Goal: Task Accomplishment & Management: Use online tool/utility

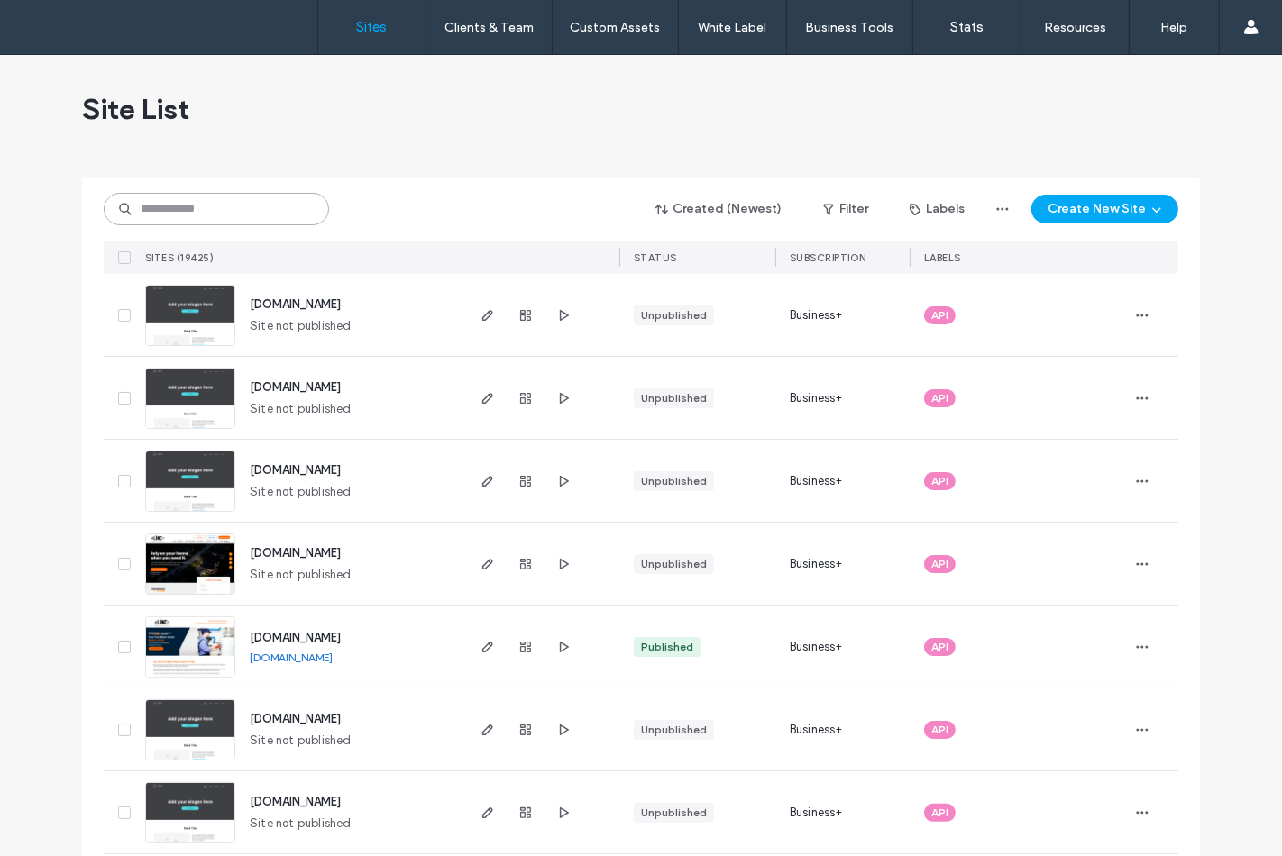
click at [286, 218] on input at bounding box center [216, 209] width 225 height 32
paste input "********"
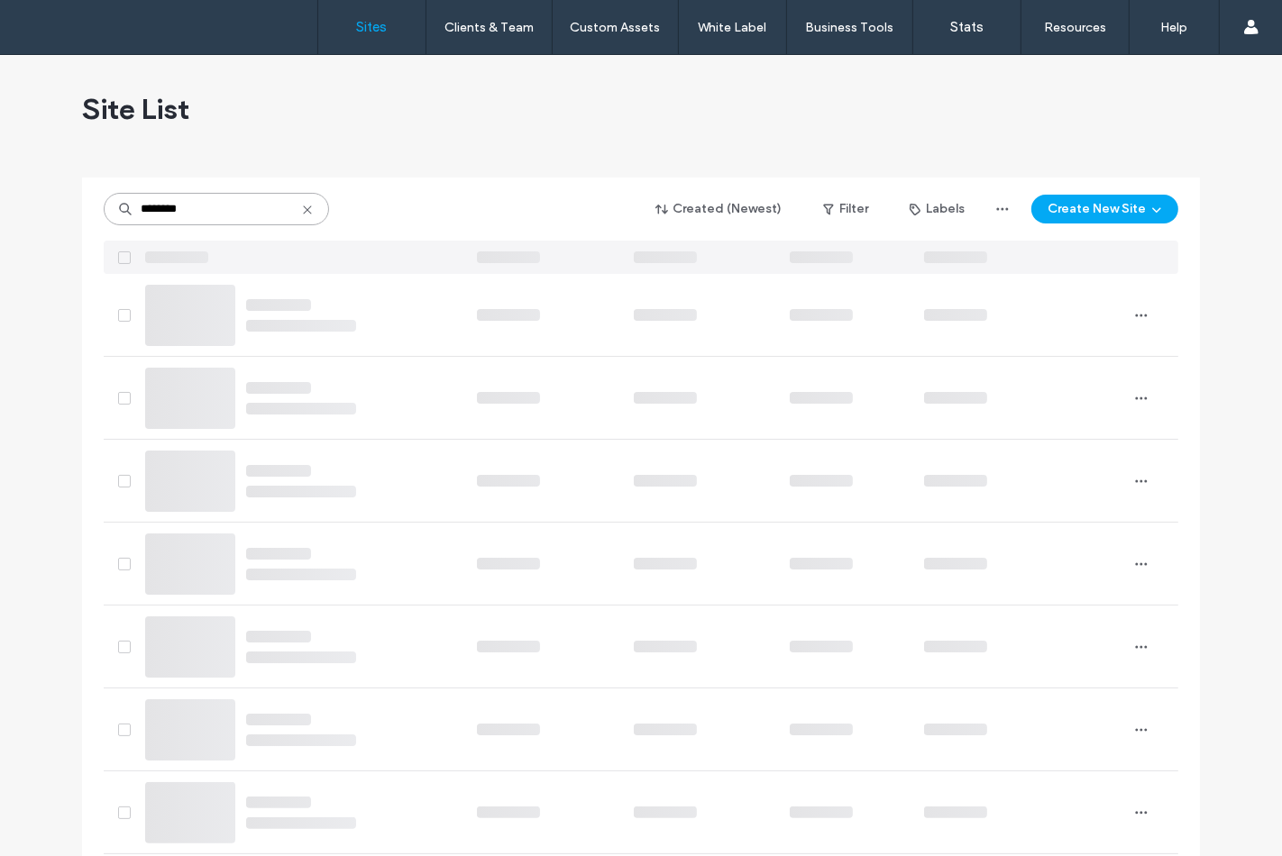
type input "********"
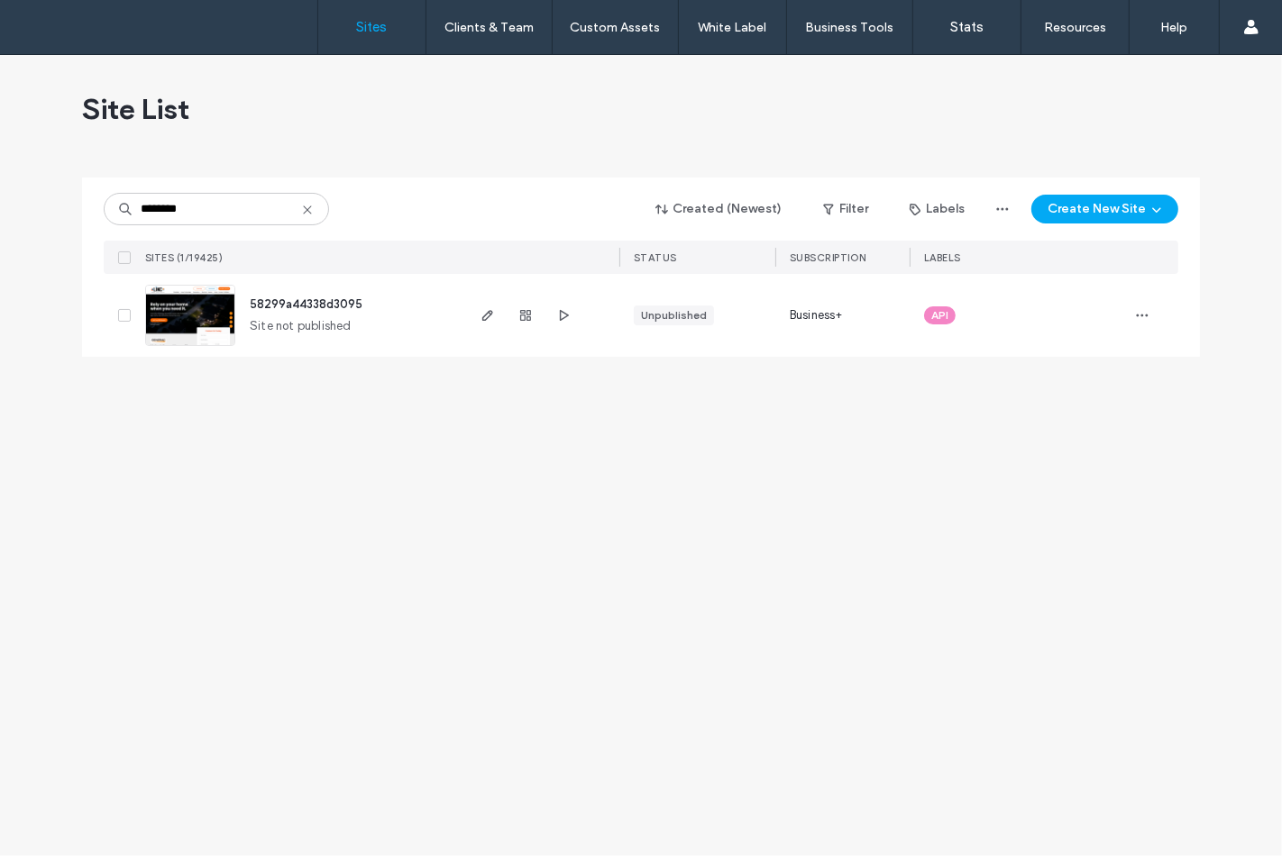
click at [204, 301] on img at bounding box center [190, 347] width 88 height 123
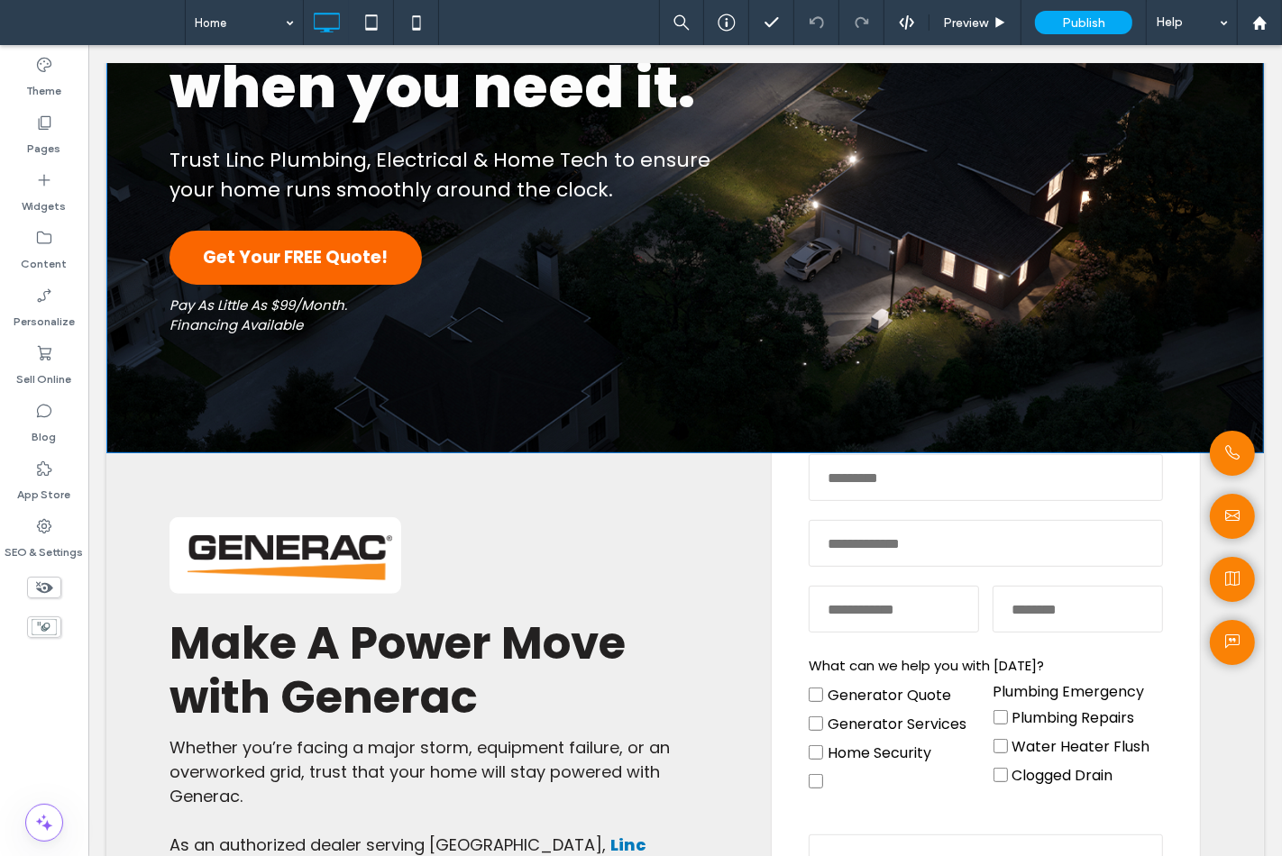
scroll to position [60, 0]
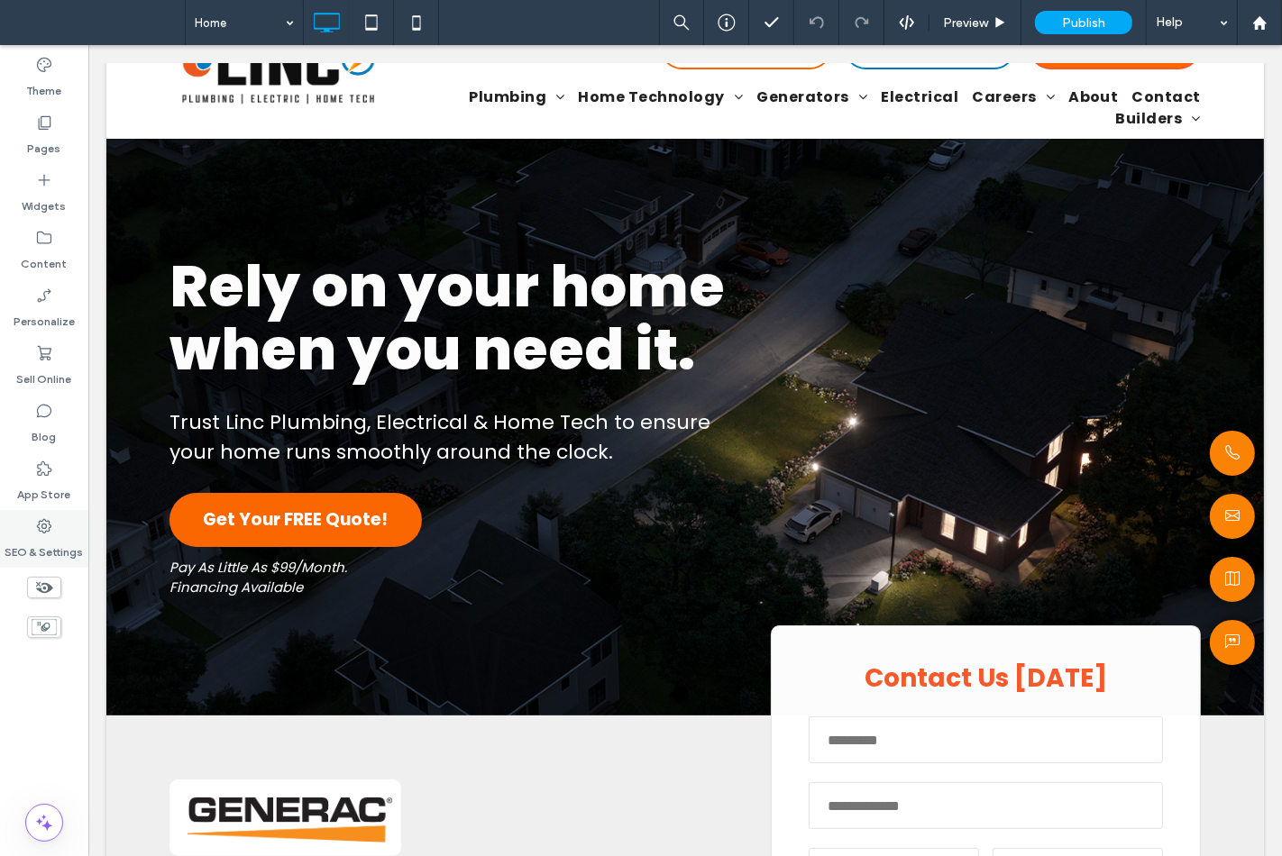
click at [60, 537] on label "SEO & Settings" at bounding box center [44, 547] width 78 height 25
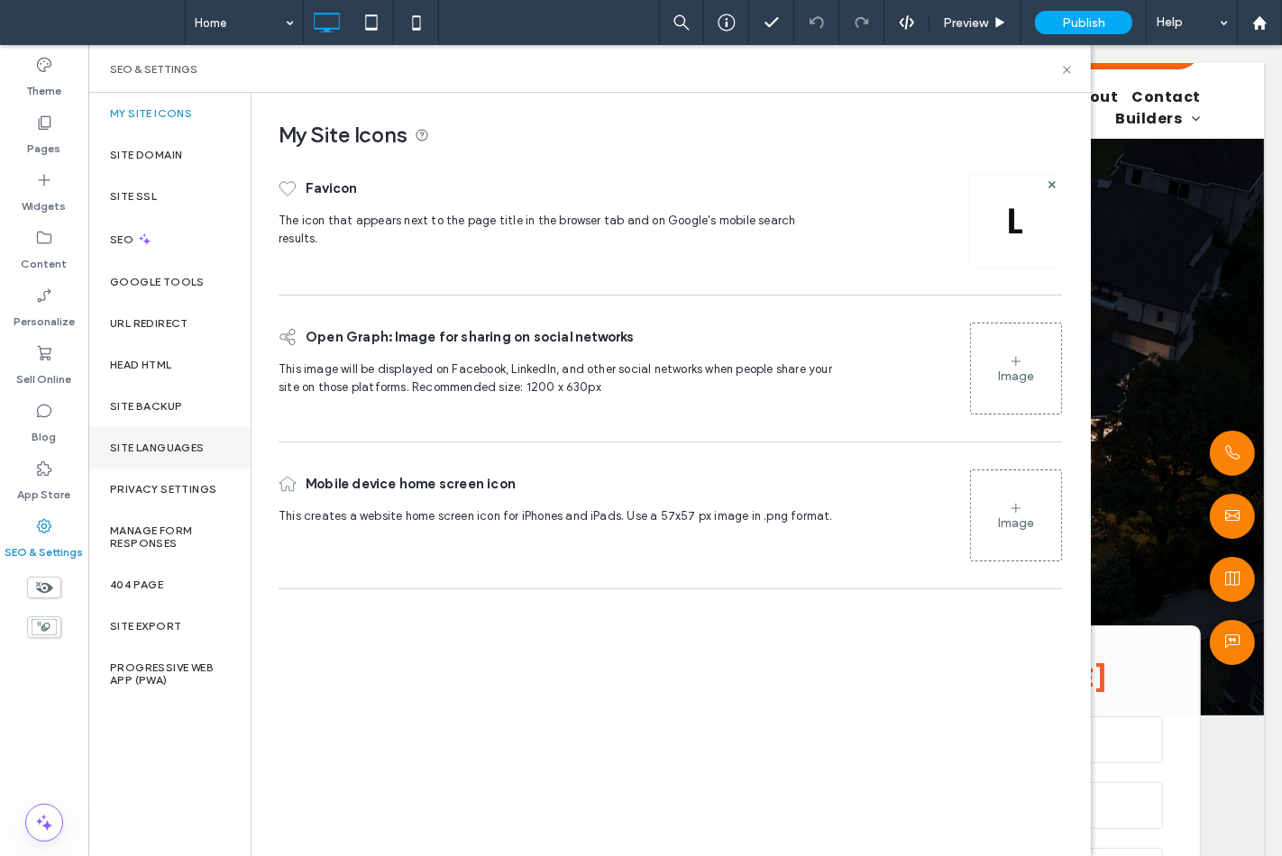
click at [136, 443] on label "Site Languages" at bounding box center [157, 448] width 95 height 13
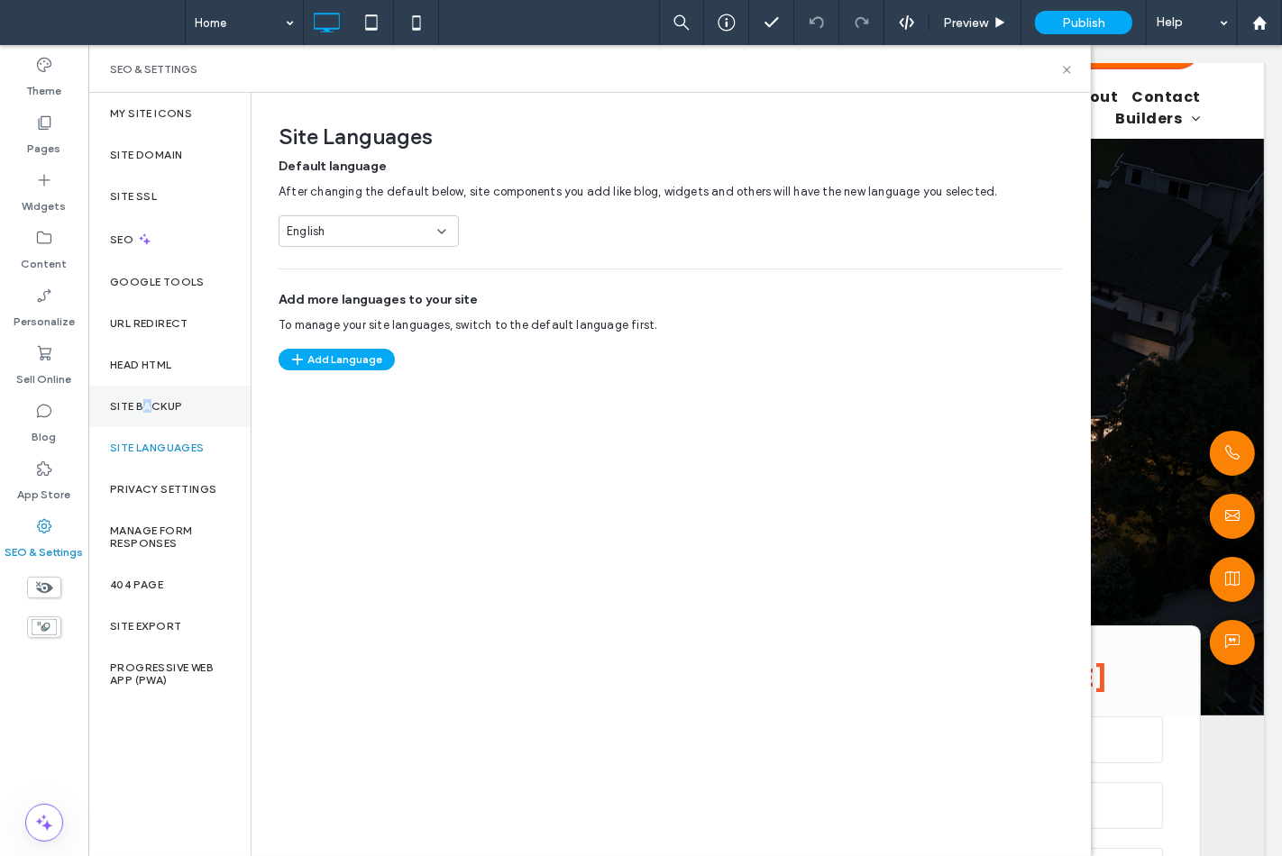
click at [144, 411] on label "Site Backup" at bounding box center [146, 406] width 72 height 13
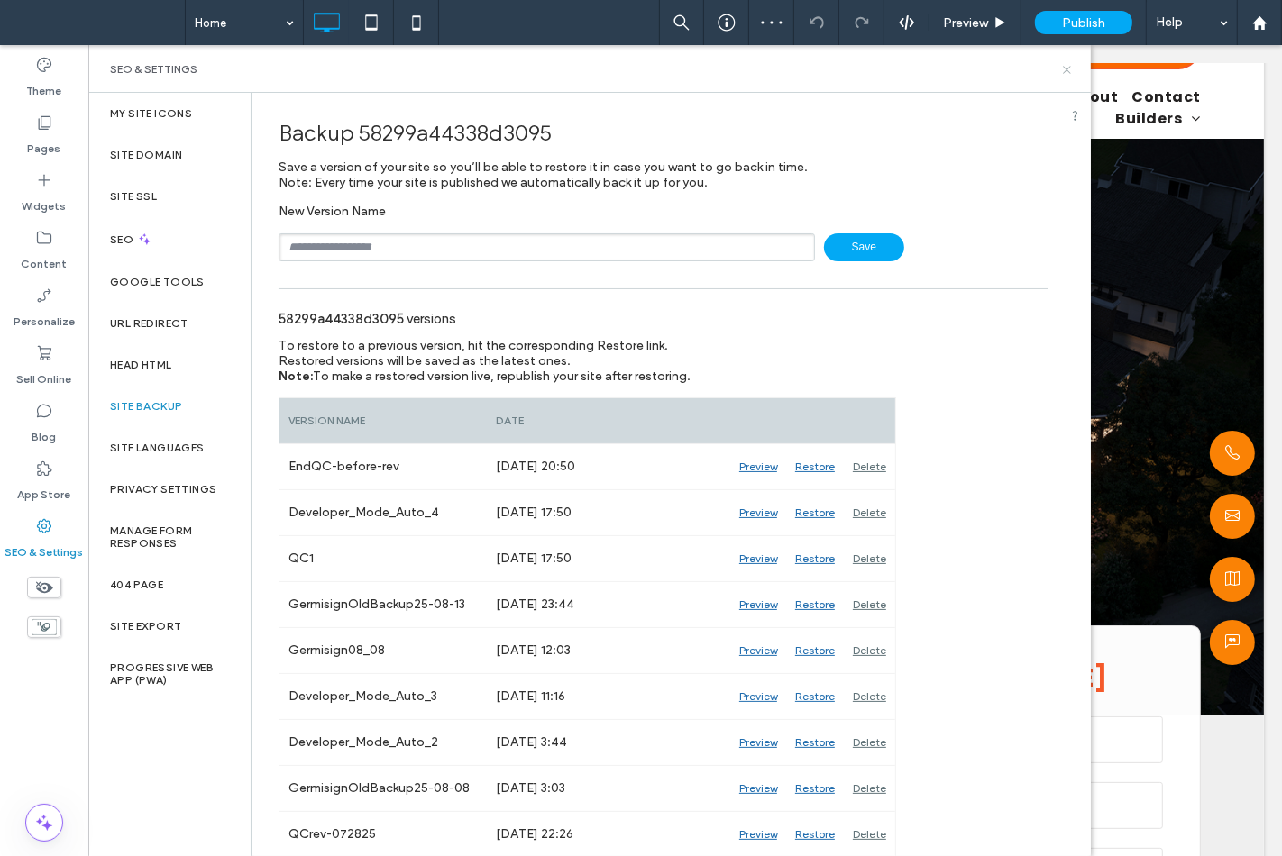
drag, startPoint x: 1065, startPoint y: 72, endPoint x: 922, endPoint y: 24, distance: 151.1
click at [1065, 72] on icon at bounding box center [1067, 70] width 14 height 14
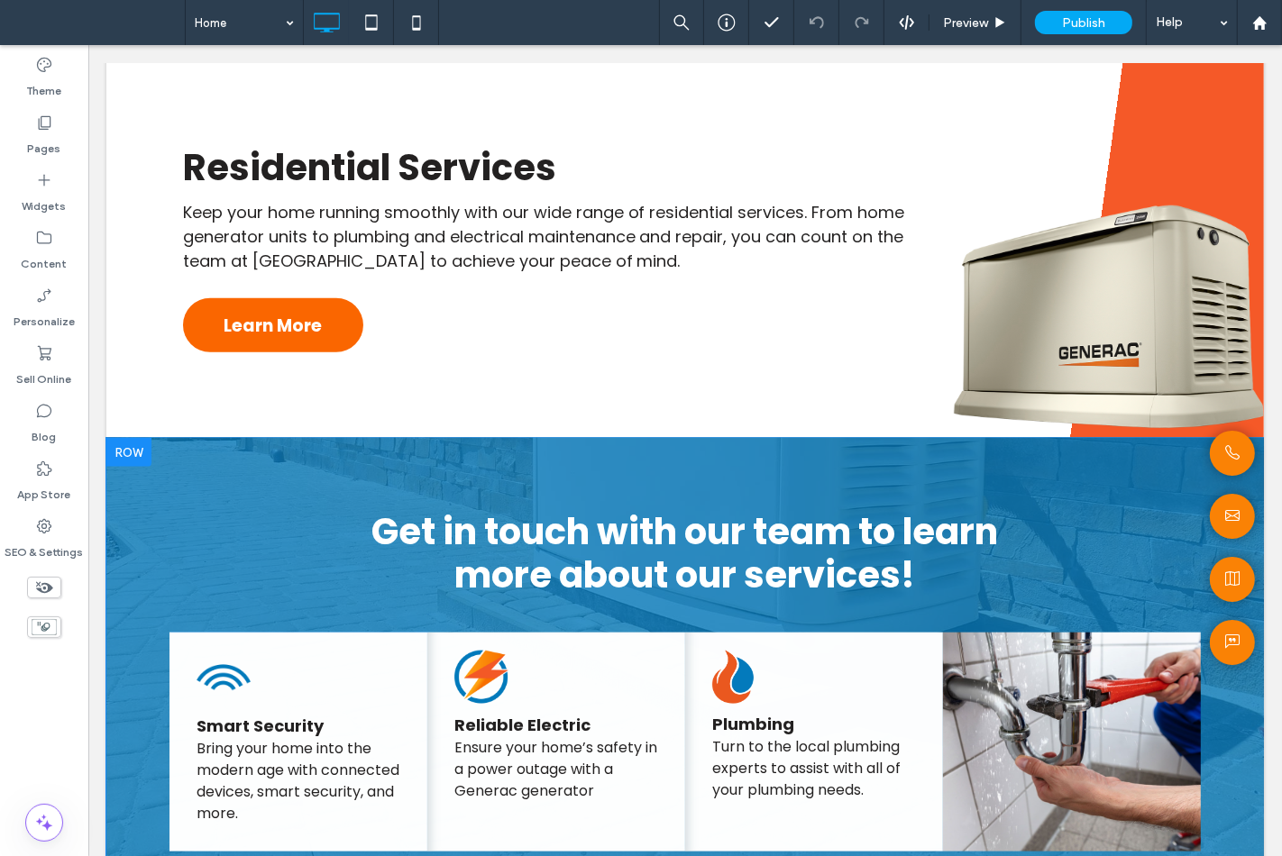
scroll to position [1363, 0]
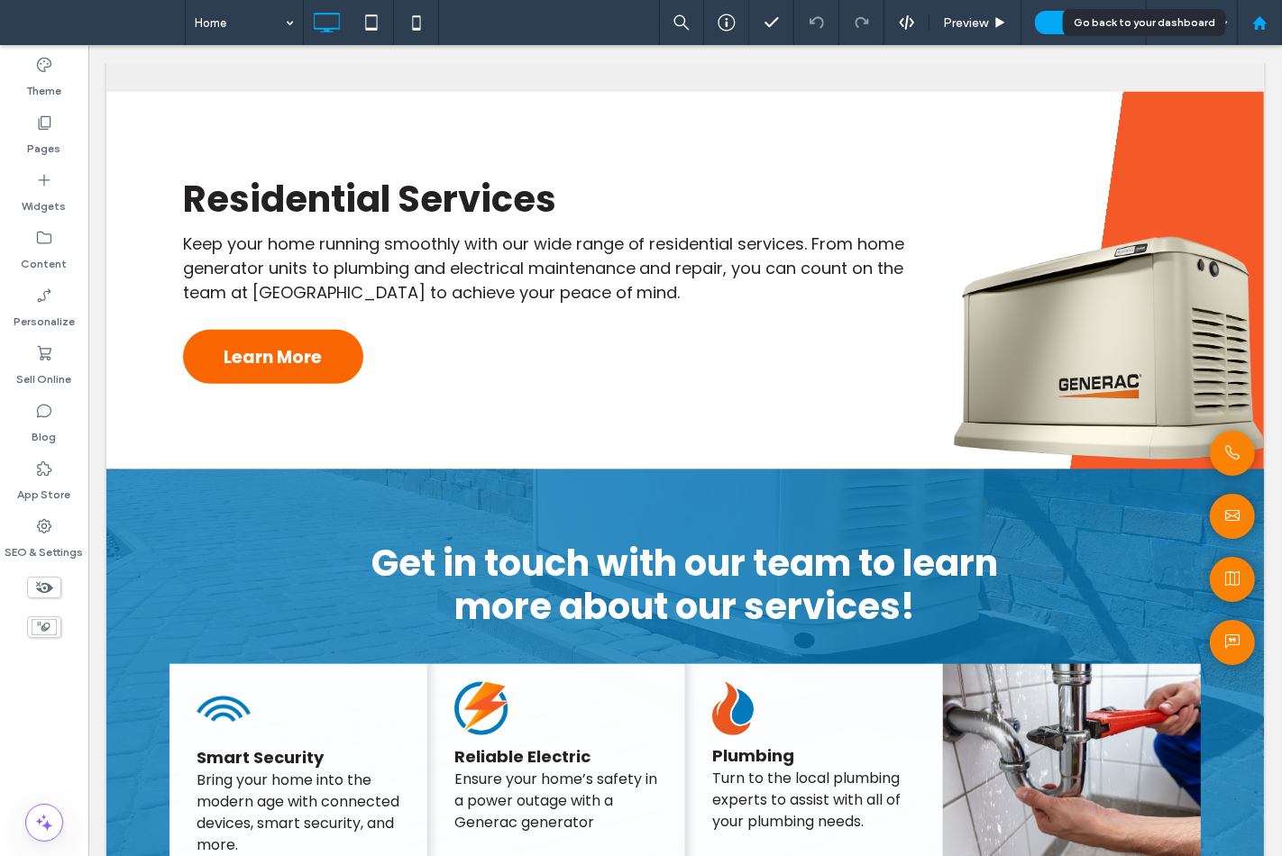
click at [1280, 16] on div at bounding box center [1259, 22] width 45 height 45
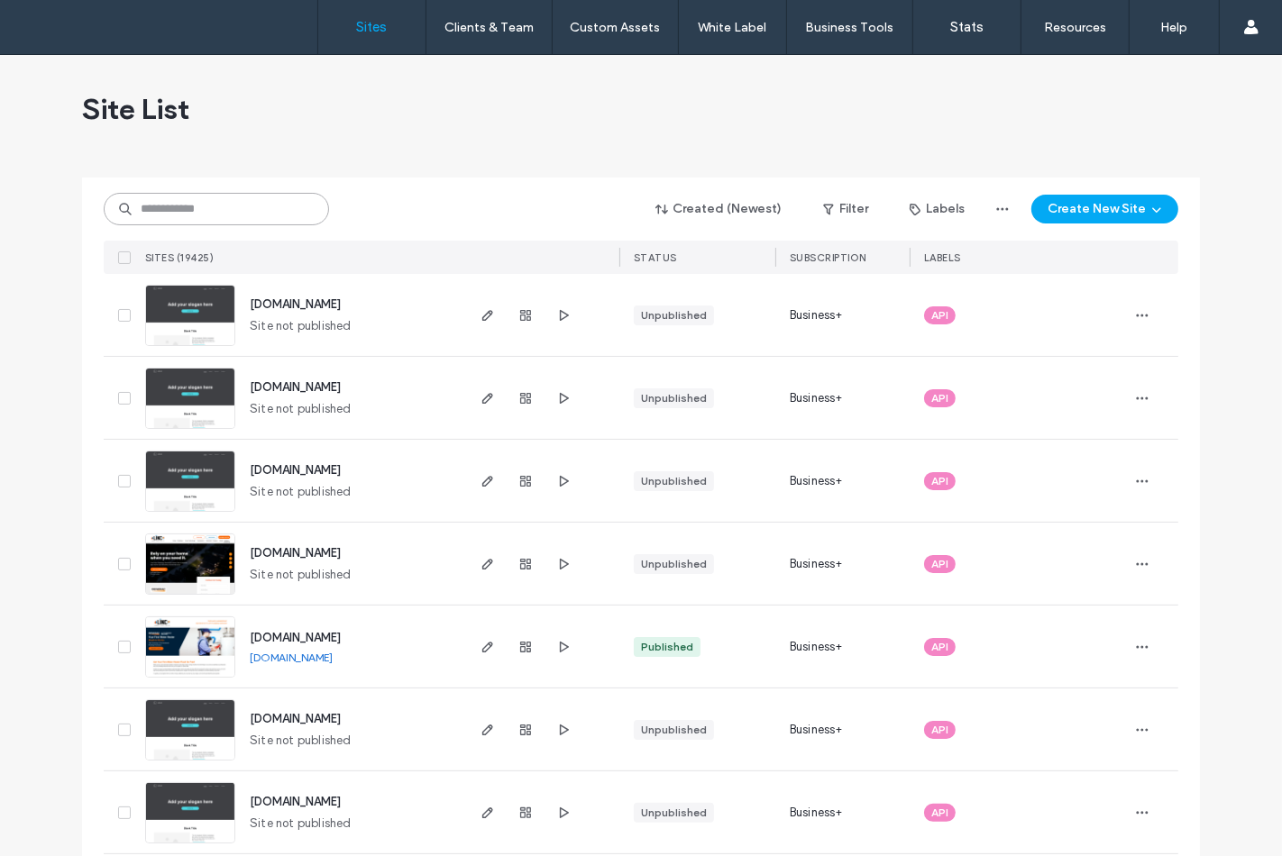
click at [280, 199] on input at bounding box center [216, 209] width 225 height 32
click at [178, 200] on input at bounding box center [216, 209] width 225 height 32
paste input "**********"
type input "**********"
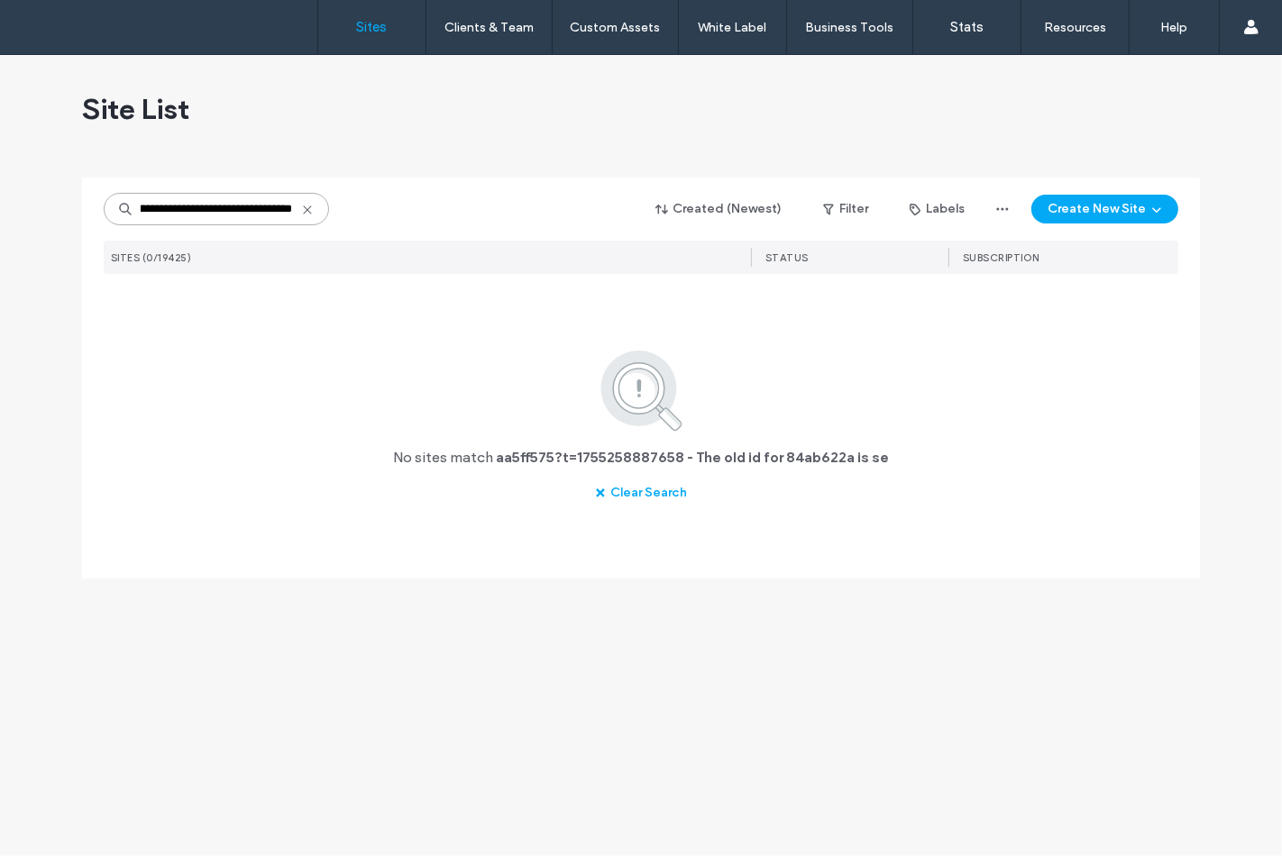
click at [181, 202] on input "**********" at bounding box center [216, 209] width 225 height 32
click at [182, 202] on input "**********" at bounding box center [216, 209] width 225 height 32
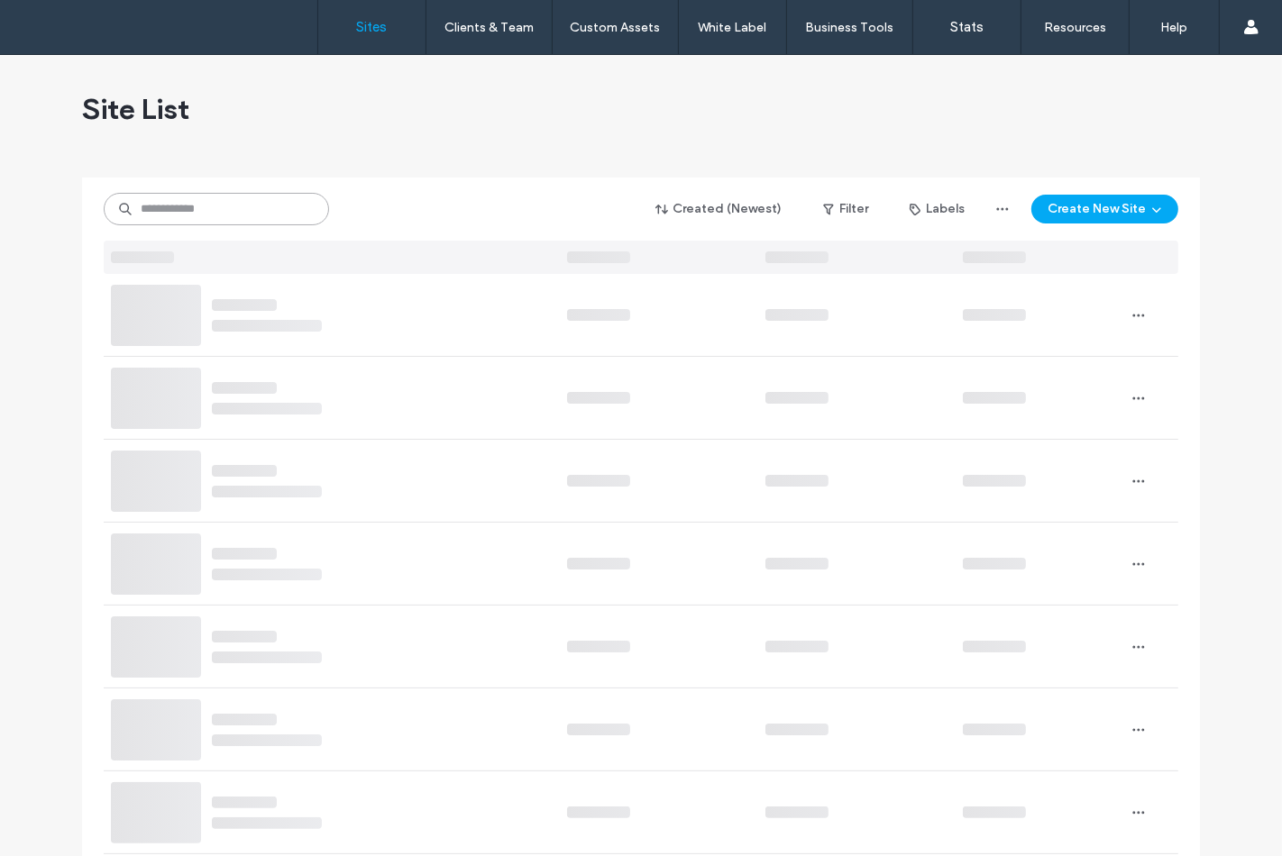
scroll to position [0, 0]
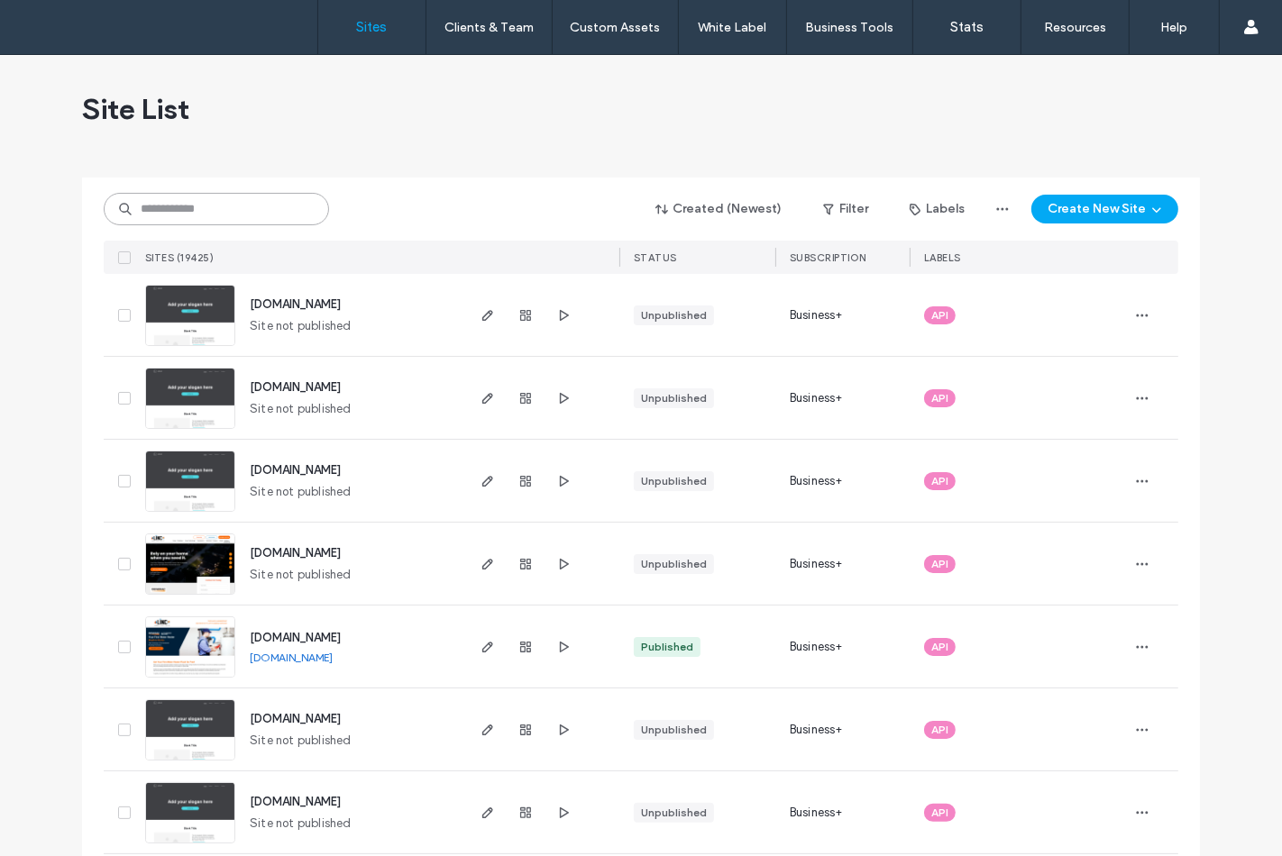
click at [235, 195] on input at bounding box center [216, 209] width 225 height 32
paste input "********"
type input "*******"
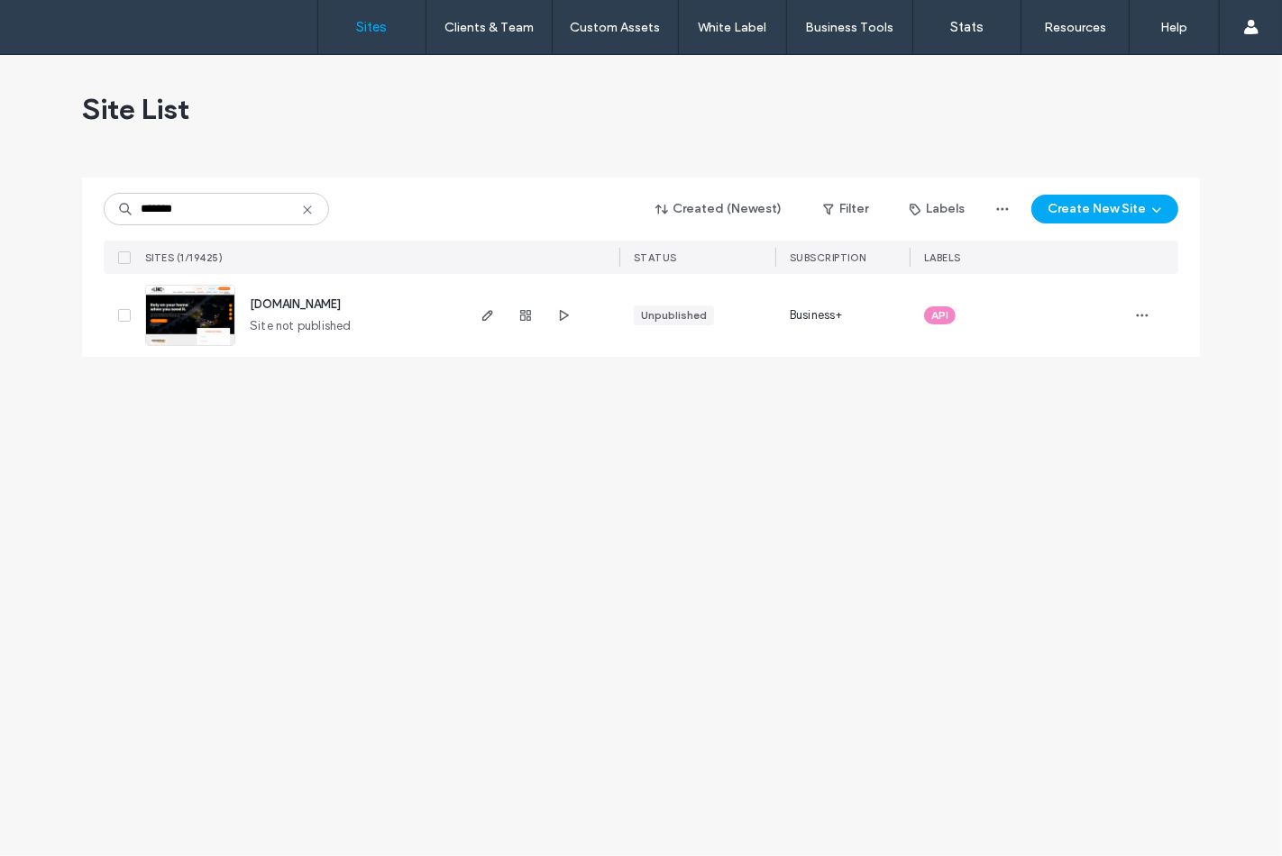
click at [183, 318] on img at bounding box center [190, 347] width 88 height 123
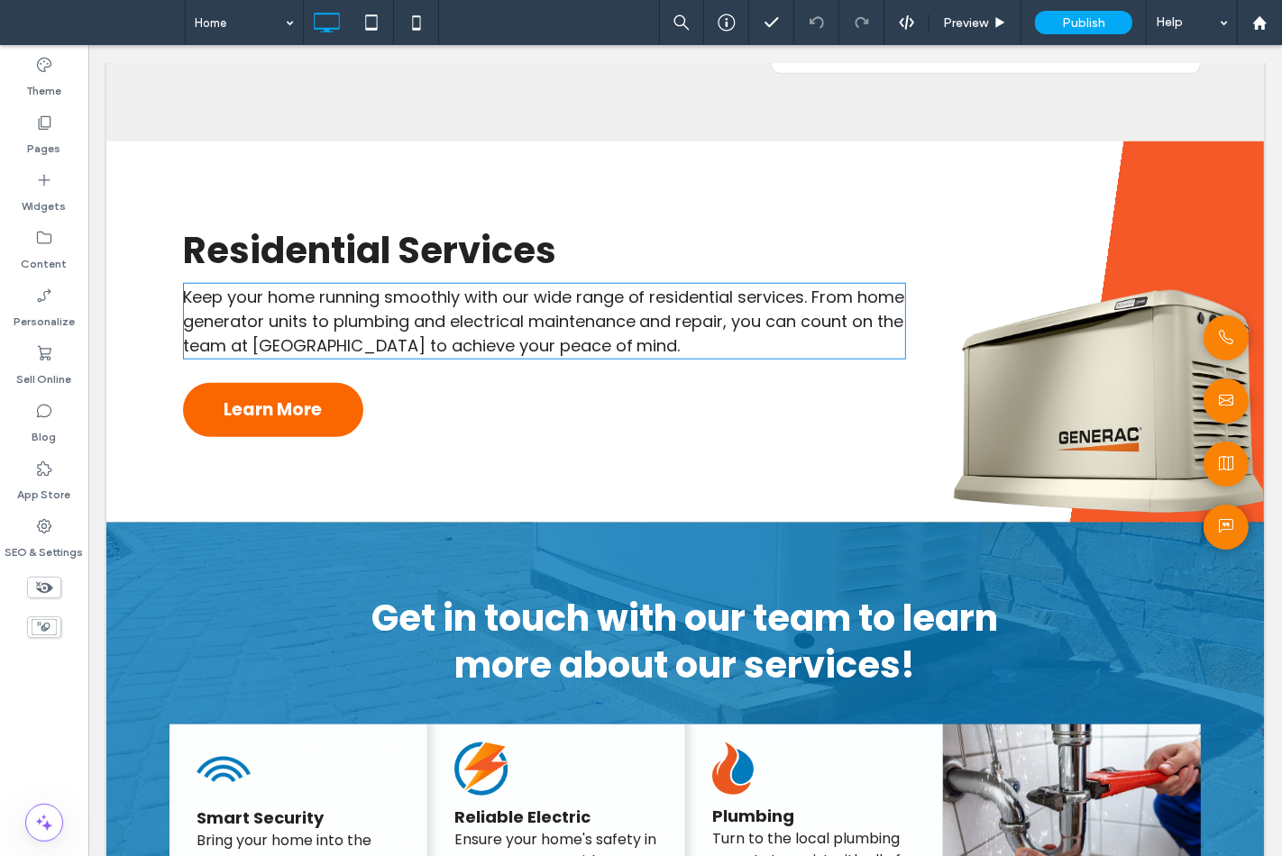
scroll to position [1301, 0]
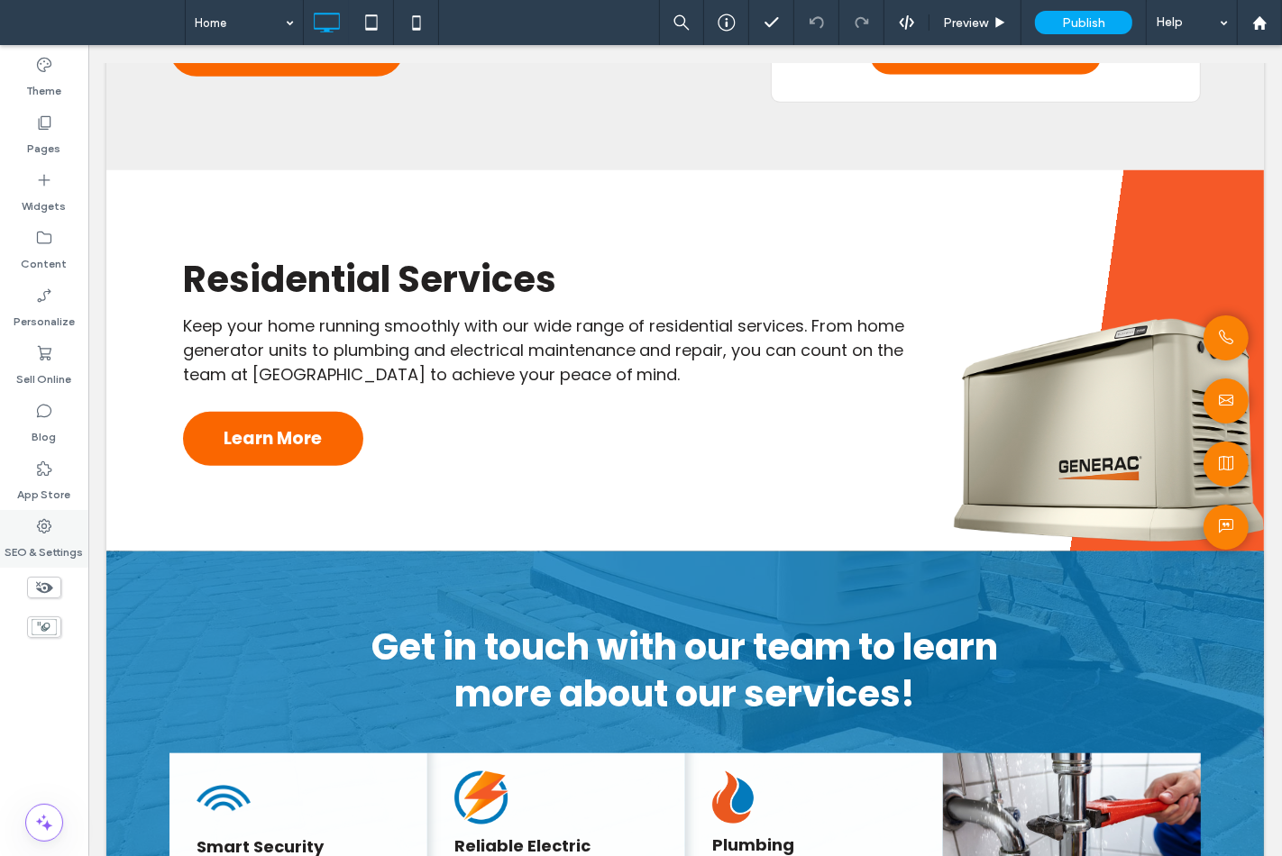
click at [10, 530] on div "SEO & Settings" at bounding box center [44, 539] width 88 height 58
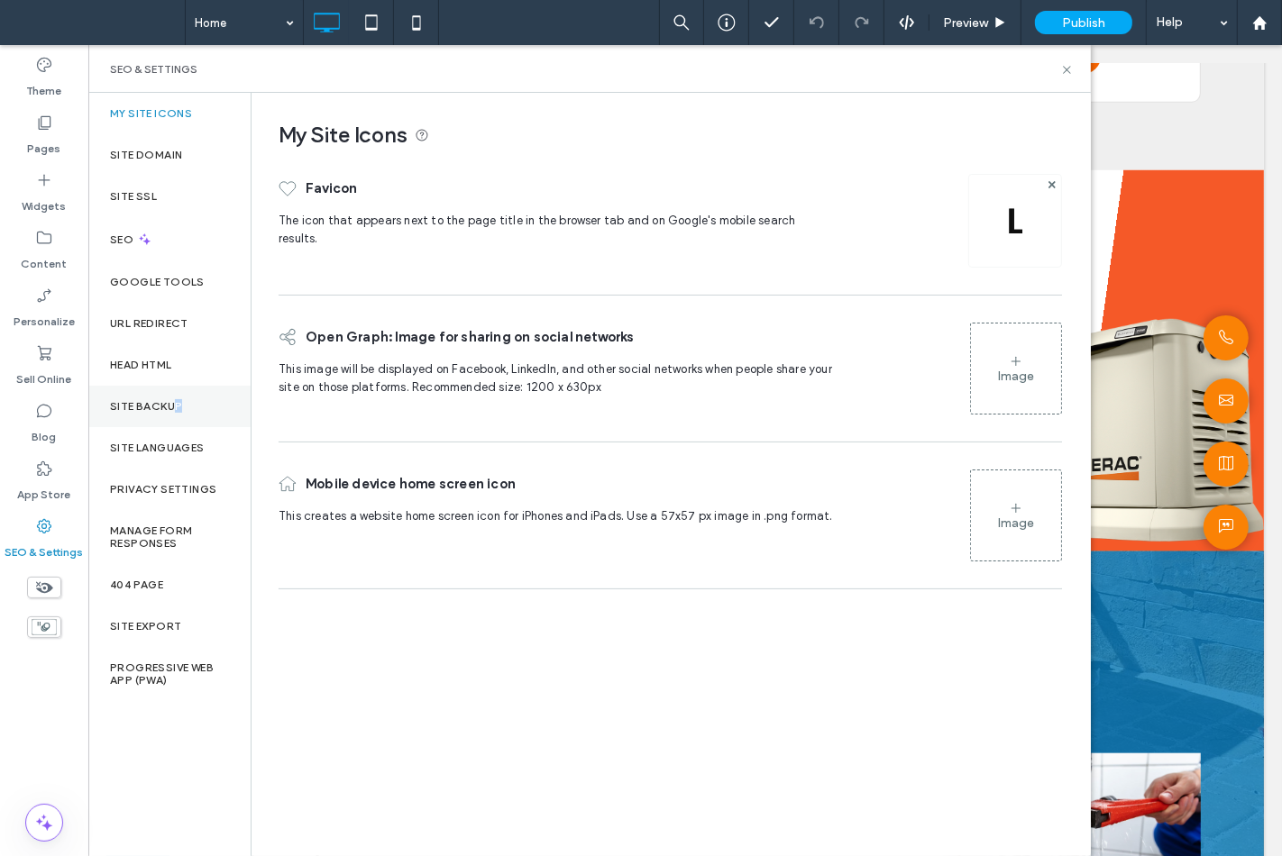
click at [178, 417] on div "Site Backup" at bounding box center [169, 406] width 162 height 41
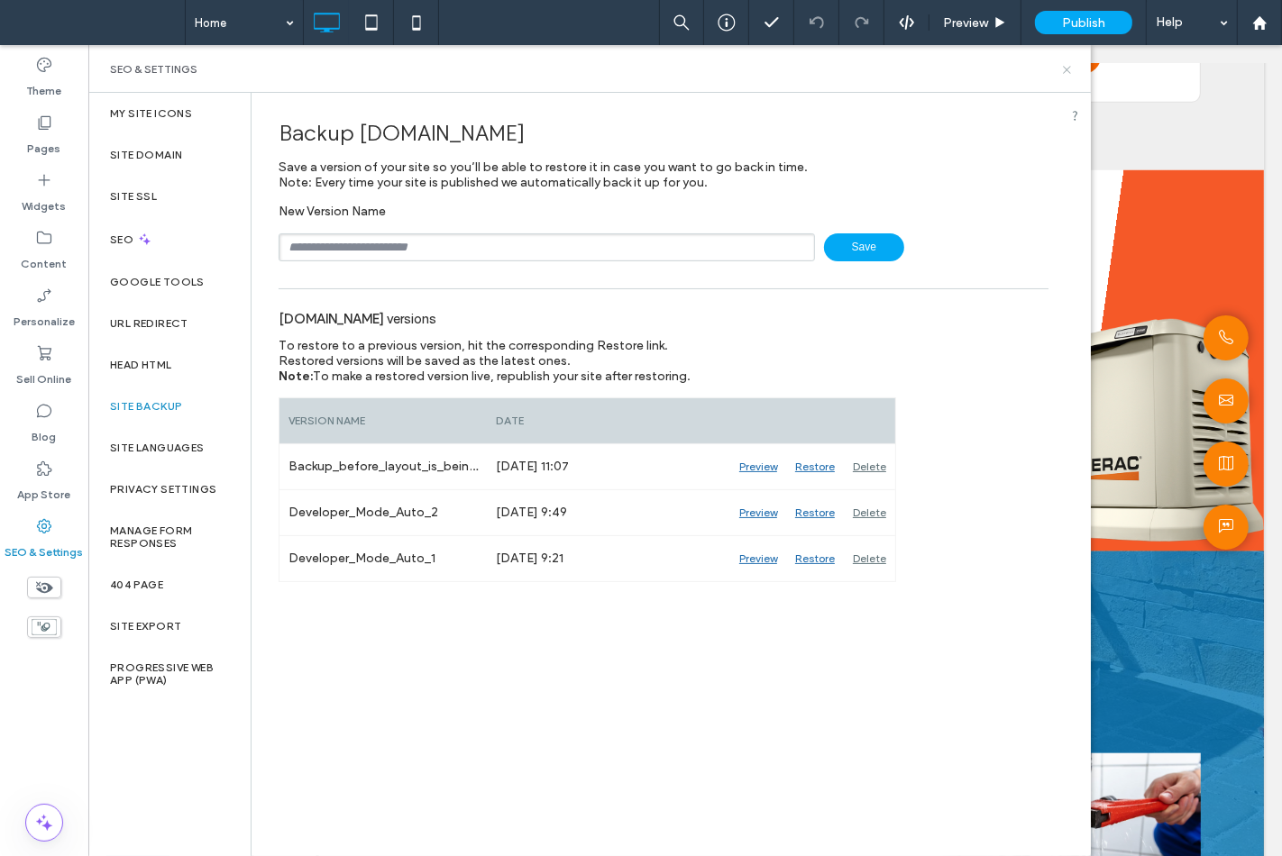
click at [1067, 74] on icon at bounding box center [1067, 70] width 14 height 14
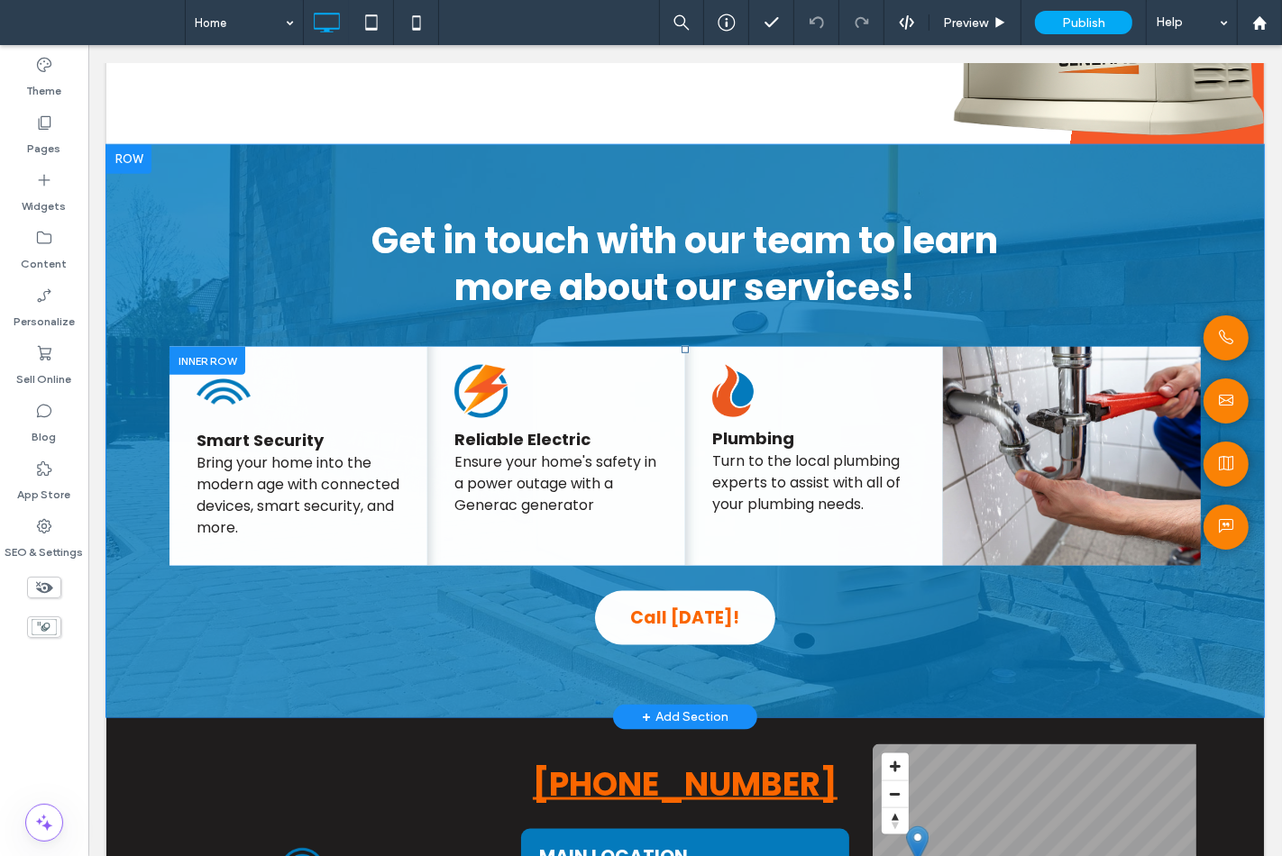
scroll to position [1977, 0]
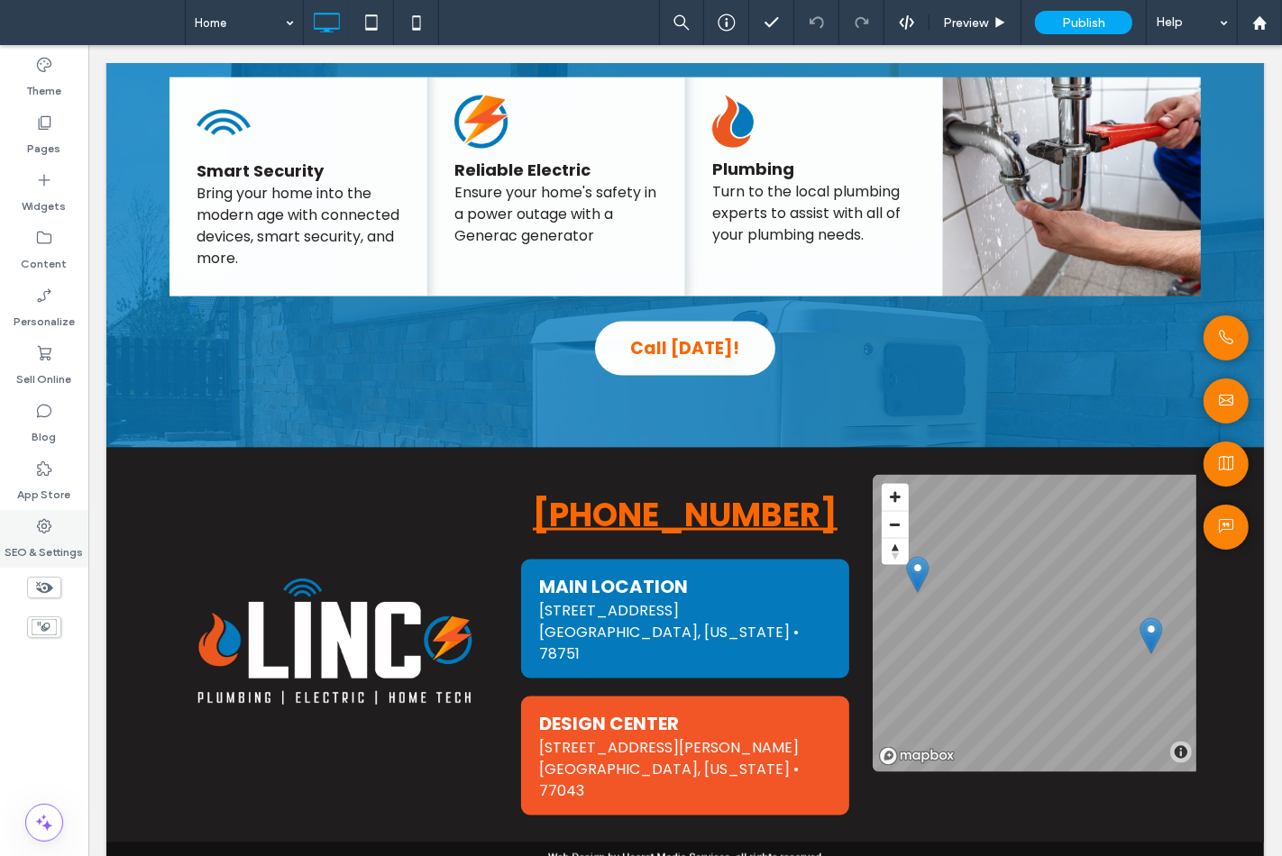
click at [29, 528] on div "SEO & Settings" at bounding box center [44, 539] width 88 height 58
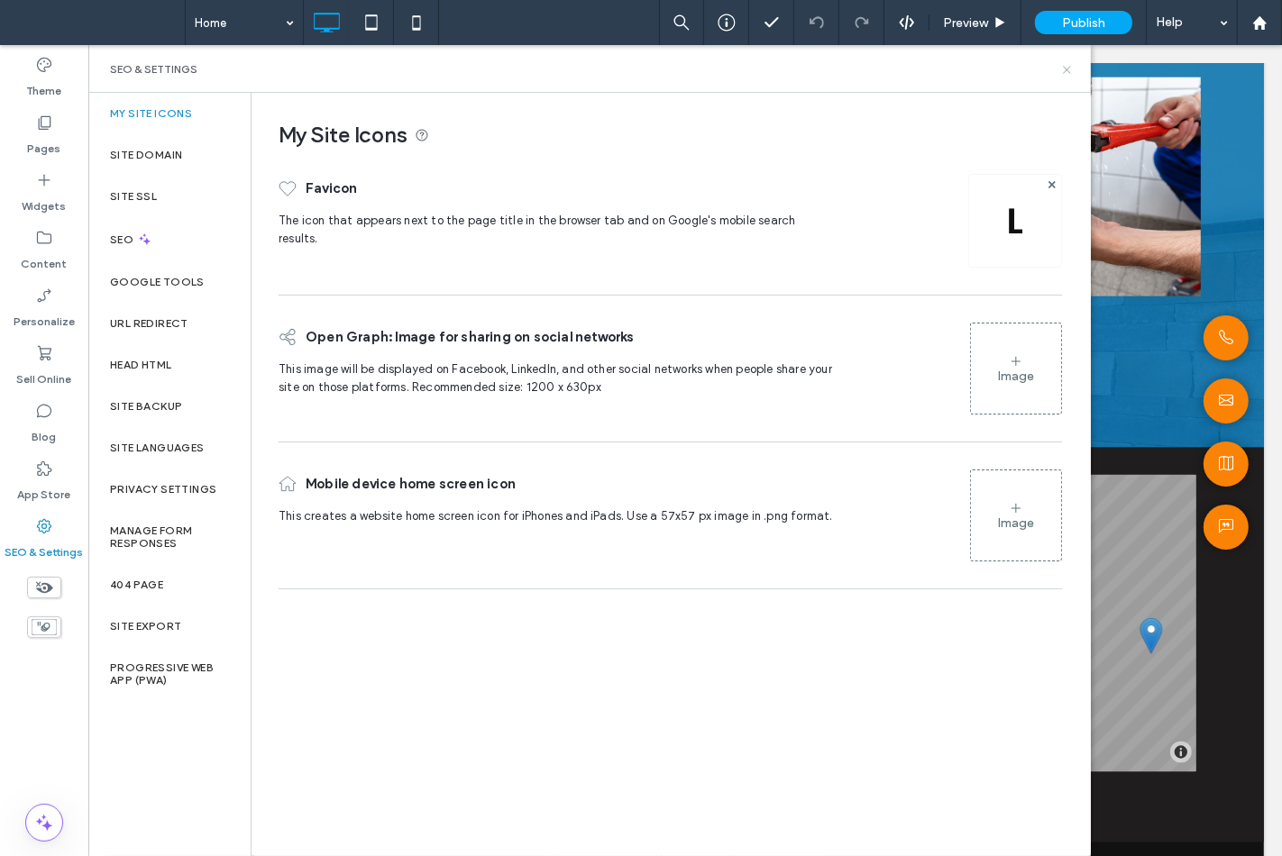
click at [1065, 74] on icon at bounding box center [1067, 70] width 14 height 14
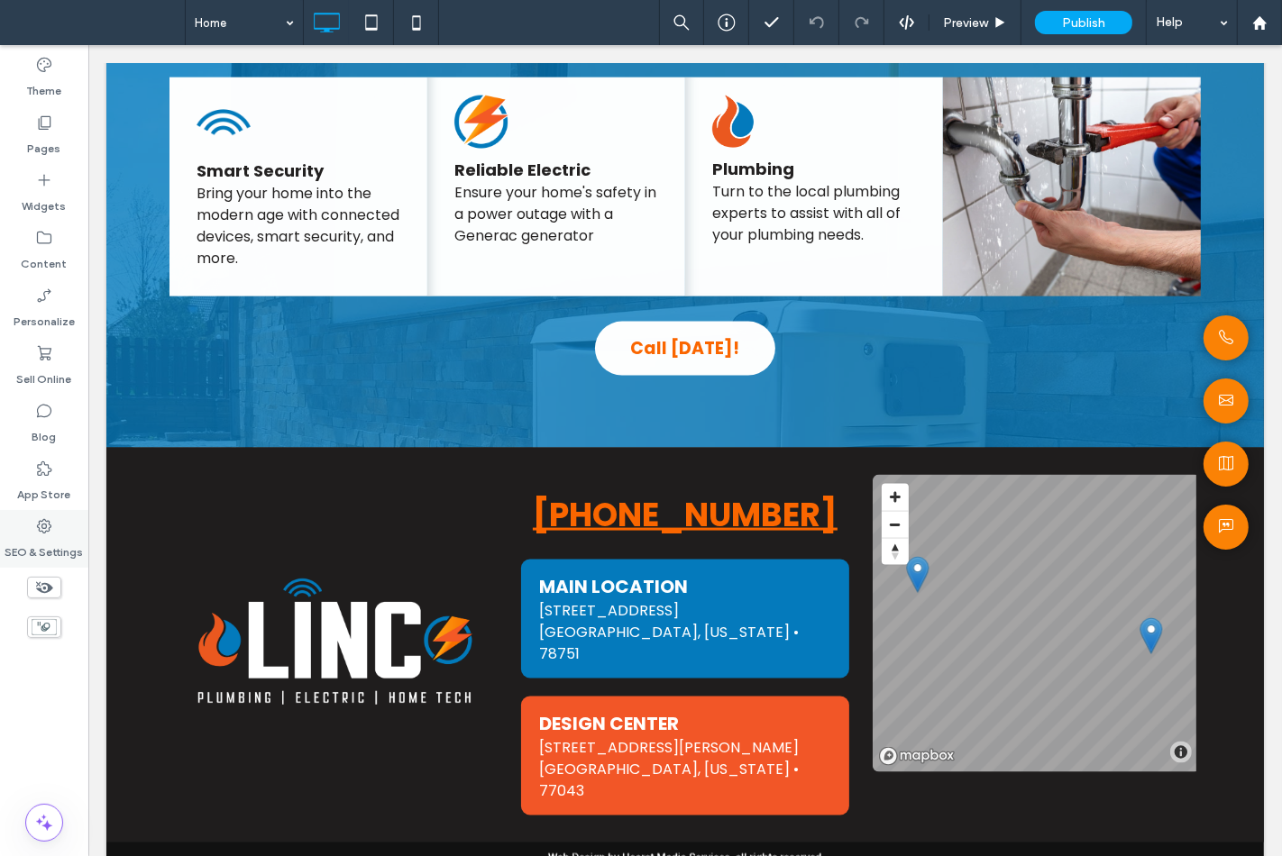
click at [65, 545] on label "SEO & Settings" at bounding box center [44, 547] width 78 height 25
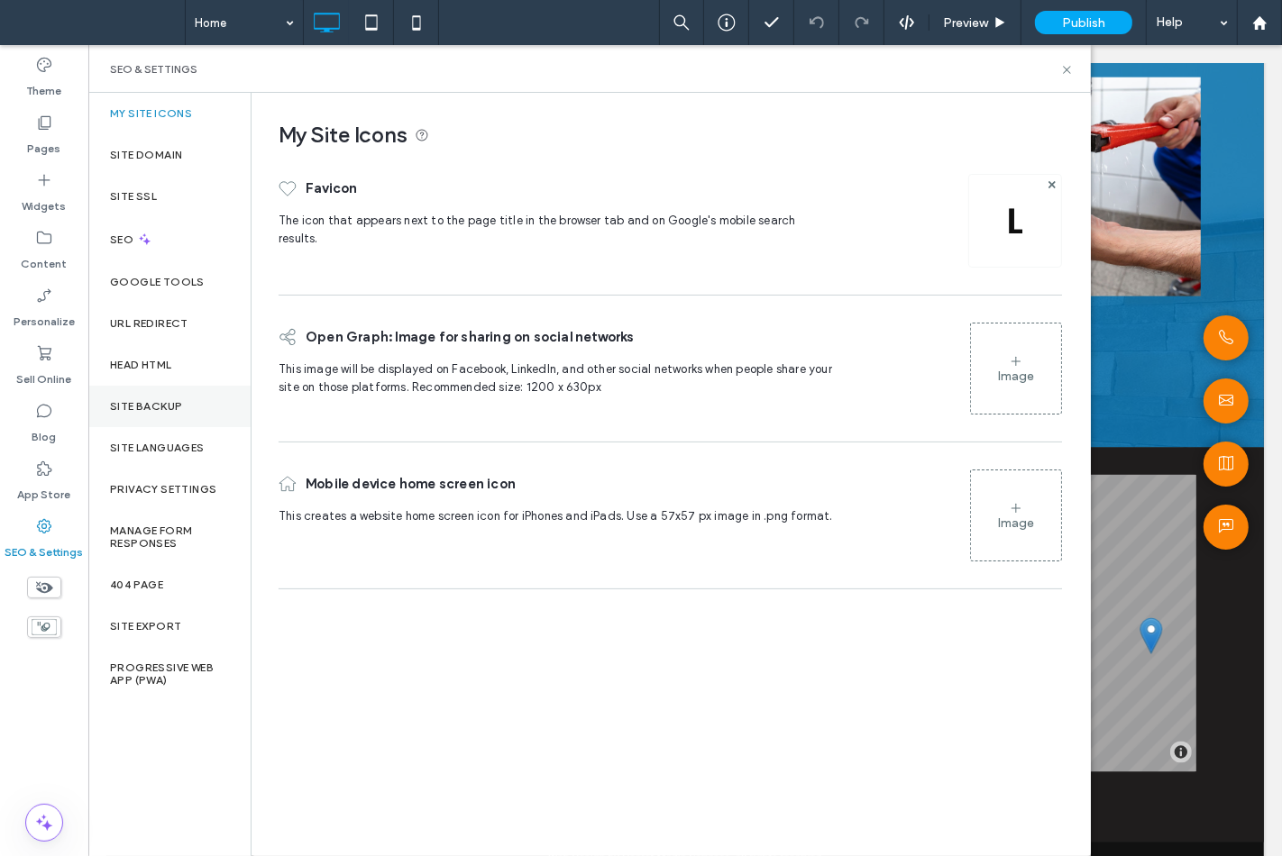
click at [151, 397] on div "Site Backup" at bounding box center [169, 406] width 162 height 41
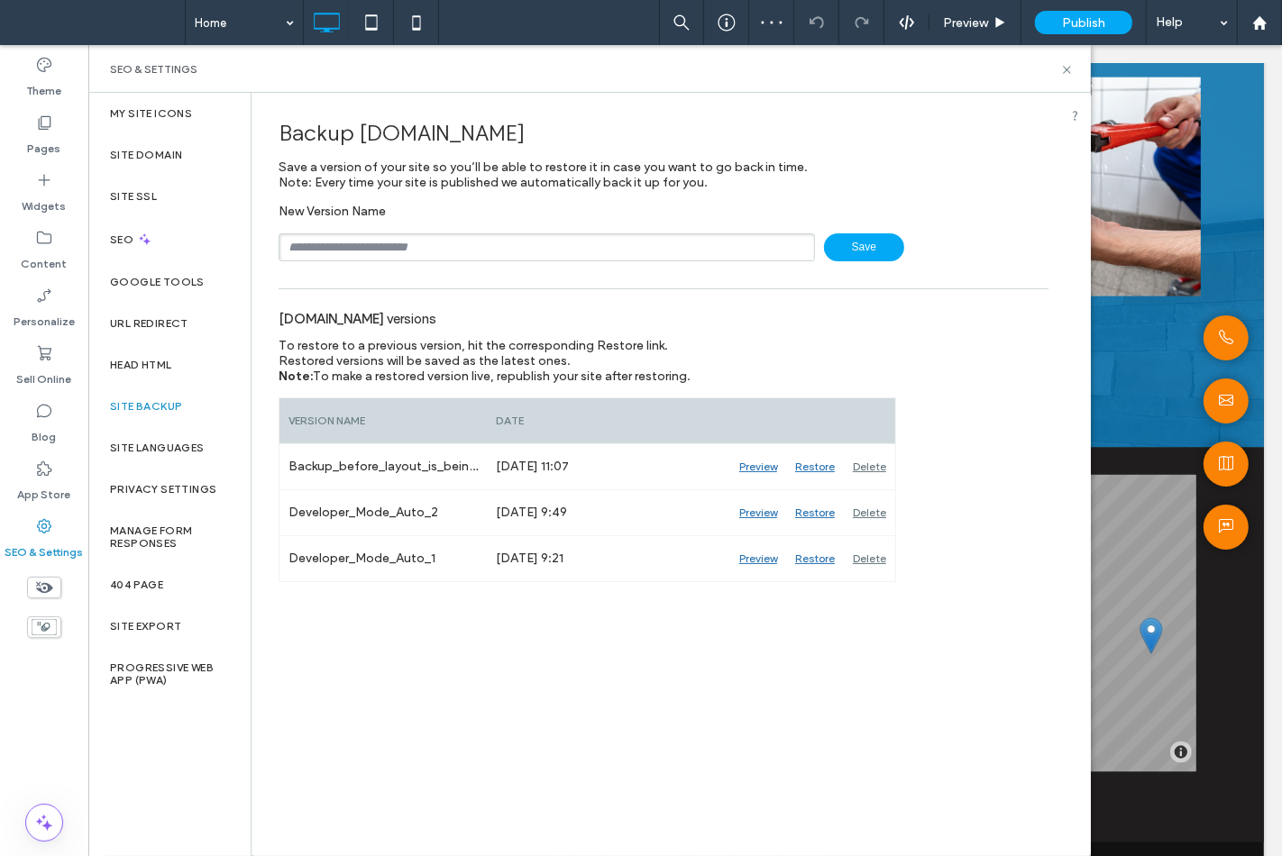
click at [440, 644] on div "Backup www.linchomeservices.com Save a version of your site so you’ll be able t…" at bounding box center [663, 474] width 824 height 762
click at [1068, 66] on icon at bounding box center [1067, 70] width 14 height 14
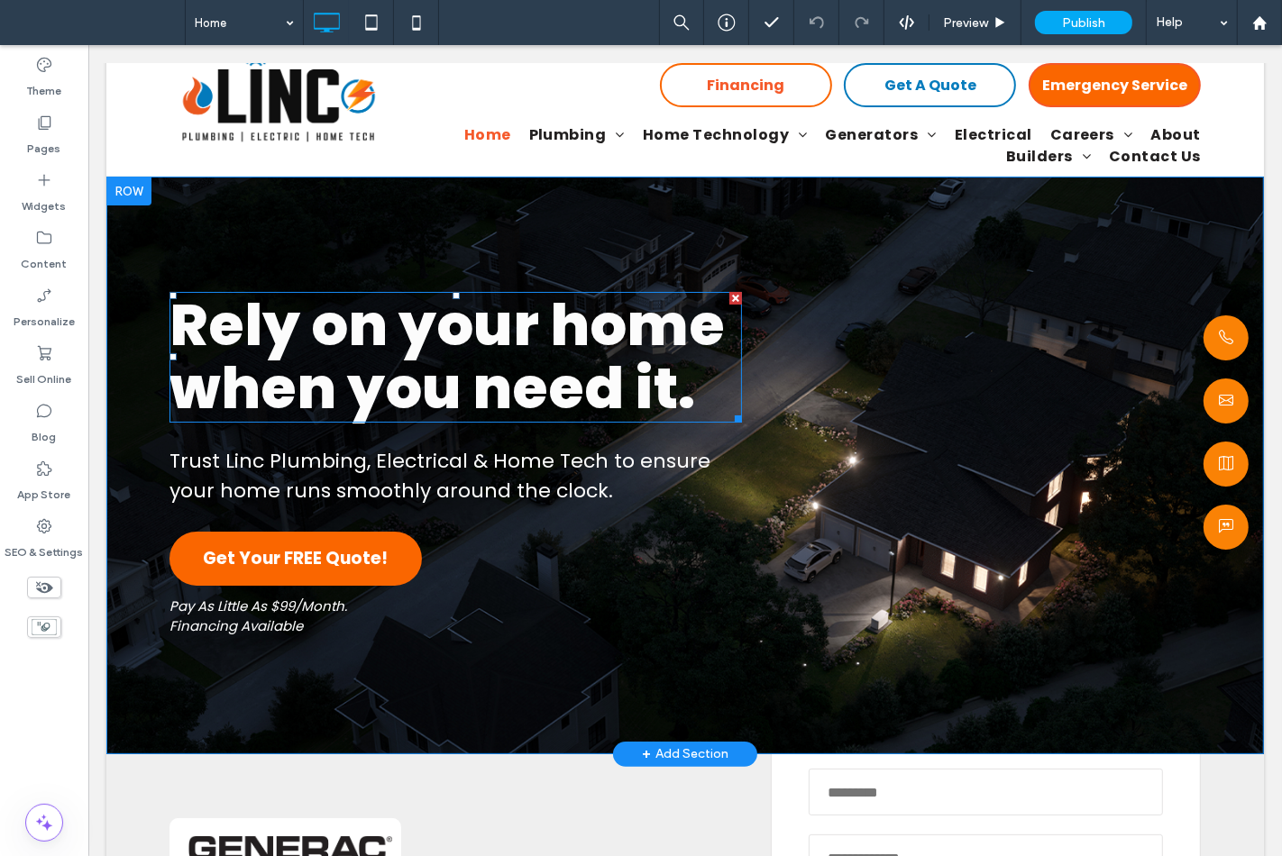
scroll to position [0, 0]
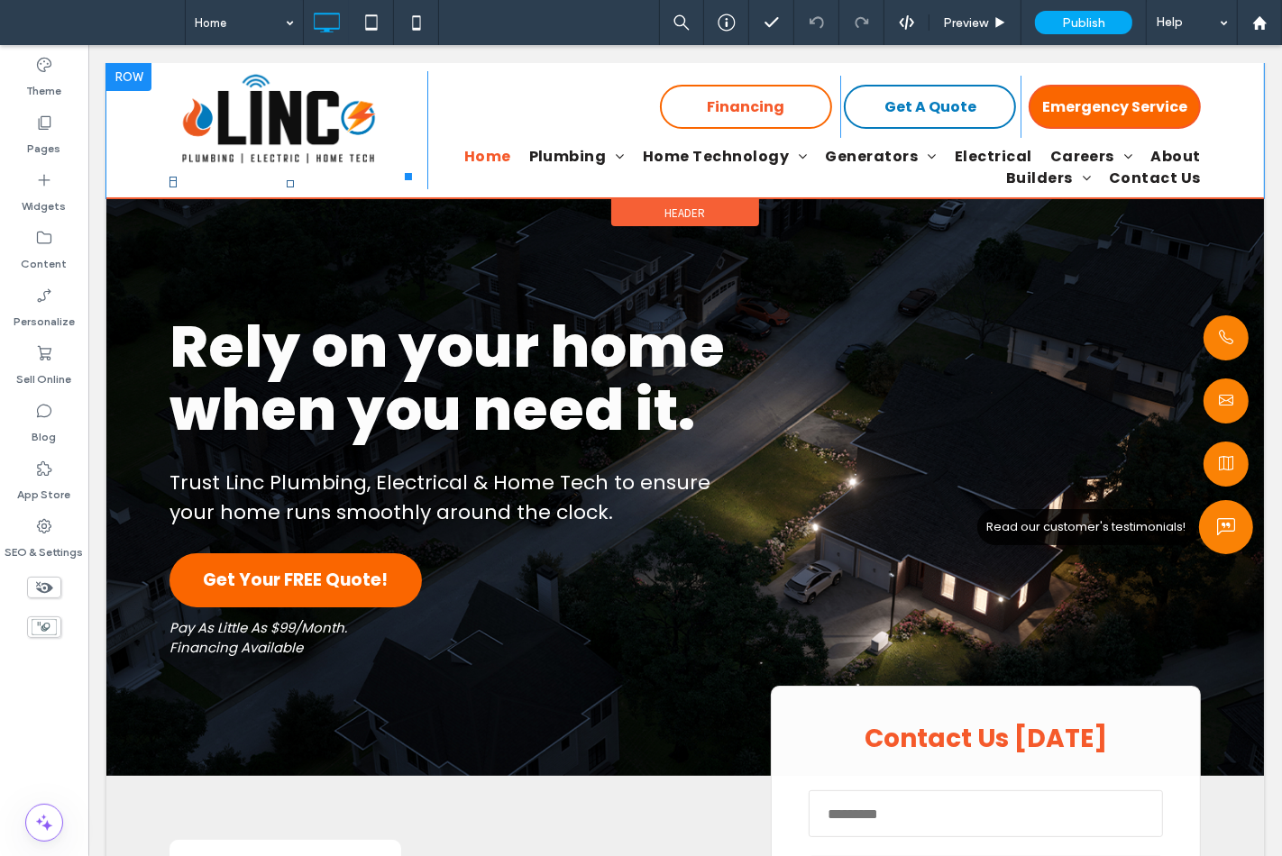
click at [1199, 528] on span "Read our customer's testimonials!" at bounding box center [1225, 527] width 54 height 54
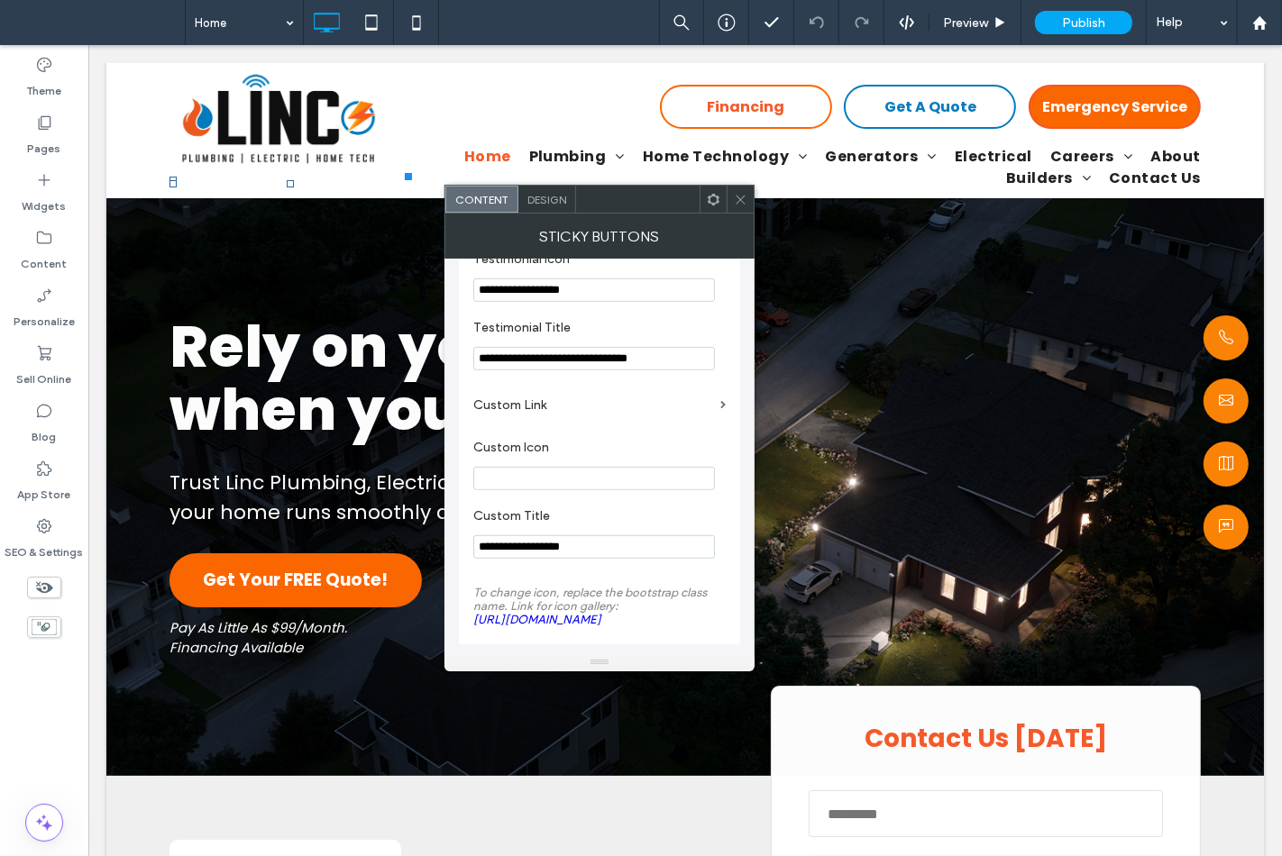
scroll to position [811, 0]
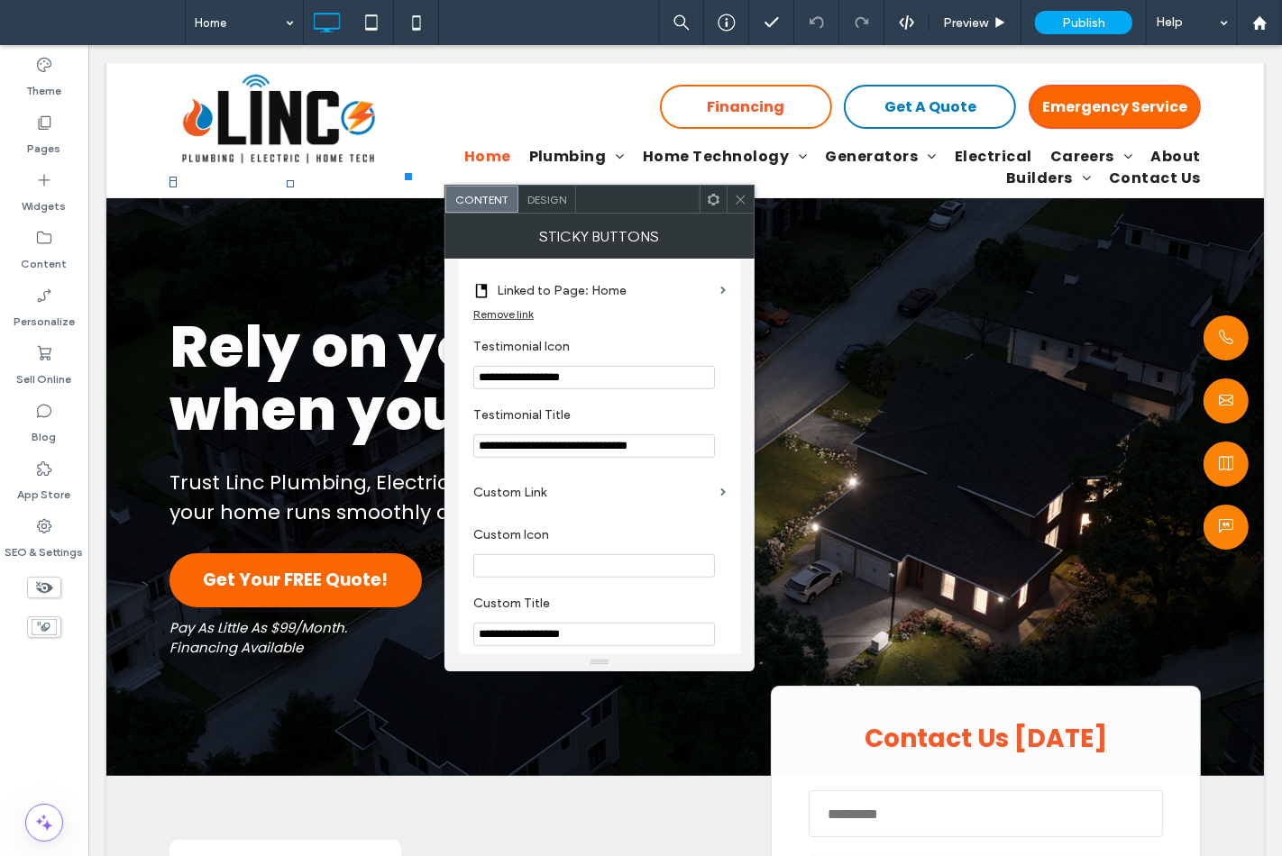
click at [614, 497] on label "Custom Link" at bounding box center [593, 492] width 240 height 33
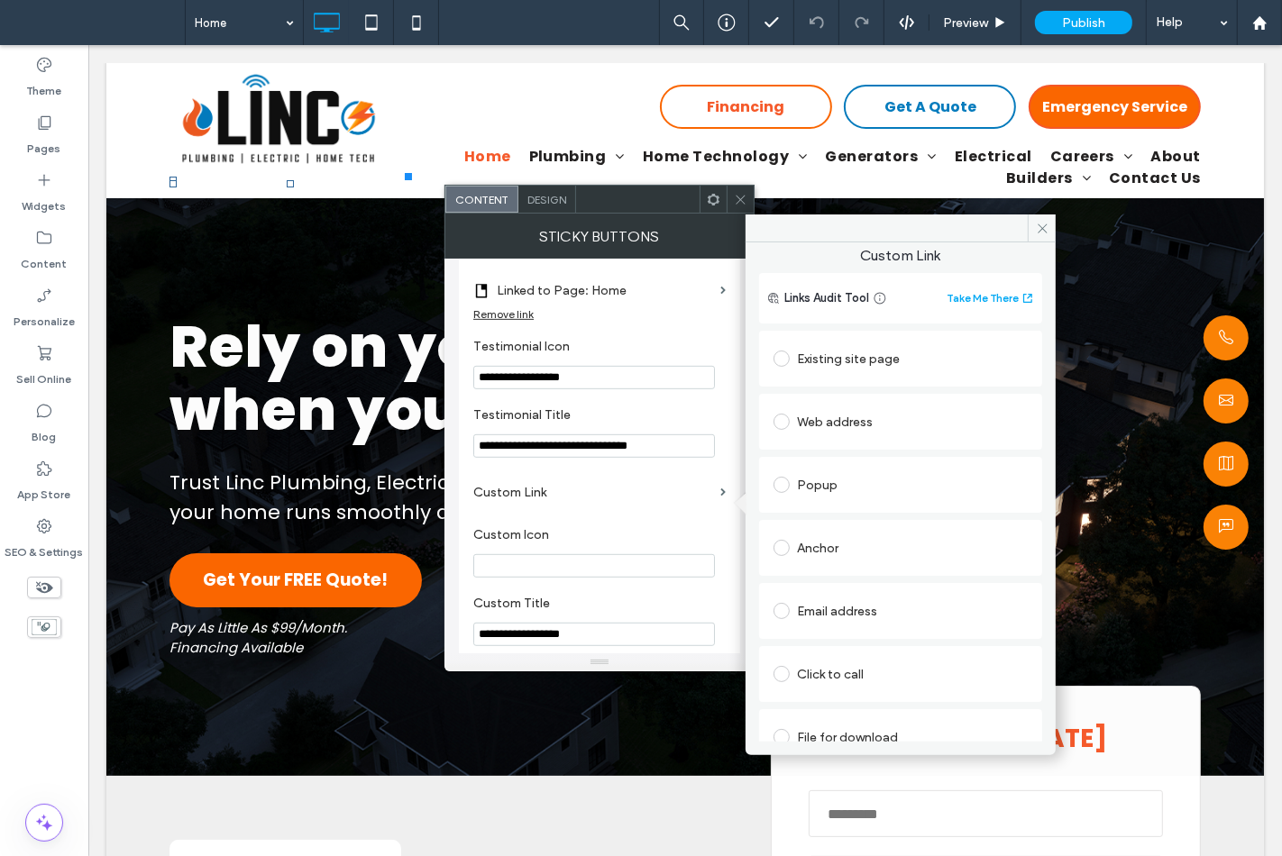
scroll to position [0, 0]
click at [1036, 226] on icon at bounding box center [1043, 229] width 14 height 14
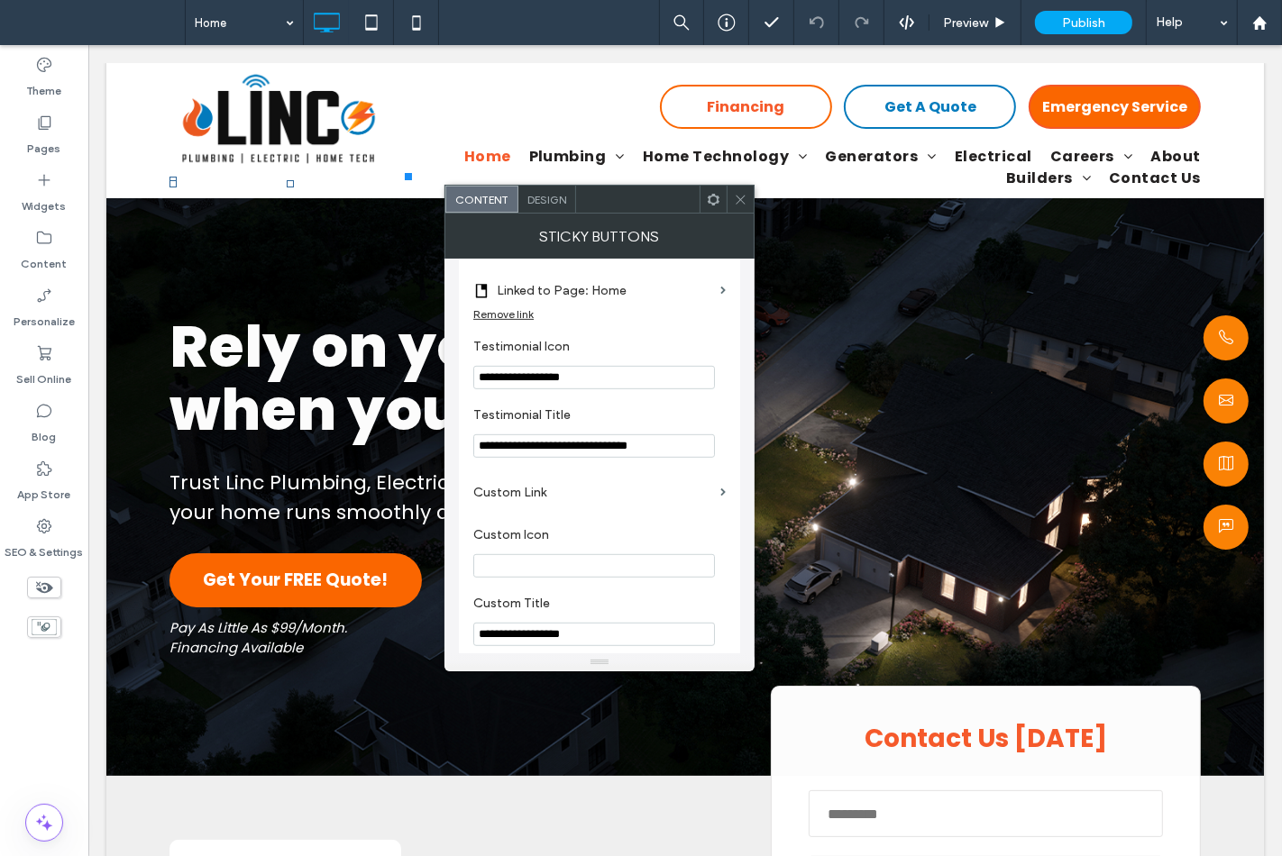
scroll to position [610, 0]
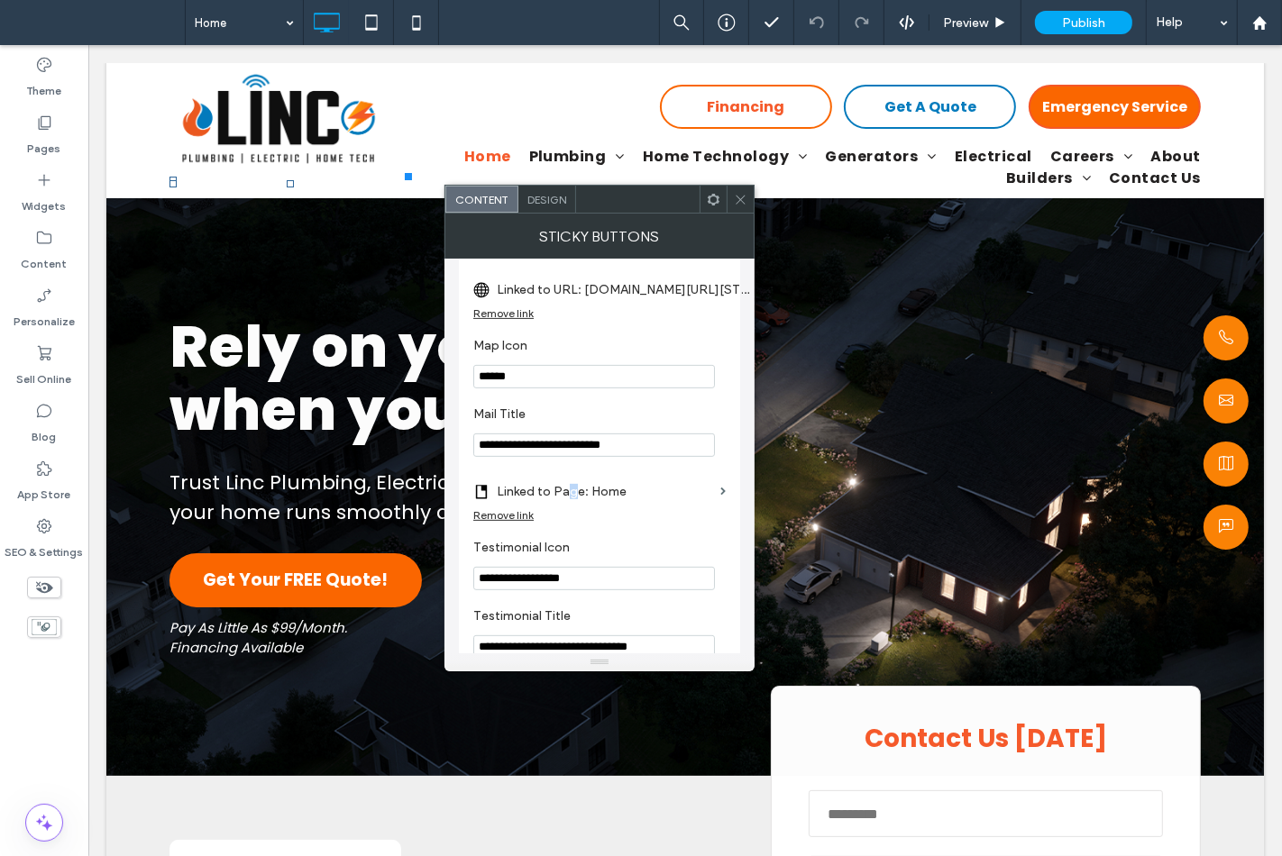
click at [571, 493] on label "Linked to Page: Home" at bounding box center [605, 491] width 216 height 33
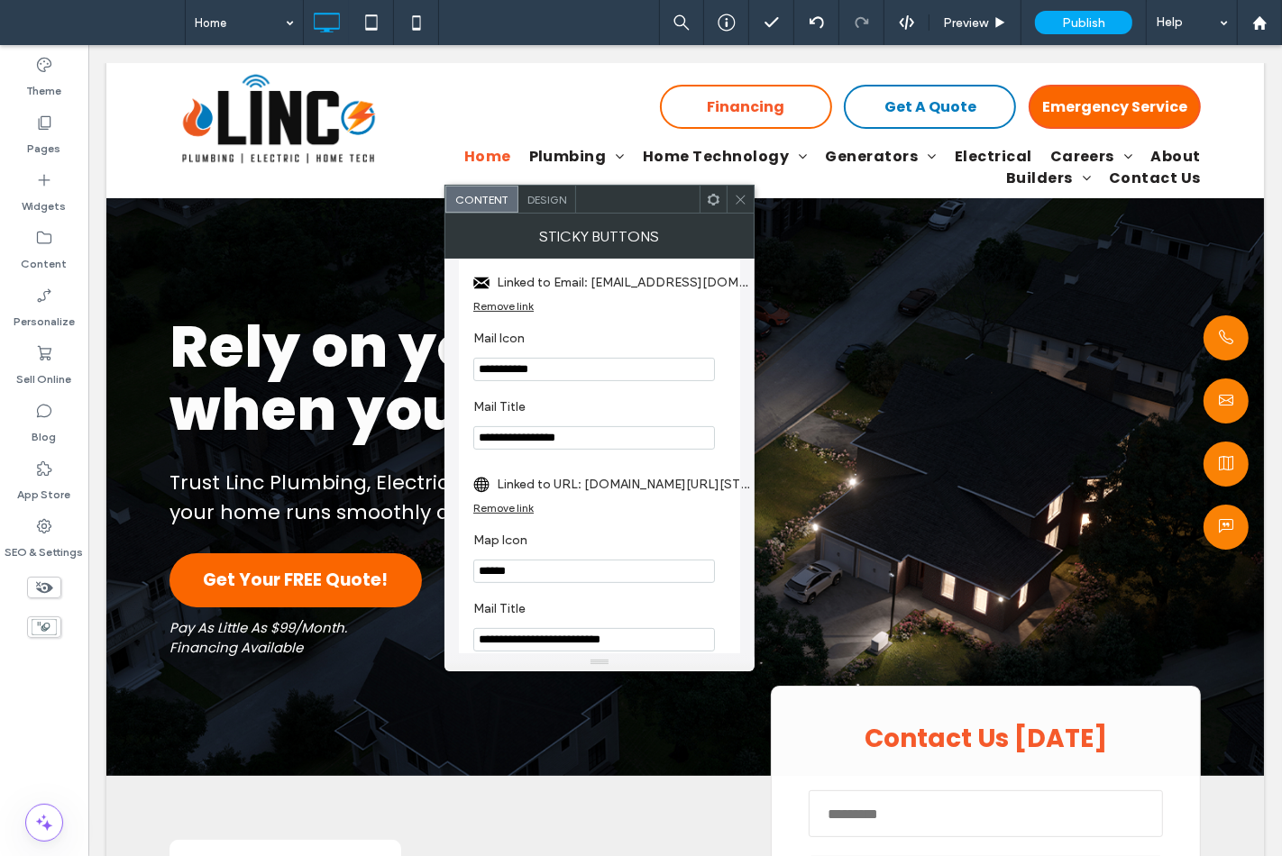
scroll to position [410, 0]
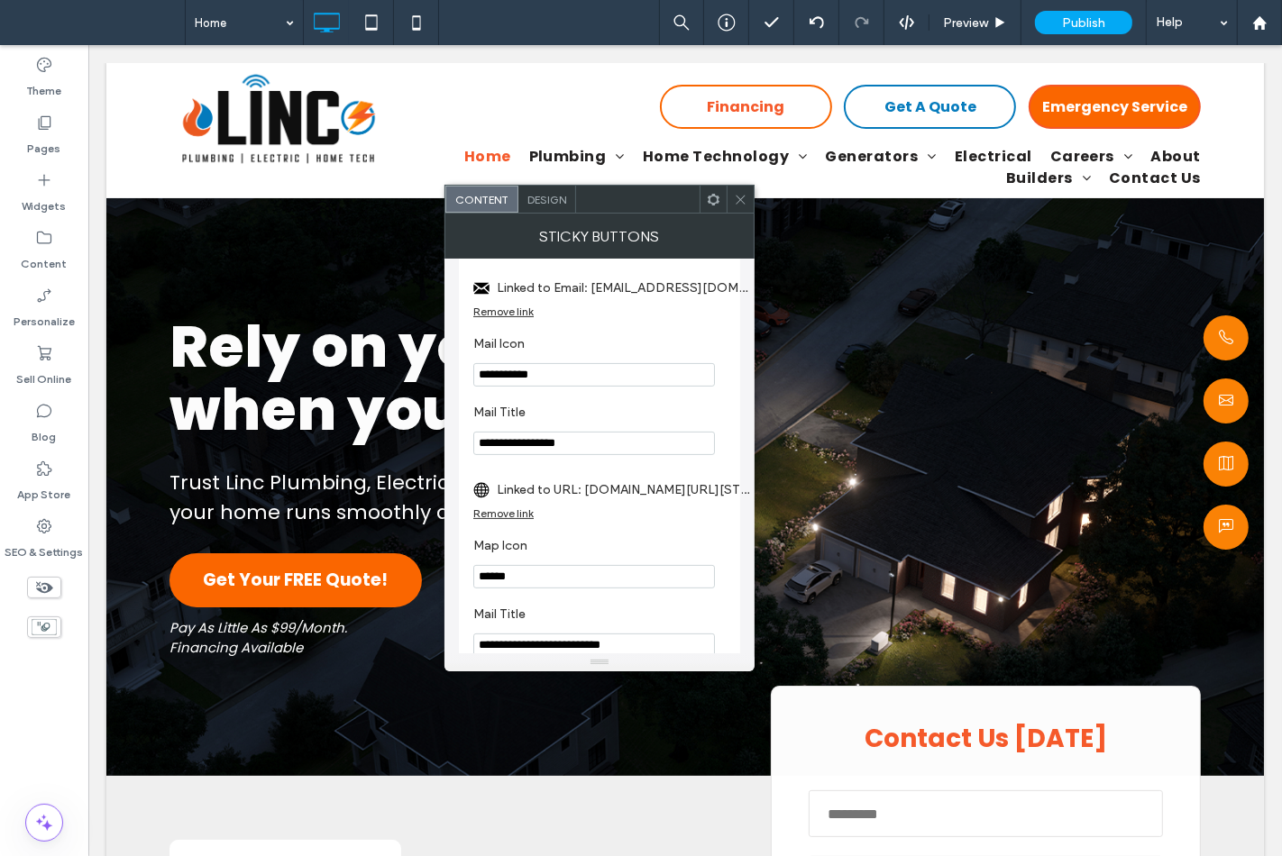
click at [744, 217] on div "Sticky Buttons" at bounding box center [599, 236] width 310 height 45
click at [748, 198] on div at bounding box center [739, 199] width 27 height 27
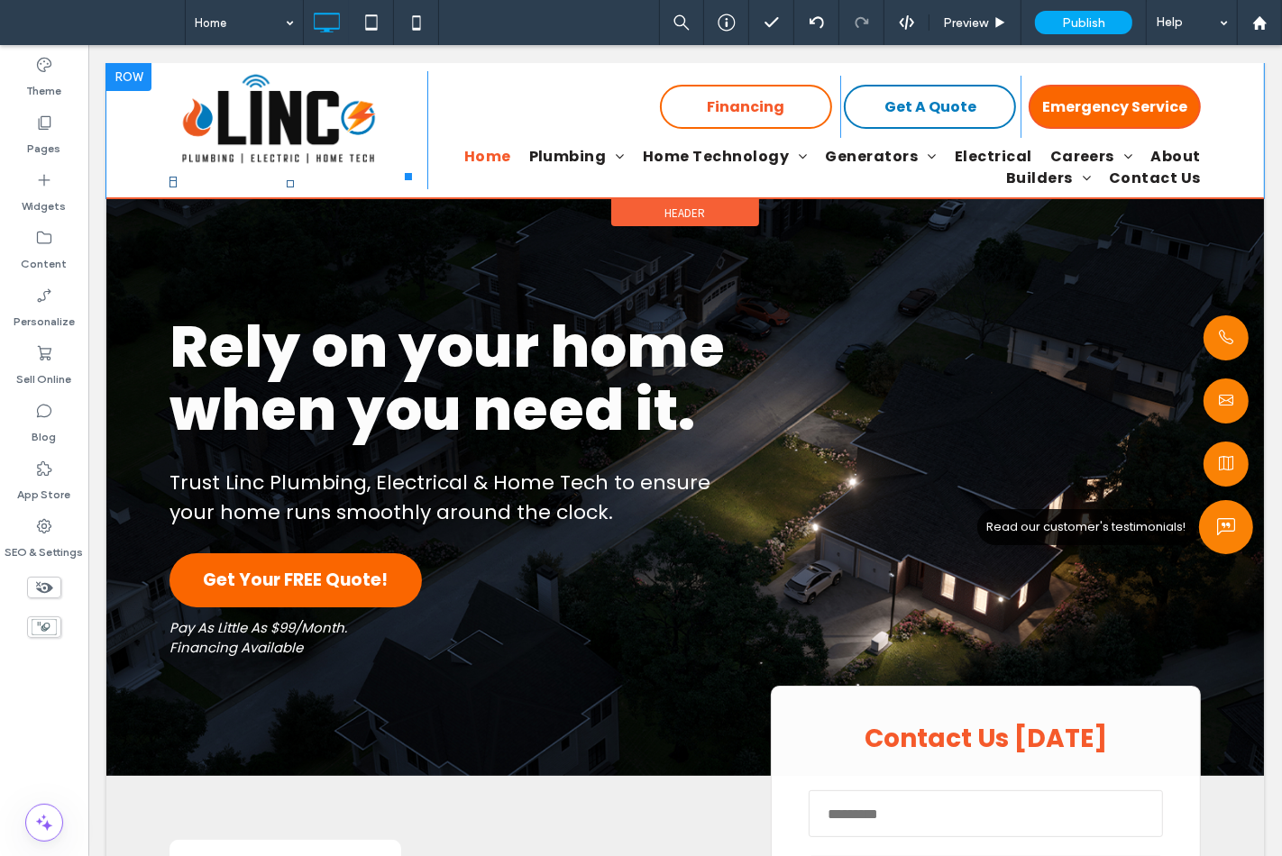
click at [1216, 524] on icon at bounding box center [1225, 527] width 18 height 27
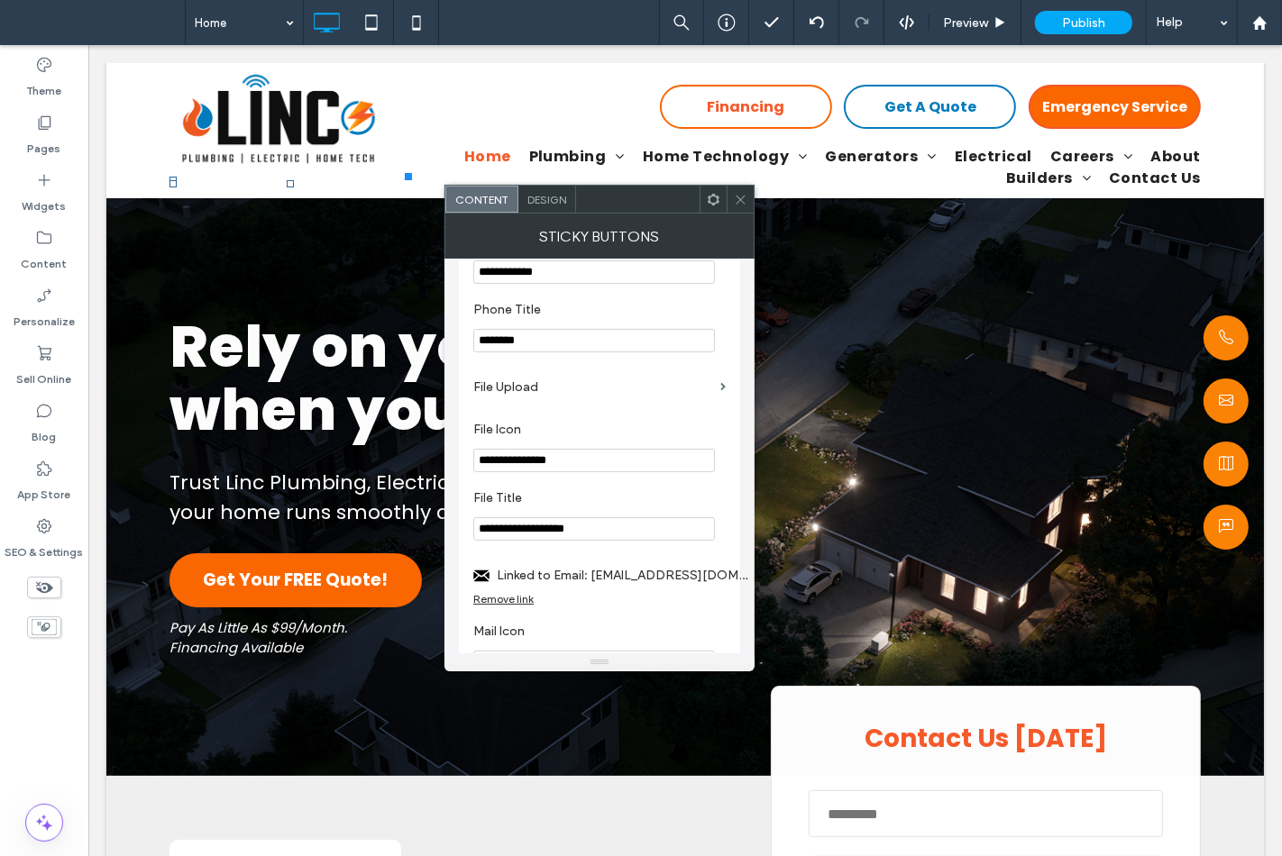
scroll to position [500, 0]
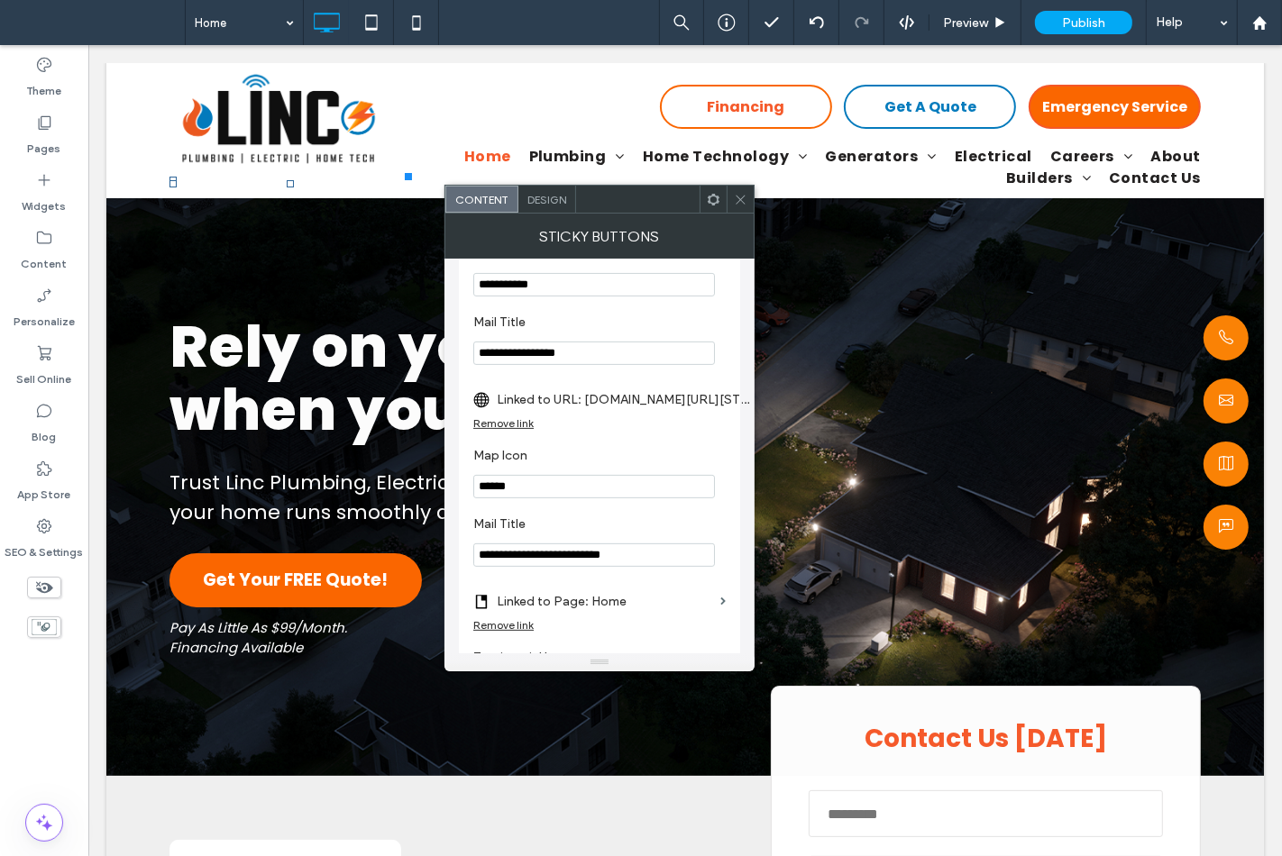
click at [596, 399] on label "Linked to URL: www.google.com/maps/place/929+E+41st+St,+Austin,+TX+78751,+USA/@…" at bounding box center [623, 399] width 252 height 33
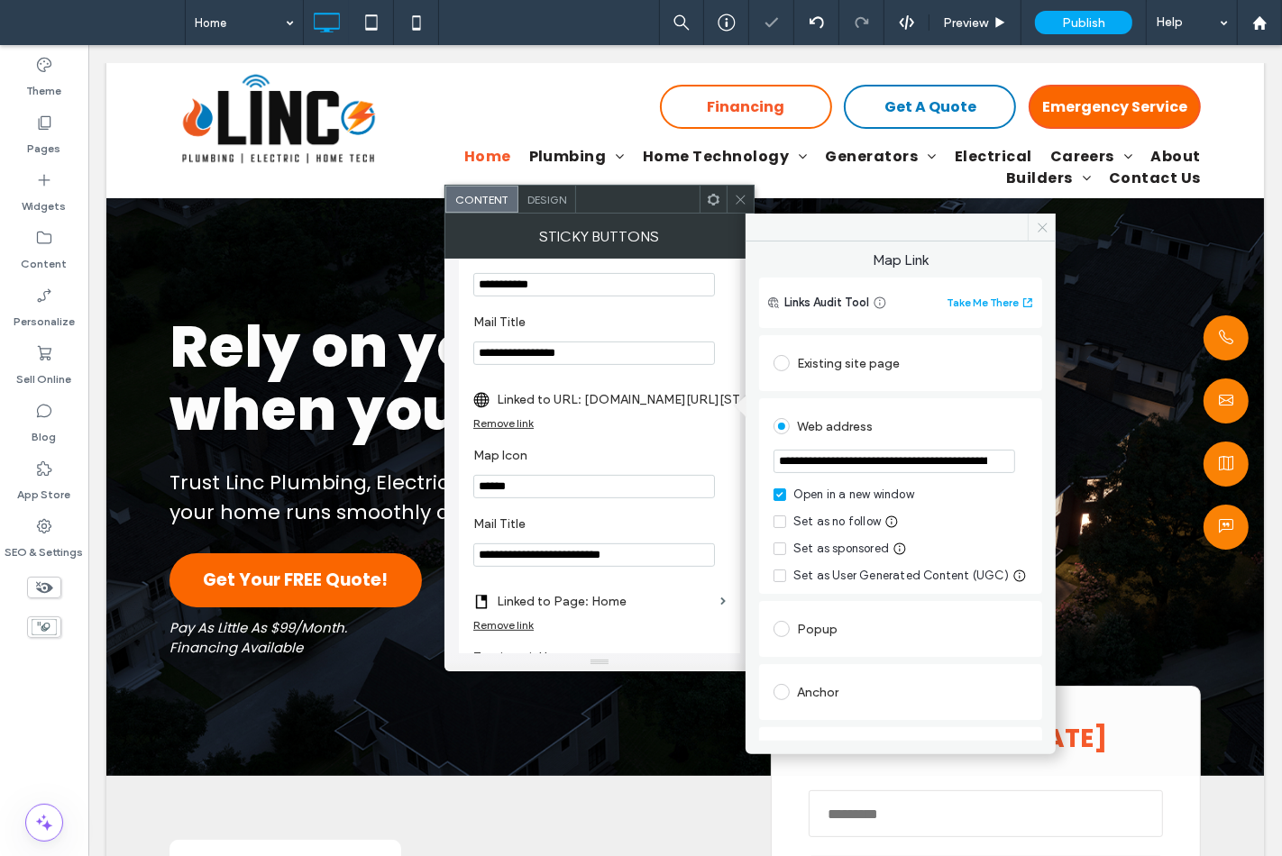
drag, startPoint x: 1040, startPoint y: 225, endPoint x: 945, endPoint y: 183, distance: 104.5
click at [1040, 225] on icon at bounding box center [1043, 228] width 14 height 14
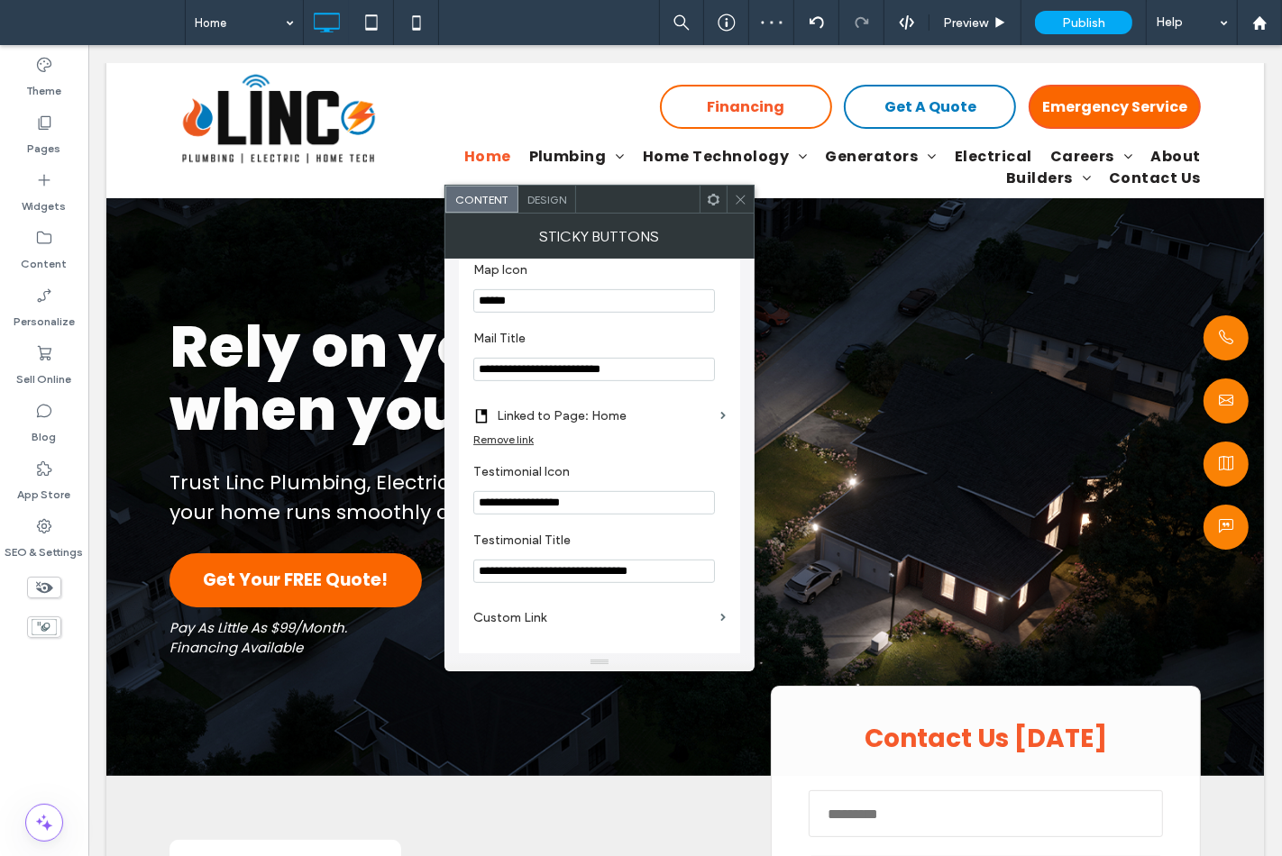
scroll to position [700, 0]
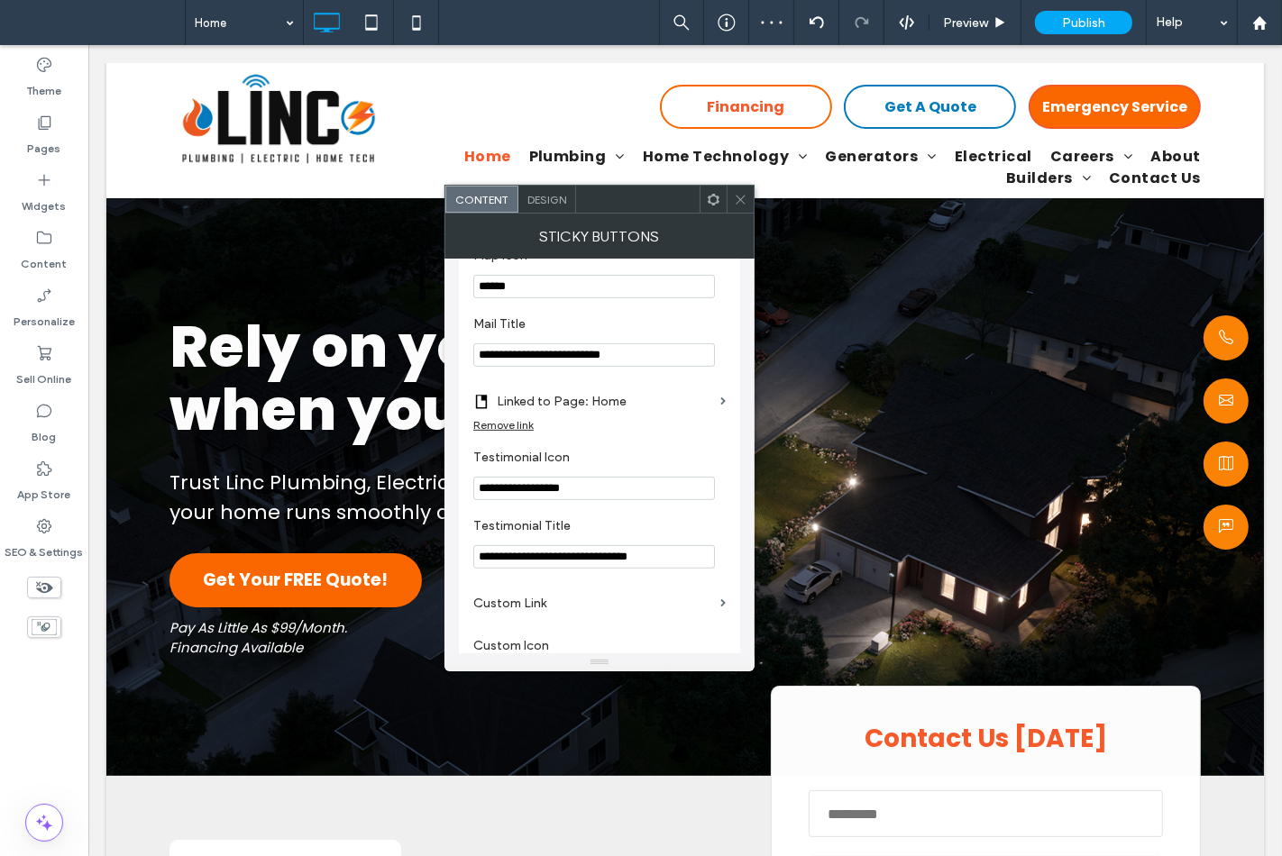
click at [579, 408] on label "Linked to Page: Home" at bounding box center [605, 401] width 216 height 33
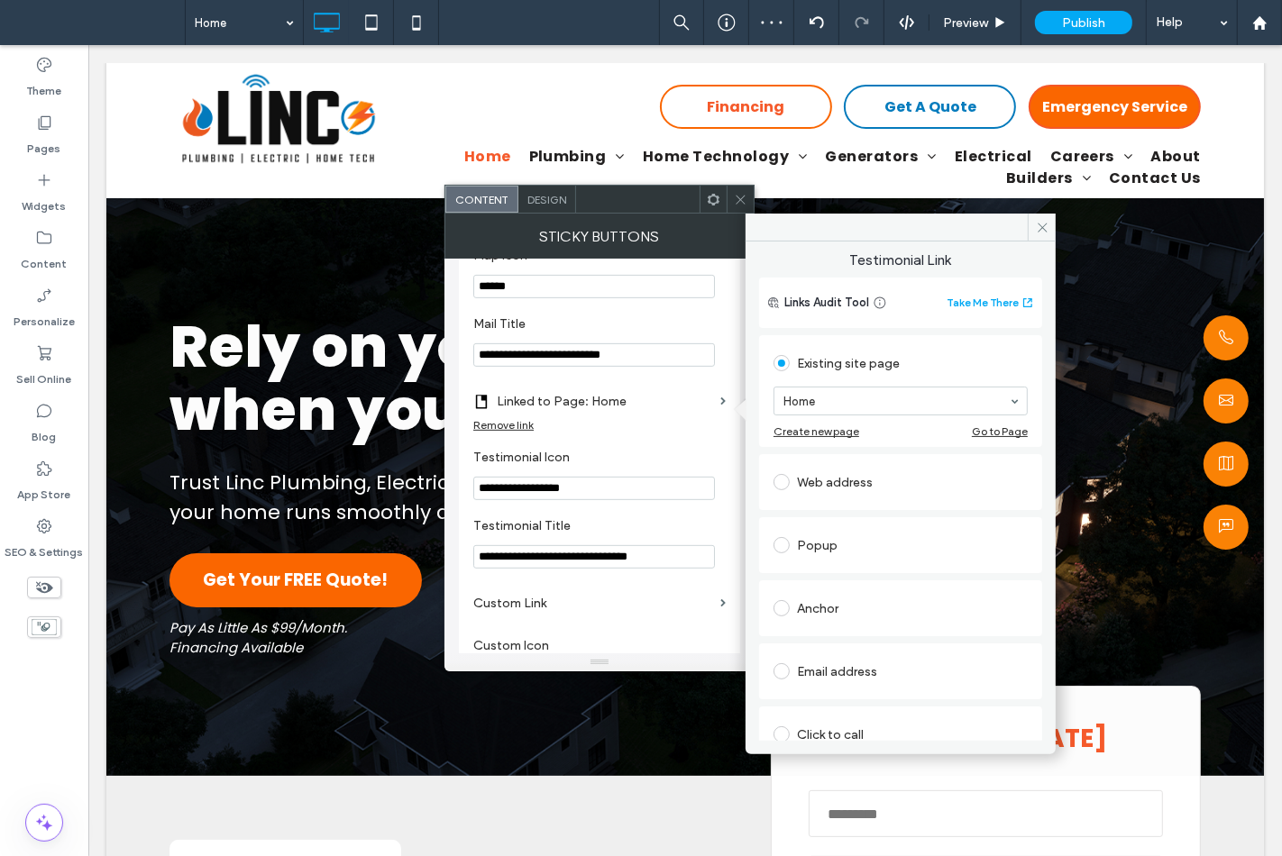
click at [862, 480] on div "Web address" at bounding box center [900, 482] width 254 height 29
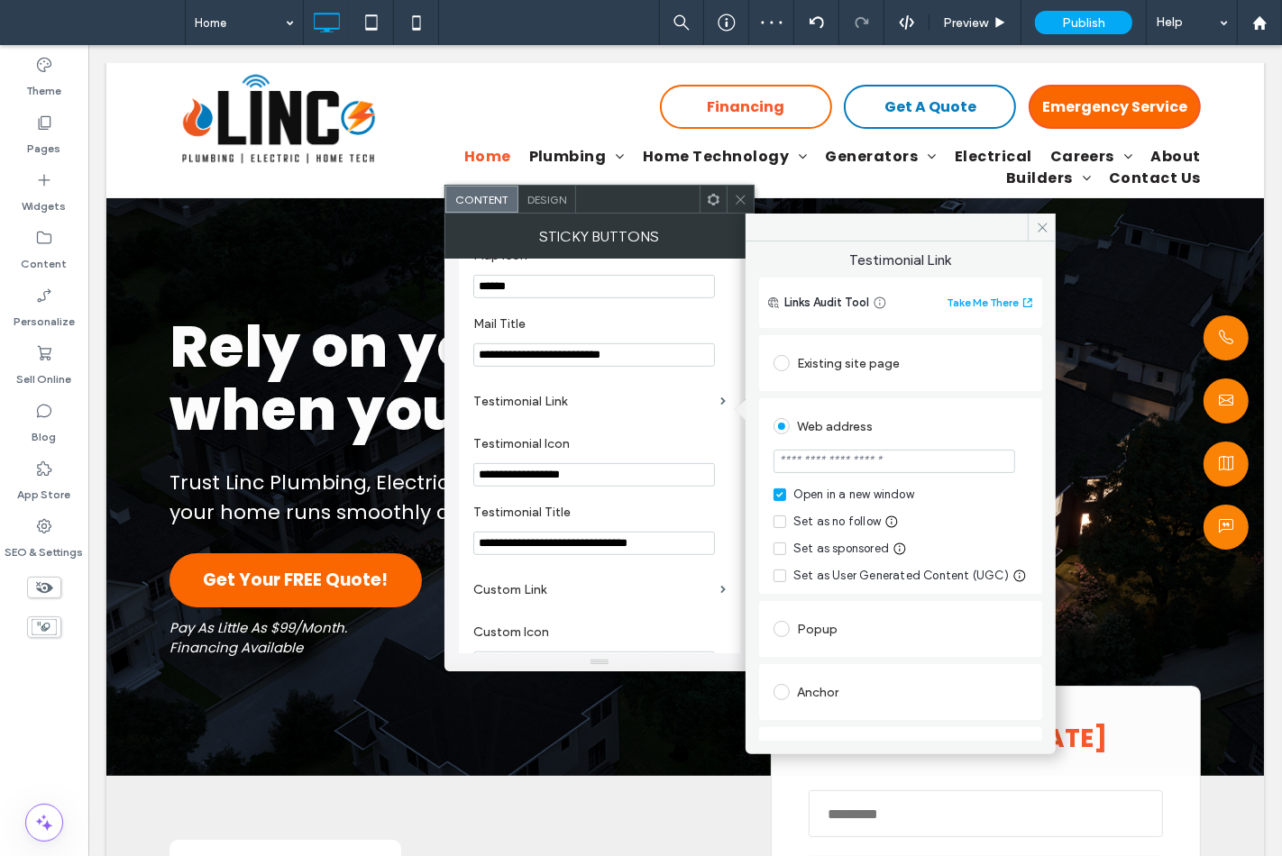
click at [874, 466] on input "url" at bounding box center [894, 461] width 242 height 23
paste input "**********"
type input "**********"
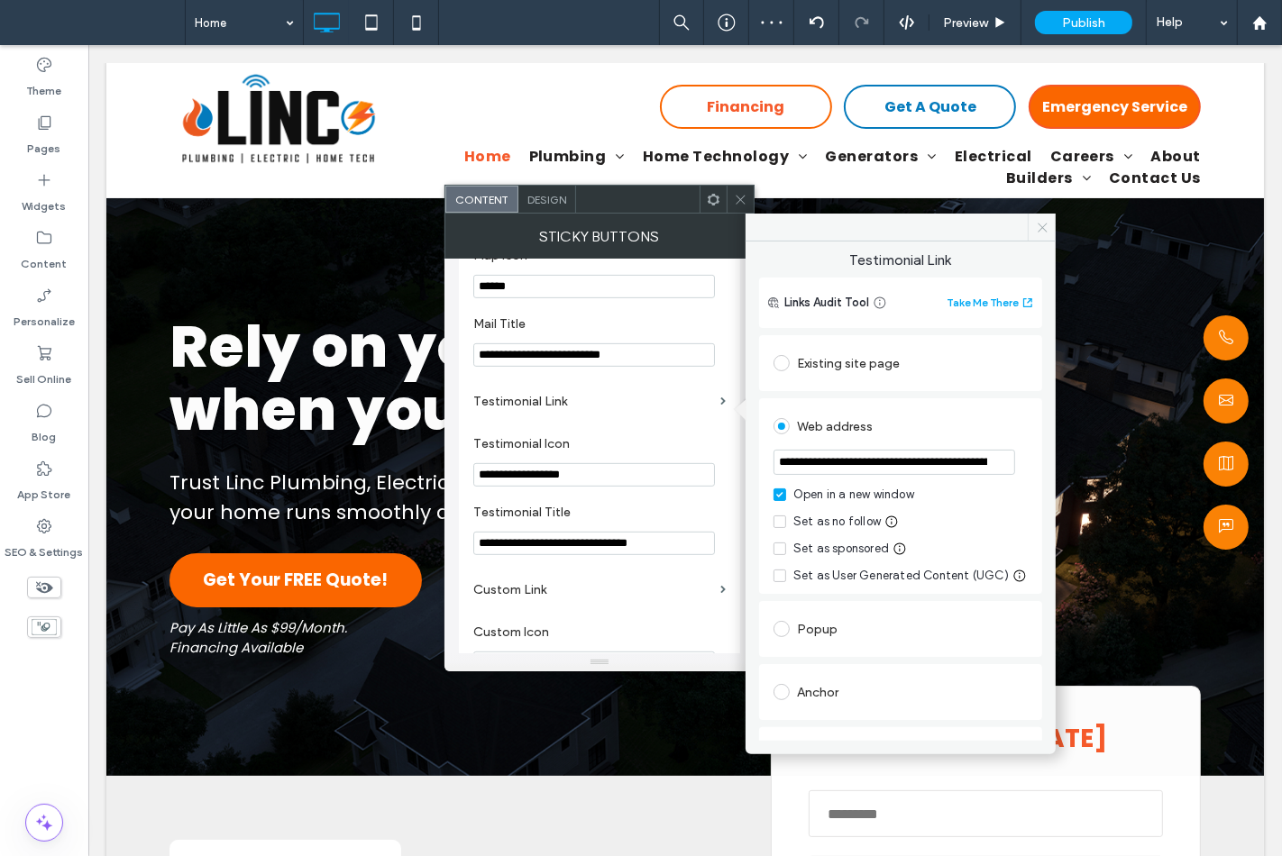
click at [1040, 221] on icon at bounding box center [1043, 228] width 14 height 14
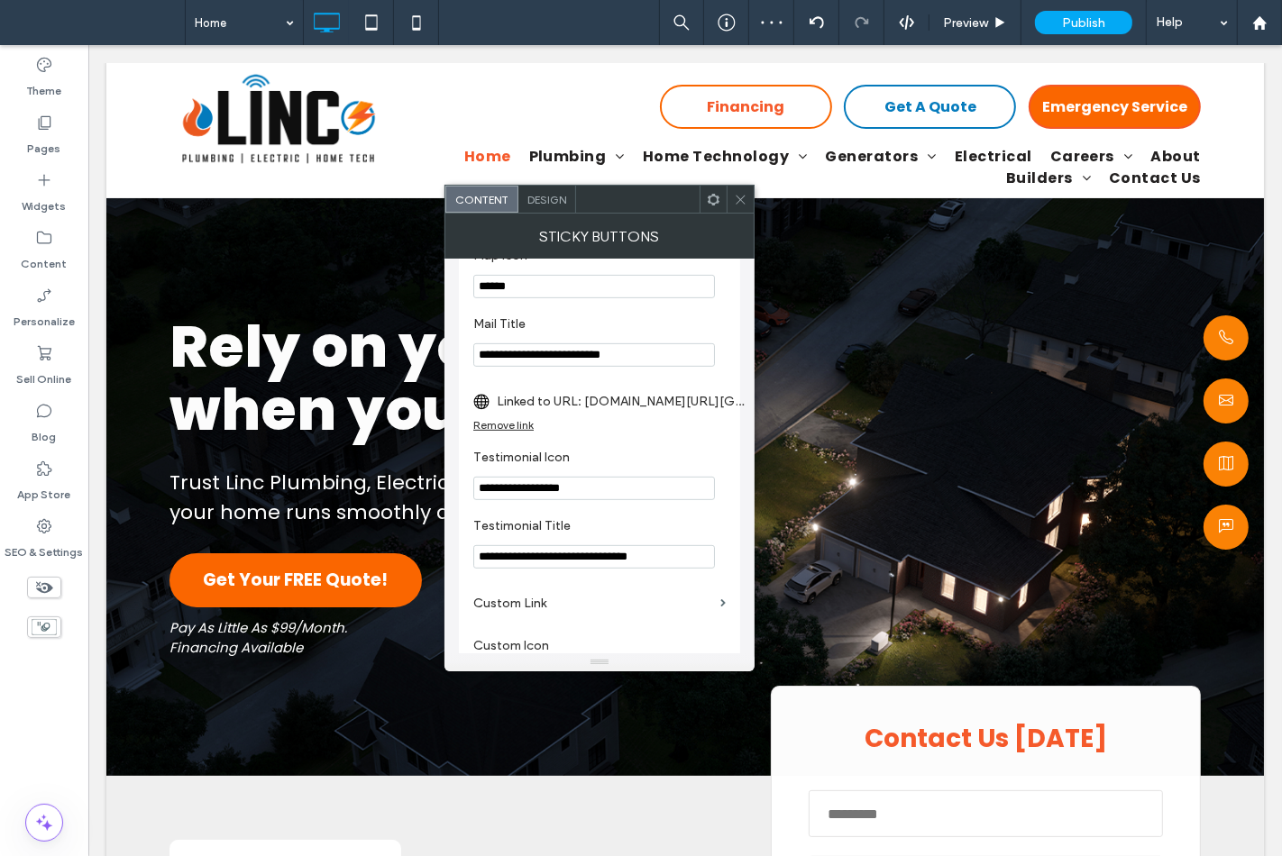
click at [739, 204] on icon at bounding box center [741, 200] width 14 height 14
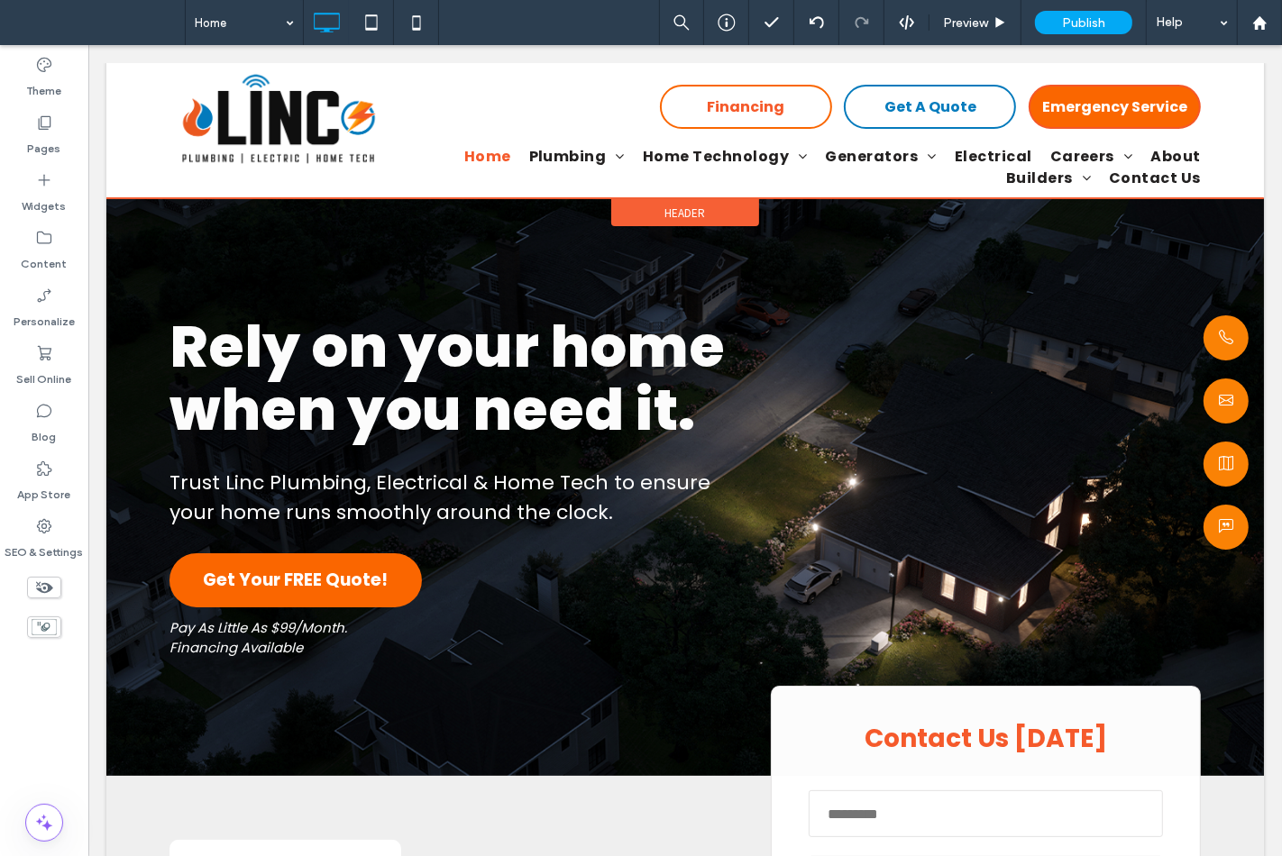
drag, startPoint x: 598, startPoint y: 153, endPoint x: 646, endPoint y: 217, distance: 79.9
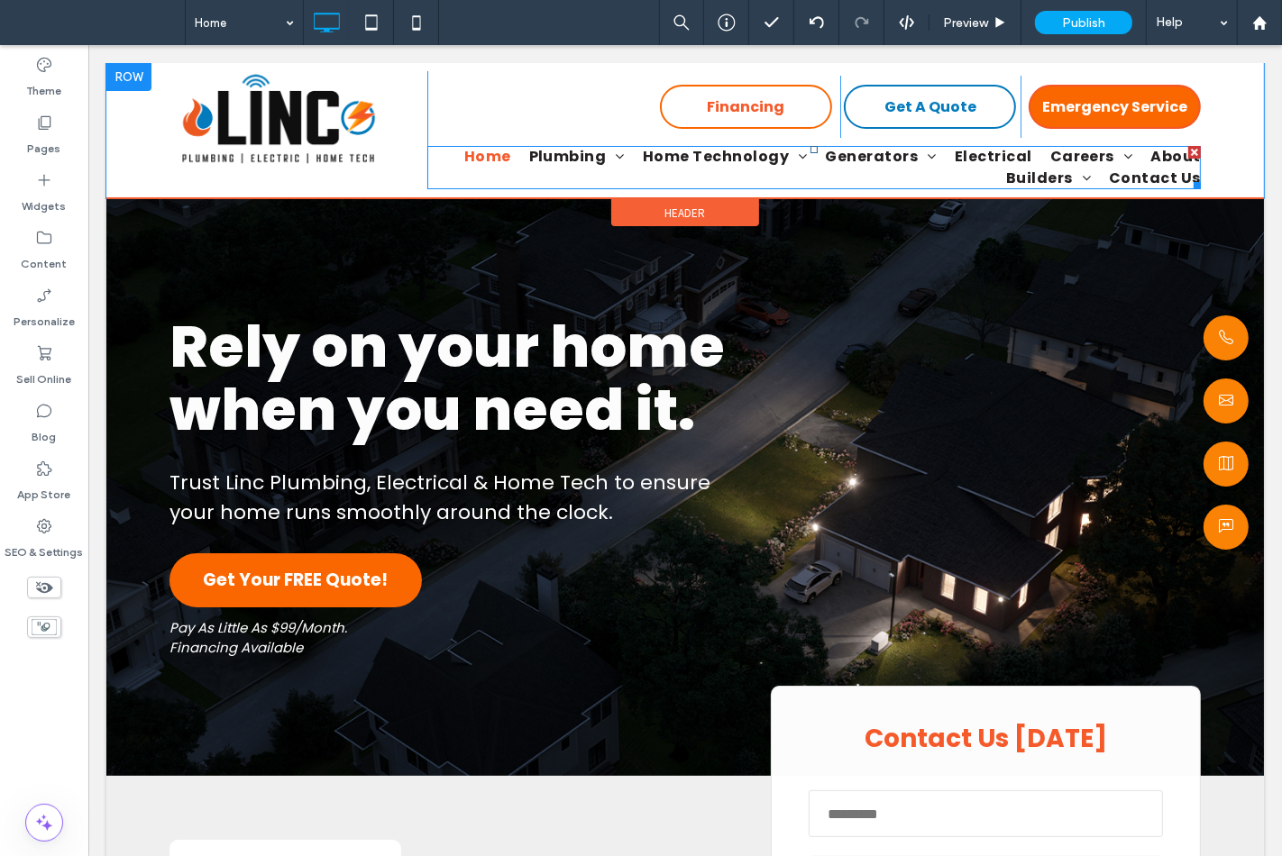
drag, startPoint x: 646, startPoint y: 217, endPoint x: 612, endPoint y: 171, distance: 57.3
click at [612, 171] on ul "Home Plumbing Residential Plumbing Home Technology Alarm Security Generators Ne…" at bounding box center [812, 167] width 773 height 43
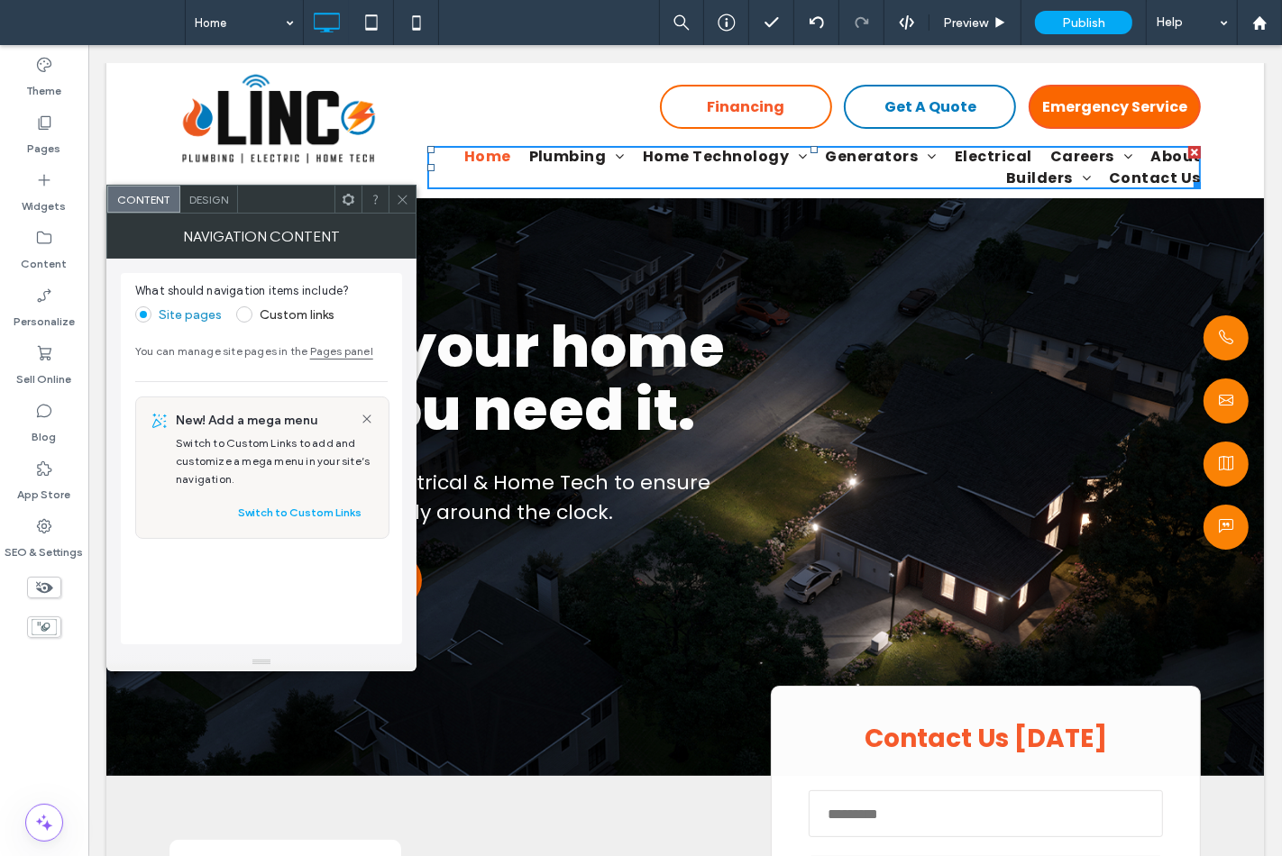
click at [402, 205] on icon at bounding box center [403, 200] width 14 height 14
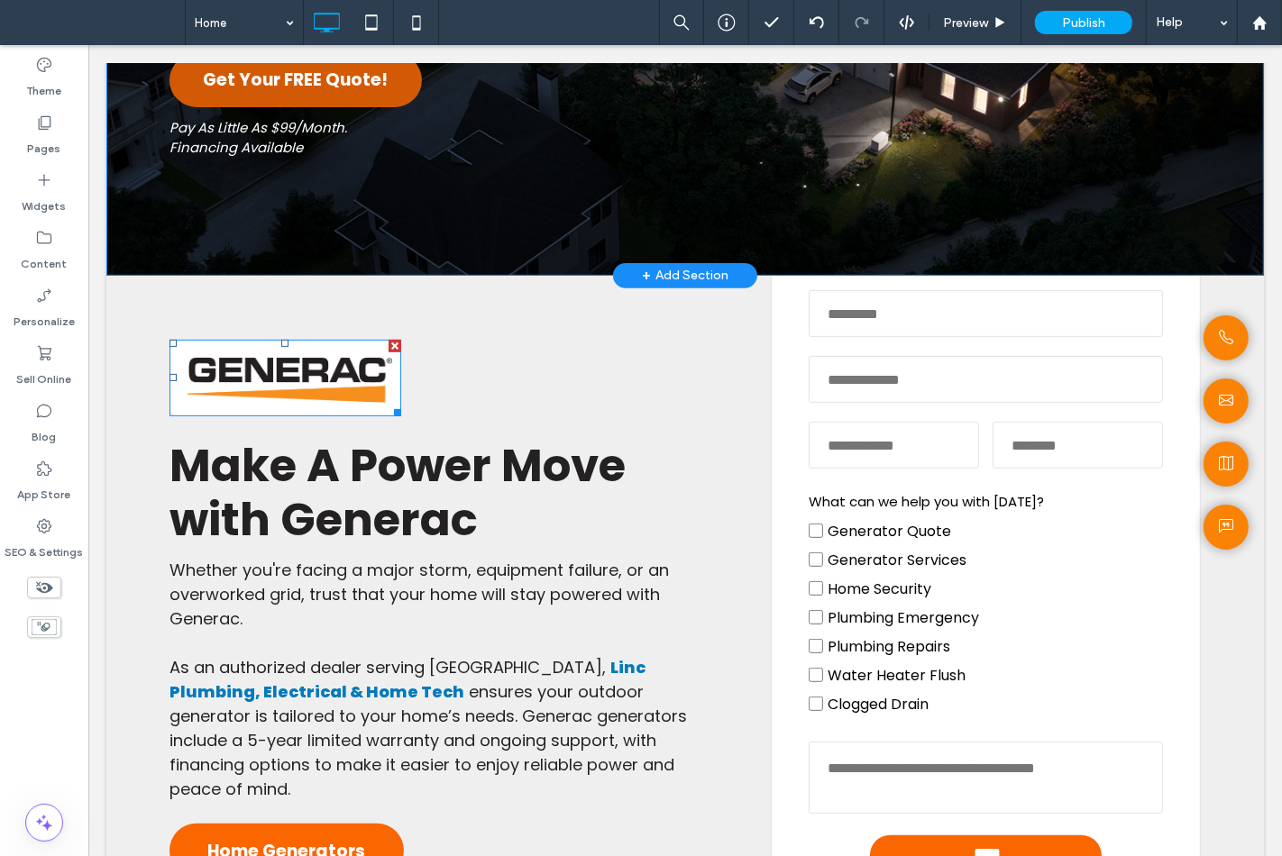
scroll to position [700, 0]
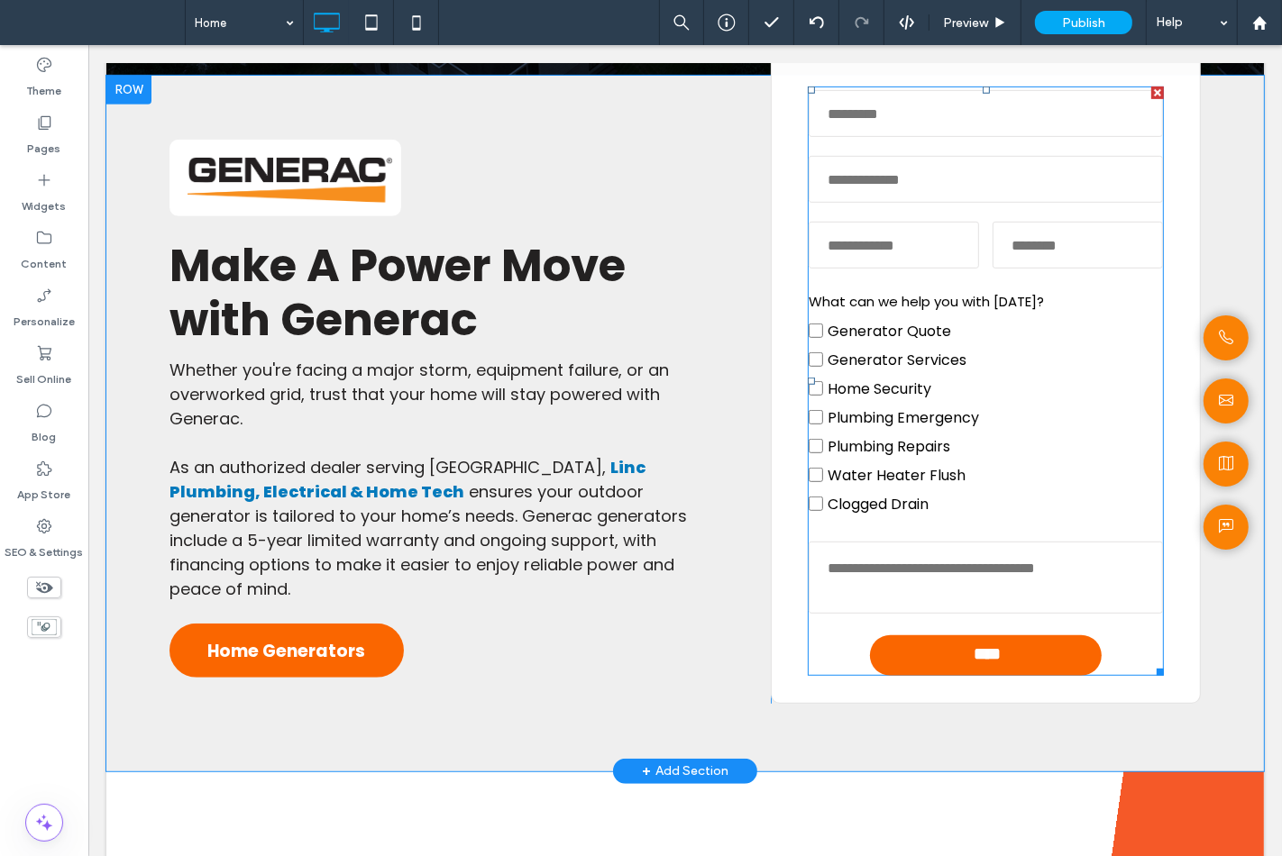
click at [1110, 268] on div "Zip Code" at bounding box center [1077, 246] width 184 height 66
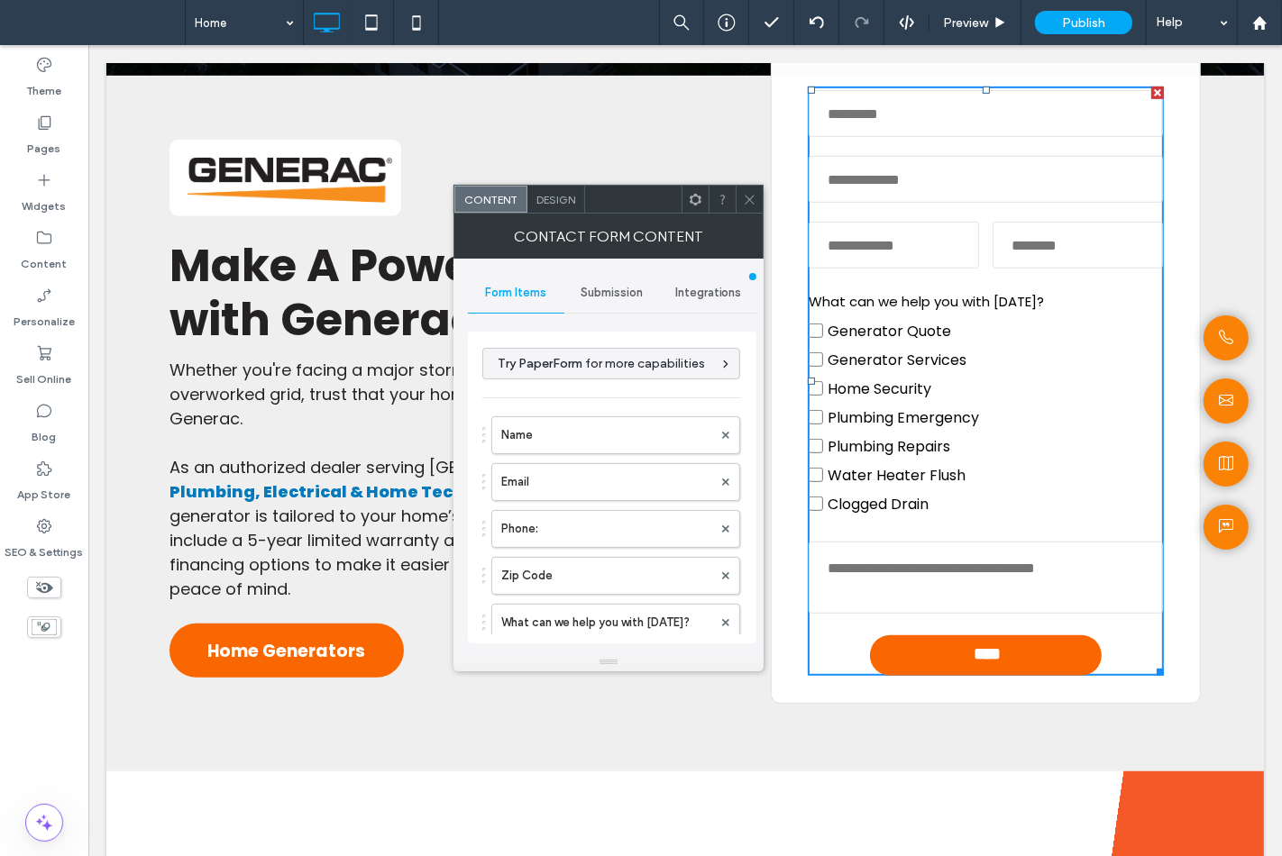
click at [635, 292] on span "Submission" at bounding box center [611, 293] width 62 height 14
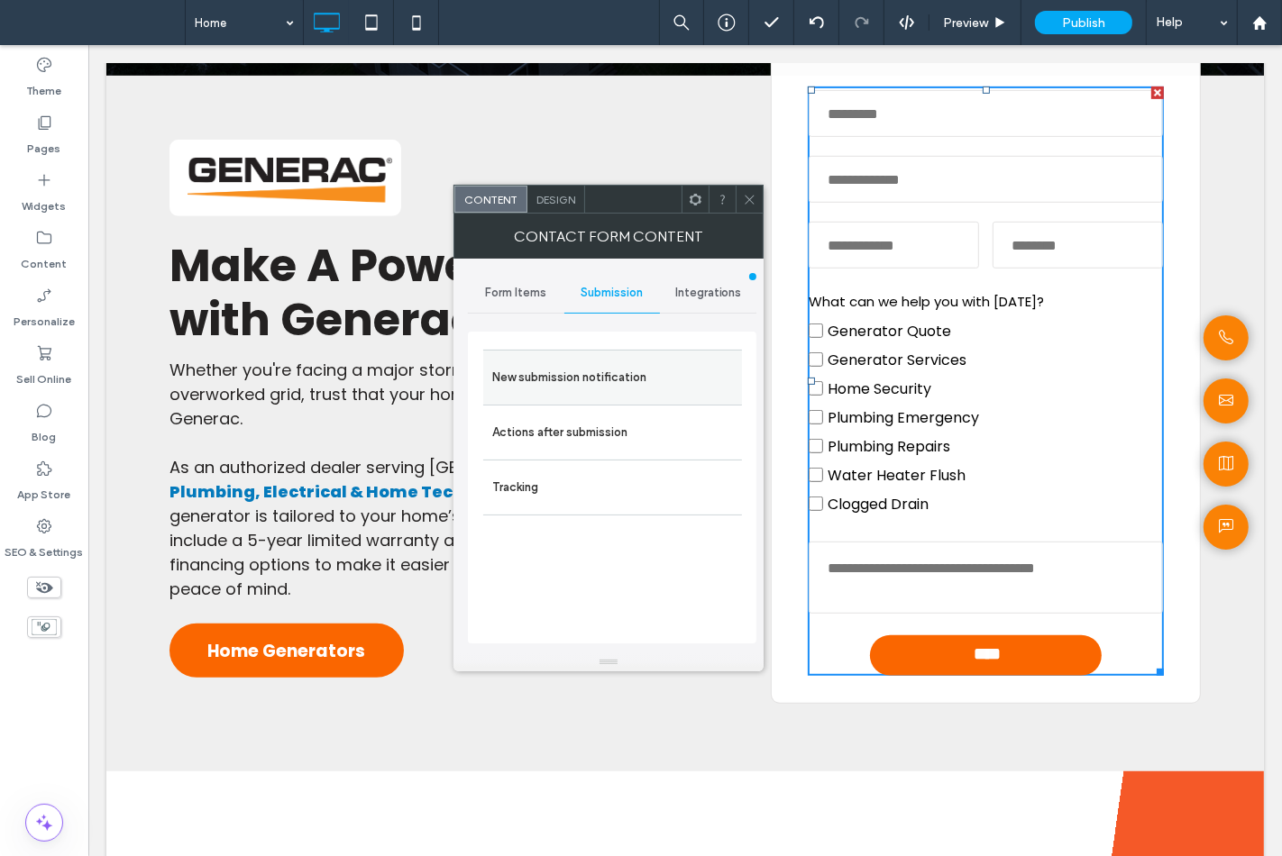
click at [604, 388] on label "New submission notification" at bounding box center [612, 378] width 241 height 36
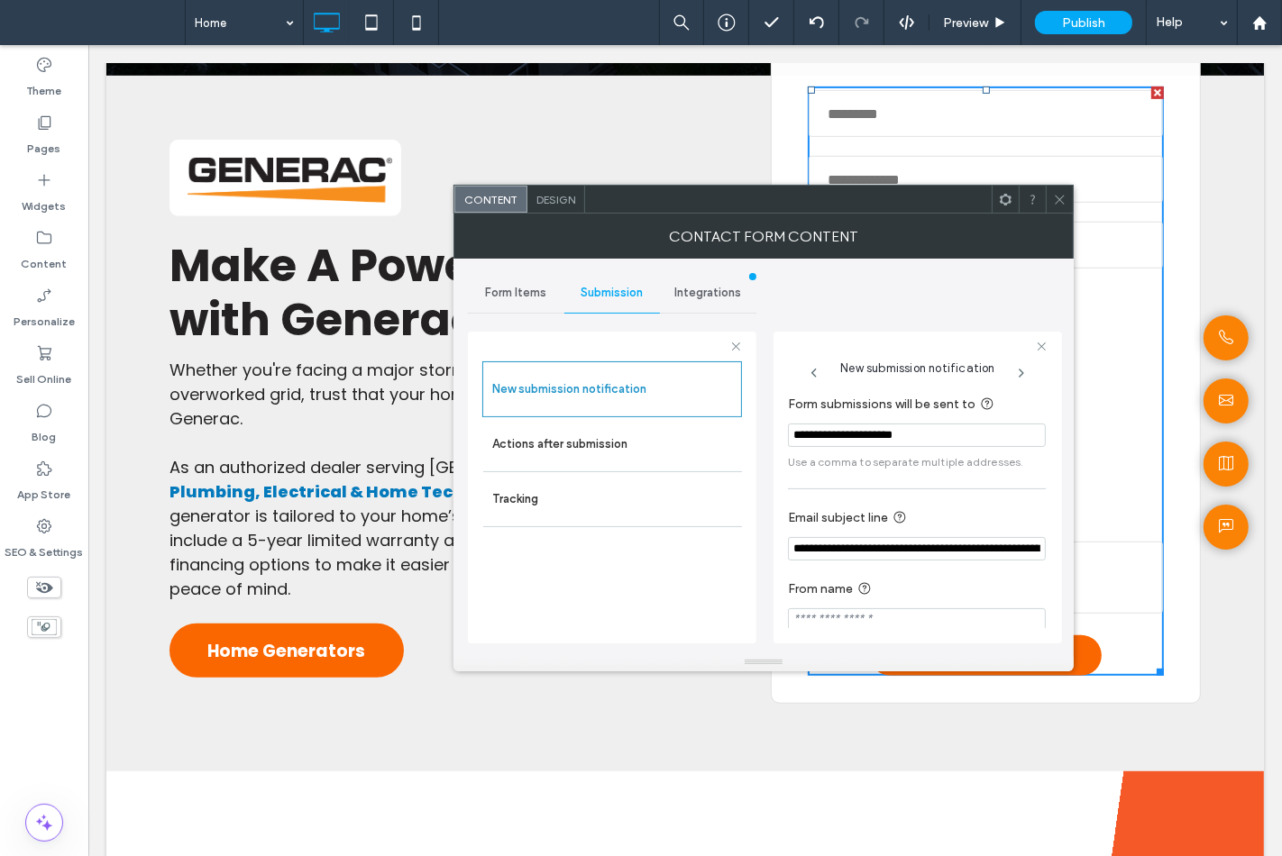
click at [1061, 205] on span at bounding box center [1060, 199] width 14 height 27
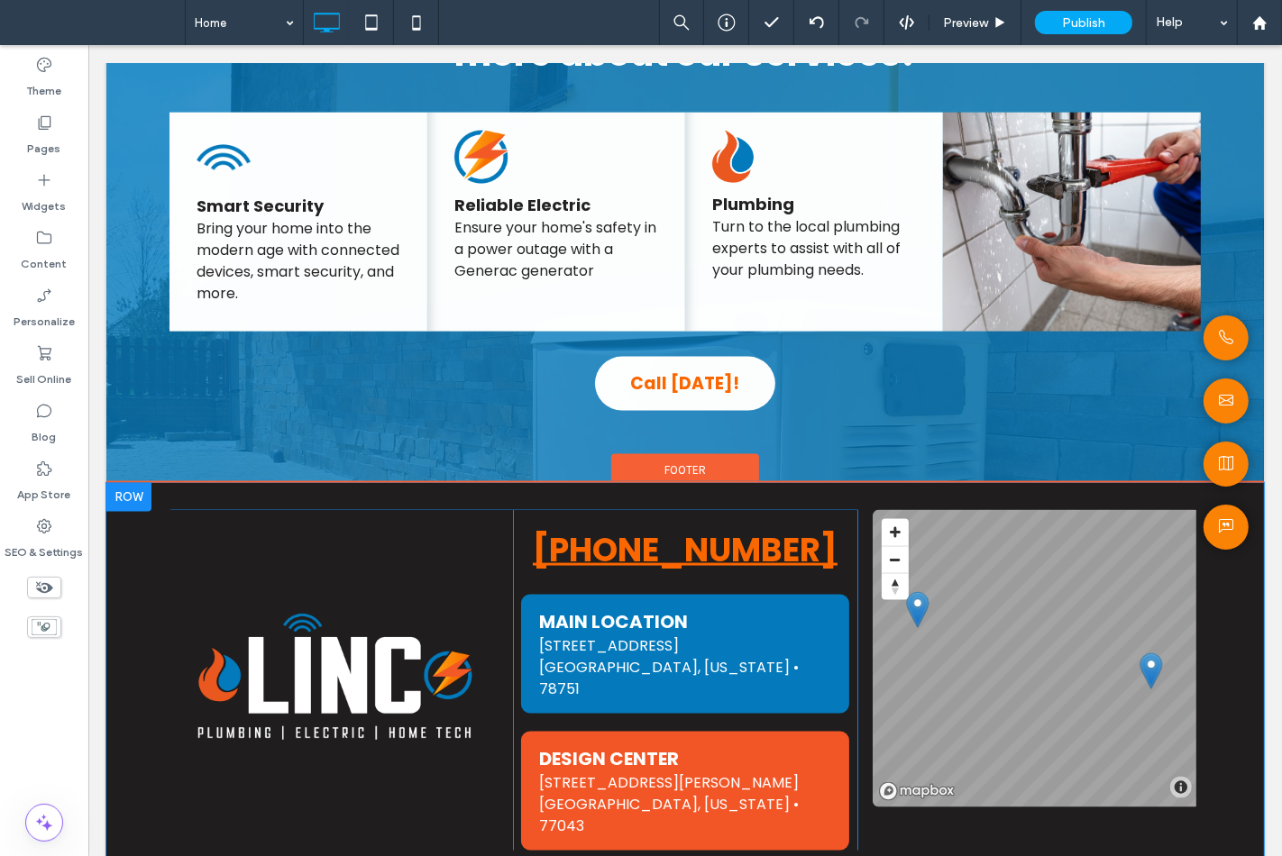
scroll to position [1977, 0]
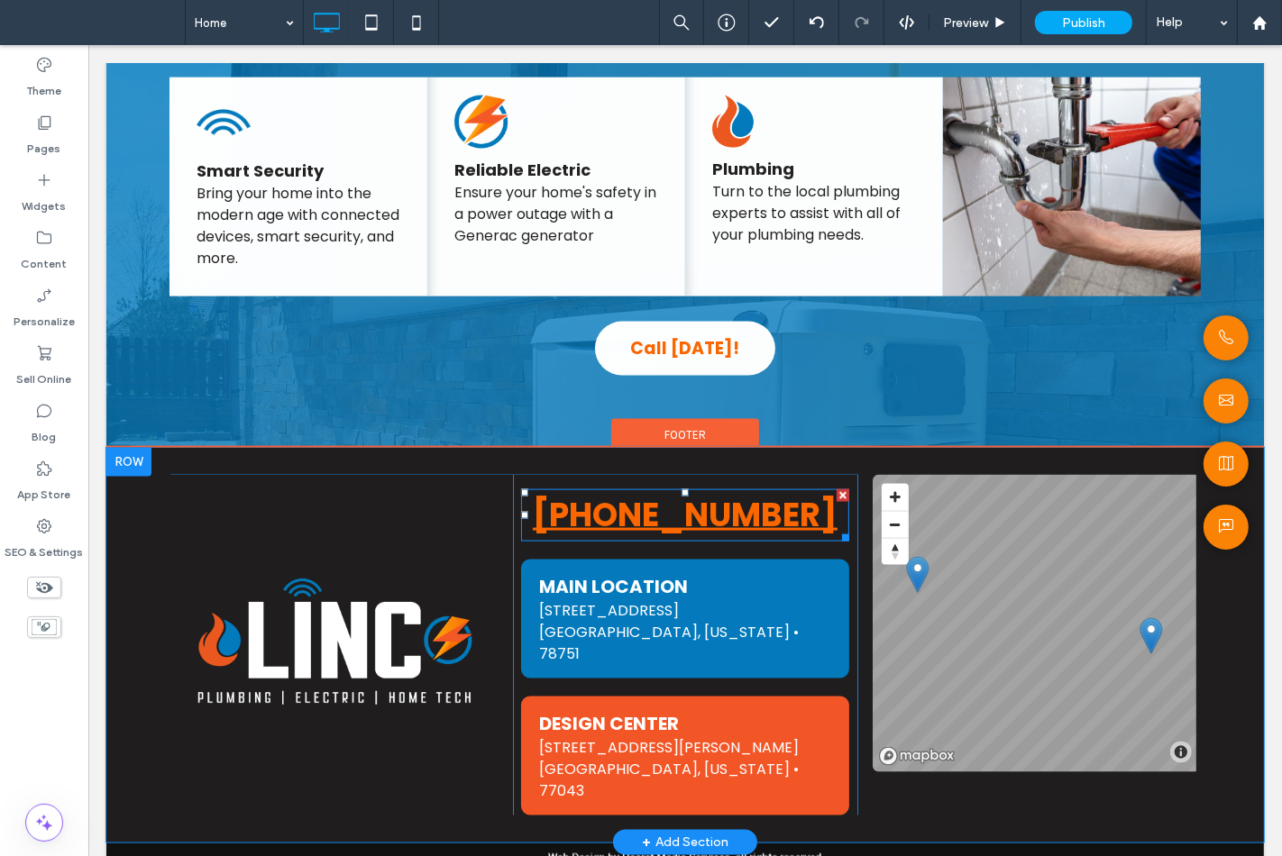
click at [664, 492] on strong "[PHONE_NUMBER]" at bounding box center [684, 515] width 305 height 46
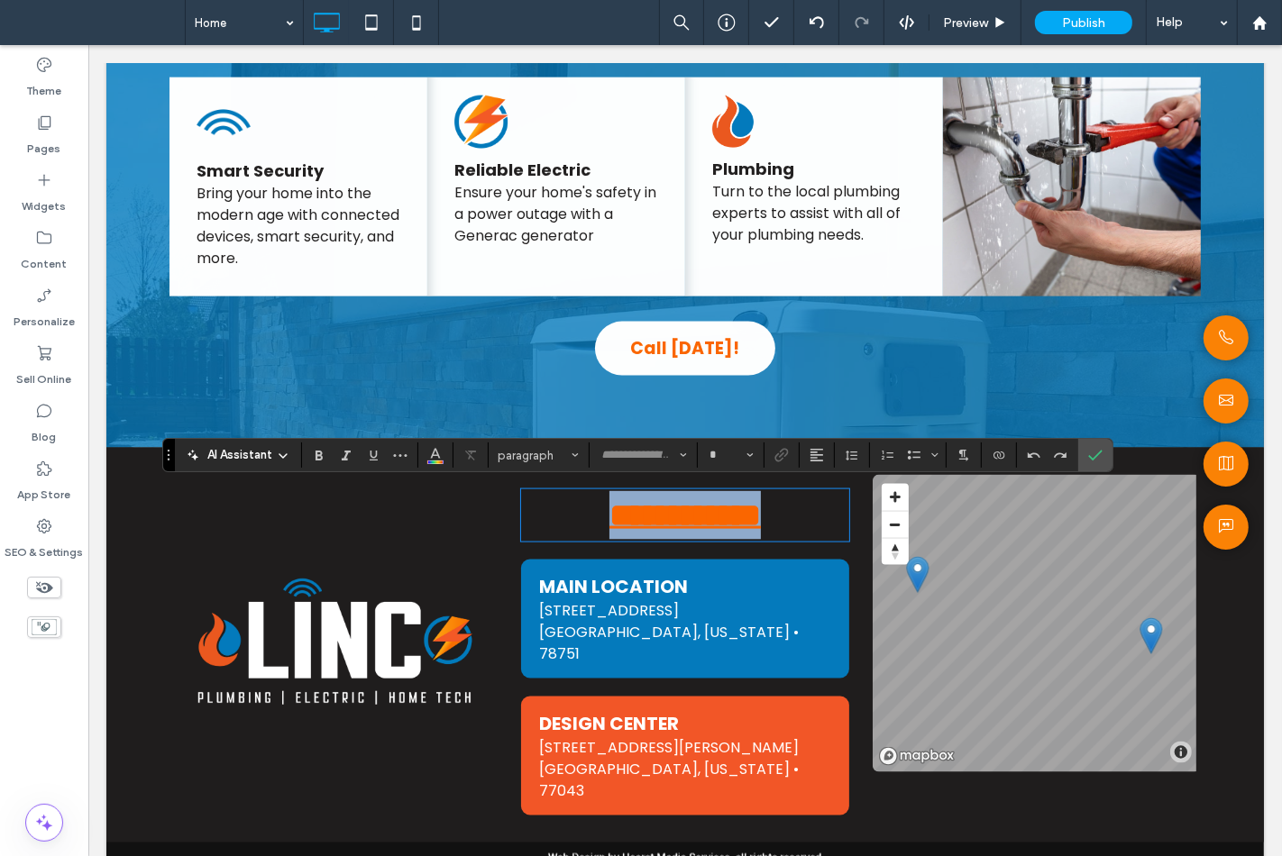
type input "*******"
type input "**"
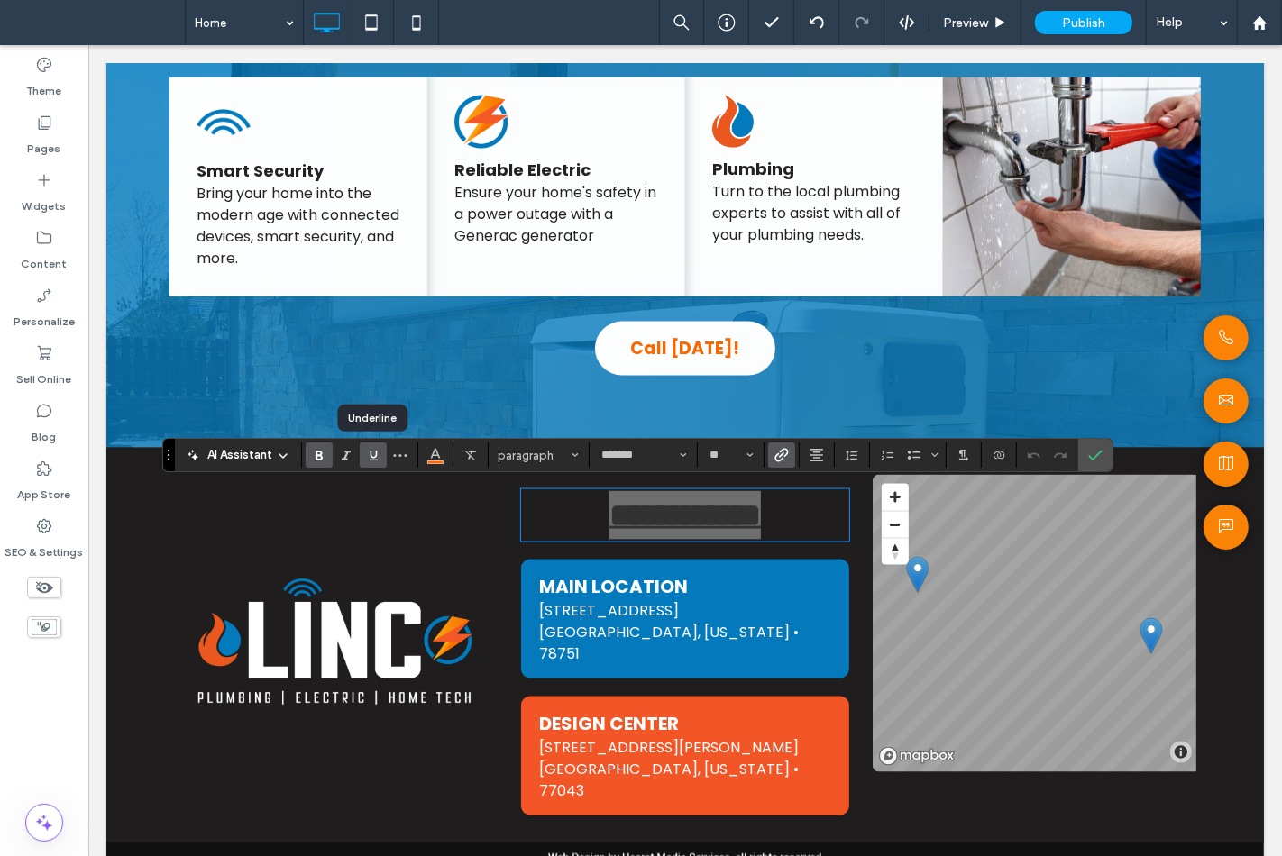
click at [364, 461] on label "Underline" at bounding box center [373, 455] width 27 height 25
drag, startPoint x: 1095, startPoint y: 460, endPoint x: 962, endPoint y: 397, distance: 147.2
click at [1095, 460] on icon "Confirm" at bounding box center [1095, 455] width 14 height 14
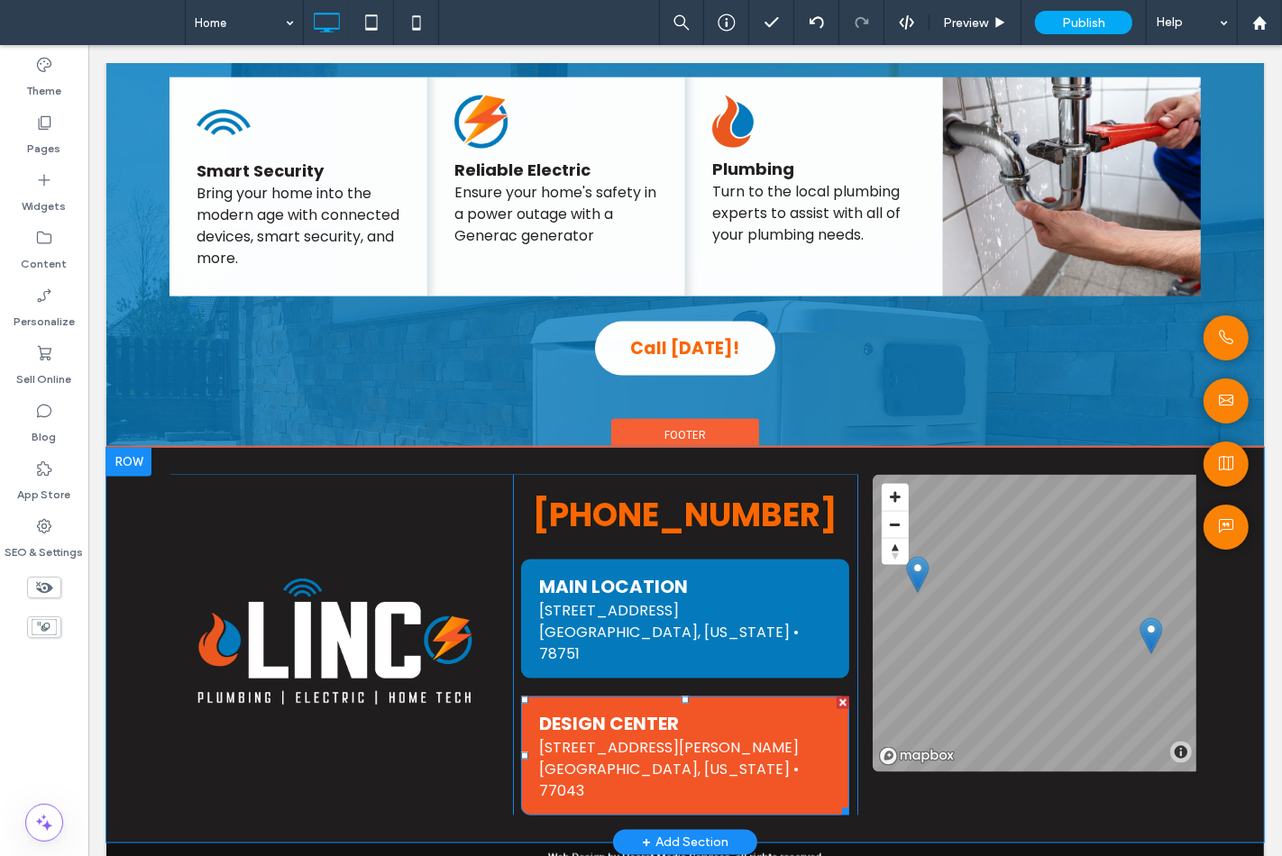
click at [619, 737] on span "10750 Hammerly Boulevard" at bounding box center [668, 747] width 260 height 21
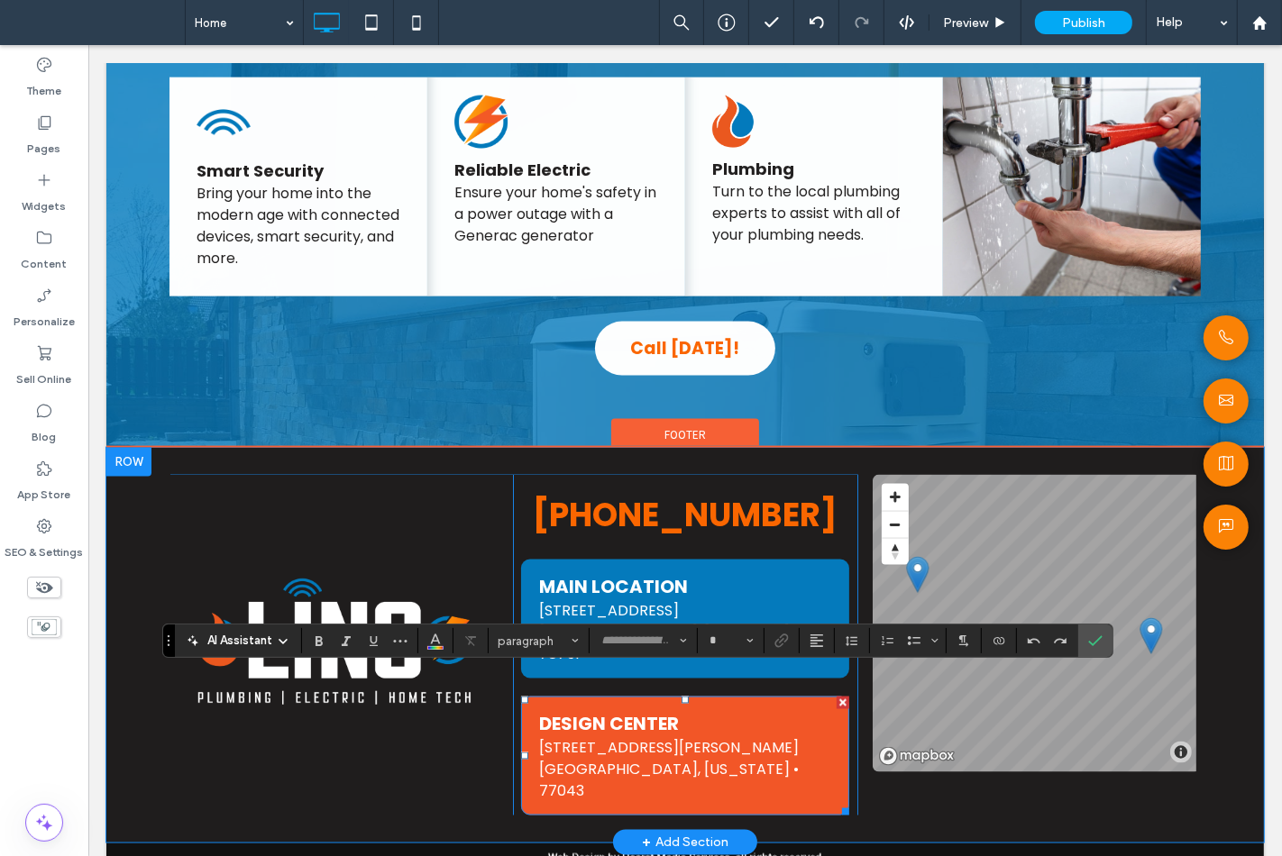
type input "*******"
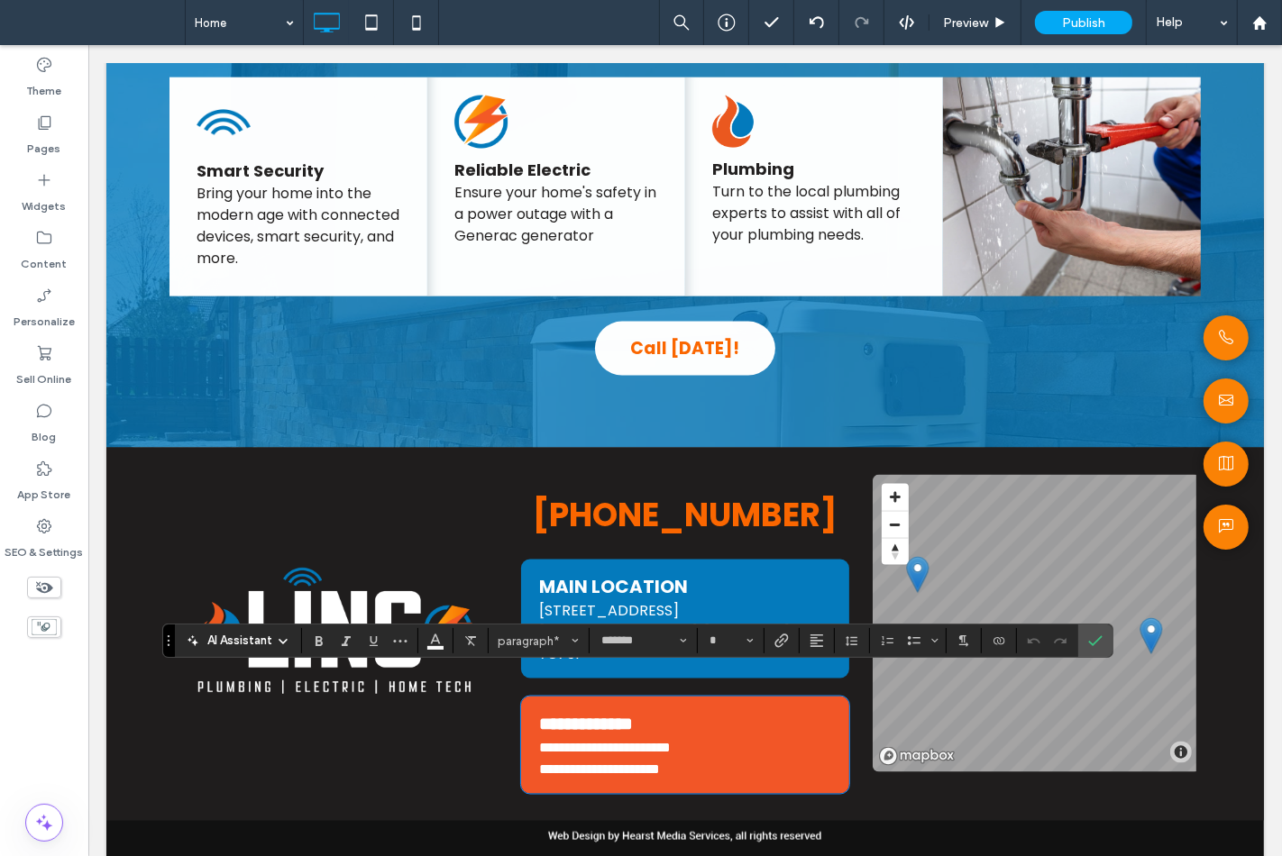
click at [628, 741] on span "**********" at bounding box center [604, 748] width 132 height 14
click at [670, 741] on span "**********" at bounding box center [604, 748] width 132 height 14
type input "**"
click at [1093, 647] on label "Confirm" at bounding box center [1095, 641] width 27 height 32
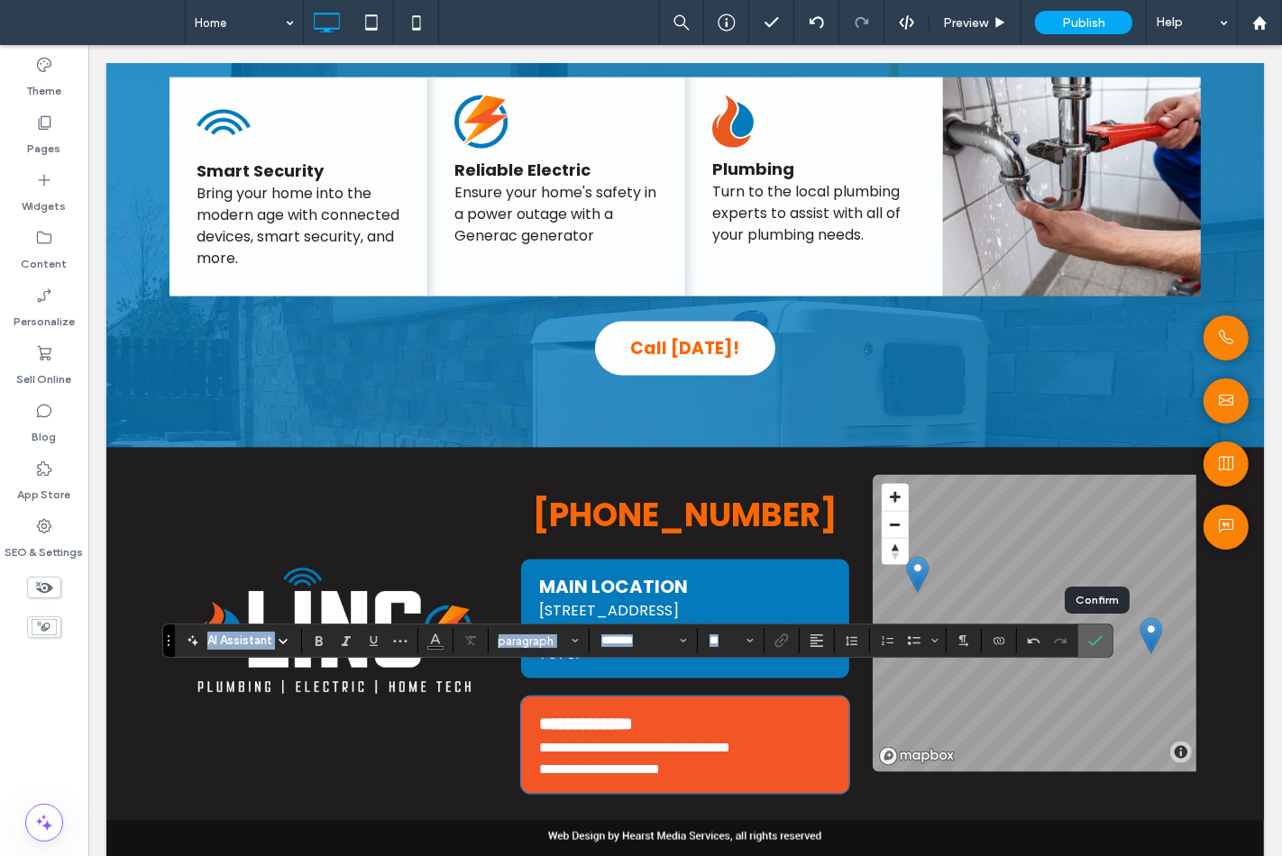
click at [1097, 637] on icon "Confirm" at bounding box center [1095, 641] width 14 height 14
click at [1112, 629] on section at bounding box center [1095, 641] width 34 height 32
click at [1100, 631] on span "Confirm" at bounding box center [1095, 641] width 14 height 31
click at [156, 533] on div "**********" at bounding box center [683, 634] width 1157 height 373
click at [216, 507] on div "Click To Paste" at bounding box center [340, 634] width 343 height 319
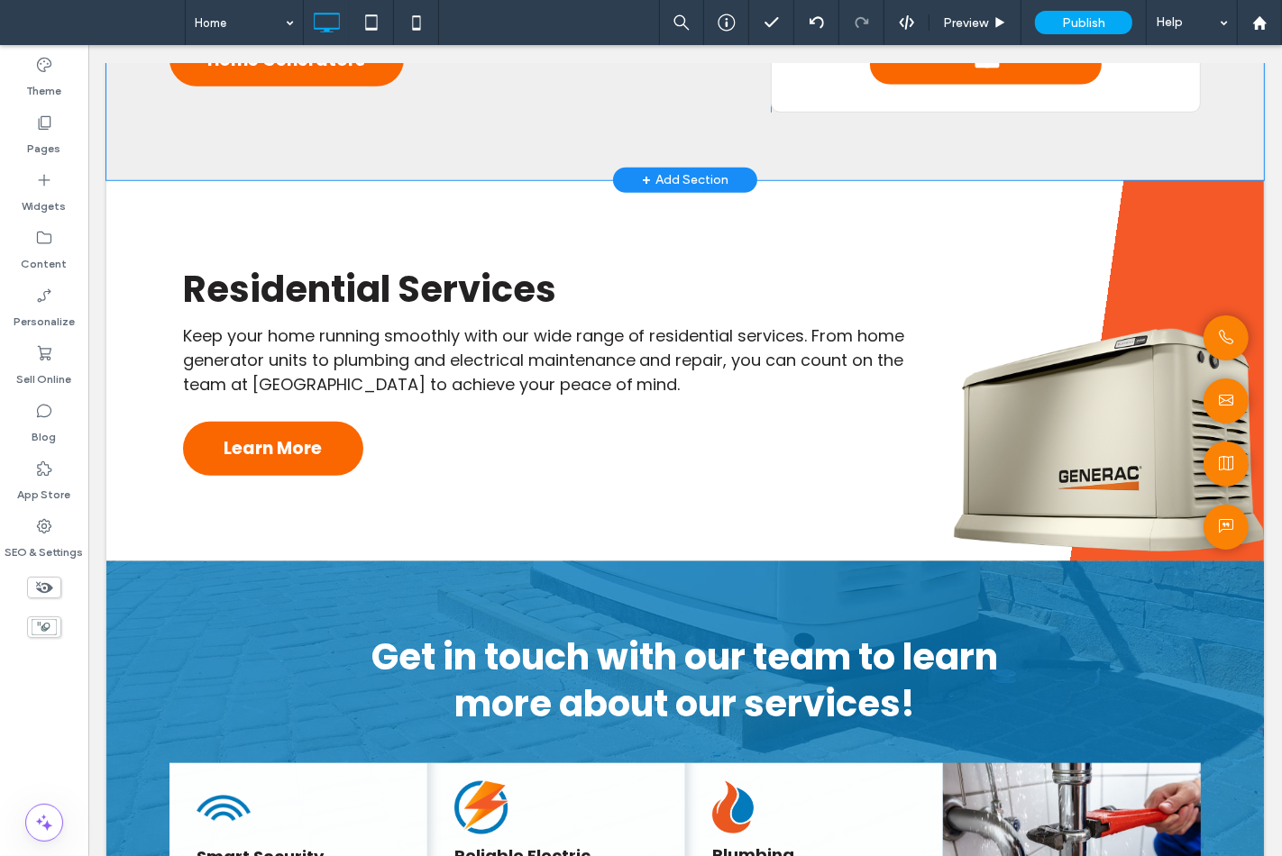
scroll to position [1176, 0]
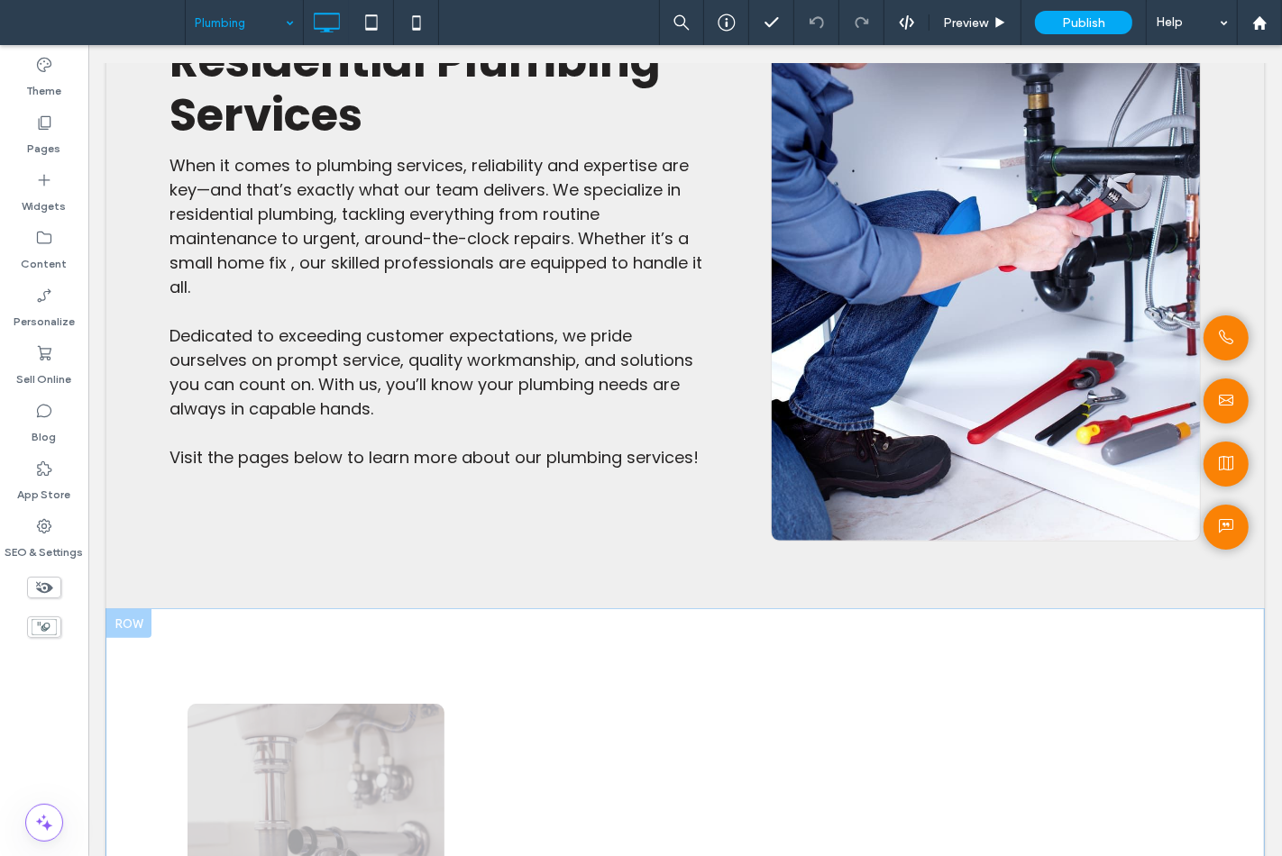
scroll to position [800, 0]
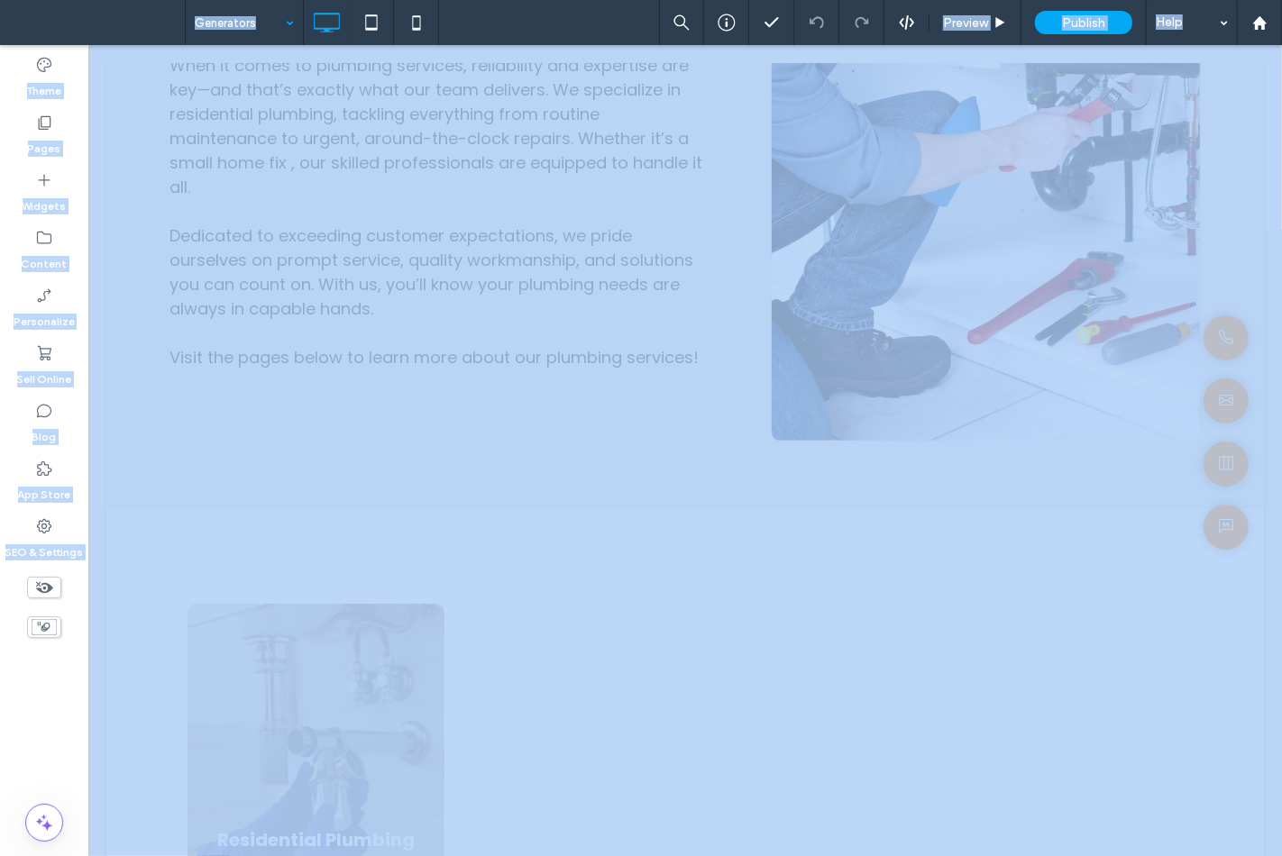
click at [313, 234] on div at bounding box center [641, 428] width 1282 height 856
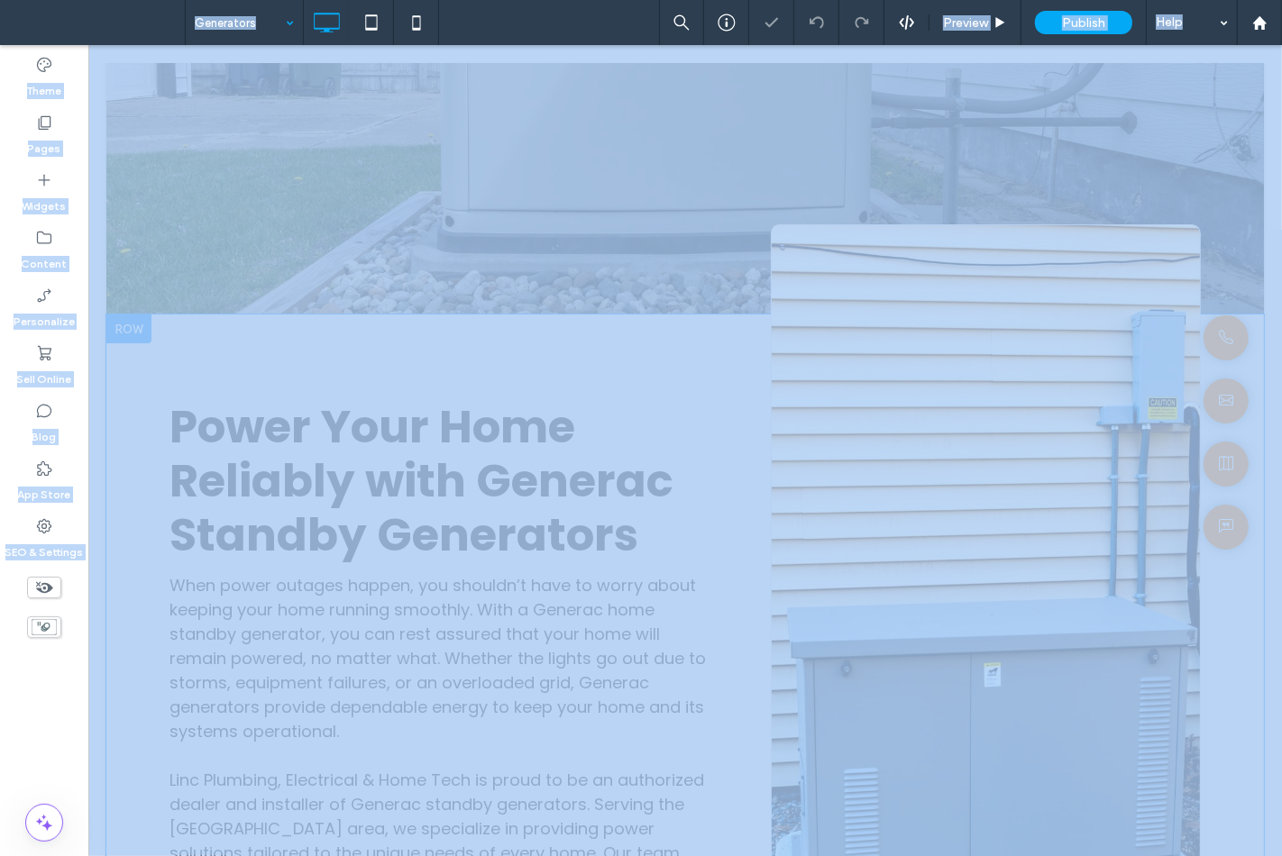
scroll to position [400, 0]
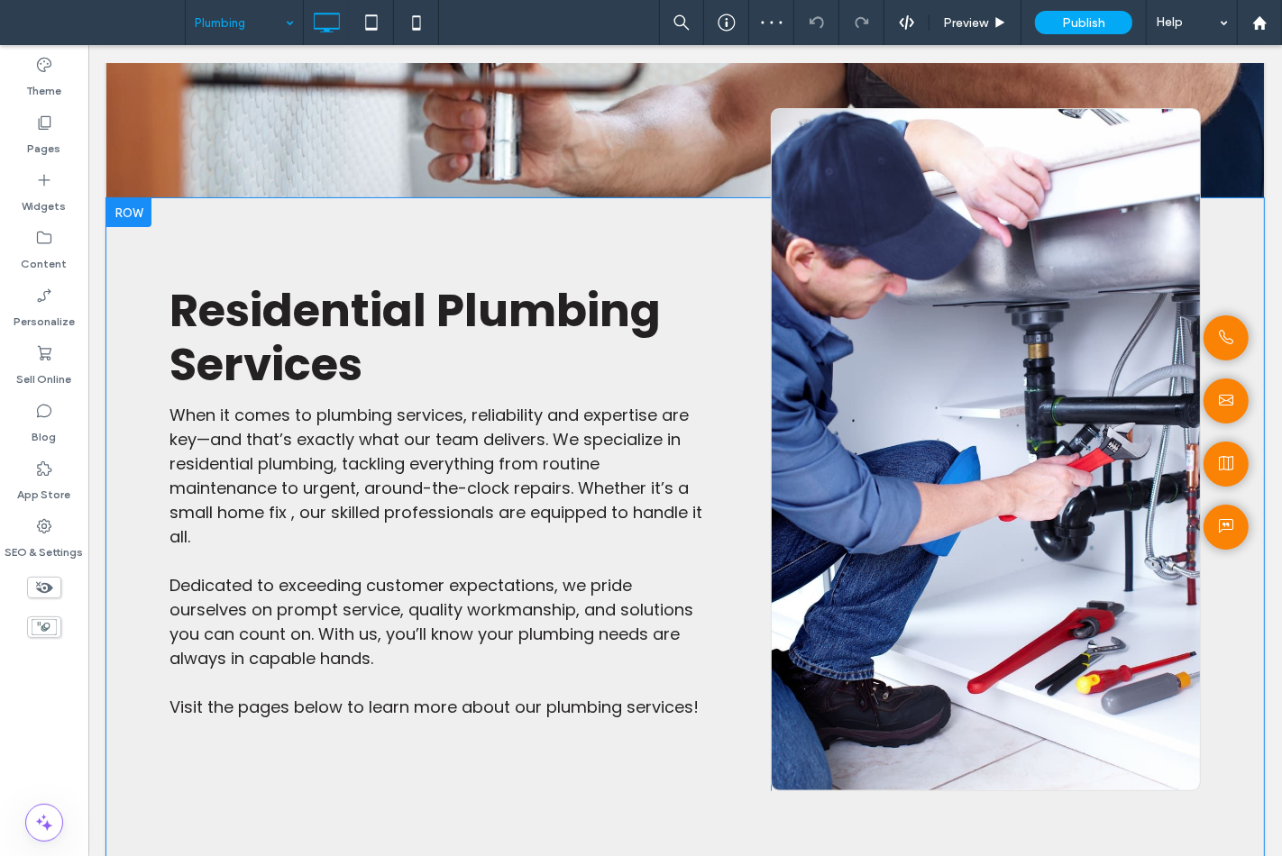
scroll to position [600, 0]
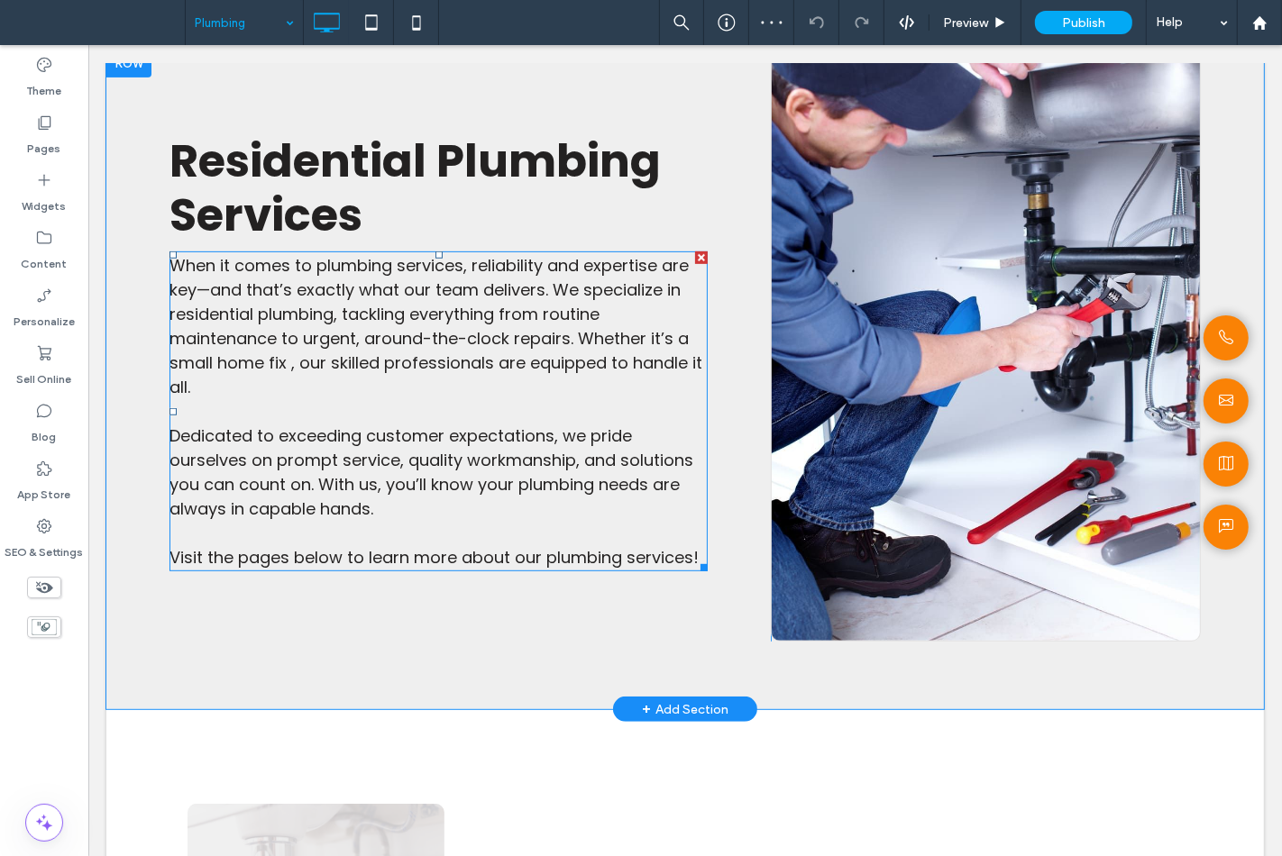
click at [257, 341] on span "When it comes to plumbing services, reliability and expertise are key—and that’…" at bounding box center [435, 326] width 533 height 144
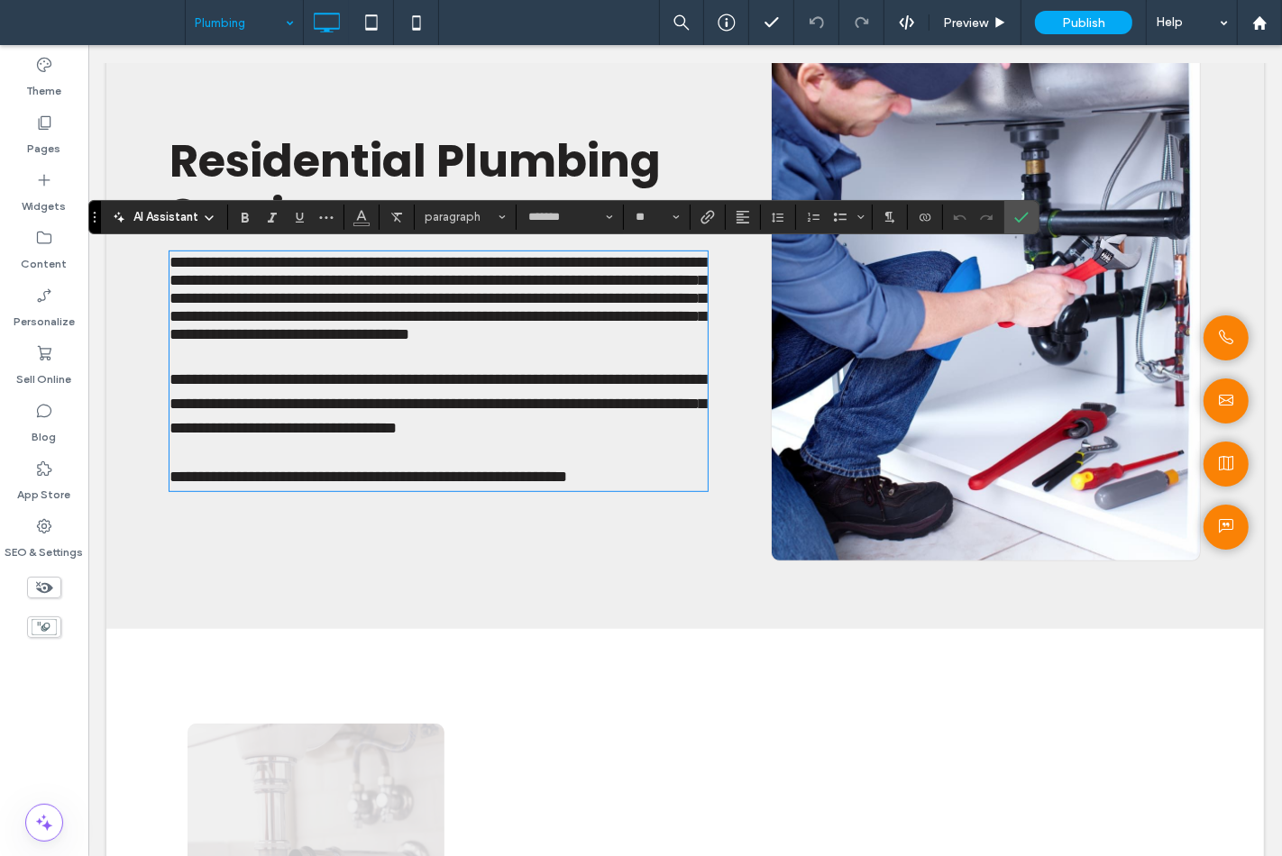
scroll to position [0, 0]
type input "**"
click at [382, 425] on span "**********" at bounding box center [437, 403] width 536 height 65
click at [1030, 215] on label "Confirm" at bounding box center [1021, 217] width 27 height 32
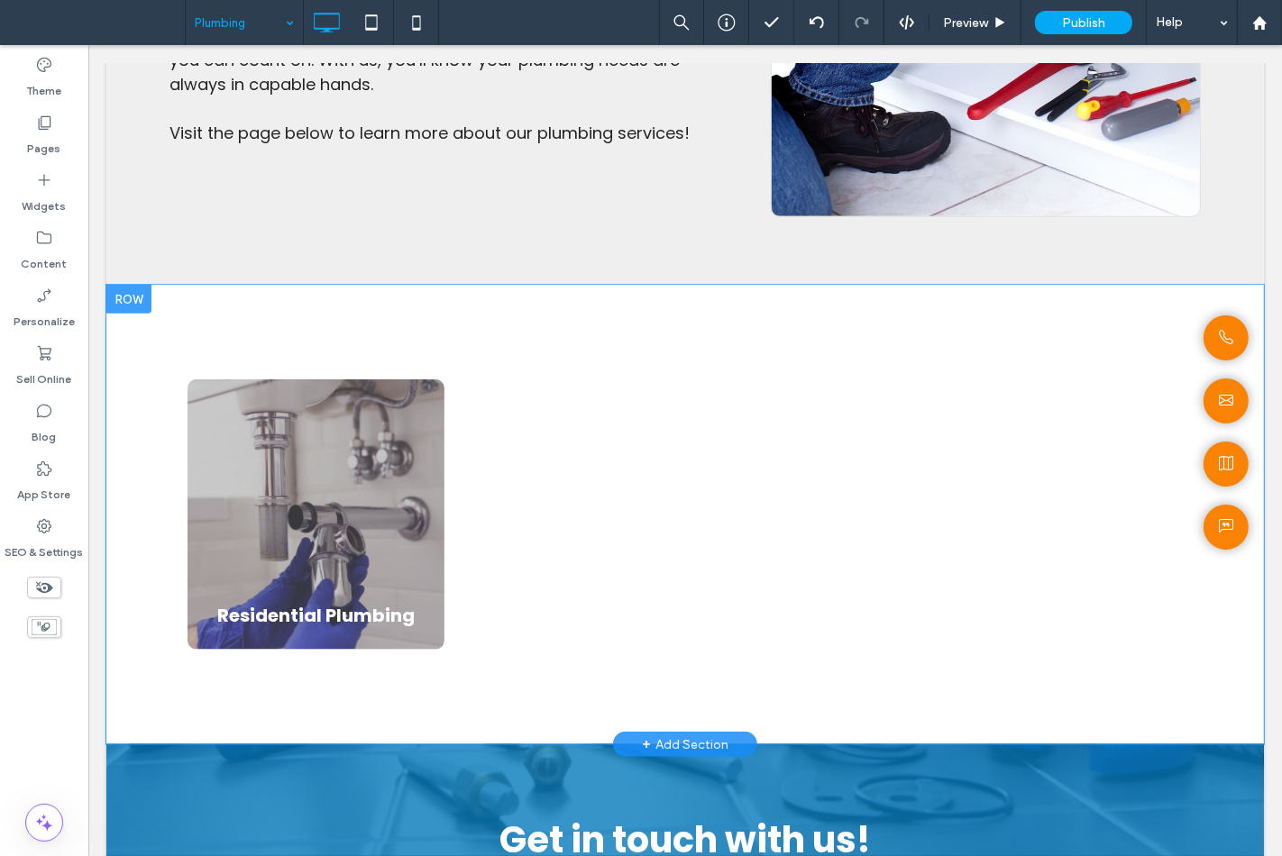
scroll to position [1001, 0]
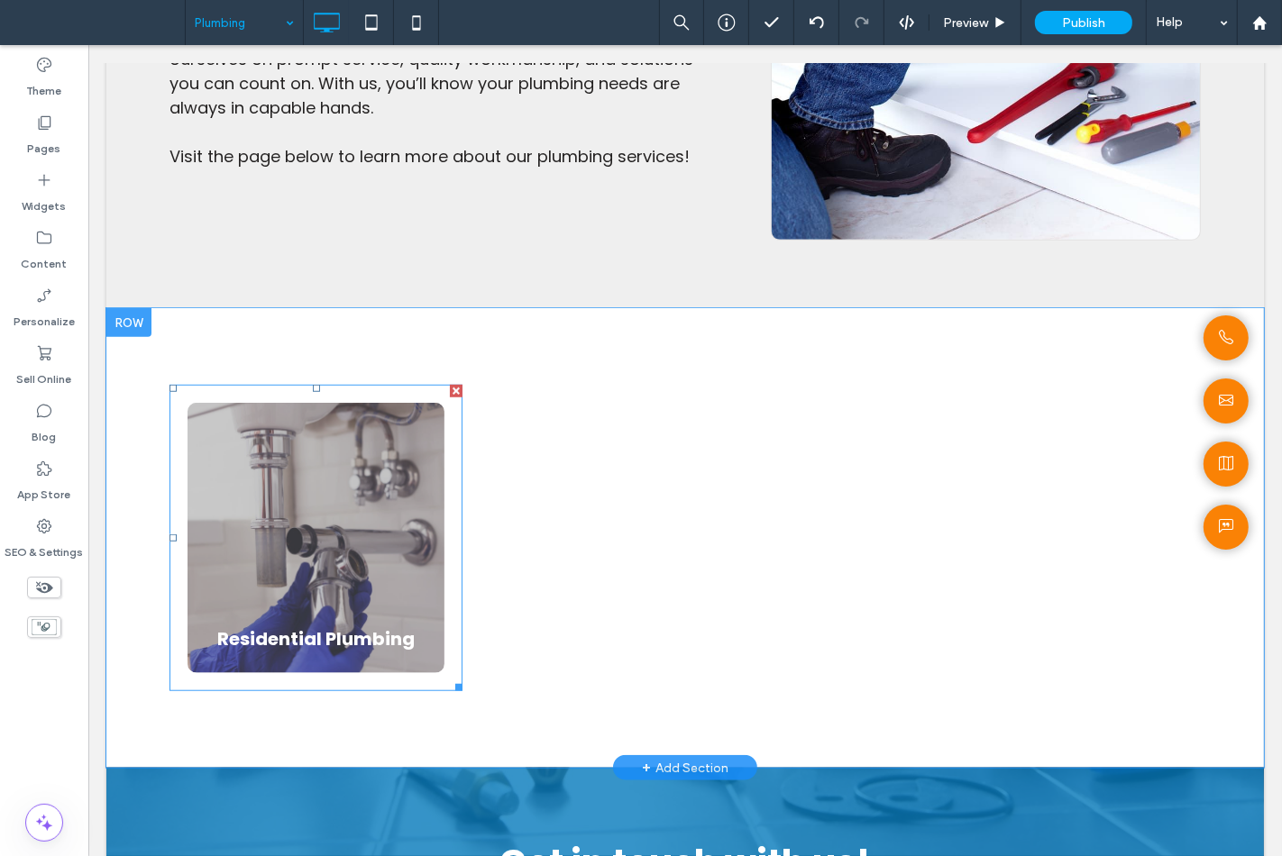
click at [285, 398] on li "Residential Plumbing Button" at bounding box center [315, 538] width 275 height 288
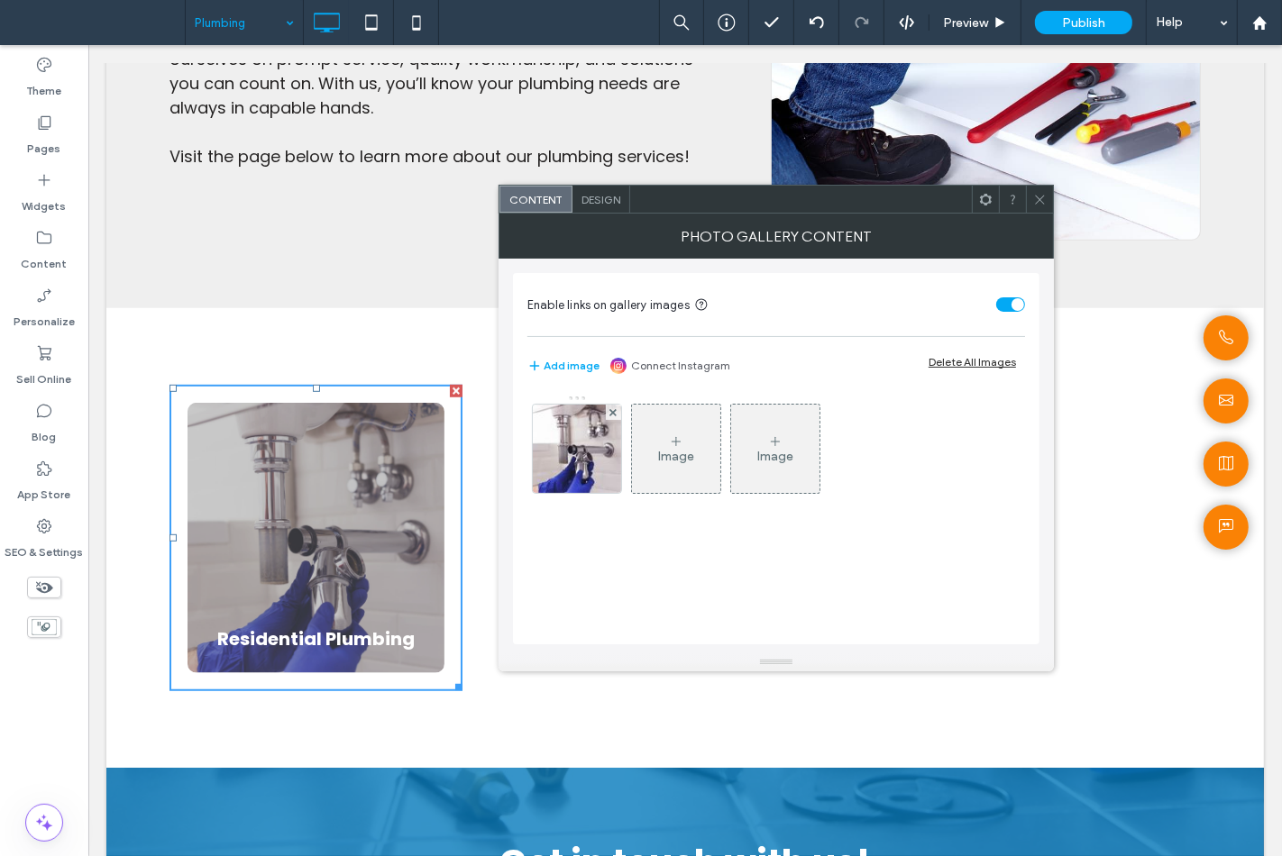
click at [600, 205] on div "Design" at bounding box center [601, 199] width 58 height 27
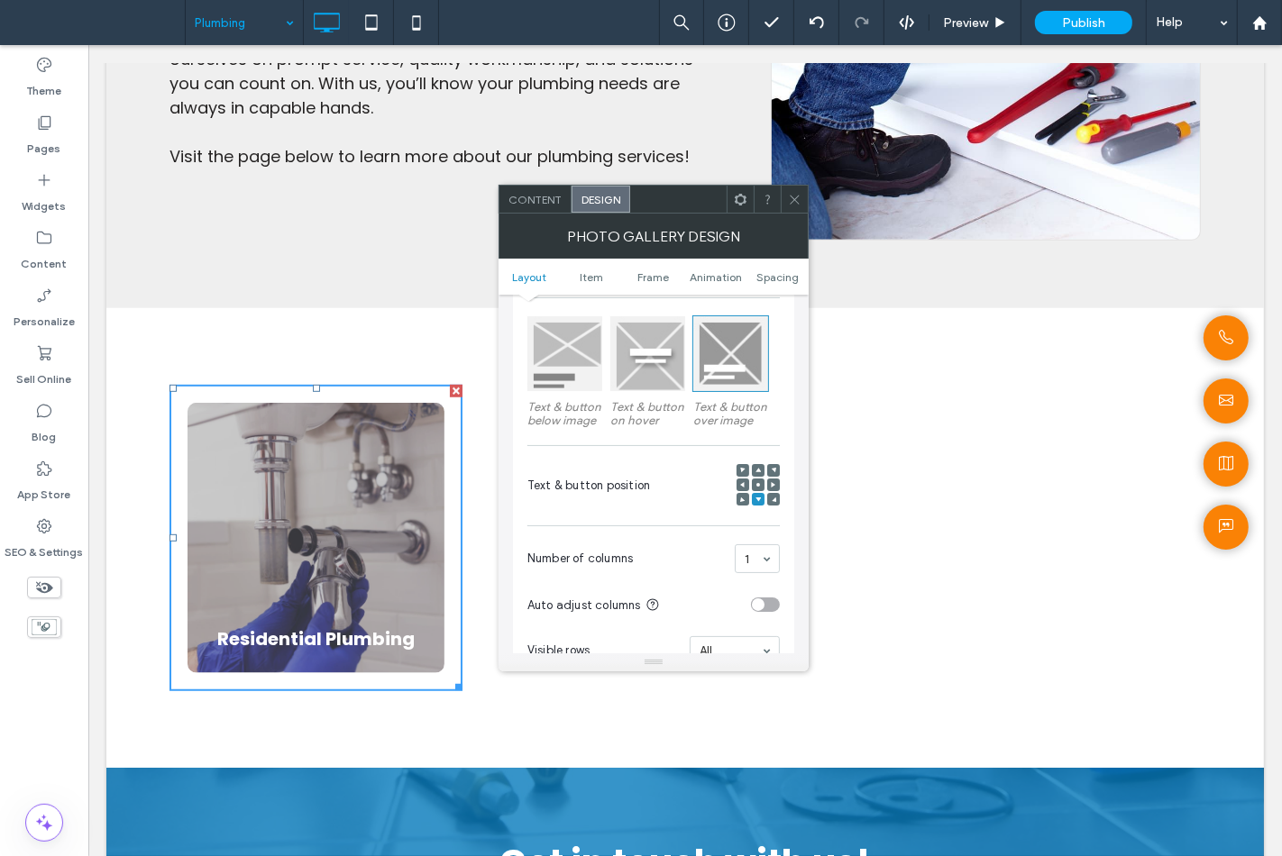
scroll to position [300, 0]
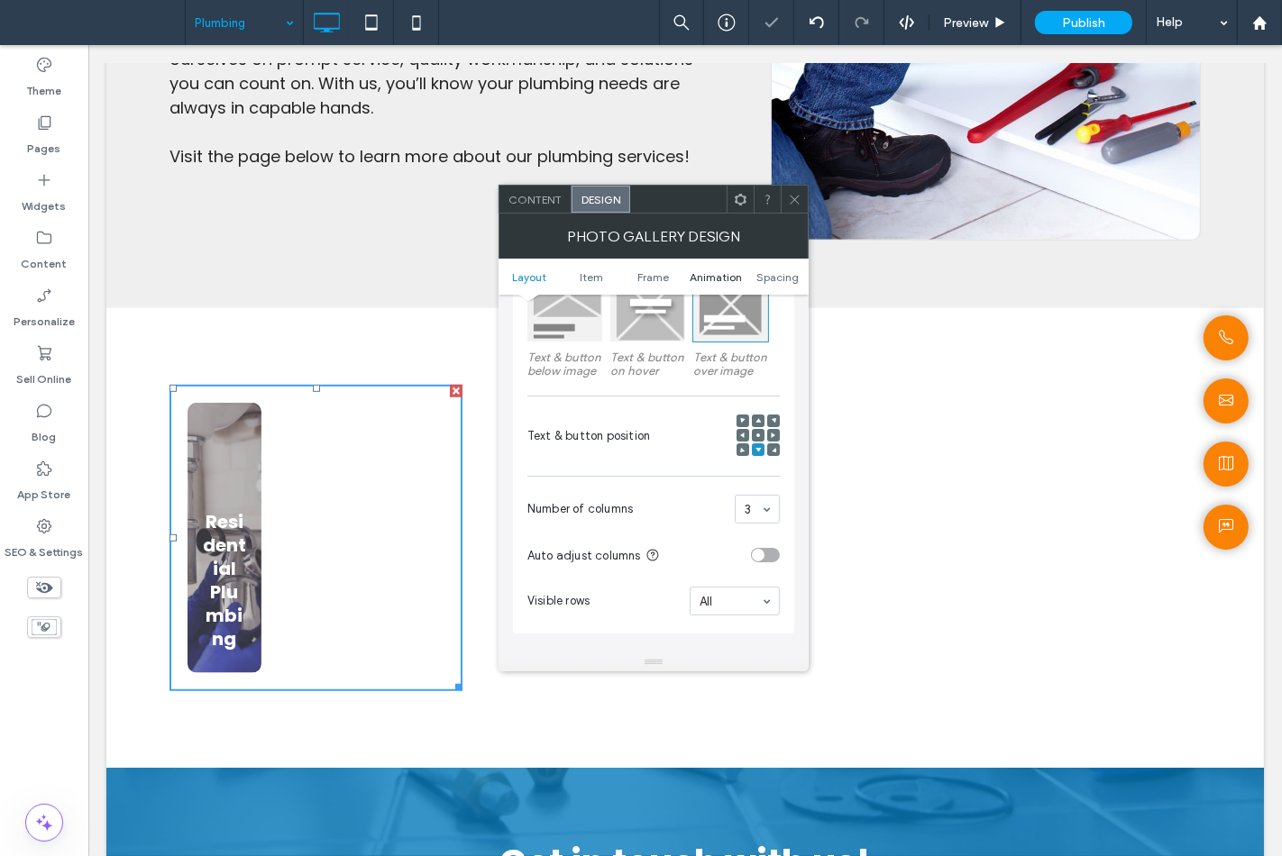
drag, startPoint x: 799, startPoint y: 194, endPoint x: 724, endPoint y: 271, distance: 107.7
click at [799, 193] on icon at bounding box center [795, 200] width 14 height 14
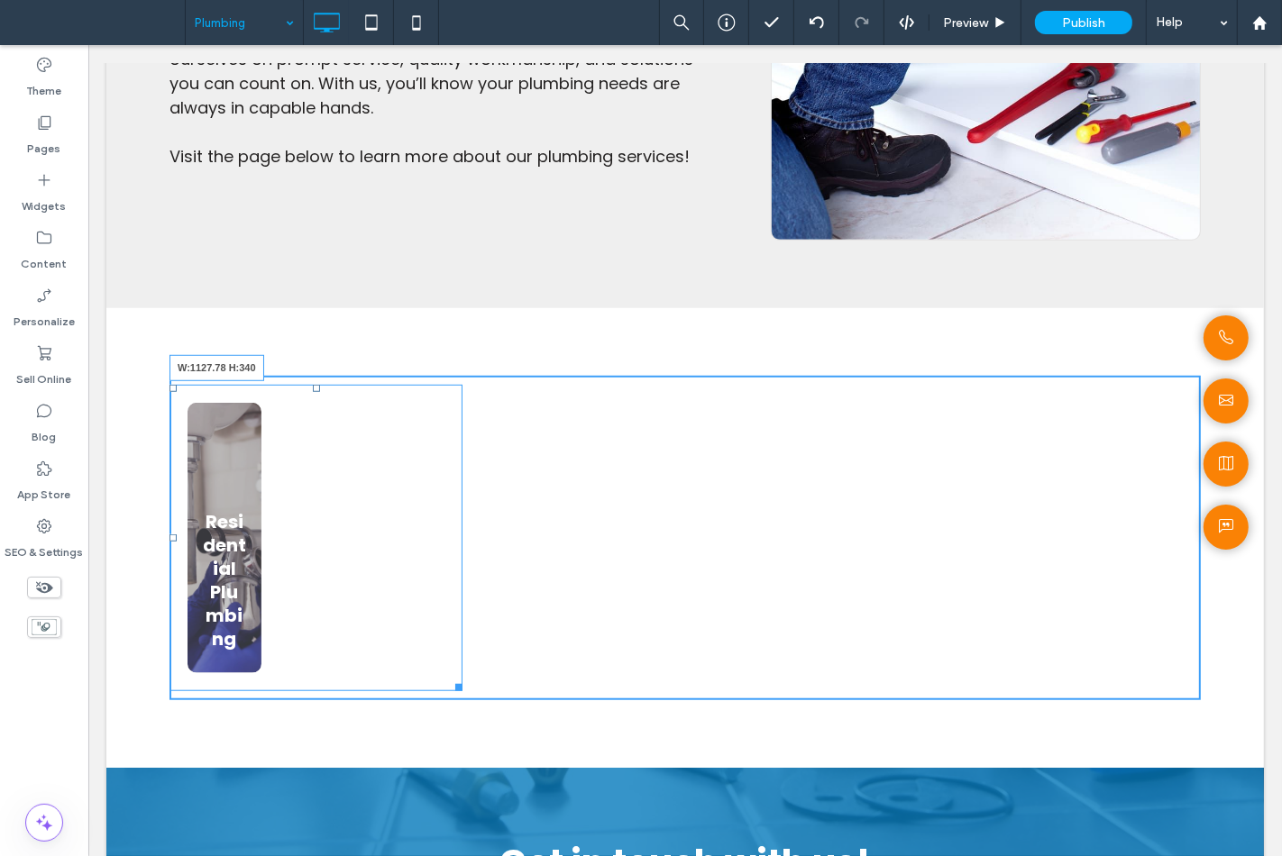
drag, startPoint x: 459, startPoint y: 689, endPoint x: 1368, endPoint y: 626, distance: 911.5
click at [1280, 580] on html "Click To Paste Row Home Plumbing Residential Plumbing Home Technology Alarm Sec…" at bounding box center [683, 338] width 1193 height 2588
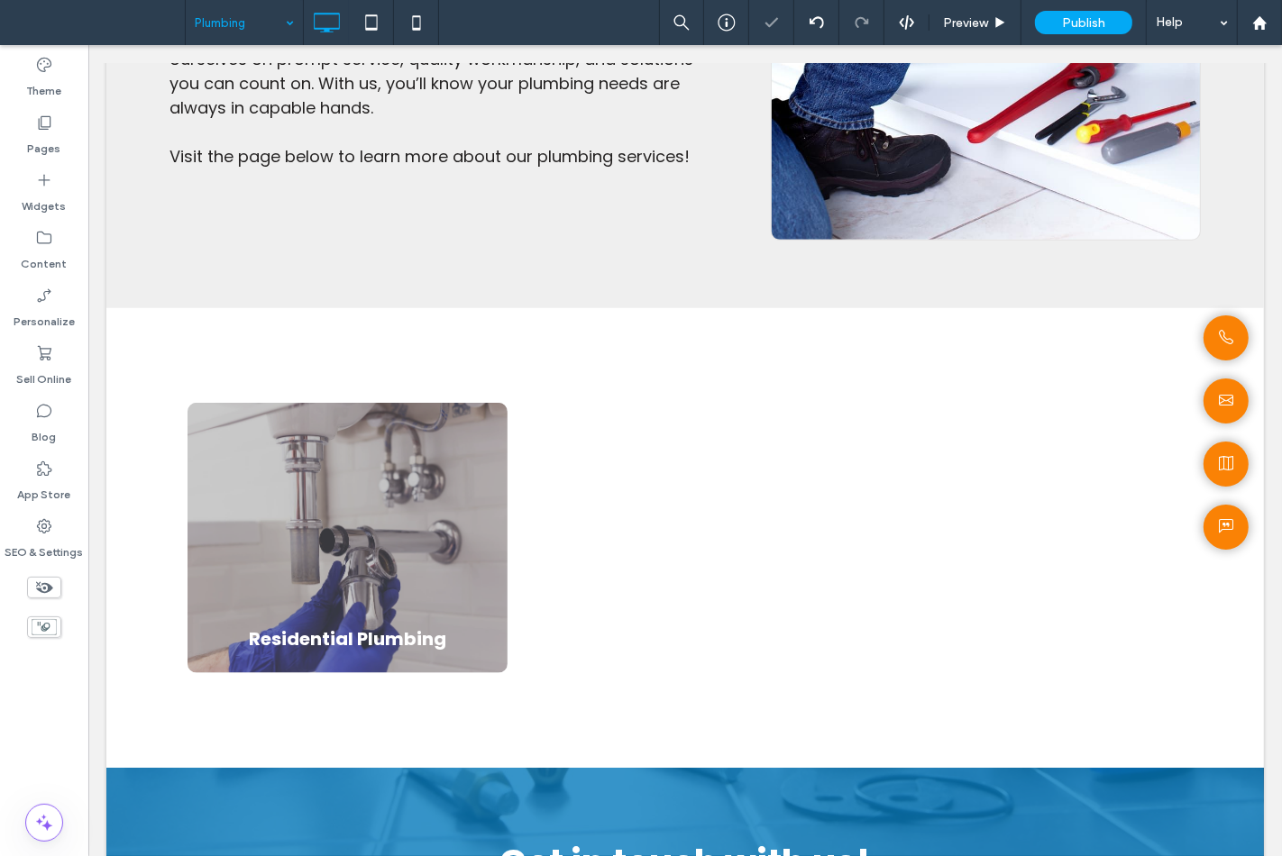
drag, startPoint x: 278, startPoint y: 21, endPoint x: 277, endPoint y: 31, distance: 10.0
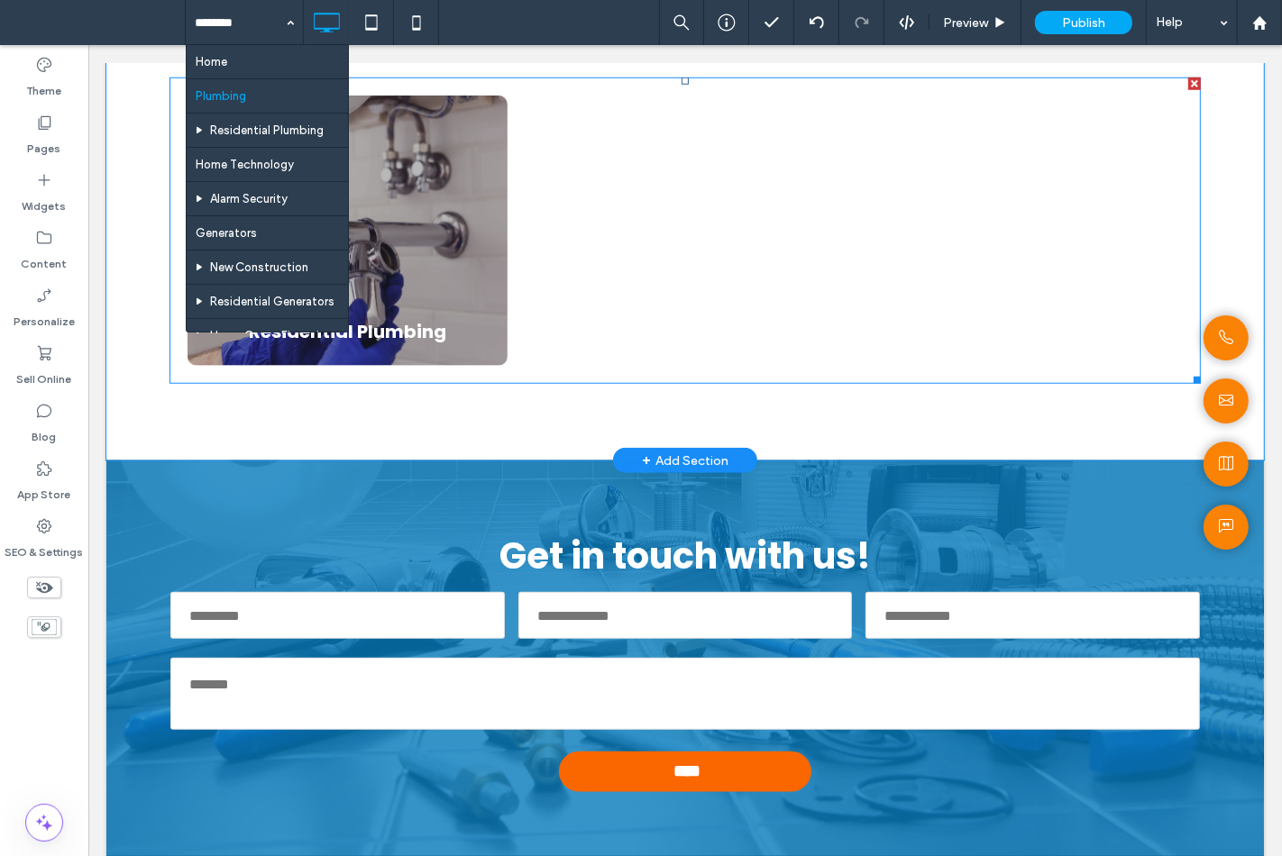
scroll to position [1101, 0]
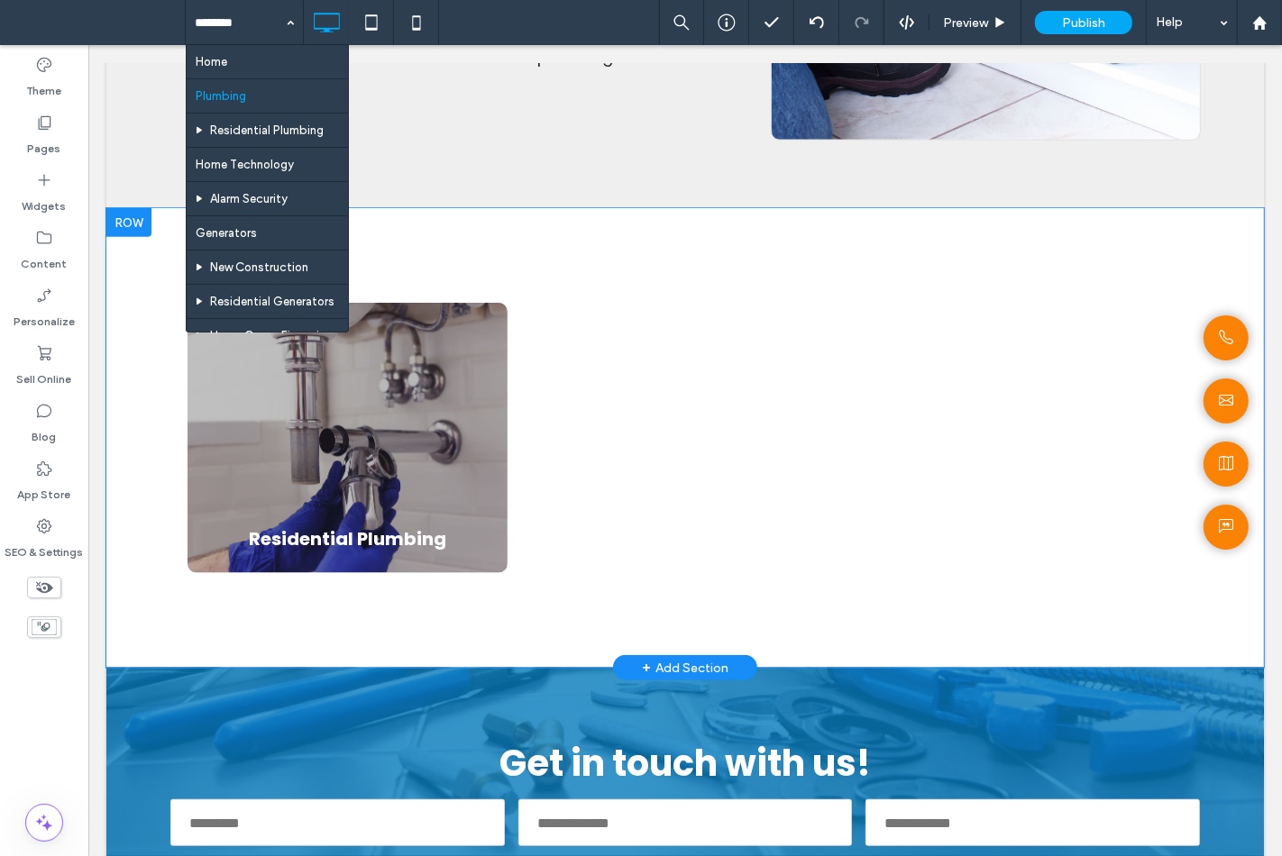
click at [123, 228] on div at bounding box center [127, 222] width 45 height 29
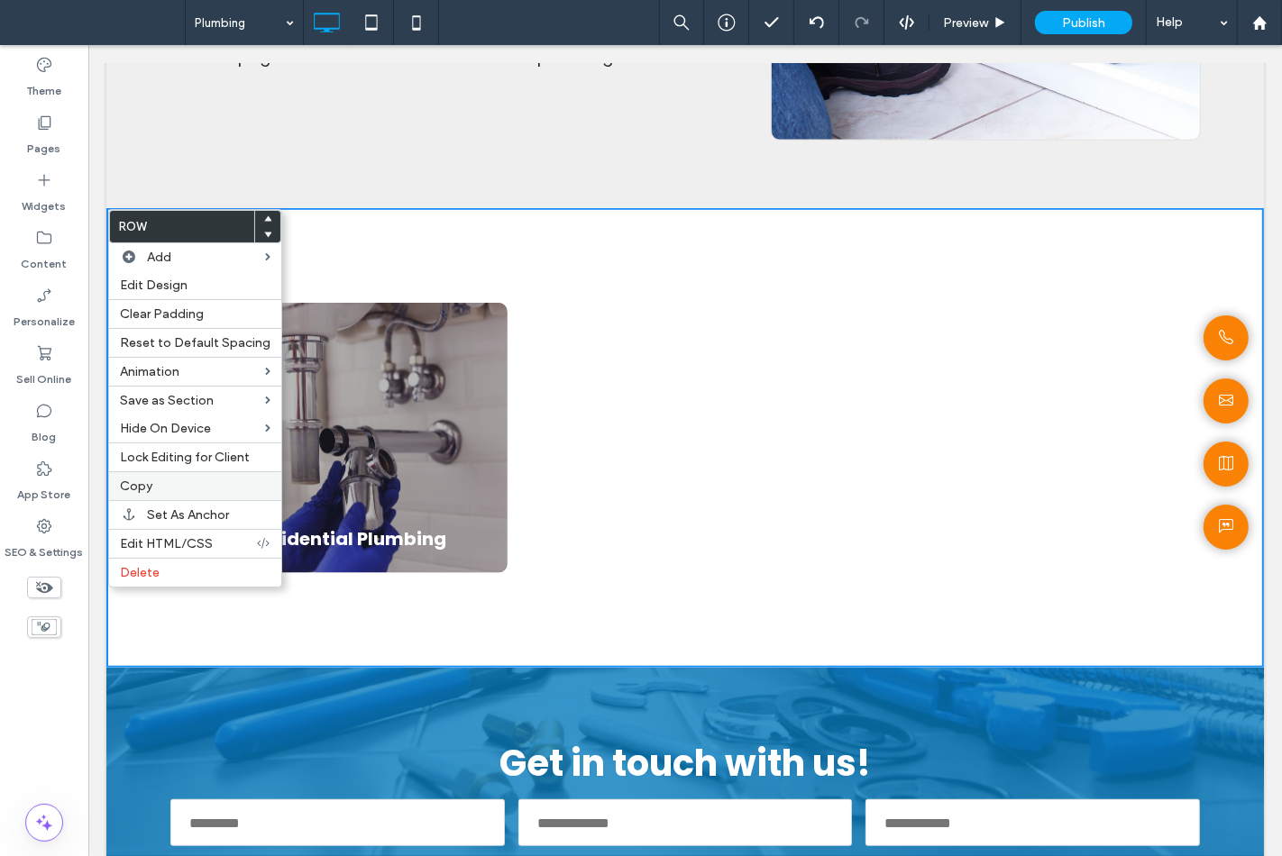
click at [140, 481] on span "Copy" at bounding box center [136, 486] width 32 height 15
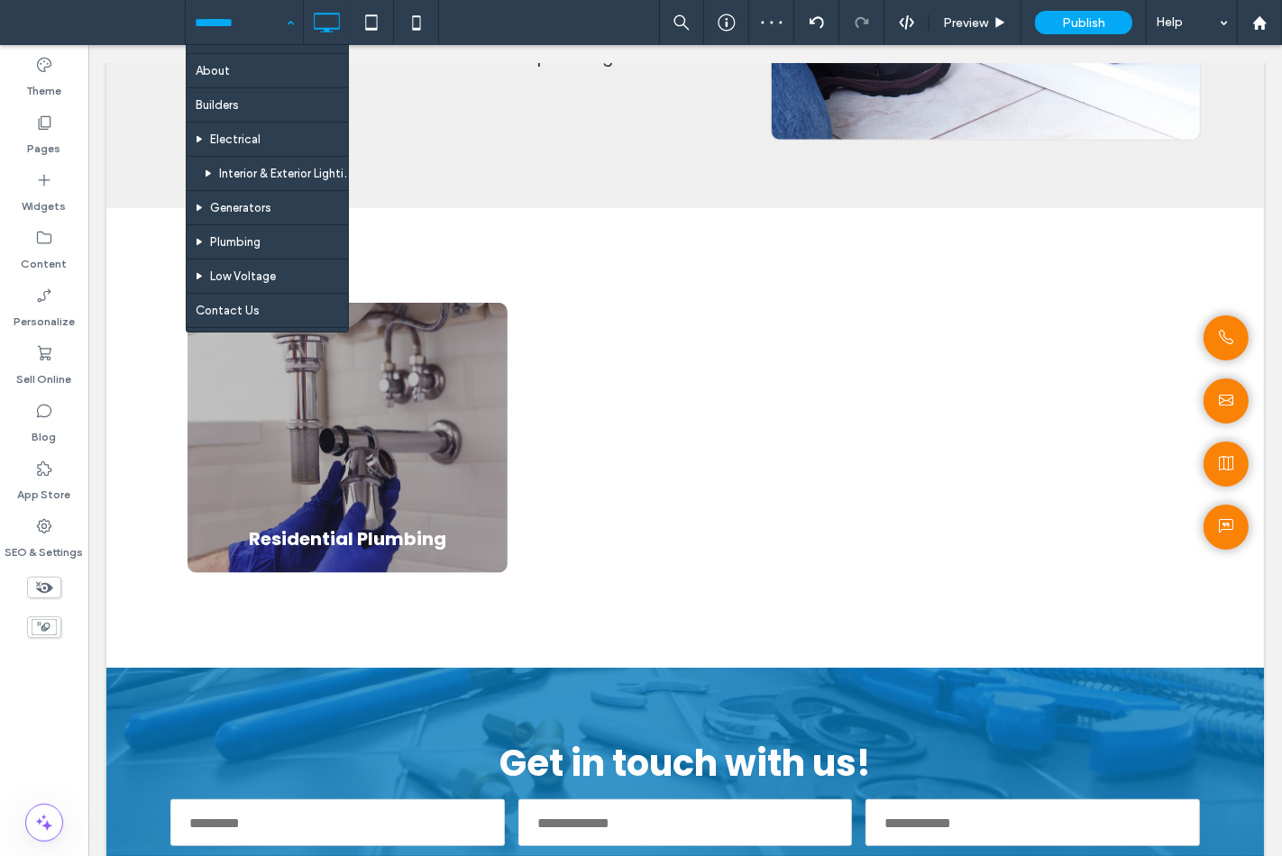
scroll to position [500, 0]
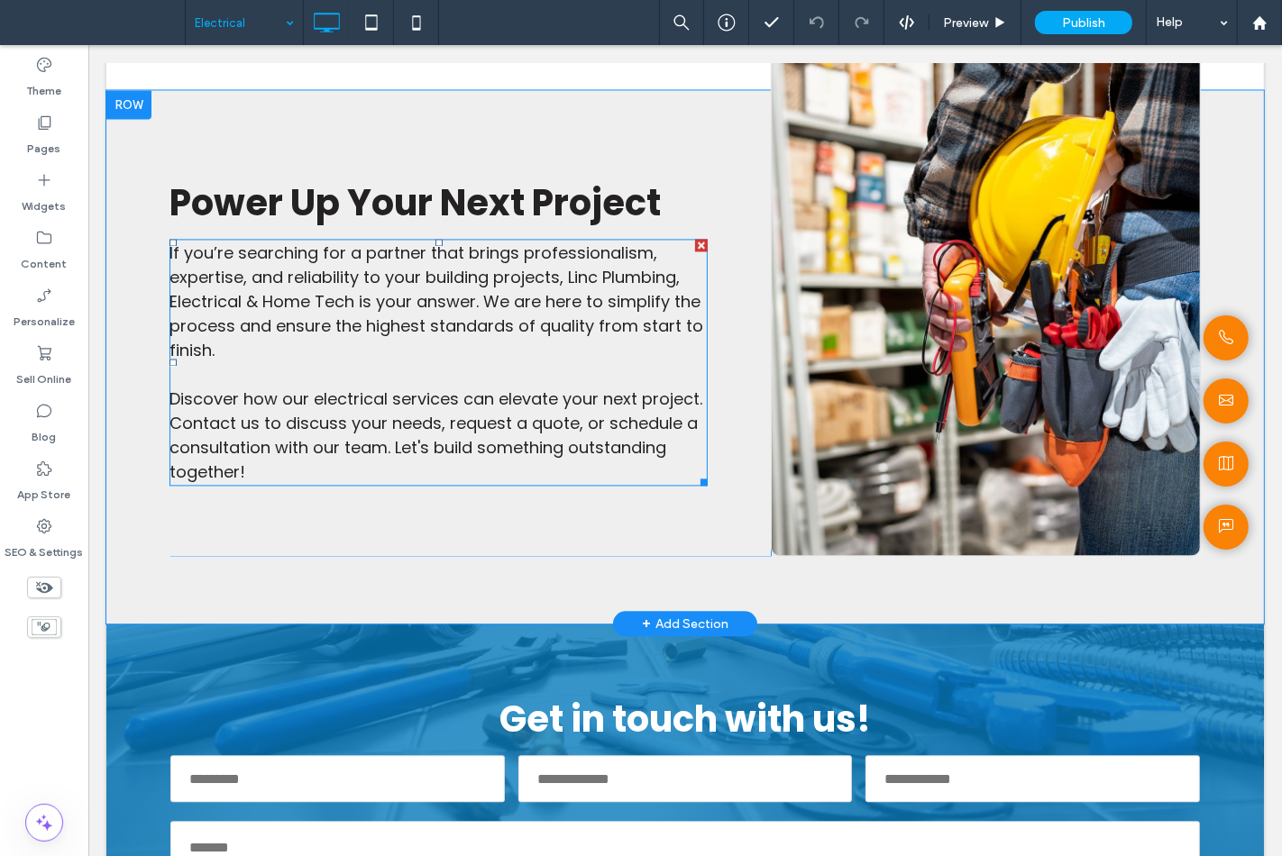
scroll to position [3104, 0]
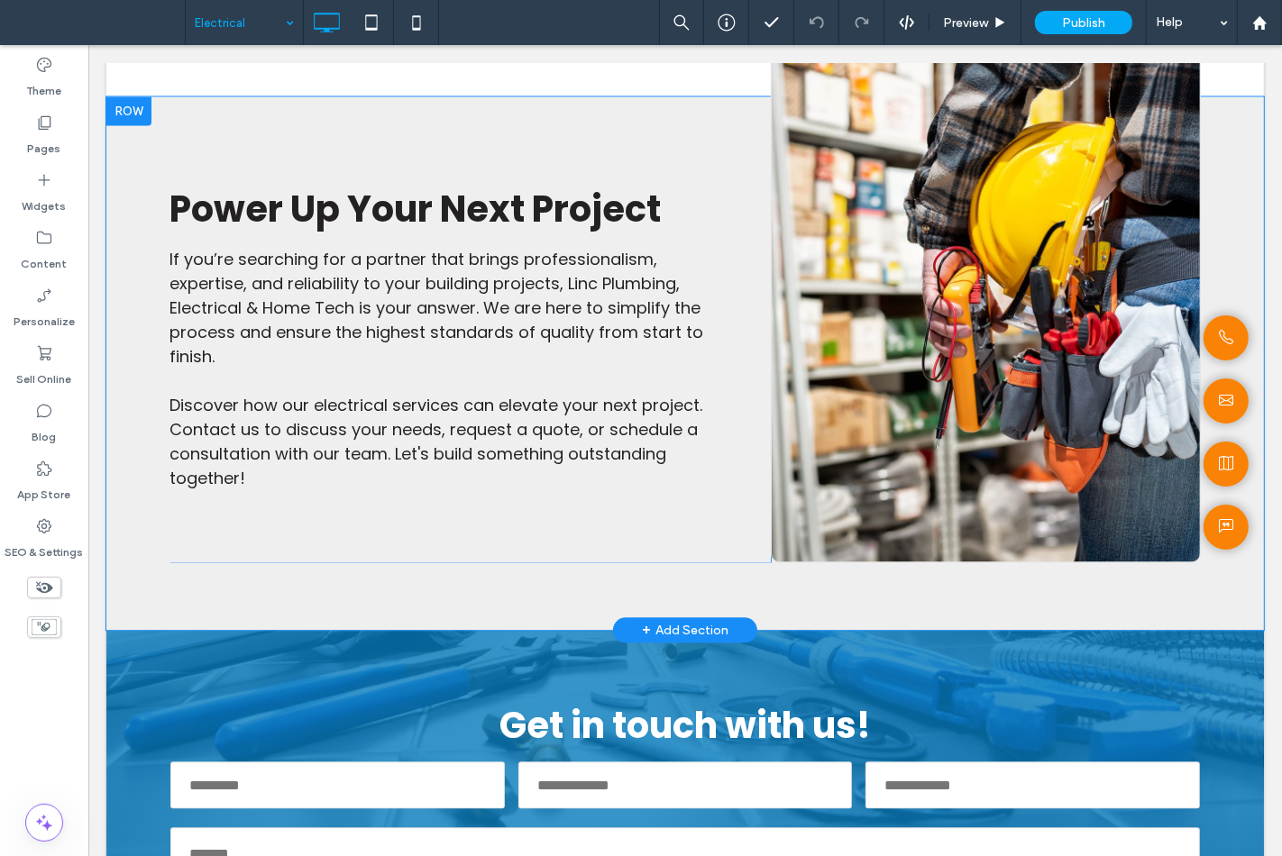
click at [125, 110] on div at bounding box center [127, 110] width 45 height 29
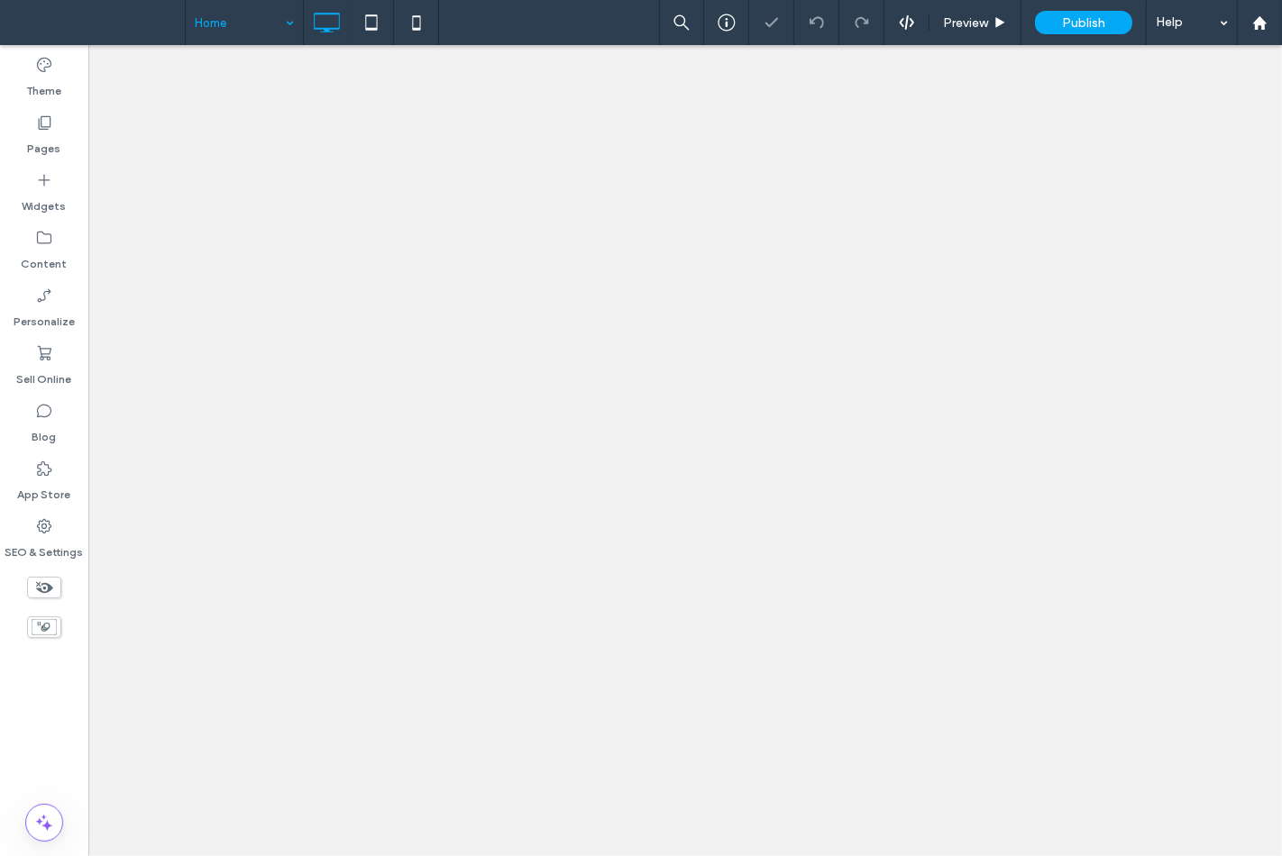
click at [234, 32] on input at bounding box center [240, 22] width 90 height 45
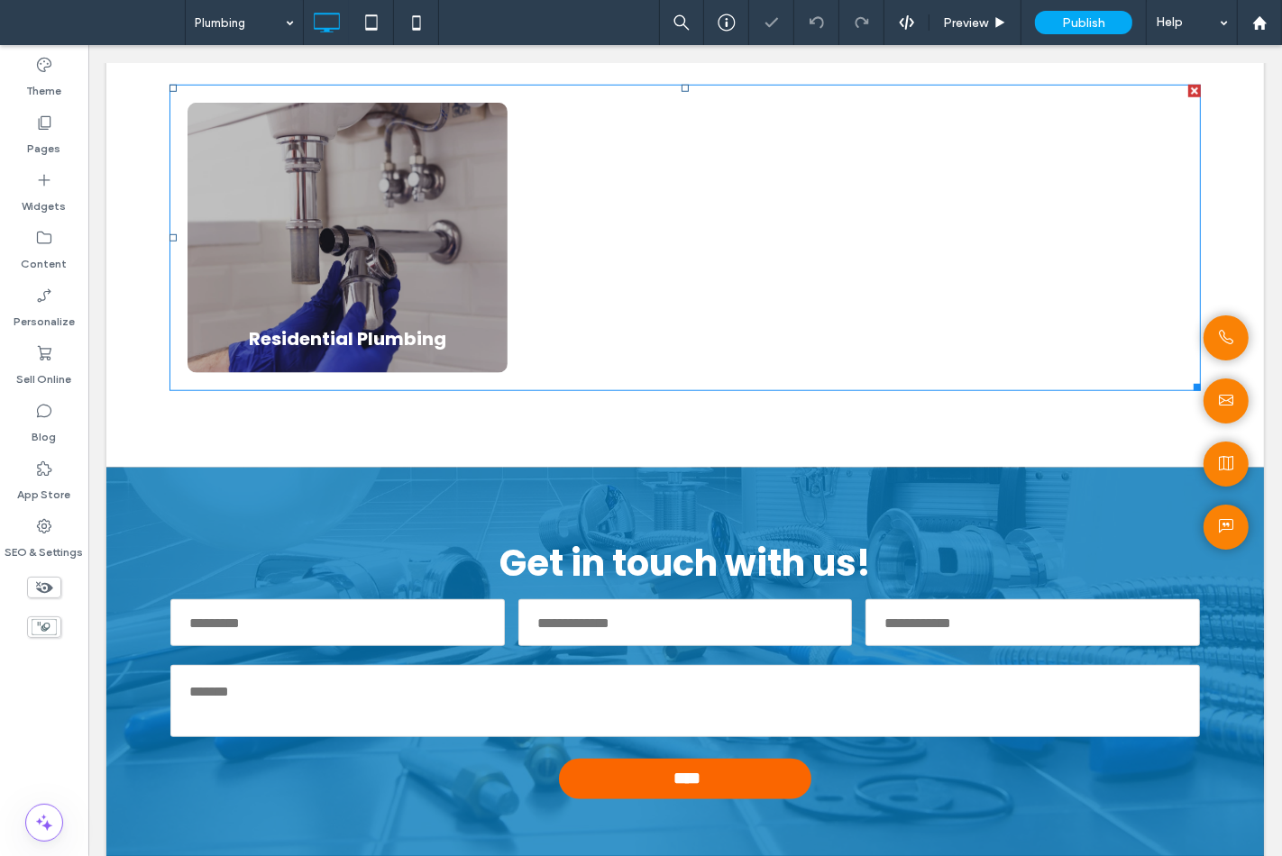
scroll to position [1001, 0]
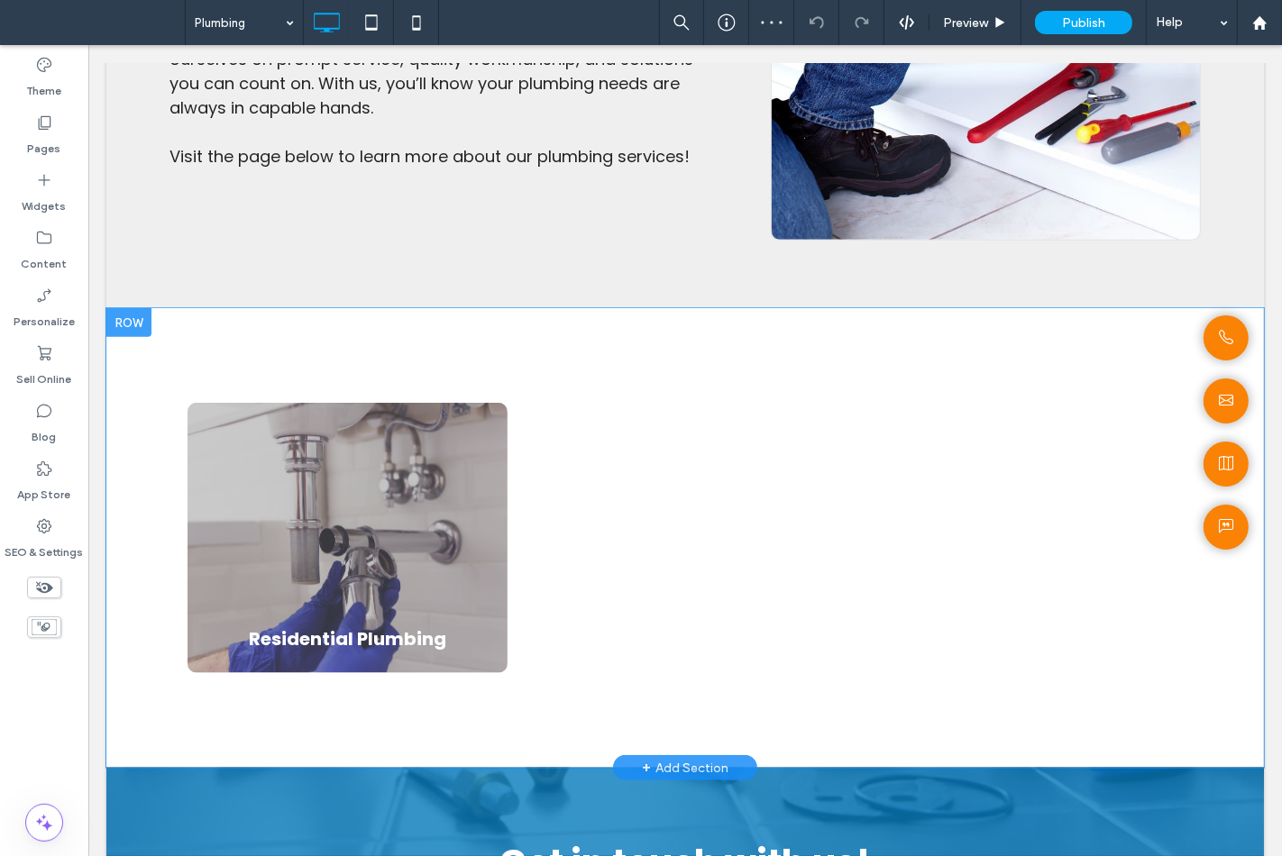
click at [132, 334] on div at bounding box center [127, 322] width 45 height 29
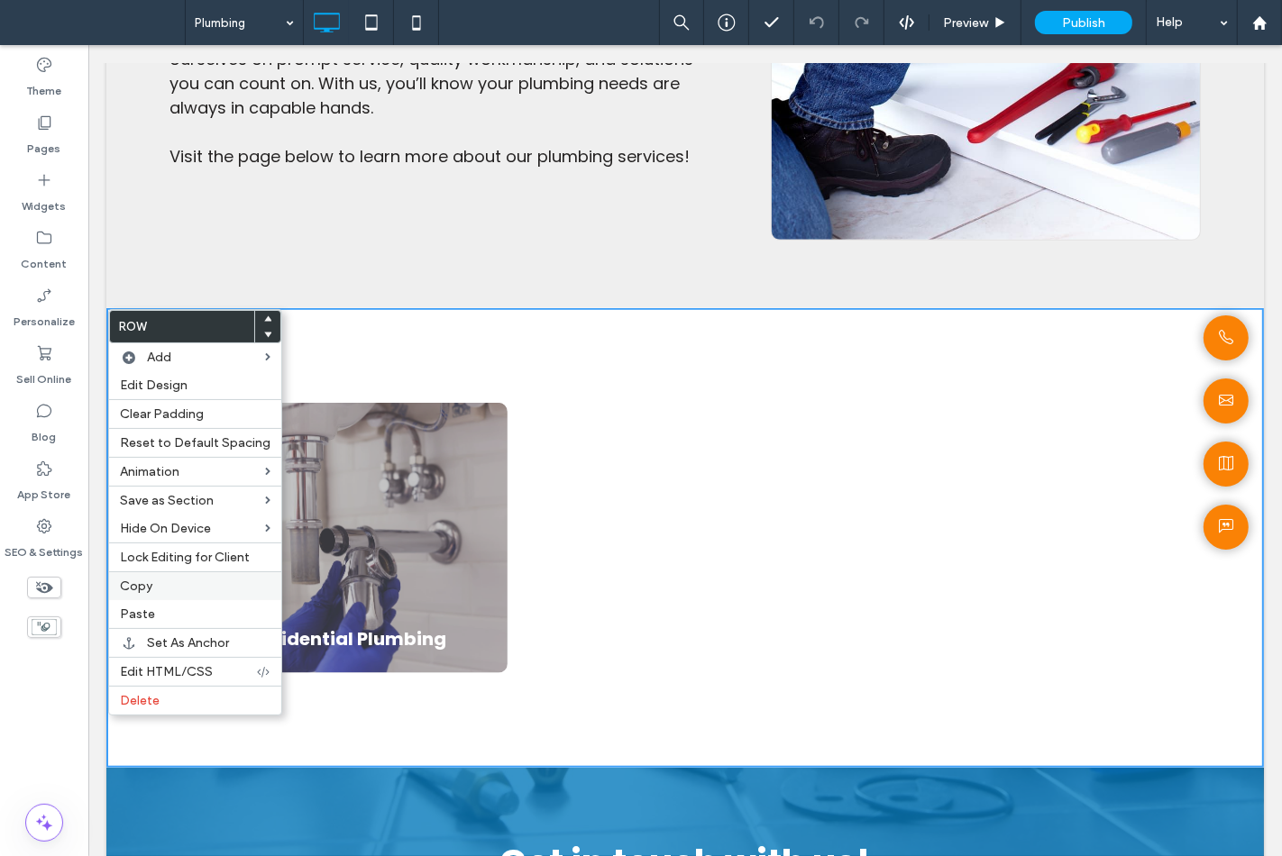
click at [154, 591] on label "Copy" at bounding box center [195, 586] width 151 height 15
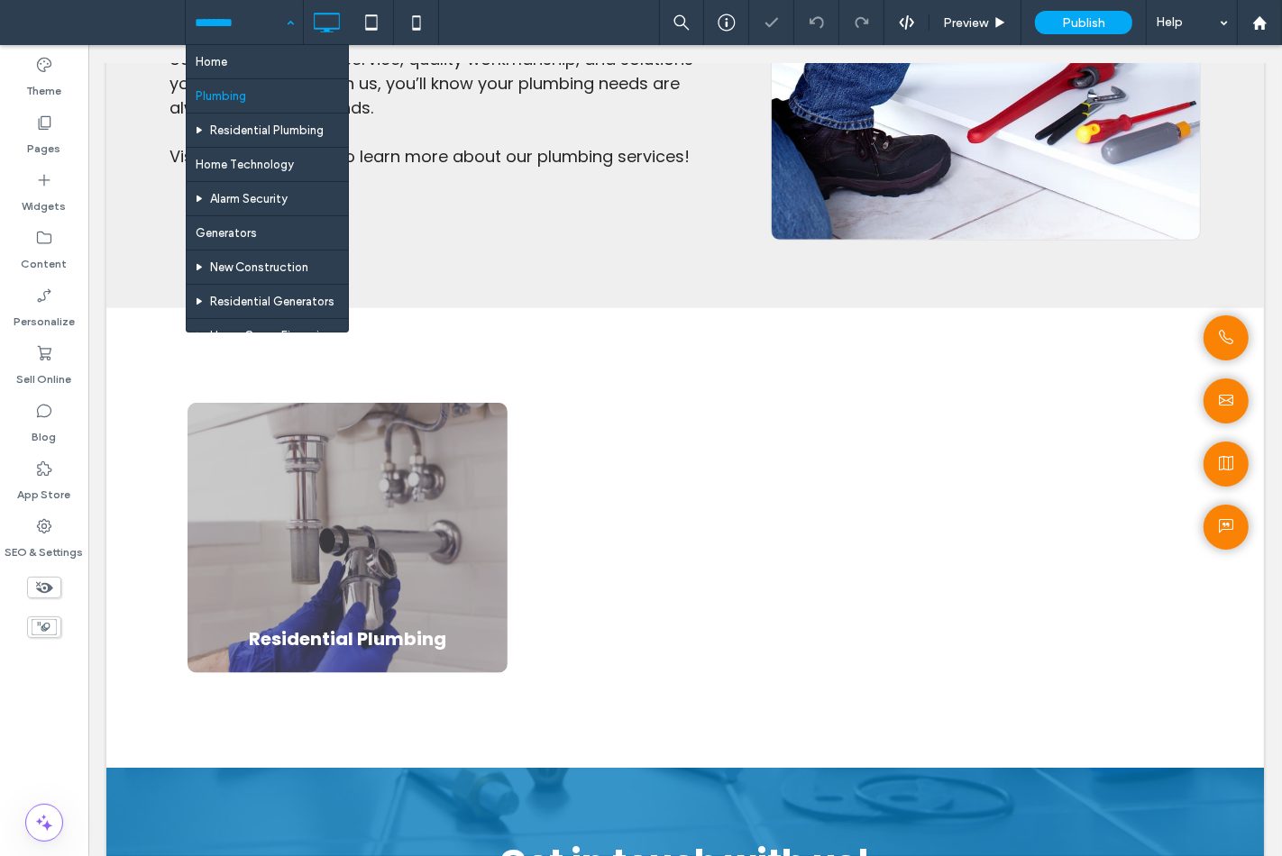
drag, startPoint x: 241, startPoint y: 25, endPoint x: 236, endPoint y: 87, distance: 62.4
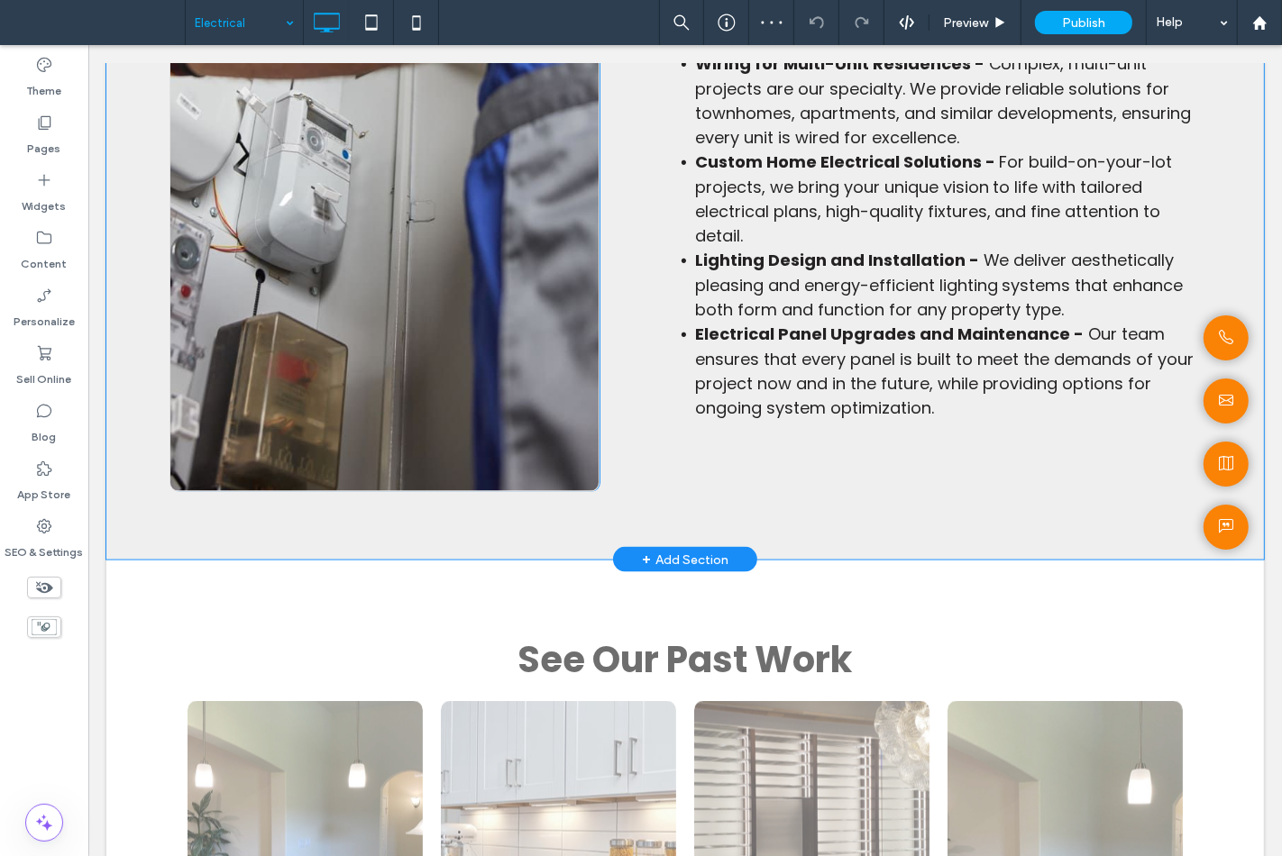
scroll to position [2203, 0]
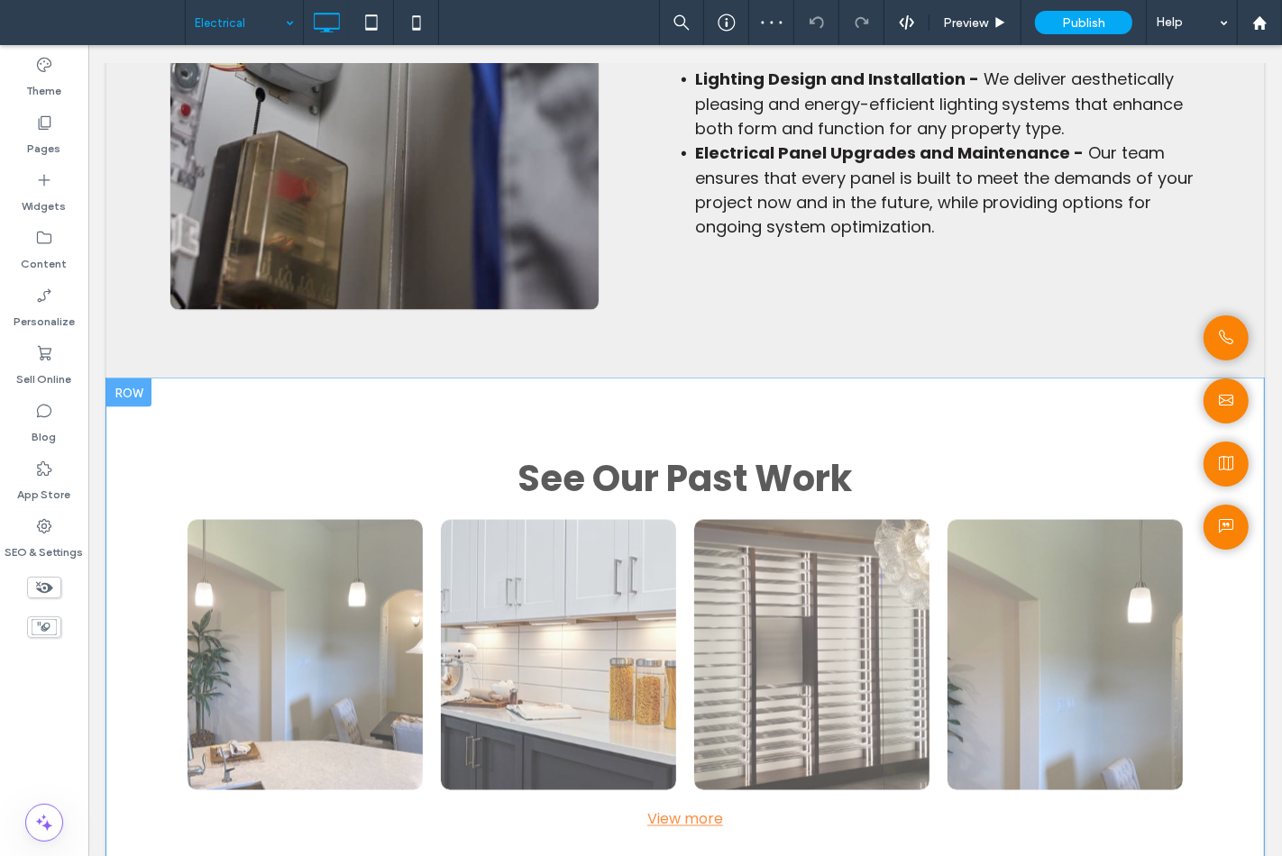
click at [132, 397] on div at bounding box center [127, 393] width 45 height 29
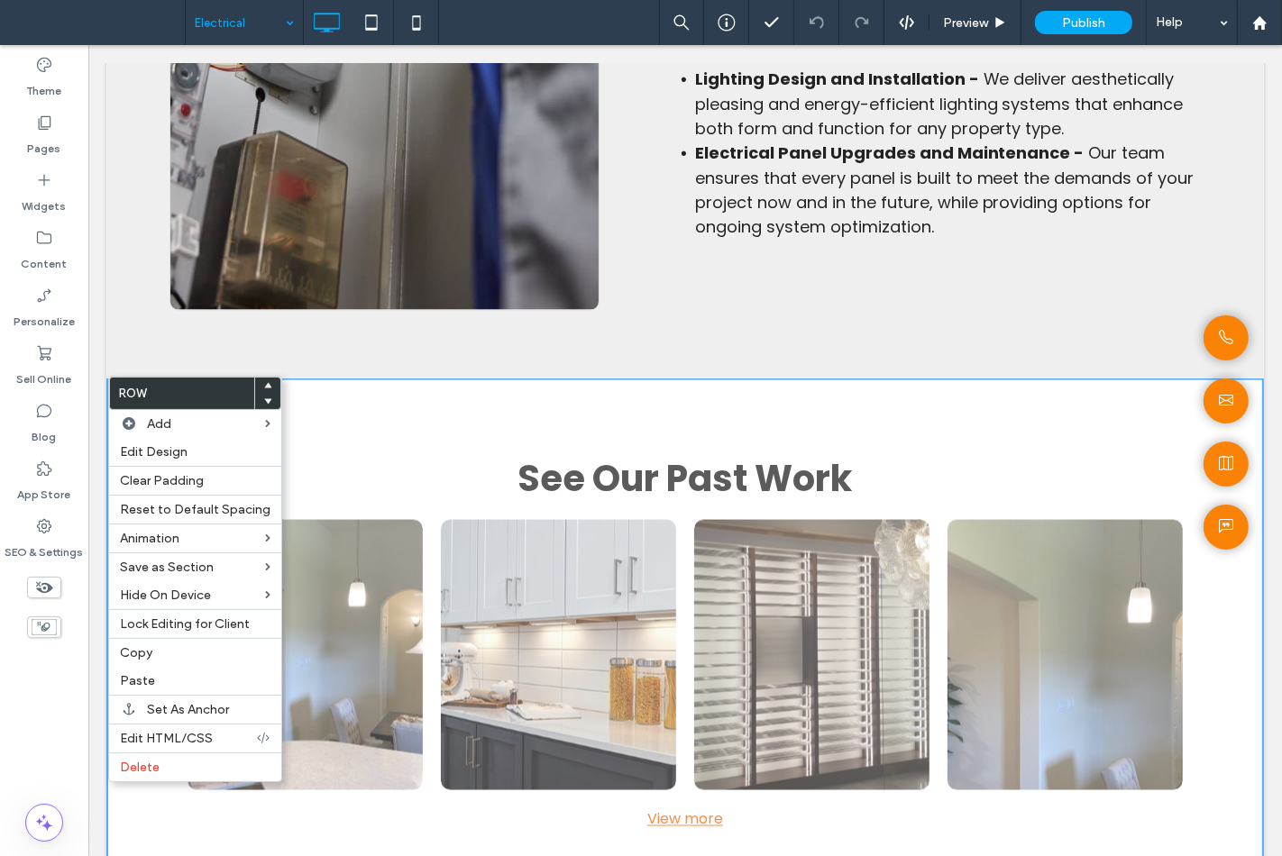
click at [32, 709] on div "Theme Pages Widgets Content Personalize Sell Online Blog App Store SEO & Settin…" at bounding box center [44, 450] width 88 height 811
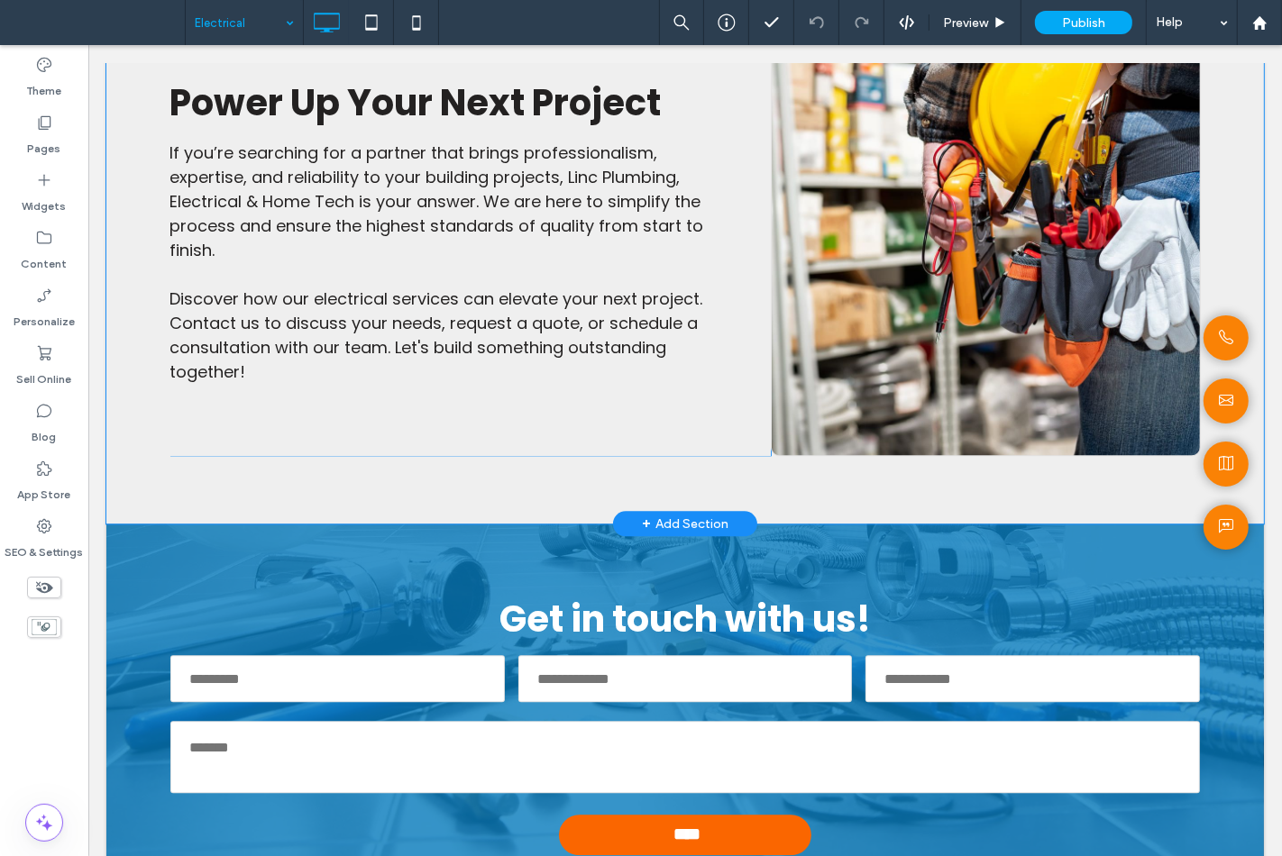
scroll to position [3104, 0]
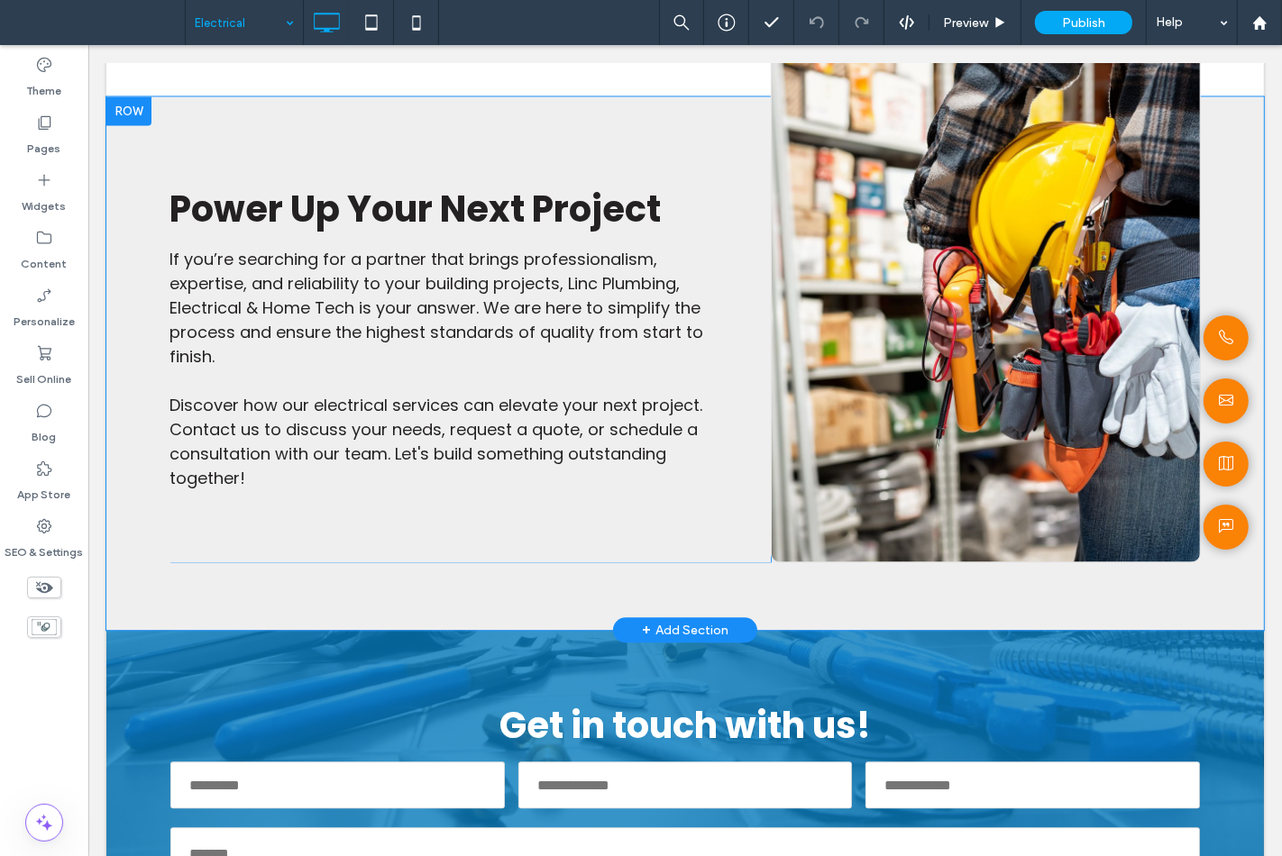
click at [121, 112] on div at bounding box center [127, 110] width 45 height 29
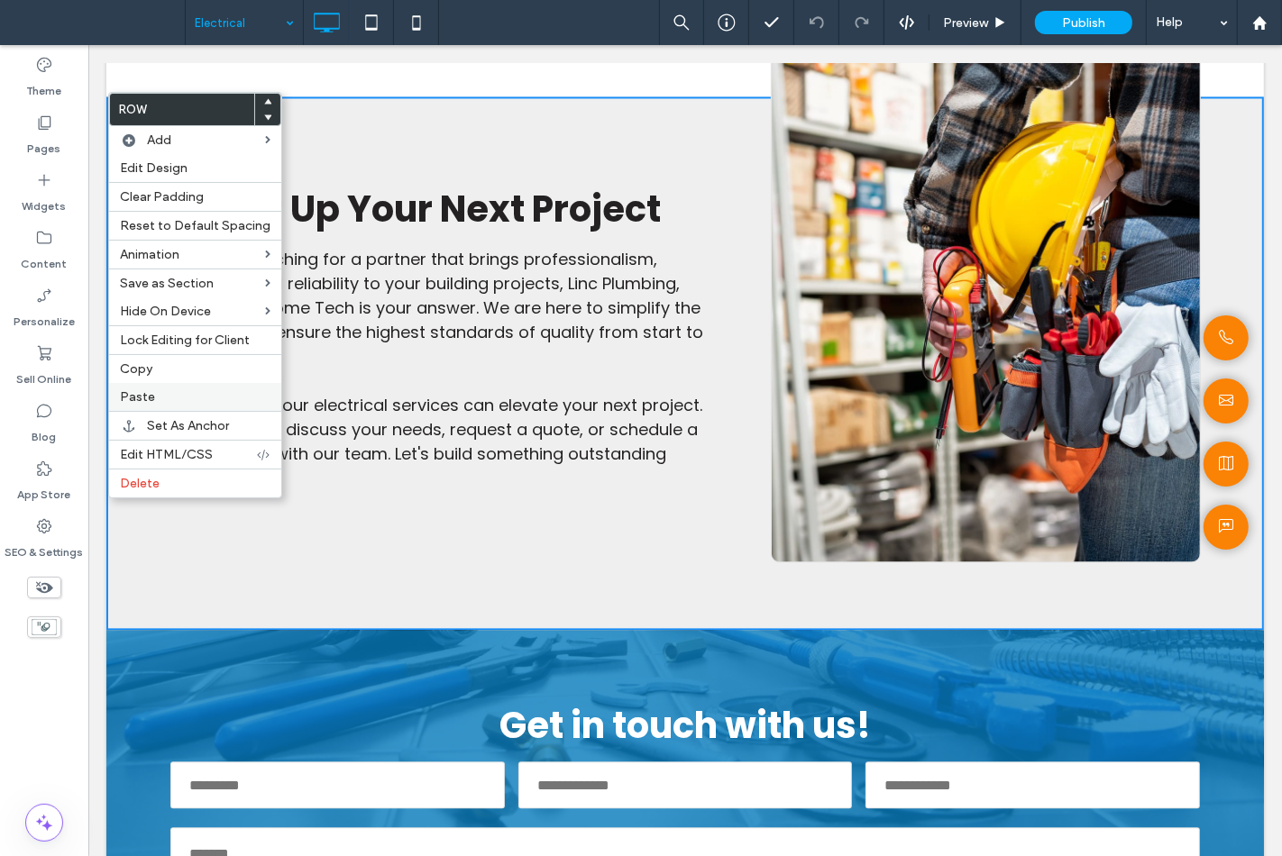
click at [155, 394] on label "Paste" at bounding box center [195, 396] width 151 height 15
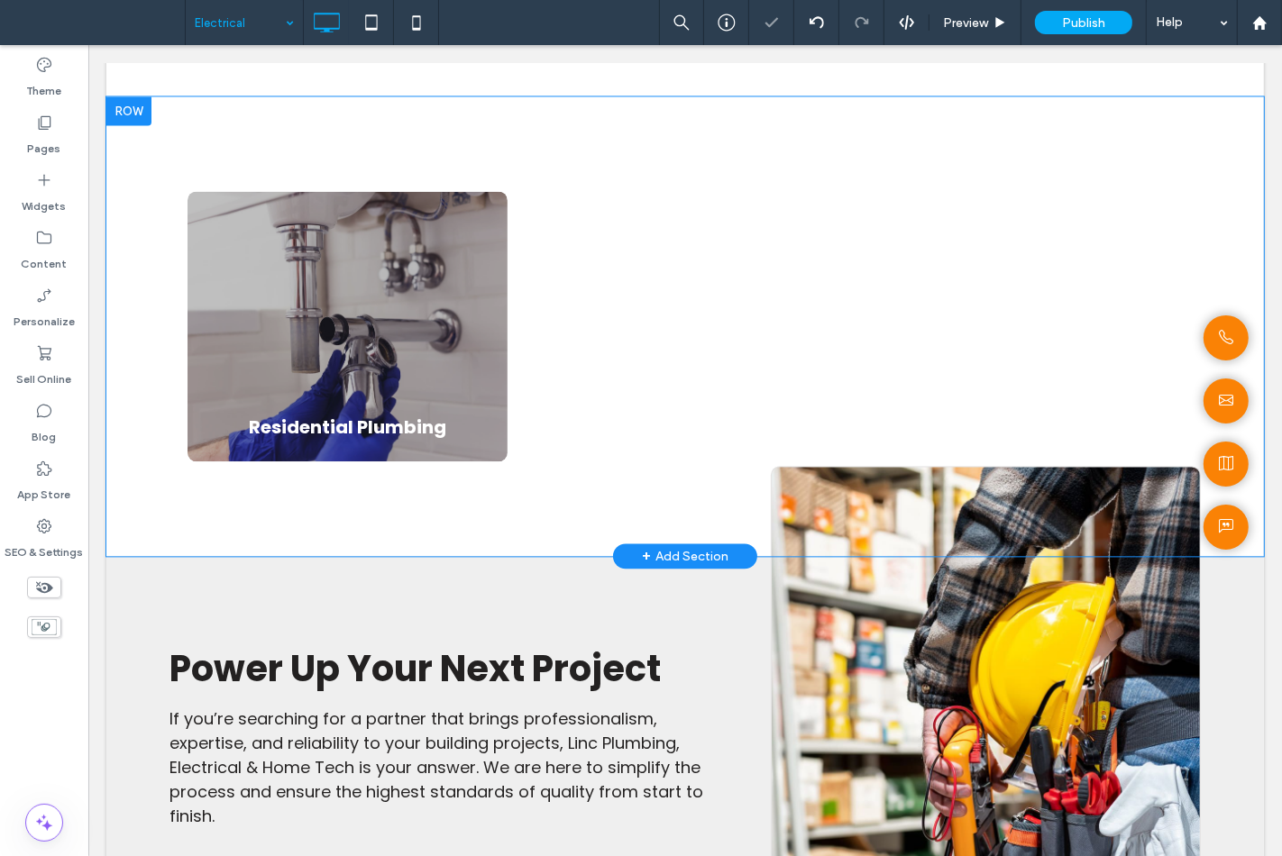
click at [132, 109] on div at bounding box center [127, 110] width 45 height 29
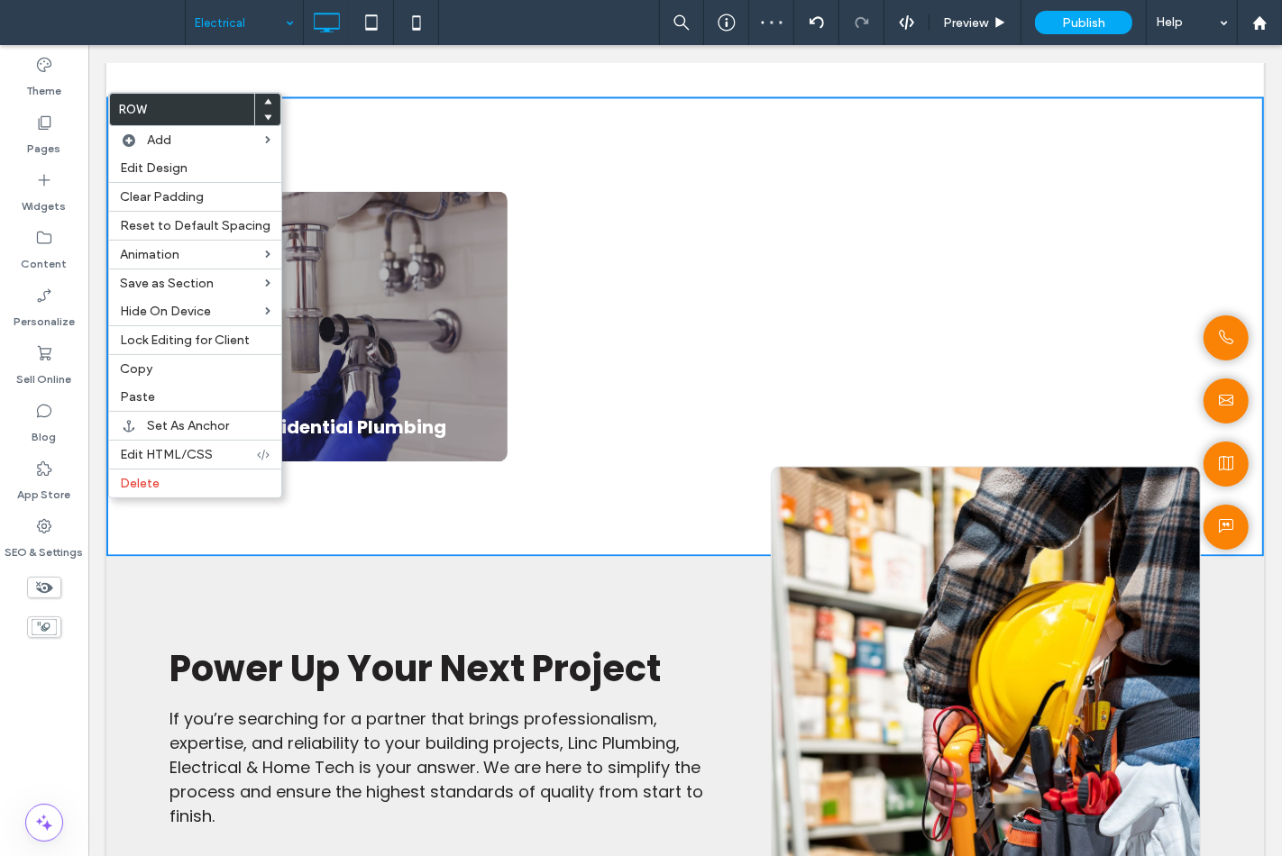
click at [264, 114] on icon at bounding box center [267, 117] width 7 height 7
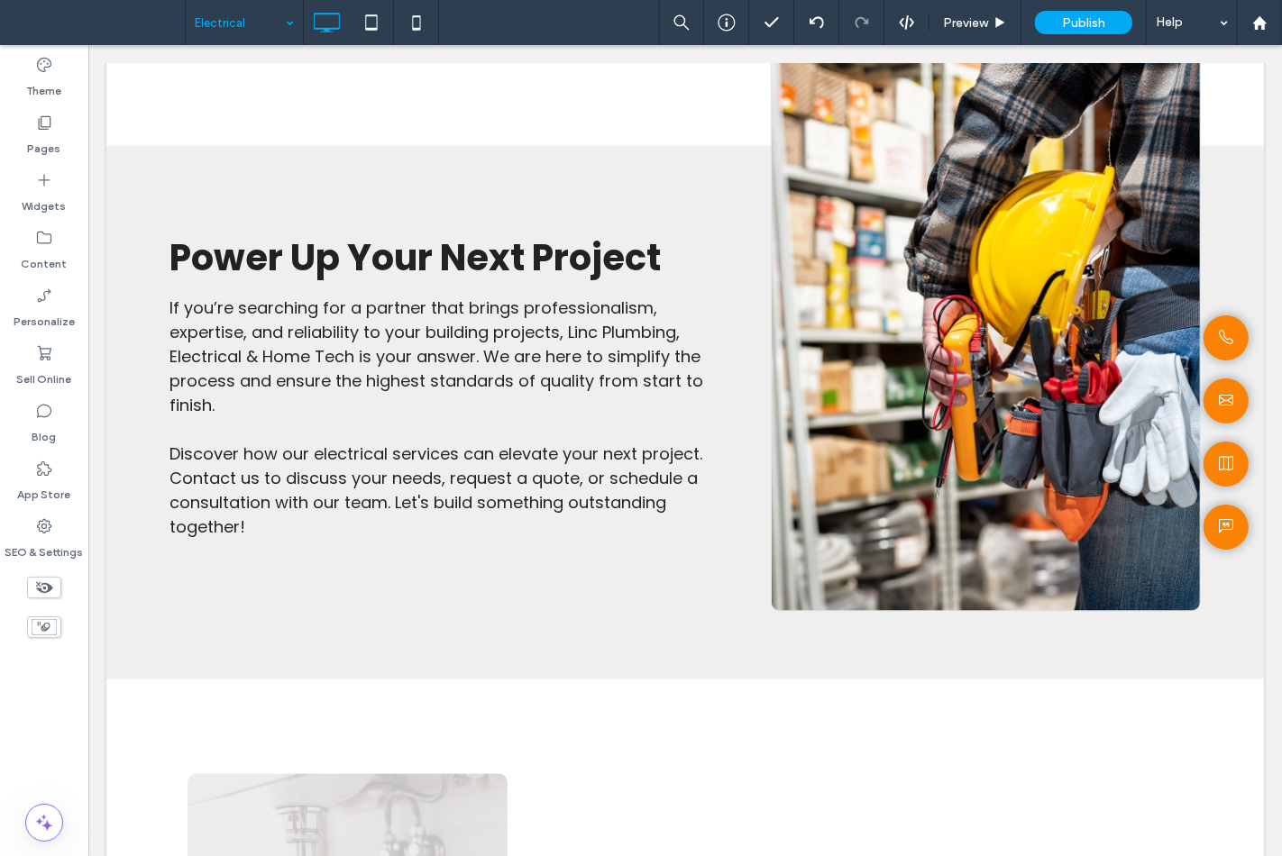
scroll to position [3053, 0]
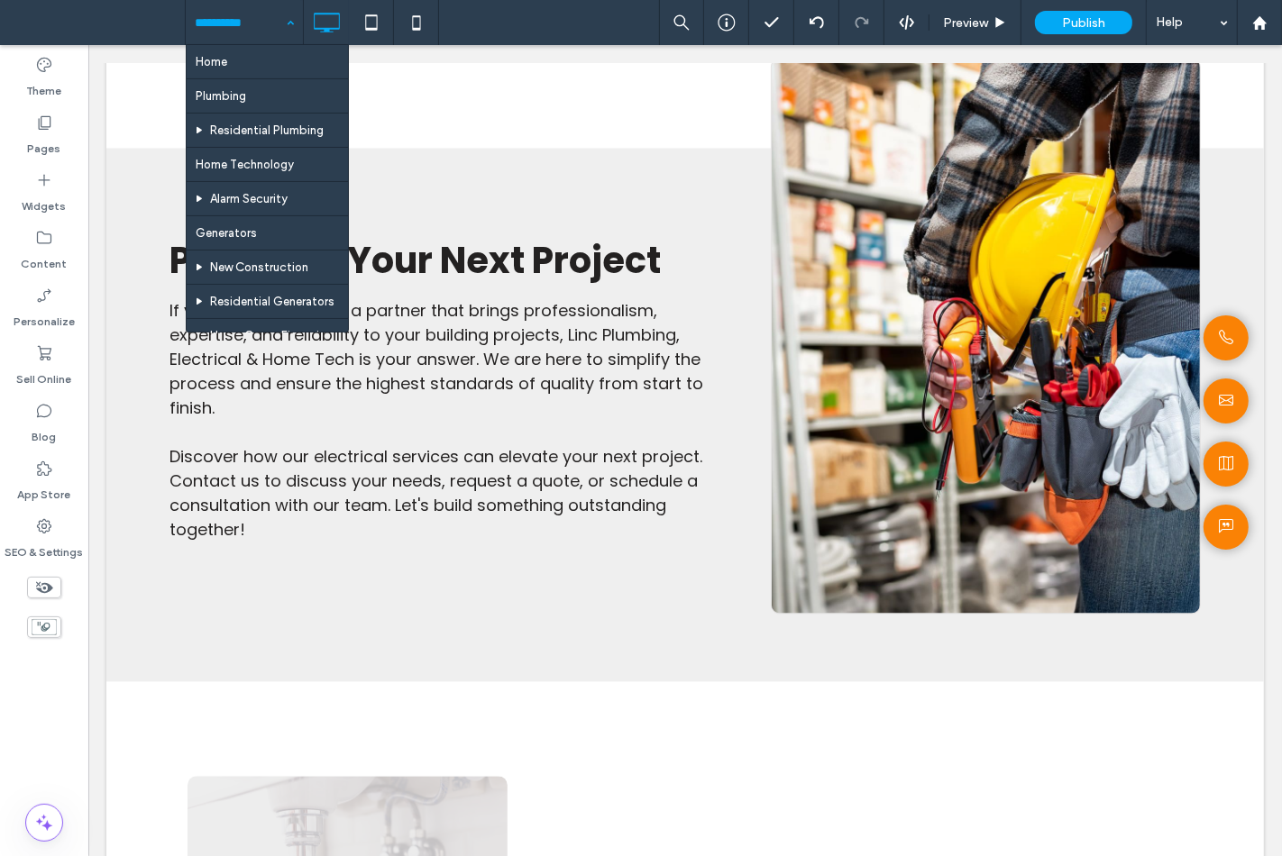
drag, startPoint x: 205, startPoint y: 6, endPoint x: 204, endPoint y: 24, distance: 18.0
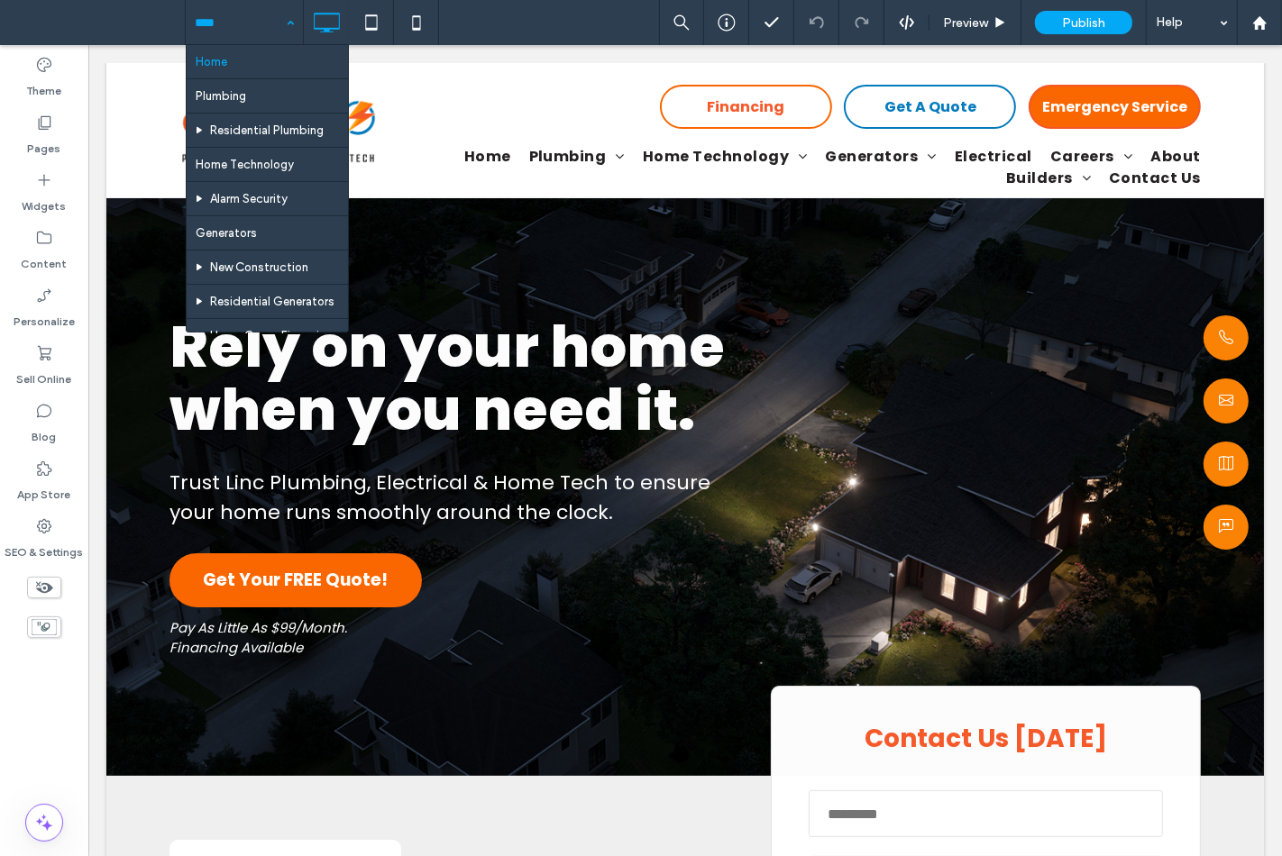
drag, startPoint x: 231, startPoint y: 5, endPoint x: 223, endPoint y: 37, distance: 33.4
click at [230, 6] on input at bounding box center [240, 22] width 90 height 45
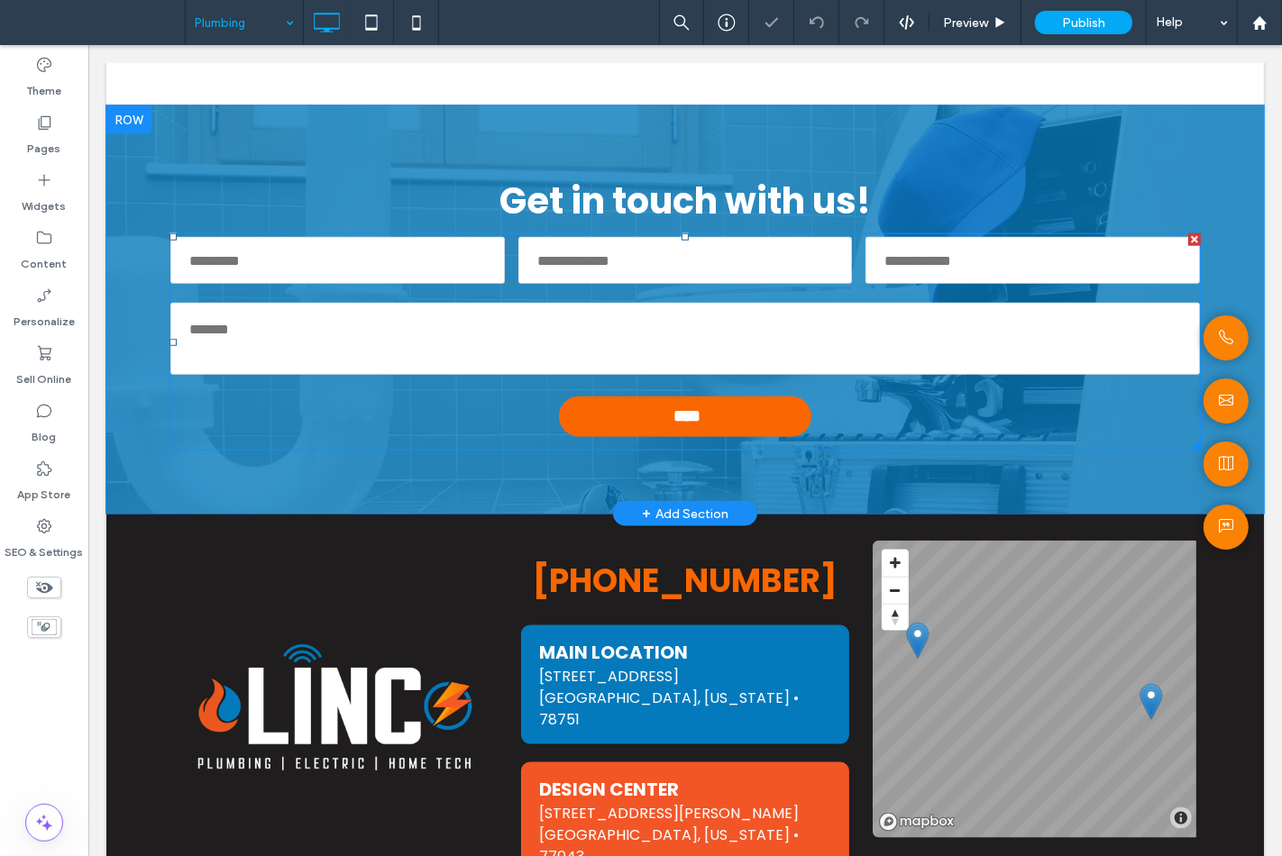
scroll to position [1634, 0]
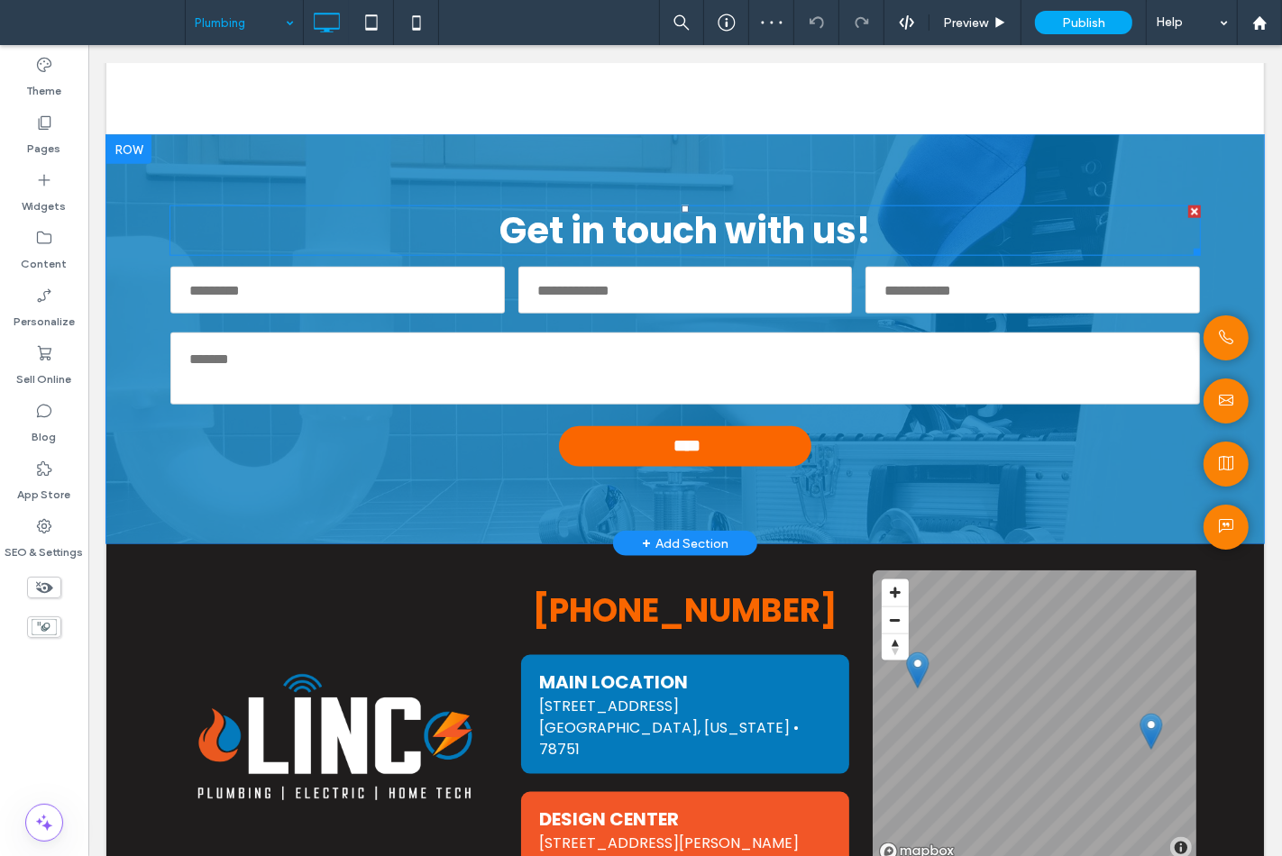
click at [361, 235] on h2 "Get in touch with us!" at bounding box center [684, 230] width 1031 height 47
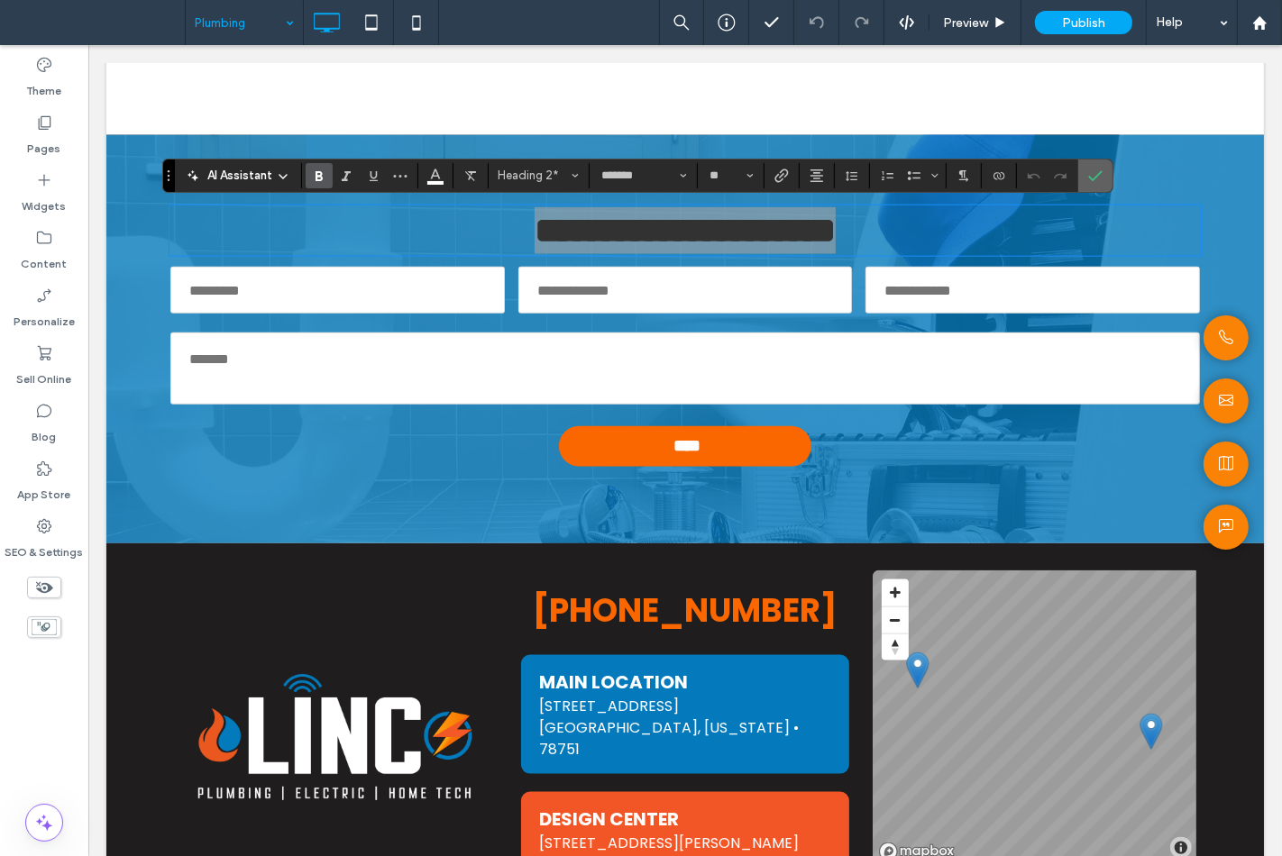
click at [1094, 163] on span "Confirm" at bounding box center [1092, 176] width 8 height 32
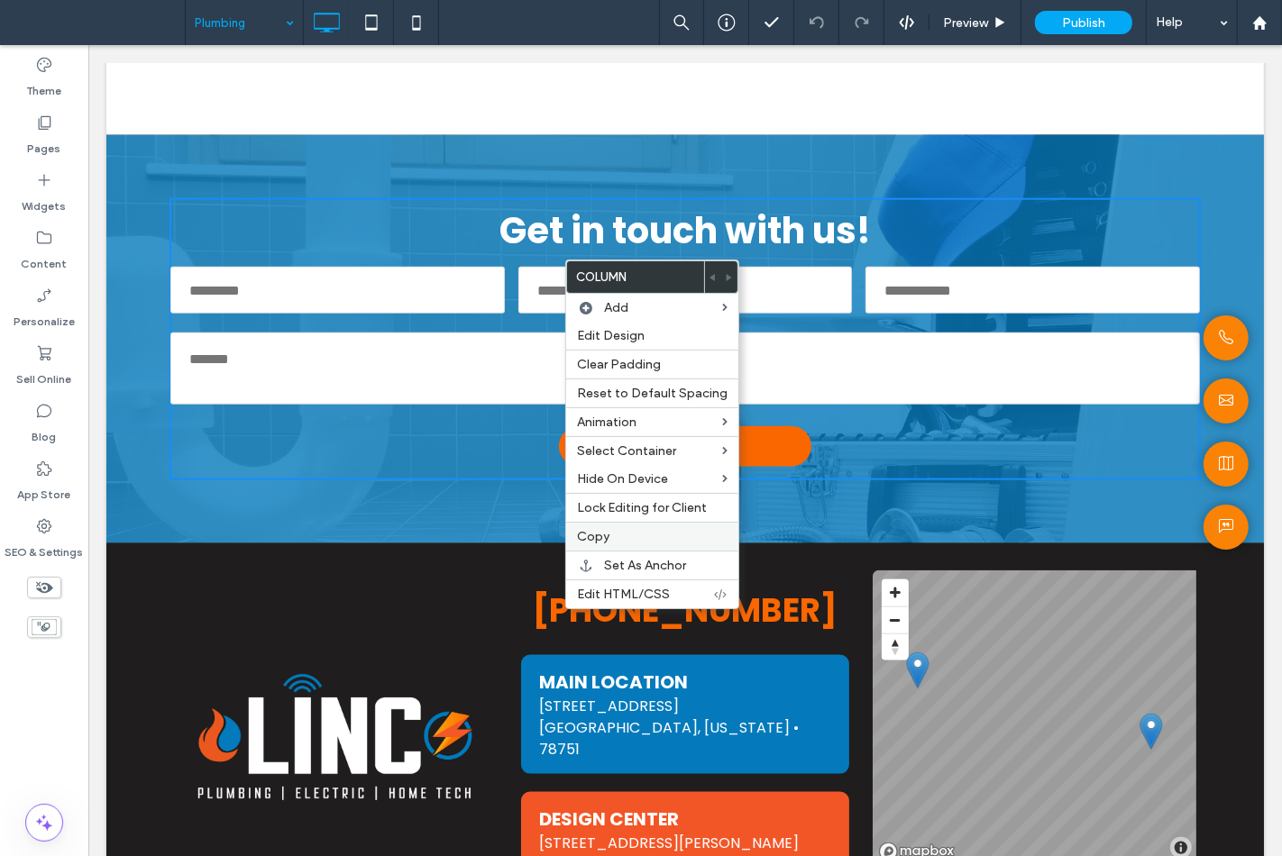
click at [582, 535] on span "Copy" at bounding box center [593, 536] width 32 height 15
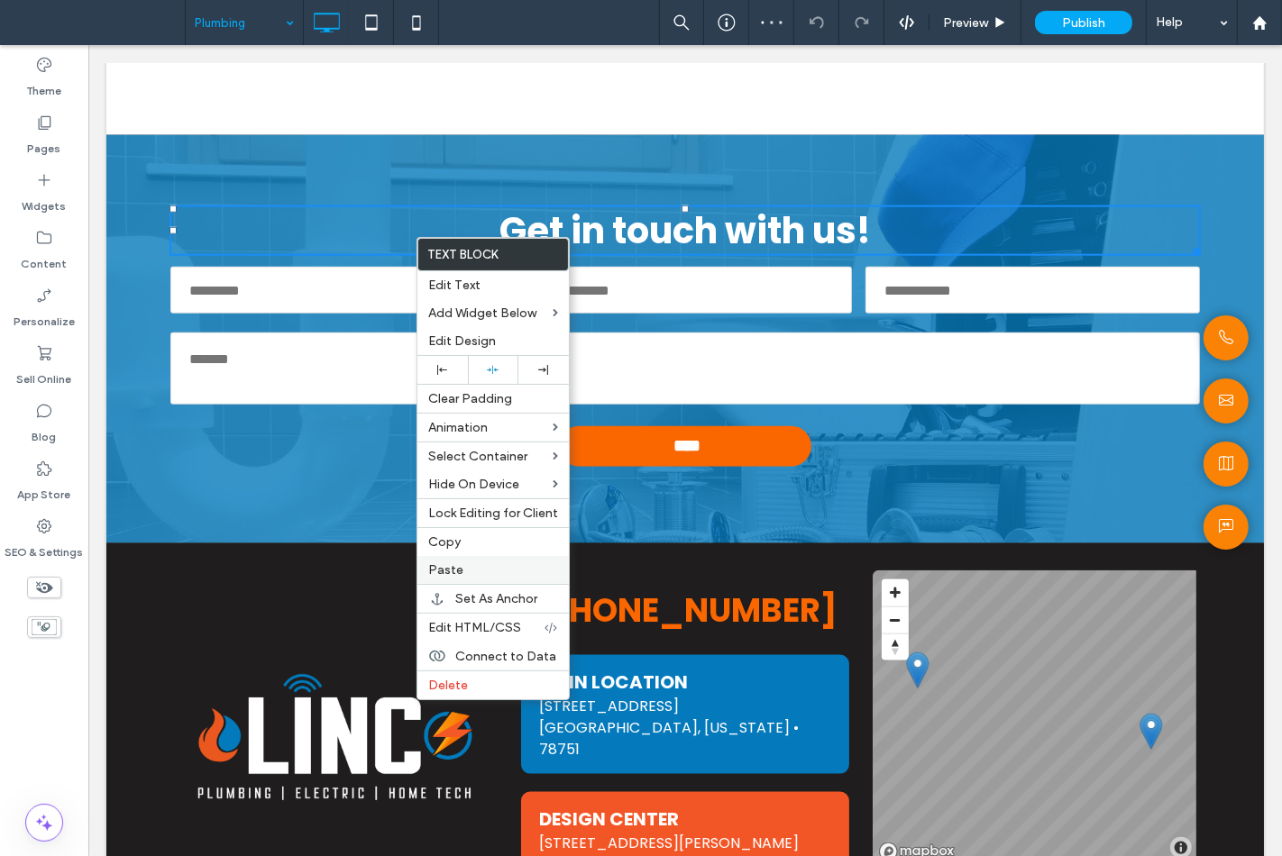
click at [463, 578] on div "Paste" at bounding box center [492, 570] width 151 height 28
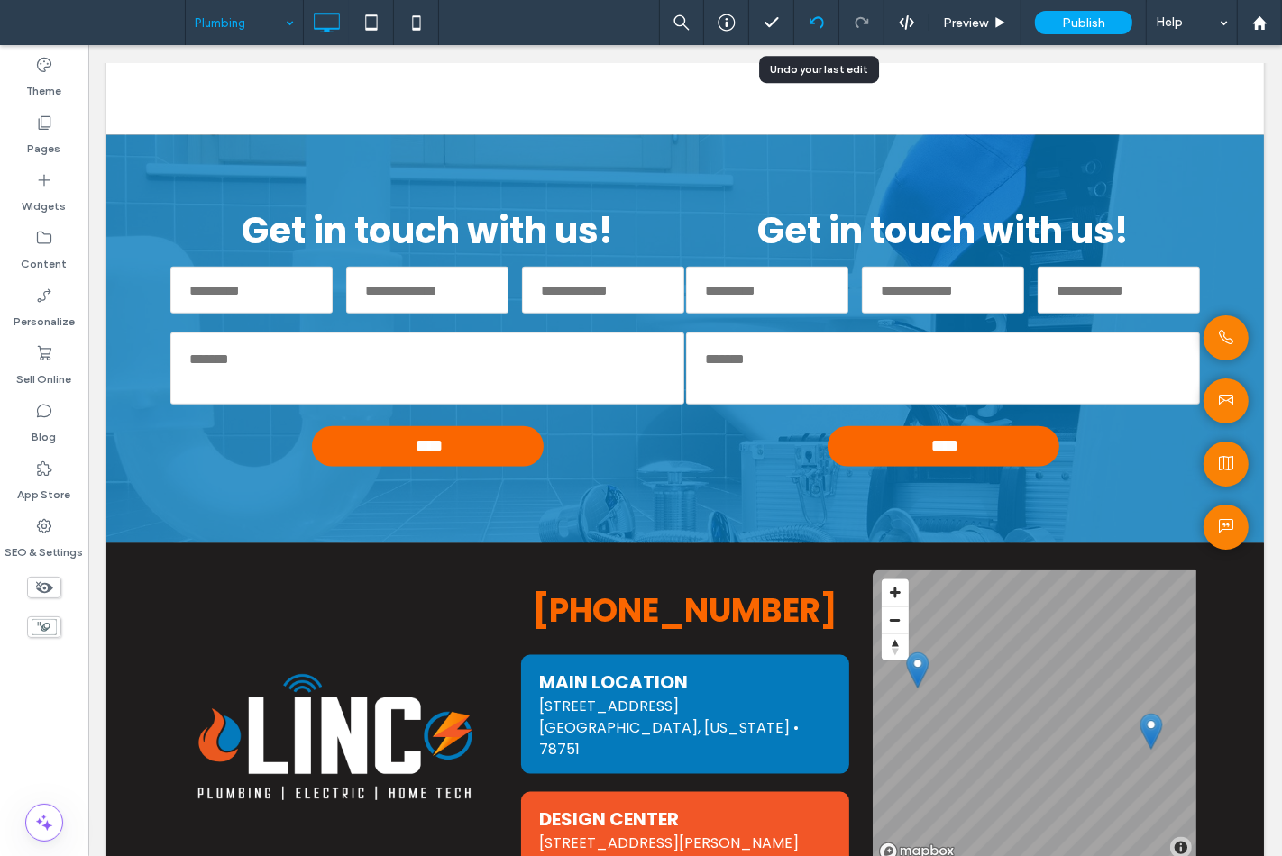
click at [812, 33] on div at bounding box center [816, 22] width 45 height 45
click at [809, 25] on icon at bounding box center [816, 22] width 14 height 14
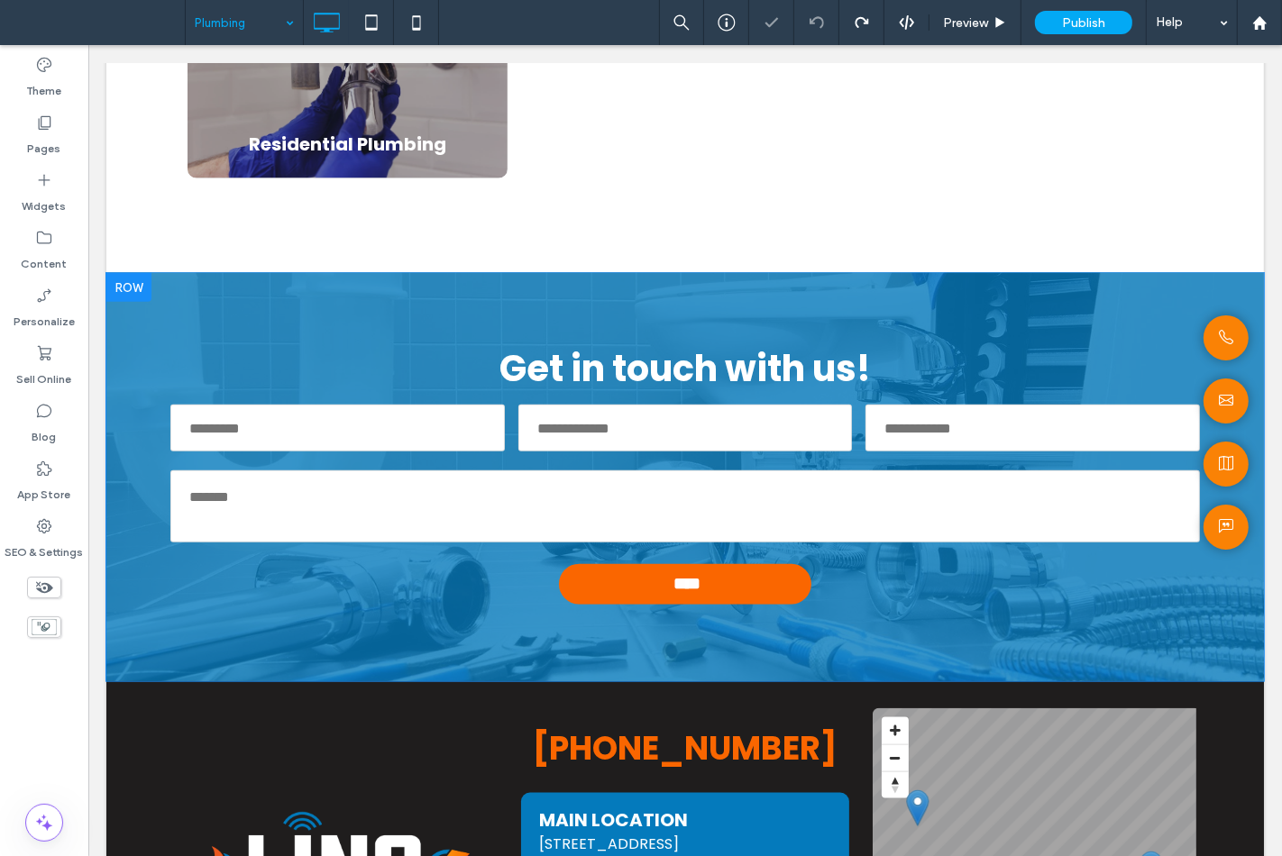
scroll to position [1502, 0]
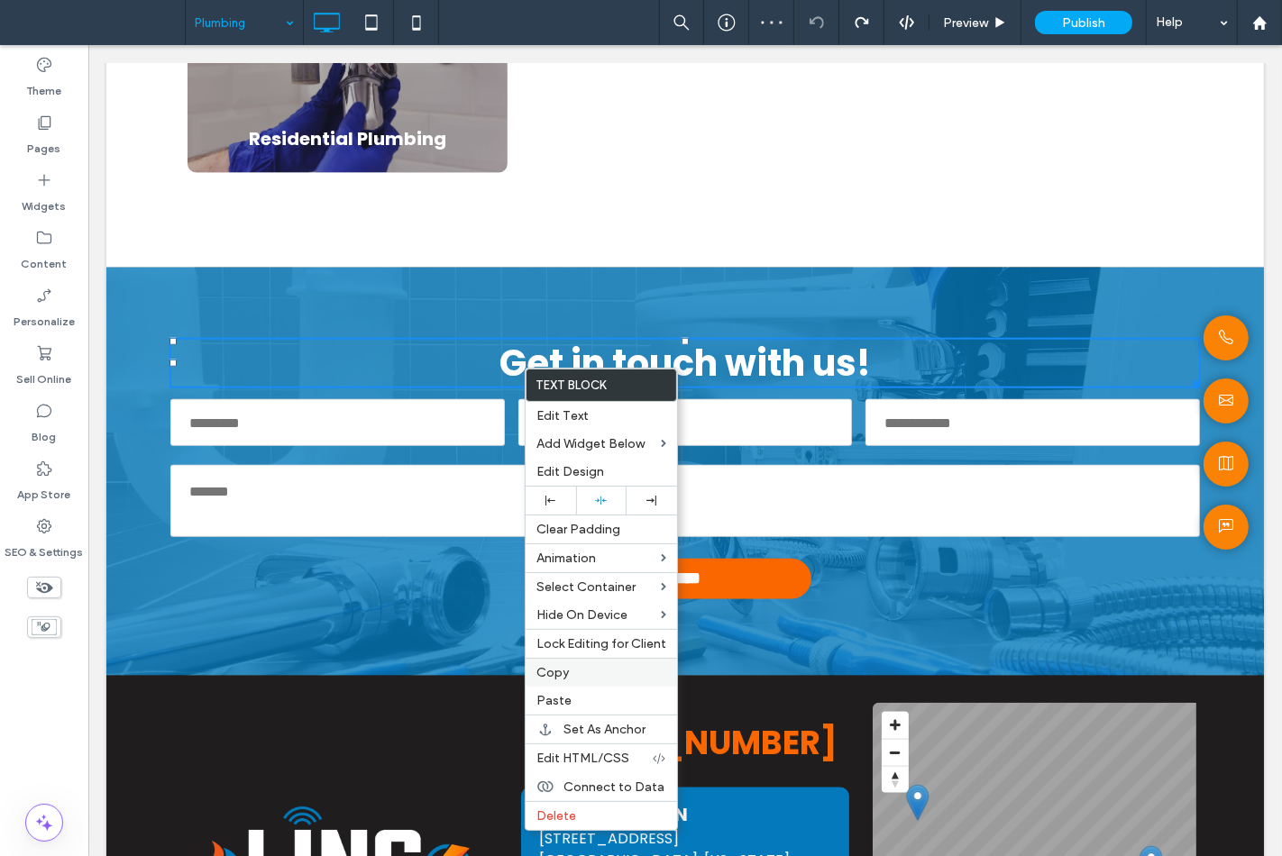
click at [562, 676] on span "Copy" at bounding box center [552, 672] width 32 height 15
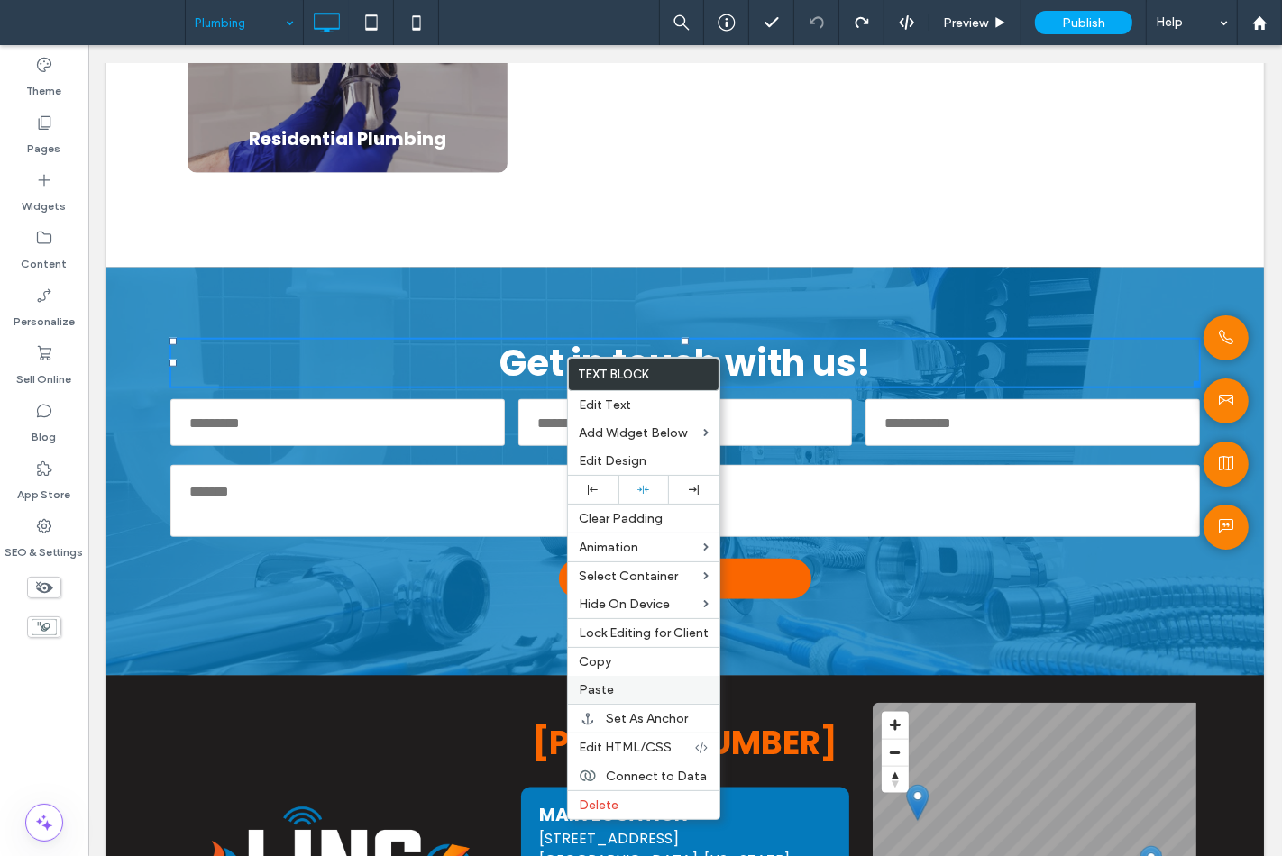
click at [620, 687] on label "Paste" at bounding box center [644, 689] width 130 height 15
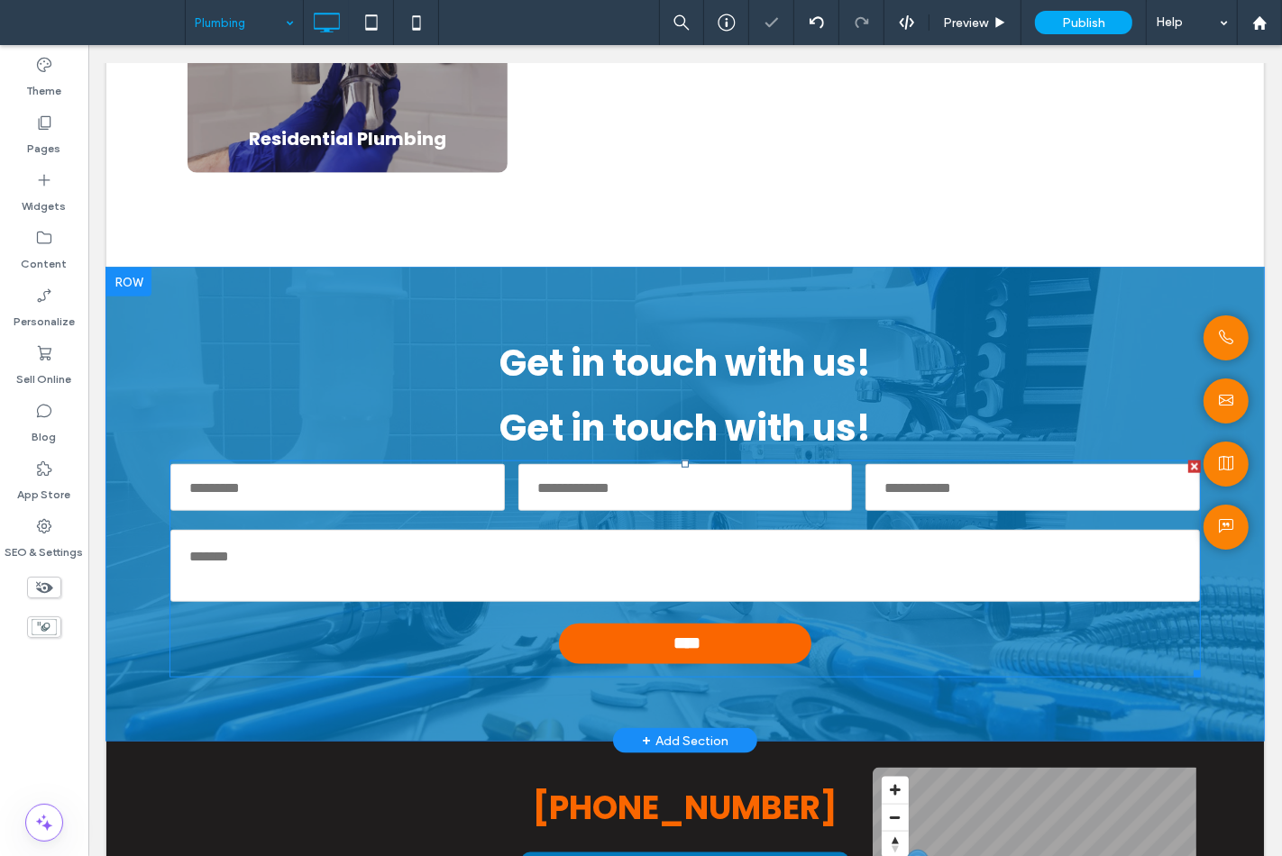
drag, startPoint x: 603, startPoint y: 505, endPoint x: 578, endPoint y: 487, distance: 31.0
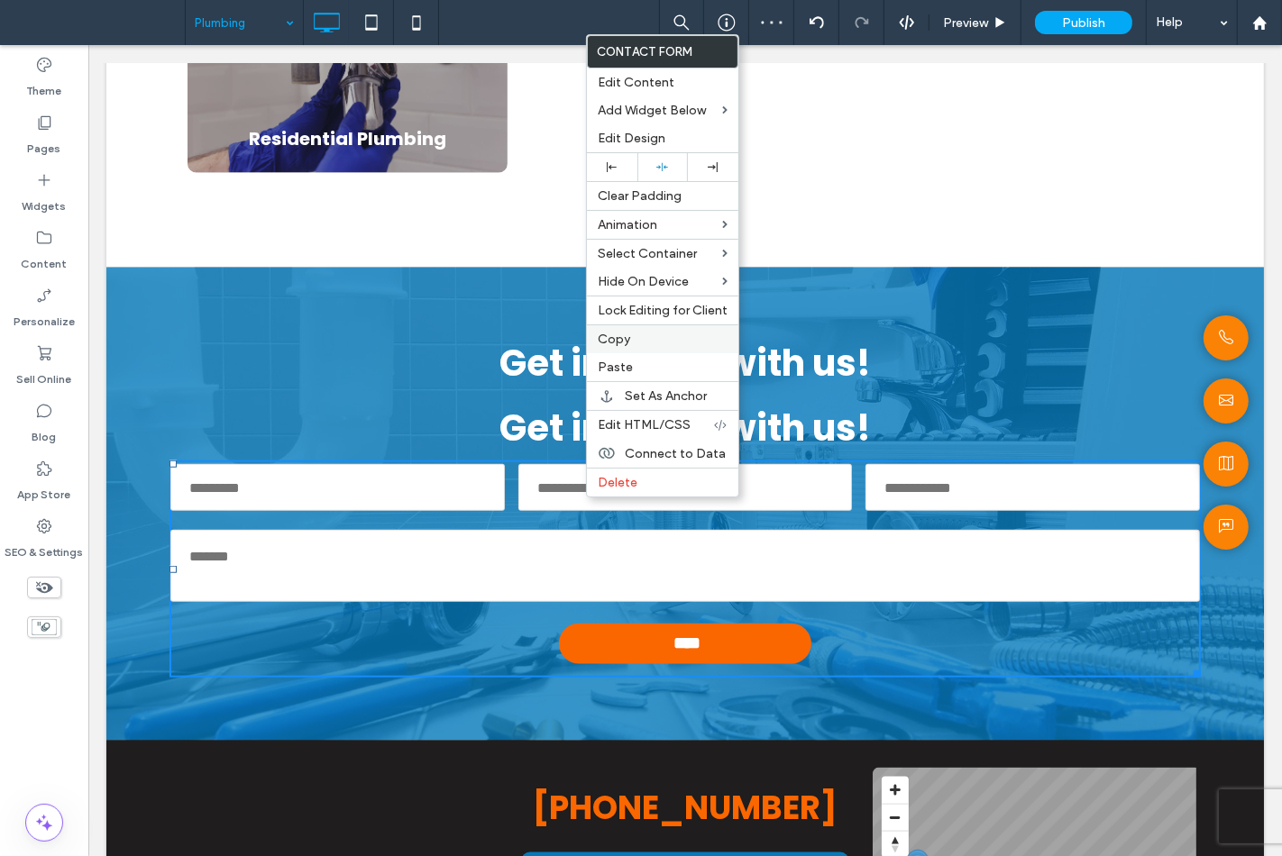
click at [641, 341] on label "Copy" at bounding box center [663, 339] width 130 height 15
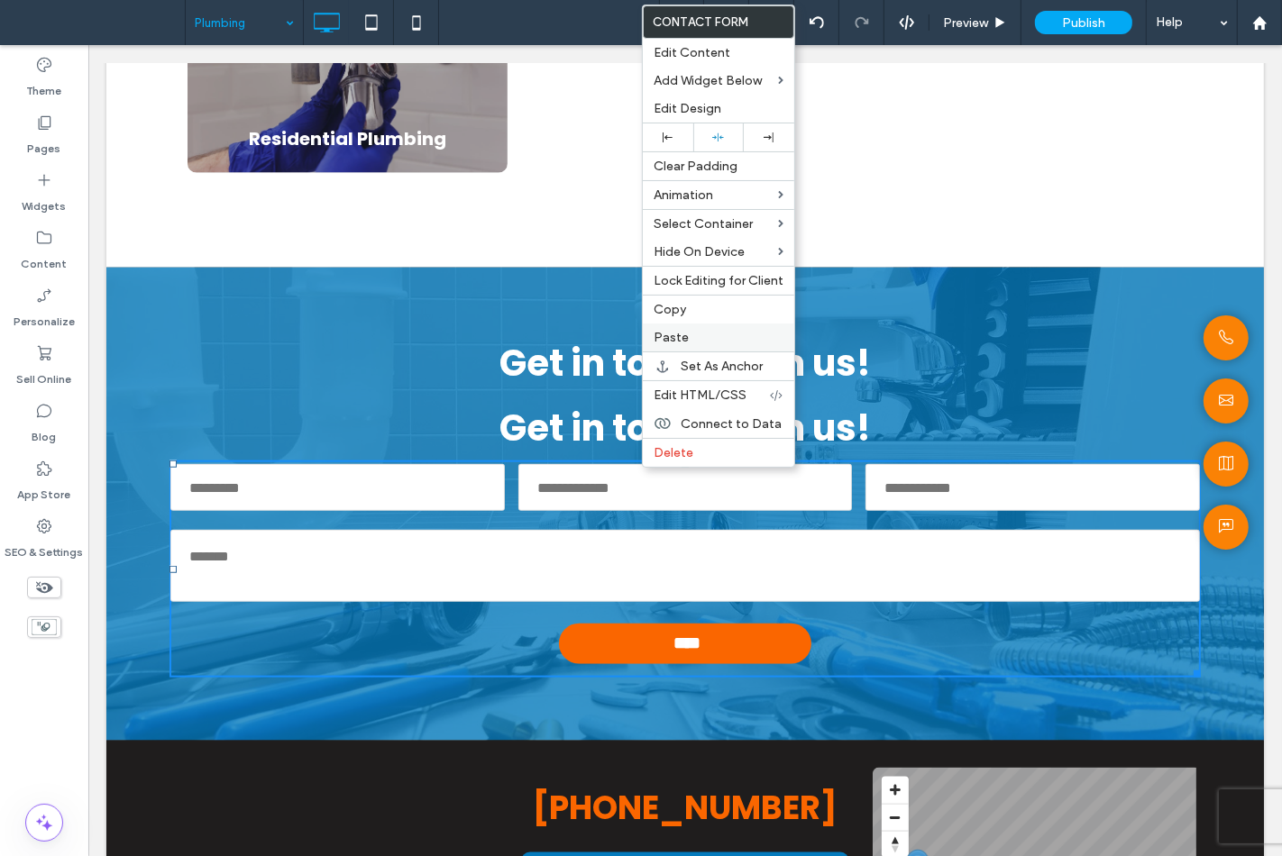
click at [662, 340] on span "Paste" at bounding box center [670, 337] width 35 height 15
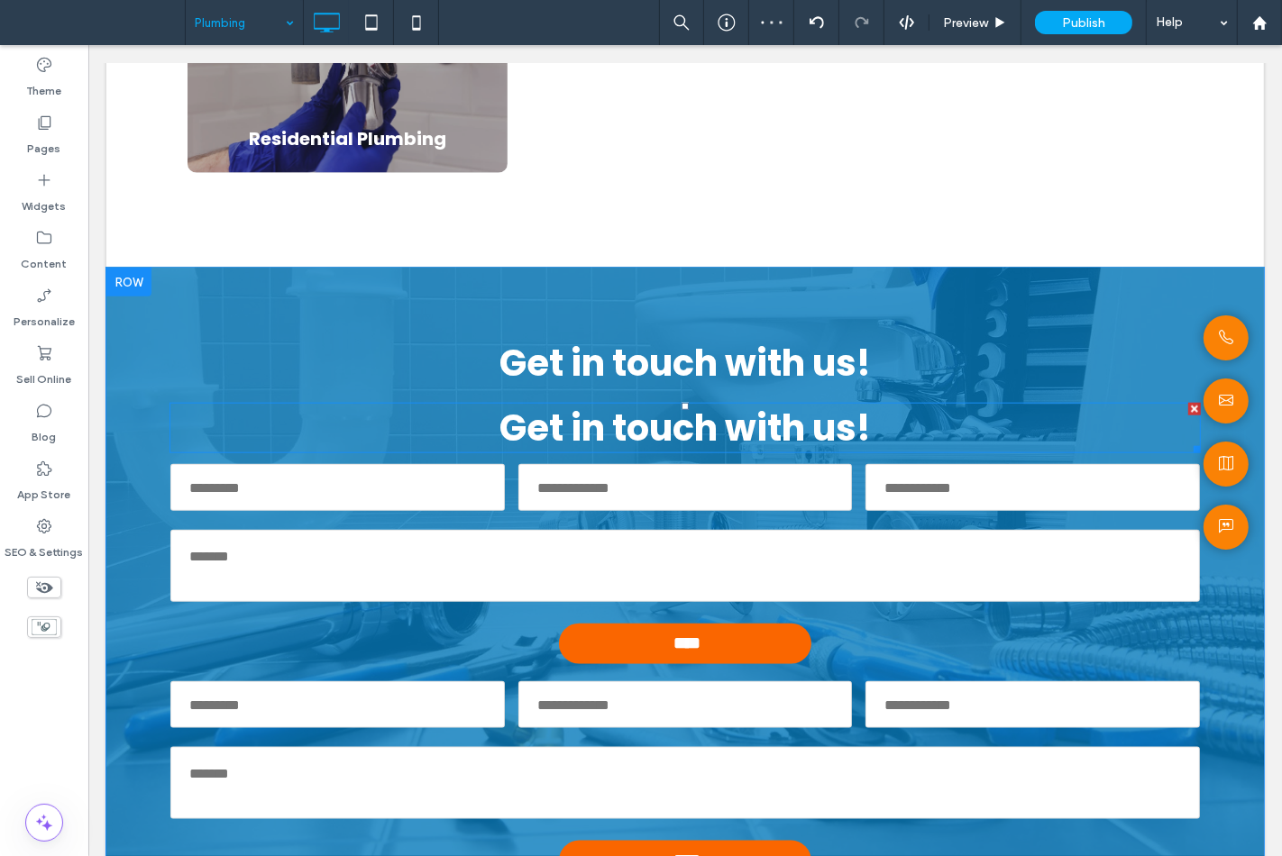
click at [1187, 412] on div at bounding box center [1193, 409] width 13 height 13
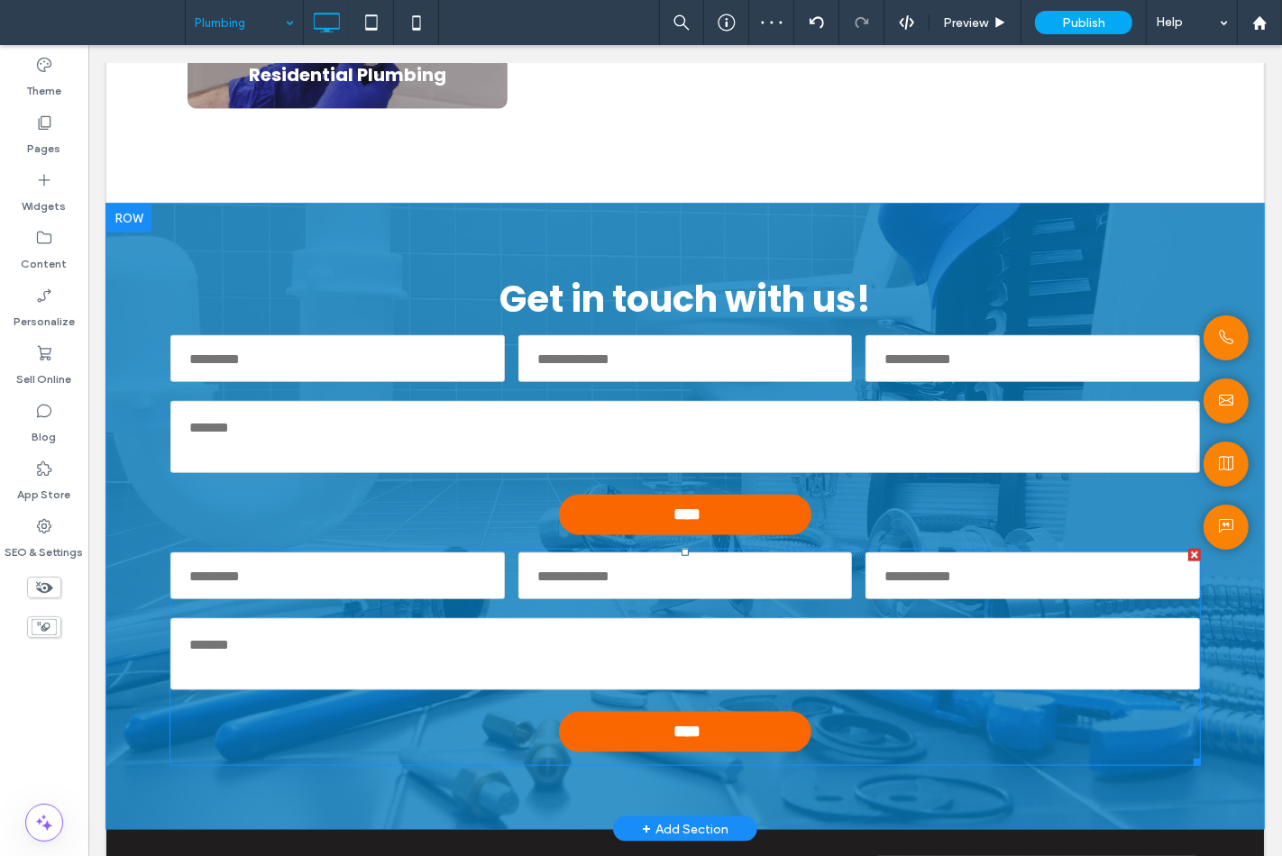
scroll to position [1602, 0]
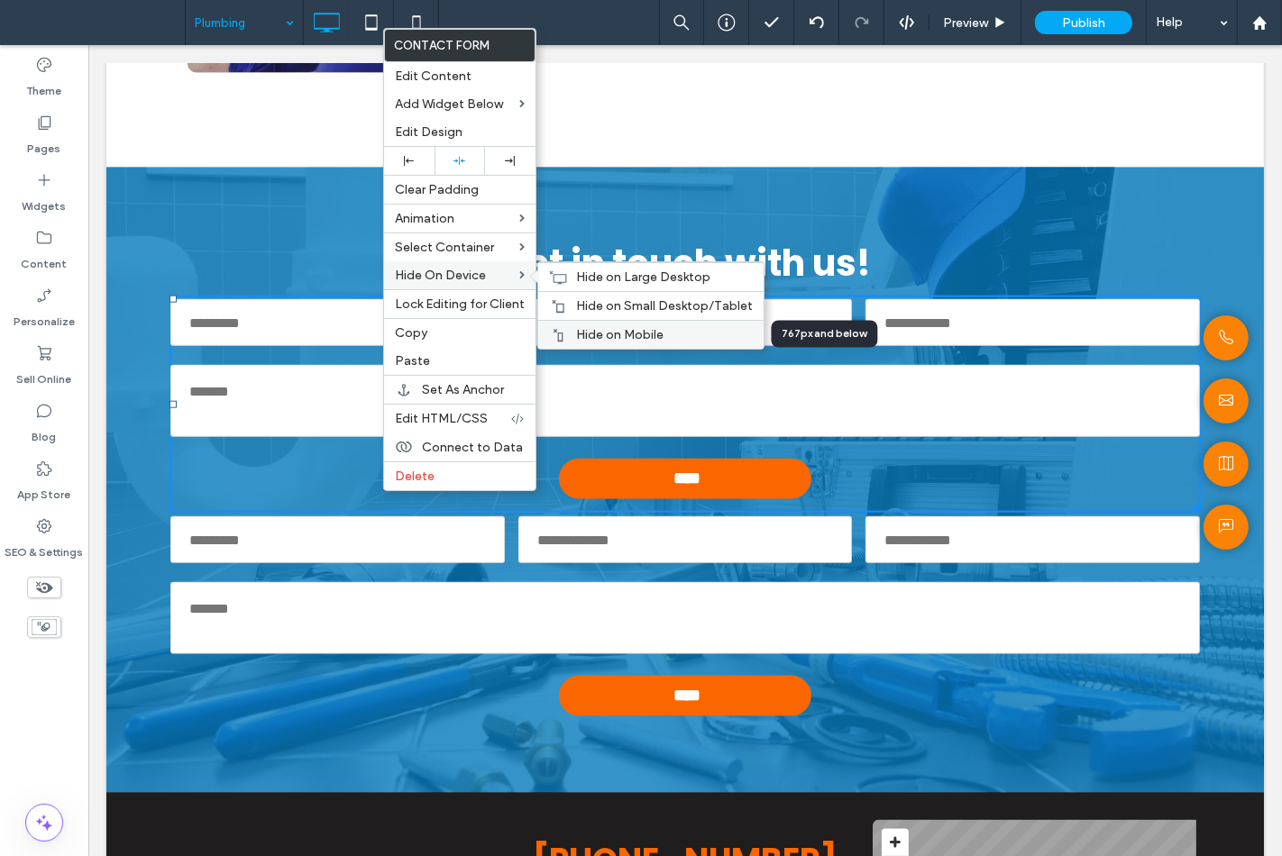
click at [602, 320] on div "Hide on Mobile" at bounding box center [650, 334] width 225 height 29
click at [604, 305] on span "Hide on Small Desktop/Tablet" at bounding box center [664, 305] width 177 height 15
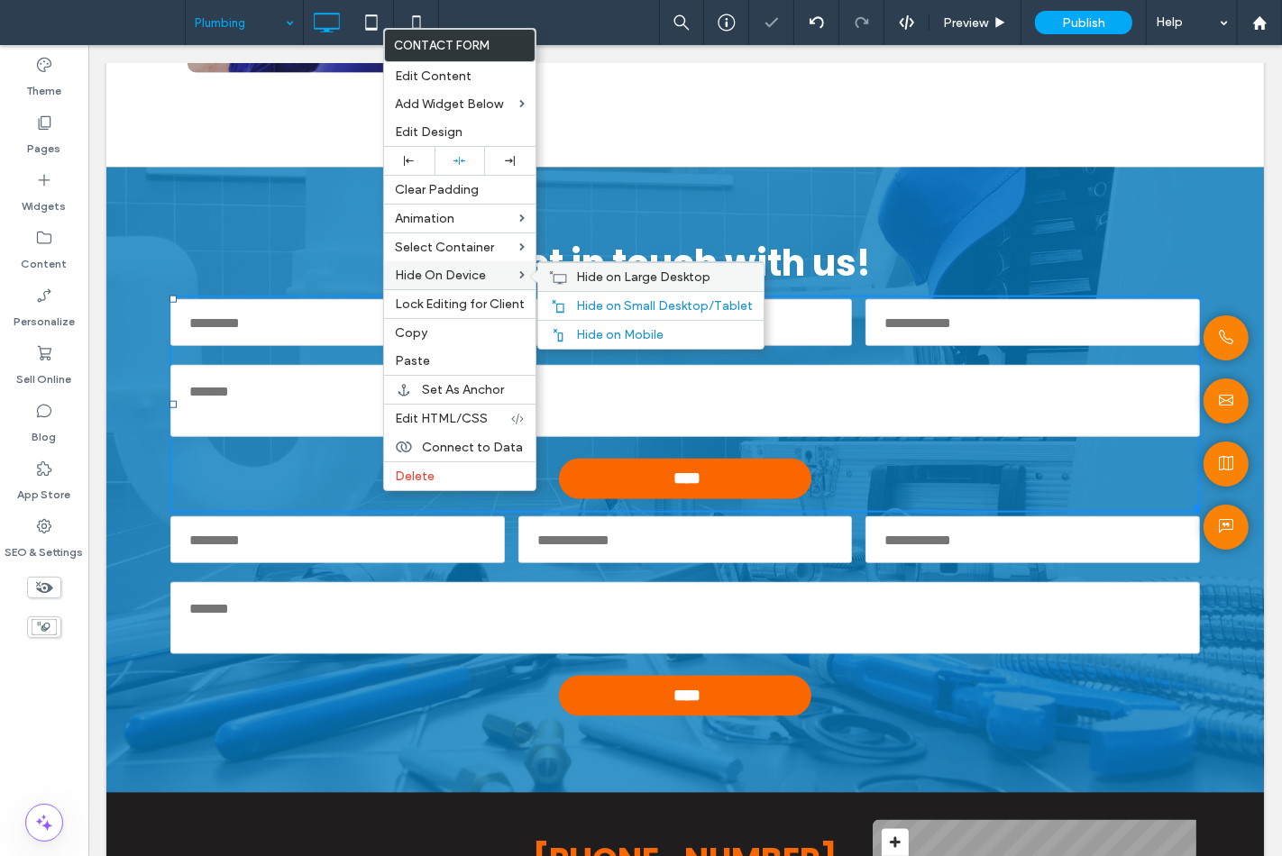
click at [600, 282] on span "Hide on Large Desktop" at bounding box center [643, 276] width 134 height 15
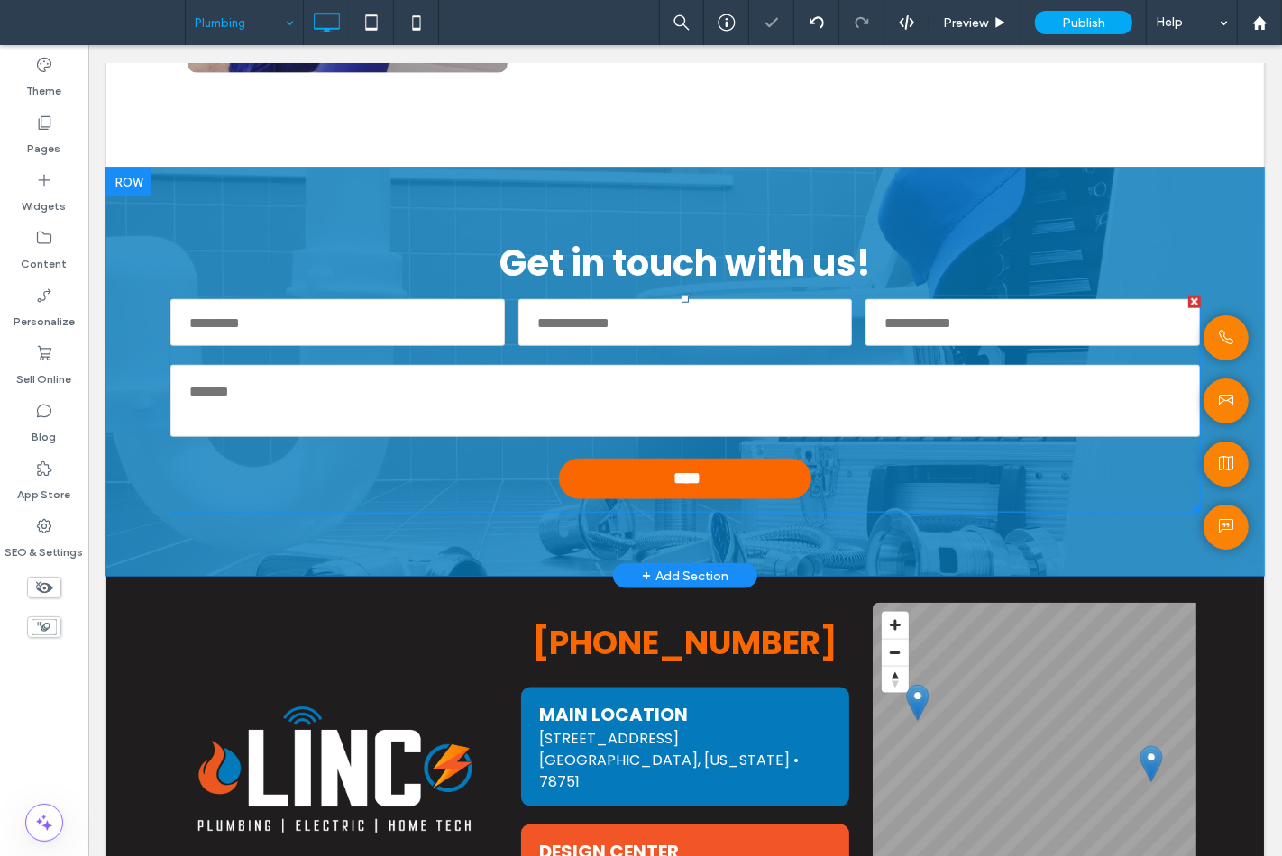
click at [405, 411] on textarea at bounding box center [683, 401] width 1029 height 72
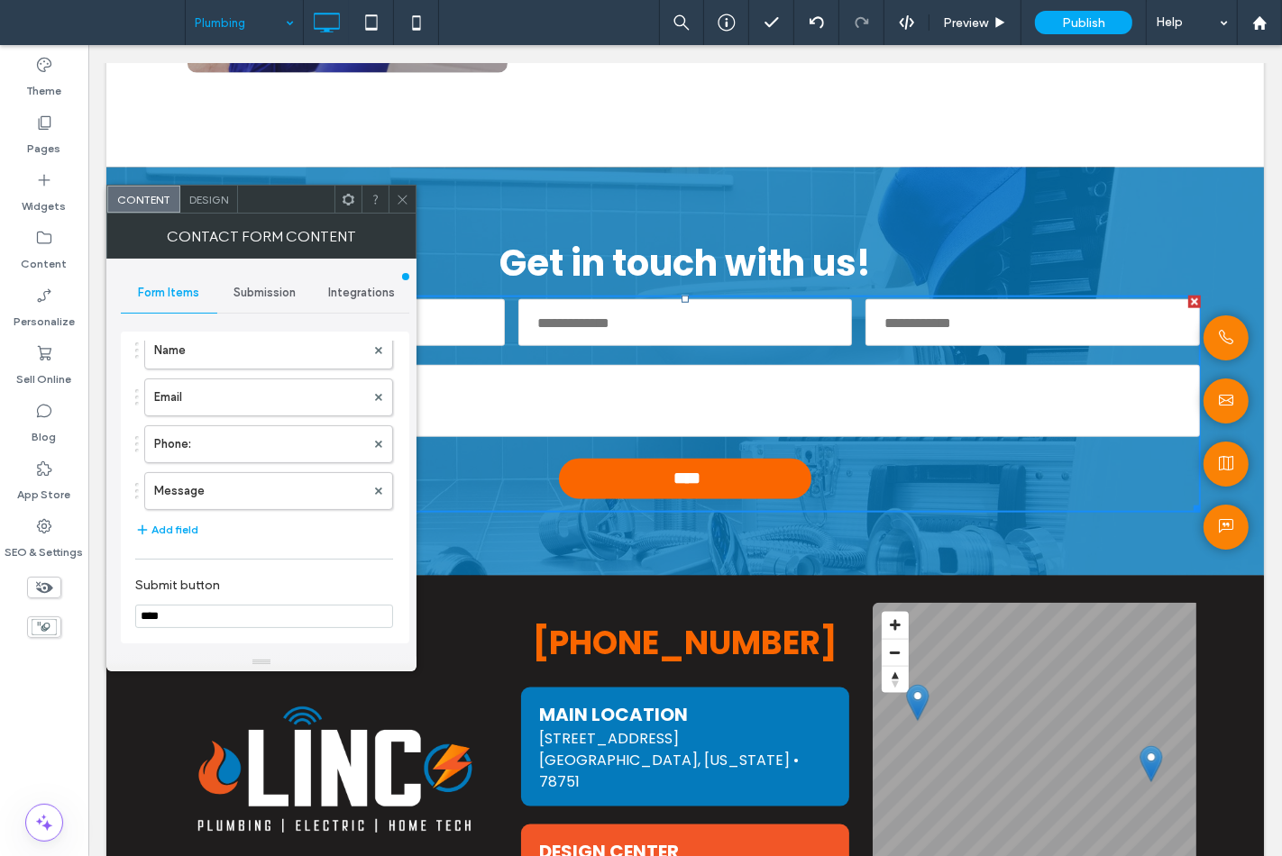
scroll to position [200, 0]
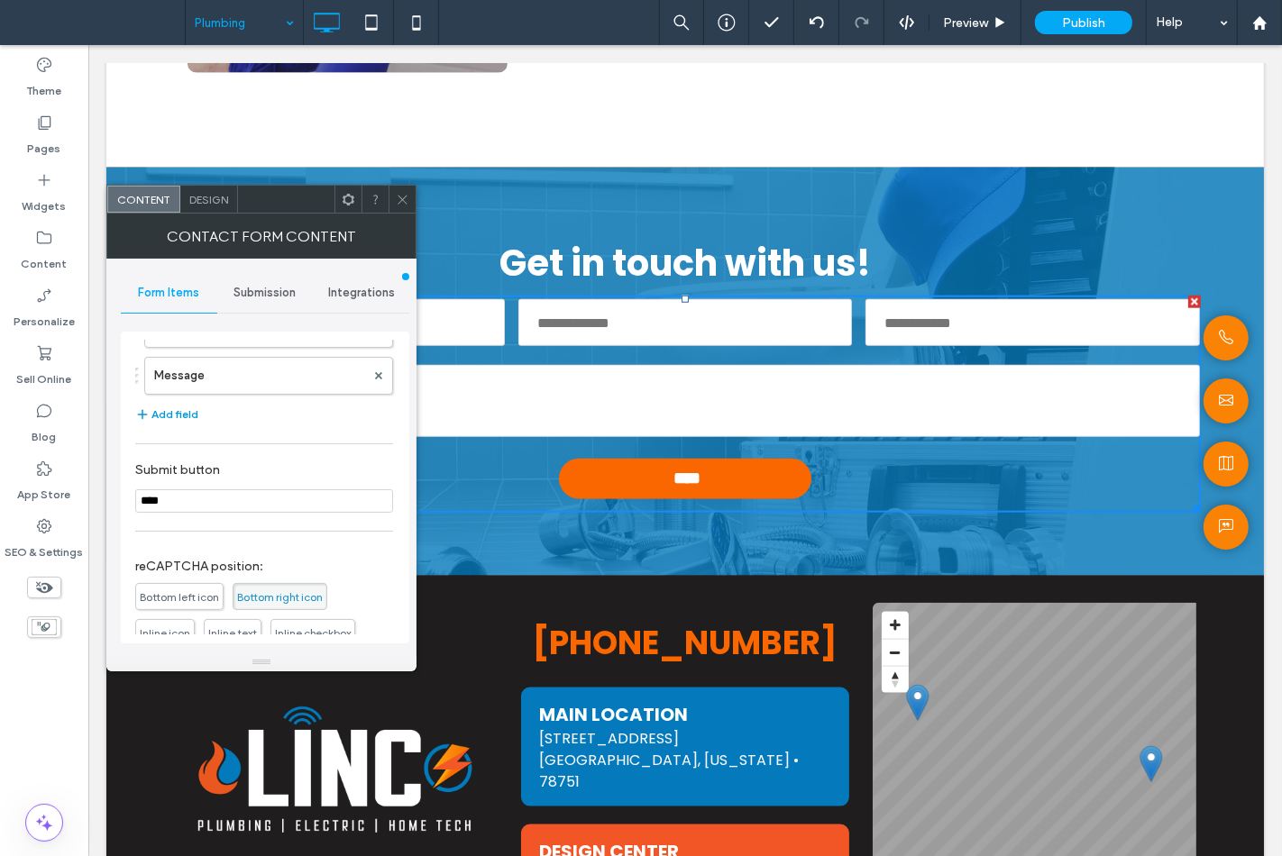
click at [171, 418] on button "Add field" at bounding box center [166, 415] width 63 height 22
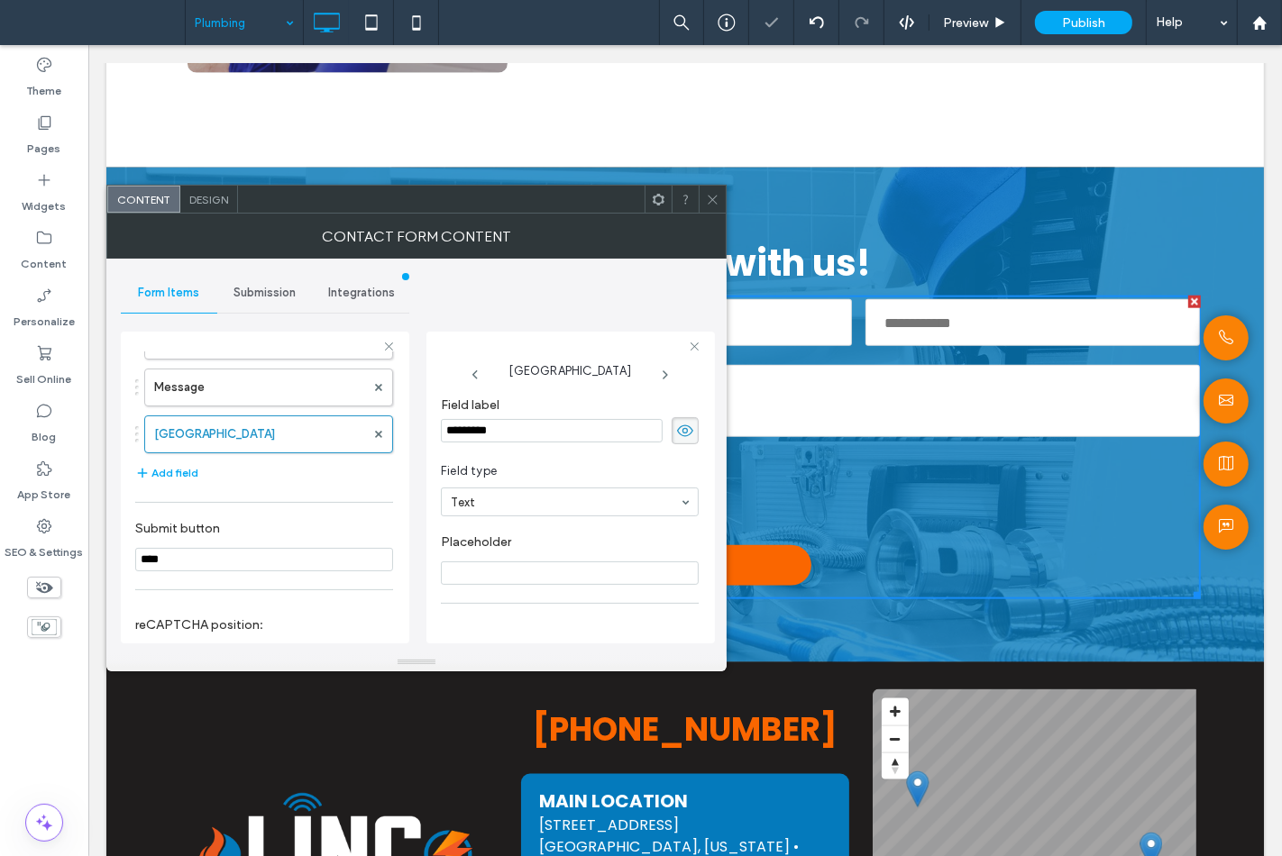
scroll to position [0, 0]
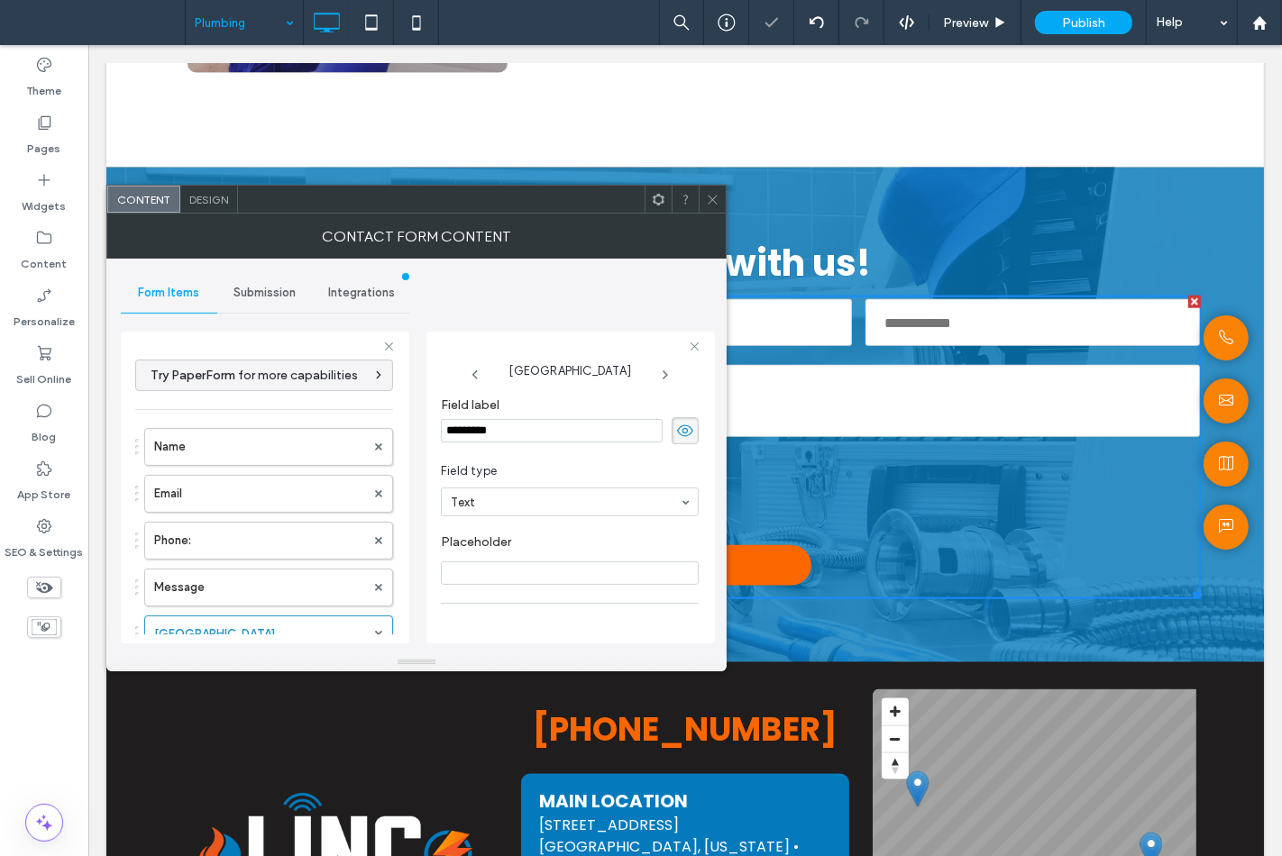
click at [524, 442] on input "*********" at bounding box center [552, 430] width 222 height 23
type input "*"
type input "********"
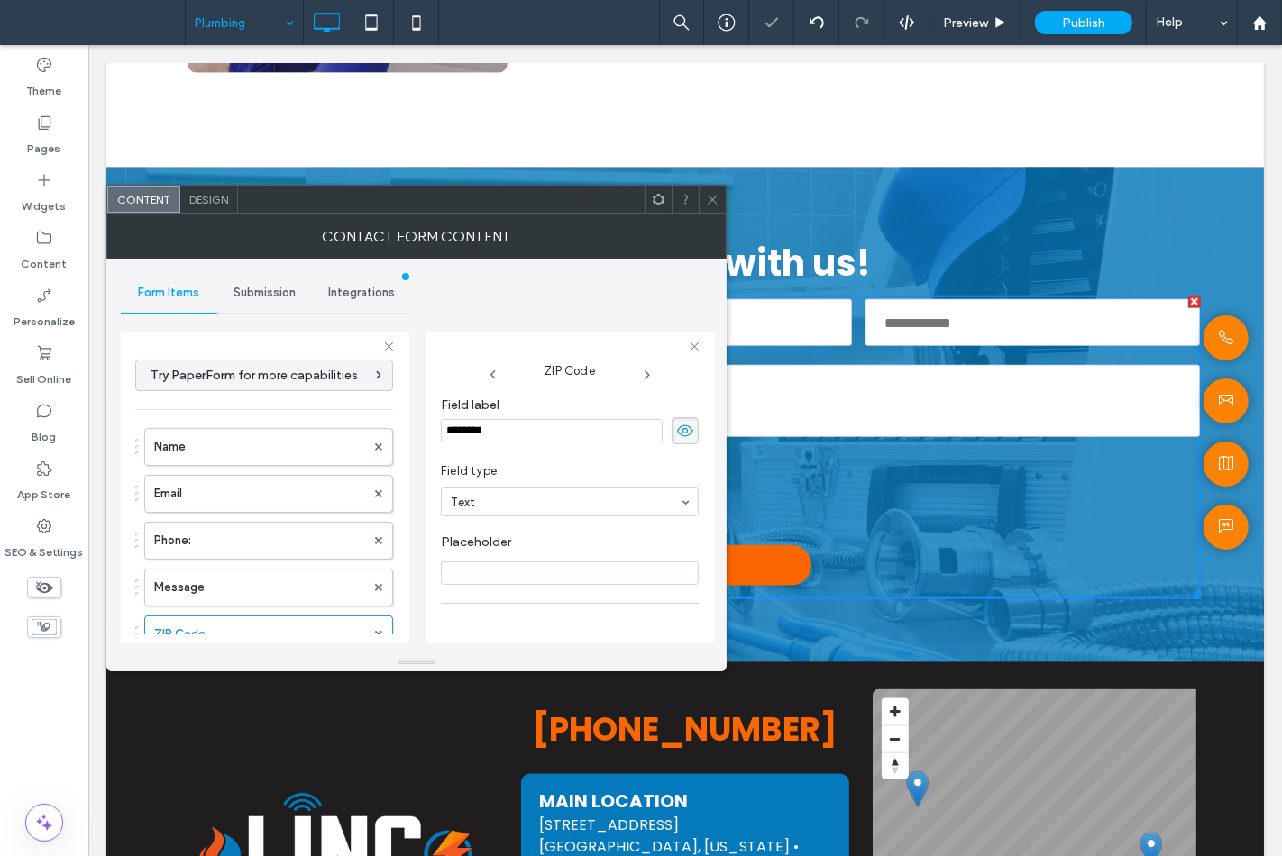
click at [717, 201] on icon at bounding box center [713, 200] width 14 height 14
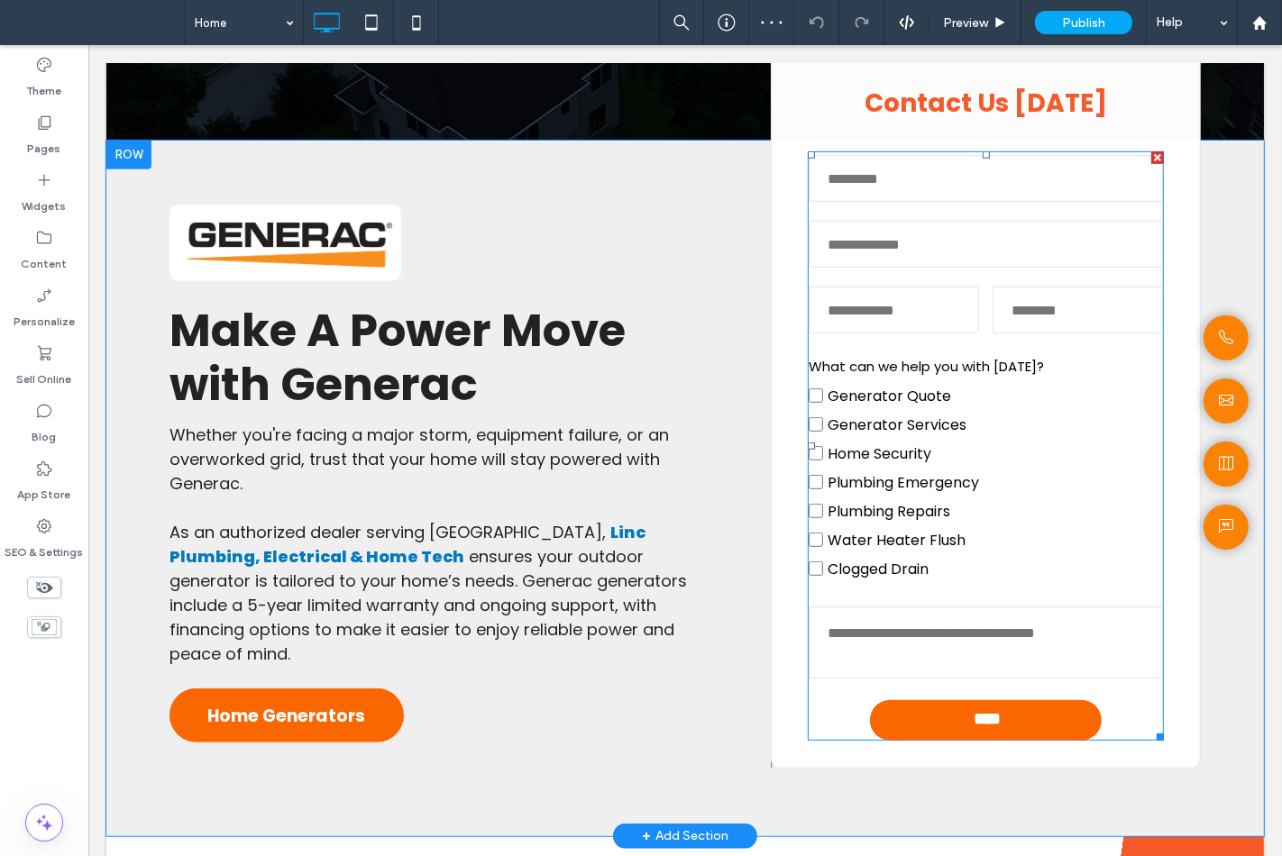
scroll to position [600, 0]
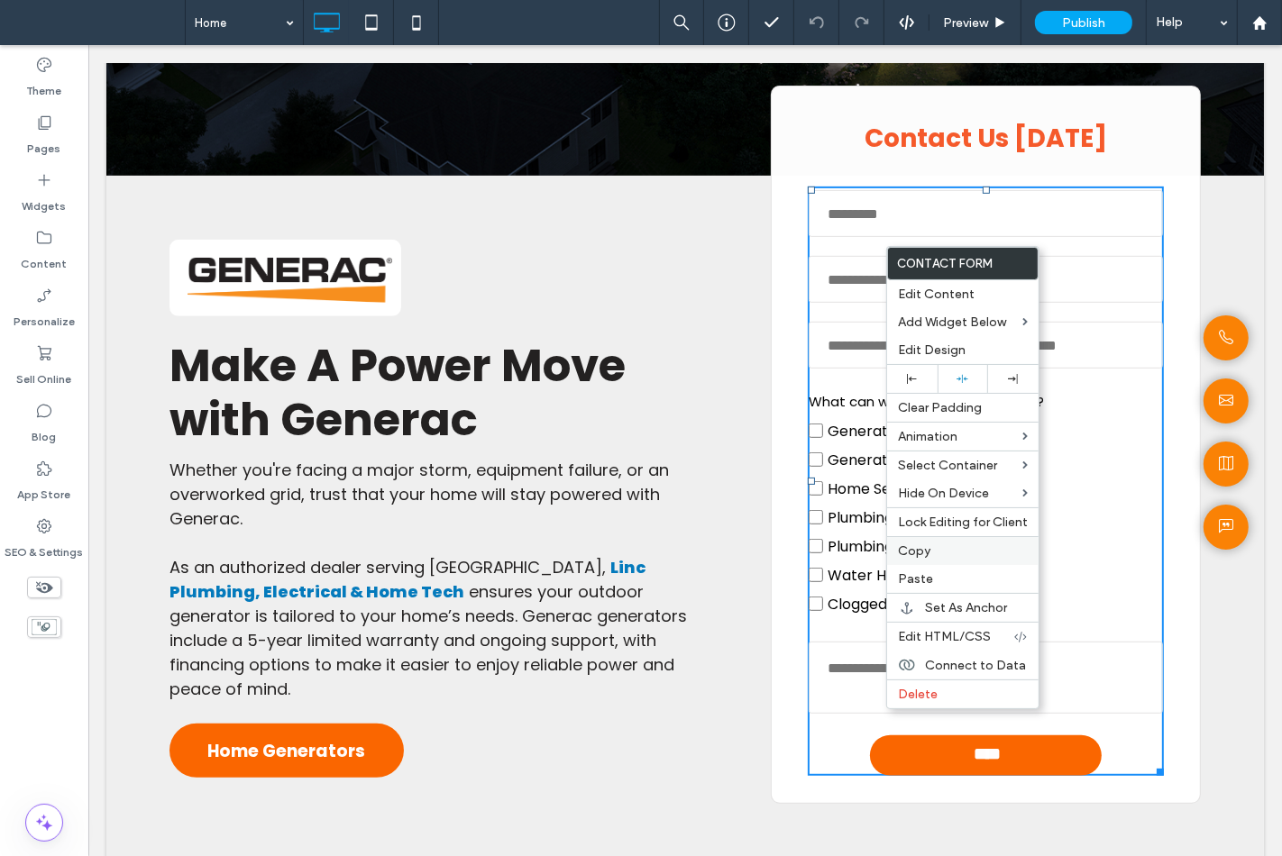
click at [905, 560] on div "Copy" at bounding box center [962, 550] width 151 height 29
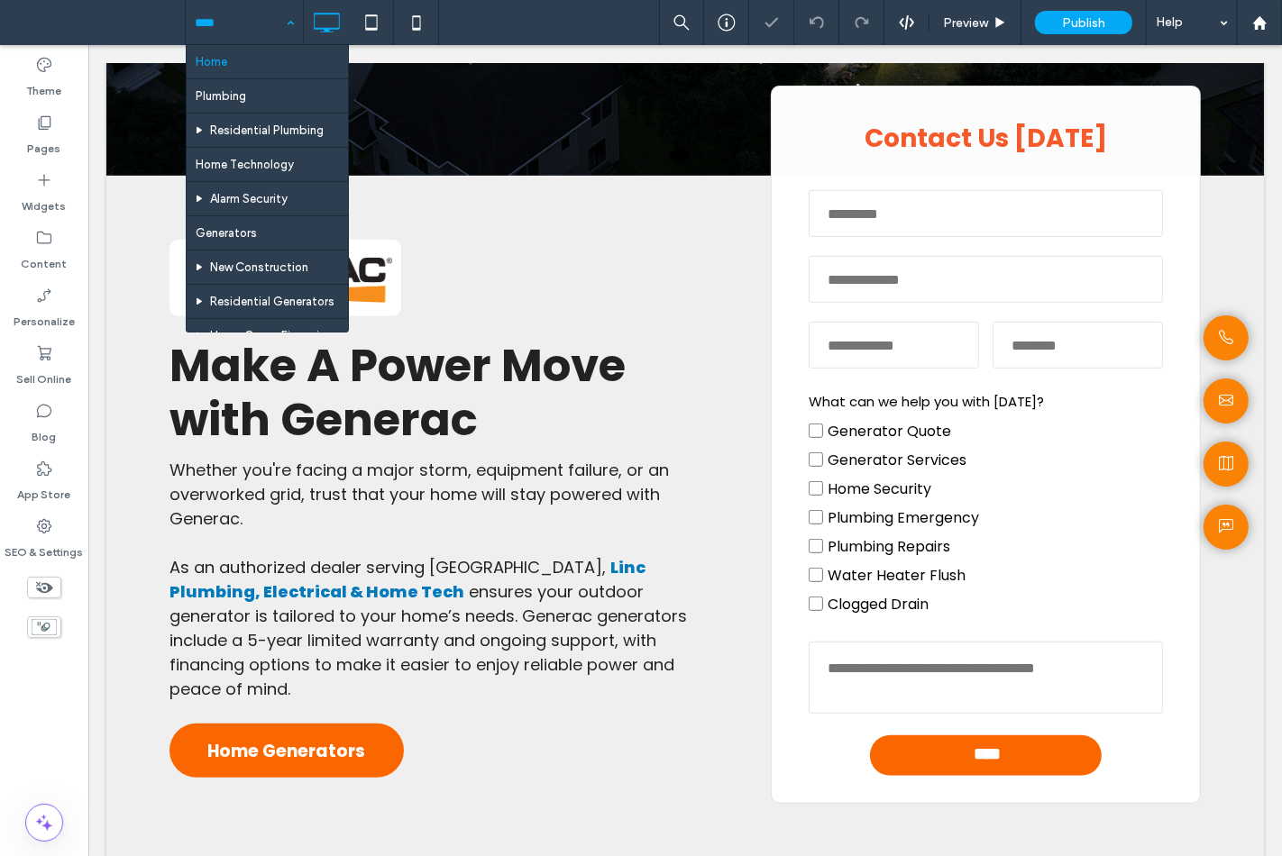
drag, startPoint x: 247, startPoint y: 19, endPoint x: 240, endPoint y: 65, distance: 46.5
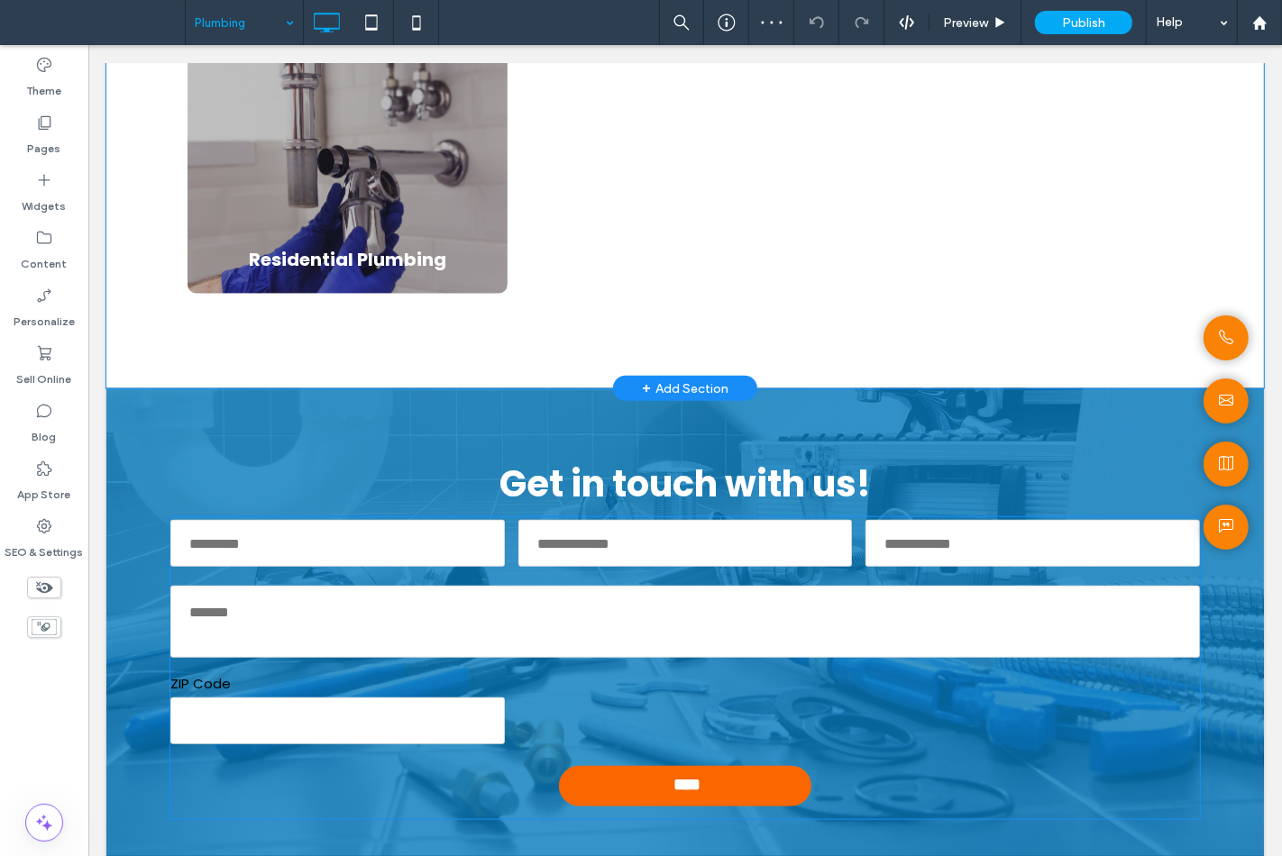
scroll to position [1502, 0]
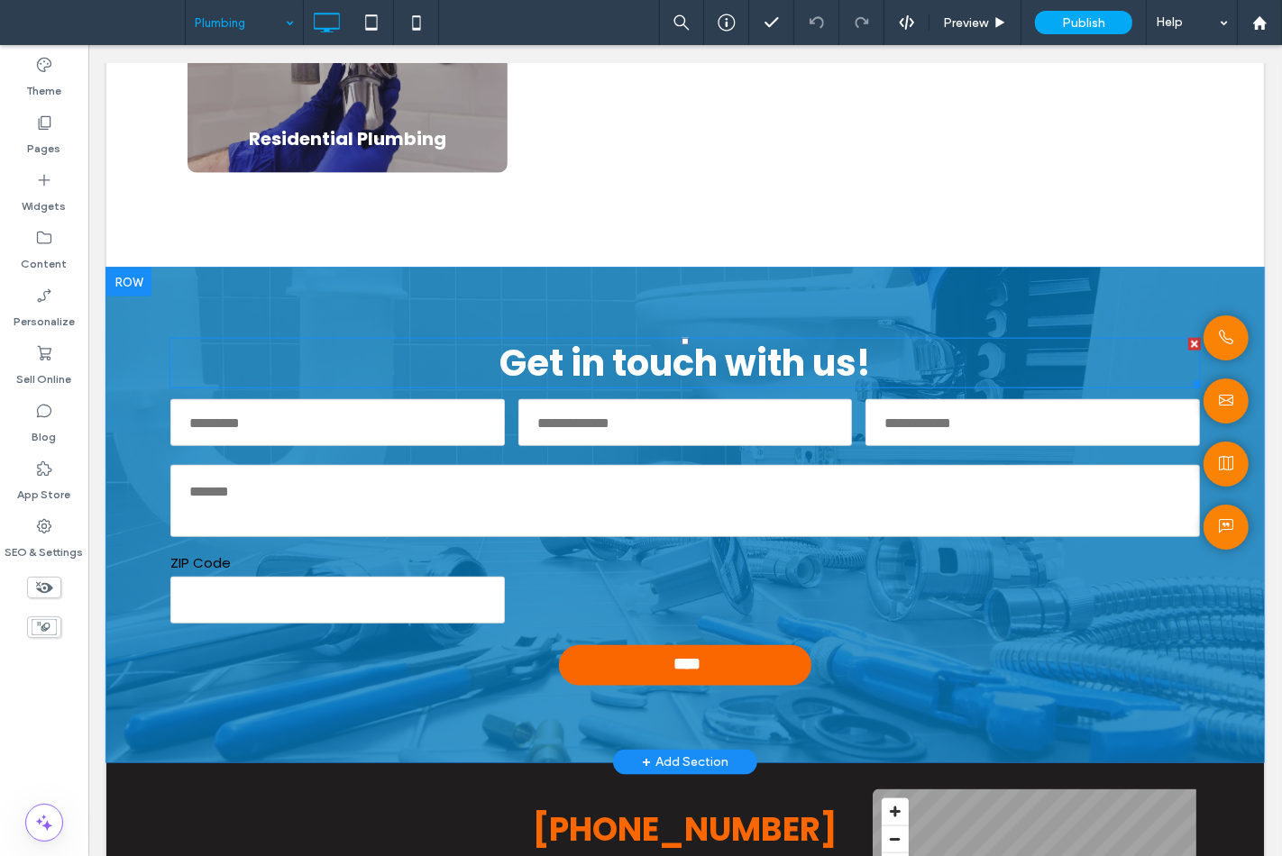
drag, startPoint x: 448, startPoint y: 361, endPoint x: 434, endPoint y: 359, distance: 13.8
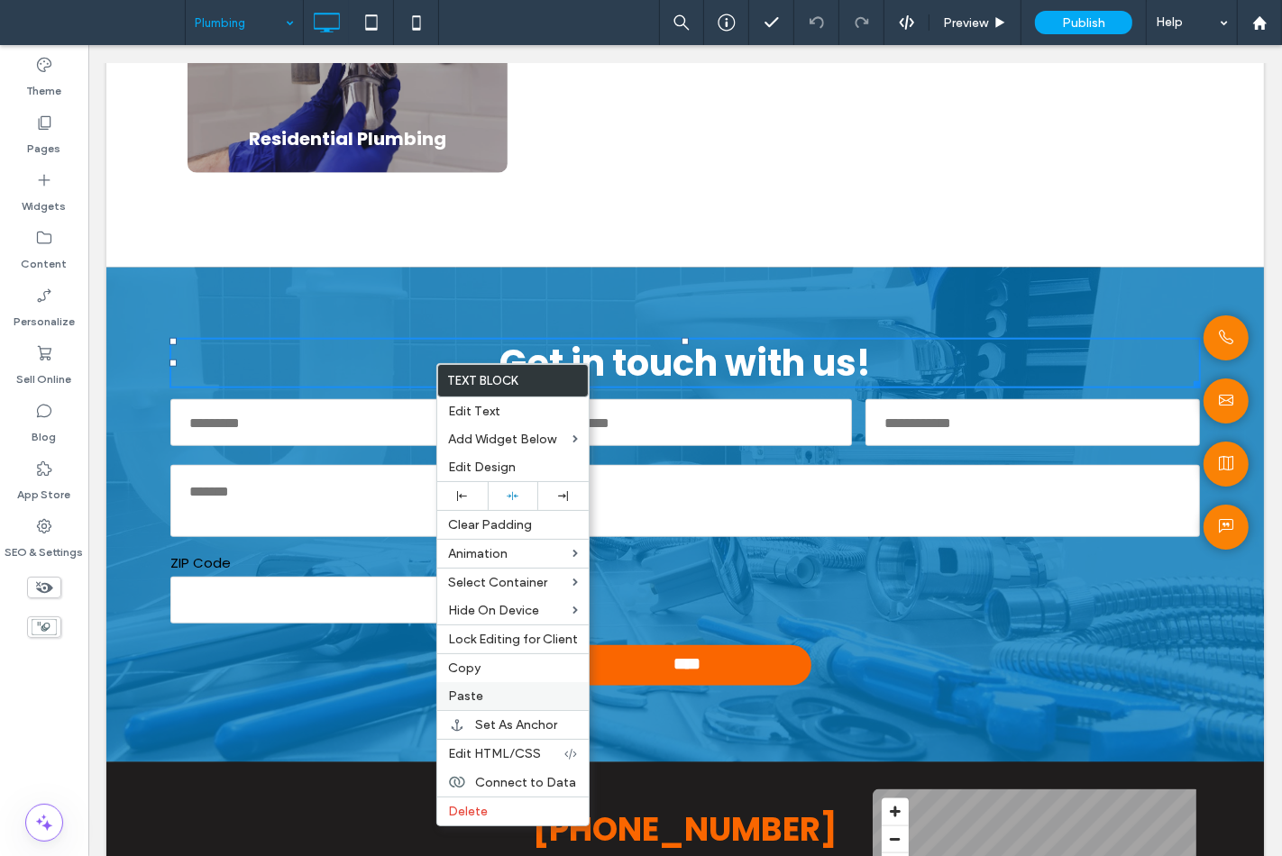
click at [536, 692] on label "Paste" at bounding box center [513, 696] width 130 height 15
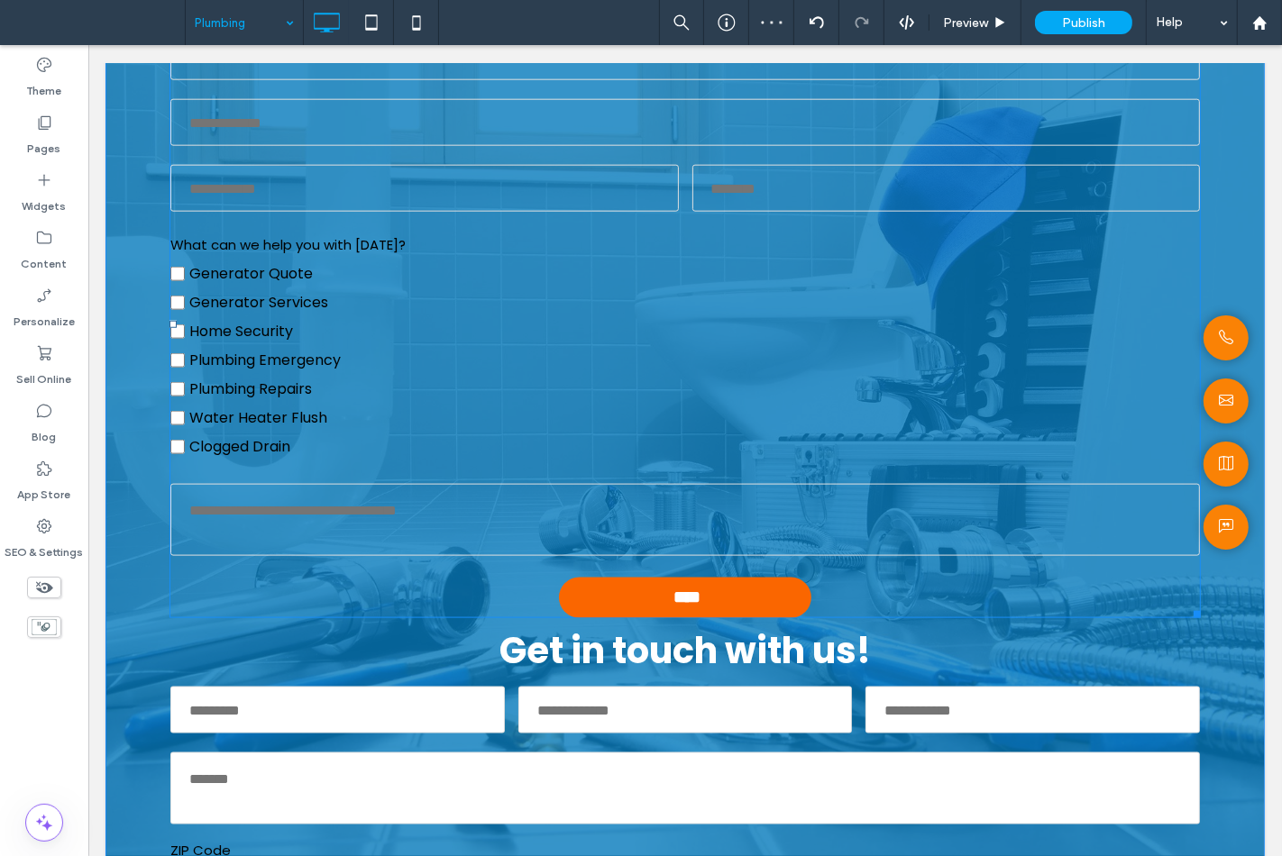
scroll to position [1602, 0]
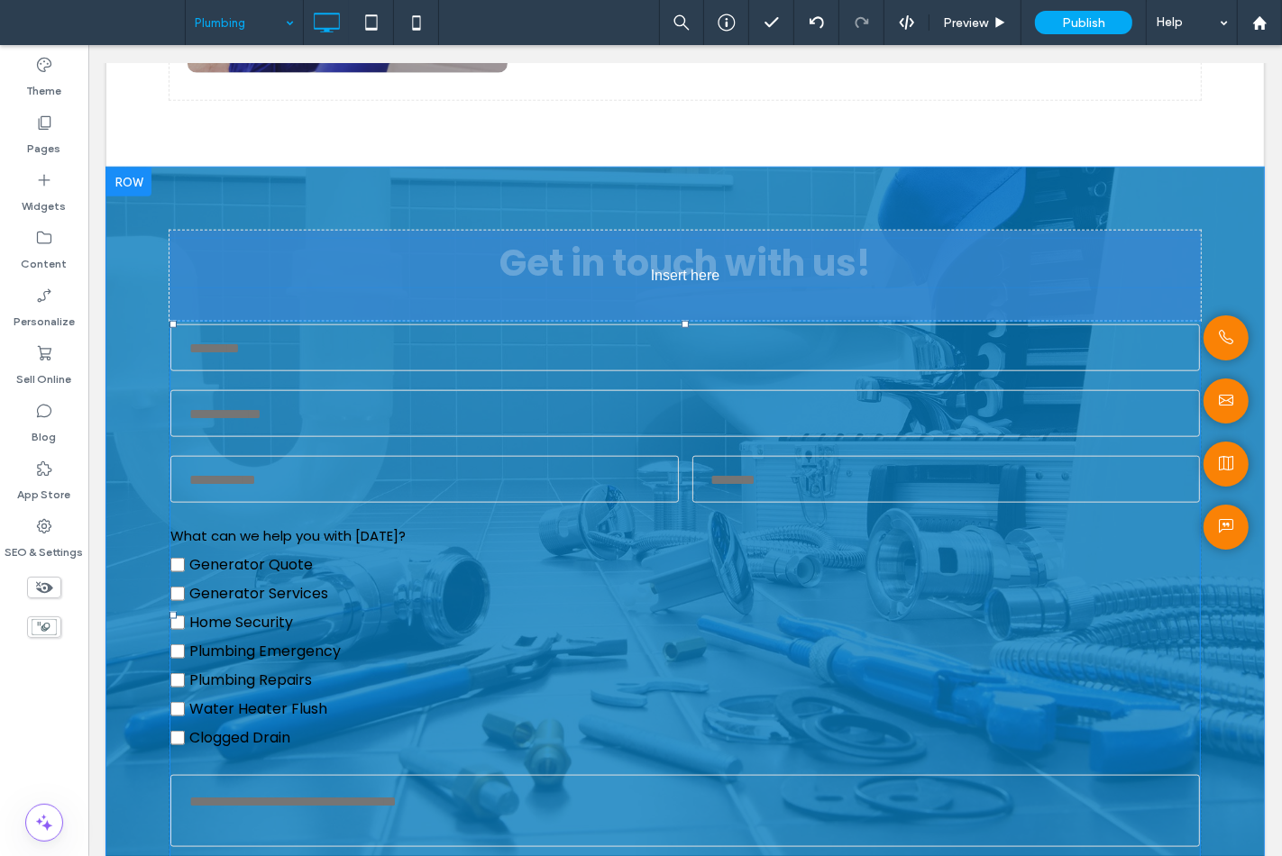
drag, startPoint x: 613, startPoint y: 840, endPoint x: 671, endPoint y: 557, distance: 288.8
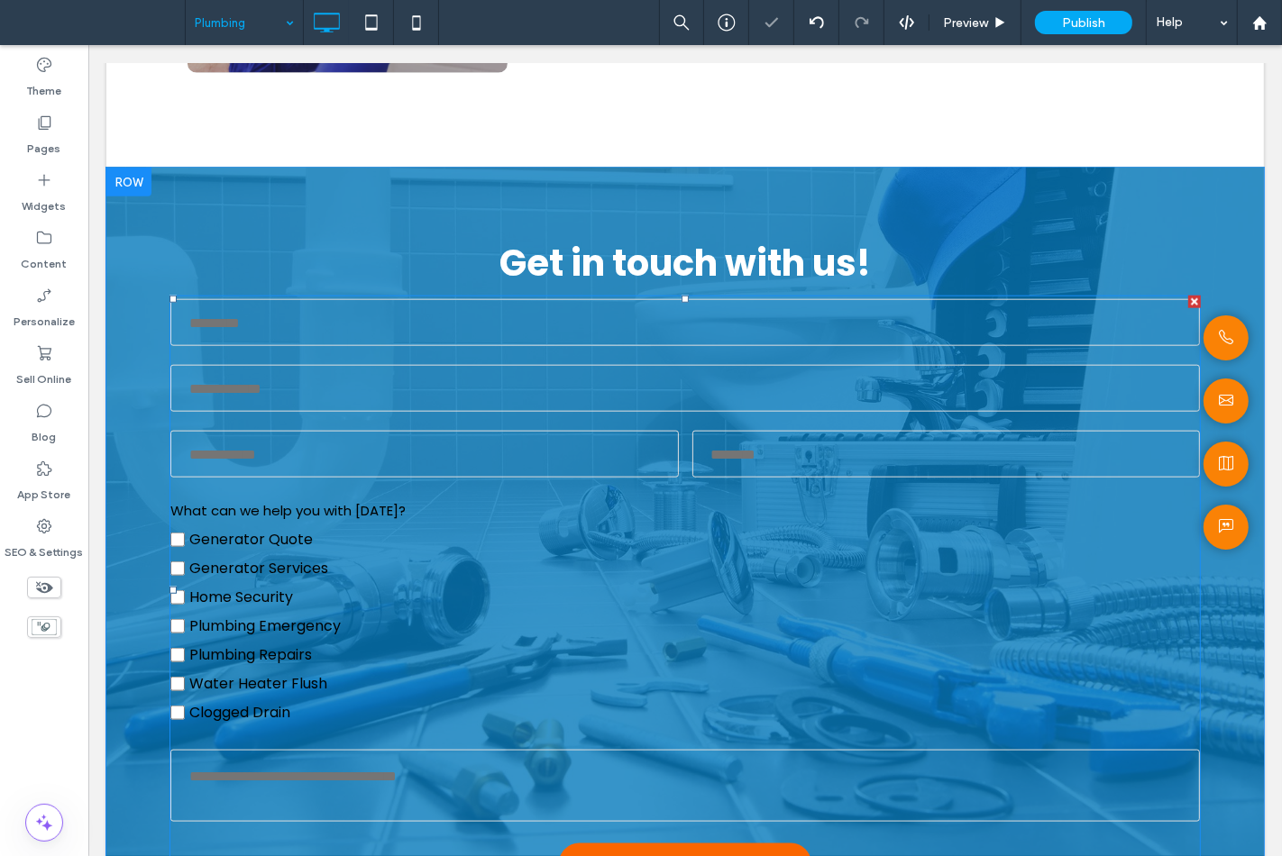
click at [492, 345] on div "Name" at bounding box center [684, 323] width 1043 height 66
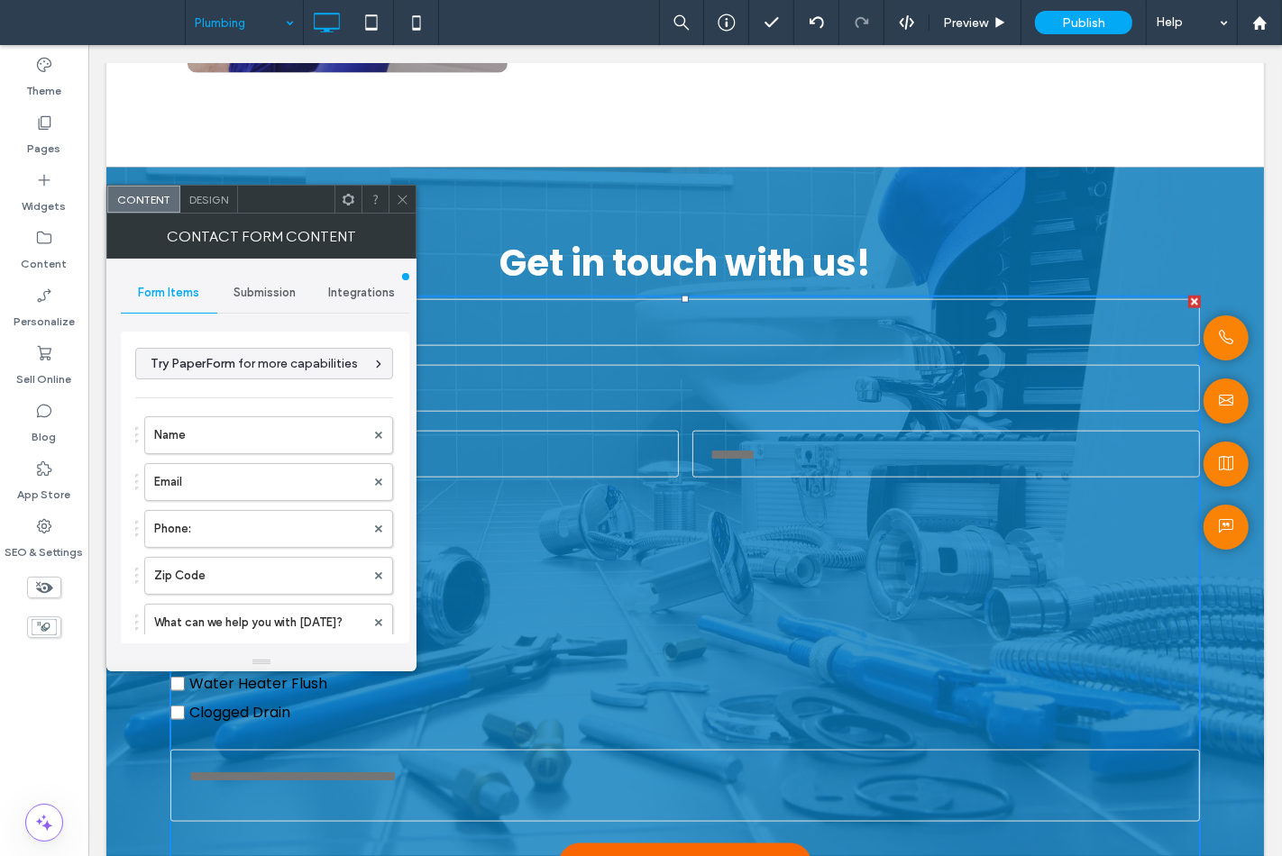
click at [209, 199] on span "Design" at bounding box center [208, 200] width 39 height 14
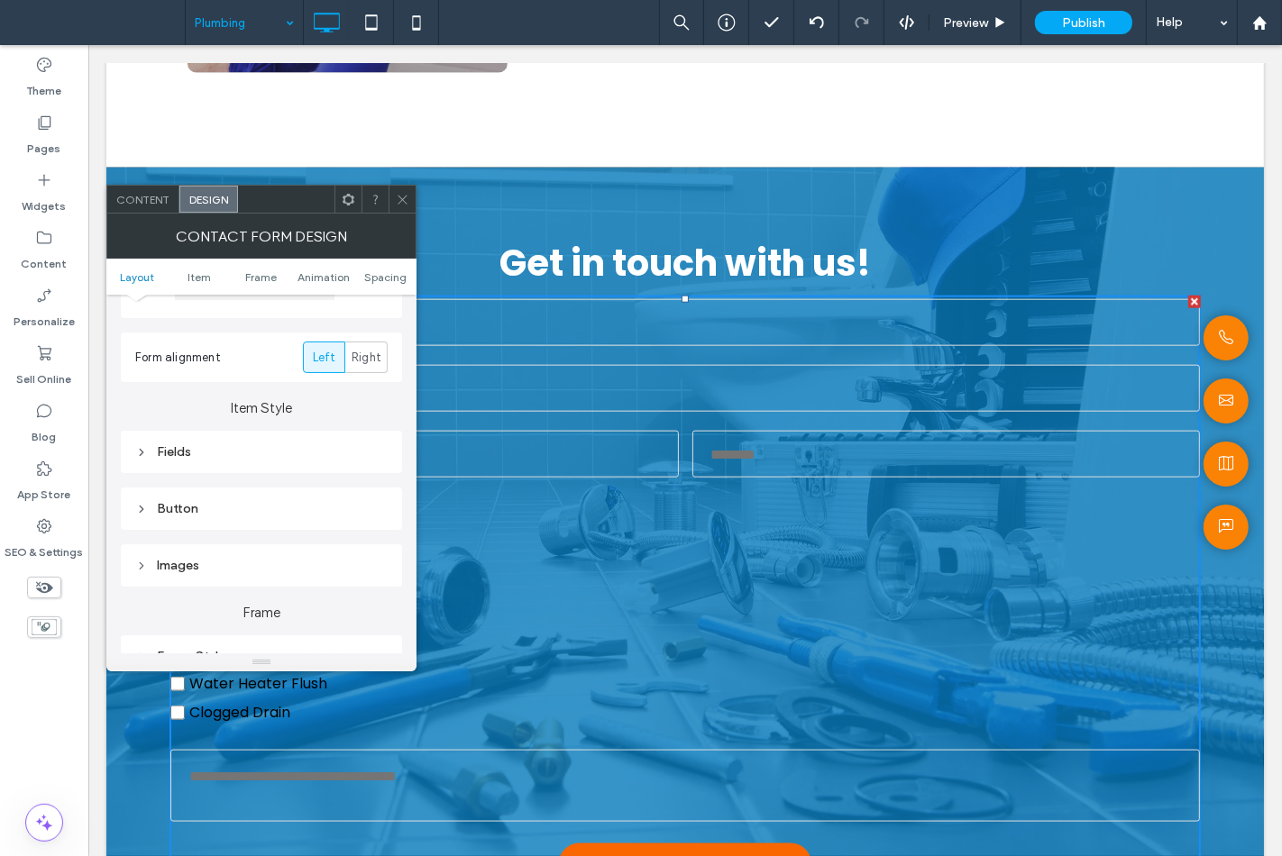
scroll to position [200, 0]
click at [205, 455] on div "Fields" at bounding box center [261, 450] width 252 height 15
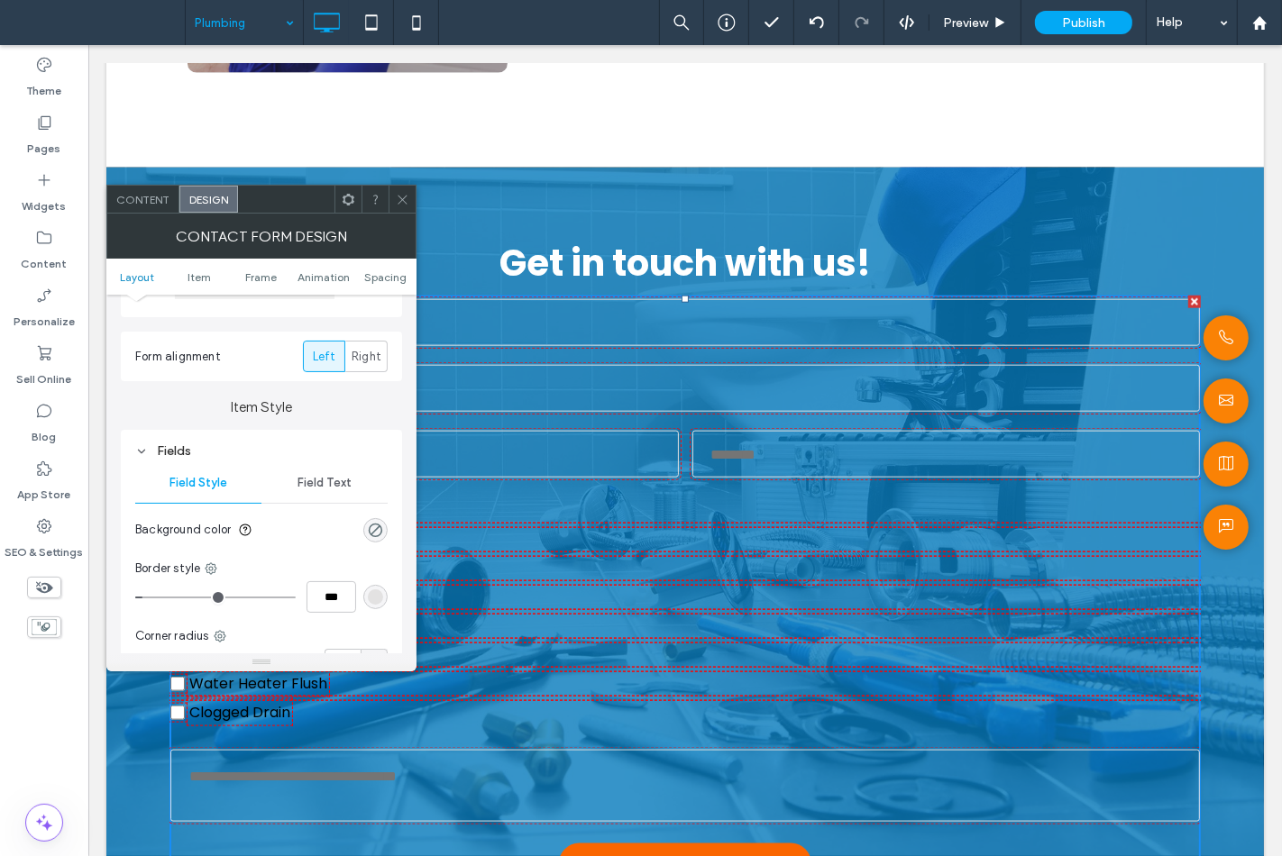
click at [377, 538] on div "rgba(0, 0, 0, 0)" at bounding box center [375, 530] width 24 height 24
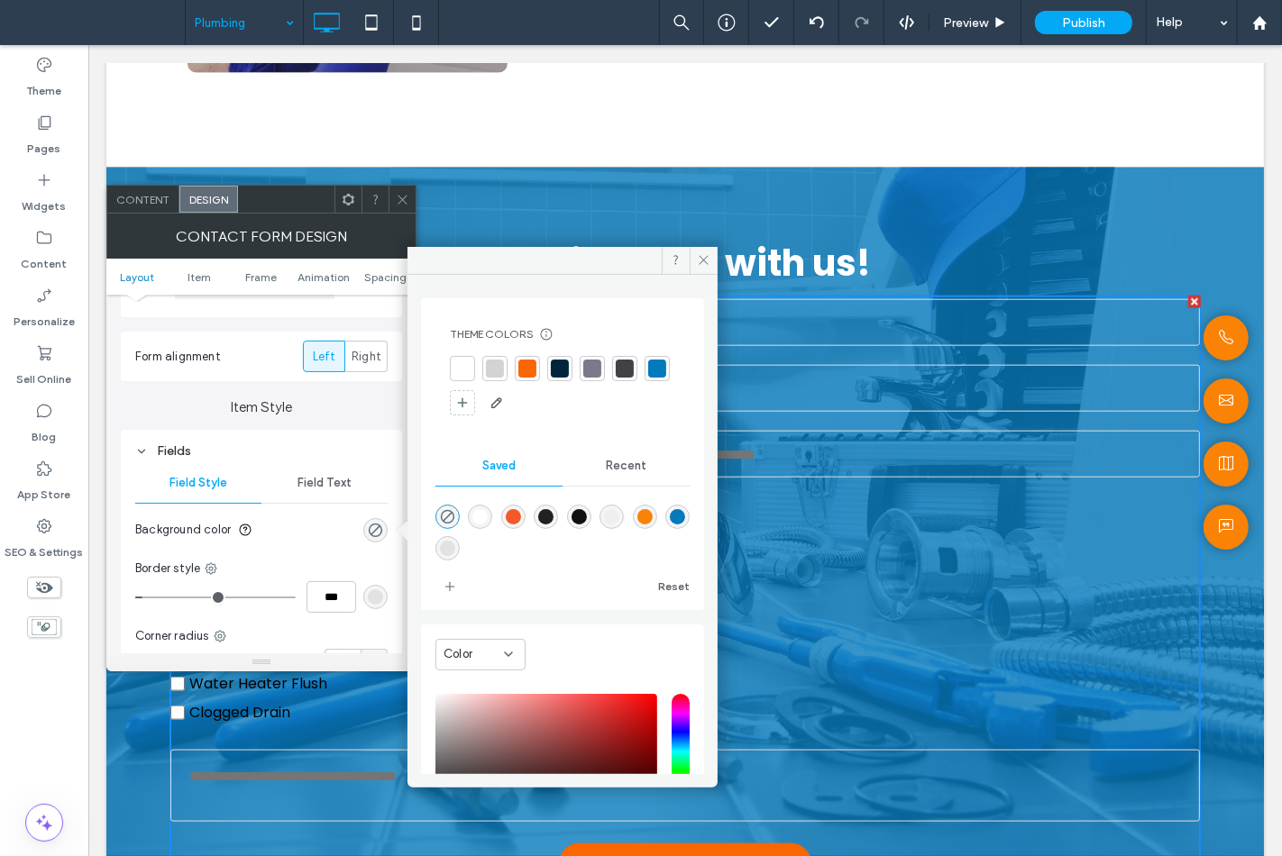
click at [475, 517] on div "rgba(255,255,255,0.99)" at bounding box center [479, 516] width 15 height 15
type input "*******"
type input "**"
type input "***"
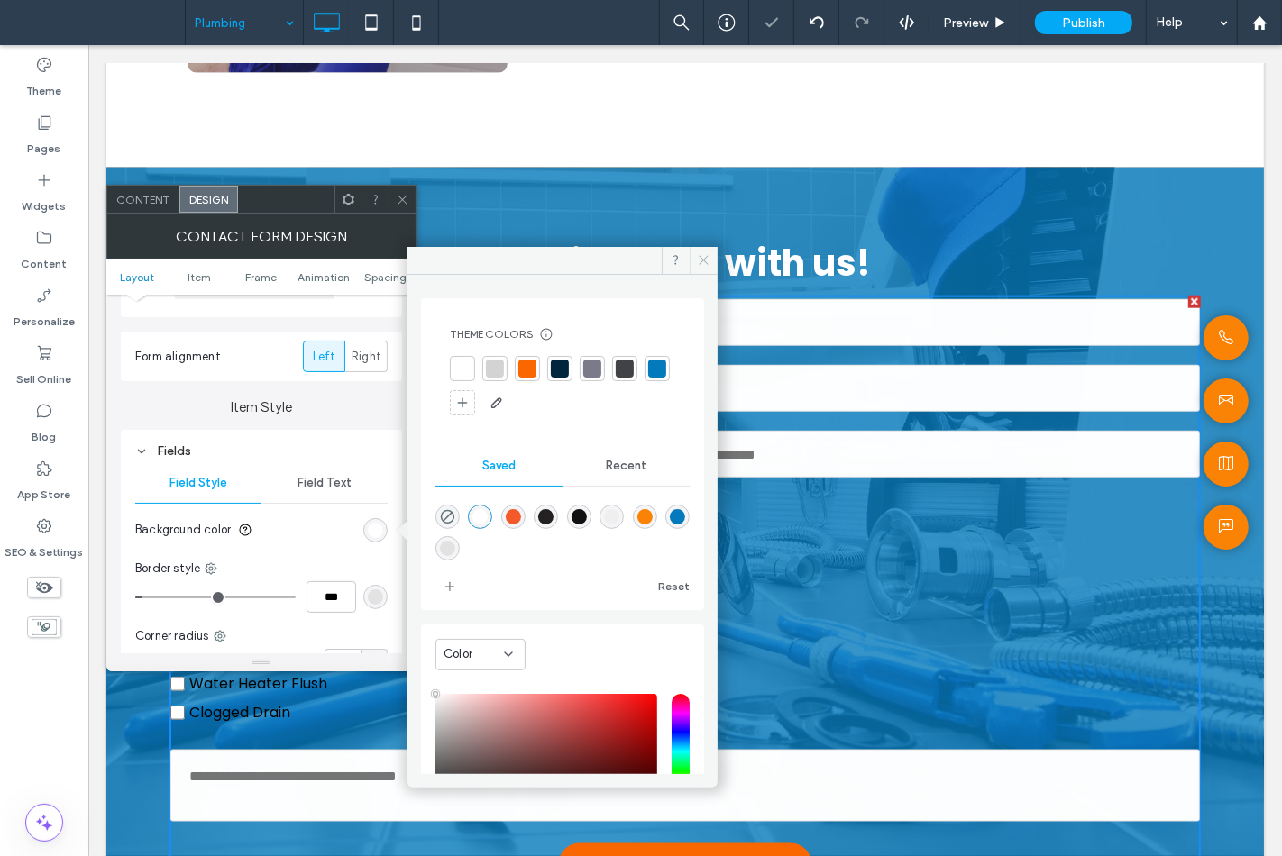
click at [708, 259] on icon at bounding box center [704, 260] width 14 height 14
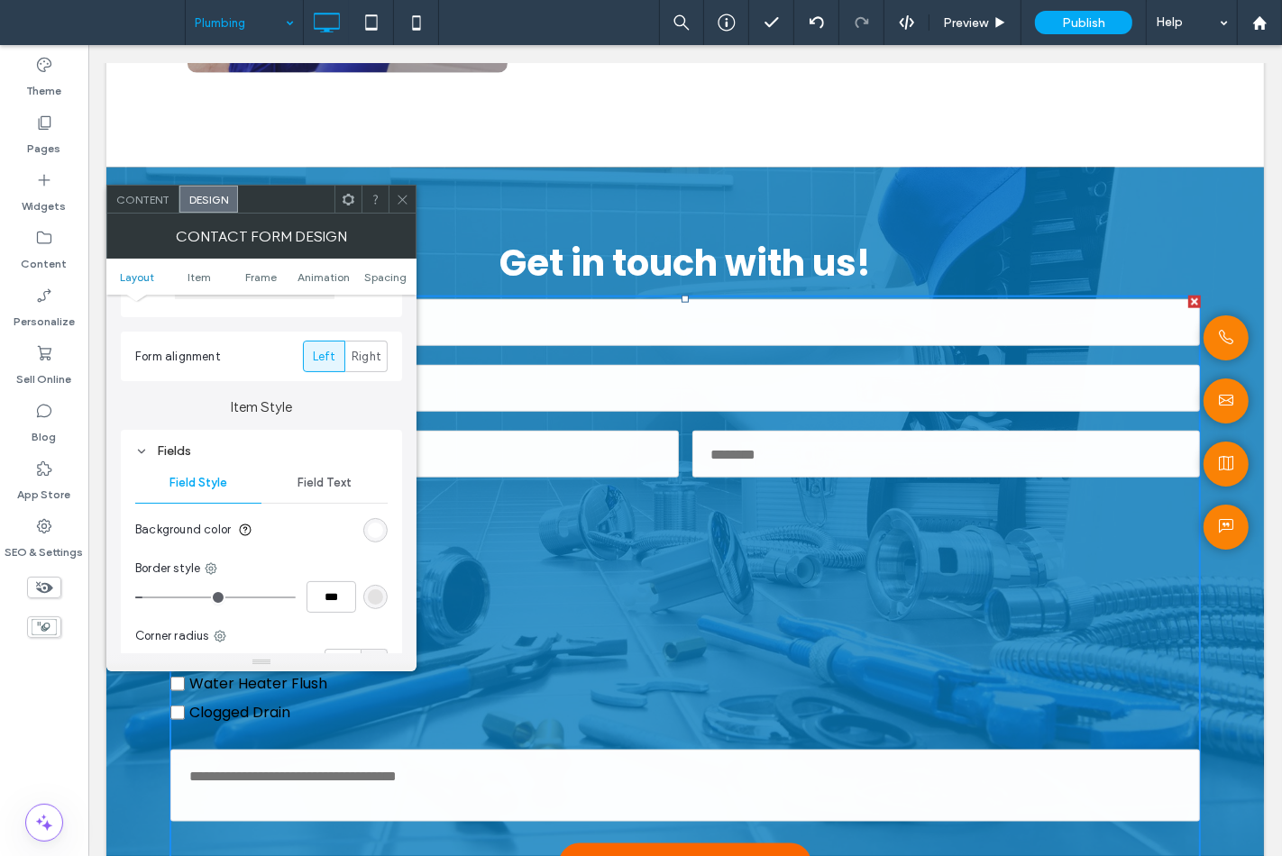
click at [402, 201] on icon at bounding box center [403, 200] width 14 height 14
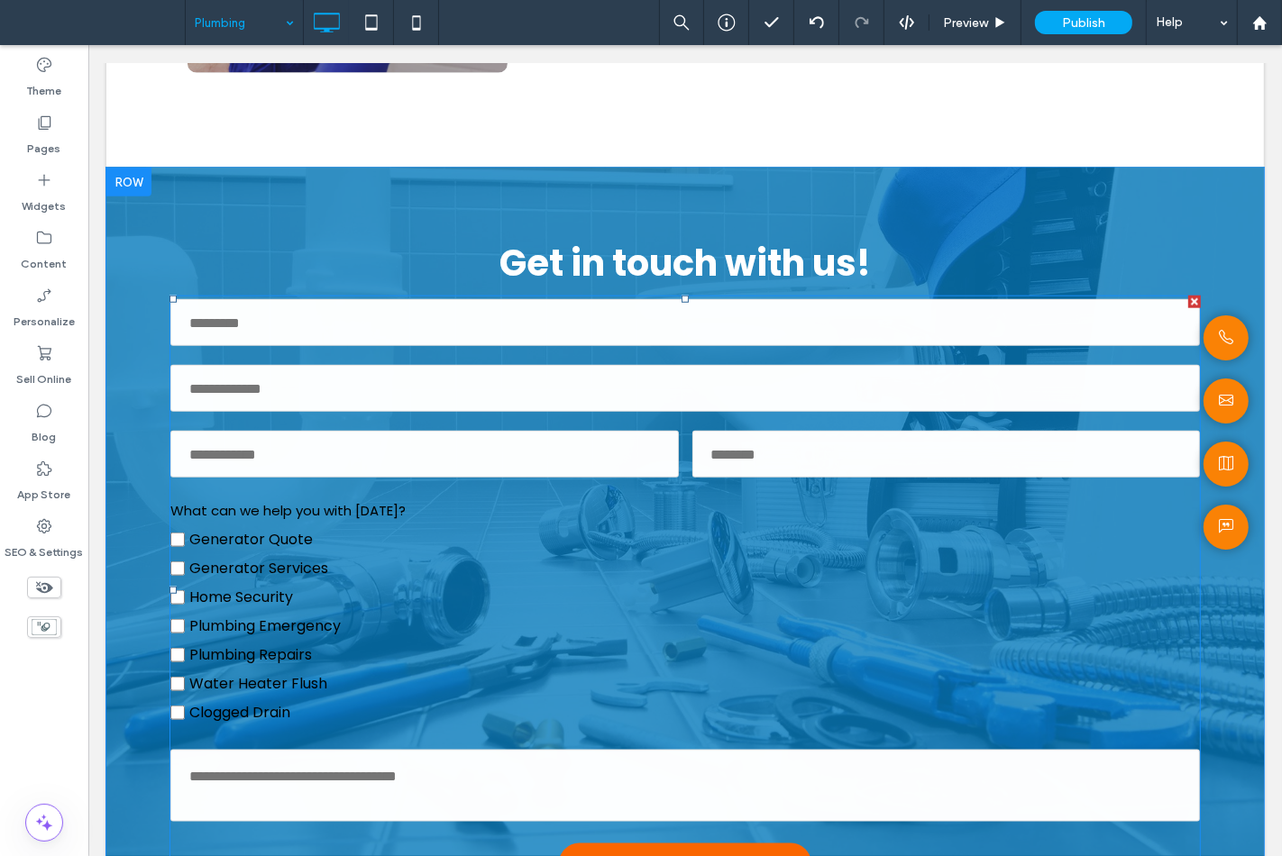
click at [376, 539] on label "Generator Quote" at bounding box center [683, 539] width 1029 height 29
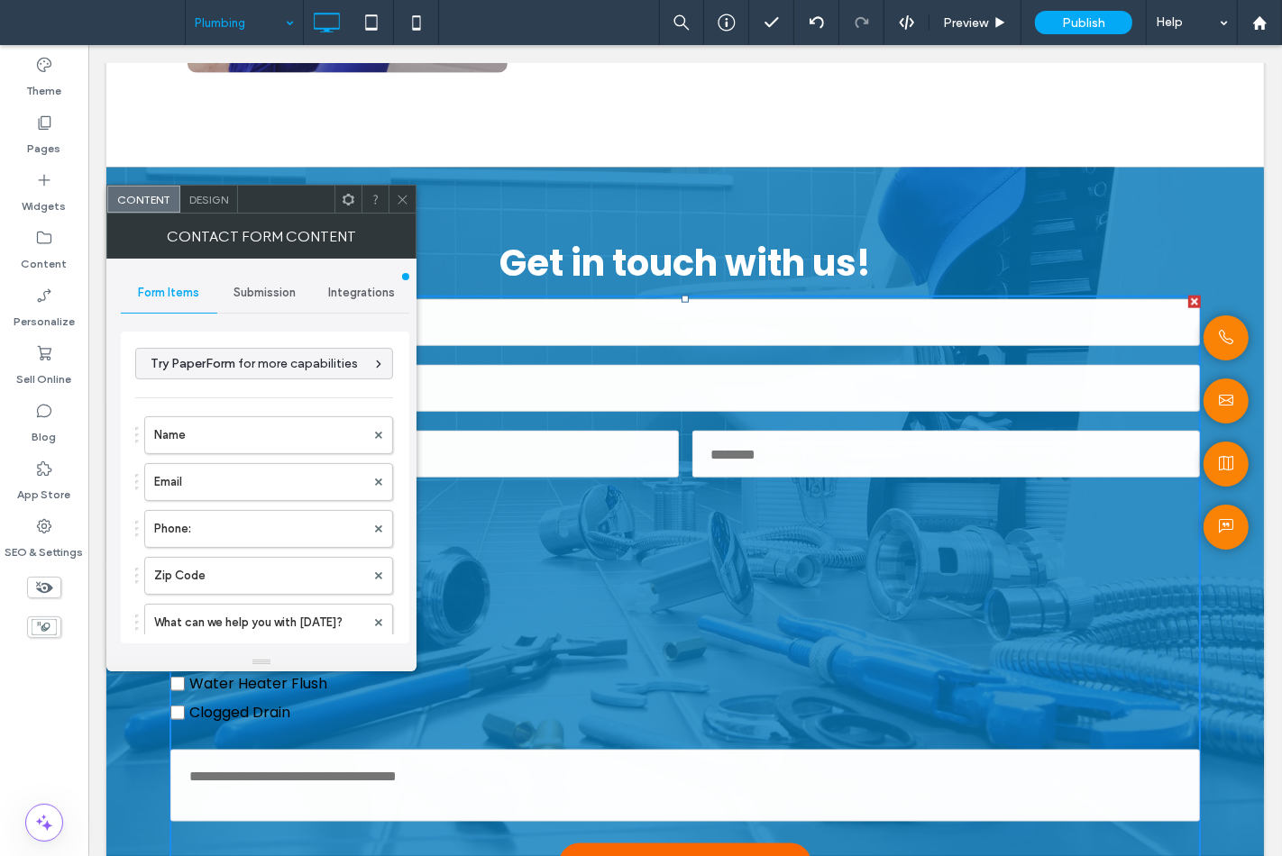
click at [202, 471] on label "Email" at bounding box center [259, 482] width 211 height 36
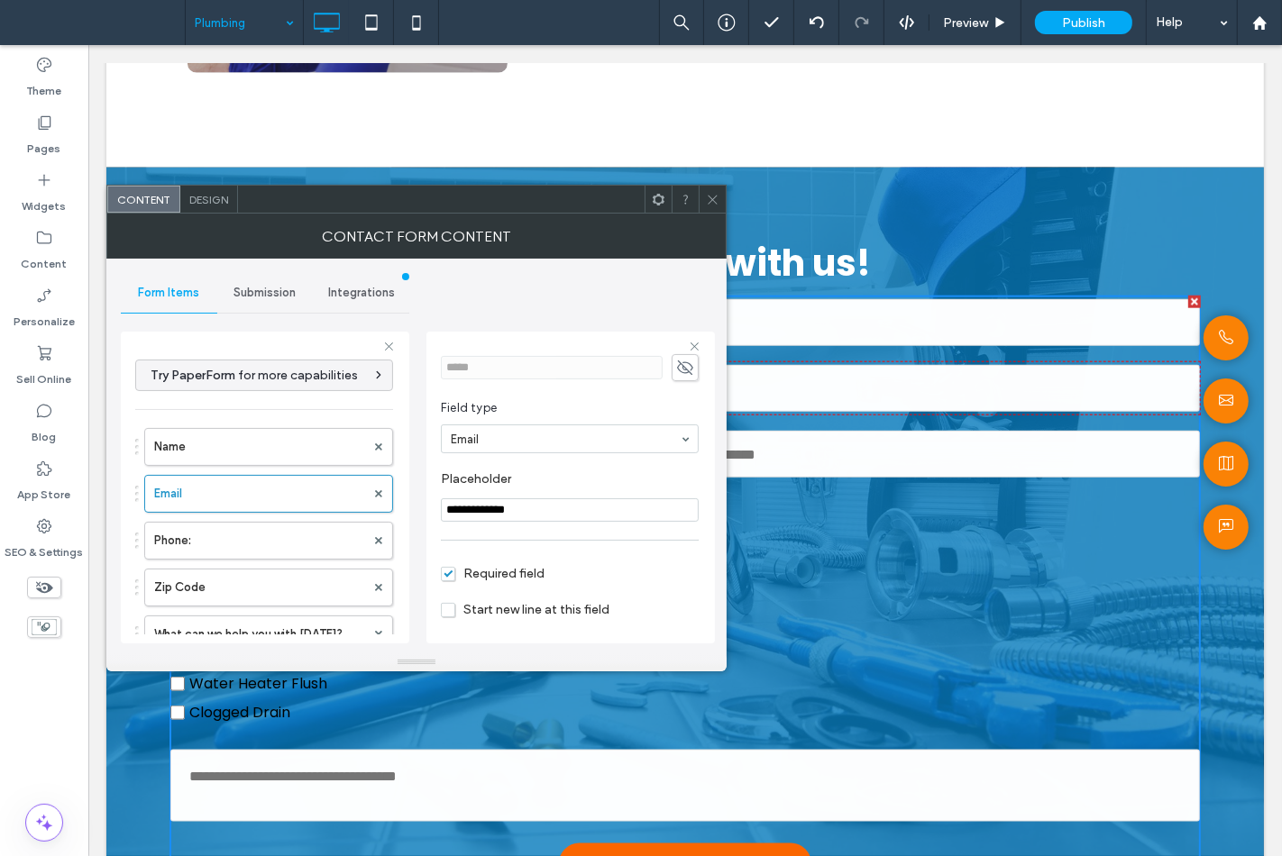
scroll to position [126, 0]
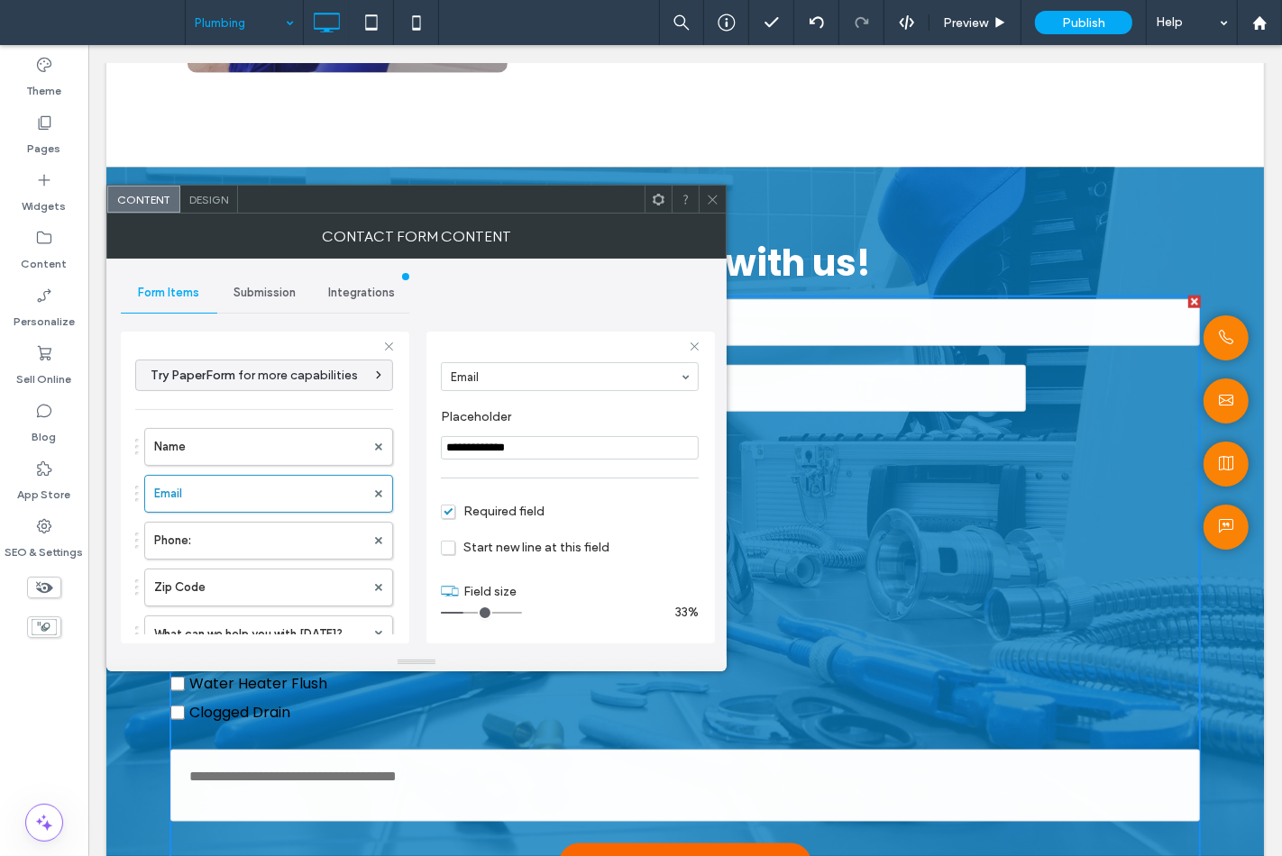
drag, startPoint x: 509, startPoint y: 616, endPoint x: 466, endPoint y: 628, distance: 45.1
click at [466, 614] on input "range" at bounding box center [481, 613] width 81 height 2
click at [311, 523] on label "Phone:" at bounding box center [259, 541] width 211 height 36
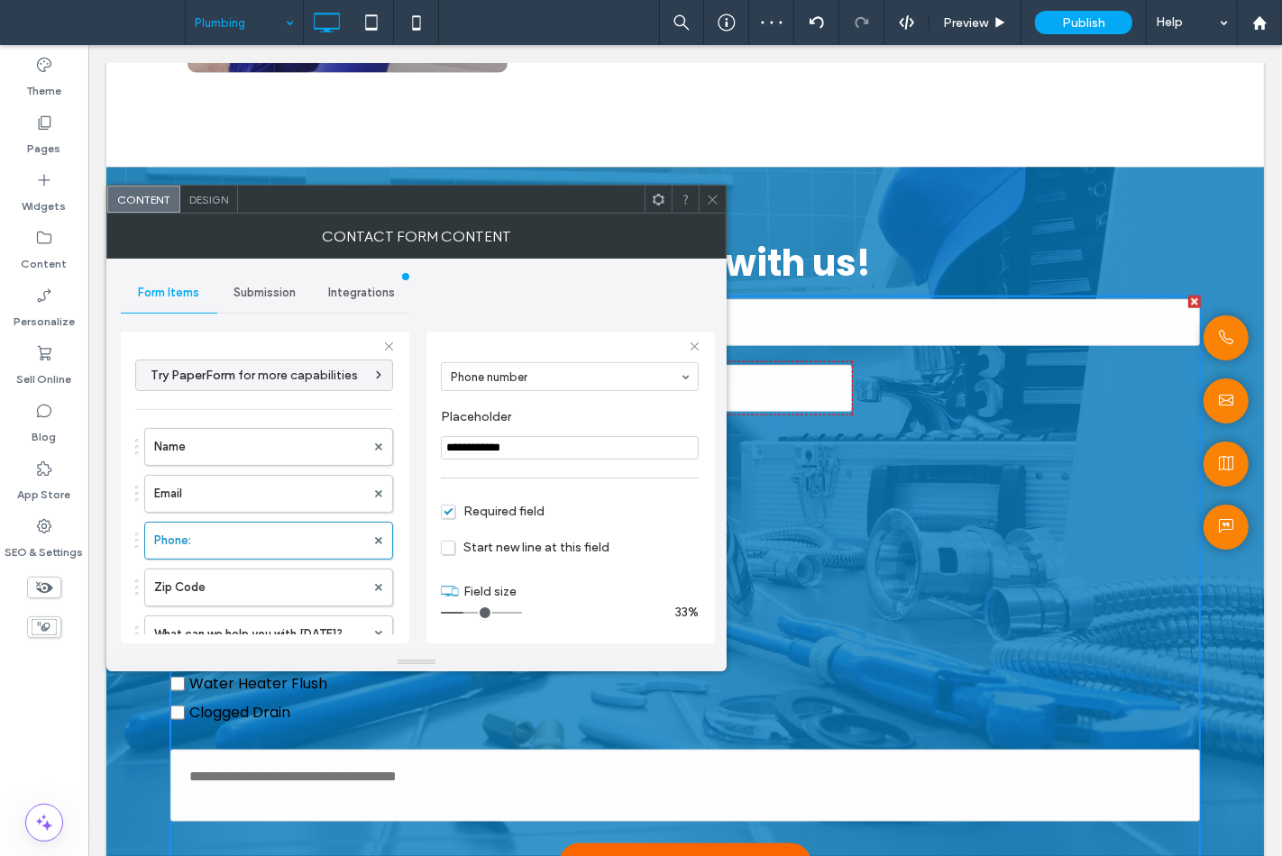
type input "*"
click at [465, 612] on input "range" at bounding box center [481, 613] width 81 height 2
click at [277, 548] on label "Phone:" at bounding box center [259, 541] width 211 height 36
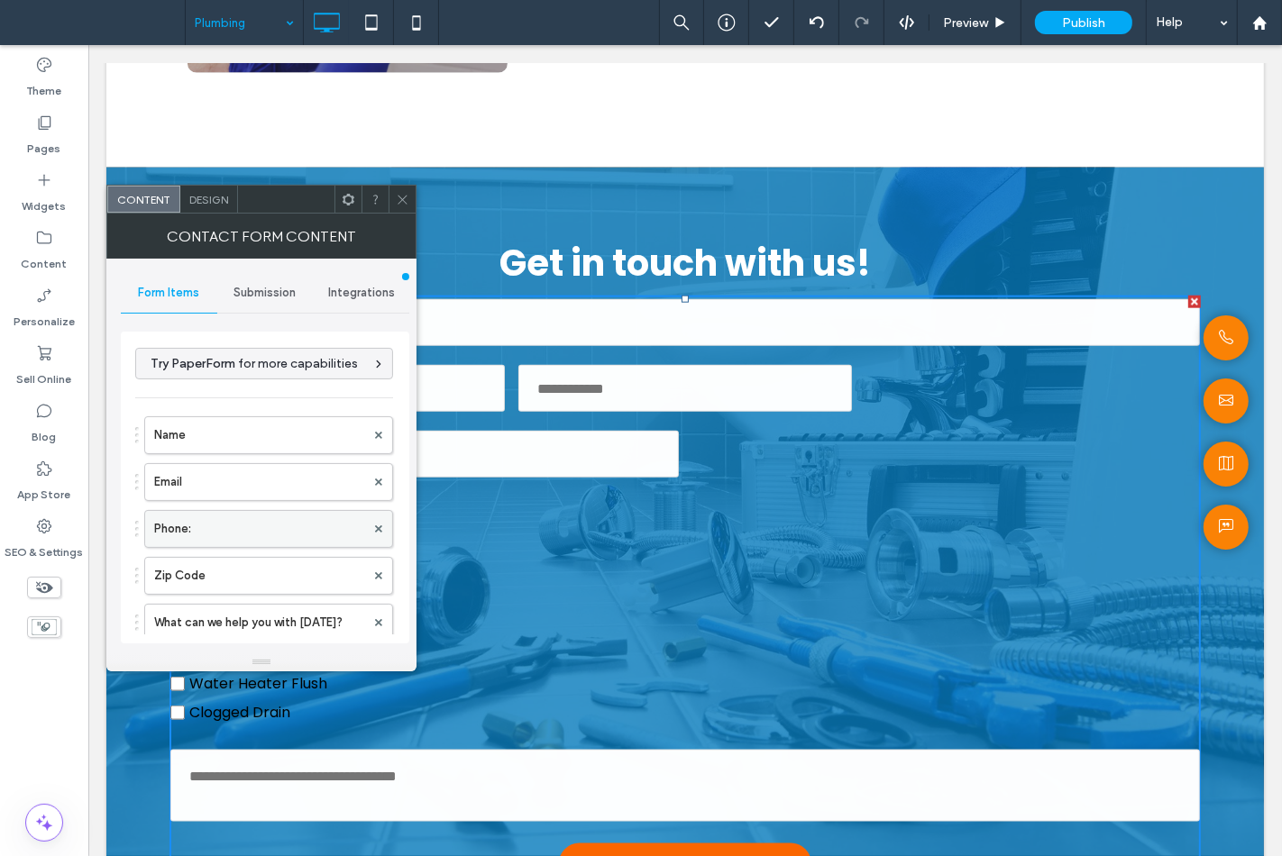
click at [257, 527] on label "Phone:" at bounding box center [259, 529] width 211 height 36
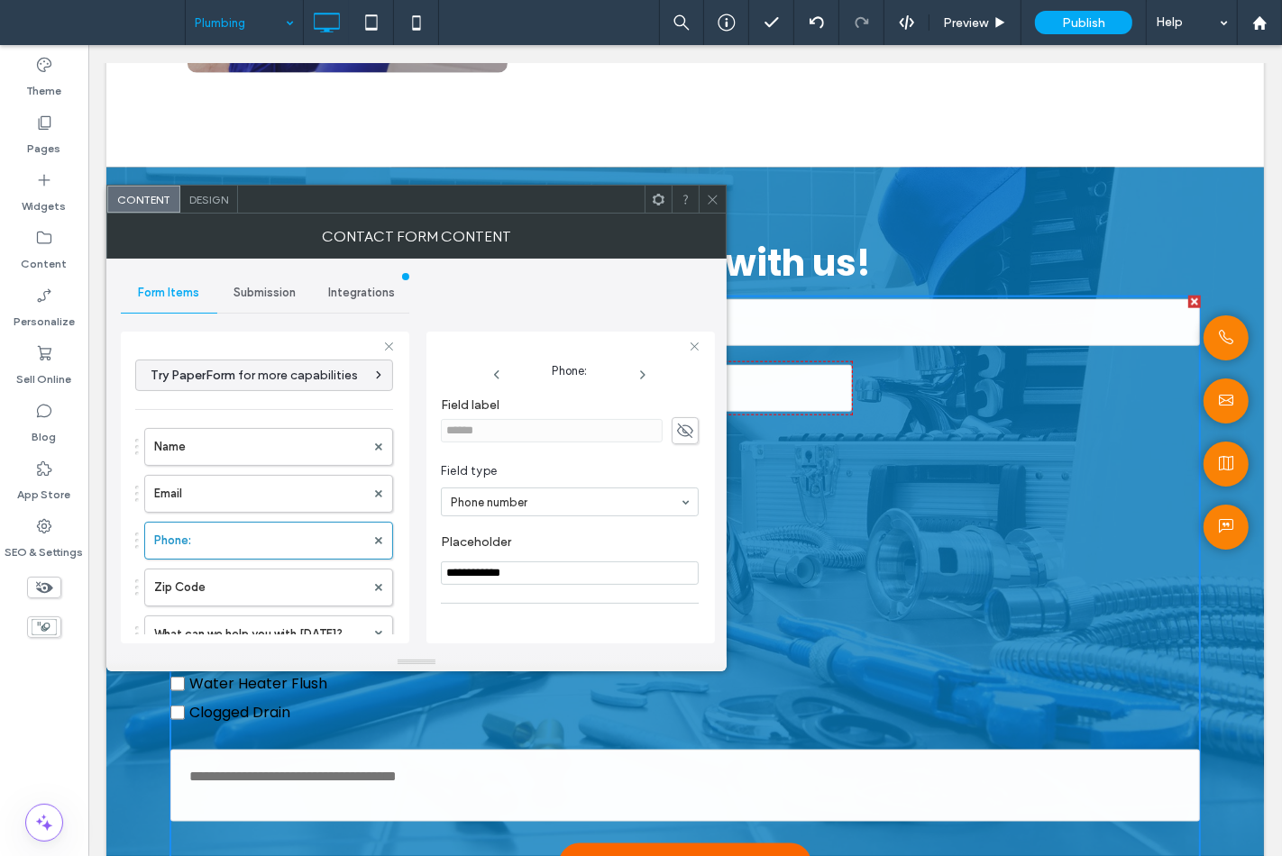
click at [261, 562] on div "Name Email Phone: Zip Code What can we help you with today? Message" at bounding box center [264, 559] width 258 height 281
click at [269, 580] on label "Zip Code" at bounding box center [259, 588] width 211 height 36
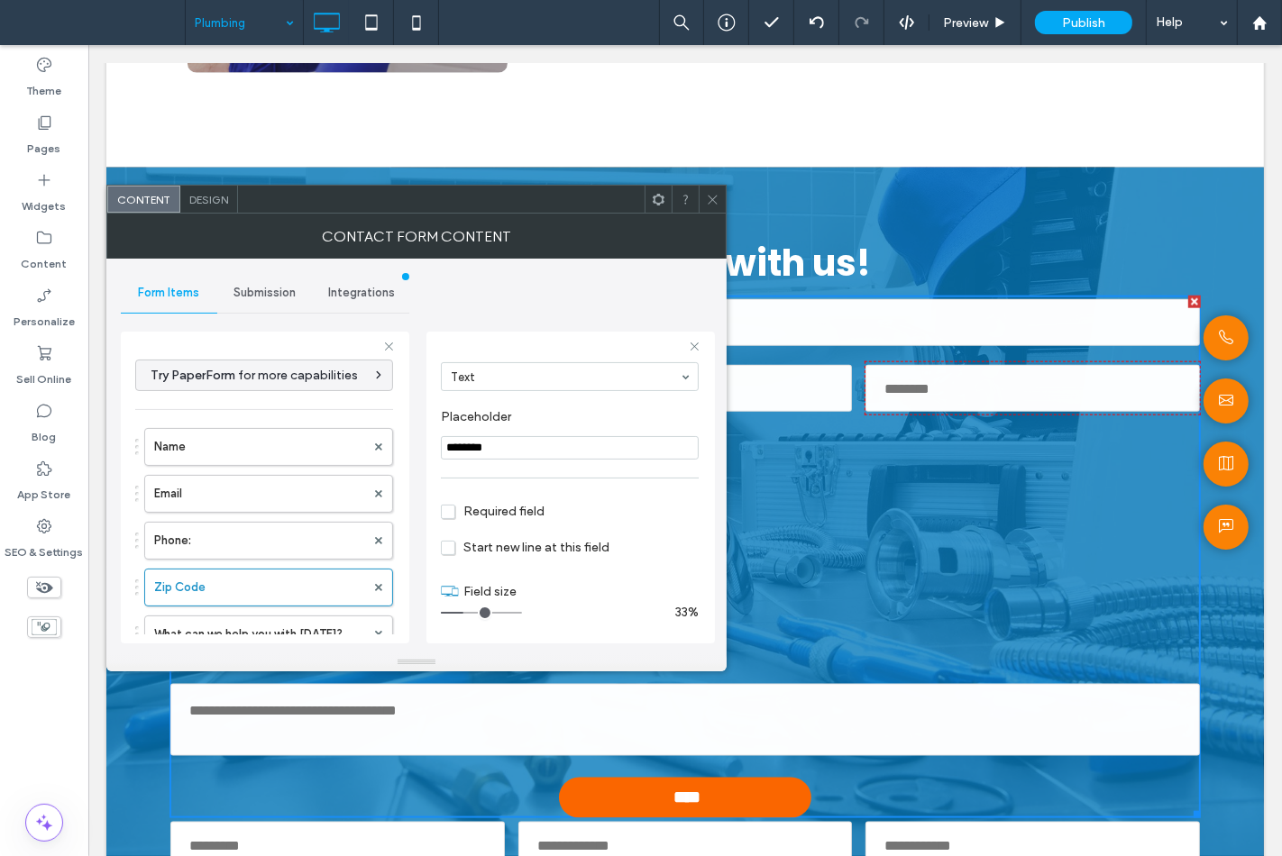
type input "*"
click at [465, 614] on input "range" at bounding box center [481, 613] width 81 height 2
click at [653, 198] on use at bounding box center [659, 199] width 12 height 12
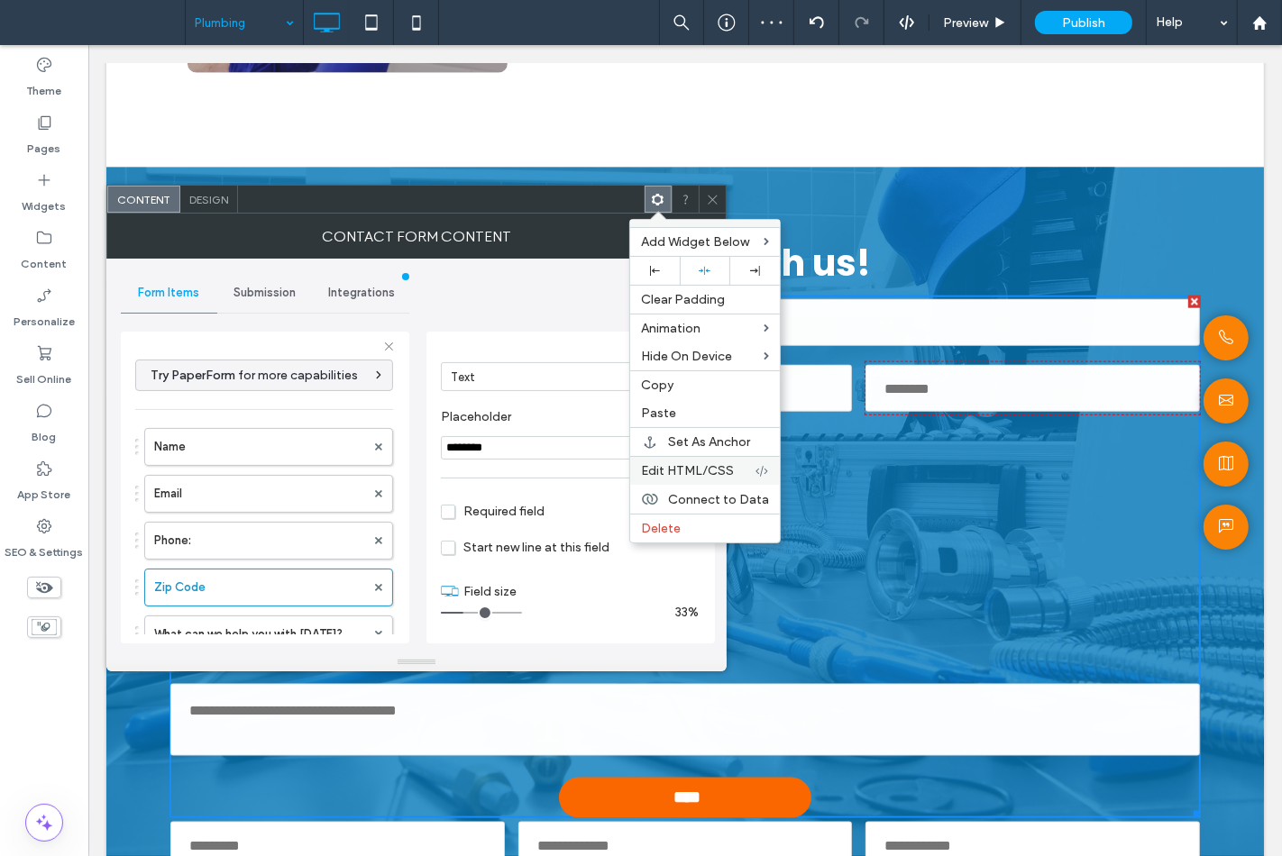
click at [662, 471] on span "Edit HTML/CSS" at bounding box center [687, 470] width 93 height 15
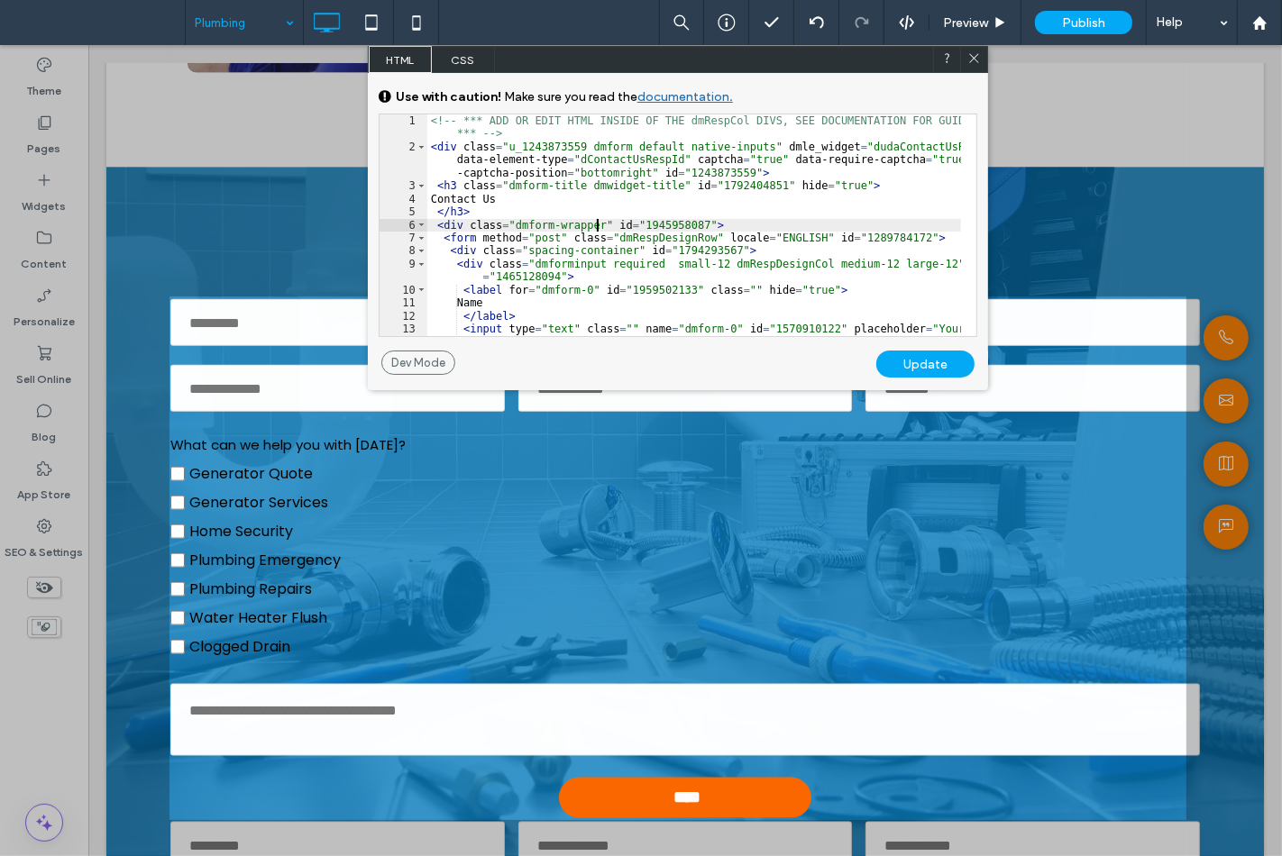
click at [598, 231] on div "<!-- *** ADD OR EDIT HTML INSIDE OF THE dmRespCol DIVS, SEE DOCUMENTATION FOR G…" at bounding box center [694, 244] width 534 height 260
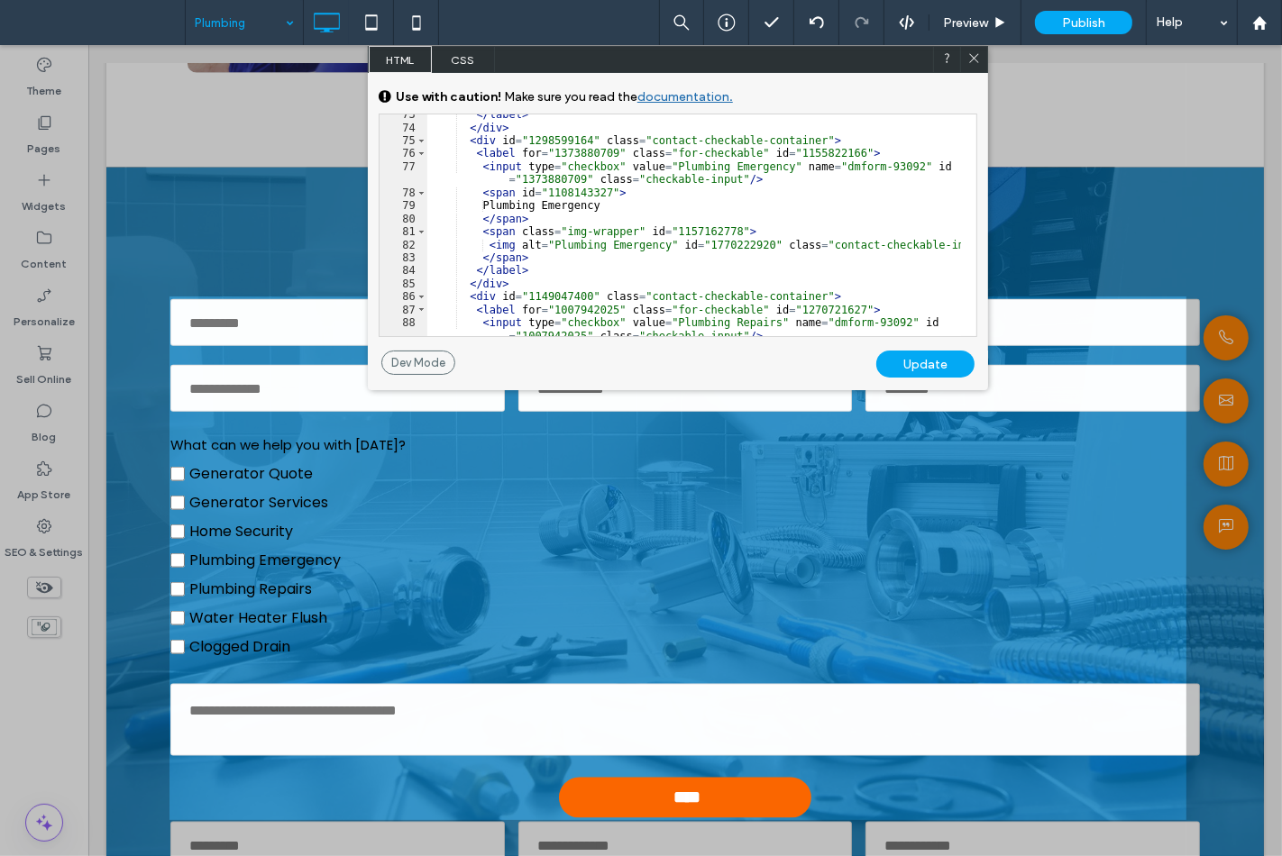
scroll to position [1138, 0]
click at [430, 200] on div "</ label > </ div > < div id = "1298599164" class = "contact-checkable-containe…" at bounding box center [694, 232] width 534 height 248
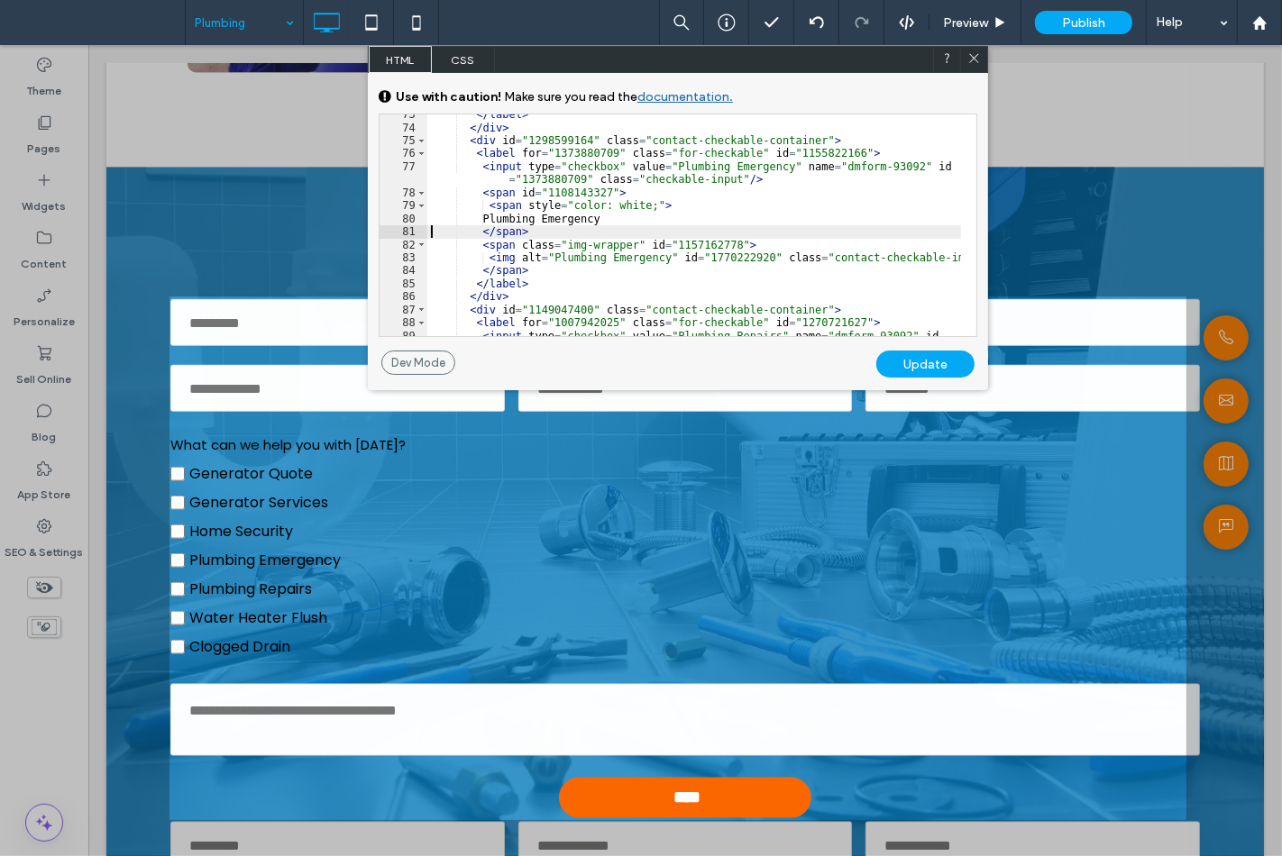
click at [433, 232] on div "</ label > </ div > < div id = "1298599164" class = "contact-checkable-containe…" at bounding box center [694, 238] width 534 height 260
click at [539, 235] on div "</ label > </ div > < div id = "1298599164" class = "contact-checkable-containe…" at bounding box center [694, 238] width 534 height 260
type textarea "**"
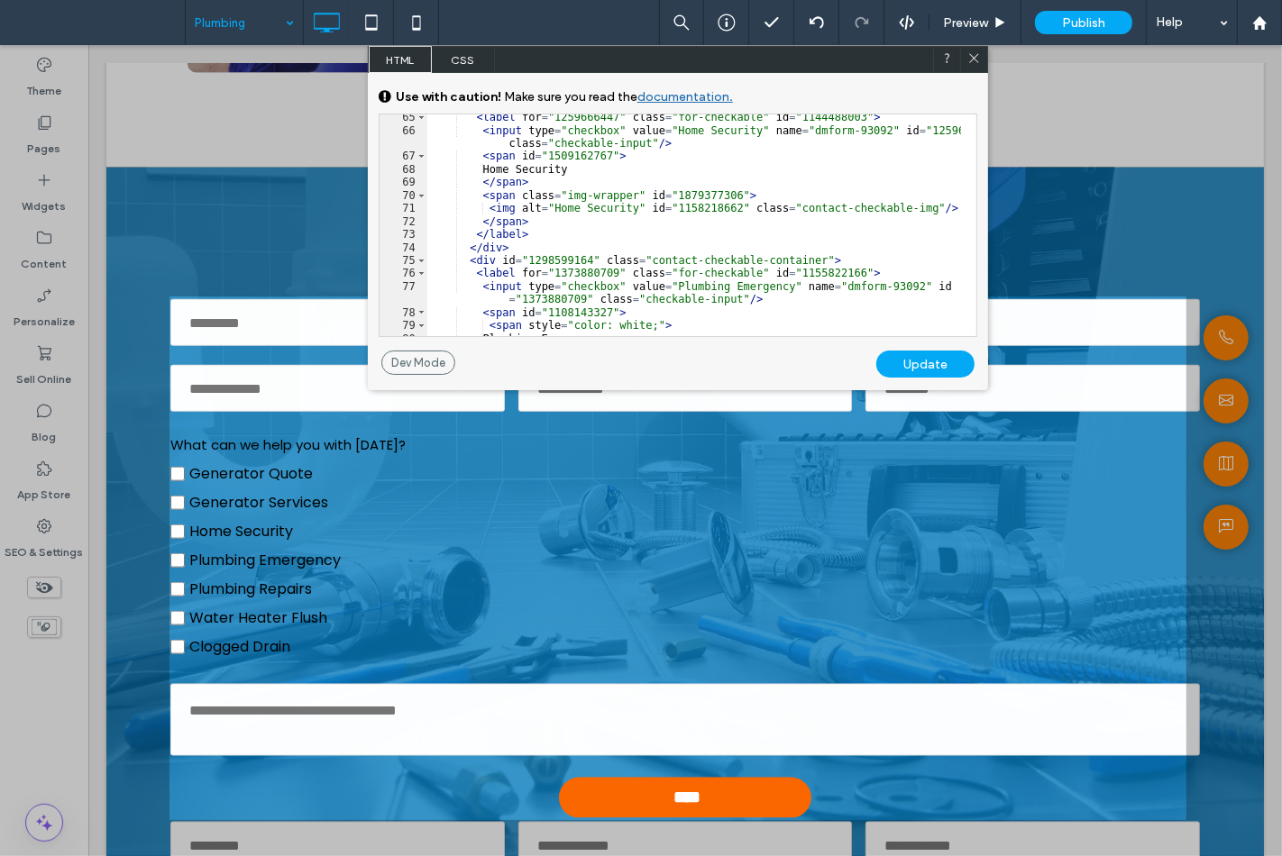
scroll to position [959, 0]
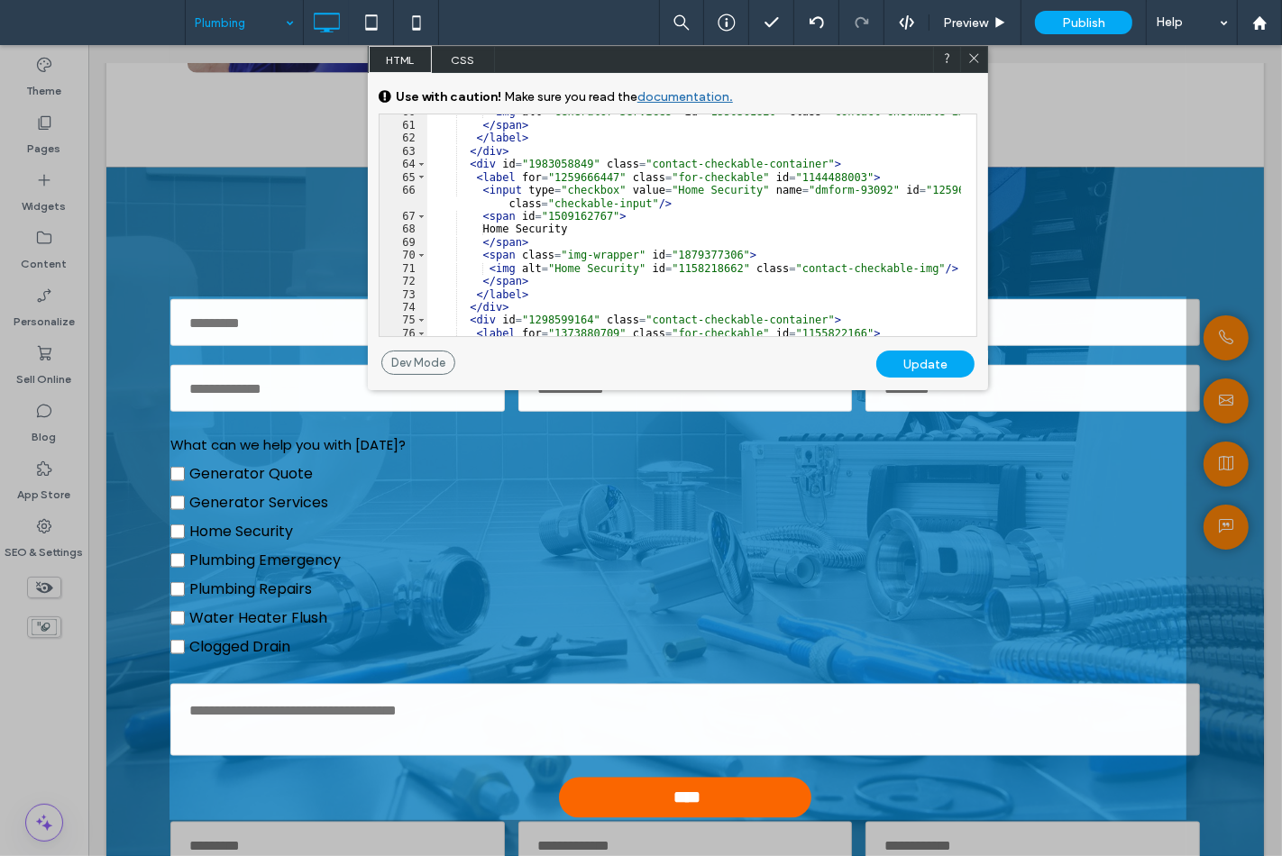
click at [429, 228] on div "< img alt = "Generator Services" id = "1550361820" class = "contact-checkable-i…" at bounding box center [694, 235] width 534 height 260
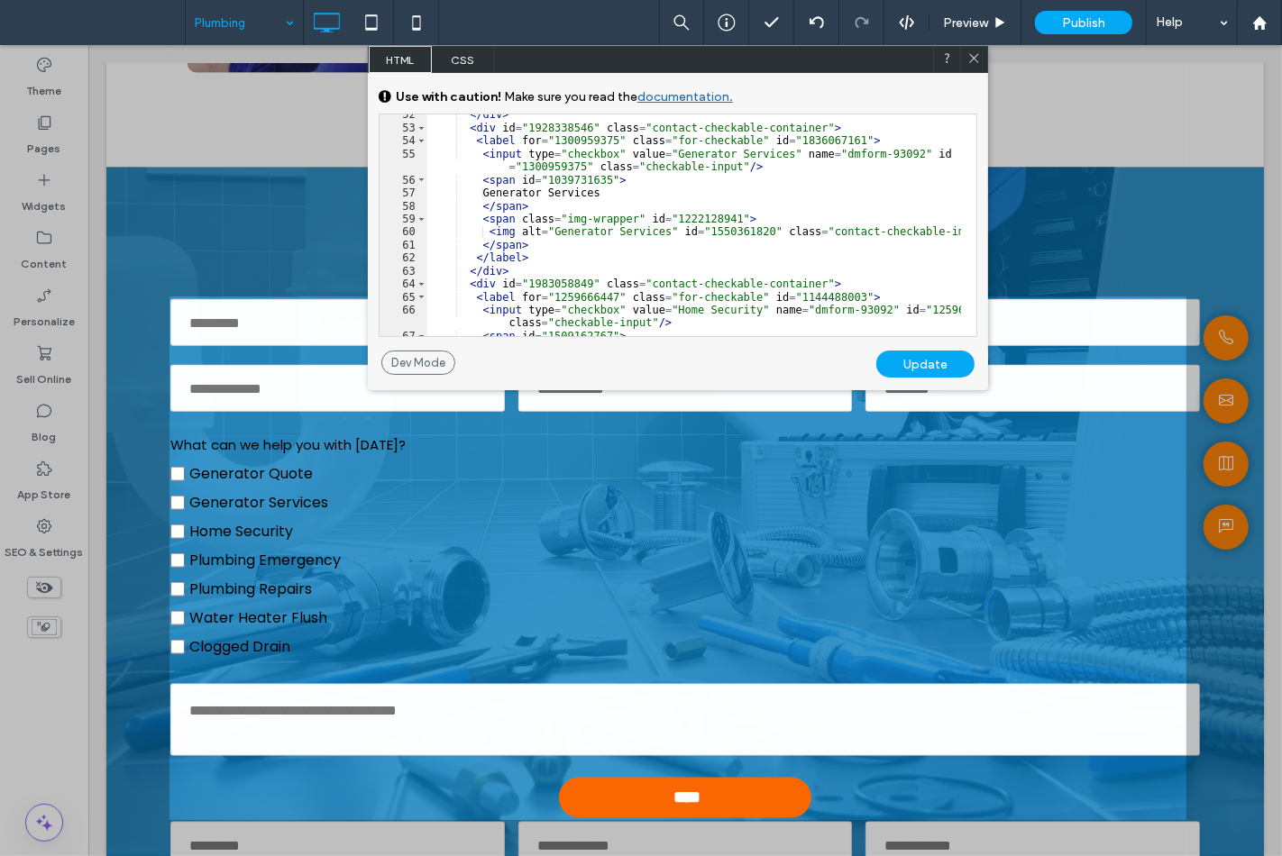
scroll to position [779, 0]
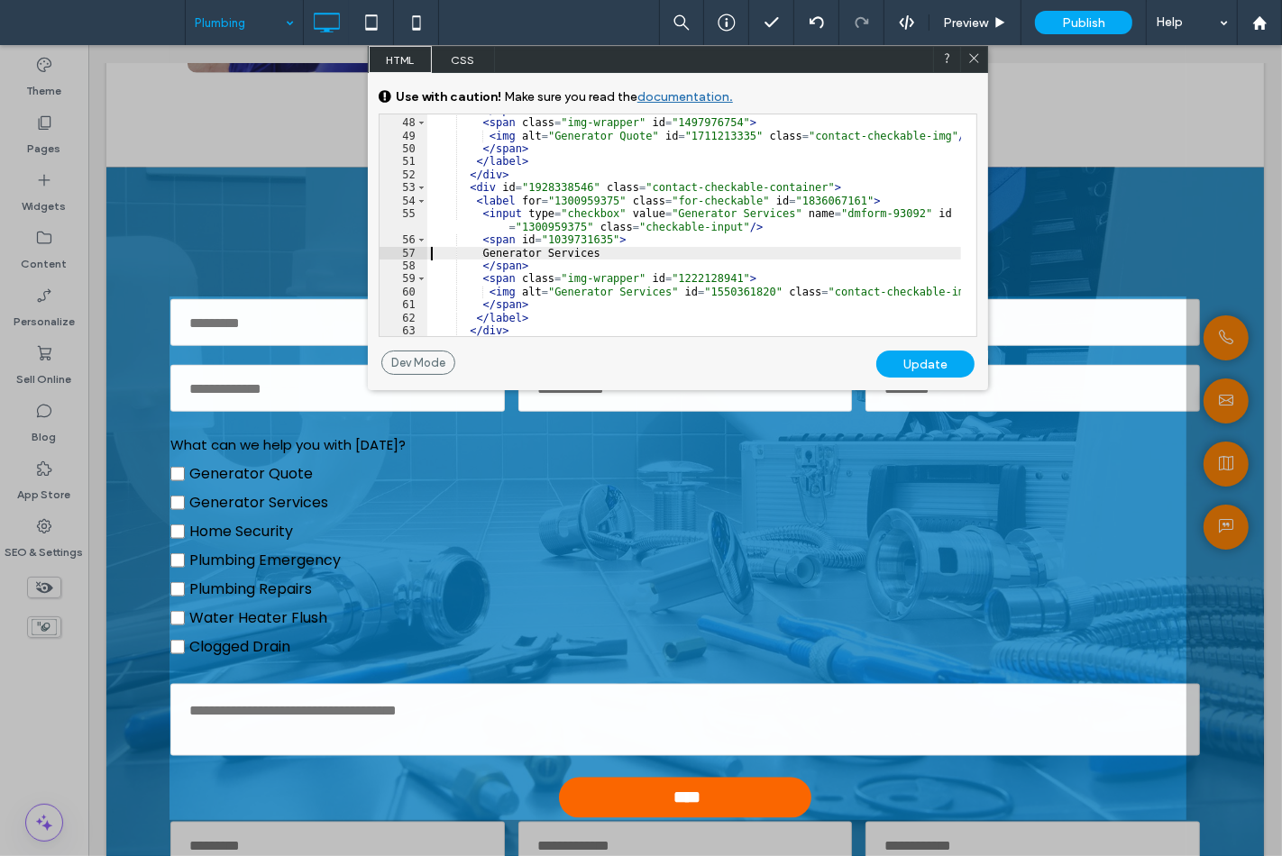
click at [433, 248] on div "</ span > < span class = "img-wrapper" id = "1497976754" > < img alt = "Generat…" at bounding box center [694, 228] width 534 height 248
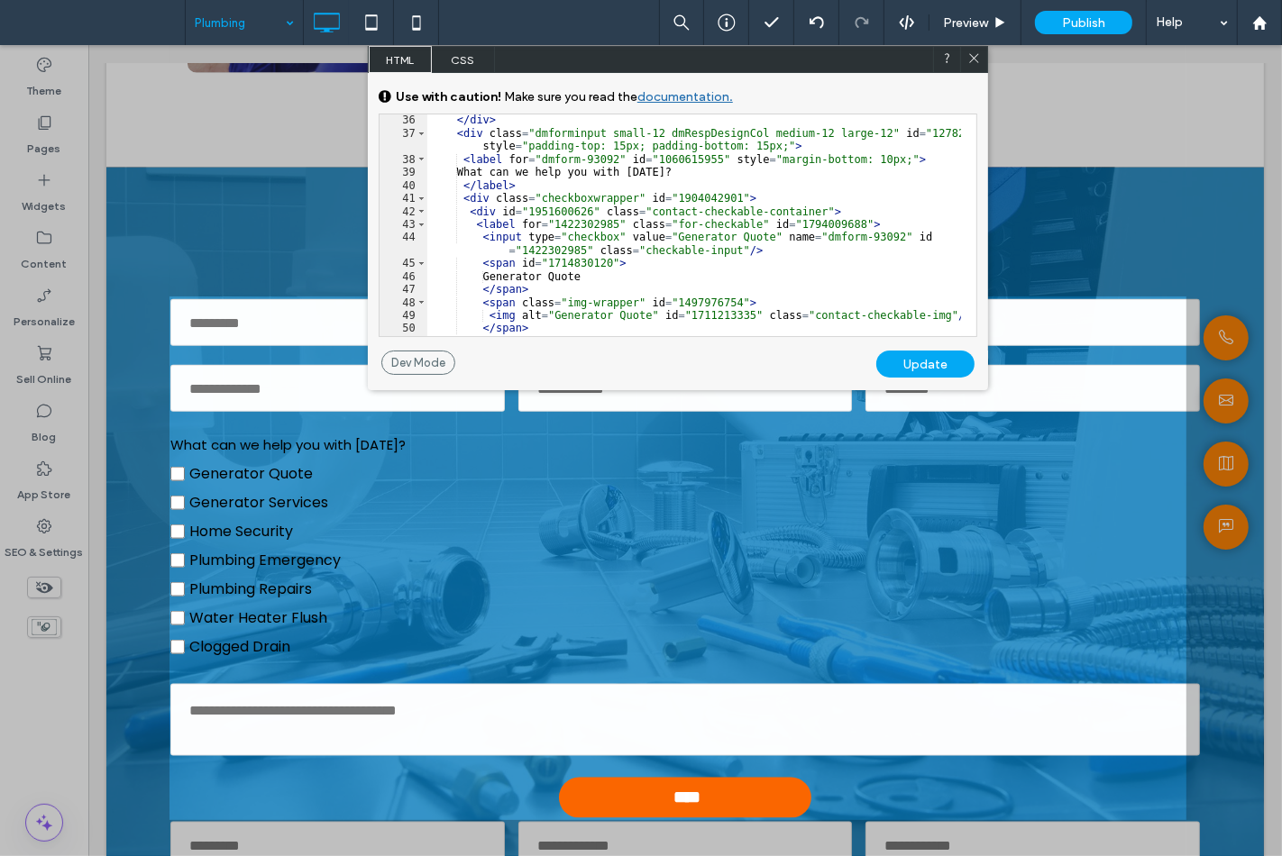
scroll to position [599, 0]
click at [436, 222] on div "</ div > < div class = "dmforminput small-12 dmRespDesignCol medium-12 large-12…" at bounding box center [694, 238] width 534 height 248
click at [427, 272] on div "</ div > < div class = "dmforminput small-12 dmRespDesignCol medium-12 large-12…" at bounding box center [694, 238] width 534 height 248
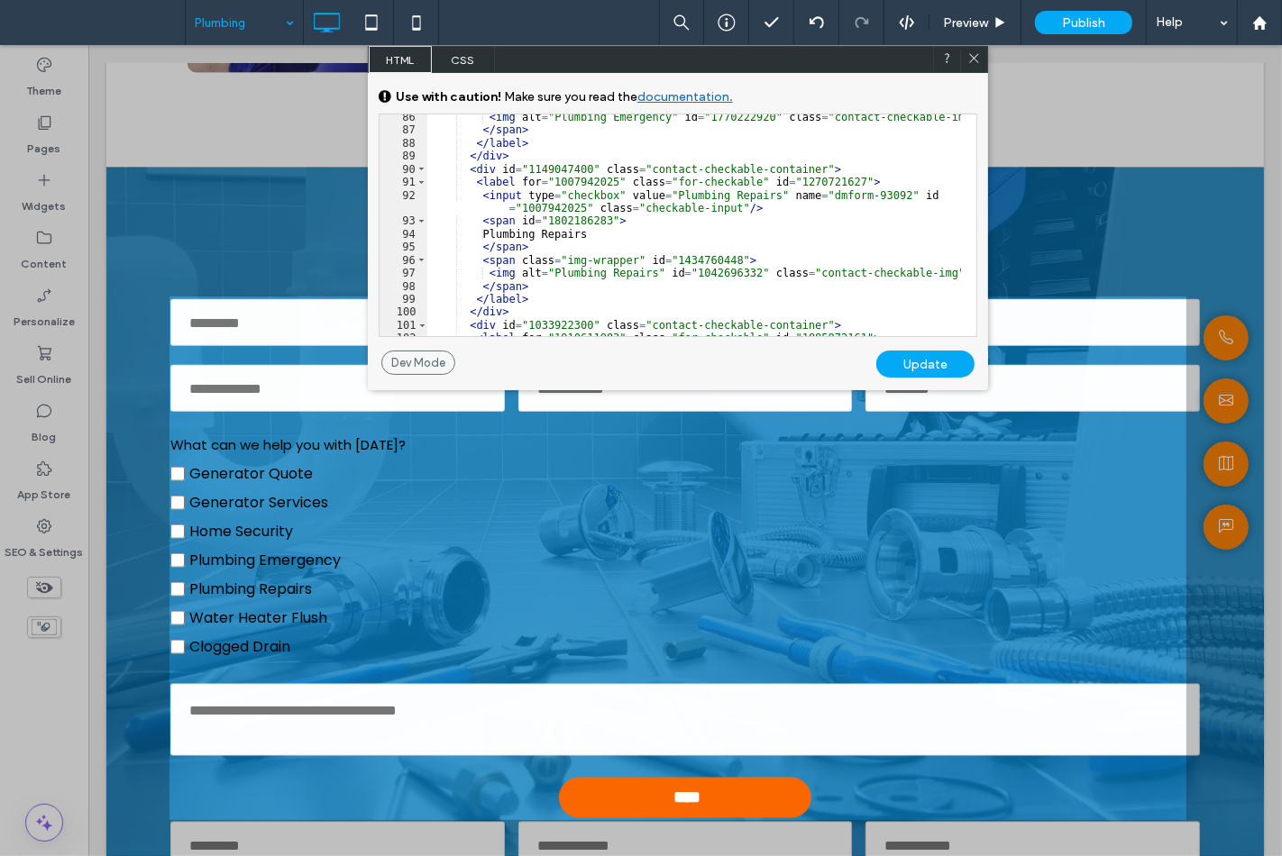
scroll to position [1379, 0]
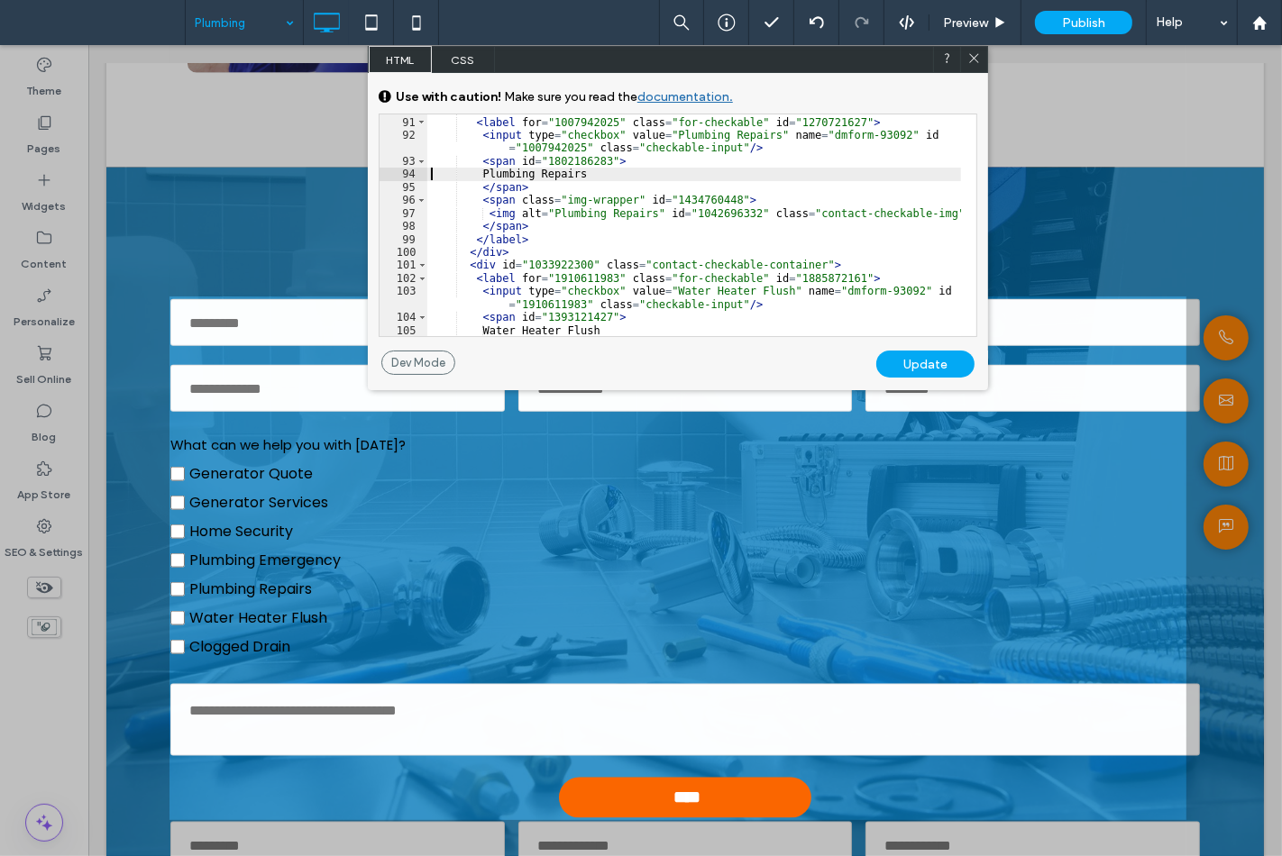
click at [434, 177] on div "< div id = "1149047400" class = "contact-checkable-container" > < label for = "…" at bounding box center [694, 227] width 534 height 248
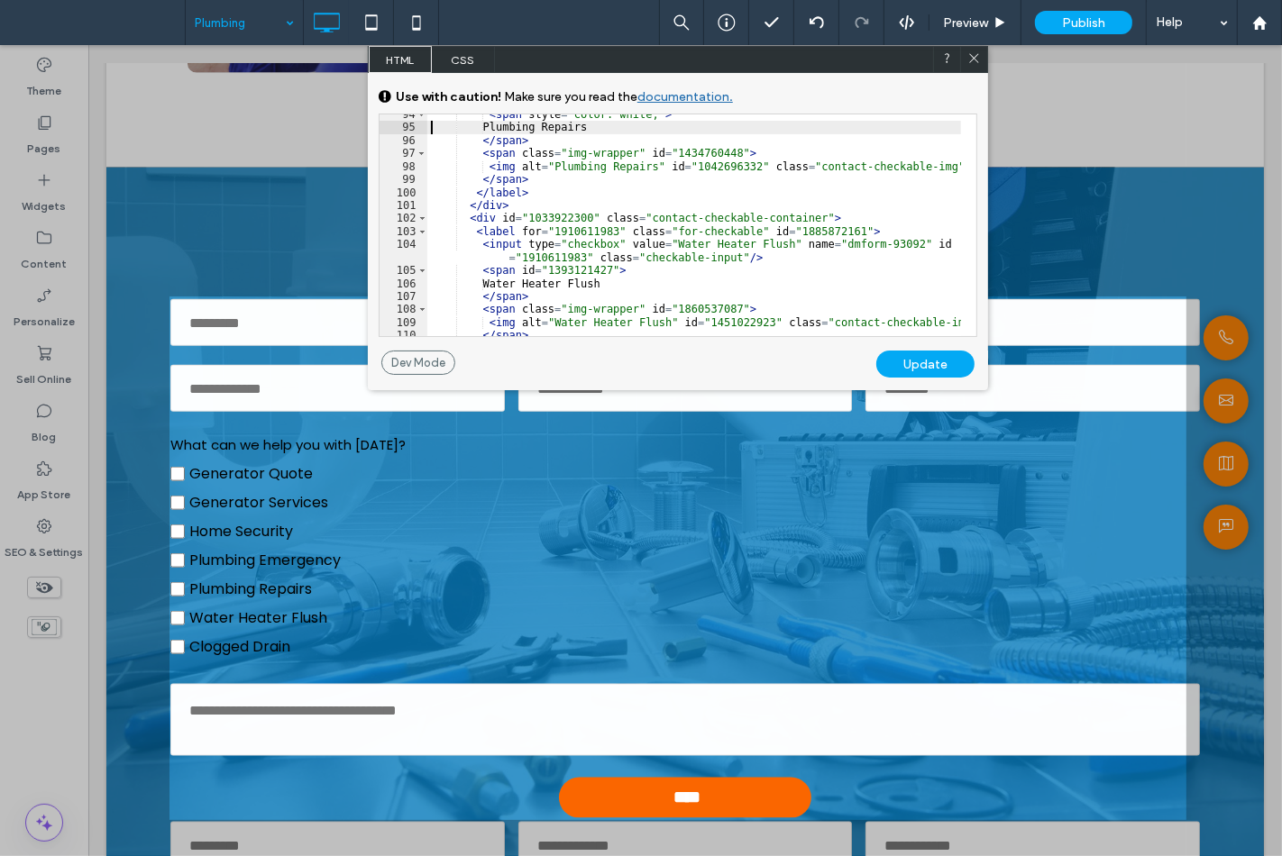
scroll to position [1498, 0]
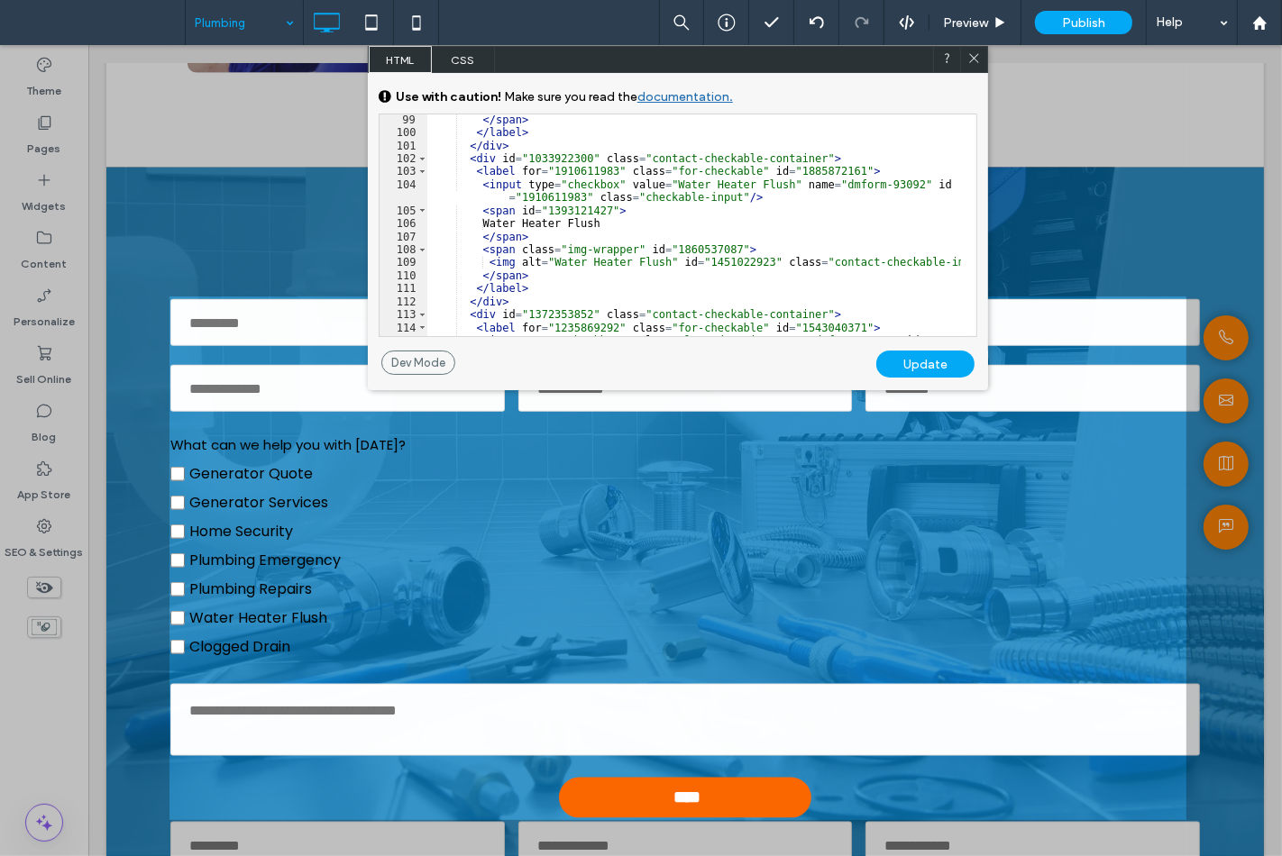
click at [425, 221] on div "106" at bounding box center [403, 223] width 48 height 13
click at [430, 221] on div "</ span > </ label > </ div > < div id = "1033922300" class = "contact-checkabl…" at bounding box center [694, 244] width 534 height 260
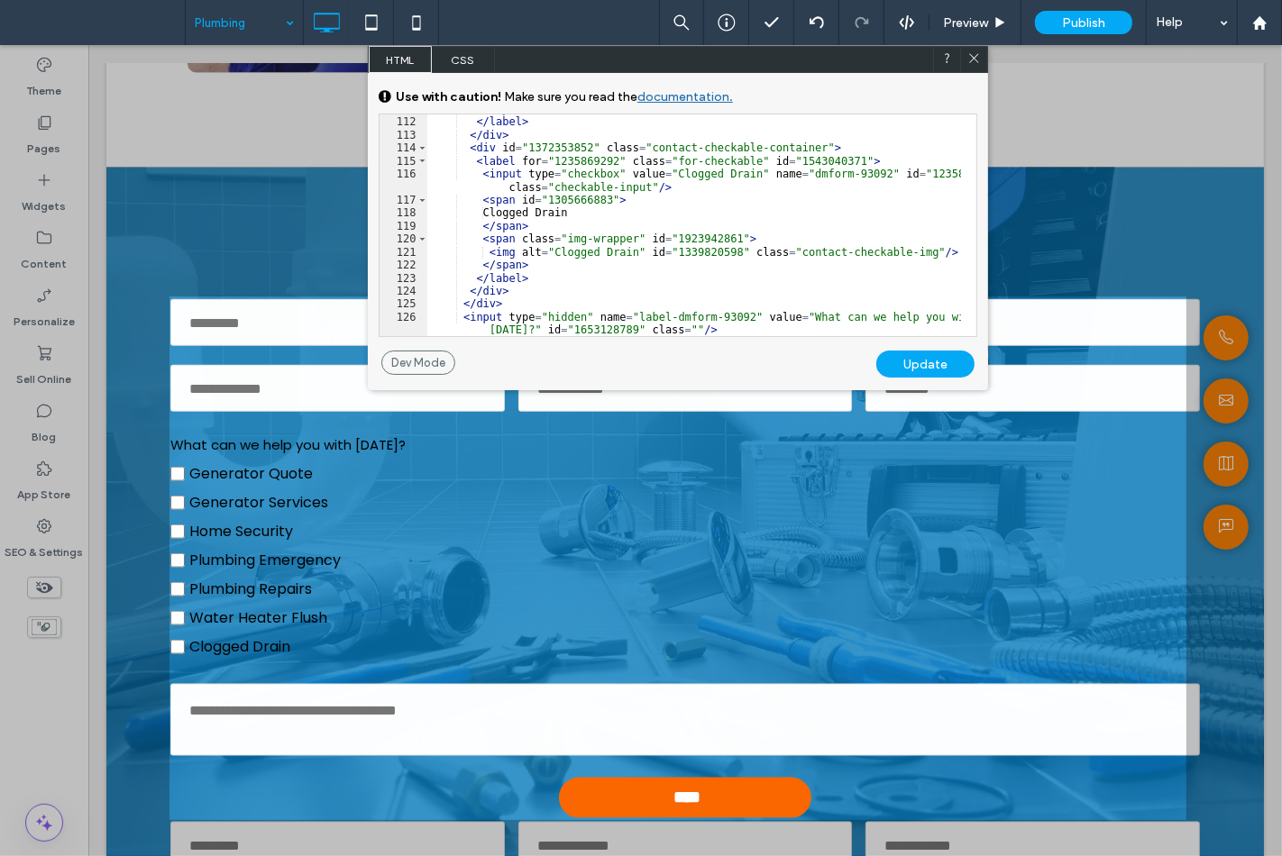
scroll to position [1678, 0]
click at [430, 215] on div "</ span > </ label > </ div > < div id = "1372353852" class = "contact-checkabl…" at bounding box center [694, 227] width 534 height 248
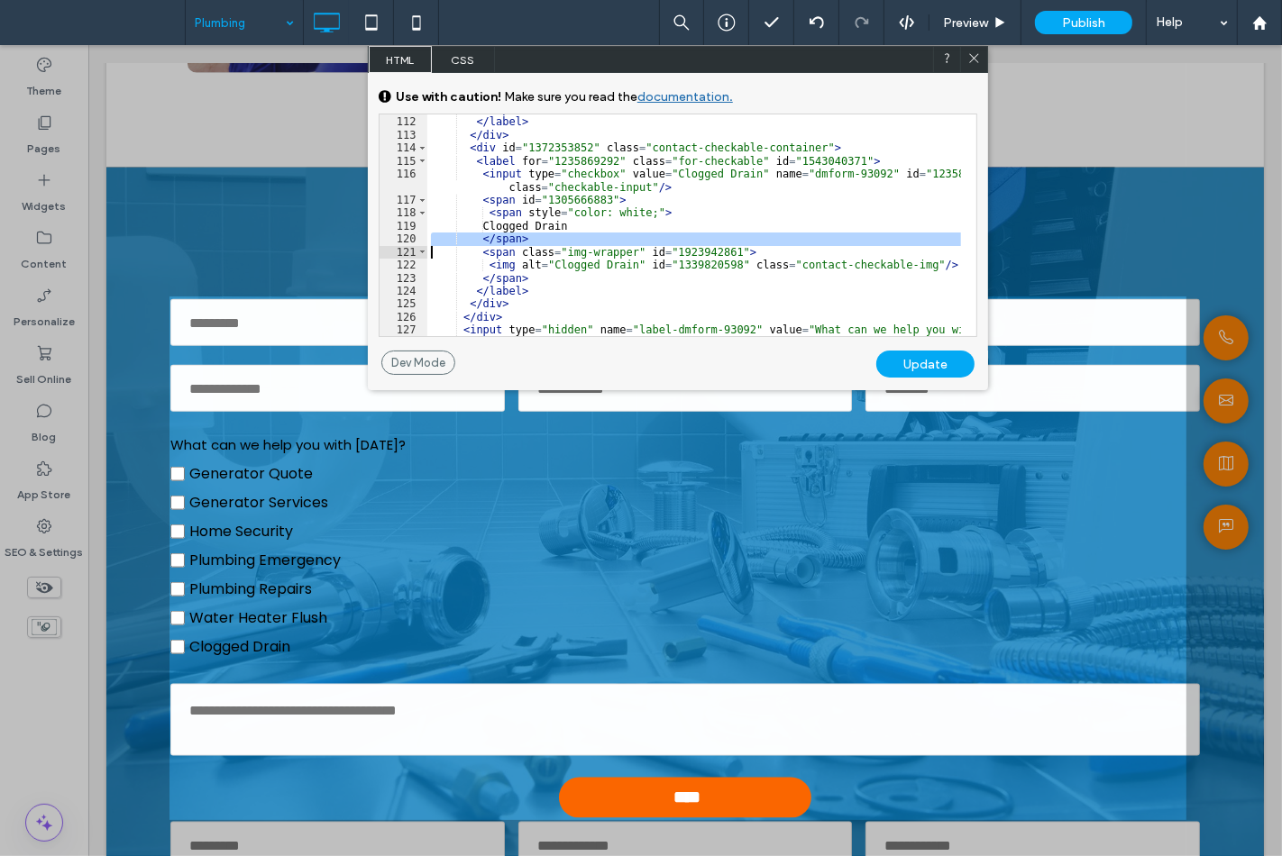
drag, startPoint x: 433, startPoint y: 234, endPoint x: 429, endPoint y: 249, distance: 14.9
click at [429, 249] on div "</ span > </ label > </ div > < div id = "1372353852" class = "contact-checkabl…" at bounding box center [694, 233] width 534 height 260
click at [433, 245] on div "</ span > </ label > </ div > < div id = "1372353852" class = "contact-checkabl…" at bounding box center [694, 225] width 534 height 222
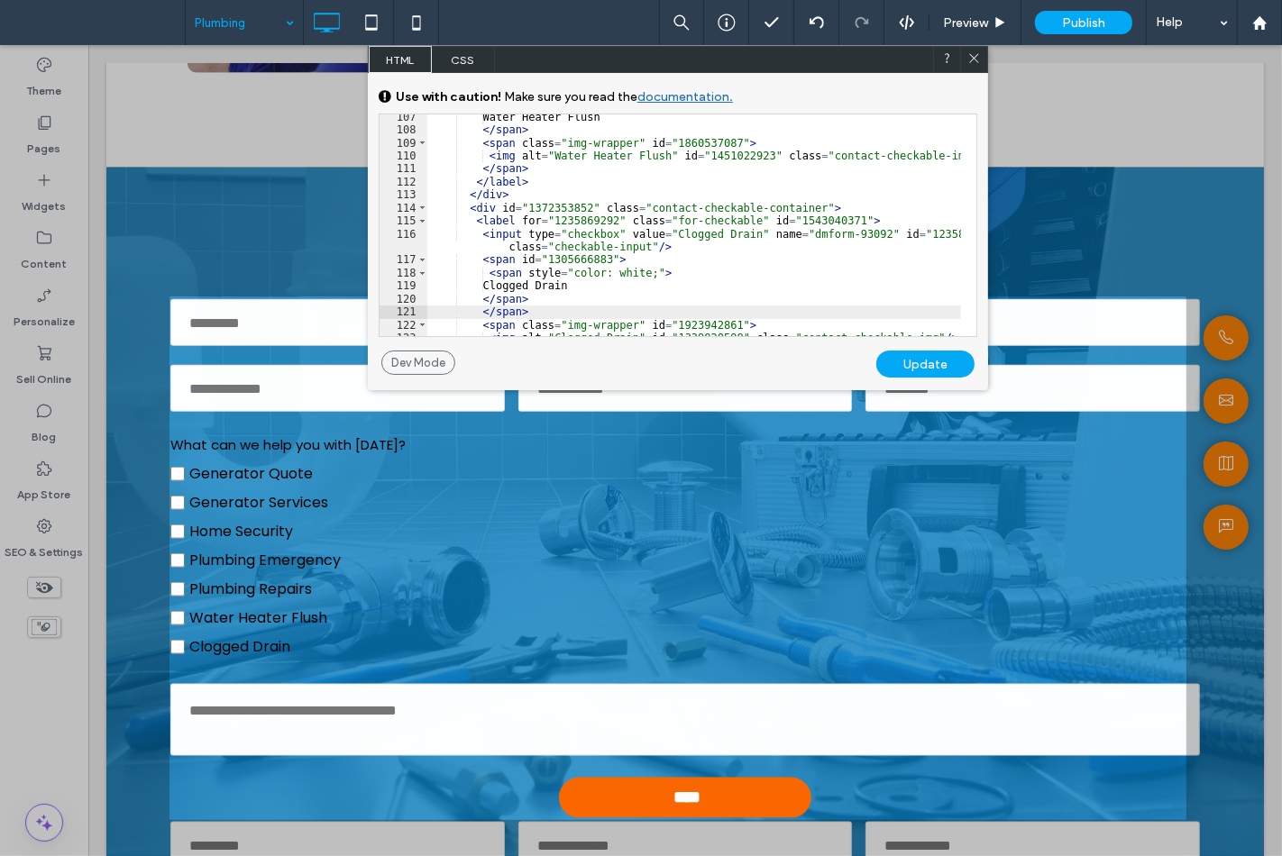
scroll to position [1557, 0]
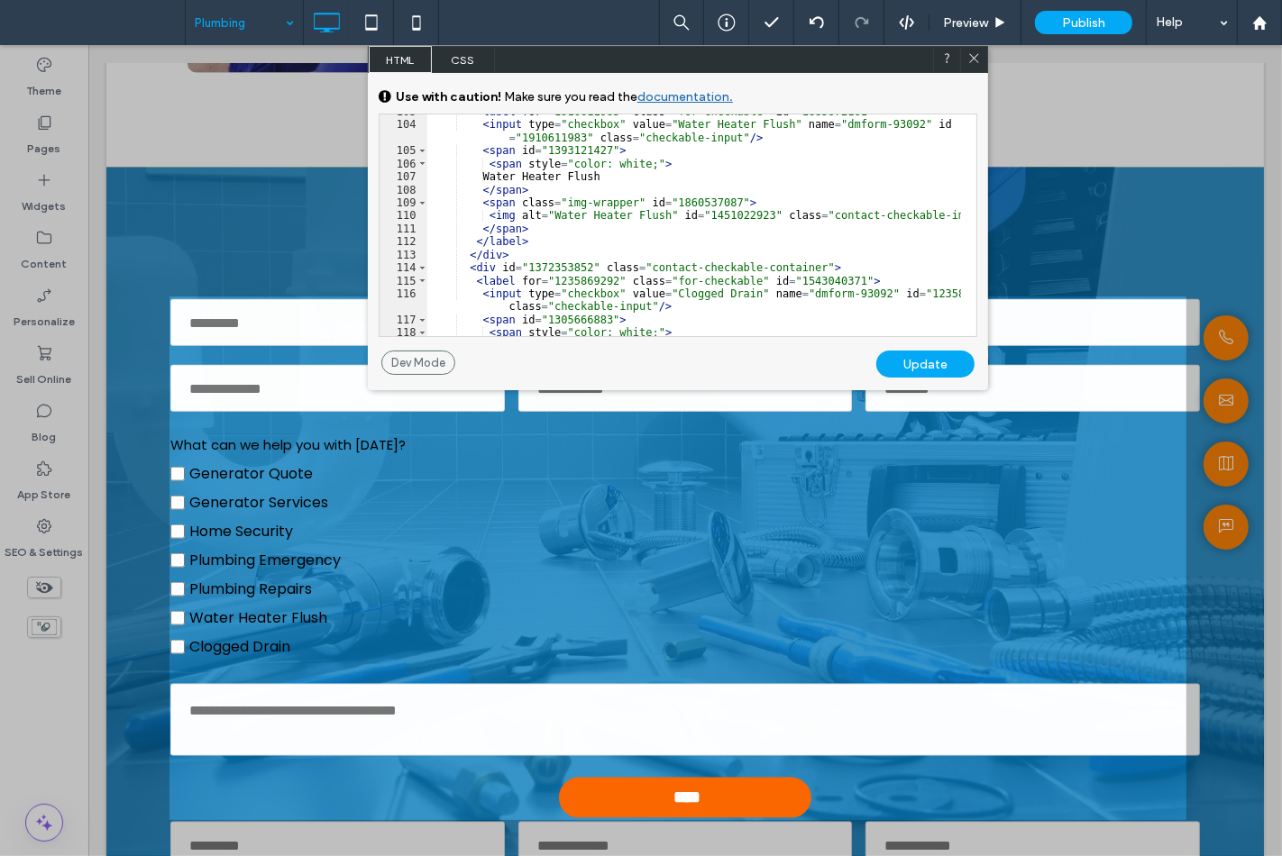
click at [430, 201] on div "< label for = "1910611983" class = "for-checkable" id = "1885872161" > < input …" at bounding box center [694, 229] width 534 height 248
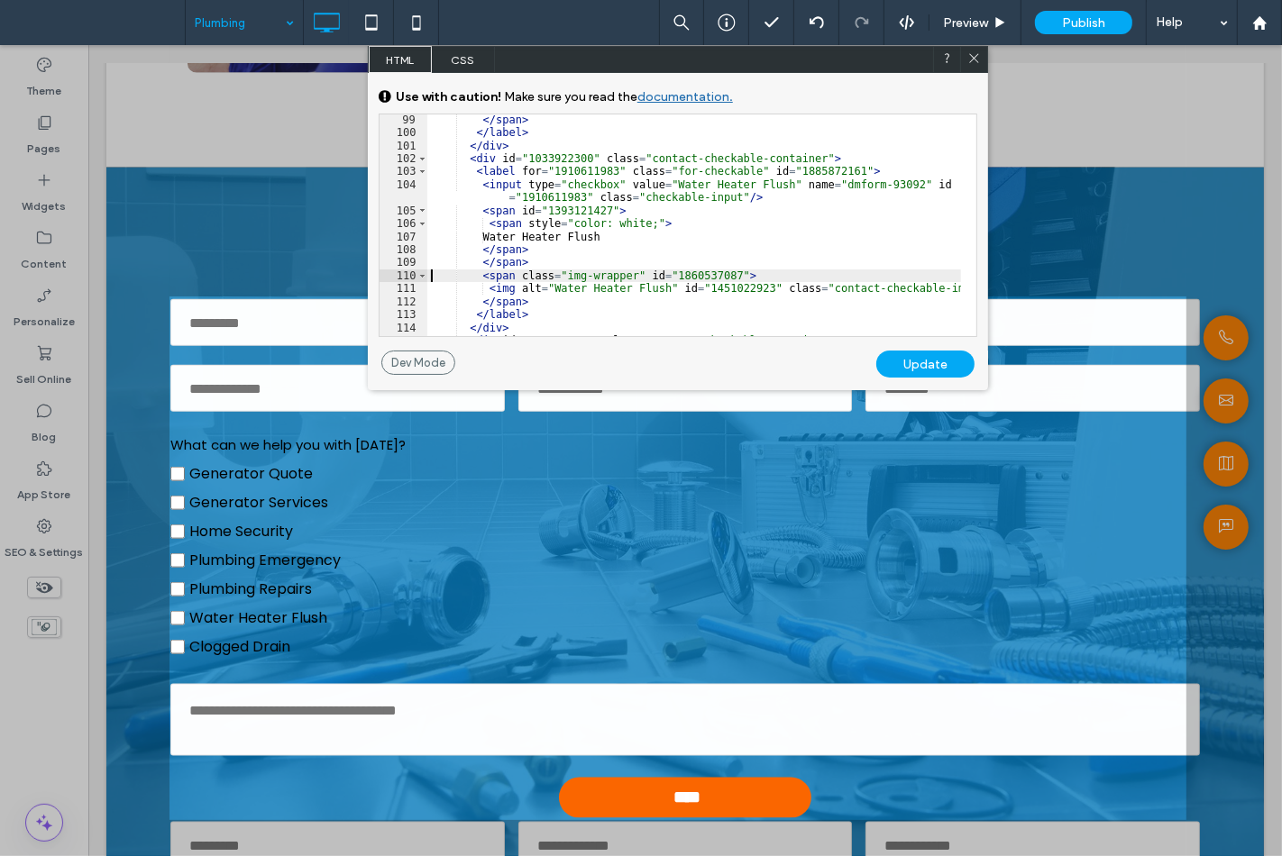
scroll to position [1438, 0]
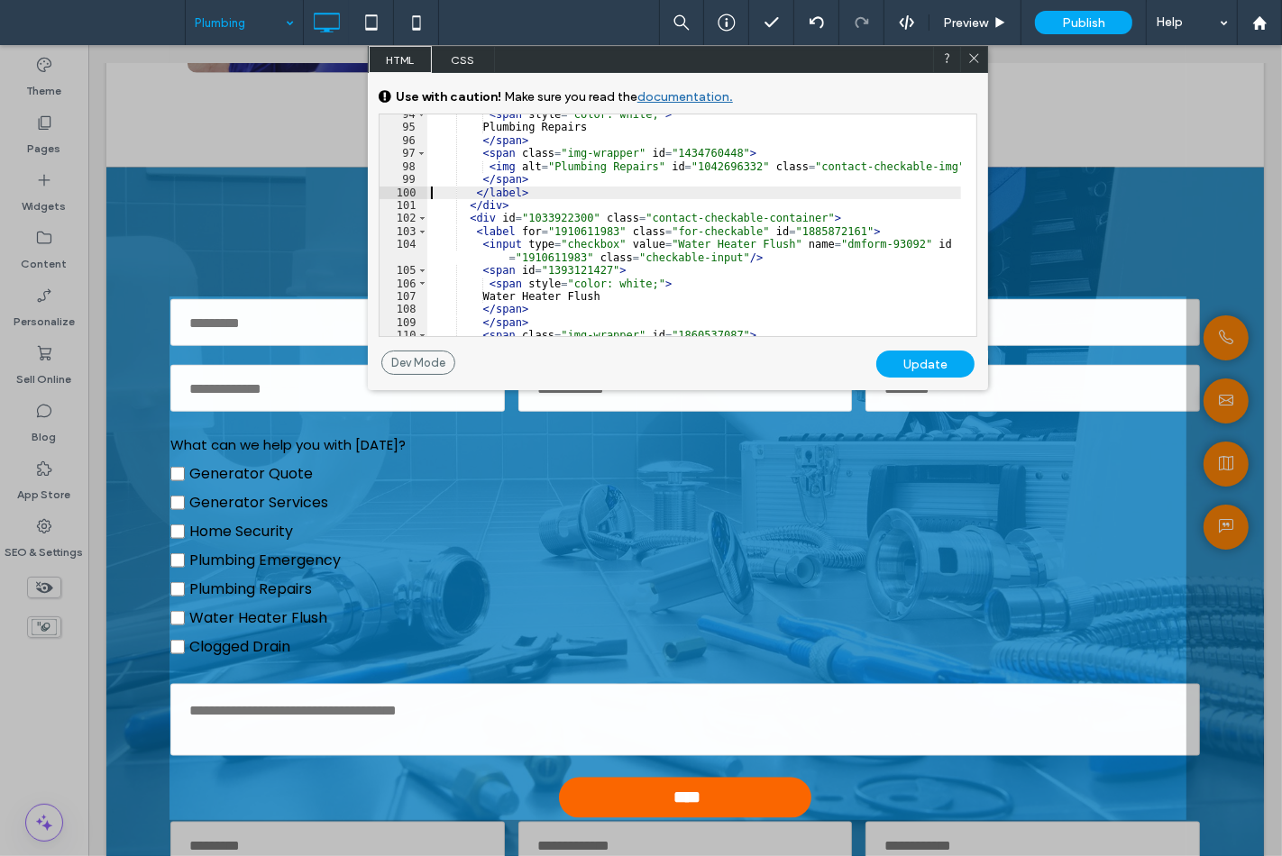
click at [428, 194] on div "< span style = "color: white;" > Plumbing Repairs </ span > < span class = "img…" at bounding box center [694, 232] width 534 height 248
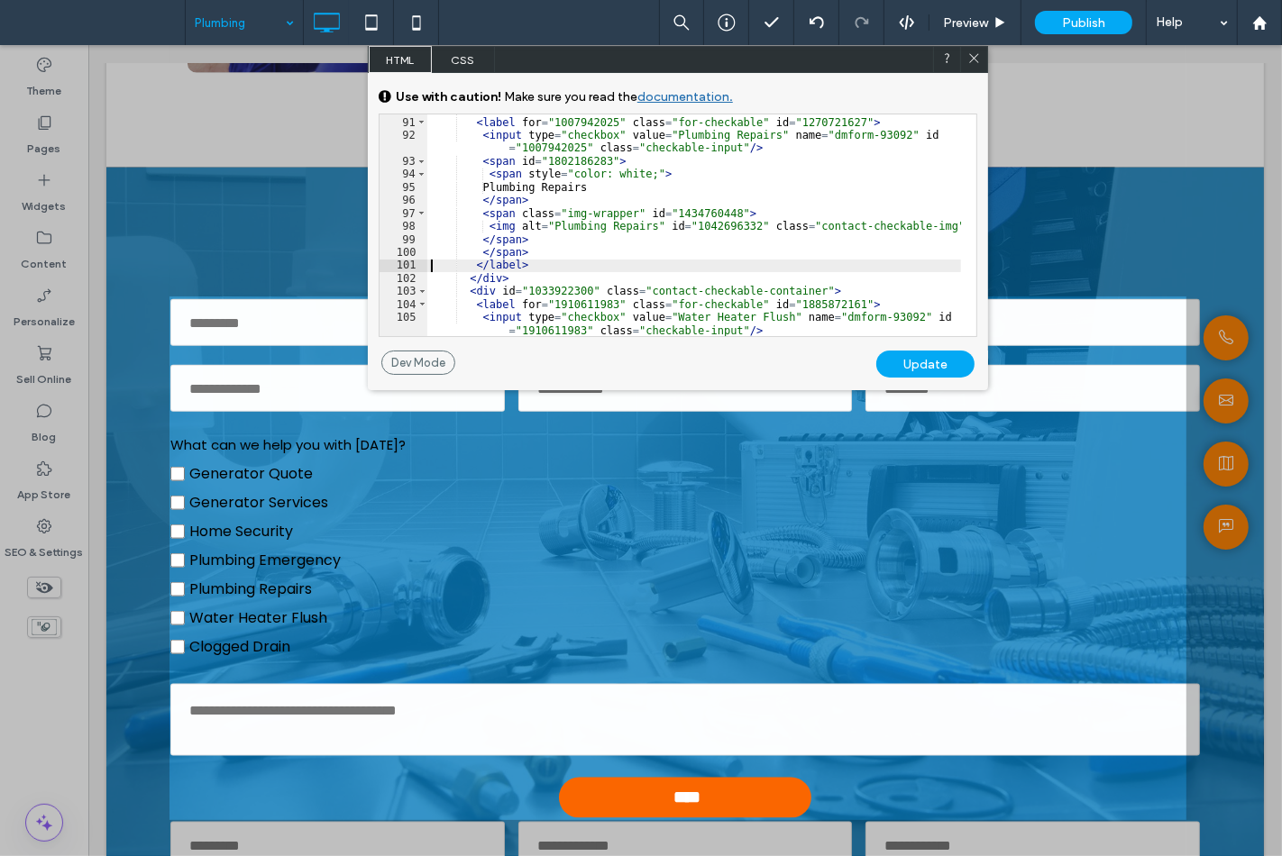
scroll to position [1379, 0]
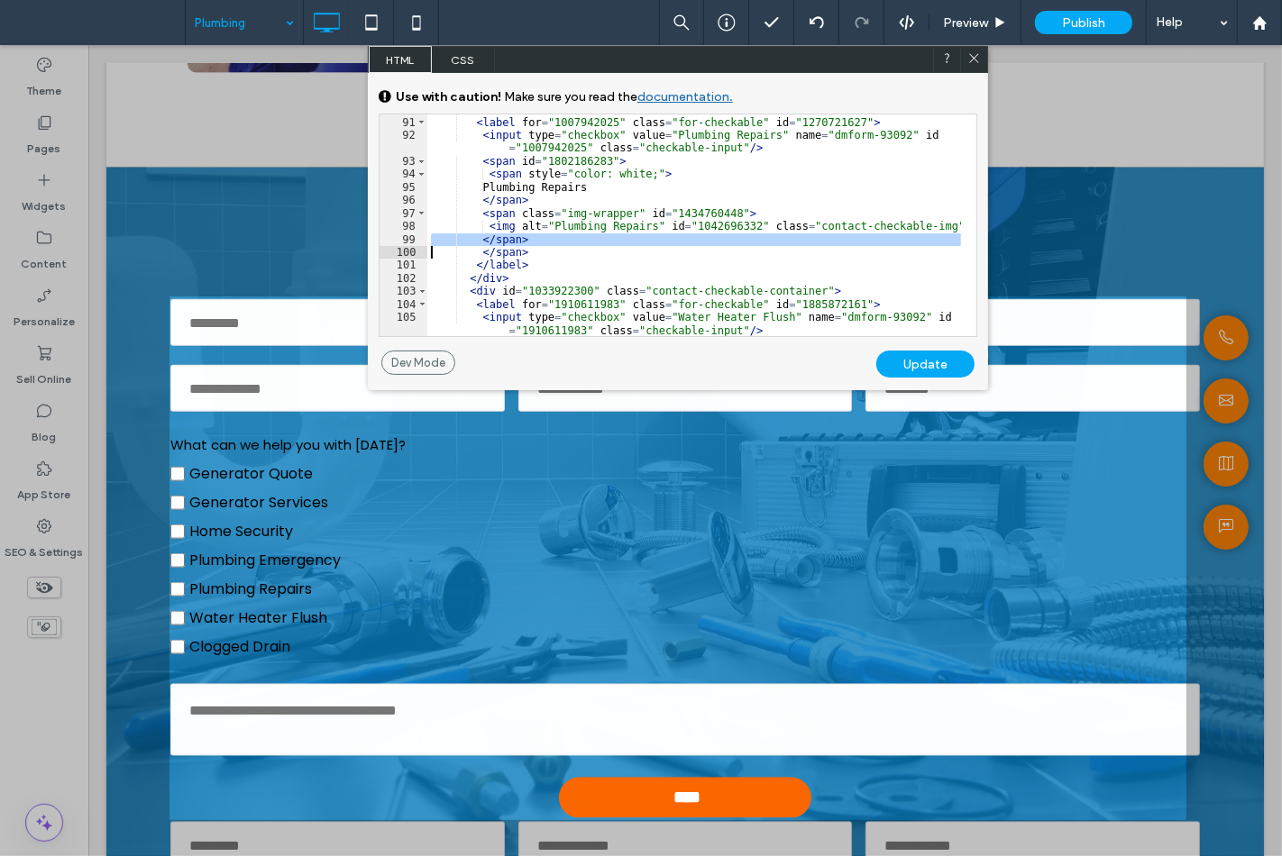
drag, startPoint x: 430, startPoint y: 244, endPoint x: 430, endPoint y: 256, distance: 11.7
click at [430, 256] on div "< div id = "1149047400" class = "contact-checkable-container" > < label for = "…" at bounding box center [694, 227] width 534 height 248
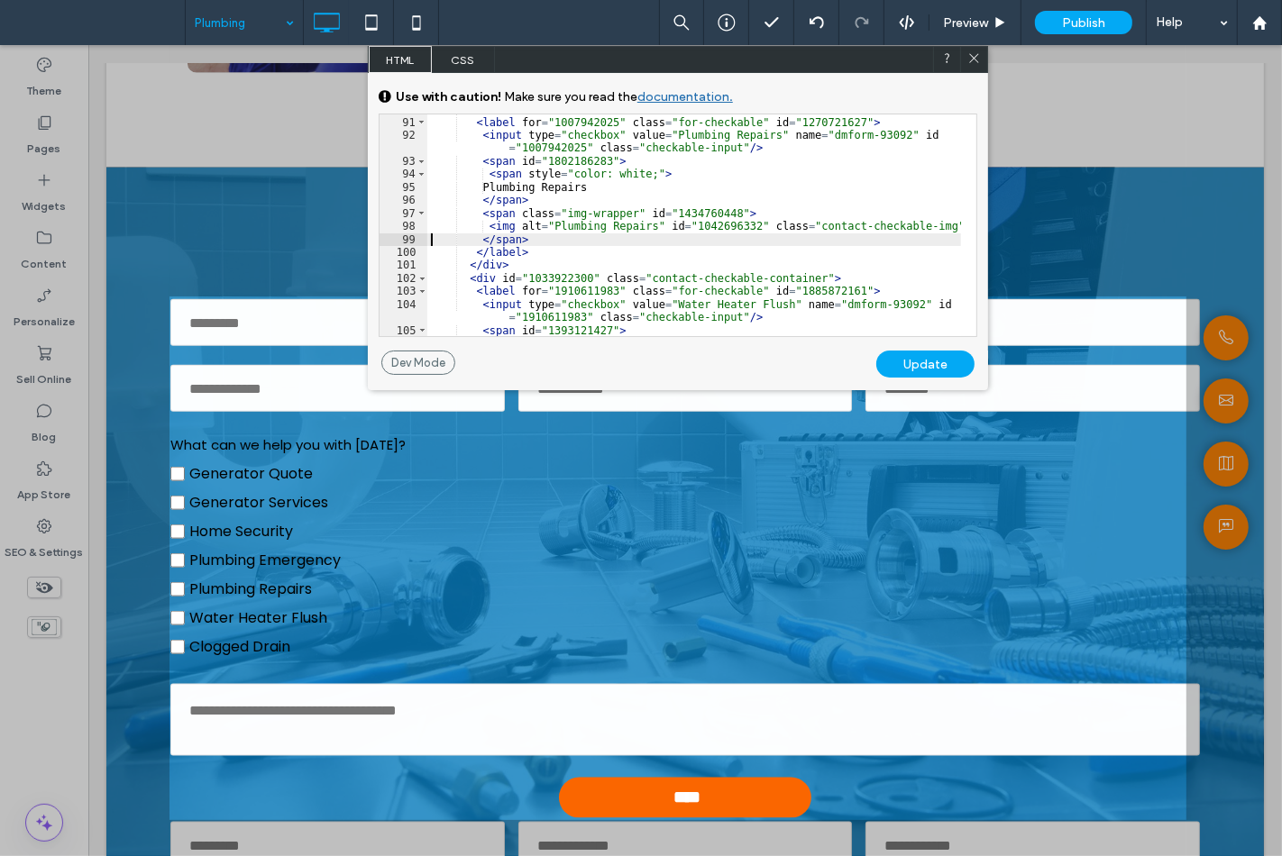
scroll to position [1319, 0]
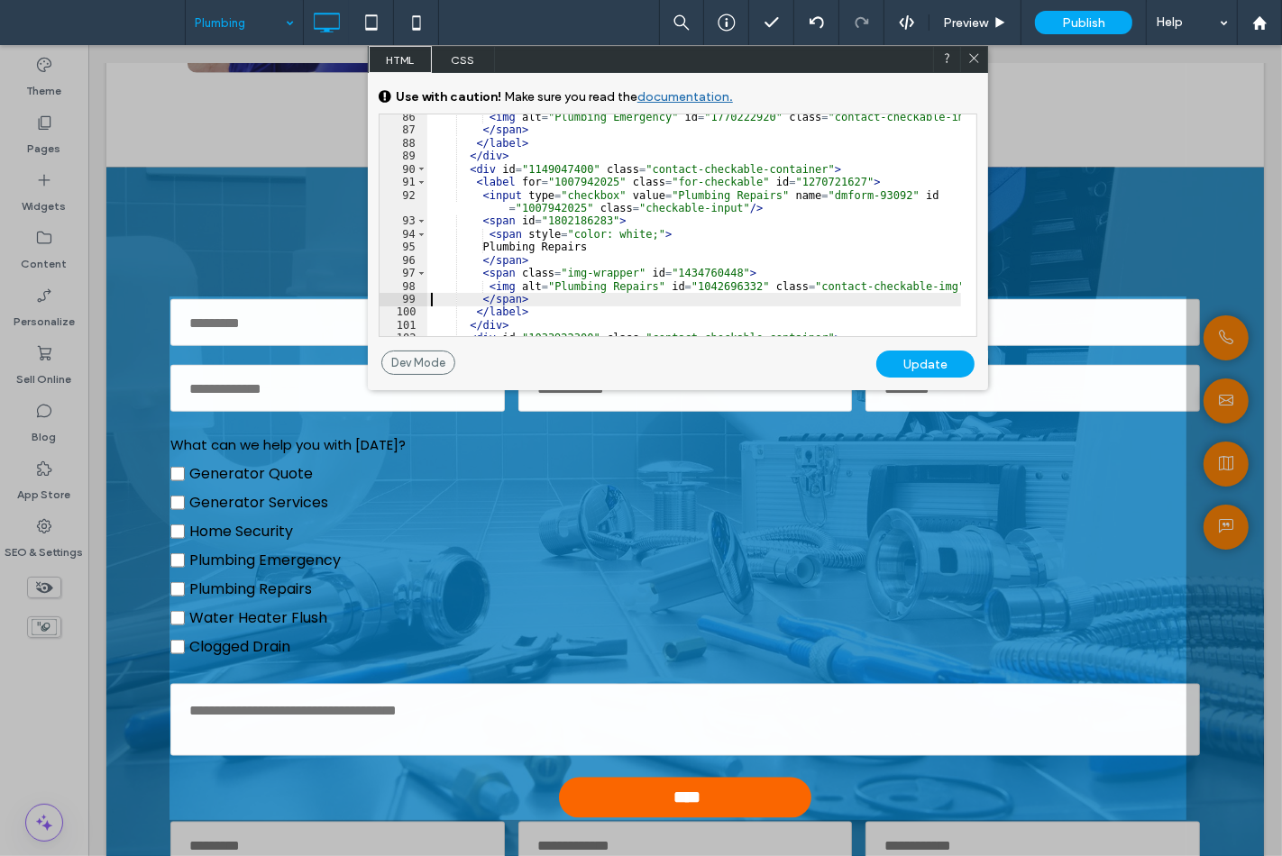
click at [427, 266] on div "< img alt = "Plumbing Emergency" id = "1770222920" class = "contact-checkable-i…" at bounding box center [694, 235] width 534 height 248
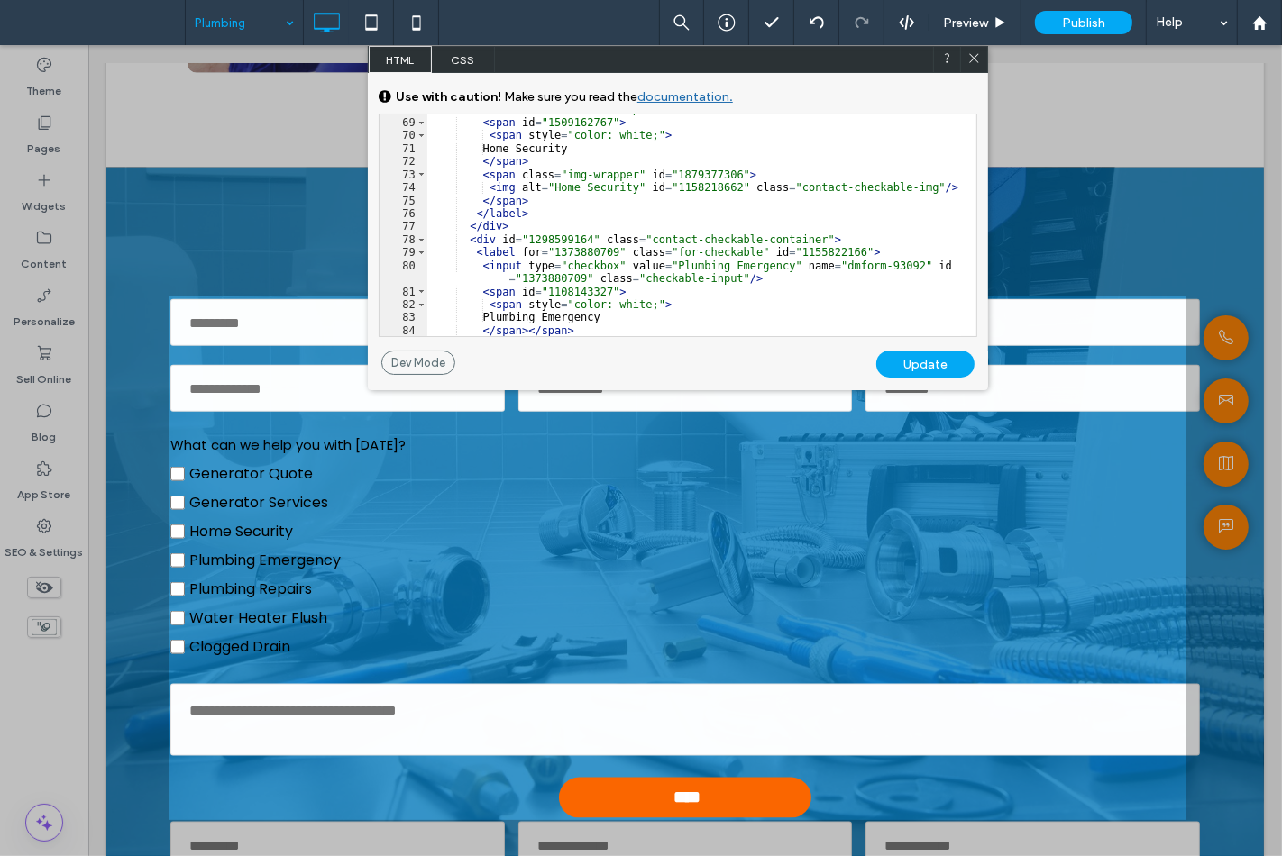
scroll to position [1018, 0]
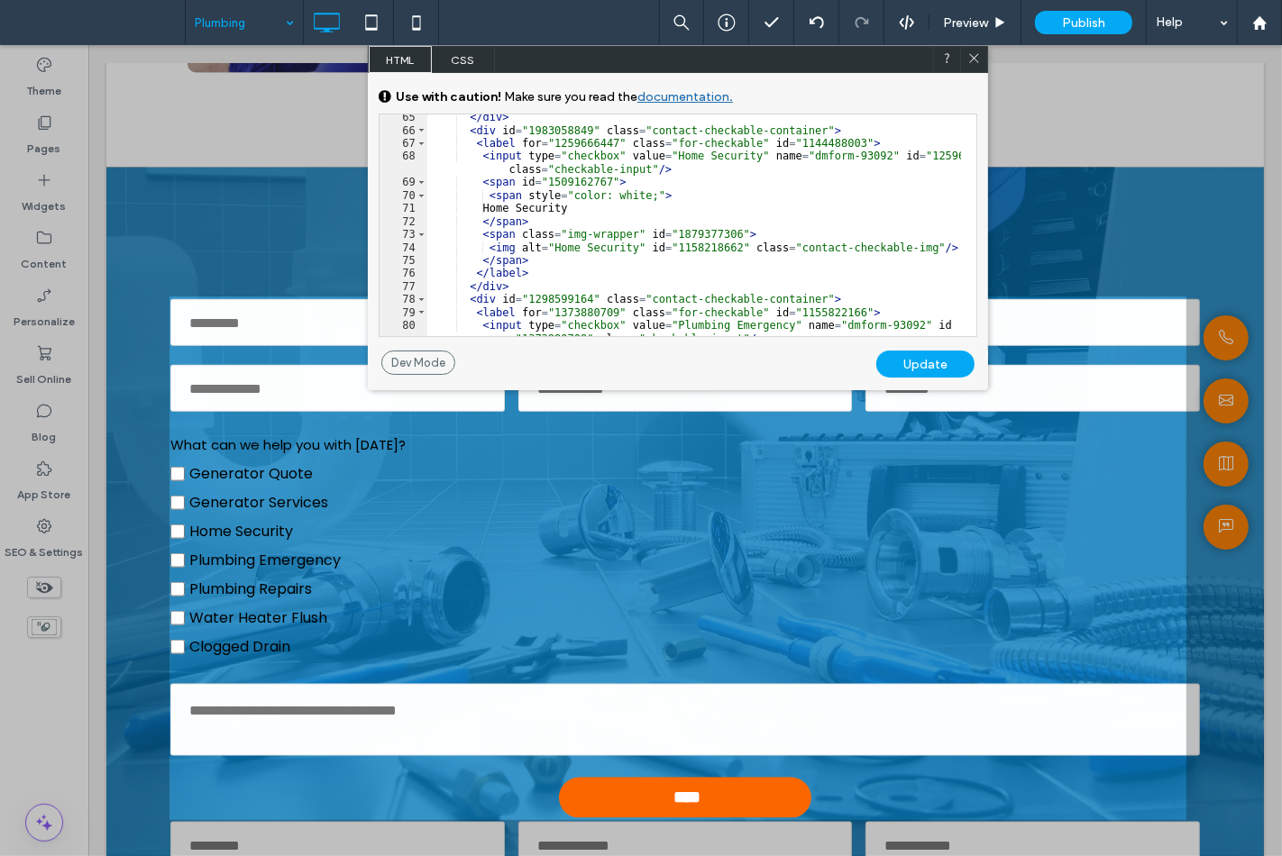
click at [425, 221] on div "72" at bounding box center [403, 221] width 48 height 13
click at [426, 221] on div "72" at bounding box center [403, 221] width 48 height 13
click at [427, 221] on div "</ div > < div id = "1983058849" class = "contact-checkable-container" > < labe…" at bounding box center [694, 235] width 534 height 248
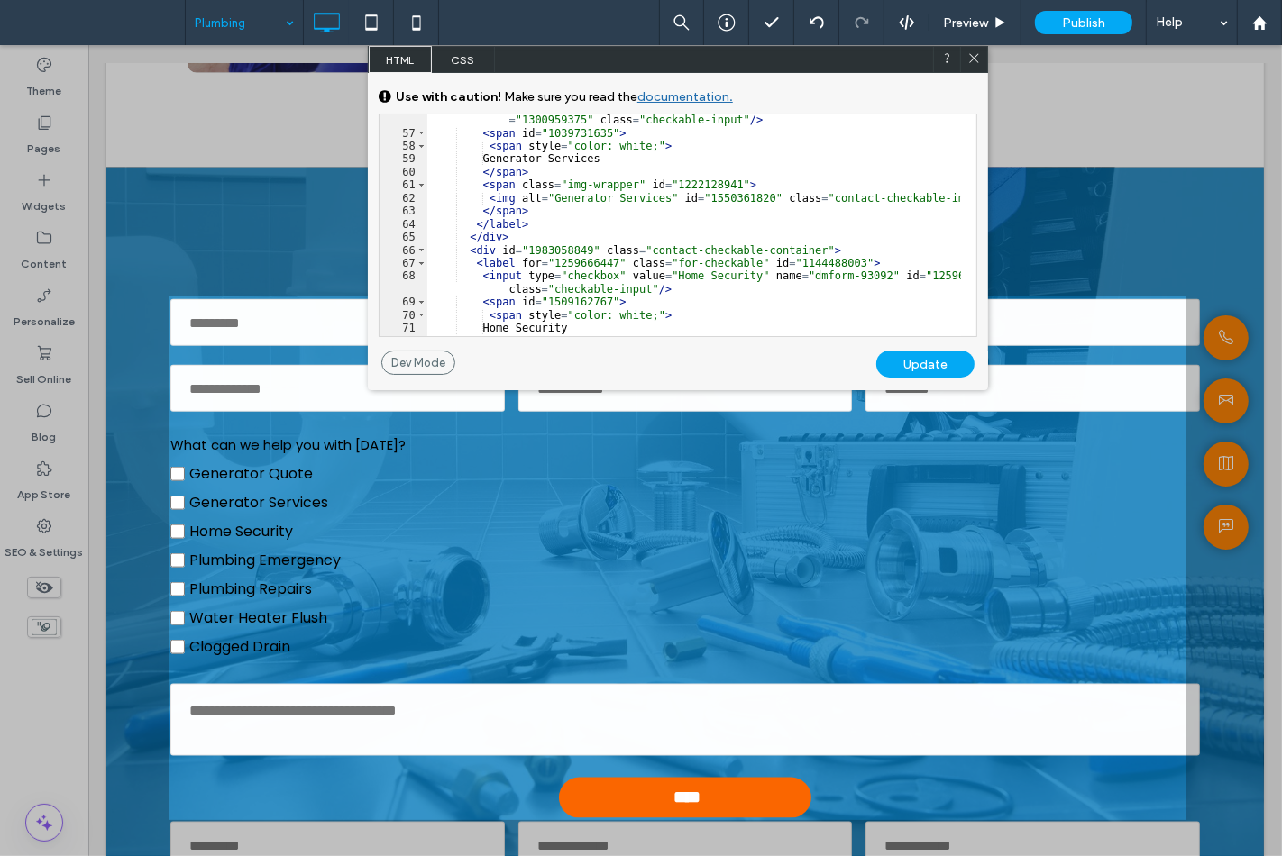
scroll to position [899, 0]
click at [430, 168] on div "< input type = "checkbox" value = "Generator Services" name = "dmform-93092" id…" at bounding box center [694, 231] width 534 height 260
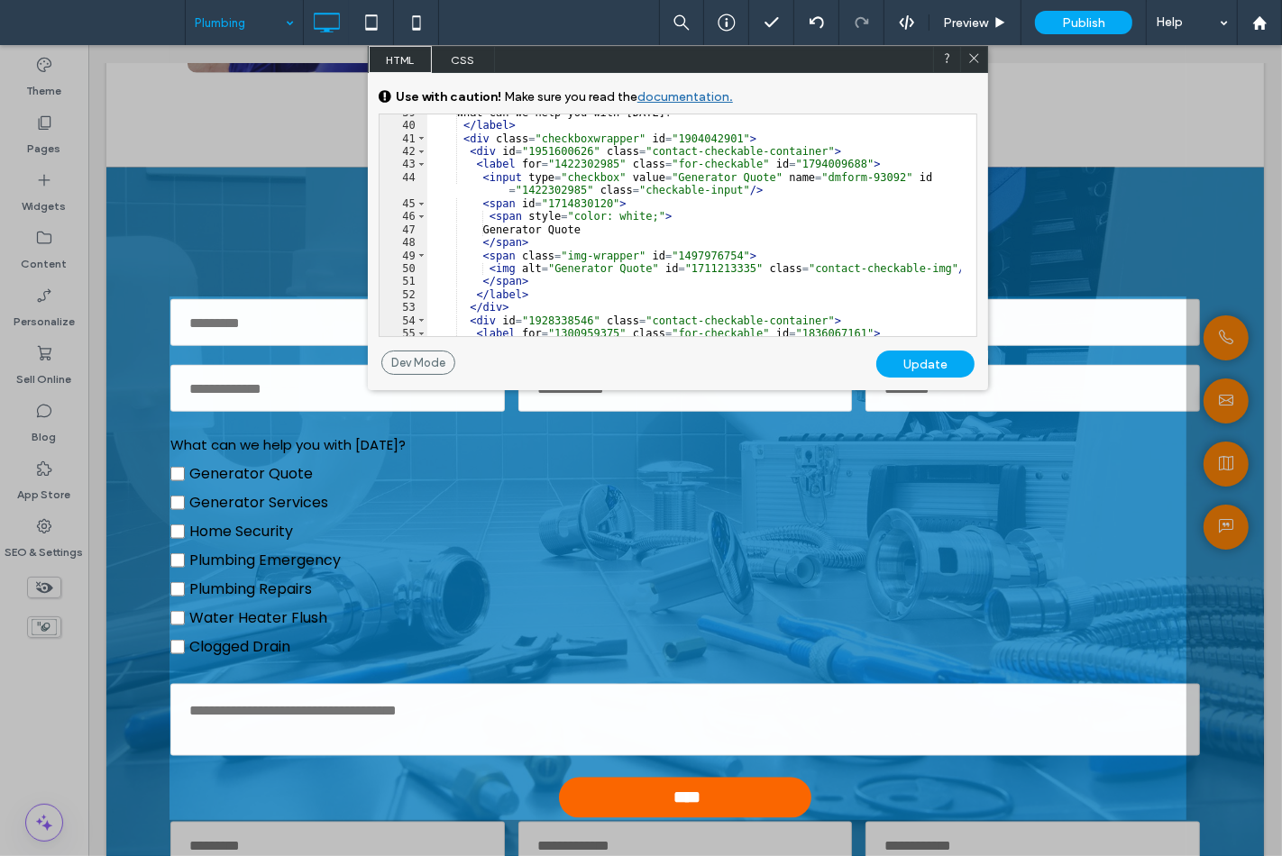
scroll to position [659, 0]
click at [429, 256] on div "What can we help you with today? </ label > < div class = "checkboxwrapper" id …" at bounding box center [694, 236] width 534 height 260
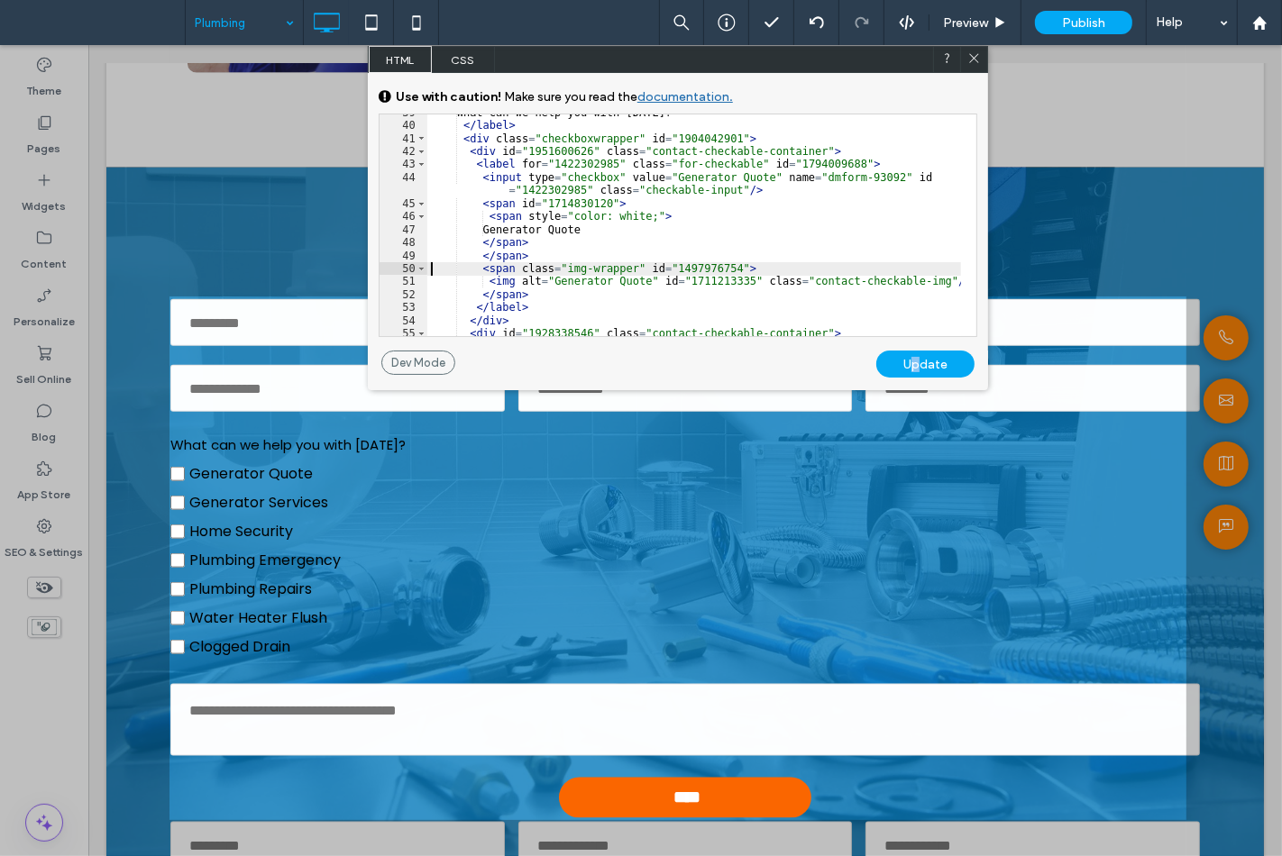
click at [914, 361] on div "Update" at bounding box center [925, 364] width 98 height 27
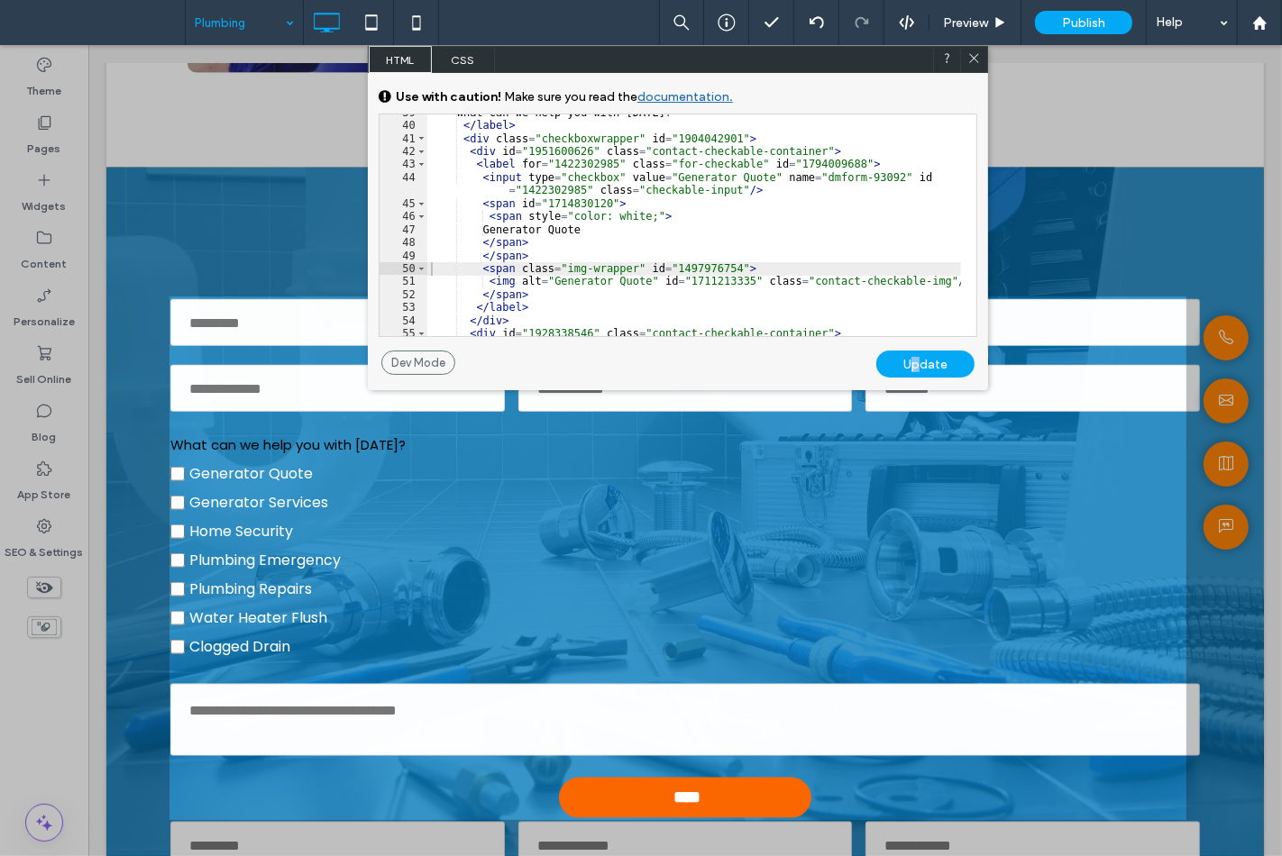
click at [975, 47] on div at bounding box center [973, 59] width 27 height 27
drag, startPoint x: 969, startPoint y: 59, endPoint x: 725, endPoint y: 132, distance: 254.7
click at [969, 59] on icon at bounding box center [974, 58] width 14 height 14
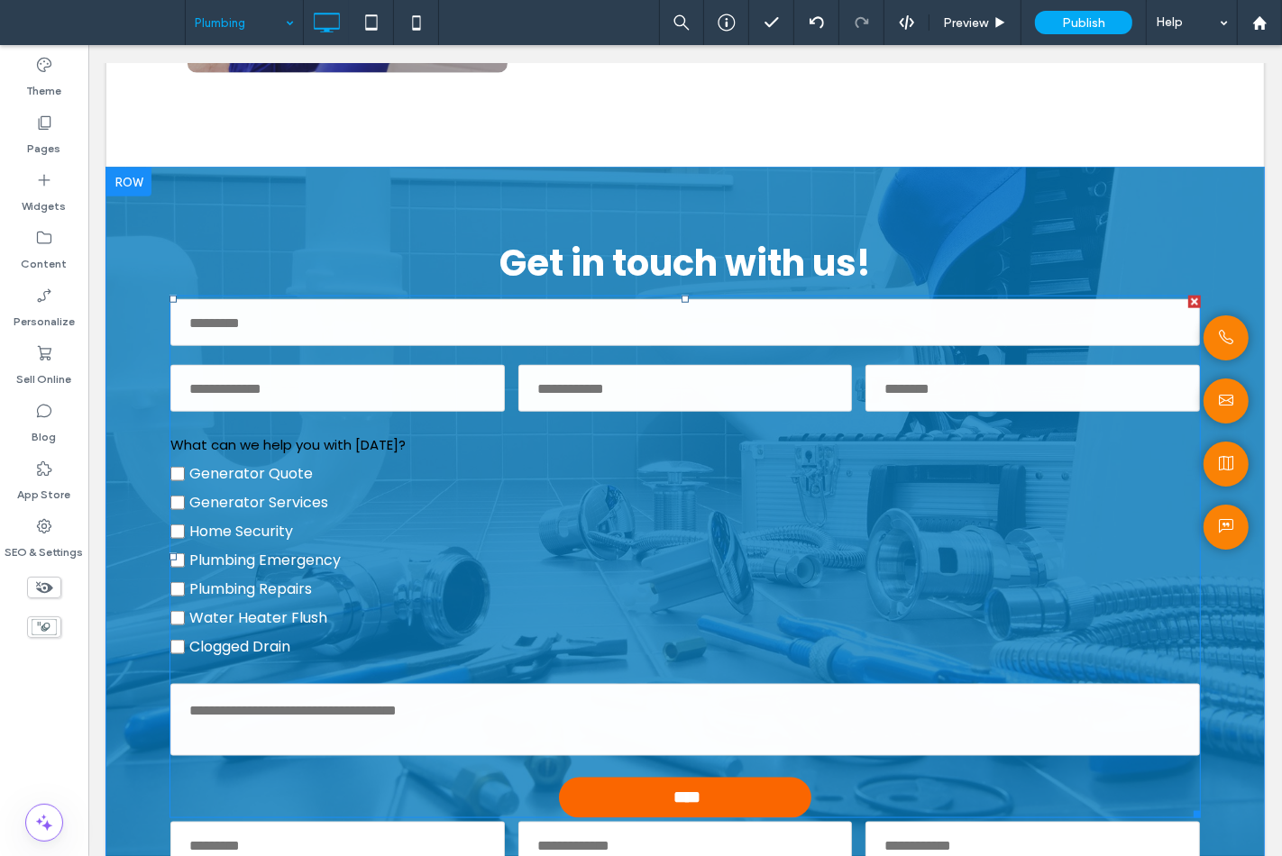
click at [560, 501] on label "Generator Services" at bounding box center [683, 503] width 1029 height 29
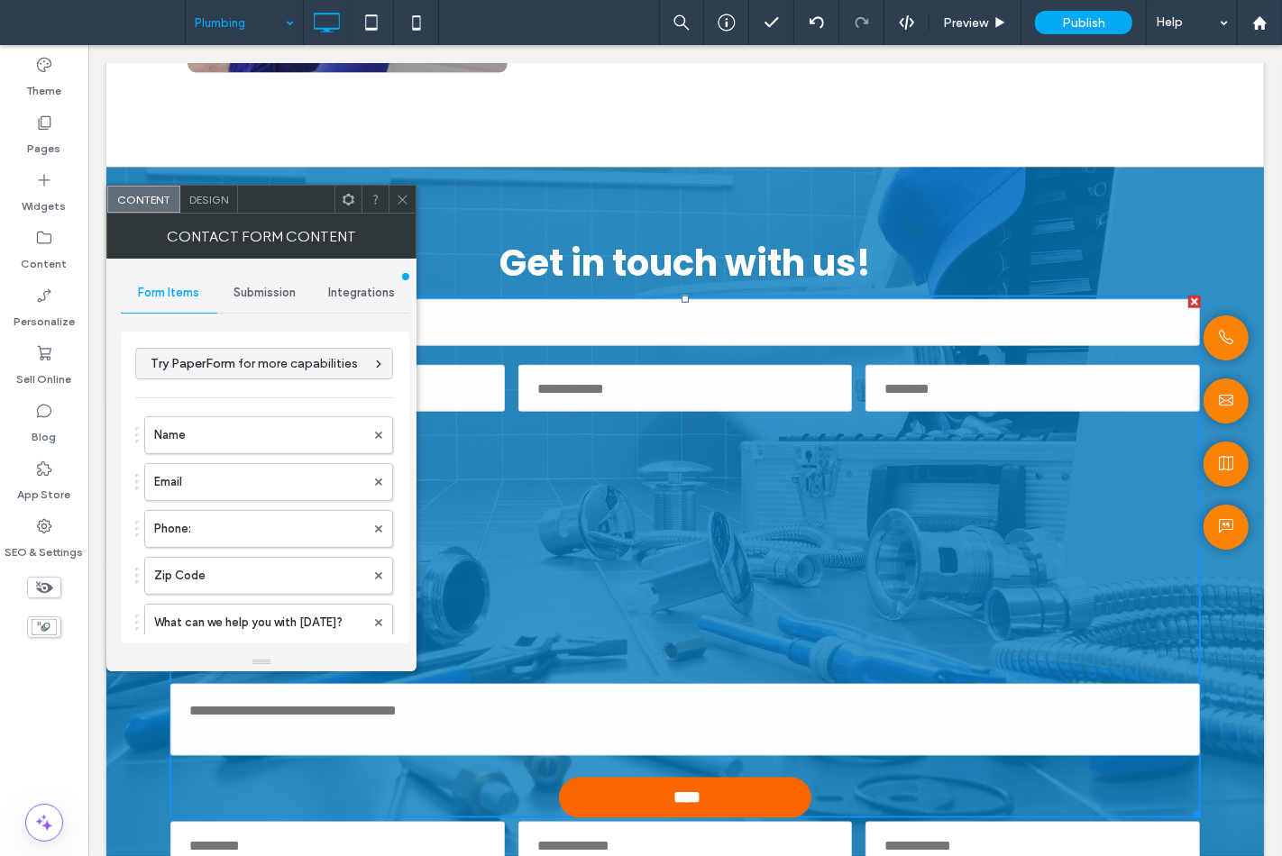
click at [214, 178] on div "Get in touch with us! Contact Us Name Email Phone: Zip Code What can we help yo…" at bounding box center [683, 677] width 1157 height 1018
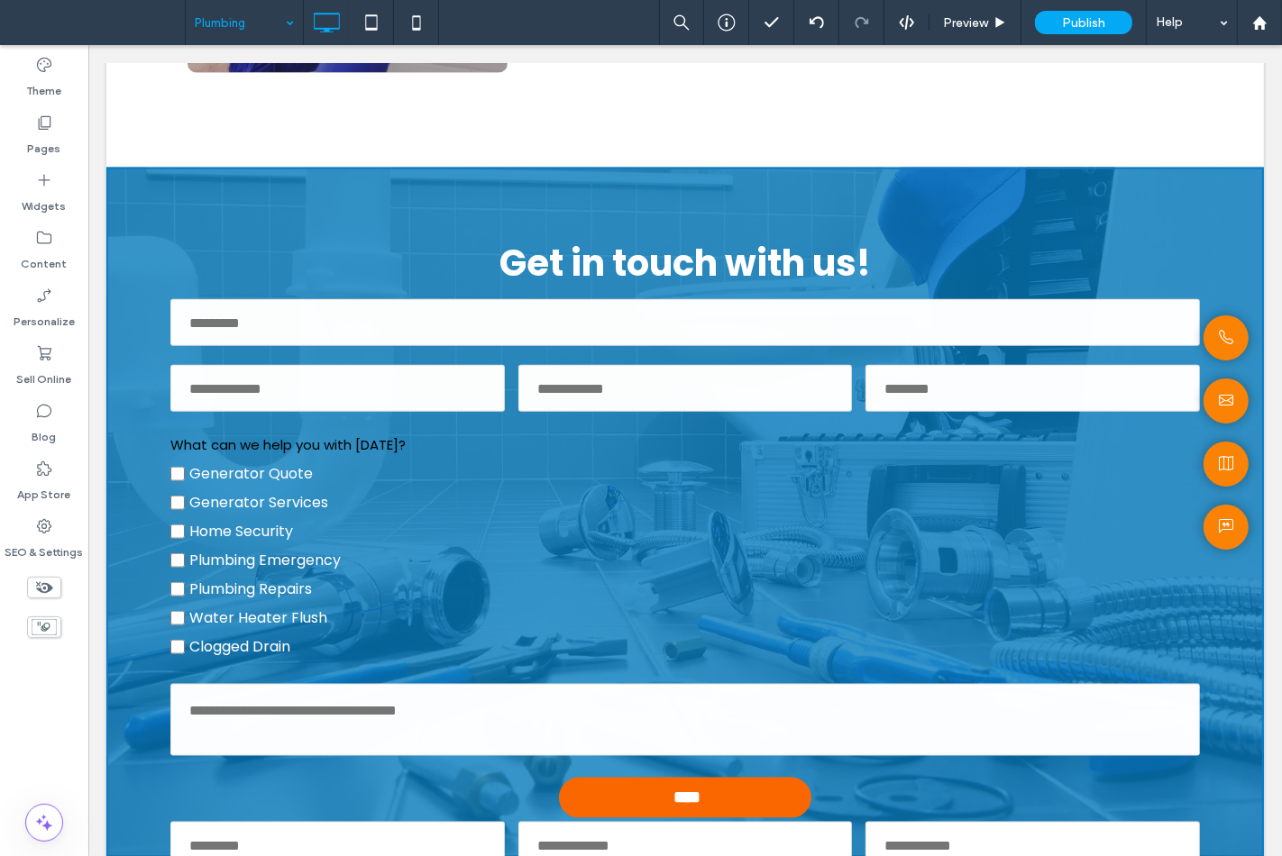
click at [434, 508] on label "Generator Services" at bounding box center [683, 503] width 1029 height 29
click at [426, 475] on label "Generator Quote" at bounding box center [683, 474] width 1029 height 29
click at [45, 661] on div at bounding box center [44, 657] width 88 height 17
click at [214, 500] on span "Generator Services" at bounding box center [257, 502] width 139 height 21
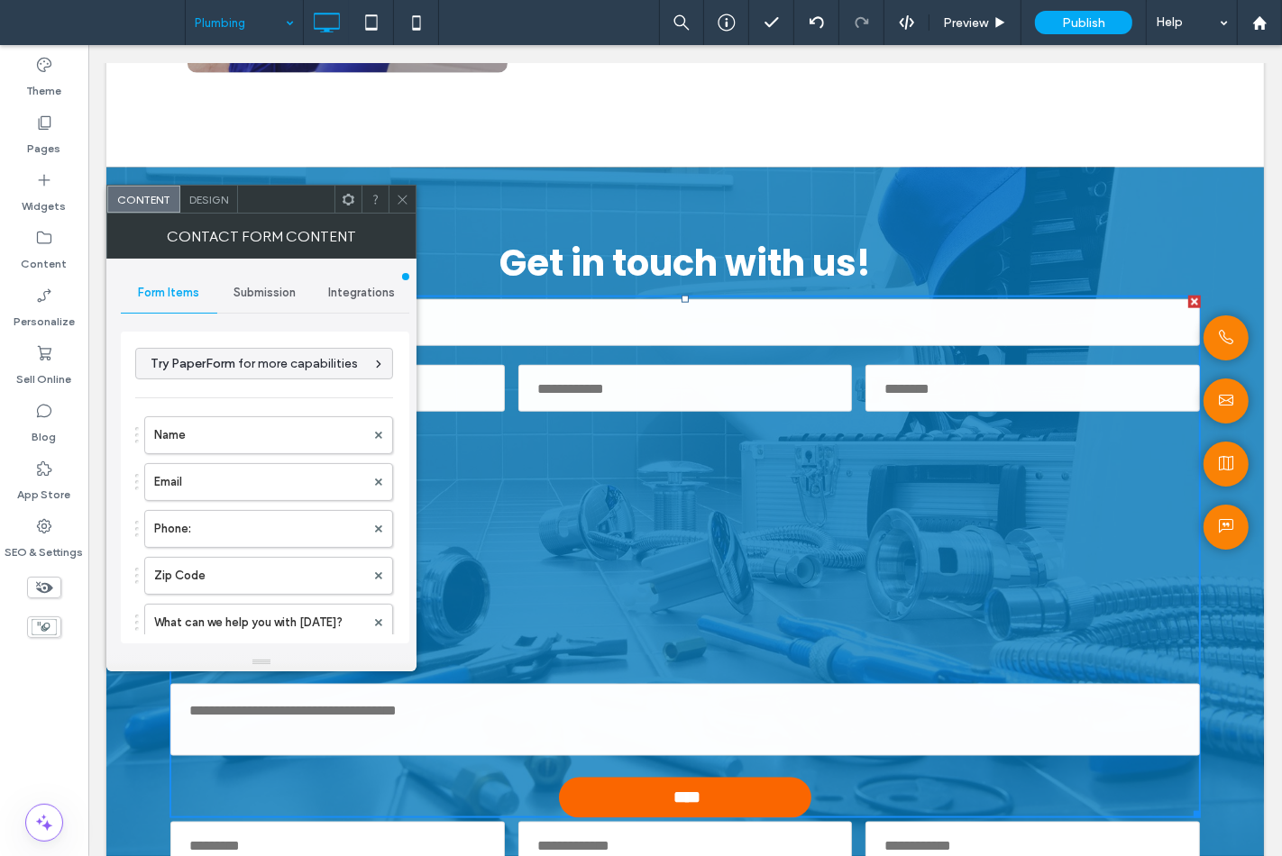
click at [219, 191] on div "Design" at bounding box center [209, 199] width 58 height 27
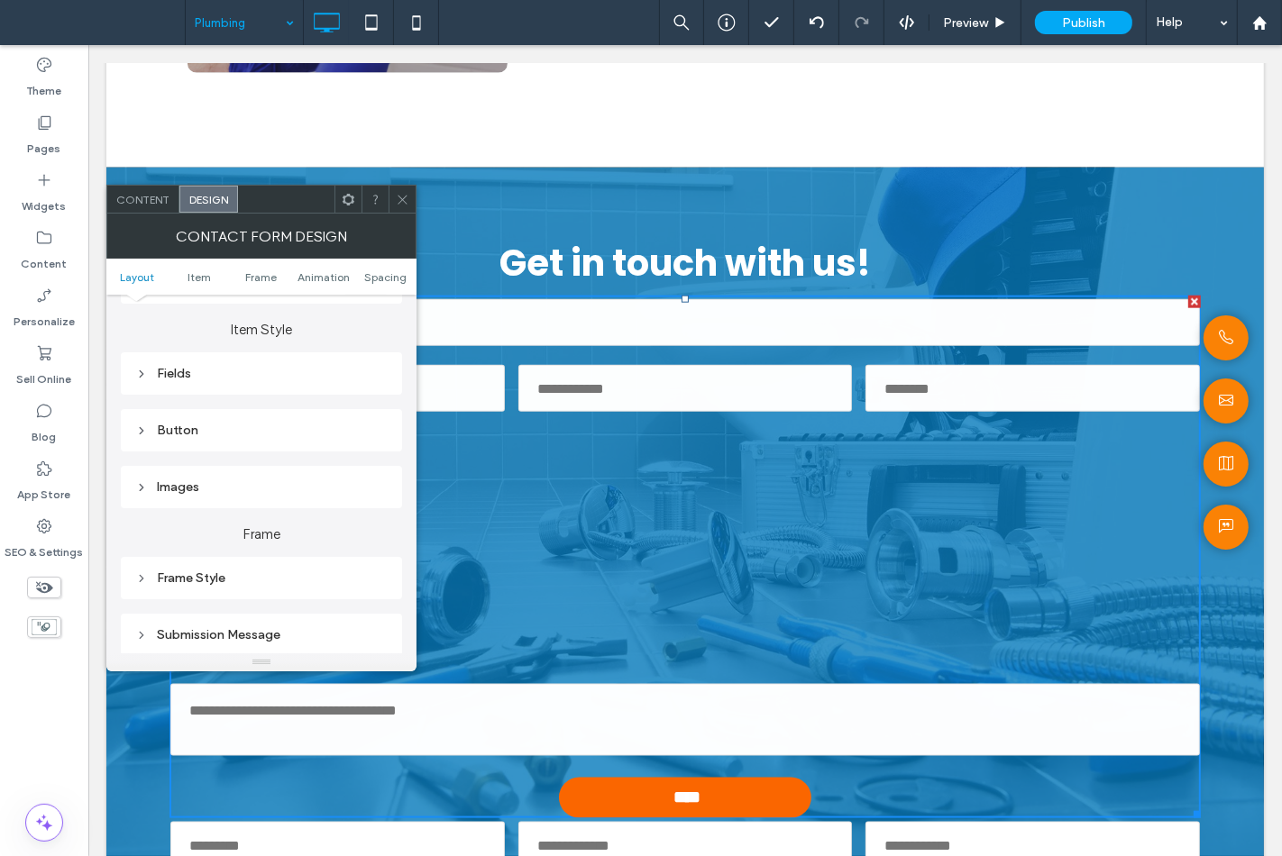
scroll to position [300, 0]
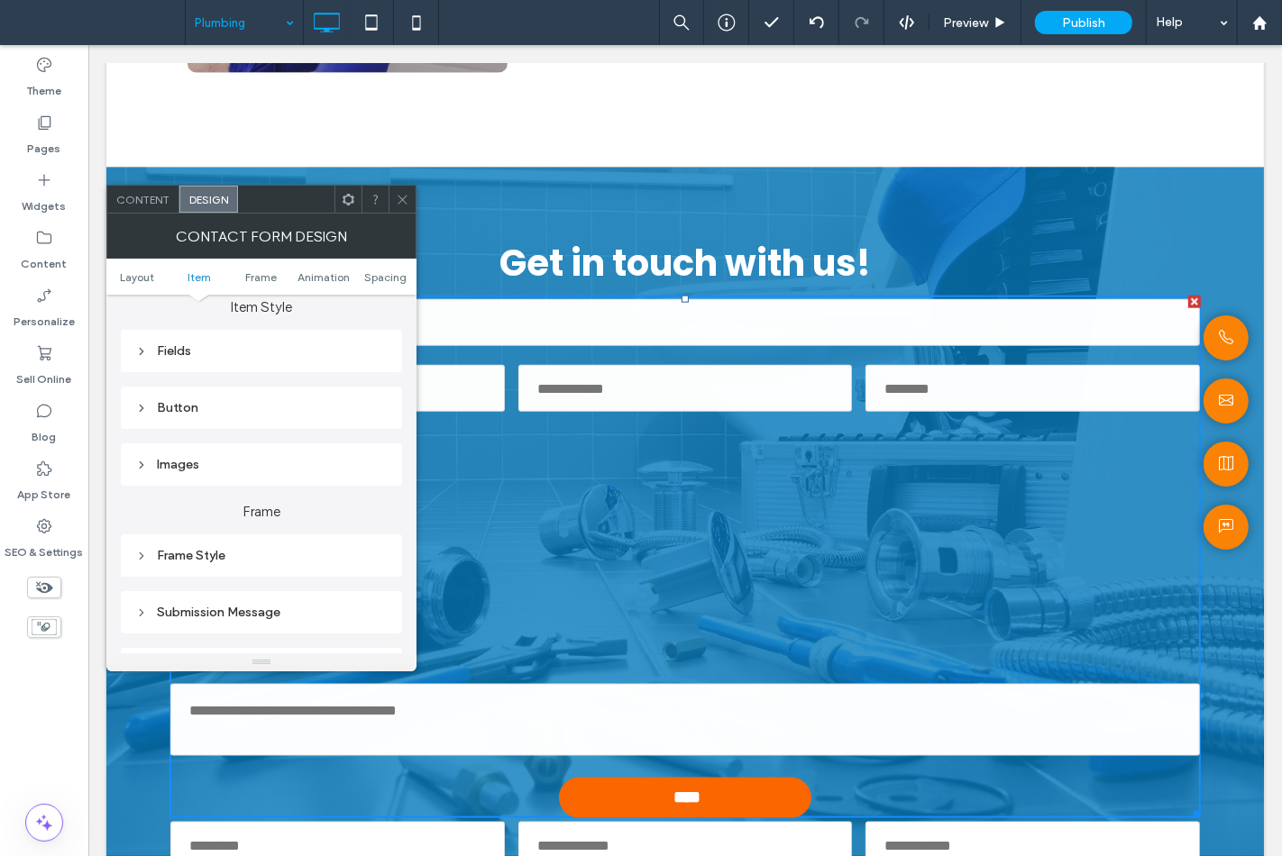
click at [231, 362] on div "Fields" at bounding box center [261, 351] width 281 height 42
click at [231, 353] on div "Fields" at bounding box center [261, 350] width 252 height 15
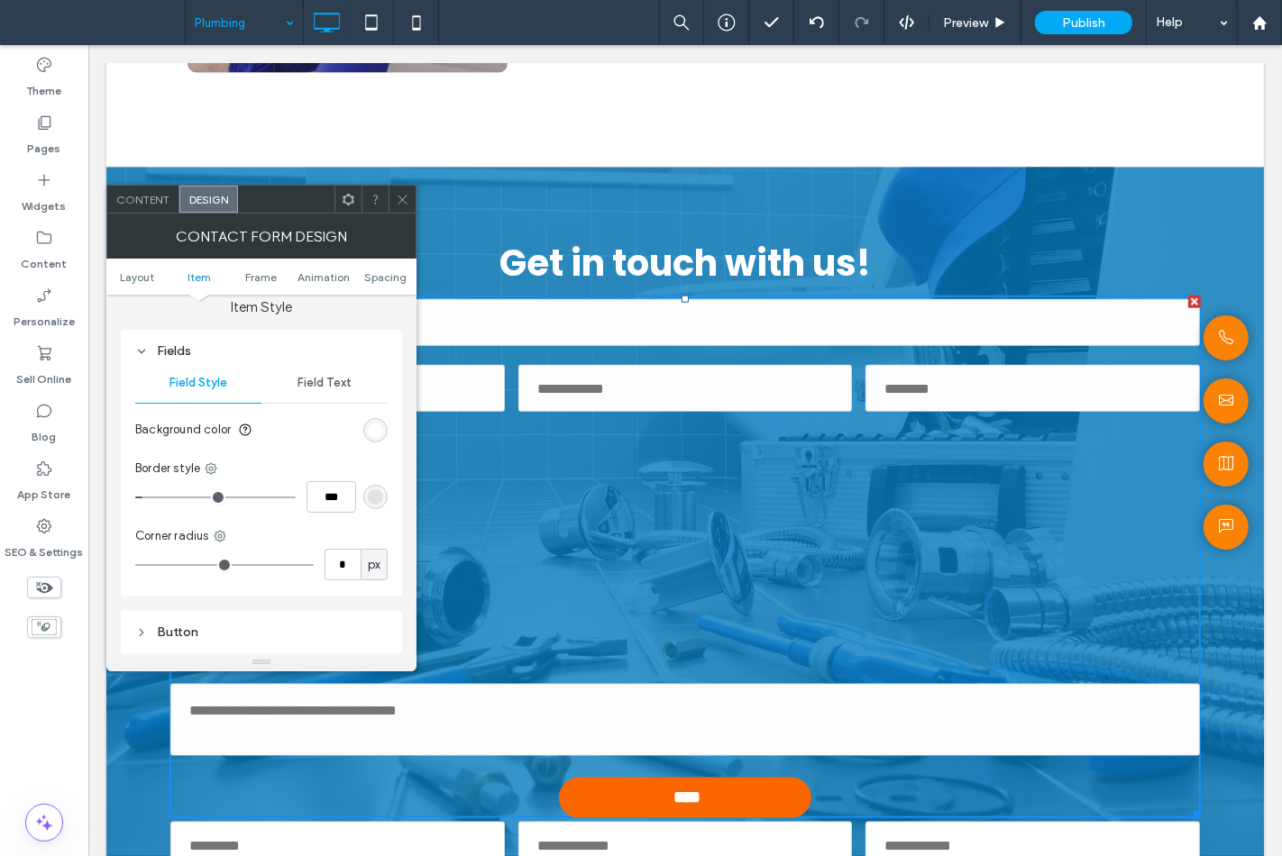
click at [308, 383] on span "Field Text" at bounding box center [324, 383] width 54 height 14
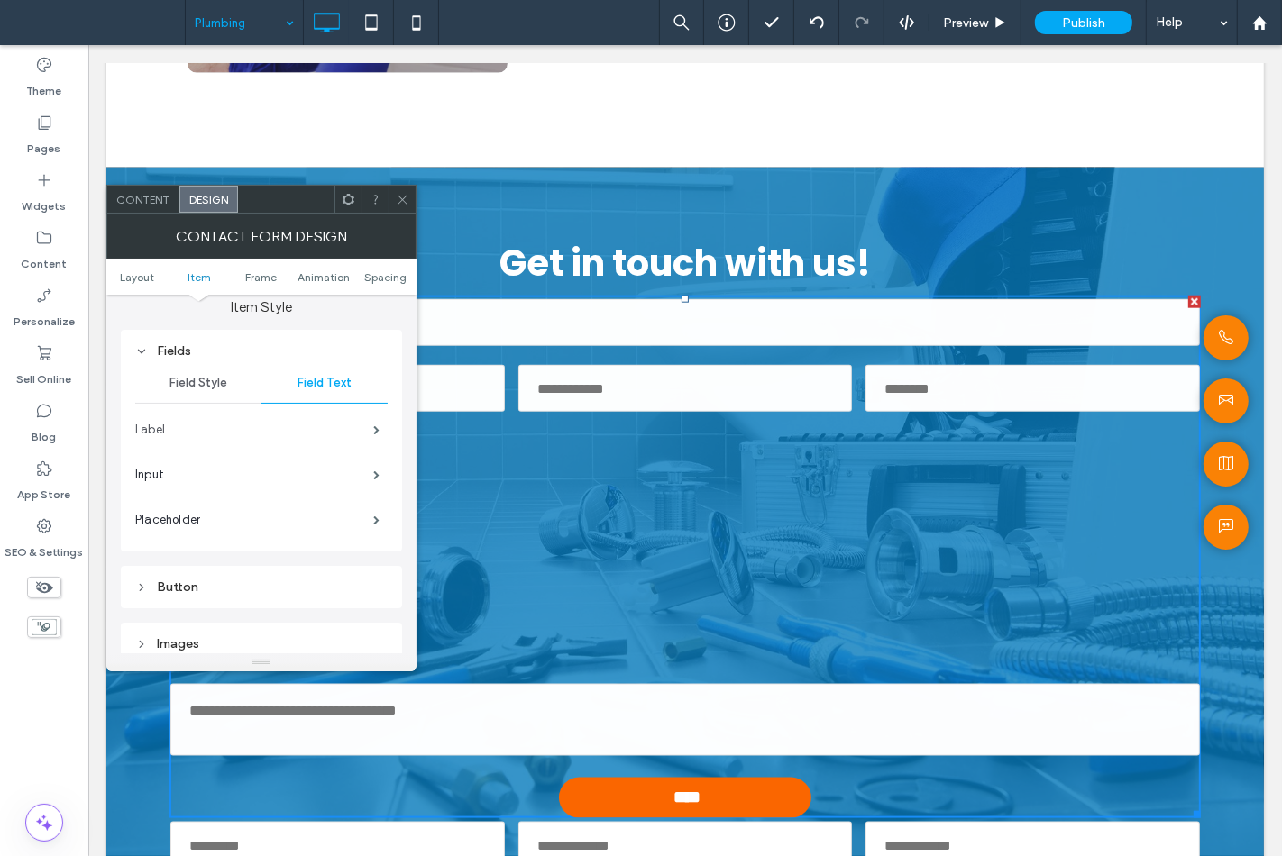
click at [275, 425] on label "Label" at bounding box center [254, 430] width 238 height 36
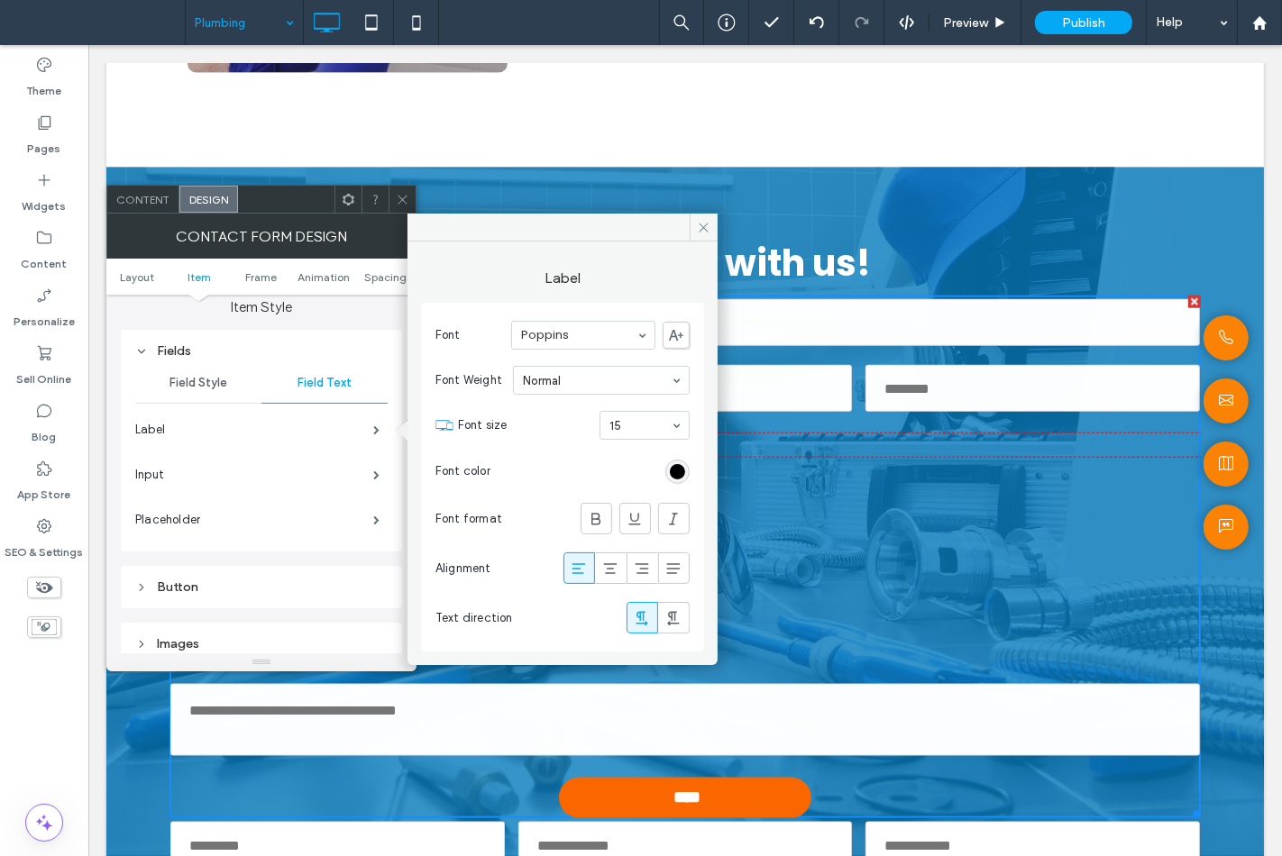
click at [685, 472] on div "rgb(0, 0, 0)" at bounding box center [677, 472] width 24 height 24
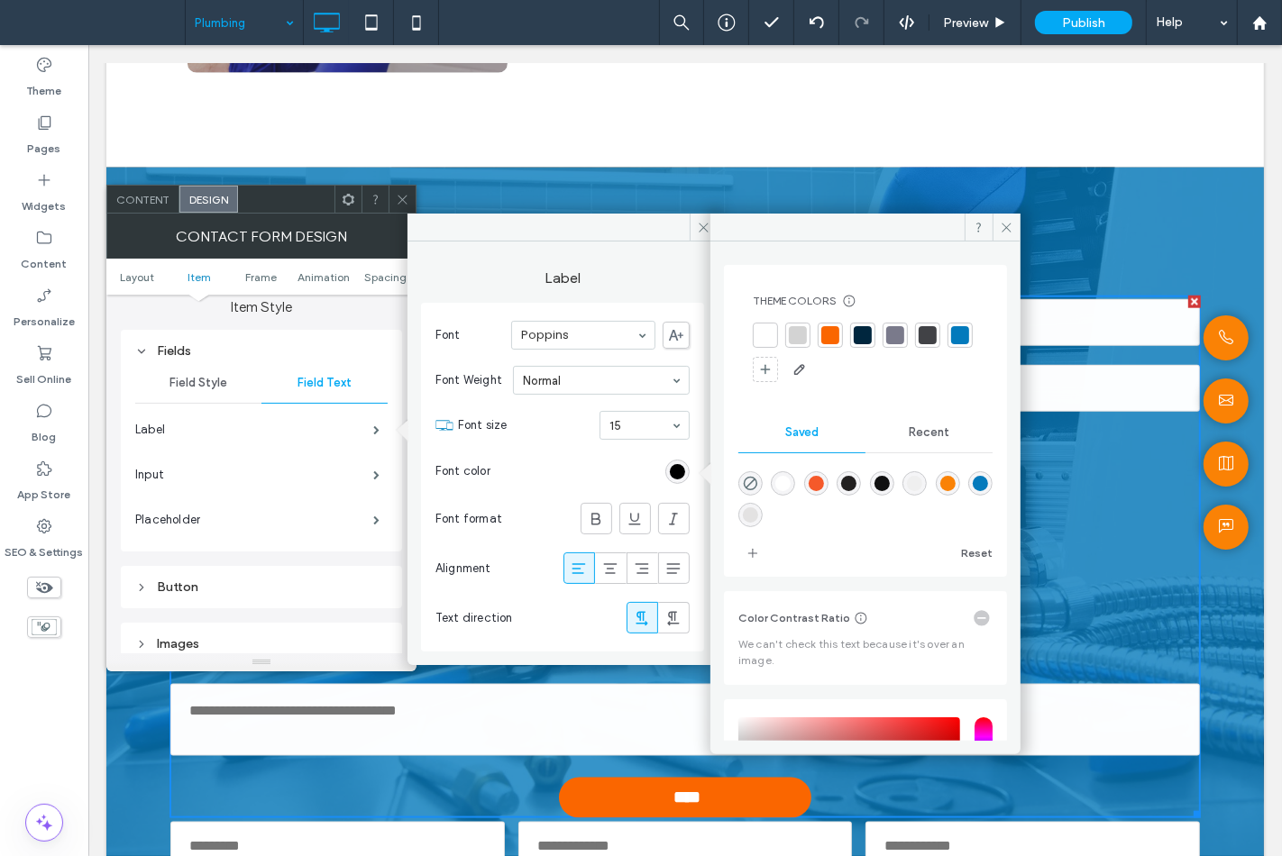
click at [762, 333] on div at bounding box center [765, 335] width 18 height 18
drag, startPoint x: 1004, startPoint y: 227, endPoint x: 918, endPoint y: 180, distance: 98.4
click at [1004, 227] on icon at bounding box center [1007, 228] width 14 height 14
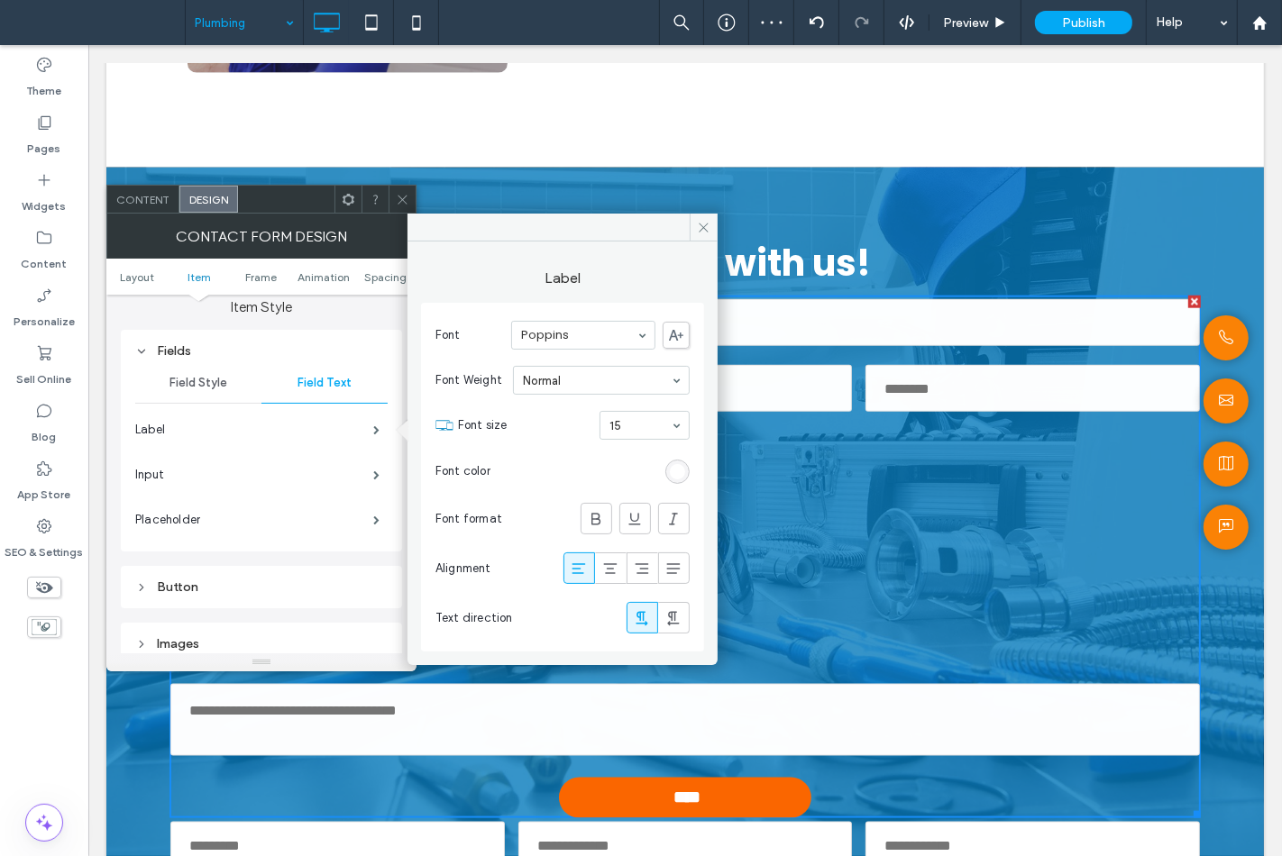
click at [717, 226] on div "Get in touch with us! Contact Us Name Email Phone: Zip Code What can we help yo…" at bounding box center [683, 677] width 1157 height 1018
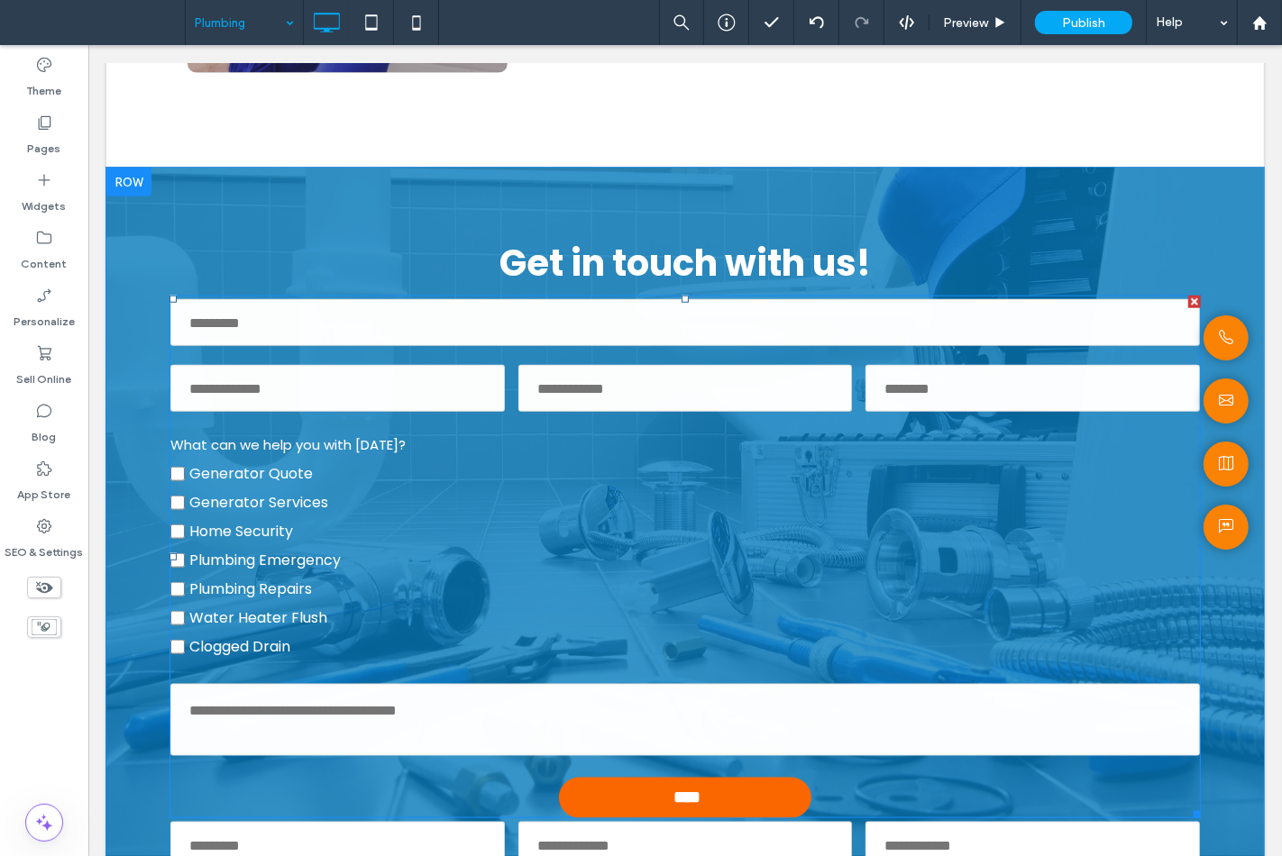
click at [352, 481] on label "Generator Quote" at bounding box center [683, 474] width 1029 height 29
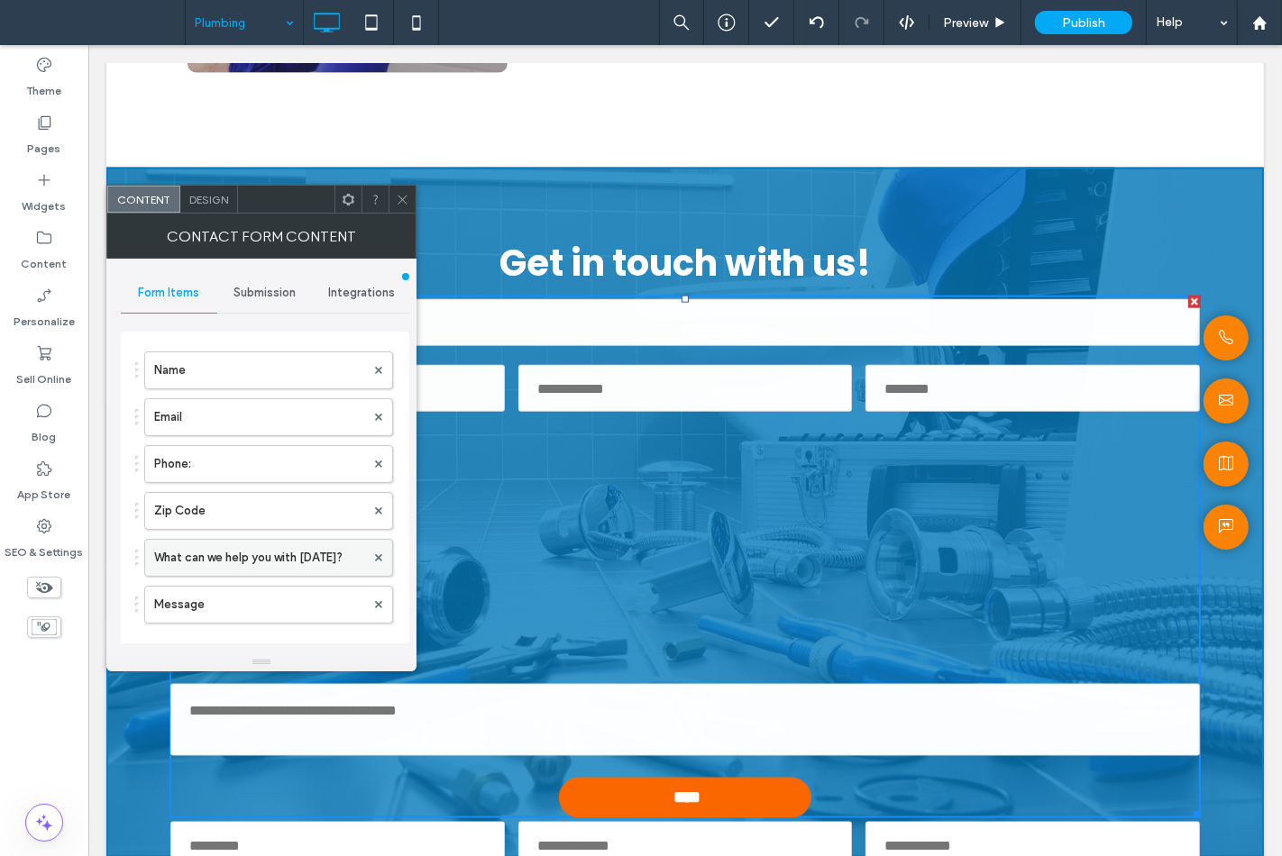
scroll to position [100, 0]
click at [217, 534] on label "What can we help you with today?" at bounding box center [259, 523] width 211 height 36
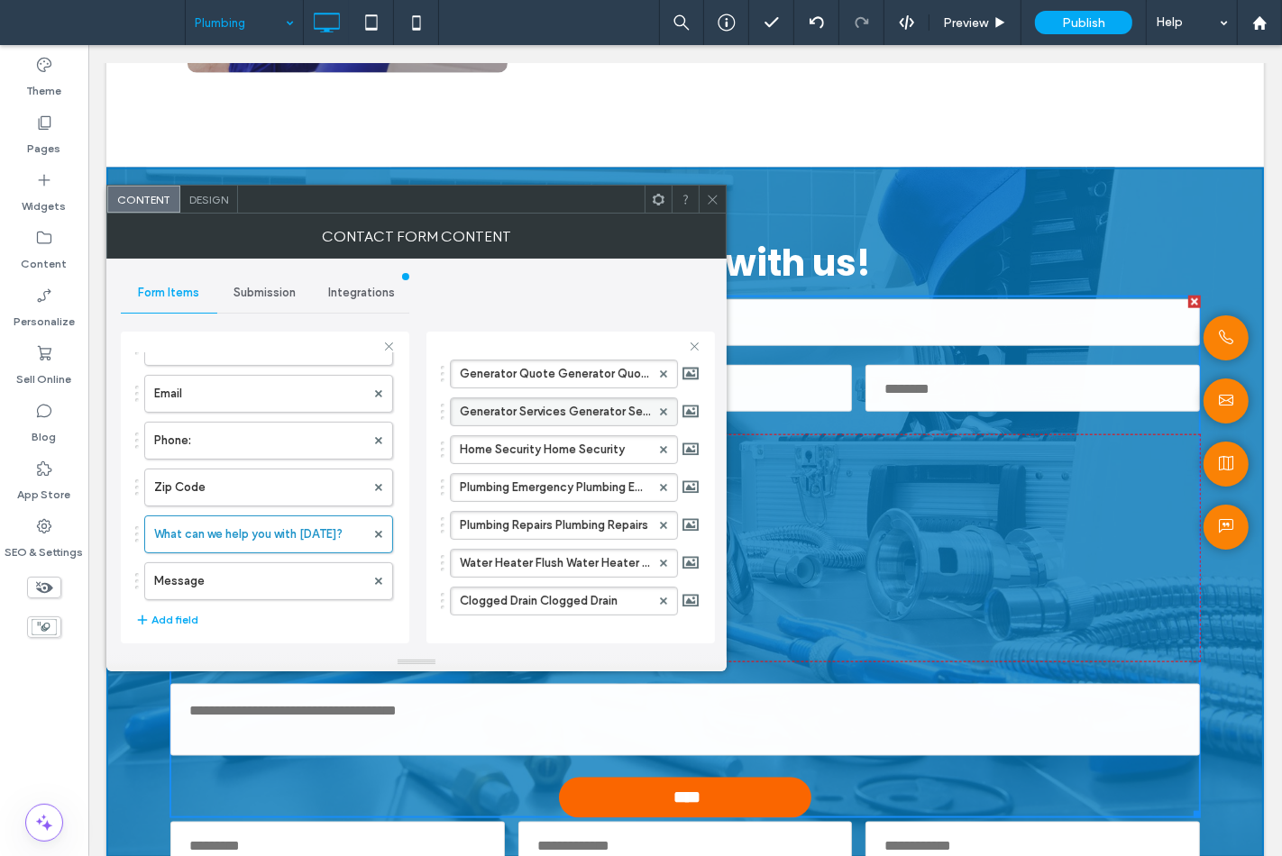
scroll to position [373, 0]
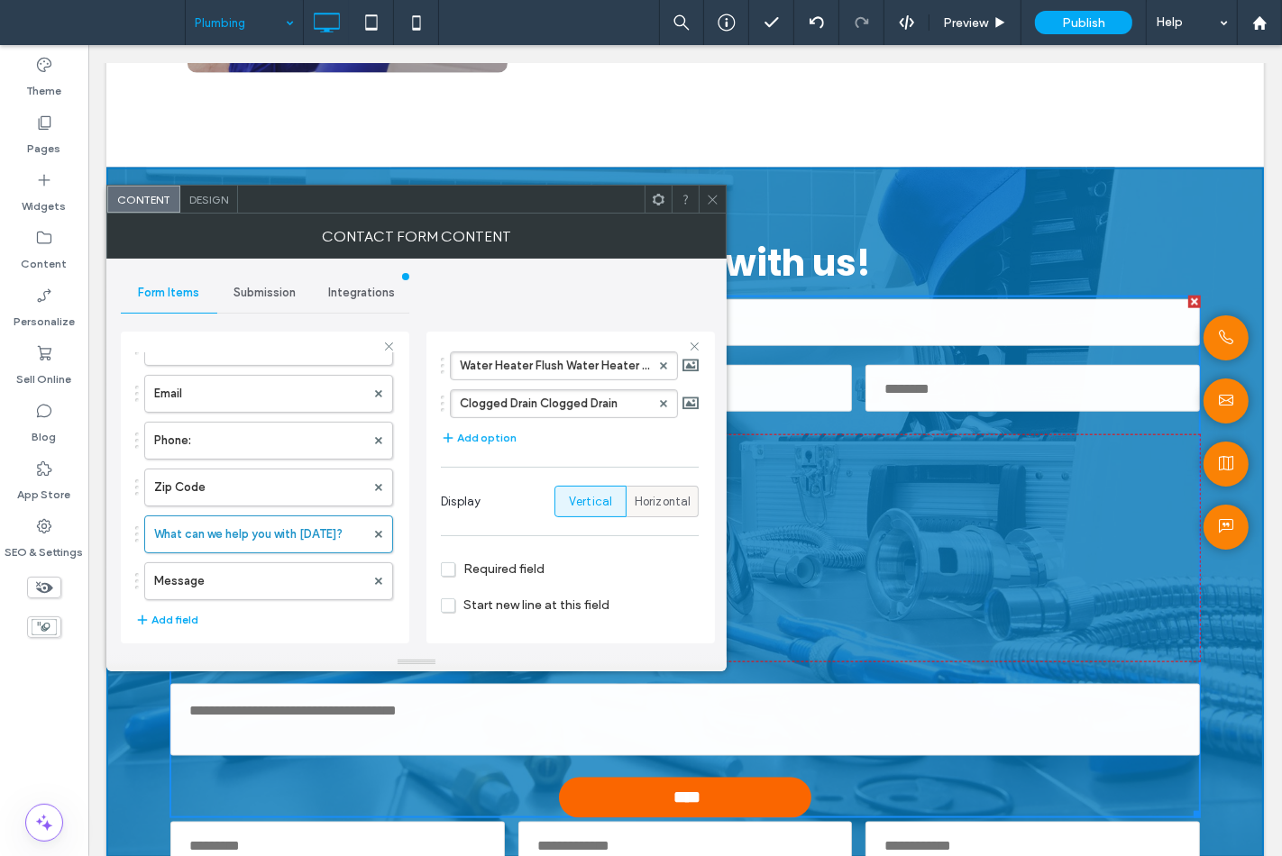
click at [650, 506] on span "Horizontal" at bounding box center [663, 502] width 57 height 18
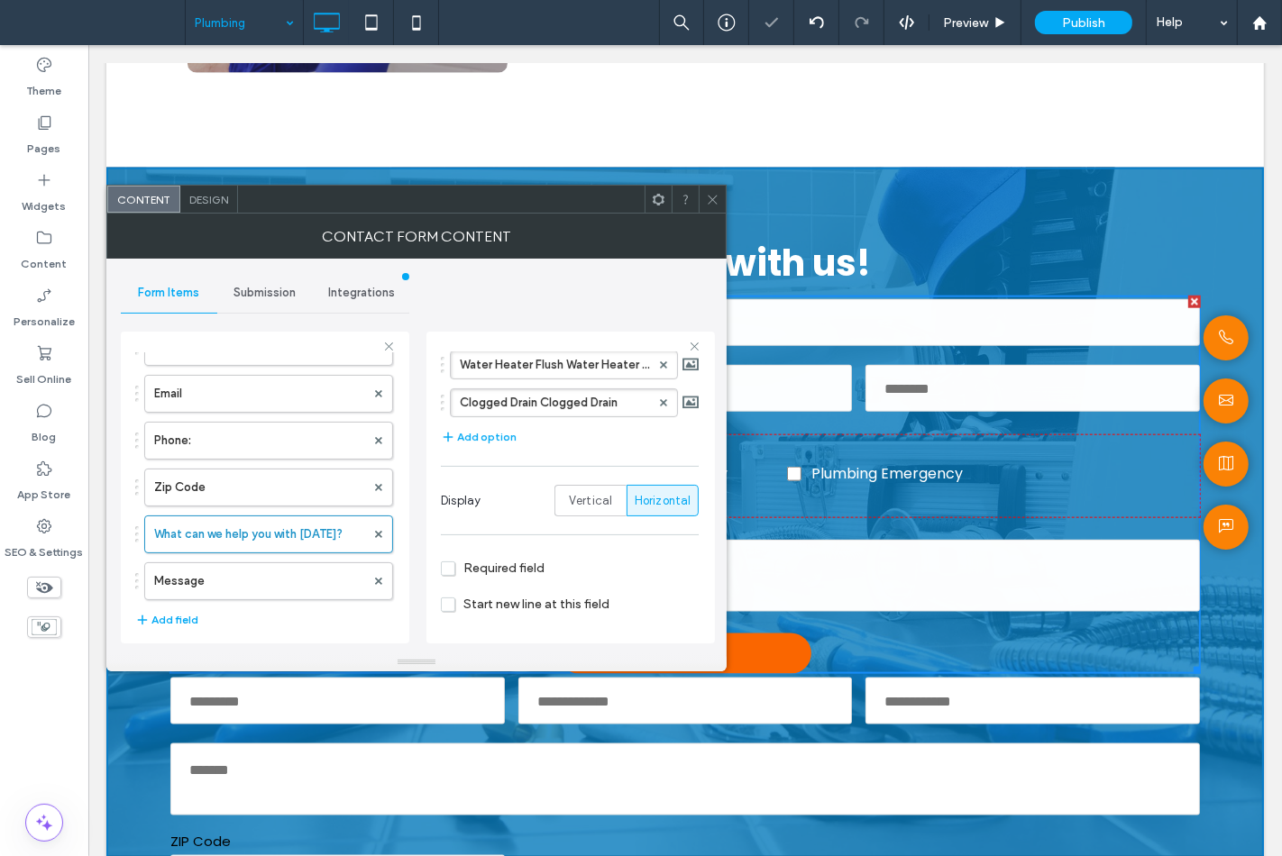
click at [717, 205] on span at bounding box center [713, 199] width 14 height 27
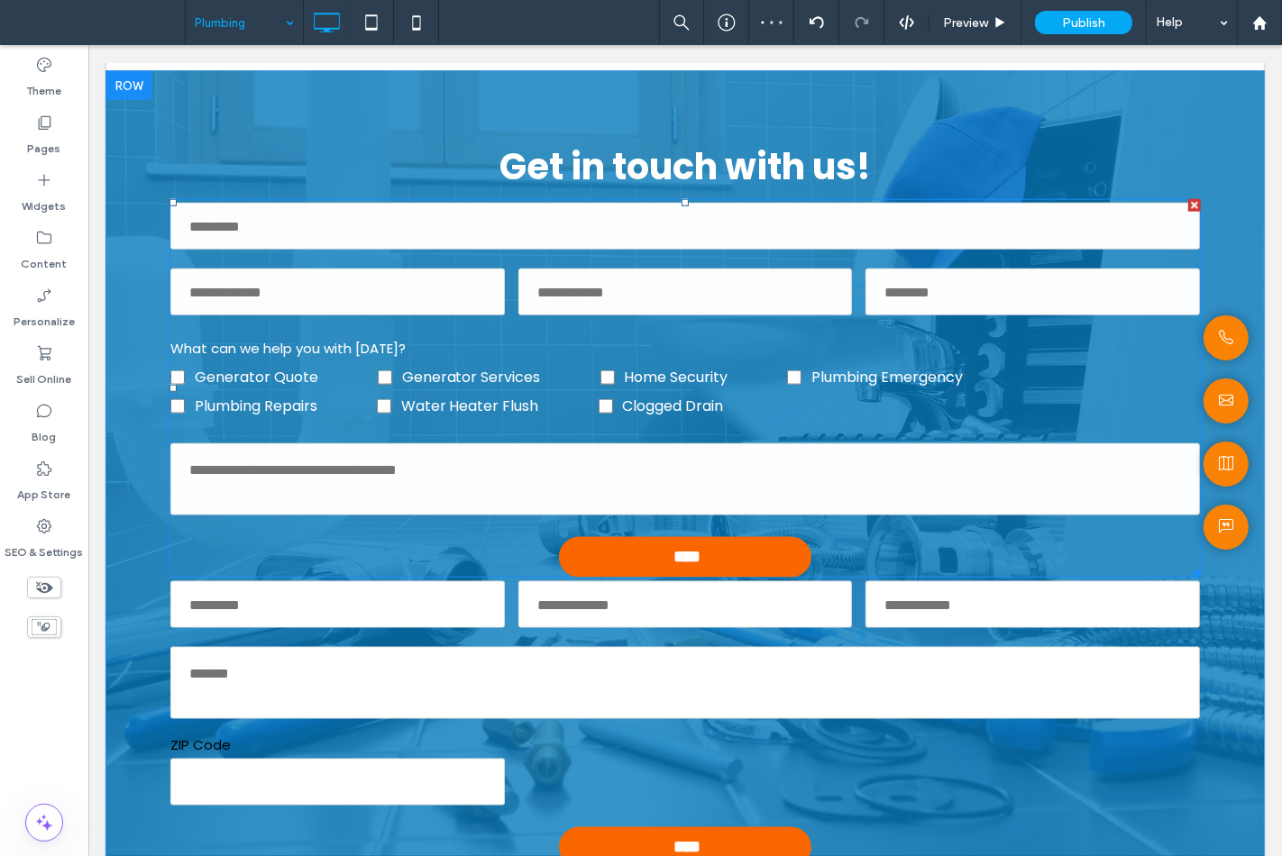
scroll to position [1803, 0]
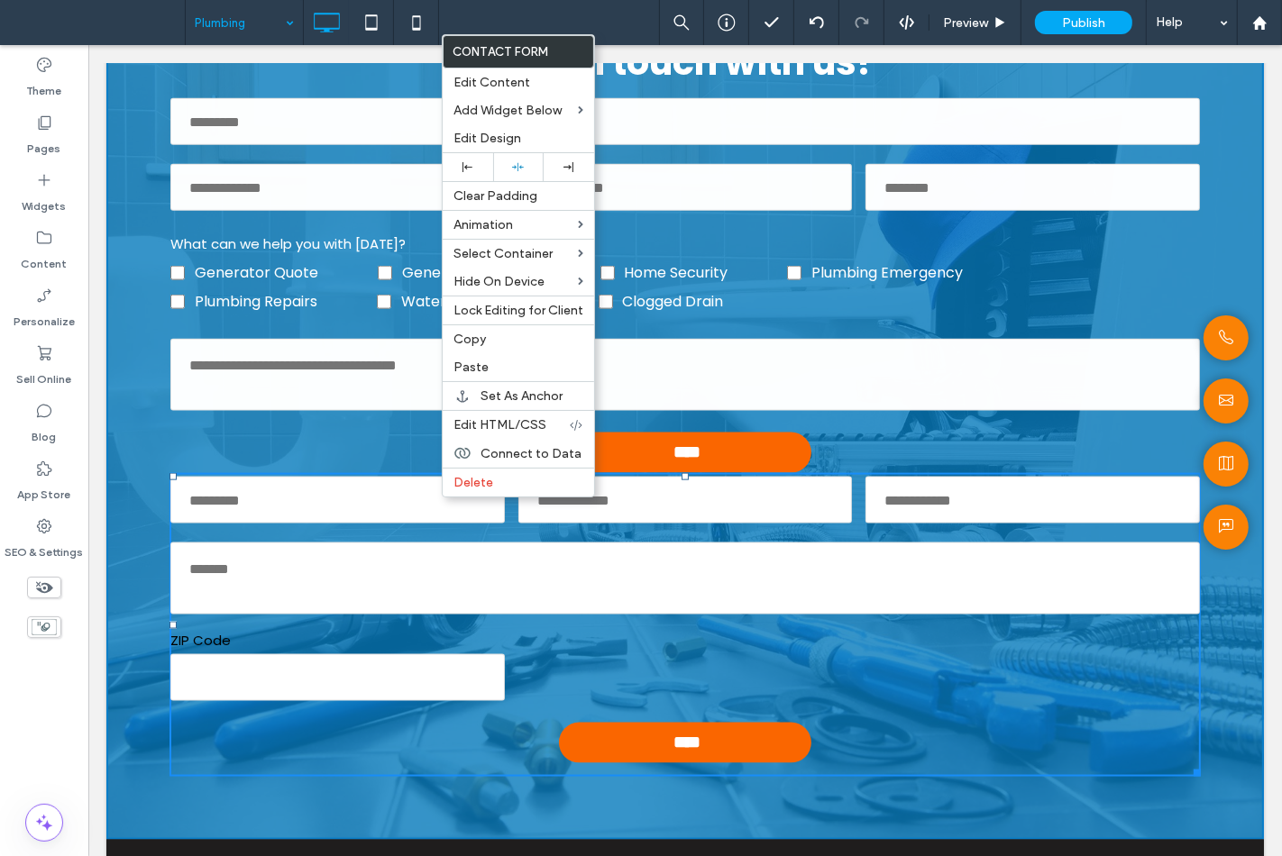
drag, startPoint x: 67, startPoint y: 685, endPoint x: 68, endPoint y: 676, distance: 9.1
click at [64, 685] on div "Theme Pages Widgets Content Personalize Sell Online Blog App Store SEO & Settin…" at bounding box center [44, 450] width 88 height 811
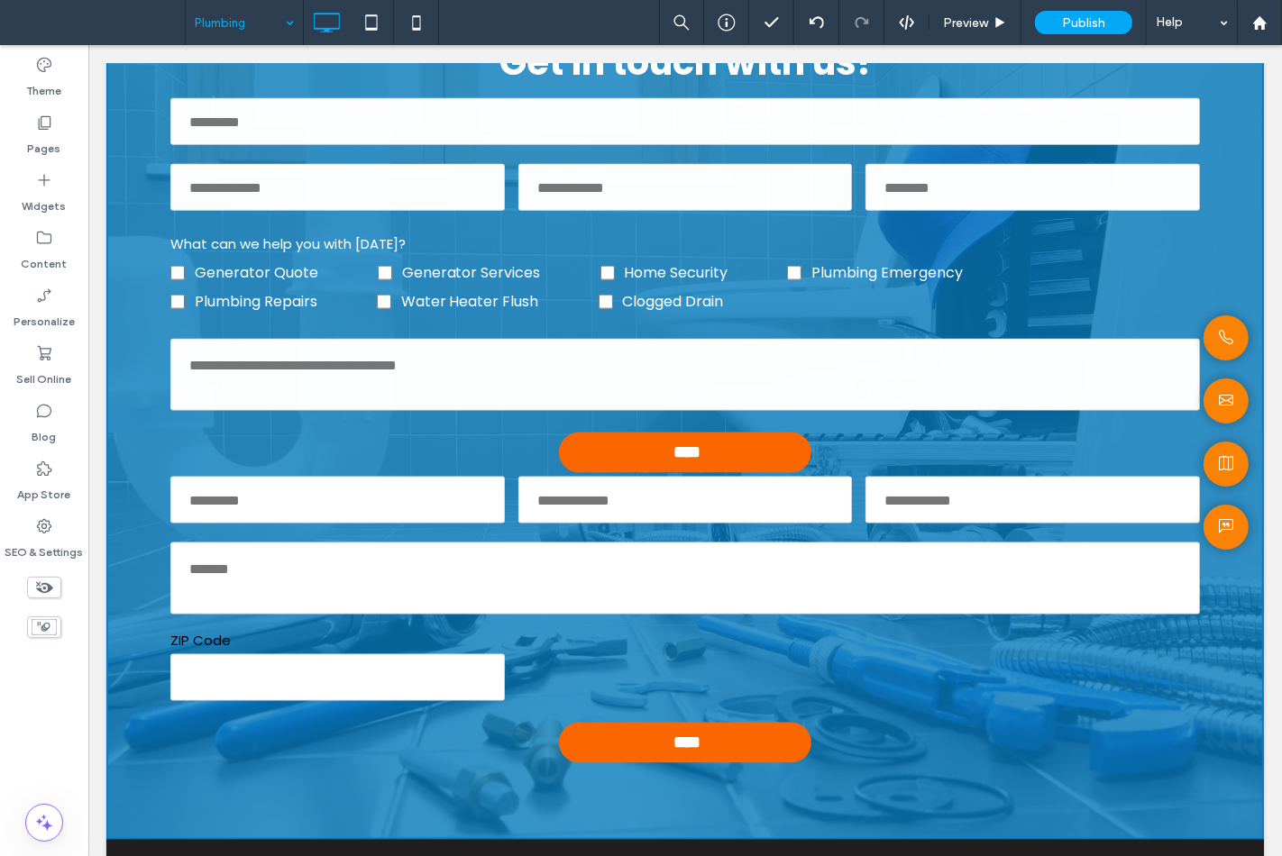
click at [42, 580] on icon at bounding box center [44, 588] width 20 height 20
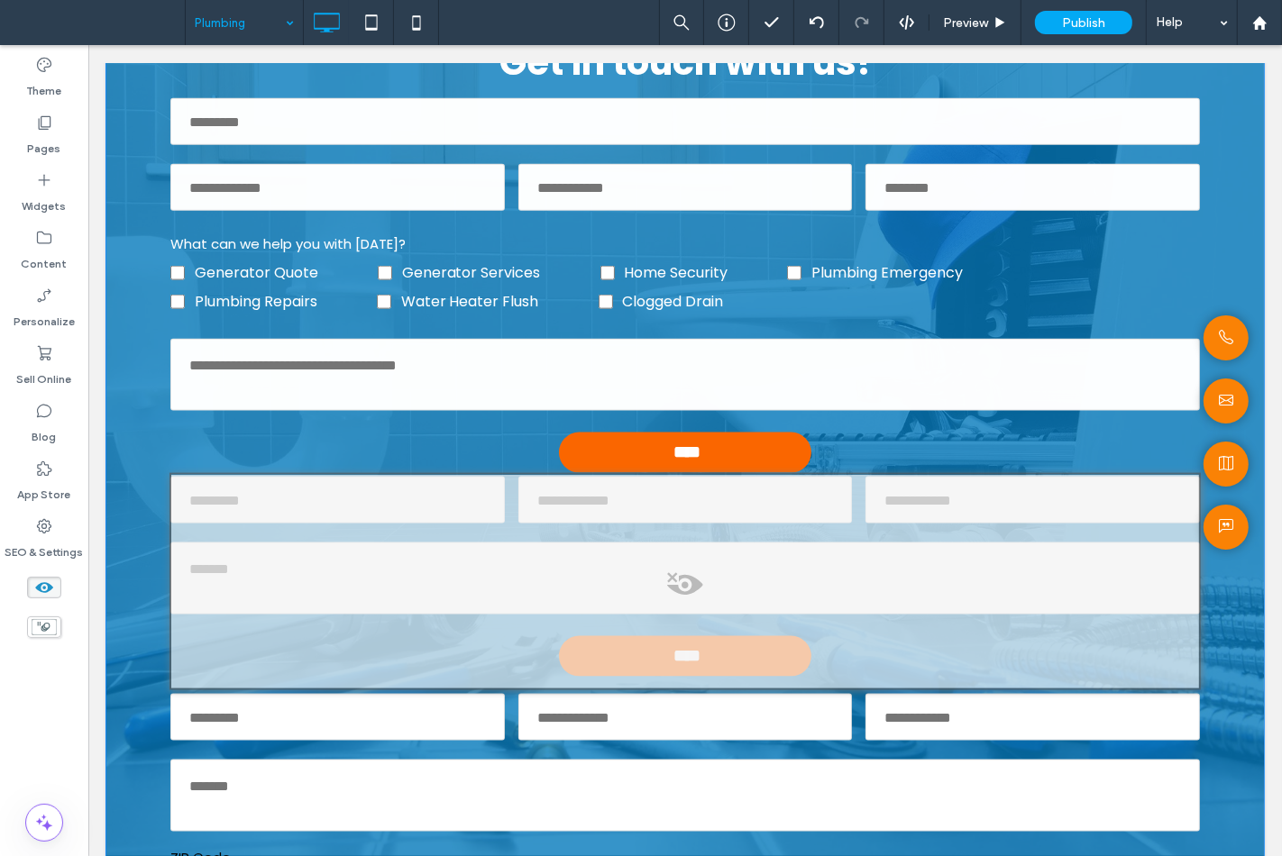
click at [443, 499] on div at bounding box center [684, 581] width 1031 height 217
click at [456, 525] on button "Yes" at bounding box center [469, 522] width 56 height 23
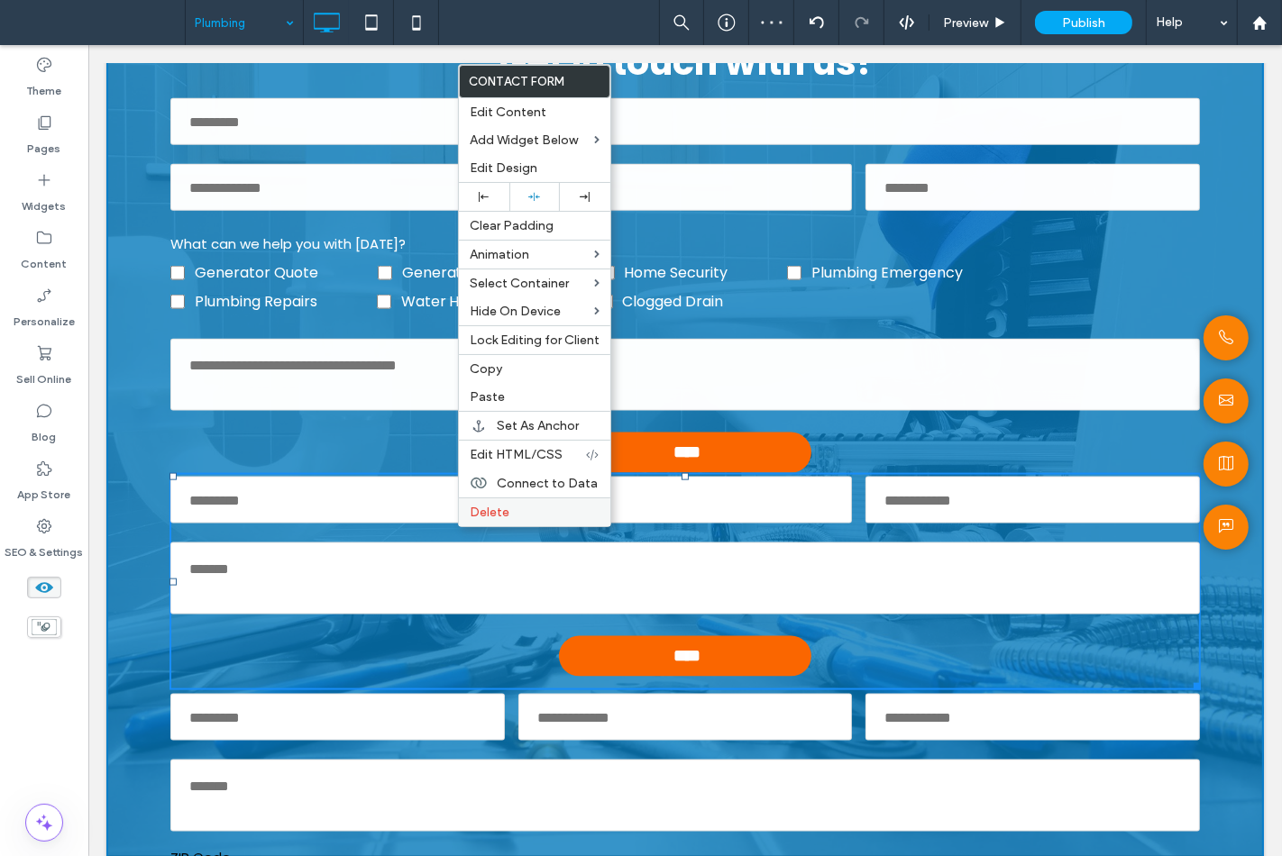
click at [507, 498] on div "Delete" at bounding box center [534, 512] width 151 height 29
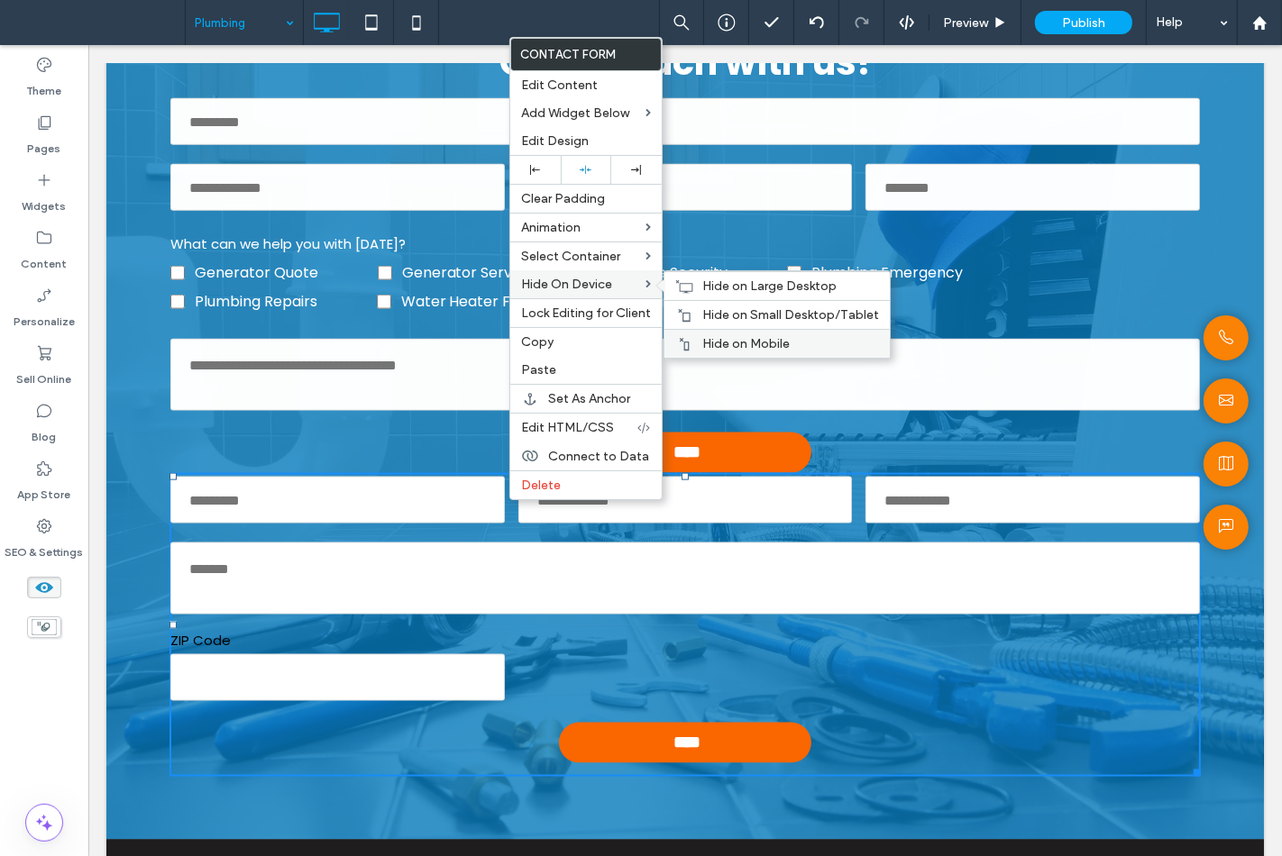
click at [771, 336] on span "Hide on Mobile" at bounding box center [745, 343] width 87 height 15
click at [772, 320] on span "Hide on Small Desktop/Tablet" at bounding box center [790, 314] width 177 height 15
click at [758, 286] on span "Hide on Large Desktop" at bounding box center [769, 286] width 134 height 15
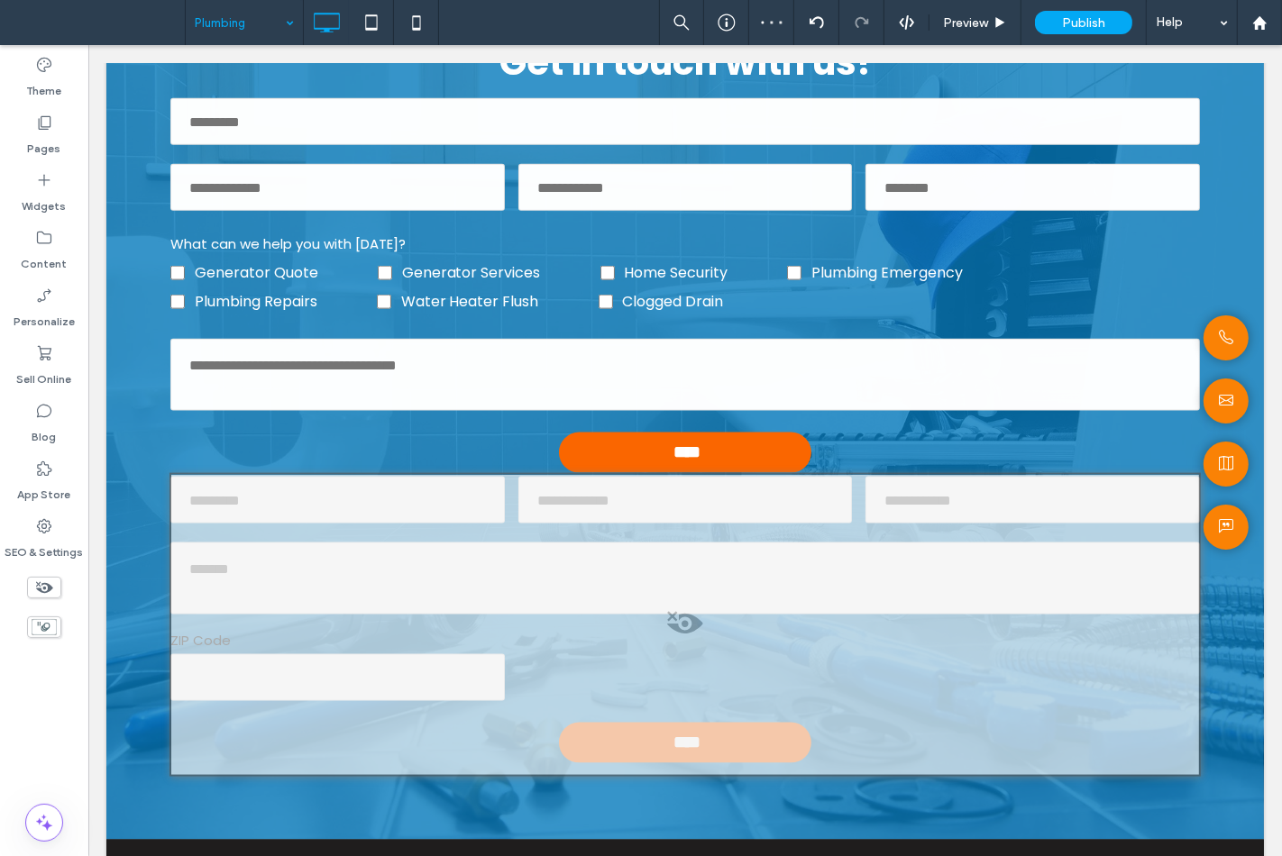
click at [36, 584] on icon at bounding box center [44, 588] width 20 height 20
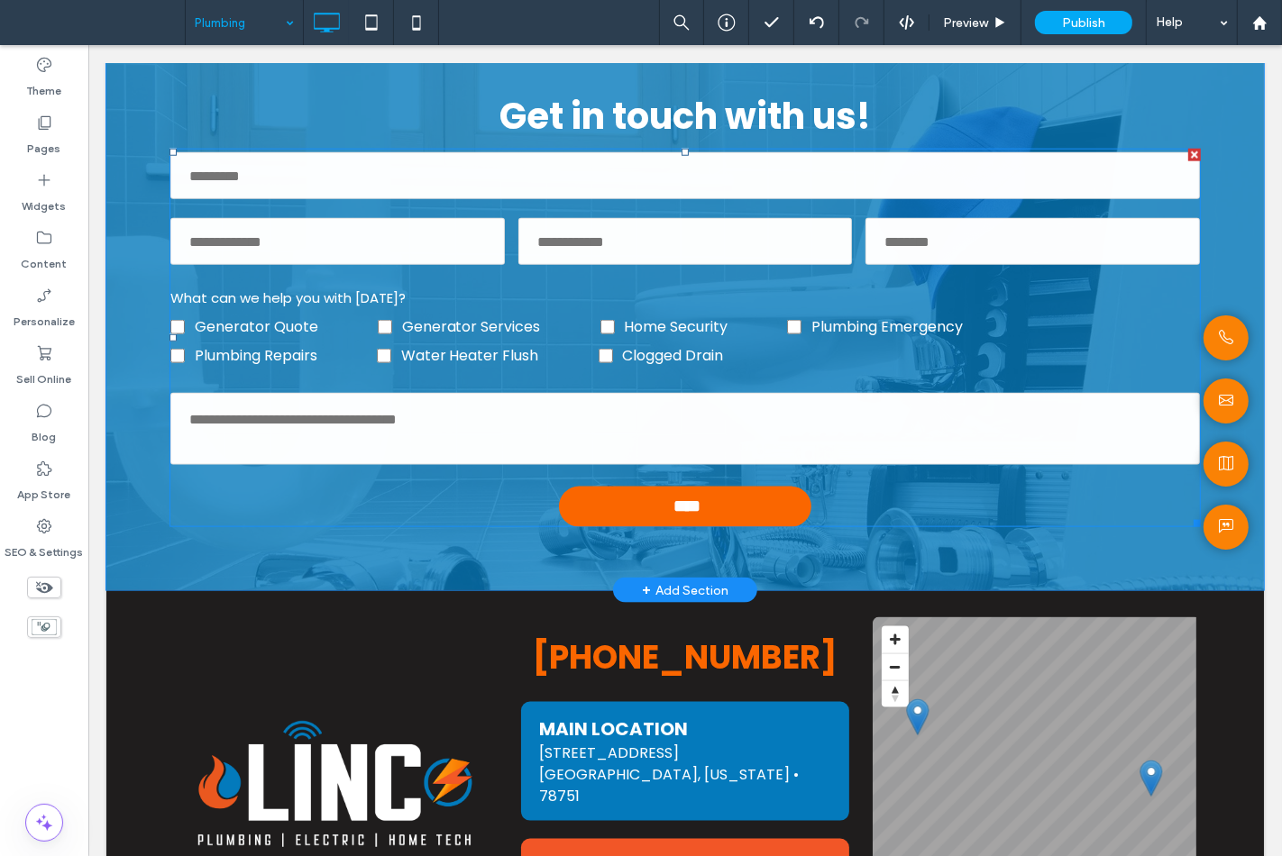
scroll to position [1896, 0]
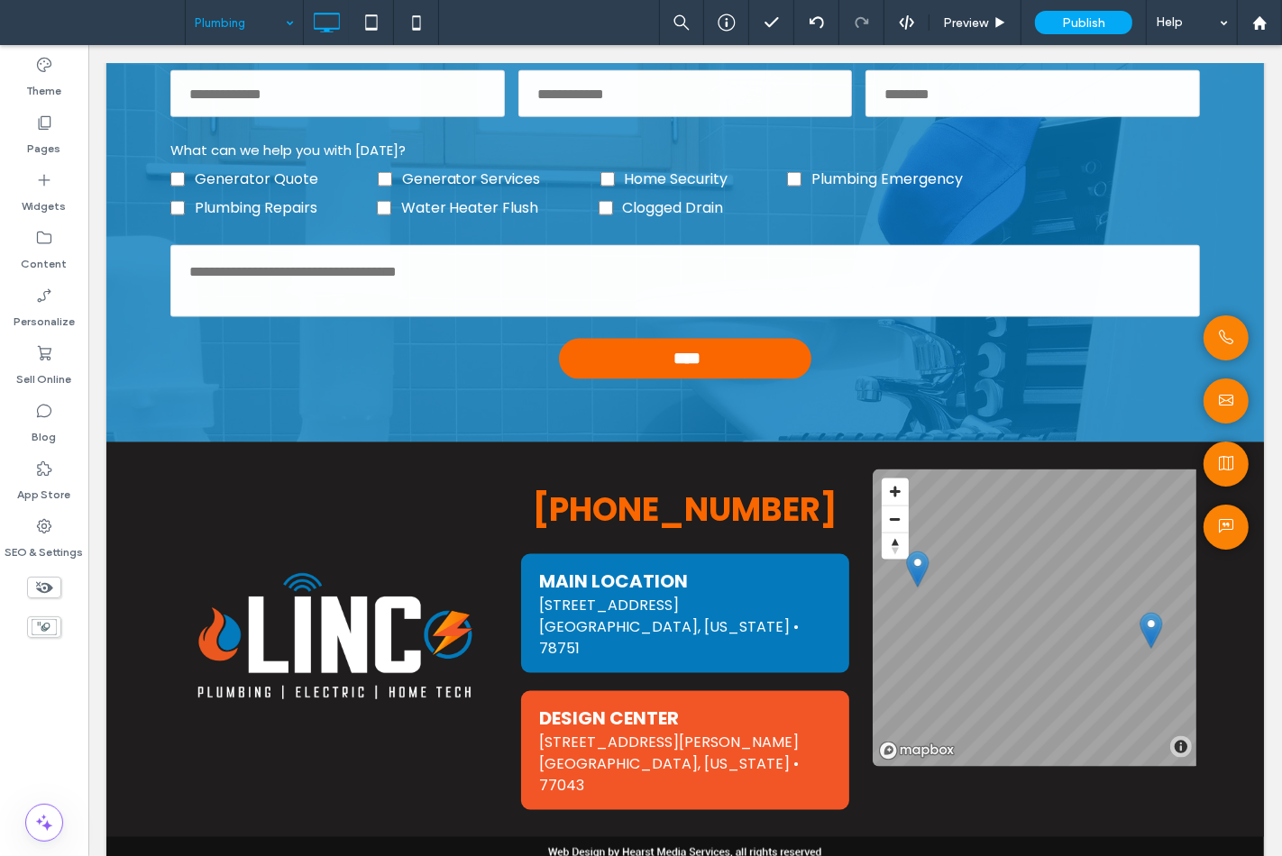
click at [257, 16] on div "Plumbing Preview Publish Help Theme Pages Widgets Content Personalize Sell Onli…" at bounding box center [641, 428] width 1282 height 856
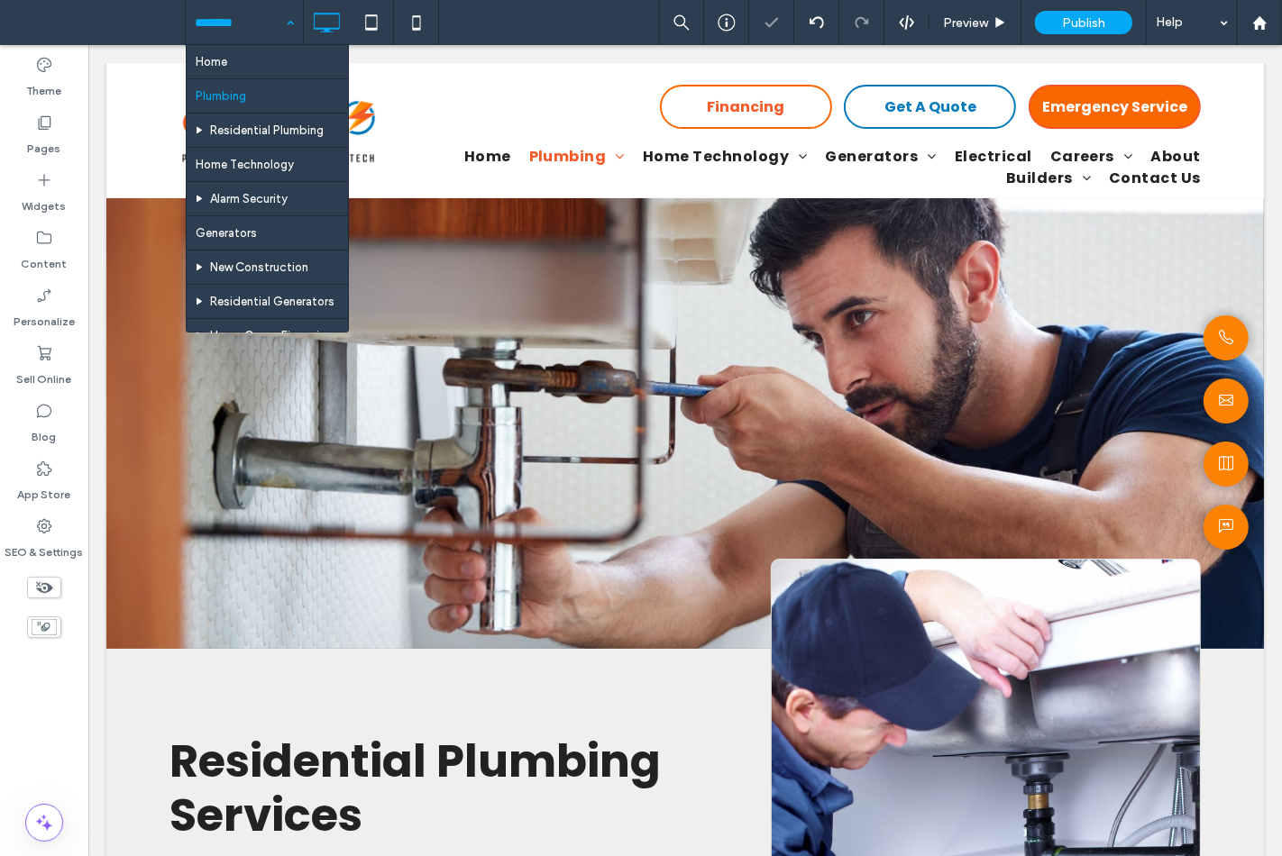
scroll to position [0, 0]
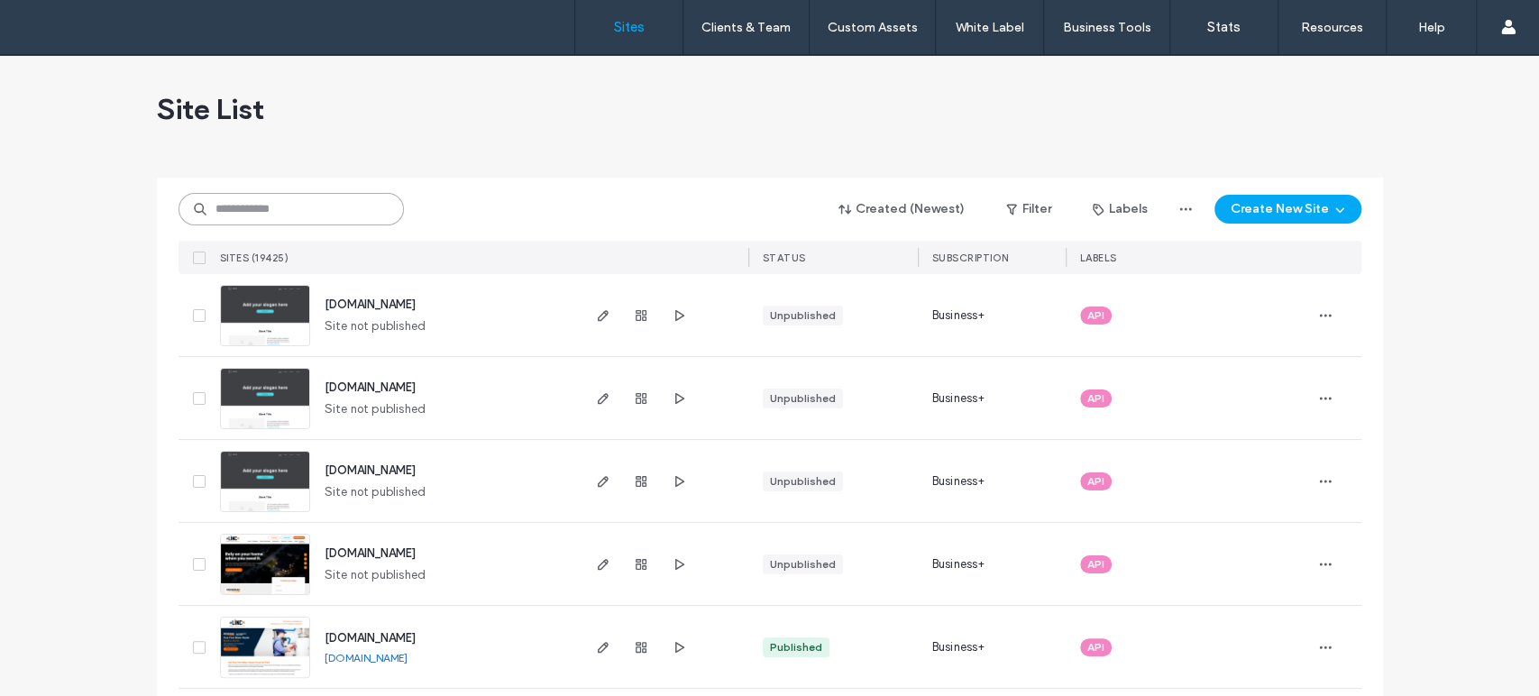
click at [333, 222] on input at bounding box center [290, 209] width 225 height 32
paste input "********"
type input "********"
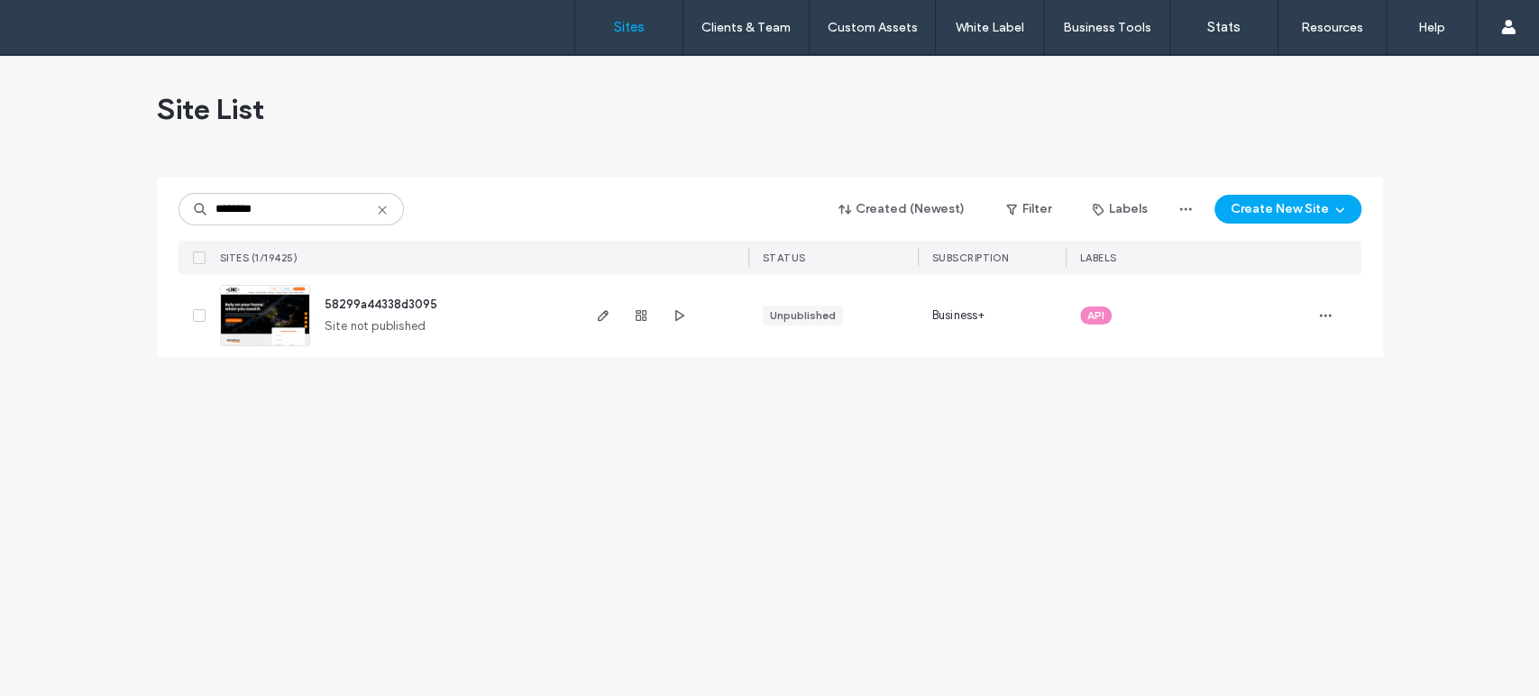
click at [269, 289] on img at bounding box center [265, 347] width 88 height 123
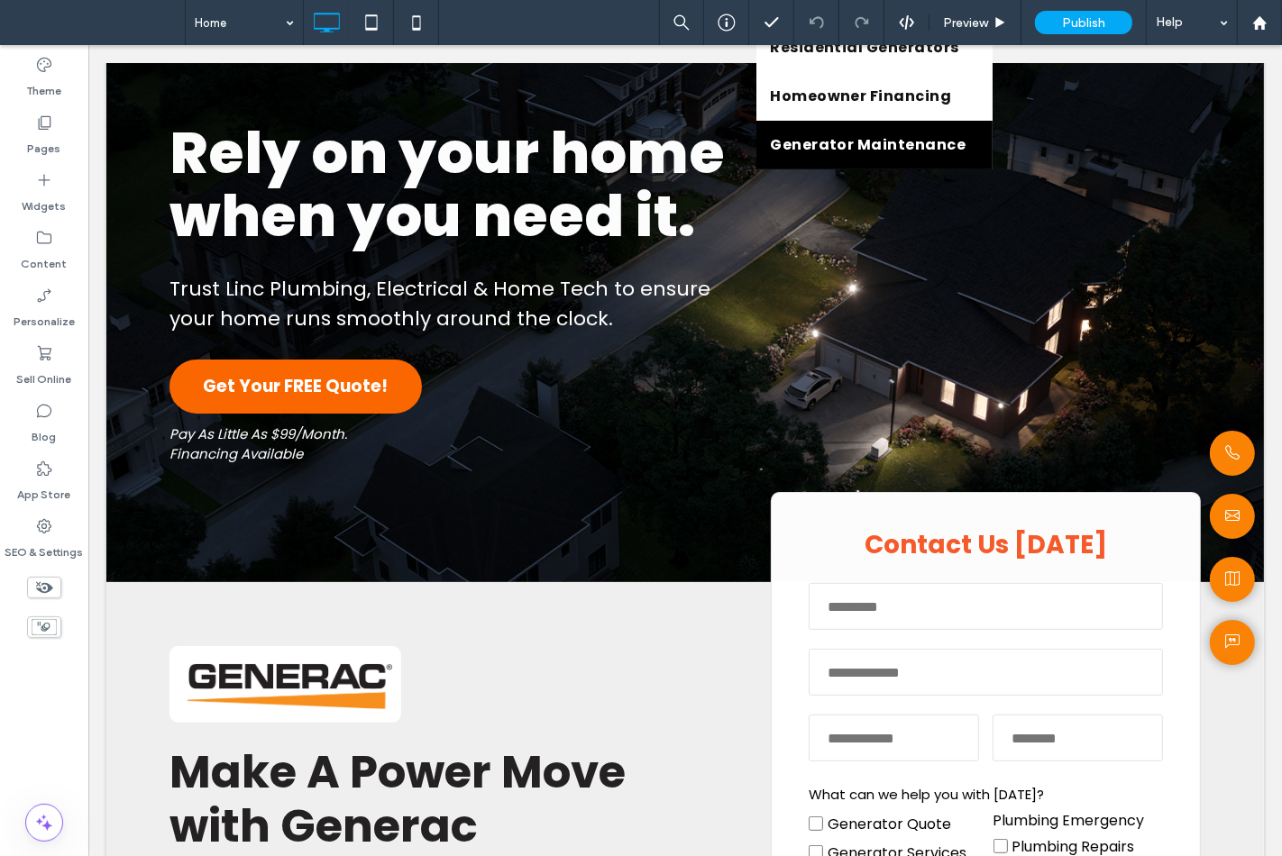
scroll to position [400, 0]
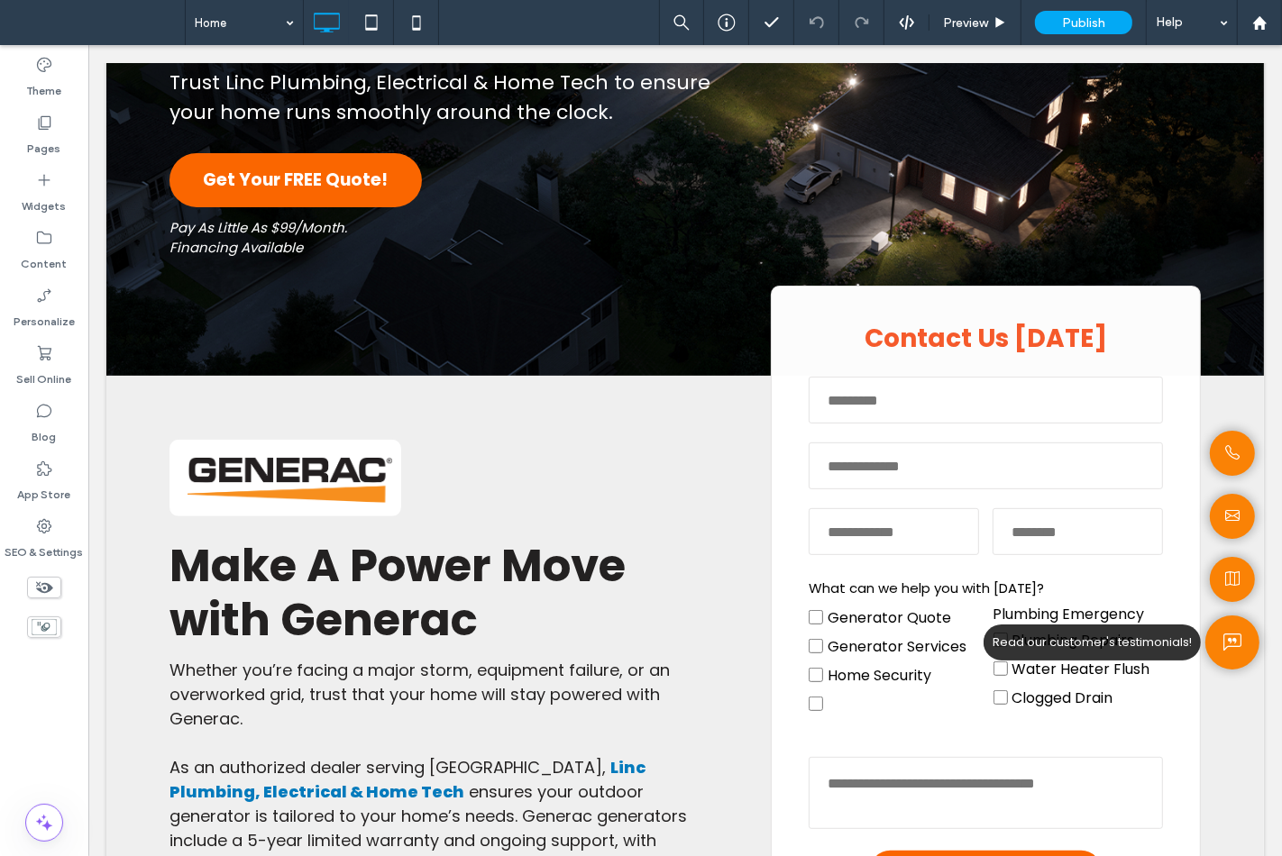
click at [1222, 635] on icon at bounding box center [1231, 642] width 18 height 27
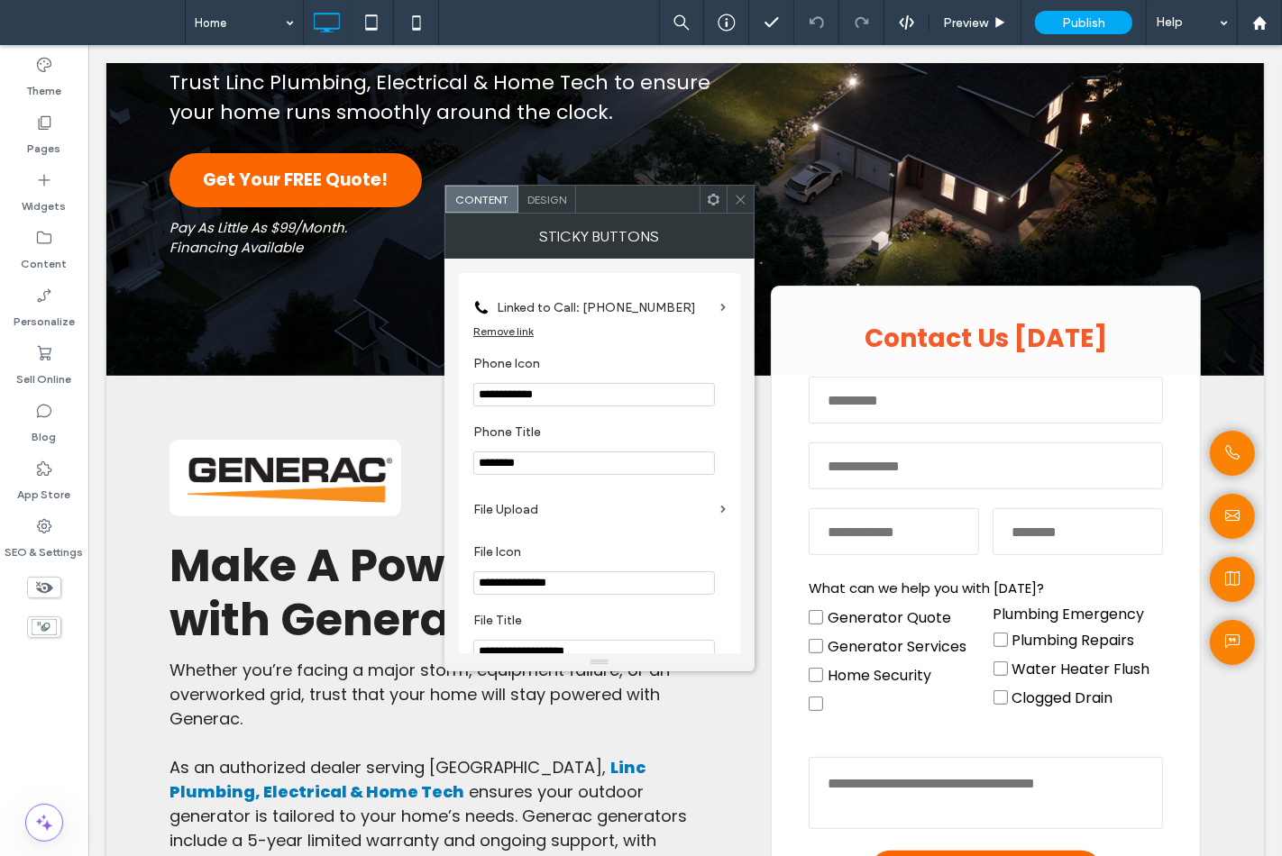
click at [590, 454] on input "********" at bounding box center [594, 463] width 242 height 23
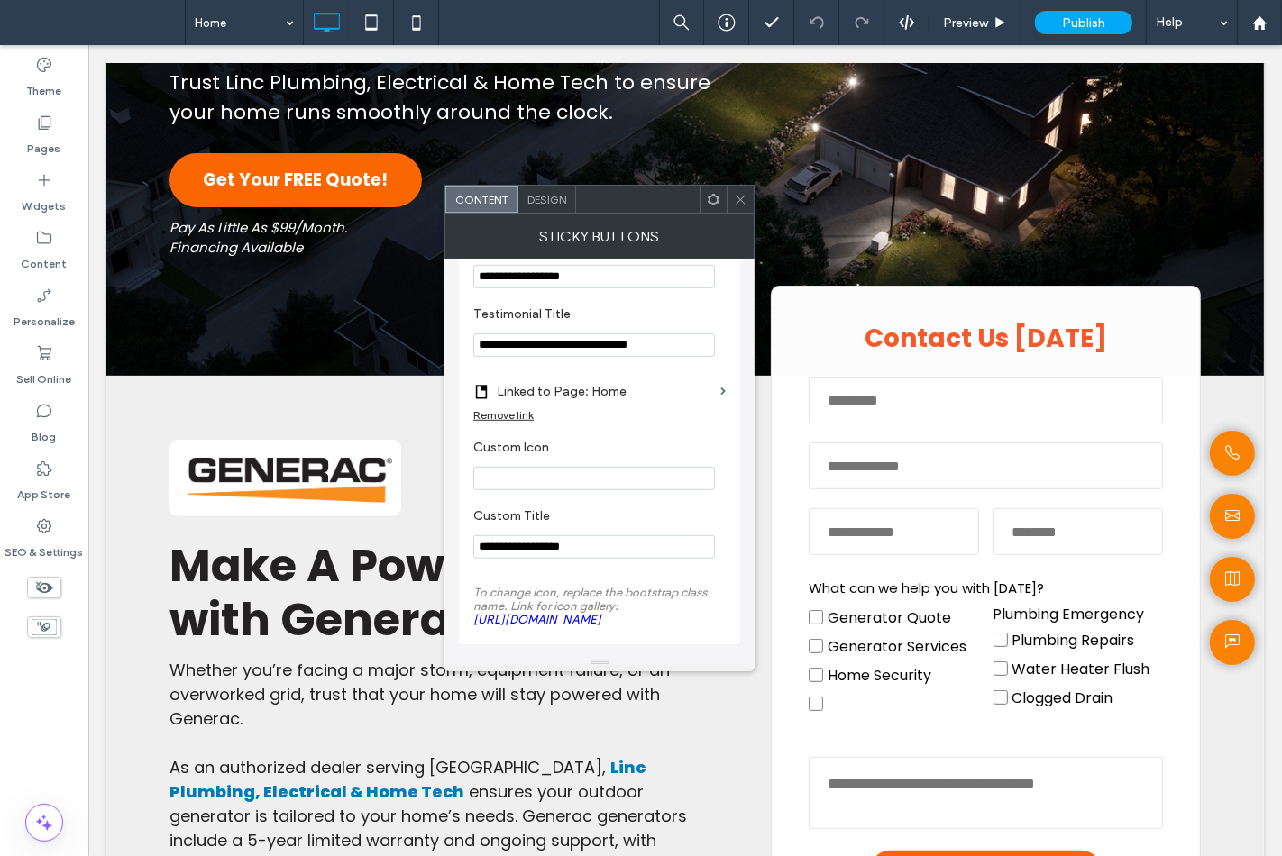
scroll to position [824, 0]
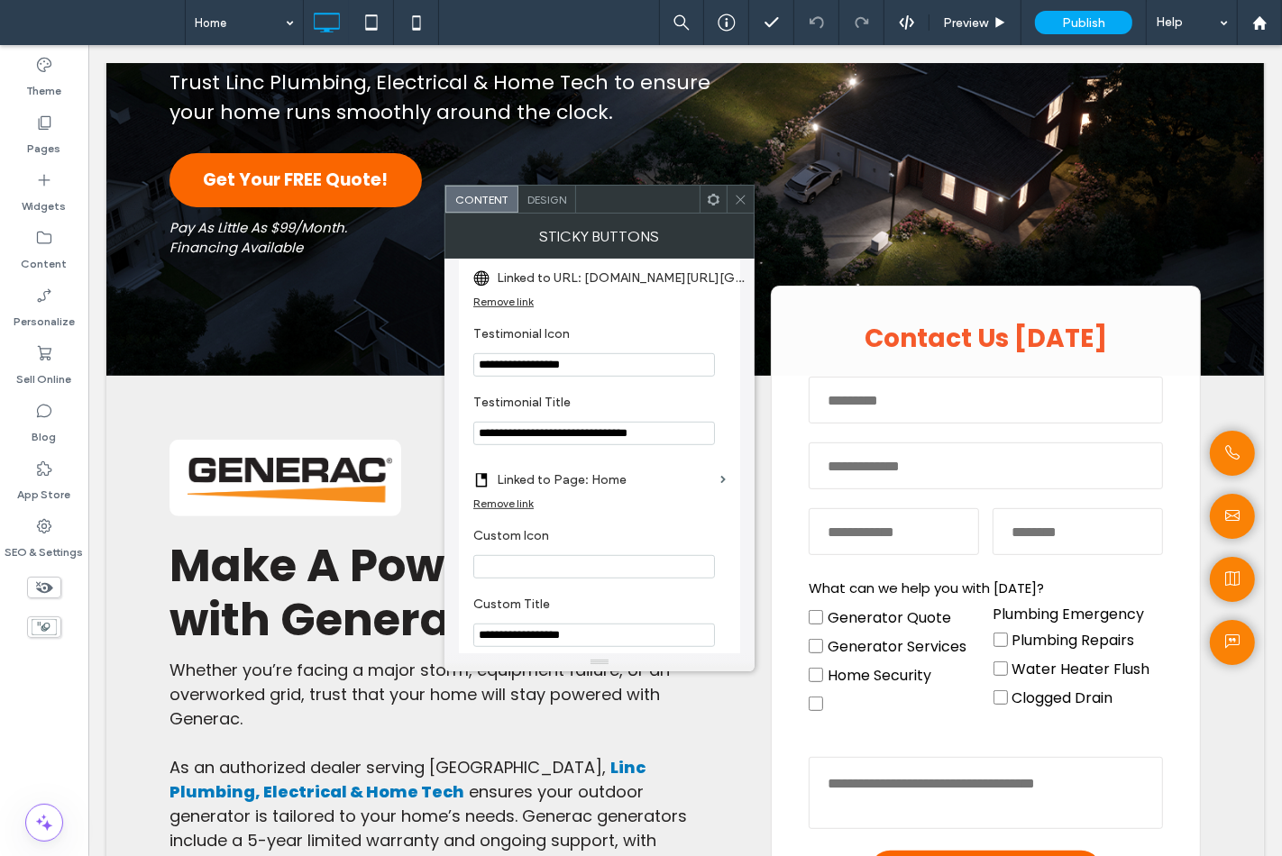
click at [555, 496] on label "Linked to Page: Home" at bounding box center [605, 479] width 216 height 33
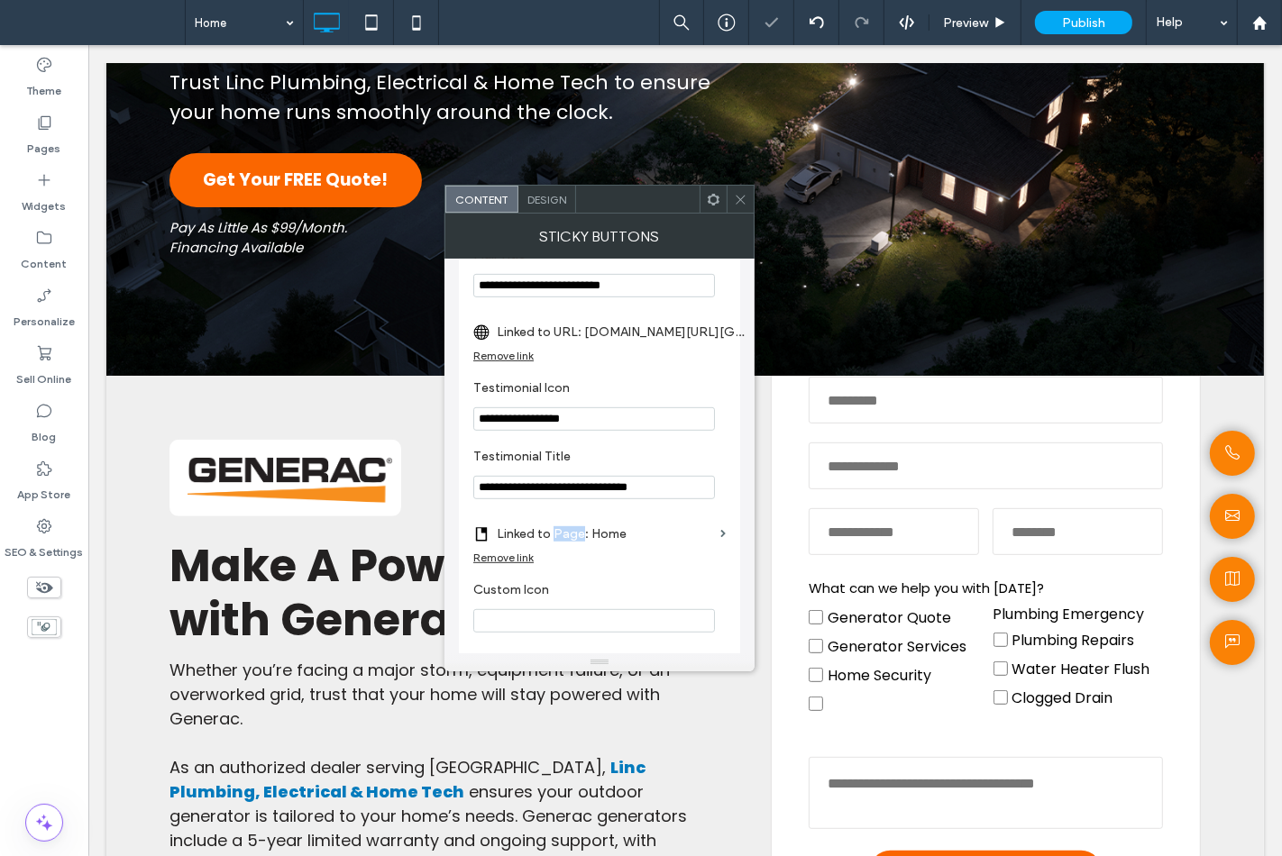
scroll to position [724, 0]
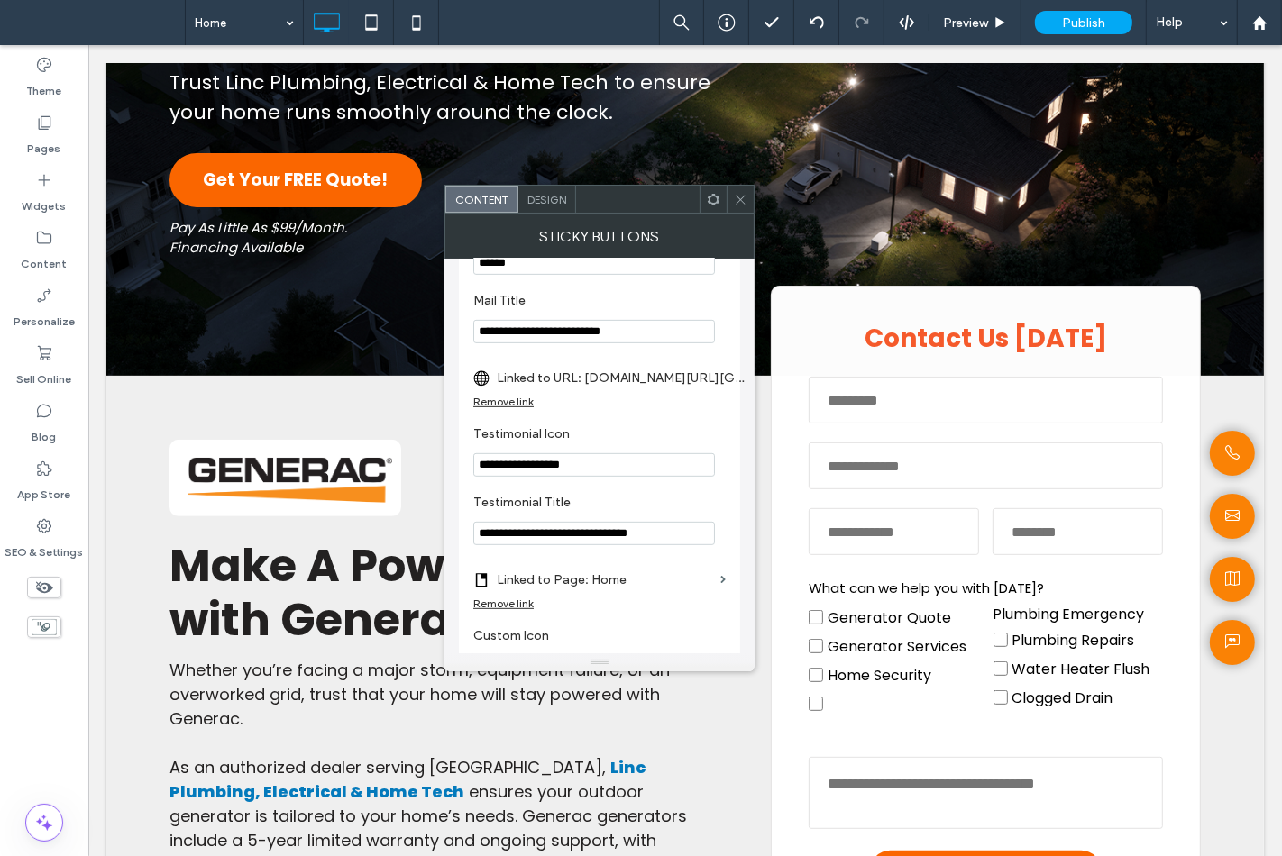
click at [604, 386] on label "Linked to URL: www.google.com/search?q=Linc+Plumbing%2C+Electrical+%26+Home+Tec…" at bounding box center [623, 377] width 252 height 33
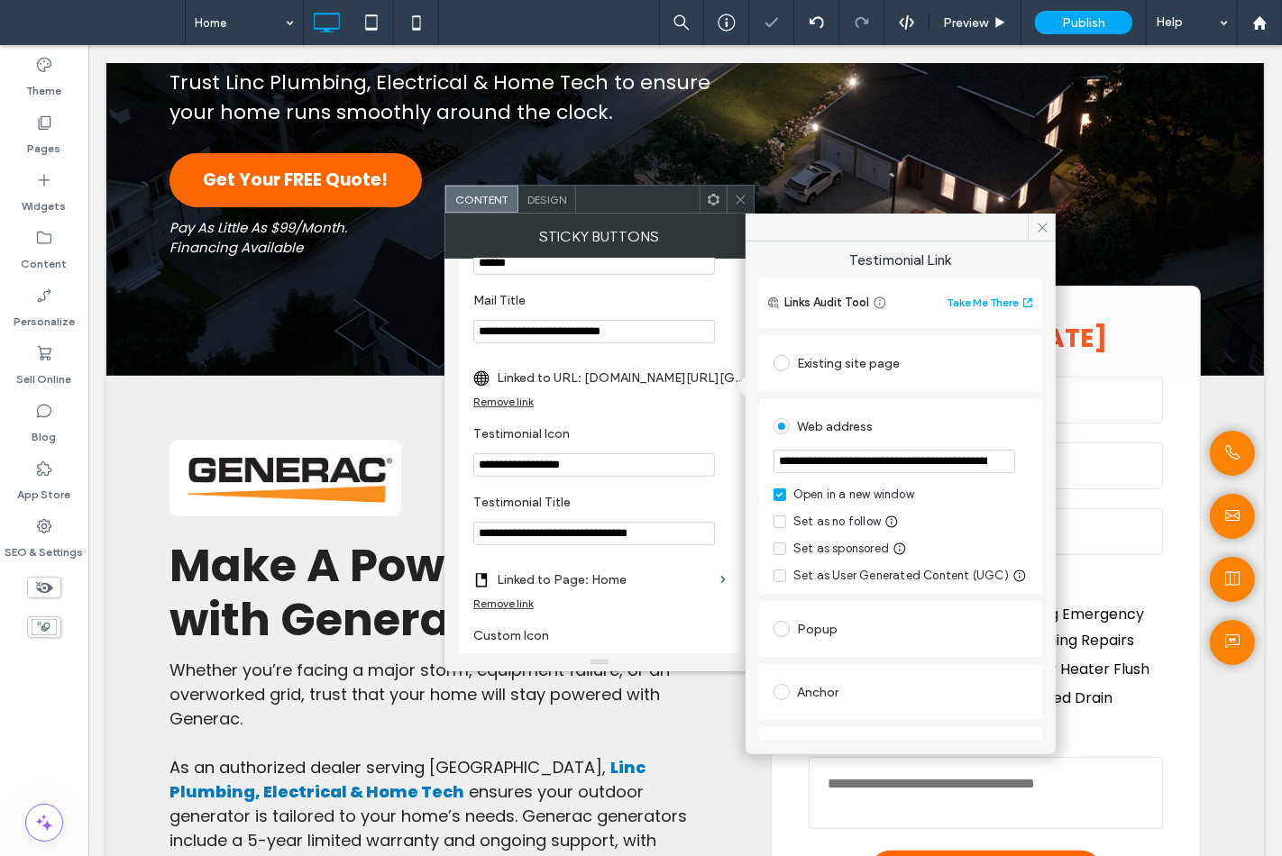
click at [899, 469] on input "**********" at bounding box center [894, 461] width 242 height 23
click at [901, 469] on input "**********" at bounding box center [894, 461] width 242 height 23
click at [1044, 222] on icon at bounding box center [1043, 228] width 14 height 14
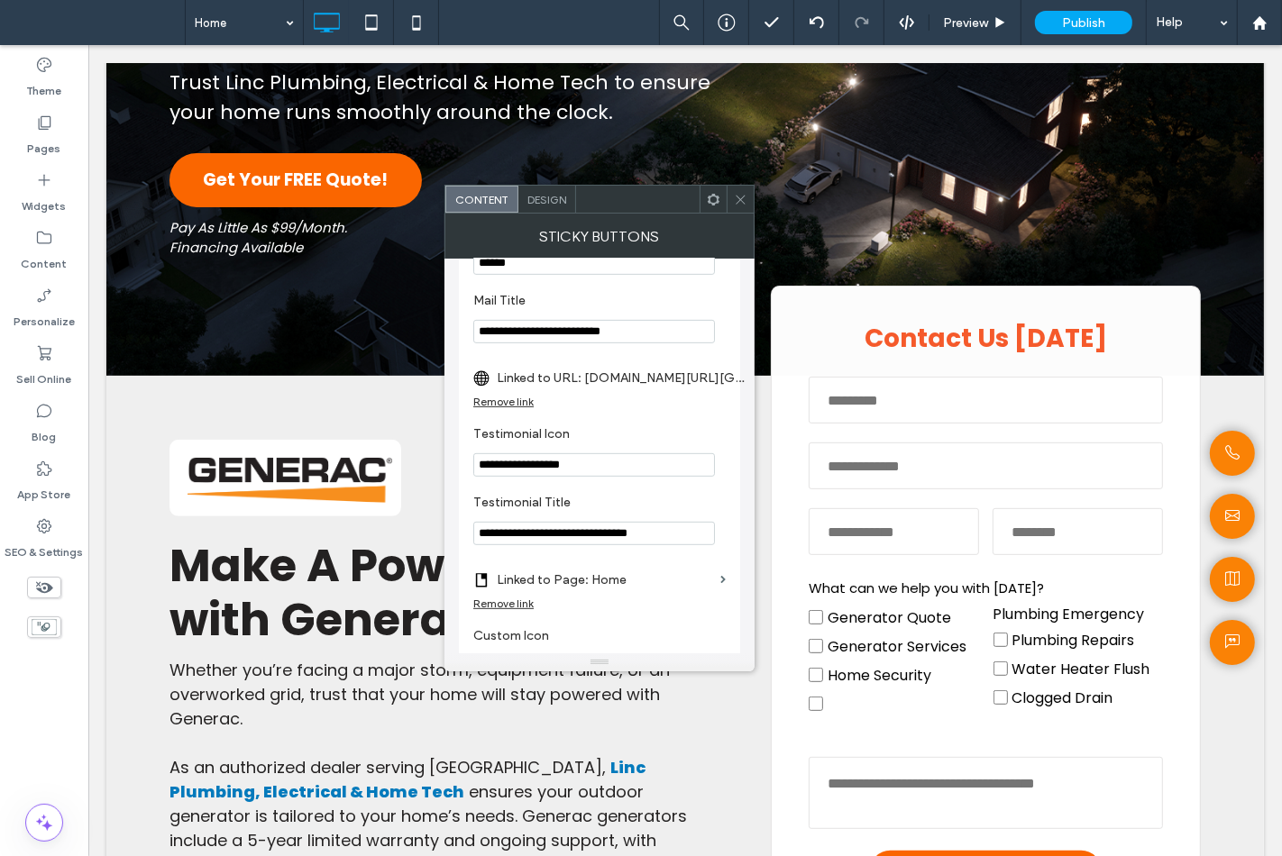
click at [744, 203] on use at bounding box center [739, 199] width 9 height 9
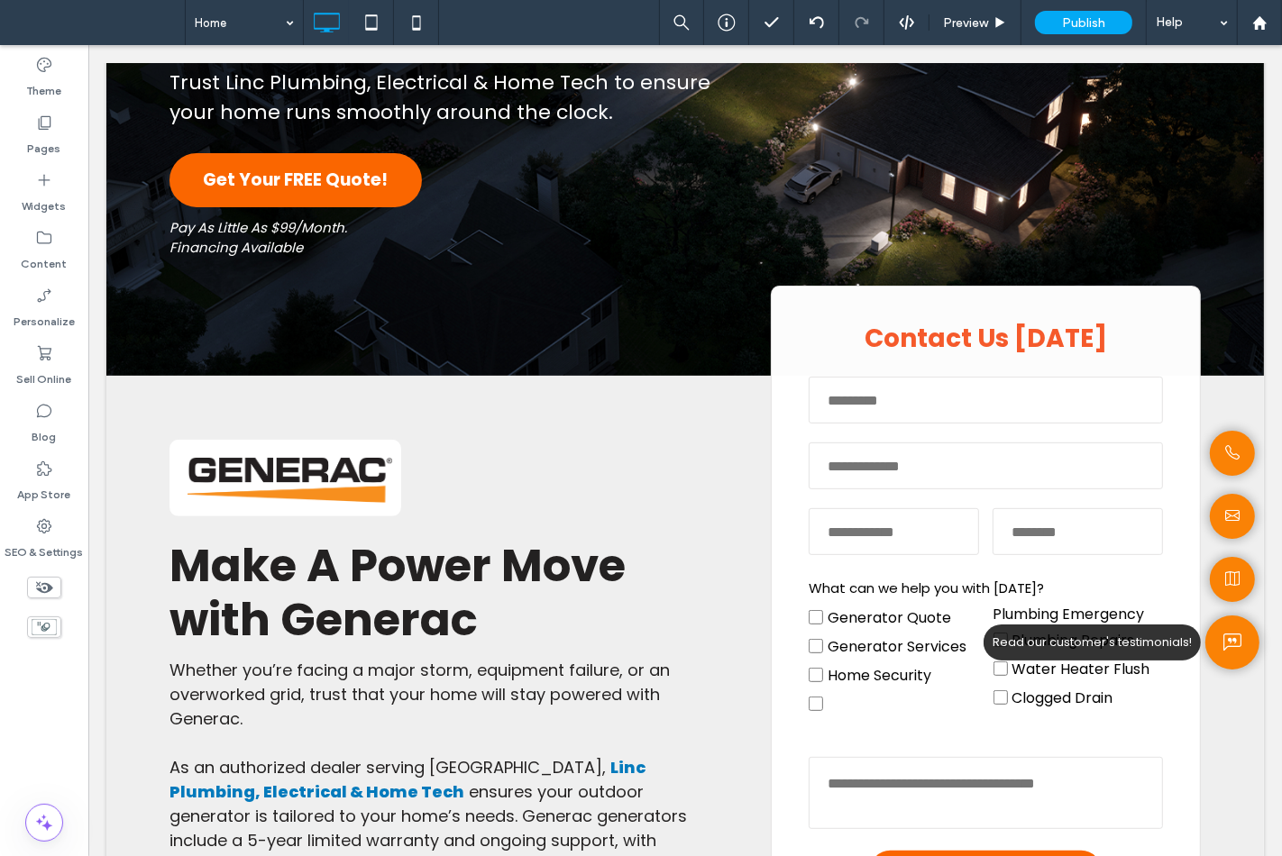
click at [1222, 646] on icon at bounding box center [1231, 642] width 18 height 27
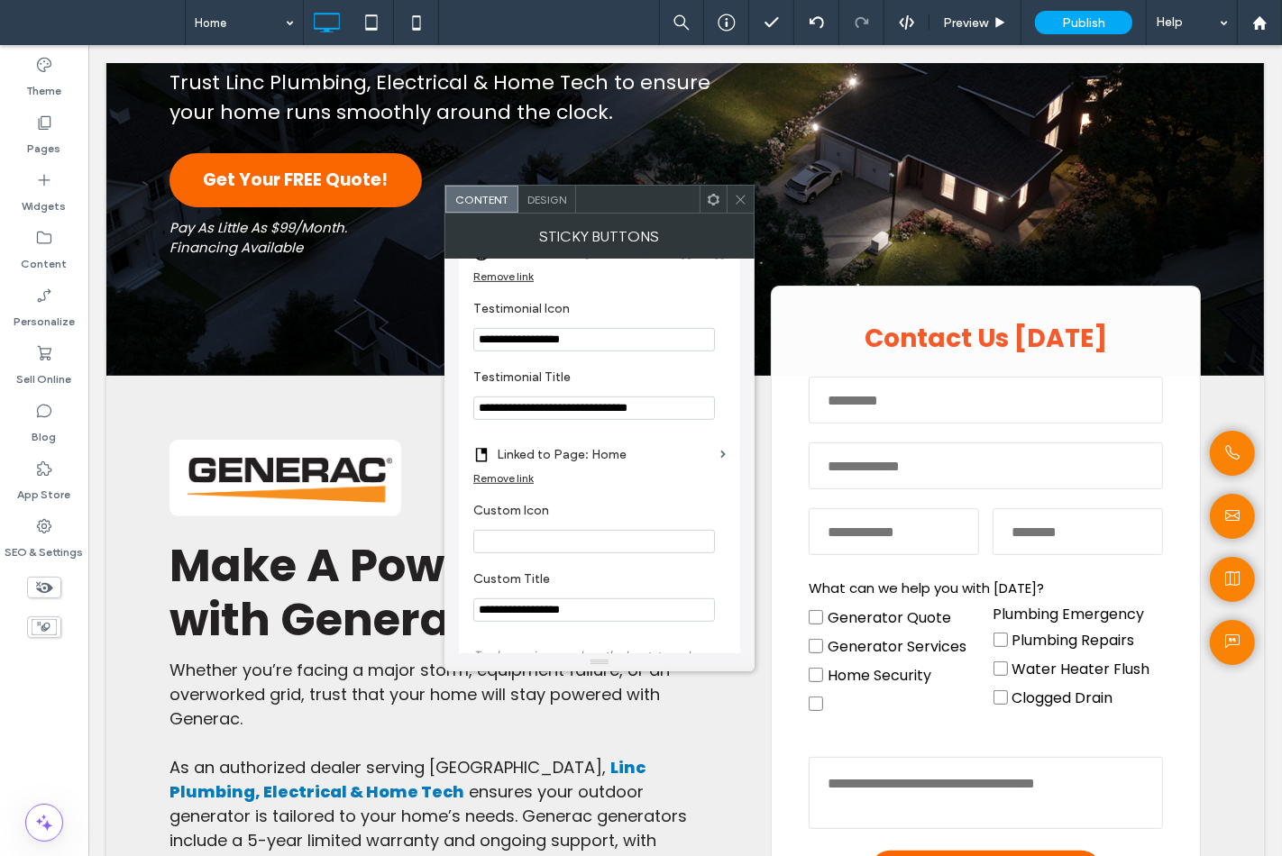
scroll to position [700, 0]
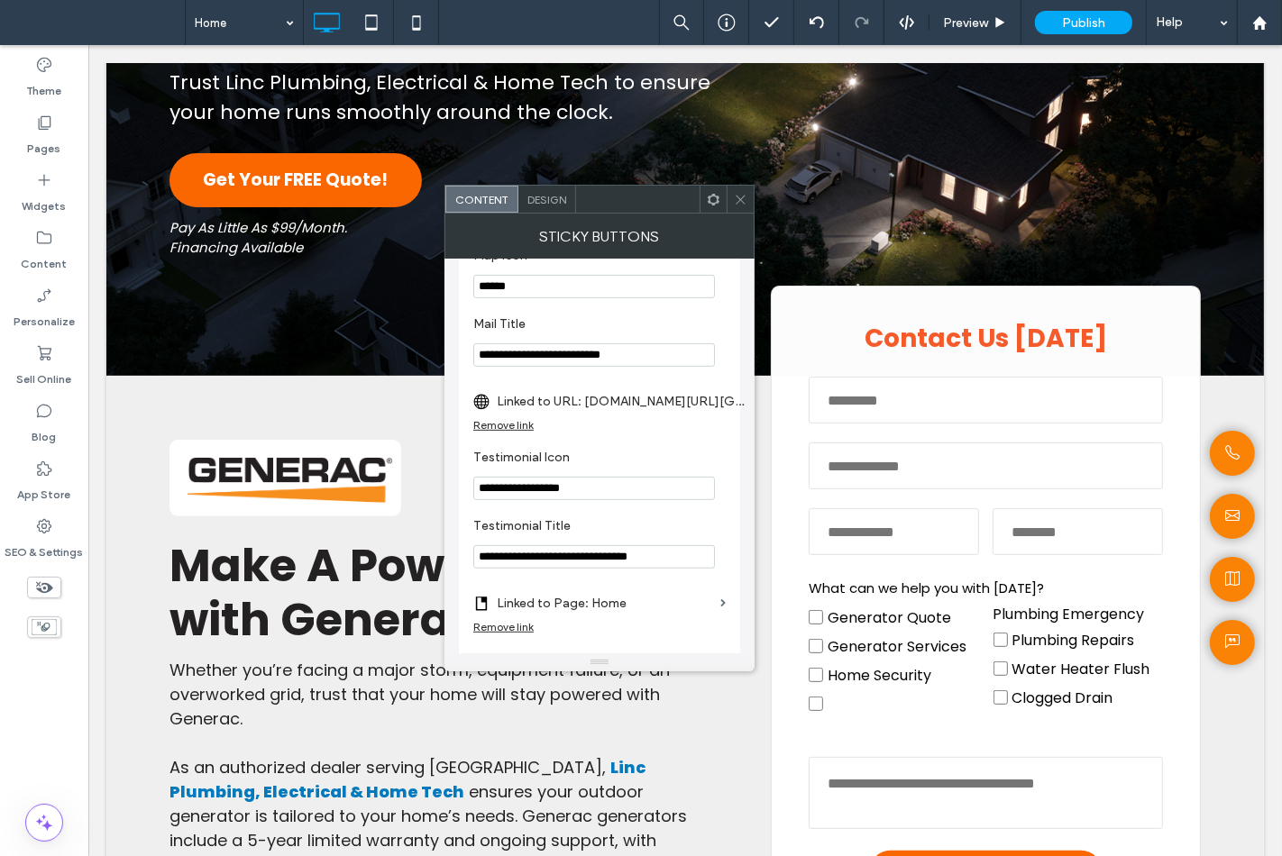
click at [583, 394] on label "Linked to URL: www.google.com/search?q=Linc+Plumbing%2C+Electrical+%26+Home+Tec…" at bounding box center [623, 401] width 252 height 33
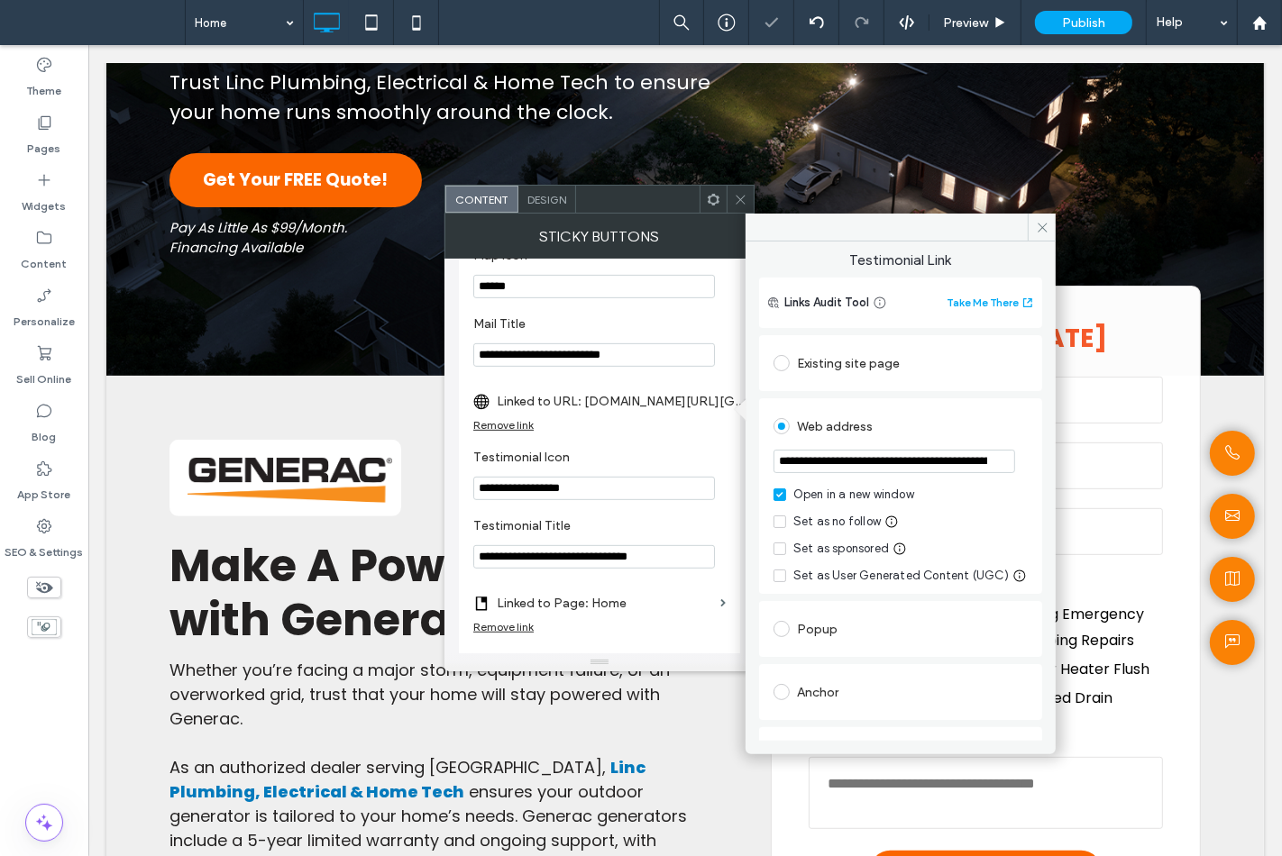
click at [818, 461] on input "**********" at bounding box center [894, 461] width 242 height 23
click at [820, 461] on input "**********" at bounding box center [894, 461] width 242 height 23
drag, startPoint x: 1039, startPoint y: 230, endPoint x: 881, endPoint y: 59, distance: 233.4
click at [1039, 230] on use at bounding box center [1041, 227] width 9 height 9
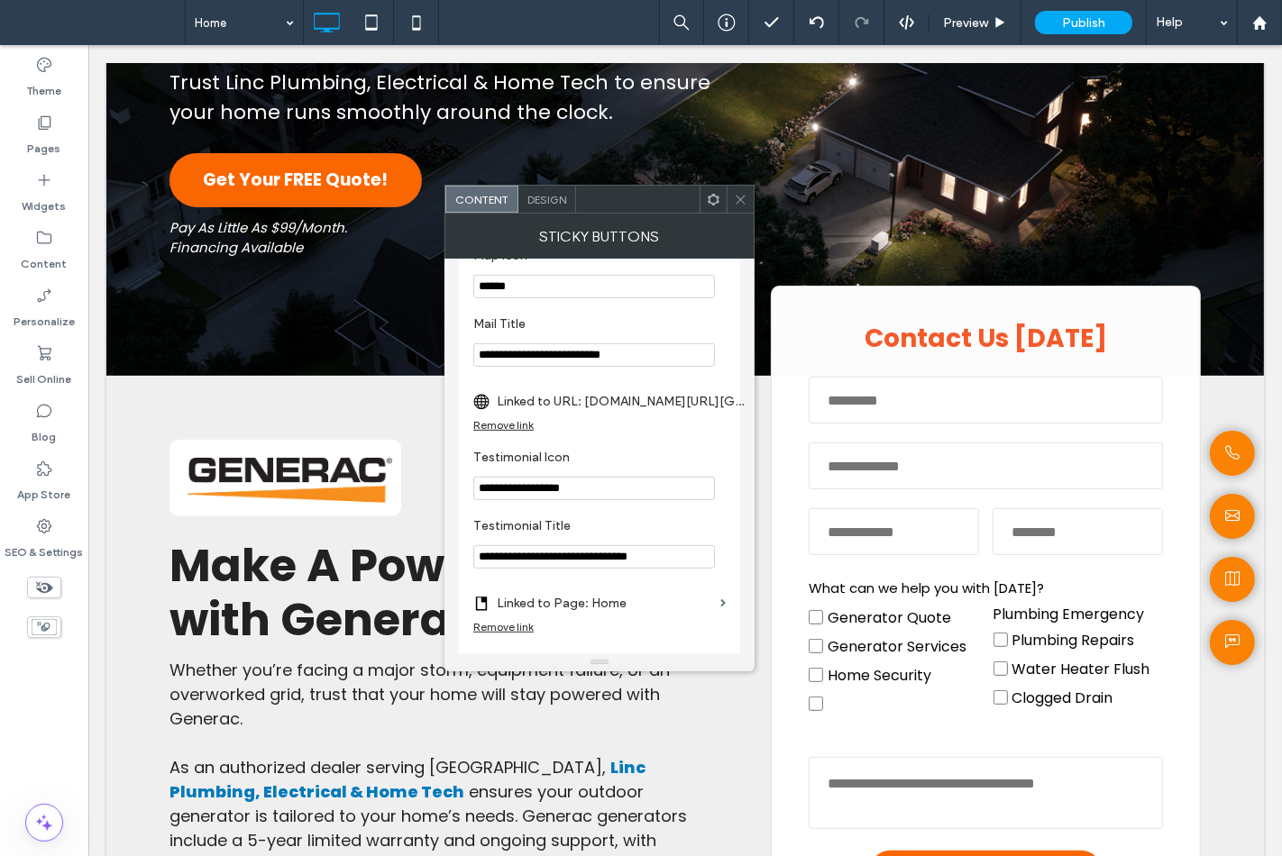
click at [737, 212] on span at bounding box center [741, 199] width 14 height 27
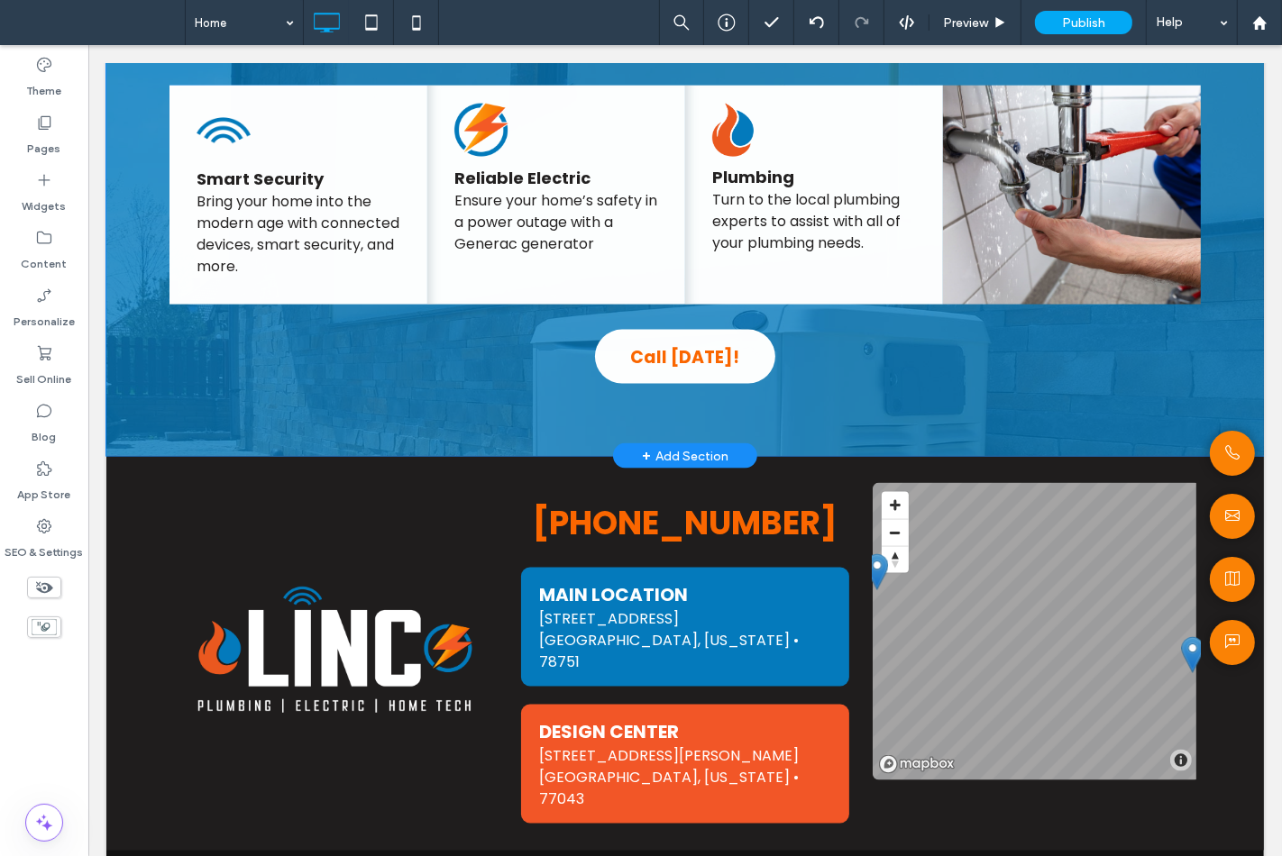
scroll to position [1963, 0]
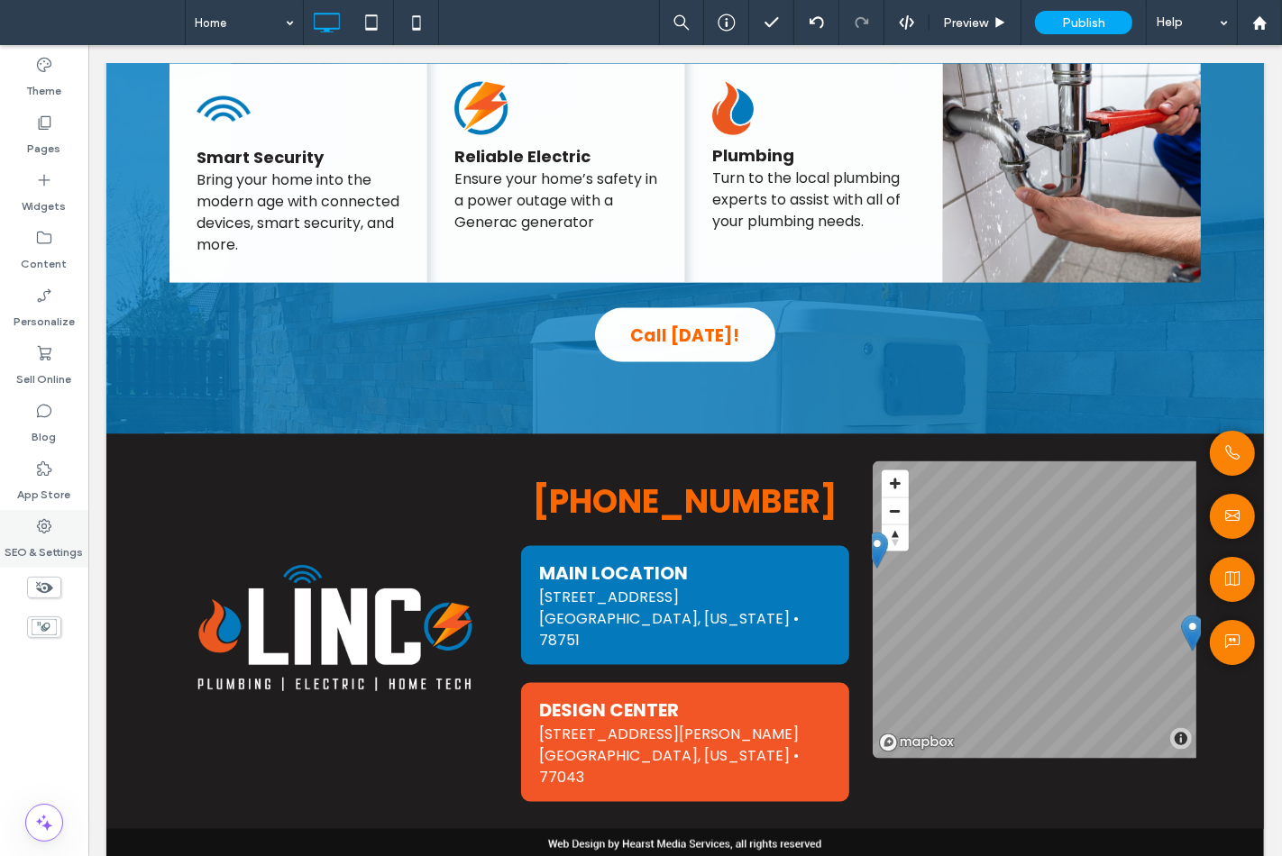
click at [21, 532] on div "SEO & Settings" at bounding box center [44, 539] width 88 height 58
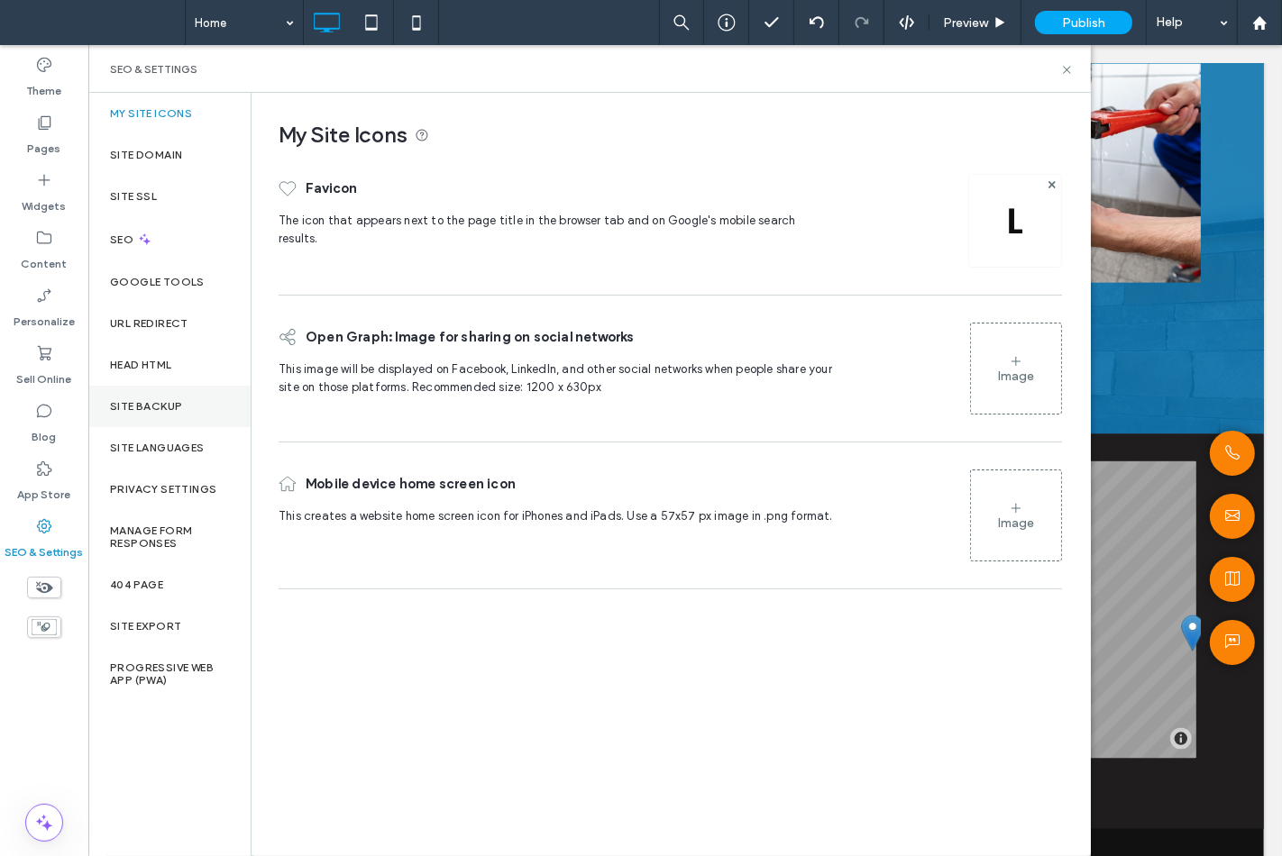
click at [151, 393] on div "Site Backup" at bounding box center [169, 406] width 162 height 41
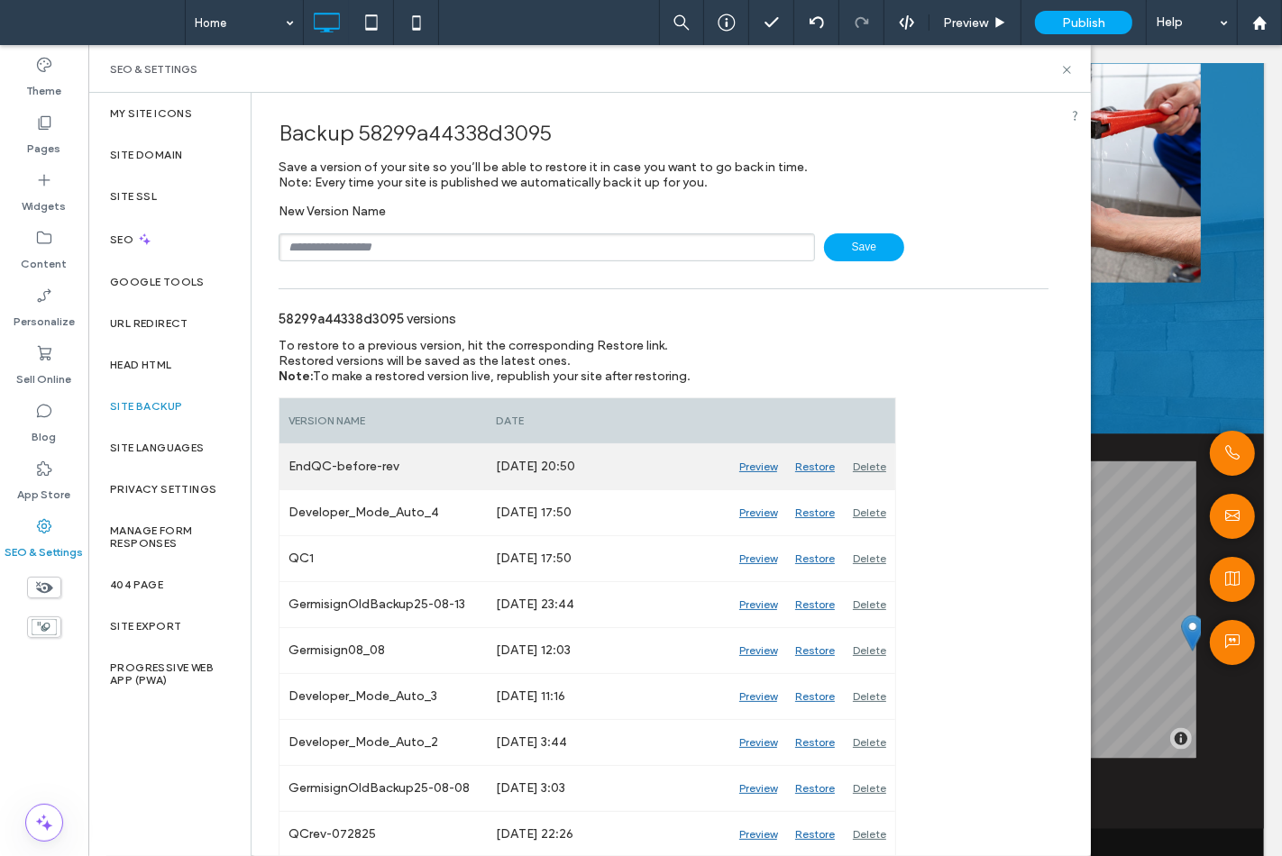
click at [777, 461] on div "Preview" at bounding box center [758, 466] width 56 height 45
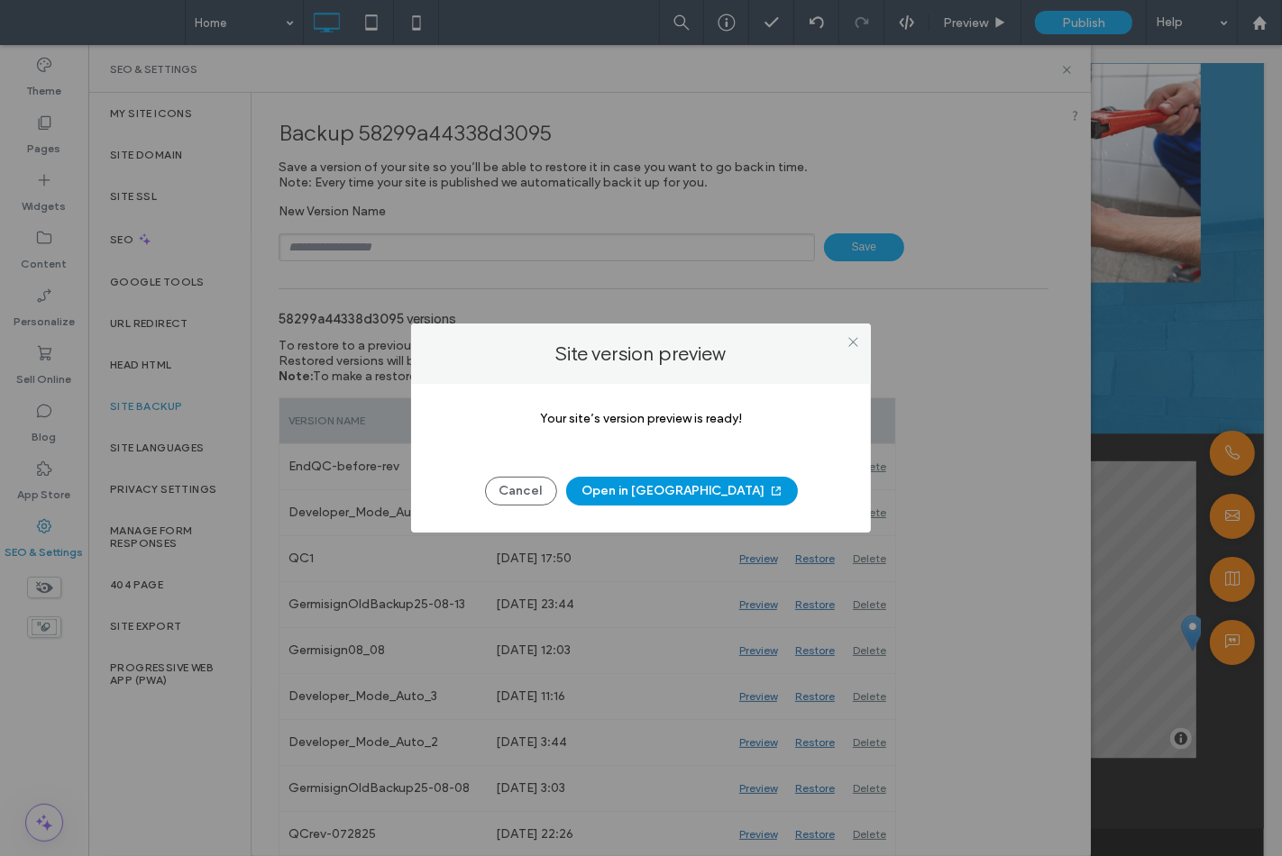
click at [772, 489] on use "button" at bounding box center [776, 491] width 9 height 9
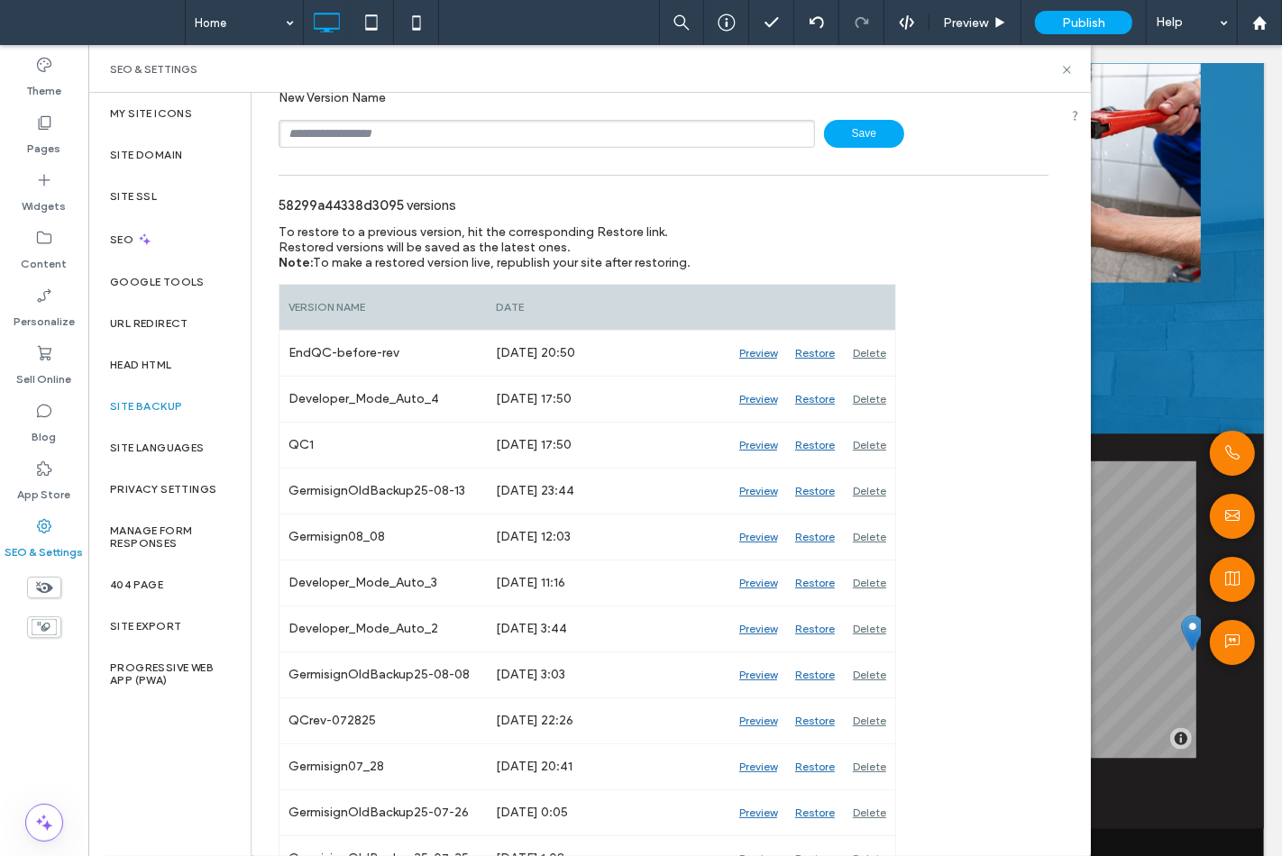
scroll to position [185, 0]
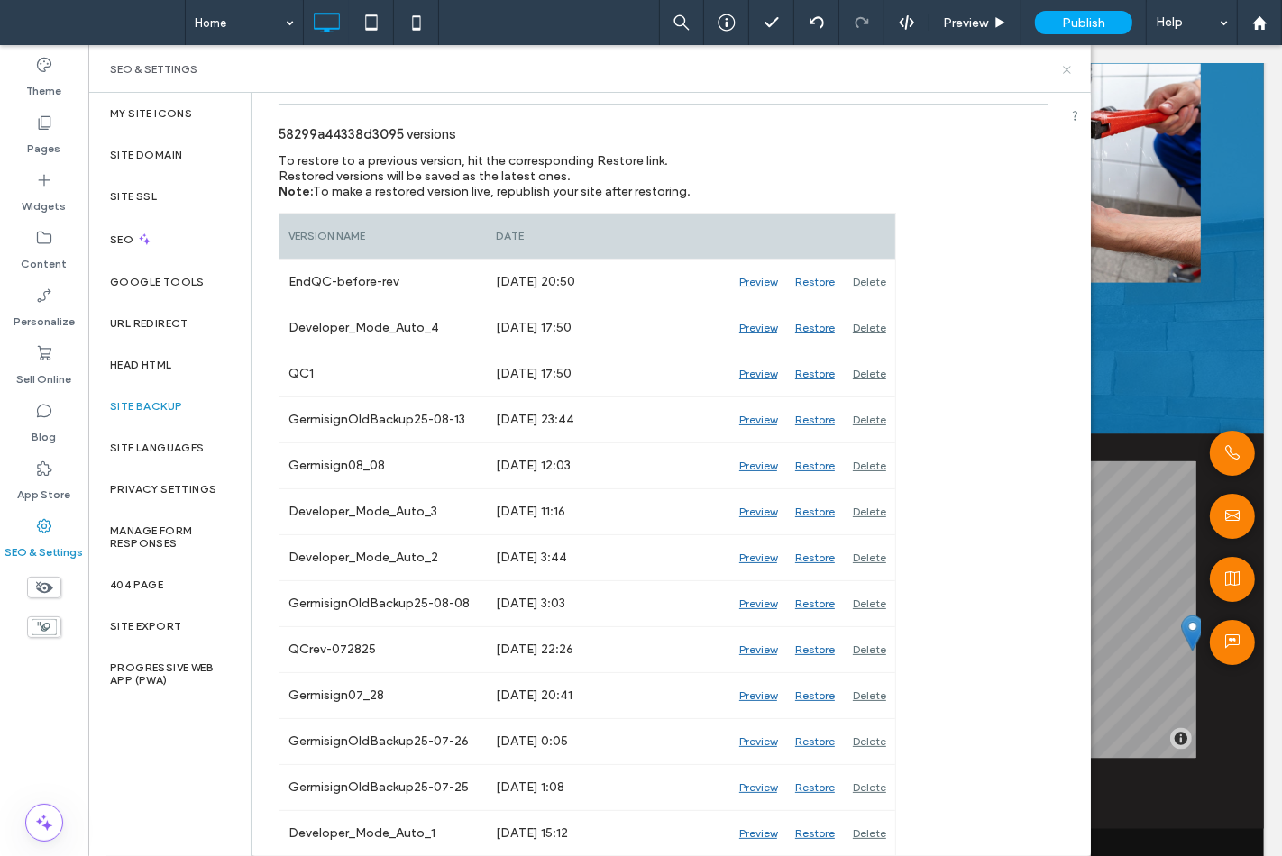
click at [1069, 72] on use at bounding box center [1066, 69] width 7 height 7
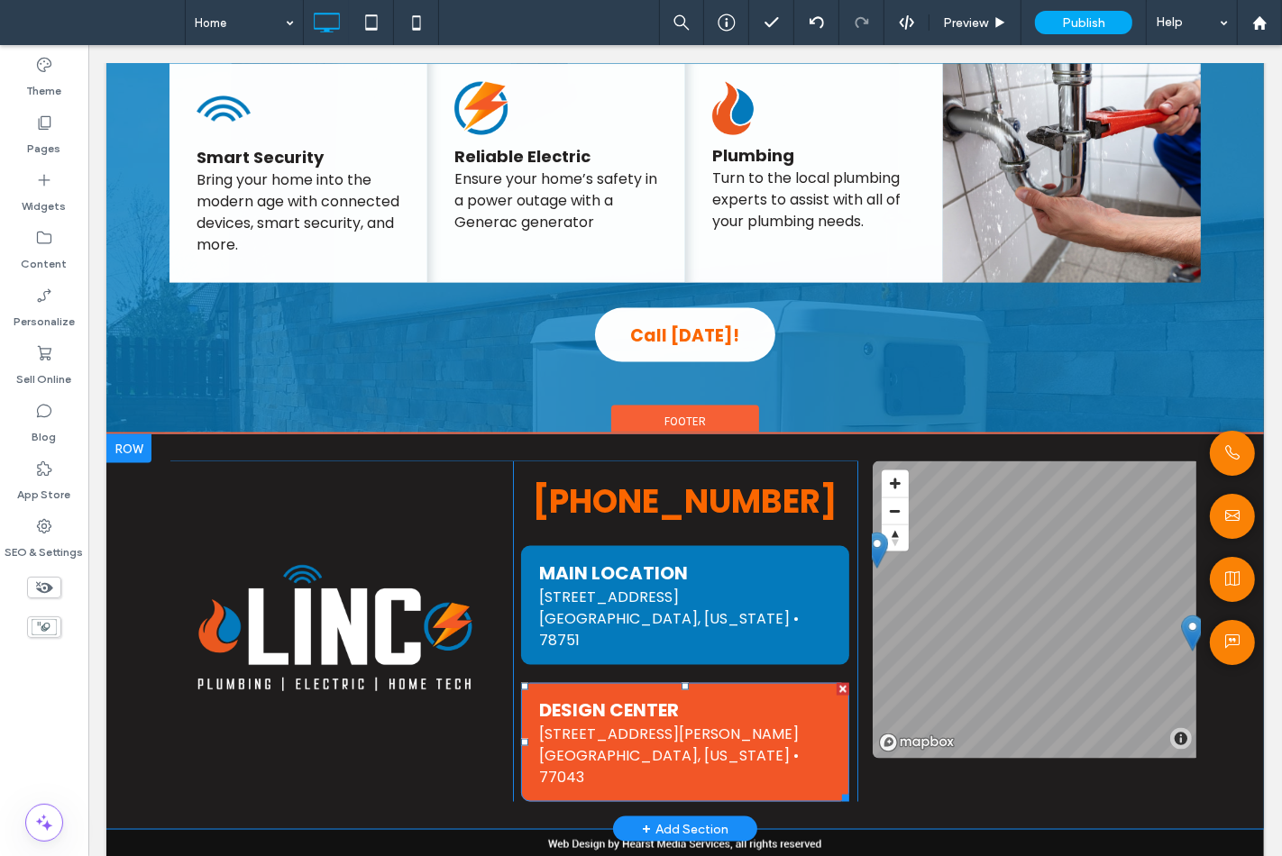
click at [619, 695] on span "[GEOGRAPHIC_DATA], [US_STATE] • 77043" at bounding box center [668, 766] width 260 height 42
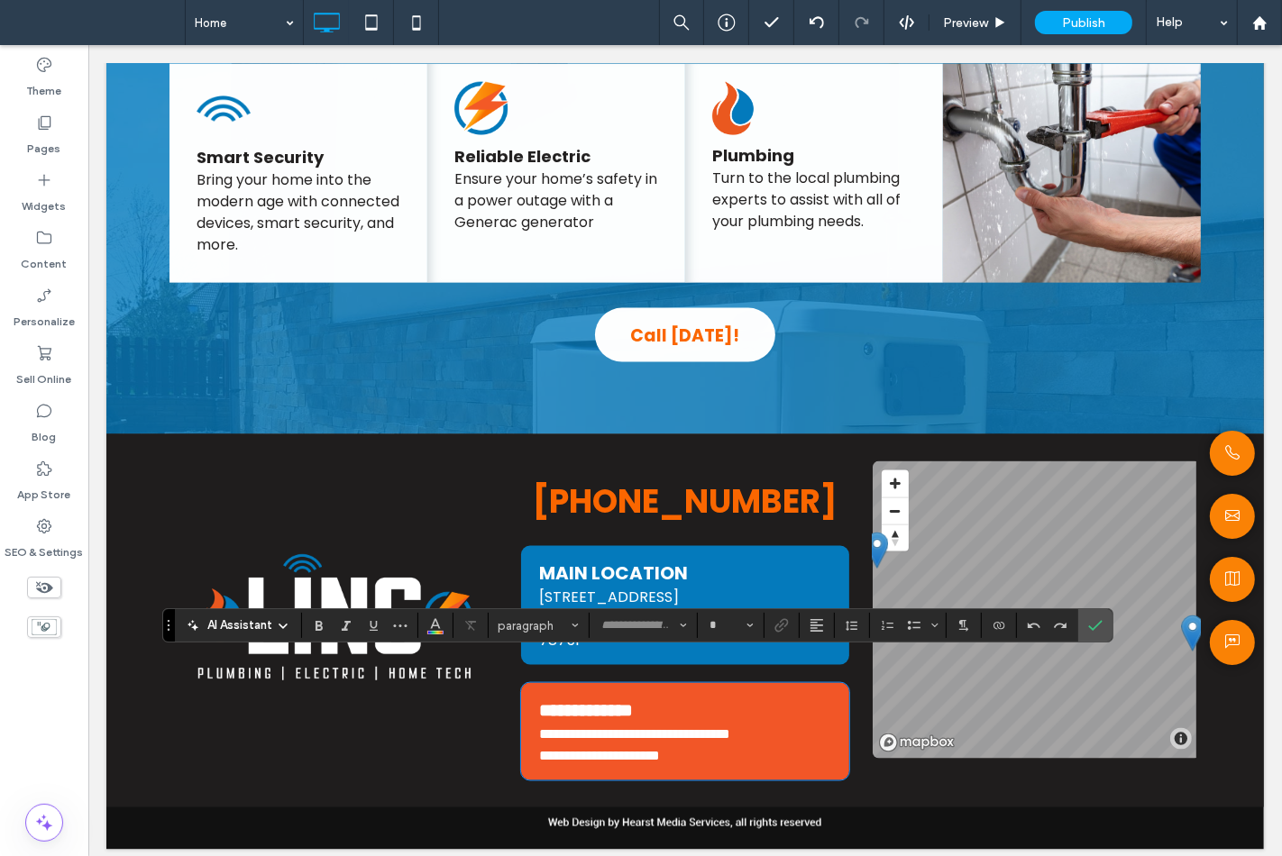
type input "*******"
click at [623, 695] on span "**********" at bounding box center [598, 756] width 121 height 14
click at [729, 695] on span "**********" at bounding box center [633, 734] width 191 height 14
type input "**"
drag, startPoint x: 729, startPoint y: 704, endPoint x: 810, endPoint y: 701, distance: 81.2
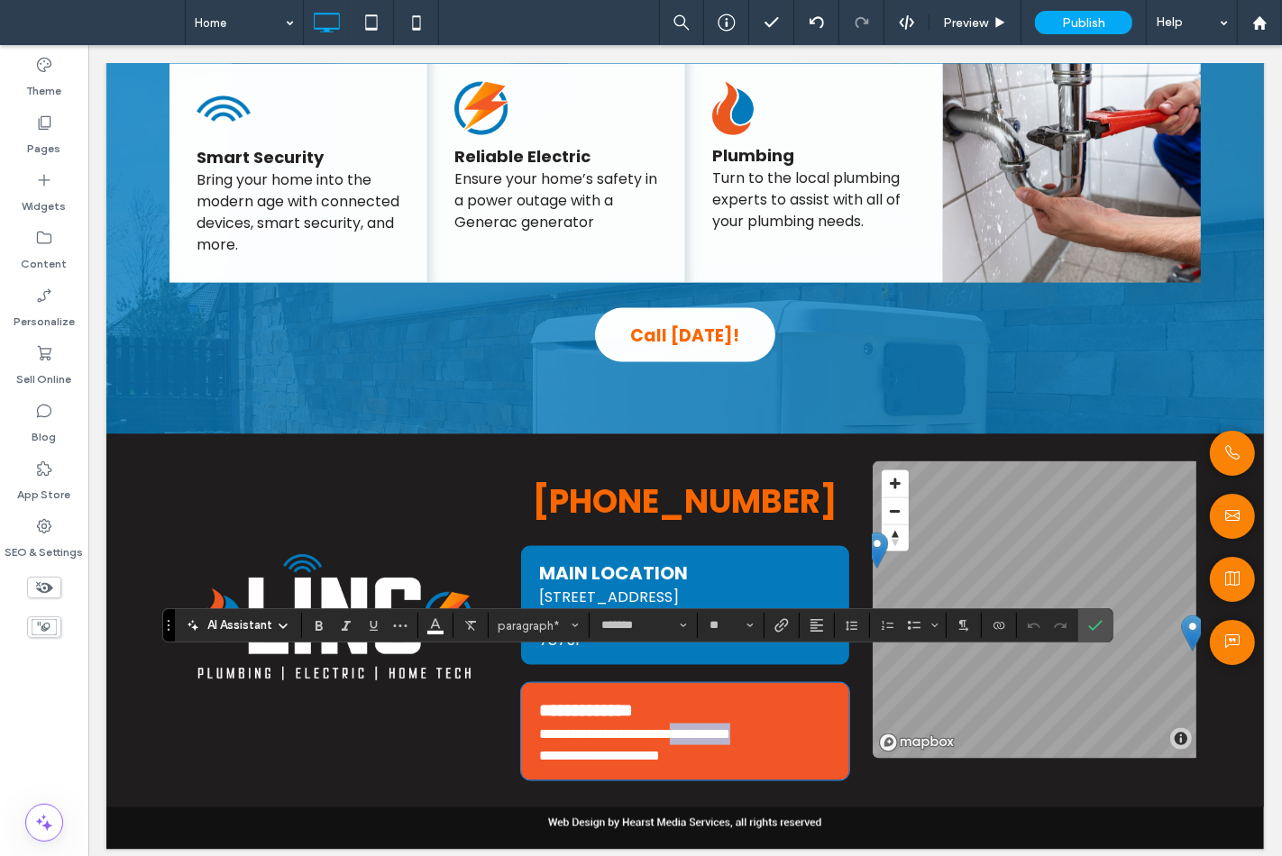
click at [810, 695] on p "**********" at bounding box center [684, 735] width 292 height 22
copy span "**********"
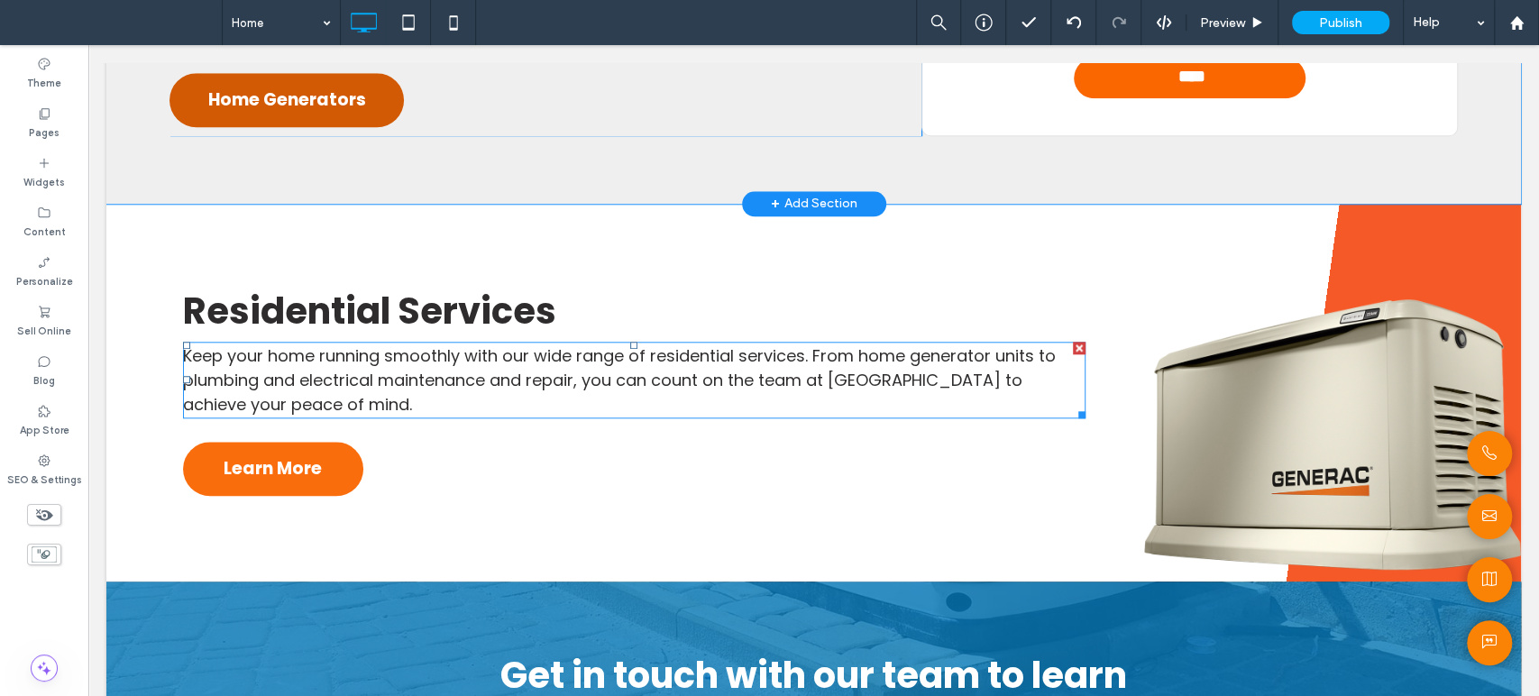
scroll to position [1143, 0]
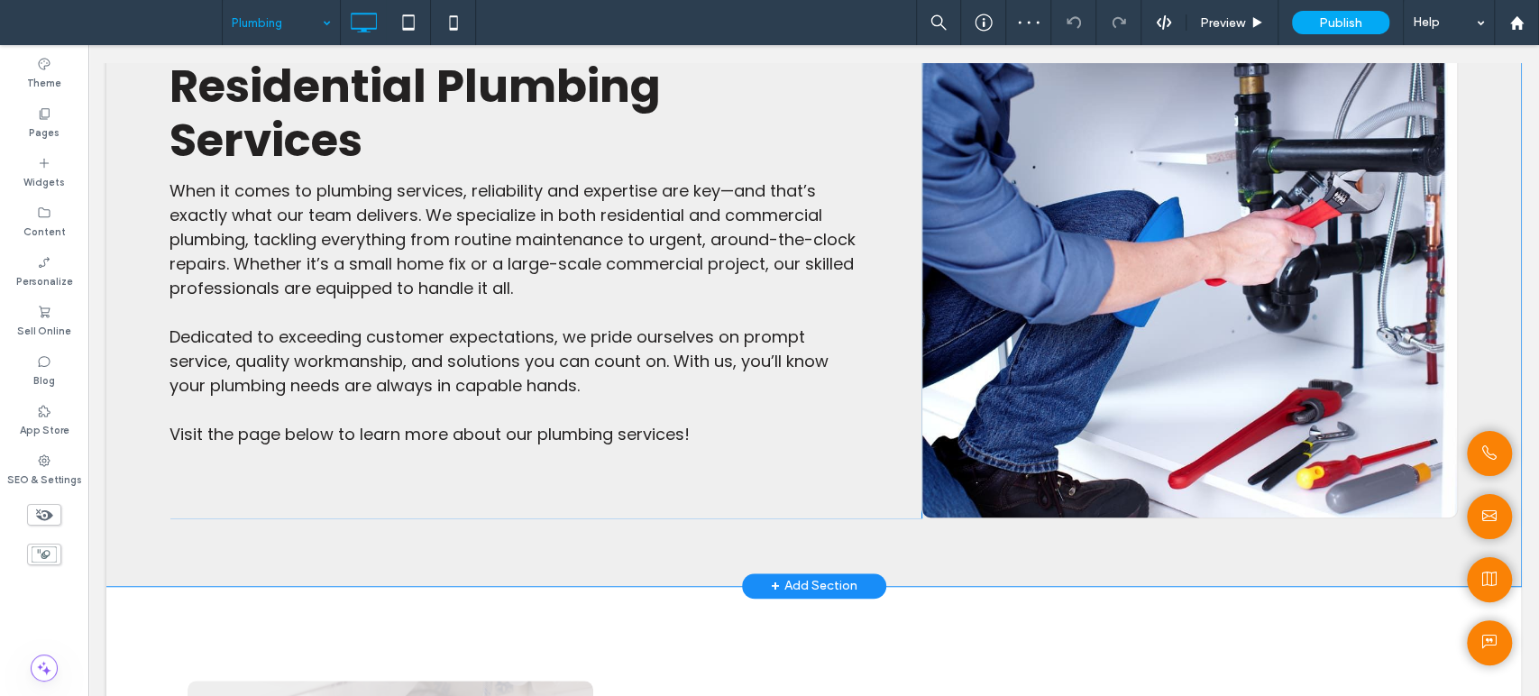
scroll to position [700, 0]
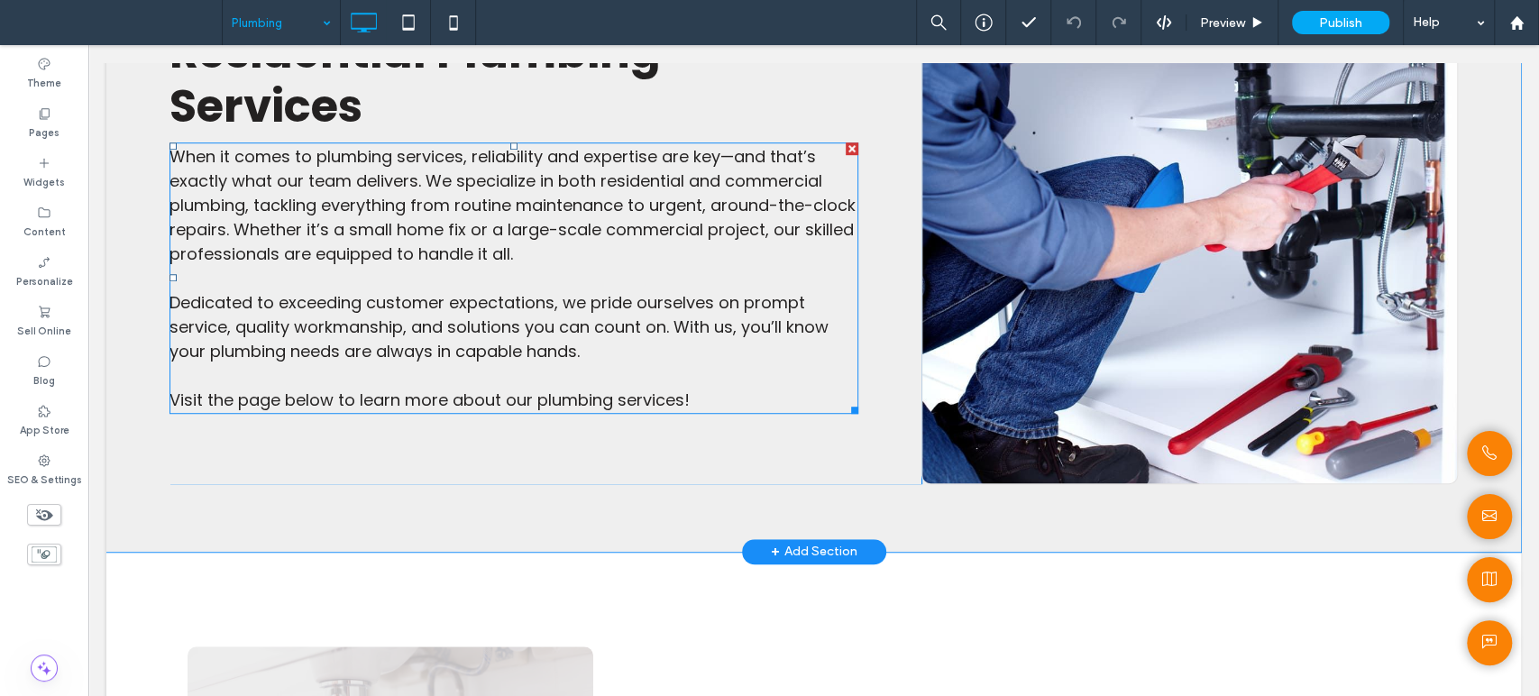
click at [646, 341] on p "Dedicated to exceeding customer expectations, we pride ourselves on prompt serv…" at bounding box center [513, 326] width 689 height 73
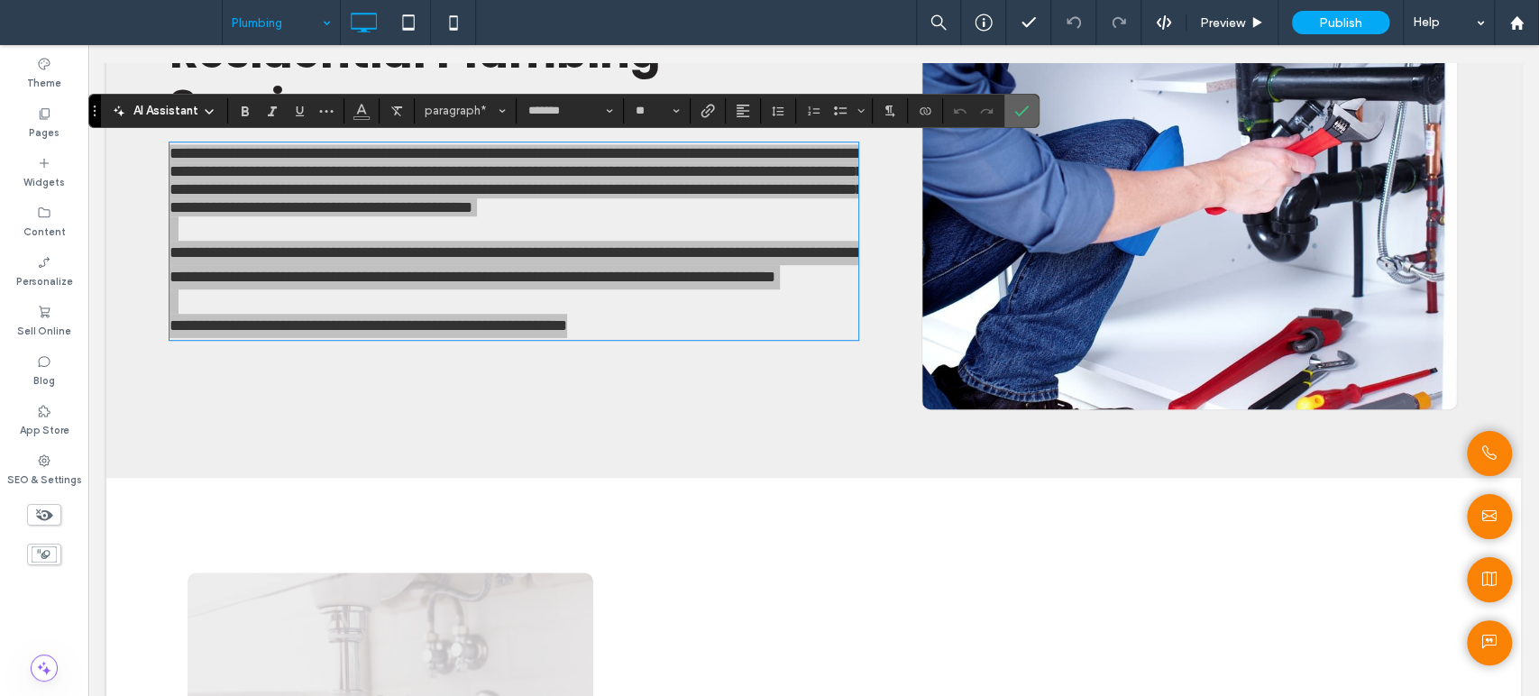
click at [1015, 111] on icon "Confirm" at bounding box center [1021, 111] width 14 height 14
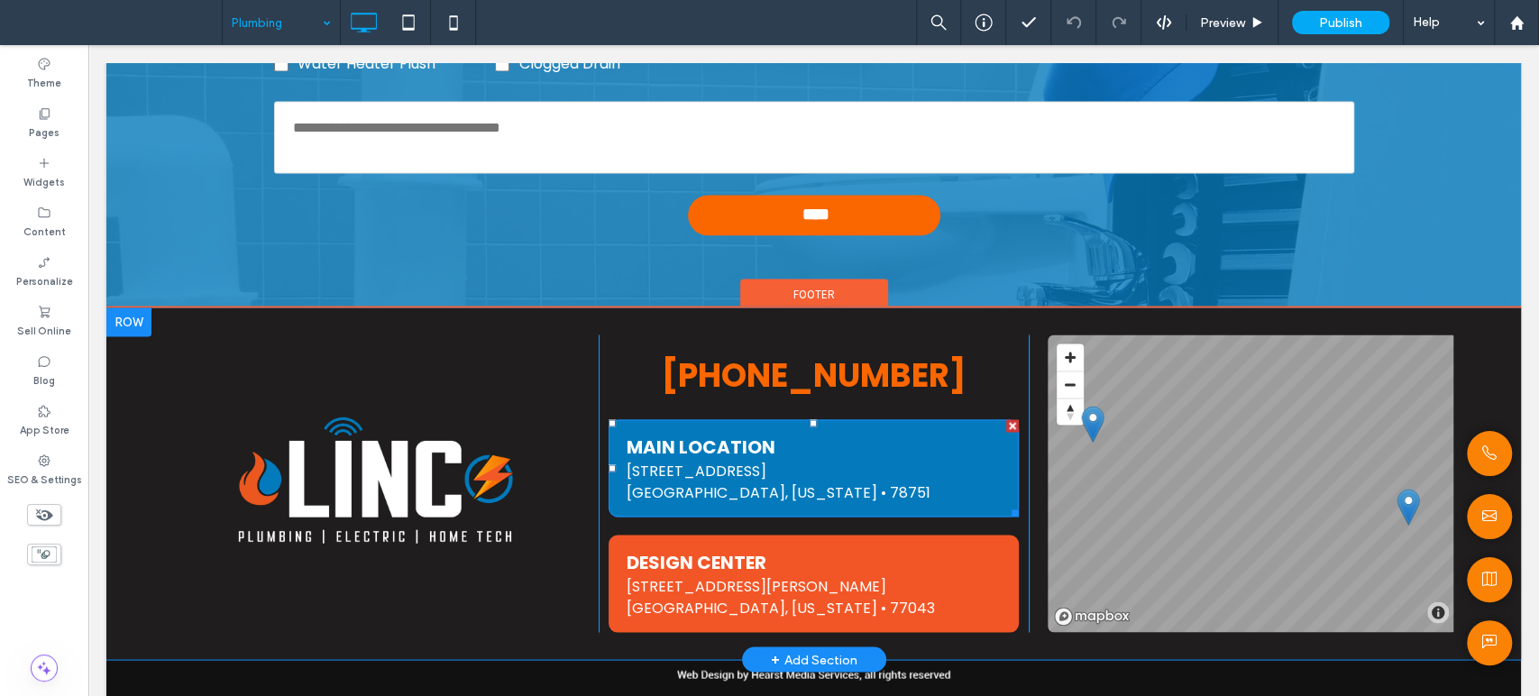
scroll to position [1942, 0]
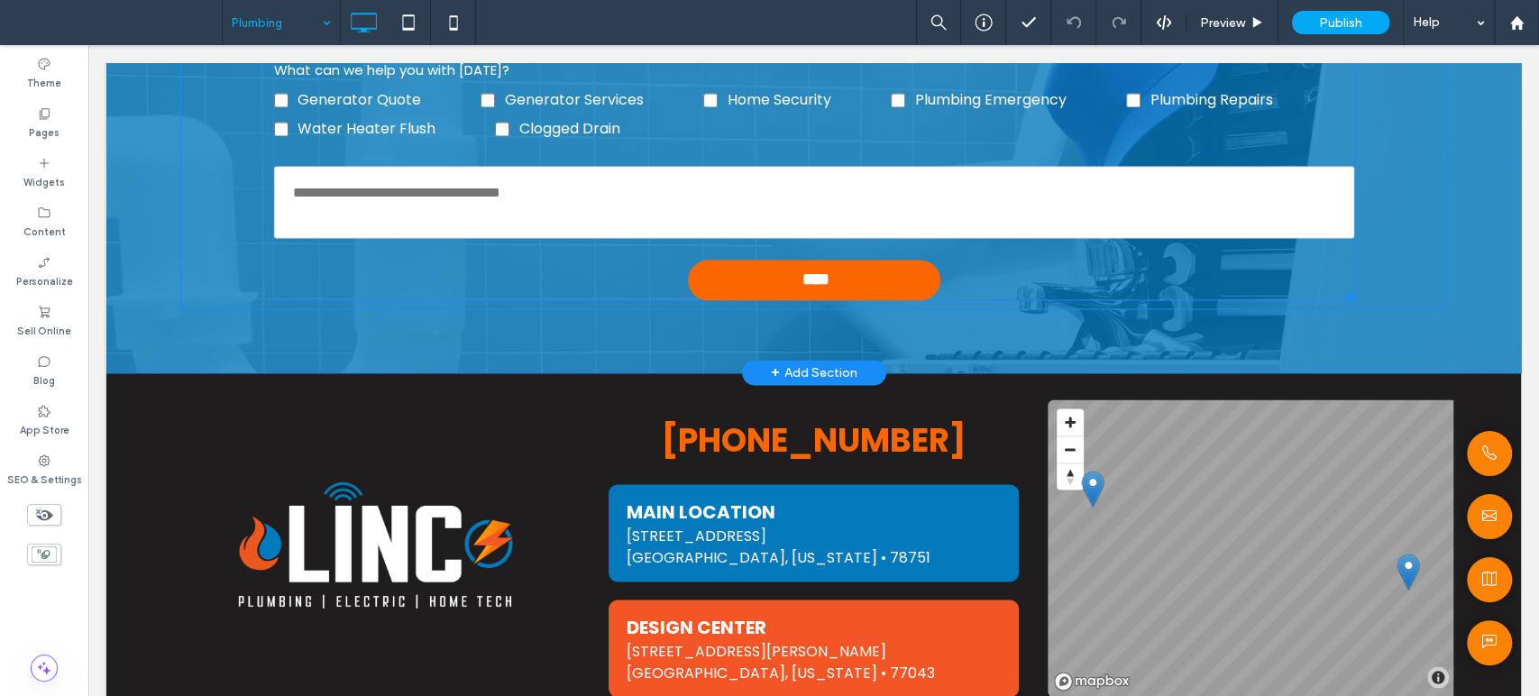
click at [707, 213] on textarea at bounding box center [814, 202] width 1080 height 72
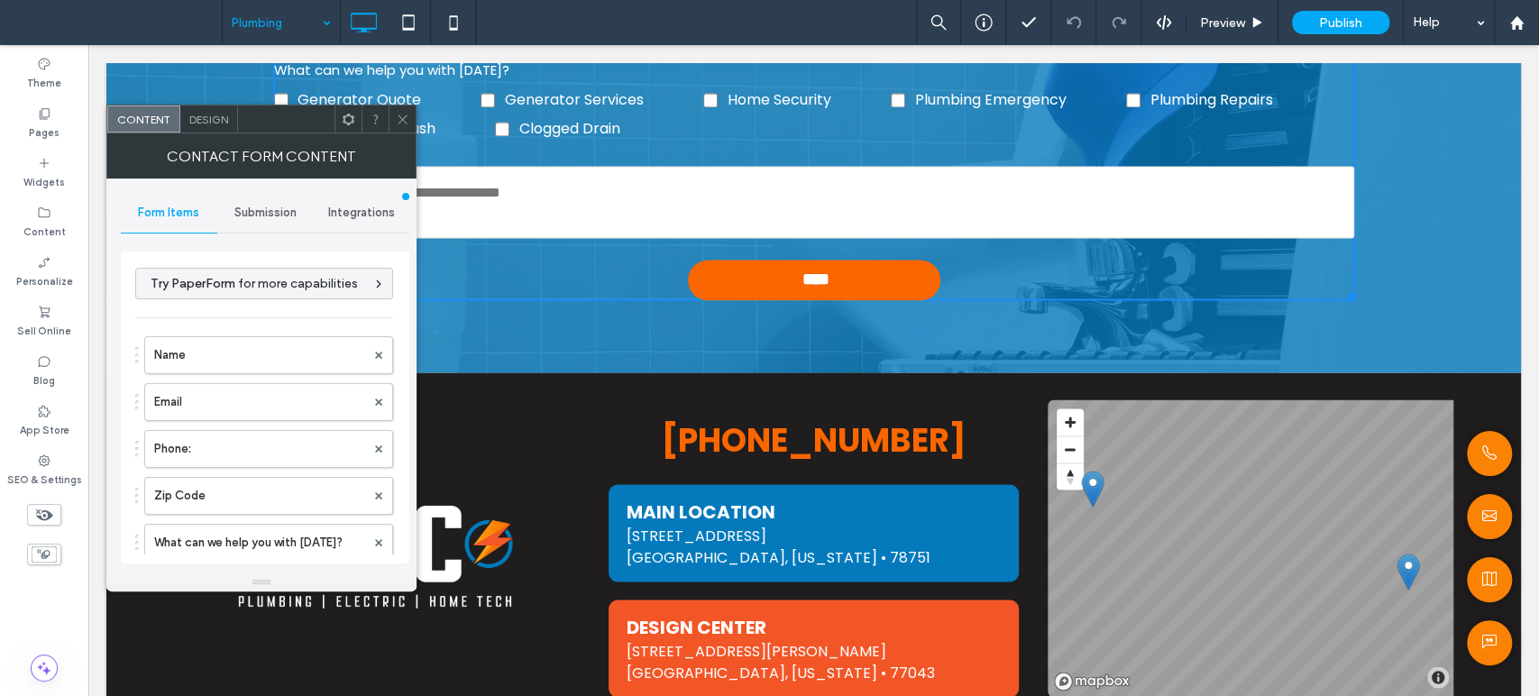
type input "****"
type input "**********"
click at [403, 134] on div "Contact Form Content" at bounding box center [261, 155] width 310 height 45
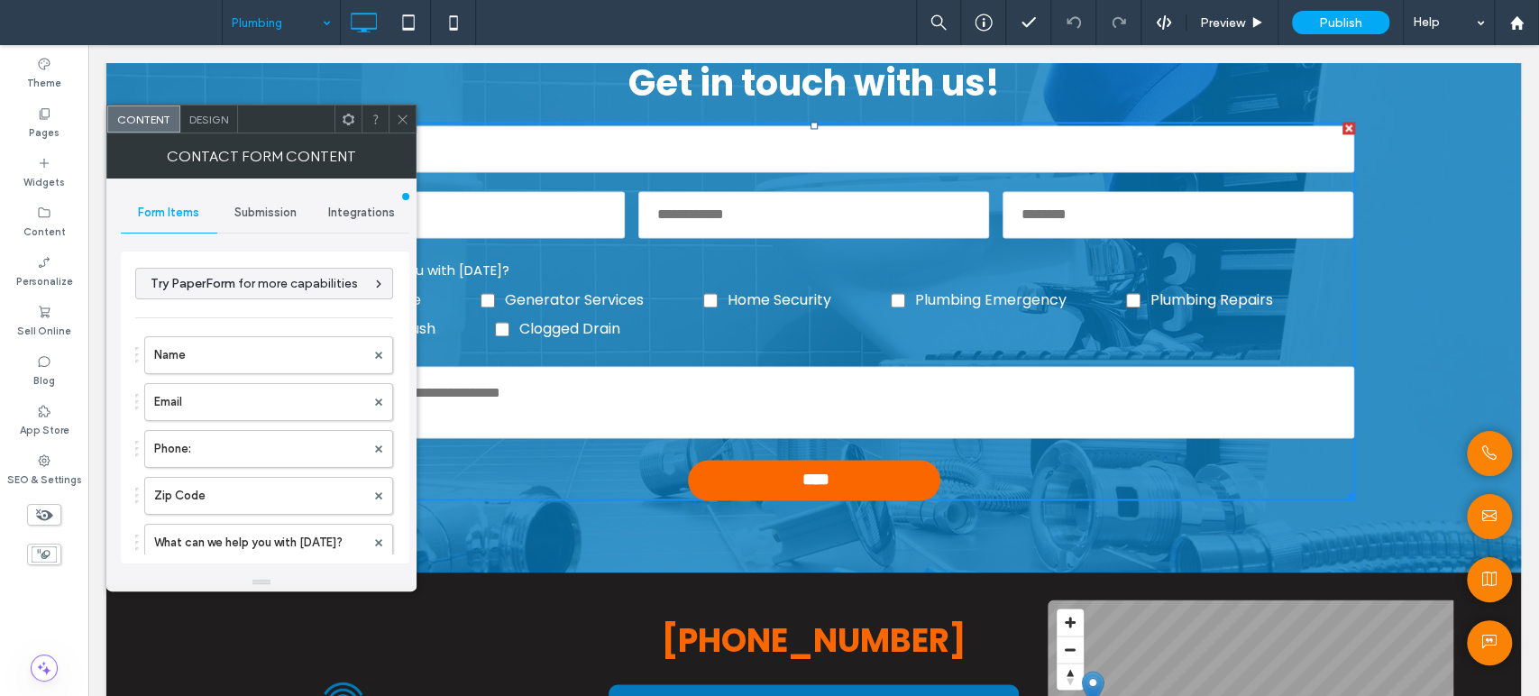
click at [409, 127] on div at bounding box center [401, 118] width 27 height 27
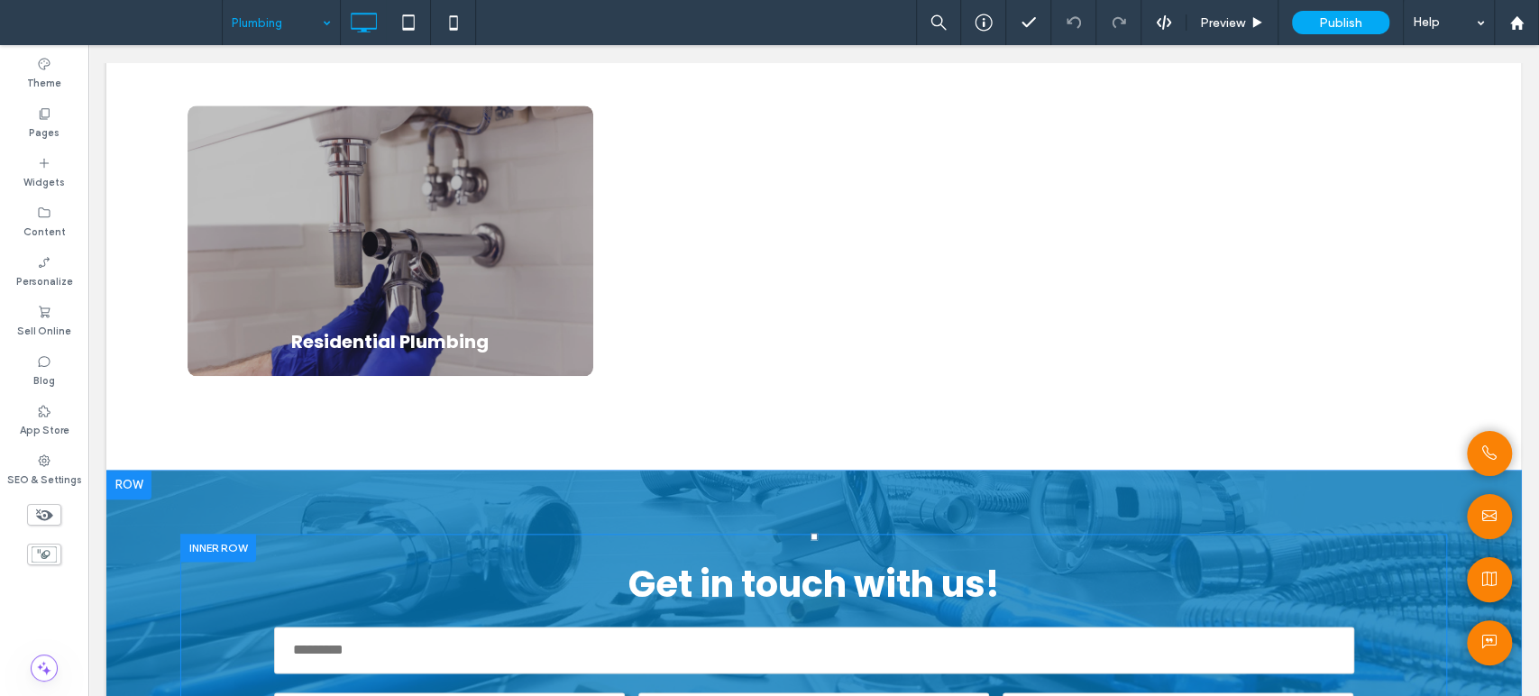
scroll to position [1642, 0]
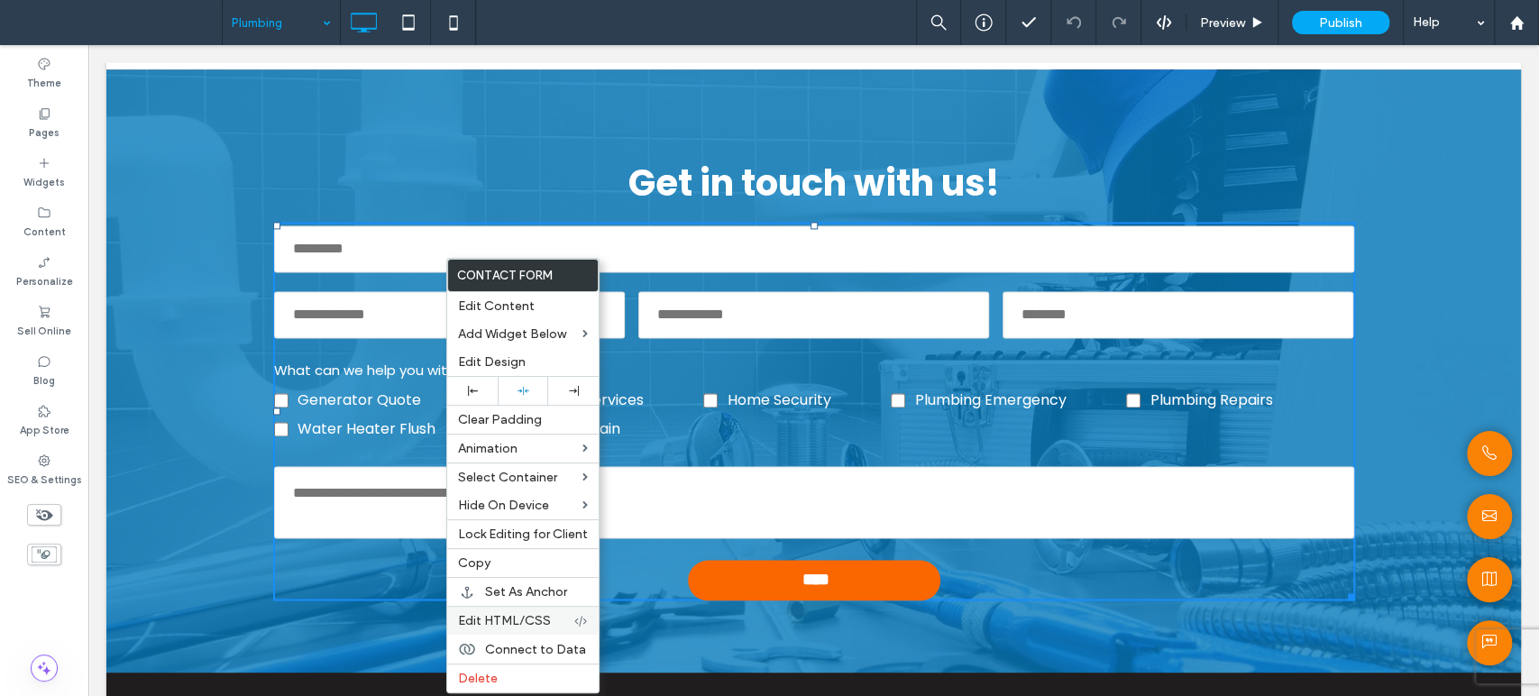
click at [471, 616] on span "Edit HTML/CSS" at bounding box center [504, 620] width 93 height 15
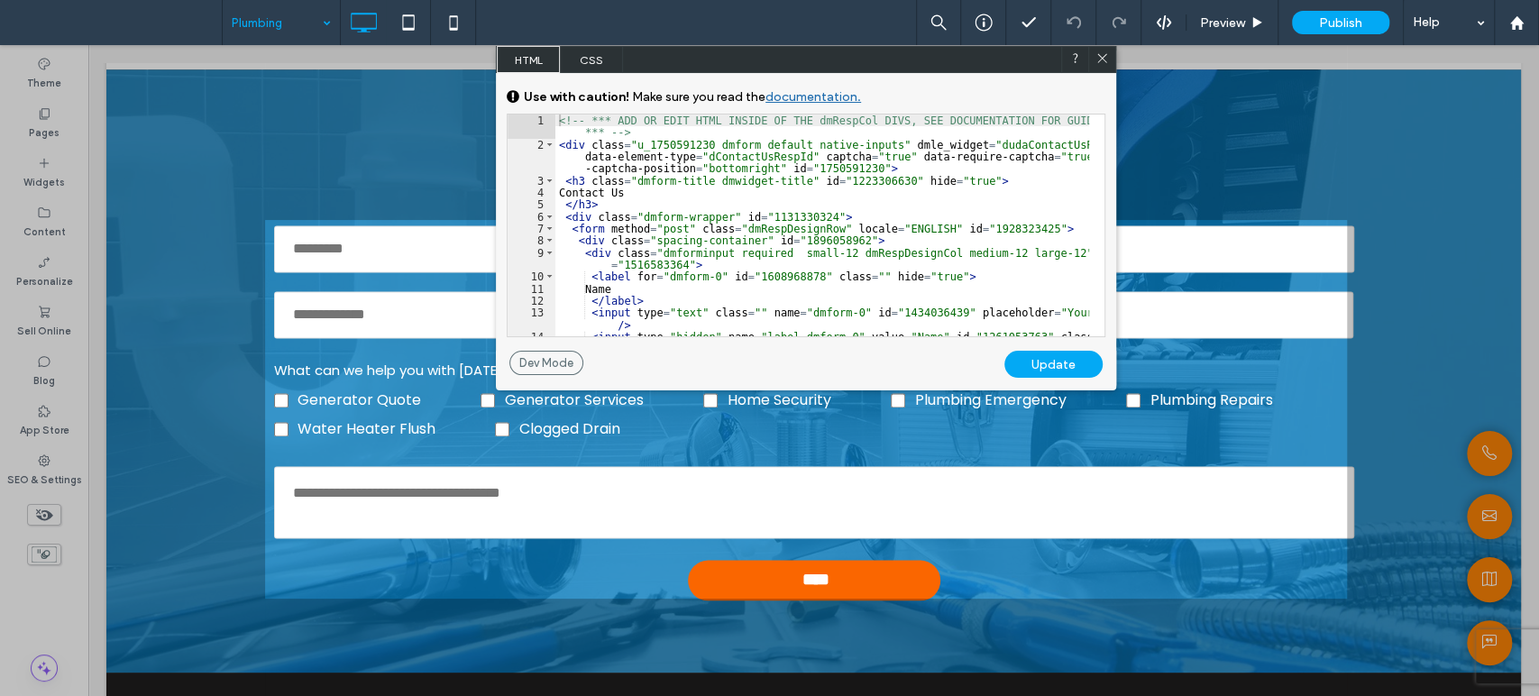
click at [833, 157] on div "<!-- *** ADD OR EDIT HTML INSIDE OF THE dmRespCol DIVS, SEE DOCUMENTATION FOR G…" at bounding box center [822, 243] width 534 height 258
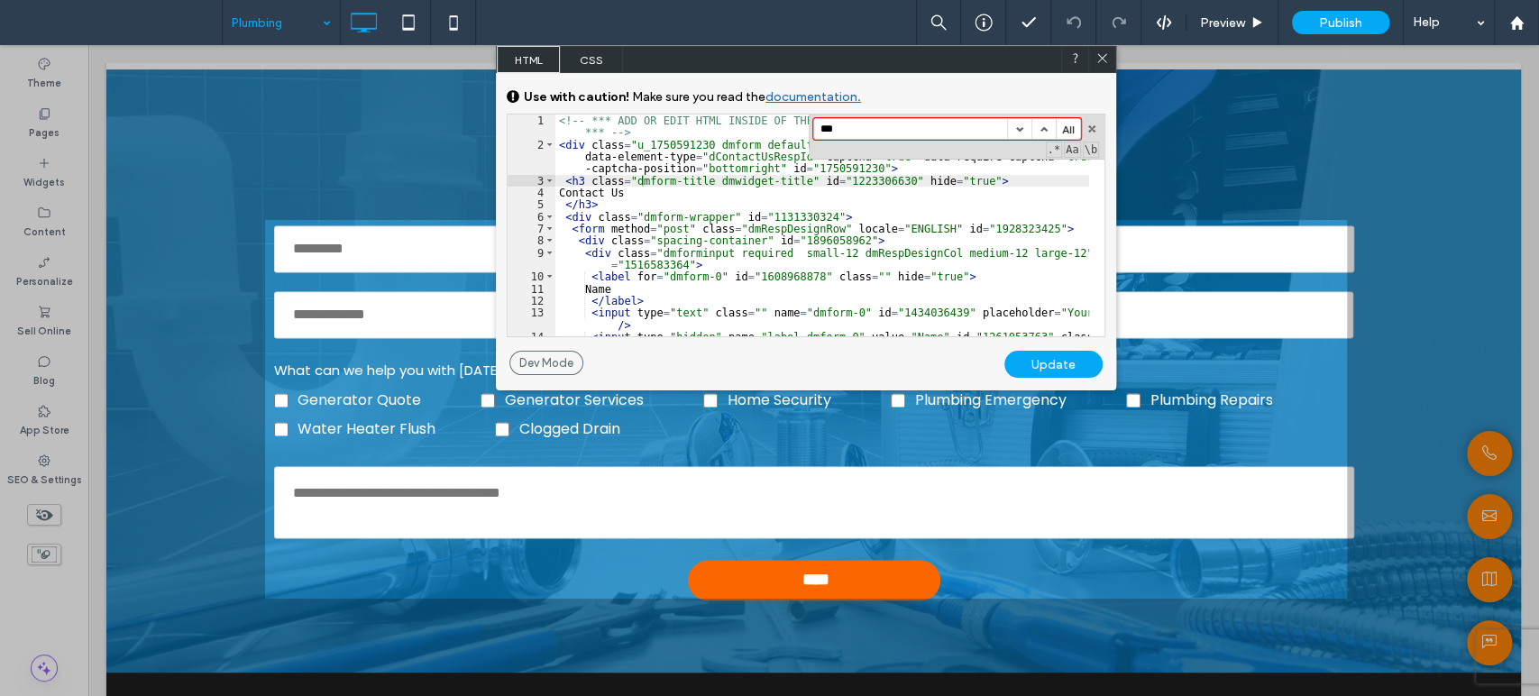
type input "***"
click at [818, 197] on div "<!-- *** ADD OR EDIT HTML INSIDE OF THE dmRespCol DIVS, SEE DOCUMENTATION FOR G…" at bounding box center [822, 243] width 534 height 258
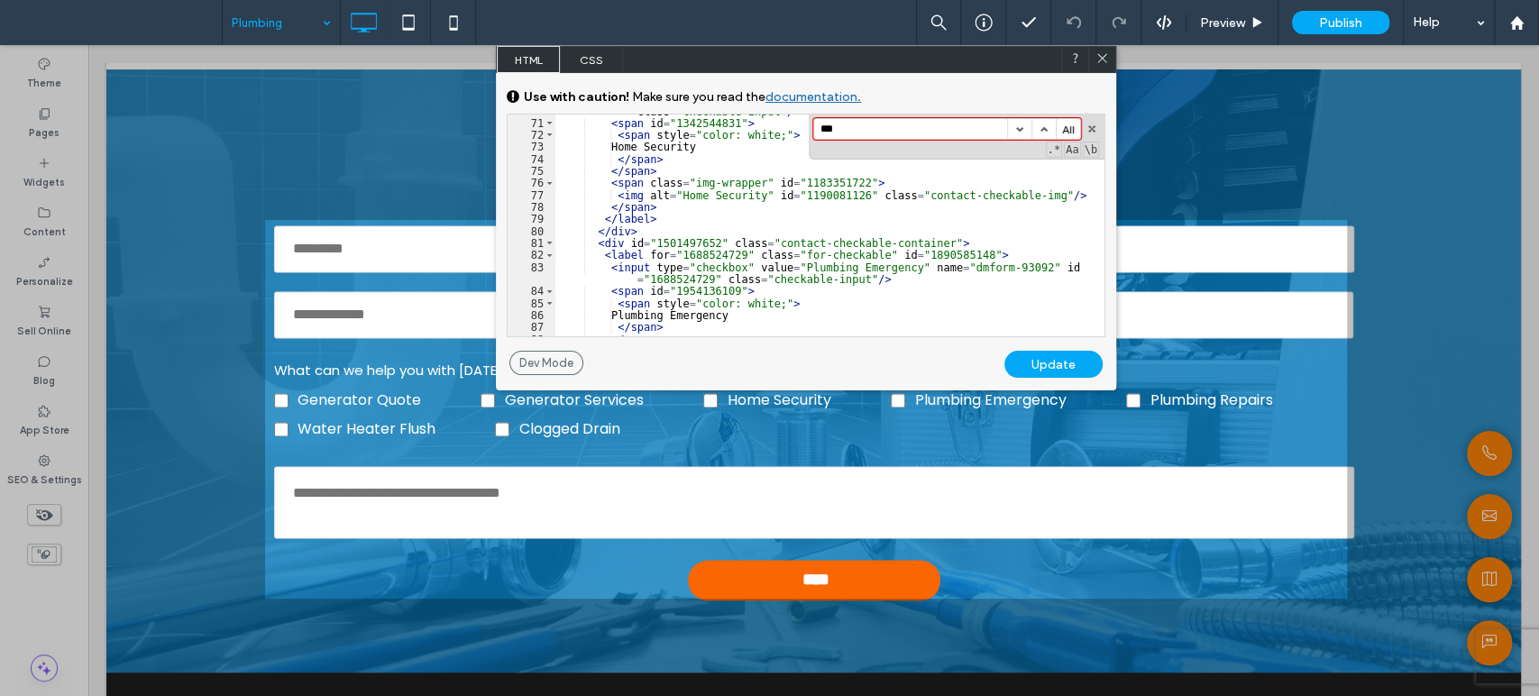
scroll to position [1079, 0]
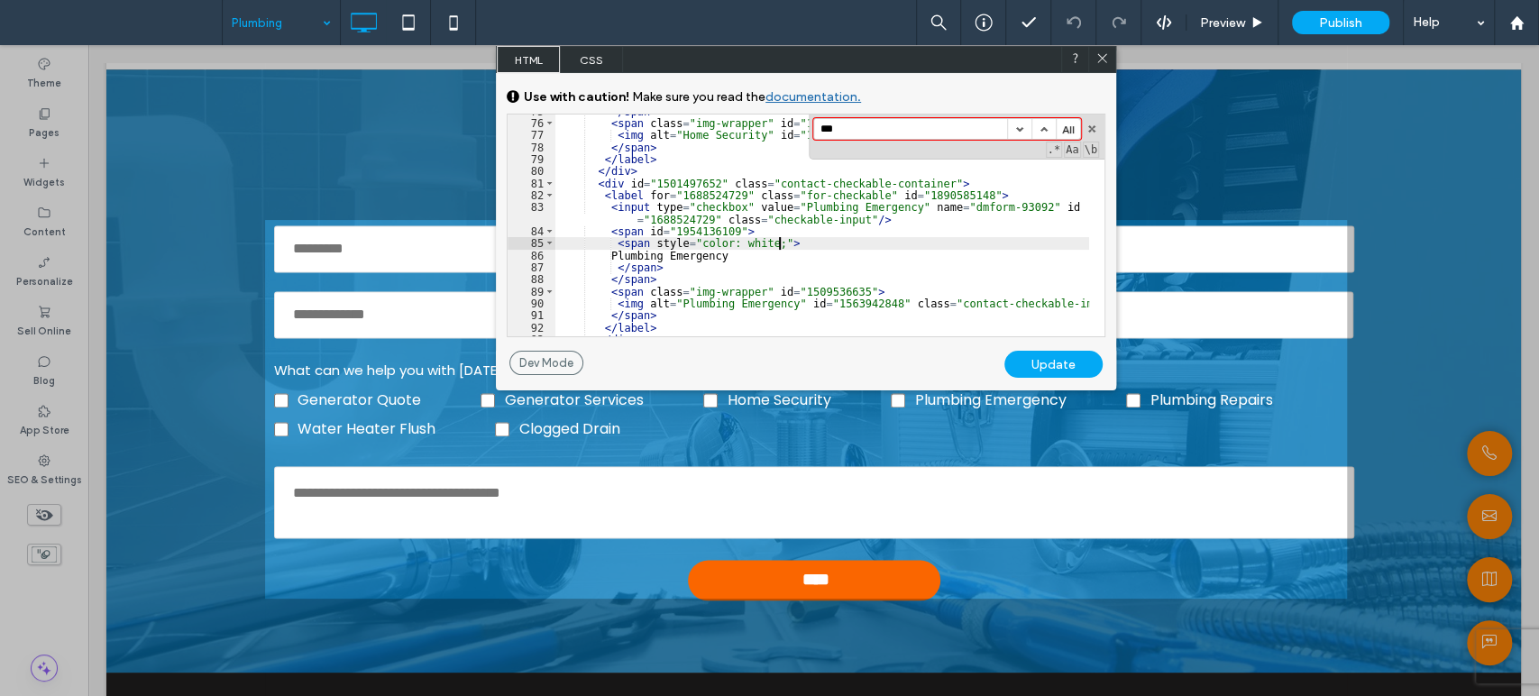
click at [781, 243] on div "</ span > < span class = "img-wrapper" id = "1183351722" > < img alt = "Home Se…" at bounding box center [822, 228] width 534 height 246
click at [721, 259] on div "</ span > < span class = "img-wrapper" id = "1183351722" > < img alt = "Home Se…" at bounding box center [822, 228] width 534 height 246
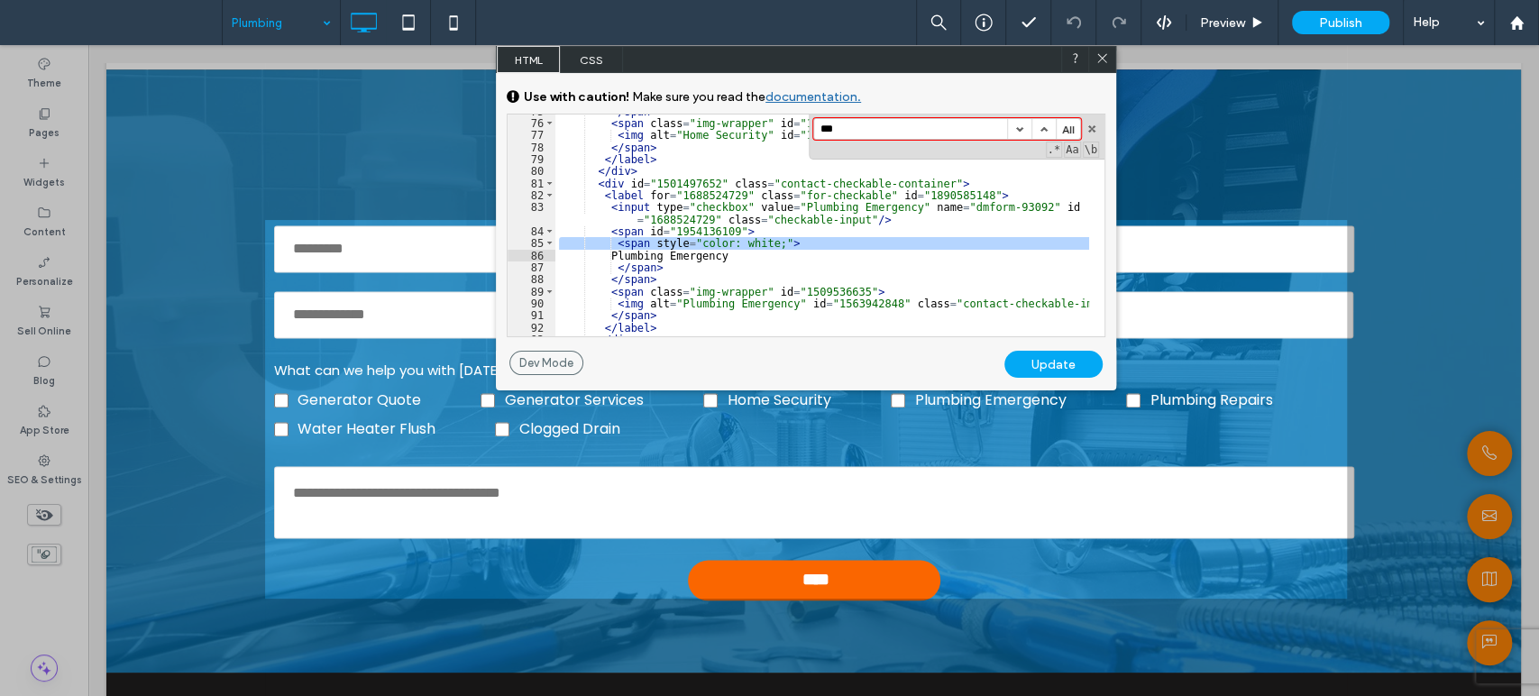
drag, startPoint x: 558, startPoint y: 246, endPoint x: 549, endPoint y: 253, distance: 11.5
click at [549, 253] on div "** 75 76 77 78 79 80 81 82 83 84 85 86 87 88 89 90 91 92 93 94 </ span > < span…" at bounding box center [806, 226] width 598 height 224
click at [1098, 67] on span at bounding box center [1102, 59] width 14 height 16
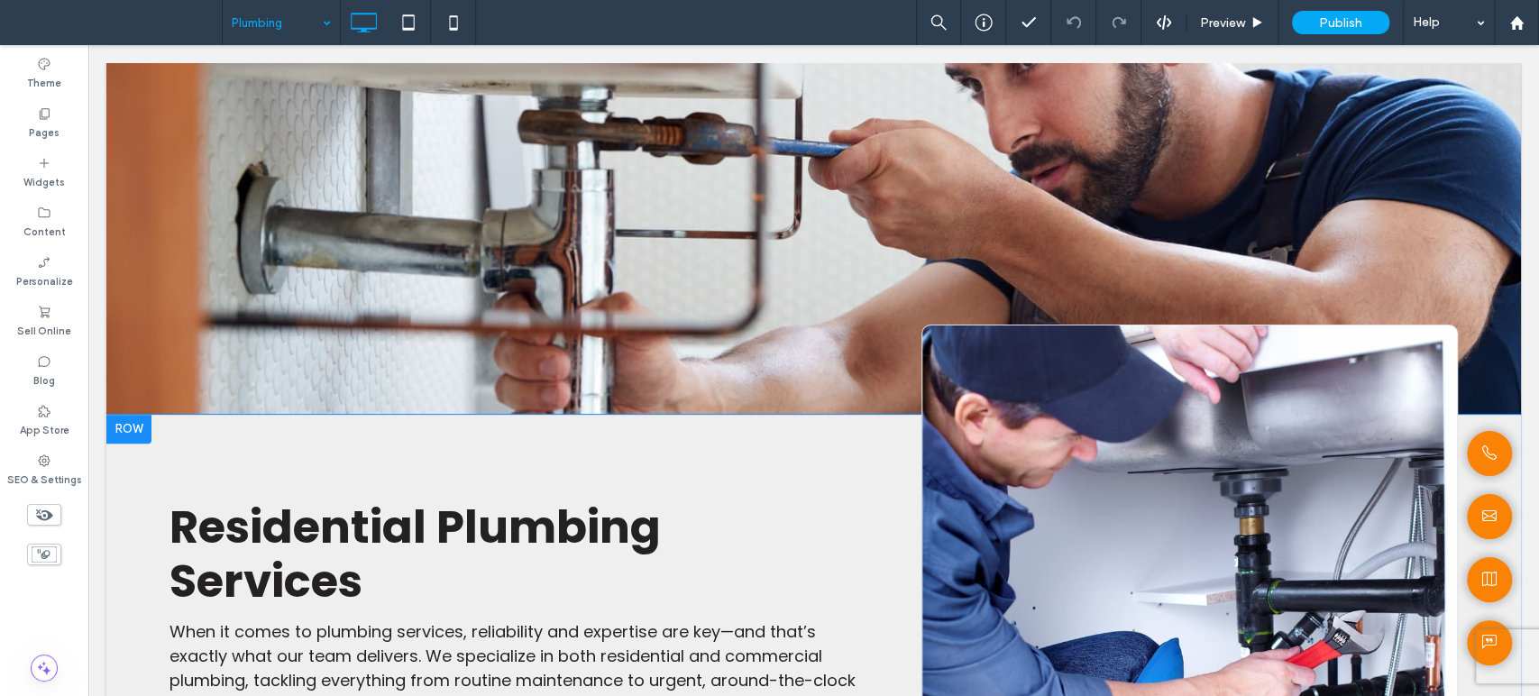
scroll to position [0, 0]
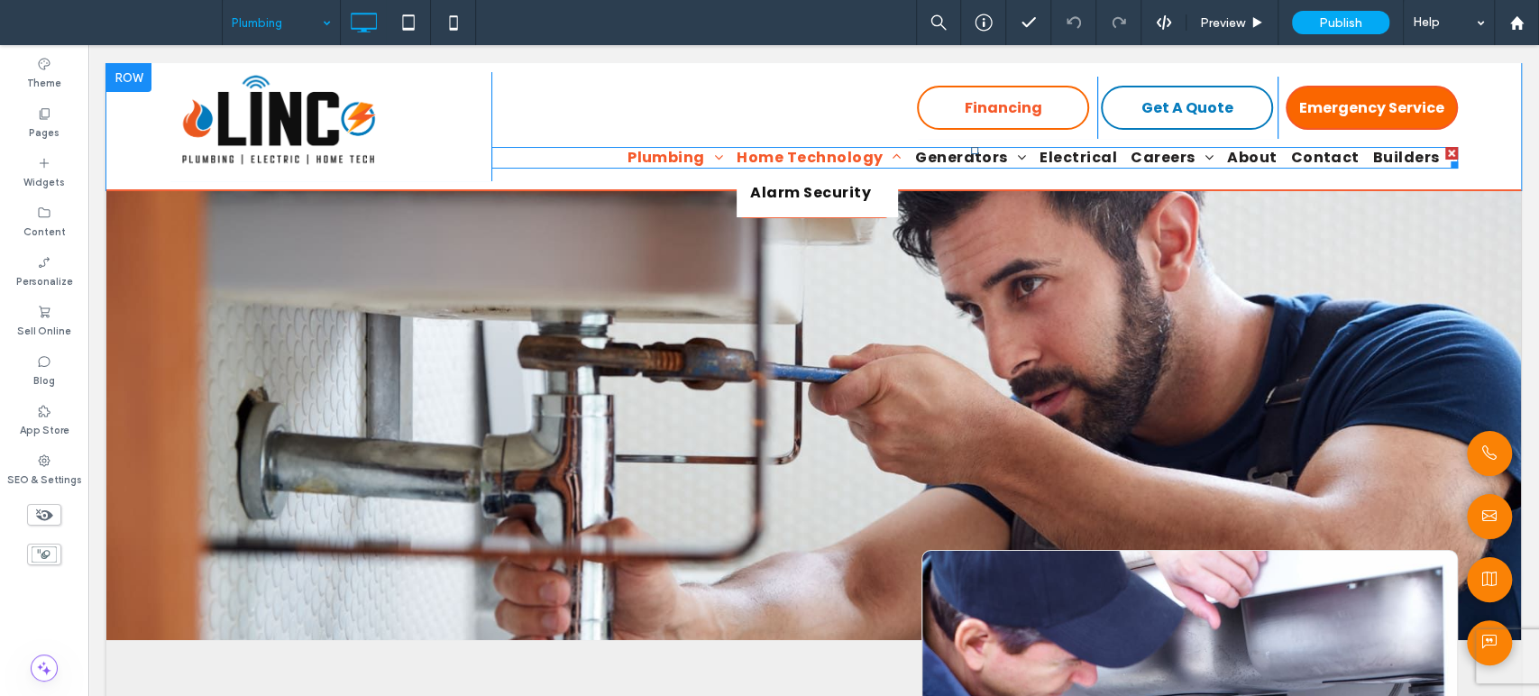
click at [890, 164] on span "Home Technology" at bounding box center [818, 158] width 165 height 22
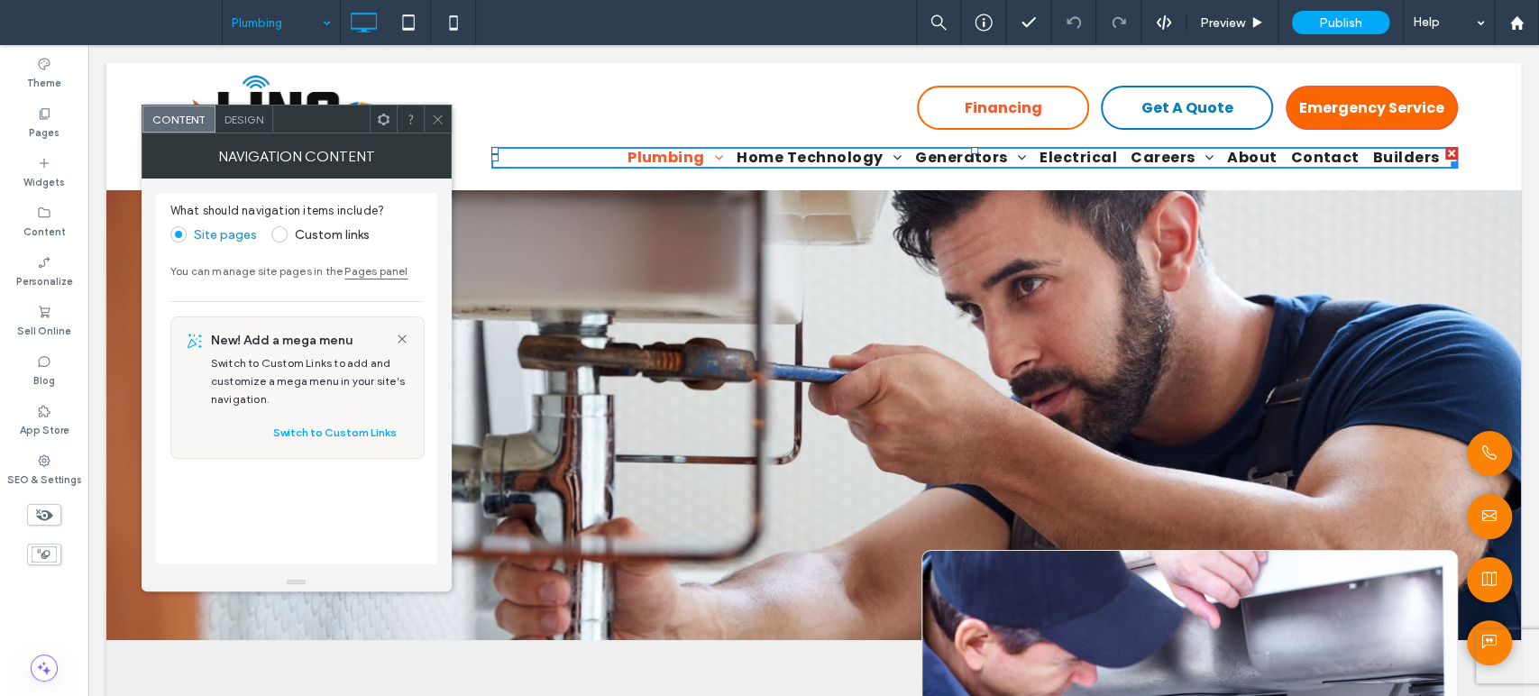
click at [241, 121] on span "Design" at bounding box center [243, 120] width 39 height 14
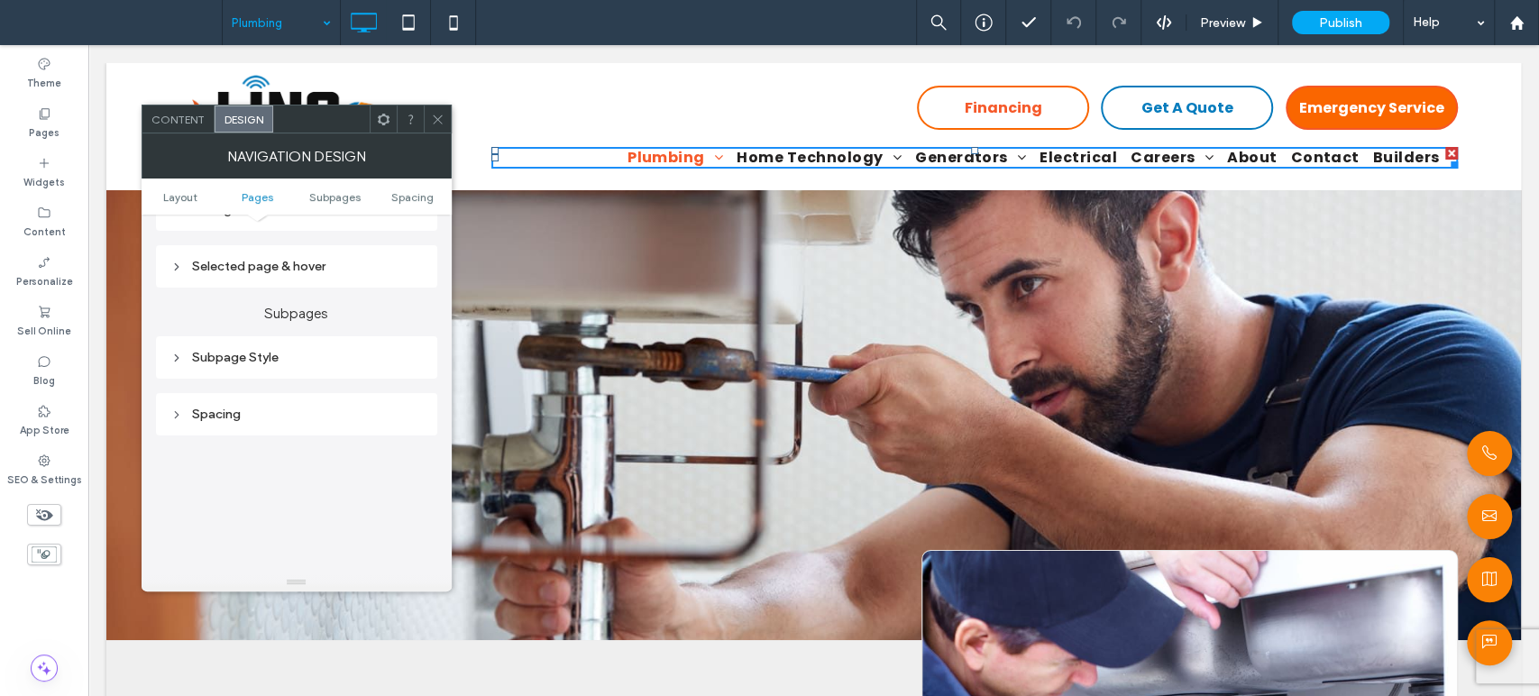
scroll to position [400, 0]
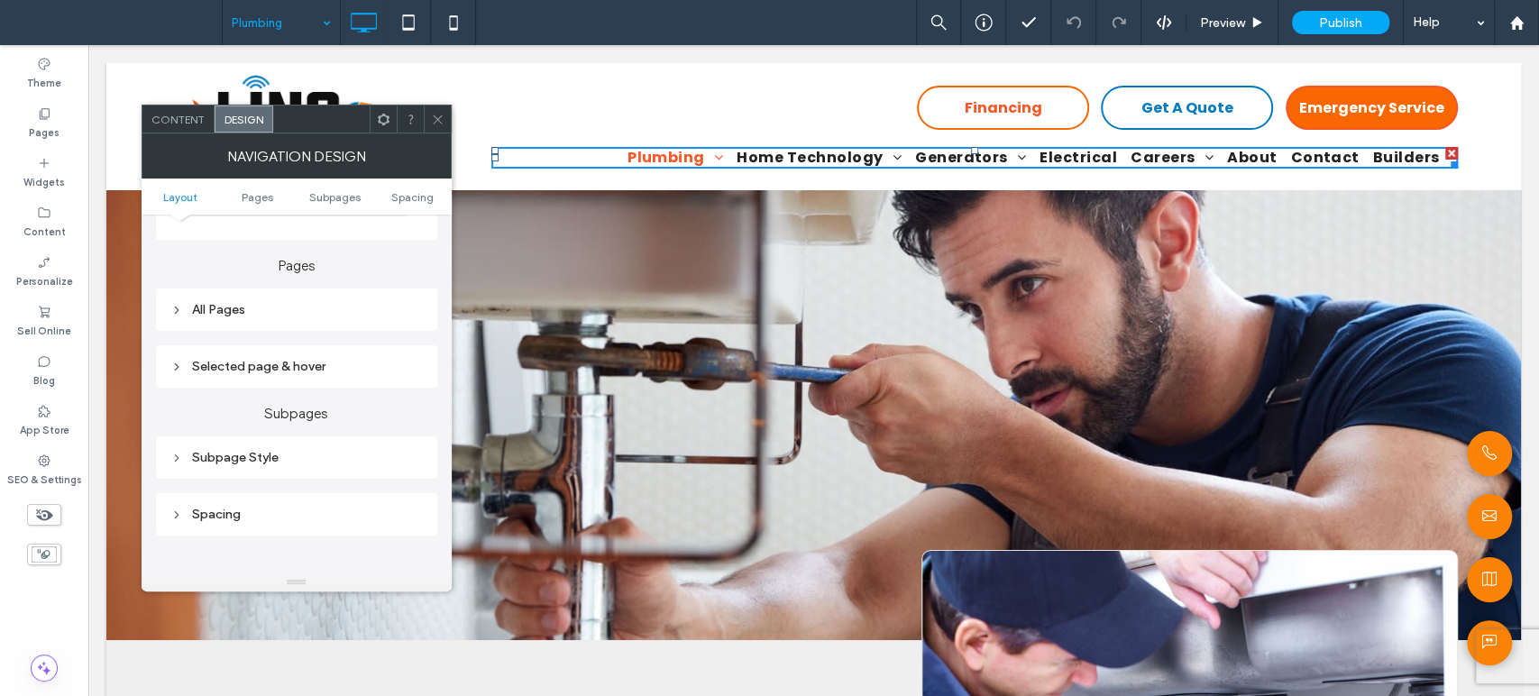
click at [223, 306] on div "All Pages" at bounding box center [296, 309] width 252 height 15
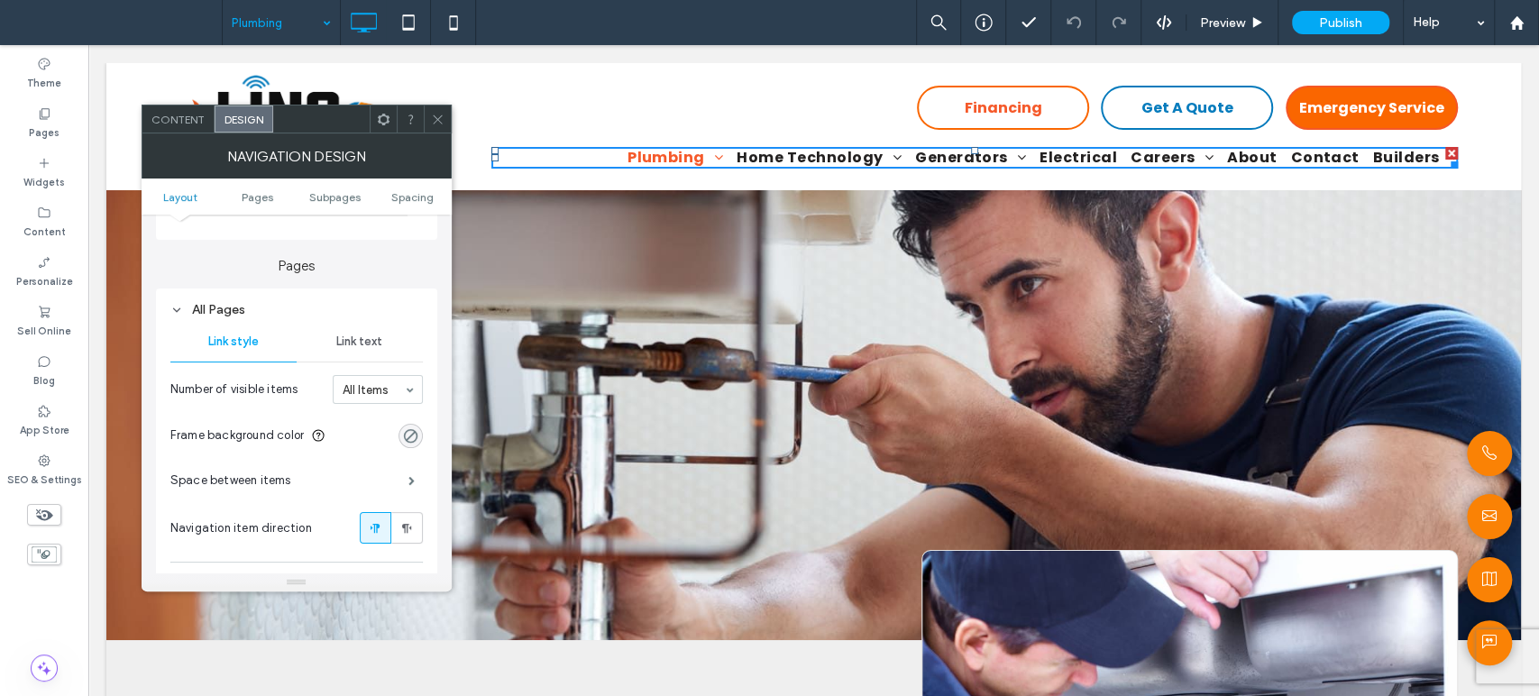
click at [345, 337] on span "Link text" at bounding box center [359, 341] width 46 height 14
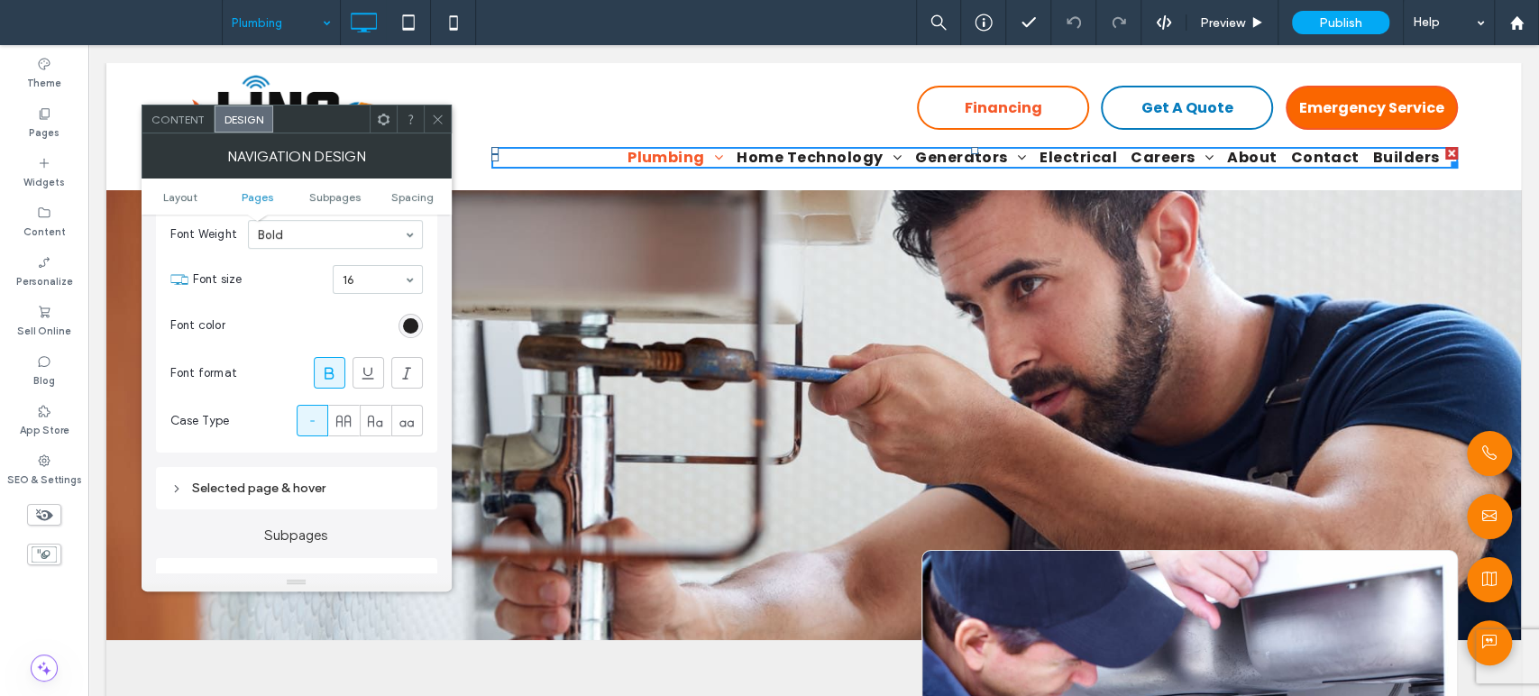
scroll to position [800, 0]
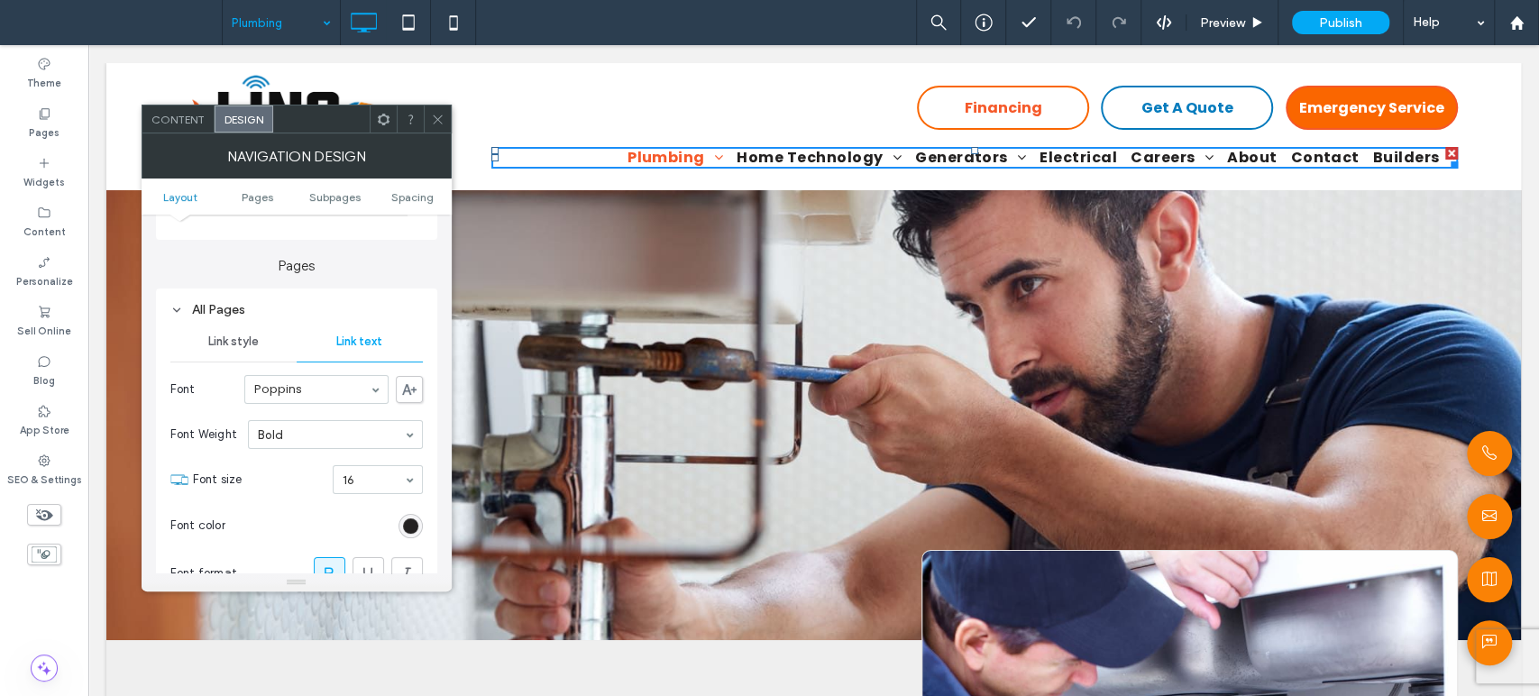
click at [208, 342] on span "Link style" at bounding box center [233, 341] width 50 height 14
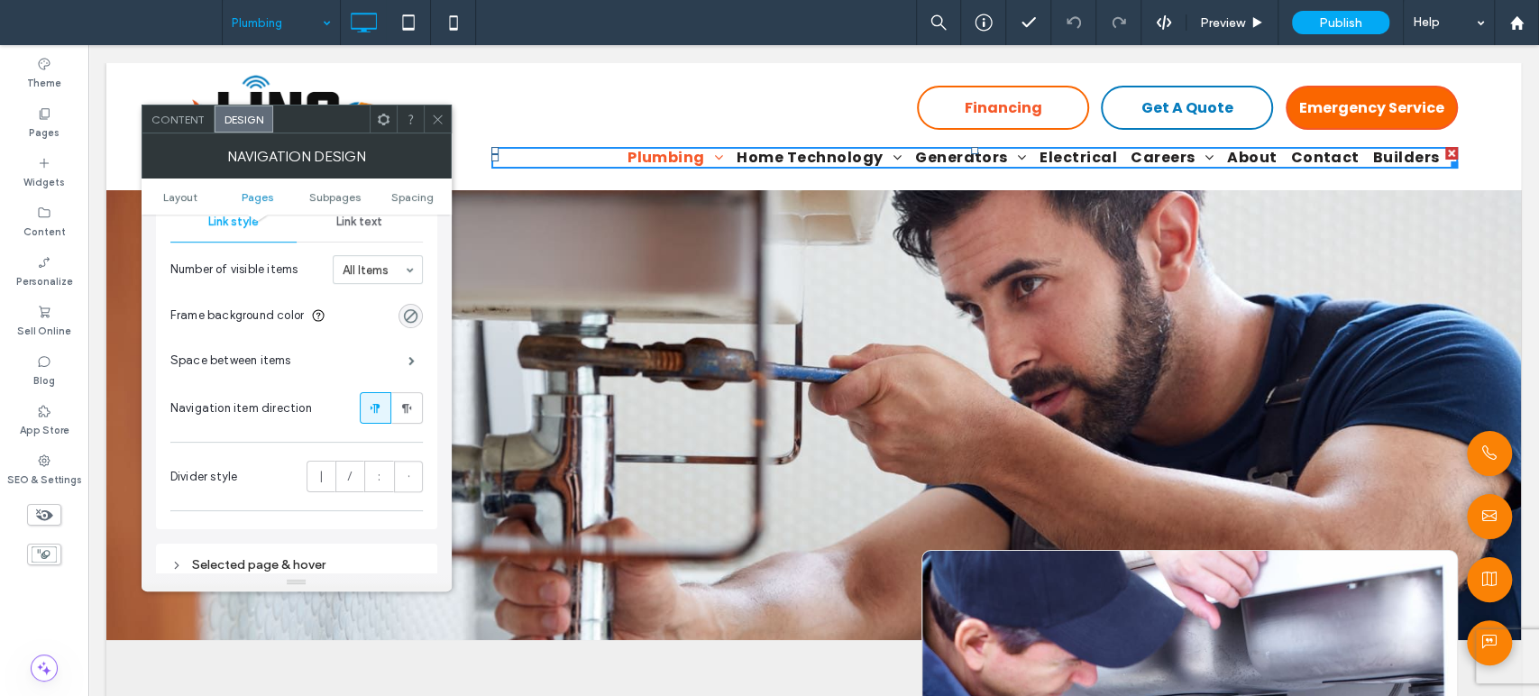
scroll to position [500, 0]
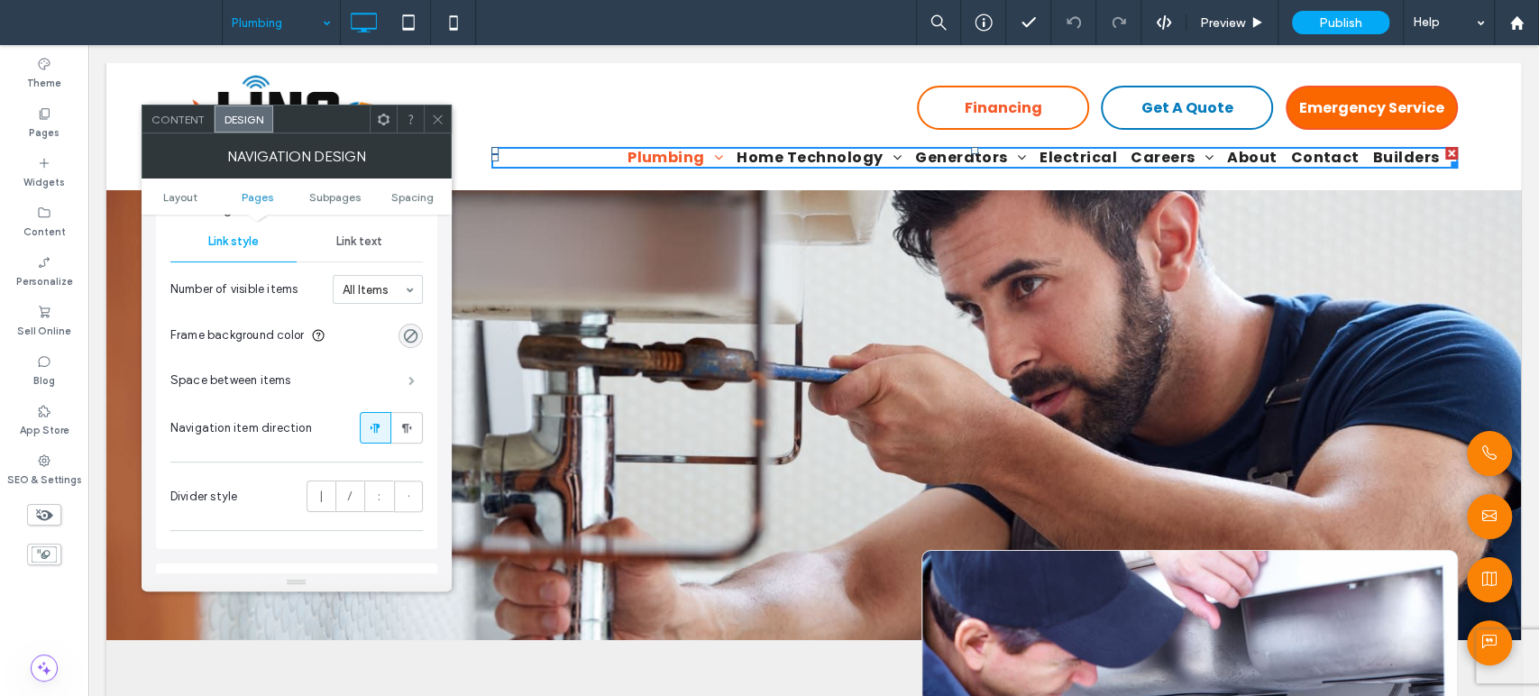
click at [410, 384] on span at bounding box center [411, 380] width 6 height 9
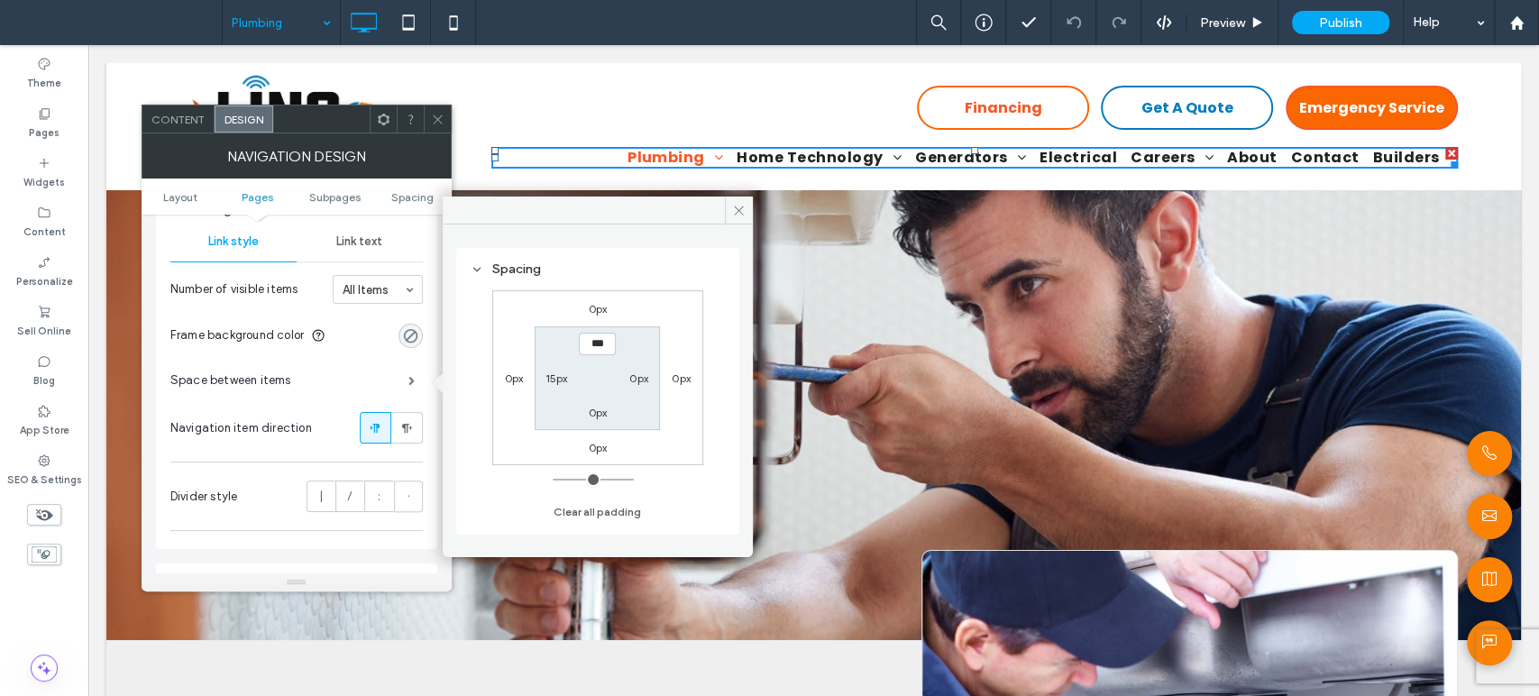
click at [435, 126] on span at bounding box center [438, 118] width 14 height 27
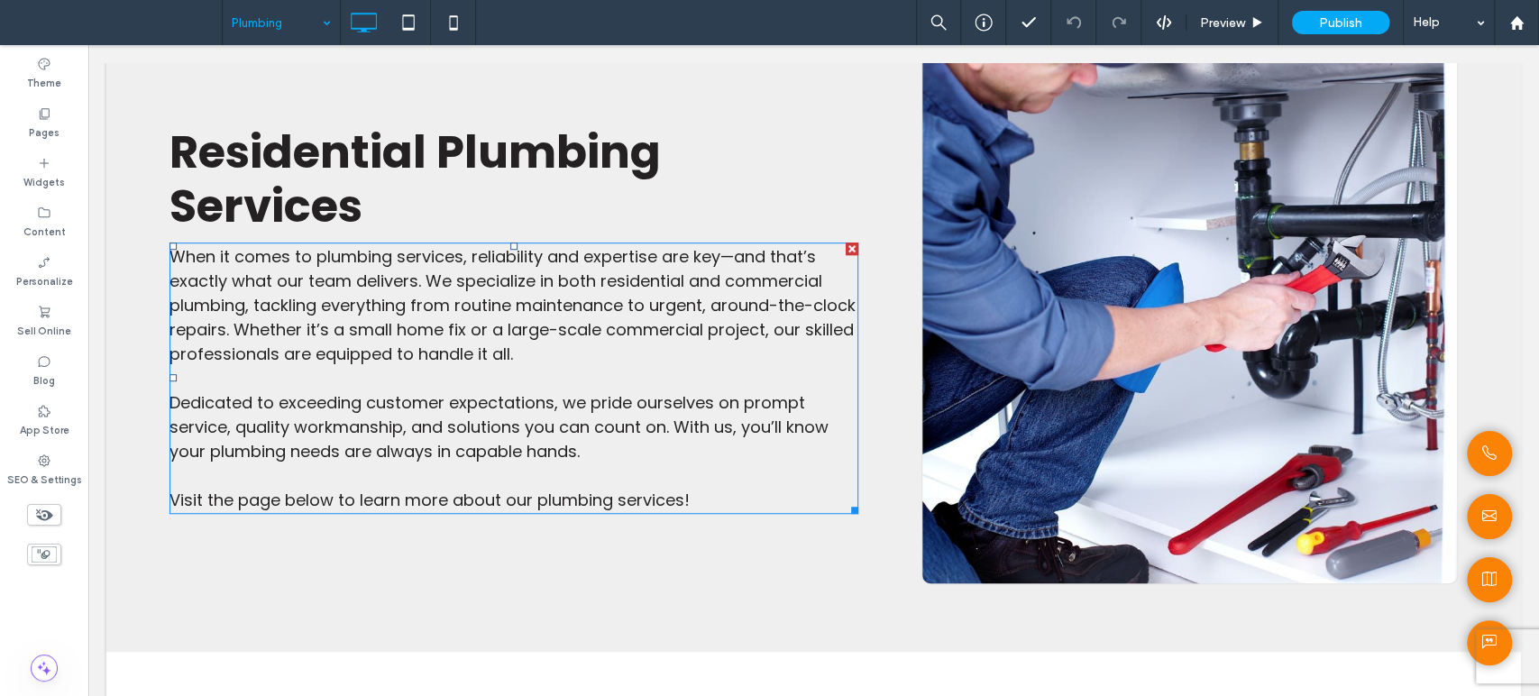
scroll to position [1001, 0]
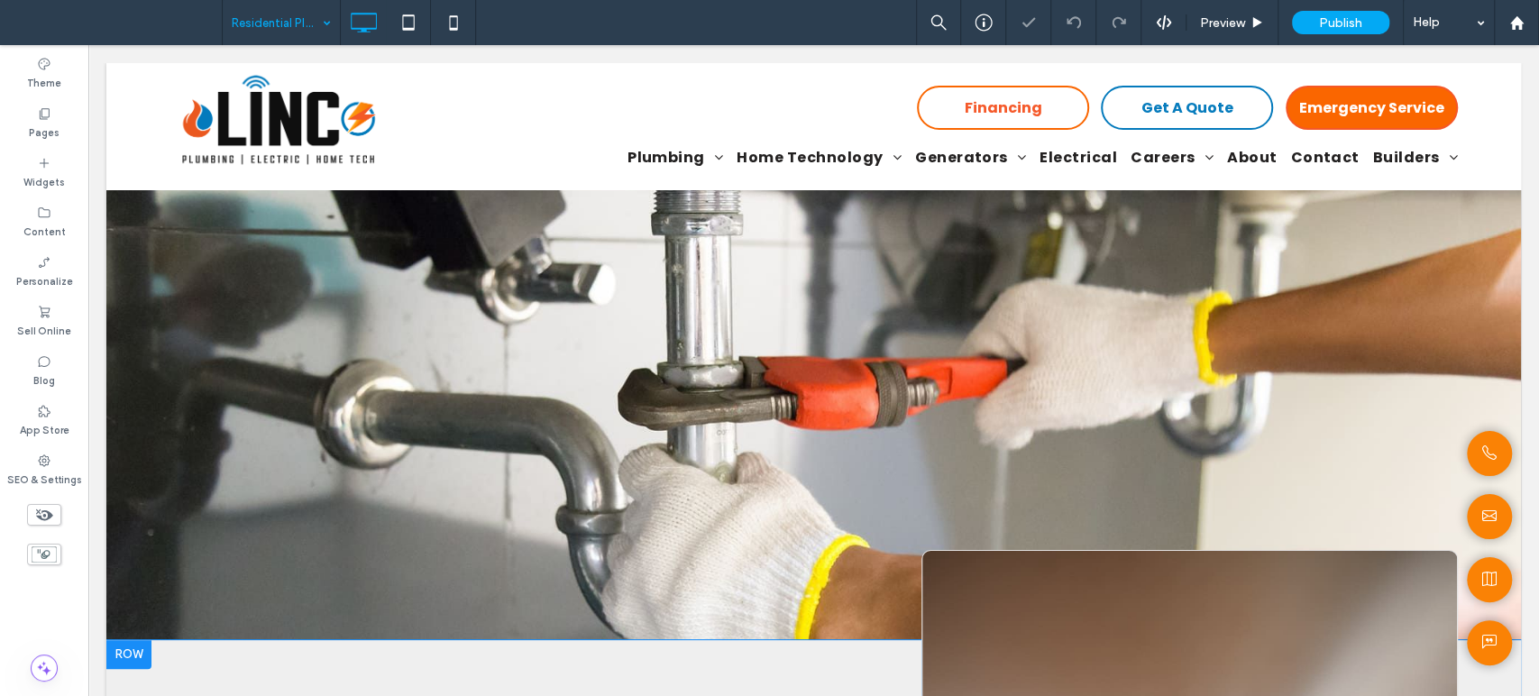
scroll to position [700, 0]
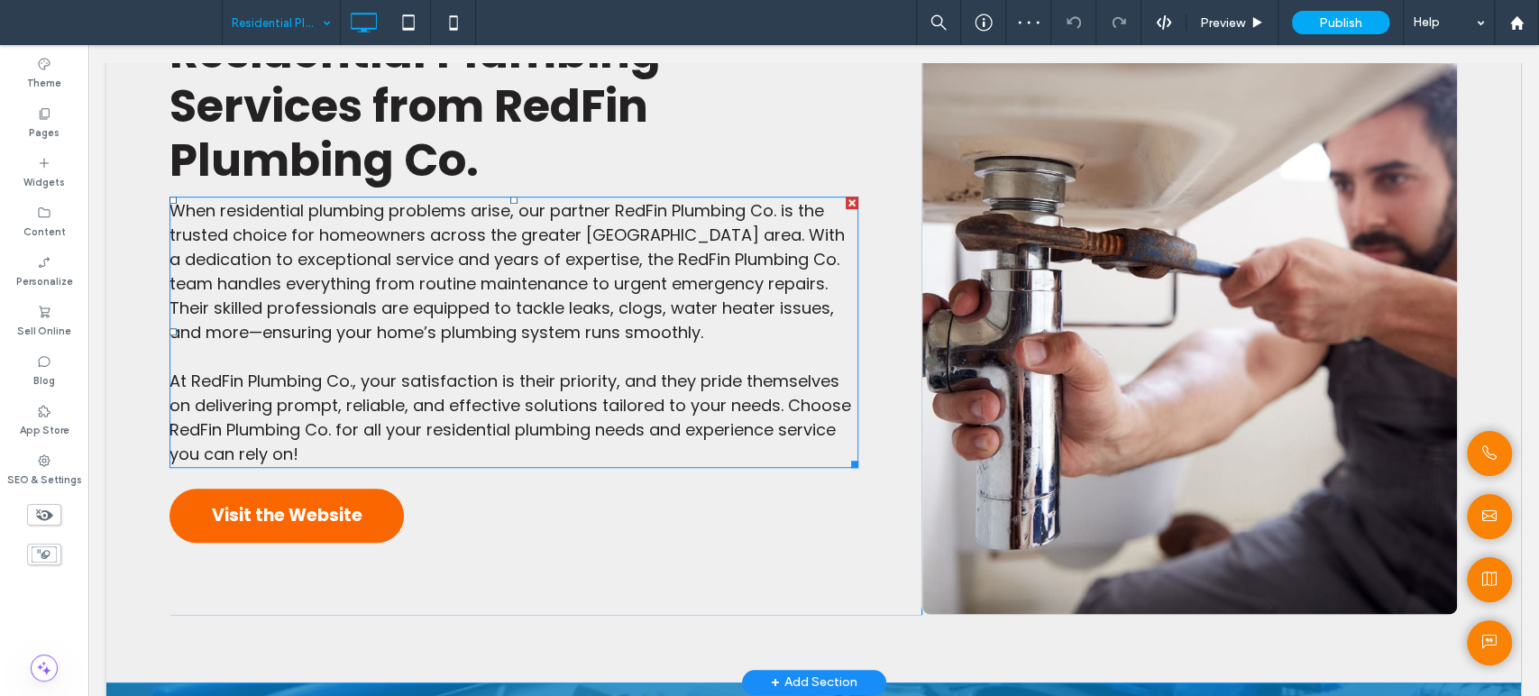
click at [626, 293] on span "When residential plumbing problems arise, our partner RedFin Plumbing Co. is th…" at bounding box center [506, 271] width 675 height 144
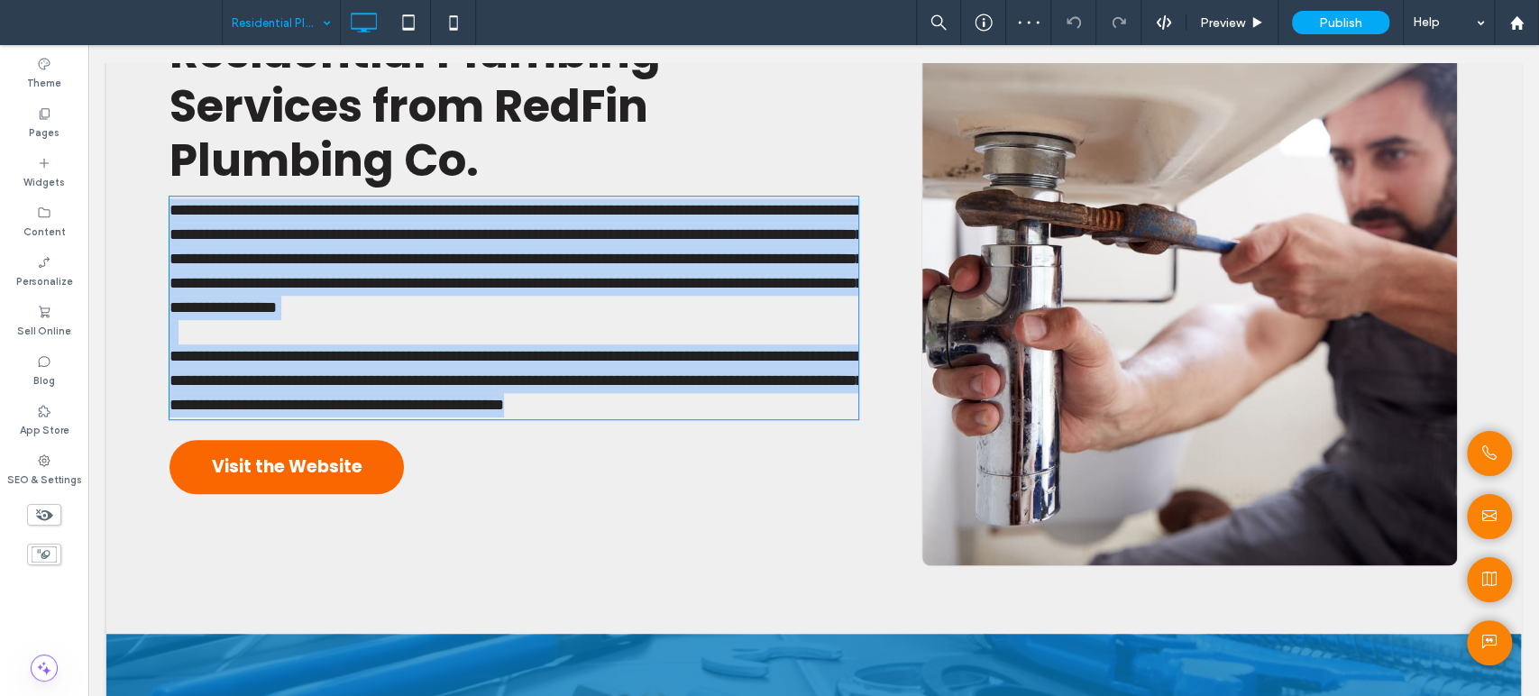
type input "*******"
type input "**"
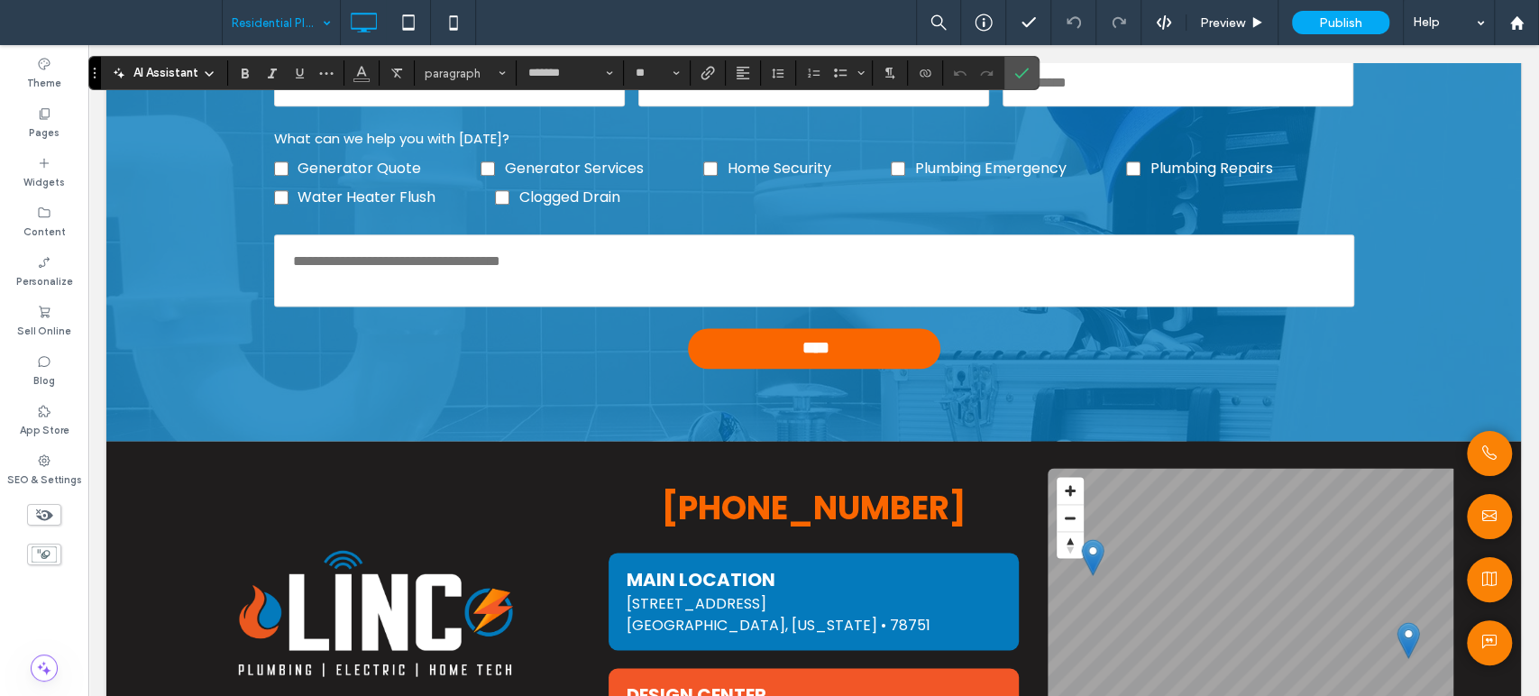
scroll to position [1502, 0]
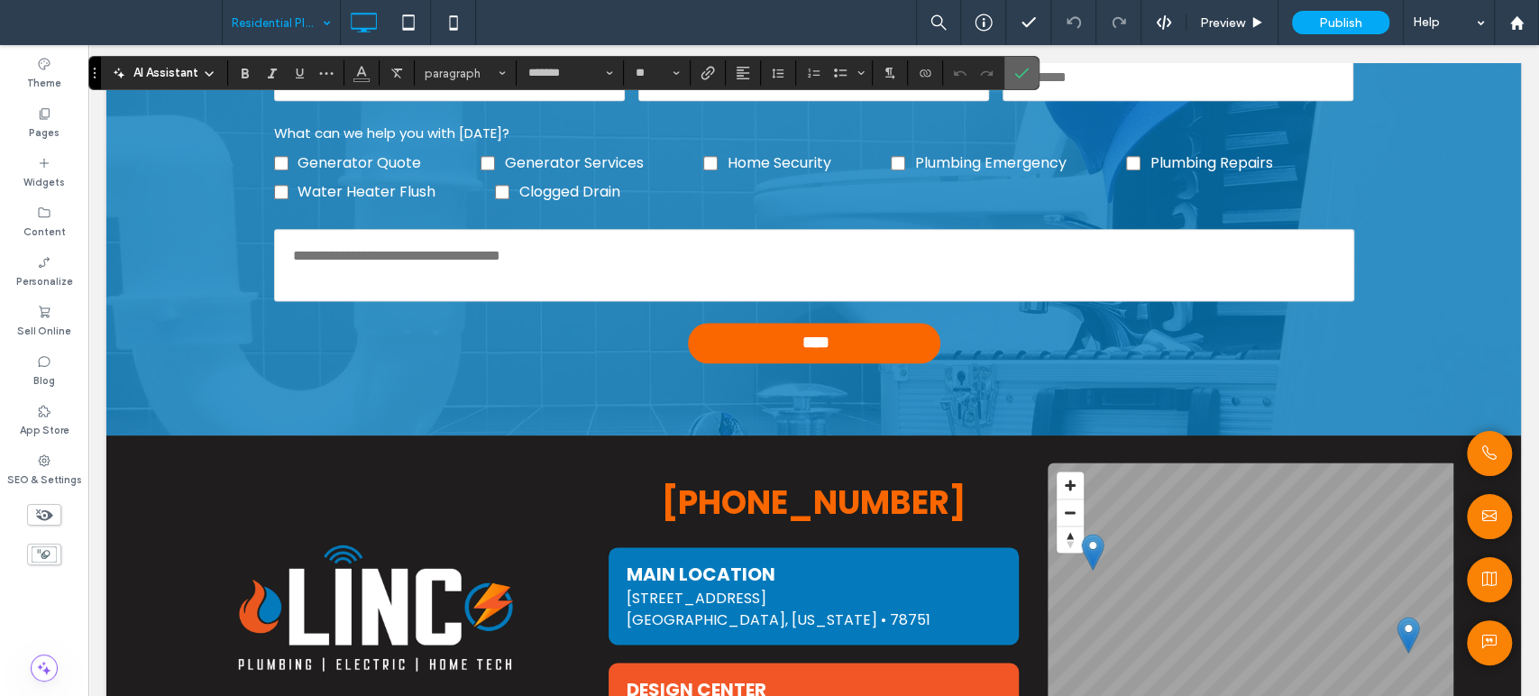
click at [1027, 78] on label "Confirm" at bounding box center [1021, 73] width 27 height 32
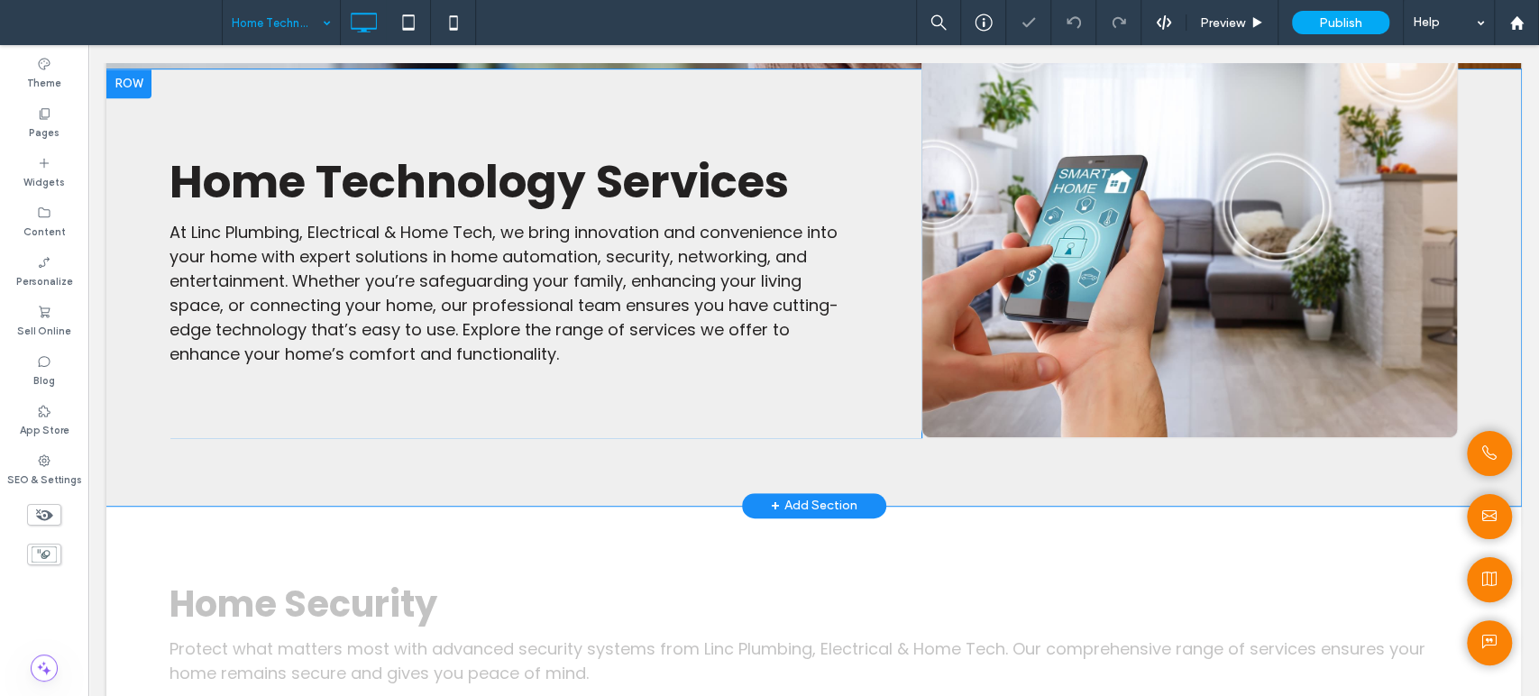
scroll to position [600, 0]
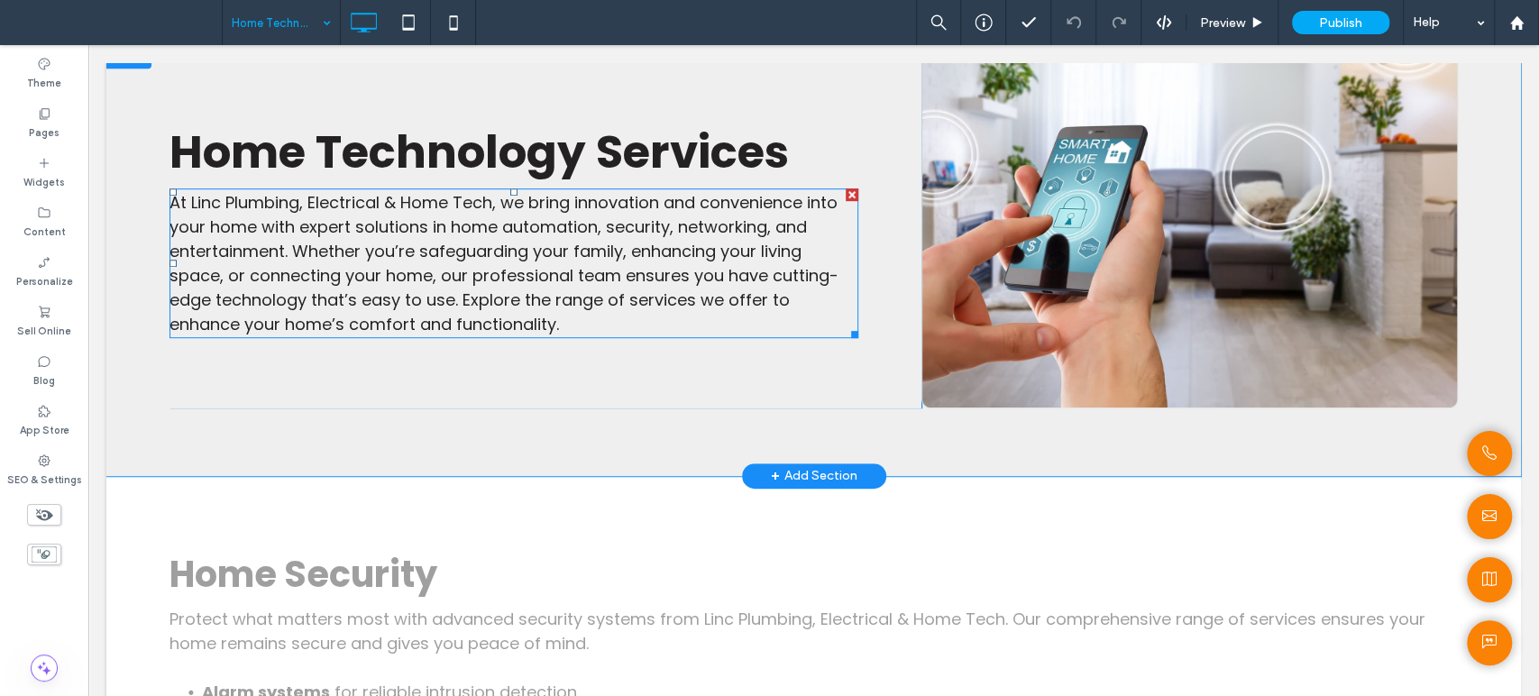
click at [516, 267] on span "At Linc Plumbing, Electrical & Home Tech, we bring innovation and convenience i…" at bounding box center [503, 263] width 669 height 144
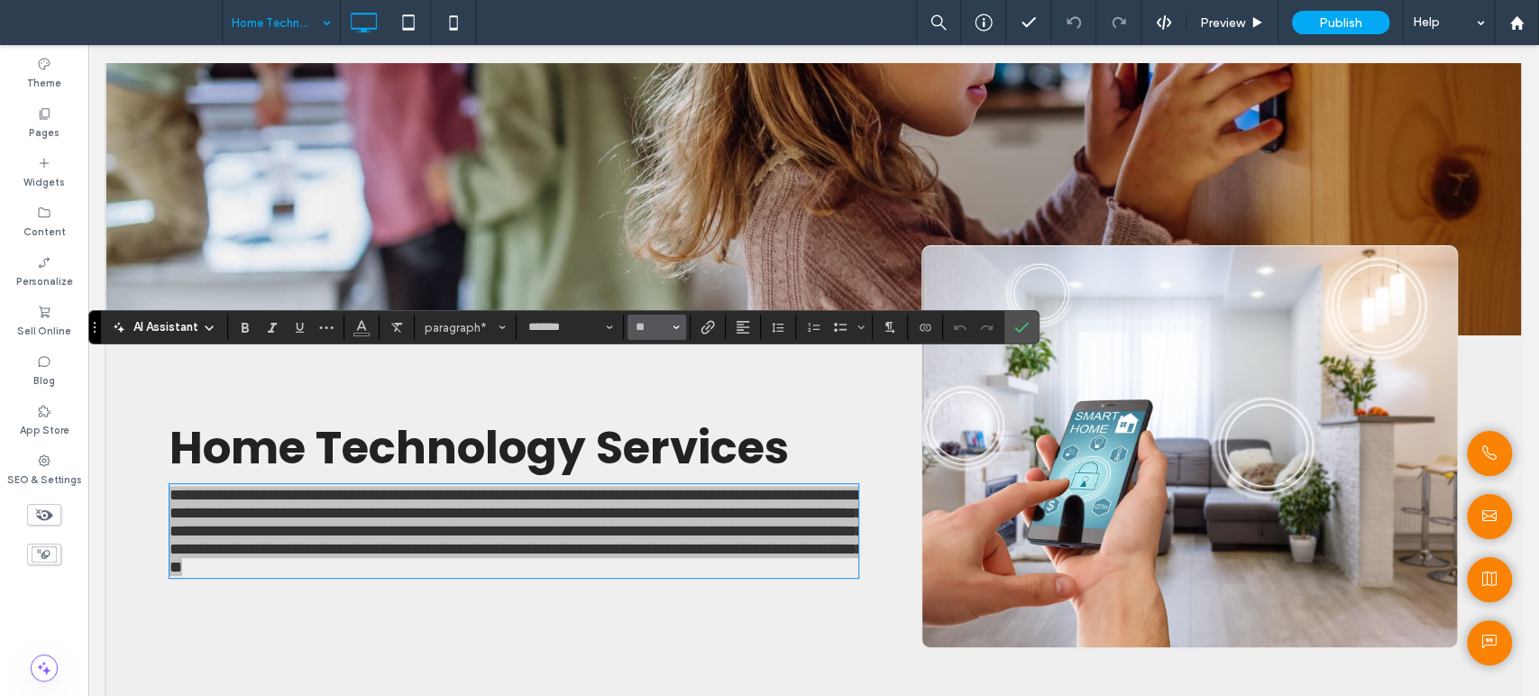
scroll to position [300, 0]
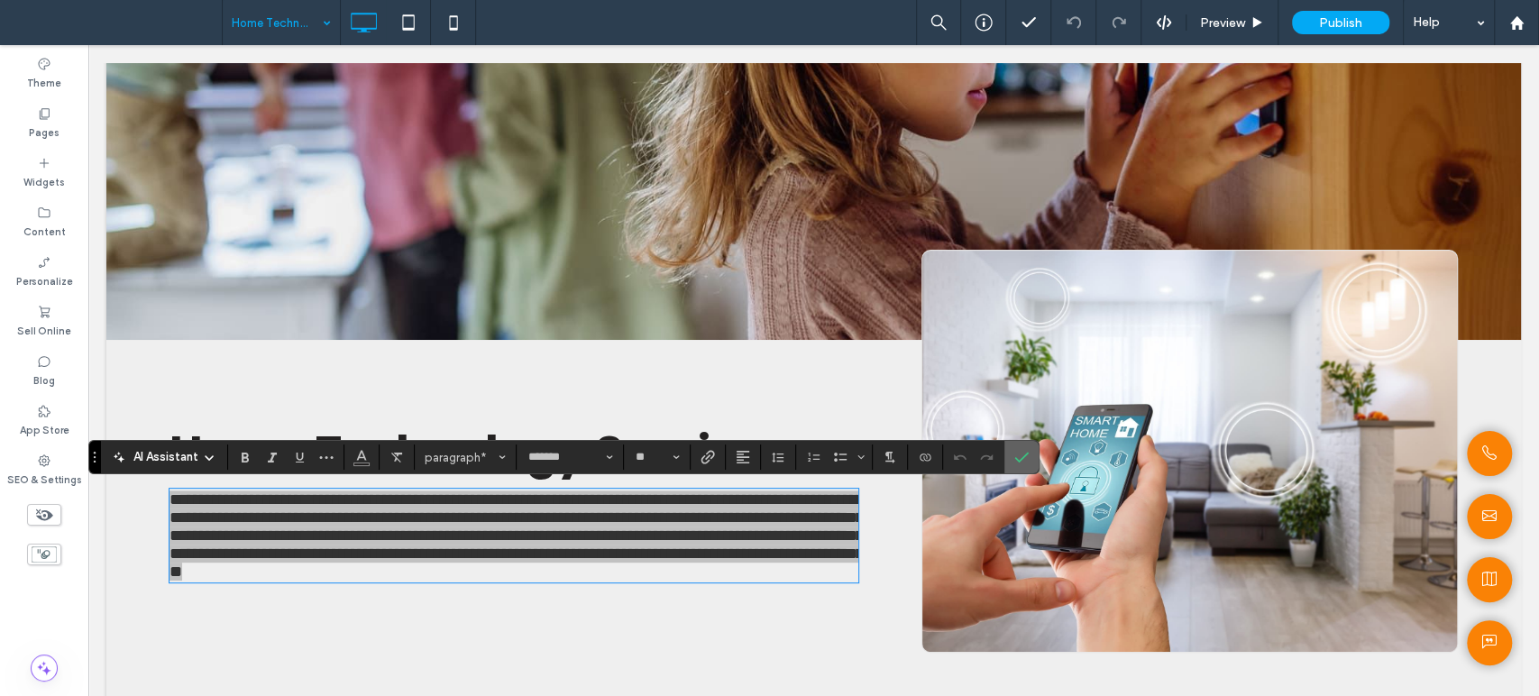
click at [1021, 452] on icon "Confirm" at bounding box center [1021, 457] width 14 height 14
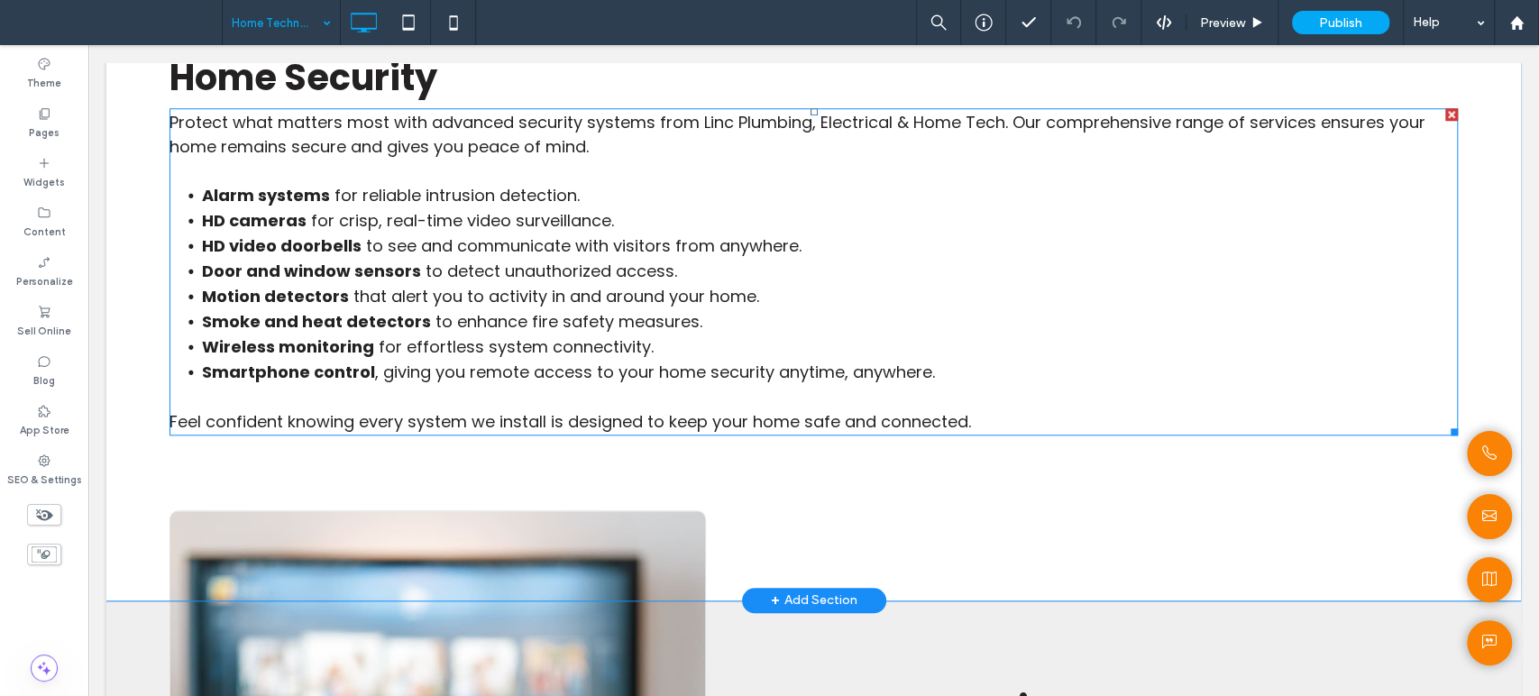
scroll to position [1101, 0]
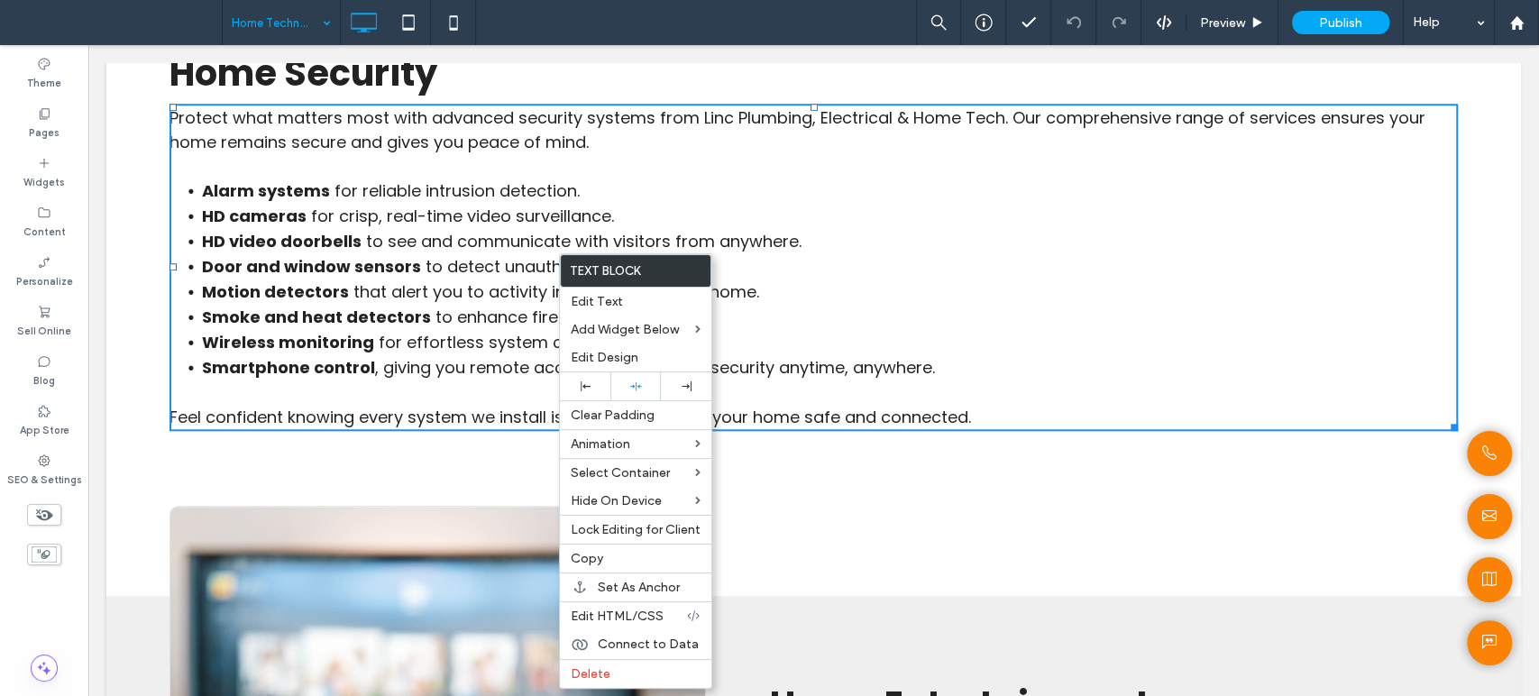
click at [442, 264] on span "to detect unauthorized access." at bounding box center [550, 266] width 251 height 23
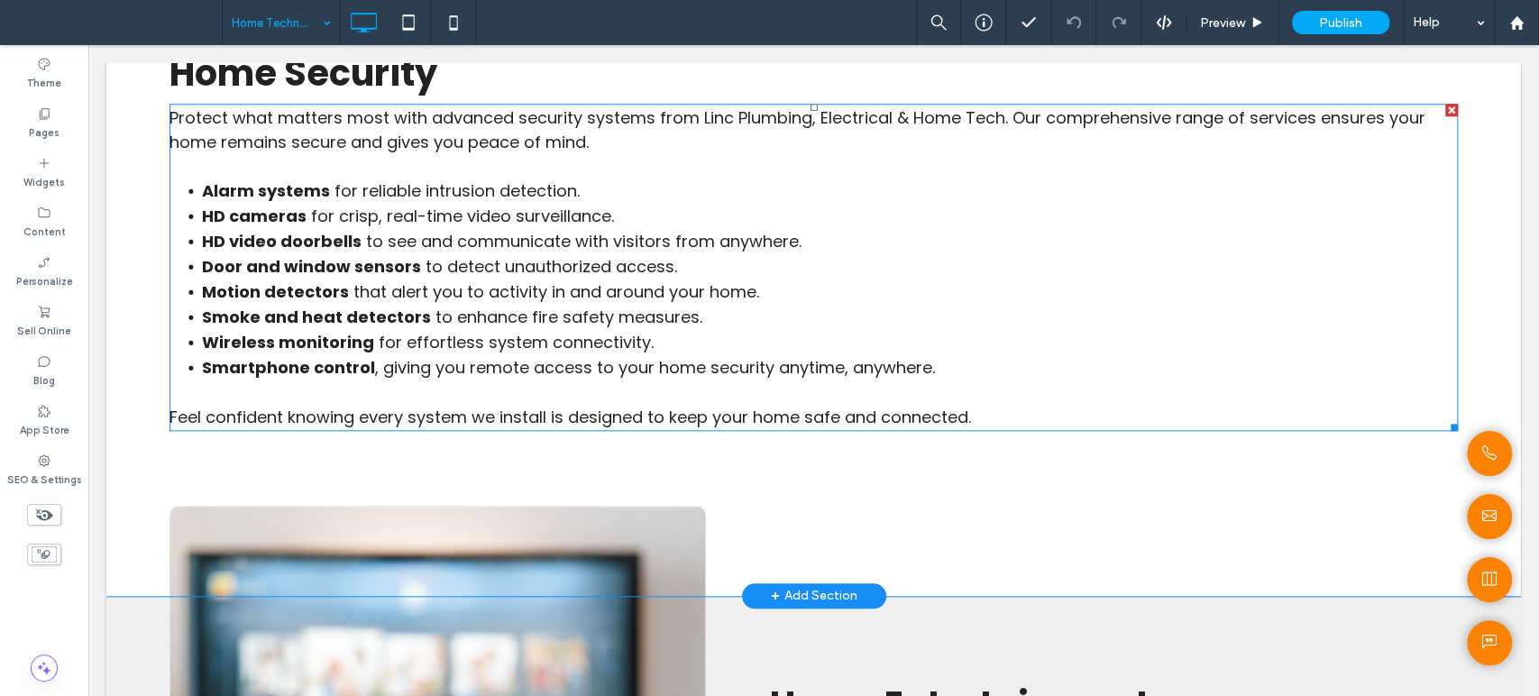
click at [442, 264] on span "to detect unauthorized access." at bounding box center [550, 266] width 251 height 23
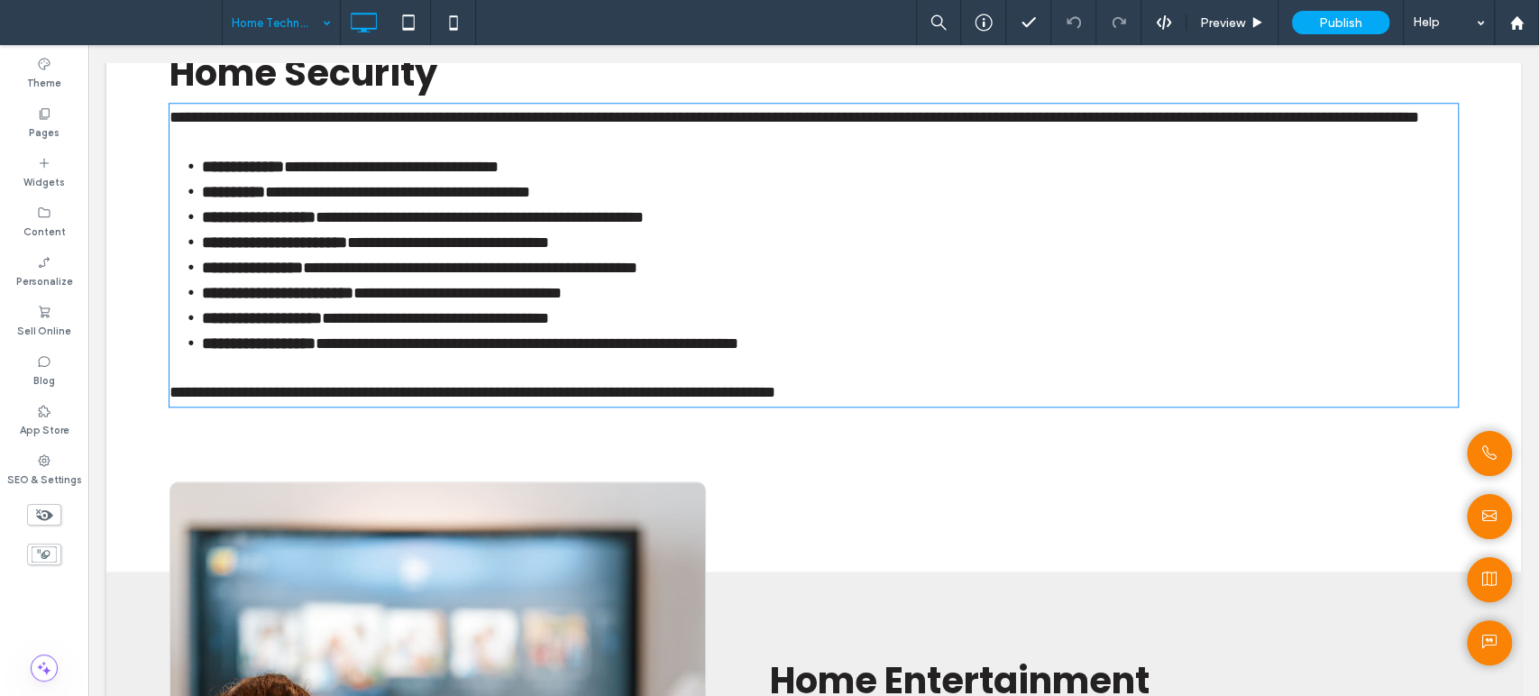
type input "*******"
type input "**"
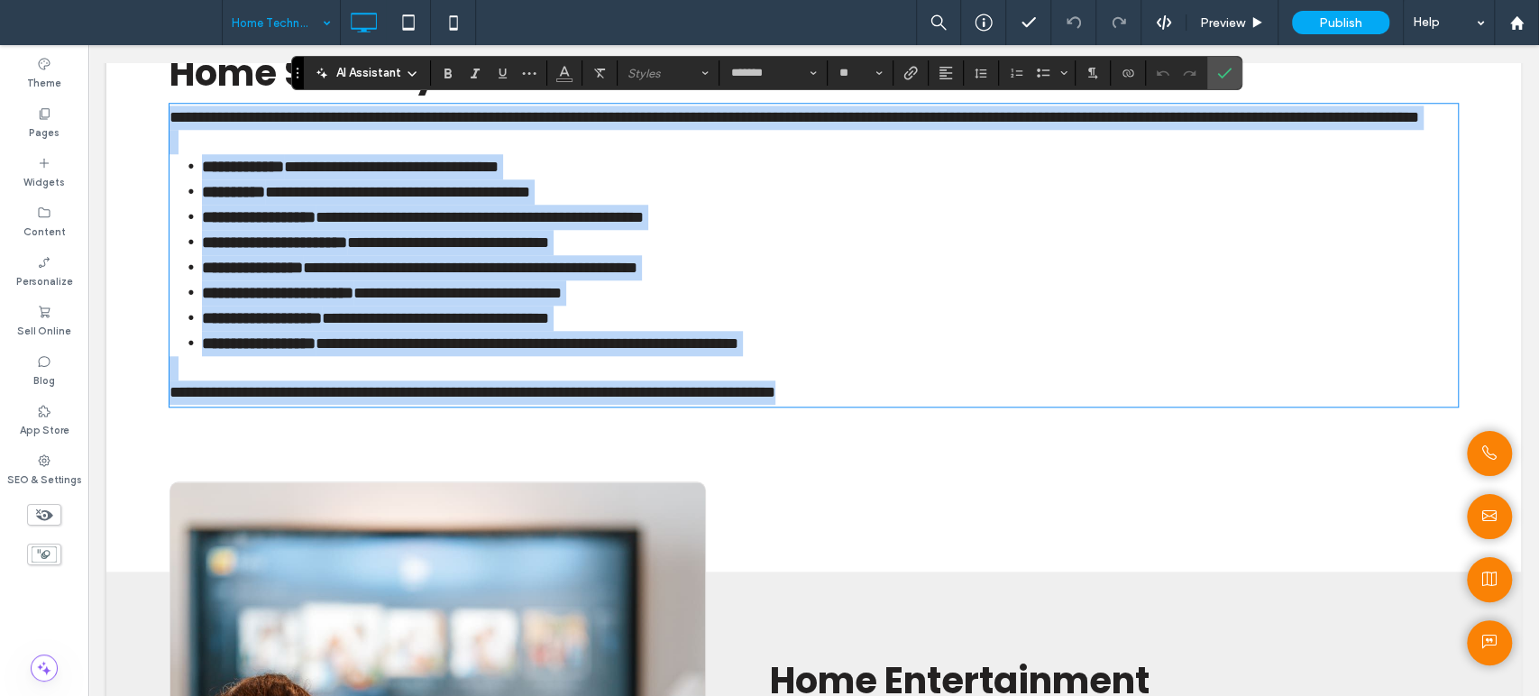
copy div "**********"
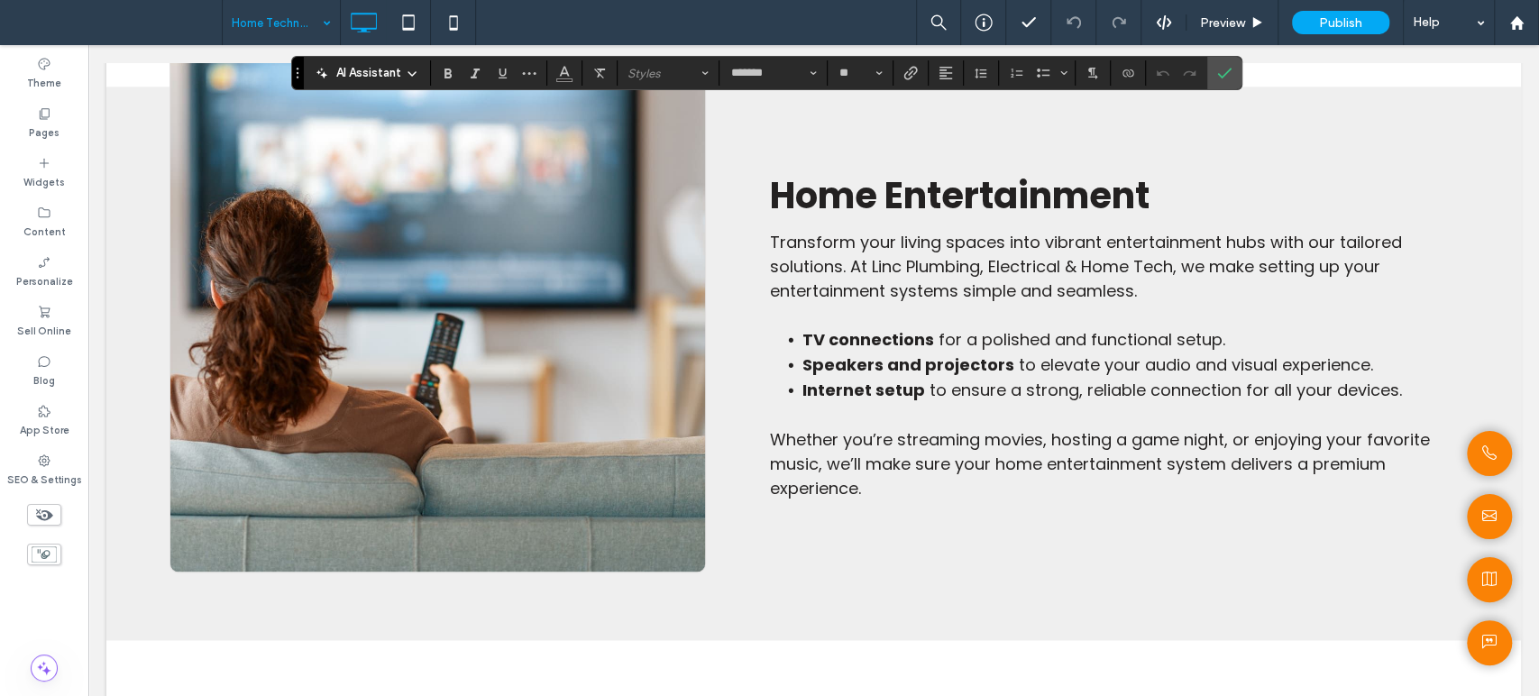
scroll to position [1702, 0]
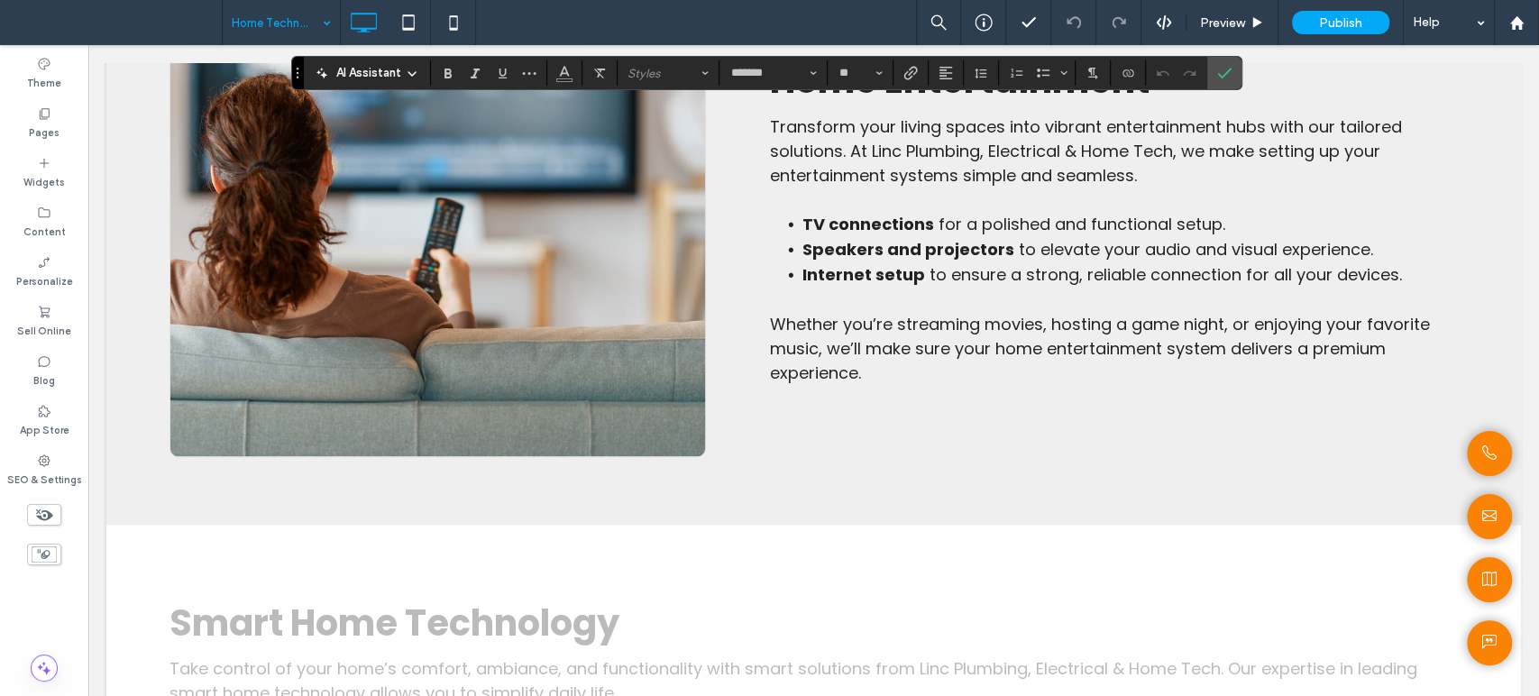
click at [1247, 187] on p "Transform your living spaces into vibrant entertainment hubs with our tailored …" at bounding box center [1113, 150] width 689 height 73
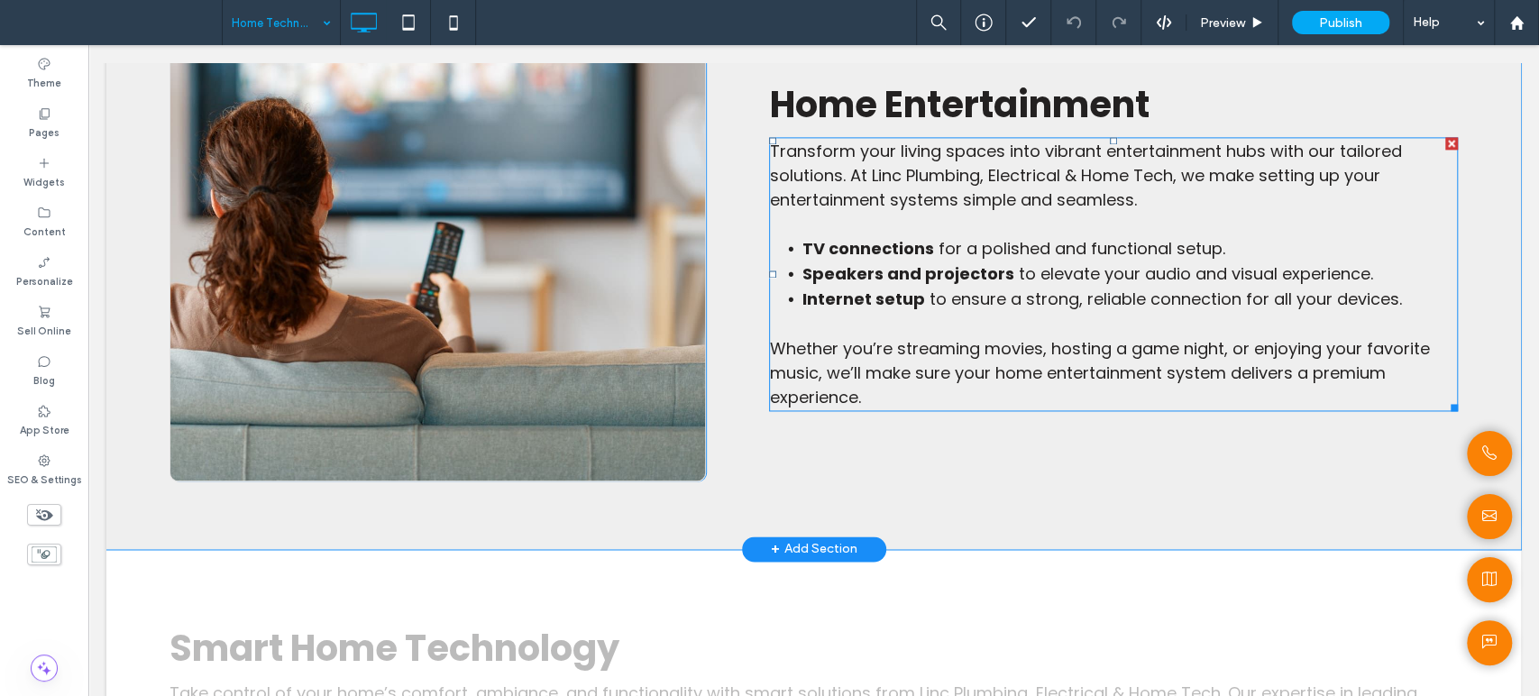
click at [1247, 196] on p "Transform your living spaces into vibrant entertainment hubs with our tailored …" at bounding box center [1113, 175] width 689 height 73
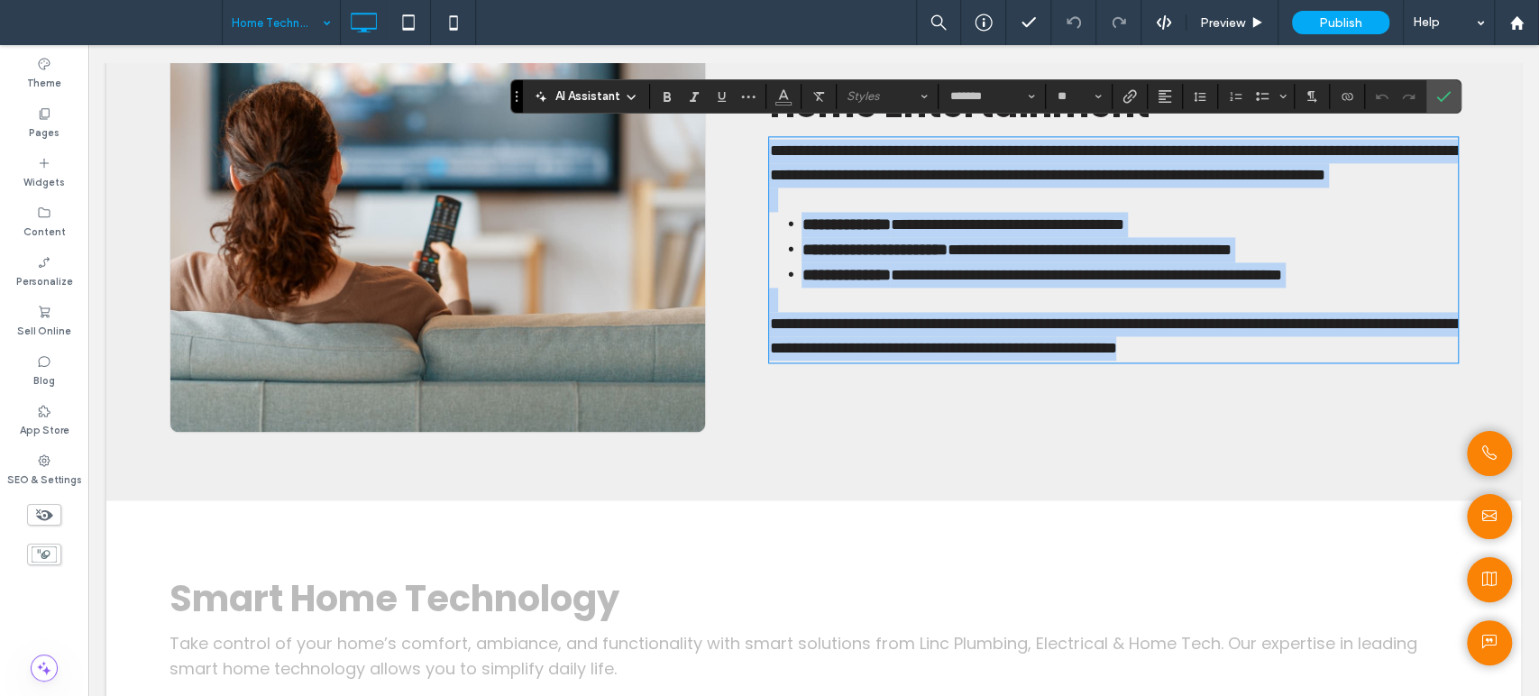
copy div "**********"
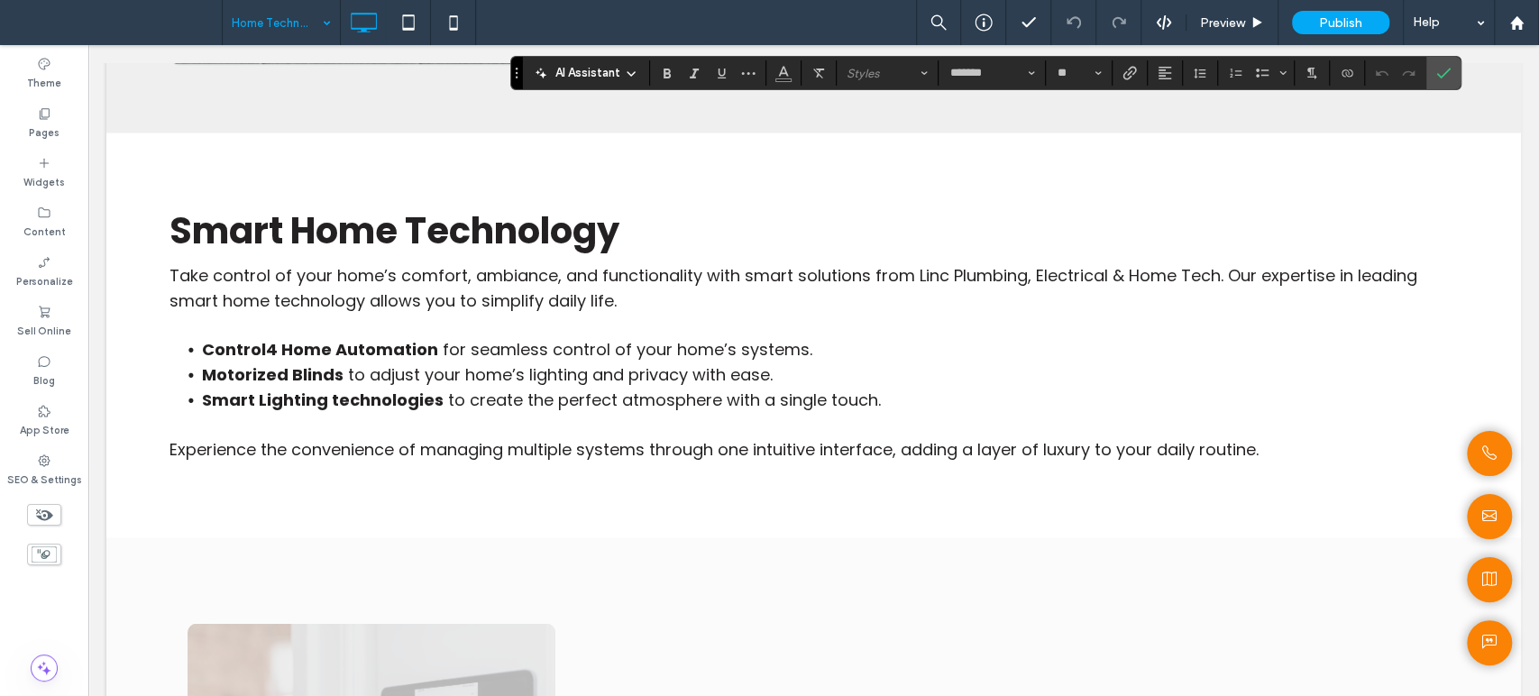
scroll to position [2103, 0]
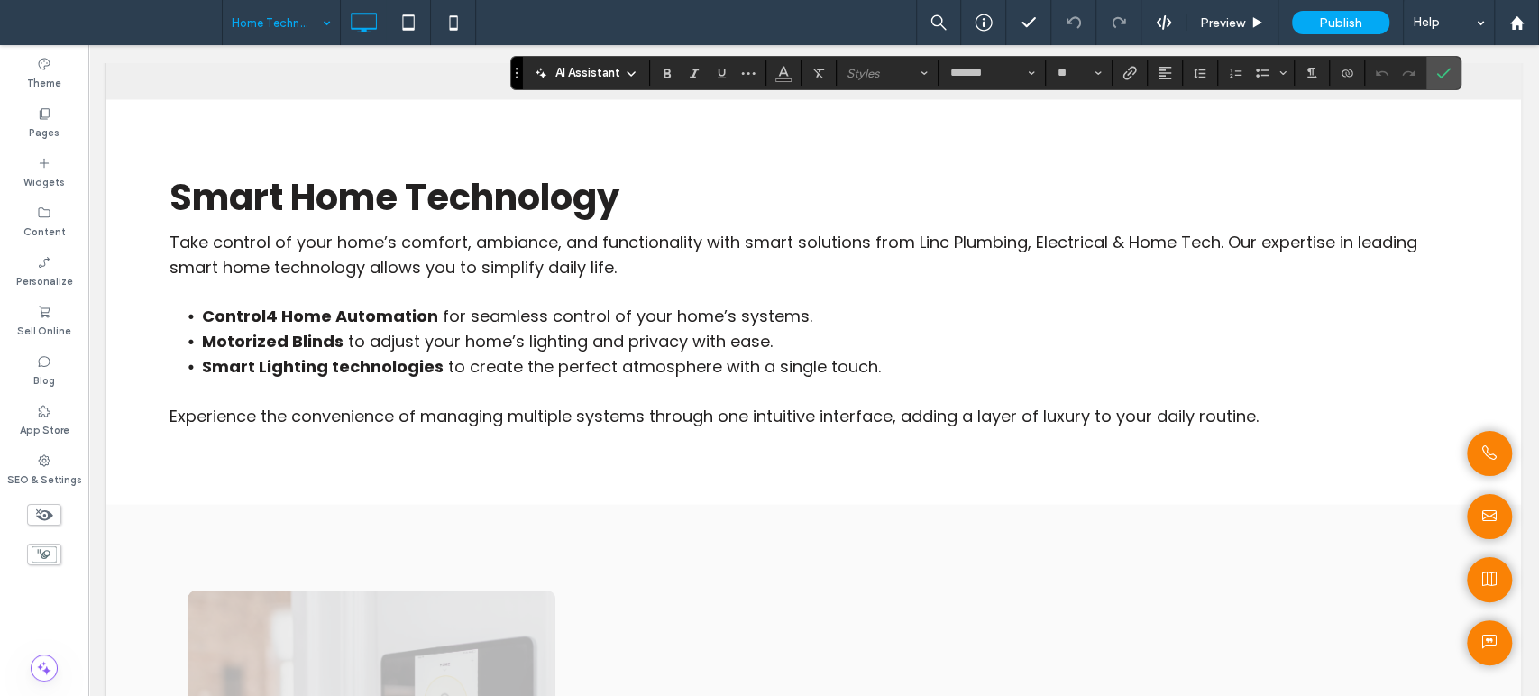
click at [714, 352] on span "to adjust your home’s lighting and privacy with ease." at bounding box center [560, 340] width 425 height 23
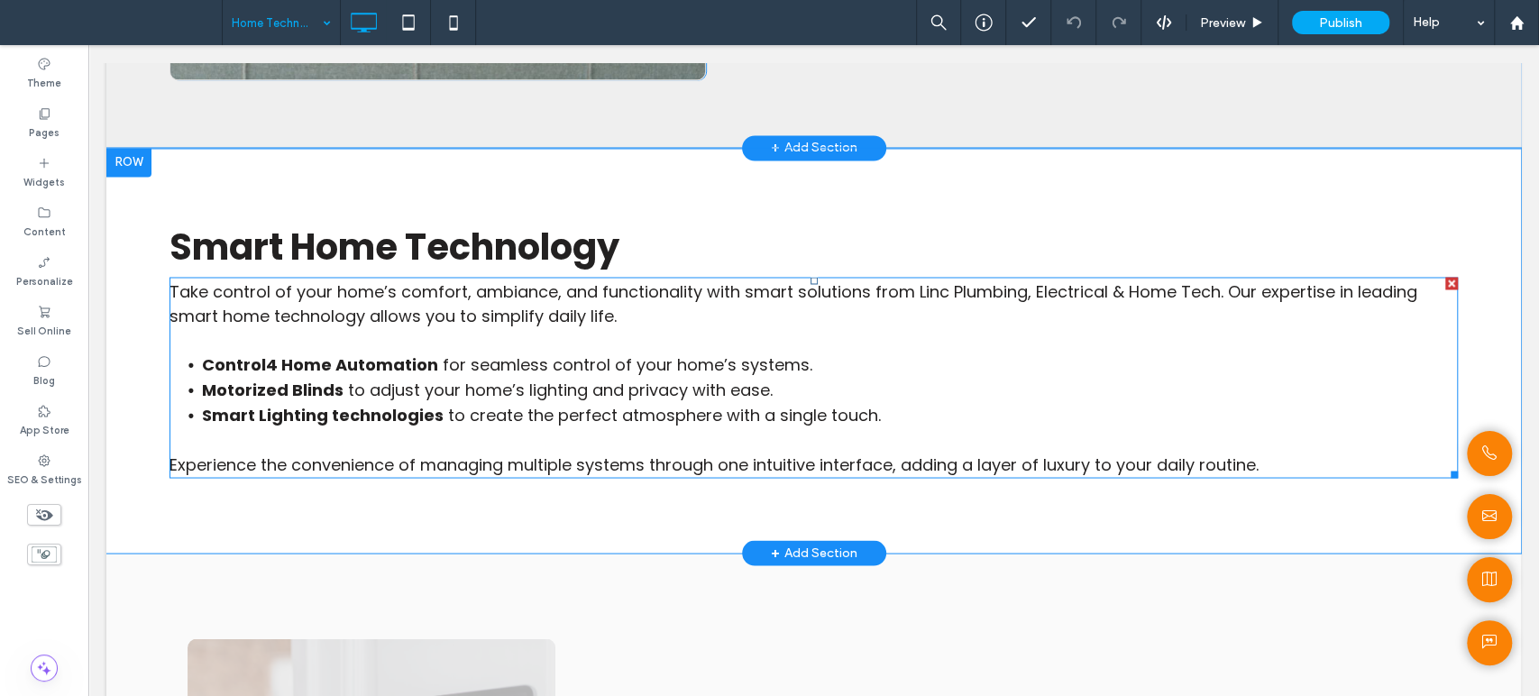
click at [710, 381] on span "to adjust your home’s lighting and privacy with ease." at bounding box center [560, 389] width 425 height 23
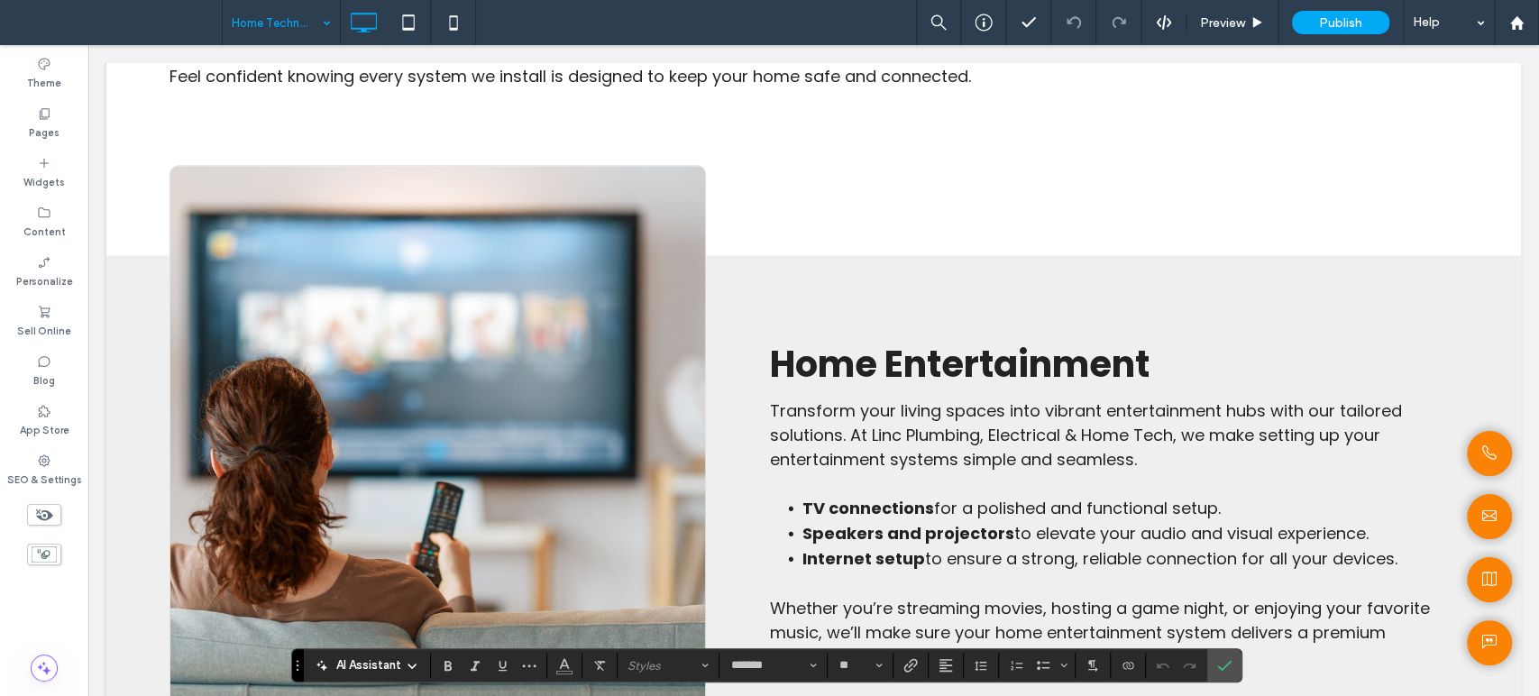
scroll to position [1201, 0]
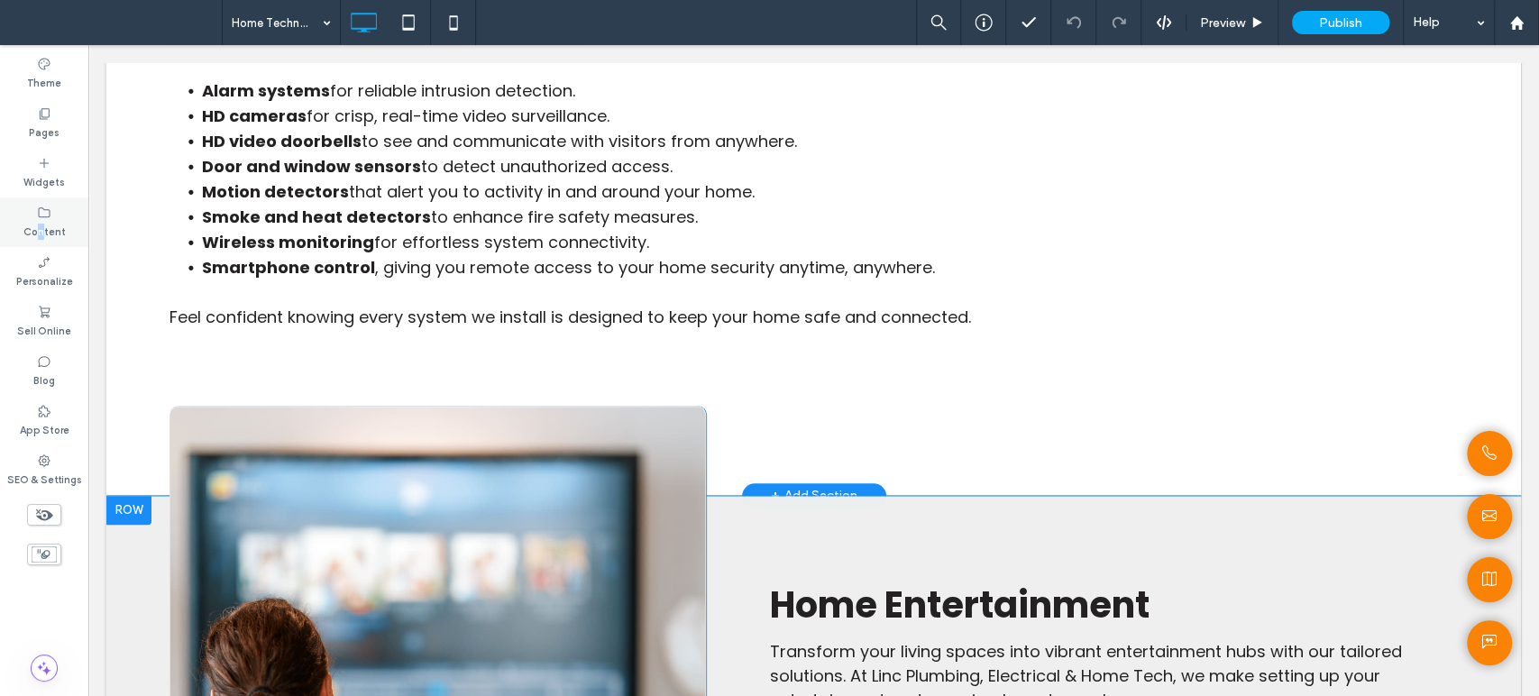
click at [43, 228] on label "Content" at bounding box center [44, 230] width 42 height 20
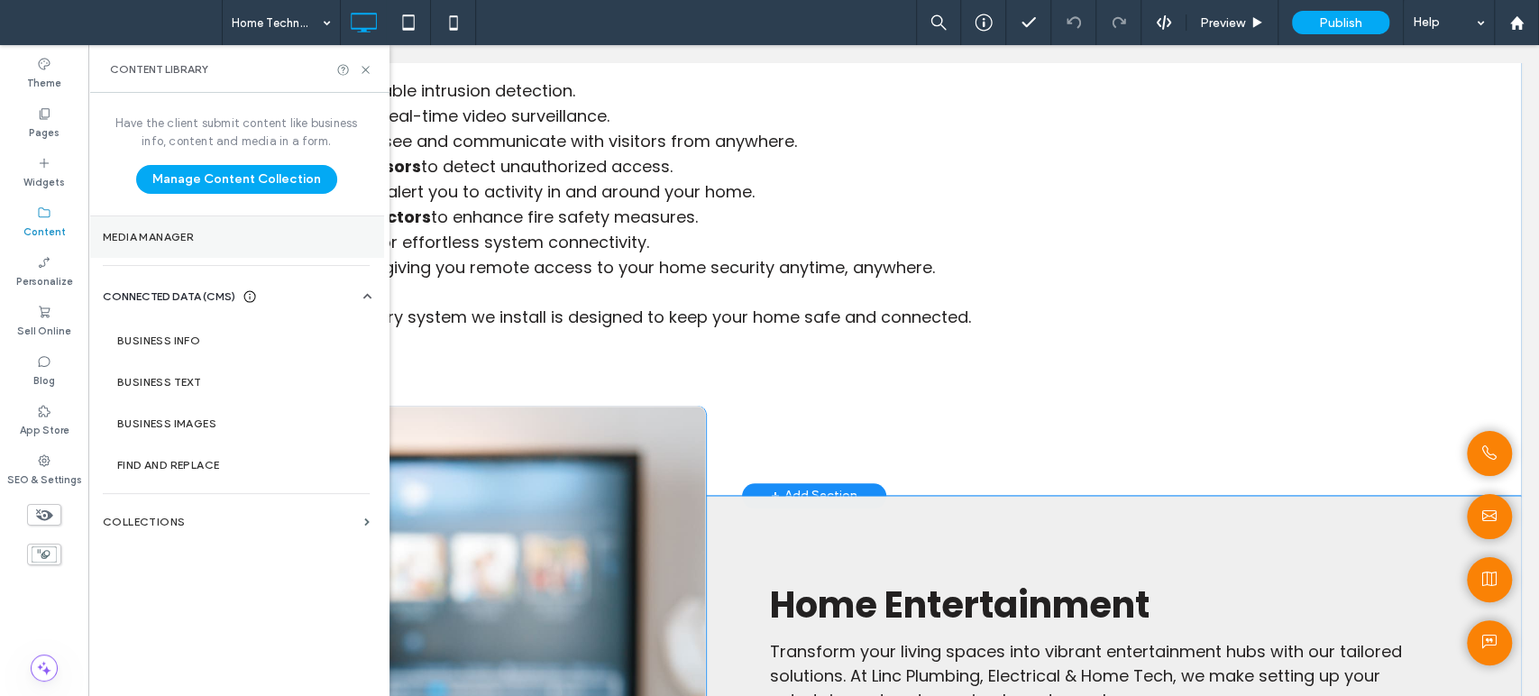
click at [149, 233] on label "Media Manager" at bounding box center [236, 237] width 267 height 13
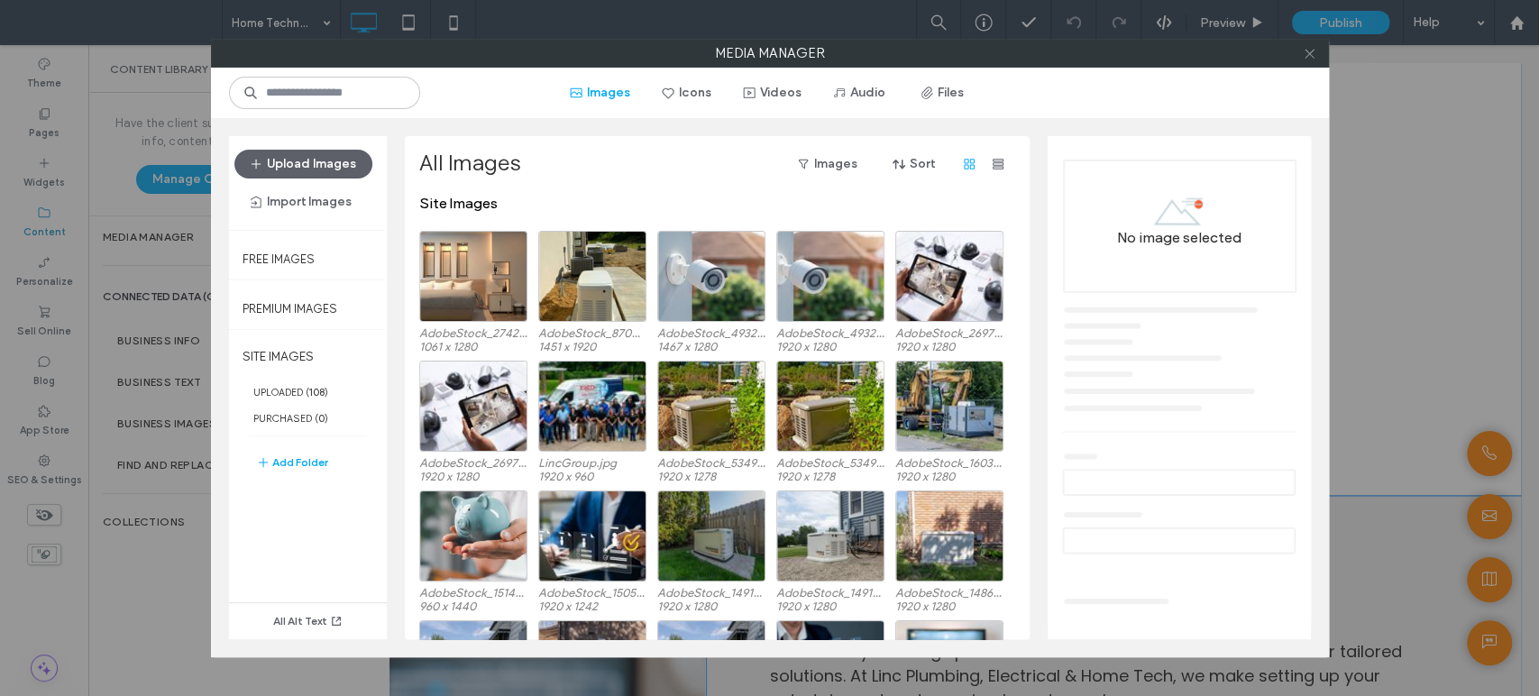
click at [1311, 51] on icon at bounding box center [1309, 54] width 14 height 14
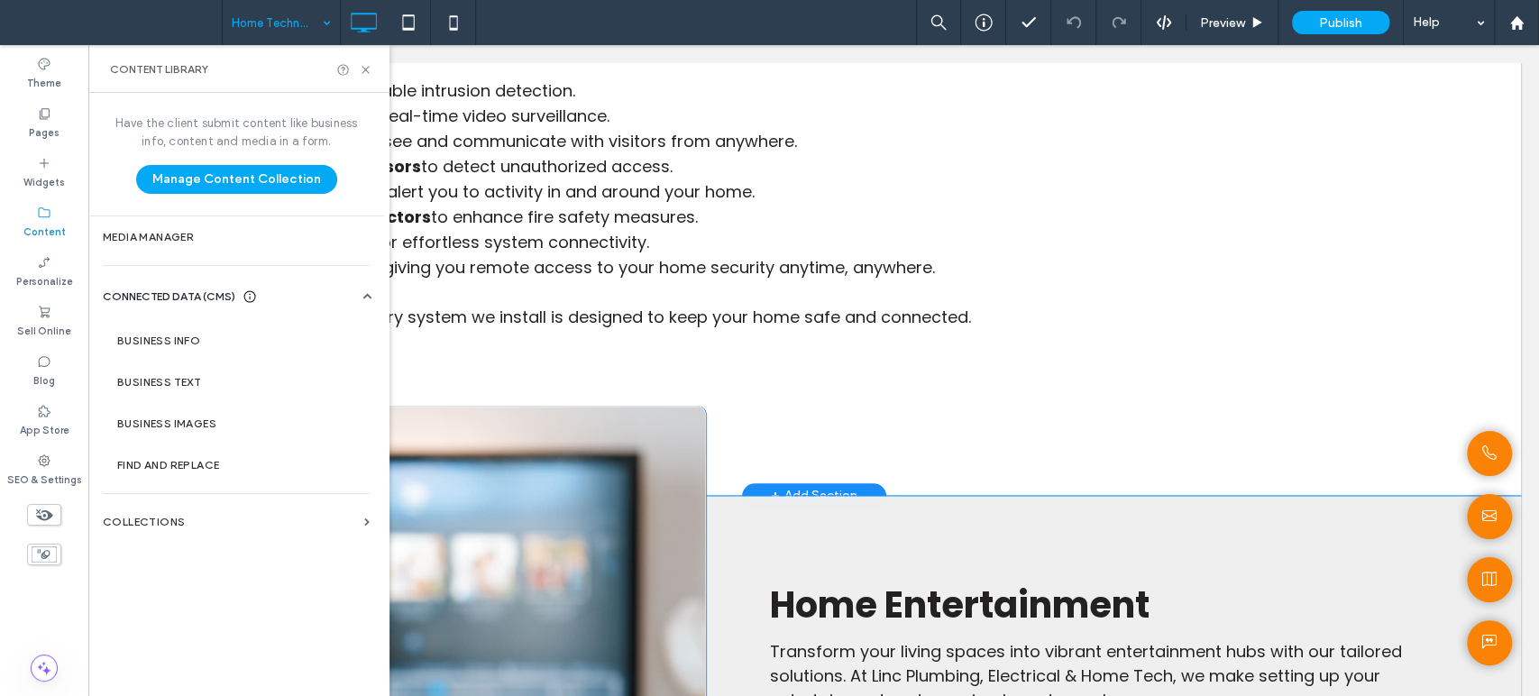
drag, startPoint x: 284, startPoint y: 32, endPoint x: 279, endPoint y: 41, distance: 10.5
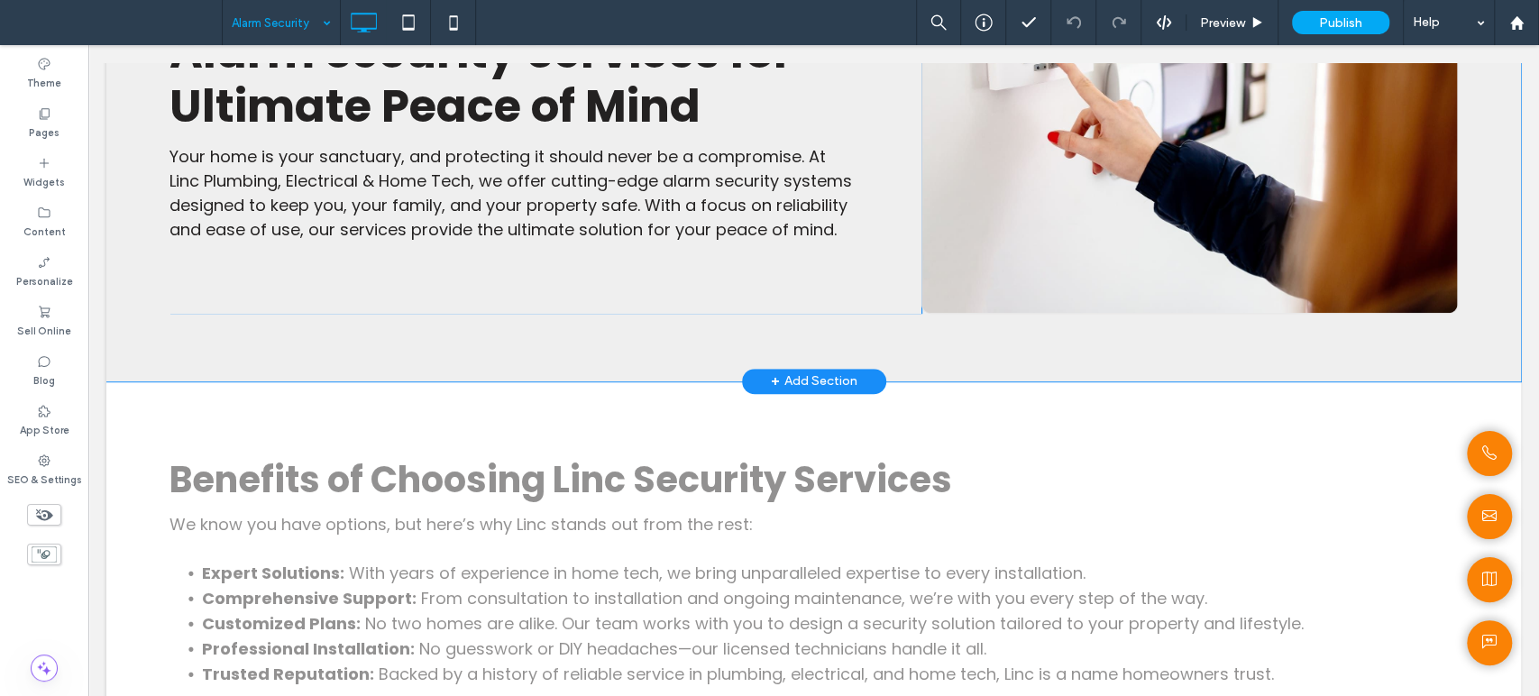
scroll to position [500, 0]
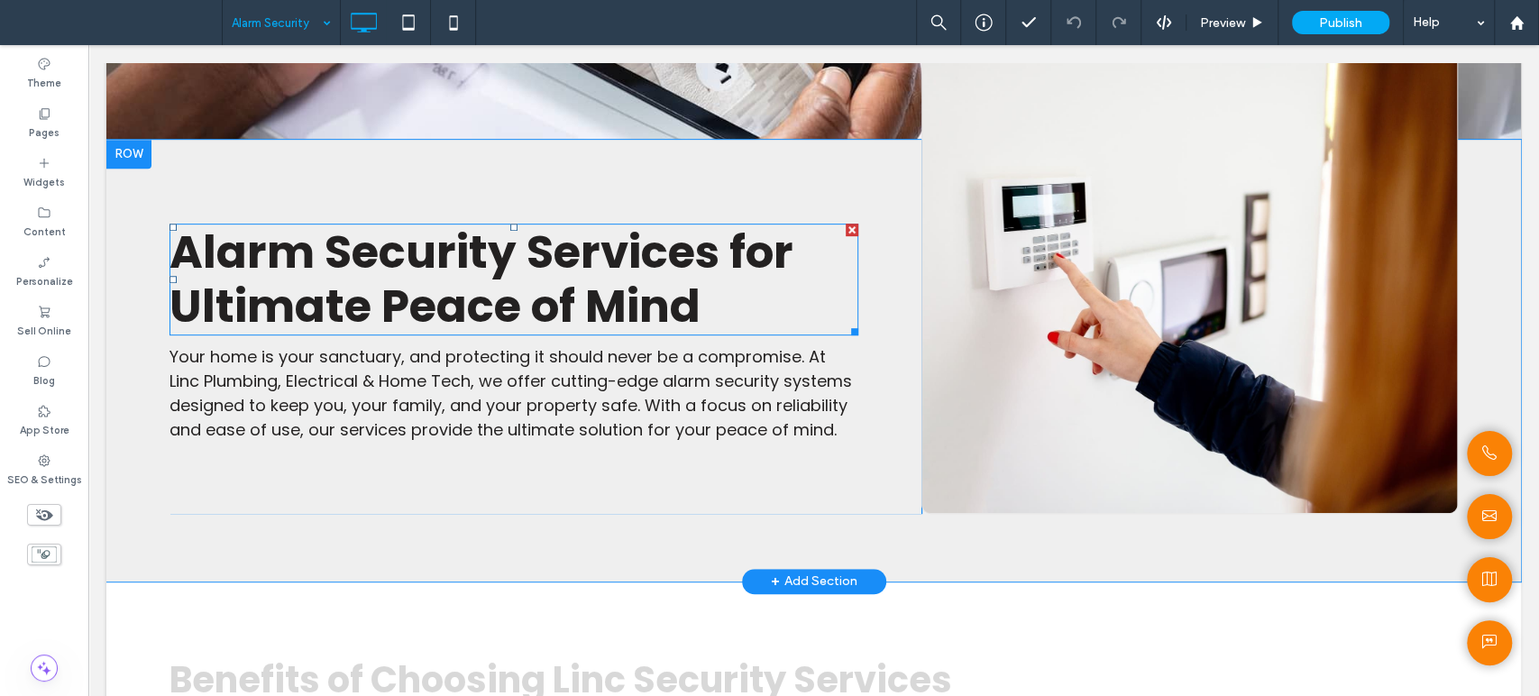
click at [483, 321] on span "Alarm Security Services for Ultimate Peace of Mind" at bounding box center [481, 279] width 624 height 118
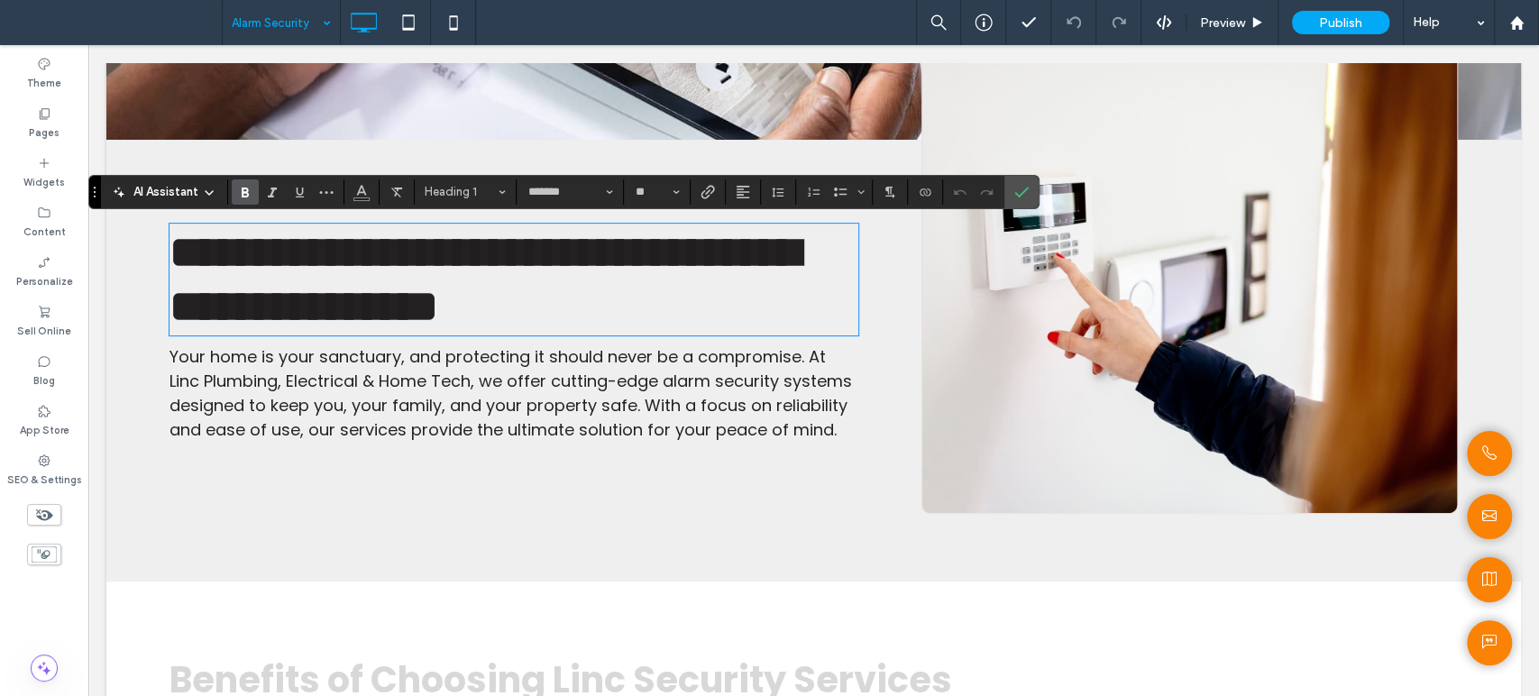
click at [458, 386] on span "Your home is your sanctuary, and protecting it should never be a compromise. At…" at bounding box center [510, 393] width 682 height 96
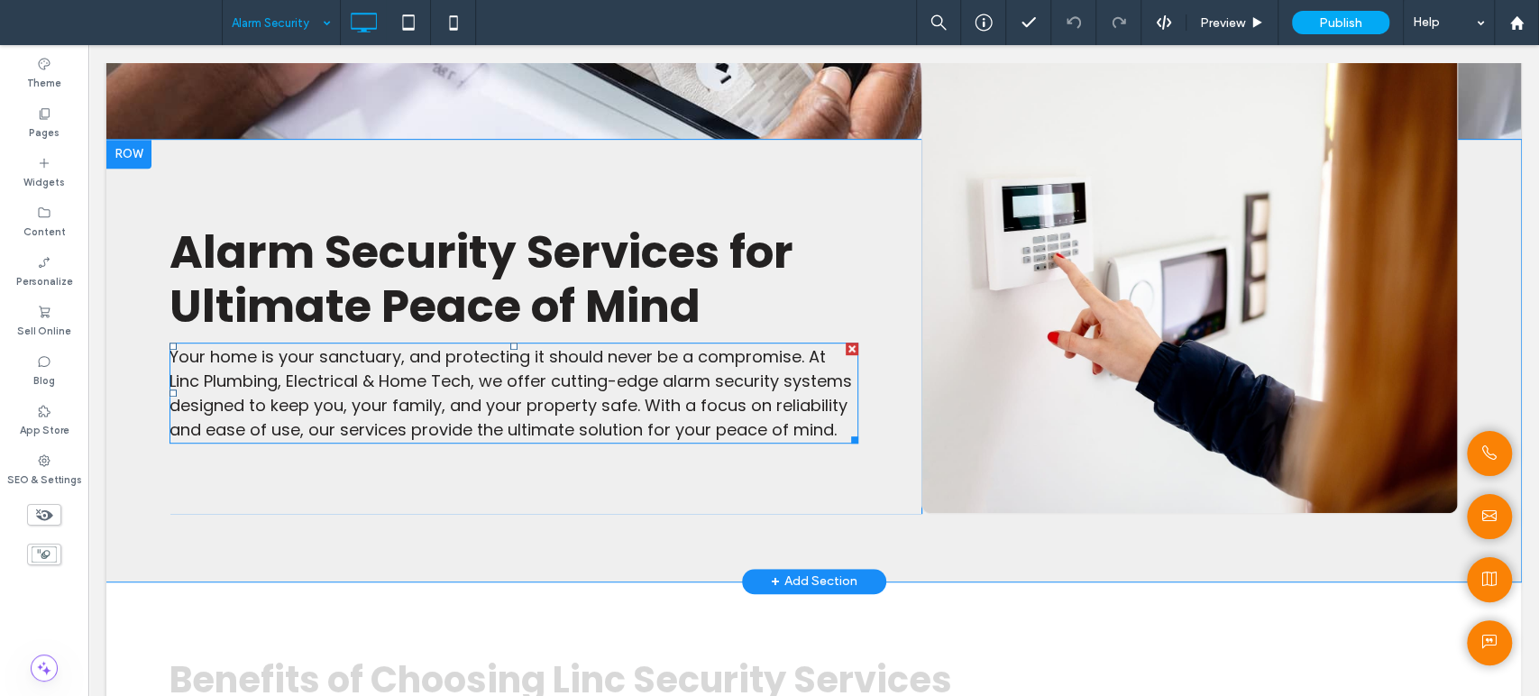
click at [459, 386] on span "Your home is your sanctuary, and protecting it should never be a compromise. At…" at bounding box center [510, 393] width 682 height 96
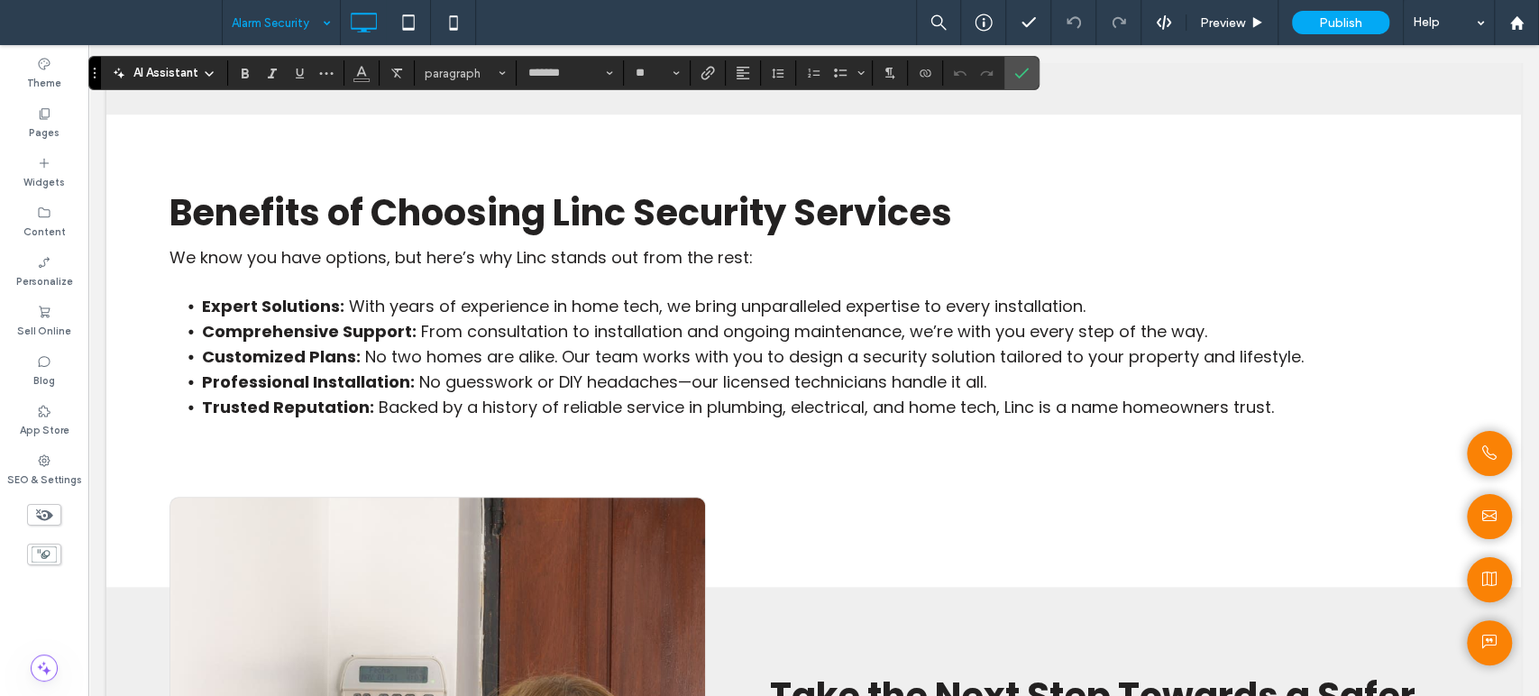
scroll to position [1001, 0]
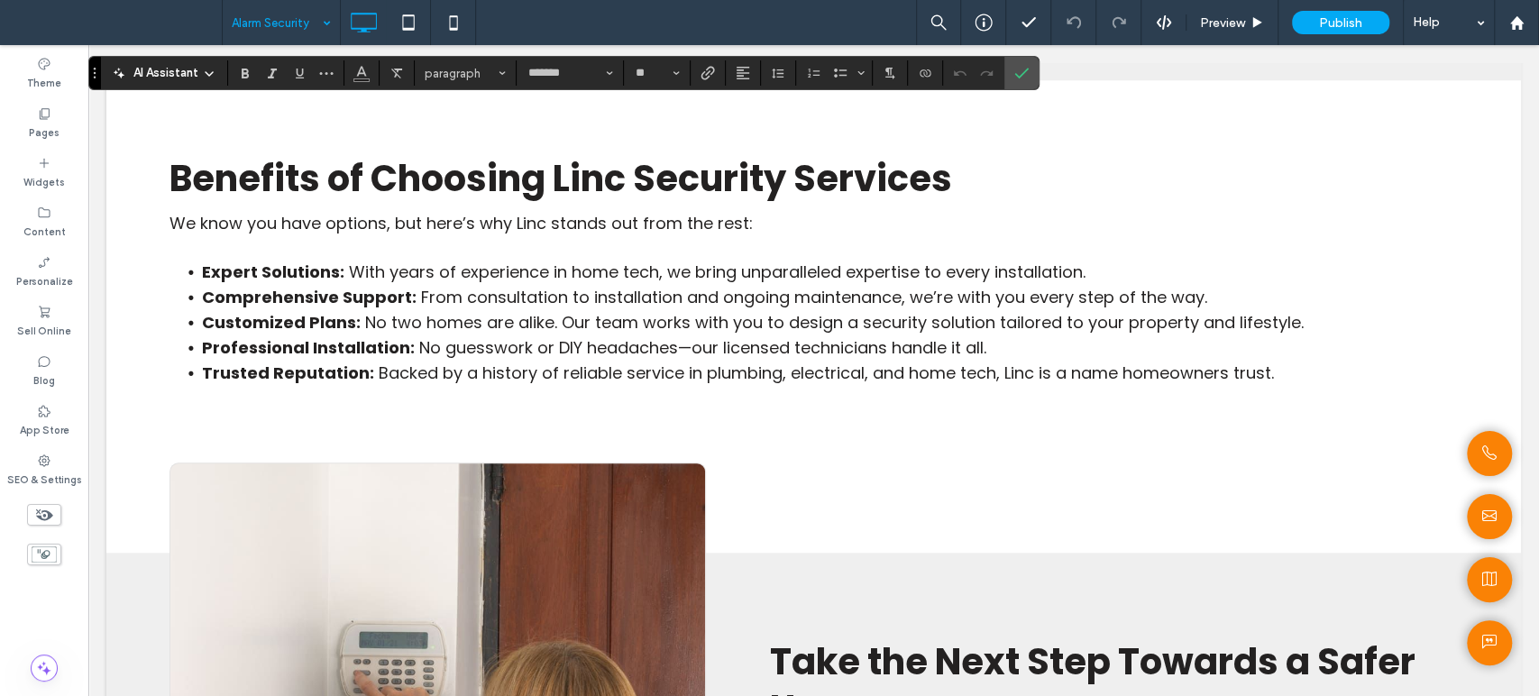
click at [616, 395] on div "Benefits of Choosing Linc Security Services We know you have options, but here’…" at bounding box center [813, 271] width 1288 height 247
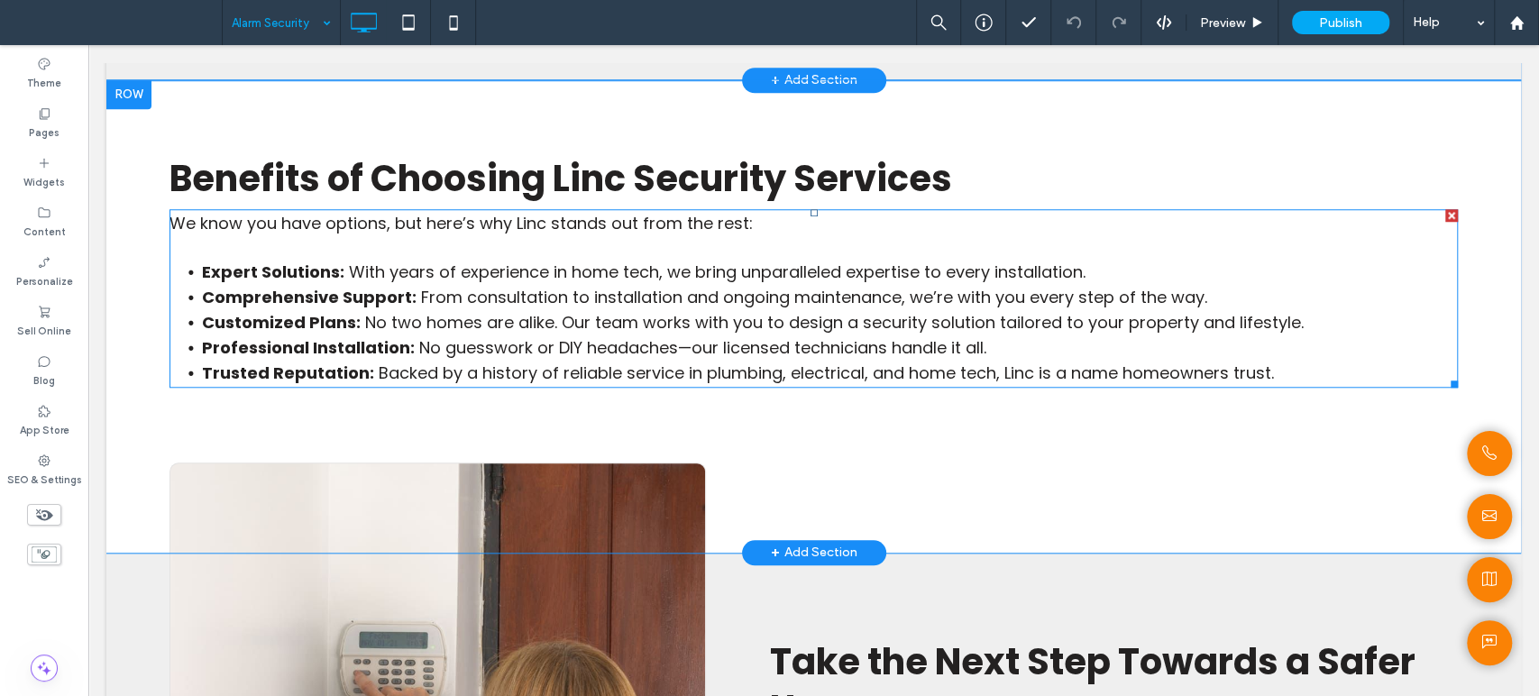
click at [613, 359] on span "No guesswork or DIY headaches—our licensed technicians handle it all." at bounding box center [702, 347] width 567 height 23
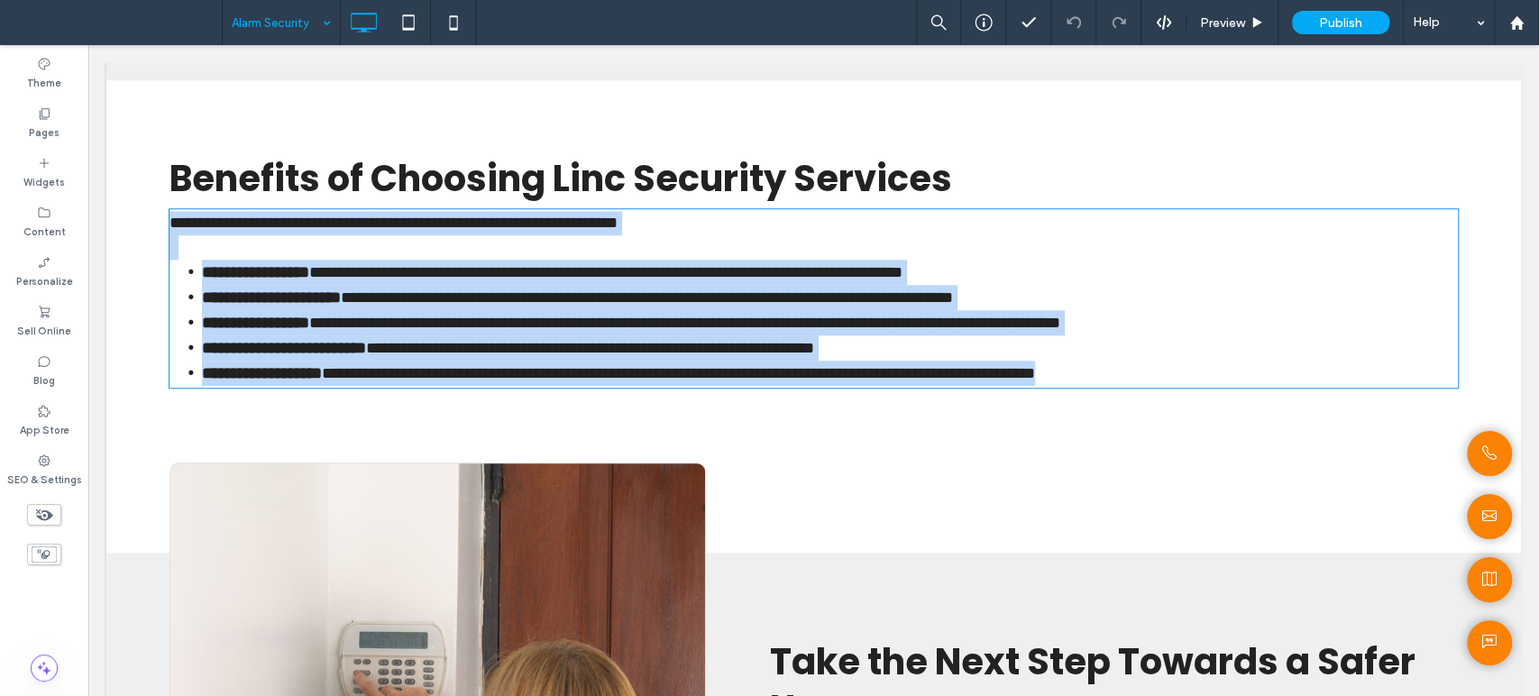
type input "*******"
type input "**"
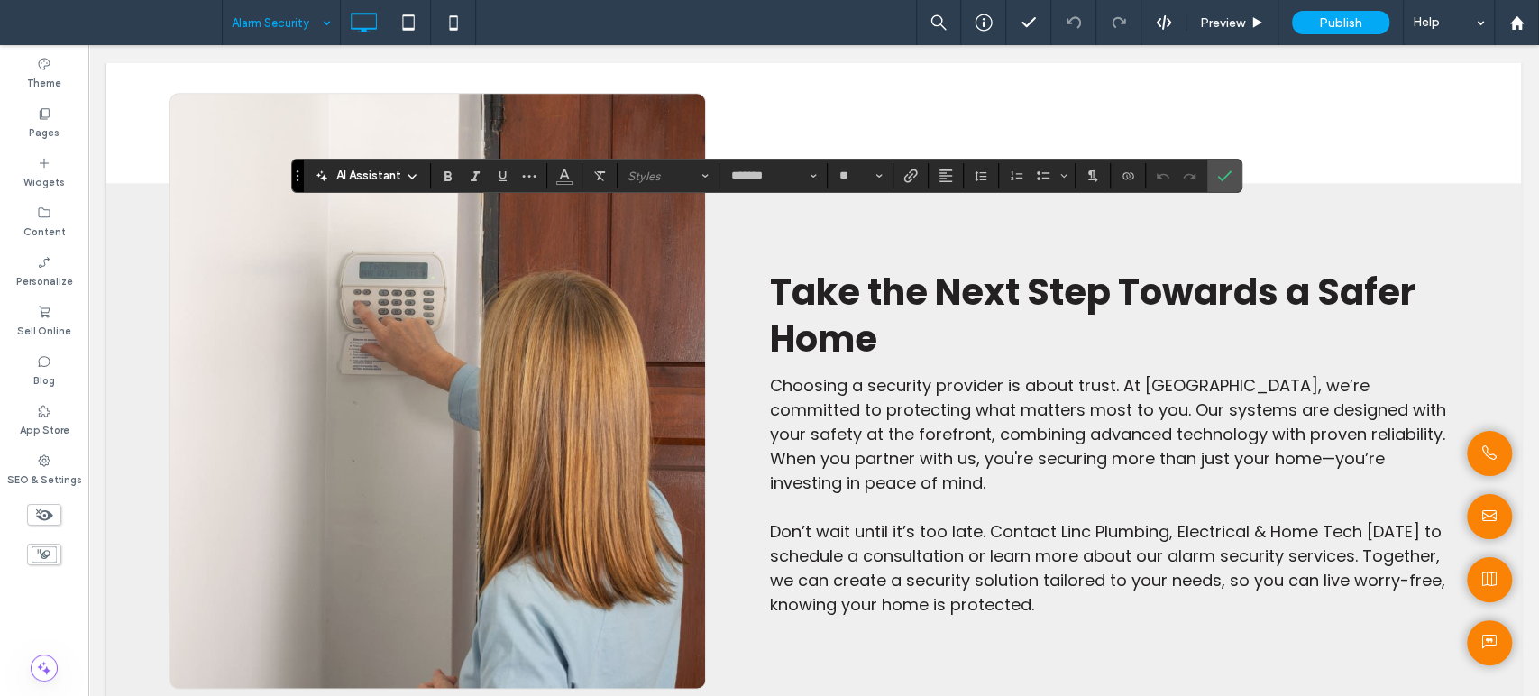
scroll to position [1502, 0]
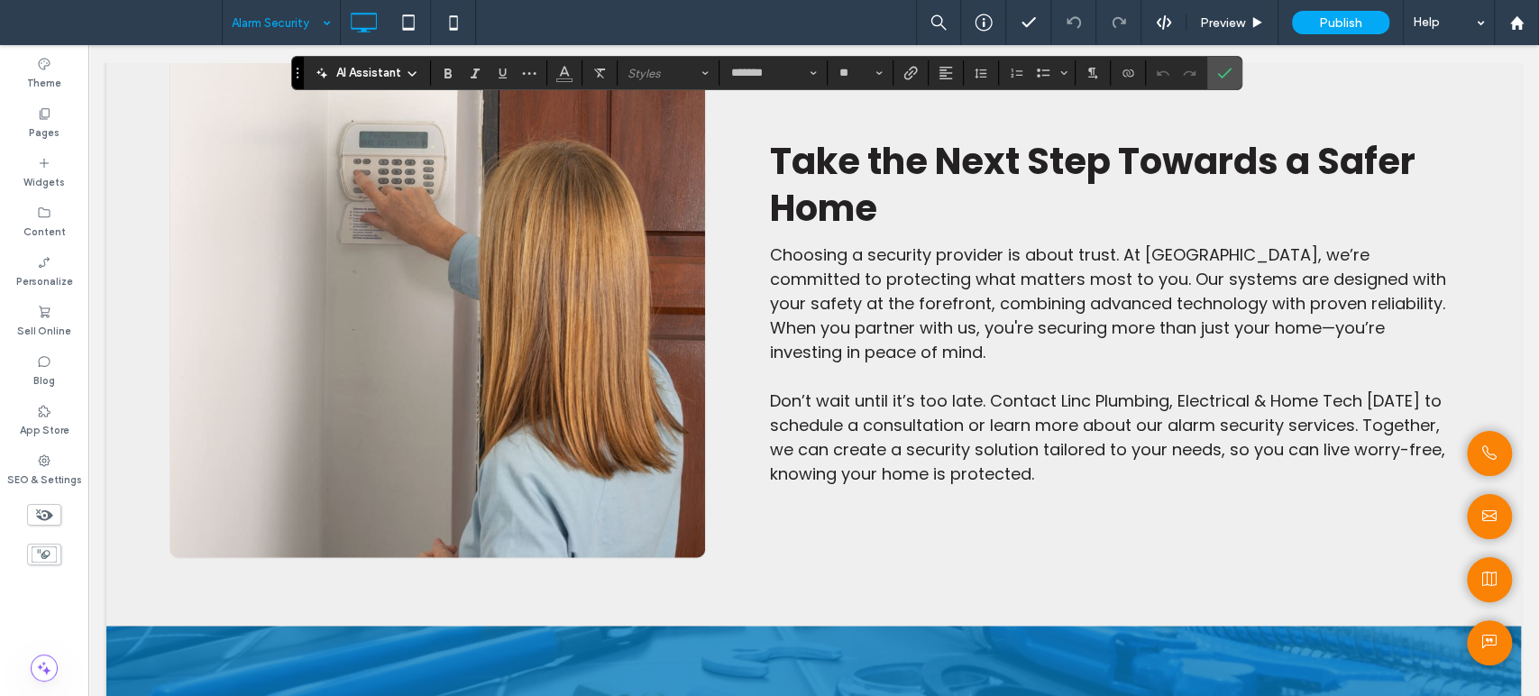
click at [1082, 333] on p "Choosing a security provider is about trust. At Linc, we’re committed to protec…" at bounding box center [1113, 303] width 689 height 122
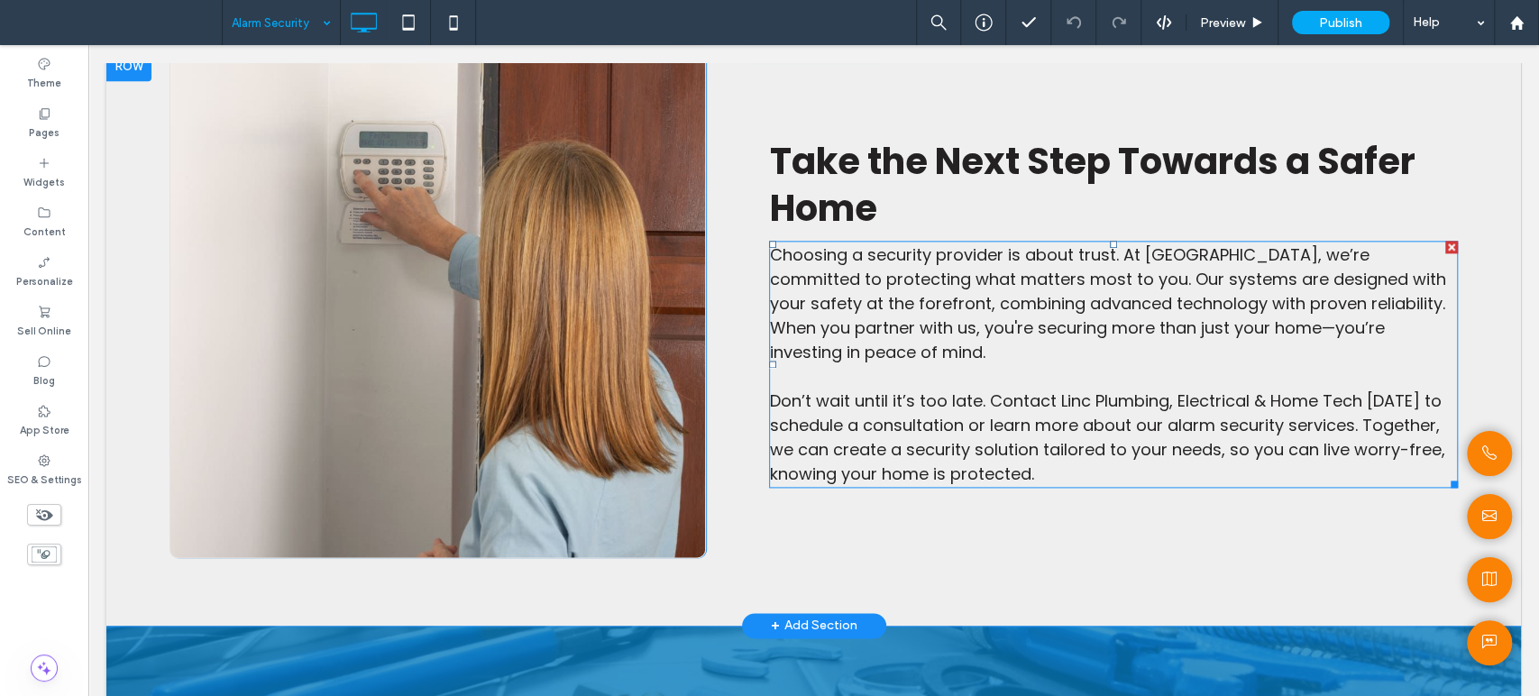
click at [1082, 333] on span "Choosing a security provider is about trust. At Linc, we’re committed to protec…" at bounding box center [1107, 303] width 676 height 120
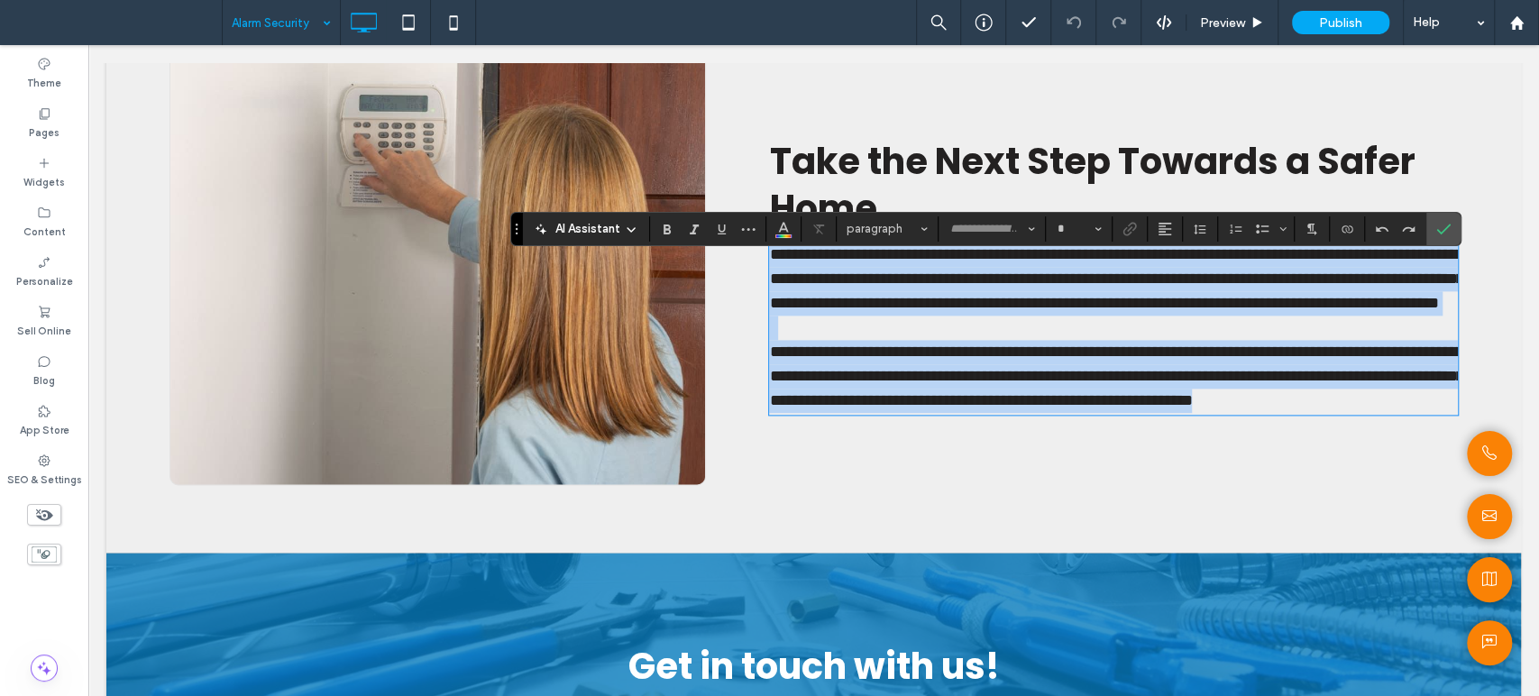
type input "*******"
type input "**"
copy div "**********"
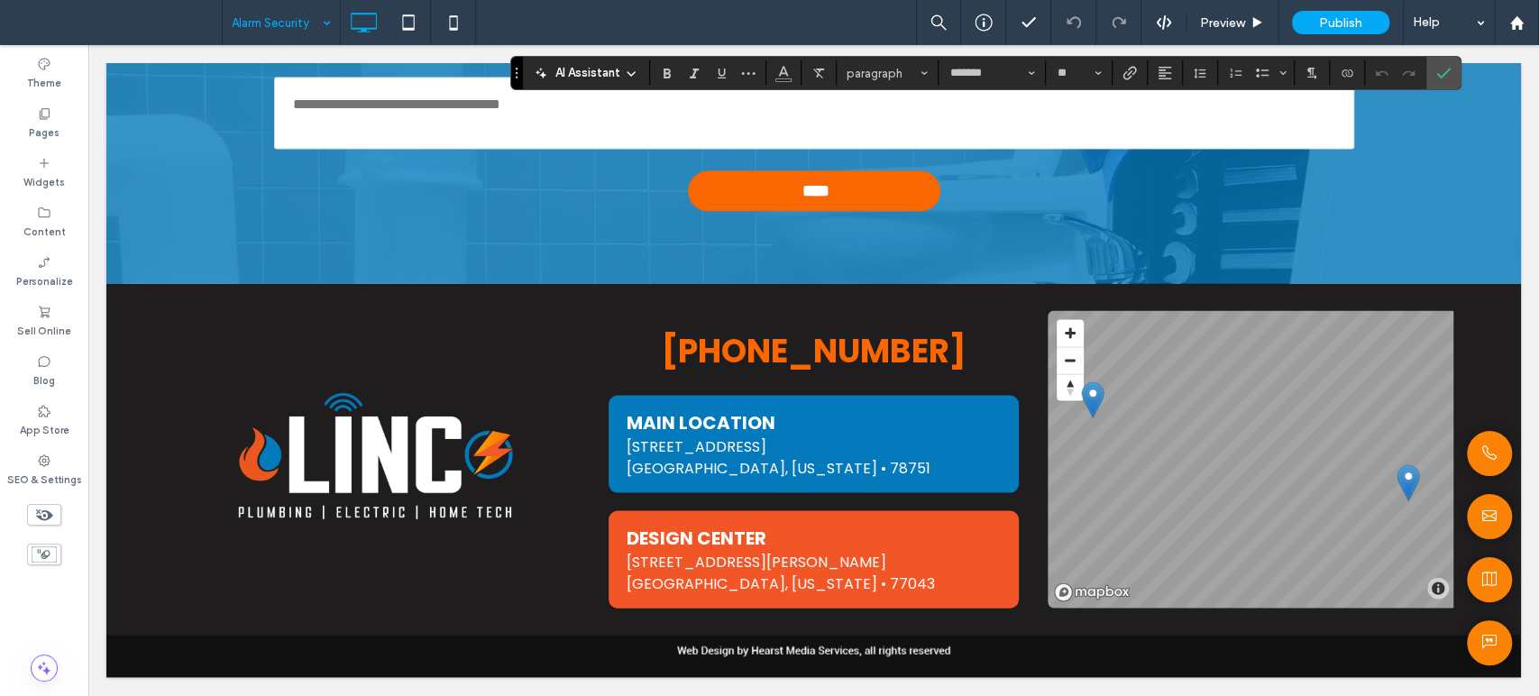
scroll to position [2479, 0]
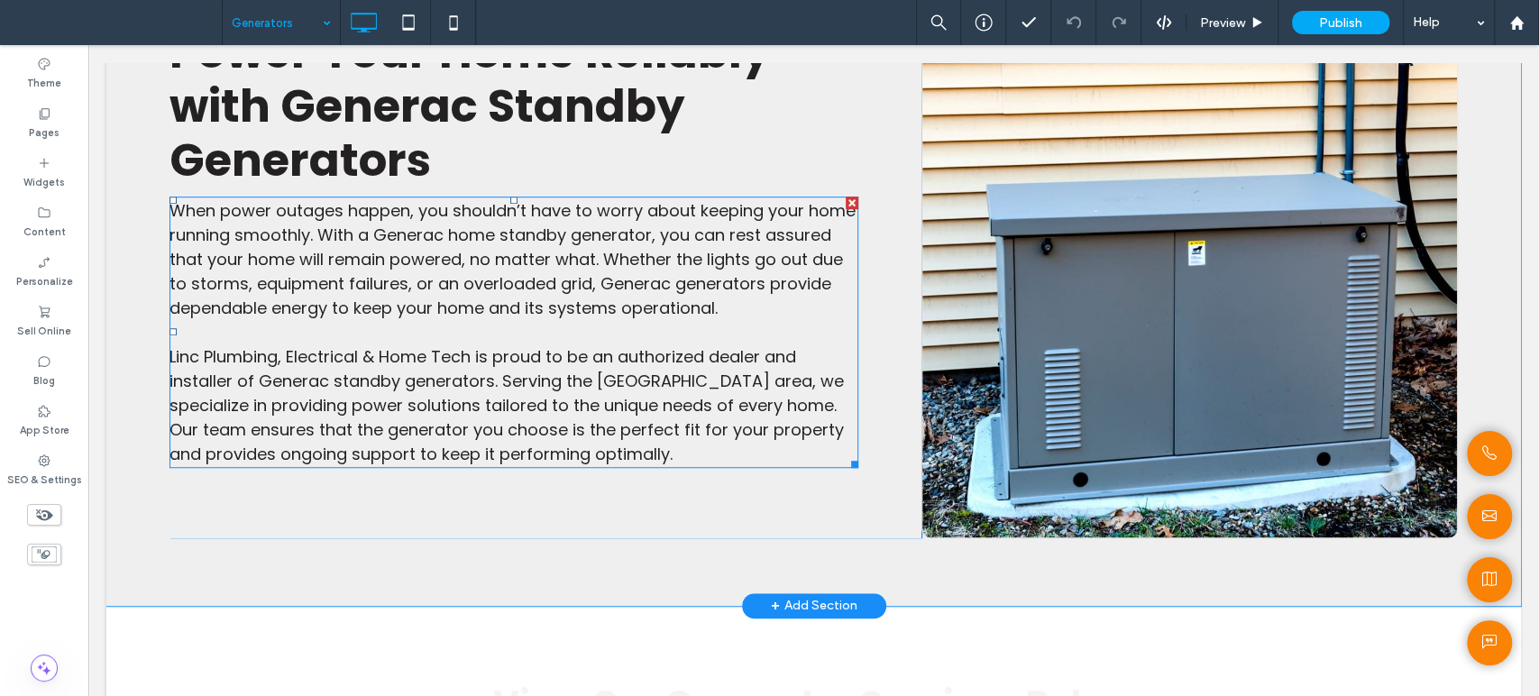
scroll to position [600, 0]
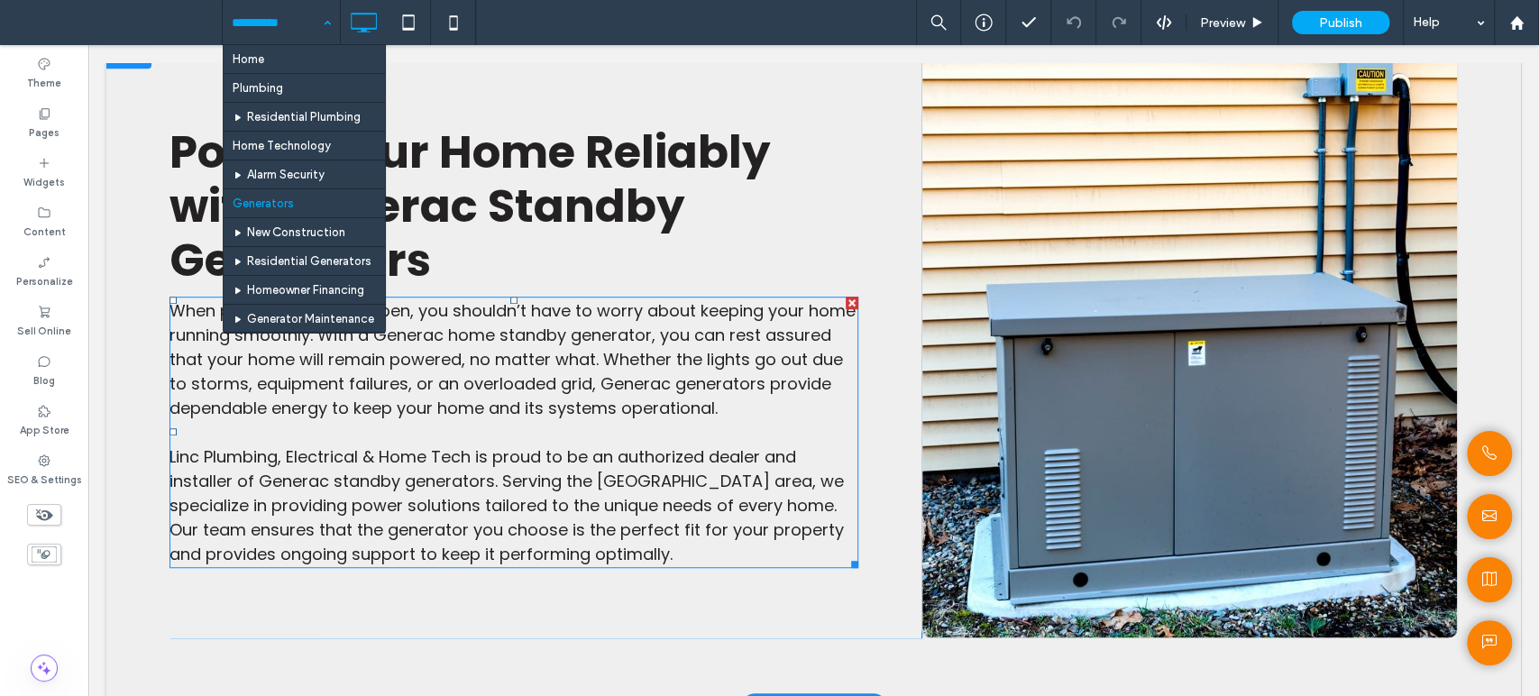
drag, startPoint x: 662, startPoint y: 360, endPoint x: 1038, endPoint y: 277, distance: 384.9
click at [662, 360] on span "When power outages happen, you shouldn’t have to worry about keeping your home …" at bounding box center [512, 359] width 686 height 120
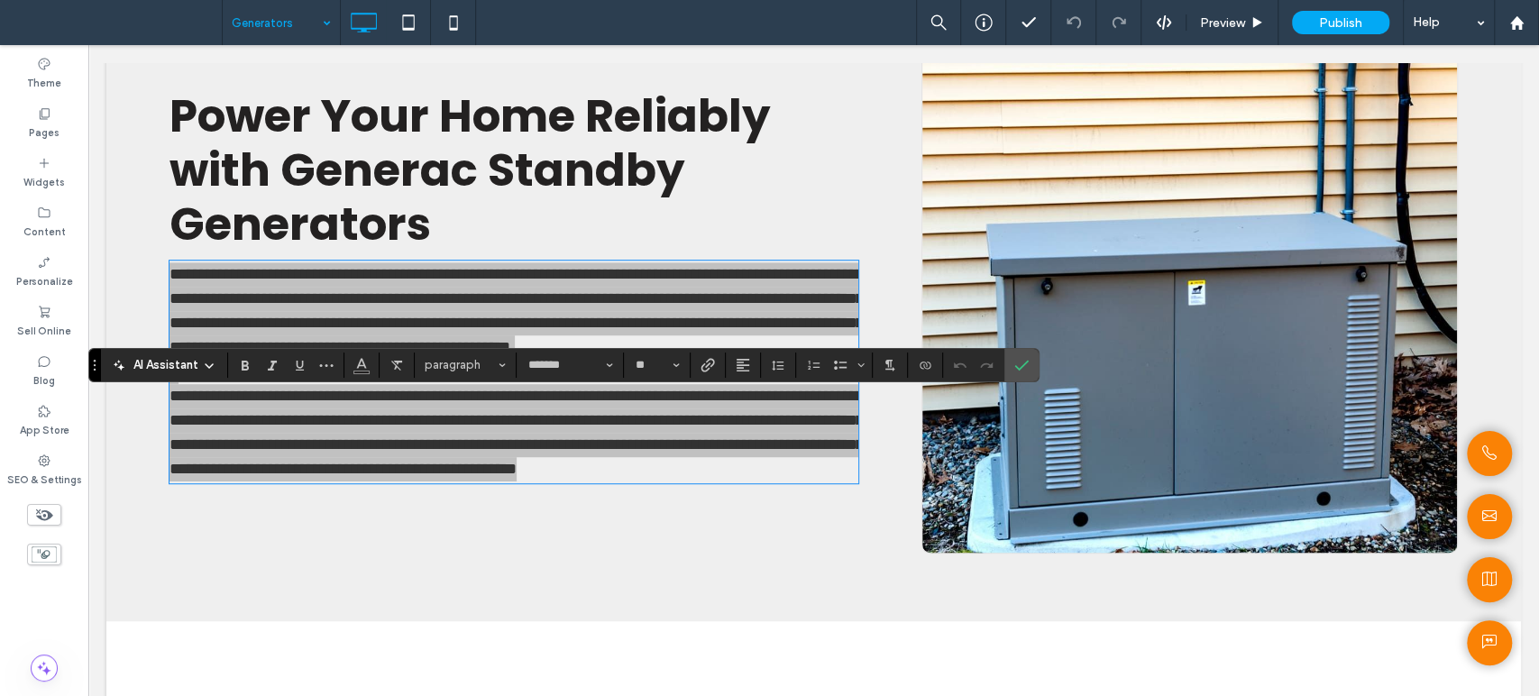
scroll to position [500, 0]
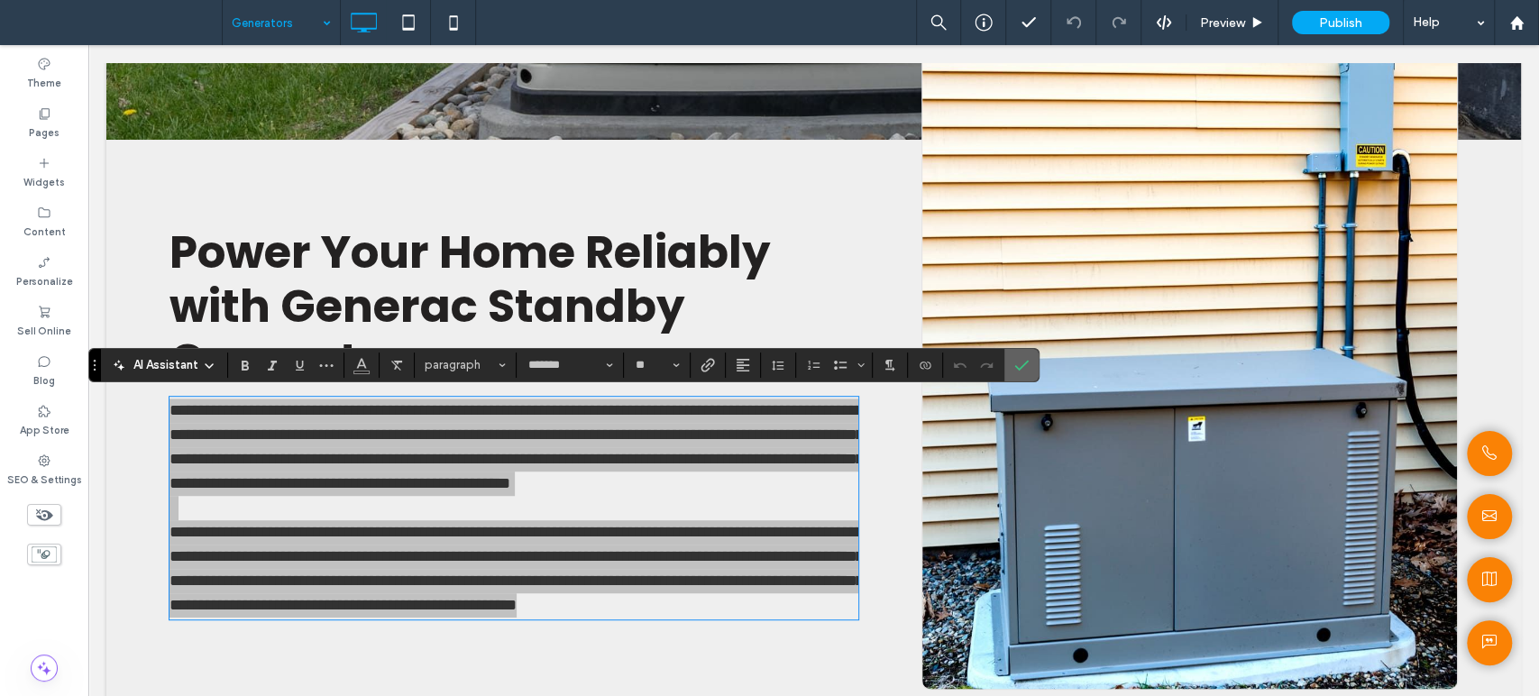
drag, startPoint x: 1010, startPoint y: 362, endPoint x: 804, endPoint y: 243, distance: 238.2
click at [1010, 362] on label "Confirm" at bounding box center [1021, 365] width 27 height 32
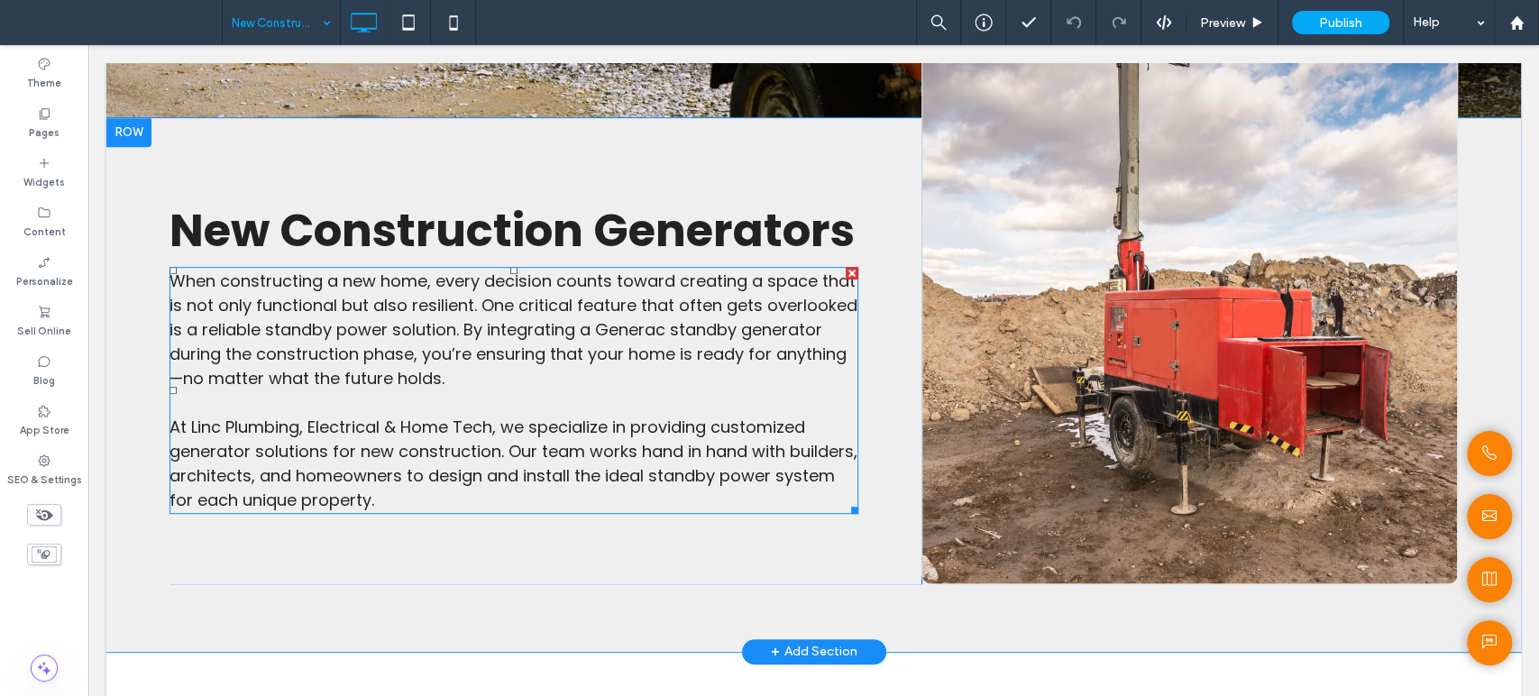
scroll to position [500, 0]
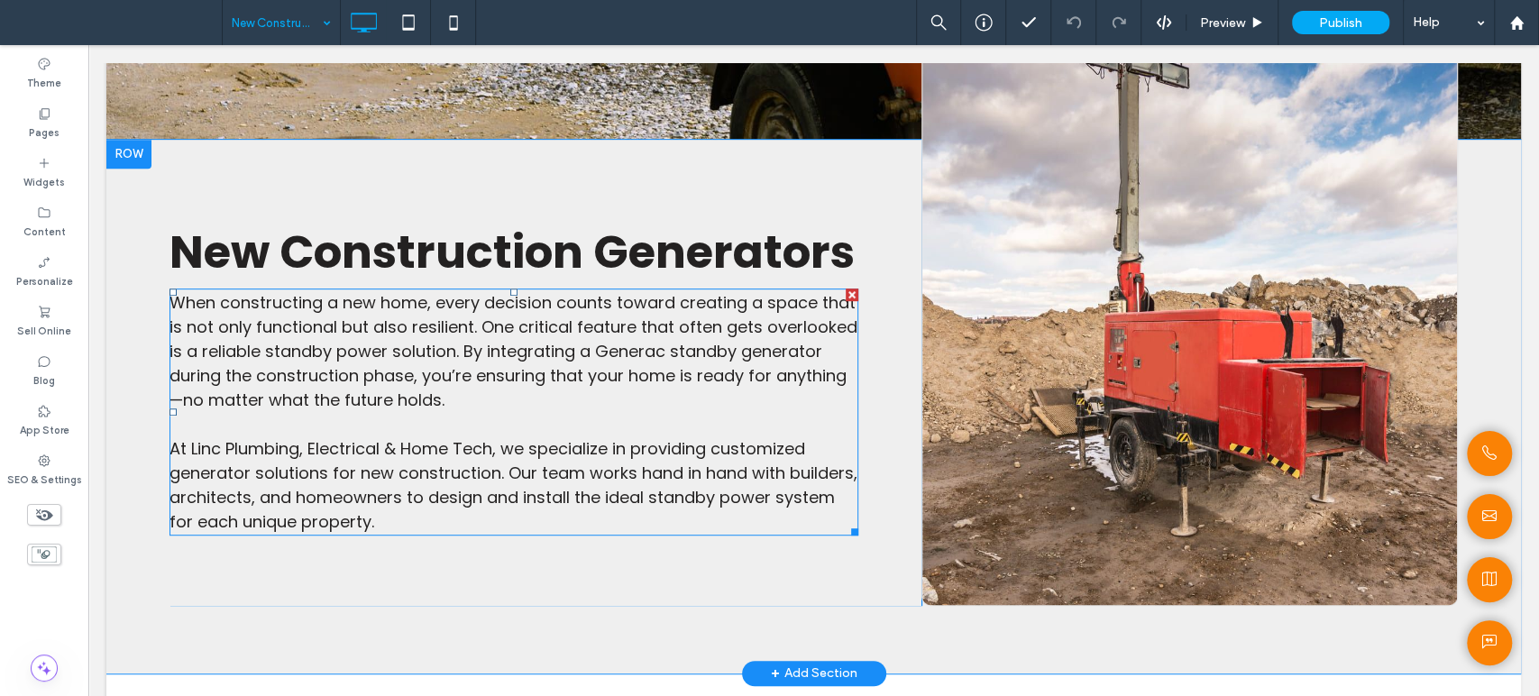
click at [580, 386] on span "When constructing a new home, every decision counts toward creating a space tha…" at bounding box center [513, 351] width 688 height 120
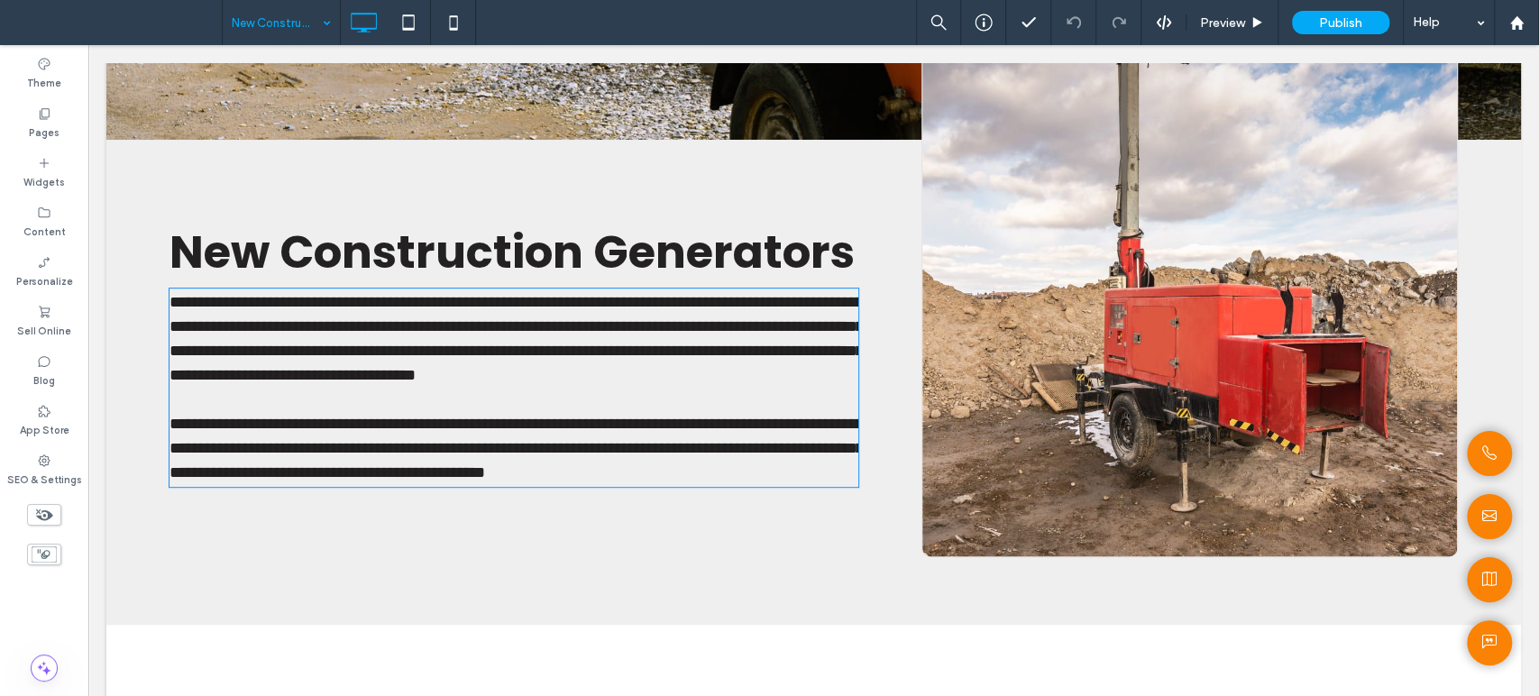
type input "*******"
type input "**"
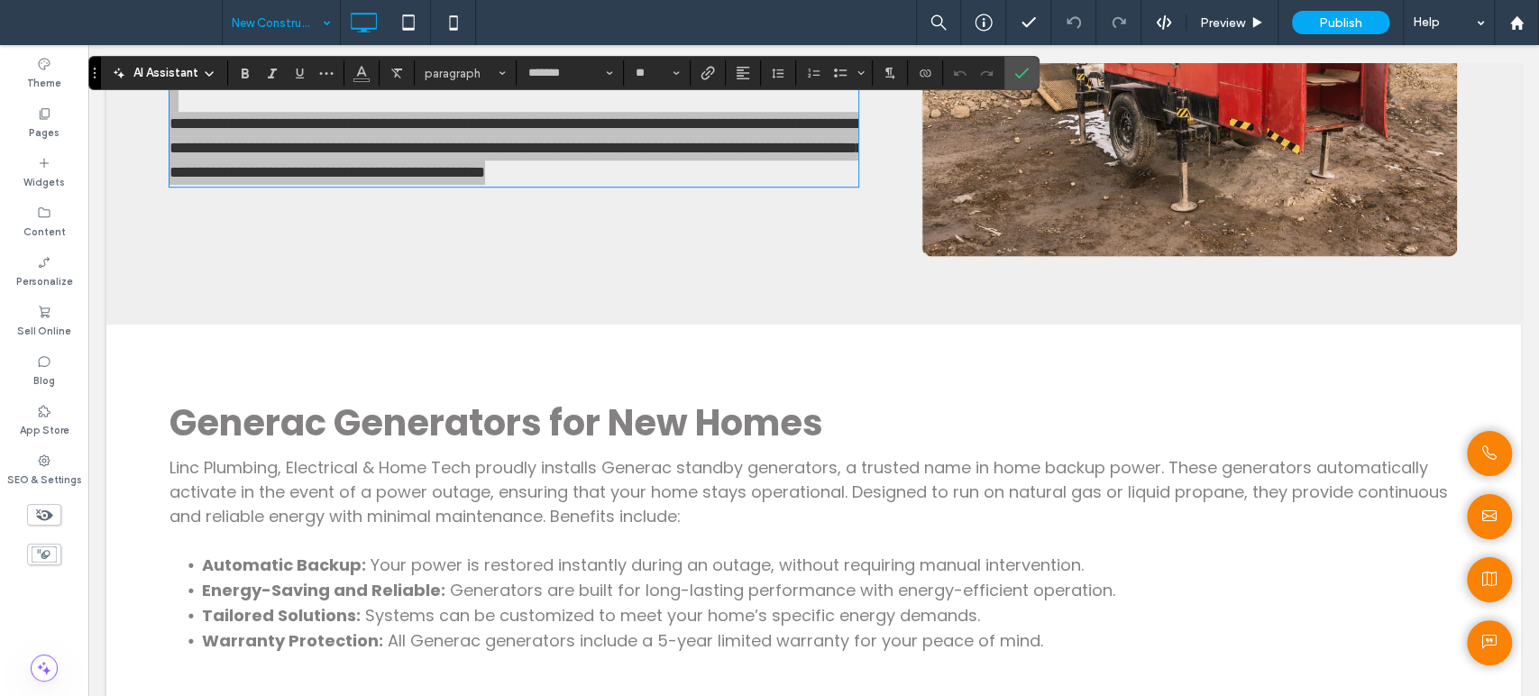
scroll to position [901, 0]
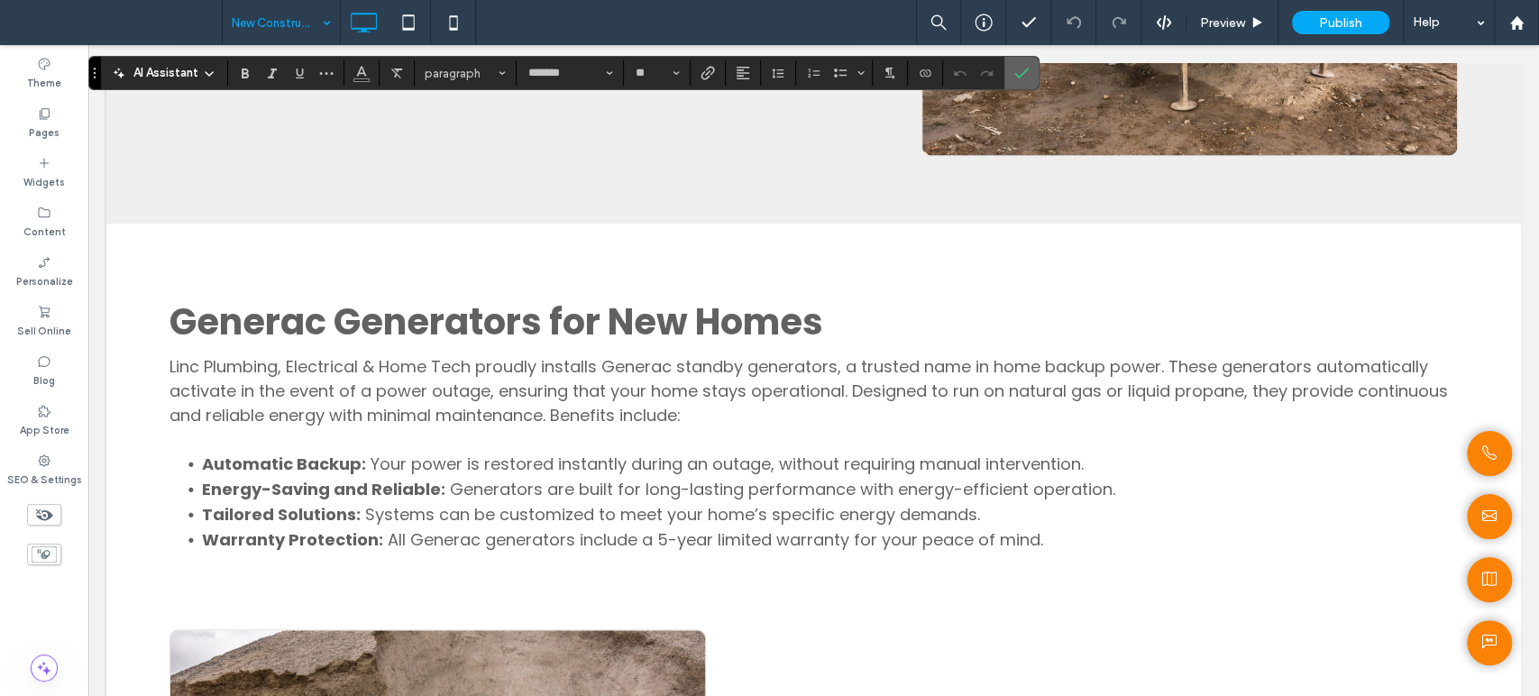
click at [1031, 67] on label "Confirm" at bounding box center [1021, 73] width 27 height 32
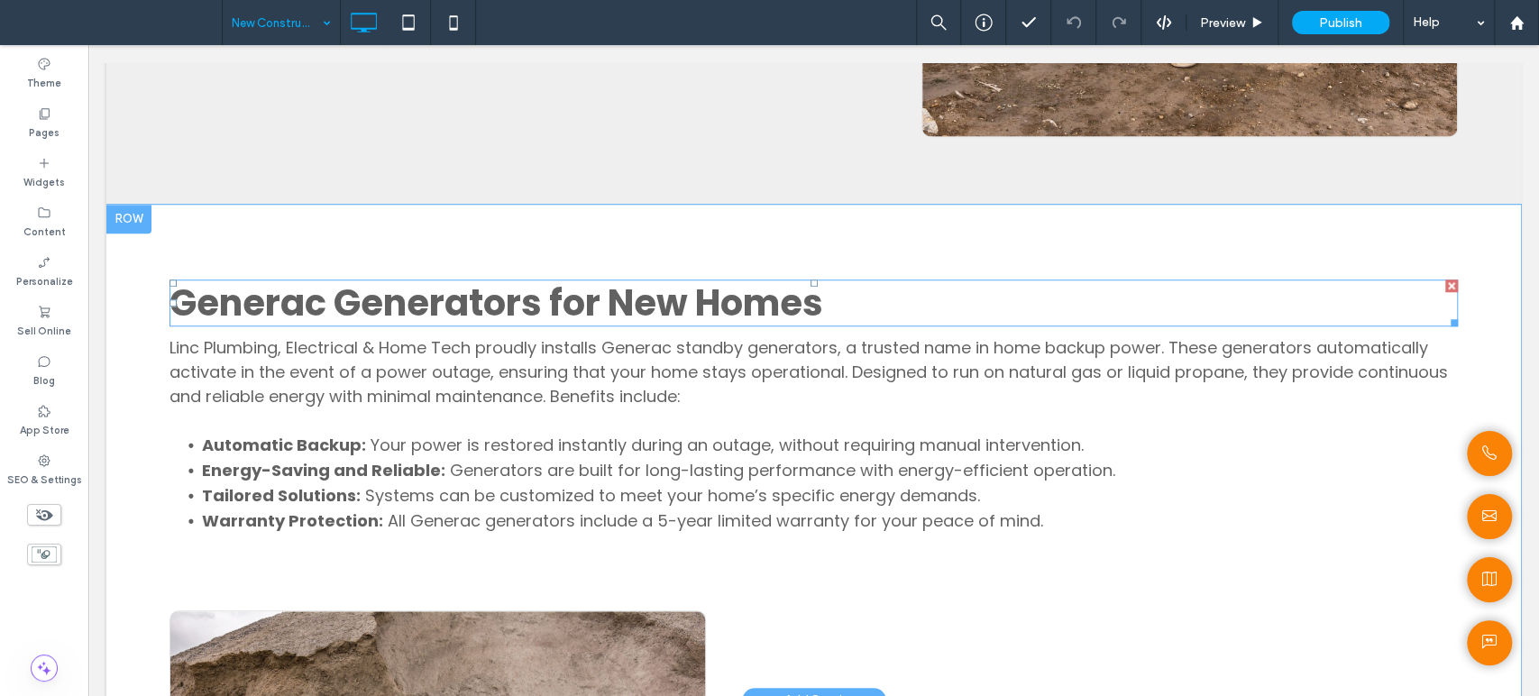
scroll to position [1001, 0]
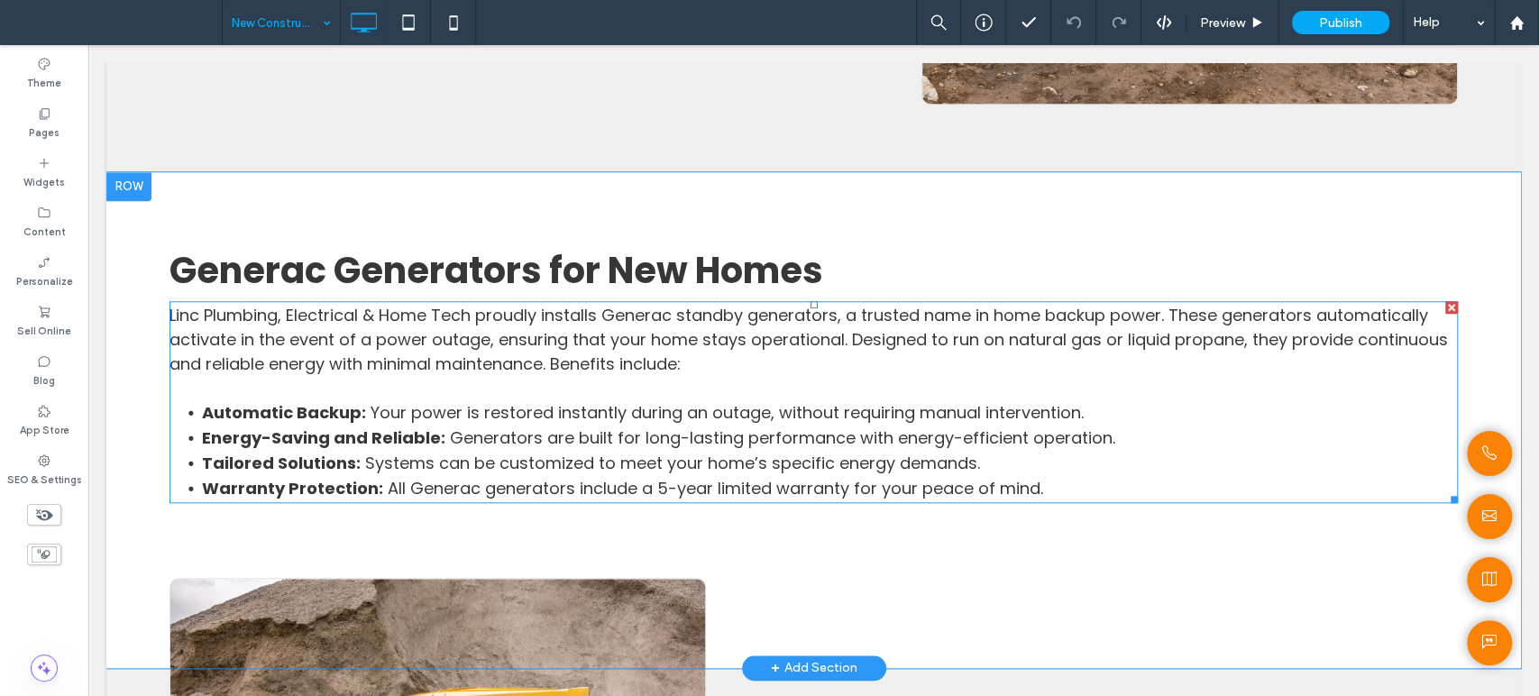
click at [603, 376] on p "Linc Plumbing, Electrical & Home Tech proudly installs Generac standby generato…" at bounding box center [813, 339] width 1288 height 73
type input "*******"
type input "**"
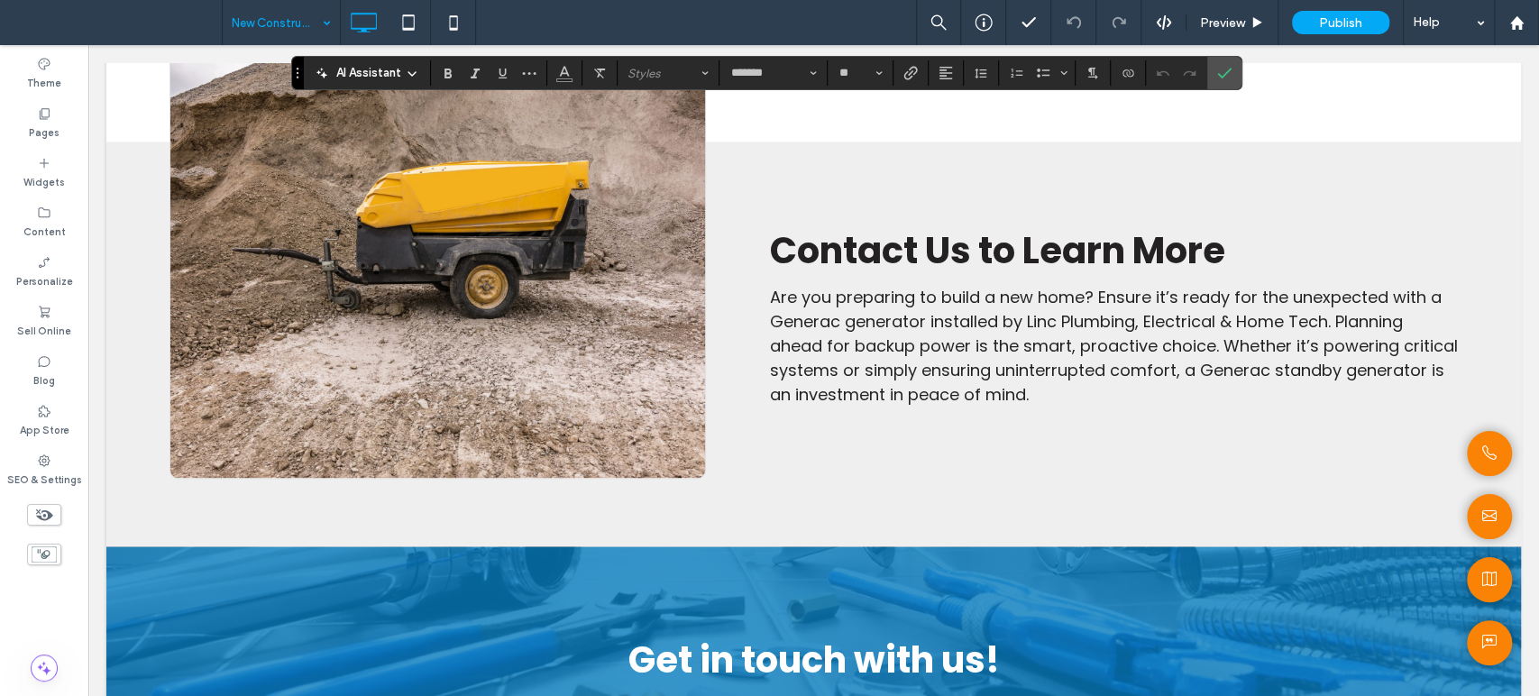
scroll to position [1702, 0]
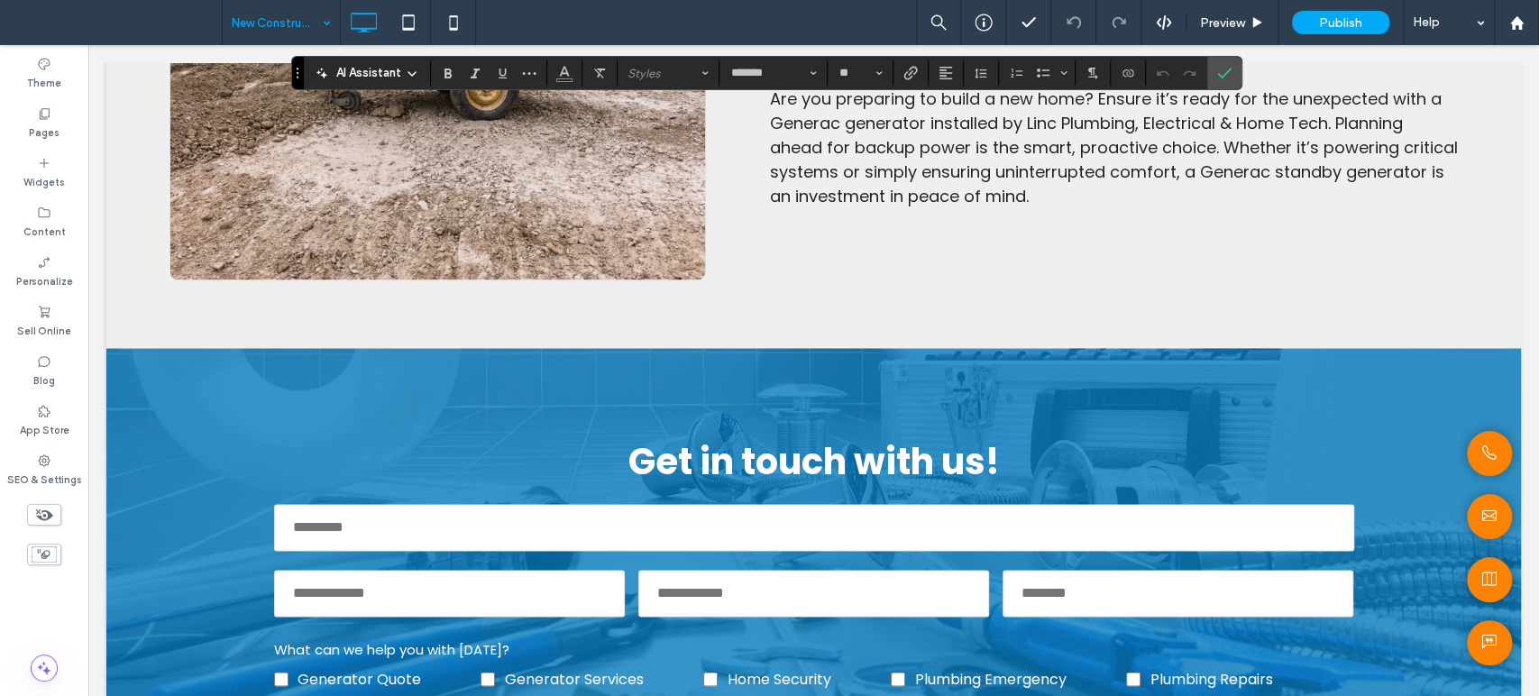
click at [960, 207] on span "Are you preparing to build a new home? Ensure it’s ready for the unexpected wit…" at bounding box center [1113, 147] width 688 height 120
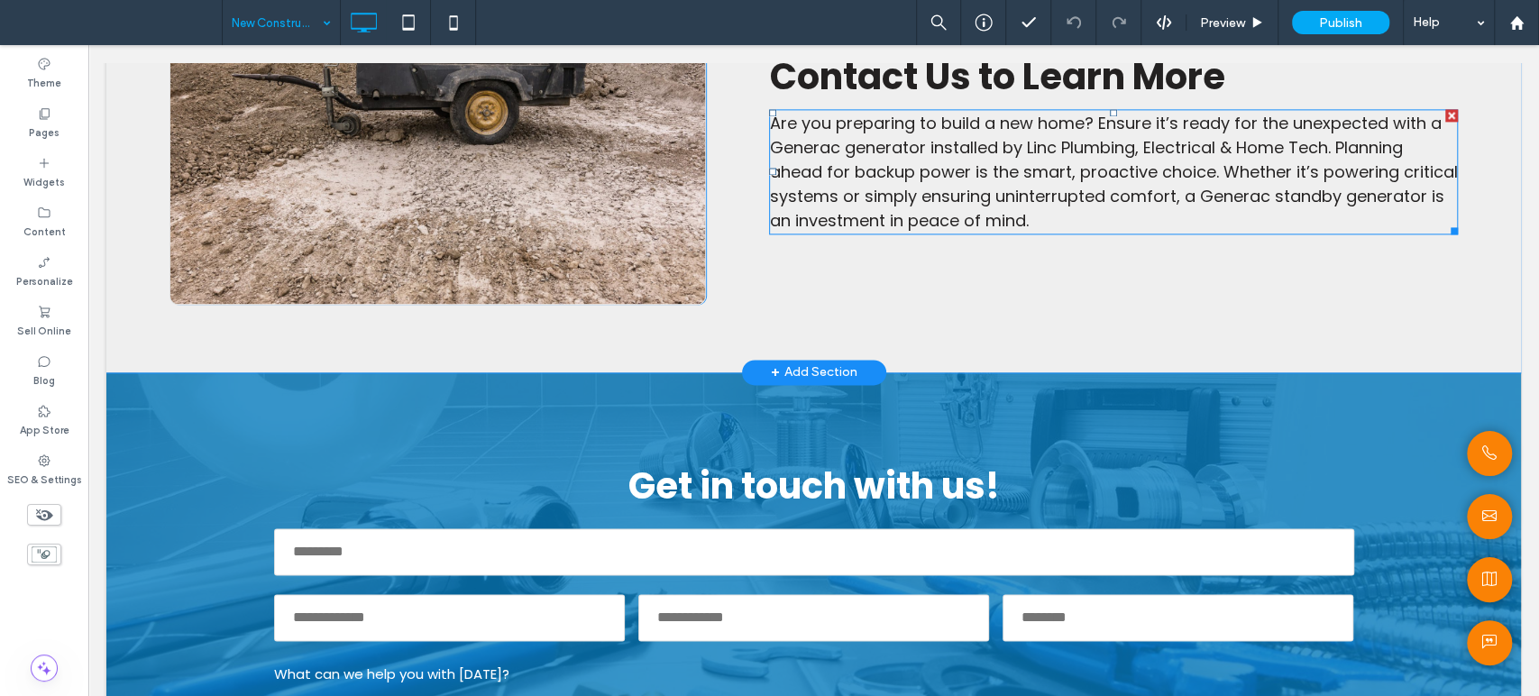
click at [960, 210] on span "Are you preparing to build a new home? Ensure it’s ready for the unexpected wit…" at bounding box center [1113, 172] width 688 height 120
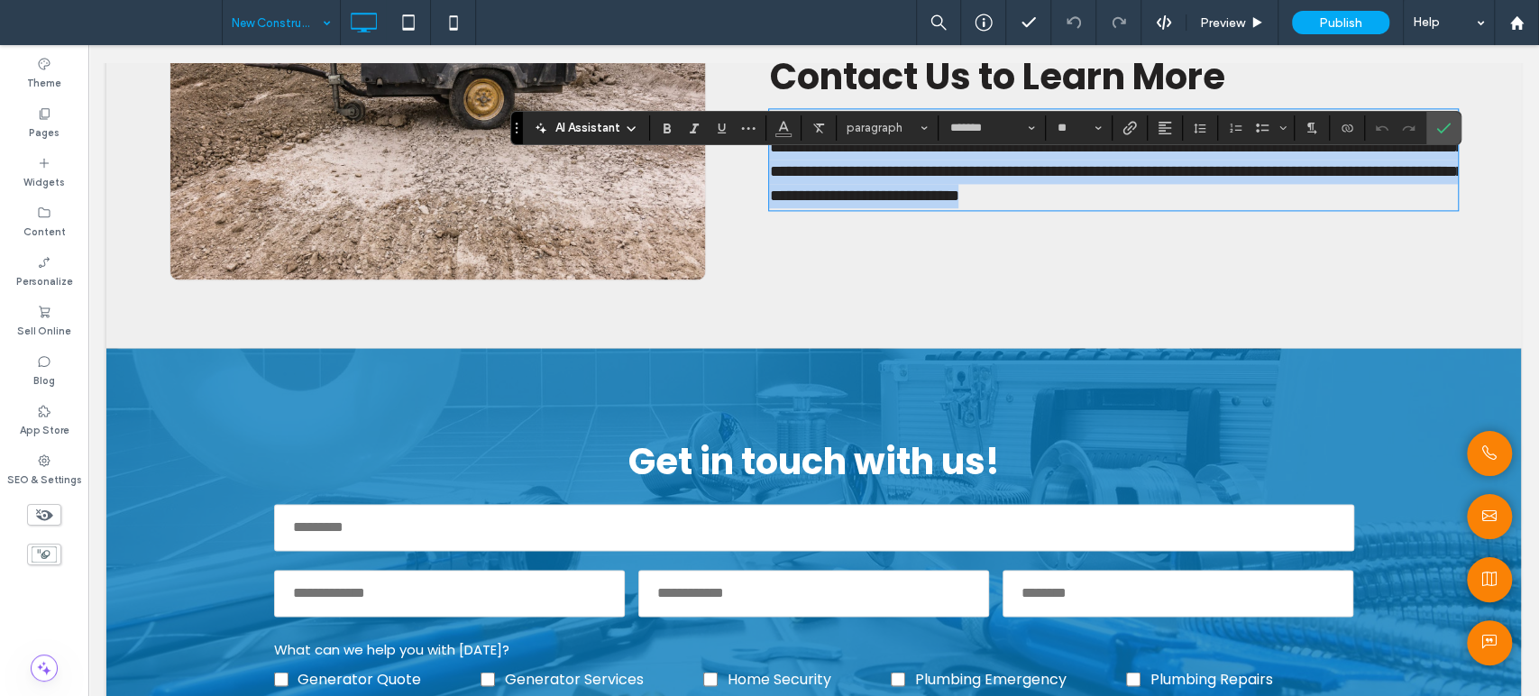
copy span "**********"
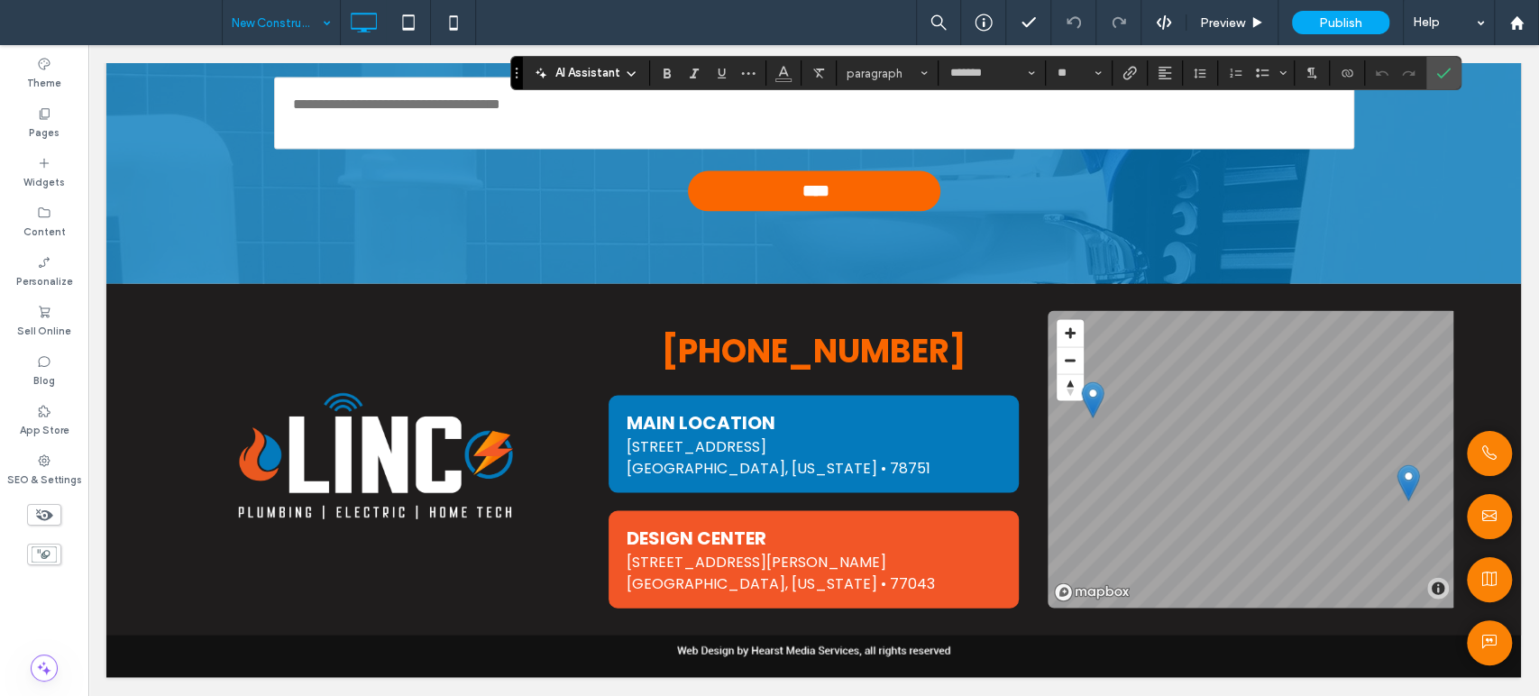
scroll to position [2457, 0]
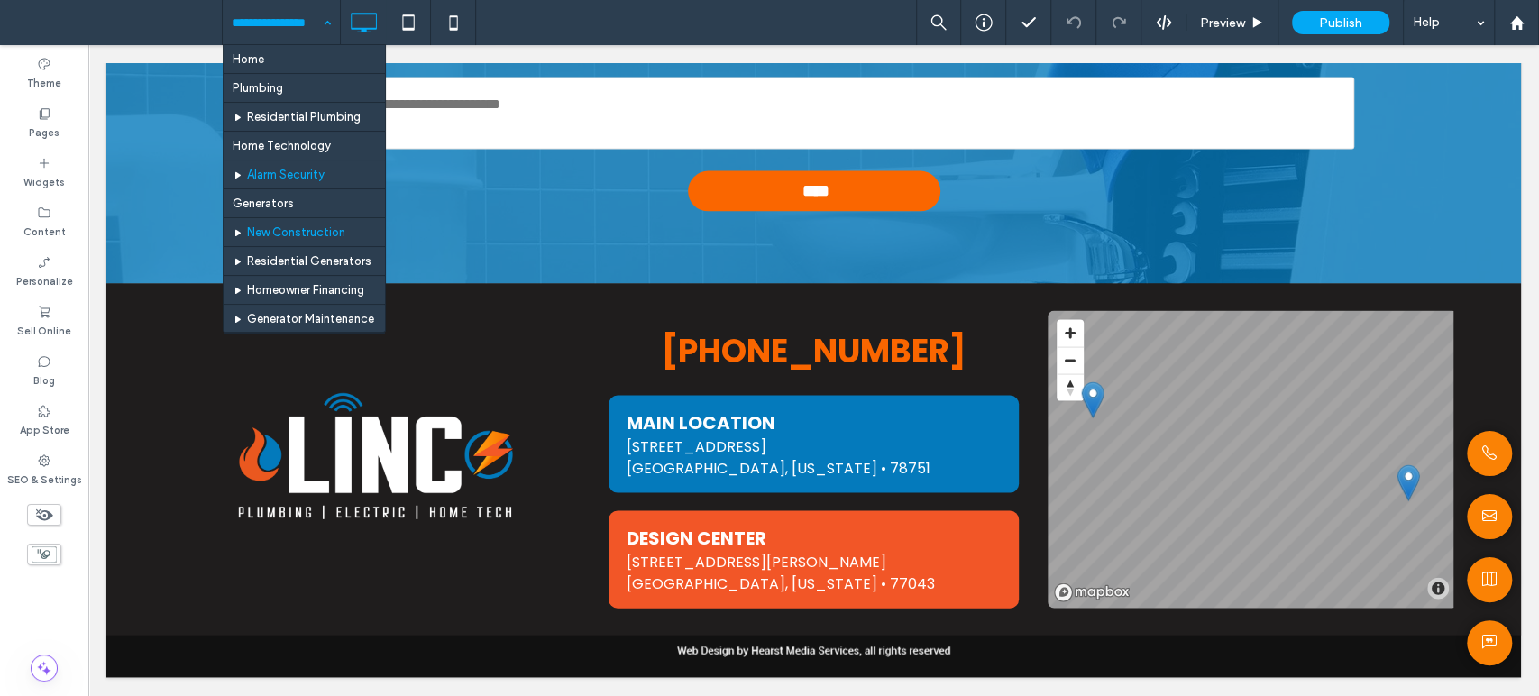
drag, startPoint x: 274, startPoint y: 22, endPoint x: 304, endPoint y: 178, distance: 159.6
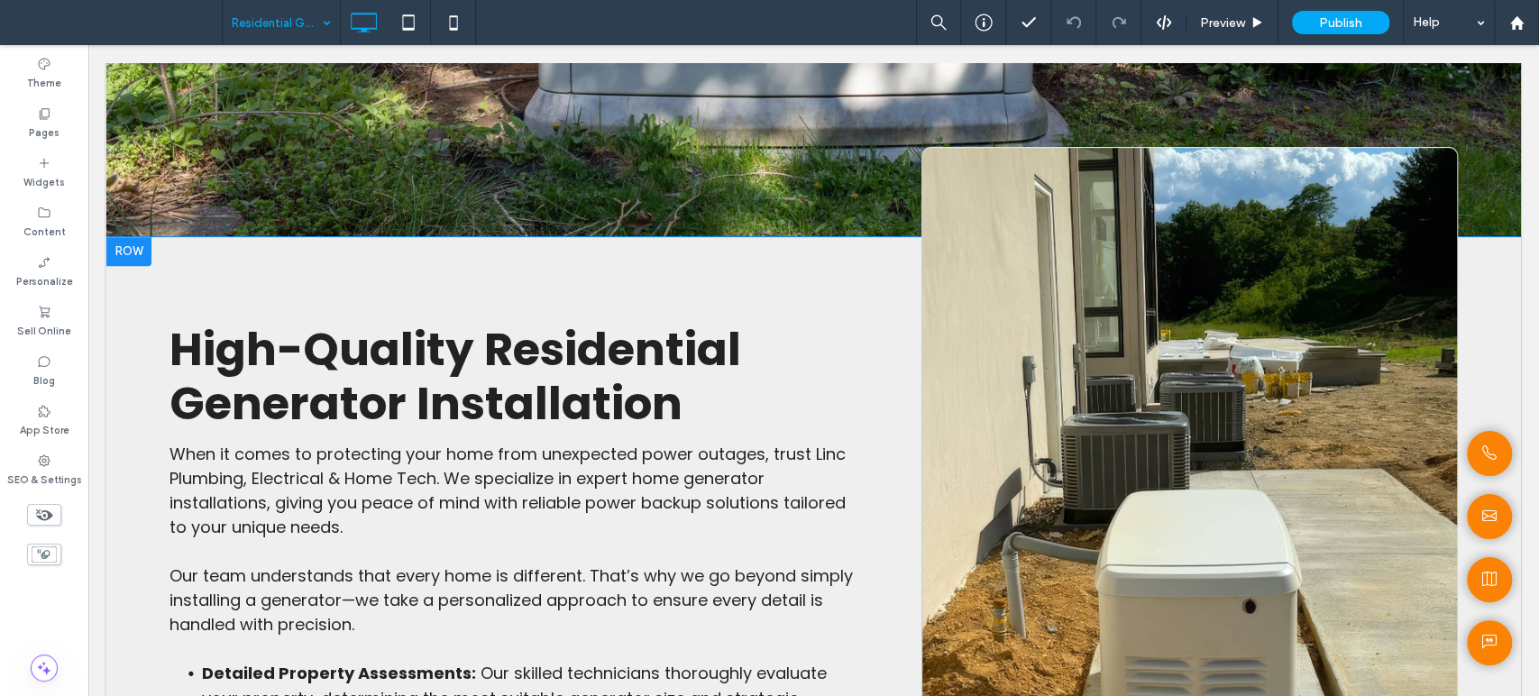
scroll to position [500, 0]
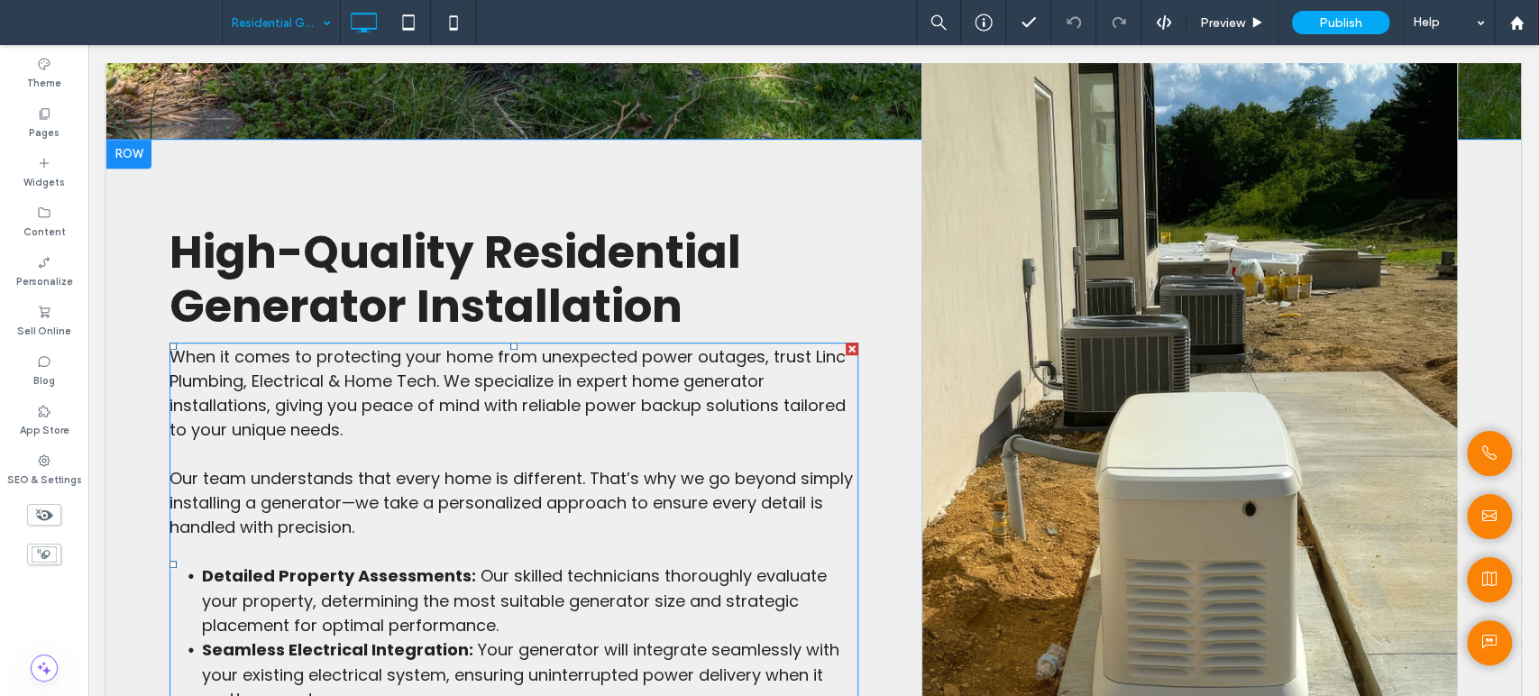
click at [593, 527] on p "Our team understands that every home is different. That’s why we go beyond simp…" at bounding box center [513, 502] width 689 height 73
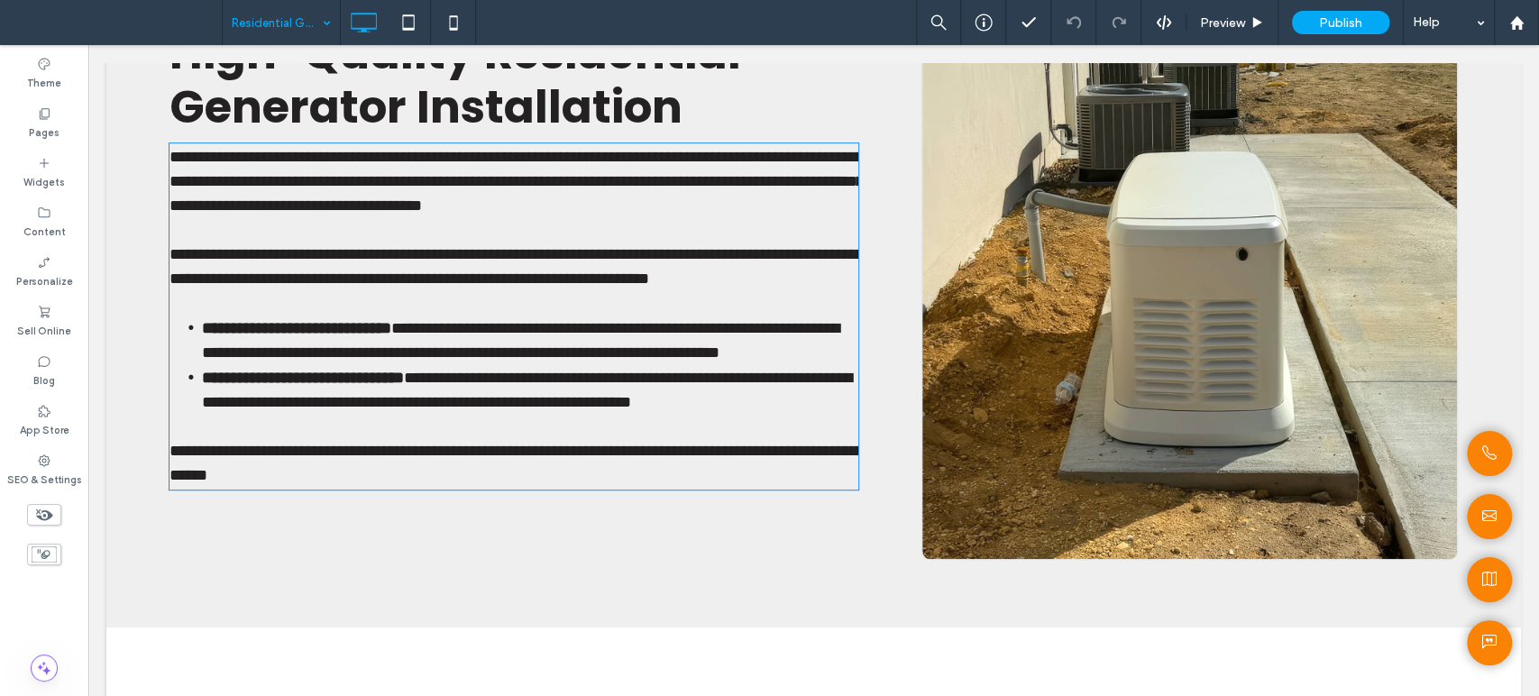
type input "*******"
type input "**"
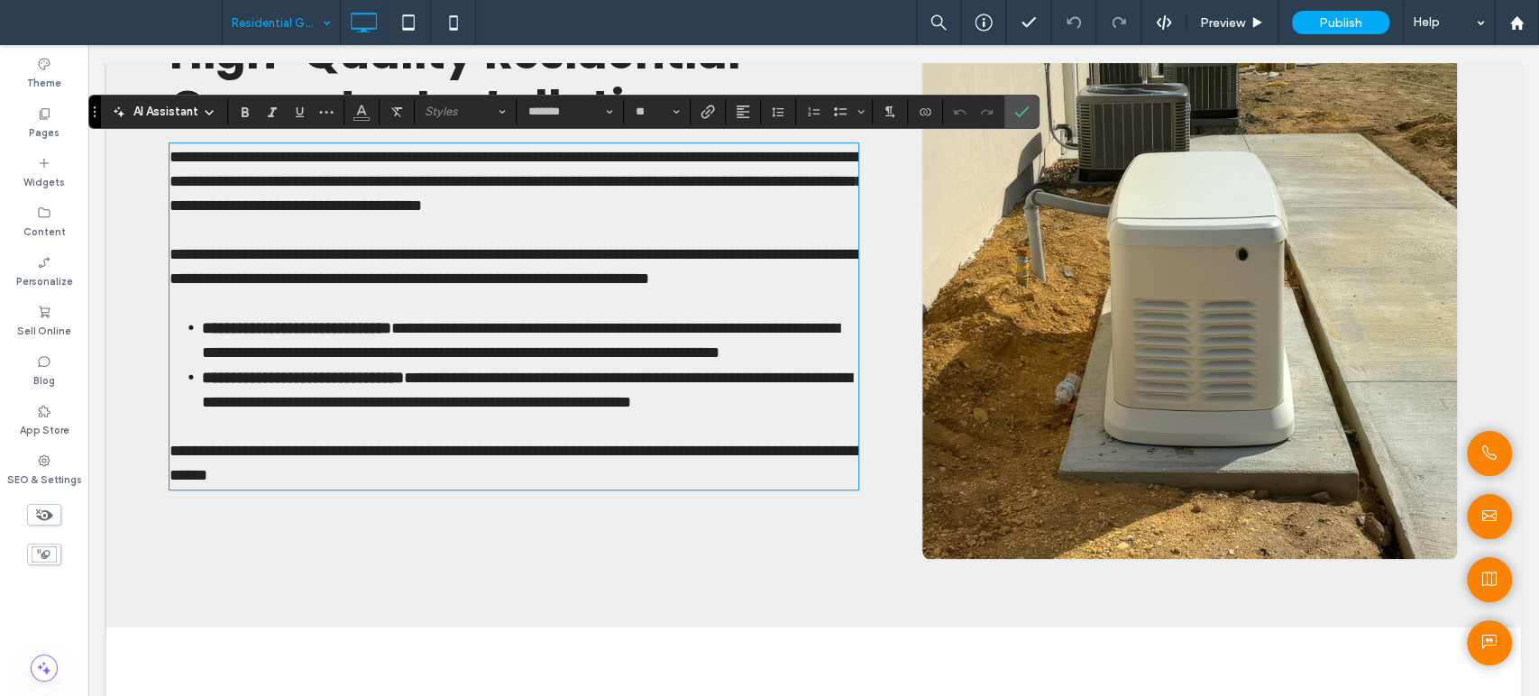
click at [1262, 447] on div "Click To Paste" at bounding box center [1189, 204] width 536 height 709
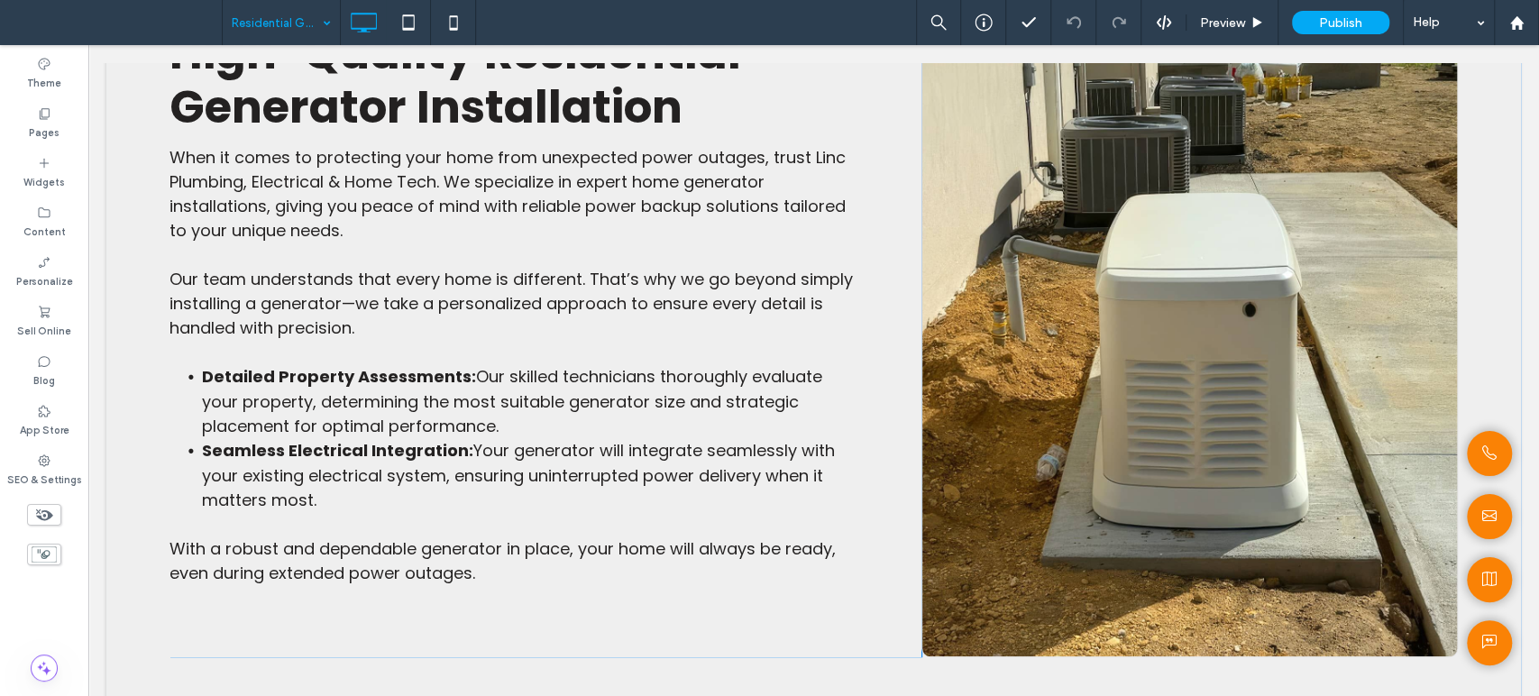
click at [1262, 447] on div "Click To Paste" at bounding box center [1189, 253] width 536 height 807
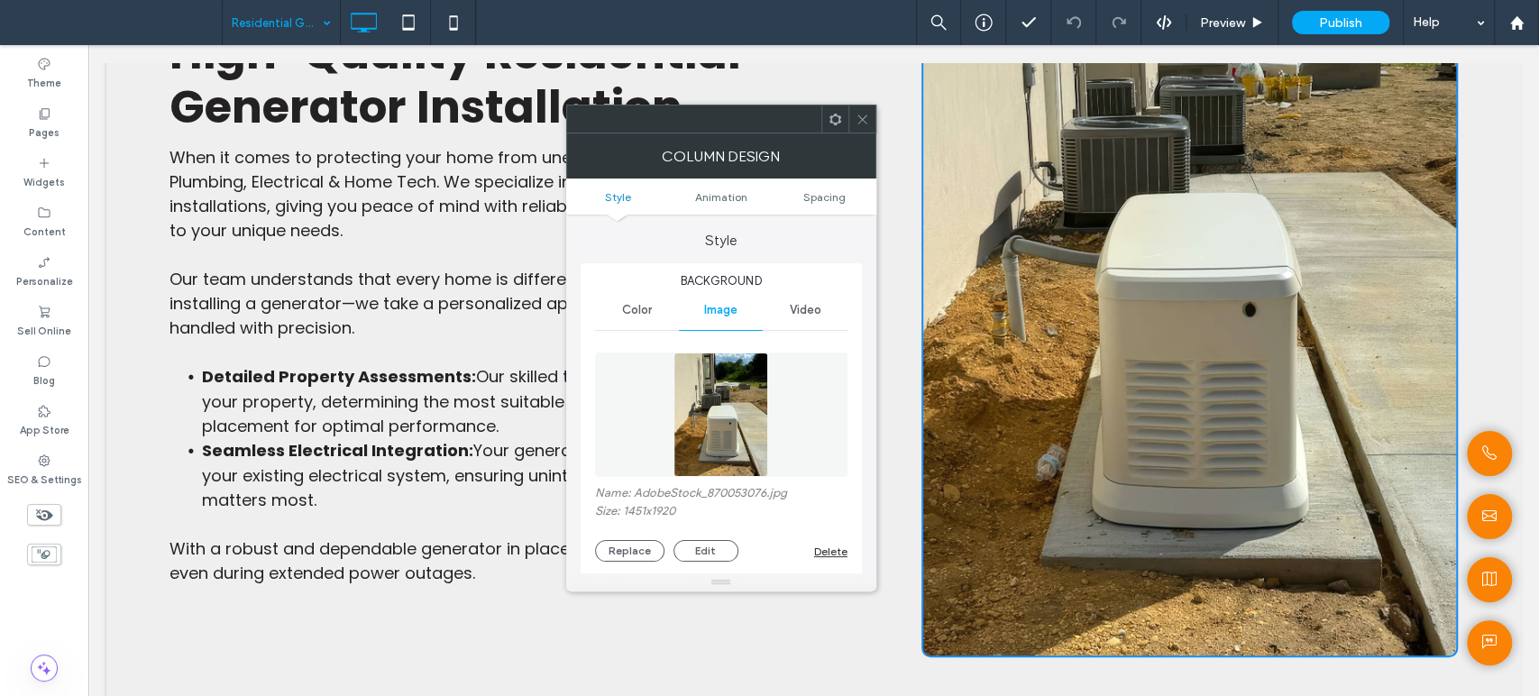
click at [865, 126] on span at bounding box center [862, 118] width 14 height 27
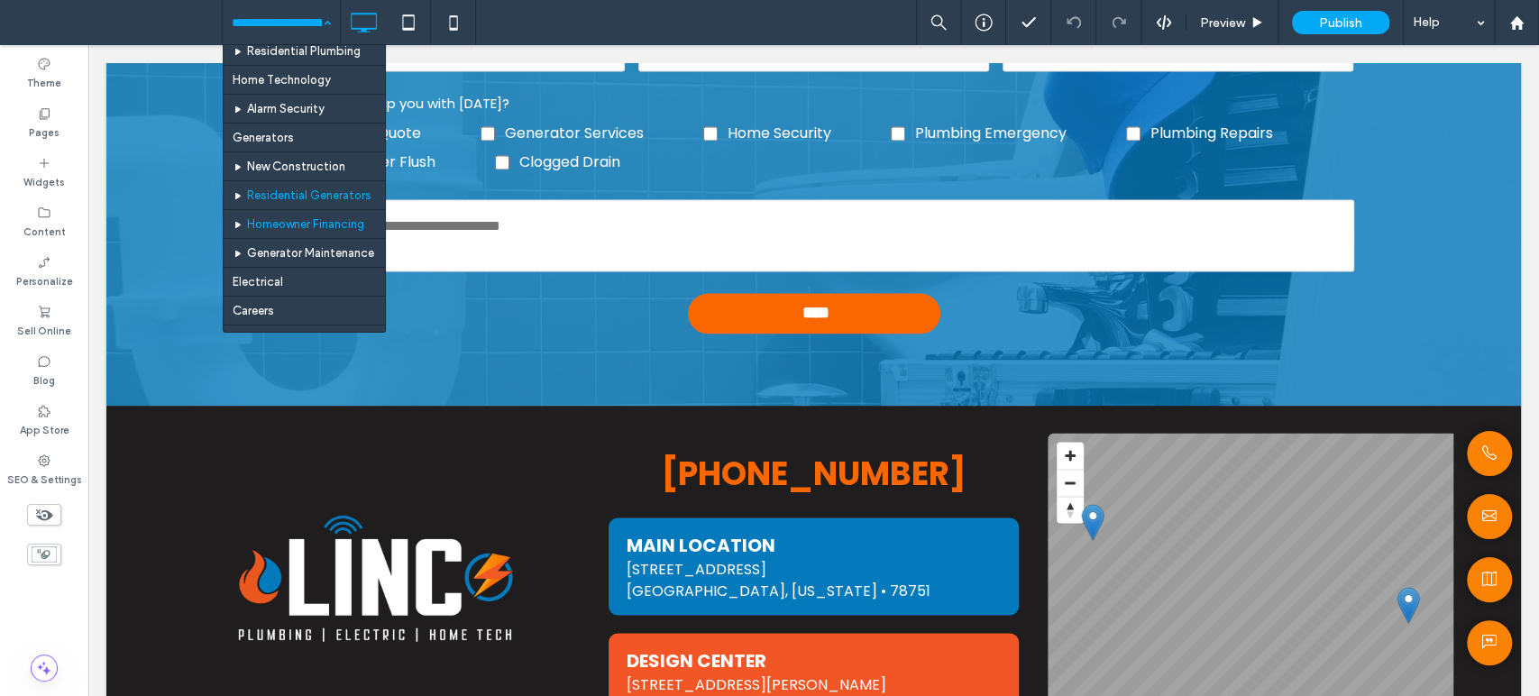
scroll to position [100, 0]
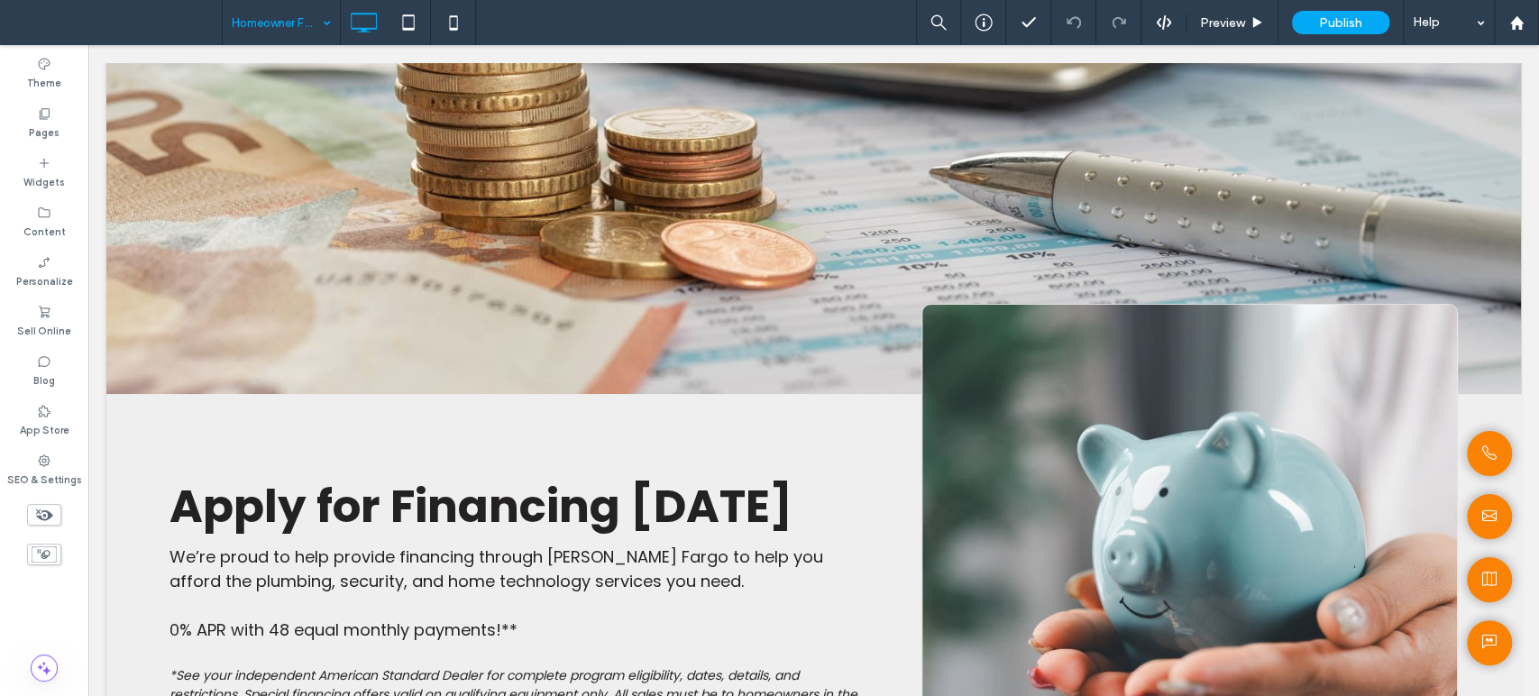
scroll to position [100, 0]
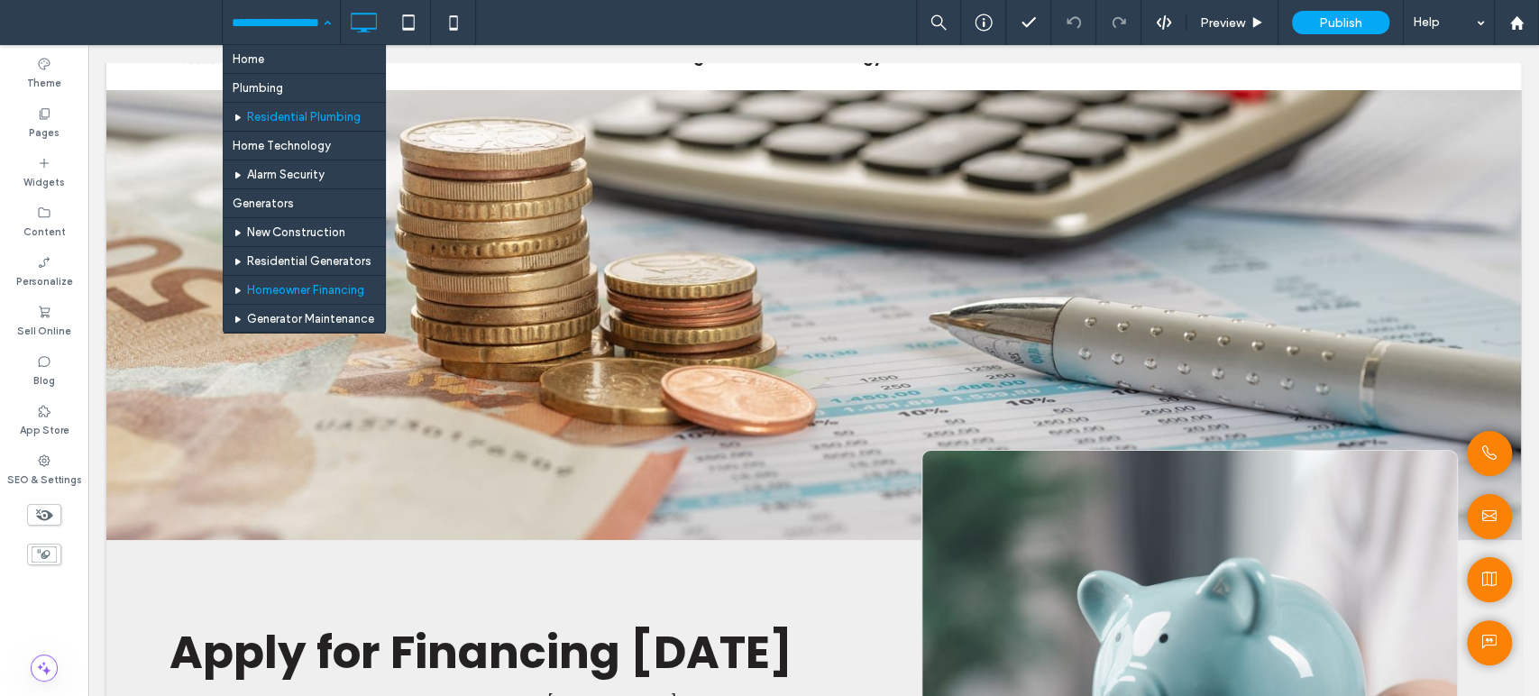
drag, startPoint x: 279, startPoint y: 28, endPoint x: 270, endPoint y: 124, distance: 96.9
click at [278, 30] on input at bounding box center [277, 22] width 90 height 45
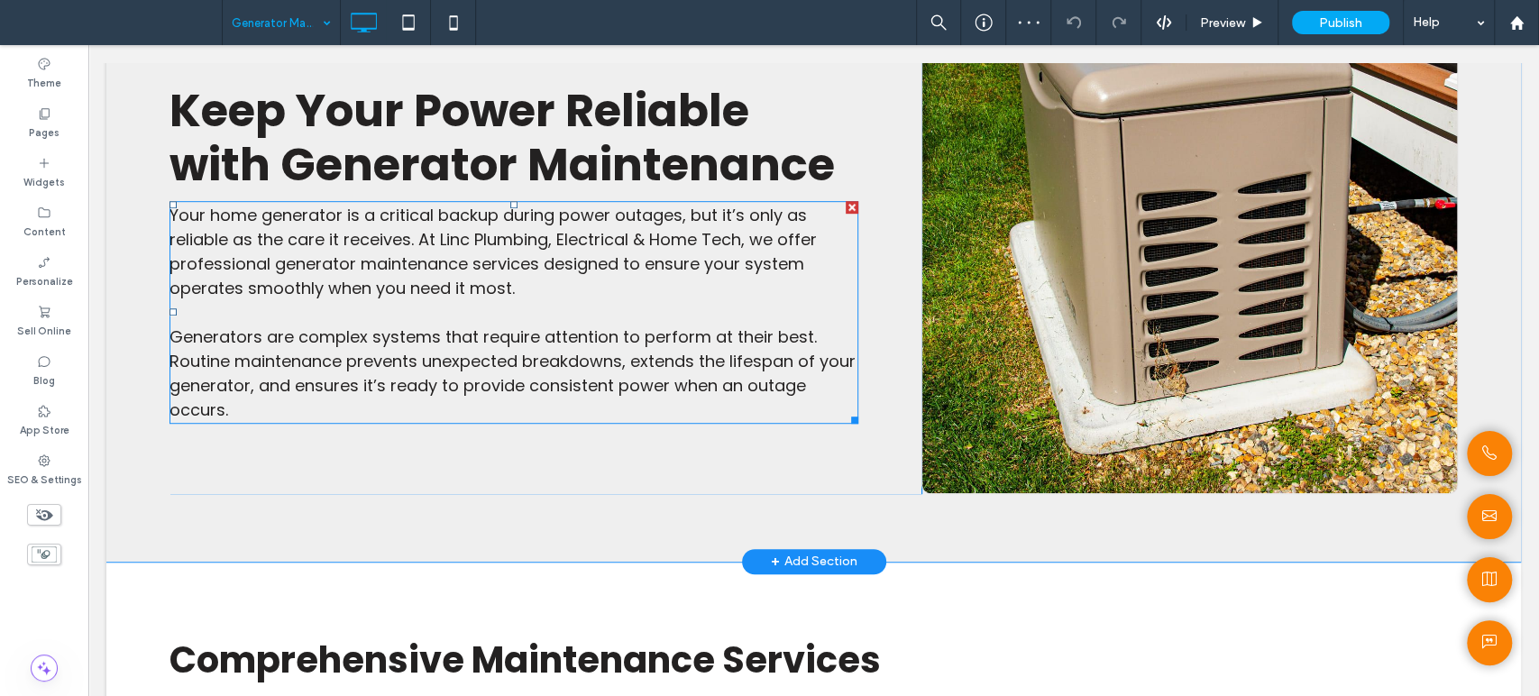
scroll to position [700, 0]
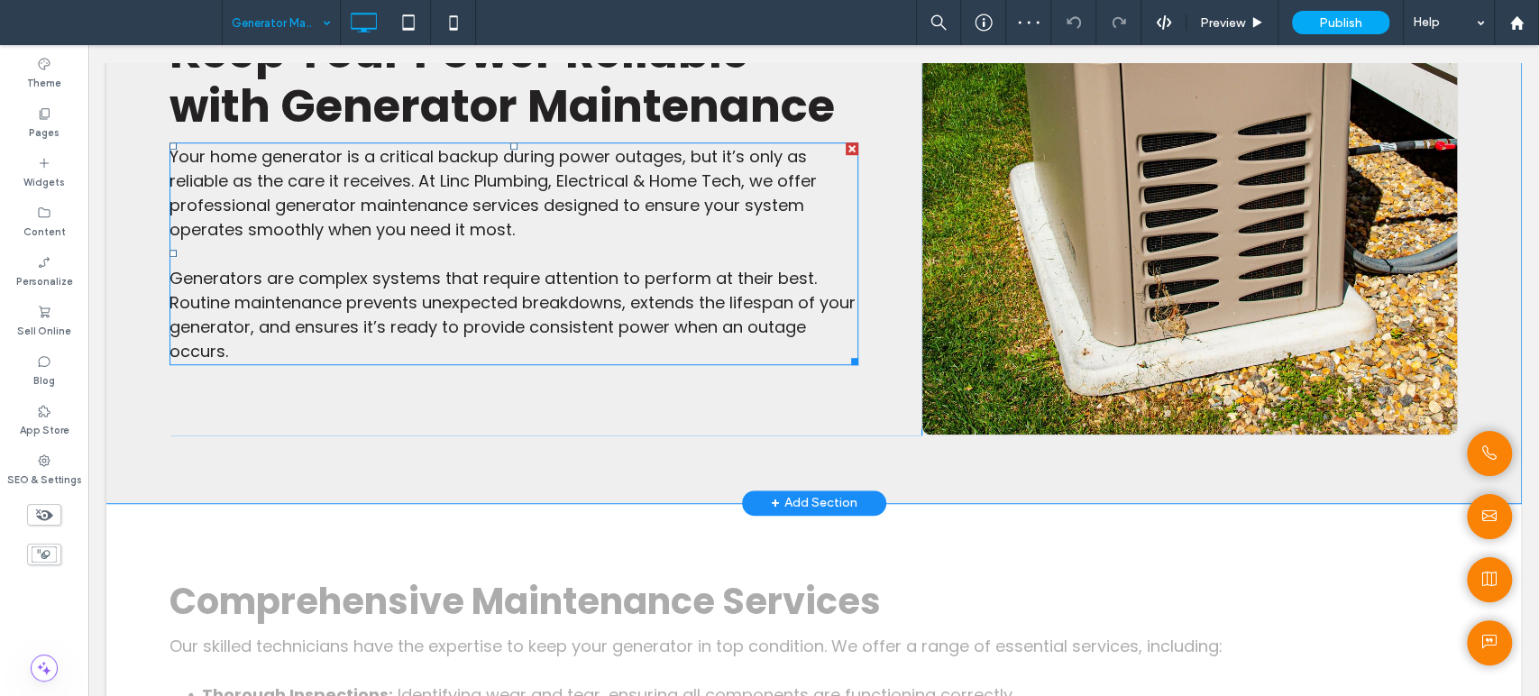
click at [426, 258] on p at bounding box center [513, 254] width 689 height 24
type input "*******"
type input "**"
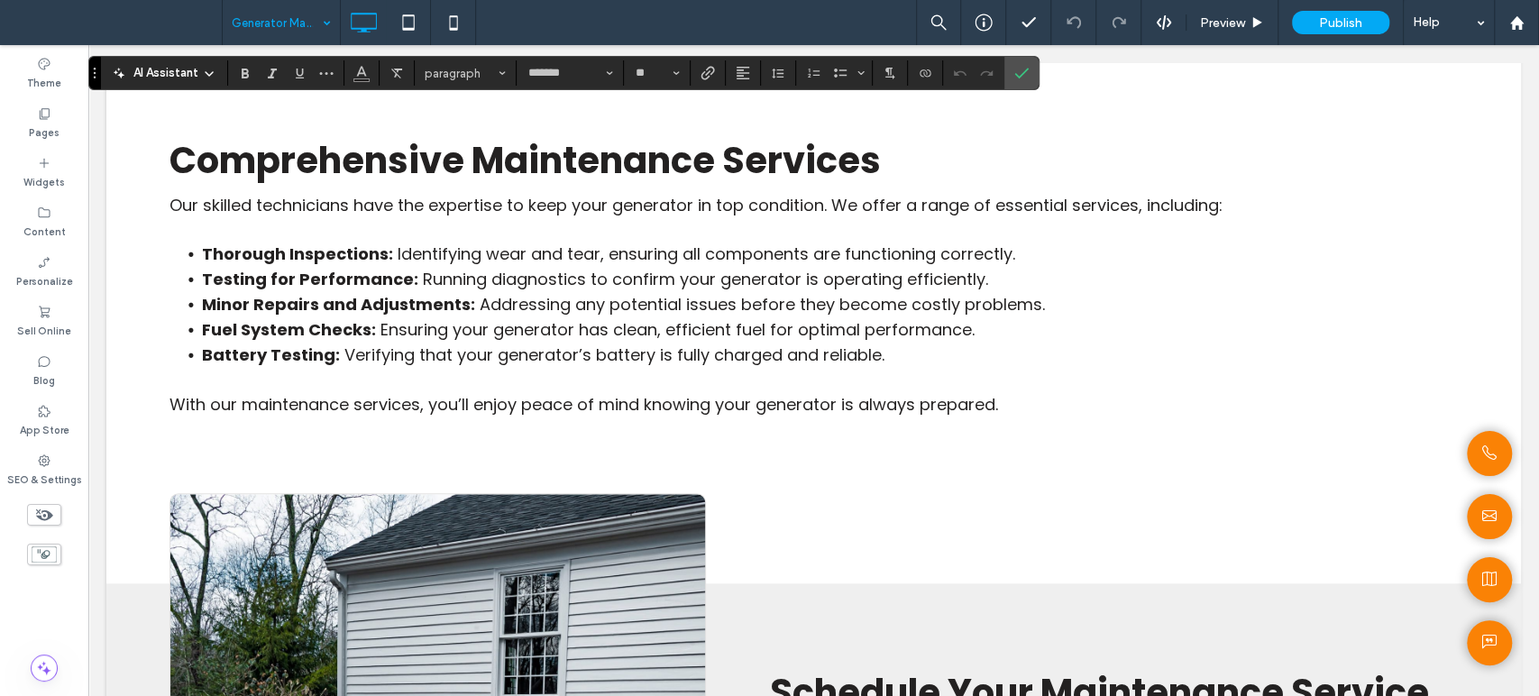
scroll to position [1101, 0]
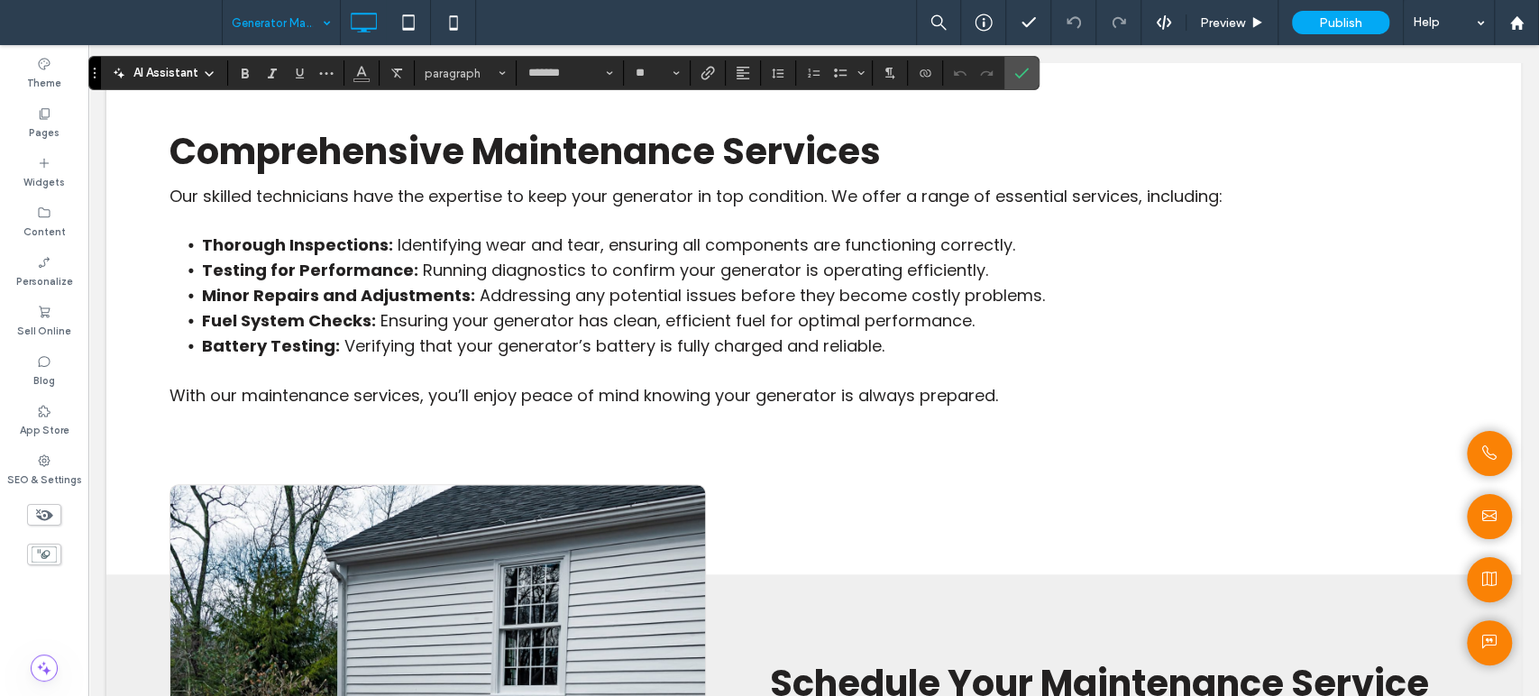
click at [577, 306] on span "Addressing any potential issues before they become costly problems." at bounding box center [761, 295] width 565 height 23
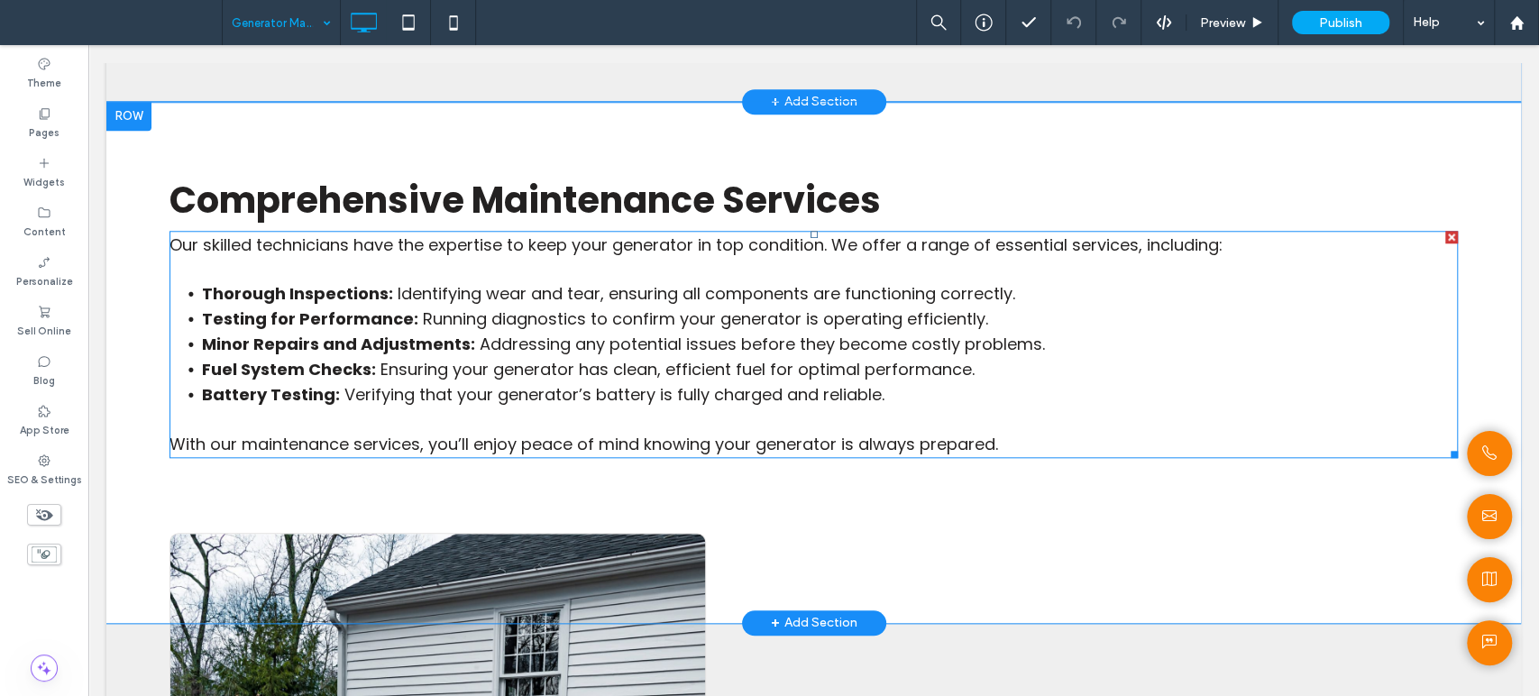
click at [579, 343] on span "Addressing any potential issues before they become costly problems." at bounding box center [761, 344] width 565 height 23
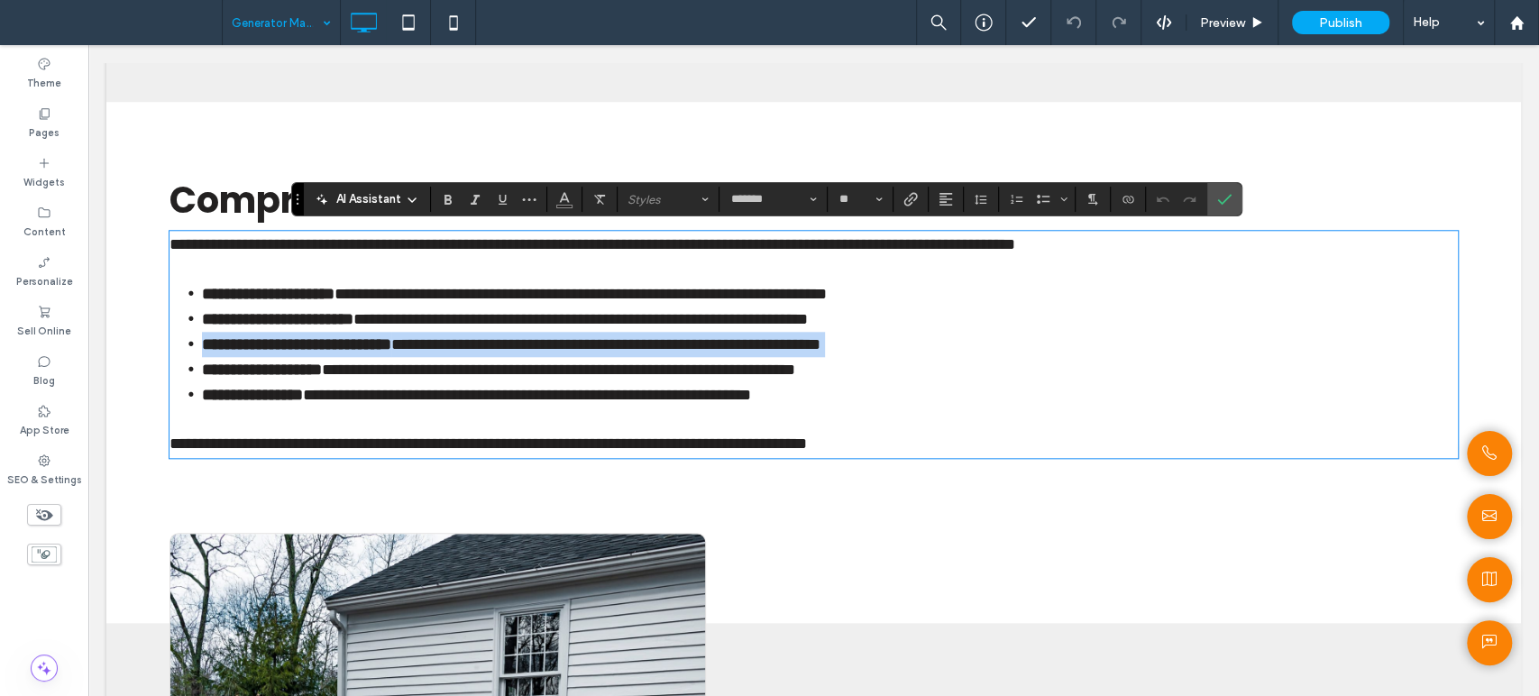
click at [579, 342] on span "**********" at bounding box center [605, 344] width 429 height 16
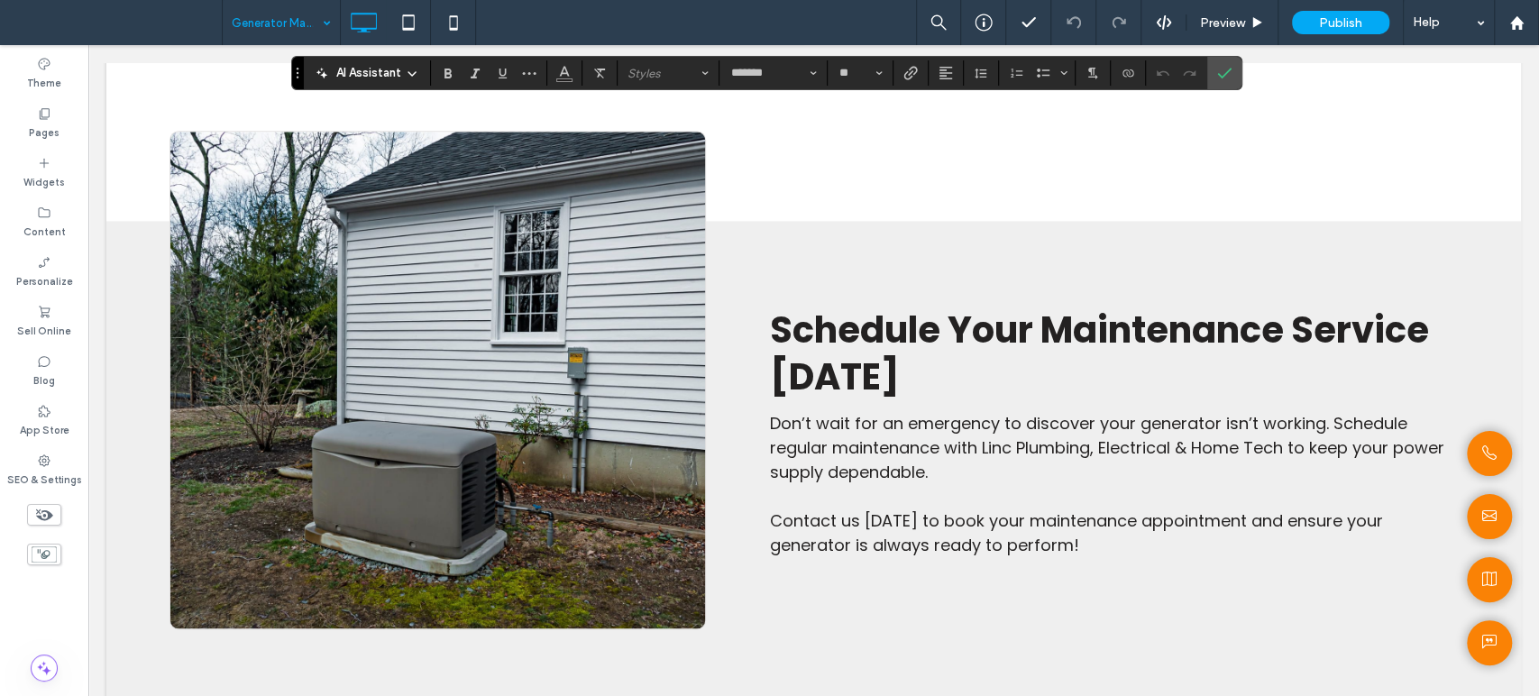
scroll to position [1702, 0]
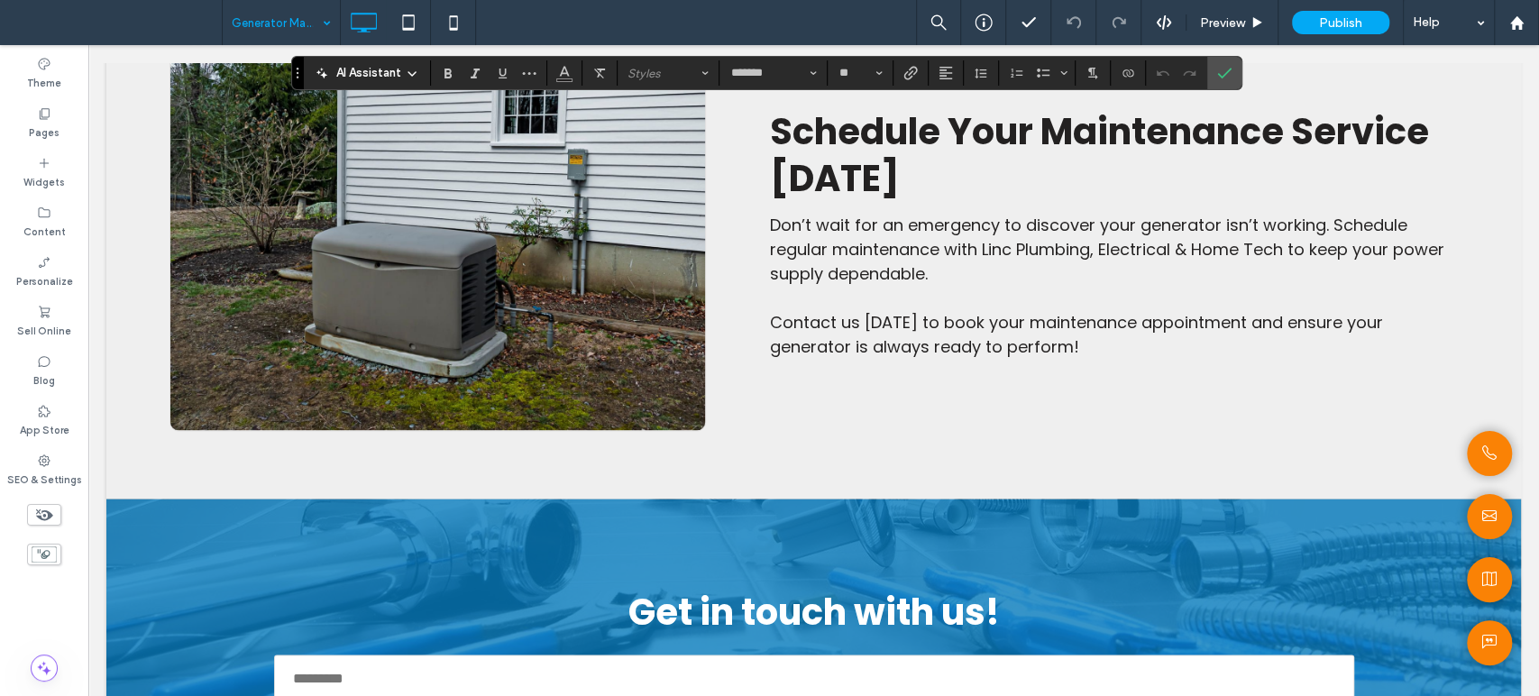
click at [858, 292] on p at bounding box center [1113, 298] width 689 height 24
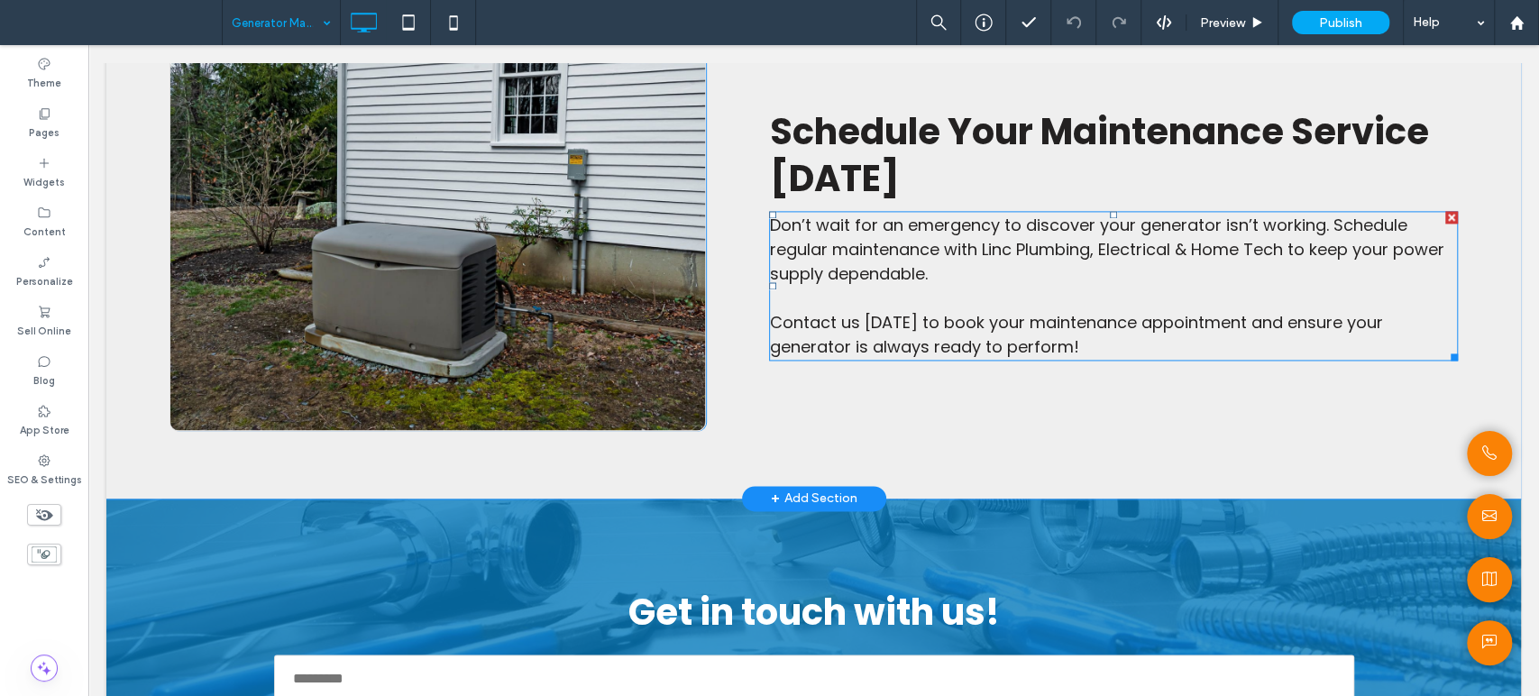
click at [858, 291] on p at bounding box center [1113, 298] width 689 height 24
type input "*******"
type input "**"
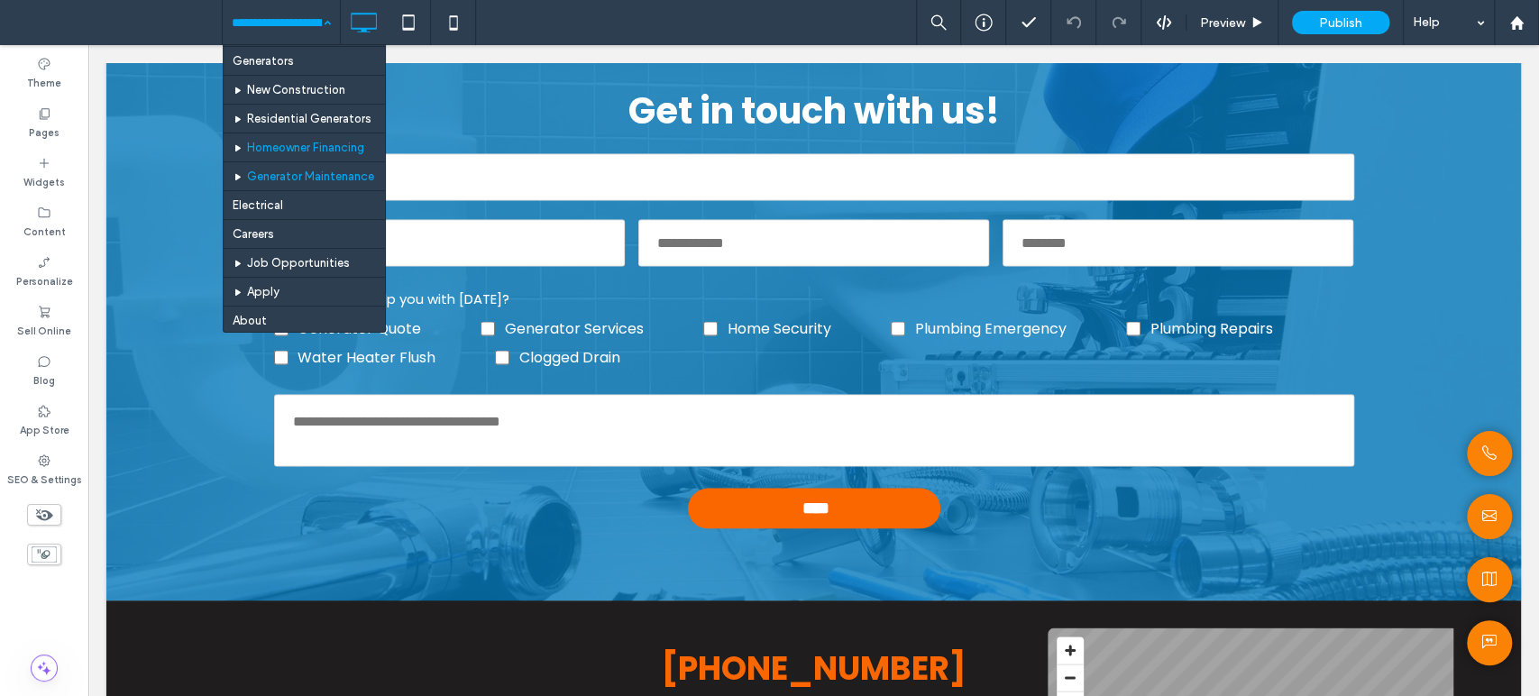
scroll to position [200, 0]
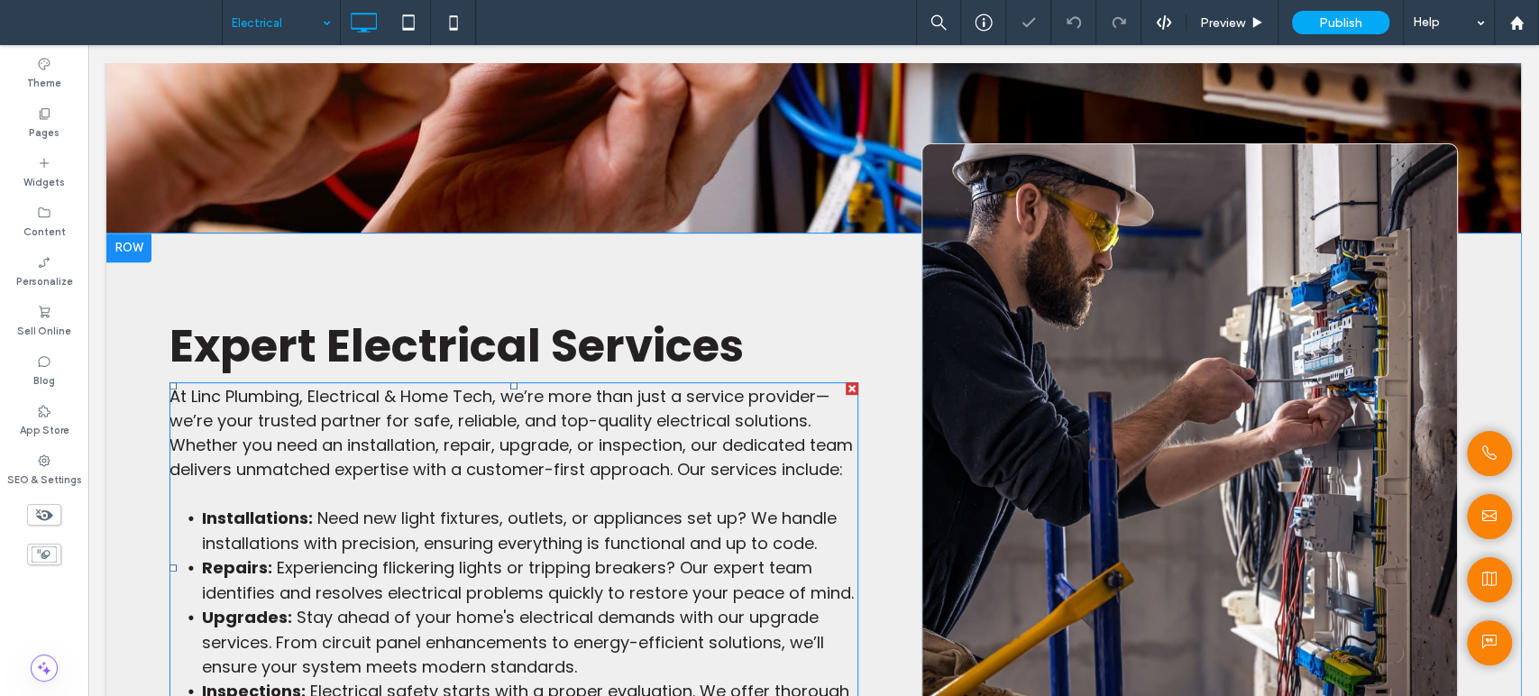
scroll to position [700, 0]
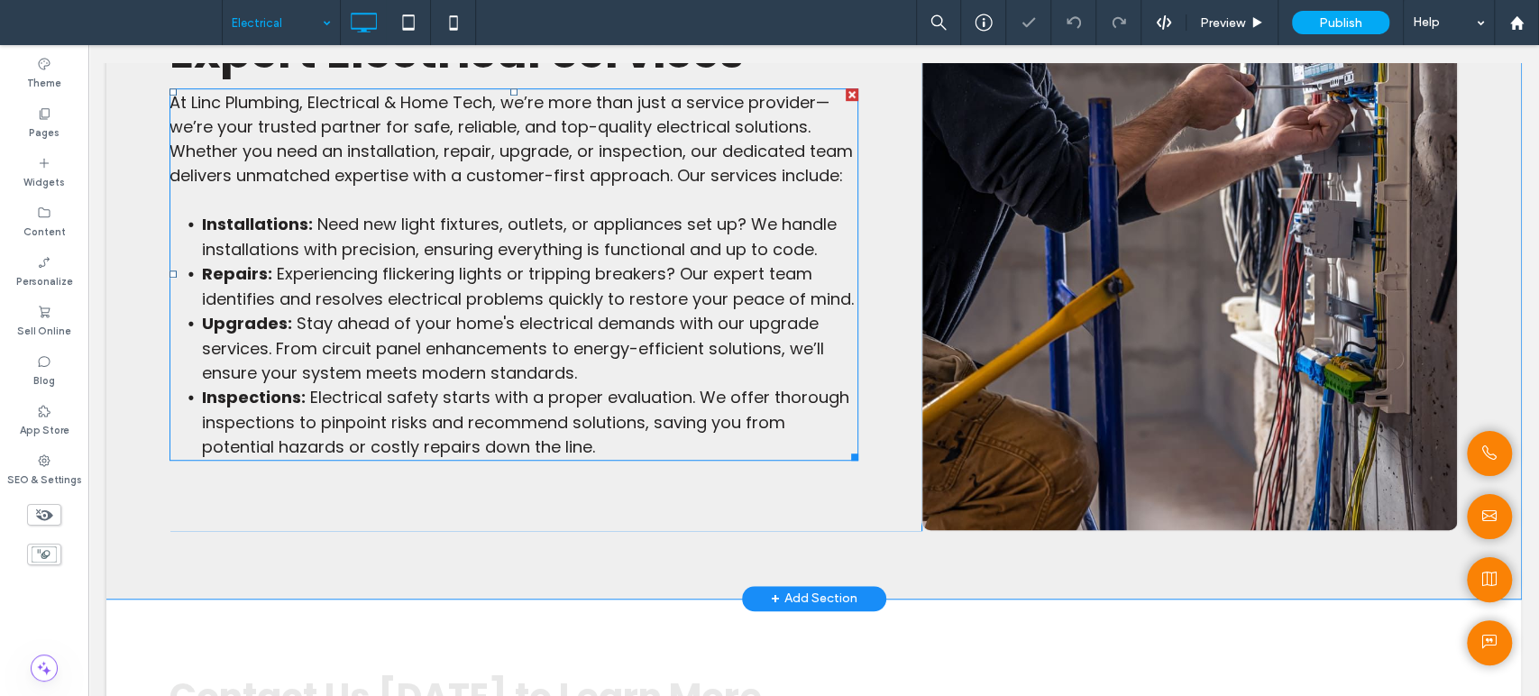
click at [596, 310] on span "Experiencing flickering lights or tripping breakers? Our expert team identifies…" at bounding box center [528, 286] width 652 height 48
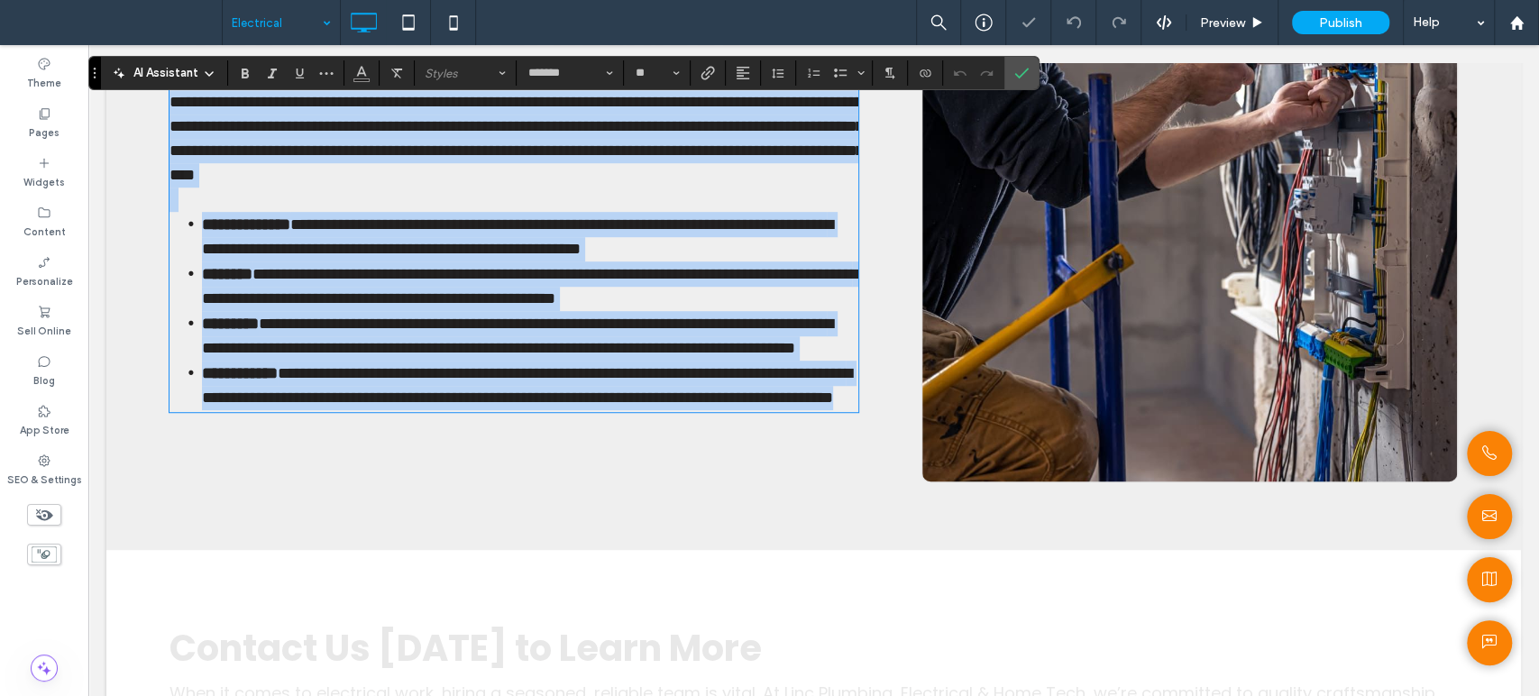
type input "*******"
type input "**"
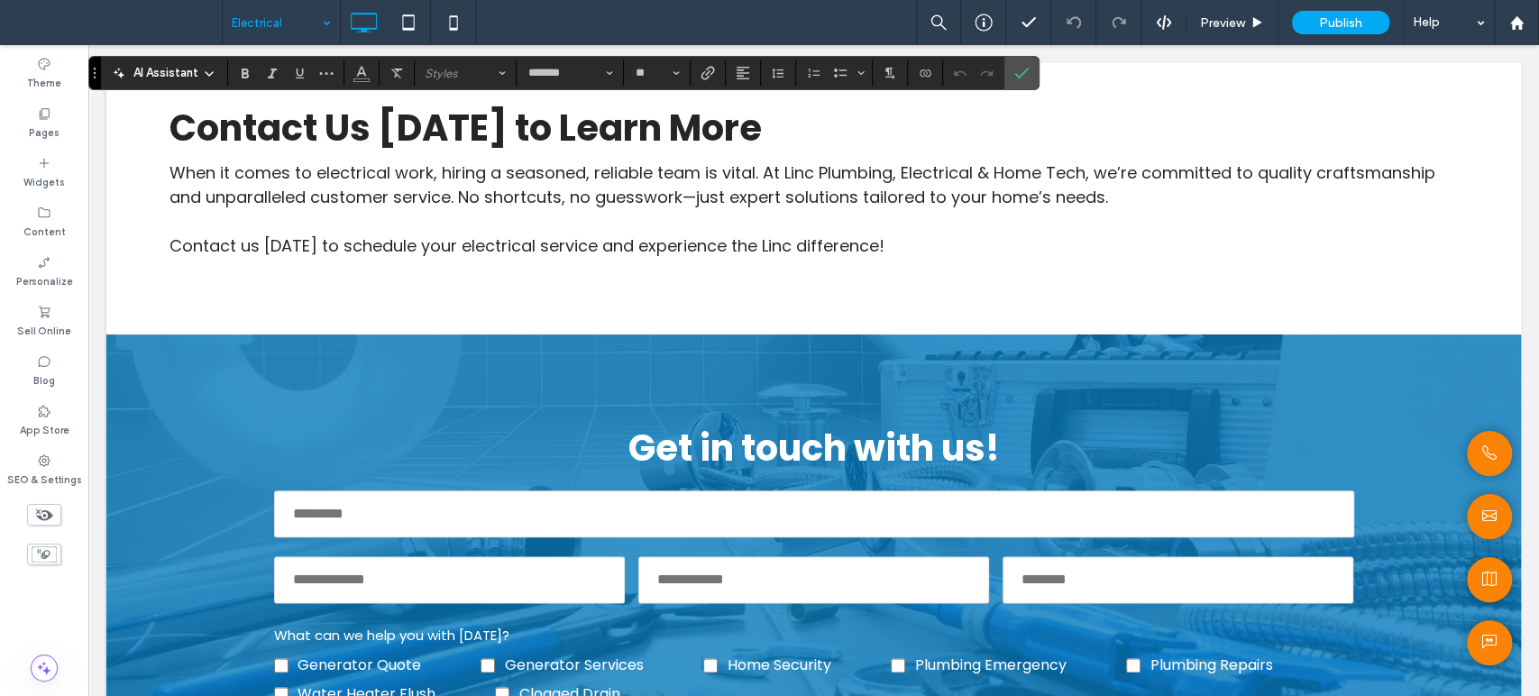
scroll to position [1301, 0]
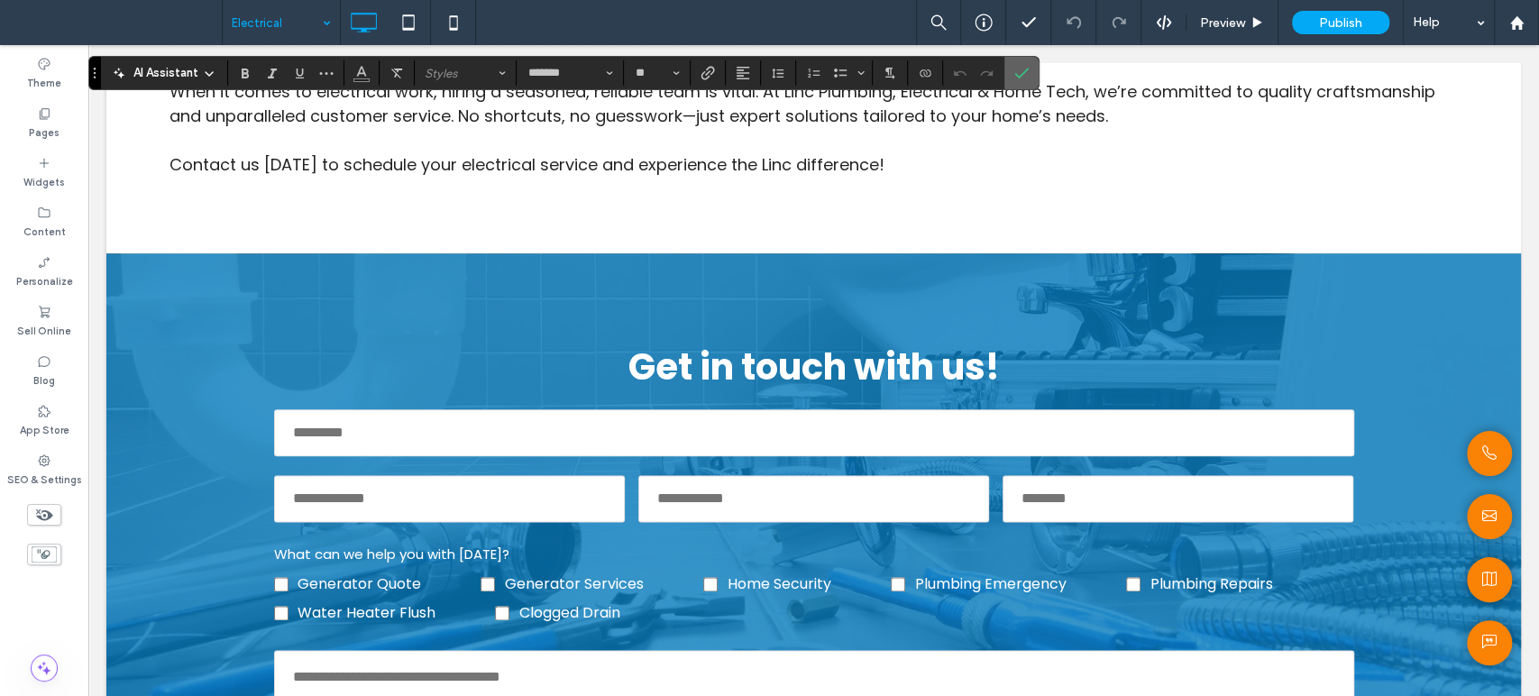
click at [1009, 84] on label "Confirm" at bounding box center [1021, 73] width 27 height 32
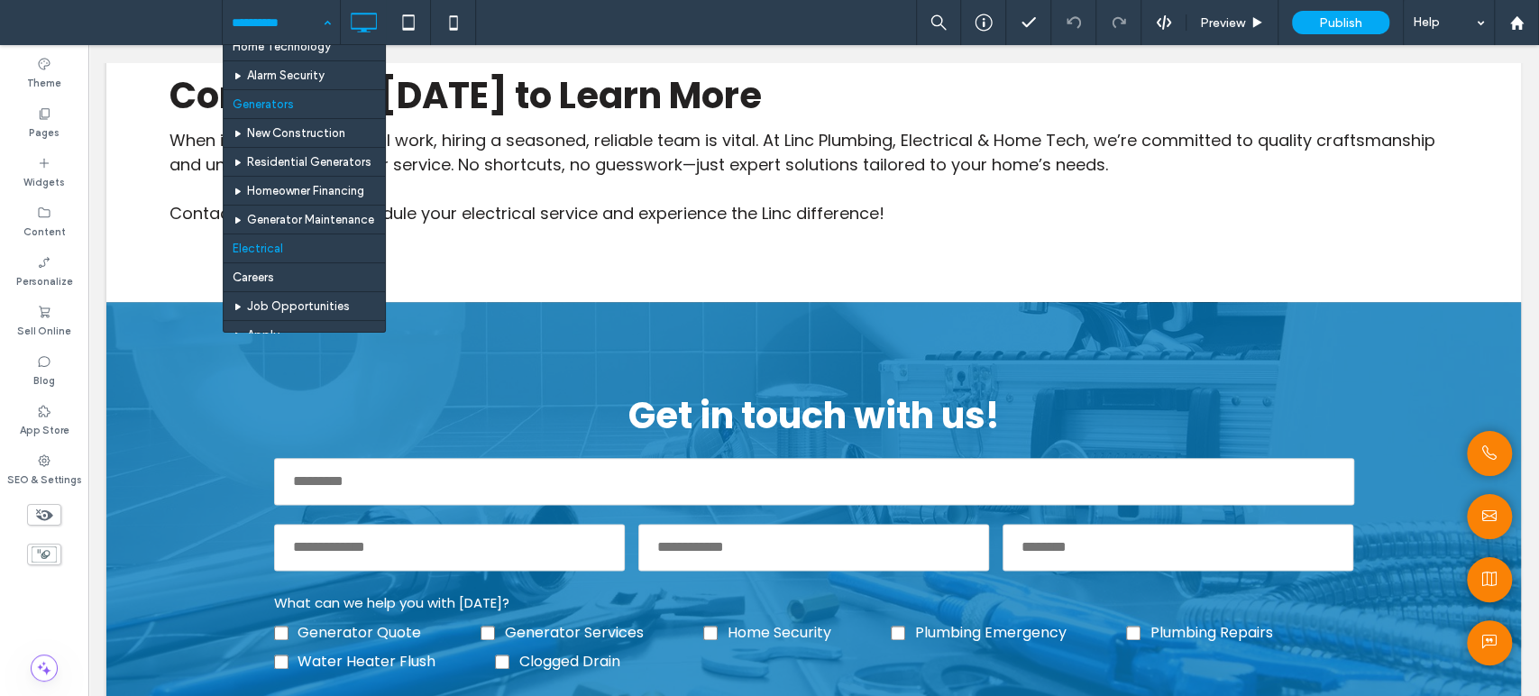
scroll to position [200, 0]
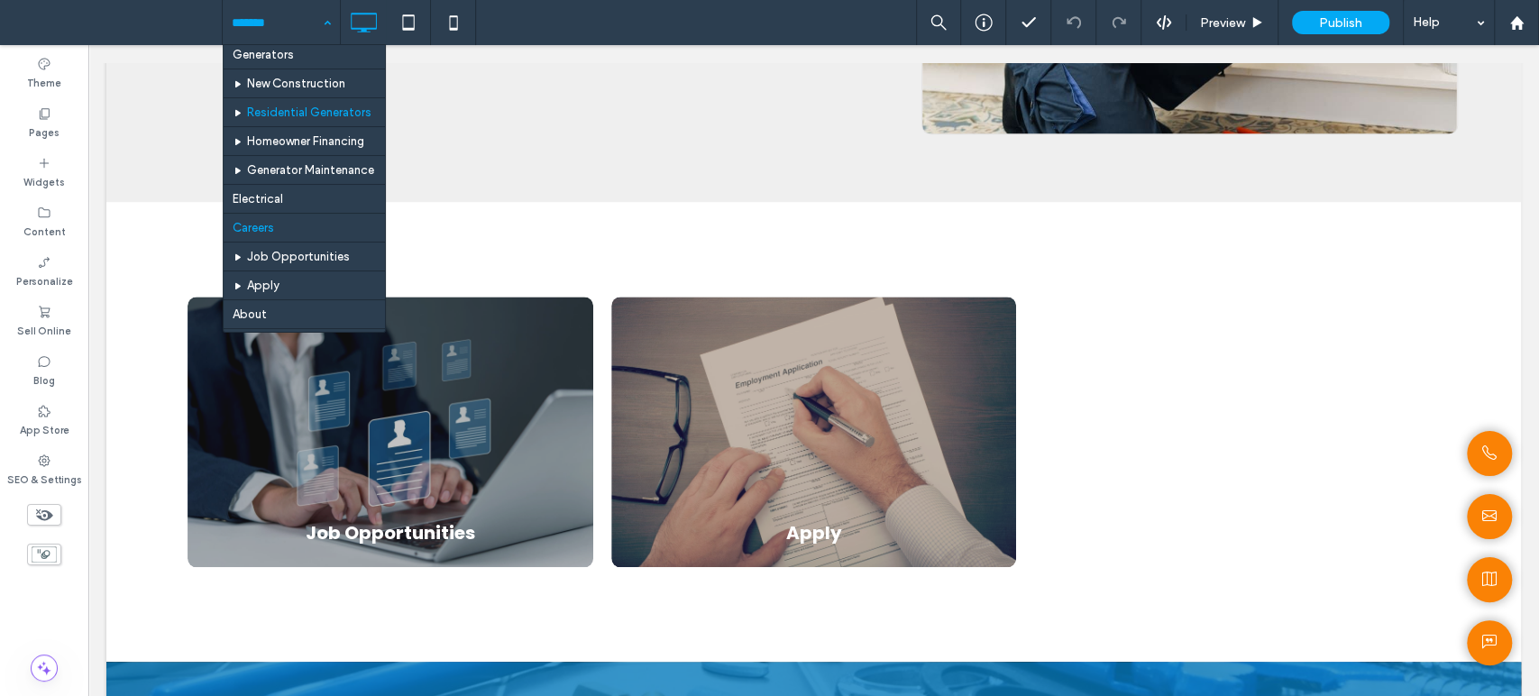
scroll to position [200, 0]
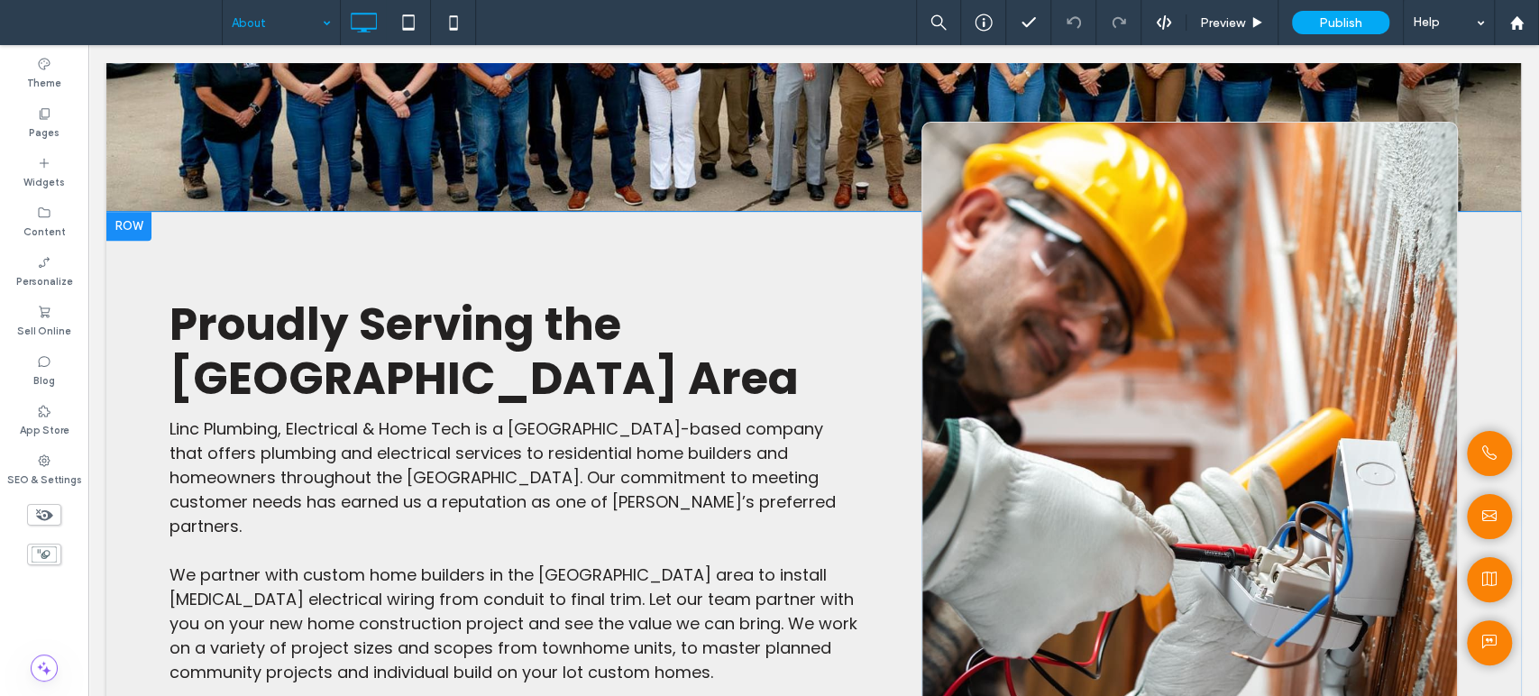
scroll to position [500, 0]
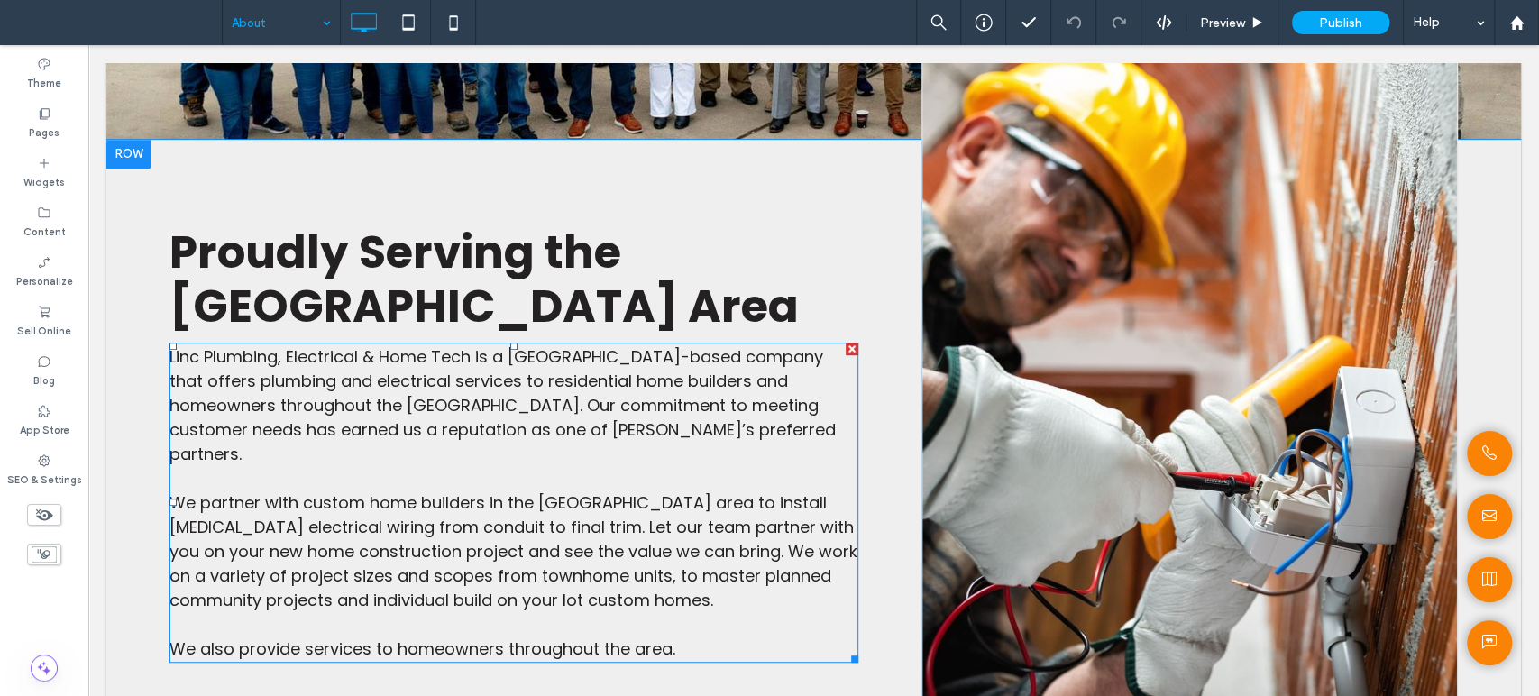
click at [787, 388] on span "Linc Plumbing, Electrical & Home Tech is a Houston-based company that offers pl…" at bounding box center [502, 405] width 666 height 120
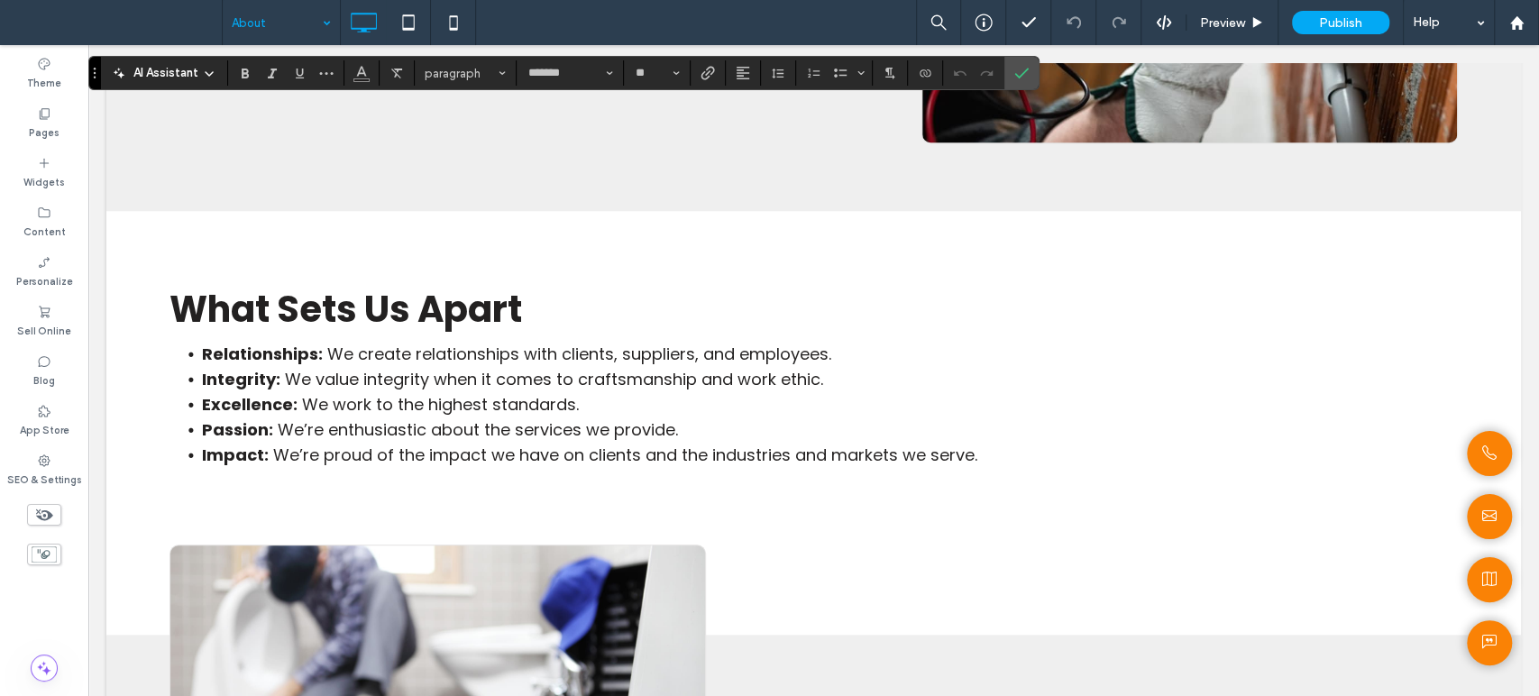
scroll to position [1101, 0]
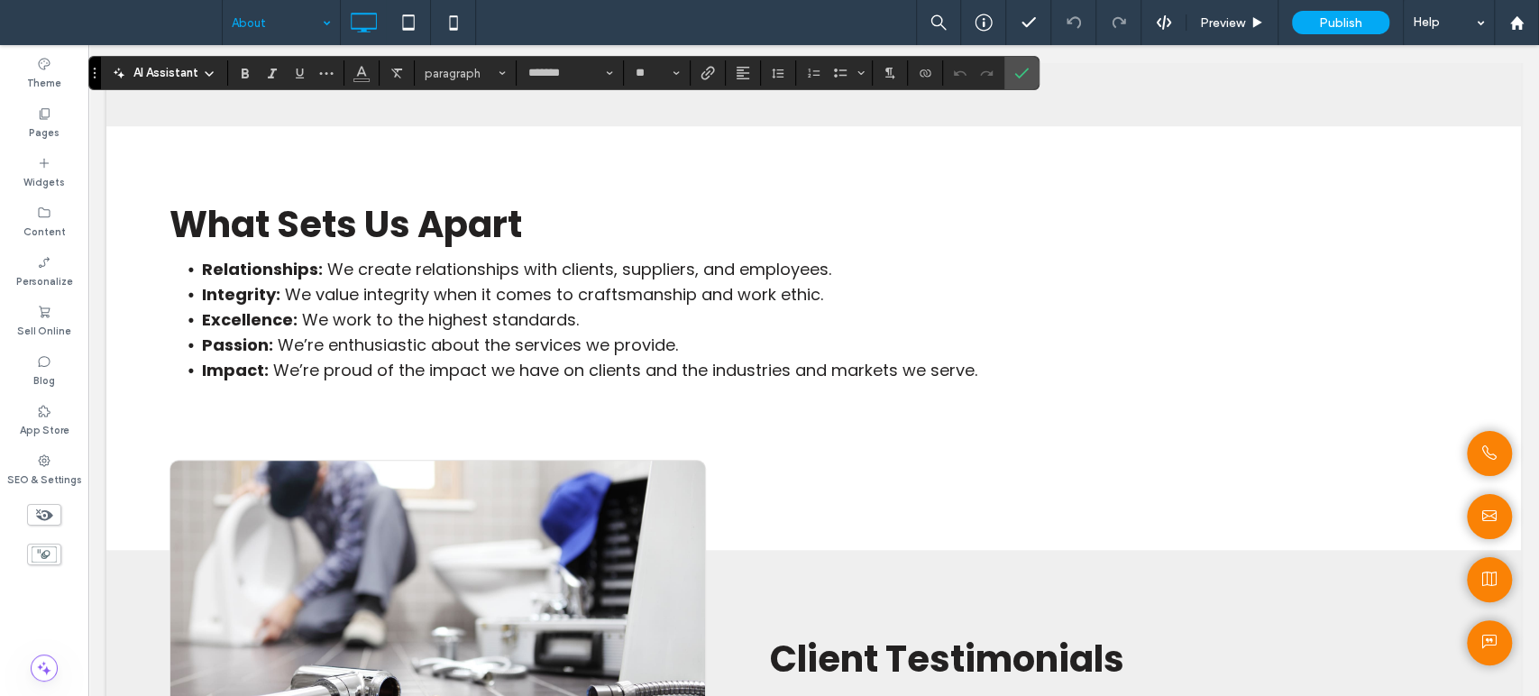
click at [598, 356] on span "We’re enthusiastic about the services we provide." at bounding box center [478, 344] width 400 height 23
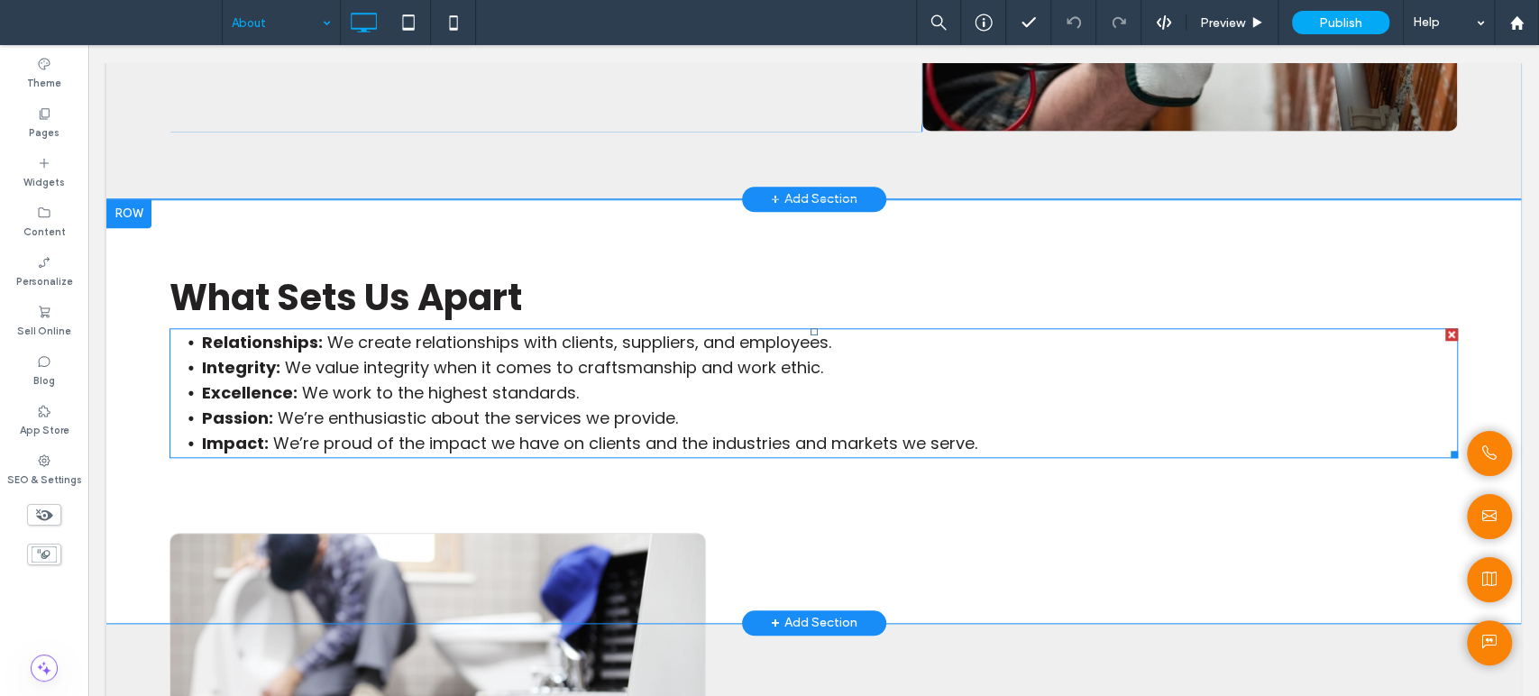
click at [597, 406] on span "We’re enthusiastic about the services we provide." at bounding box center [478, 417] width 400 height 23
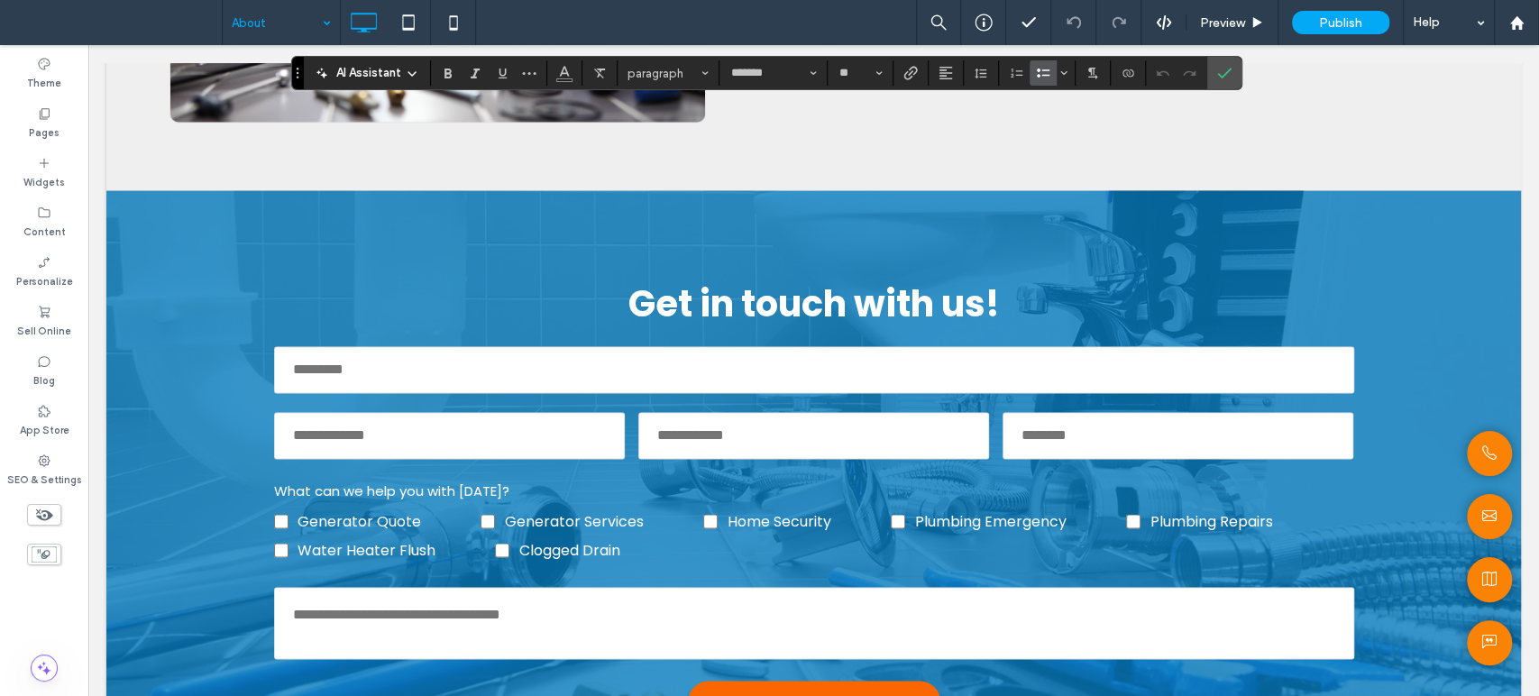
scroll to position [2003, 0]
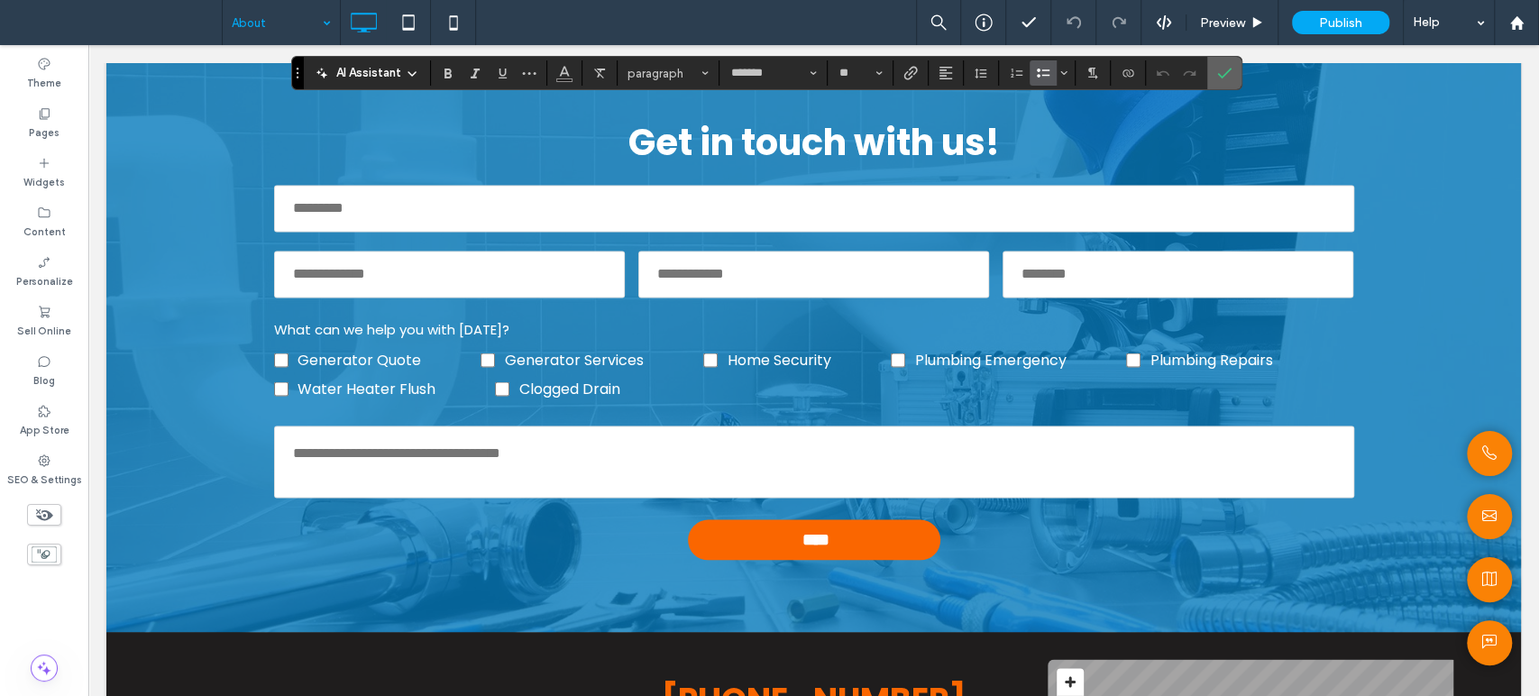
click at [1221, 66] on icon "Confirm" at bounding box center [1224, 73] width 14 height 14
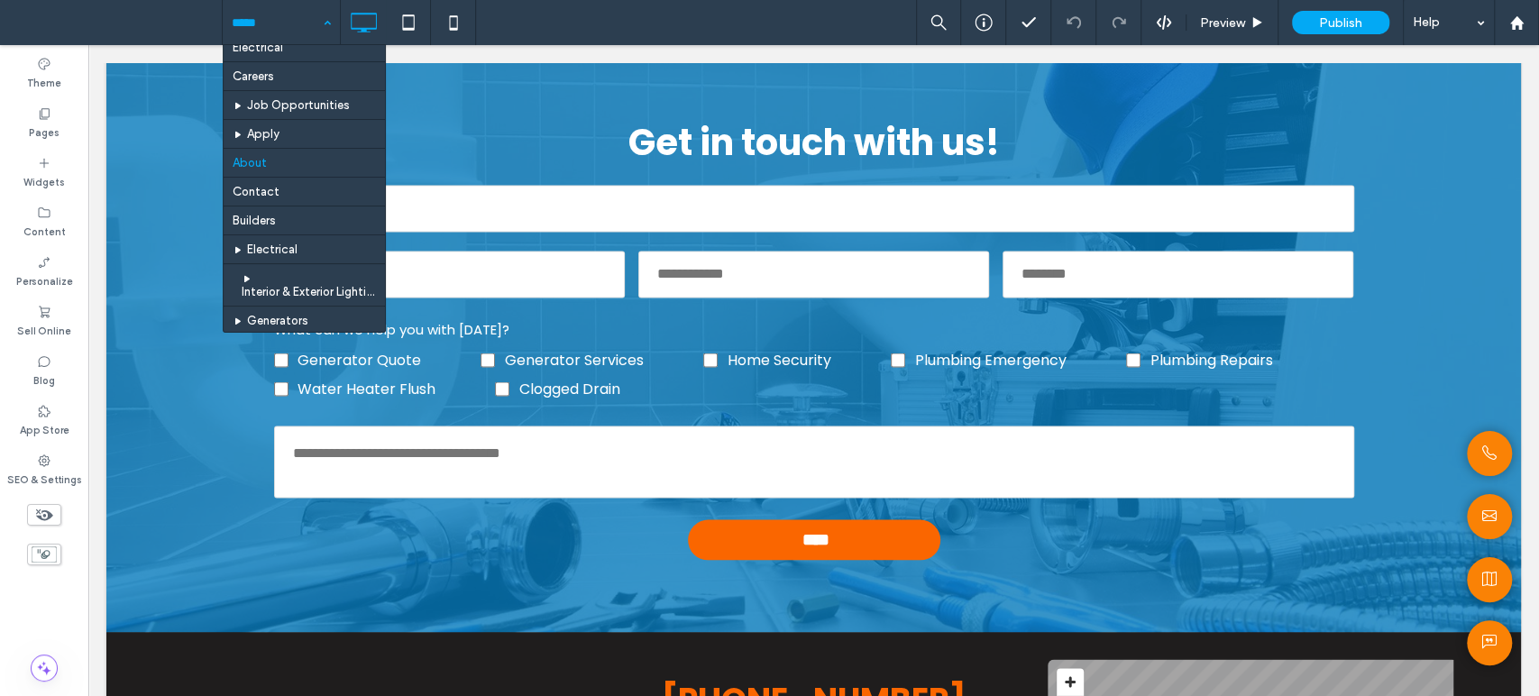
scroll to position [479, 0]
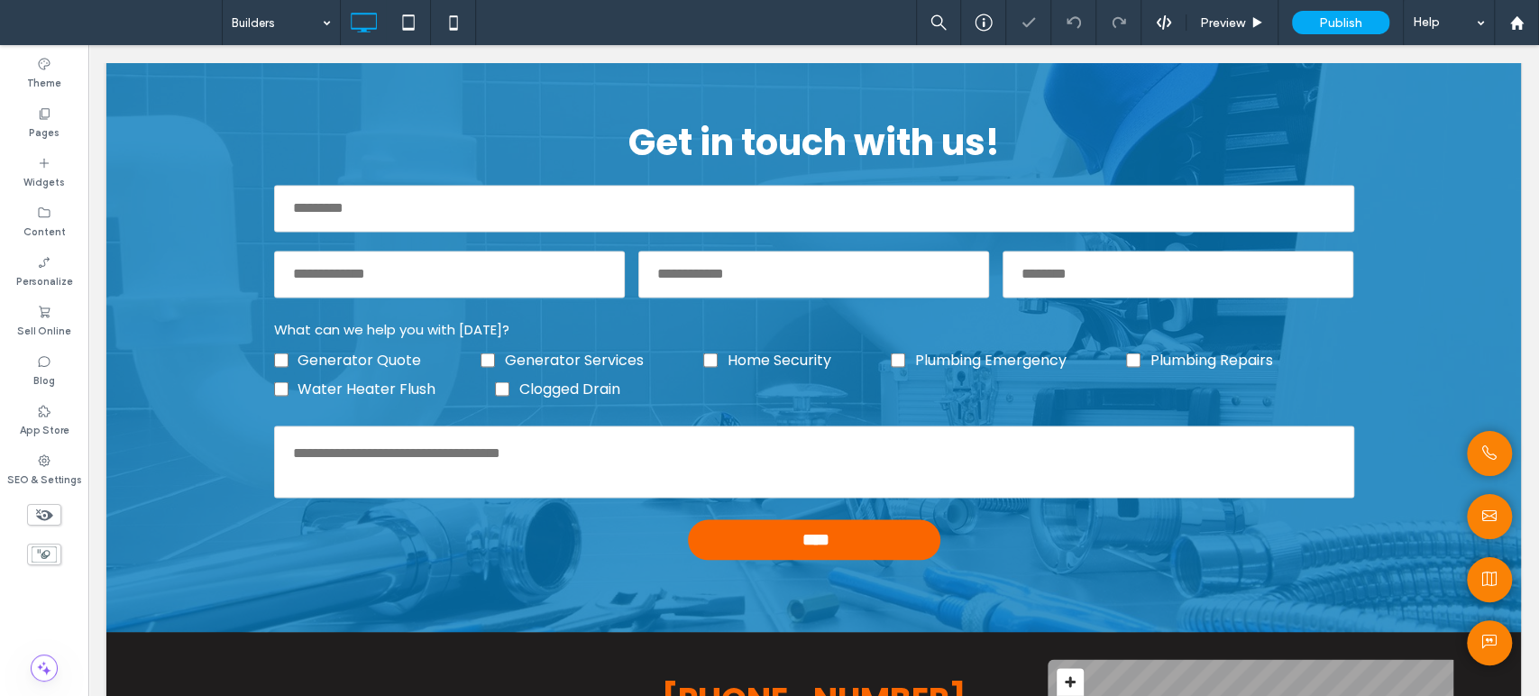
type input "*******"
type input "**"
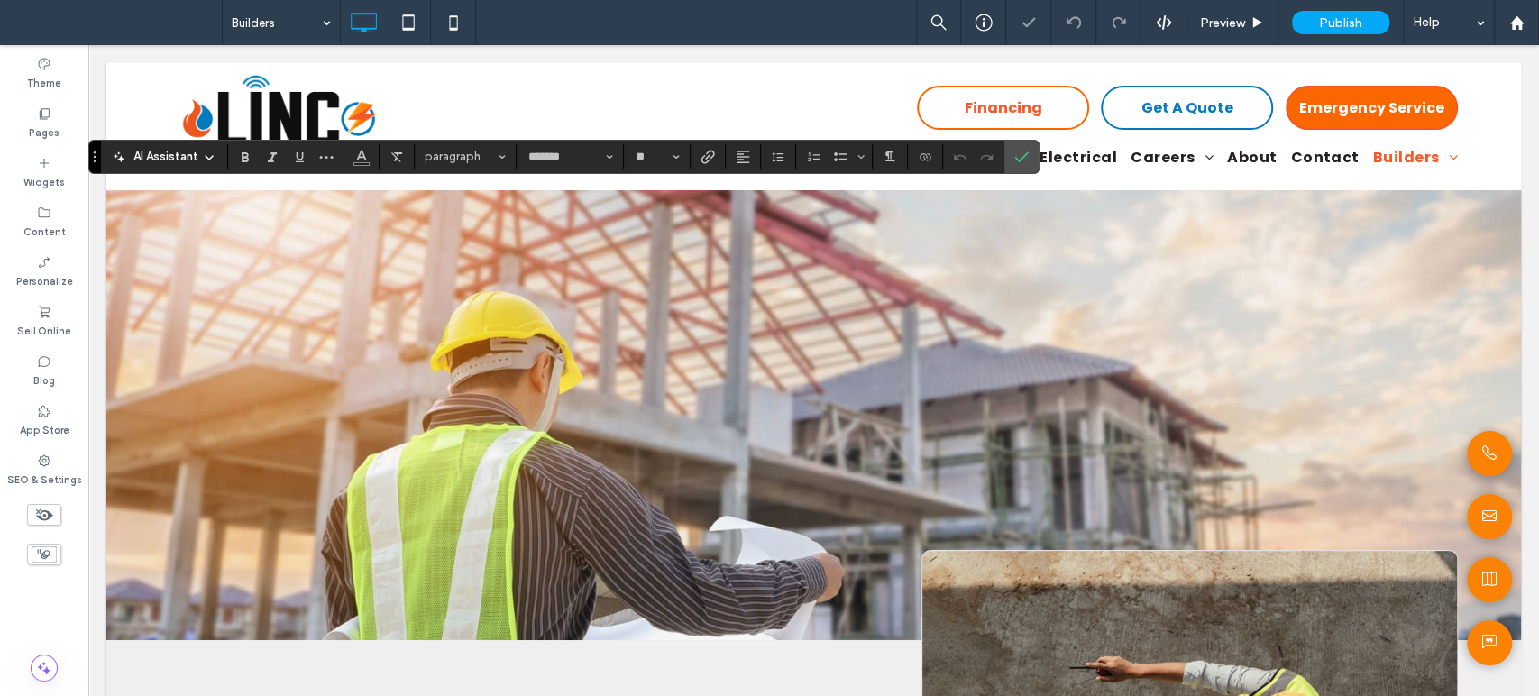
scroll to position [600, 0]
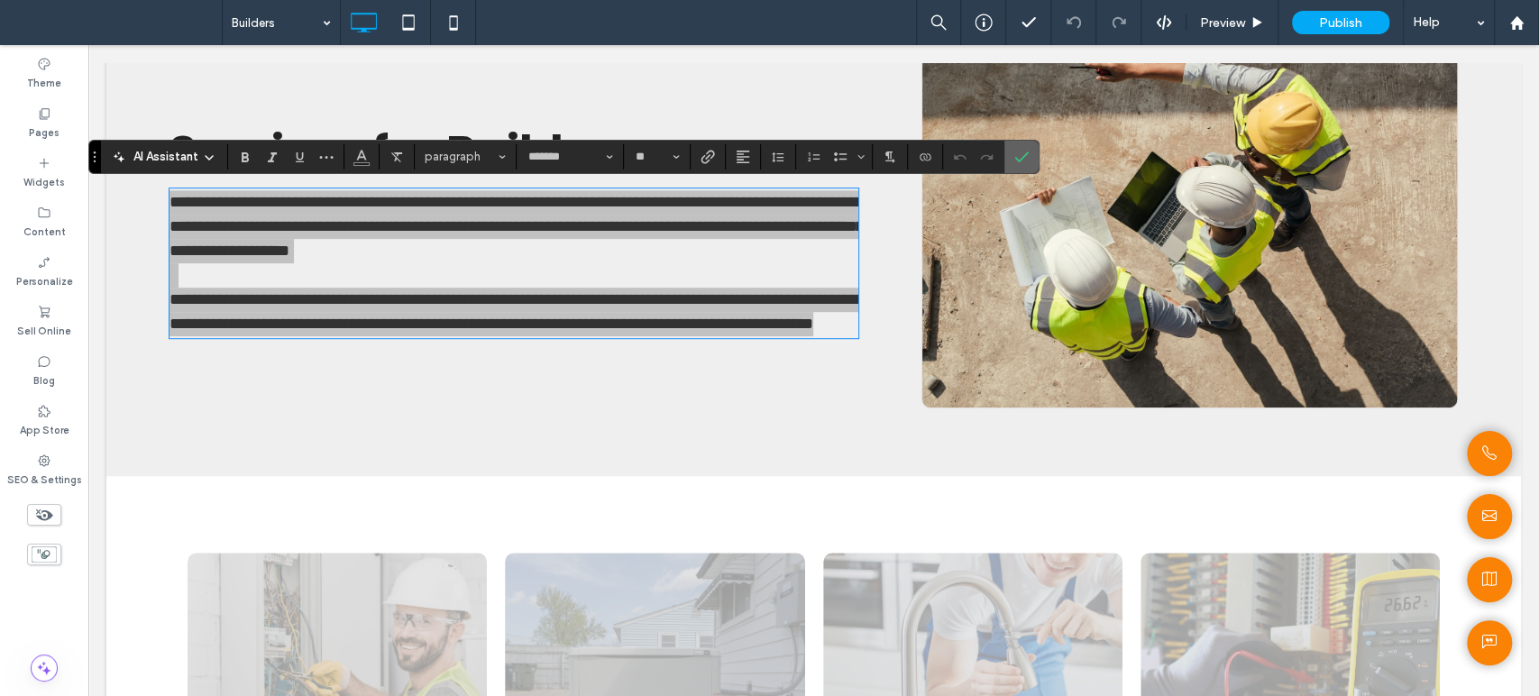
click at [1018, 153] on icon "Confirm" at bounding box center [1021, 157] width 14 height 14
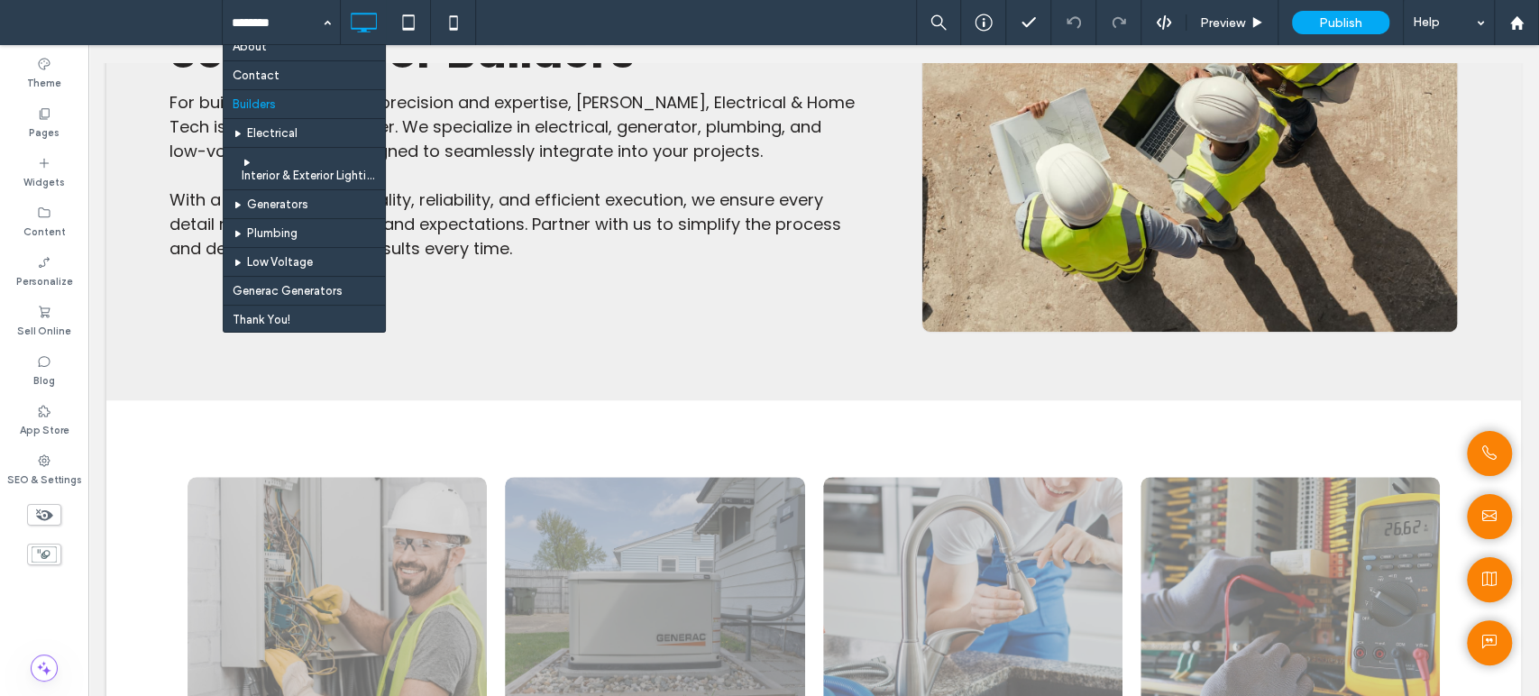
scroll to position [479, 0]
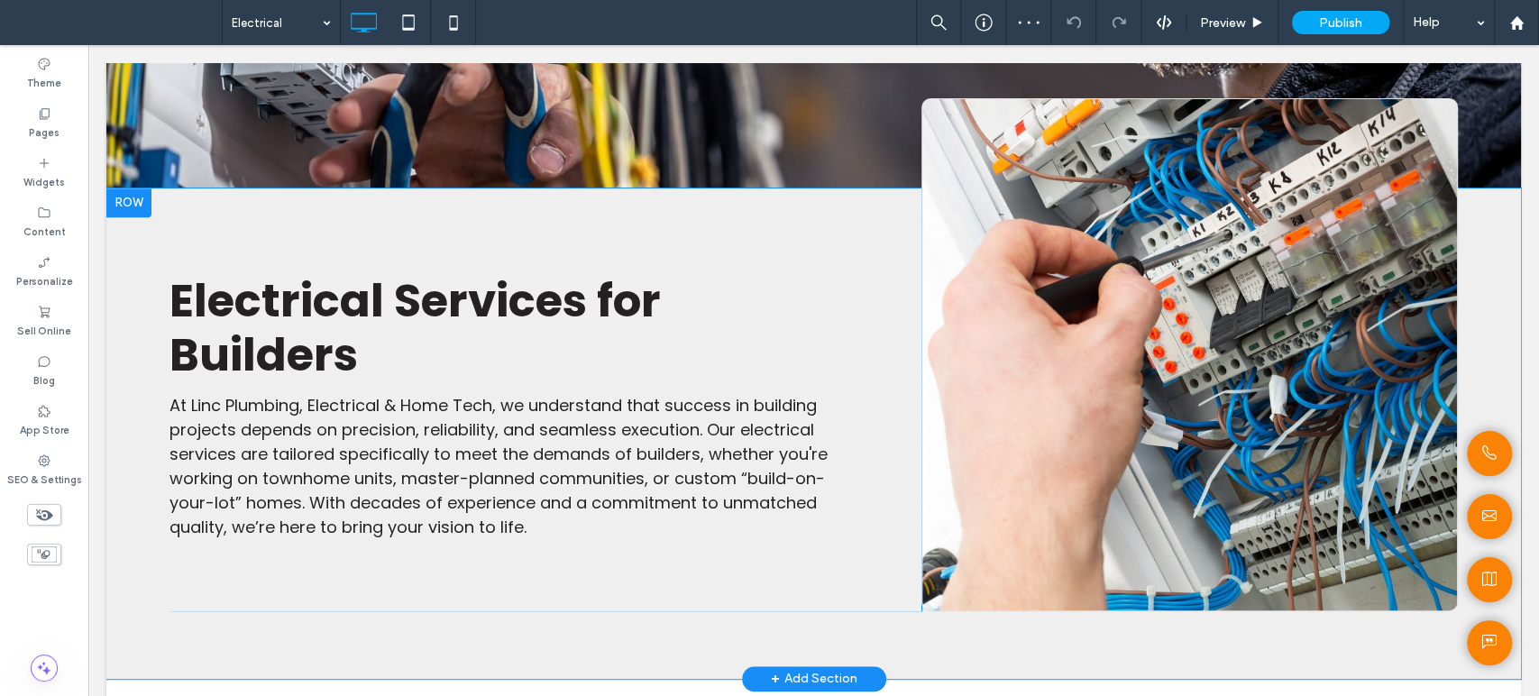
scroll to position [500, 0]
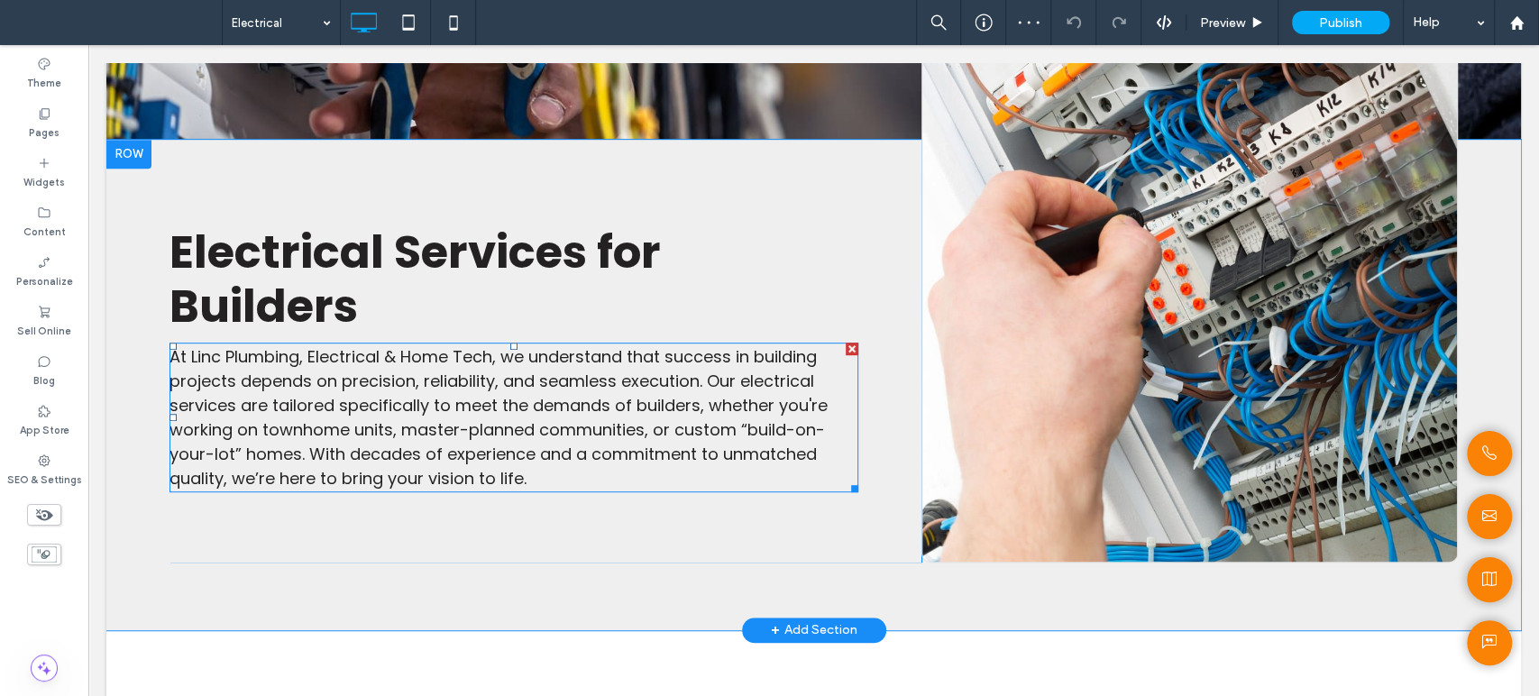
click at [465, 457] on span "At Linc Plumbing, Electrical & Home Tech, we understand that success in buildin…" at bounding box center [498, 417] width 658 height 144
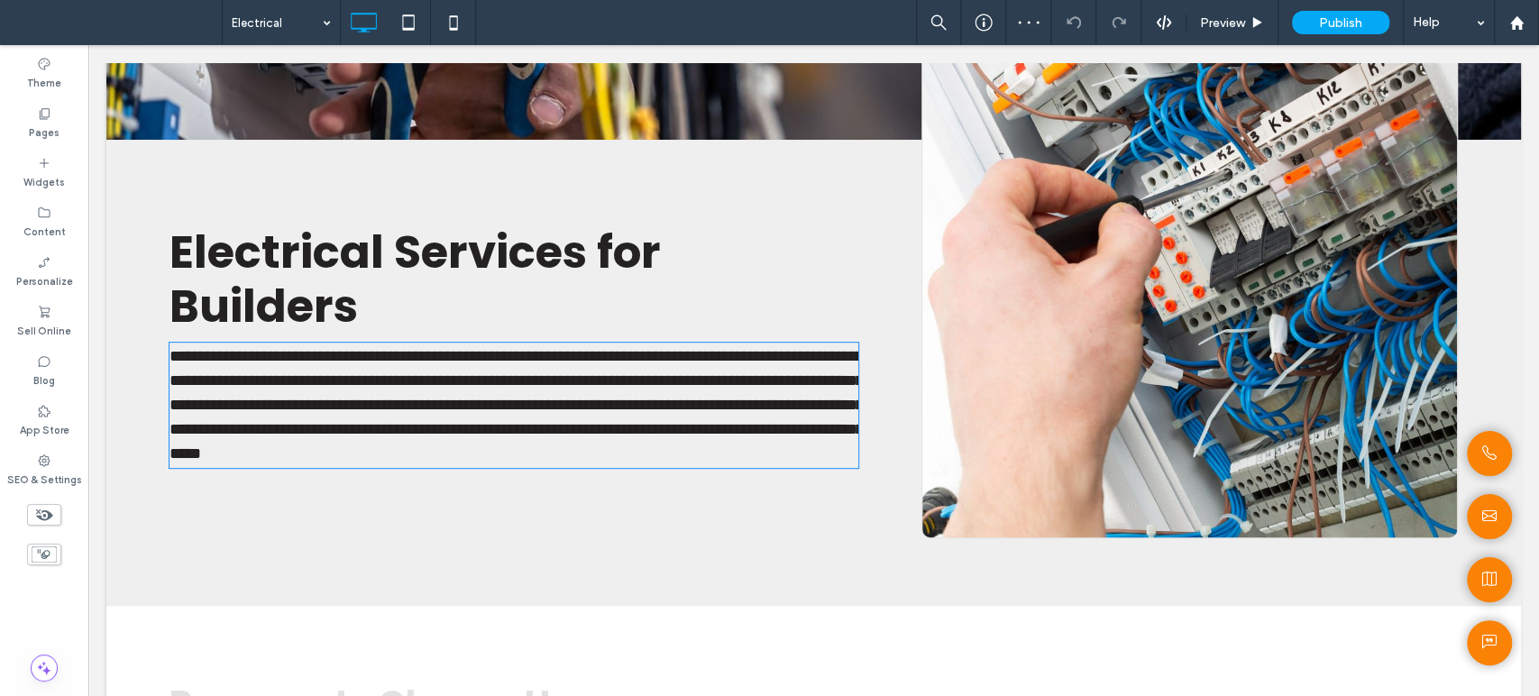
type input "*******"
type input "**"
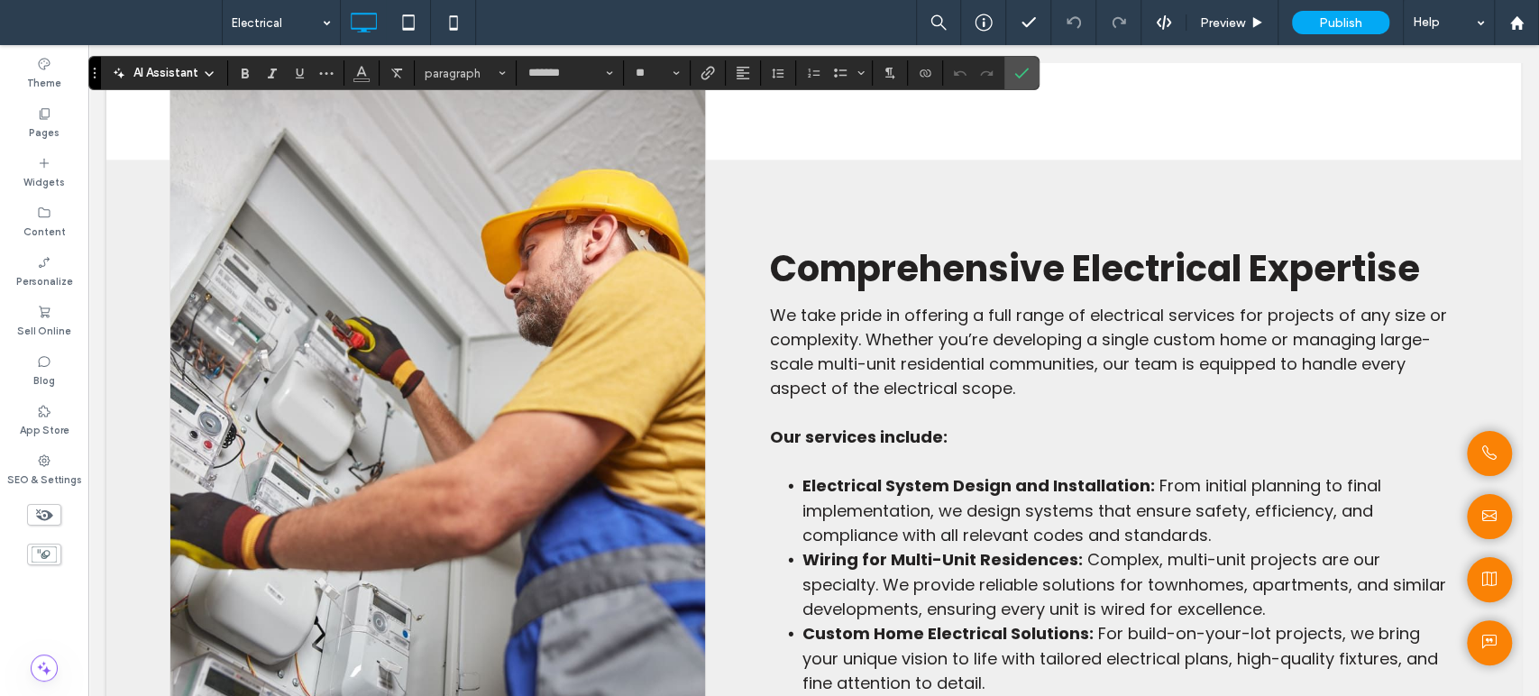
scroll to position [1602, 0]
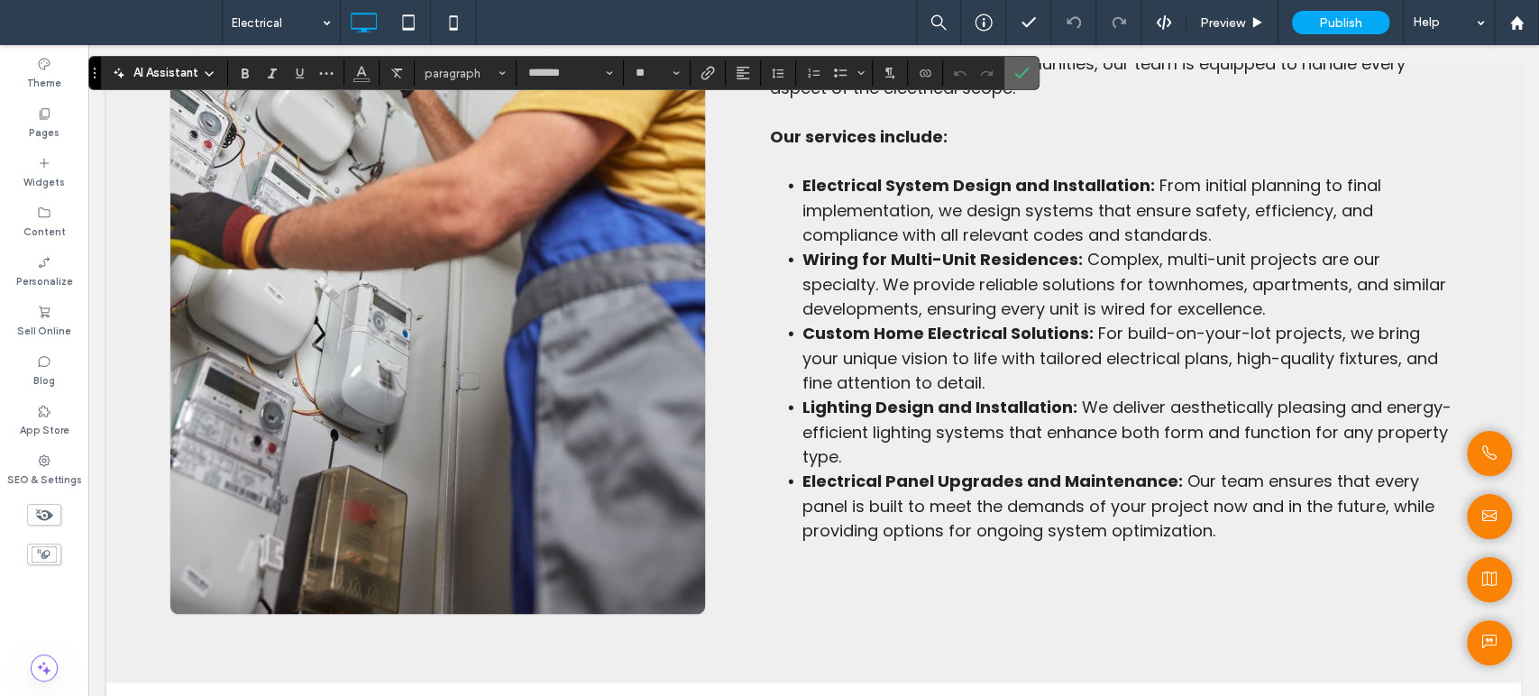
click at [1024, 78] on icon "Confirm" at bounding box center [1021, 73] width 14 height 14
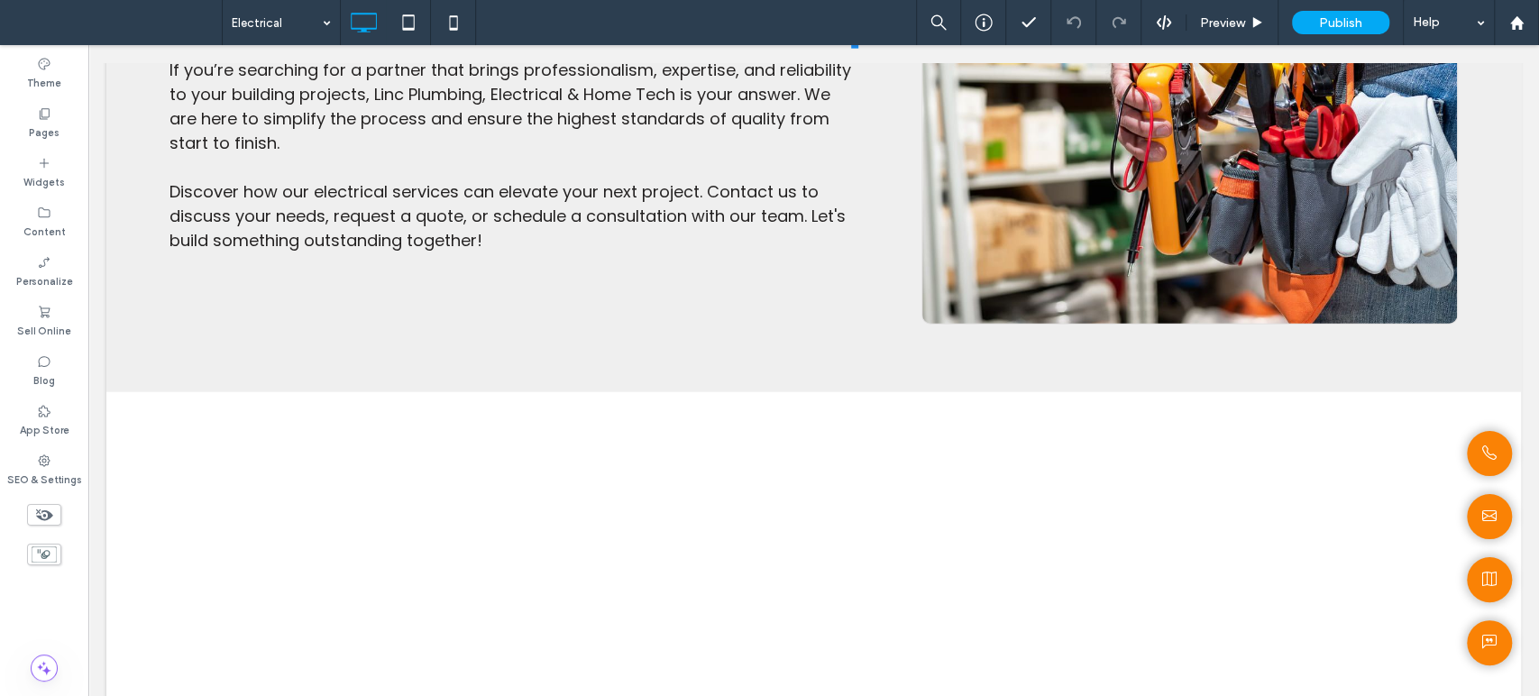
scroll to position [3104, 0]
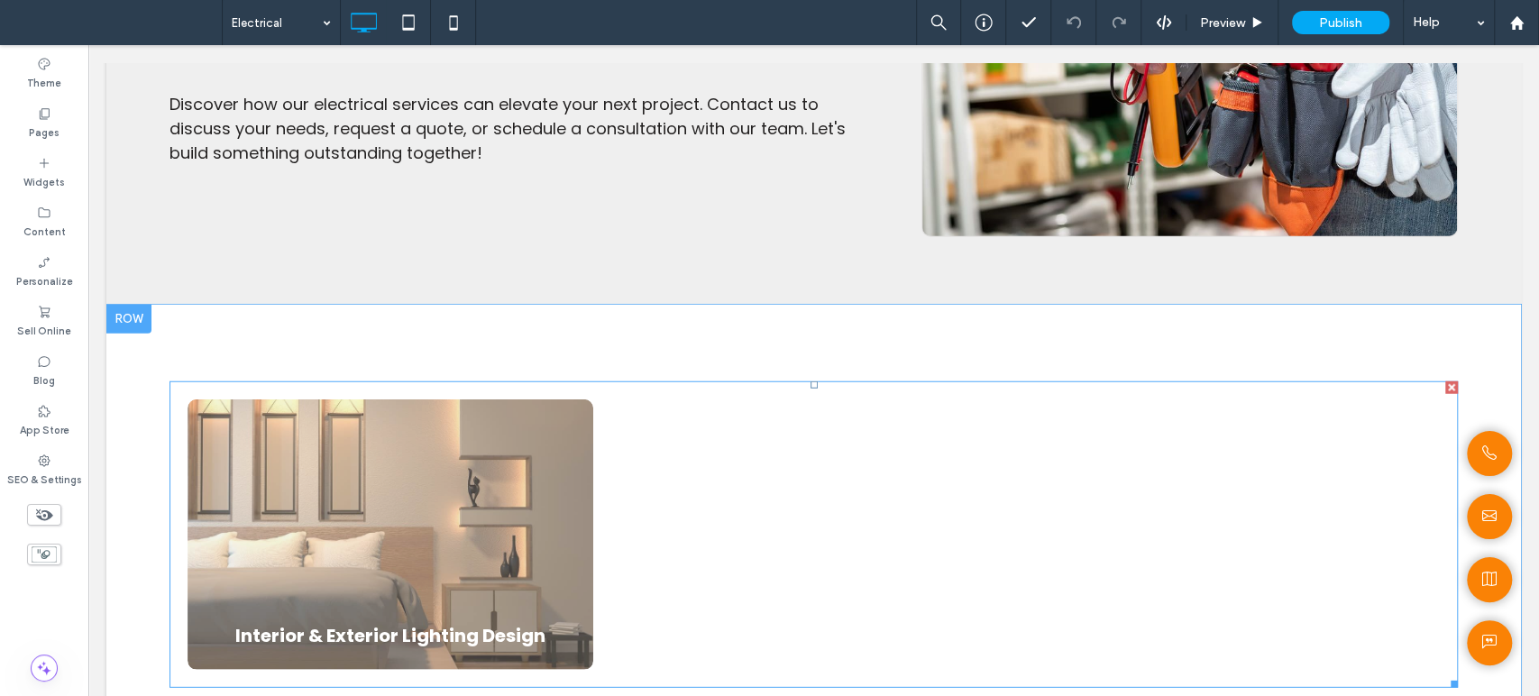
click at [471, 515] on link at bounding box center [391, 534] width 430 height 287
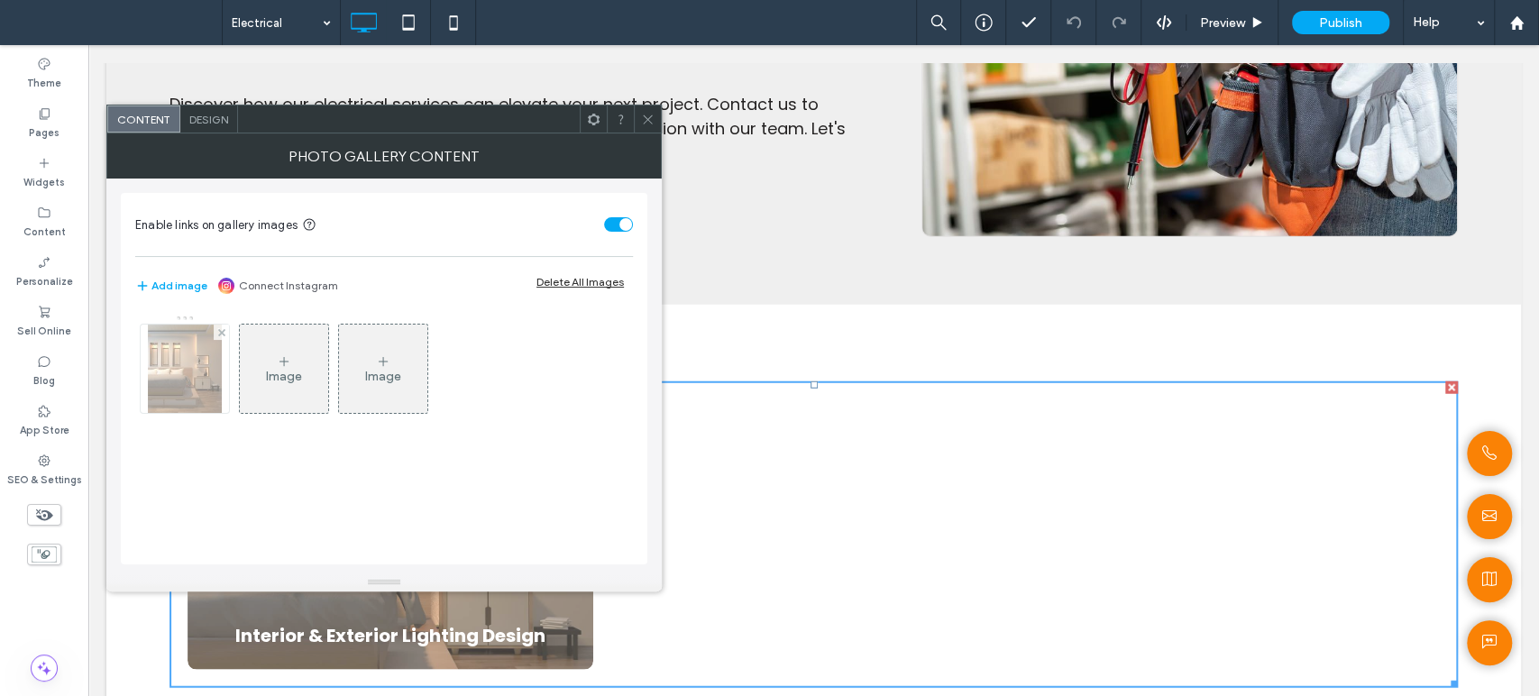
click at [177, 370] on img at bounding box center [184, 368] width 73 height 88
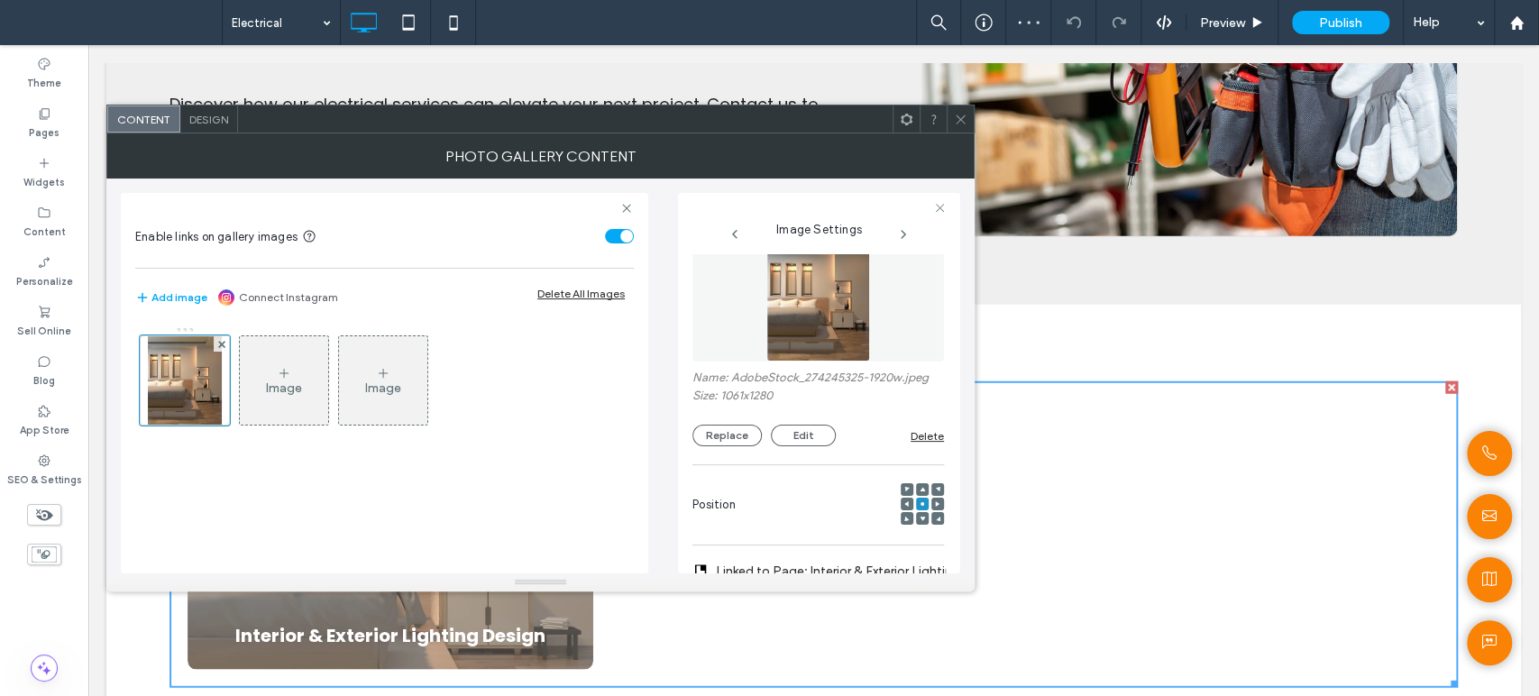
scroll to position [0, 0]
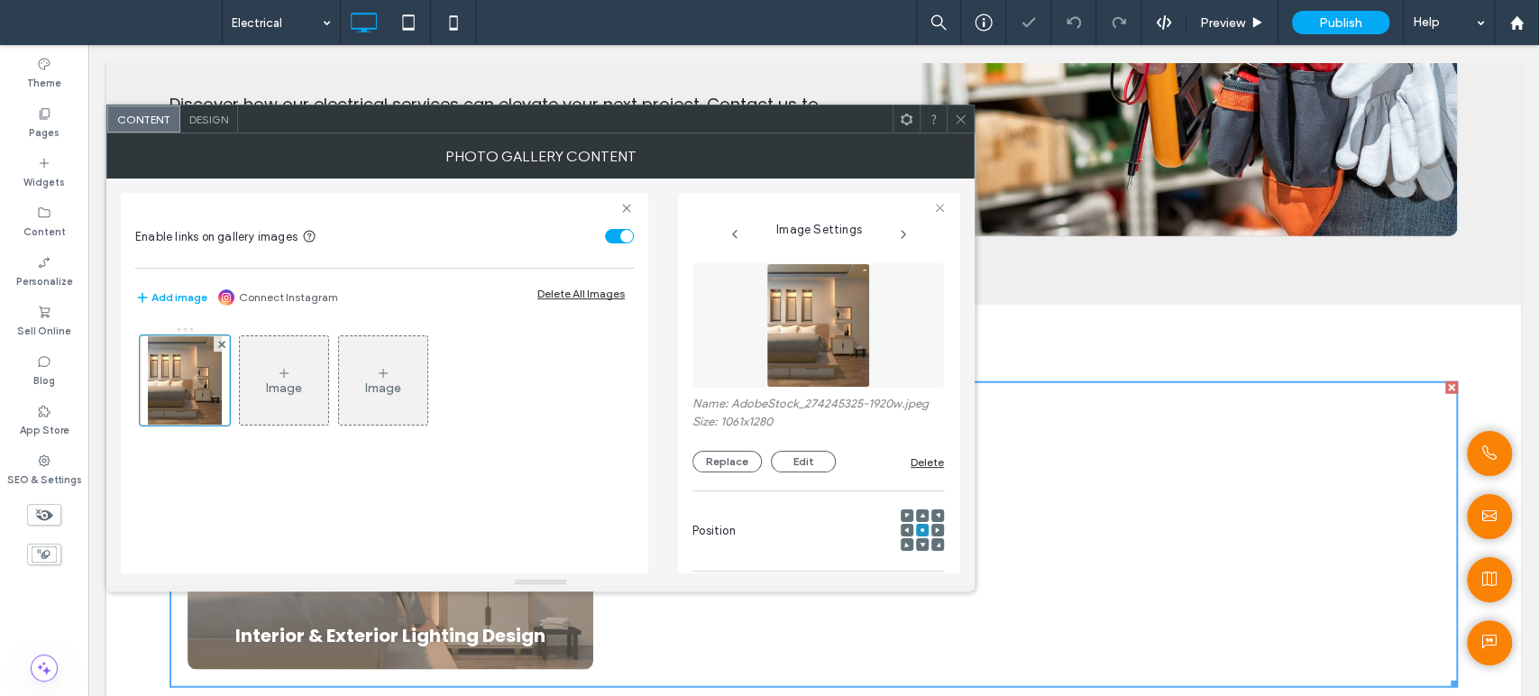
click at [958, 120] on icon at bounding box center [961, 120] width 14 height 14
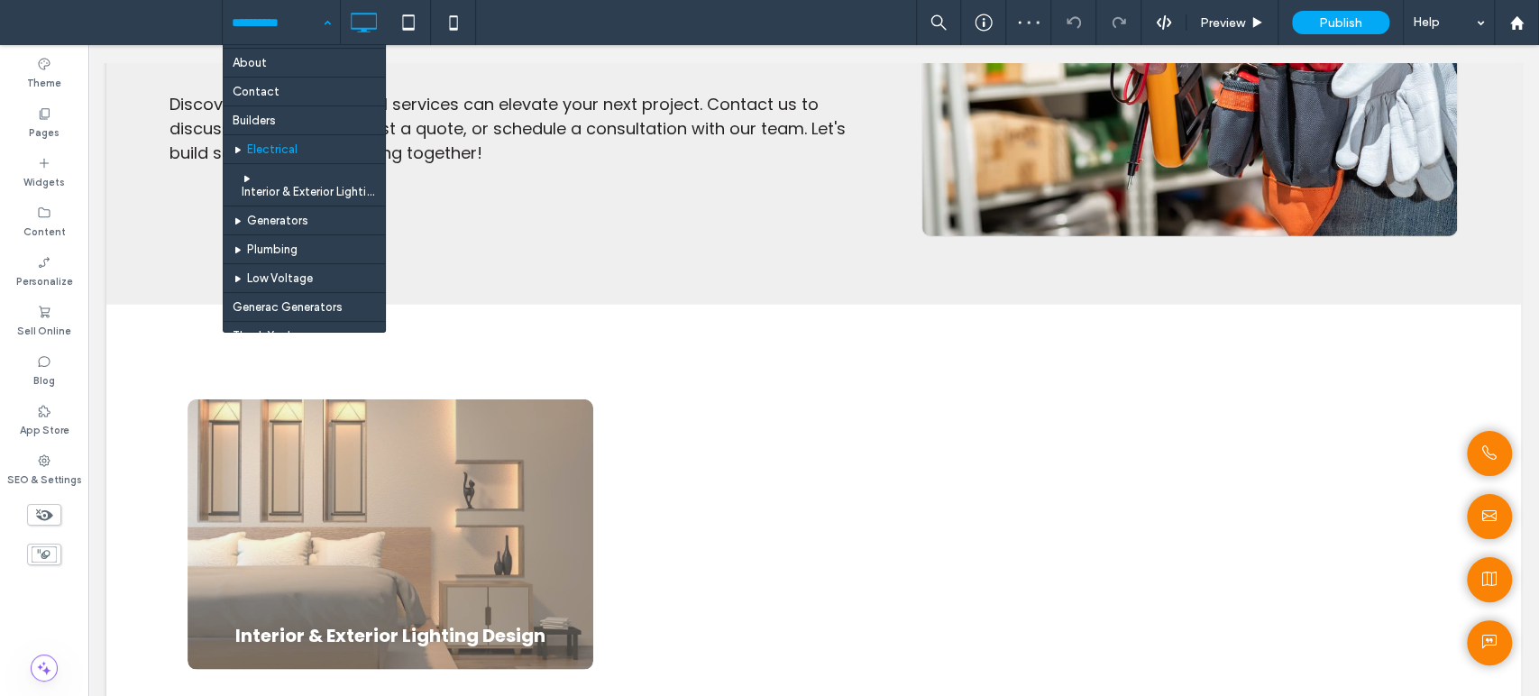
scroll to position [479, 0]
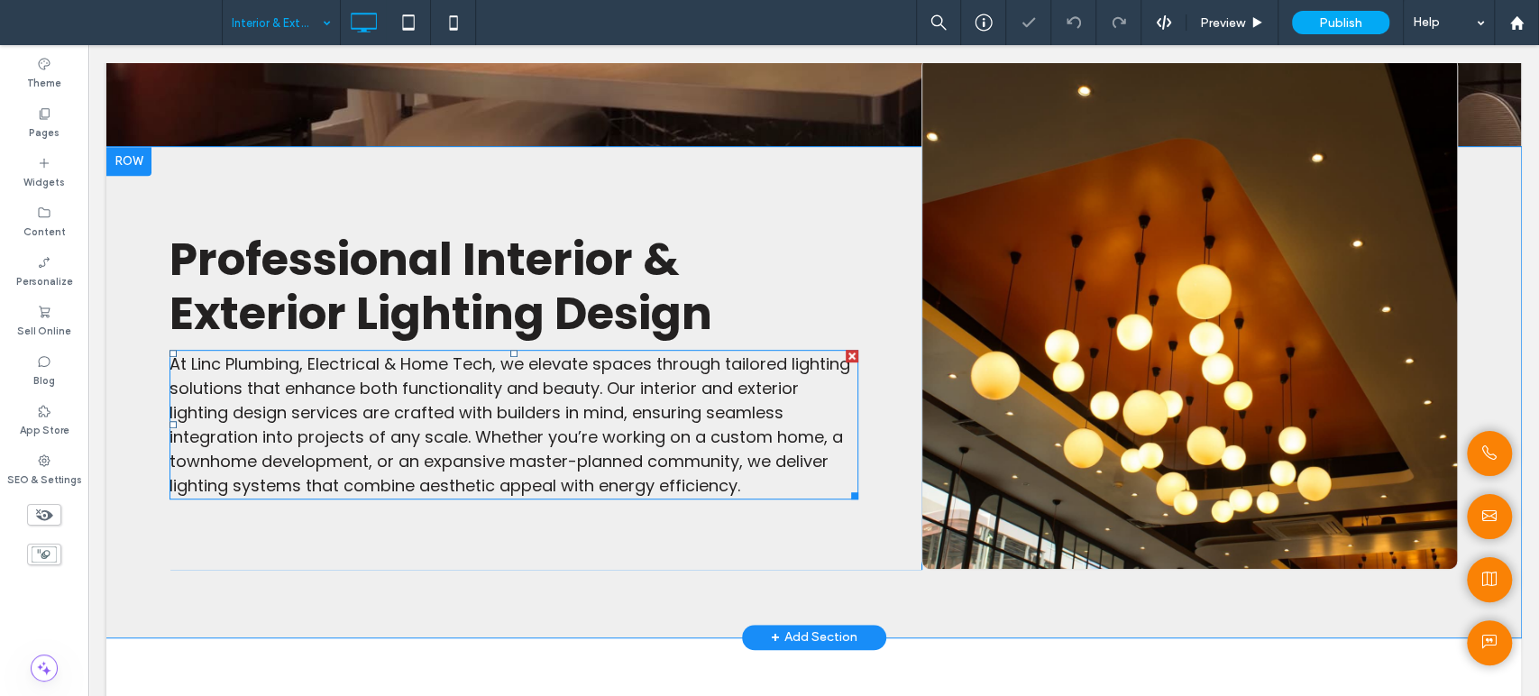
scroll to position [700, 0]
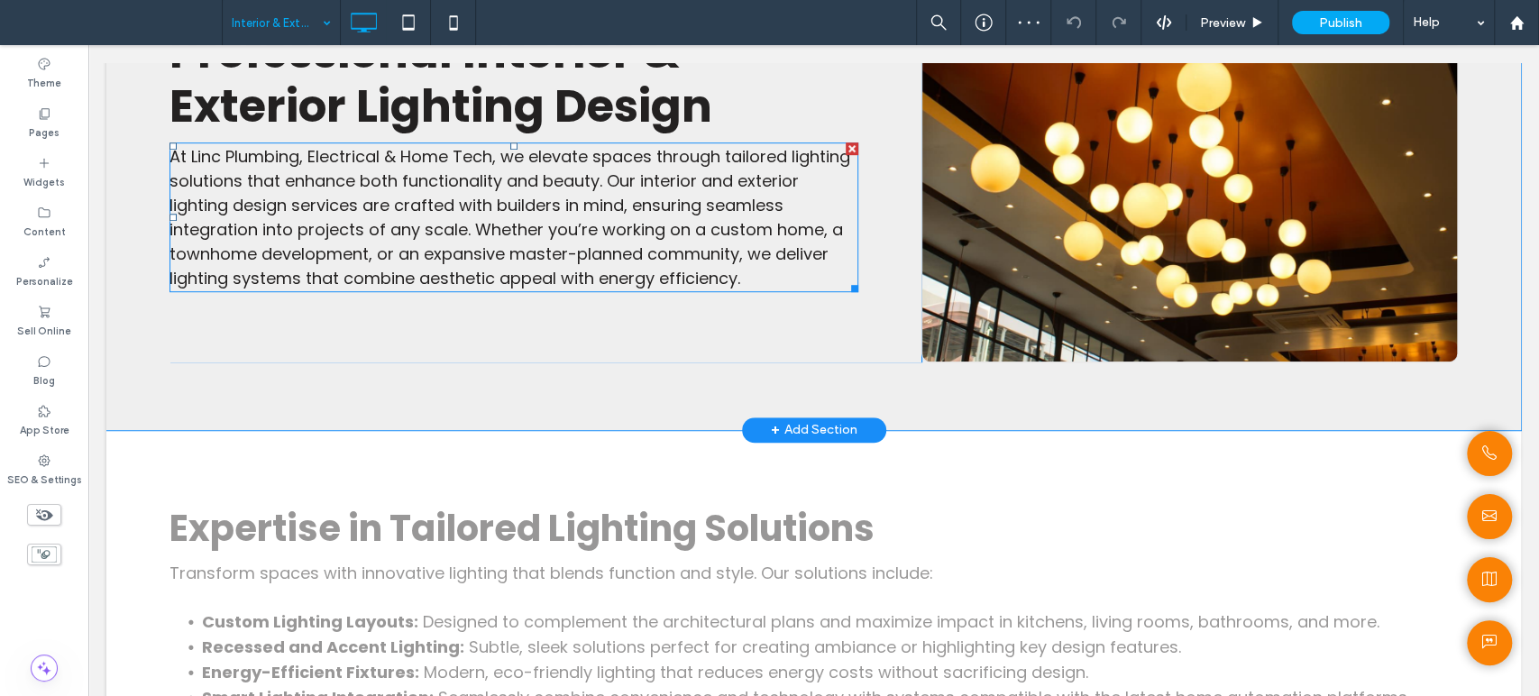
click at [553, 260] on span "At Linc Plumbing, Electrical & Home Tech, we elevate spaces through tailored li…" at bounding box center [509, 217] width 680 height 144
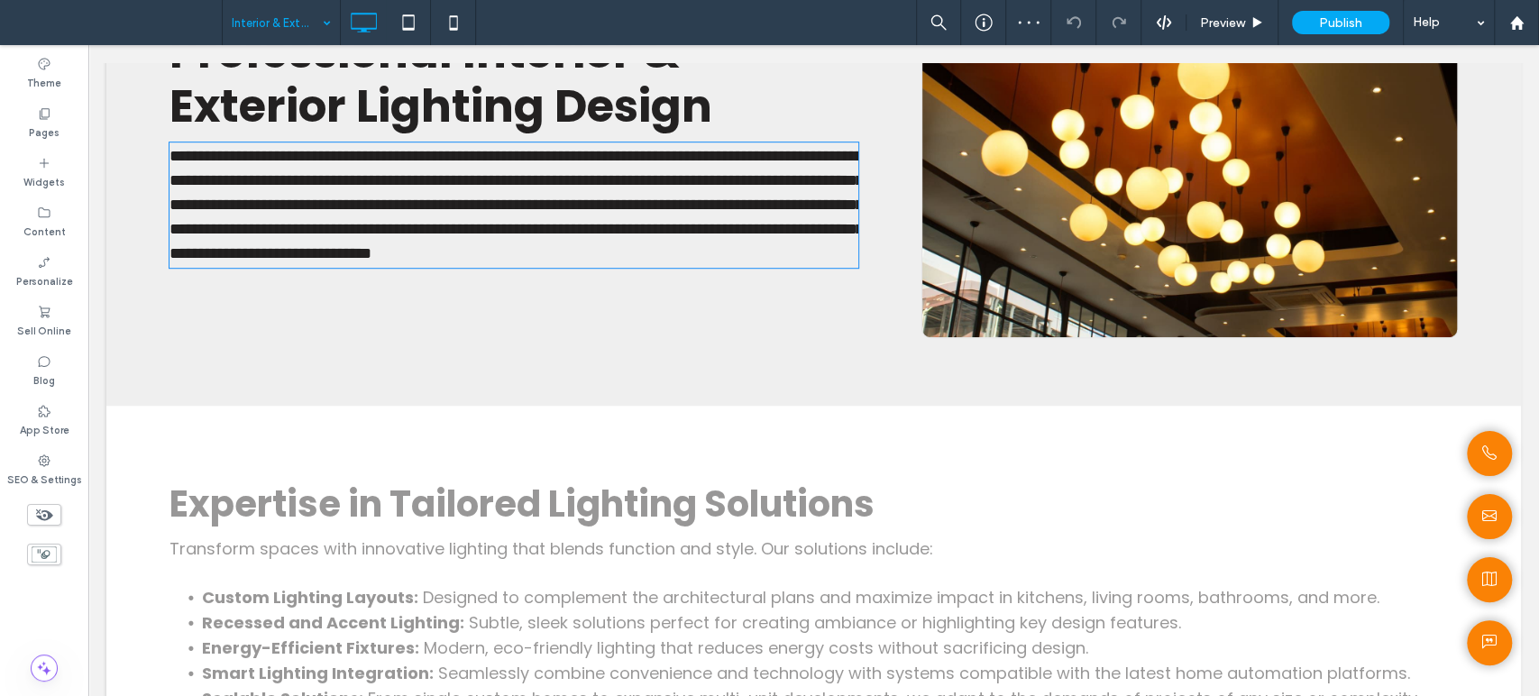
type input "*******"
type input "**"
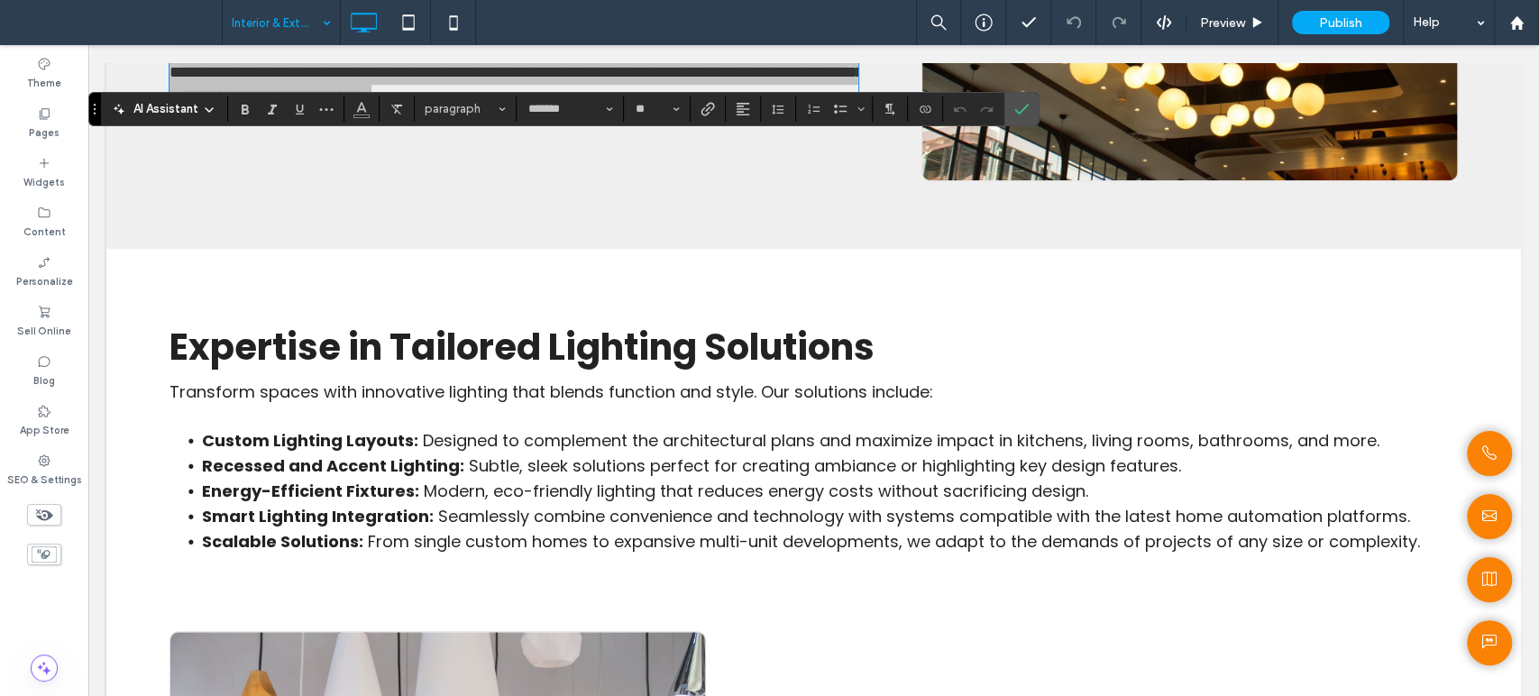
scroll to position [1001, 0]
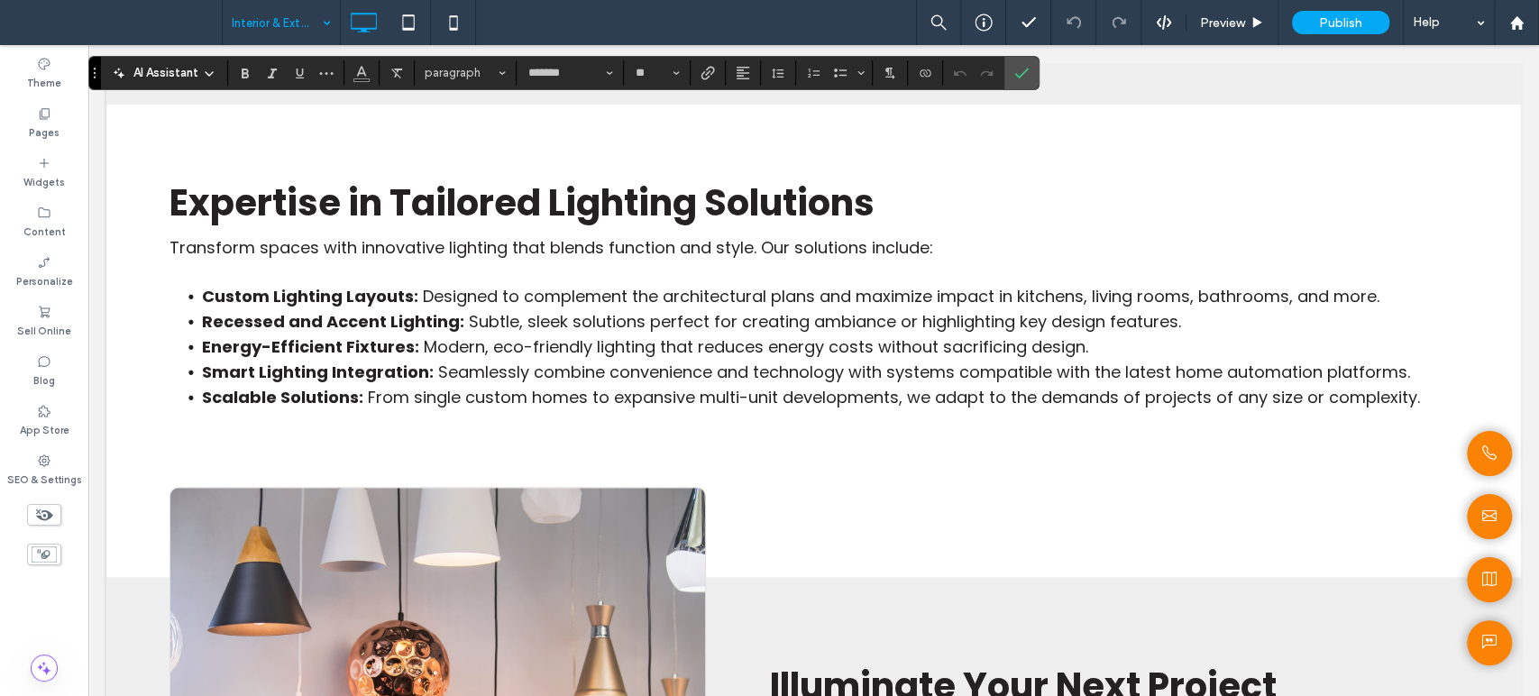
click at [676, 473] on div "Expertise in Tailored Lighting Solutions Transform spaces with innovative light…" at bounding box center [813, 341] width 1414 height 472
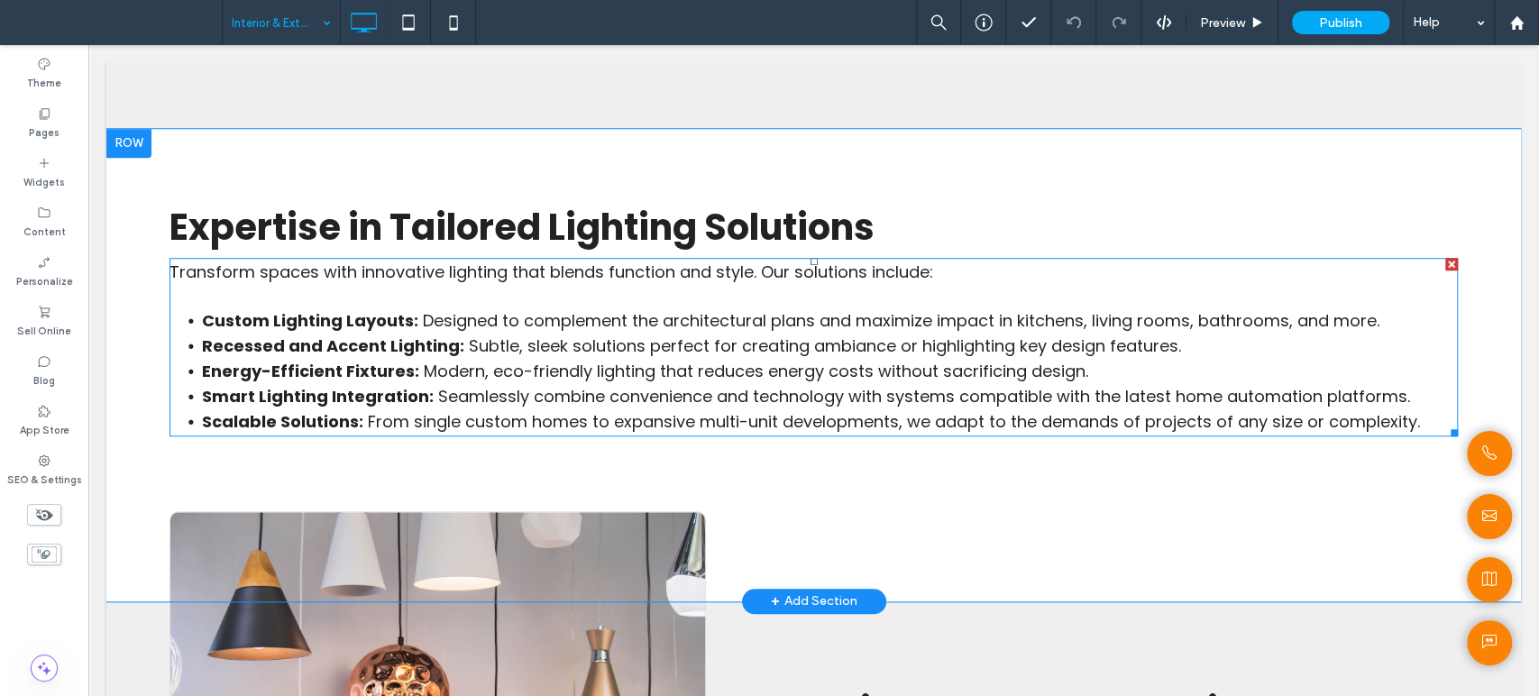
click at [657, 407] on span "Seamlessly combine convenience and technology with systems compatible with the …" at bounding box center [924, 396] width 972 height 23
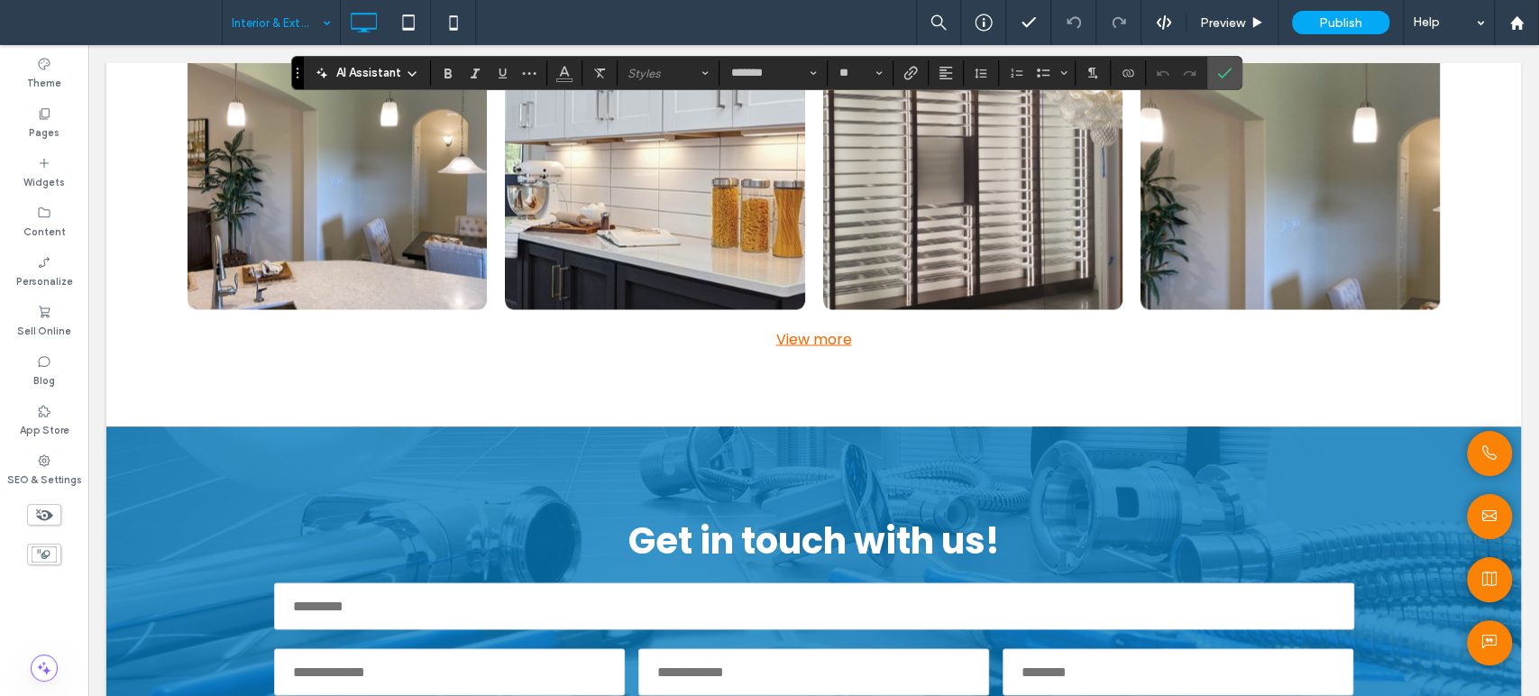
scroll to position [2003, 0]
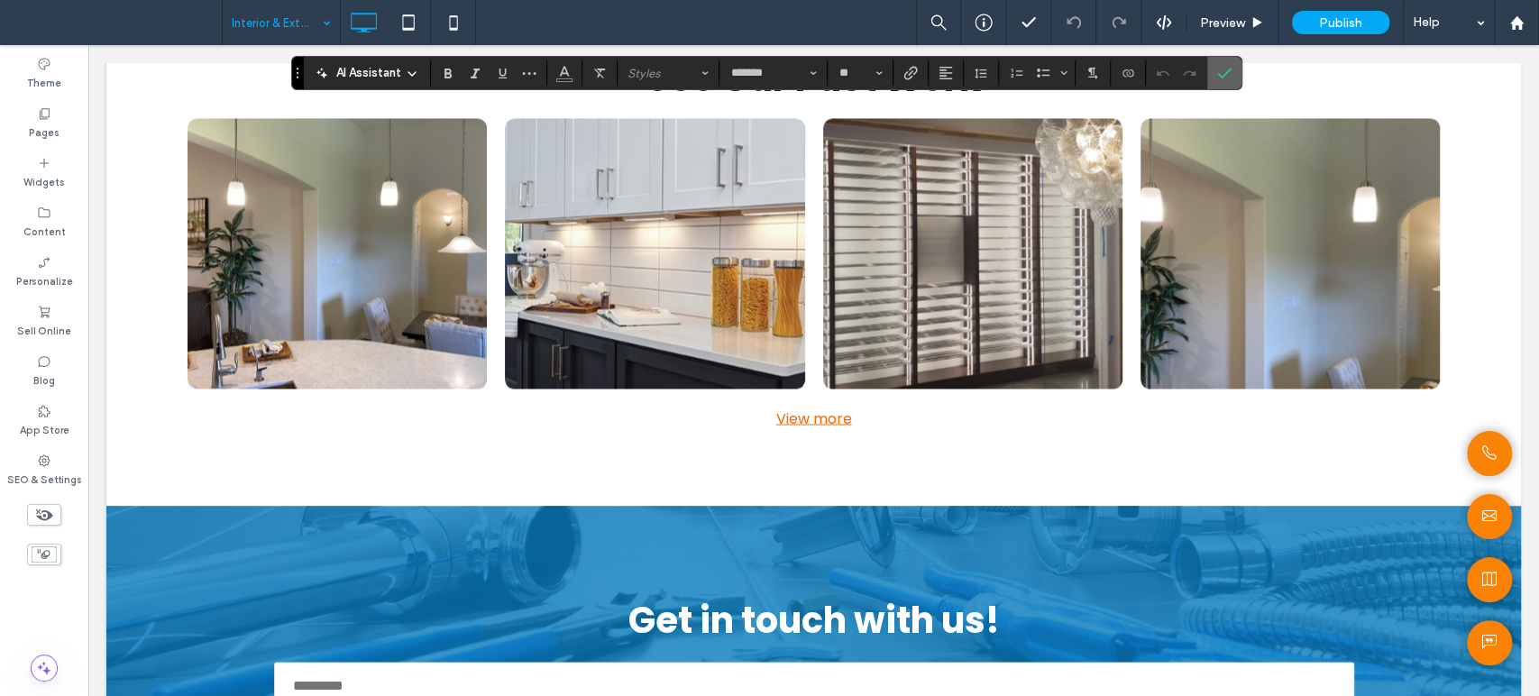
drag, startPoint x: 1135, startPoint y: 3, endPoint x: 1214, endPoint y: 72, distance: 105.4
click at [1214, 72] on label "Confirm" at bounding box center [1223, 73] width 27 height 32
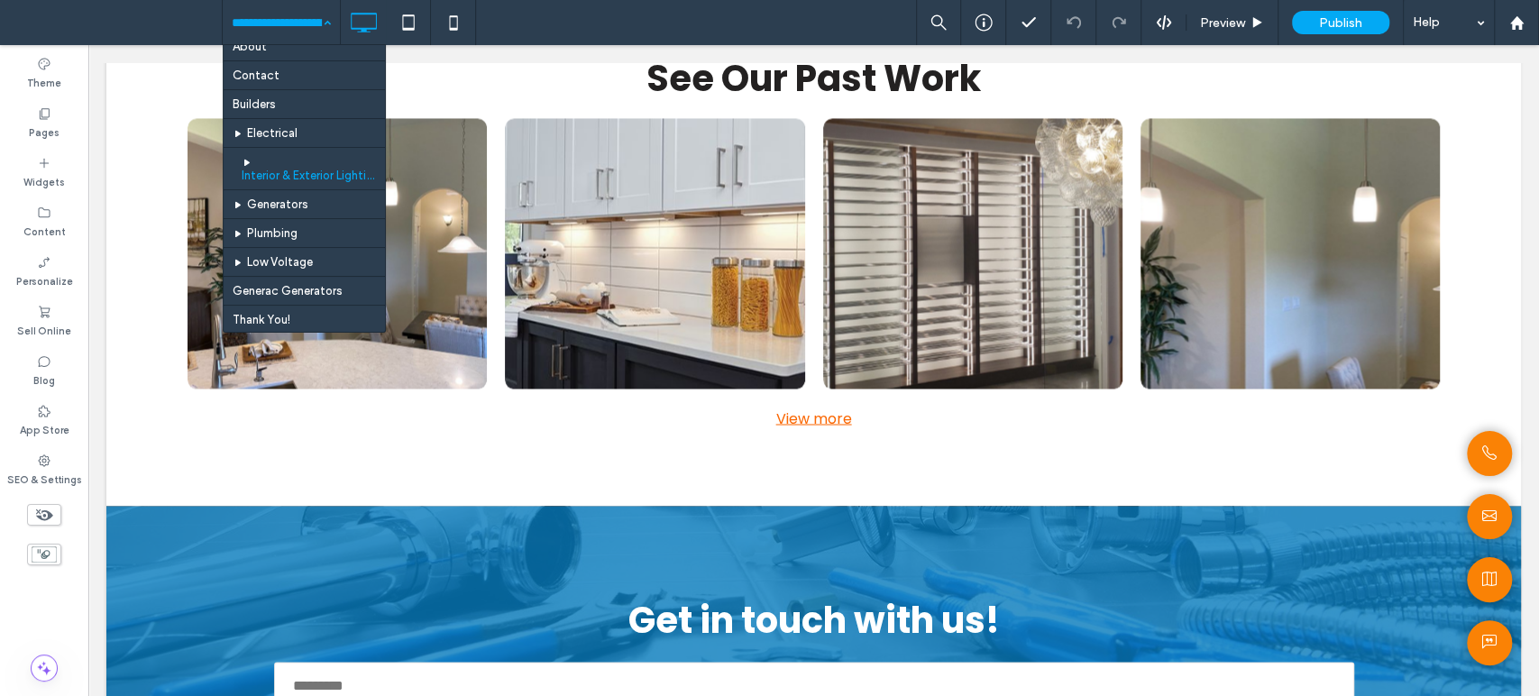
scroll to position [479, 0]
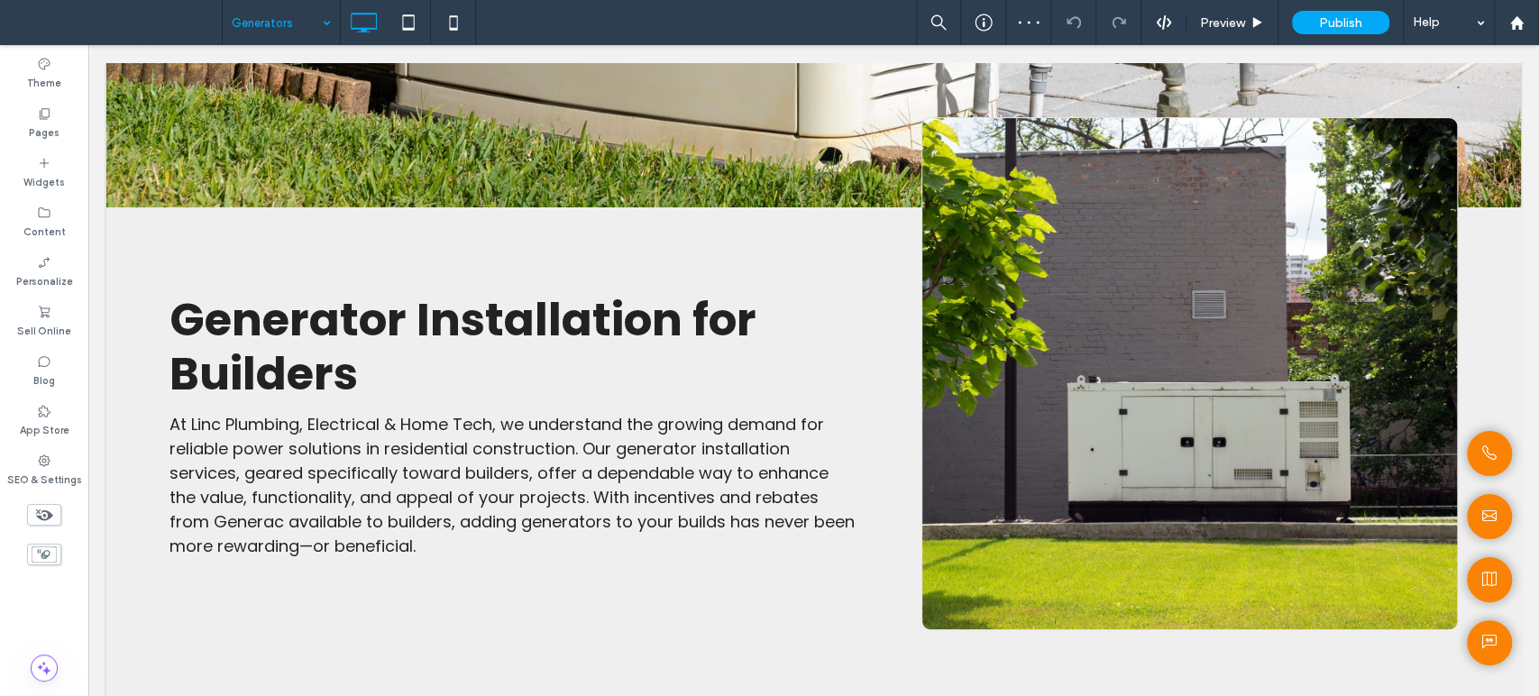
scroll to position [400, 0]
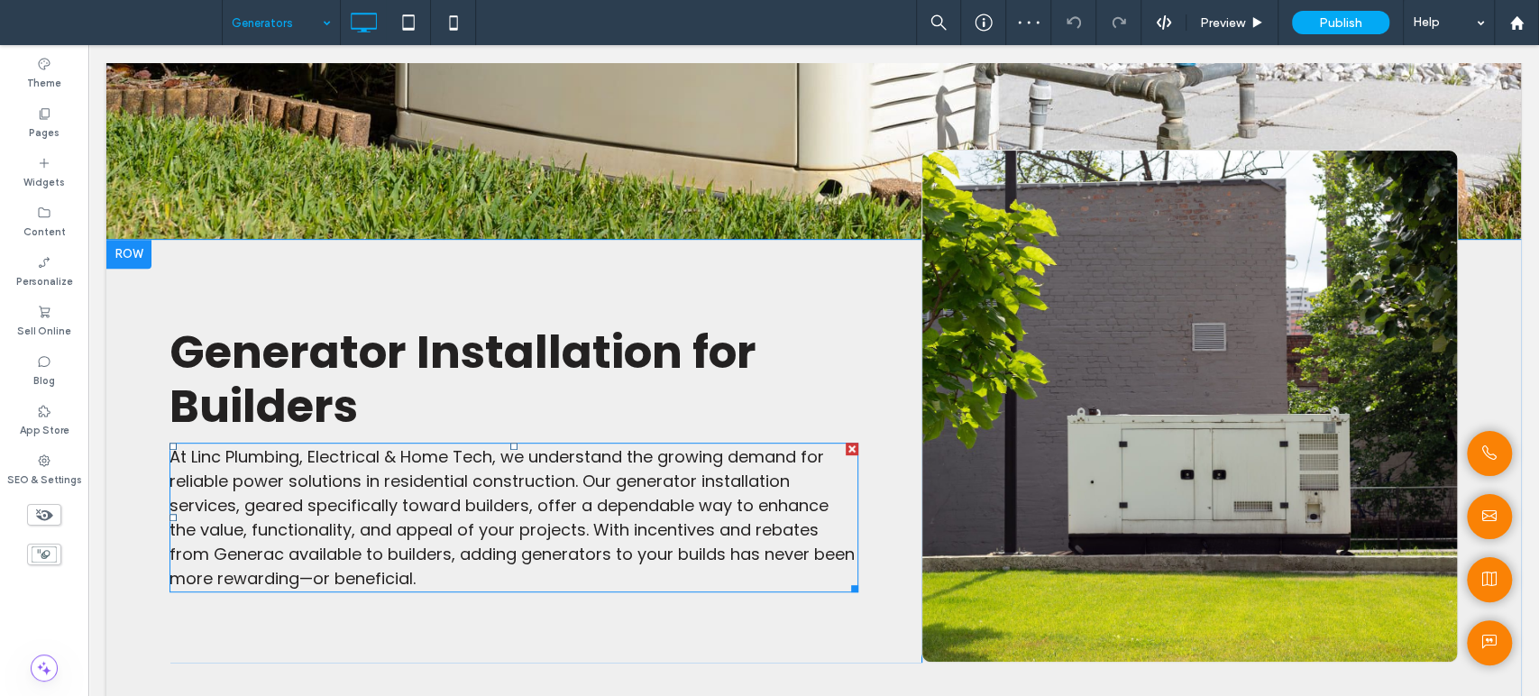
click at [483, 564] on p "At Linc Plumbing, Electrical & Home Tech, we understand the growing demand for …" at bounding box center [513, 517] width 689 height 146
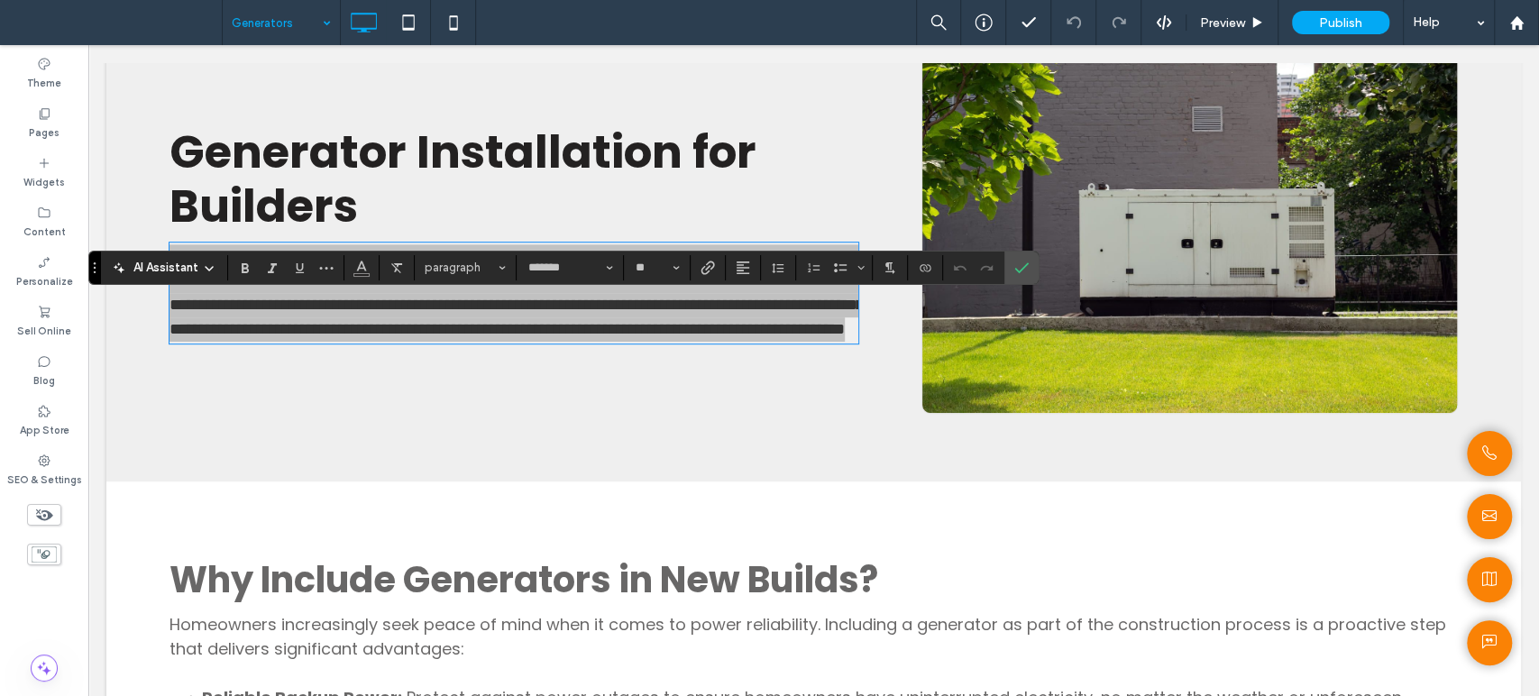
scroll to position [800, 0]
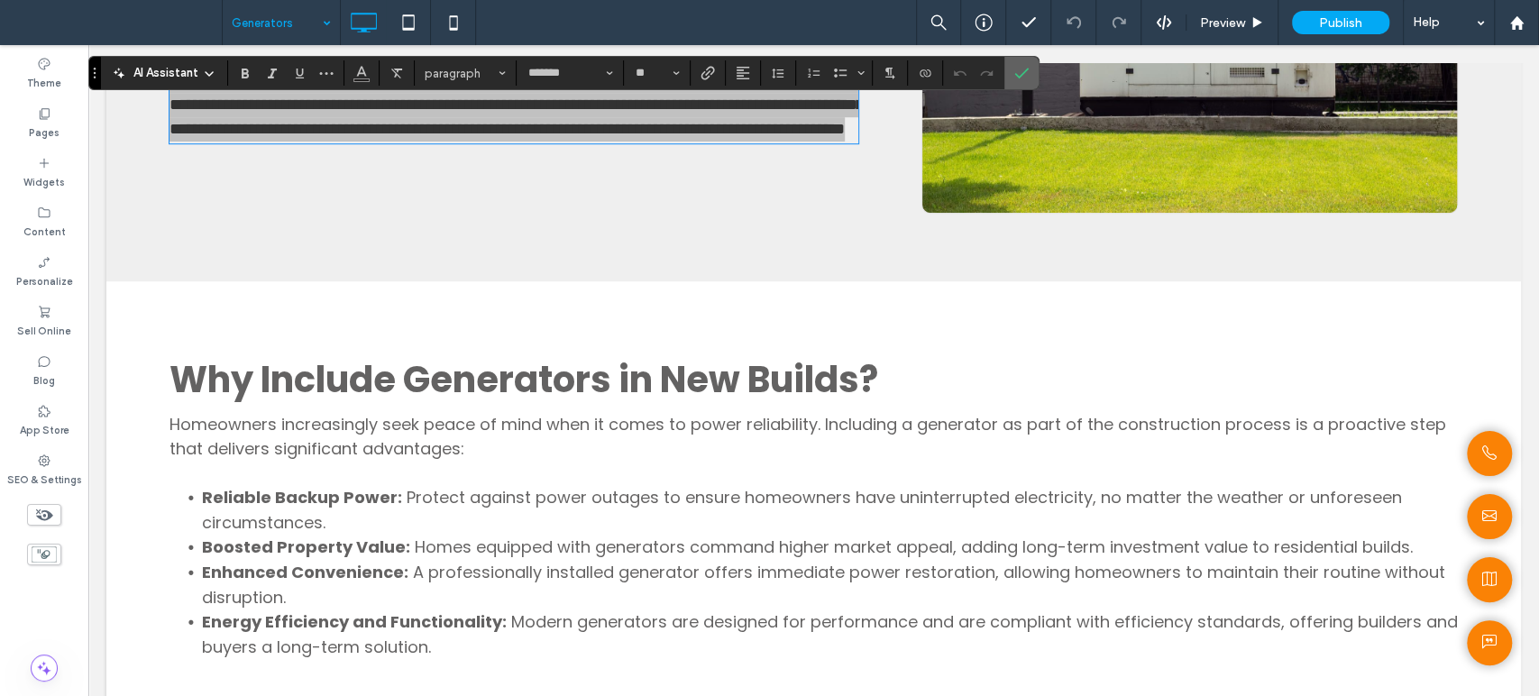
drag, startPoint x: 1022, startPoint y: 69, endPoint x: 556, endPoint y: 254, distance: 501.3
click at [1022, 69] on icon "Confirm" at bounding box center [1021, 73] width 14 height 14
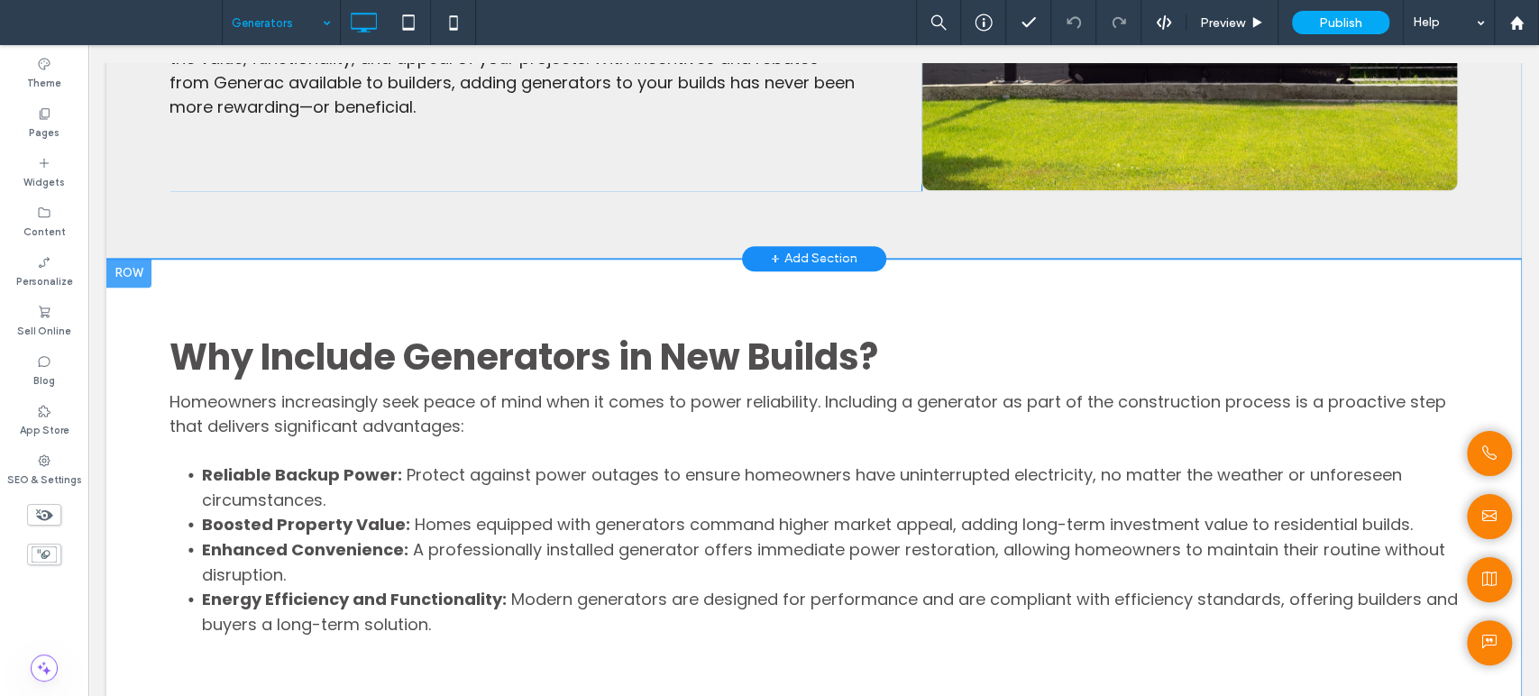
scroll to position [1001, 0]
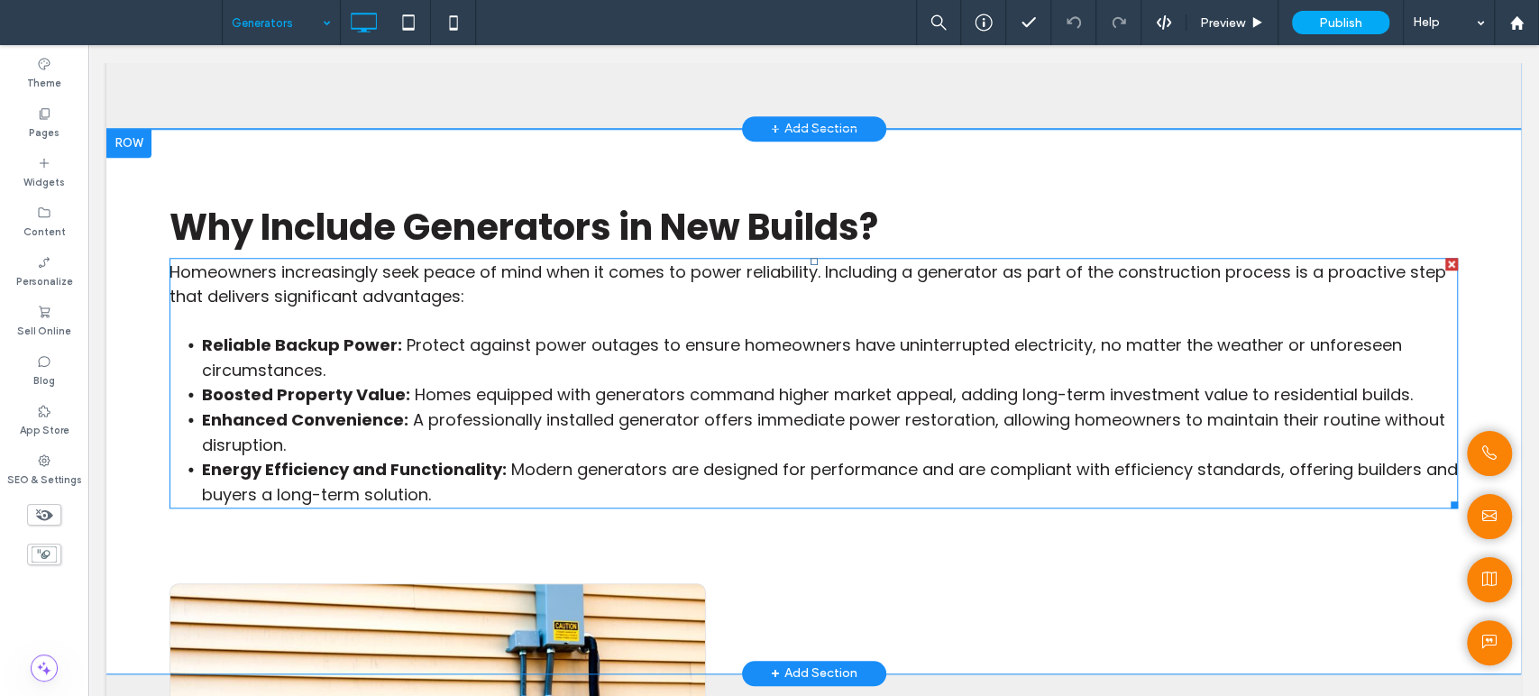
click at [646, 323] on p at bounding box center [813, 320] width 1288 height 24
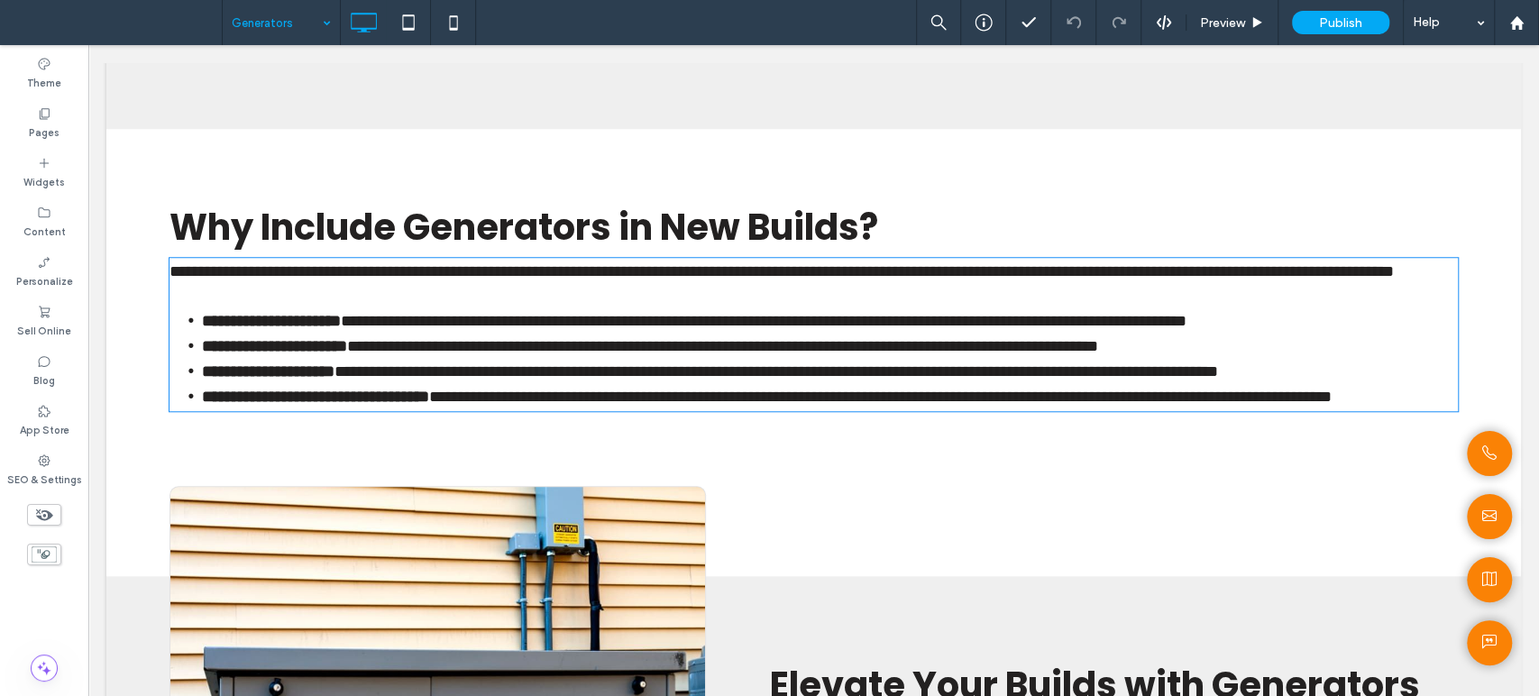
type input "*******"
type input "**"
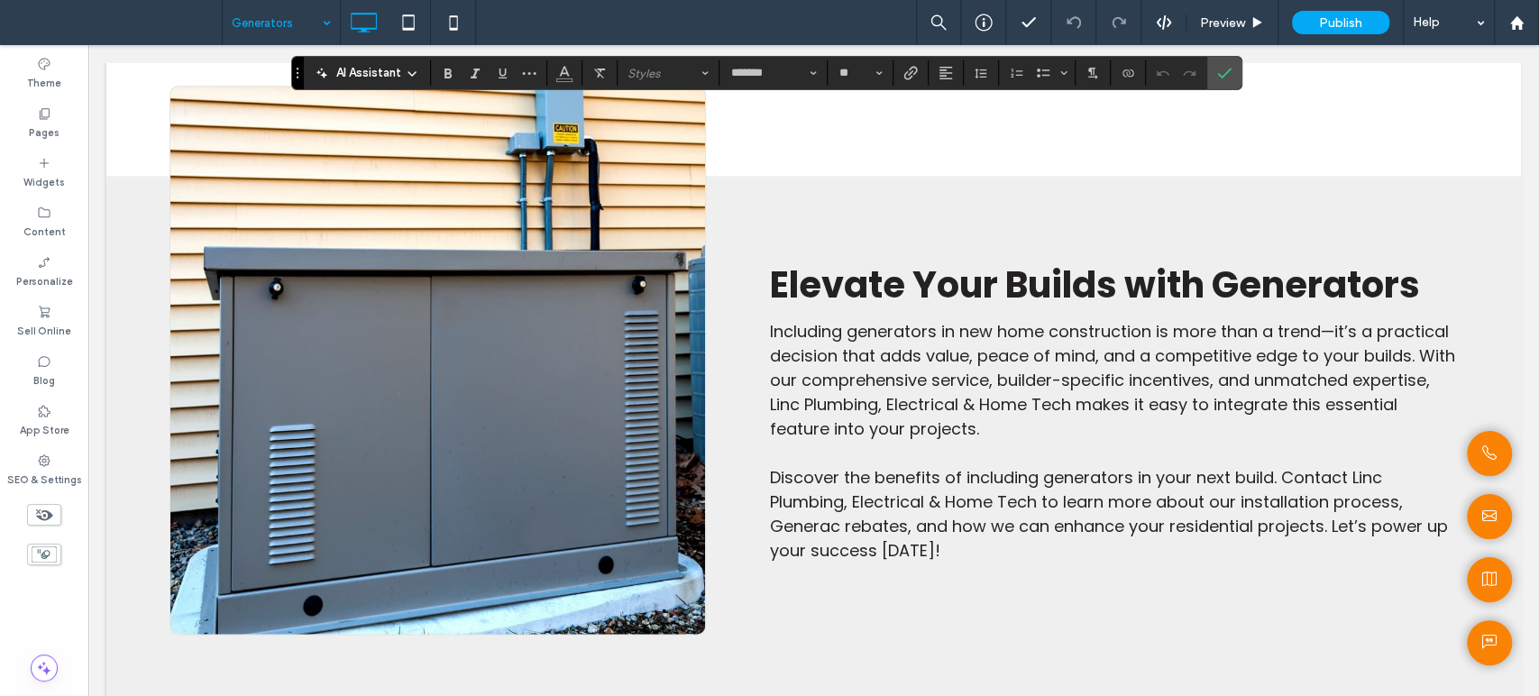
scroll to position [1602, 0]
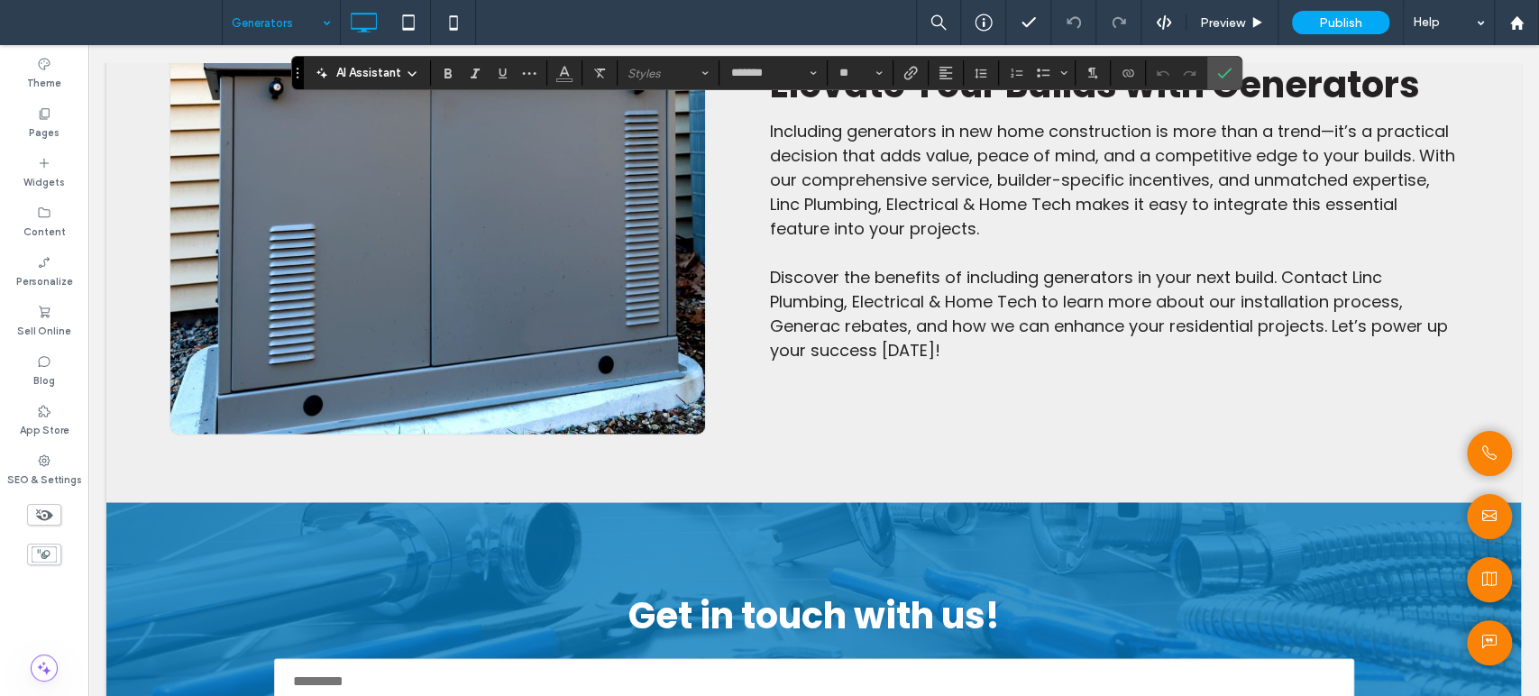
click at [866, 361] on span "Discover the benefits of including generators in your next build. Contact Linc …" at bounding box center [1108, 314] width 678 height 96
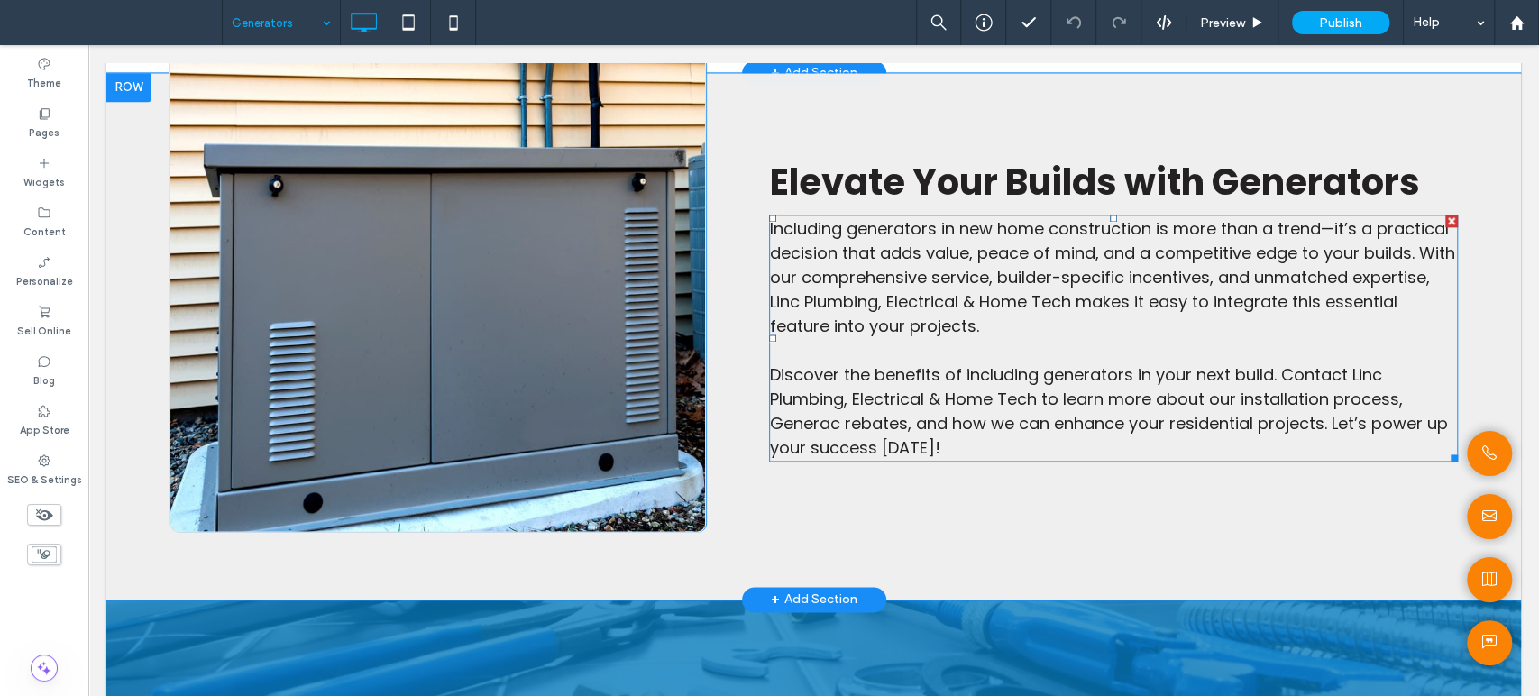
click at [1141, 409] on span "Discover the benefits of including generators in your next build. Contact Linc …" at bounding box center [1108, 411] width 678 height 96
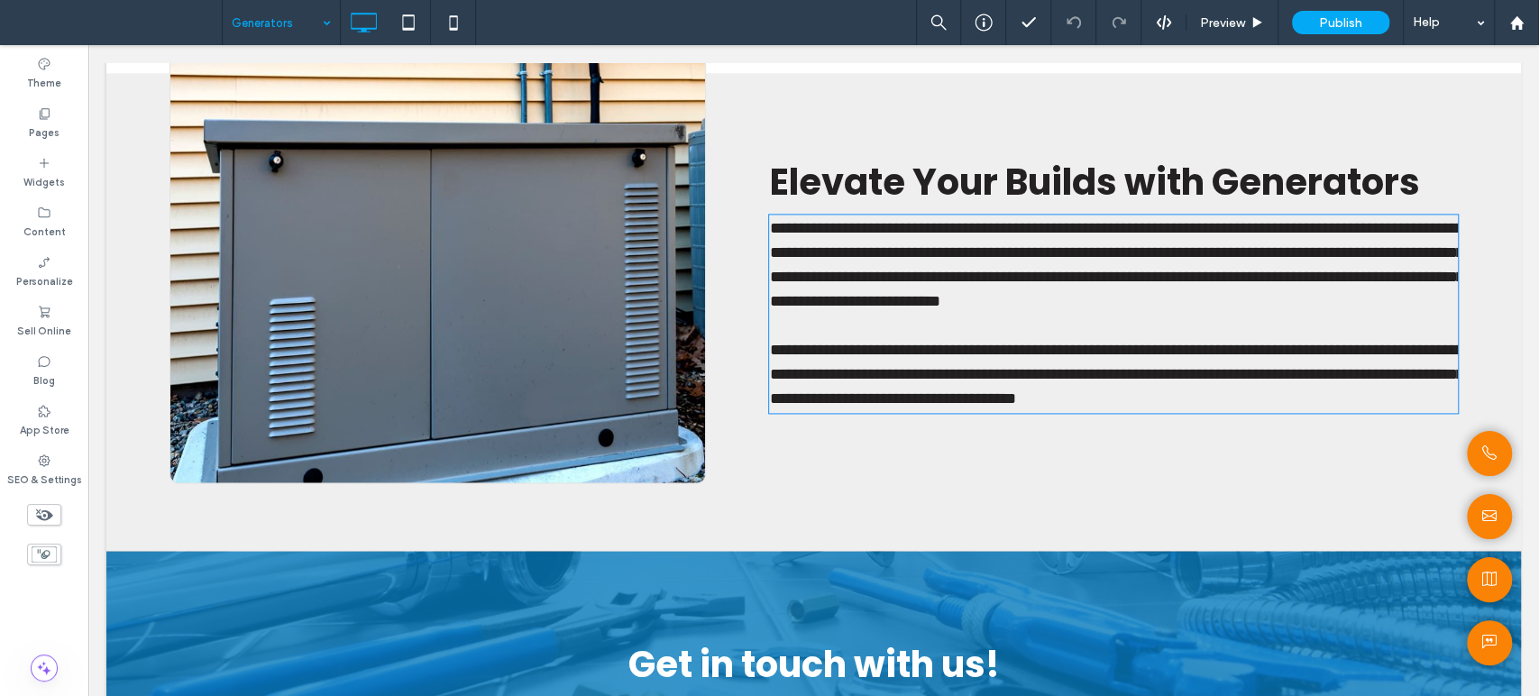
type input "*******"
type input "**"
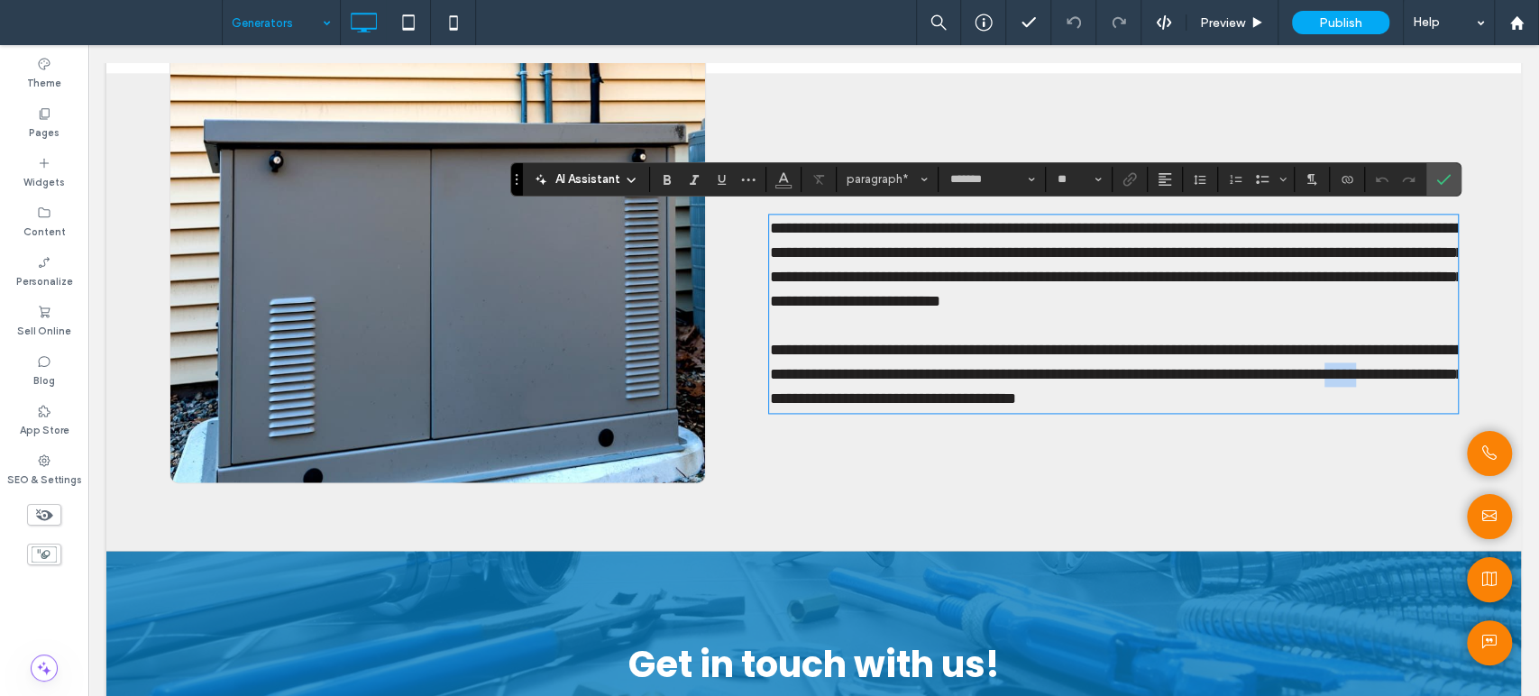
click at [1141, 406] on span "**********" at bounding box center [1116, 374] width 694 height 65
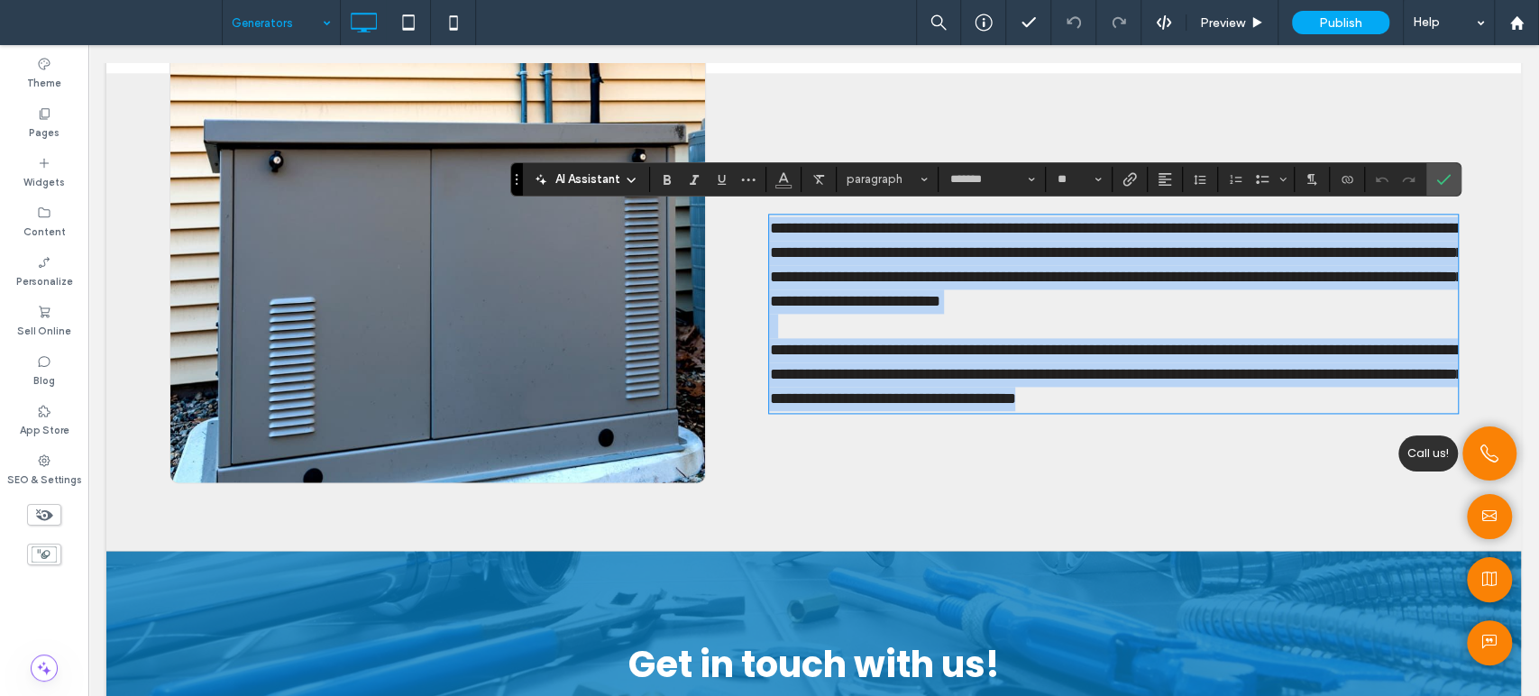
copy div "**********"
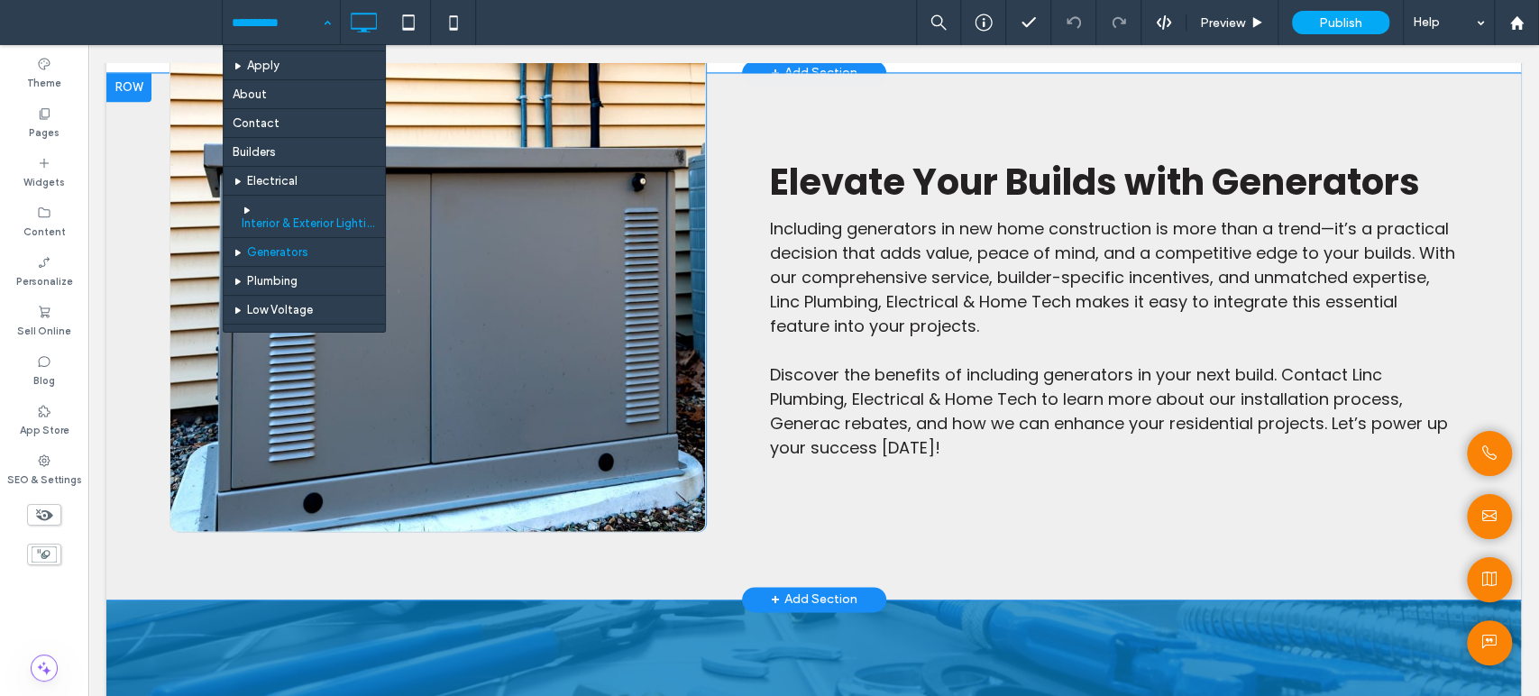
scroll to position [400, 0]
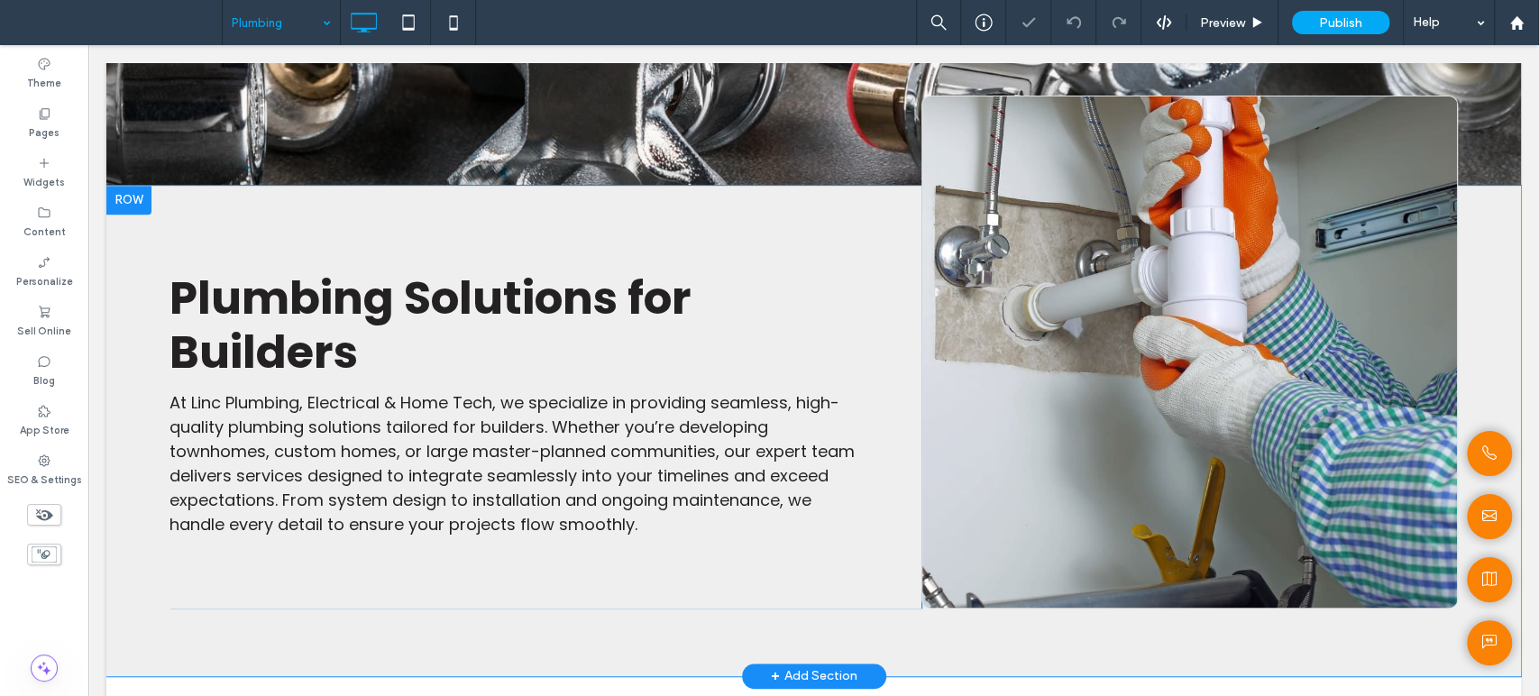
scroll to position [500, 0]
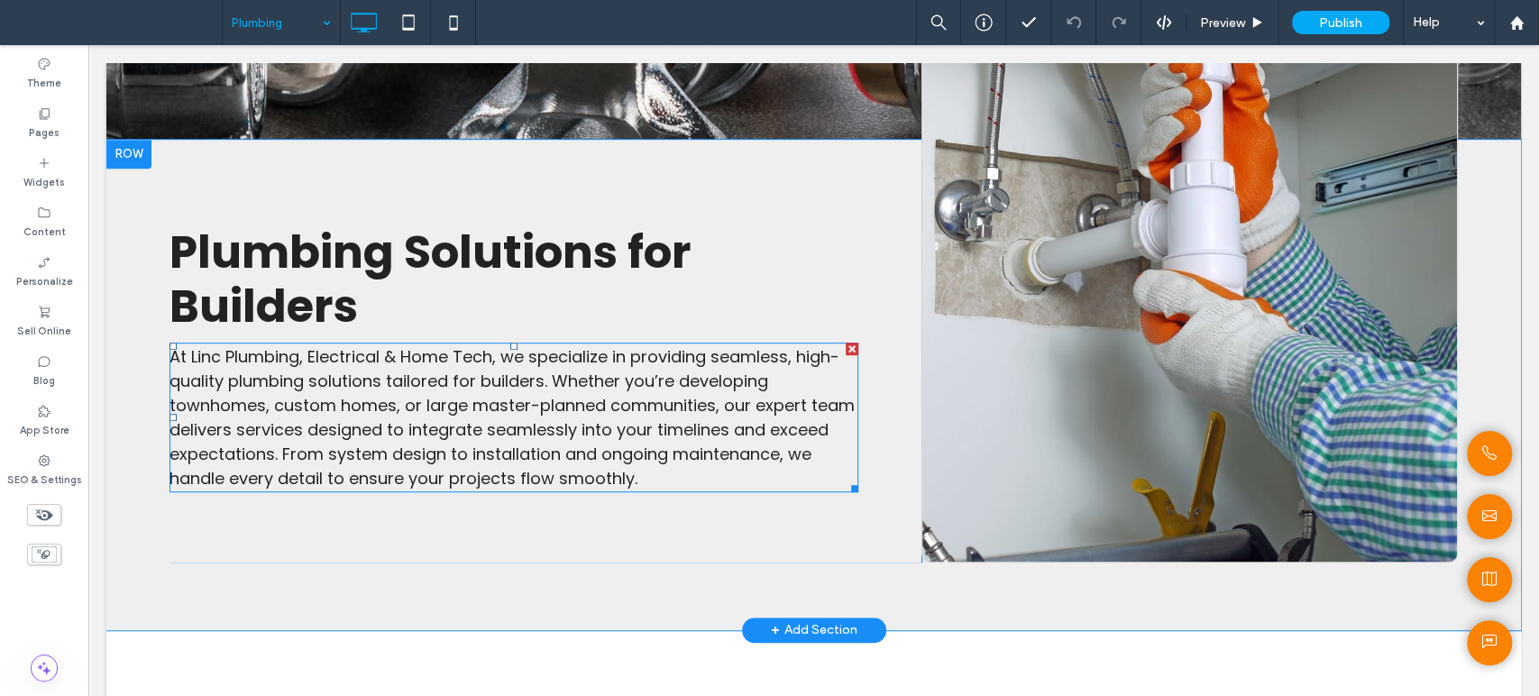
click at [539, 395] on span "At Linc Plumbing, Electrical & Home Tech, we specialize in providing seamless, …" at bounding box center [511, 417] width 685 height 144
type input "*******"
type input "**"
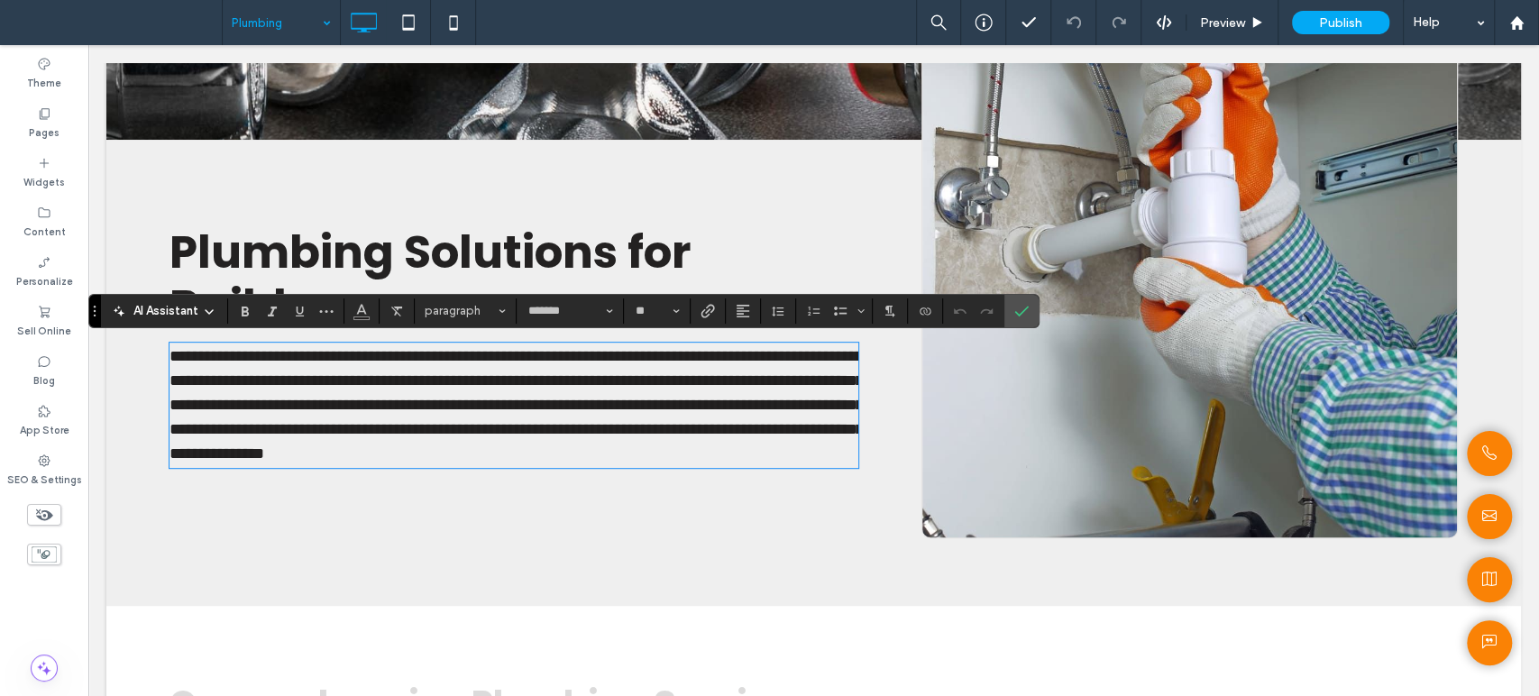
scroll to position [574, 0]
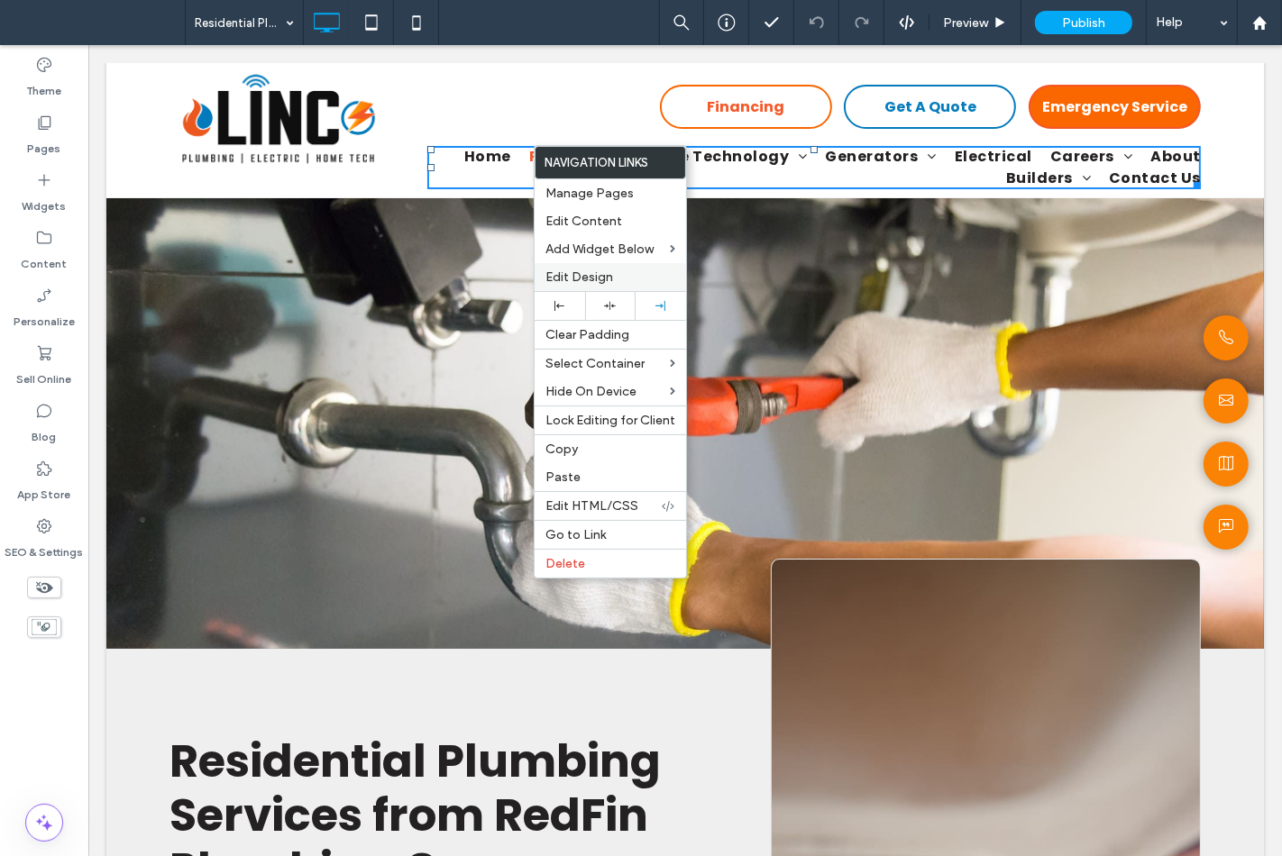
click at [551, 272] on span "Edit Design" at bounding box center [579, 276] width 68 height 15
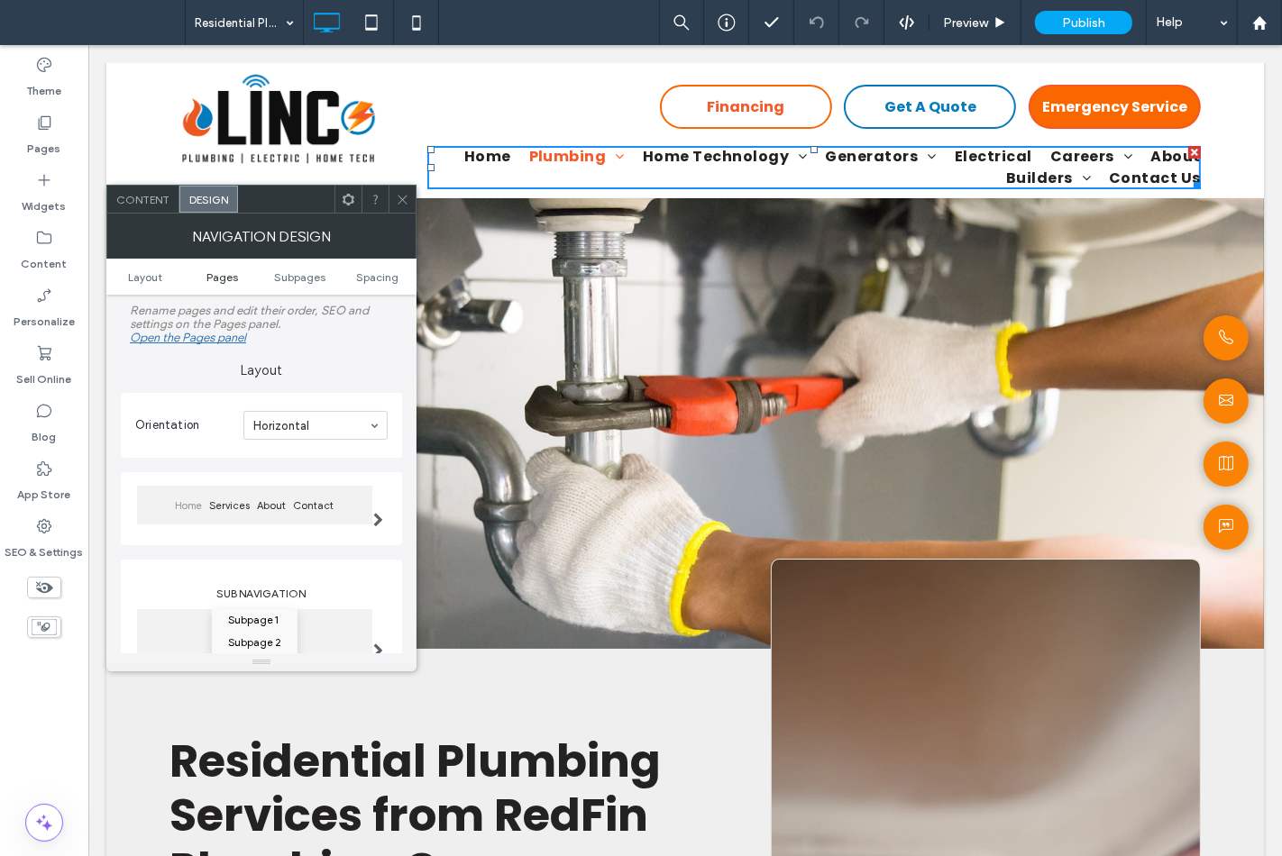
click at [205, 270] on link "Pages" at bounding box center [223, 277] width 78 height 14
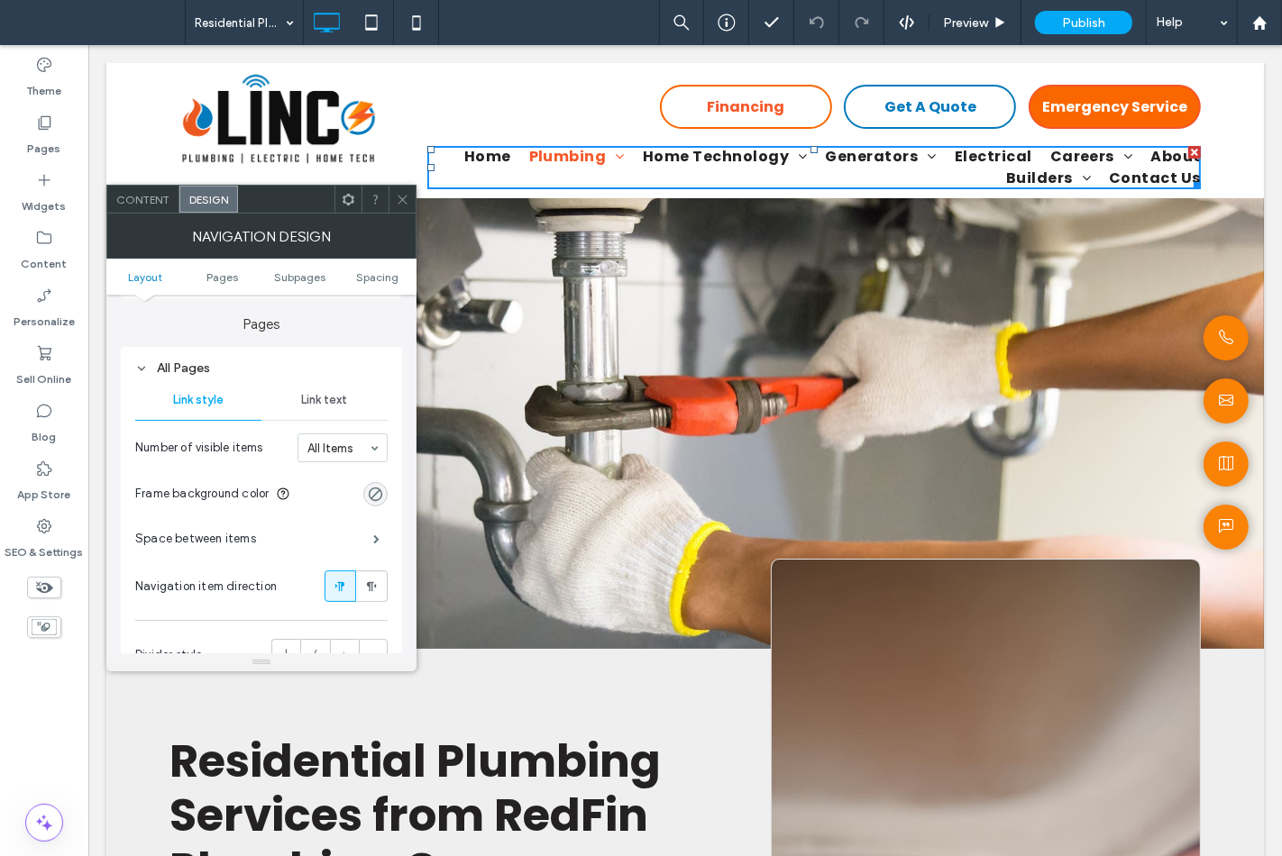
scroll to position [426, 0]
click at [229, 525] on div "Space between items" at bounding box center [261, 534] width 252 height 45
click at [232, 539] on span "Space between items" at bounding box center [195, 534] width 121 height 18
click at [373, 533] on span at bounding box center [376, 534] width 6 height 9
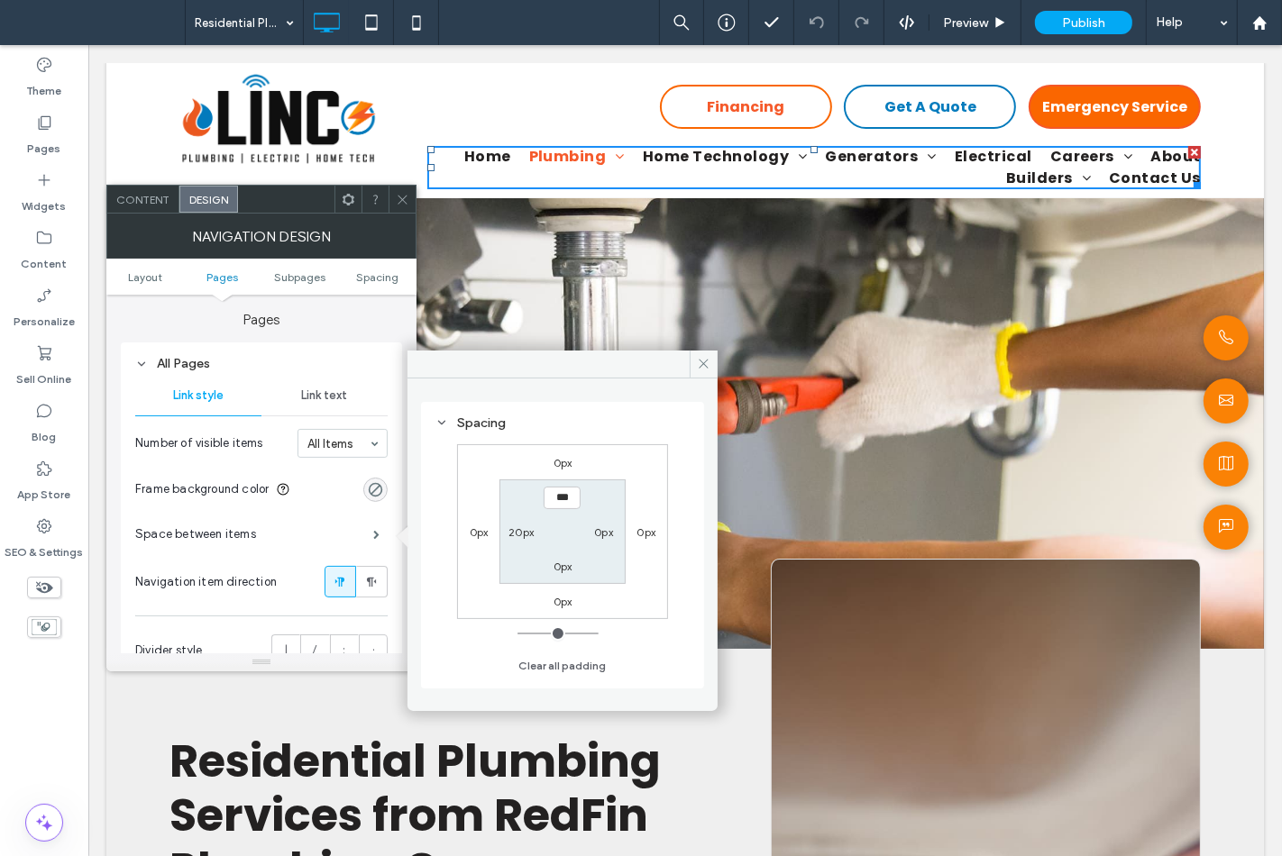
click at [511, 530] on label "20px" at bounding box center [520, 532] width 25 height 14
type input "**"
type input "****"
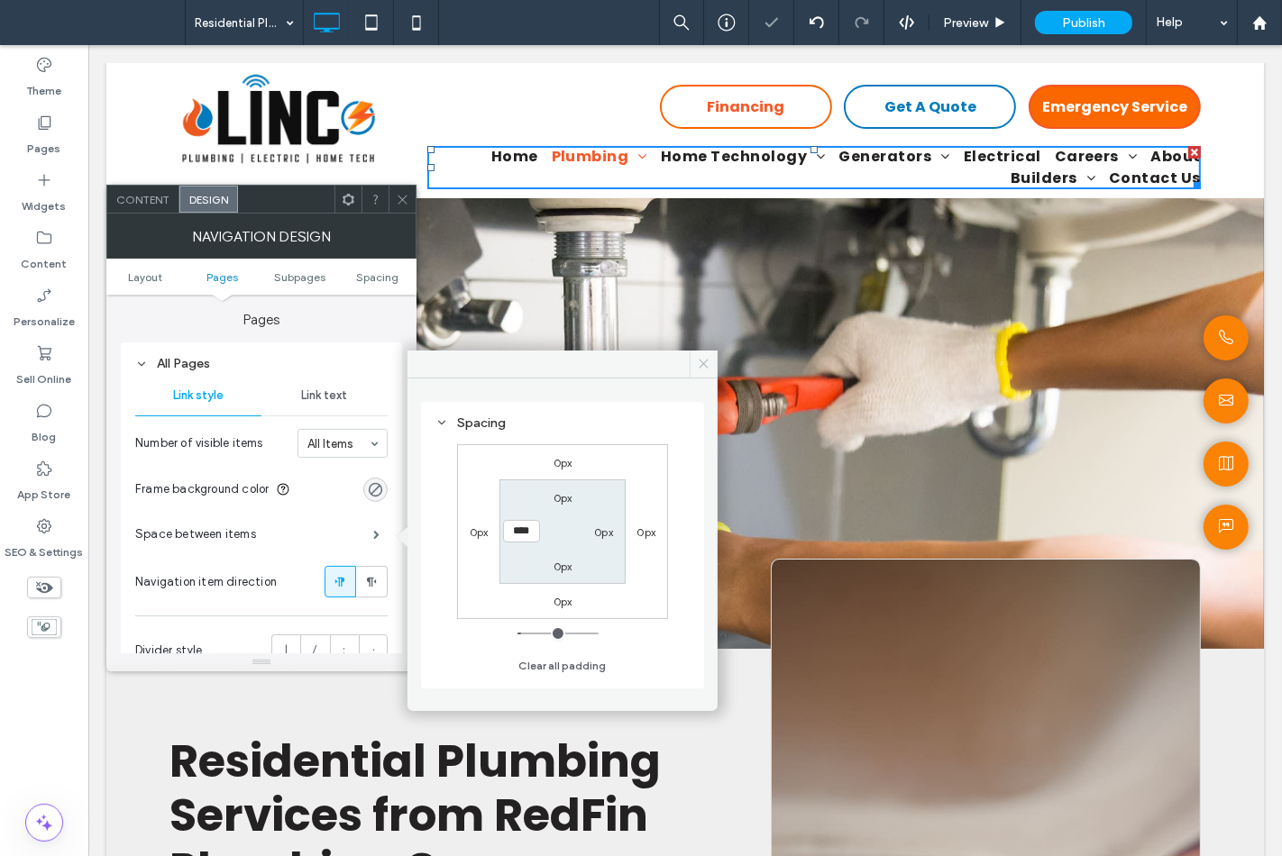
click at [695, 364] on span at bounding box center [703, 364] width 28 height 27
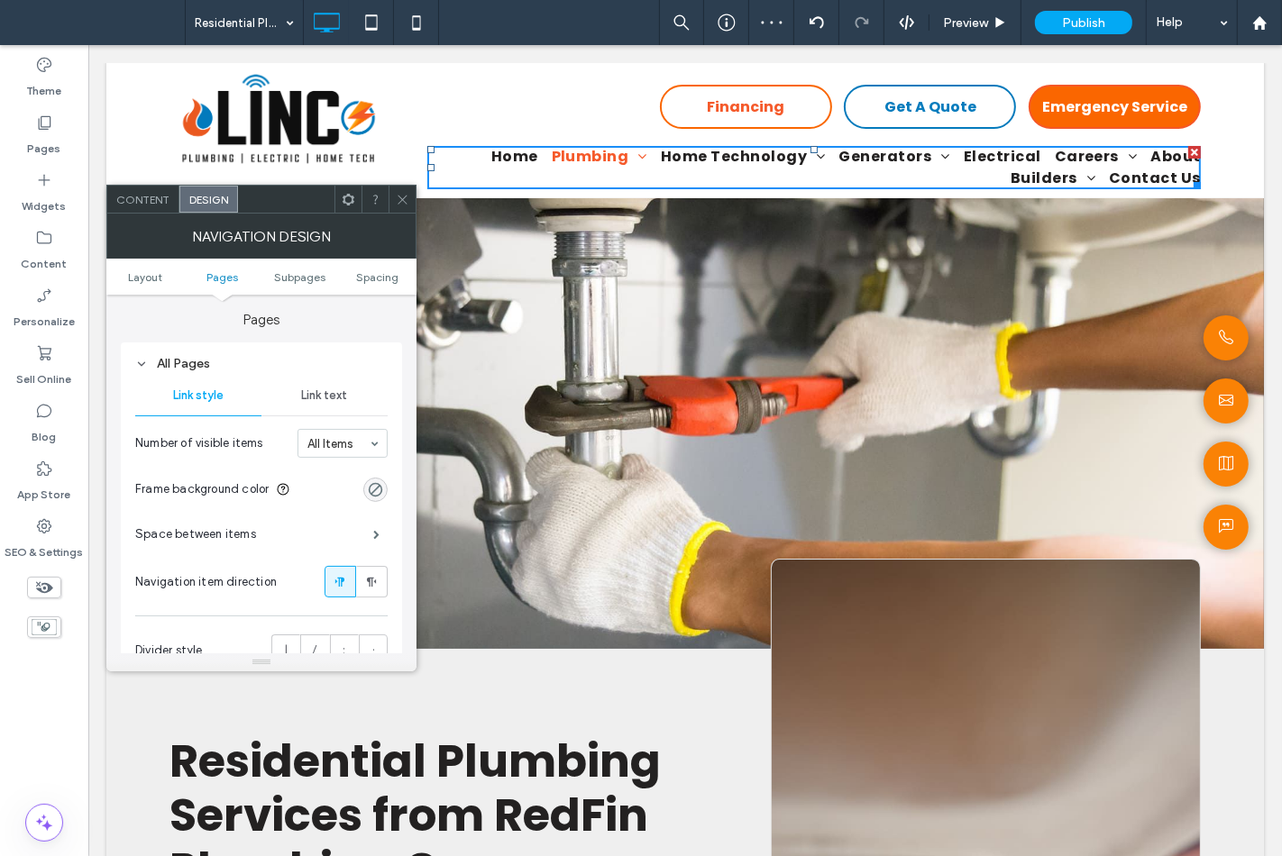
click at [402, 199] on icon at bounding box center [403, 200] width 14 height 14
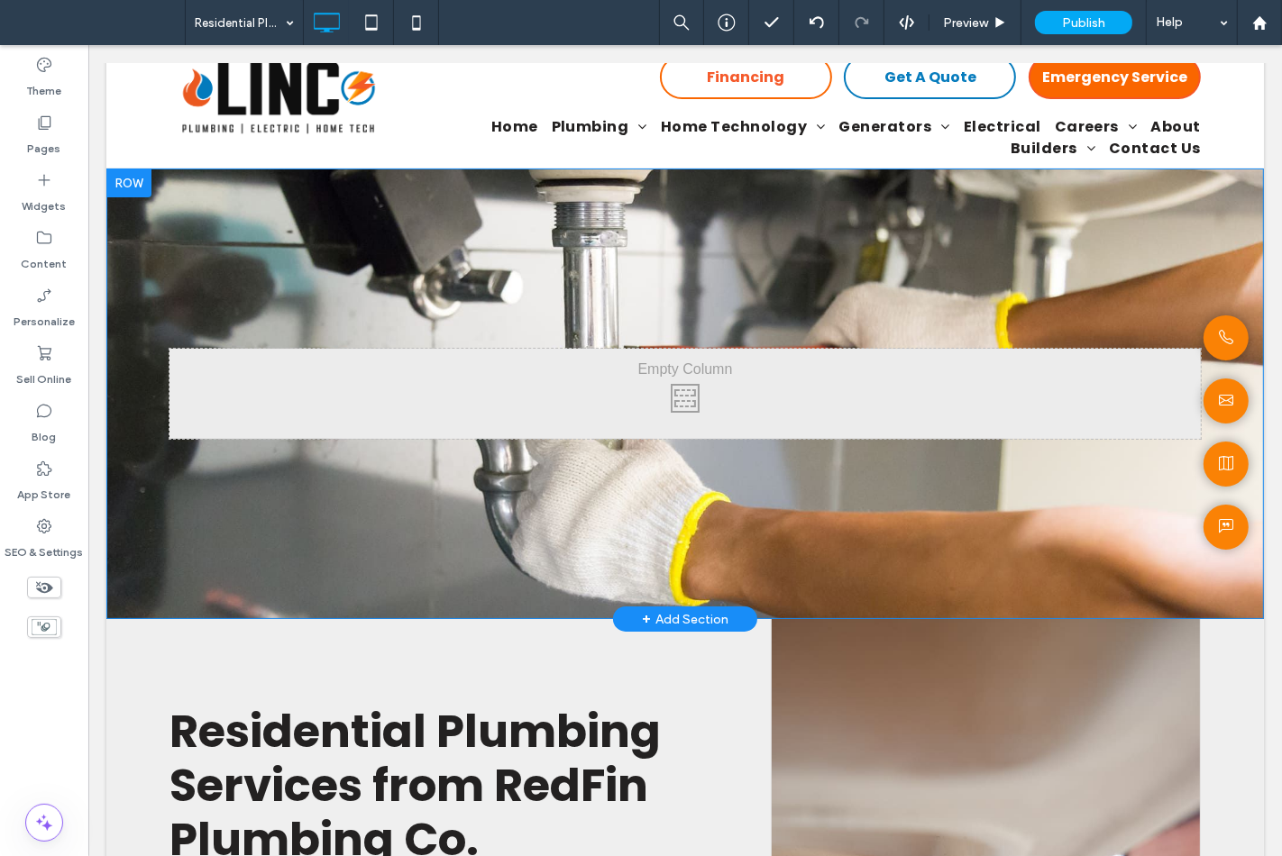
scroll to position [0, 0]
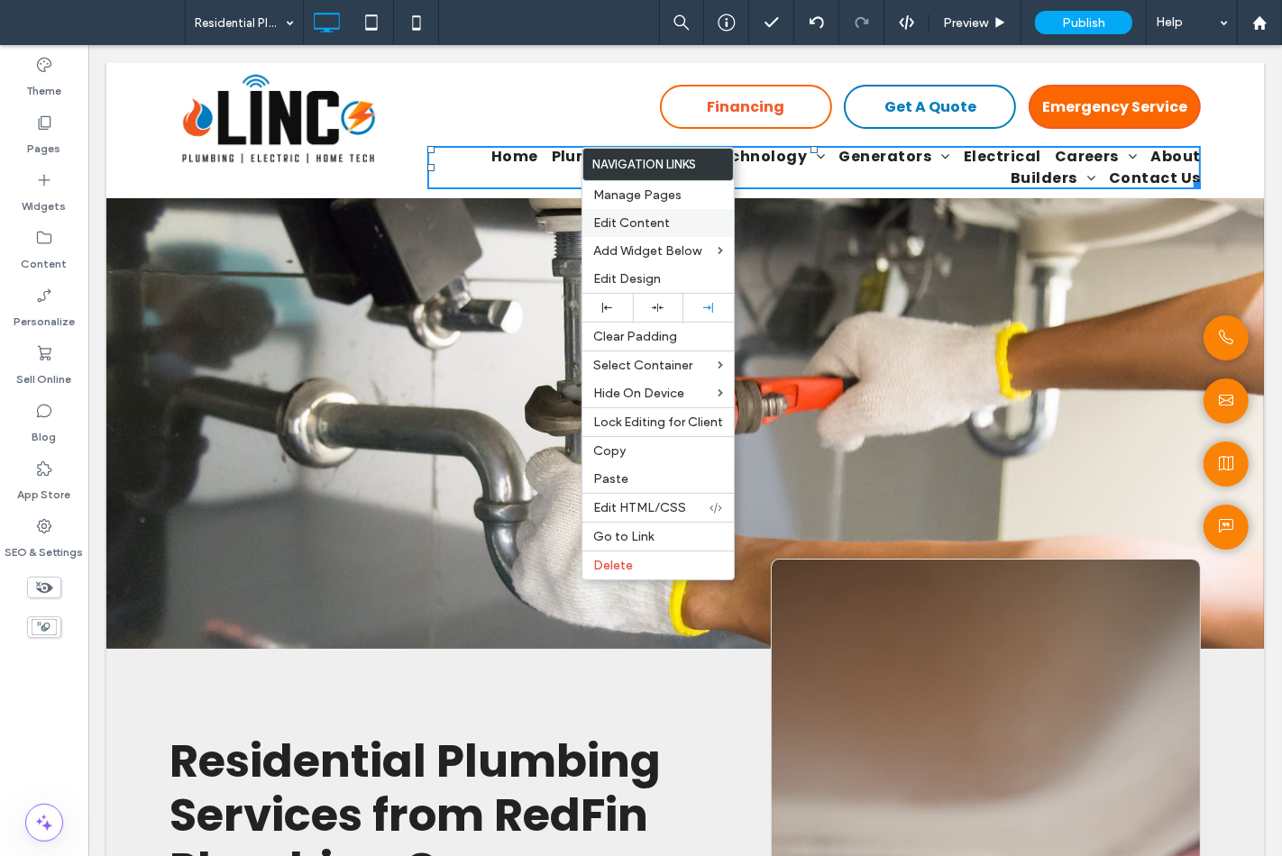
click at [616, 229] on span "Edit Content" at bounding box center [631, 222] width 77 height 15
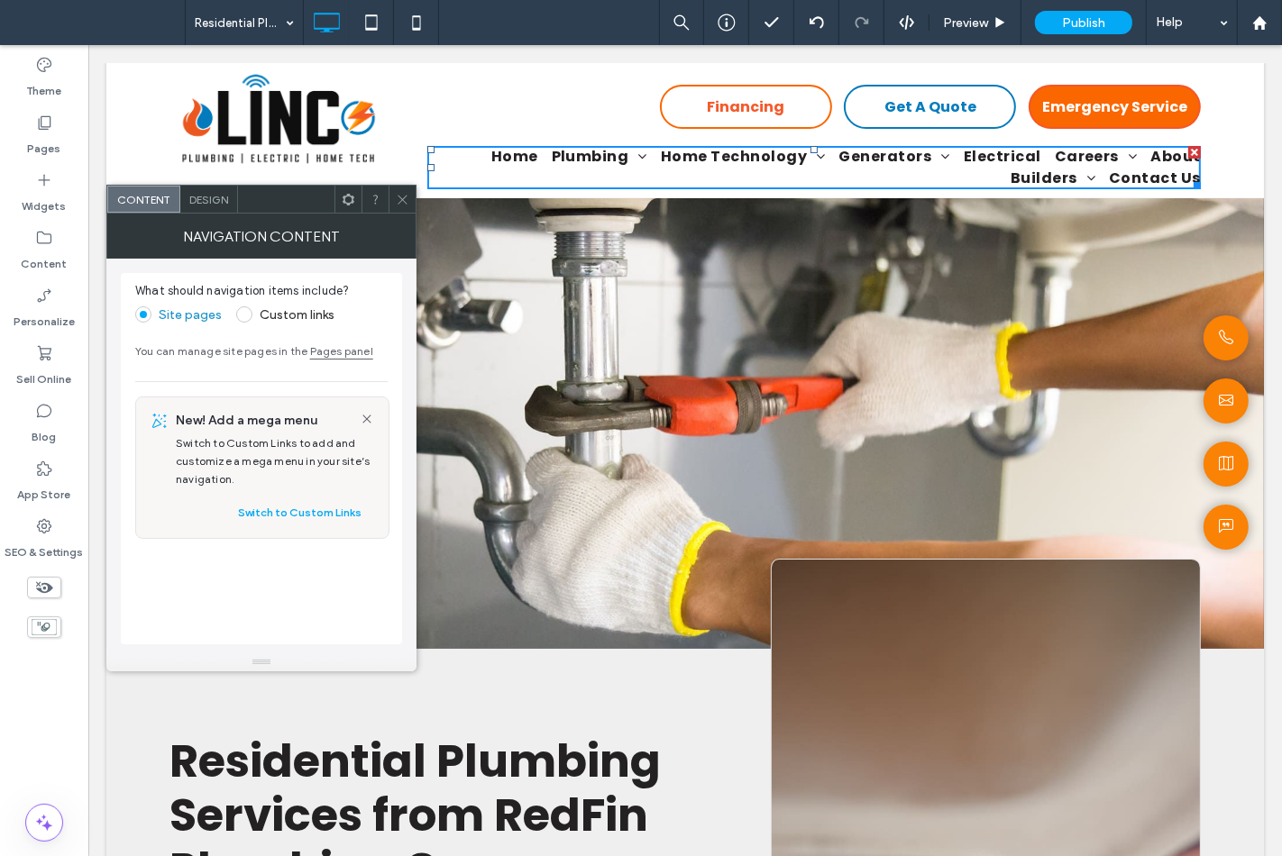
click at [223, 205] on div "Design" at bounding box center [209, 199] width 58 height 27
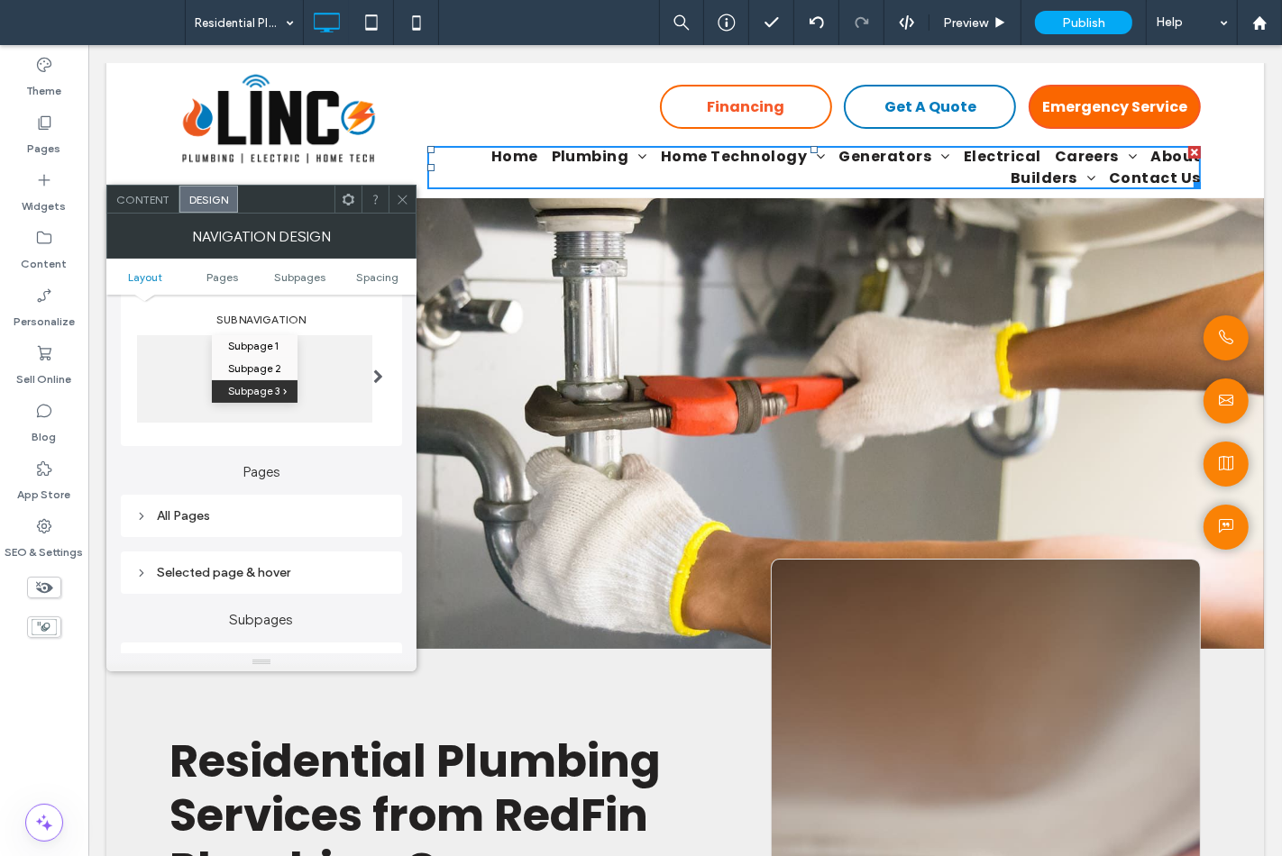
scroll to position [300, 0]
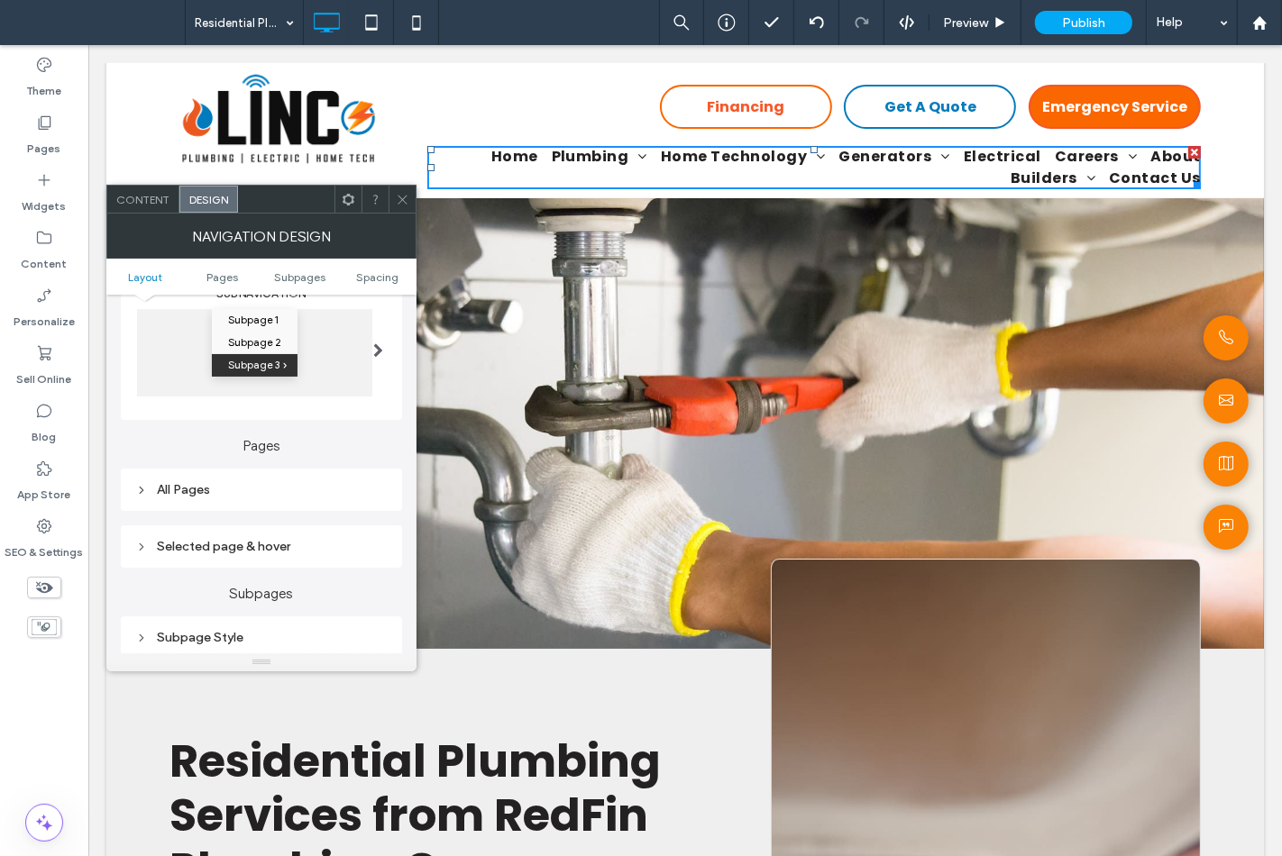
click at [266, 493] on div "All Pages" at bounding box center [261, 489] width 252 height 15
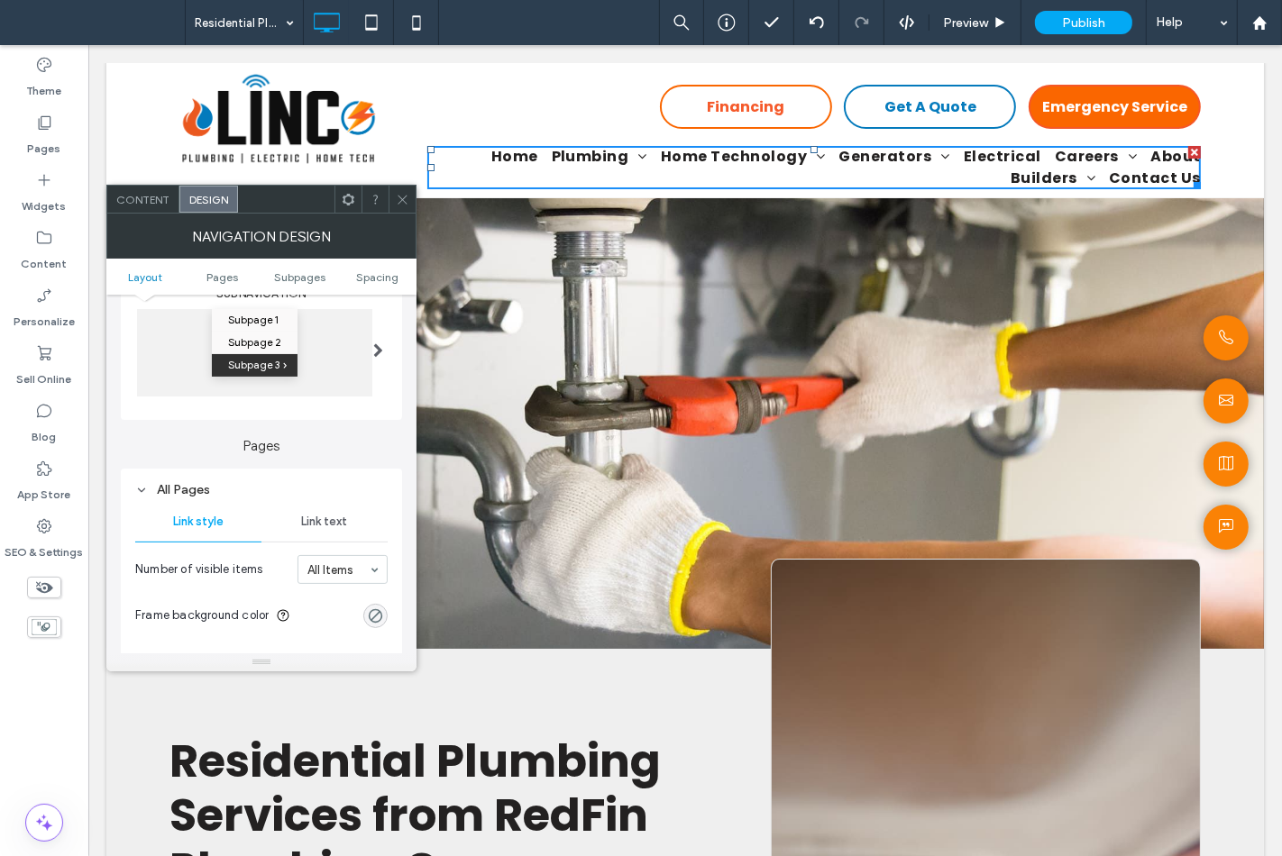
click at [320, 525] on span "Link text" at bounding box center [324, 522] width 46 height 14
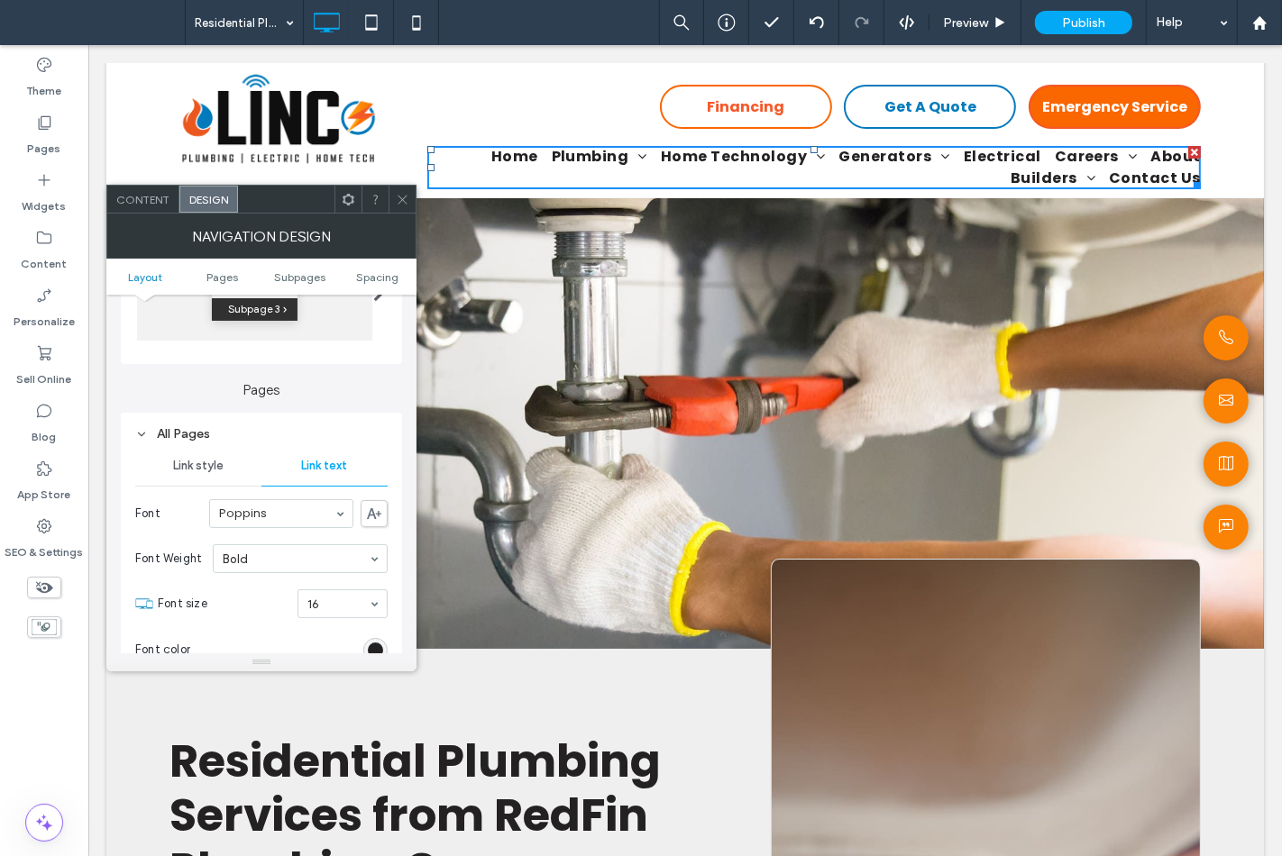
scroll to position [400, 0]
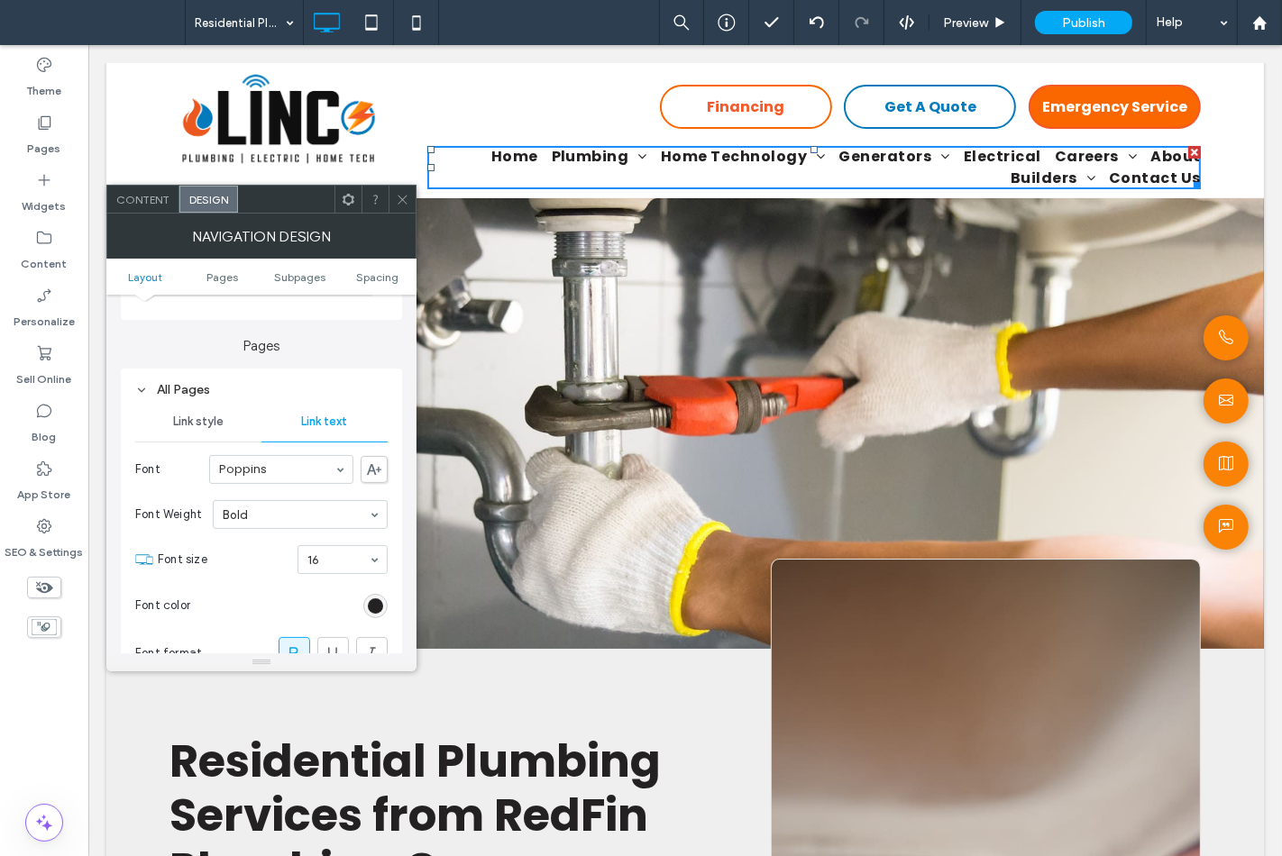
click at [397, 200] on icon at bounding box center [403, 200] width 14 height 14
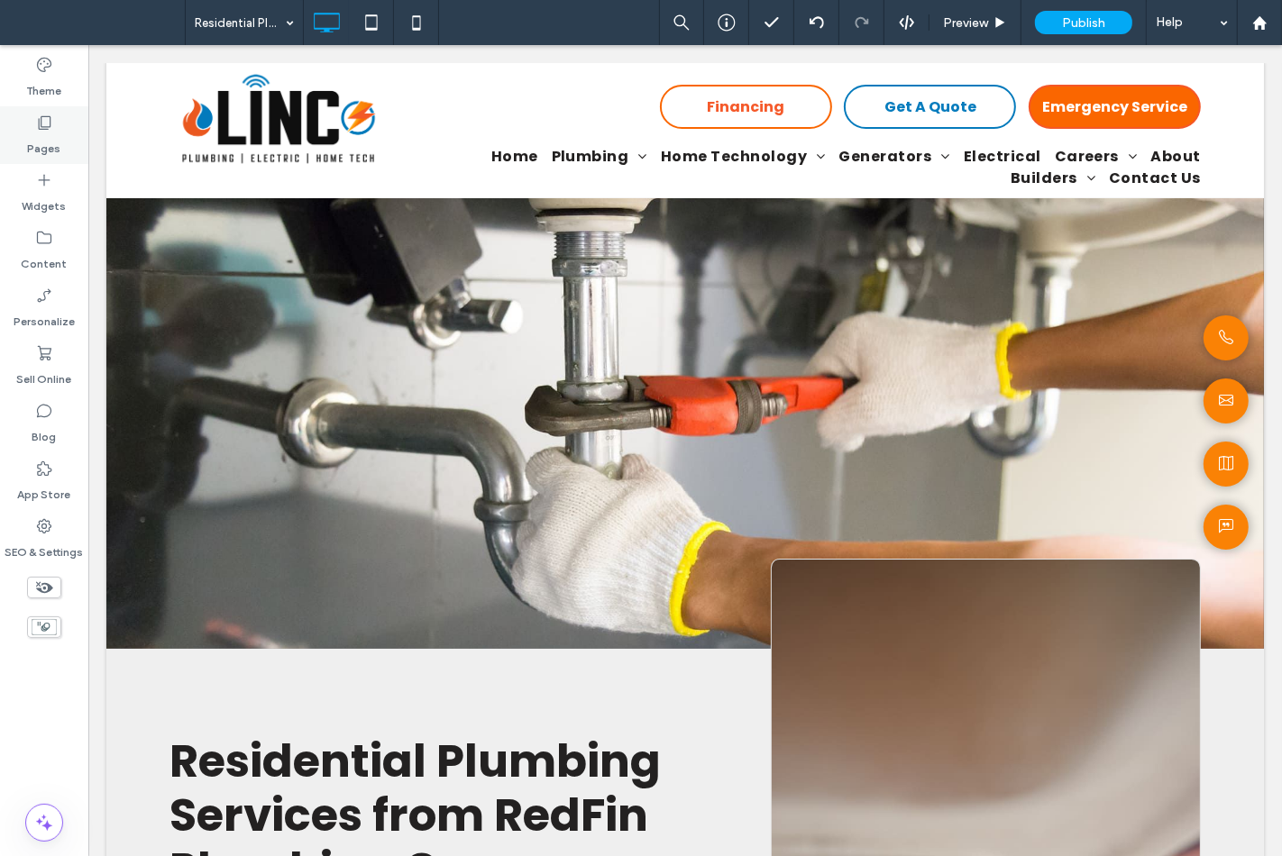
click at [76, 142] on div "Pages" at bounding box center [44, 135] width 88 height 58
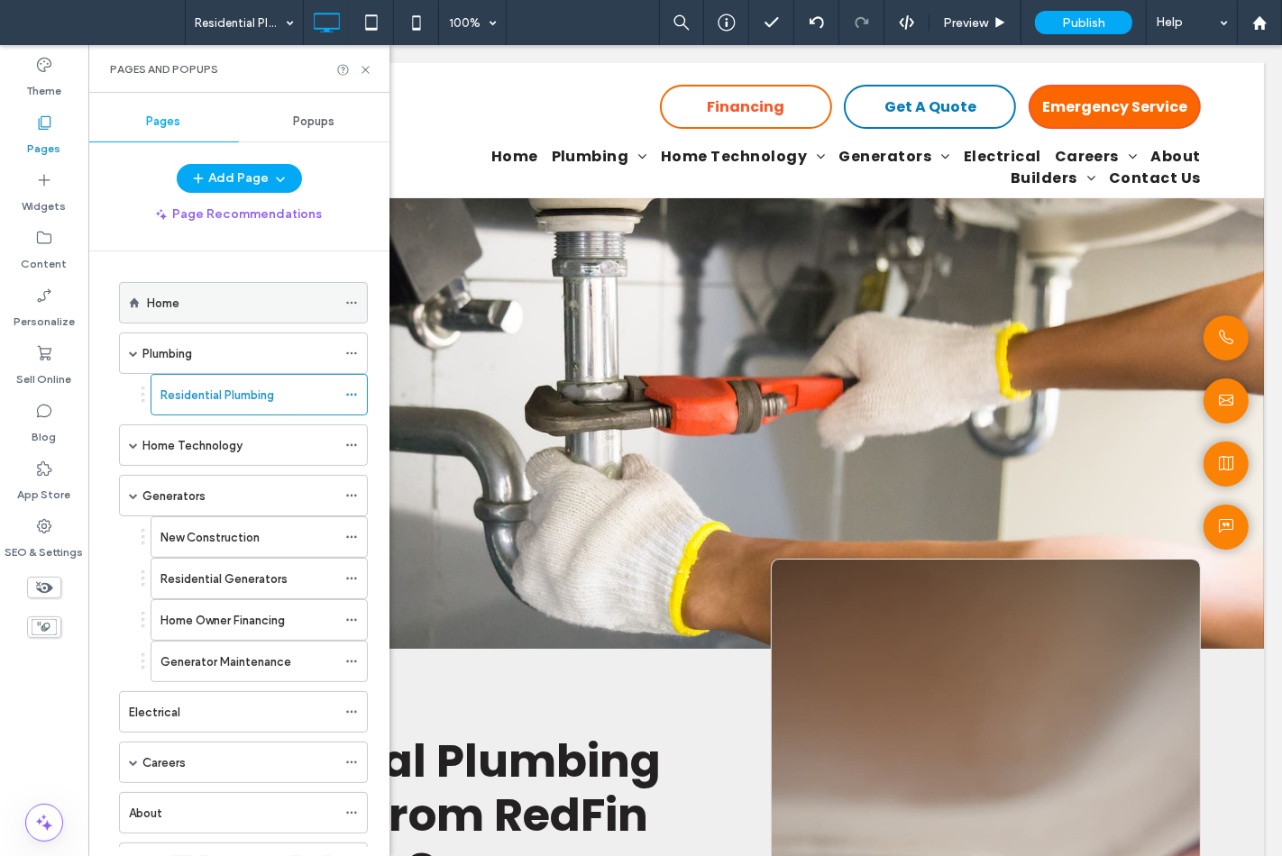
click at [353, 305] on icon at bounding box center [351, 303] width 13 height 13
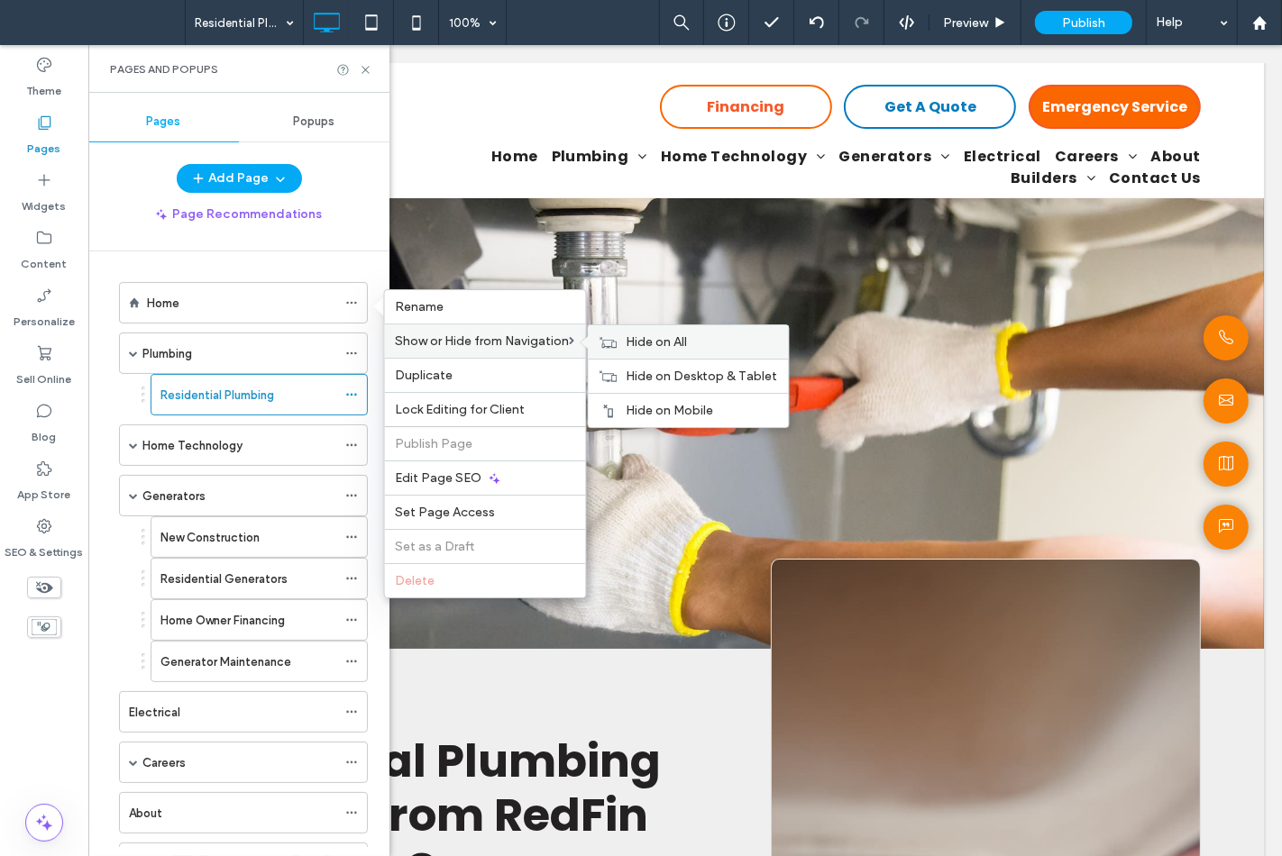
click at [622, 342] on div "Hide on All" at bounding box center [689, 341] width 200 height 33
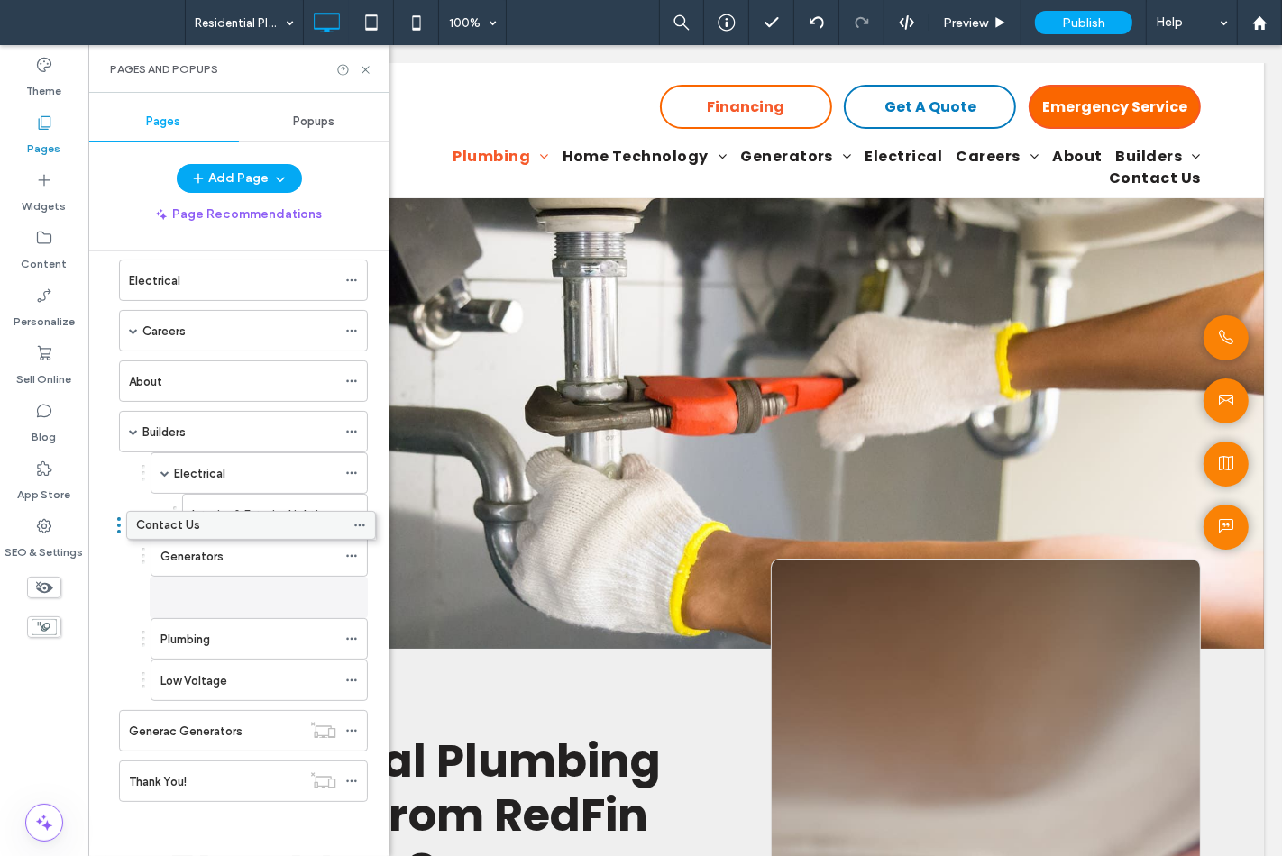
scroll to position [435, 0]
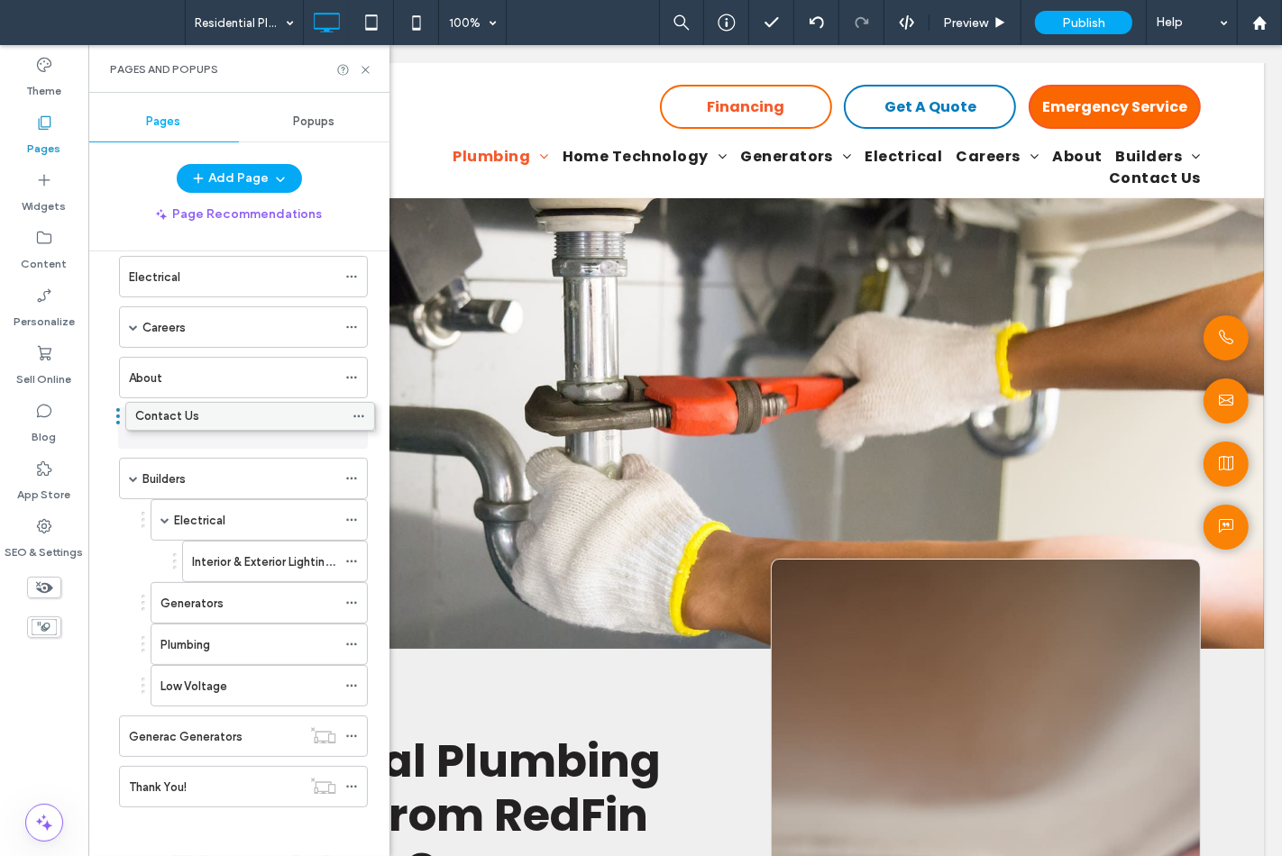
drag, startPoint x: 160, startPoint y: 663, endPoint x: 166, endPoint y: 406, distance: 256.9
click at [367, 72] on icon at bounding box center [366, 70] width 14 height 14
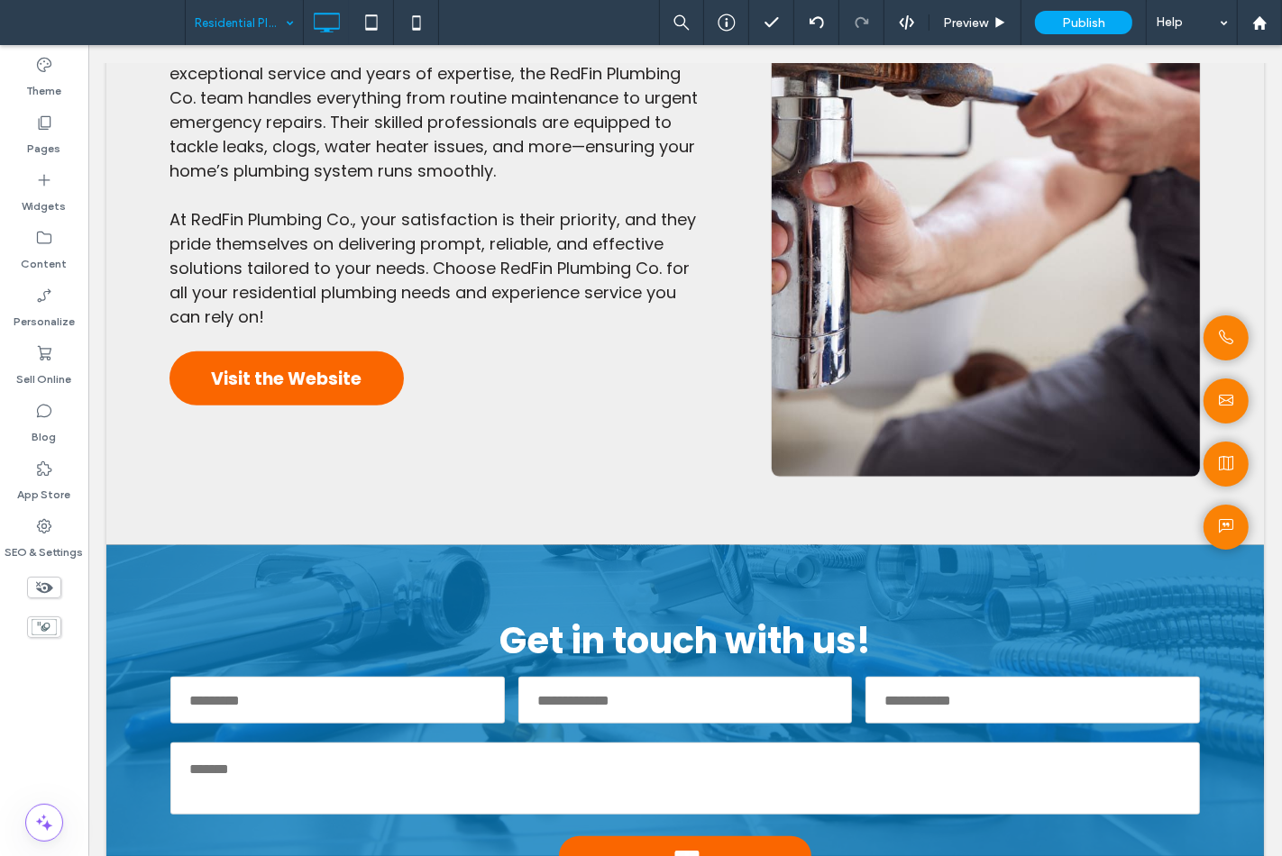
scroll to position [901, 0]
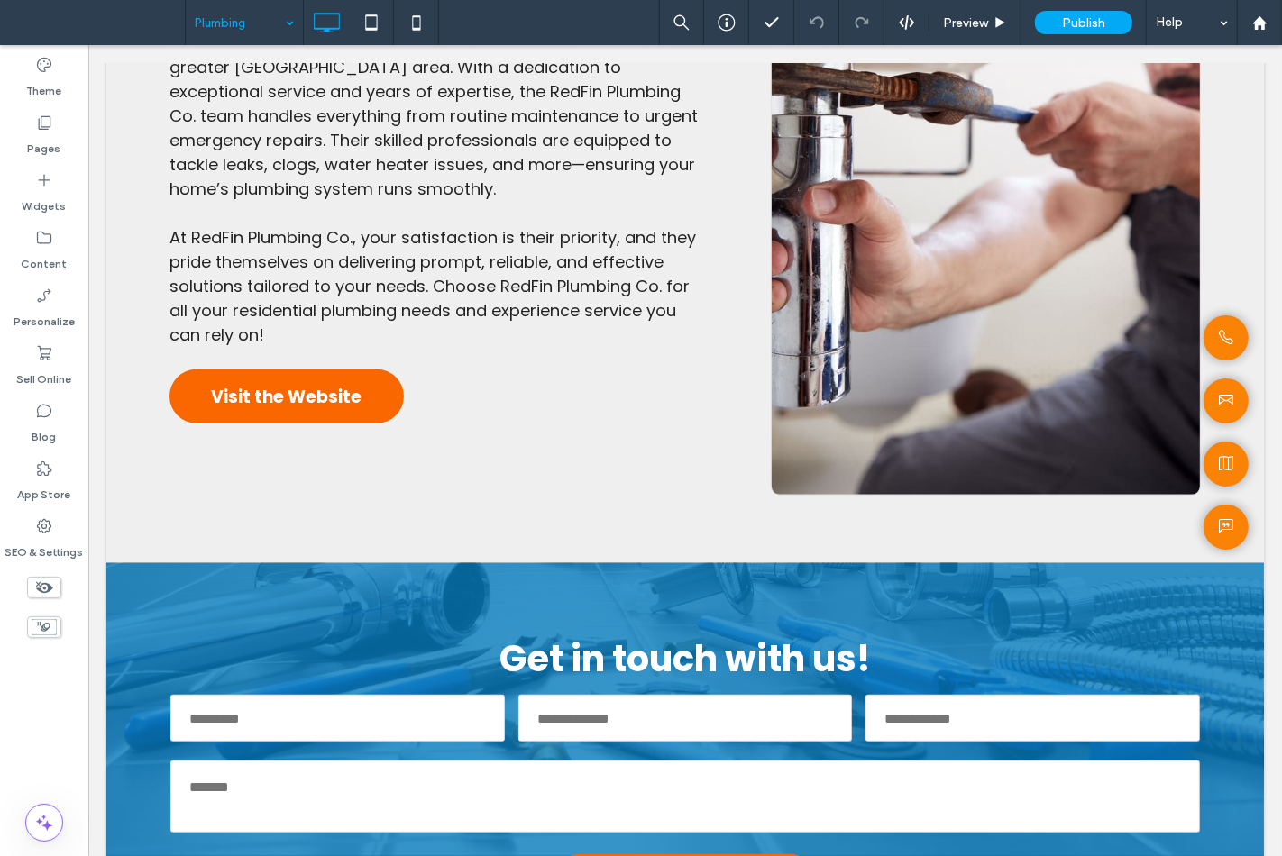
click at [244, 37] on input at bounding box center [240, 22] width 90 height 45
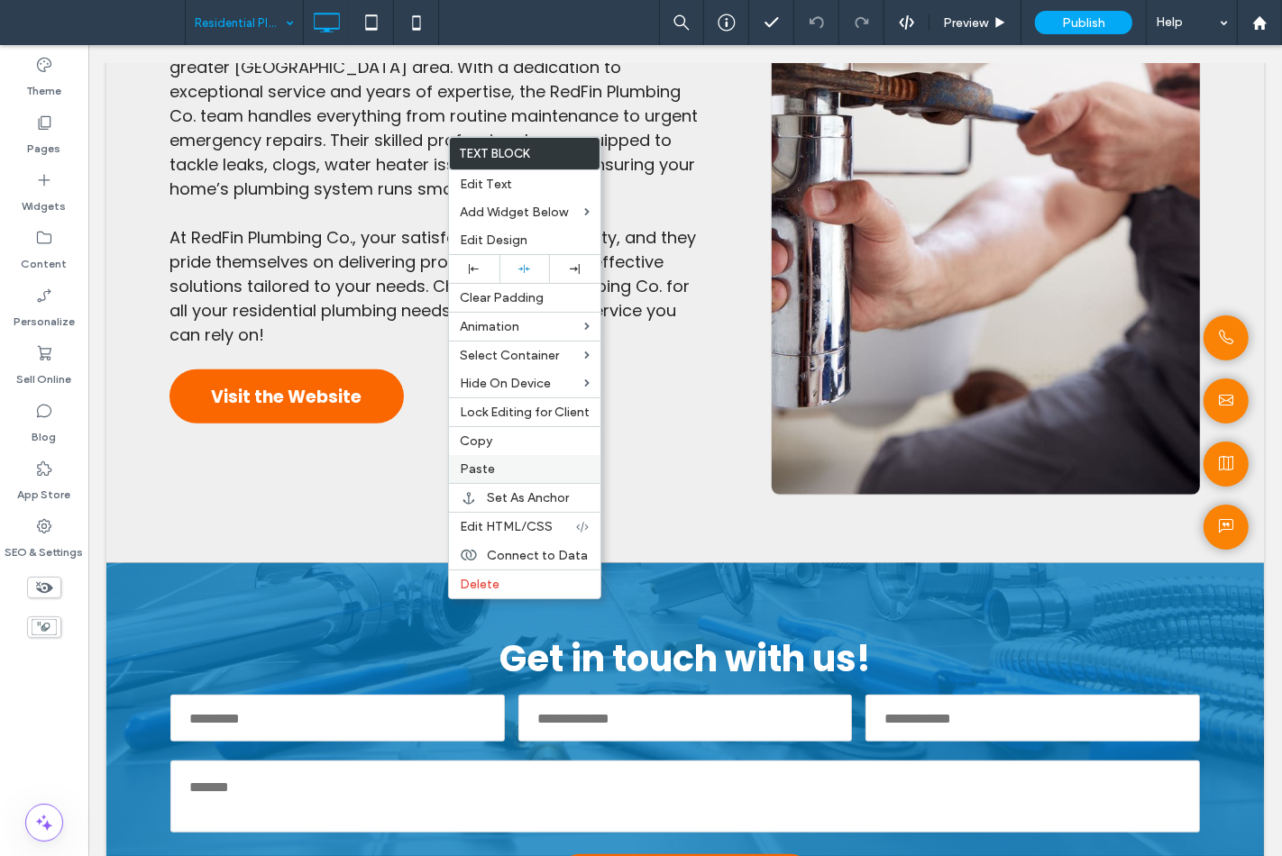
click at [479, 471] on span "Paste" at bounding box center [477, 468] width 35 height 15
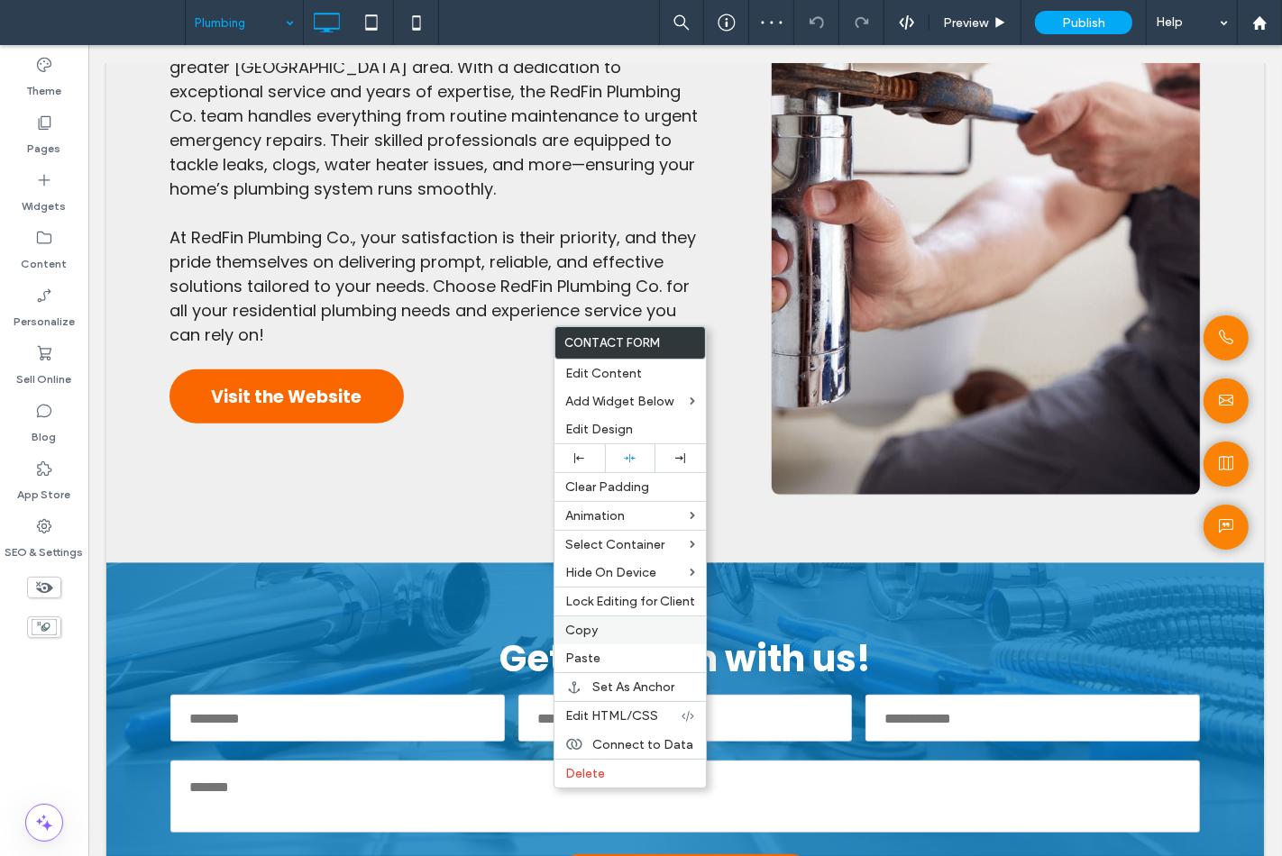
click at [611, 635] on div "Copy" at bounding box center [629, 630] width 151 height 29
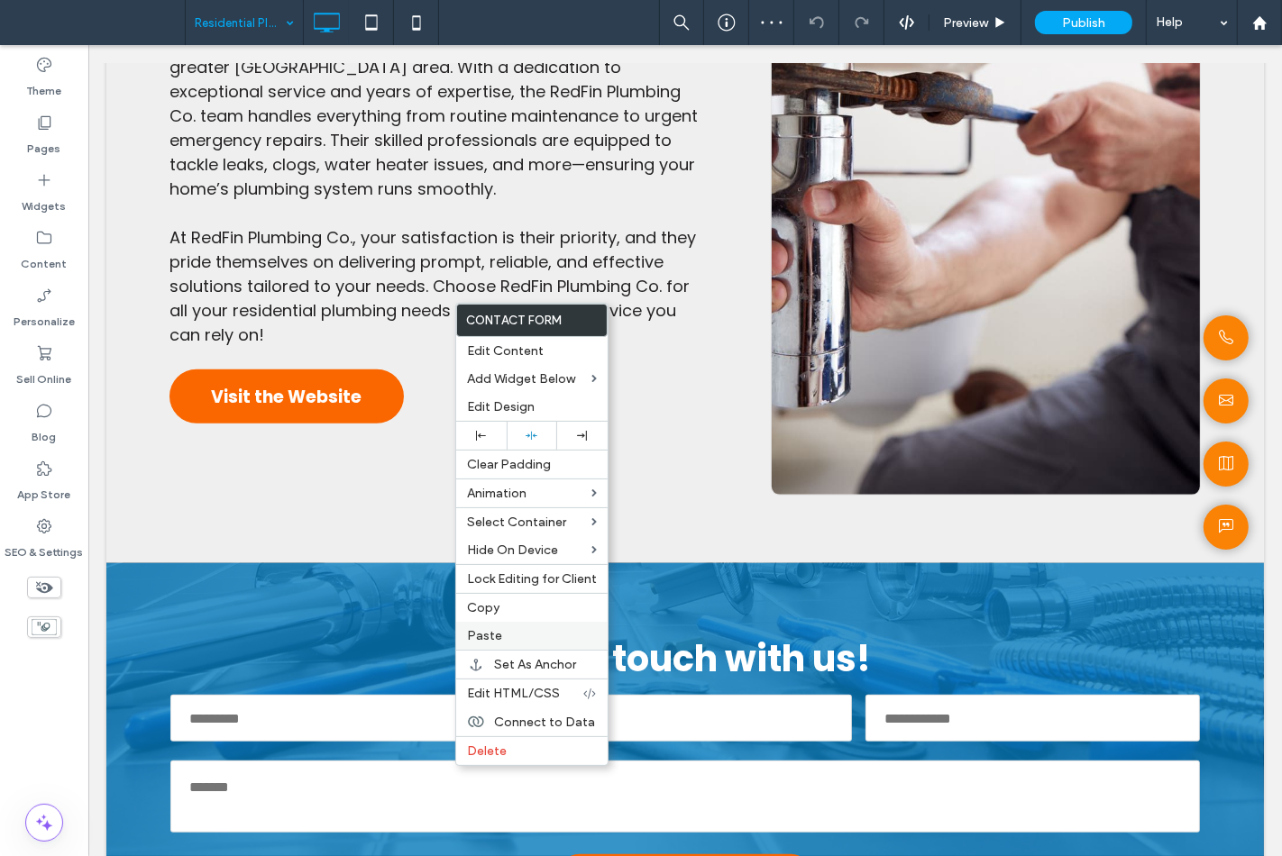
click at [509, 622] on div "Paste" at bounding box center [531, 636] width 151 height 28
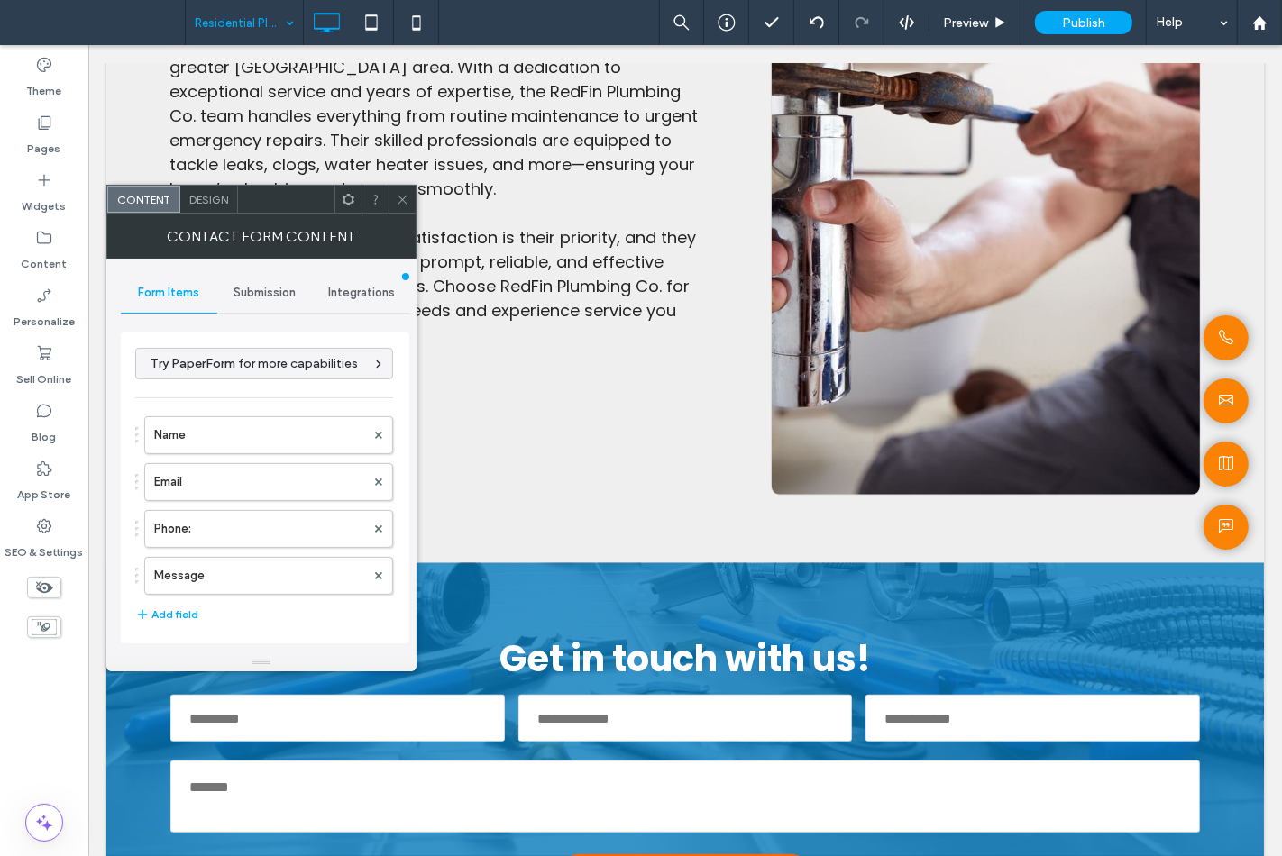
click at [396, 205] on icon at bounding box center [403, 200] width 14 height 14
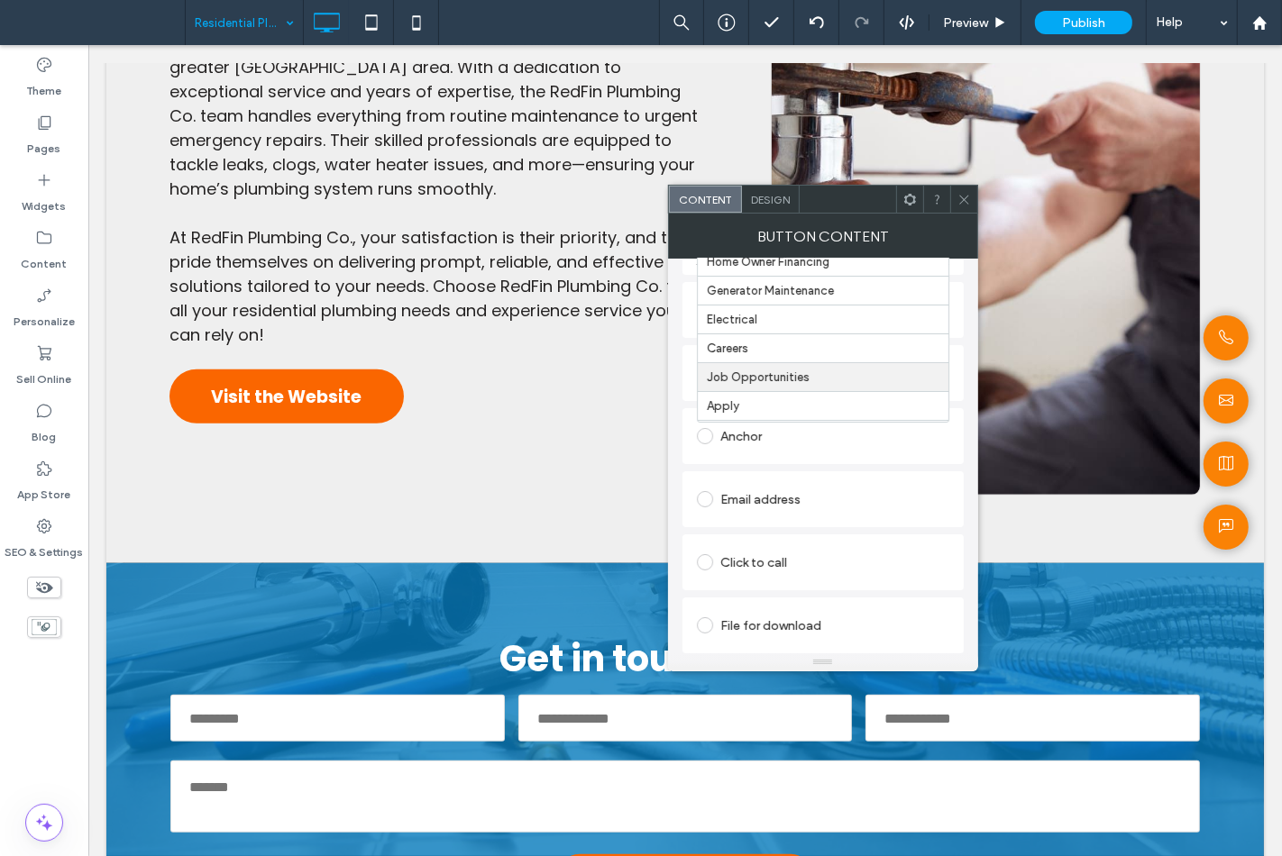
scroll to position [326, 0]
click at [964, 193] on icon at bounding box center [964, 200] width 14 height 14
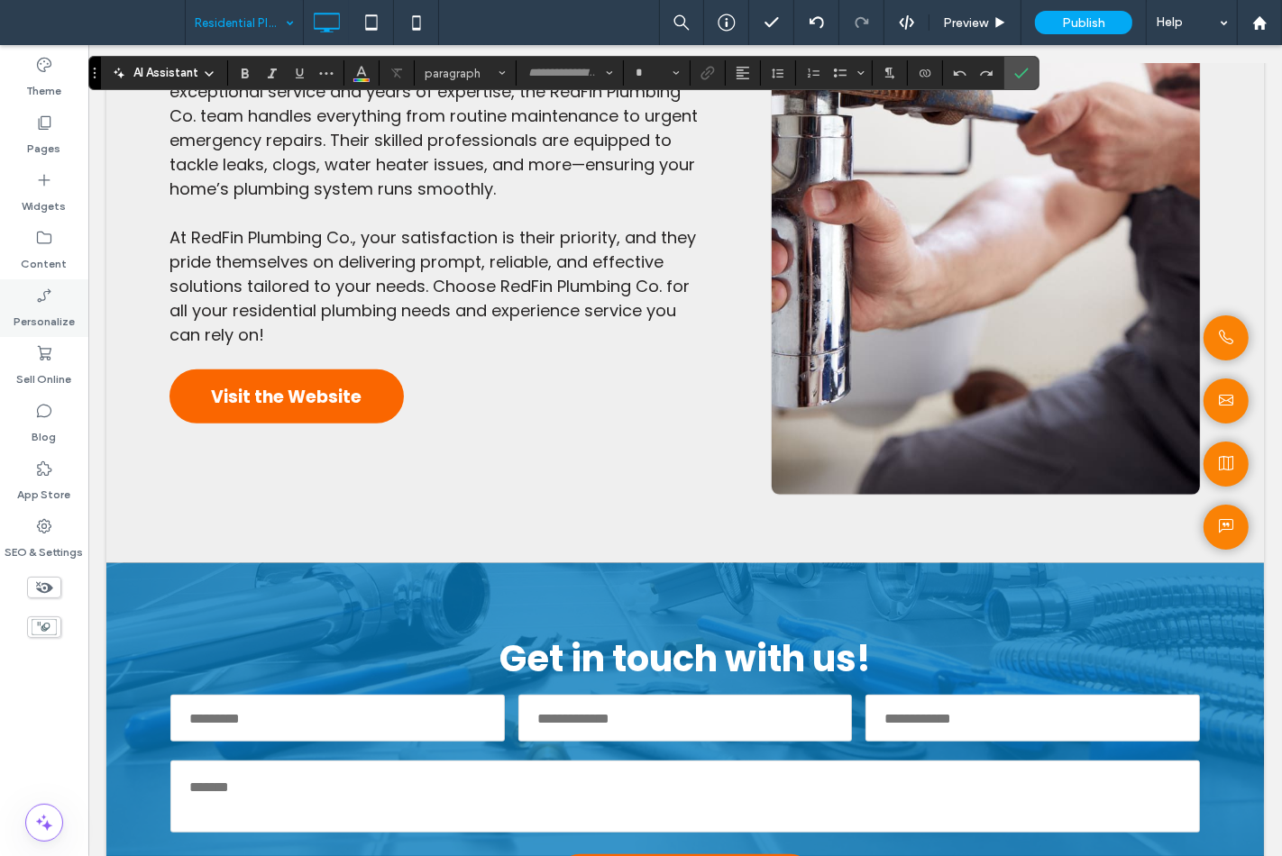
type input "*******"
type input "**"
click at [1020, 75] on icon "Confirm" at bounding box center [1021, 73] width 14 height 14
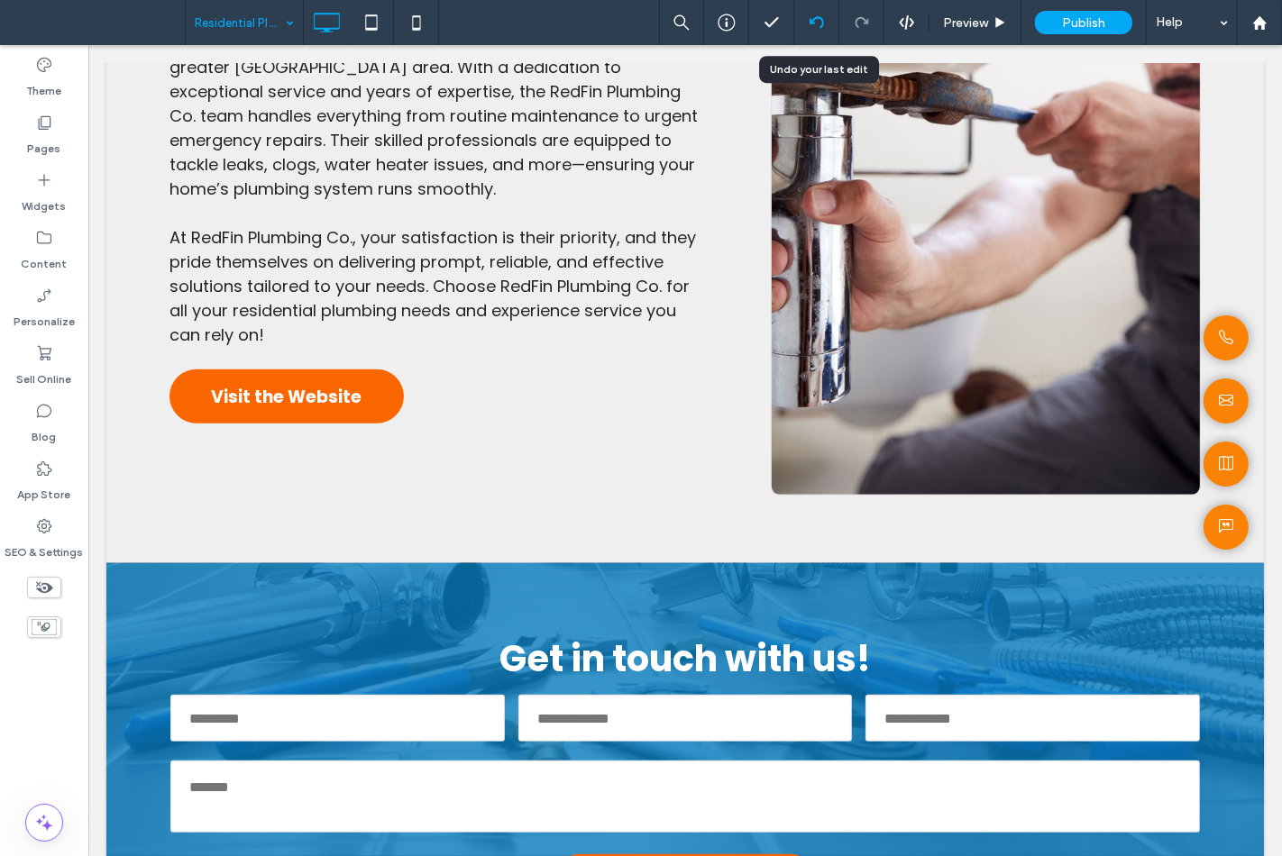
click at [812, 31] on div at bounding box center [816, 22] width 45 height 45
click at [818, 25] on icon at bounding box center [816, 22] width 14 height 14
type input "*******"
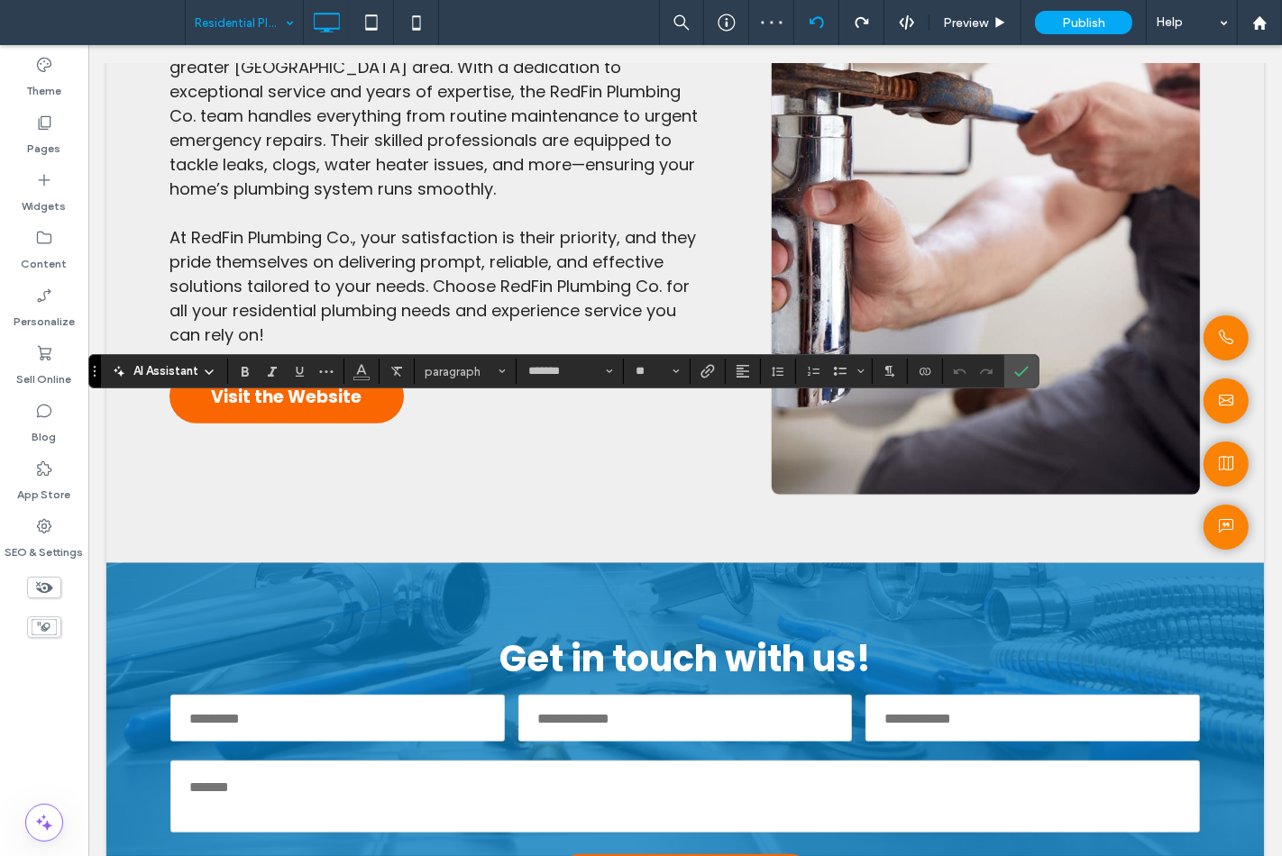
type input "**"
click at [1015, 370] on icon "Confirm" at bounding box center [1021, 371] width 14 height 14
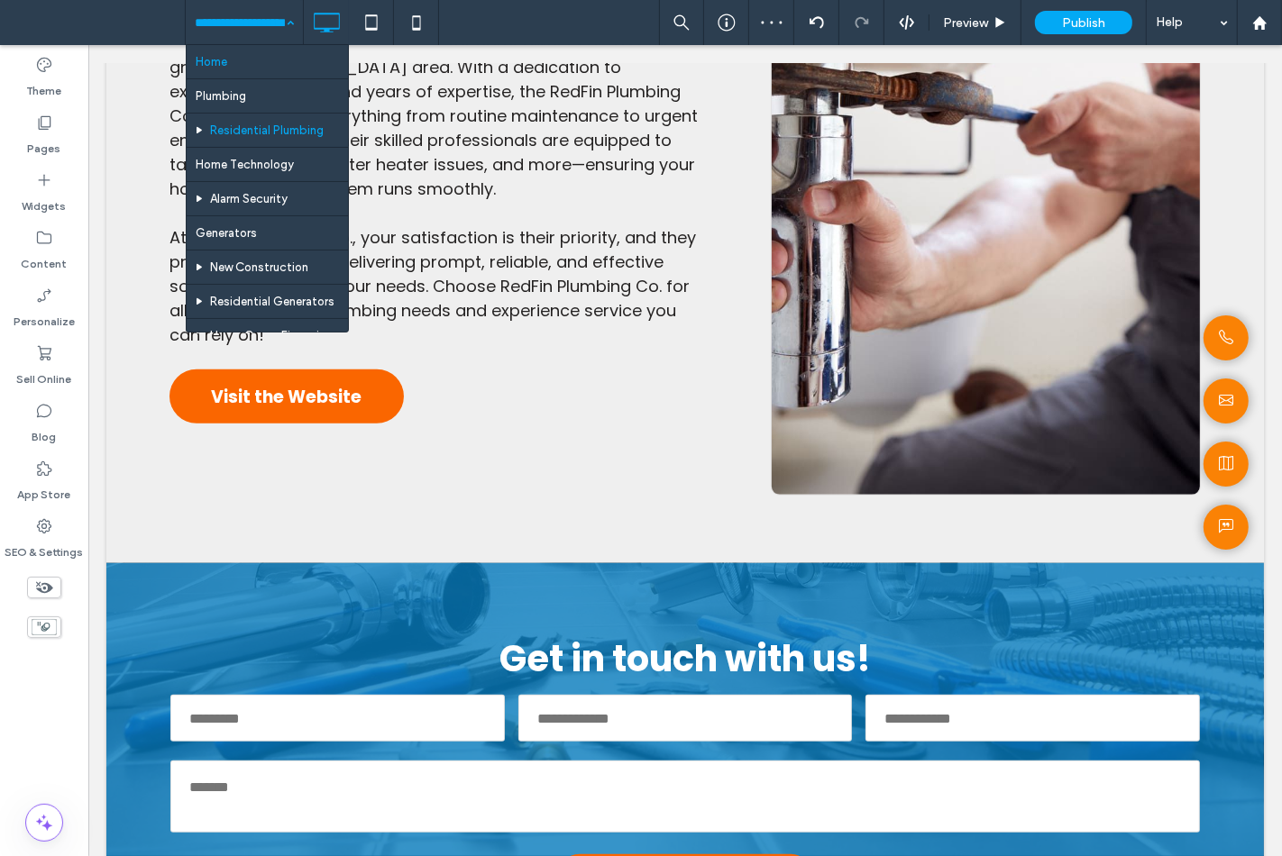
drag, startPoint x: 239, startPoint y: 36, endPoint x: 238, endPoint y: 50, distance: 13.5
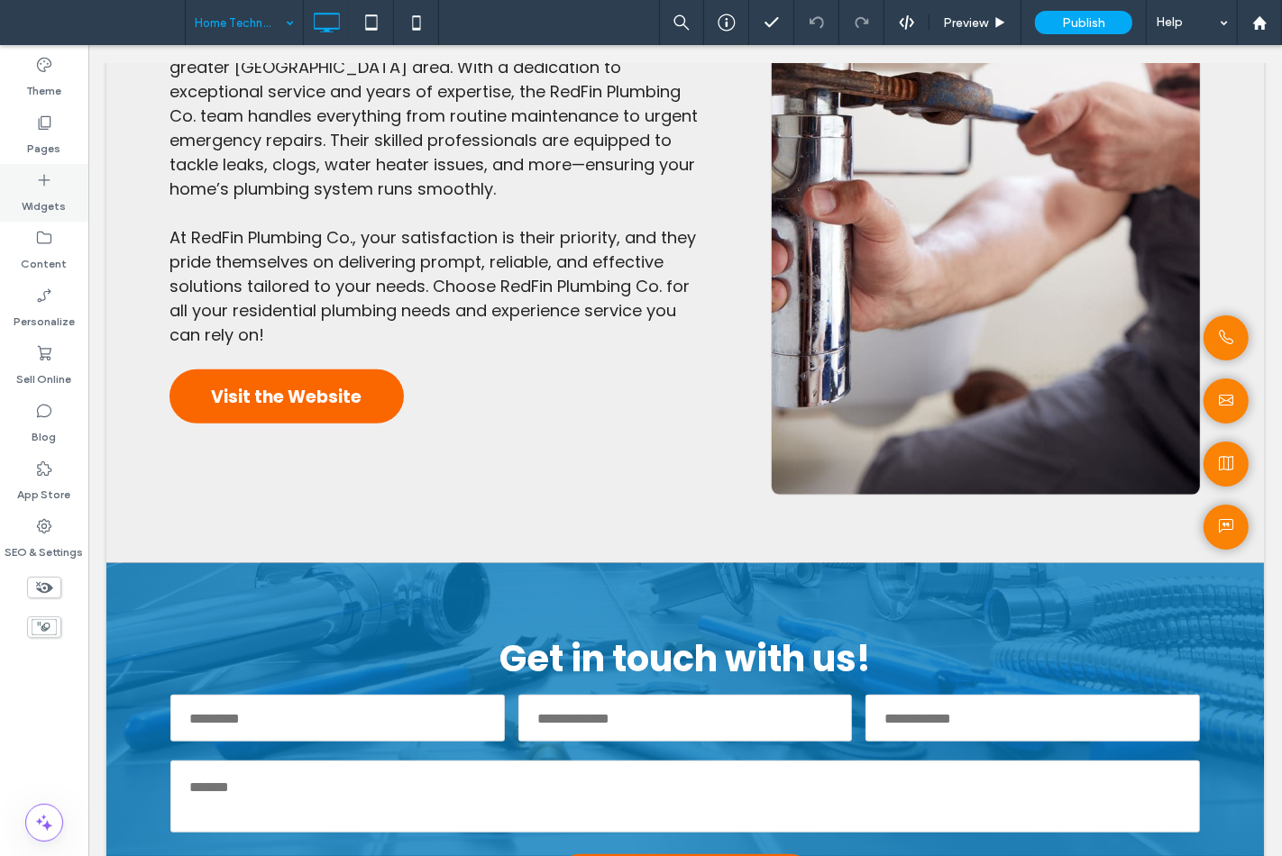
type input "*******"
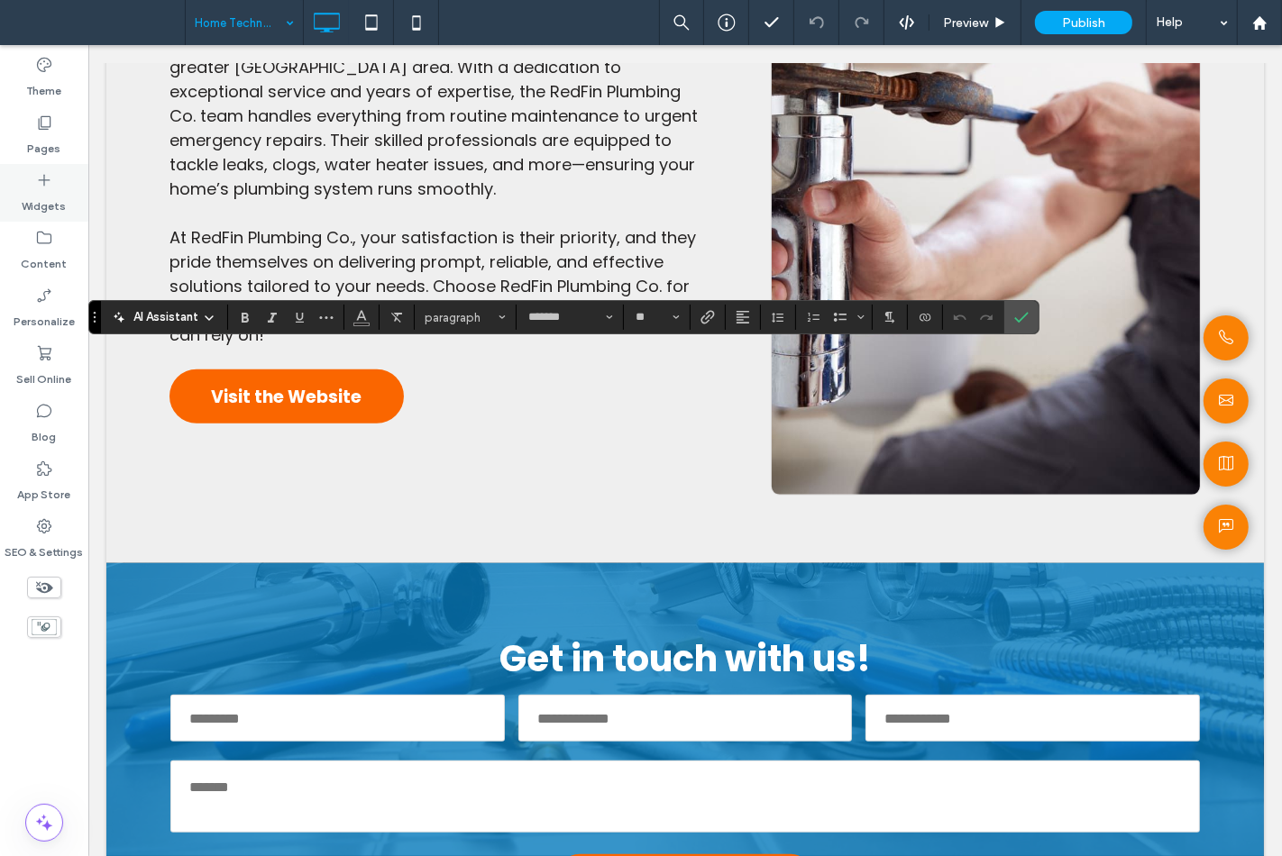
type input "**"
click at [1017, 310] on icon "Confirm" at bounding box center [1021, 317] width 14 height 14
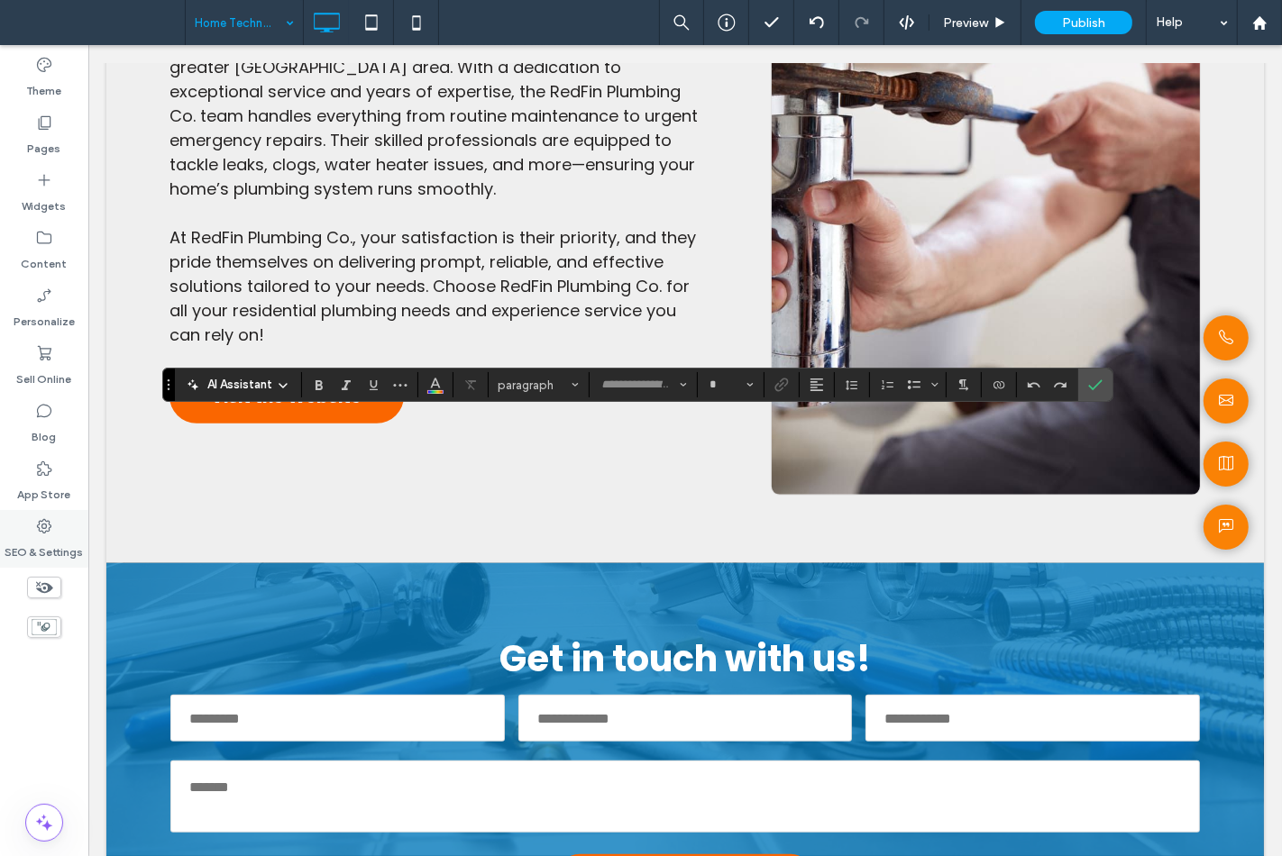
type input "*******"
type input "**"
click at [1098, 379] on icon "Confirm" at bounding box center [1095, 385] width 14 height 14
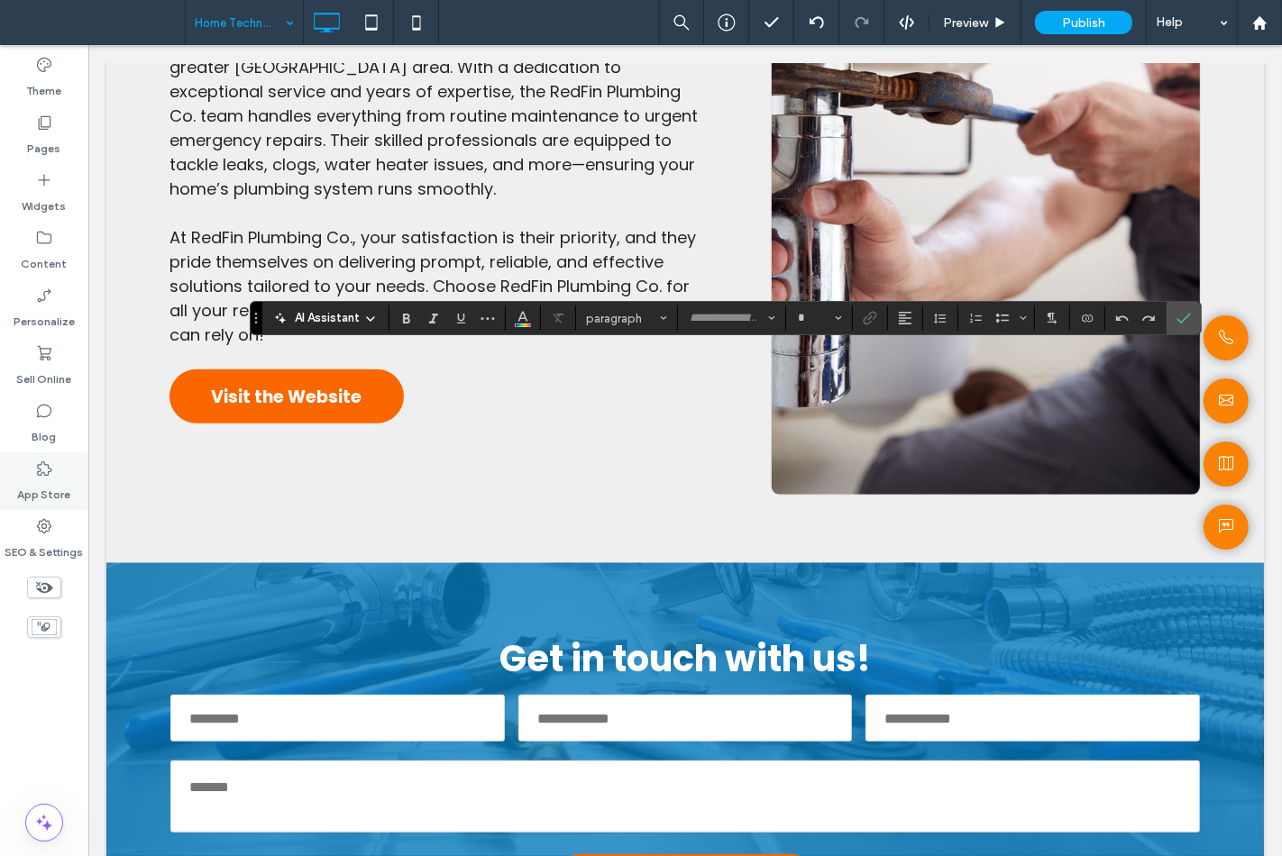
type input "*******"
type input "**"
click at [1181, 322] on use "Confirm" at bounding box center [1183, 319] width 14 height 11
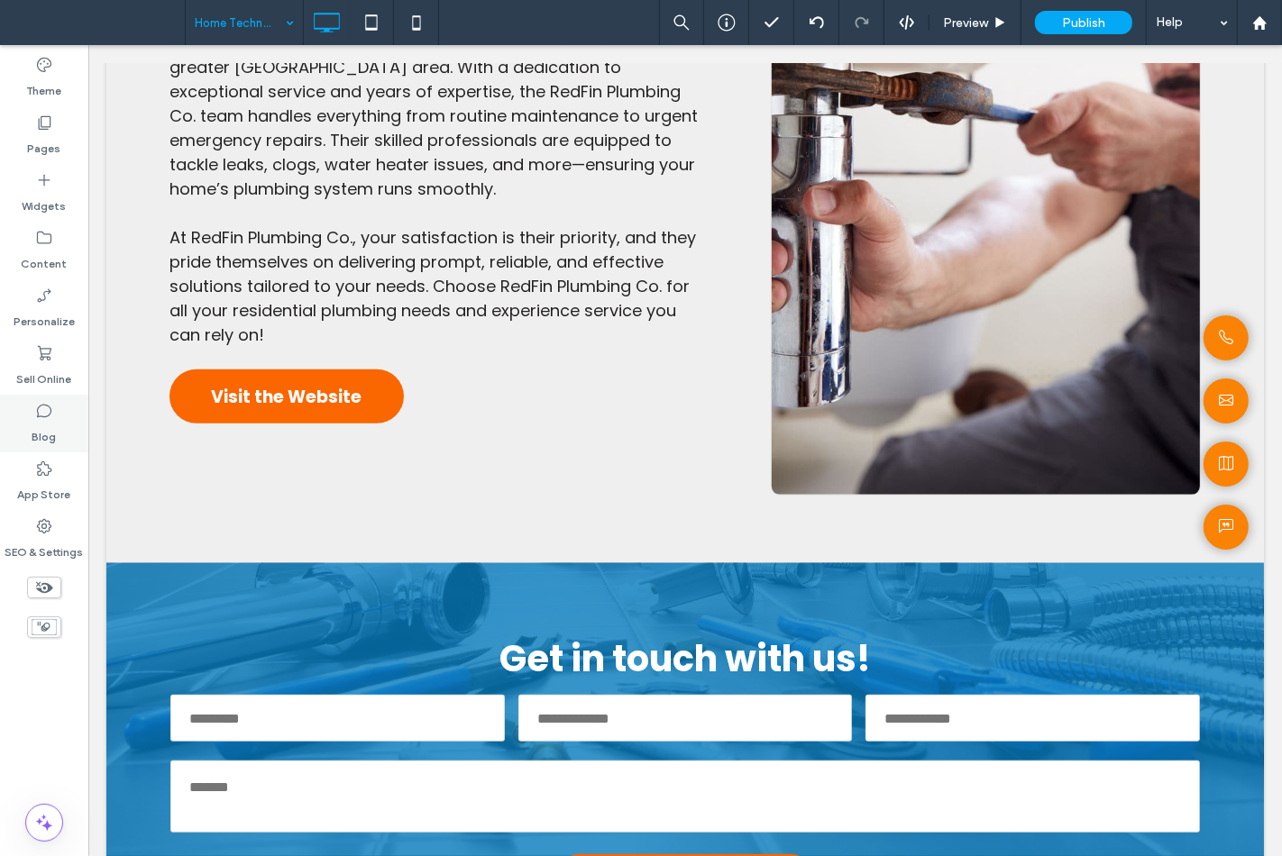
type input "*******"
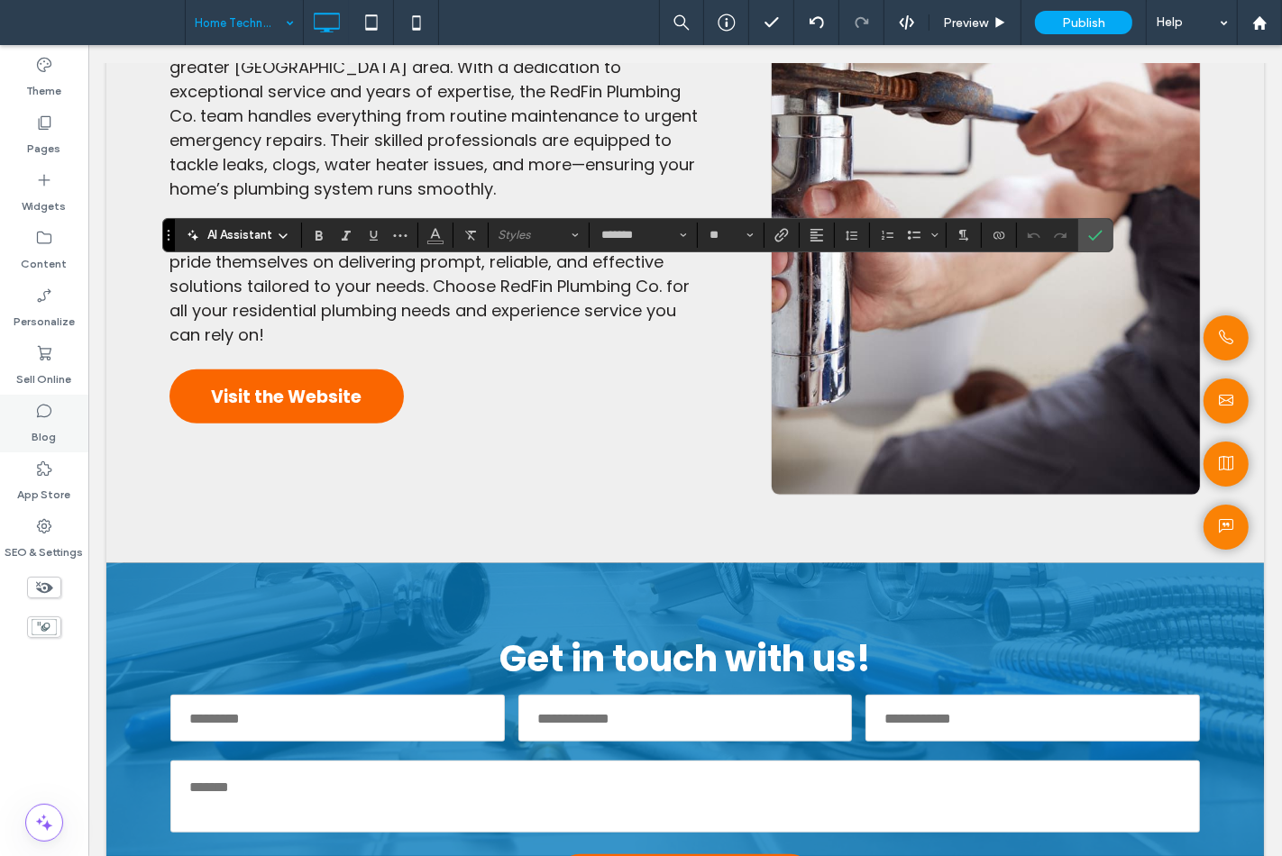
type input "**"
click at [1101, 247] on span "Confirm" at bounding box center [1095, 235] width 14 height 31
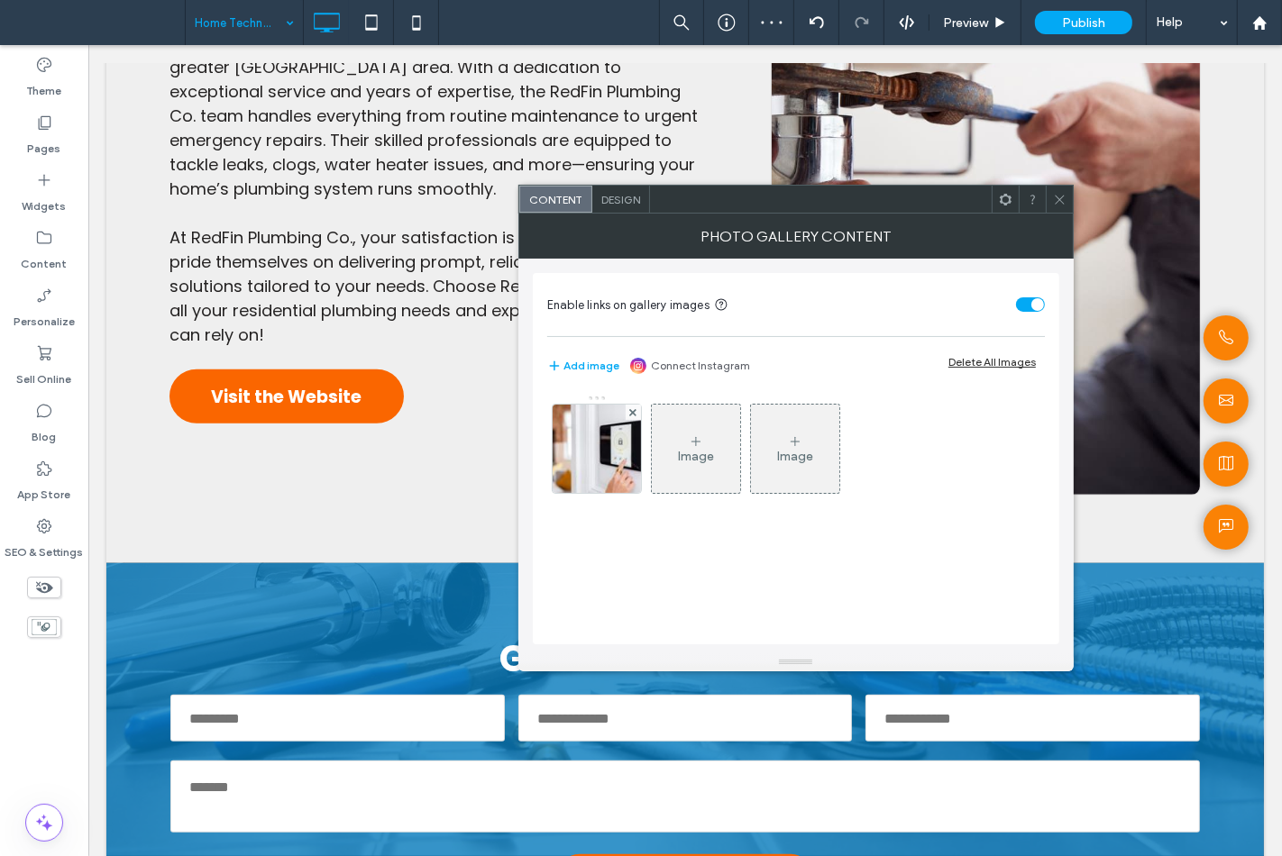
click at [1061, 204] on icon at bounding box center [1060, 200] width 14 height 14
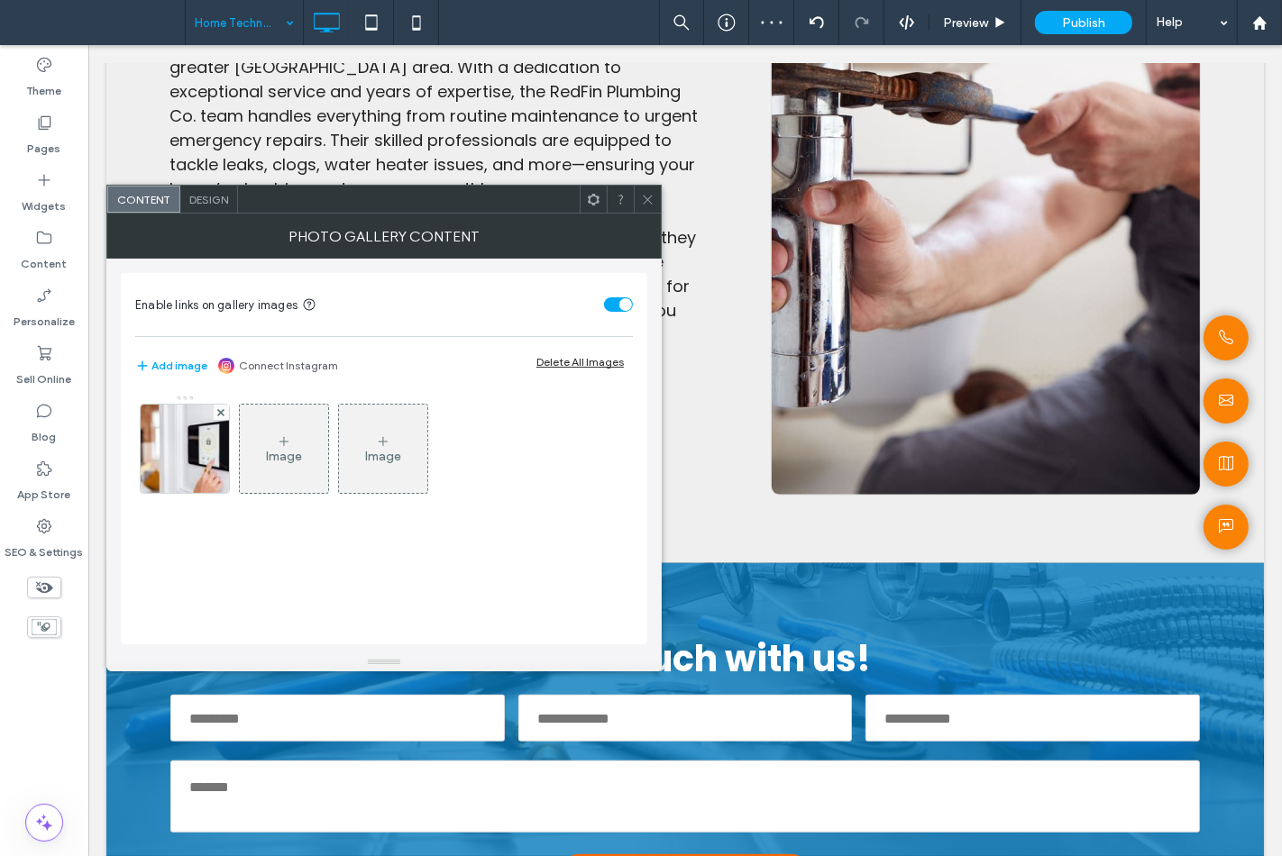
click at [209, 203] on span "Design" at bounding box center [208, 200] width 39 height 14
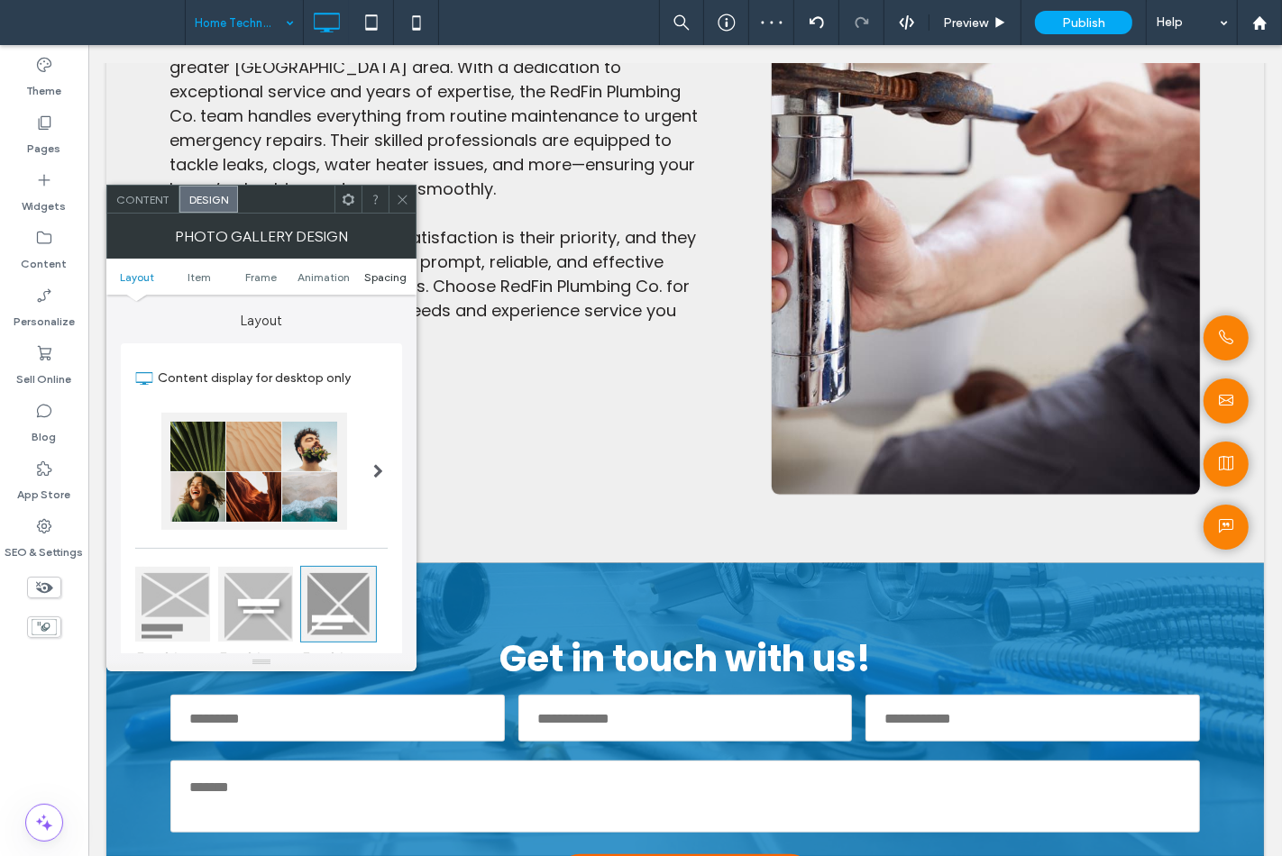
click at [370, 273] on span "Spacing" at bounding box center [385, 277] width 42 height 14
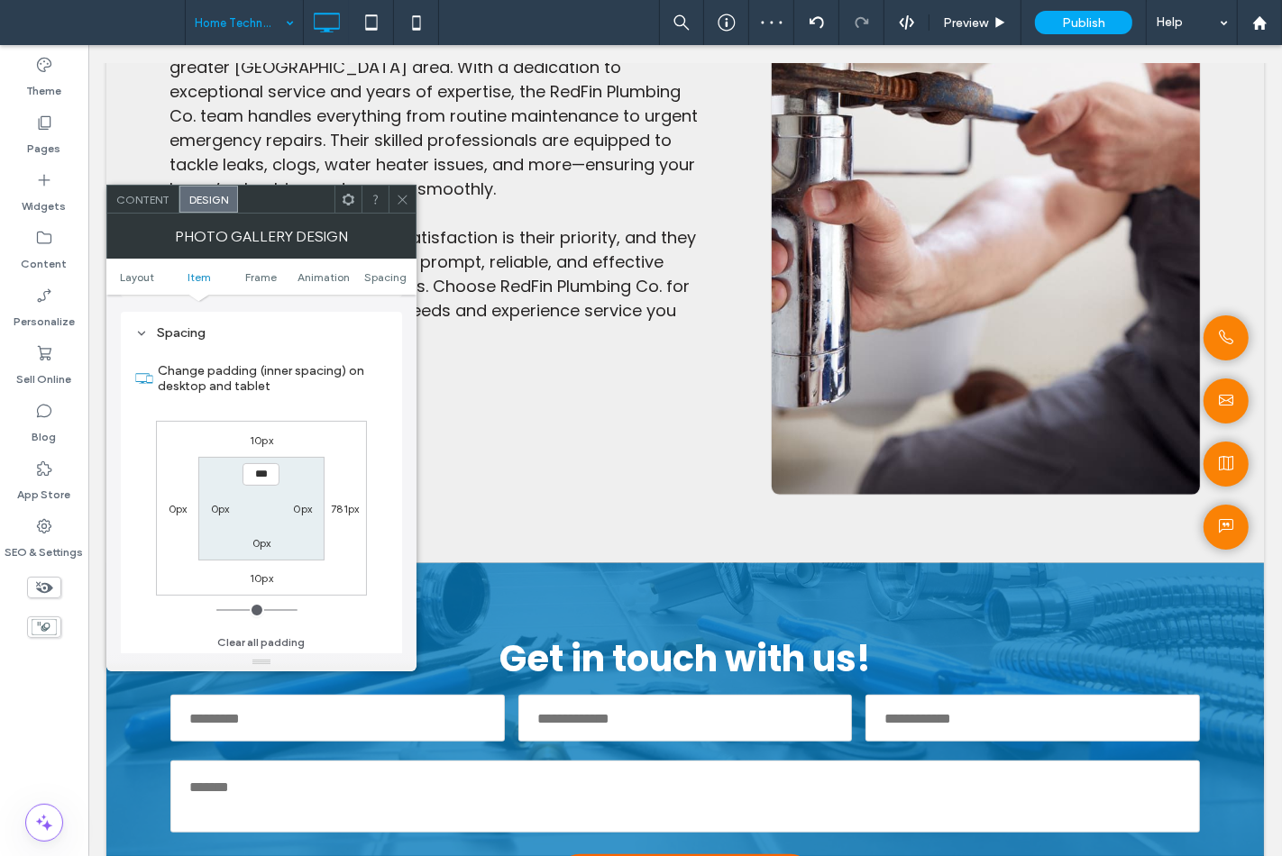
scroll to position [963, 0]
click at [204, 271] on span "Item" at bounding box center [198, 277] width 23 height 14
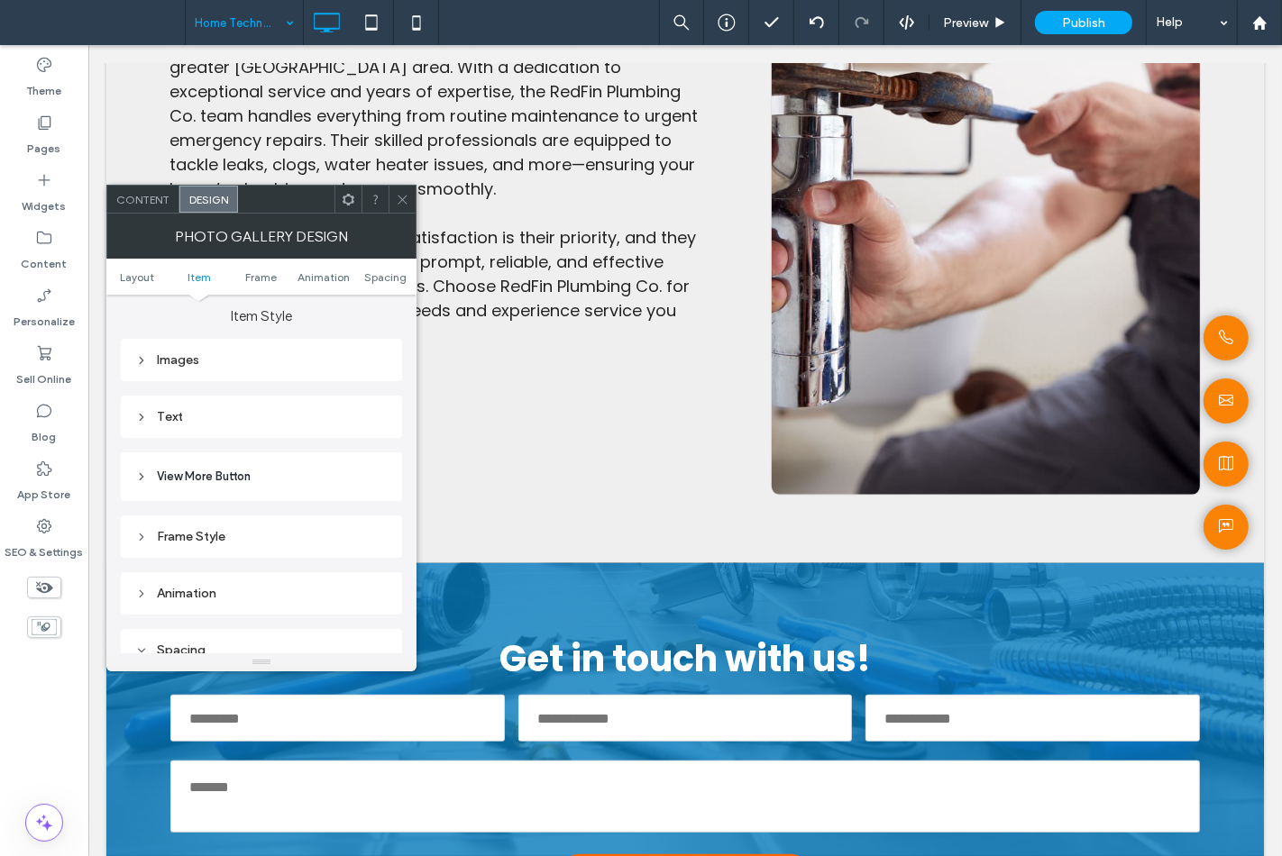
scroll to position [641, 0]
click at [270, 368] on div "Images" at bounding box center [261, 362] width 252 height 15
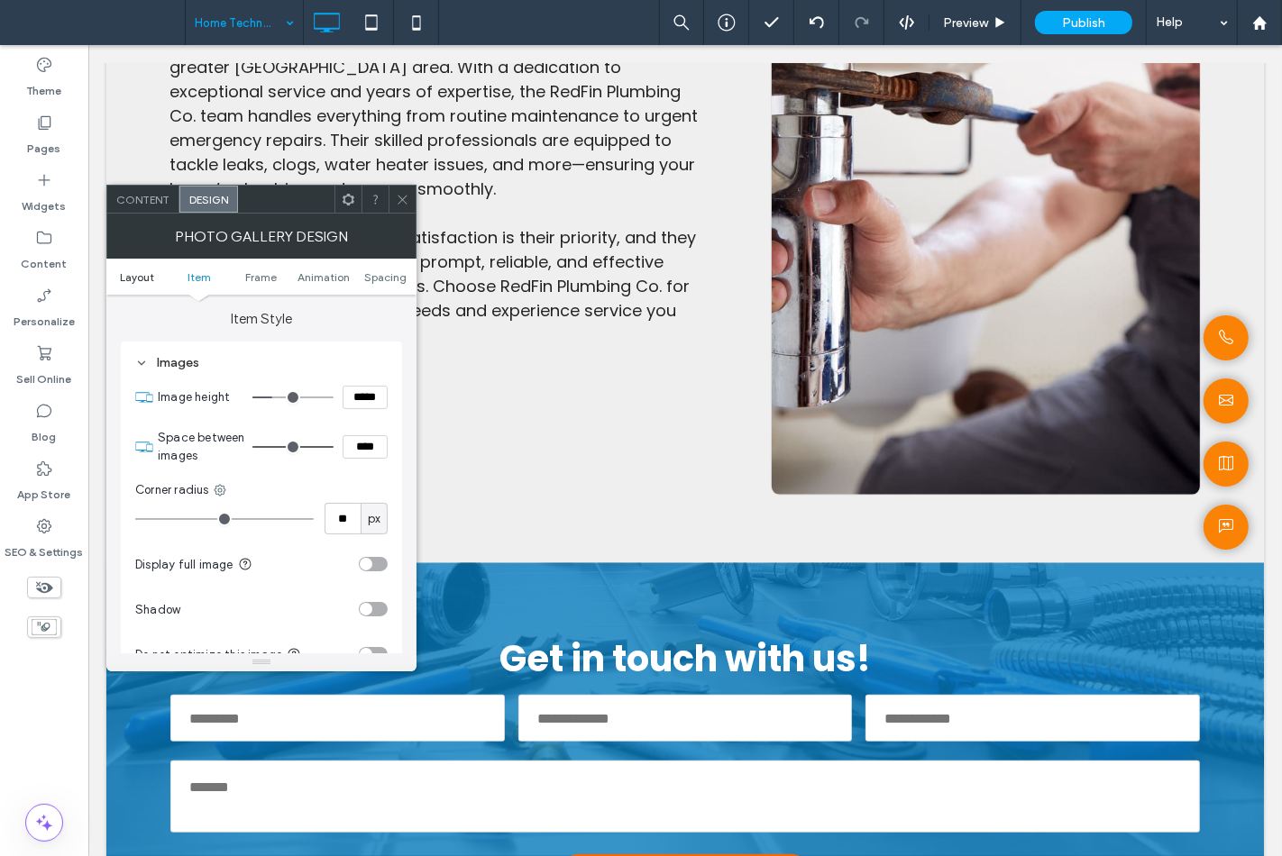
click at [157, 274] on link "Layout" at bounding box center [137, 277] width 62 height 14
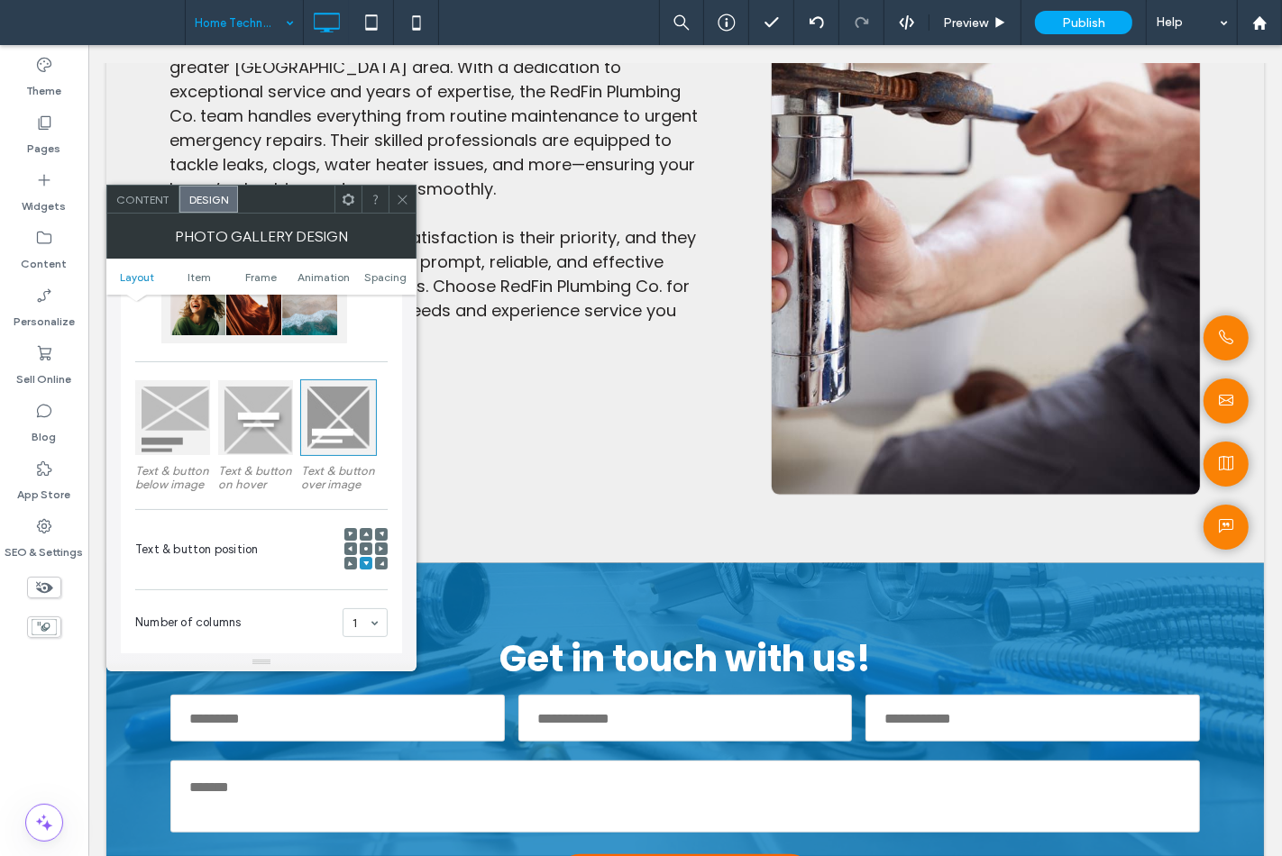
scroll to position [300, 0]
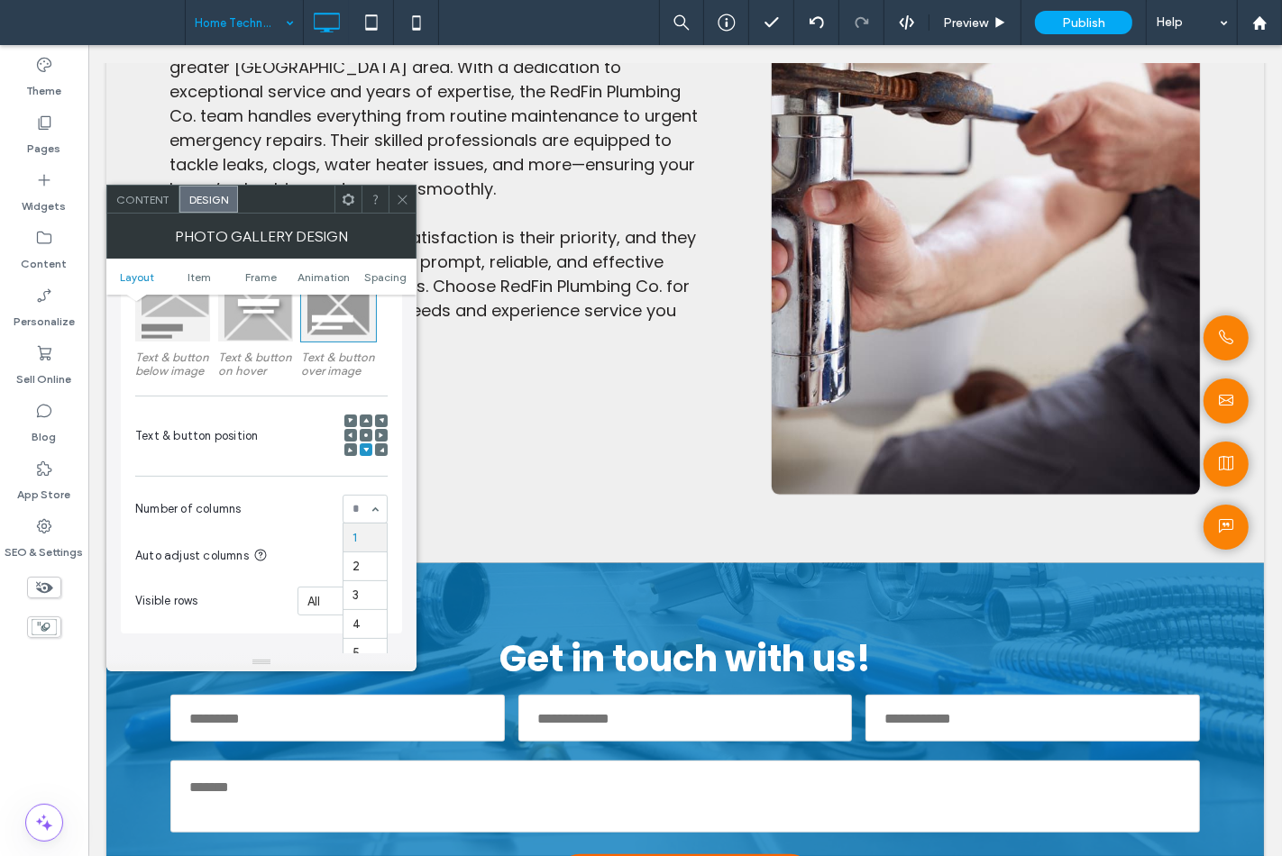
drag, startPoint x: 343, startPoint y: 516, endPoint x: 353, endPoint y: 520, distance: 10.9
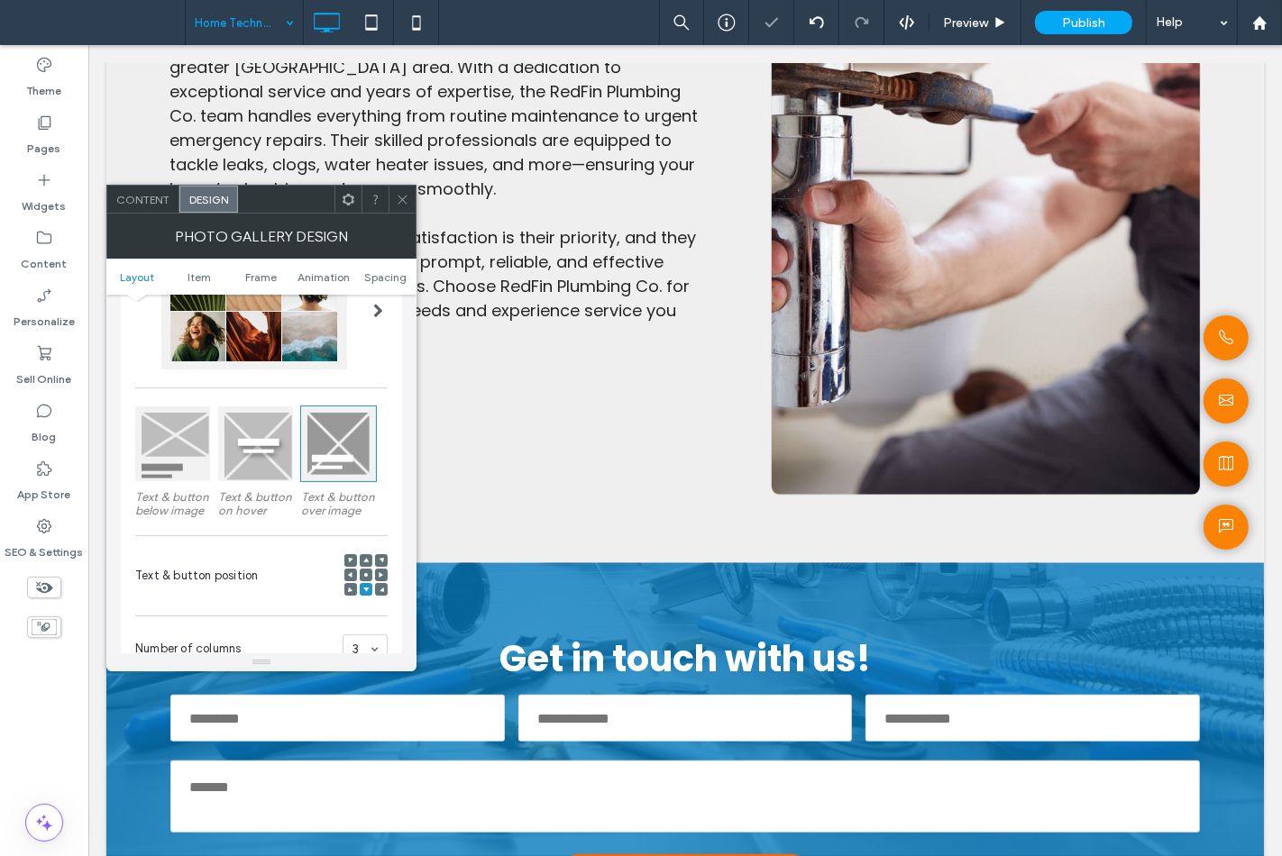
scroll to position [0, 0]
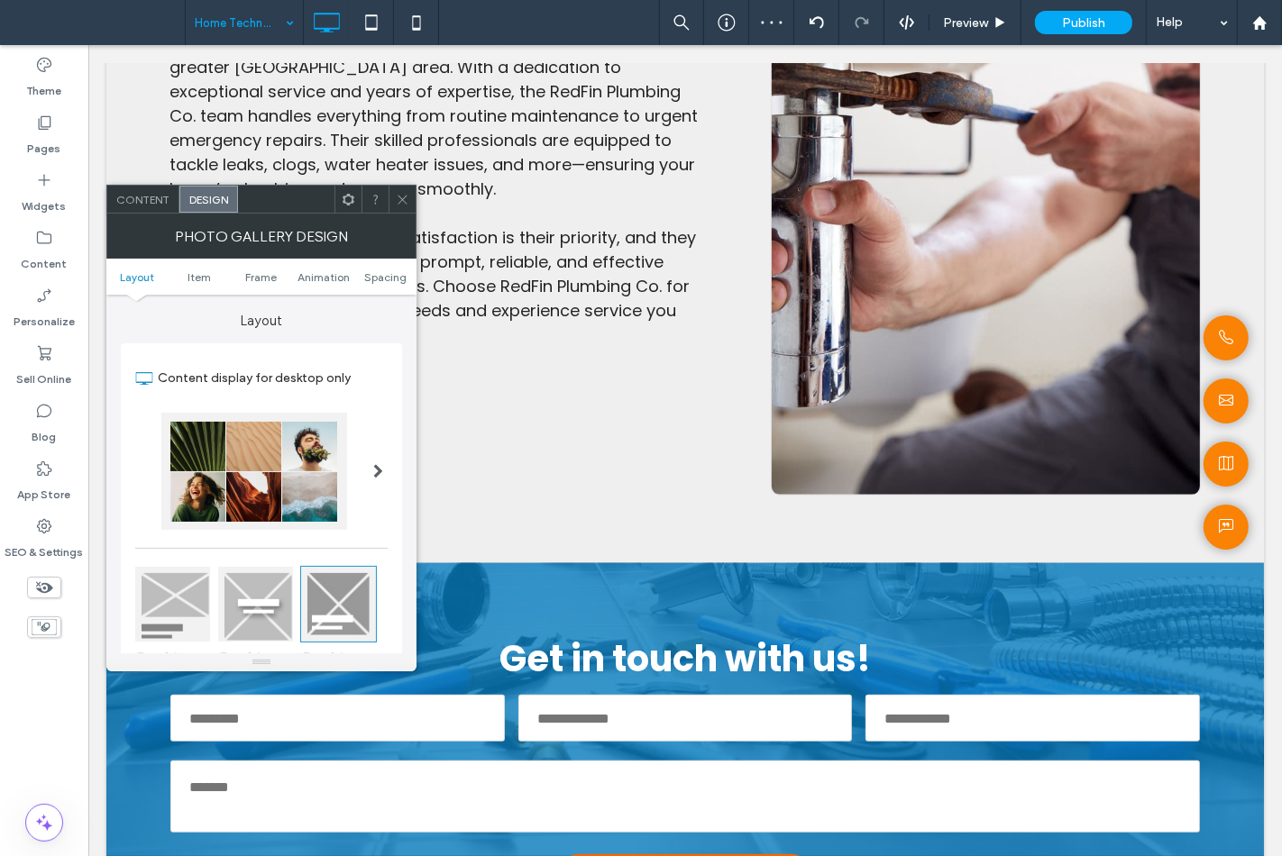
click at [399, 204] on icon at bounding box center [403, 200] width 14 height 14
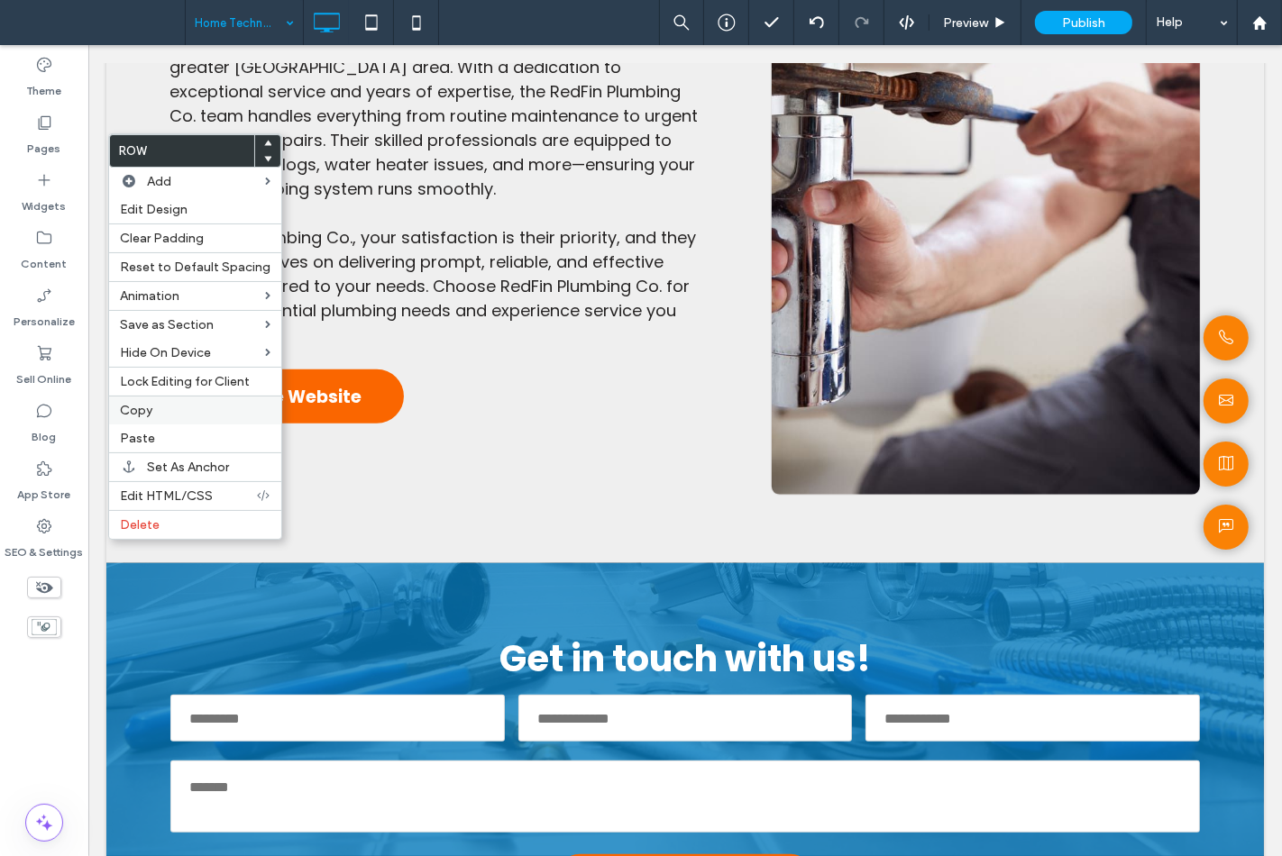
click at [190, 412] on label "Copy" at bounding box center [195, 410] width 151 height 15
click at [174, 445] on div "Paste" at bounding box center [195, 439] width 172 height 28
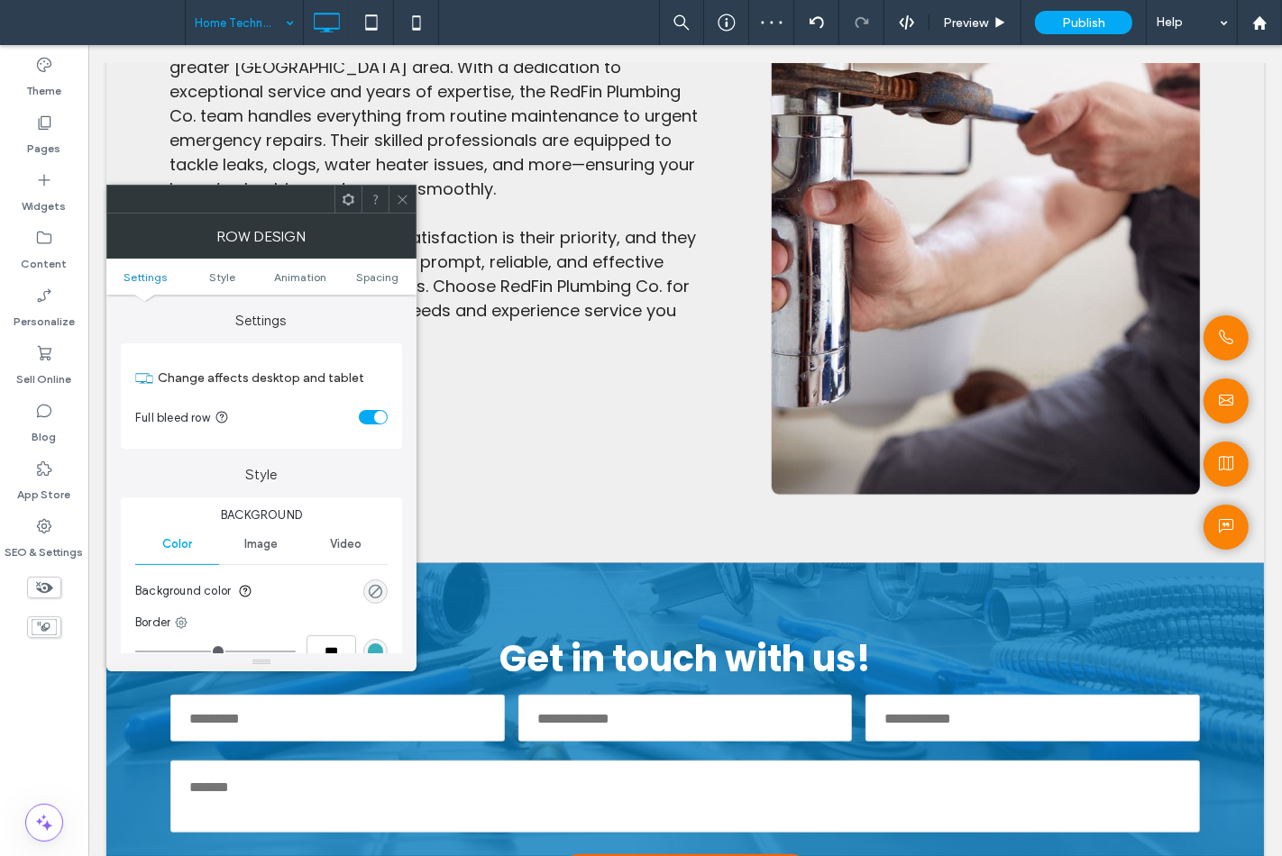
click at [372, 595] on div "rgba(0, 0, 0, 0)" at bounding box center [375, 591] width 15 height 15
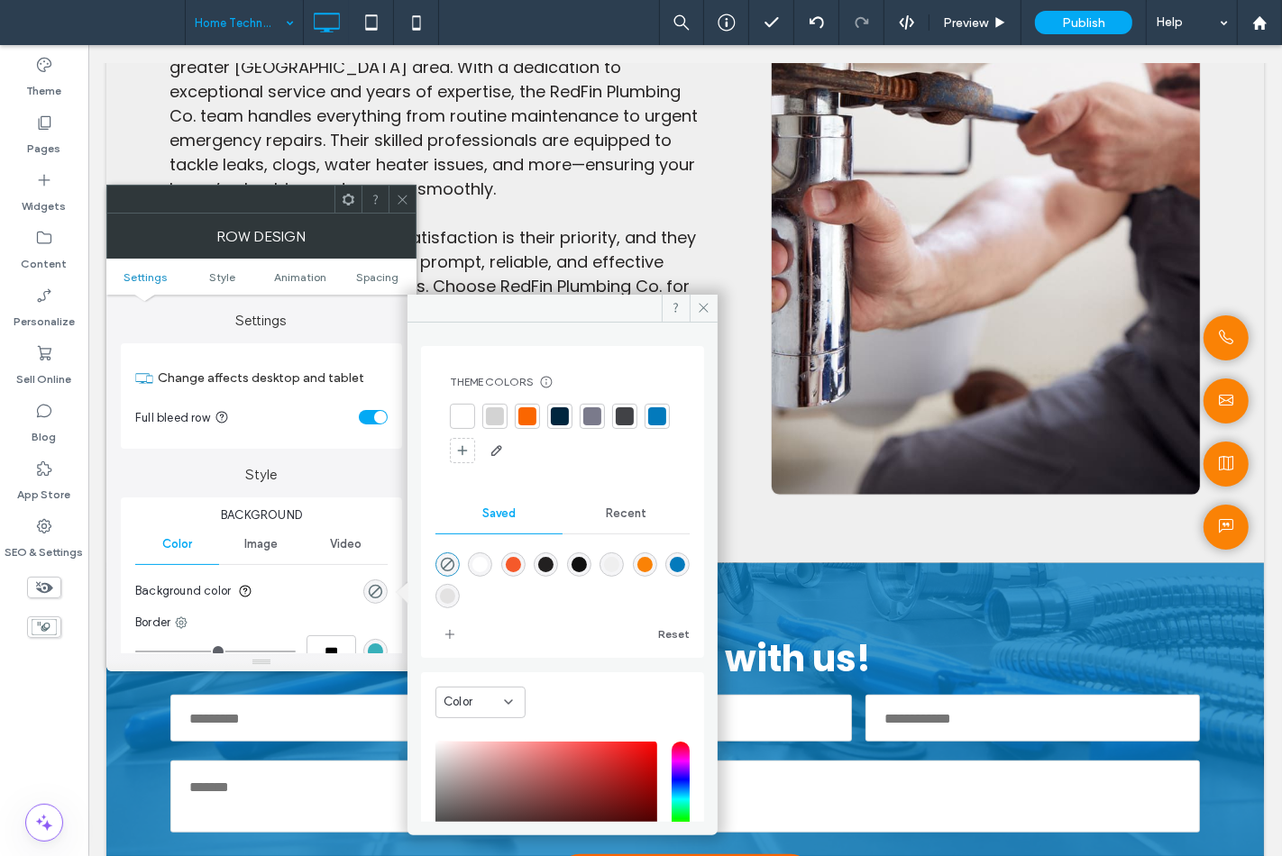
click at [491, 406] on div at bounding box center [494, 416] width 25 height 25
click at [706, 302] on icon at bounding box center [704, 308] width 14 height 14
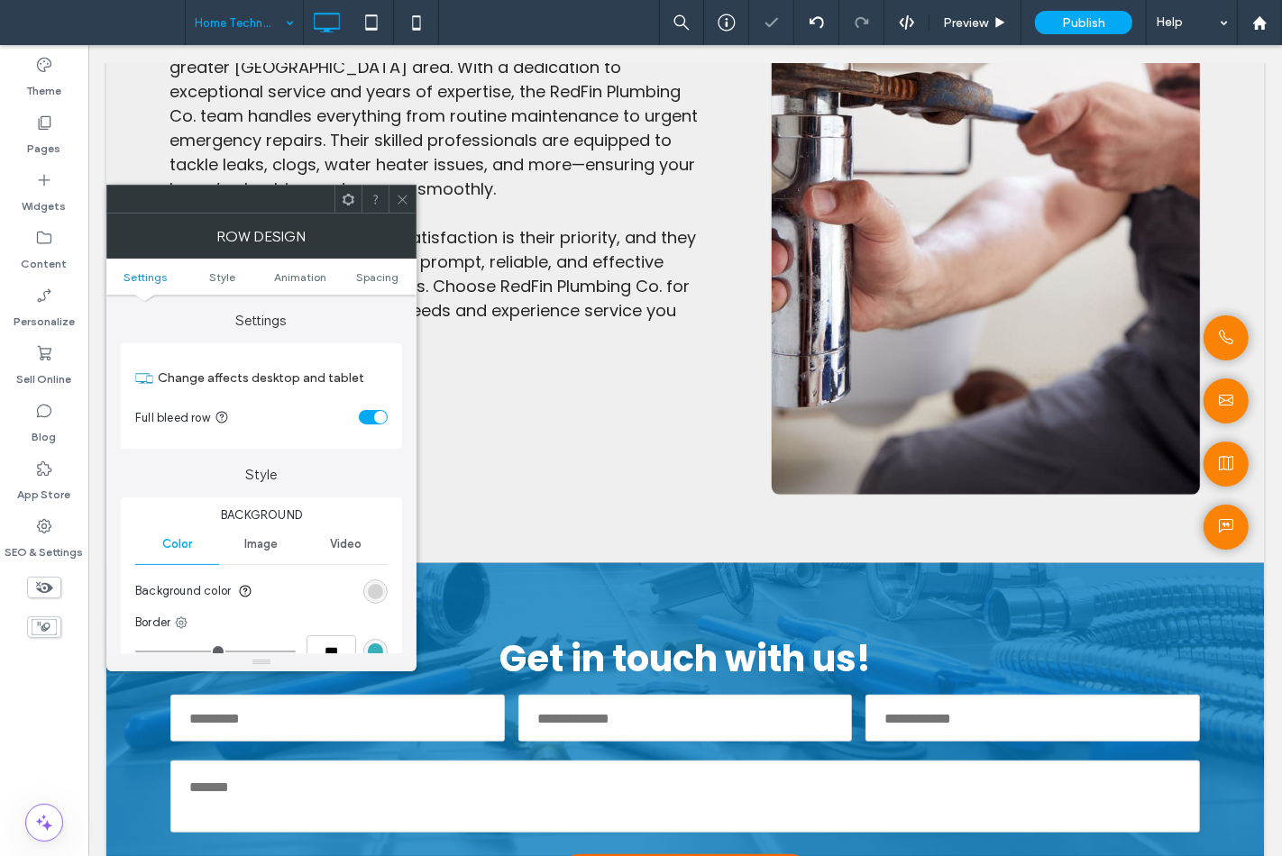
click at [406, 190] on span at bounding box center [403, 199] width 14 height 27
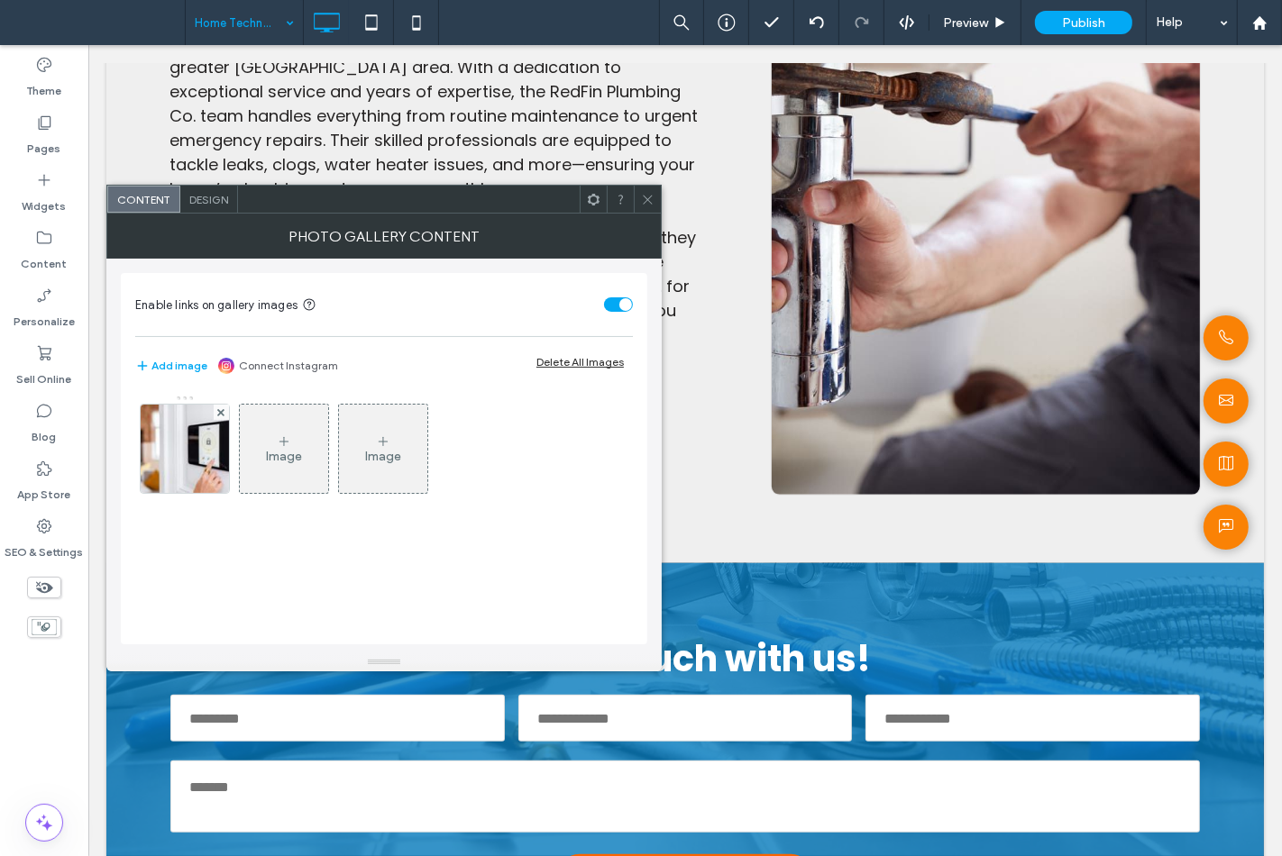
click at [205, 458] on img at bounding box center [185, 449] width 132 height 88
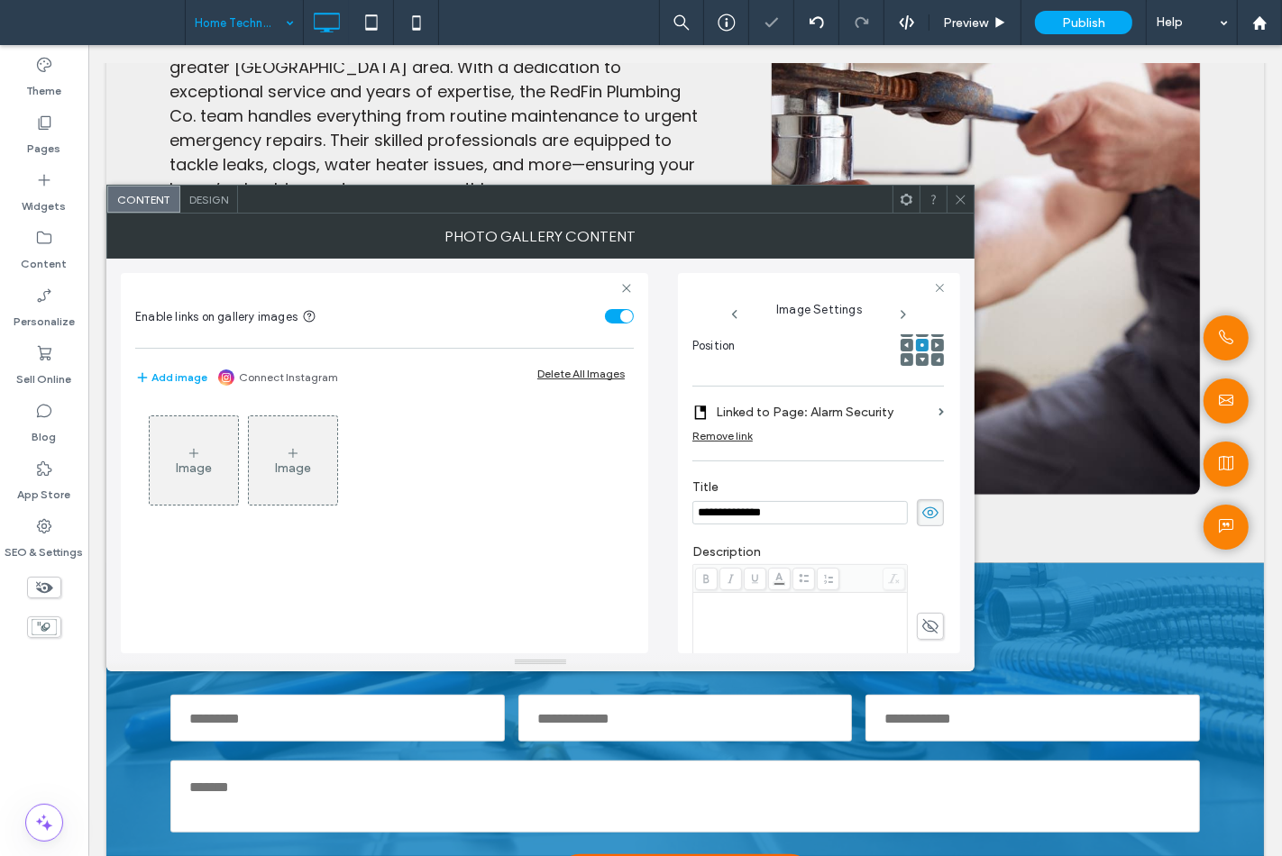
click at [959, 187] on span at bounding box center [961, 199] width 14 height 27
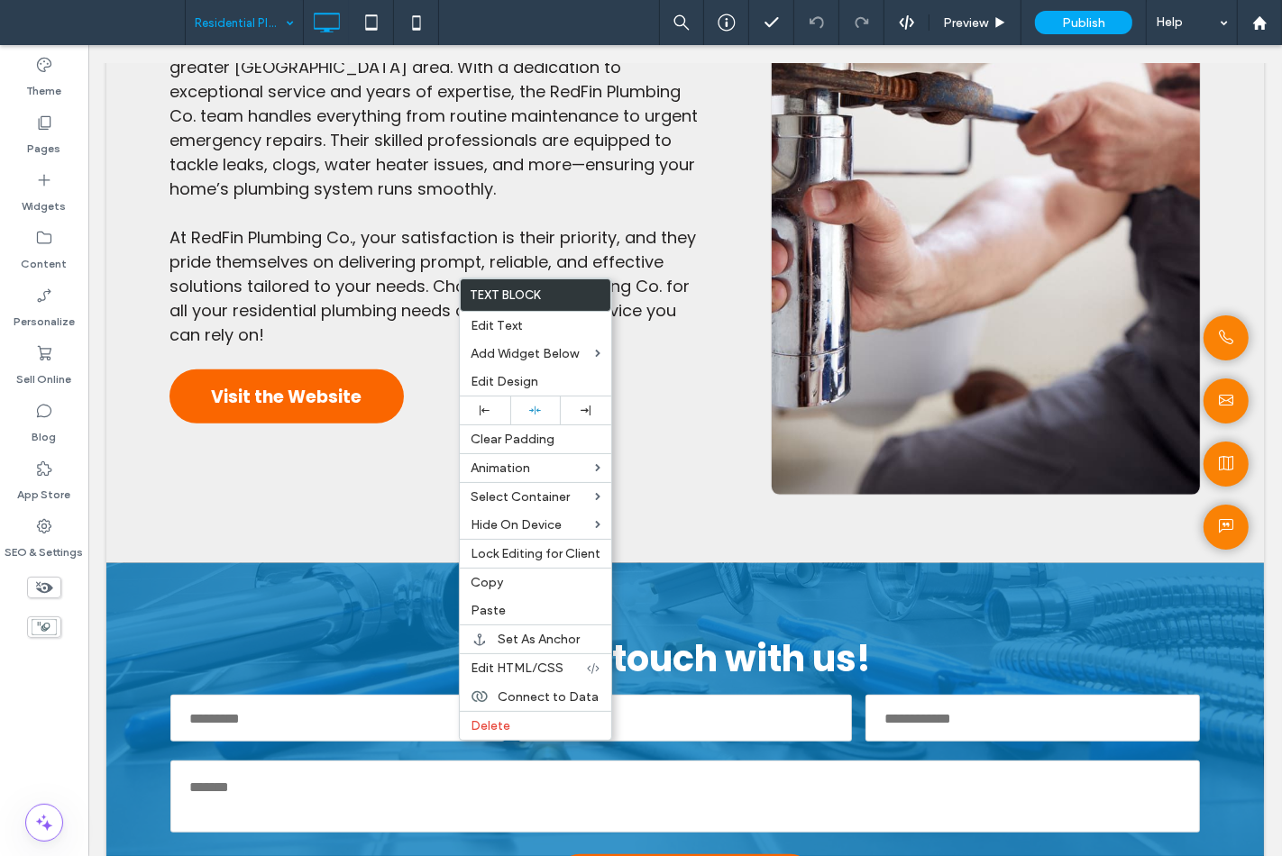
click at [39, 713] on div "Theme Pages Widgets Content Personalize Sell Online Blog App Store SEO & Settin…" at bounding box center [44, 450] width 88 height 811
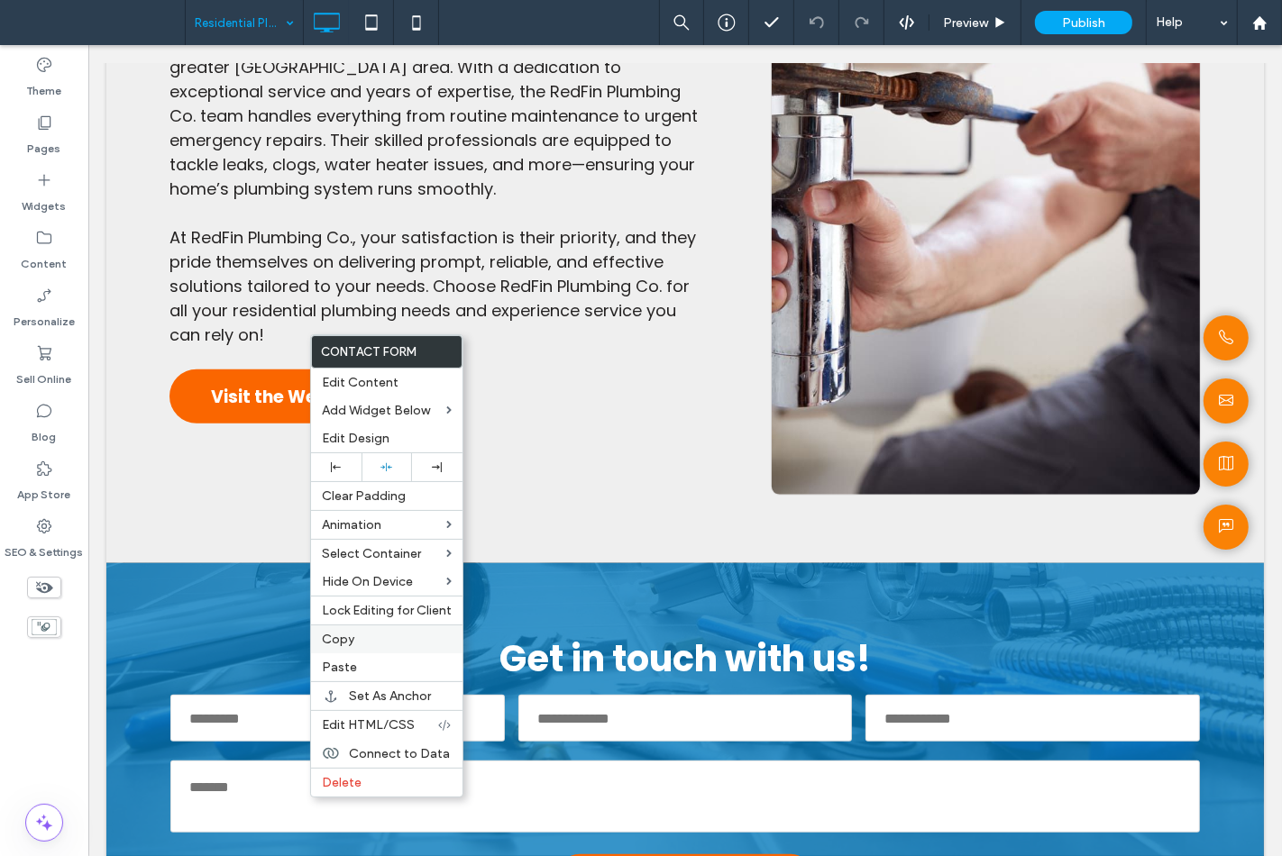
click at [367, 637] on label "Copy" at bounding box center [387, 639] width 130 height 15
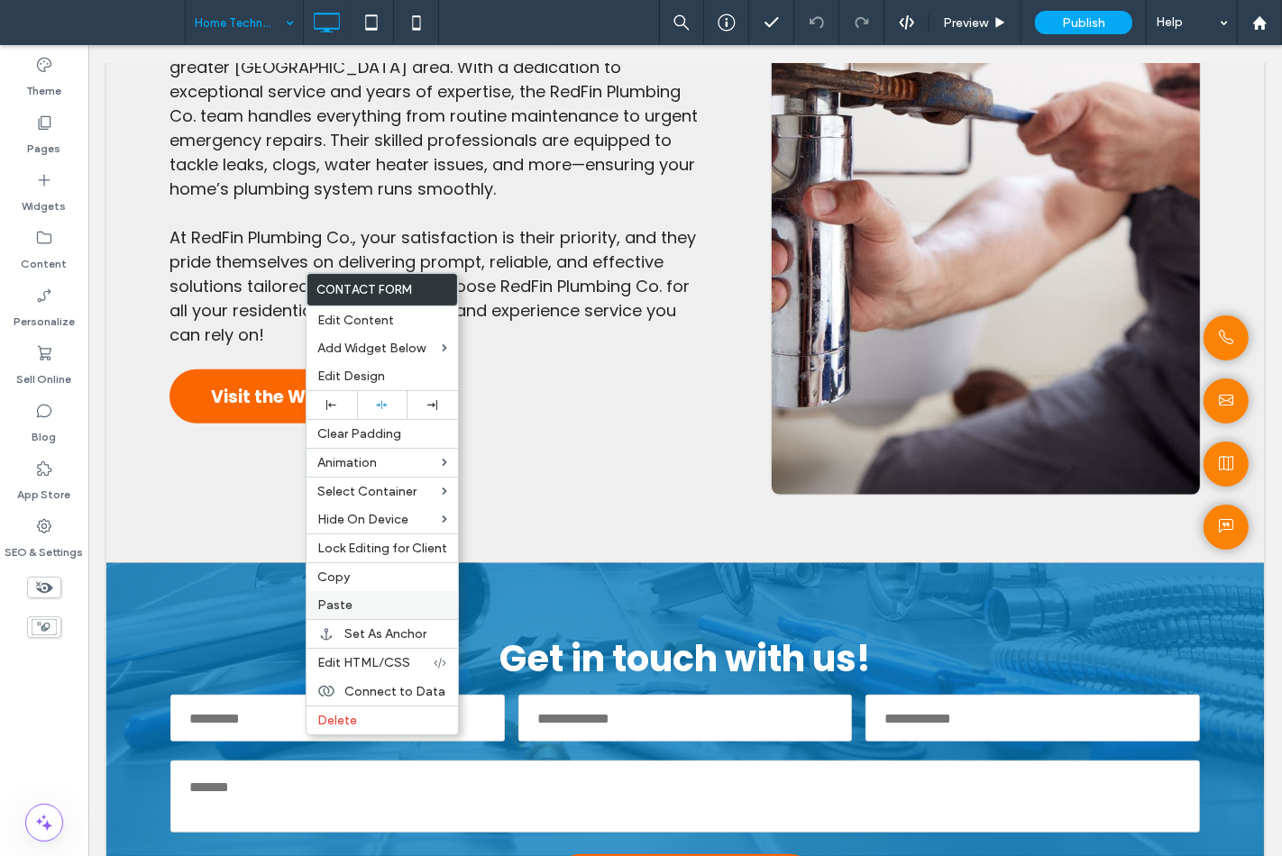
click at [376, 598] on label "Paste" at bounding box center [382, 605] width 130 height 15
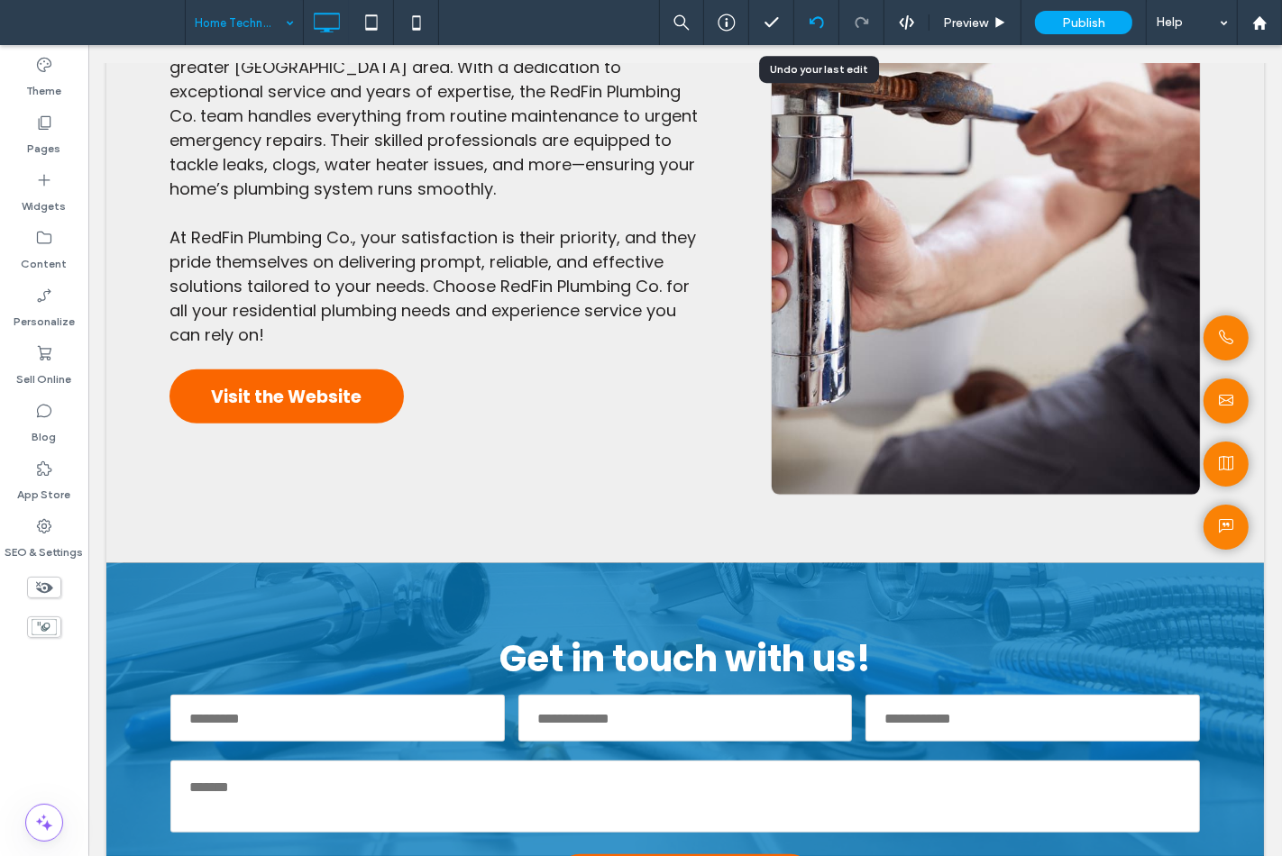
click at [818, 27] on icon at bounding box center [816, 22] width 14 height 14
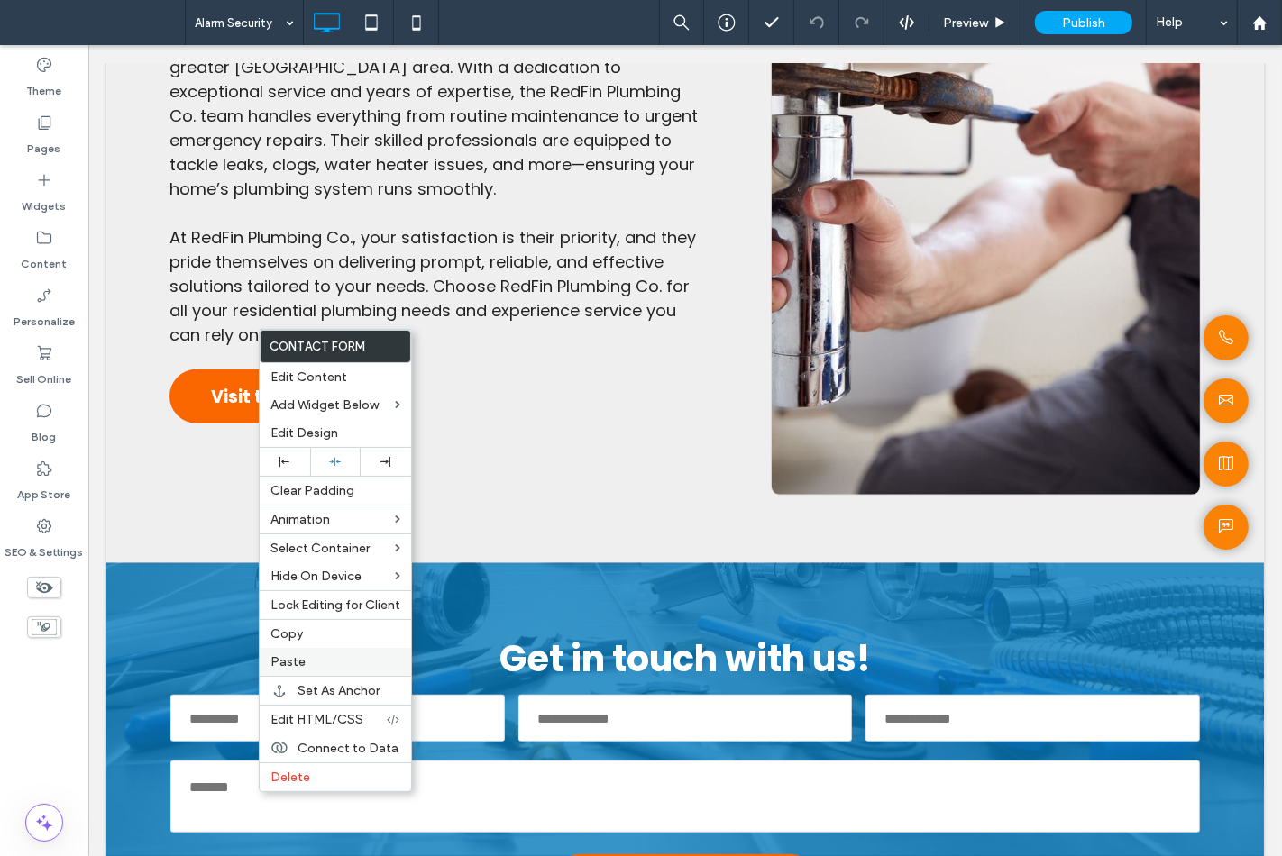
click at [319, 660] on label "Paste" at bounding box center [335, 661] width 130 height 15
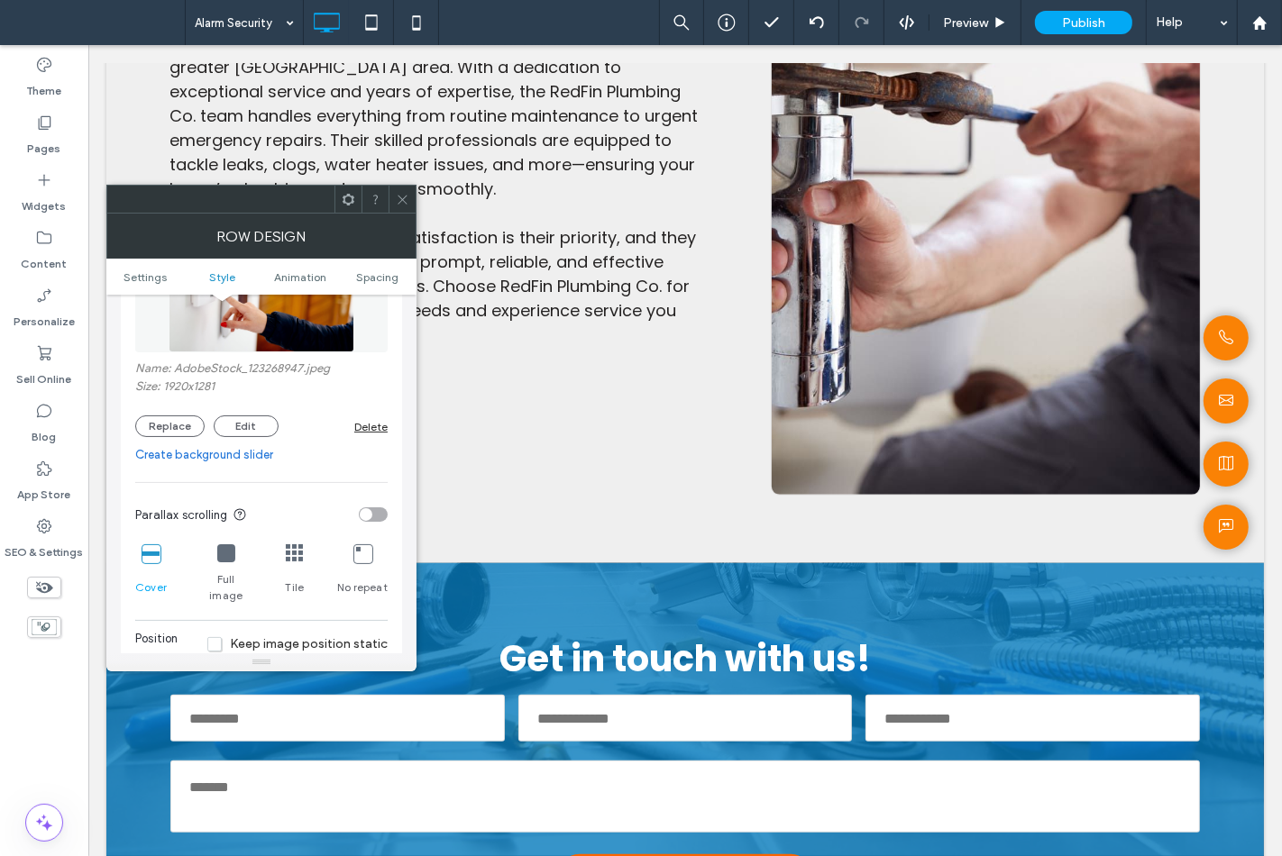
scroll to position [300, 0]
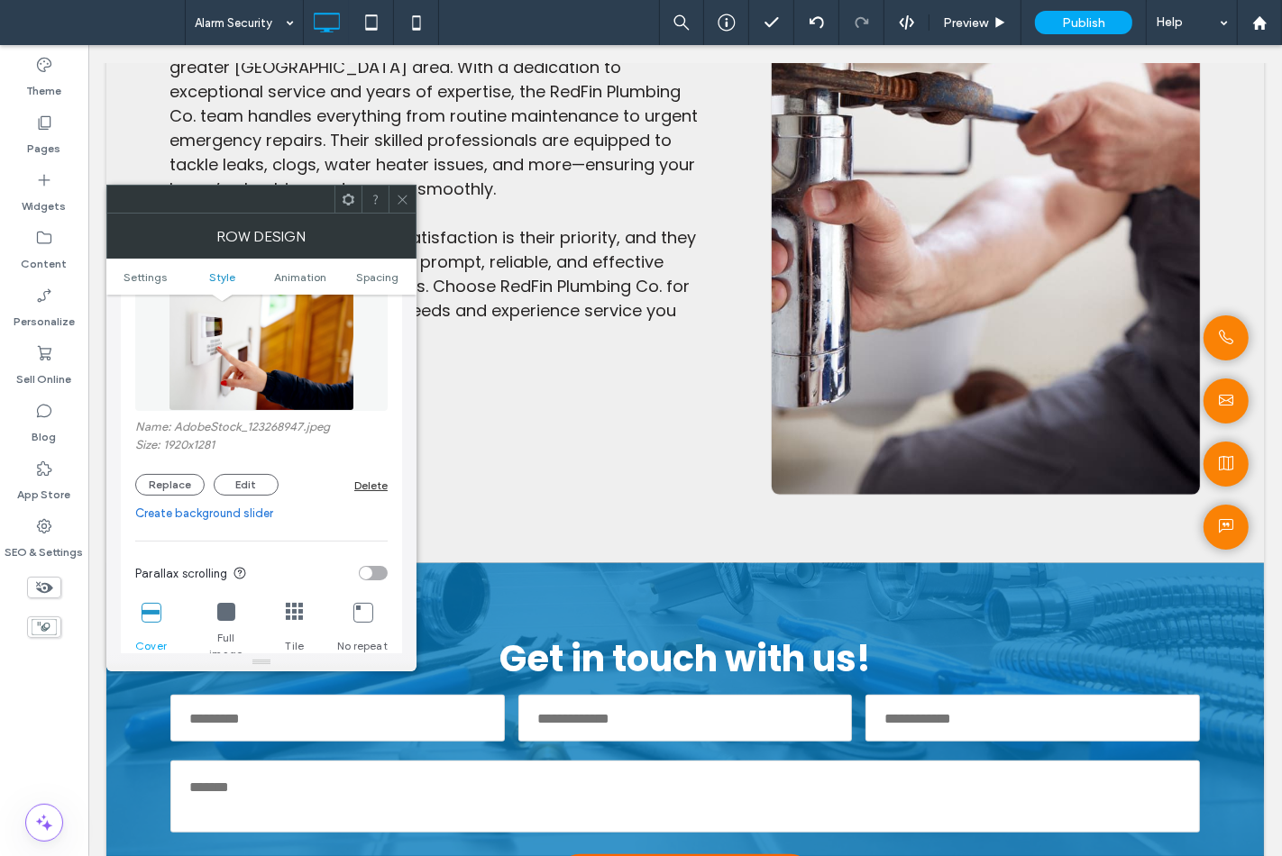
click at [406, 203] on use at bounding box center [401, 199] width 9 height 9
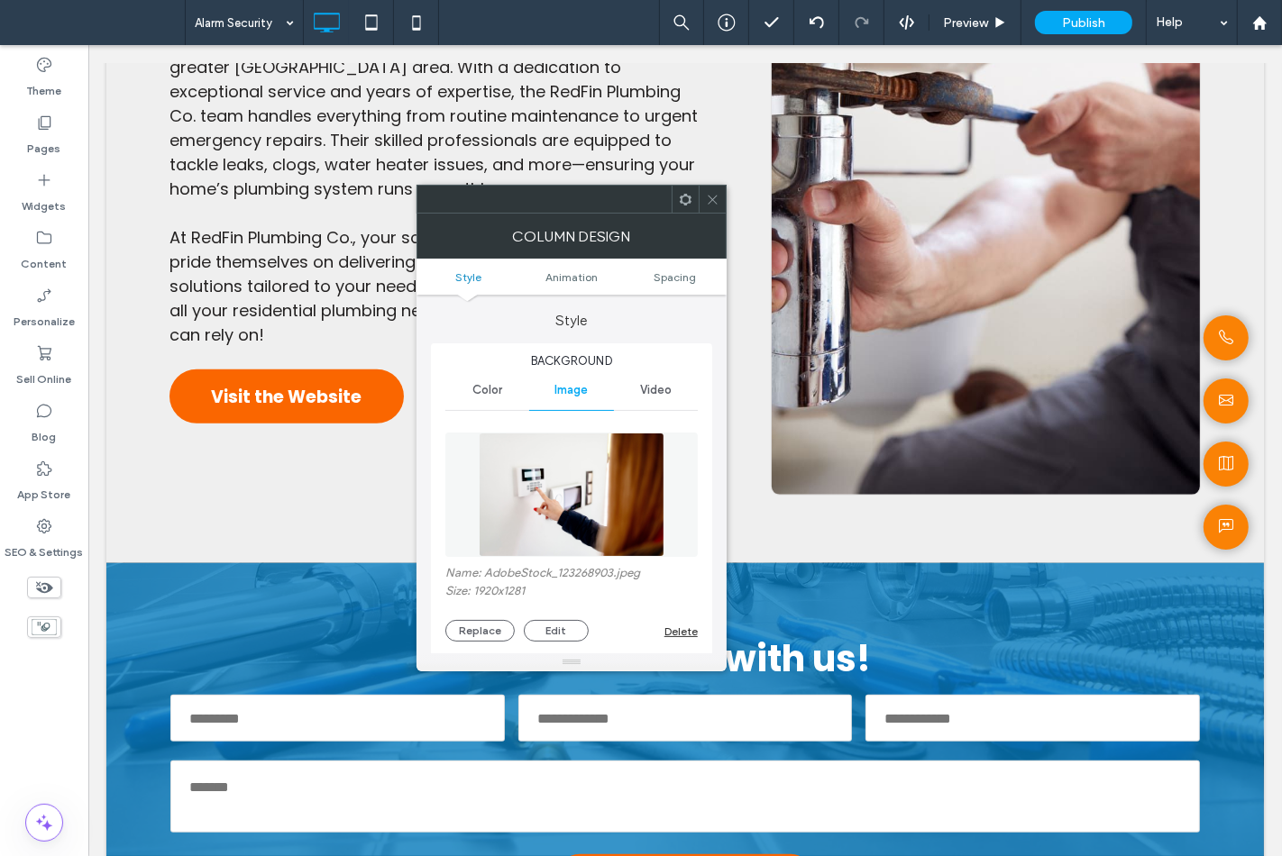
type input "**"
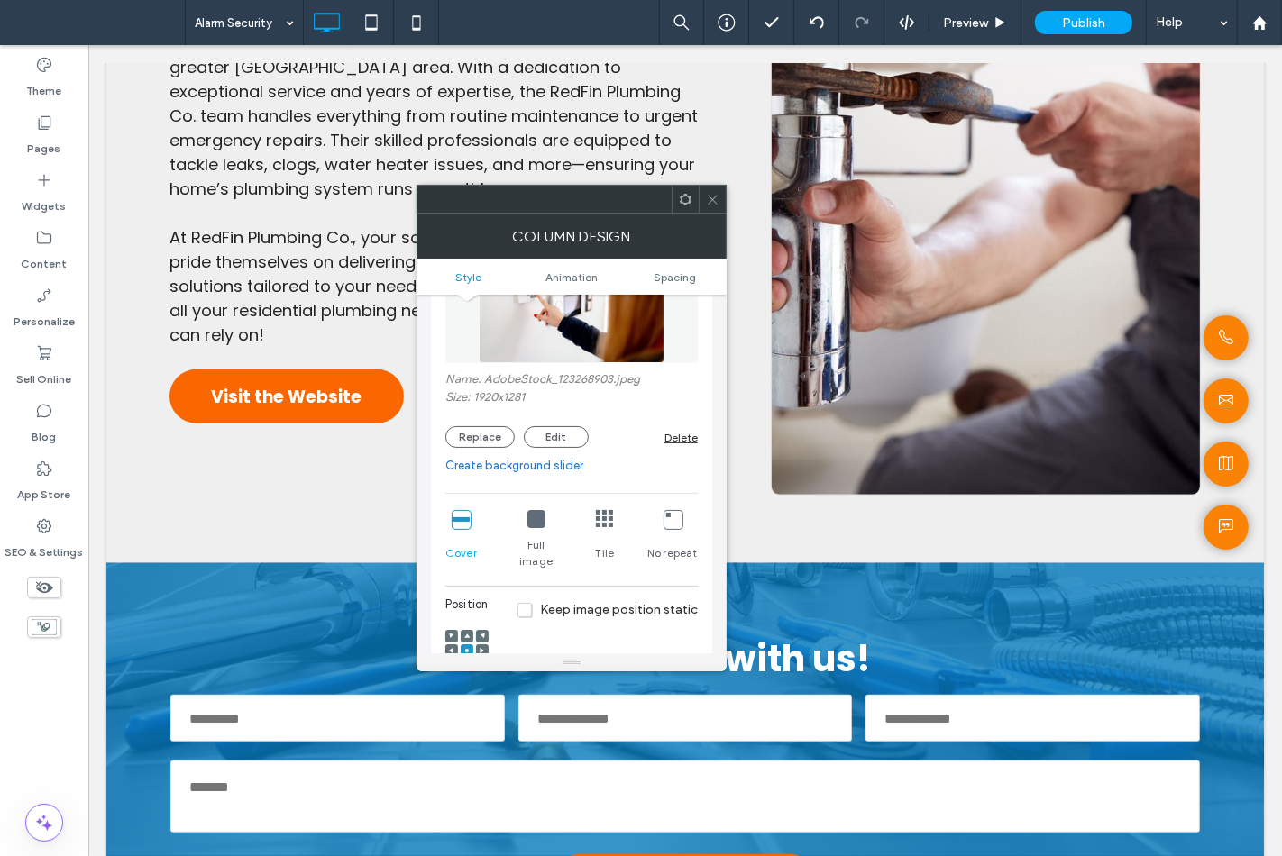
scroll to position [200, 0]
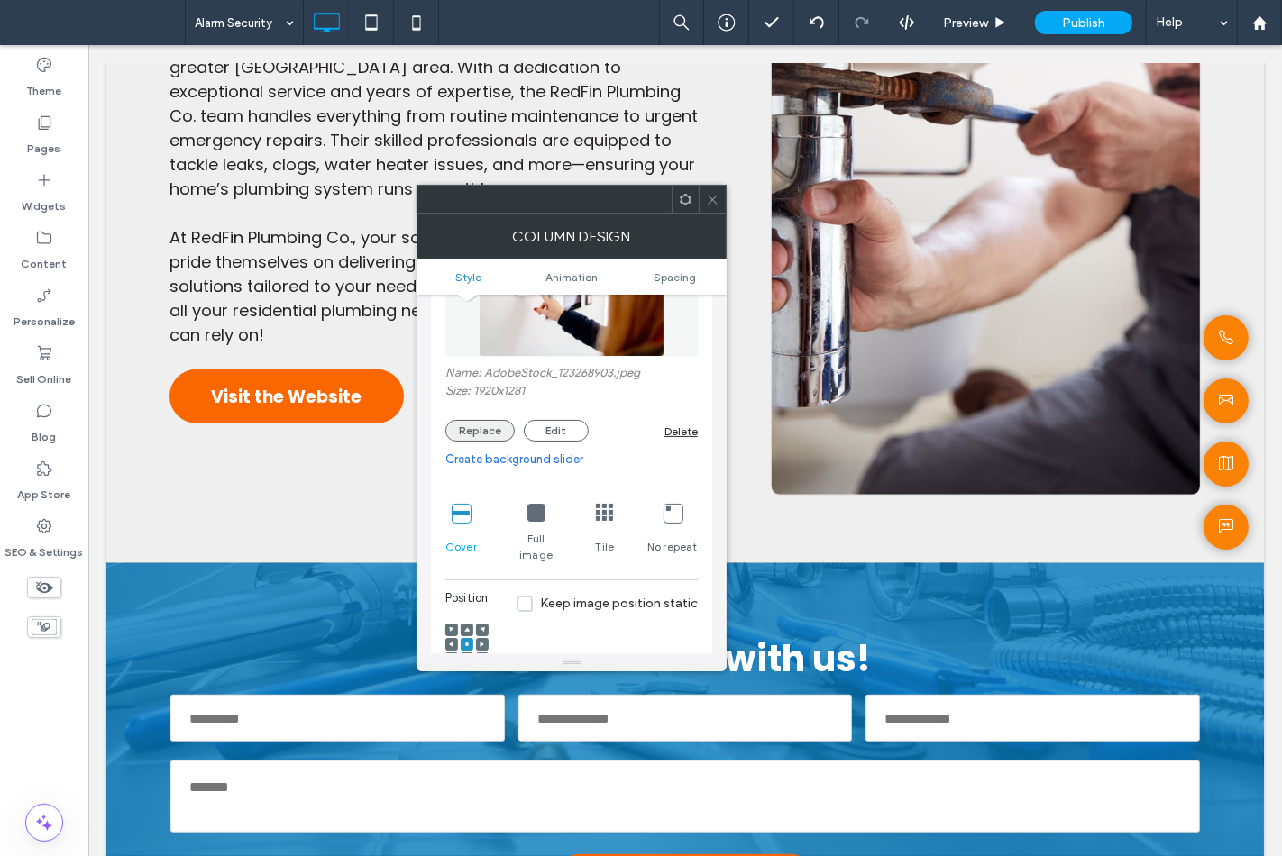
click at [489, 429] on button "Replace" at bounding box center [479, 431] width 69 height 22
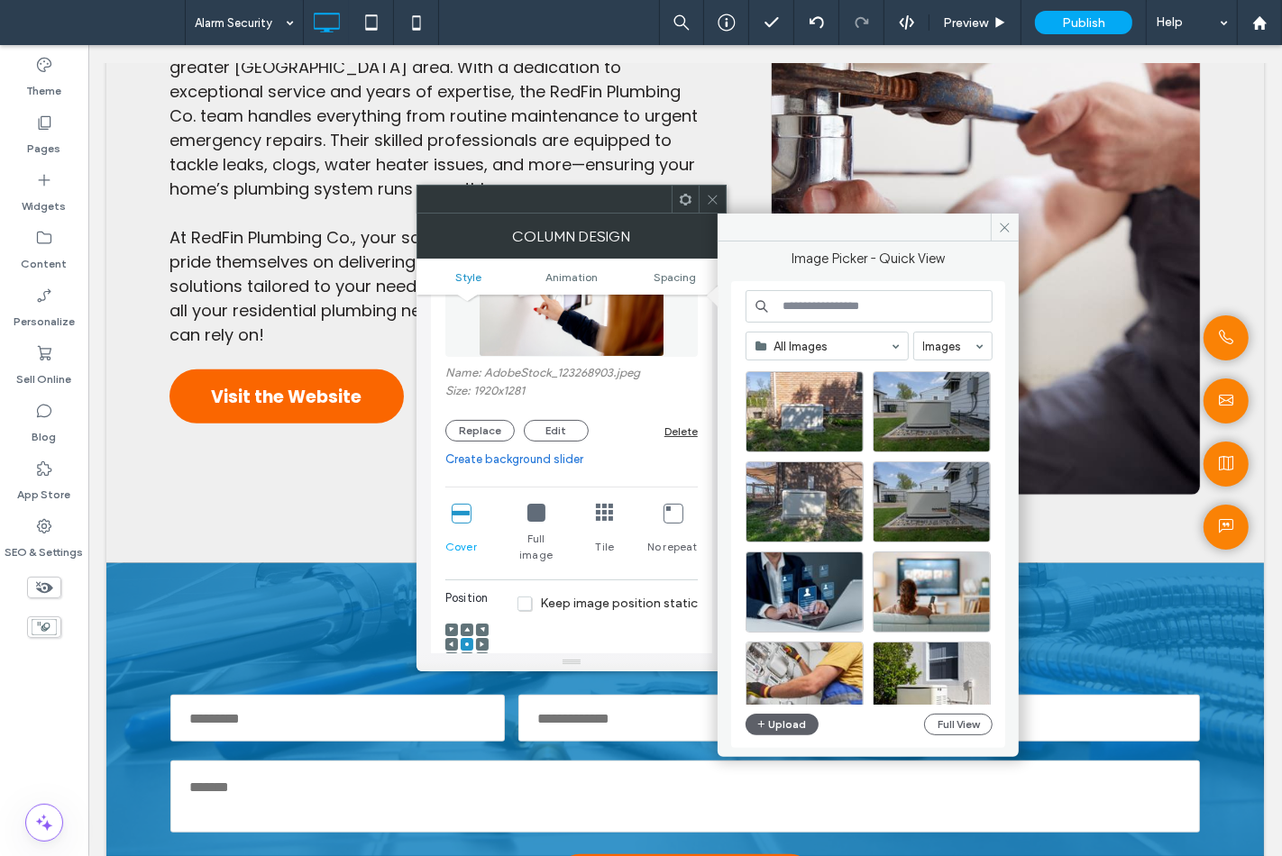
scroll to position [772, 0]
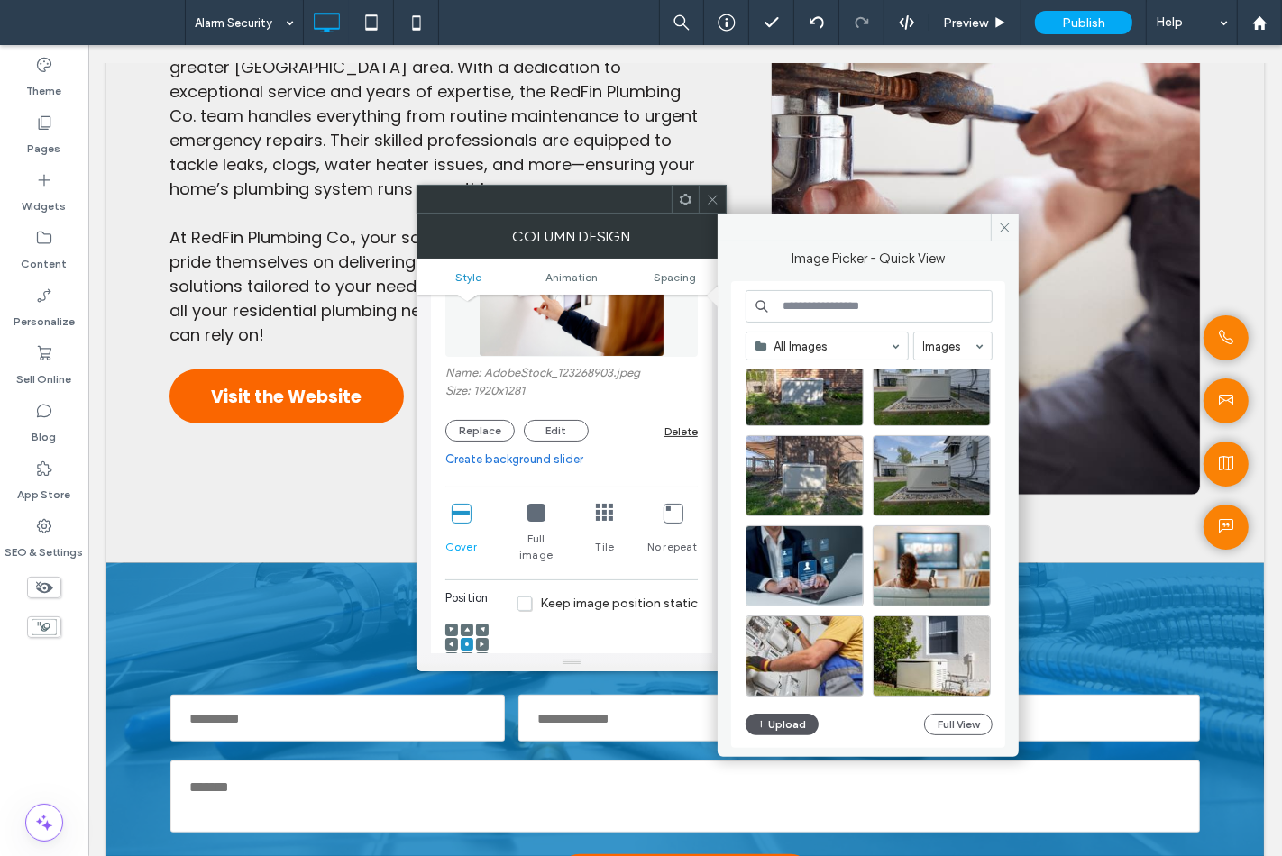
click at [786, 734] on button "Upload" at bounding box center [782, 725] width 74 height 22
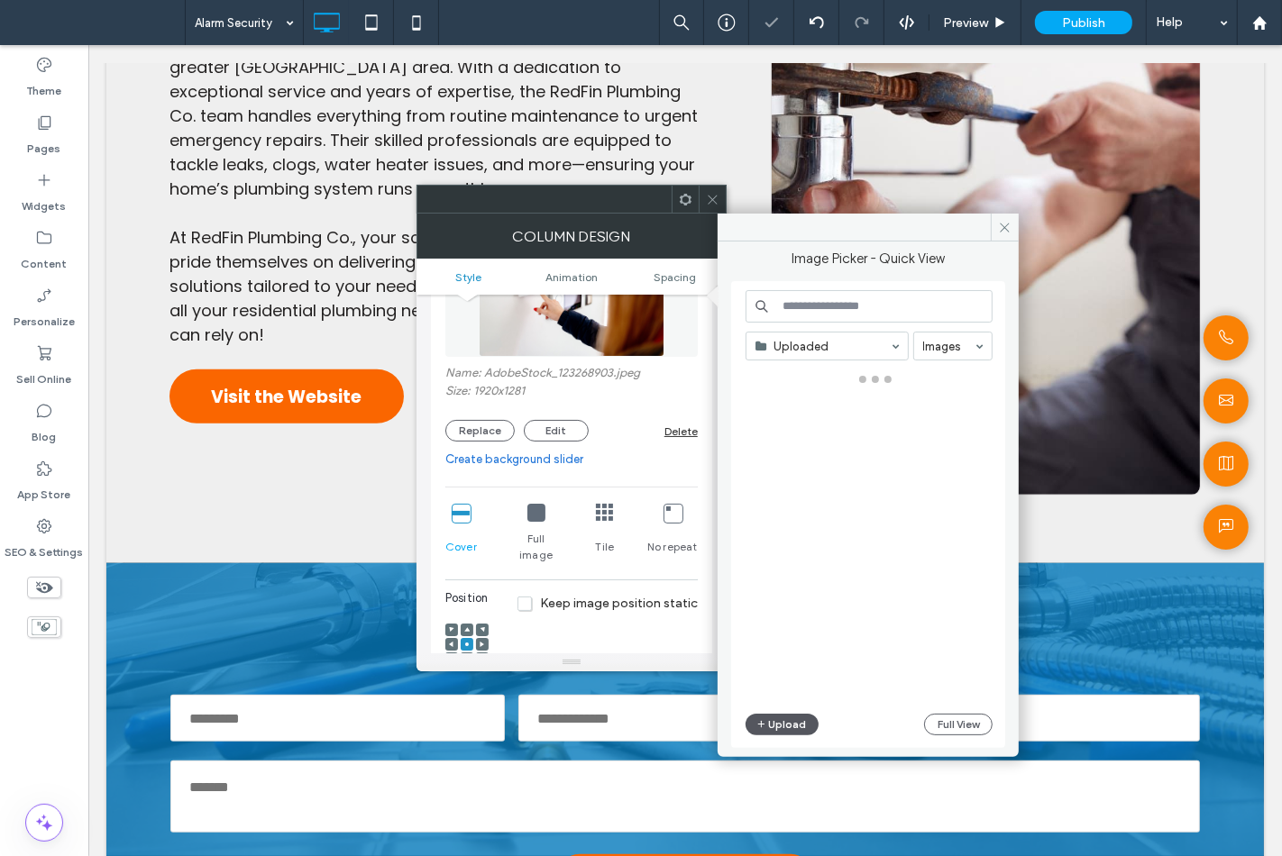
type input "*"
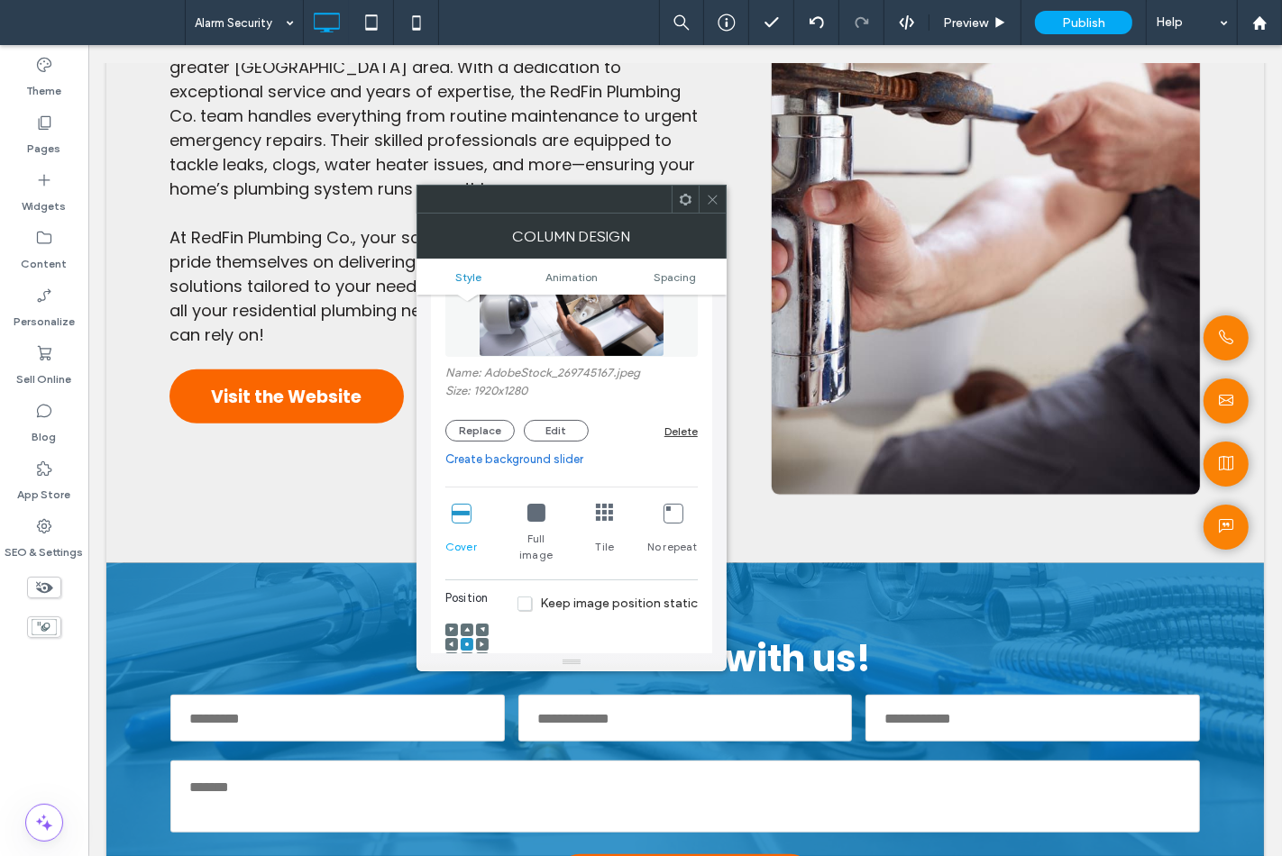
click at [707, 212] on span at bounding box center [713, 199] width 14 height 27
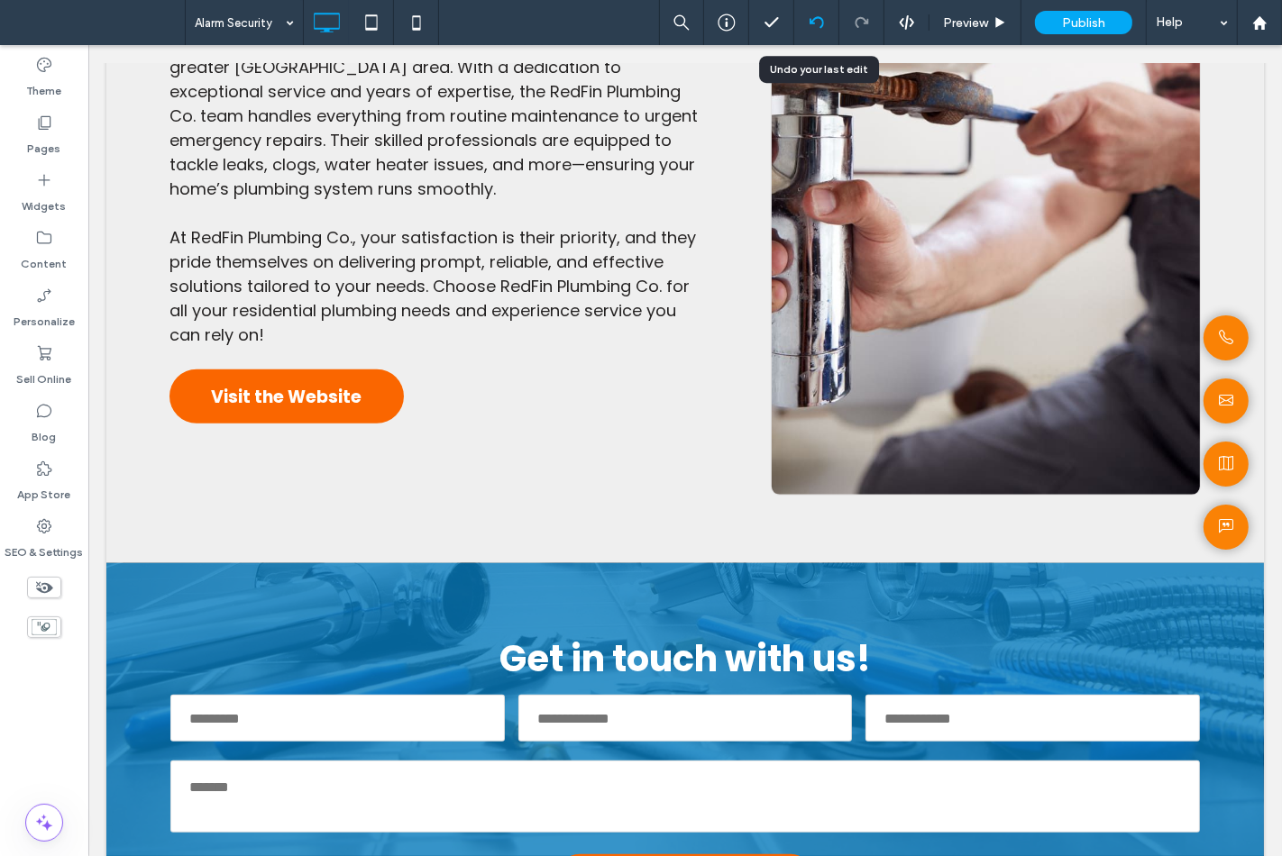
click at [816, 22] on icon at bounding box center [816, 22] width 14 height 14
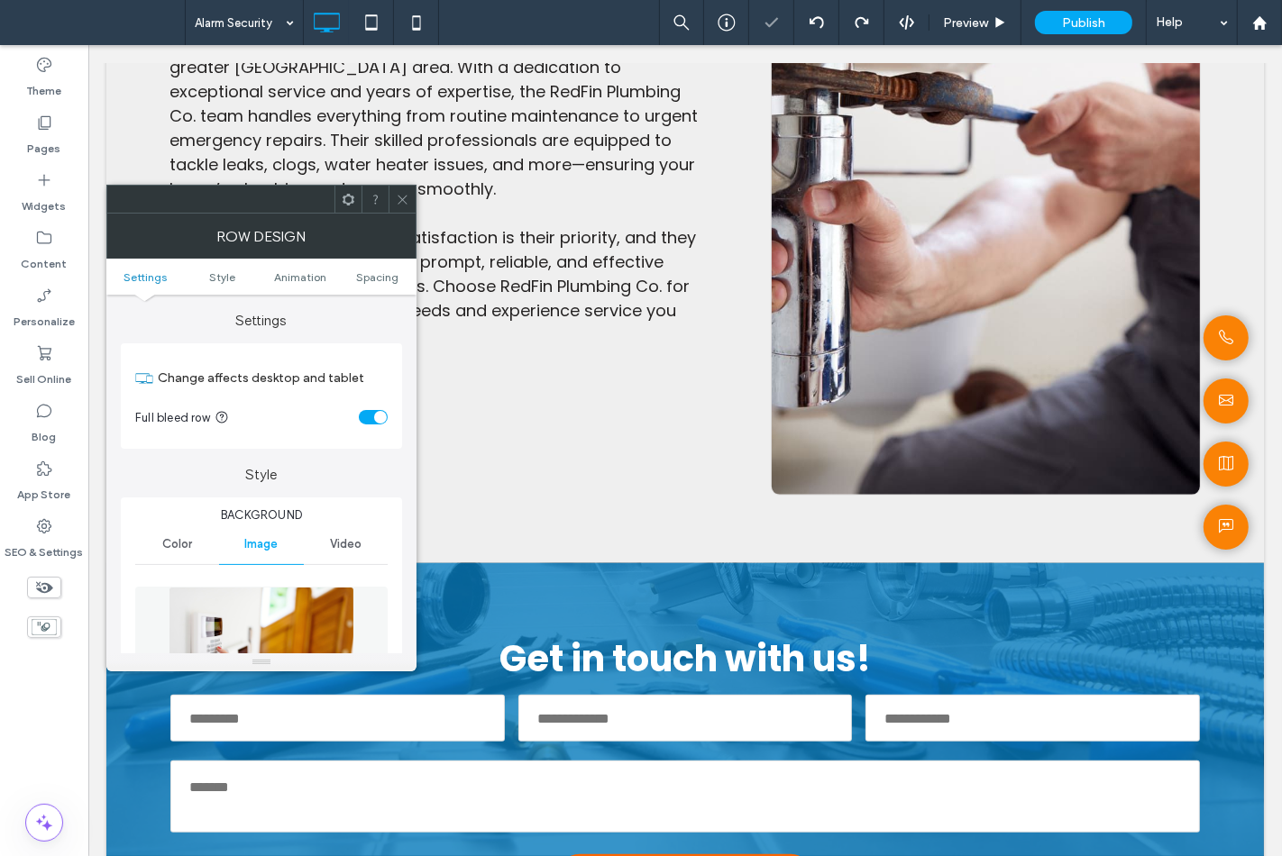
scroll to position [200, 0]
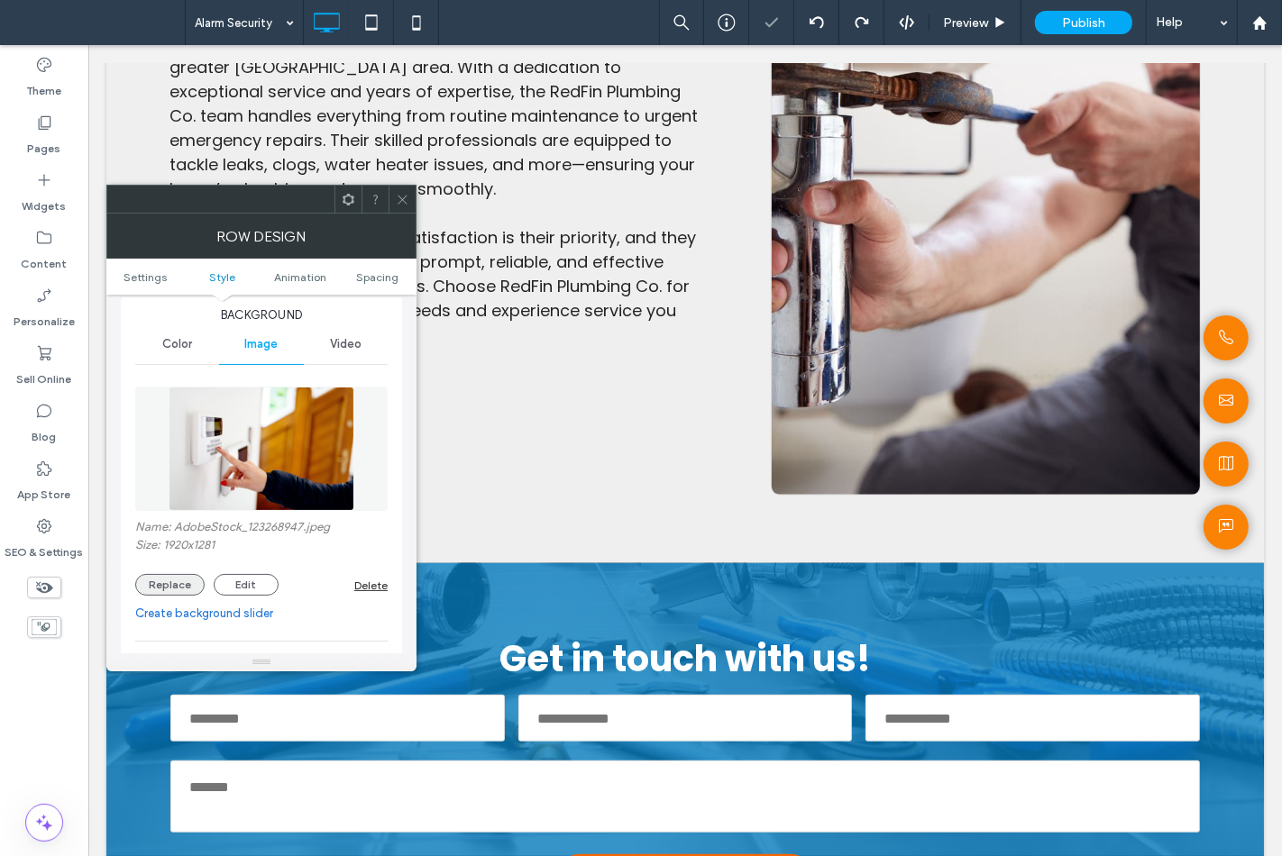
click at [175, 575] on div "Name: AdobeStock_123268947.jpeg Size: 1920x1281 Replace Edit Delete" at bounding box center [261, 558] width 252 height 76
click at [175, 579] on button "Replace" at bounding box center [169, 585] width 69 height 22
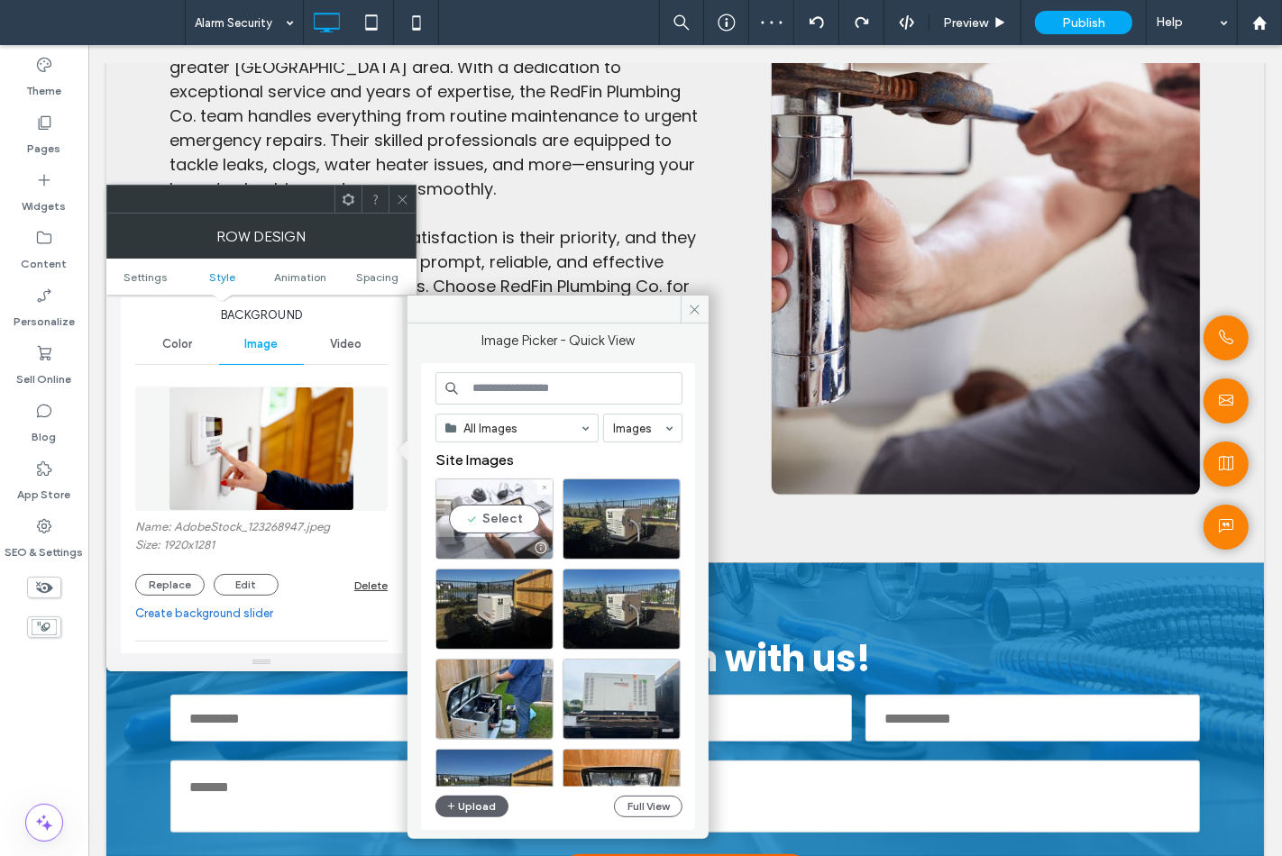
click at [497, 525] on div "Select" at bounding box center [494, 519] width 118 height 81
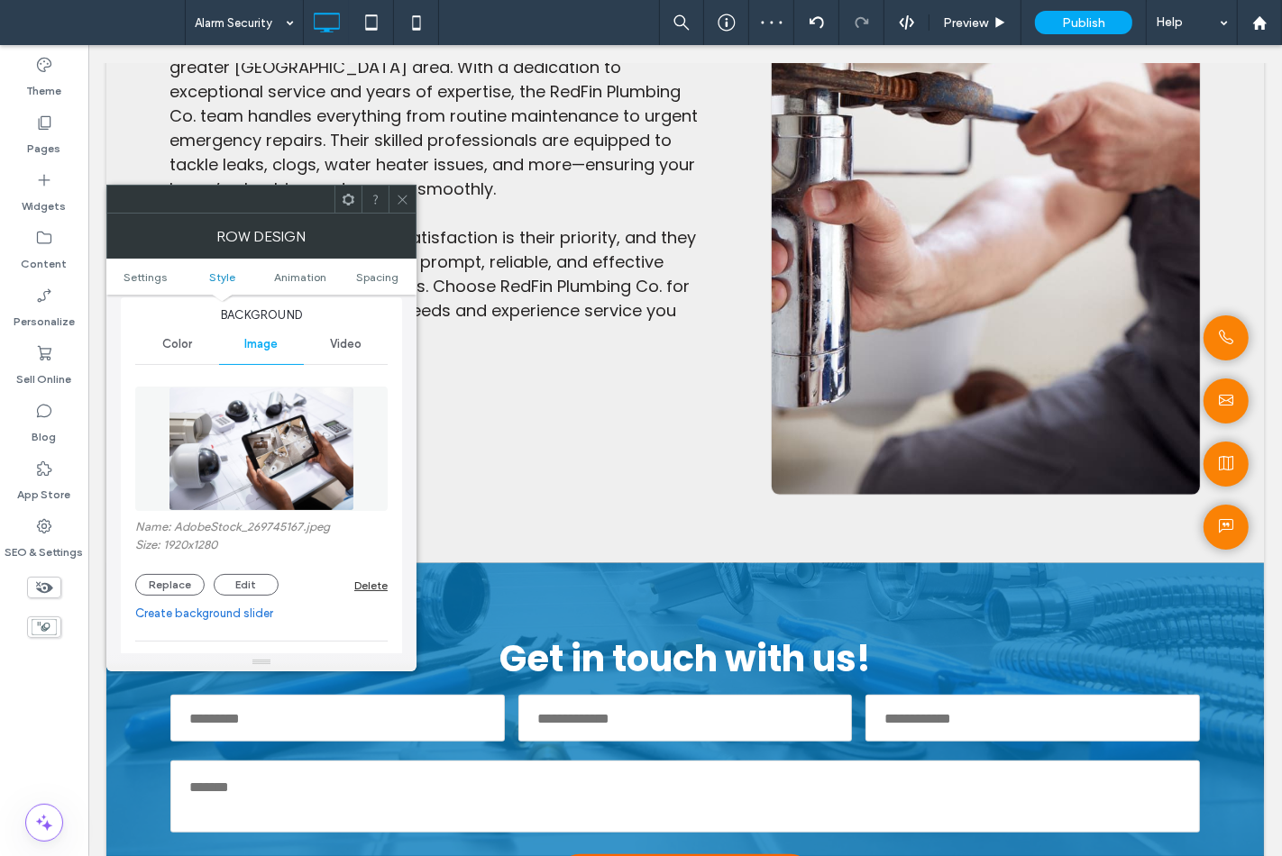
click at [402, 212] on span at bounding box center [403, 199] width 14 height 27
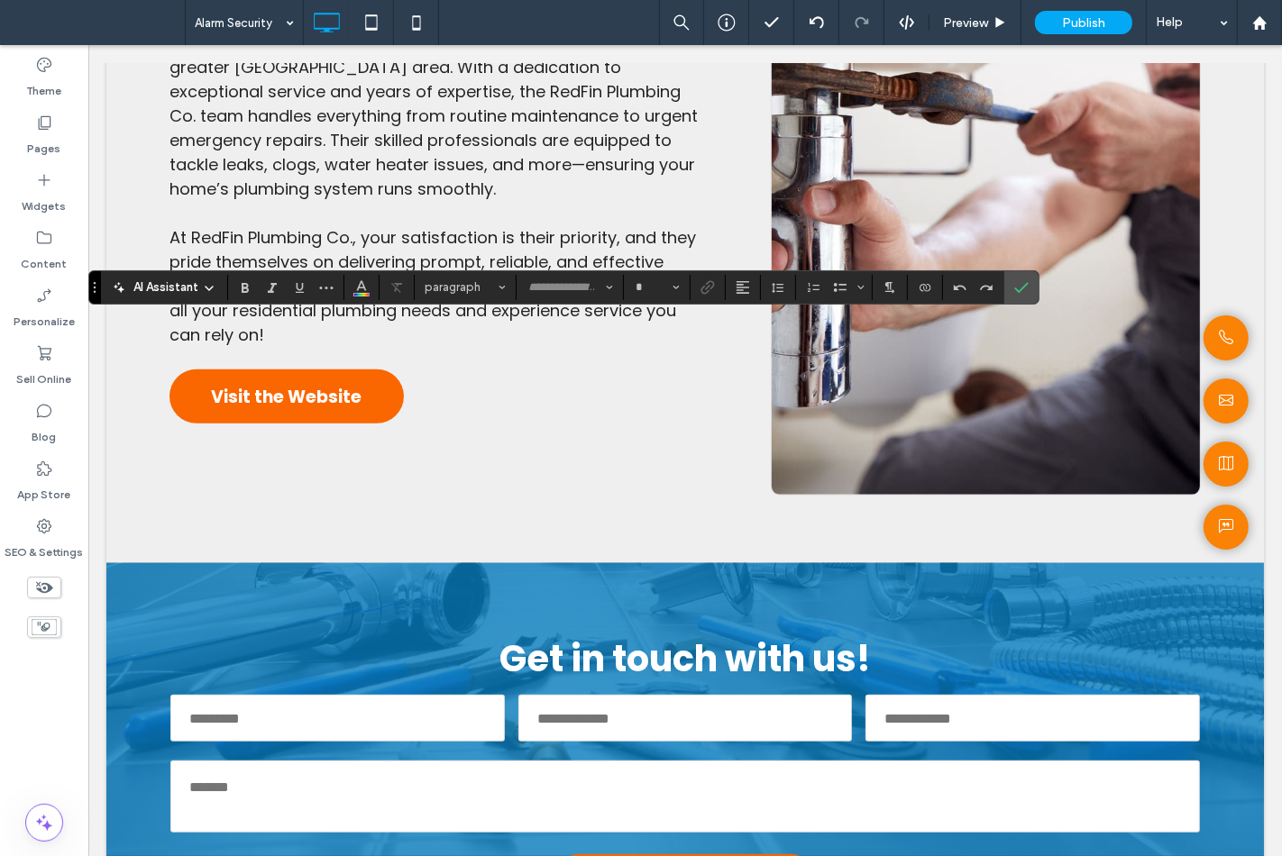
type input "*******"
type input "**"
click at [1017, 287] on icon "Confirm" at bounding box center [1021, 287] width 14 height 14
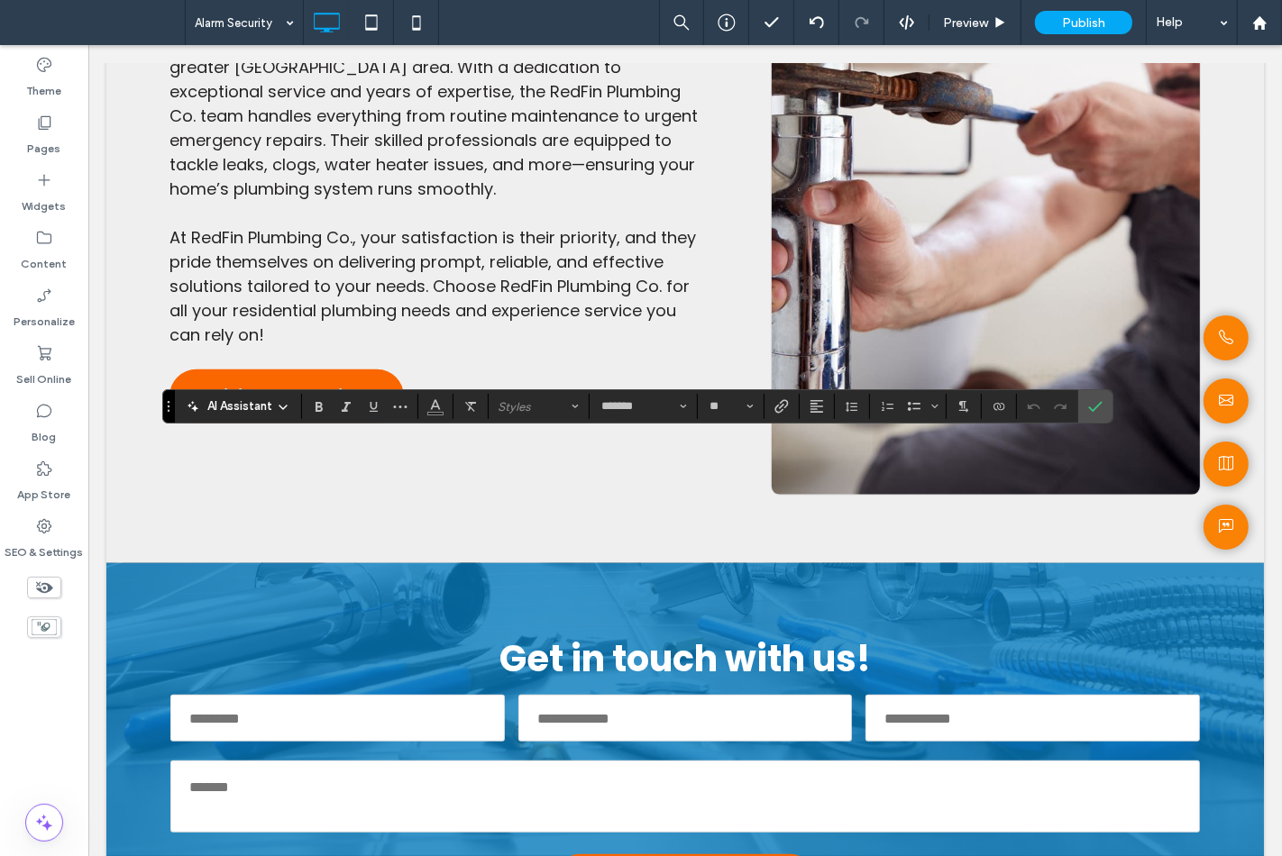
type input "**"
click at [1088, 406] on icon "Confirm" at bounding box center [1095, 406] width 14 height 14
click at [1100, 404] on use "Confirm" at bounding box center [1095, 407] width 14 height 11
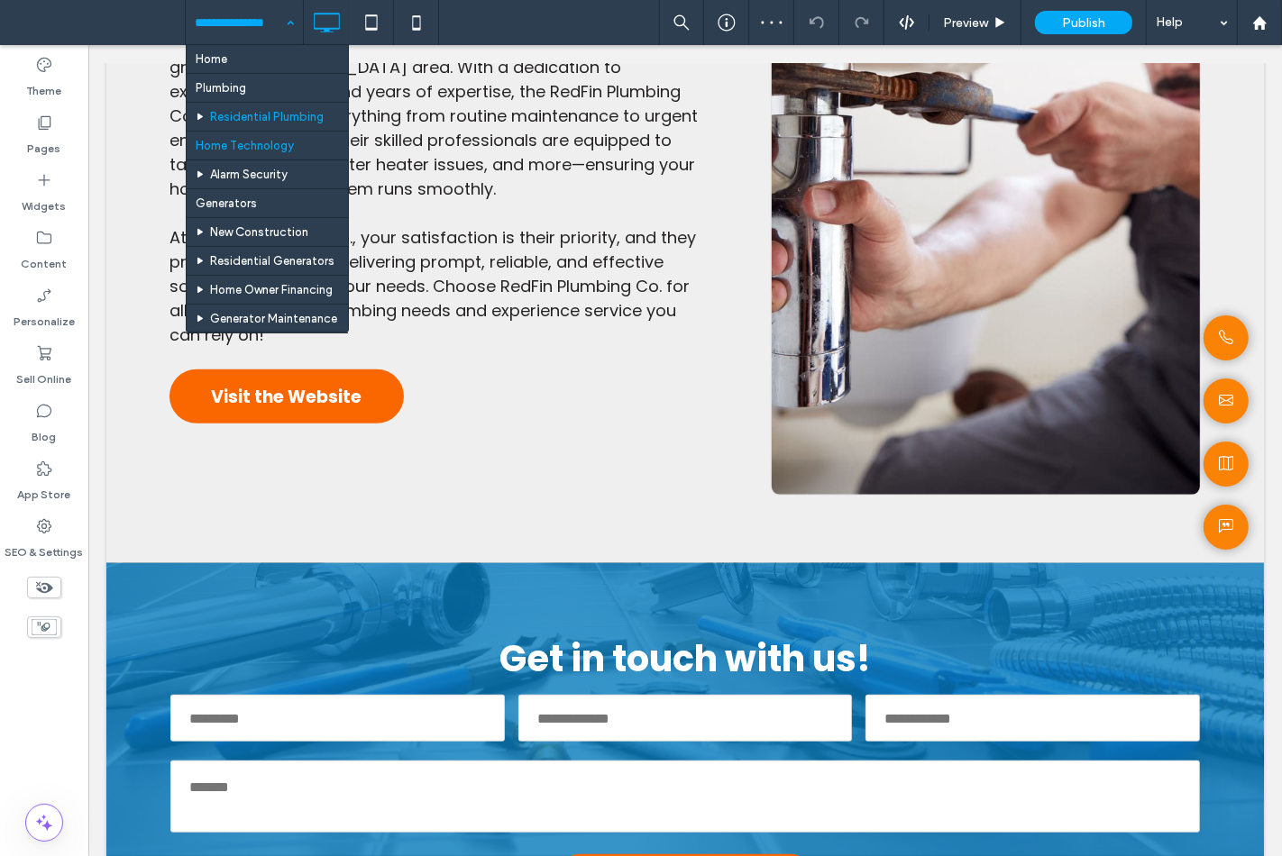
drag, startPoint x: 263, startPoint y: 31, endPoint x: 257, endPoint y: 118, distance: 87.7
click at [262, 32] on input at bounding box center [240, 22] width 90 height 45
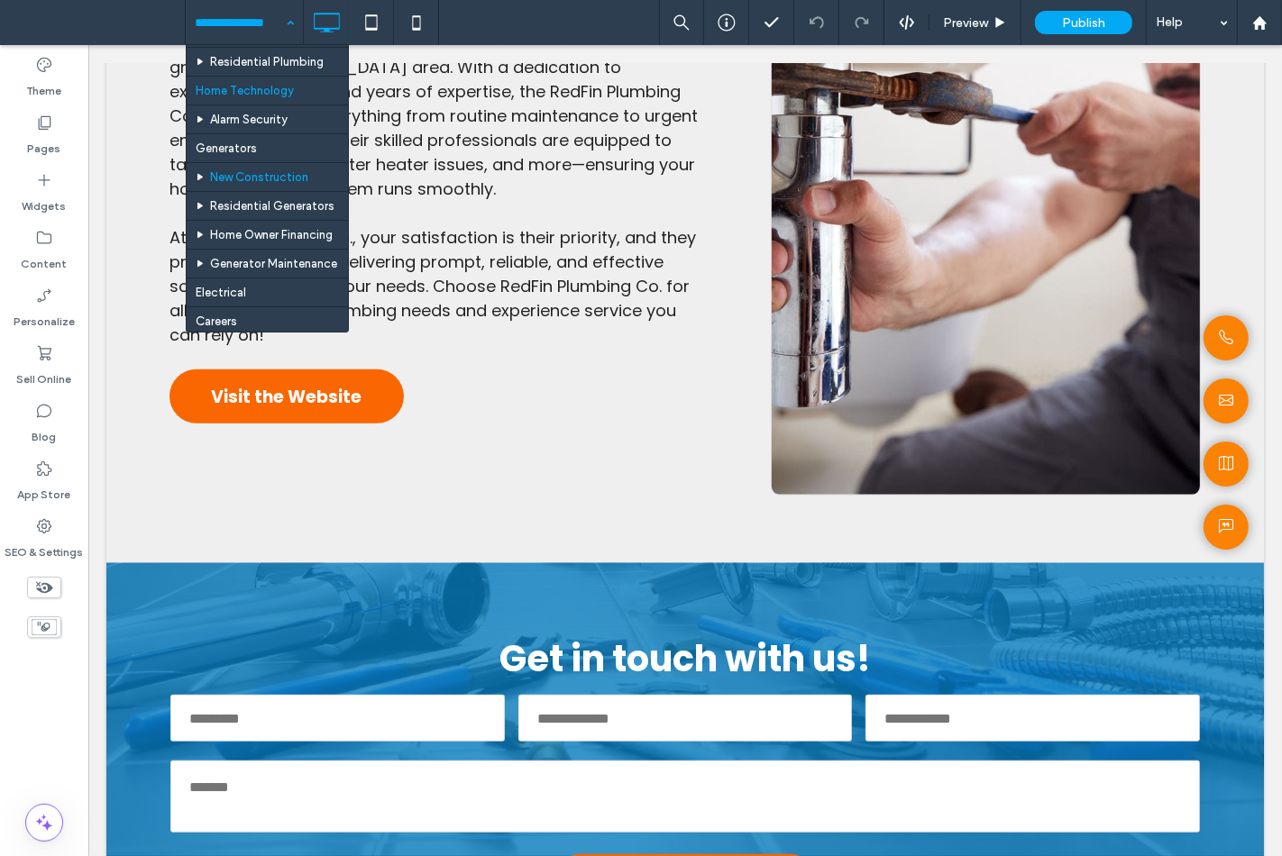
scroll to position [100, 0]
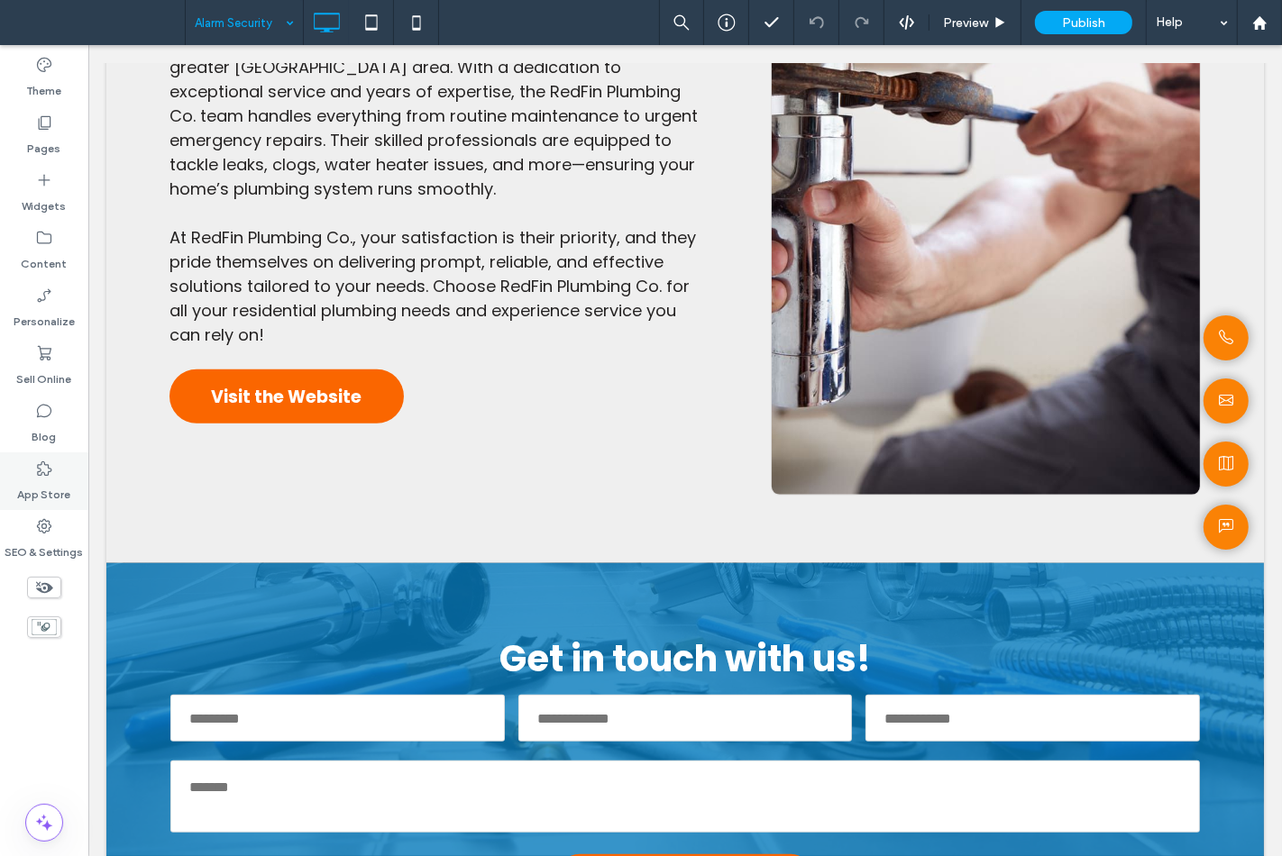
type input "*******"
type input "**"
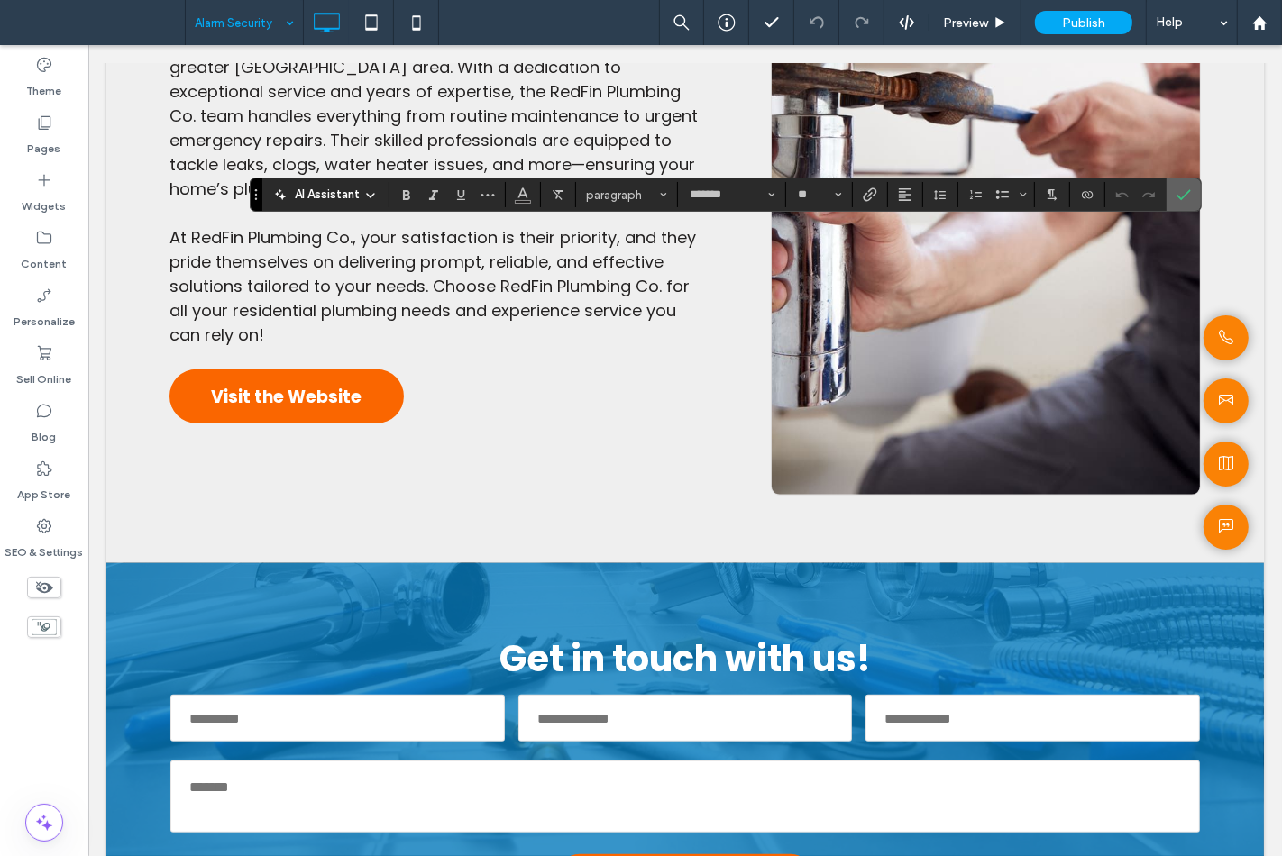
click at [1173, 196] on label "Confirm" at bounding box center [1183, 194] width 27 height 32
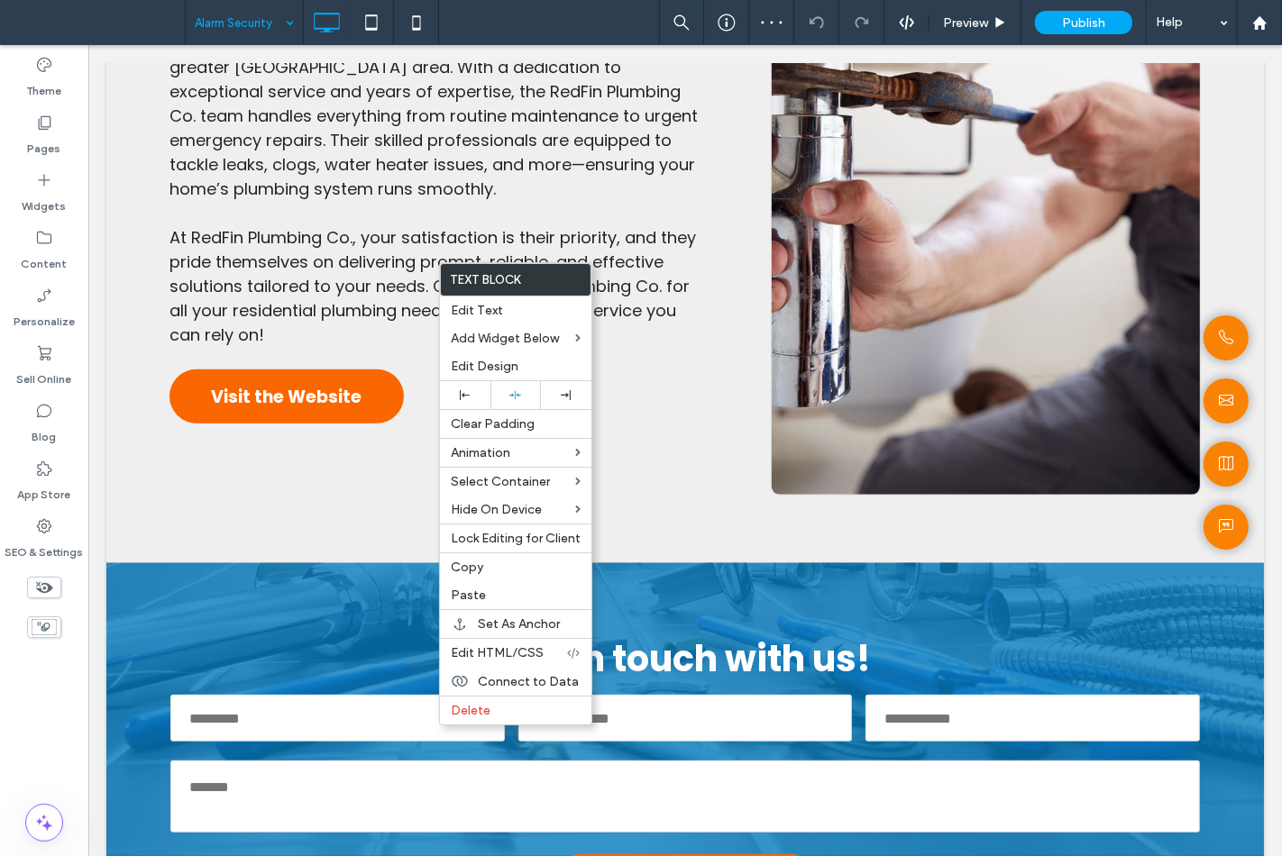
click at [31, 703] on div "Theme Pages Widgets Content Personalize Sell Online Blog App Store SEO & Settin…" at bounding box center [44, 450] width 88 height 811
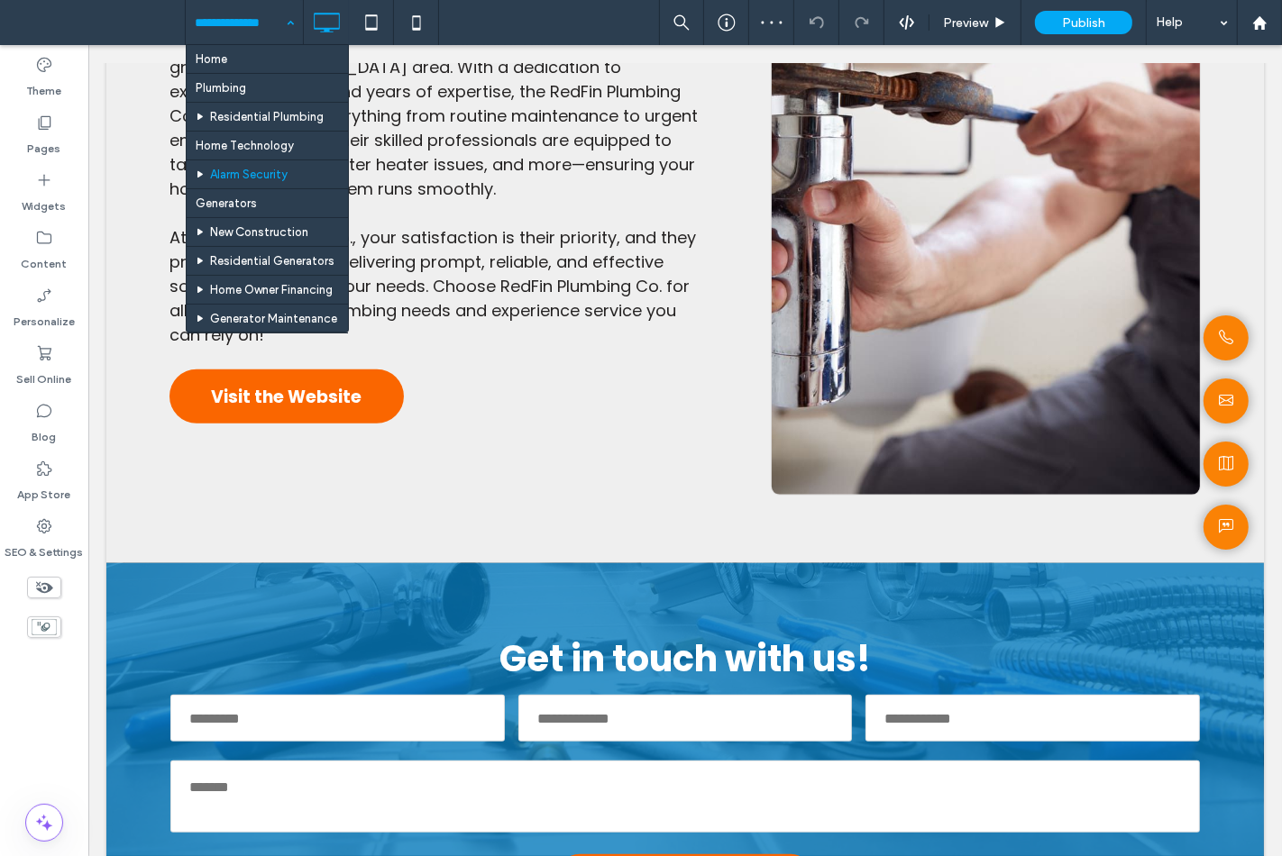
drag, startPoint x: 214, startPoint y: 5, endPoint x: 220, endPoint y: 157, distance: 151.5
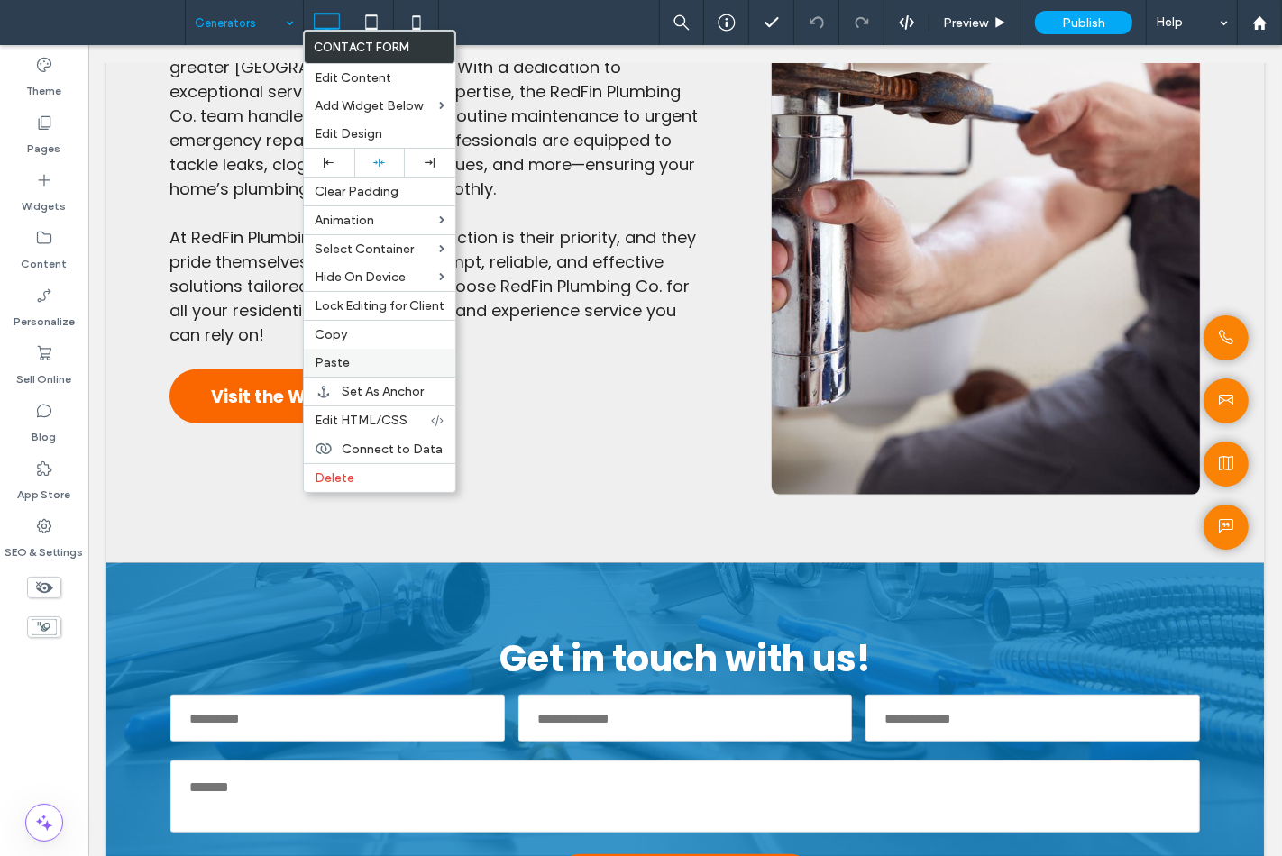
click at [310, 354] on div "Paste" at bounding box center [379, 363] width 151 height 28
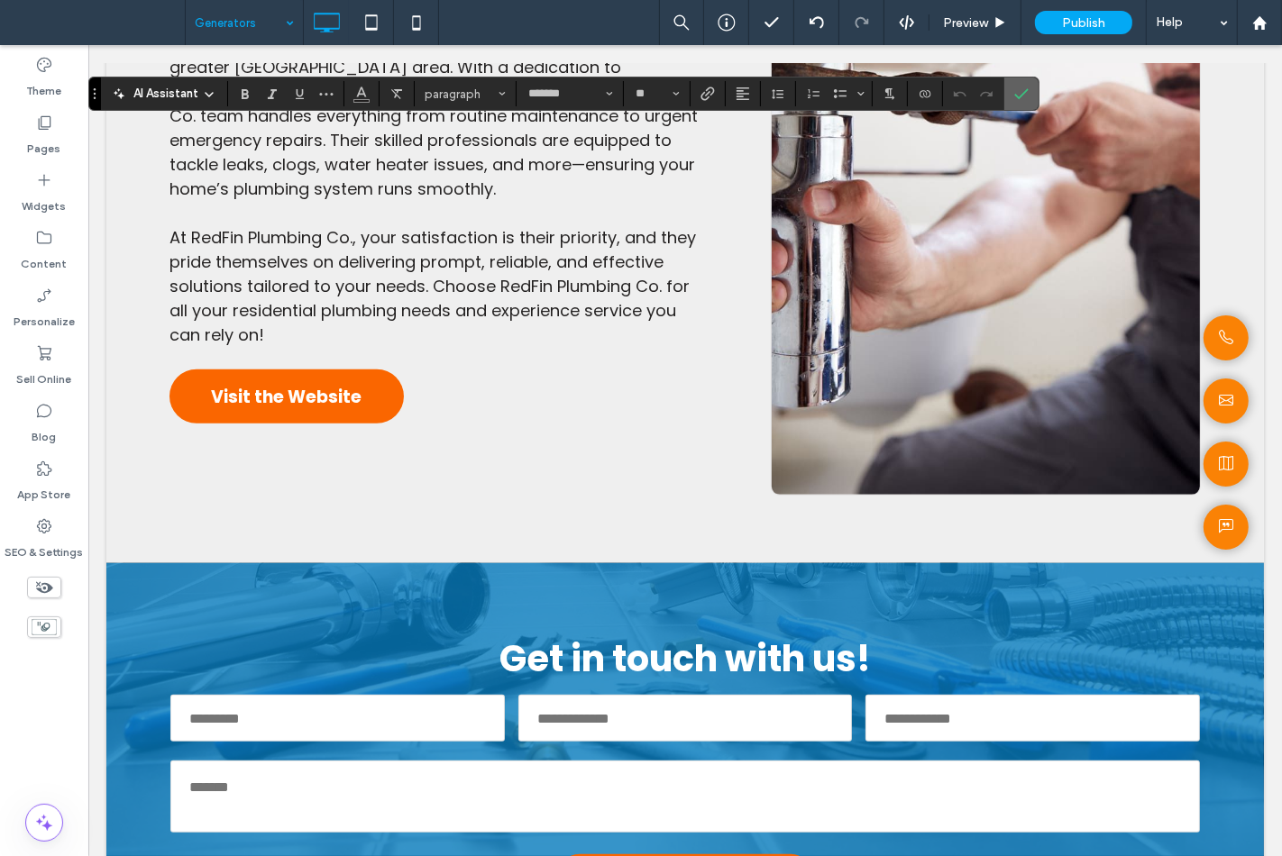
drag, startPoint x: 999, startPoint y: 95, endPoint x: 1010, endPoint y: 102, distance: 13.8
click at [1009, 102] on div "AI Assistant paragraph ******* **" at bounding box center [563, 94] width 951 height 34
click at [1010, 102] on label "Confirm" at bounding box center [1021, 94] width 27 height 32
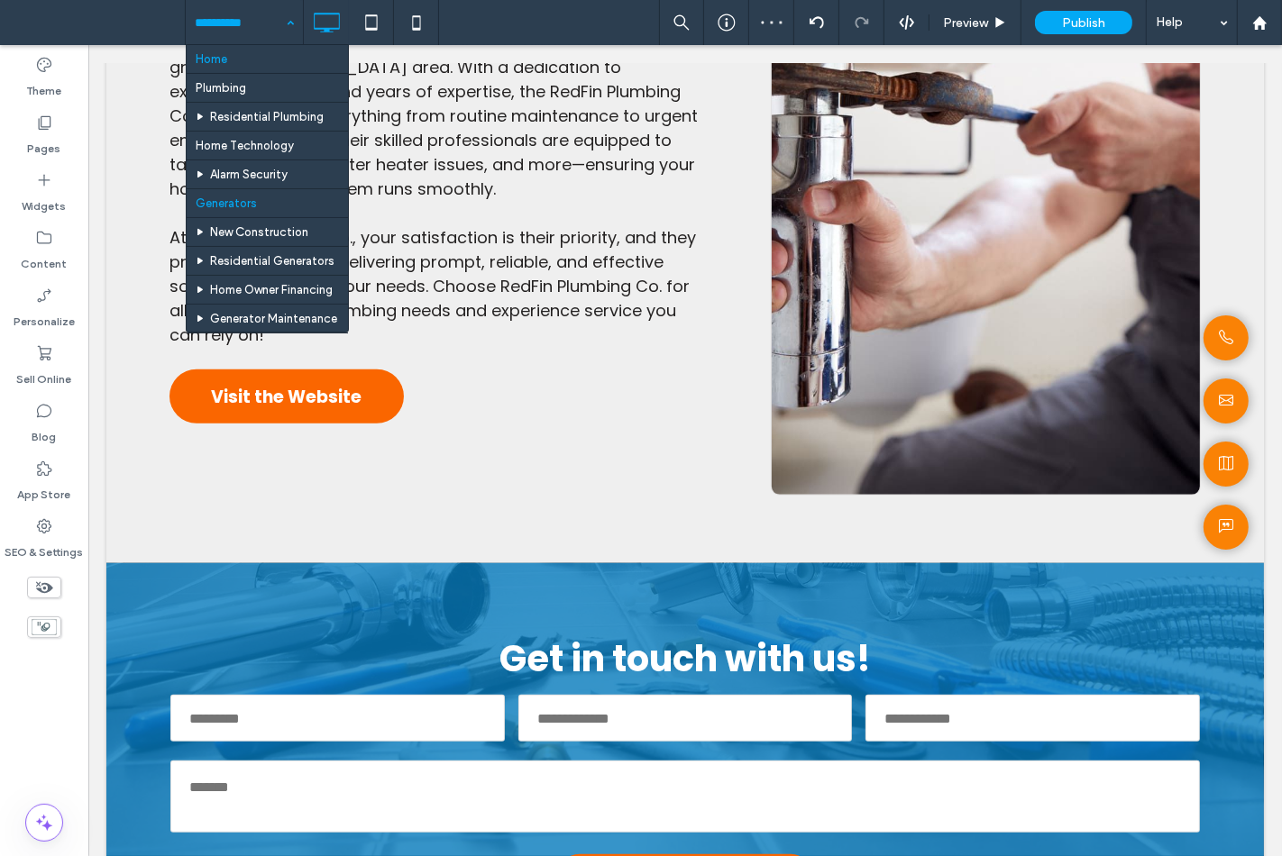
drag, startPoint x: 242, startPoint y: 5, endPoint x: 252, endPoint y: 51, distance: 47.2
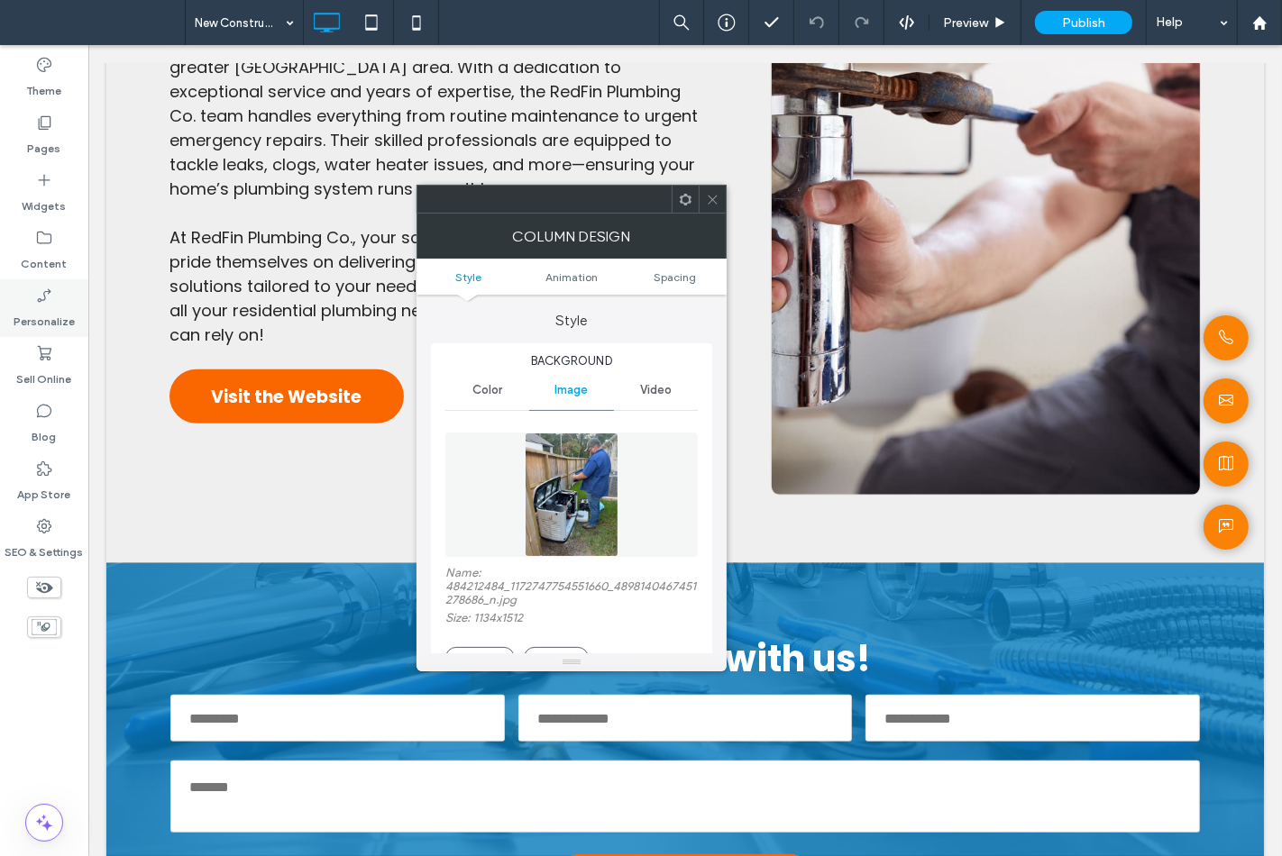
type input "**"
click at [700, 196] on div at bounding box center [712, 199] width 27 height 27
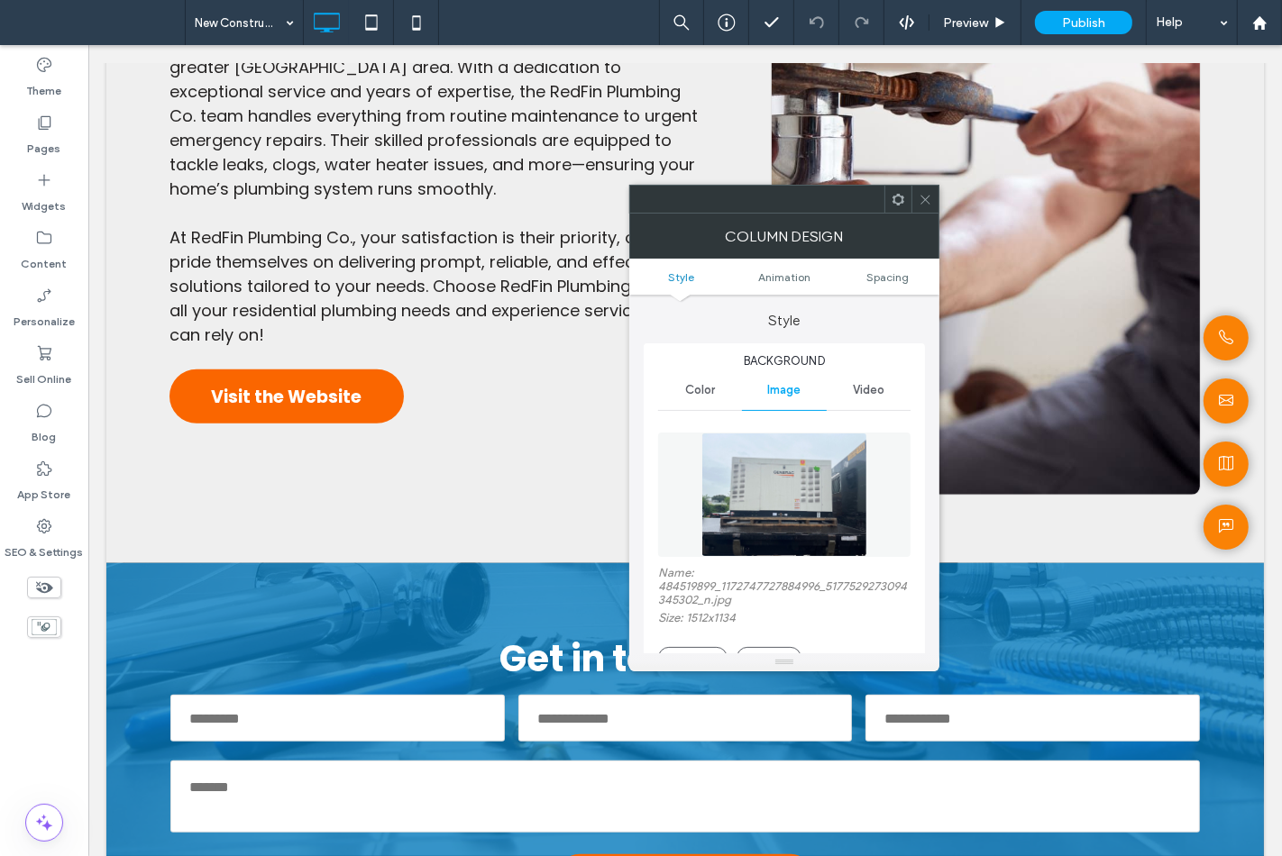
click at [926, 200] on icon at bounding box center [925, 200] width 14 height 14
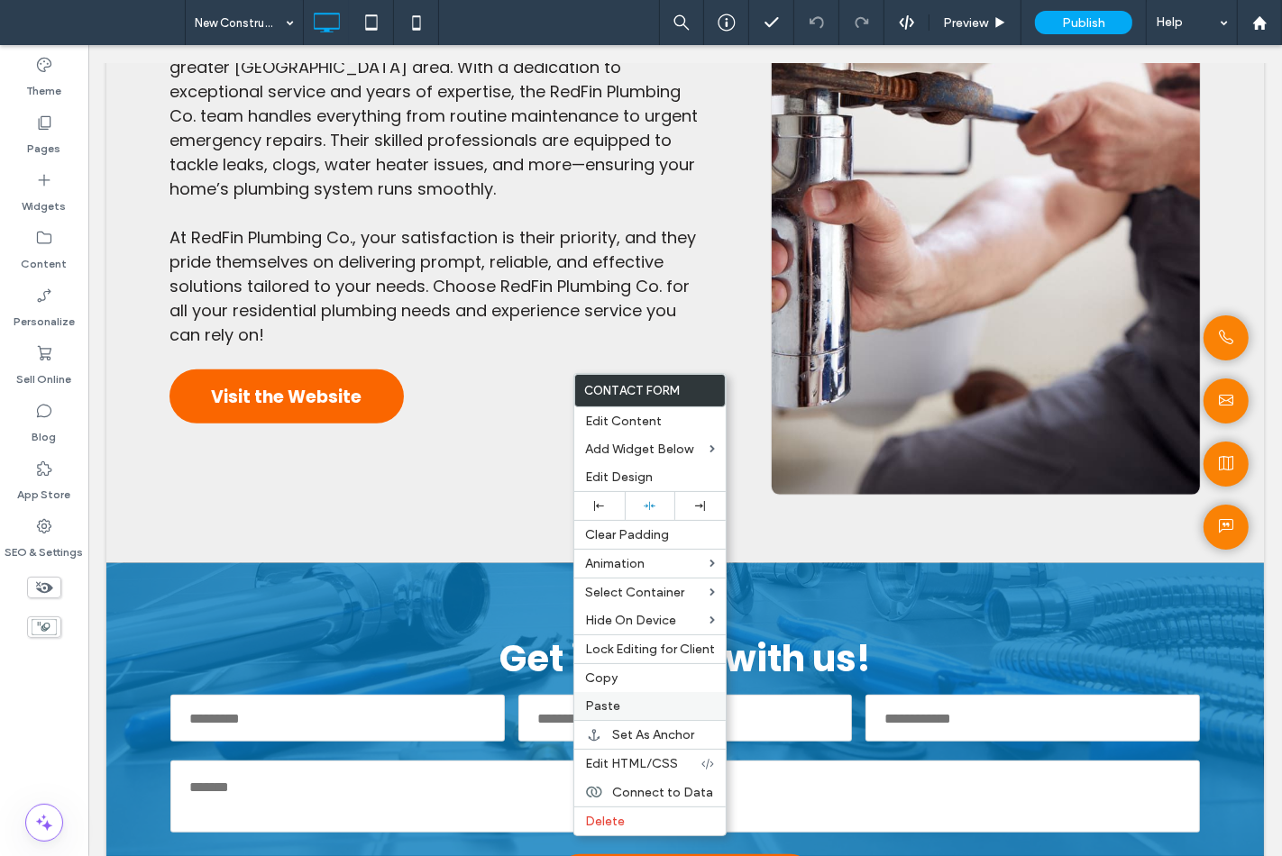
click at [635, 692] on div "Paste" at bounding box center [649, 706] width 151 height 28
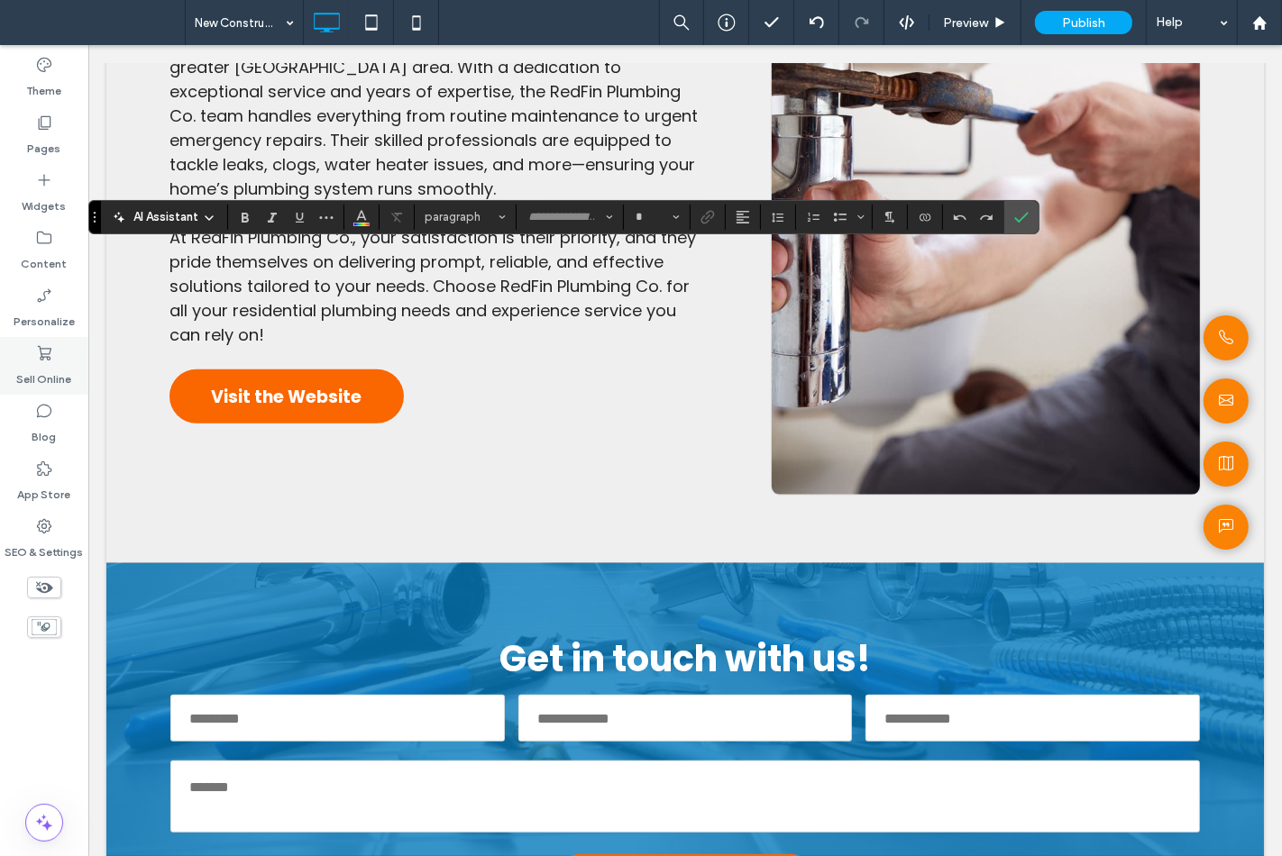
type input "*******"
type input "**"
click at [1020, 216] on icon "Confirm" at bounding box center [1021, 217] width 14 height 14
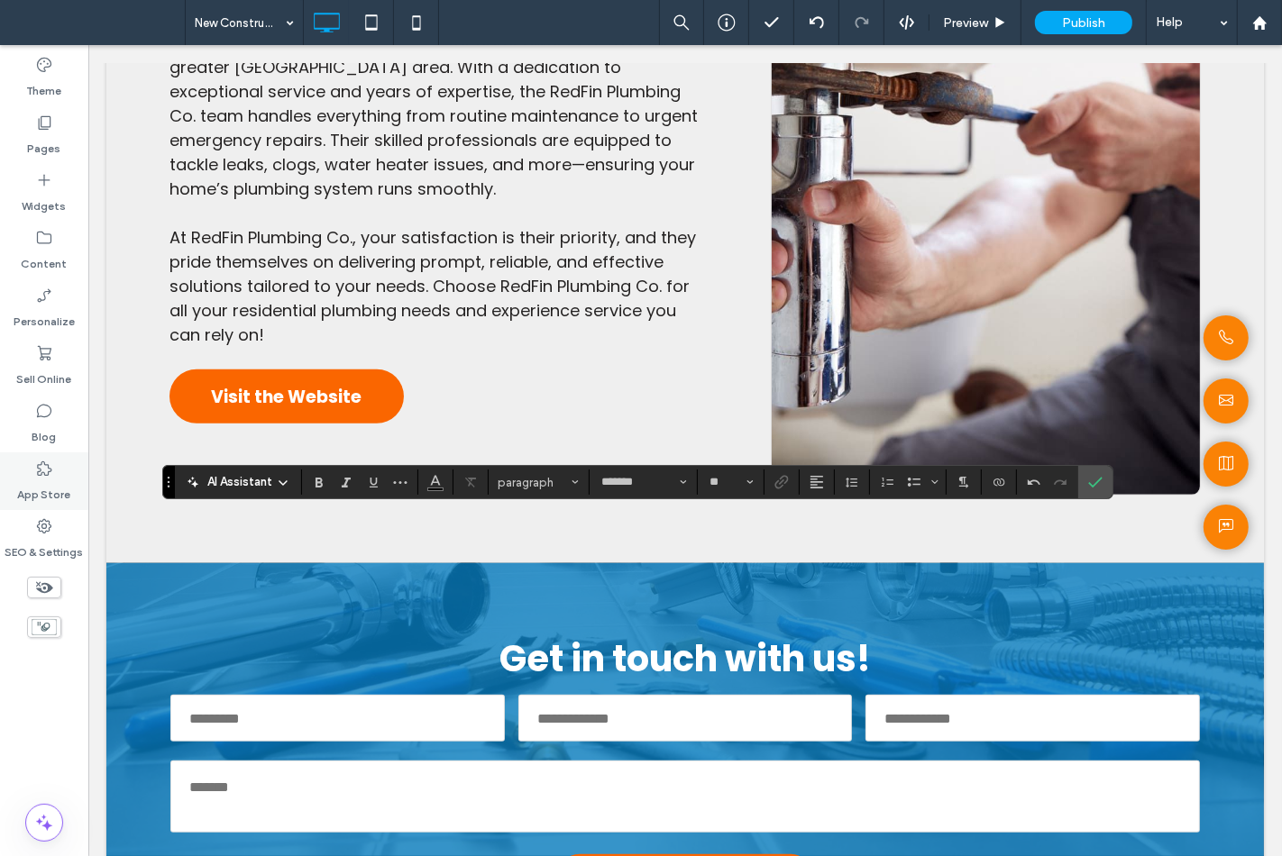
type input "**"
click at [1100, 483] on icon "Confirm" at bounding box center [1095, 482] width 14 height 14
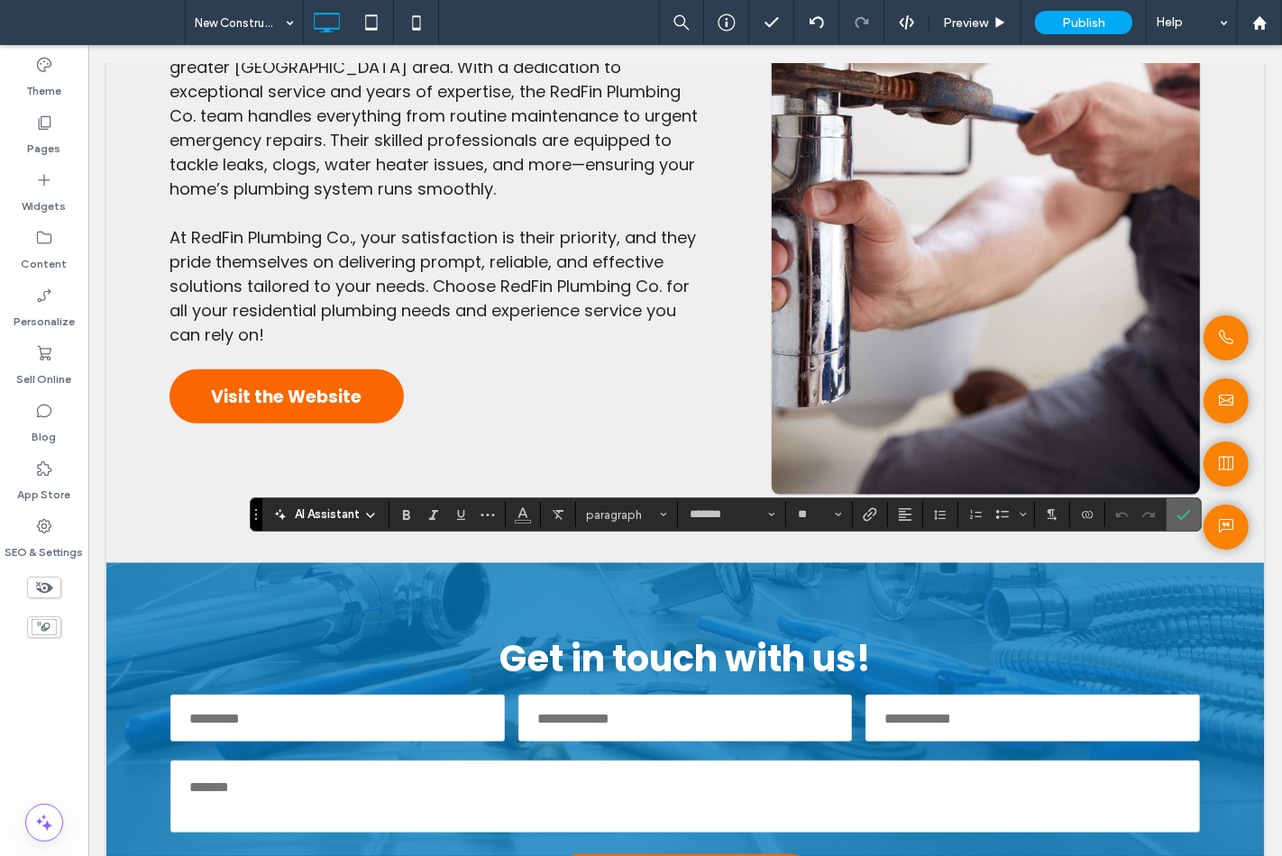
click at [1177, 511] on icon "Confirm" at bounding box center [1183, 514] width 14 height 14
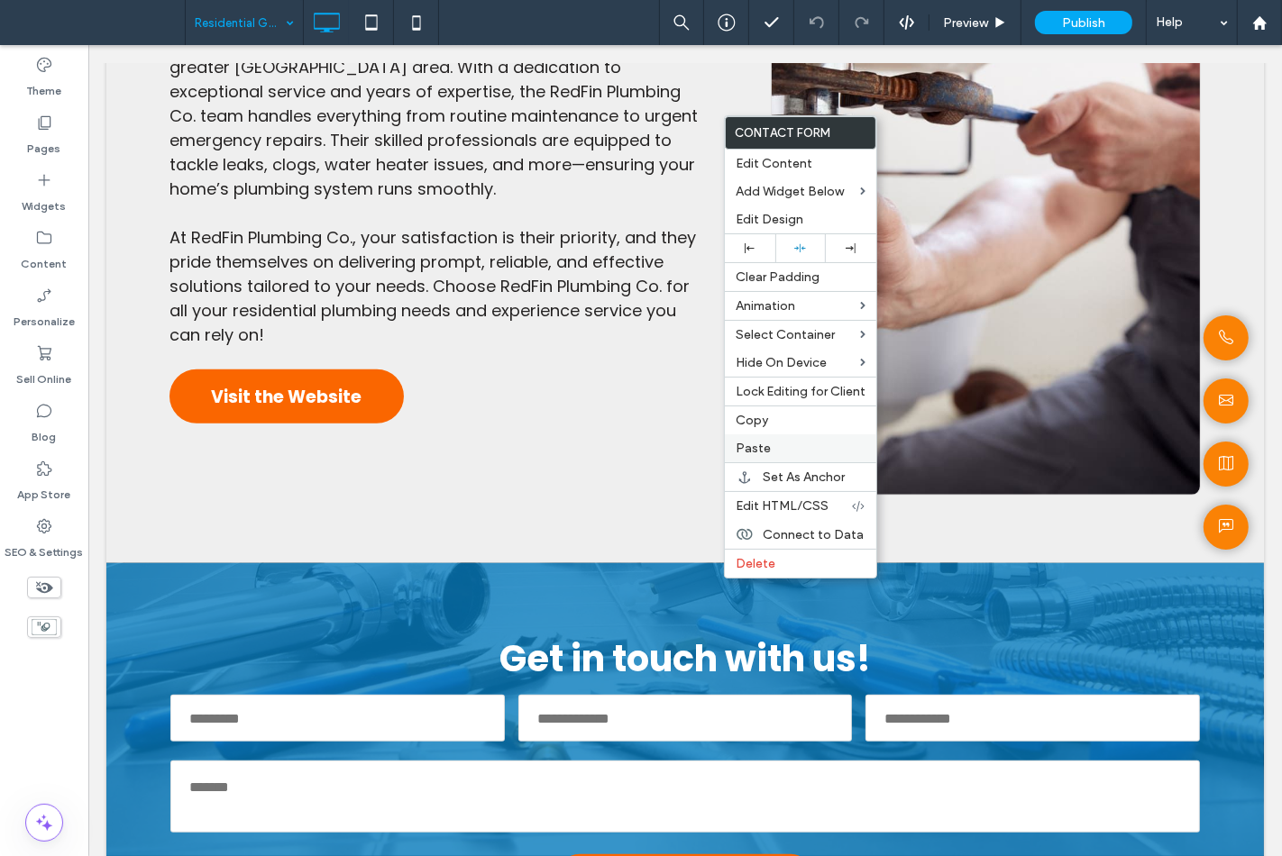
click at [743, 452] on span "Paste" at bounding box center [752, 448] width 35 height 15
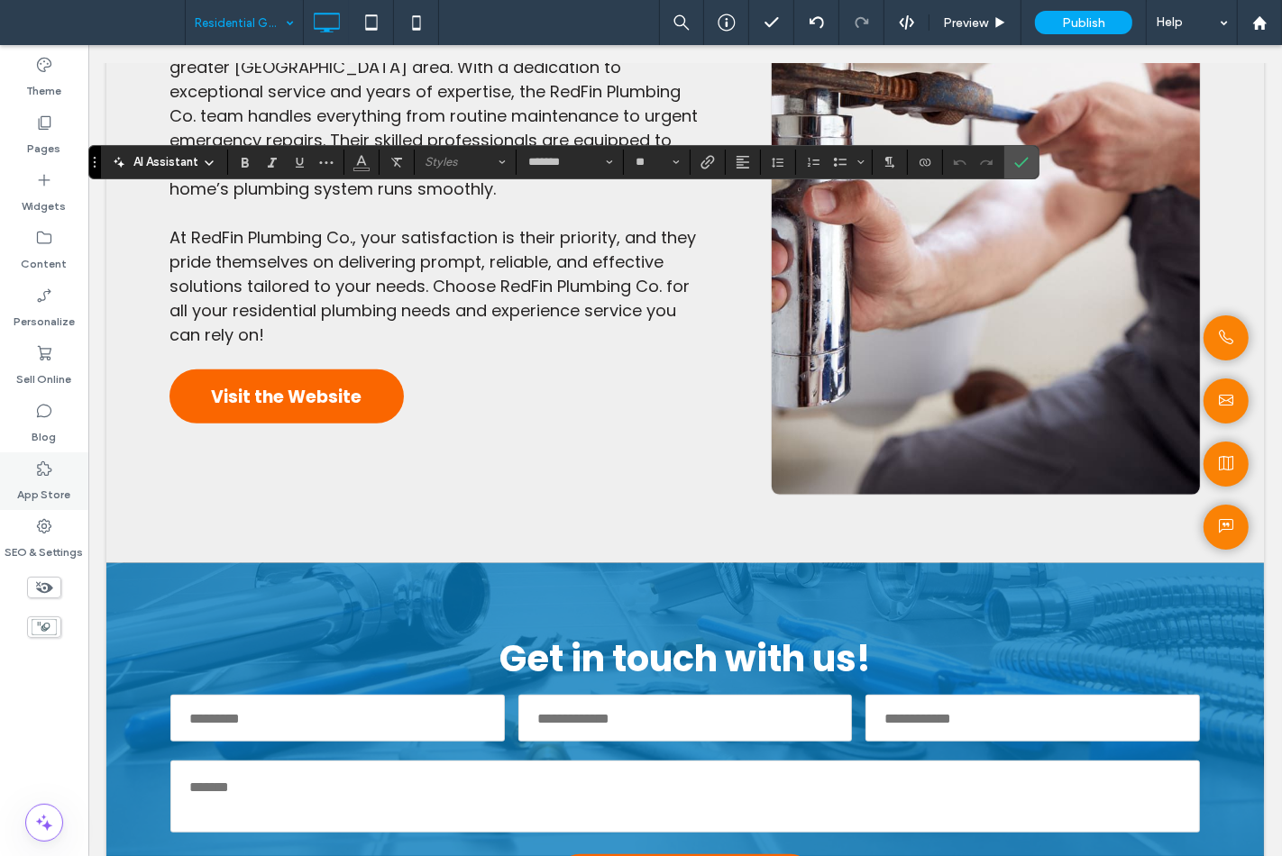
type input "**"
click at [1018, 155] on icon "Confirm" at bounding box center [1021, 162] width 14 height 14
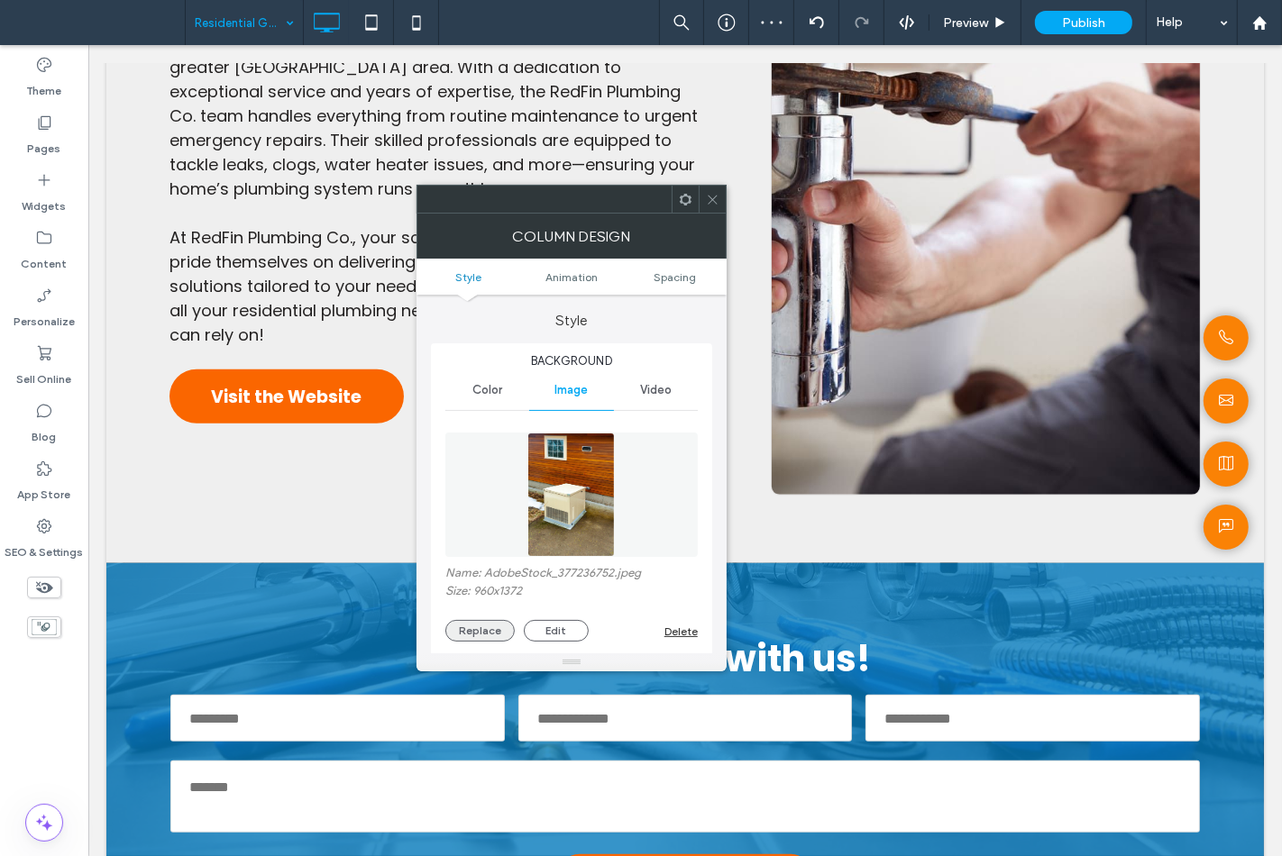
click at [469, 634] on button "Replace" at bounding box center [479, 631] width 69 height 22
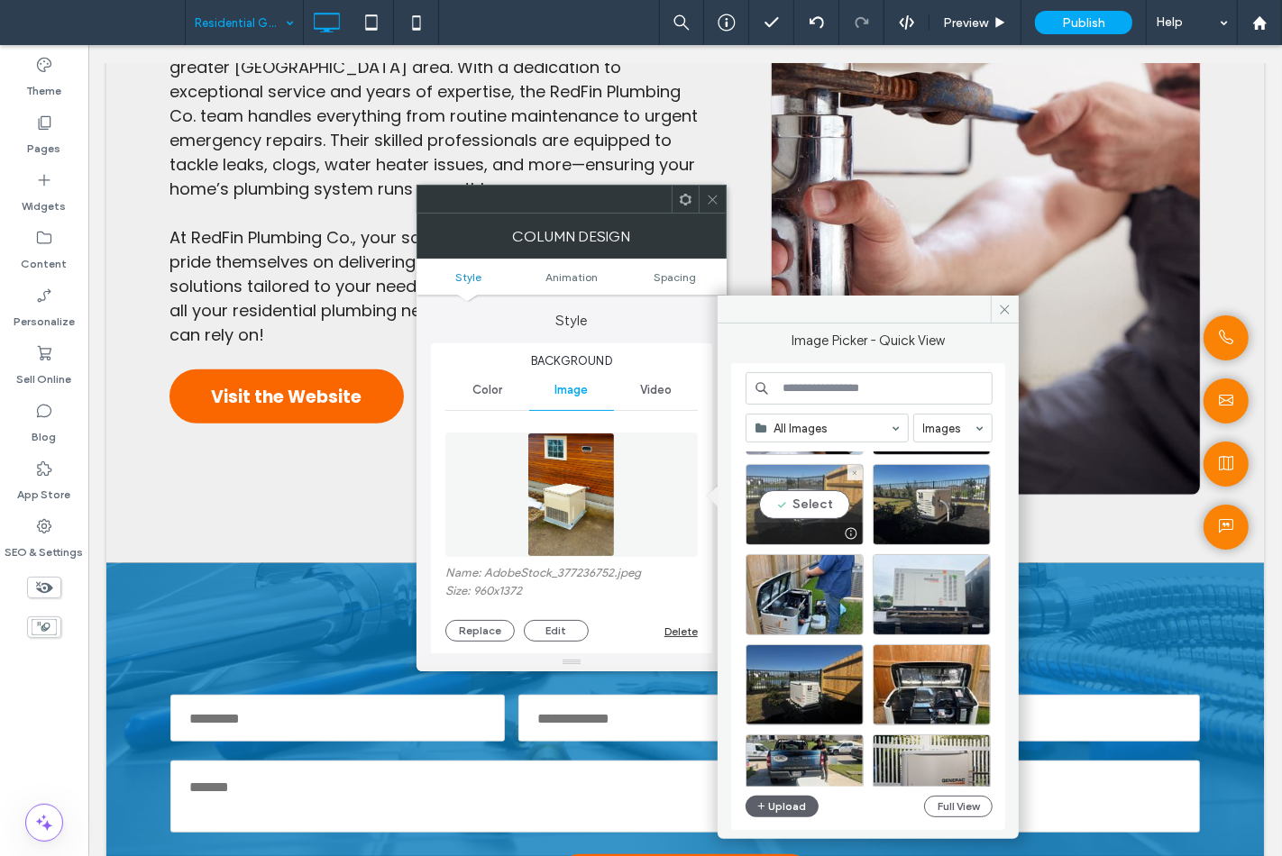
scroll to position [200, 0]
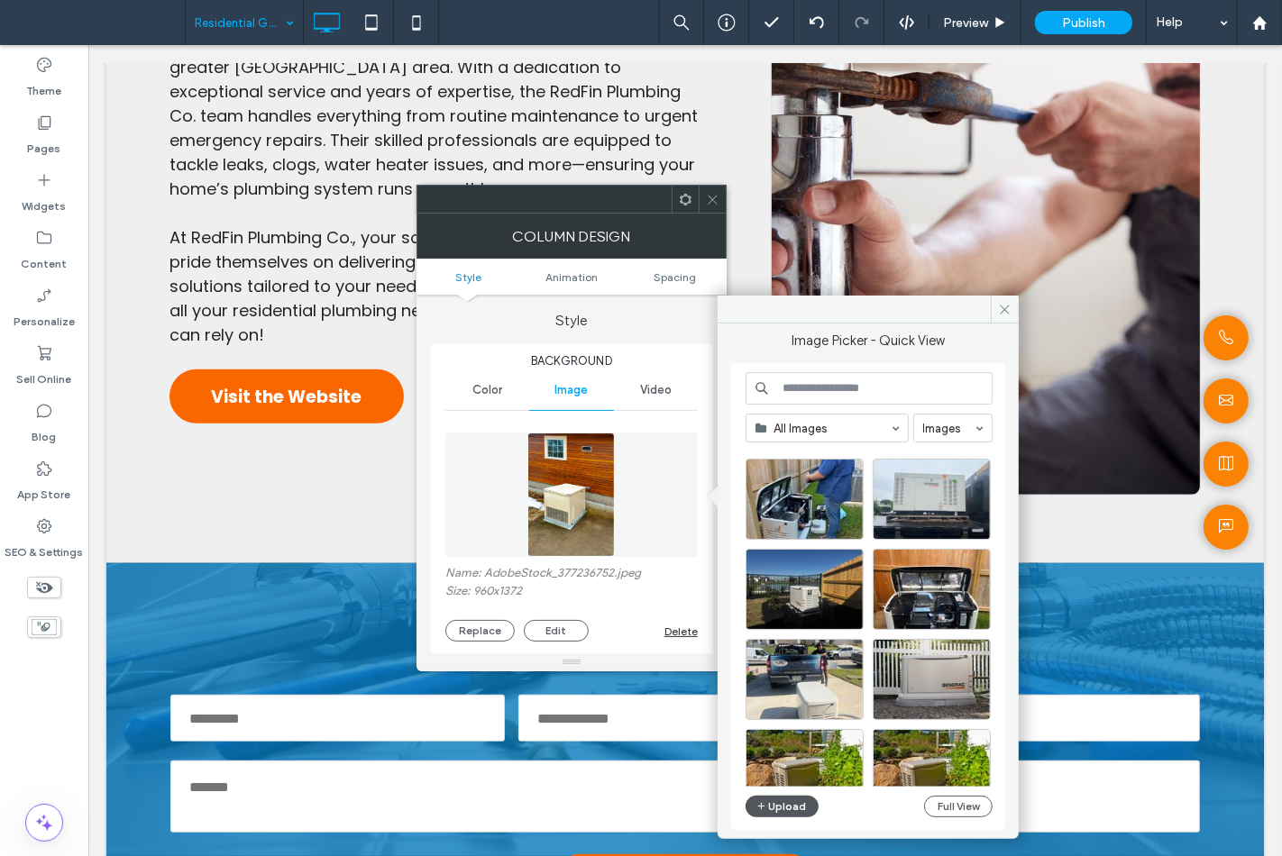
click at [776, 800] on button "Upload" at bounding box center [782, 807] width 74 height 22
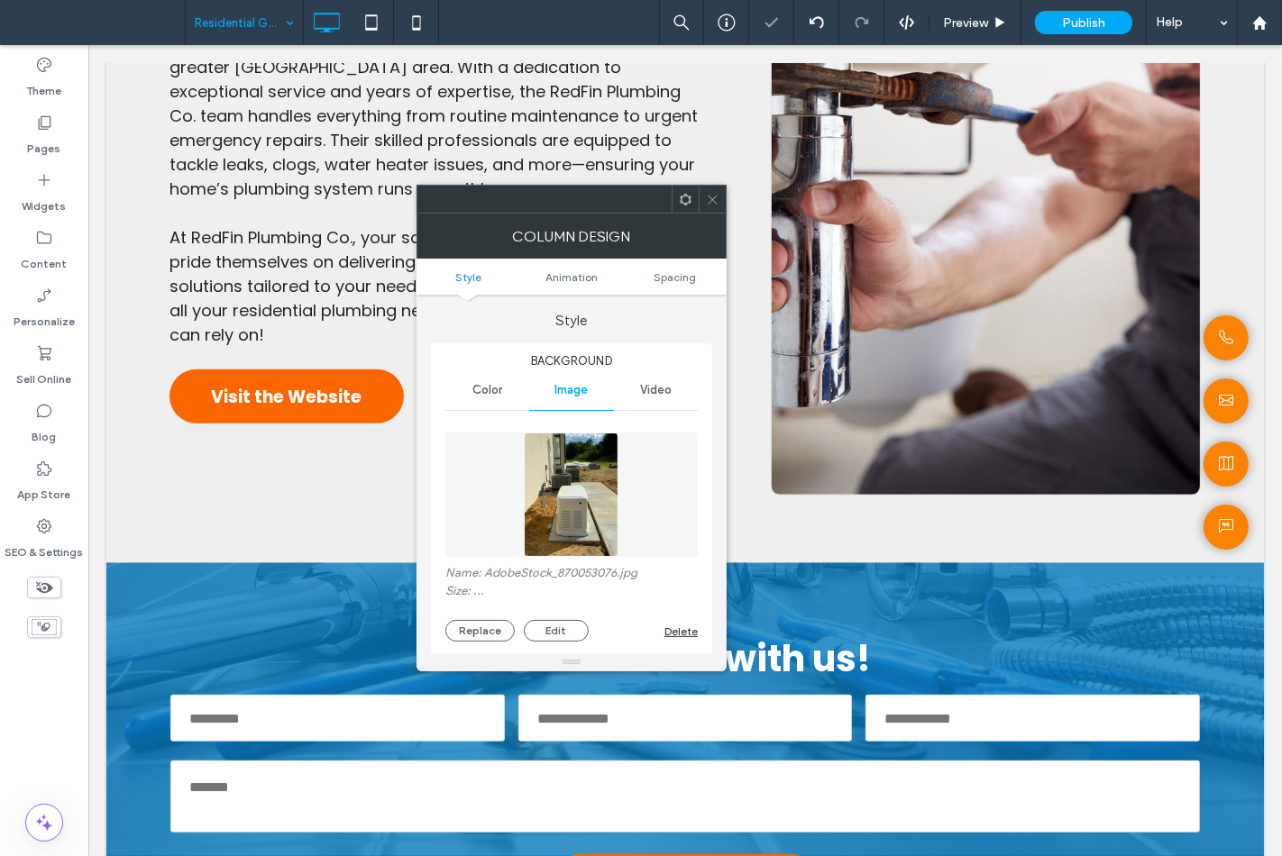
type input "*"
click at [718, 205] on div at bounding box center [712, 199] width 27 height 27
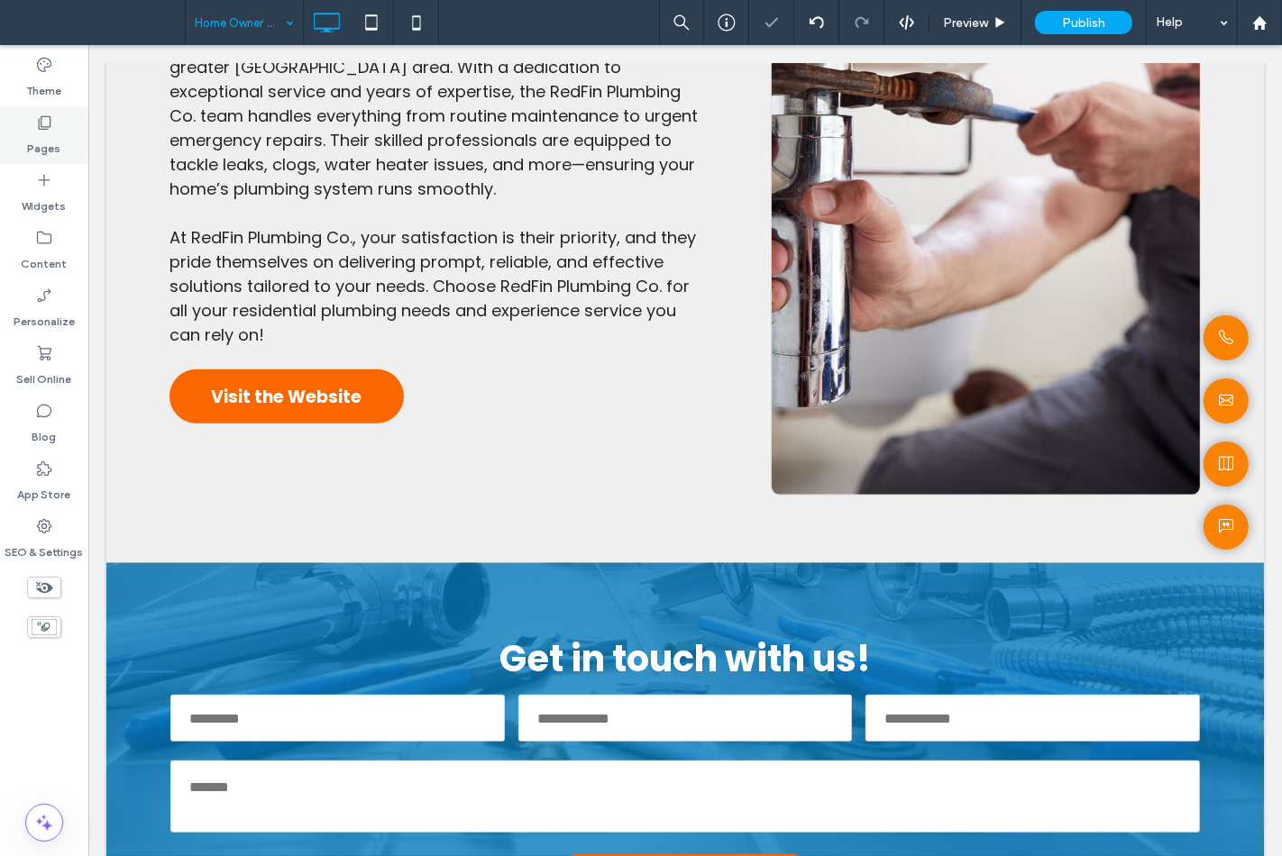
click at [78, 140] on div "Pages" at bounding box center [44, 135] width 88 height 58
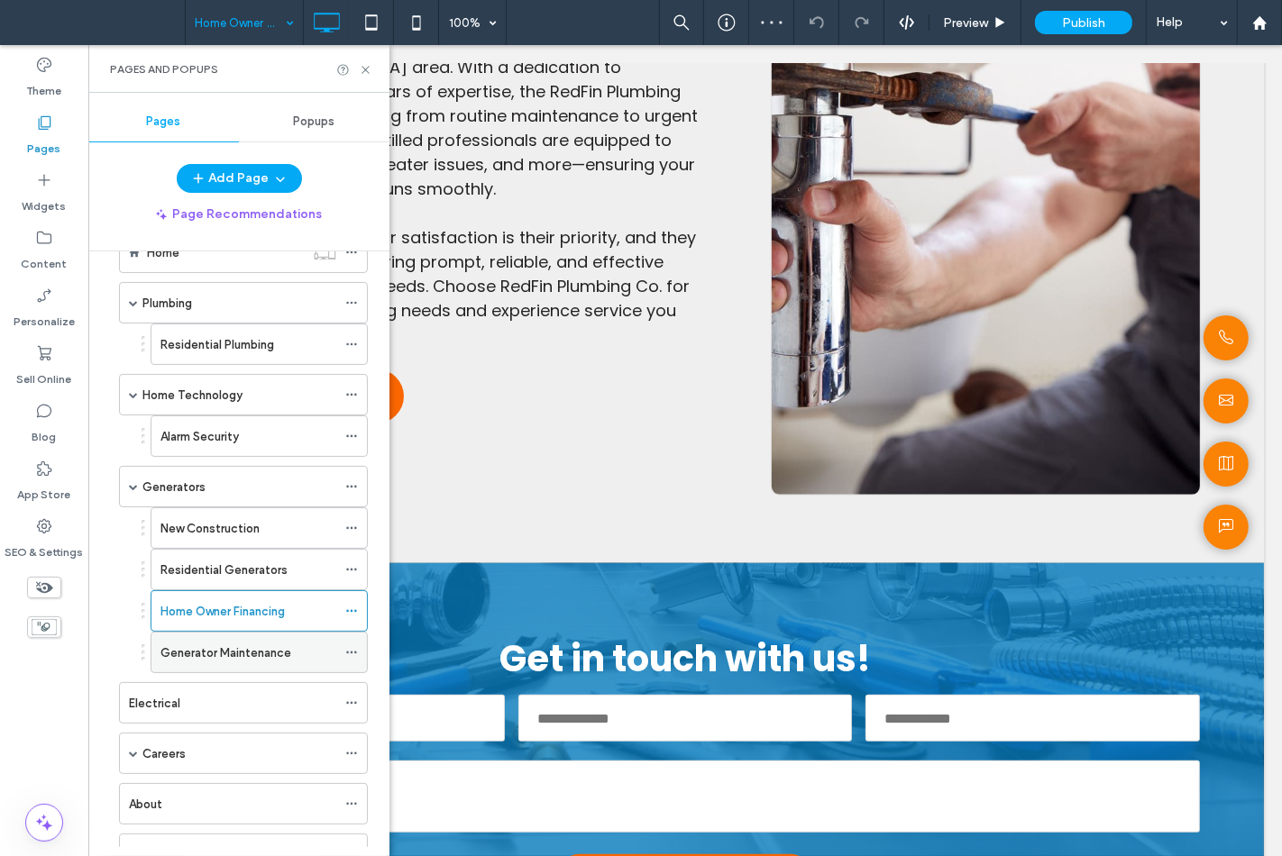
scroll to position [100, 0]
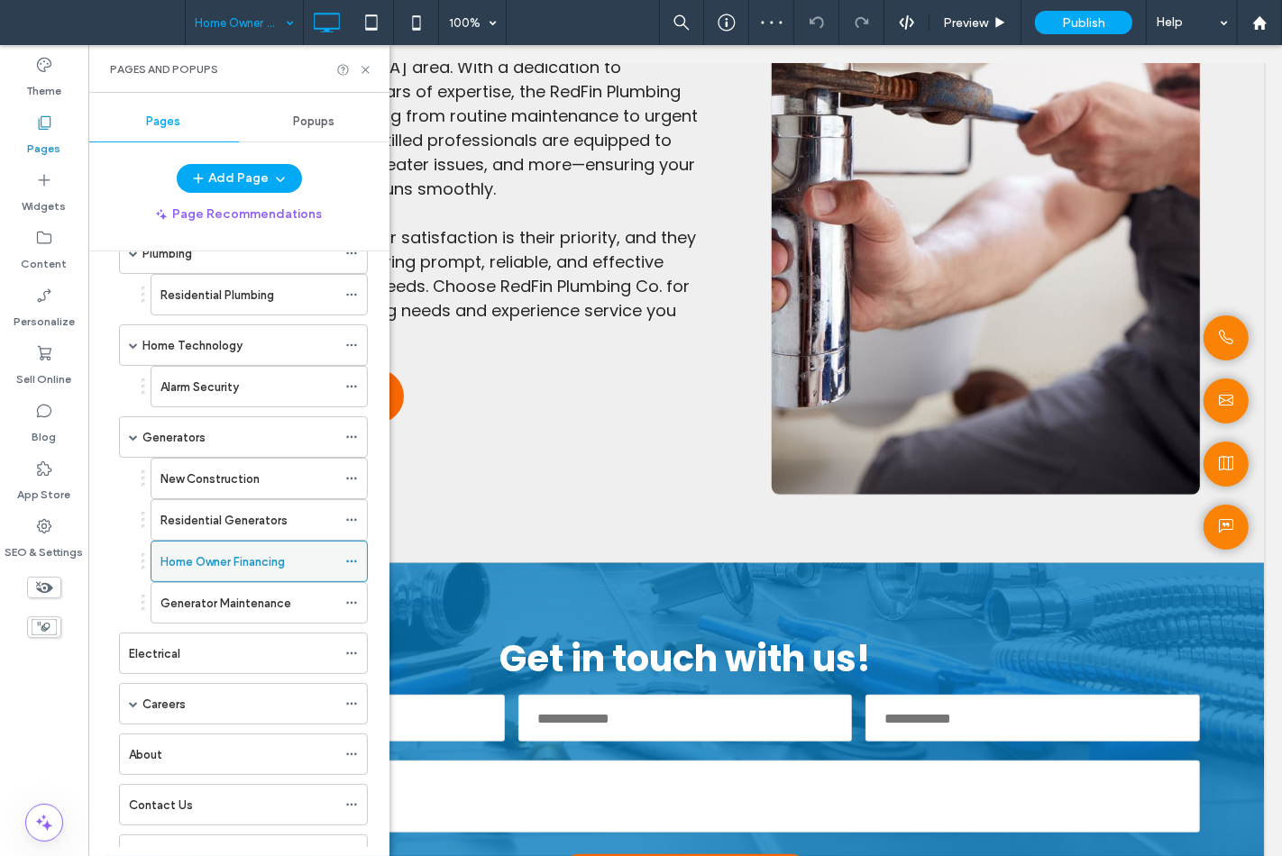
click at [352, 560] on icon at bounding box center [351, 561] width 13 height 13
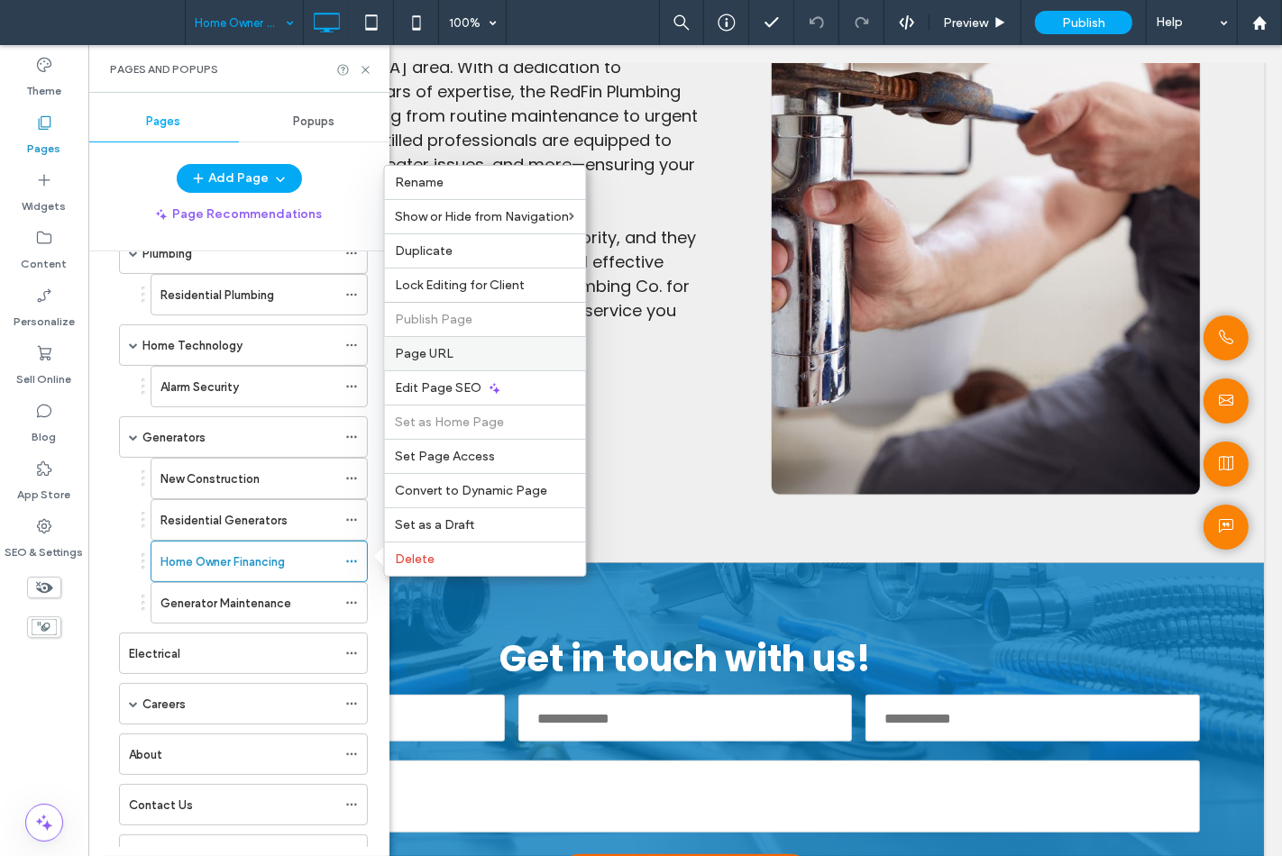
click at [422, 357] on span "Page URL" at bounding box center [425, 353] width 59 height 15
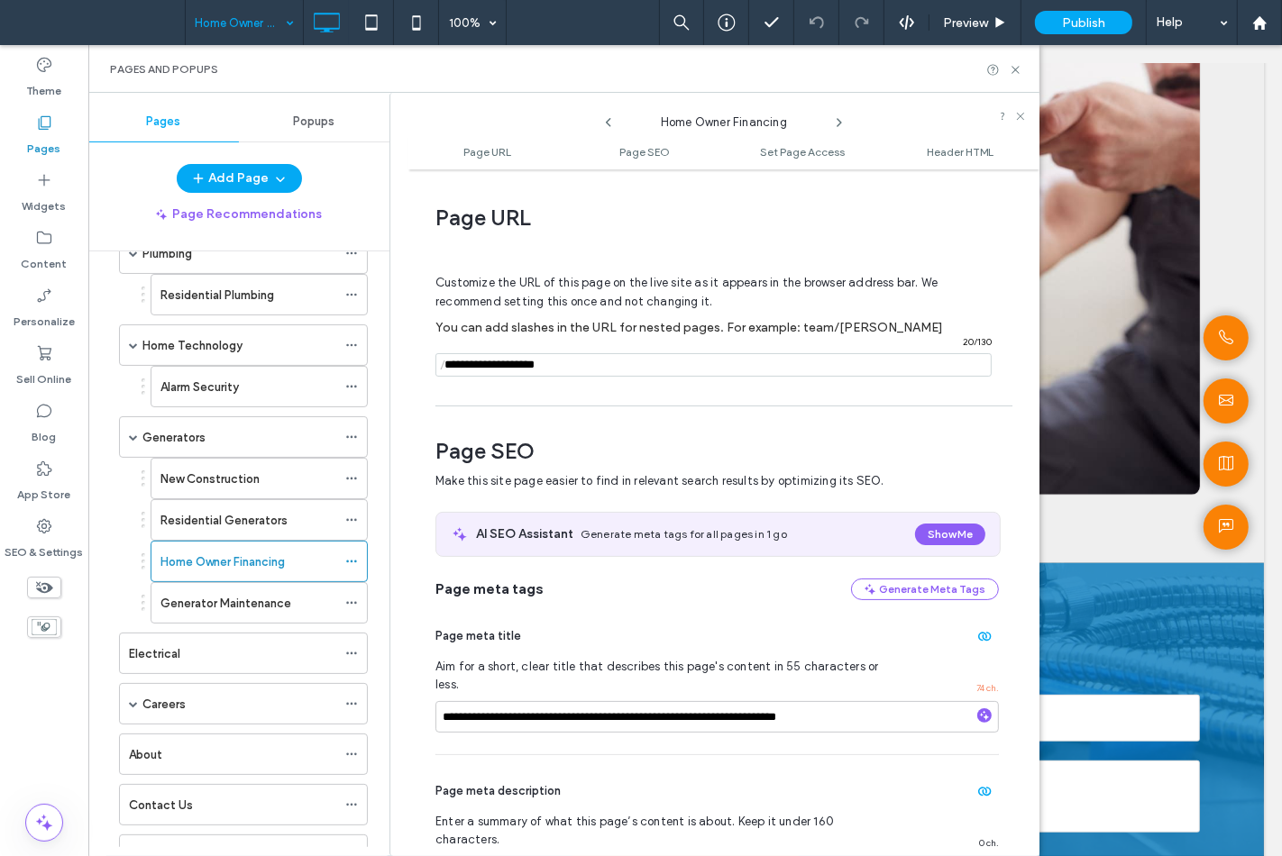
scroll to position [9, 0]
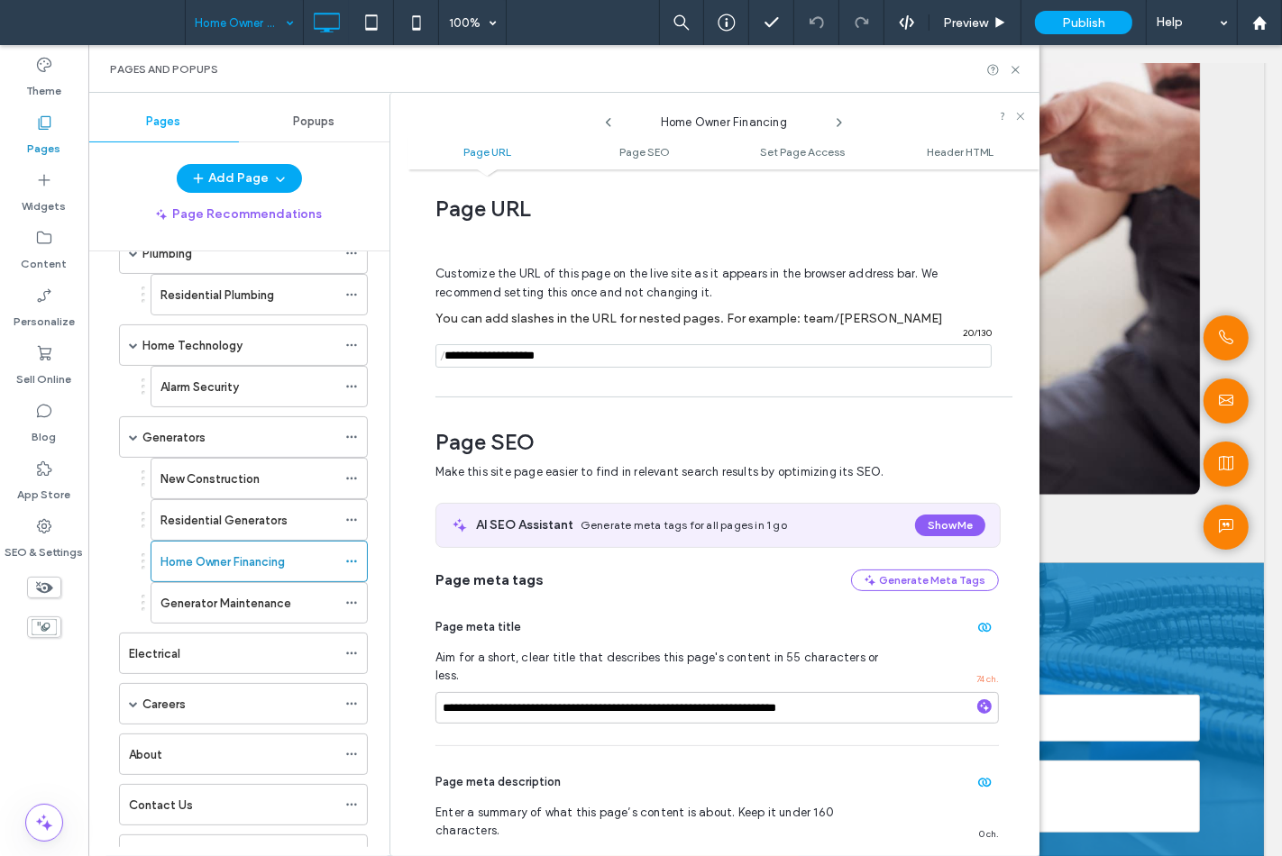
click at [480, 362] on input "notEmpty" at bounding box center [713, 355] width 556 height 23
type input "**********"
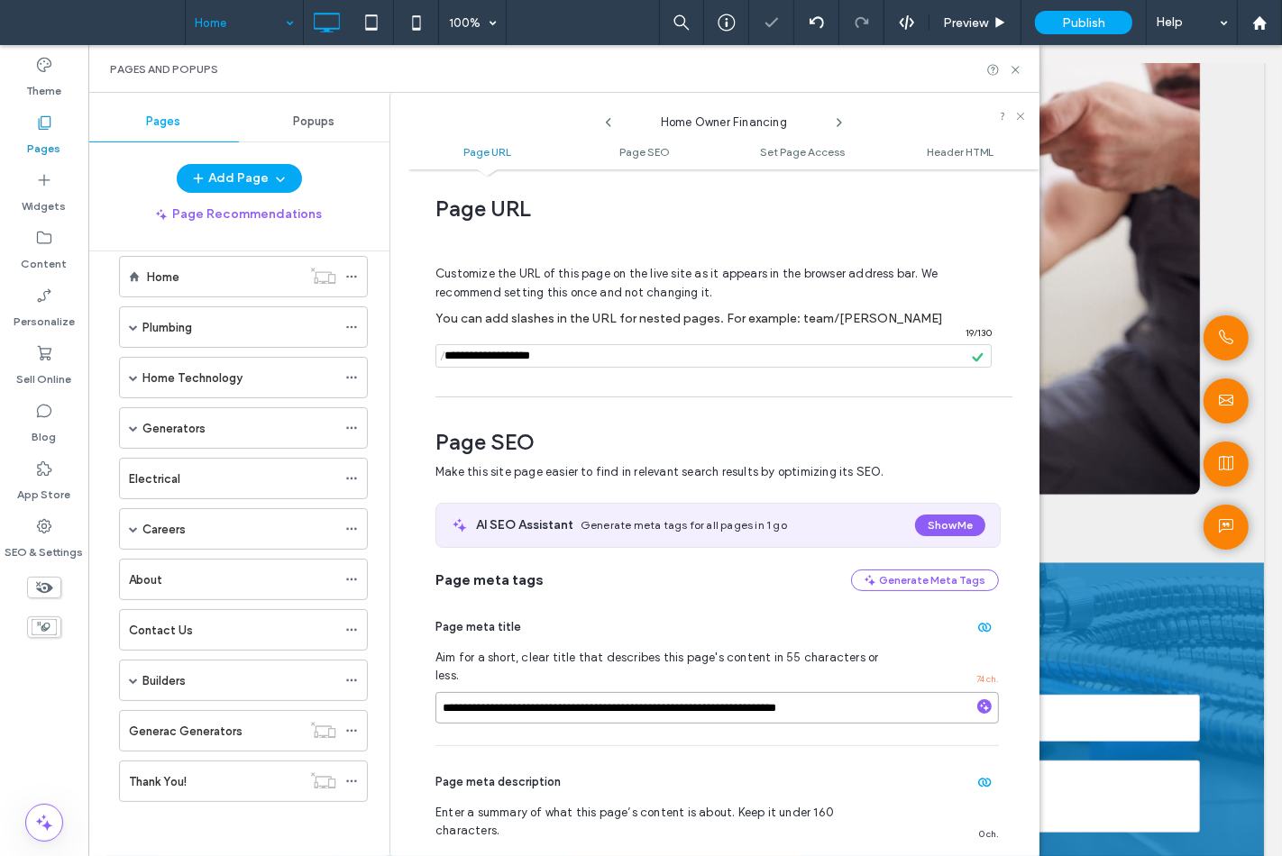
click at [780, 690] on div "Home 100% Preview Publish Help Theme Pages Widgets Content Personalize Sell Onl…" at bounding box center [641, 428] width 1282 height 856
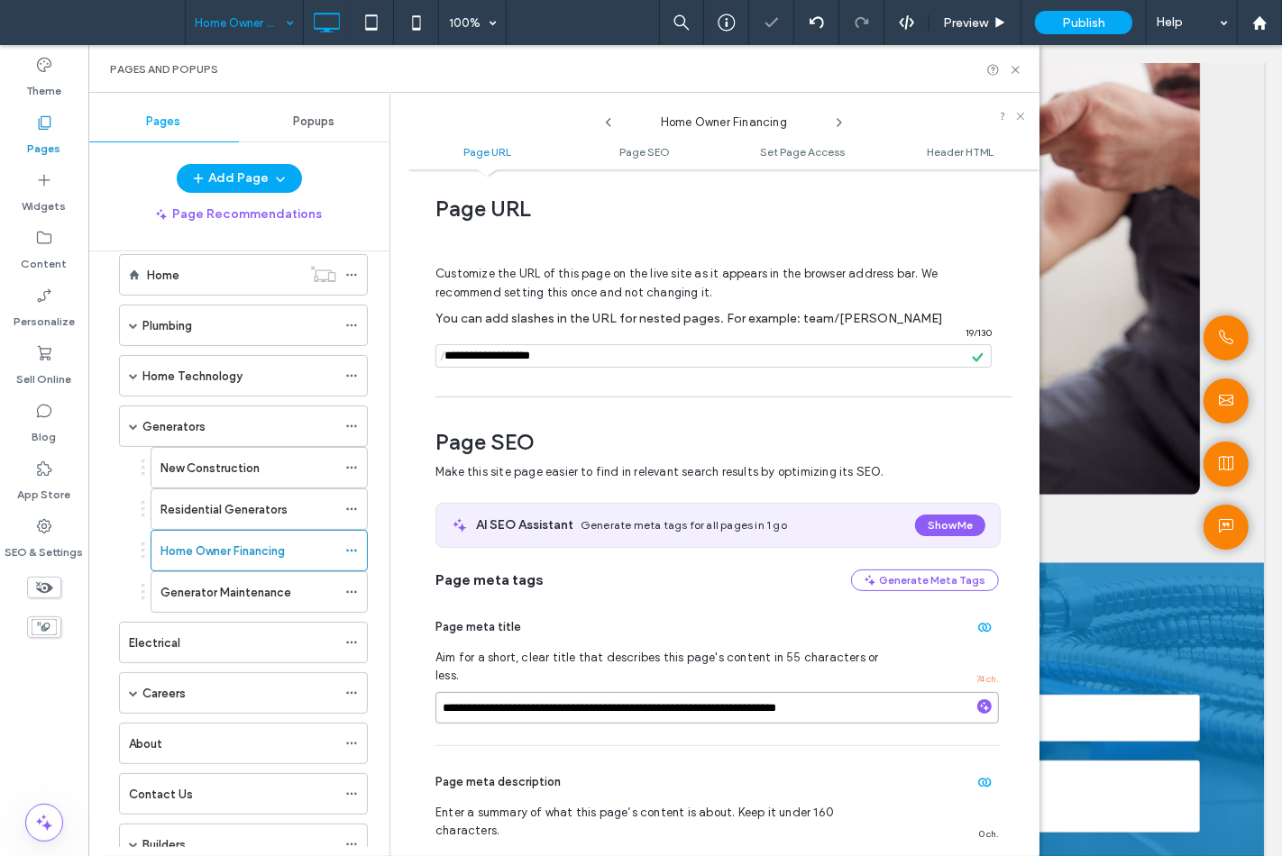
scroll to position [100, 0]
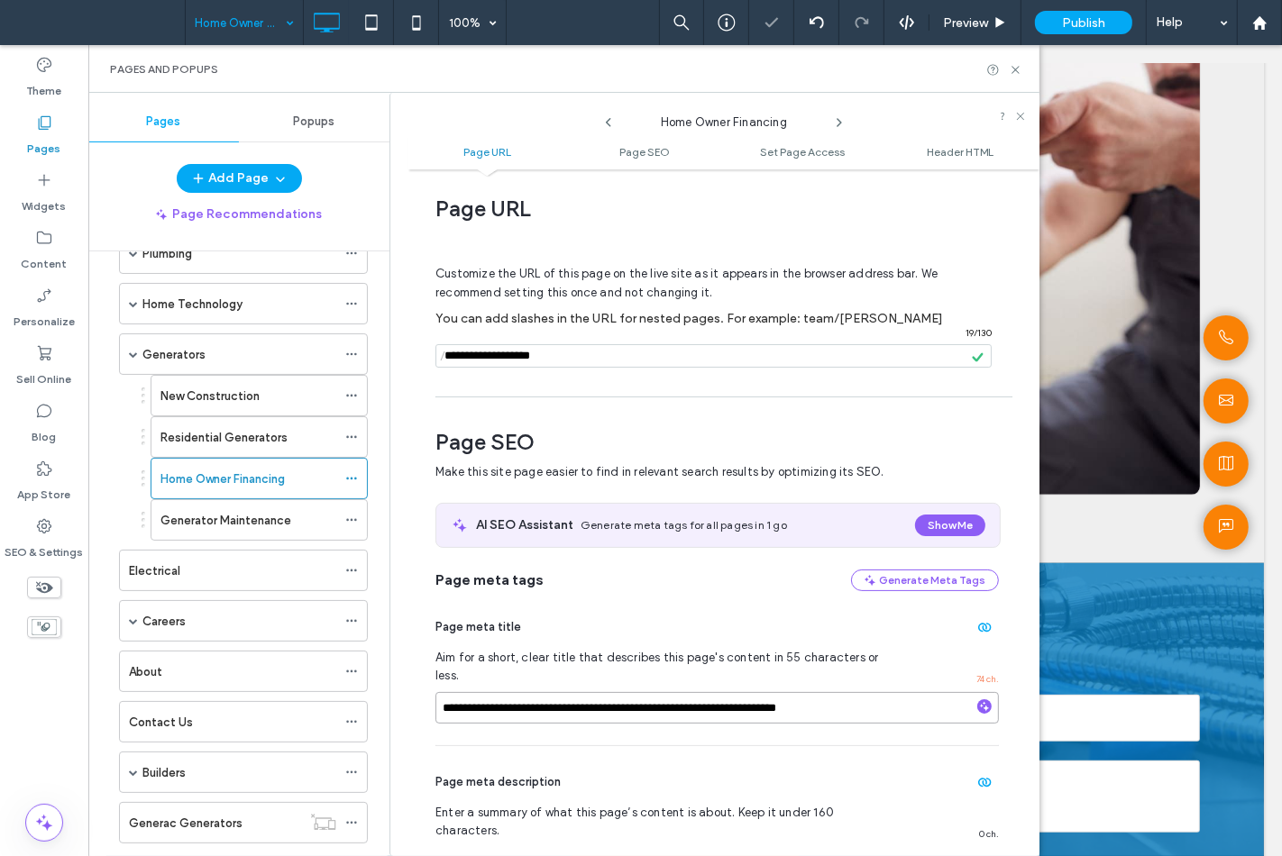
type input "**********"
click at [1012, 73] on icon at bounding box center [1016, 70] width 14 height 14
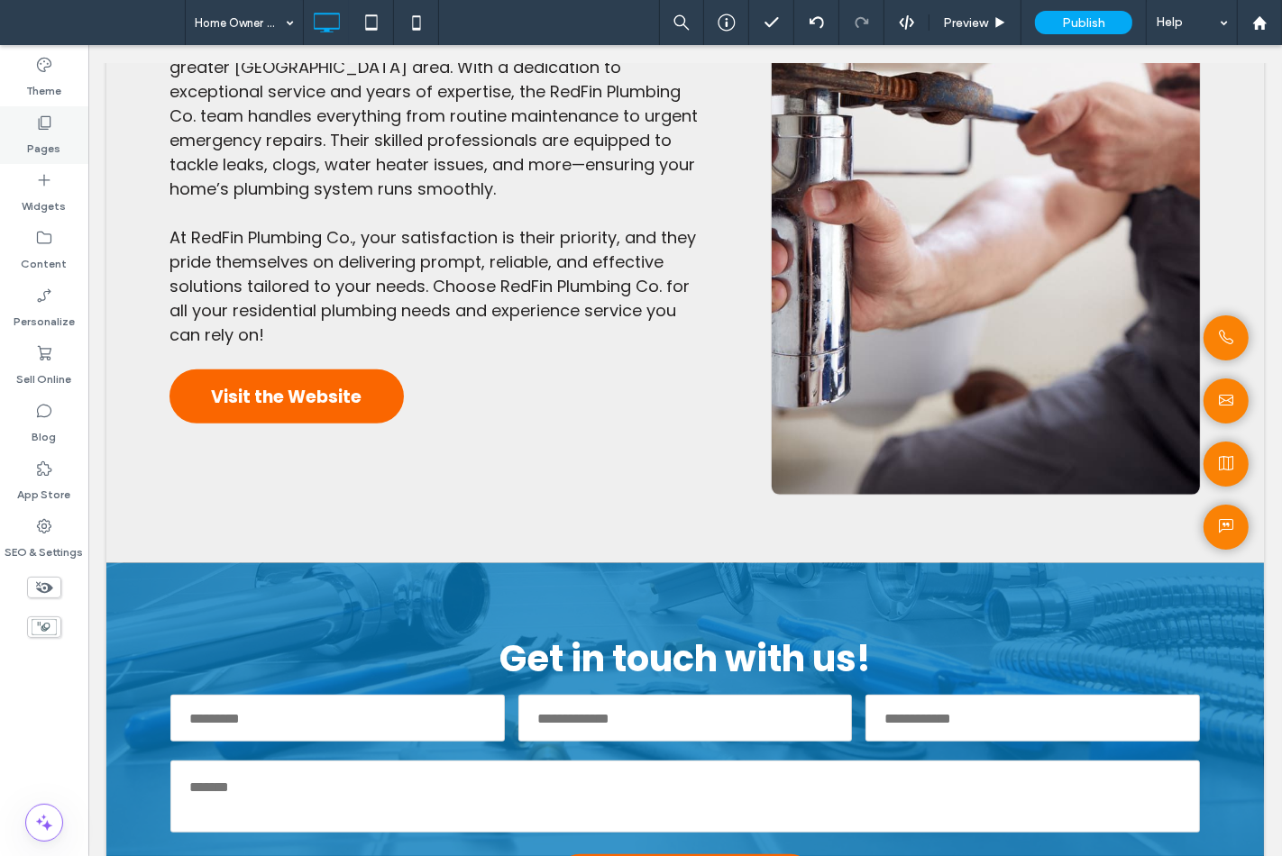
click at [47, 123] on icon at bounding box center [44, 123] width 18 height 18
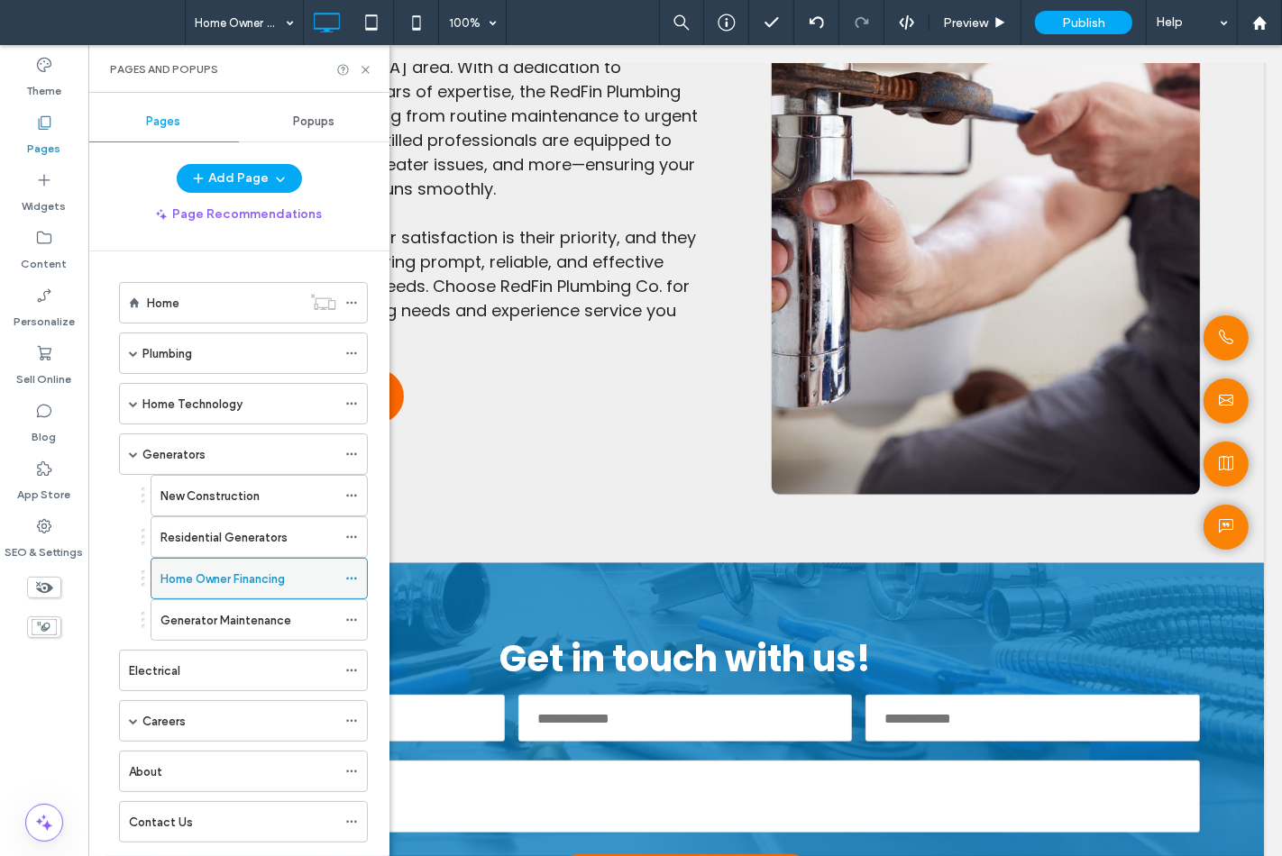
click at [352, 580] on use at bounding box center [351, 579] width 10 height 3
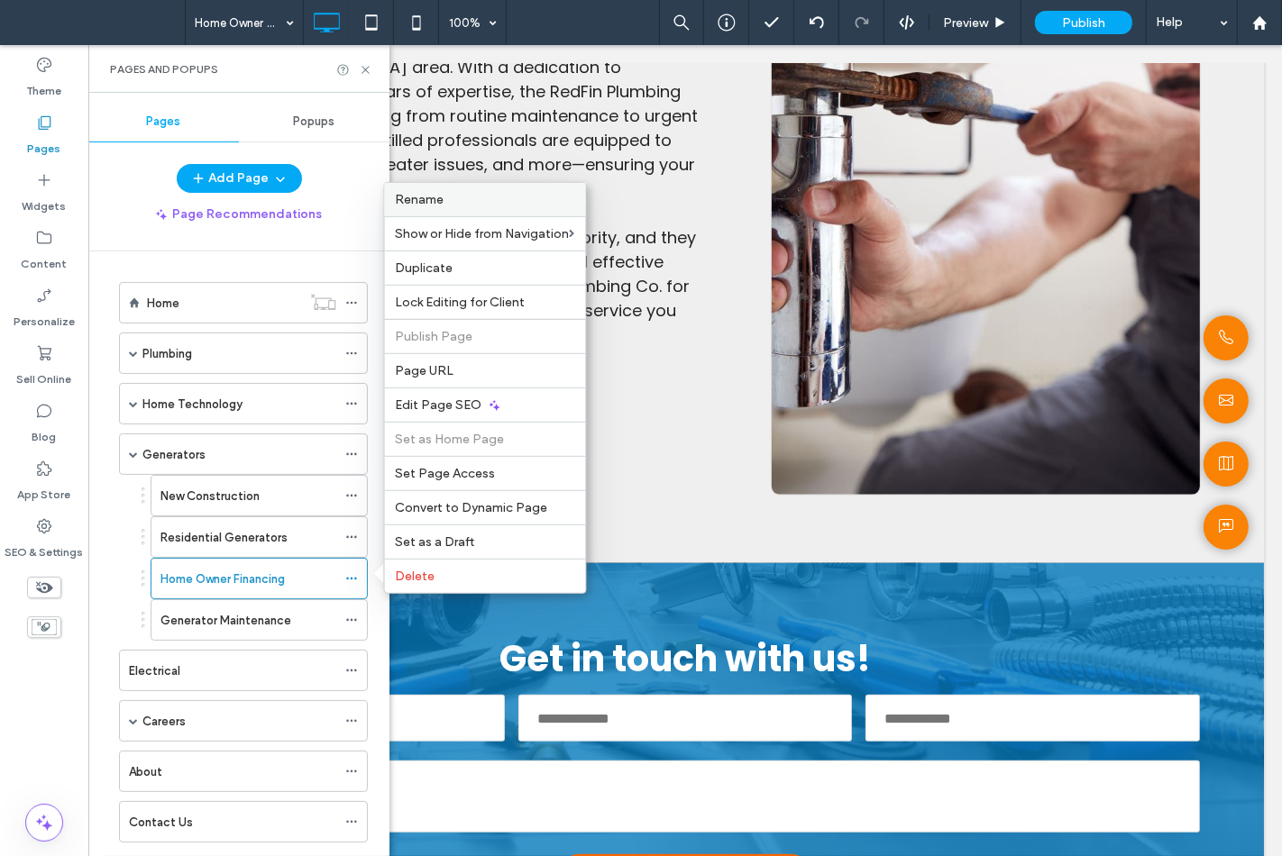
click at [403, 207] on span "Rename" at bounding box center [420, 199] width 49 height 15
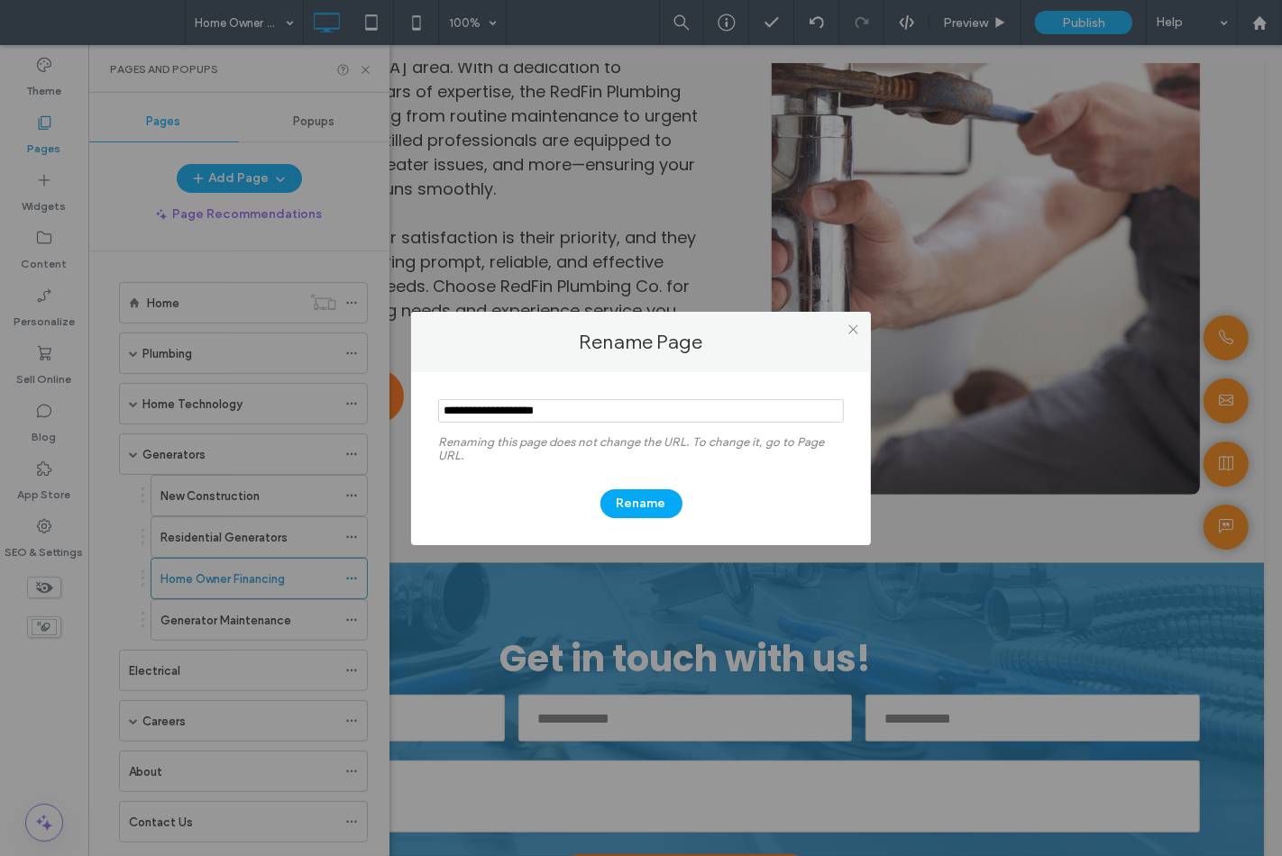
click at [485, 419] on input "notEmpty" at bounding box center [641, 410] width 406 height 23
type input "**********"
click at [645, 506] on button "Rename" at bounding box center [641, 503] width 82 height 29
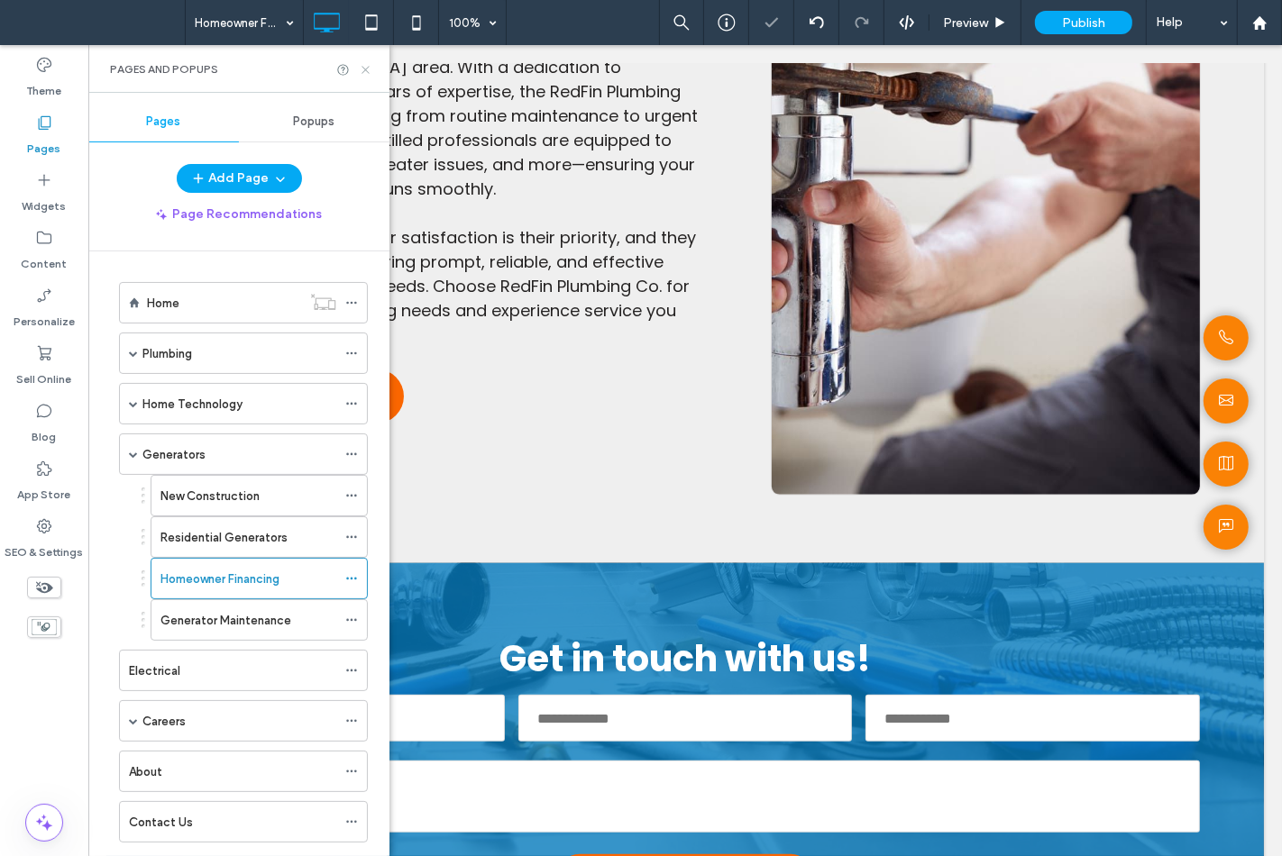
click at [367, 70] on icon at bounding box center [366, 70] width 14 height 14
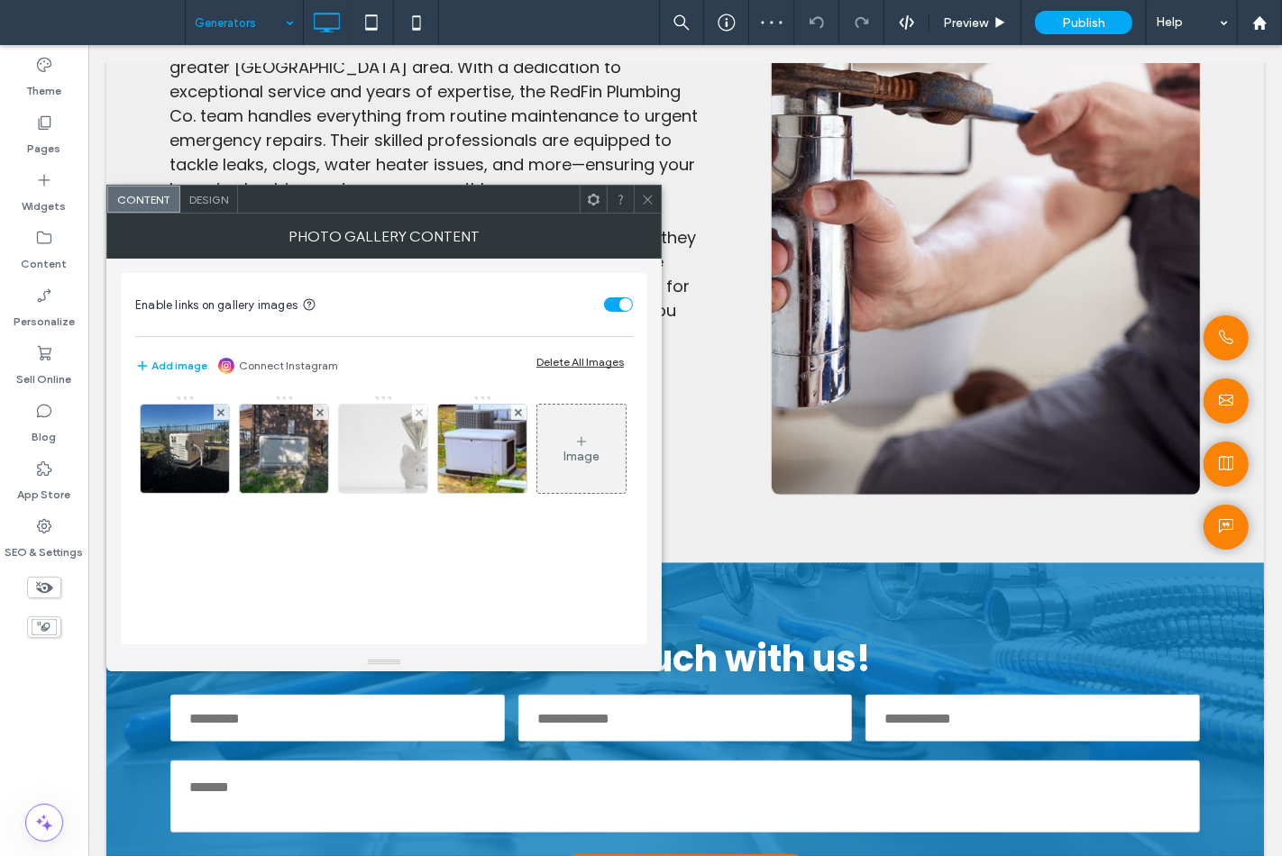
click at [374, 427] on img at bounding box center [383, 449] width 132 height 88
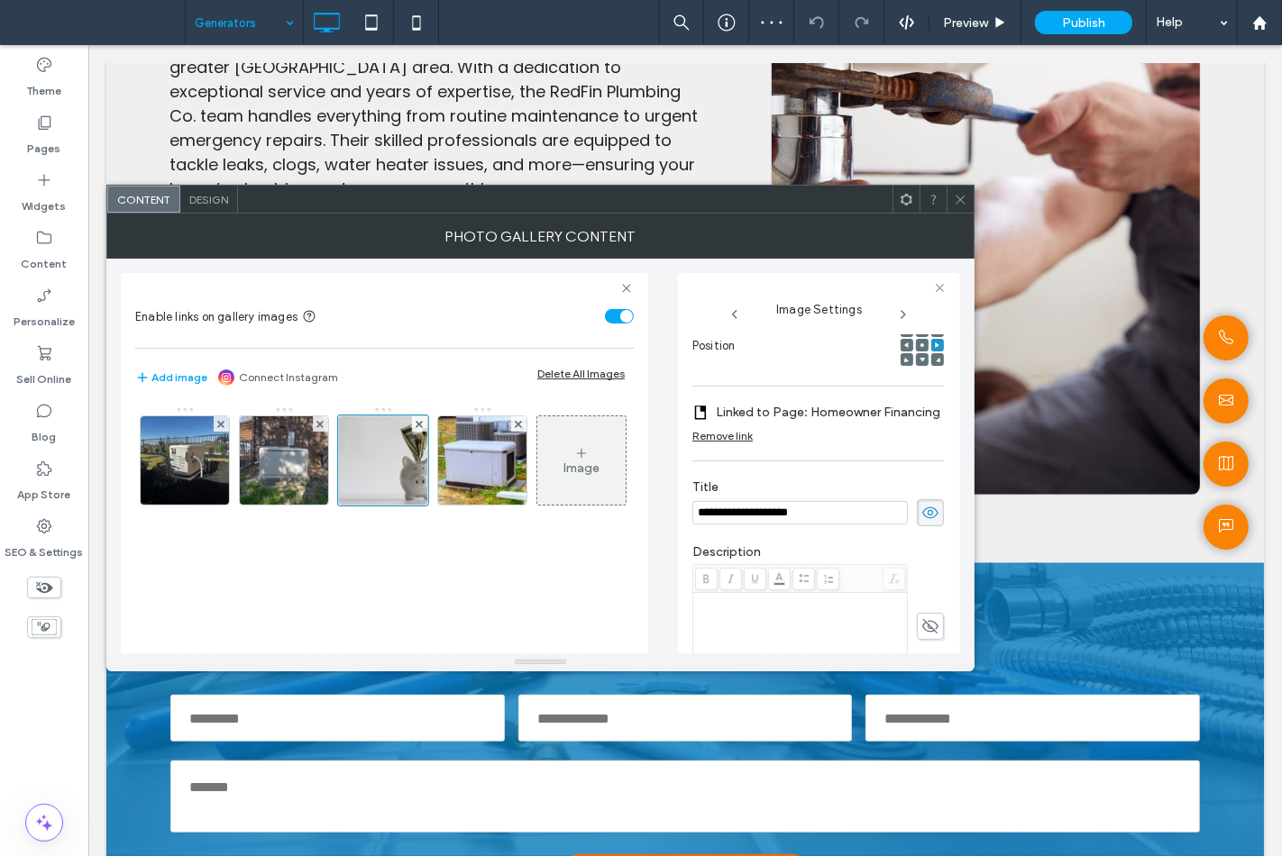
drag, startPoint x: 739, startPoint y: 514, endPoint x: 728, endPoint y: 512, distance: 11.0
click at [728, 512] on input "**********" at bounding box center [799, 512] width 215 height 23
type input "**********"
click at [962, 201] on use at bounding box center [959, 199] width 9 height 9
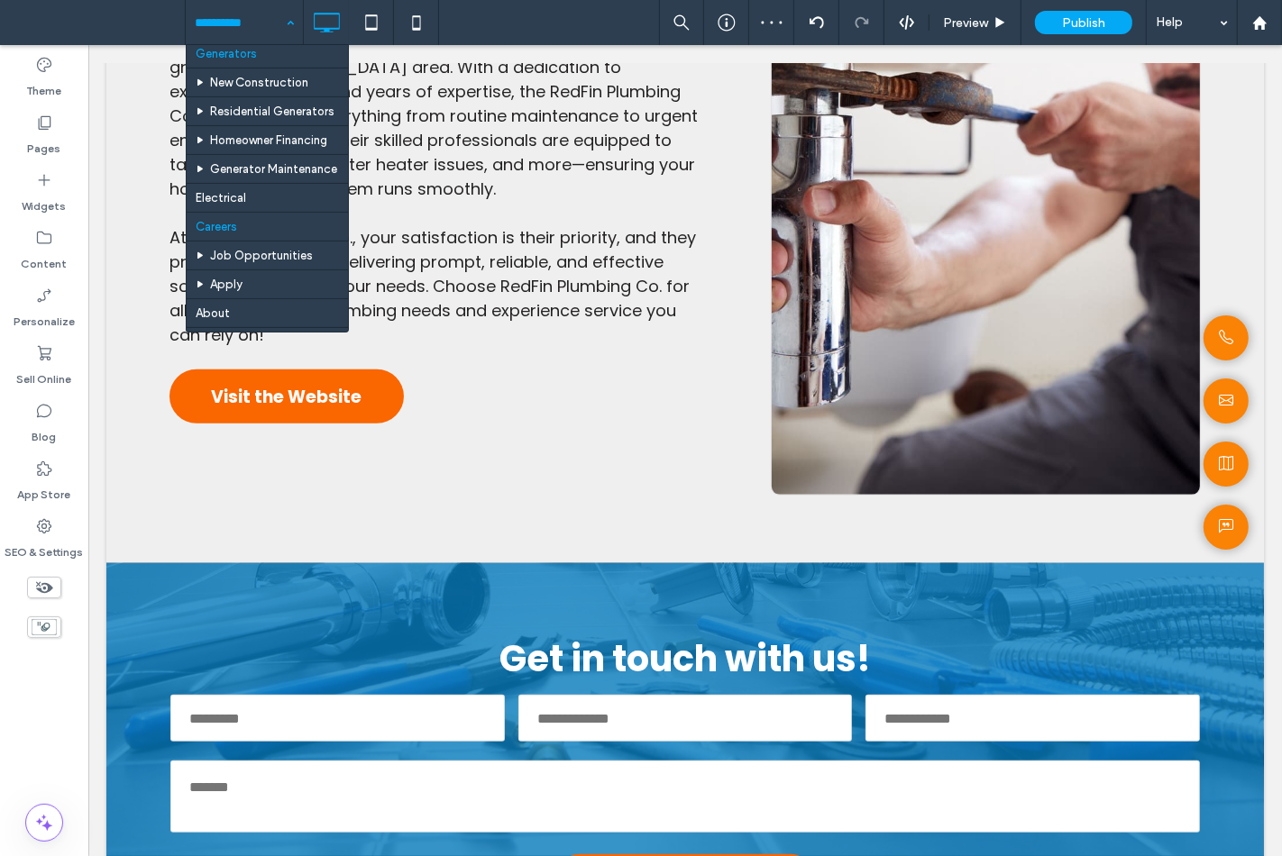
scroll to position [200, 0]
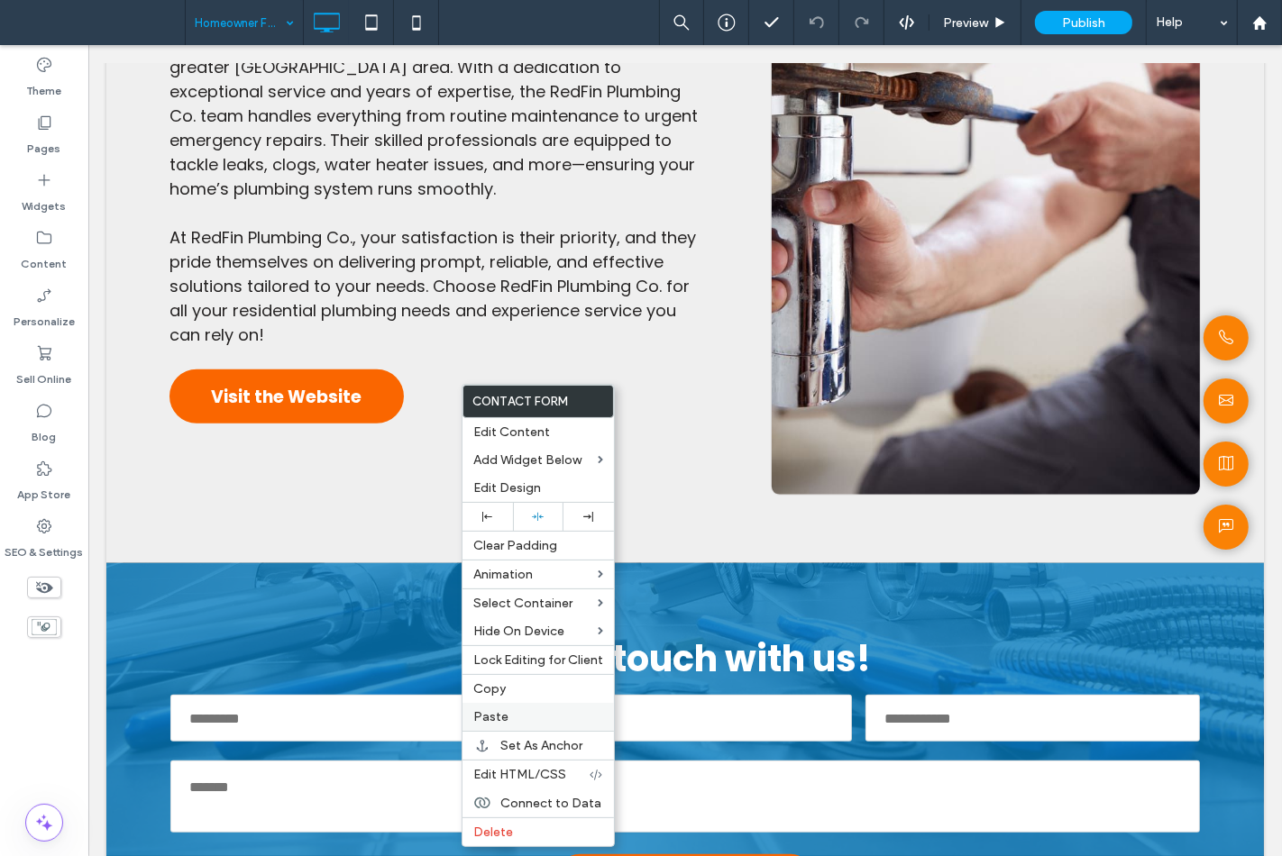
click at [507, 713] on label "Paste" at bounding box center [538, 716] width 130 height 15
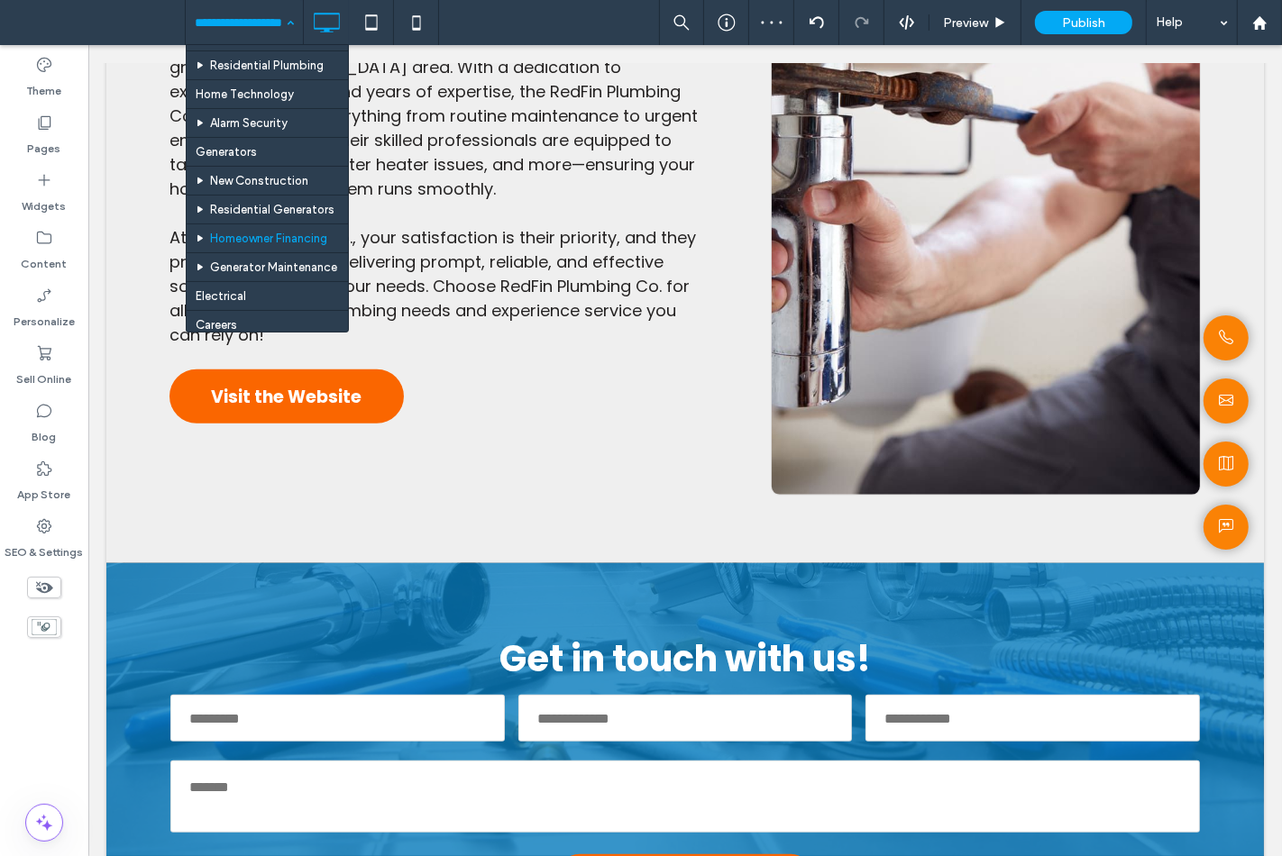
scroll to position [100, 0]
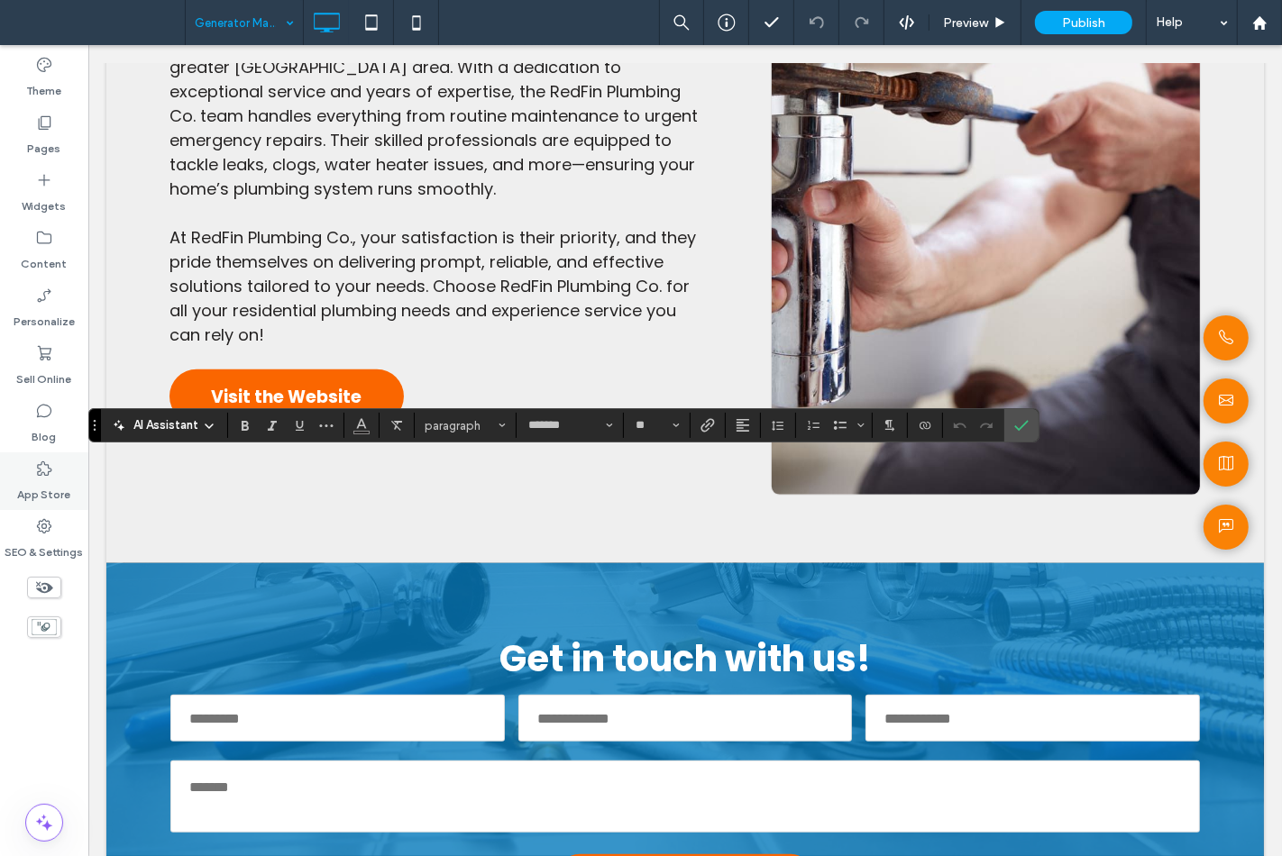
type input "*******"
type input "**"
click at [1013, 429] on label "Confirm" at bounding box center [1021, 425] width 27 height 32
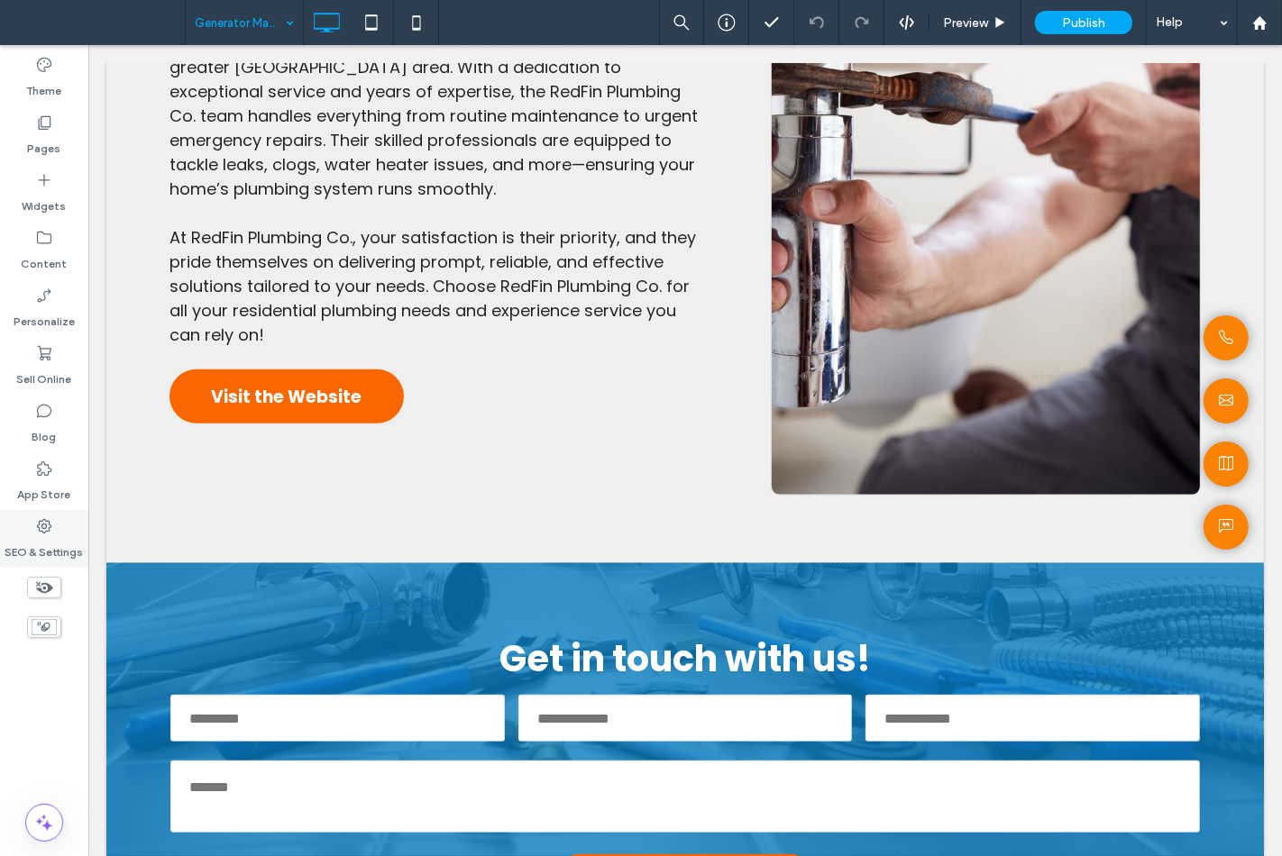
type input "*******"
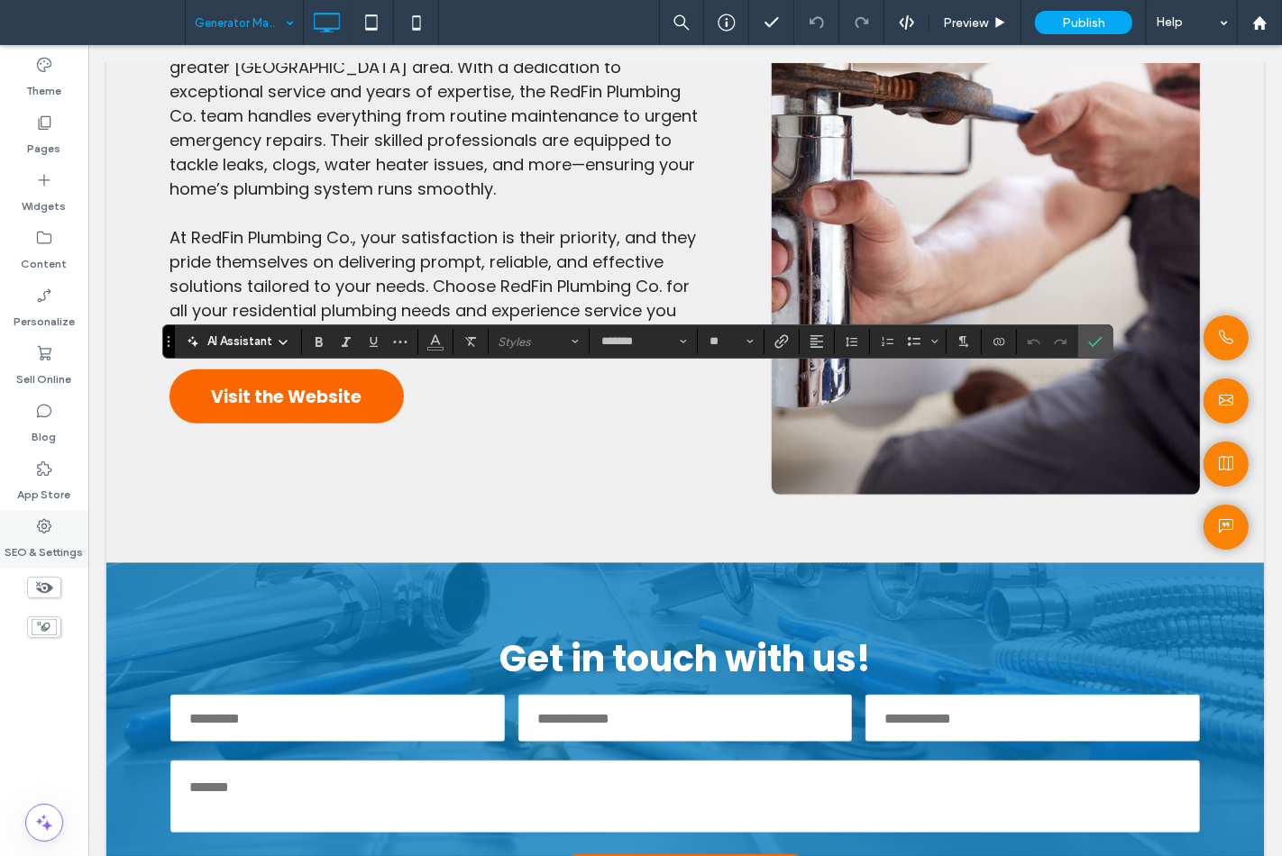
type input "**"
click at [1088, 346] on icon "Confirm" at bounding box center [1095, 341] width 14 height 14
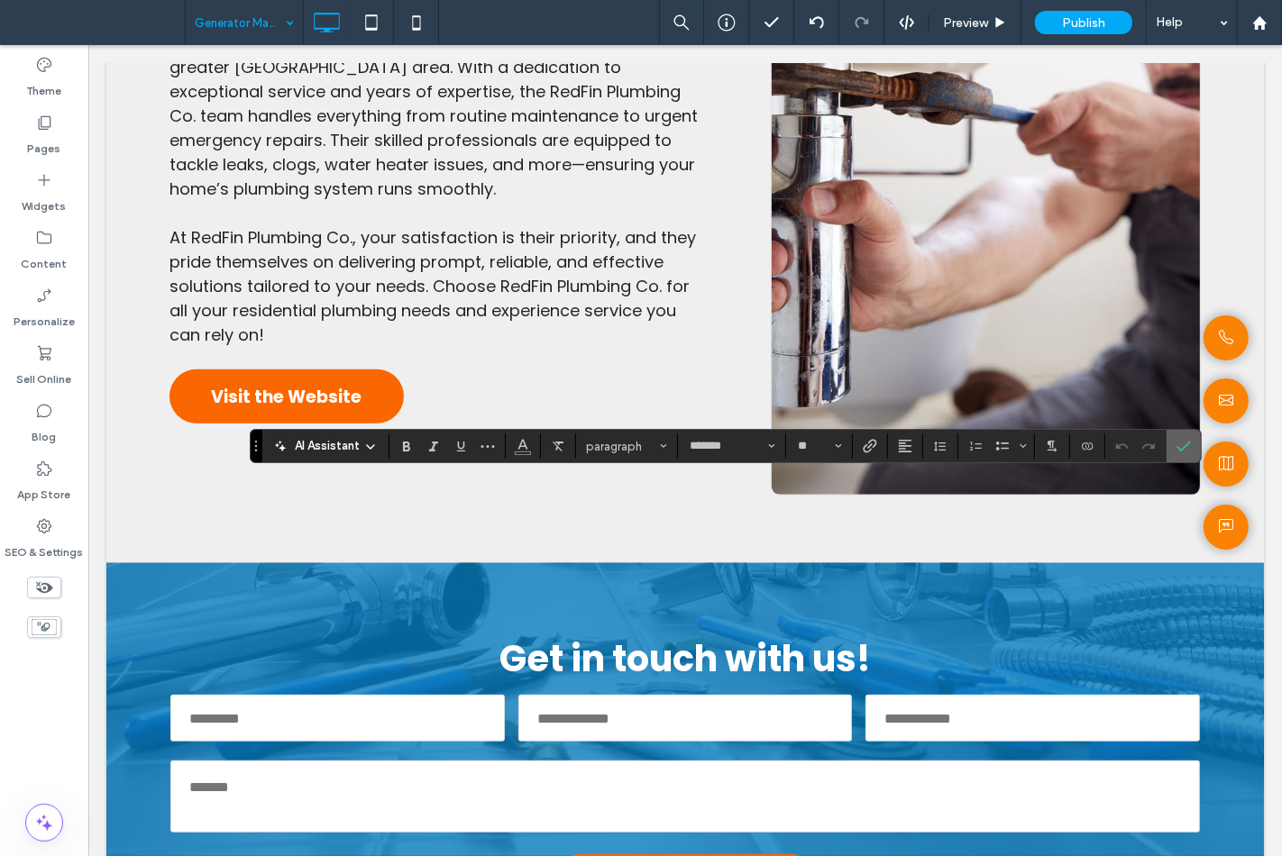
click at [1178, 440] on icon "Confirm" at bounding box center [1183, 446] width 14 height 14
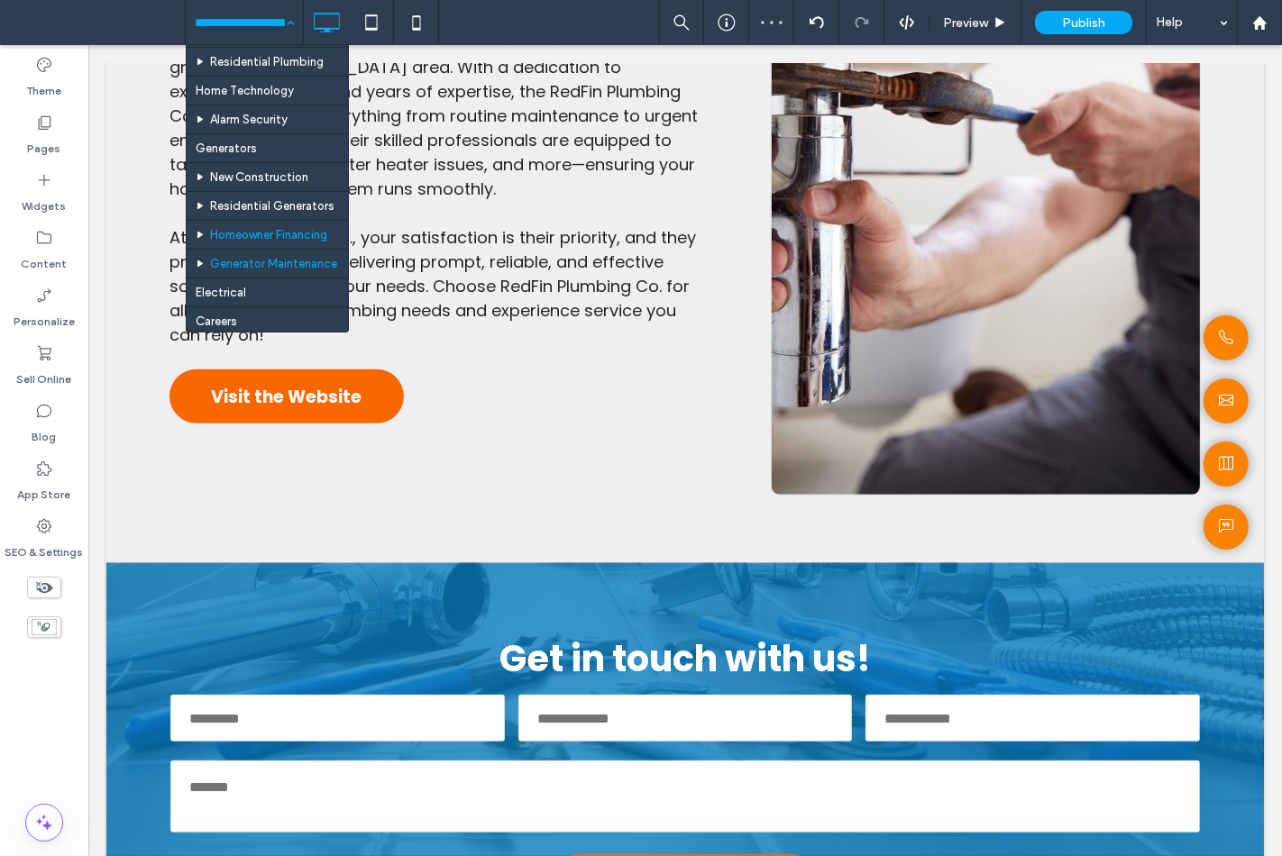
scroll to position [100, 0]
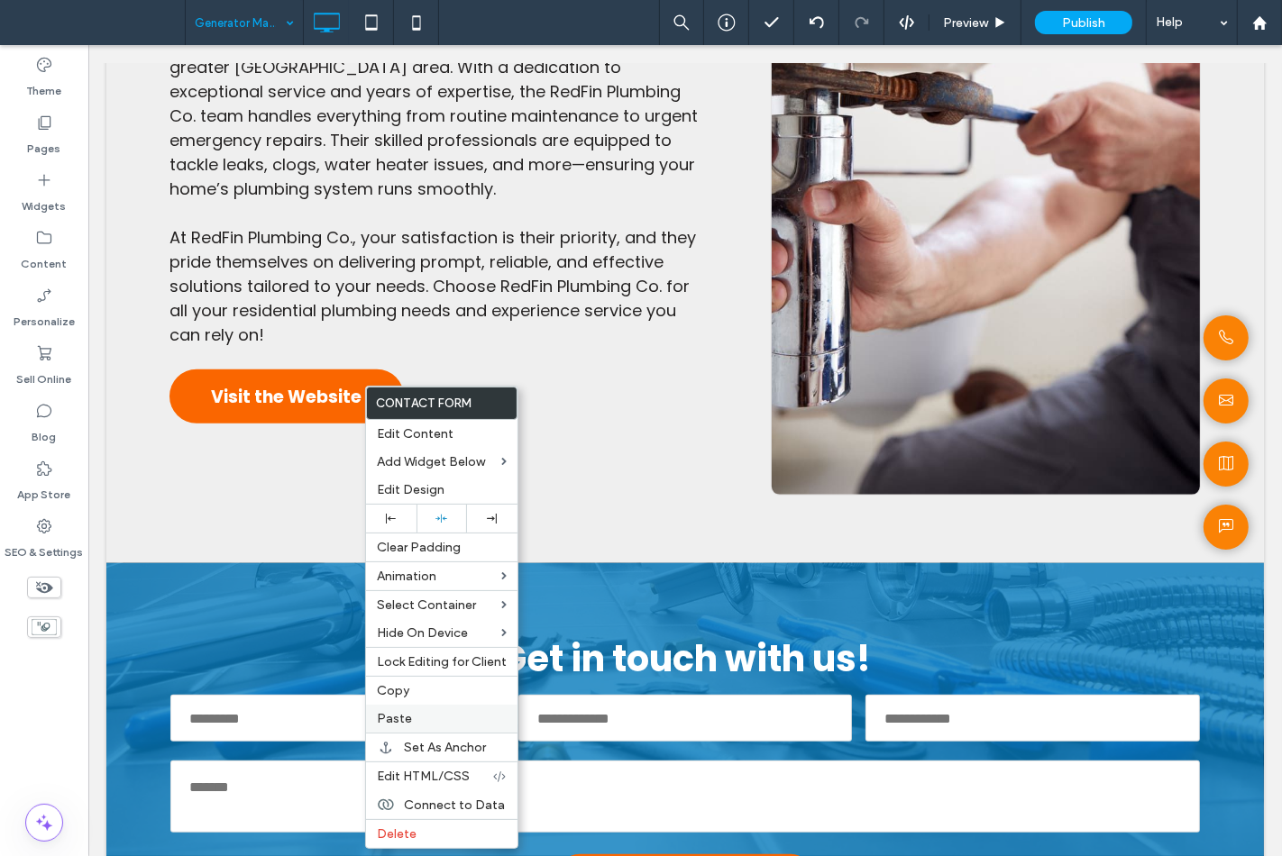
click at [419, 715] on label "Paste" at bounding box center [442, 718] width 130 height 15
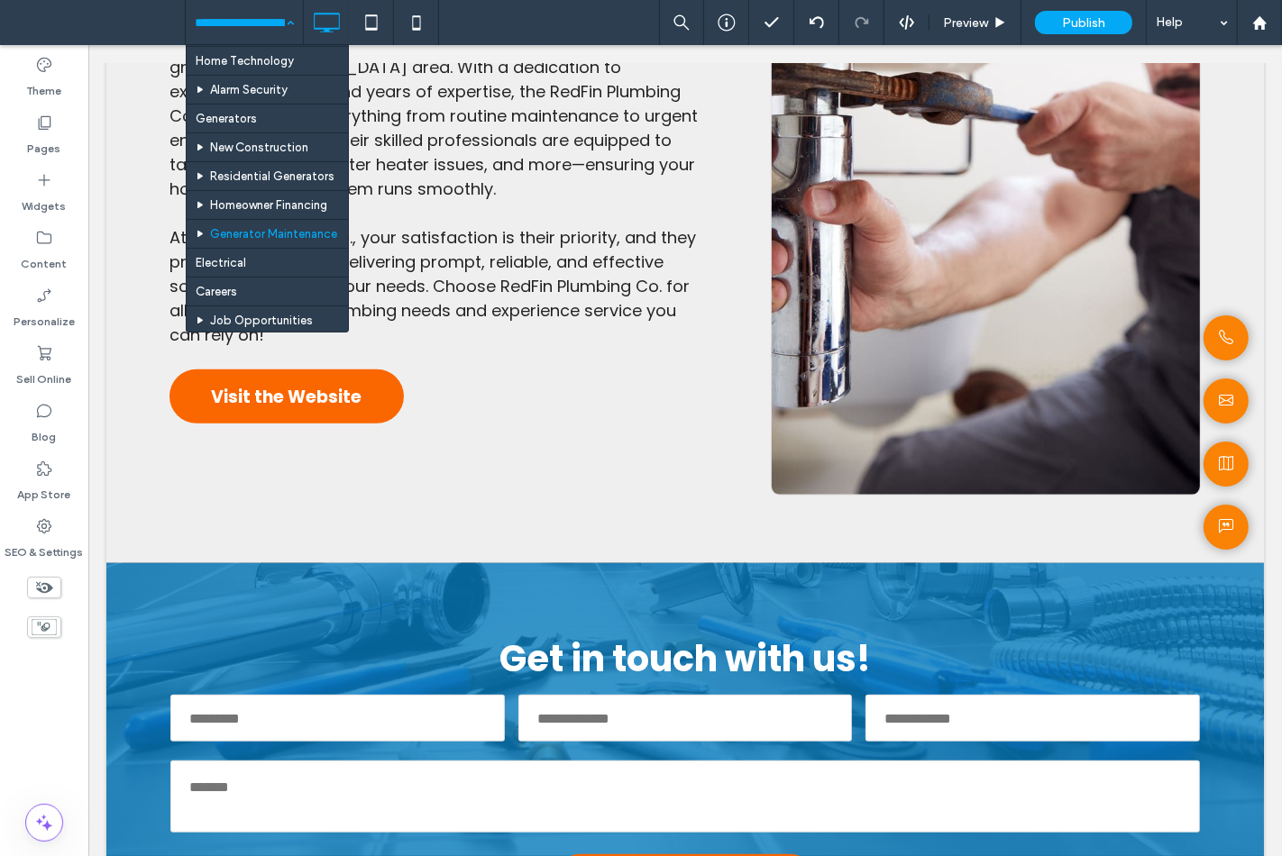
scroll to position [300, 0]
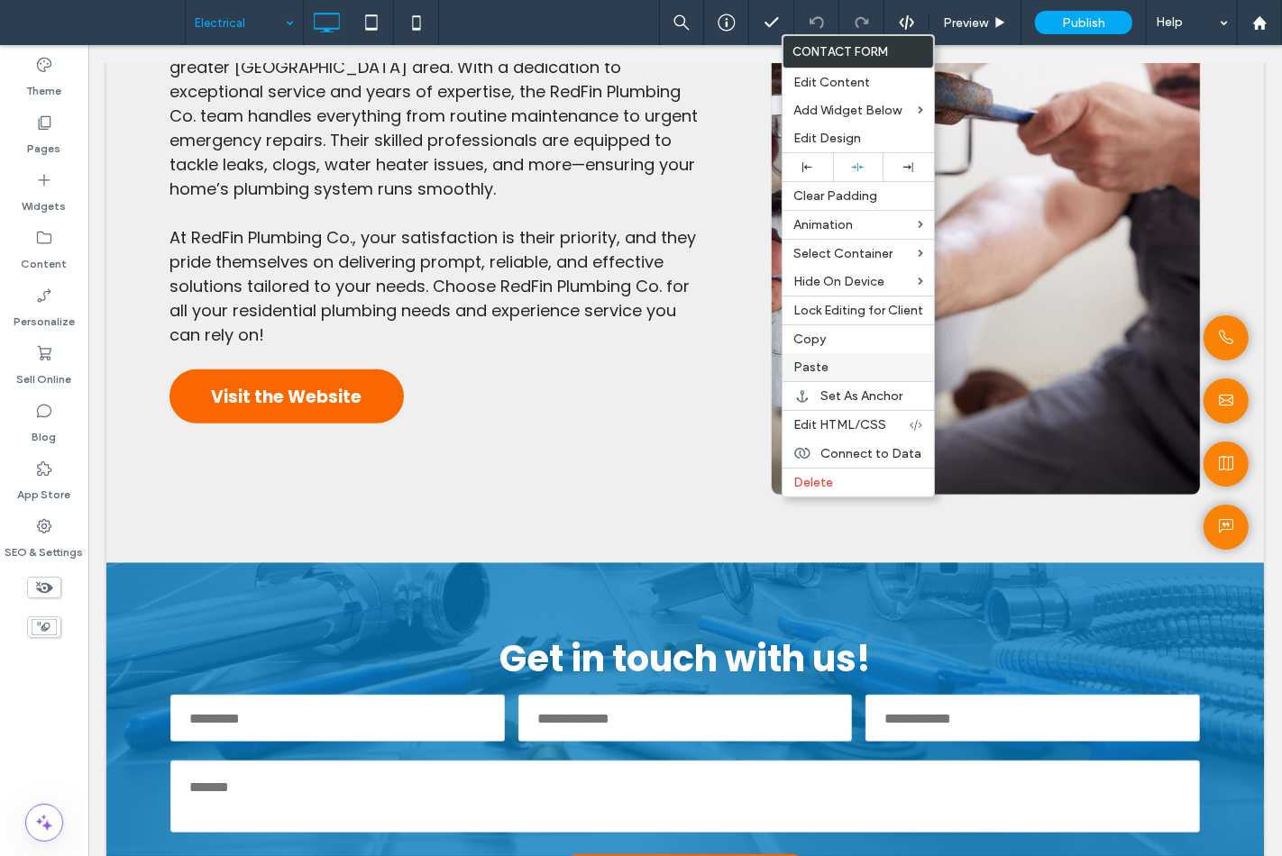
click at [826, 353] on div "Paste" at bounding box center [857, 367] width 151 height 28
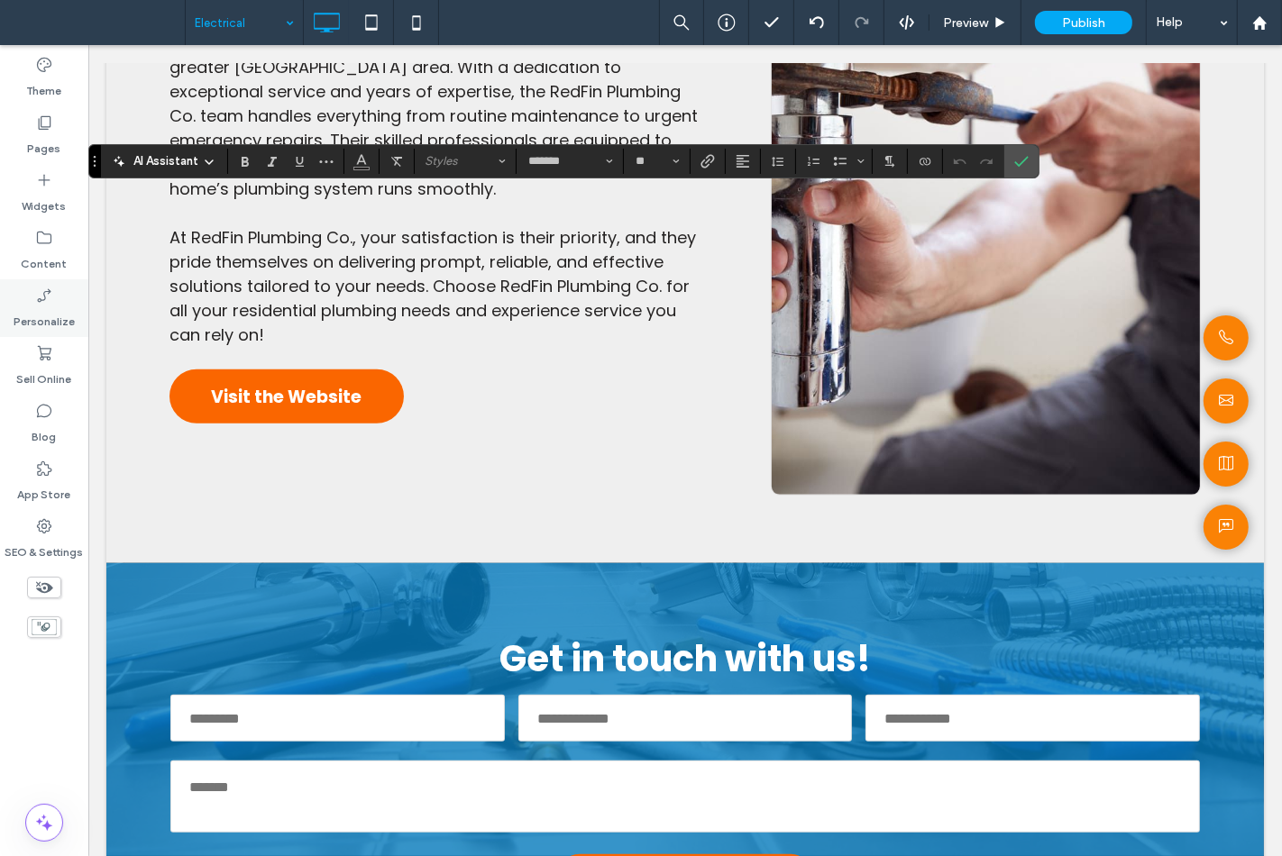
type input "*******"
type input "**"
click at [1026, 160] on icon "Confirm" at bounding box center [1021, 161] width 14 height 14
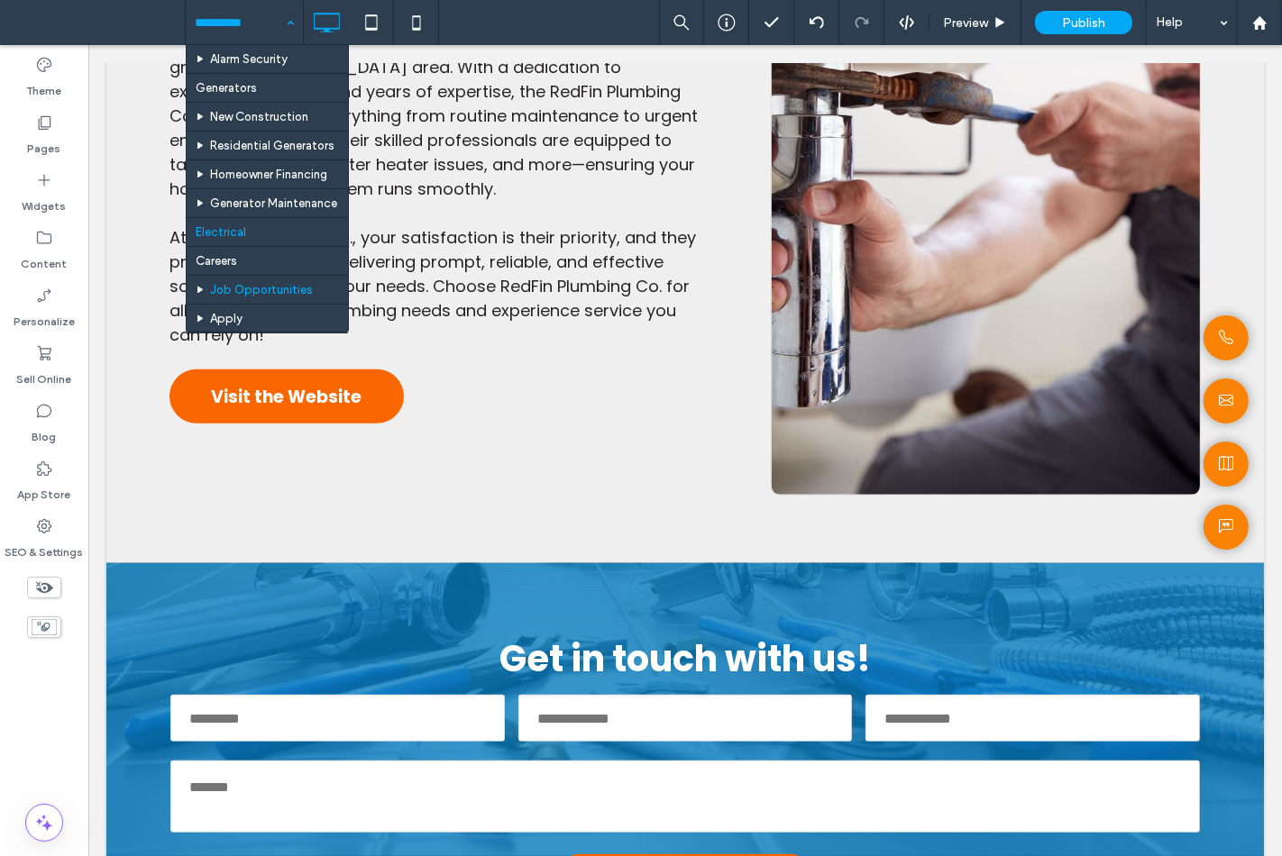
scroll to position [200, 0]
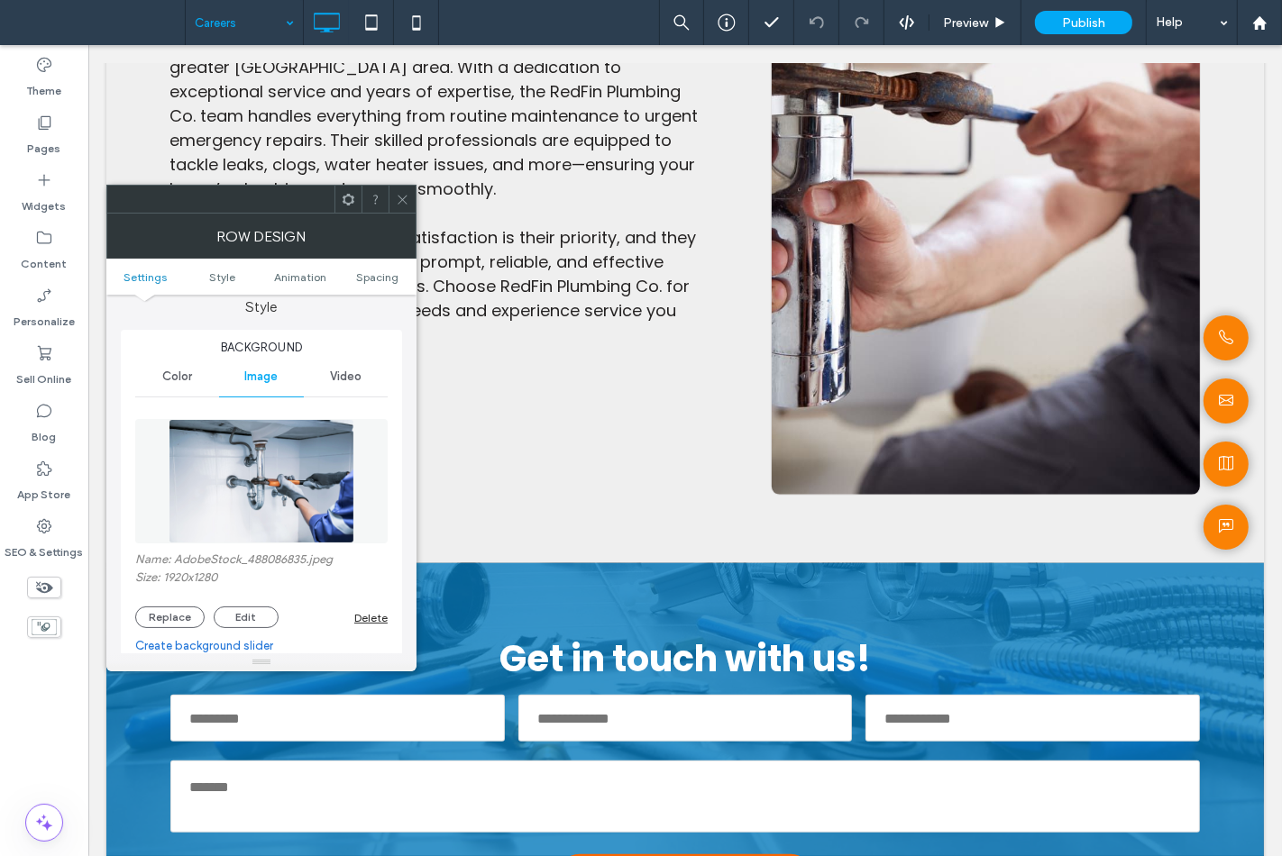
scroll to position [300, 0]
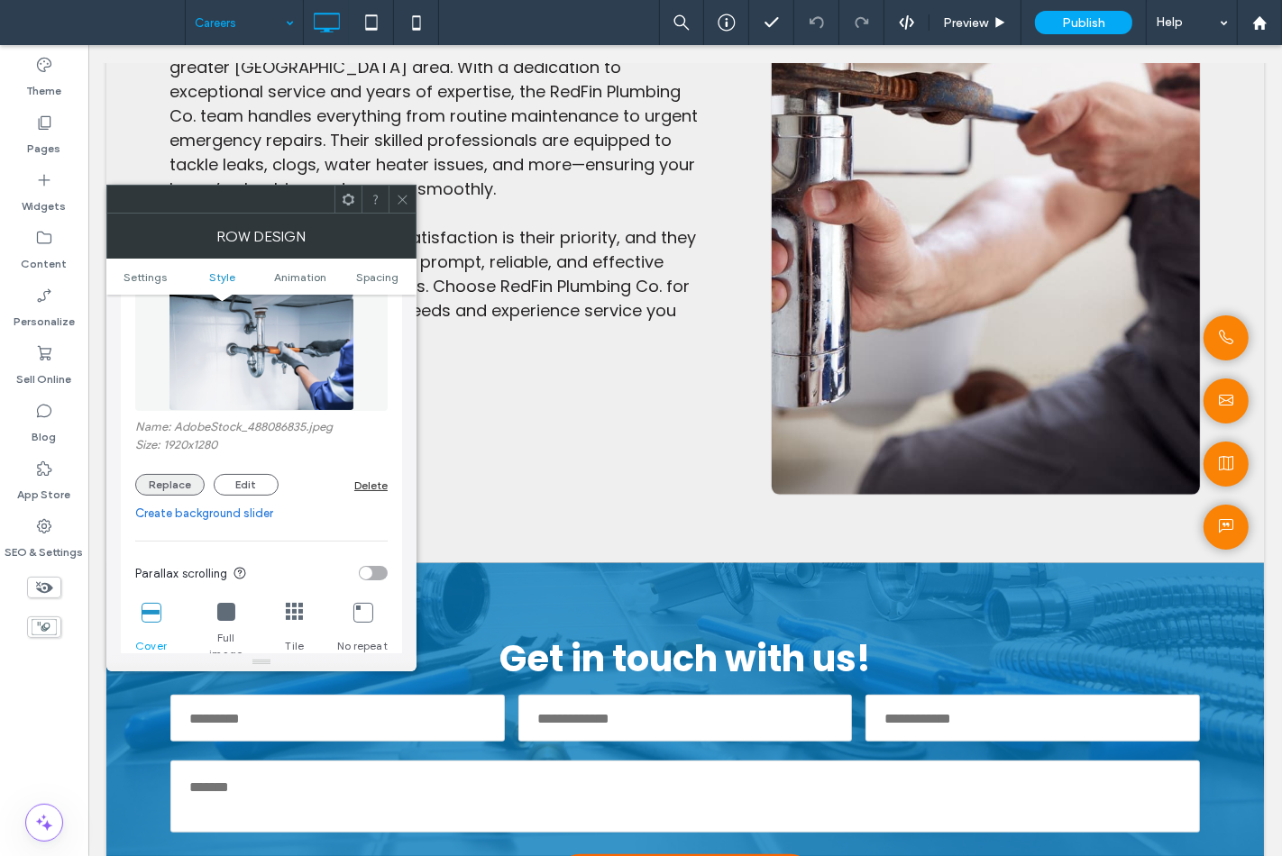
click at [177, 490] on button "Replace" at bounding box center [169, 485] width 69 height 22
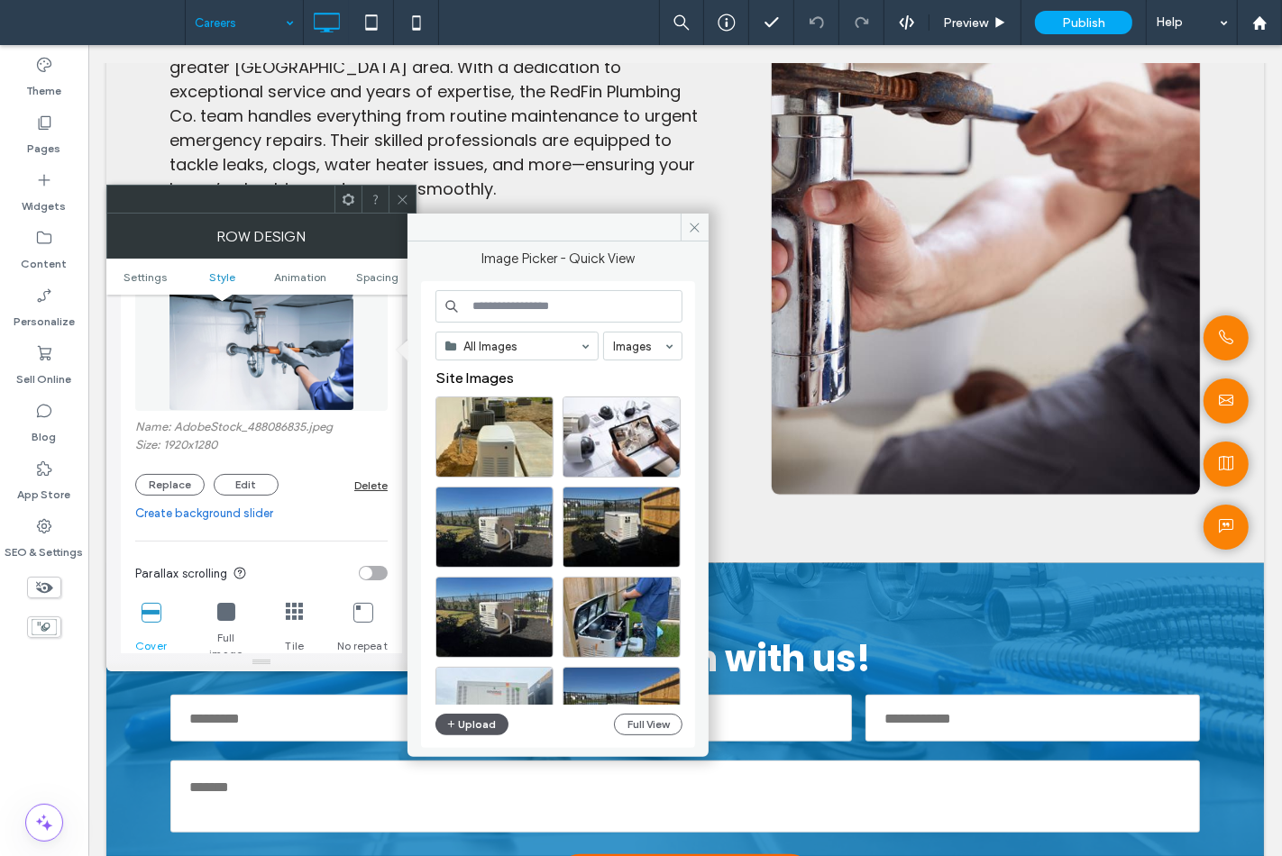
click at [490, 725] on button "Upload" at bounding box center [472, 725] width 74 height 22
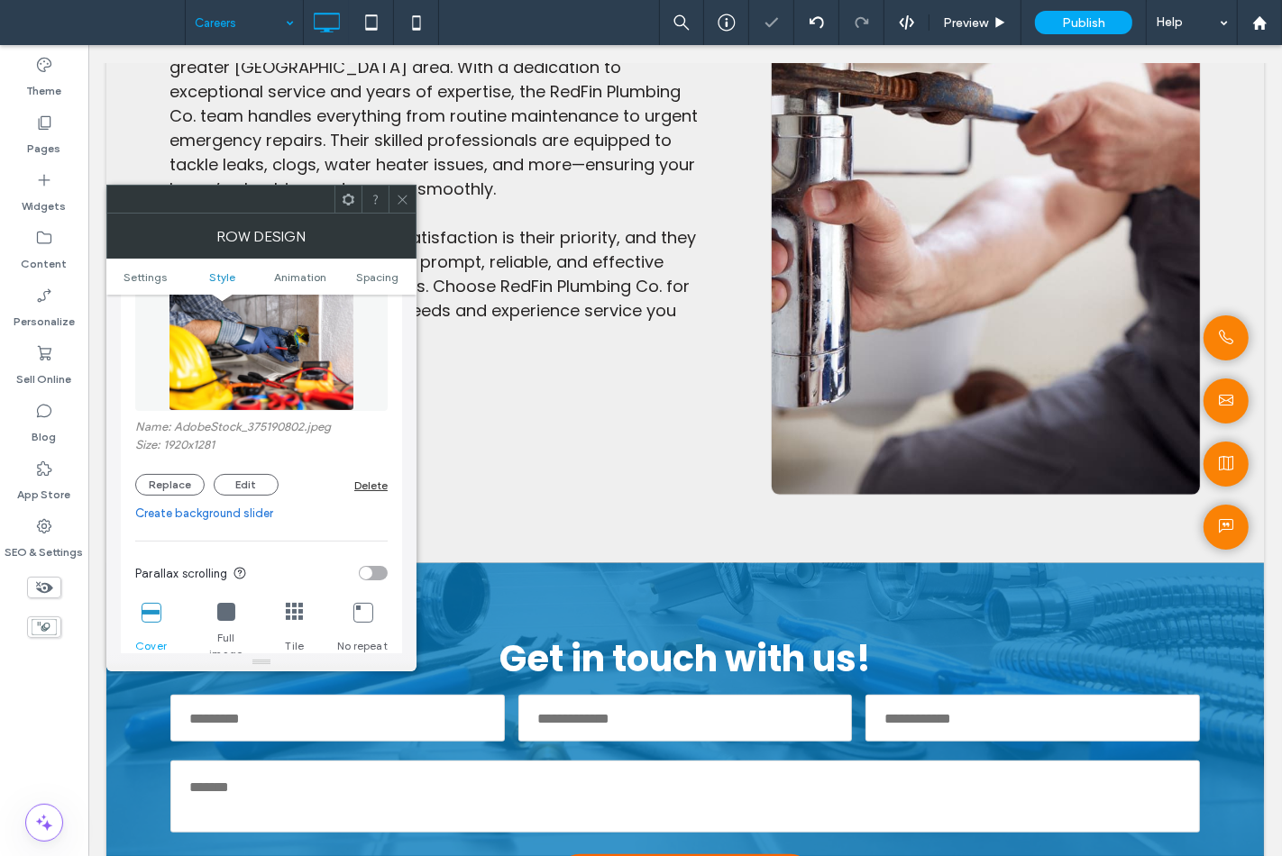
click at [404, 201] on icon at bounding box center [403, 200] width 14 height 14
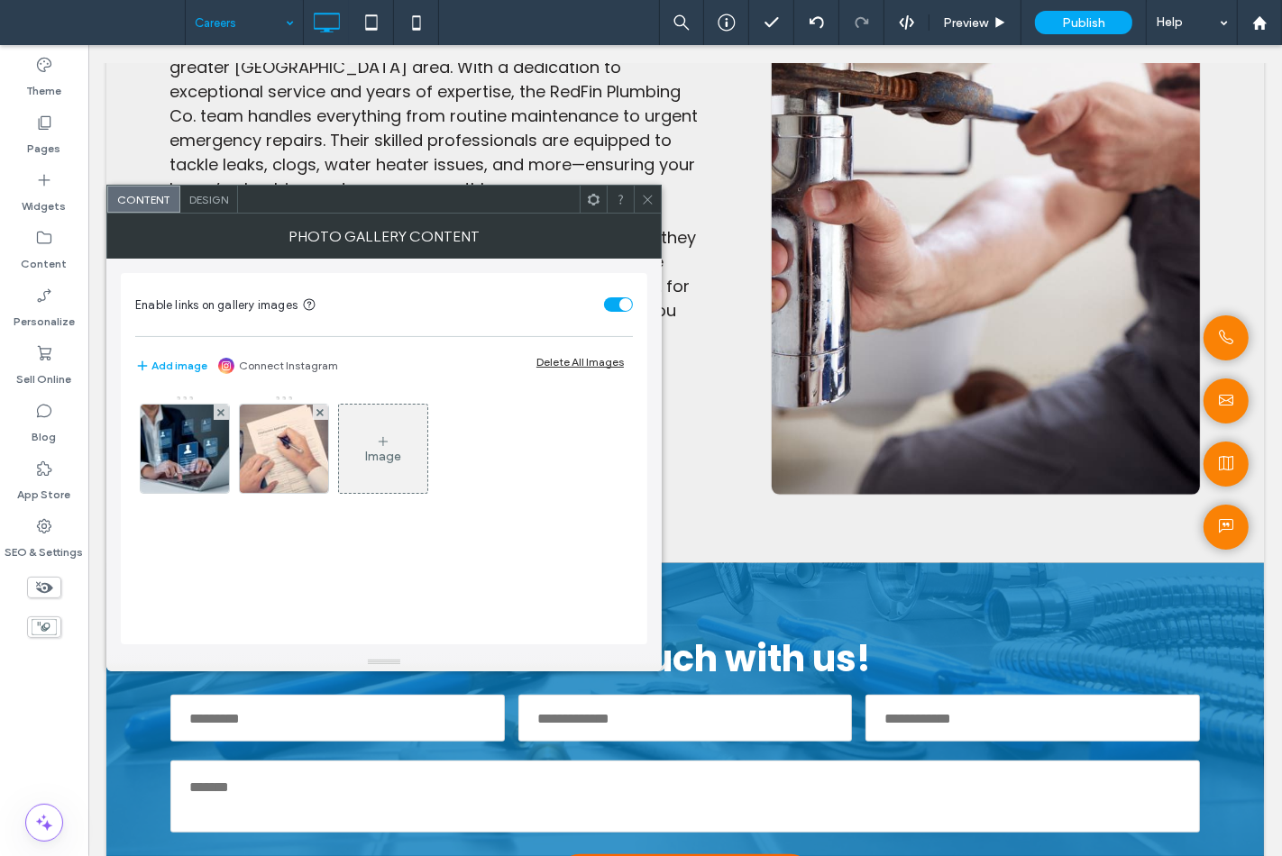
click at [207, 207] on div "Design" at bounding box center [209, 199] width 58 height 27
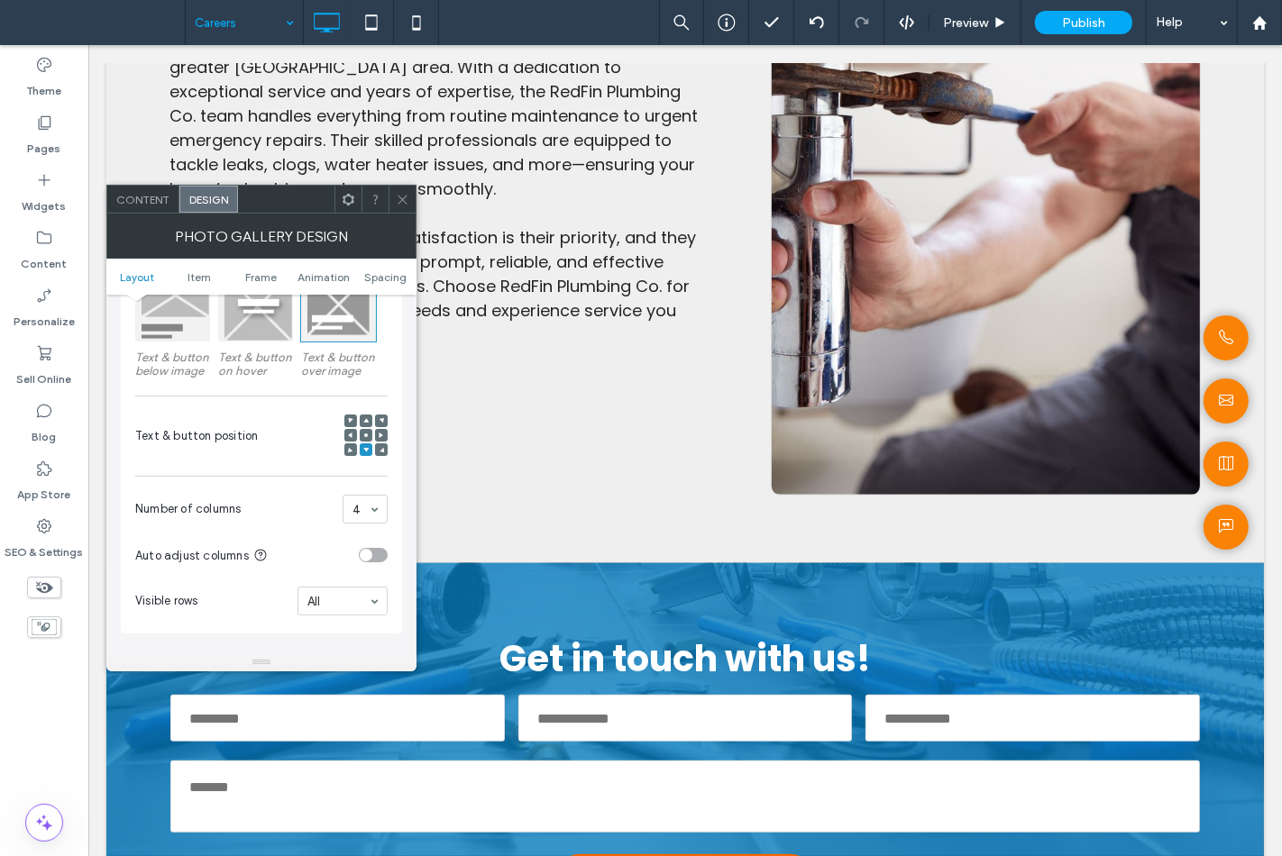
click at [338, 514] on section "Number of columns 4" at bounding box center [261, 509] width 252 height 47
click at [401, 198] on use at bounding box center [401, 199] width 9 height 9
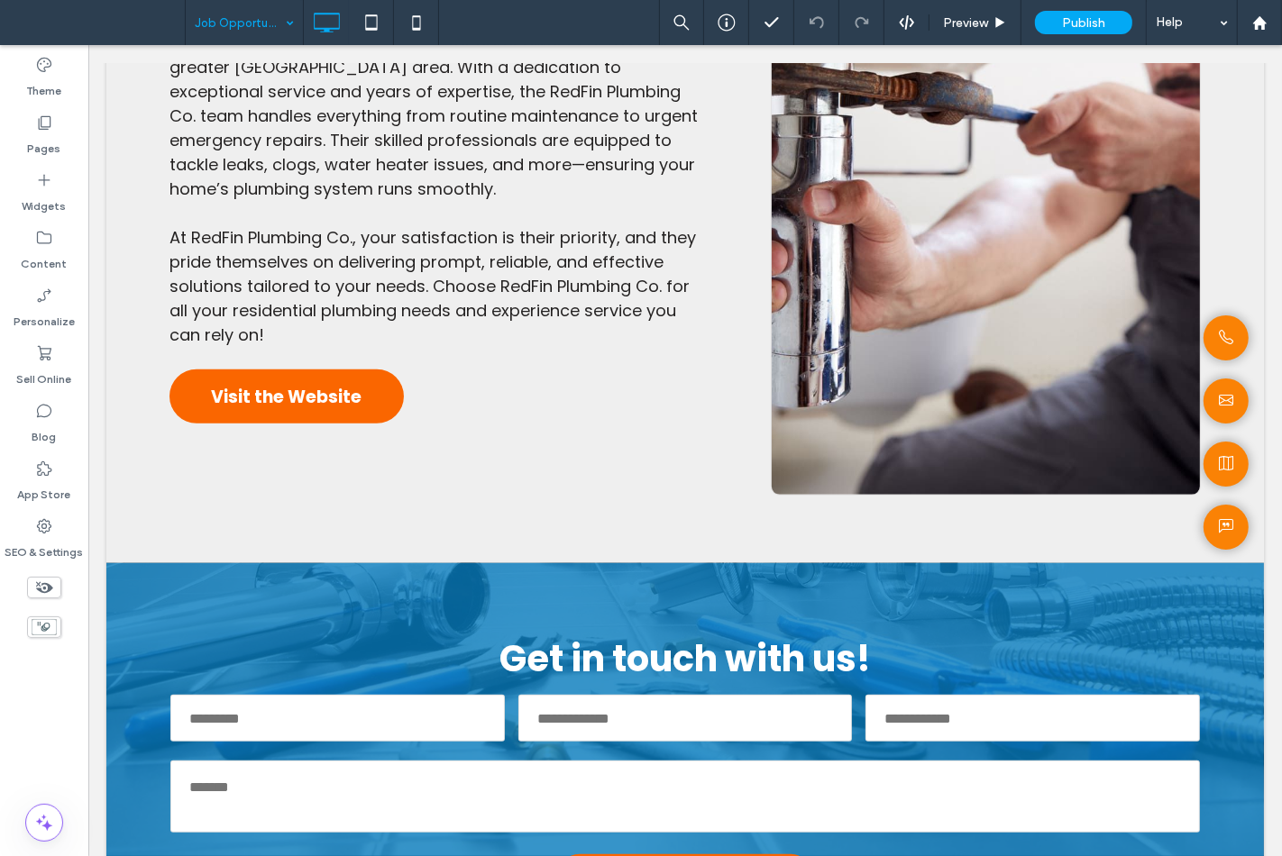
click at [250, 27] on input at bounding box center [240, 22] width 90 height 45
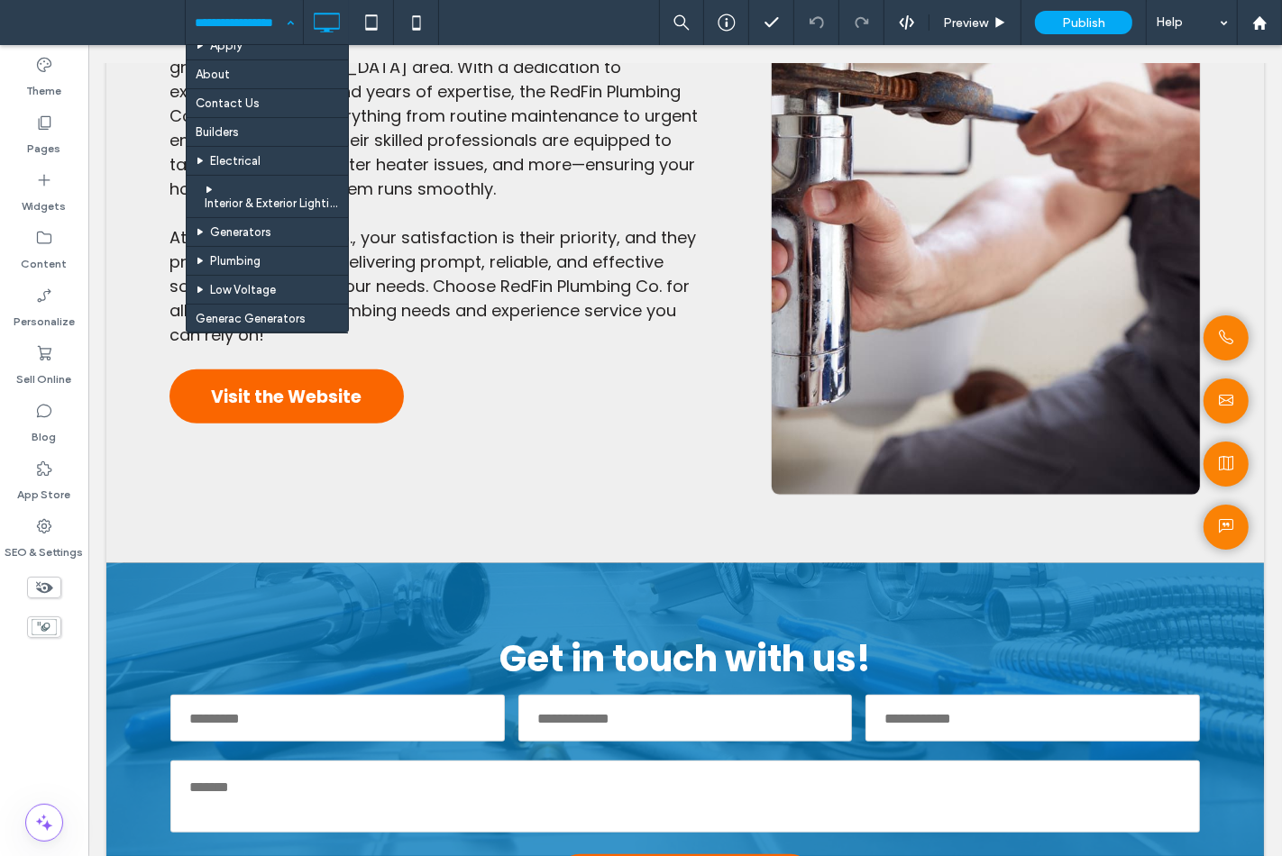
scroll to position [272, 0]
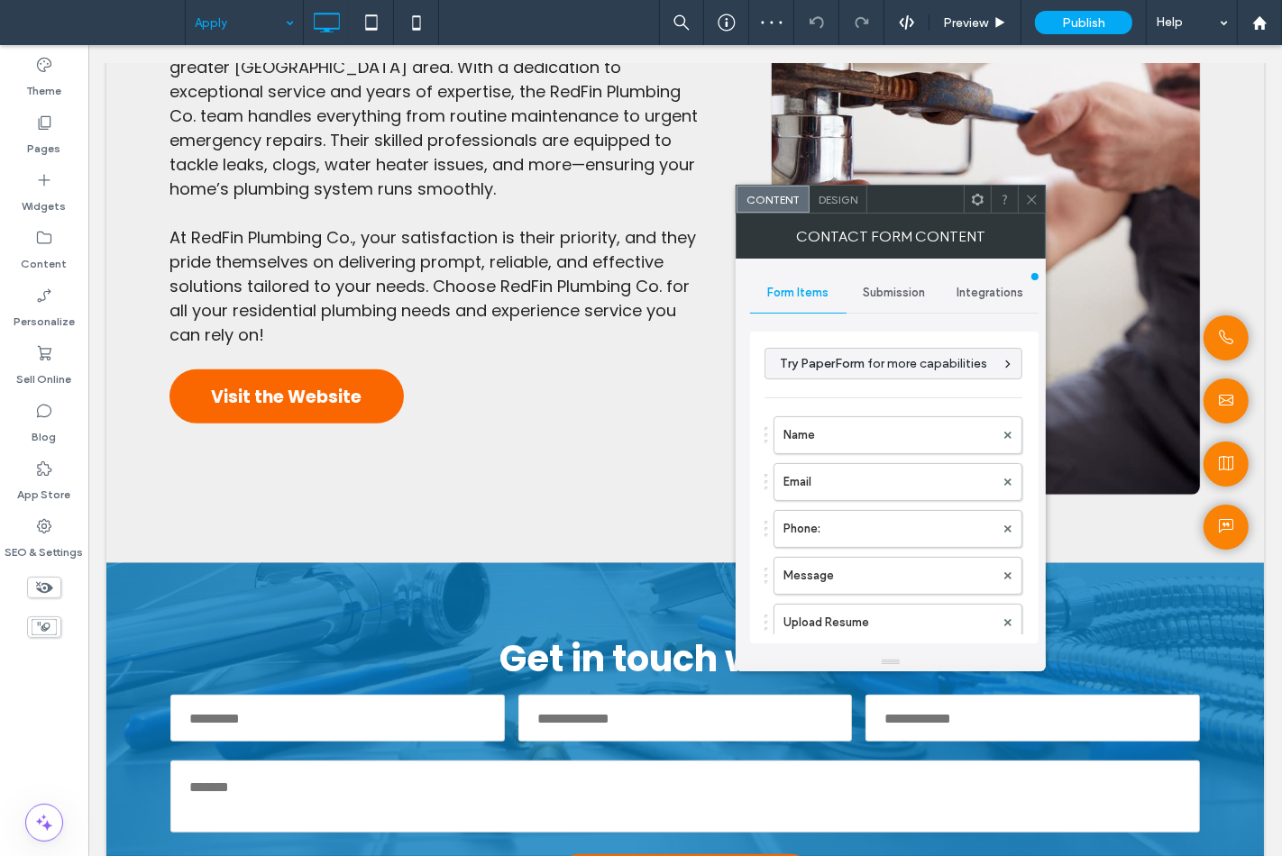
click at [877, 284] on div "Submission" at bounding box center [894, 293] width 96 height 40
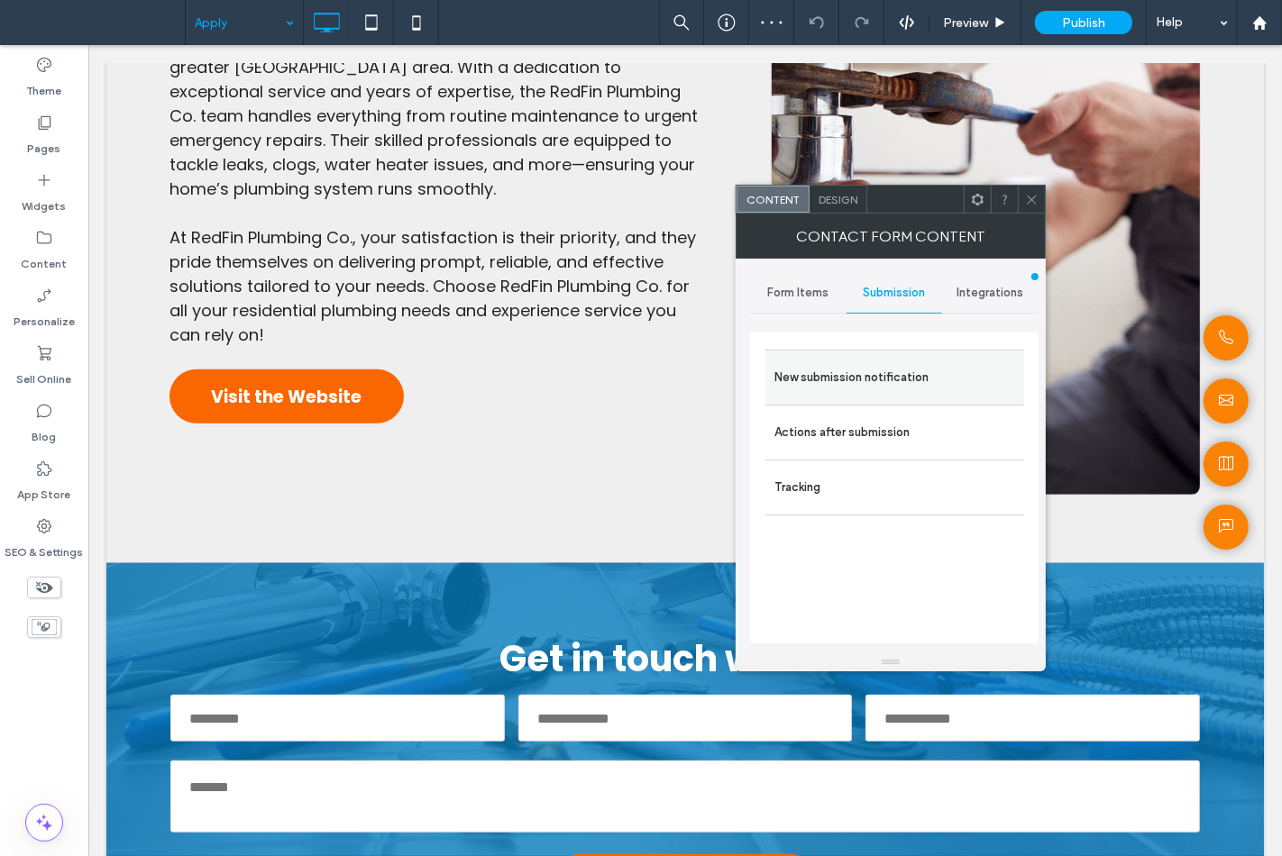
click at [871, 365] on label "New submission notification" at bounding box center [894, 378] width 241 height 36
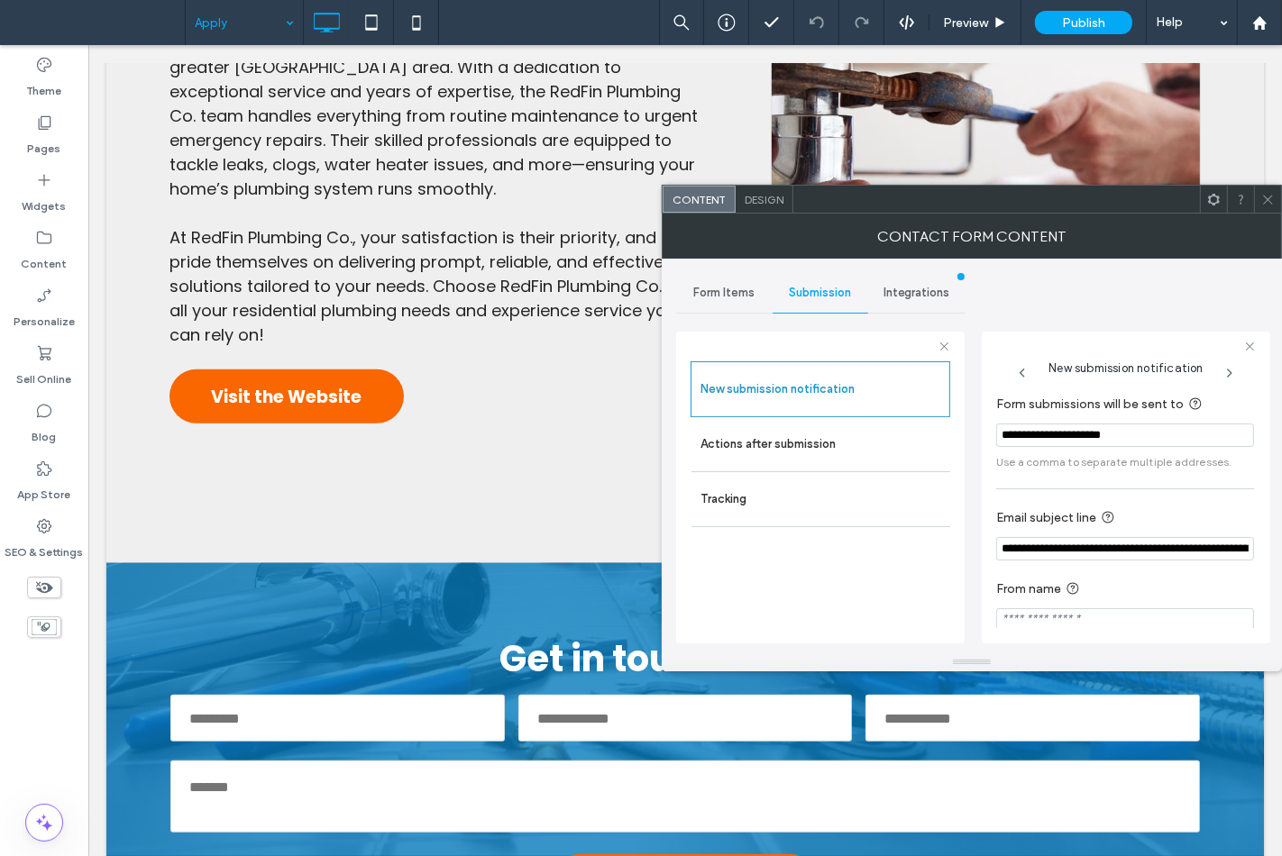
click at [1265, 202] on icon at bounding box center [1268, 200] width 14 height 14
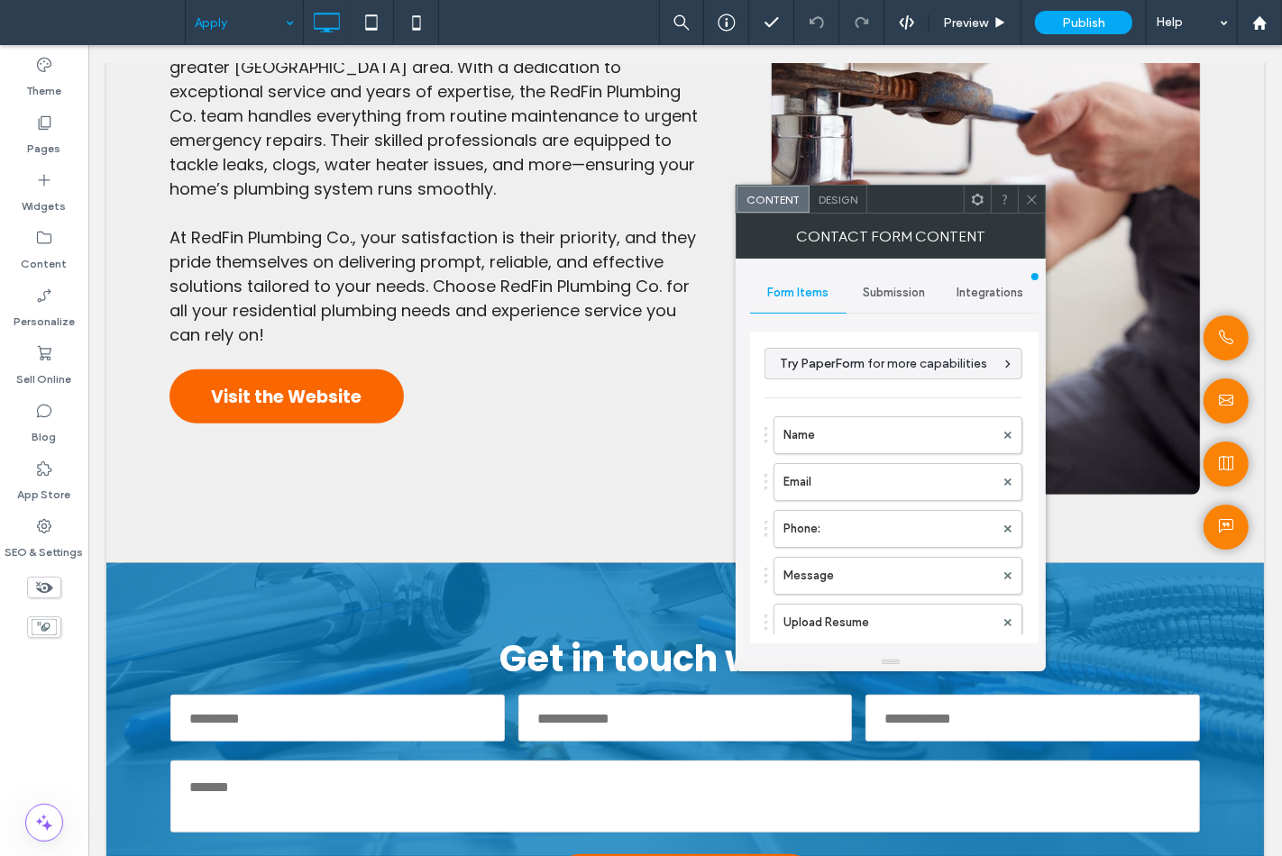
click at [881, 295] on span "Submission" at bounding box center [894, 293] width 62 height 14
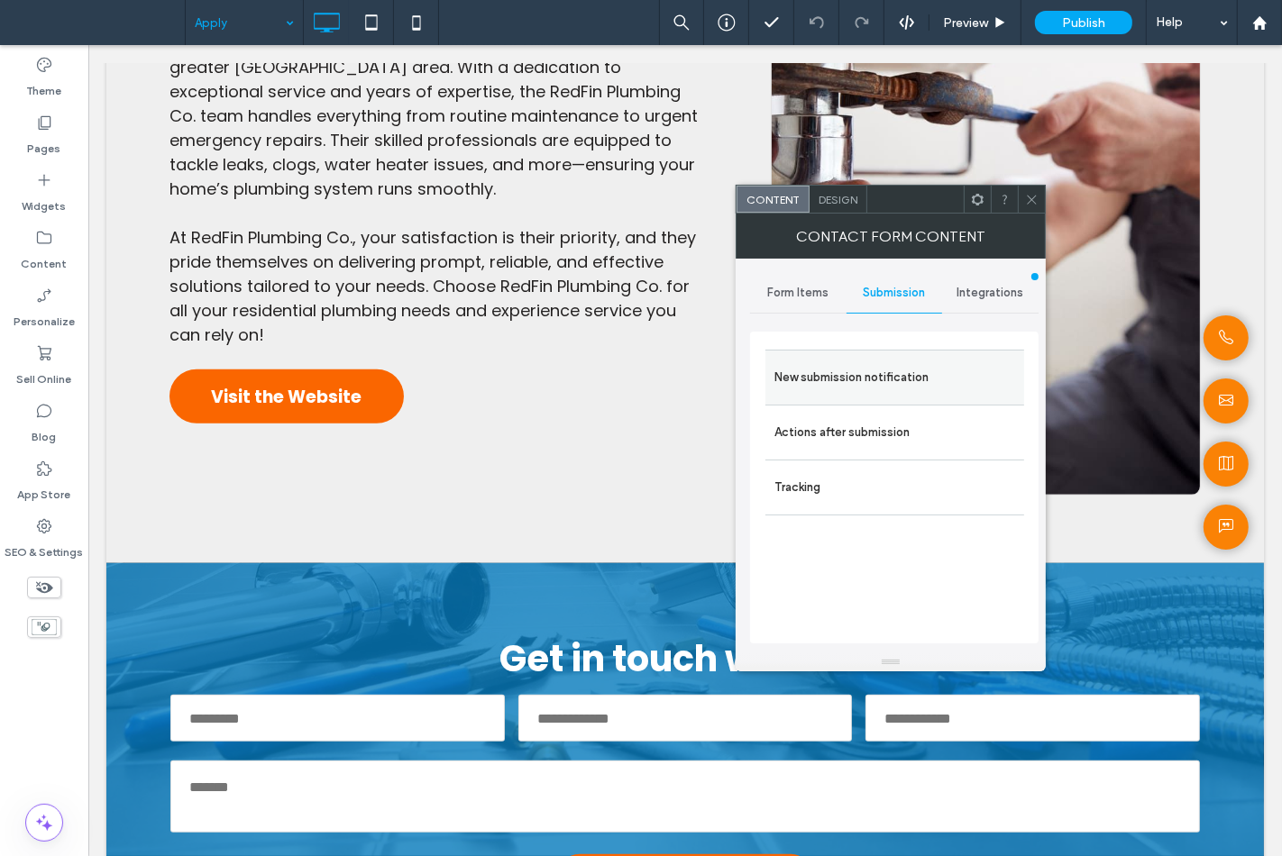
click at [874, 366] on label "New submission notification" at bounding box center [894, 378] width 241 height 36
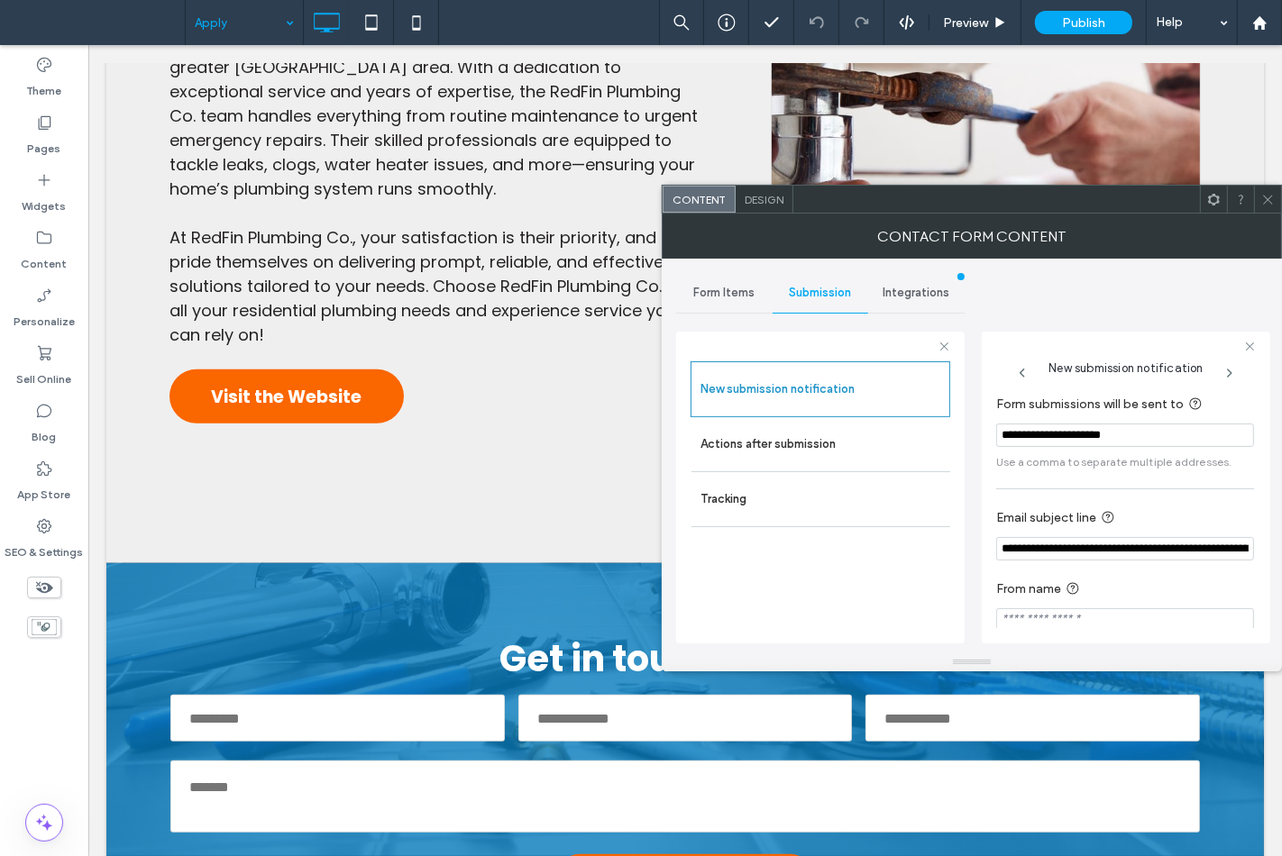
click at [1158, 546] on input "**********" at bounding box center [1125, 548] width 258 height 23
type input "**********"
click at [1266, 209] on span at bounding box center [1268, 199] width 14 height 27
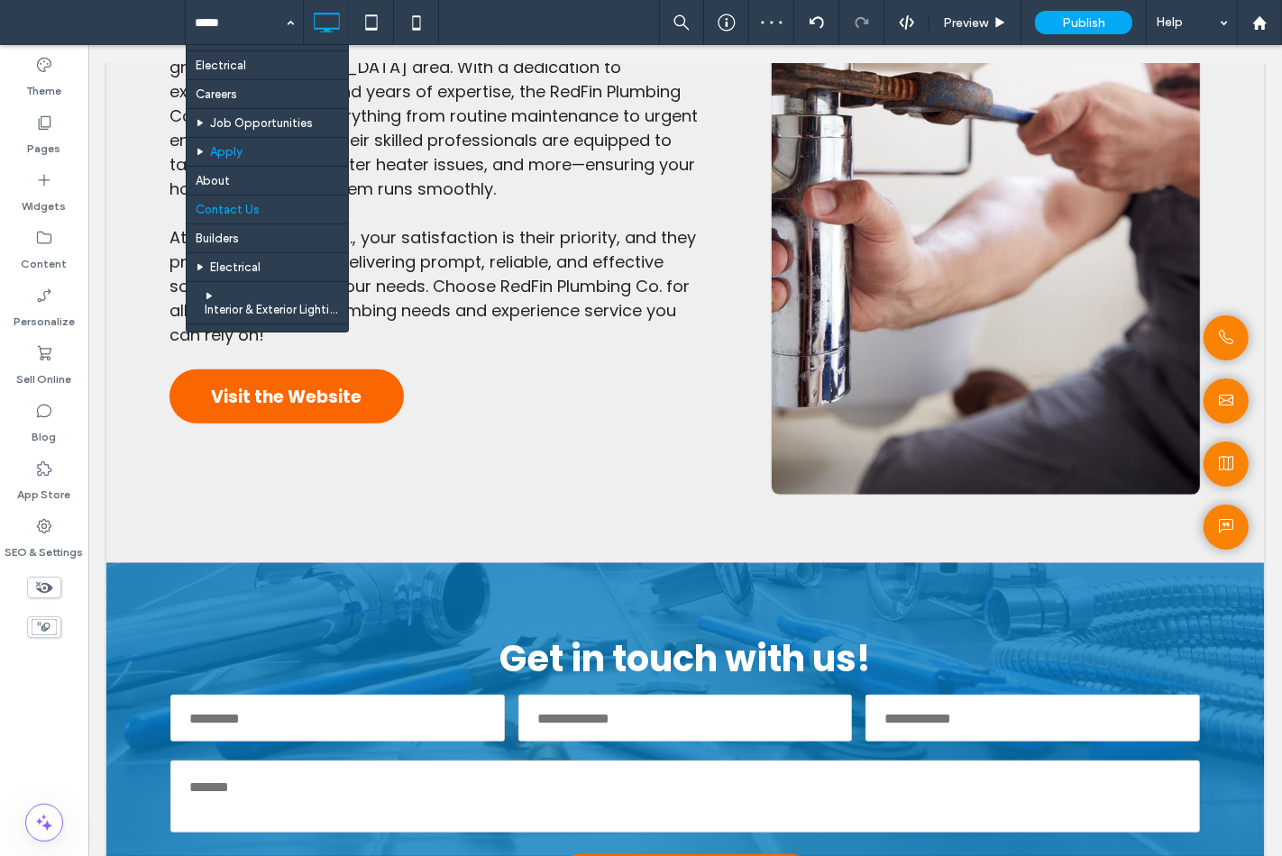
scroll to position [300, 0]
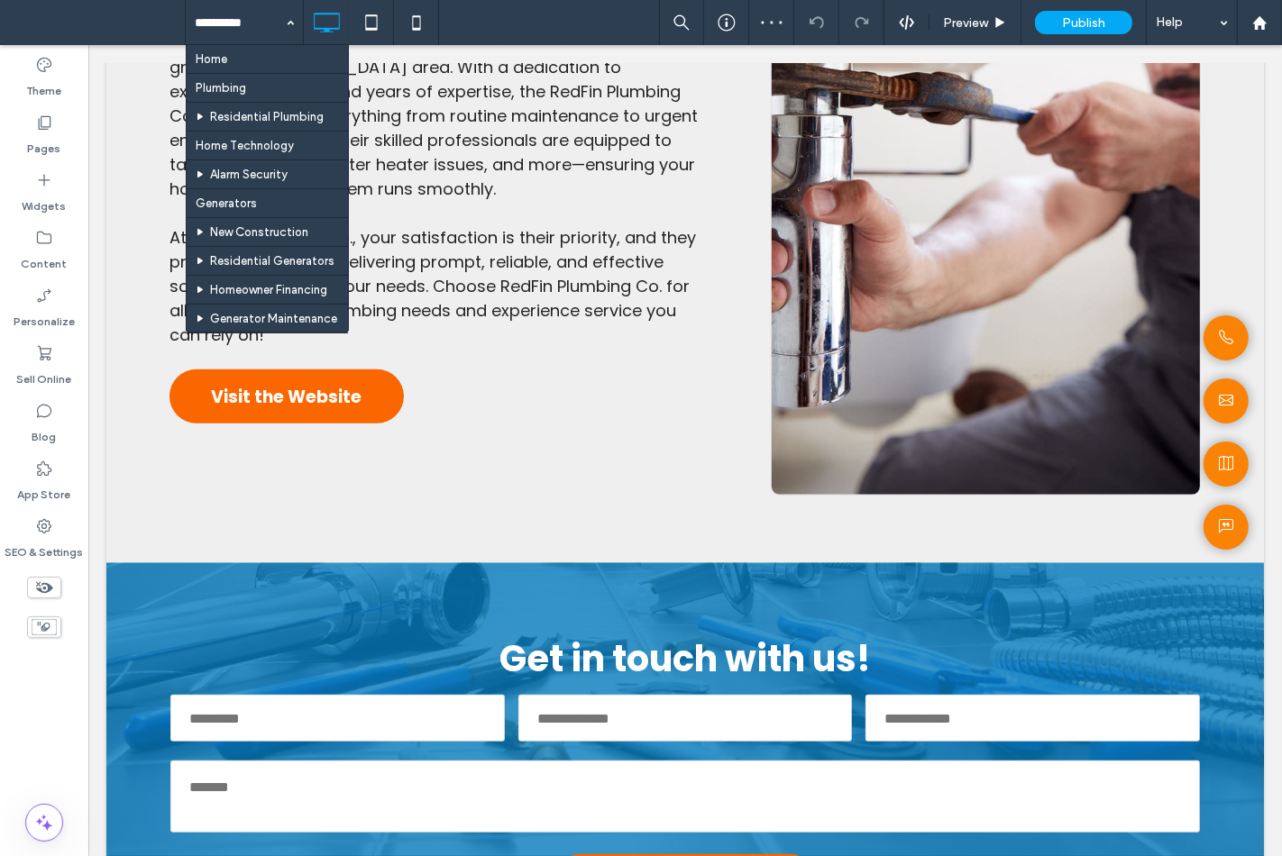
click at [216, 21] on input at bounding box center [240, 22] width 90 height 45
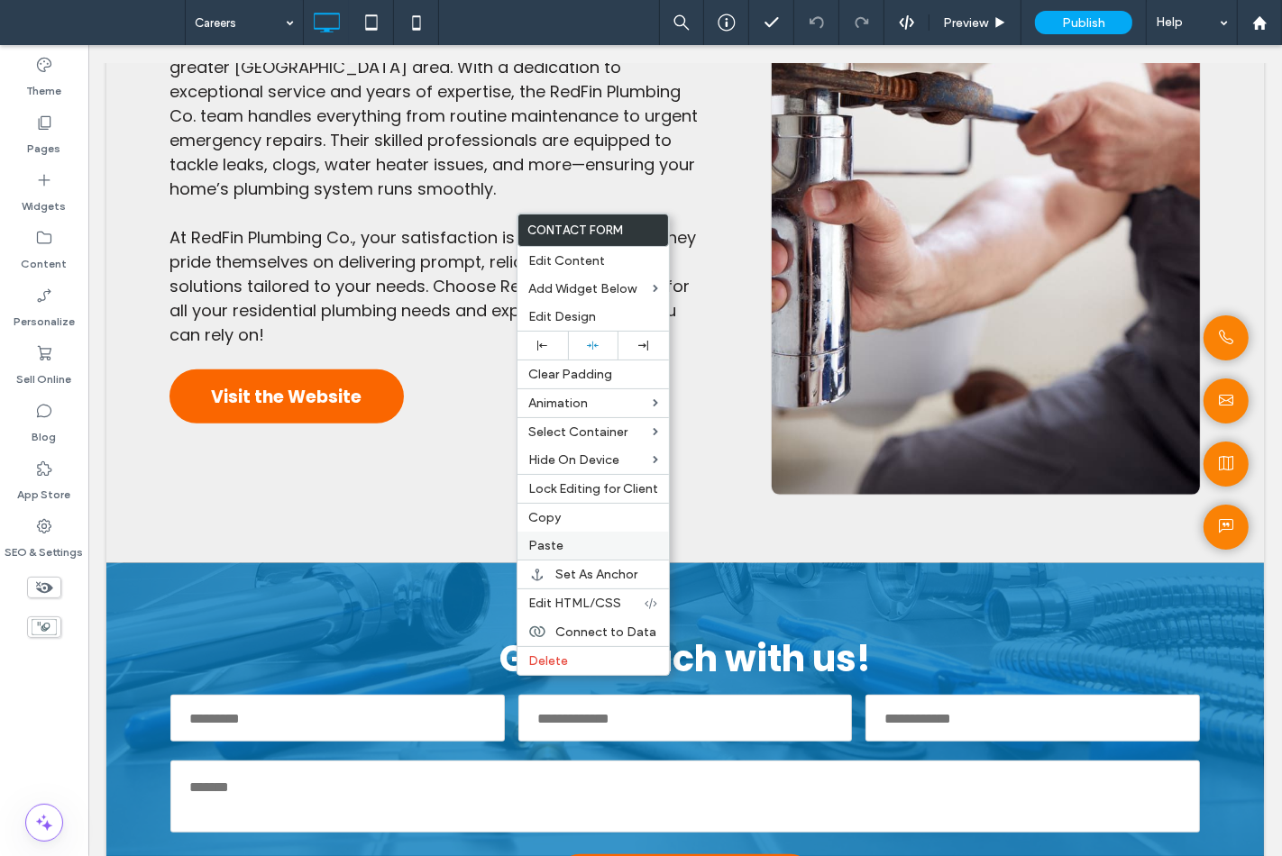
click at [577, 547] on label "Paste" at bounding box center [593, 545] width 130 height 15
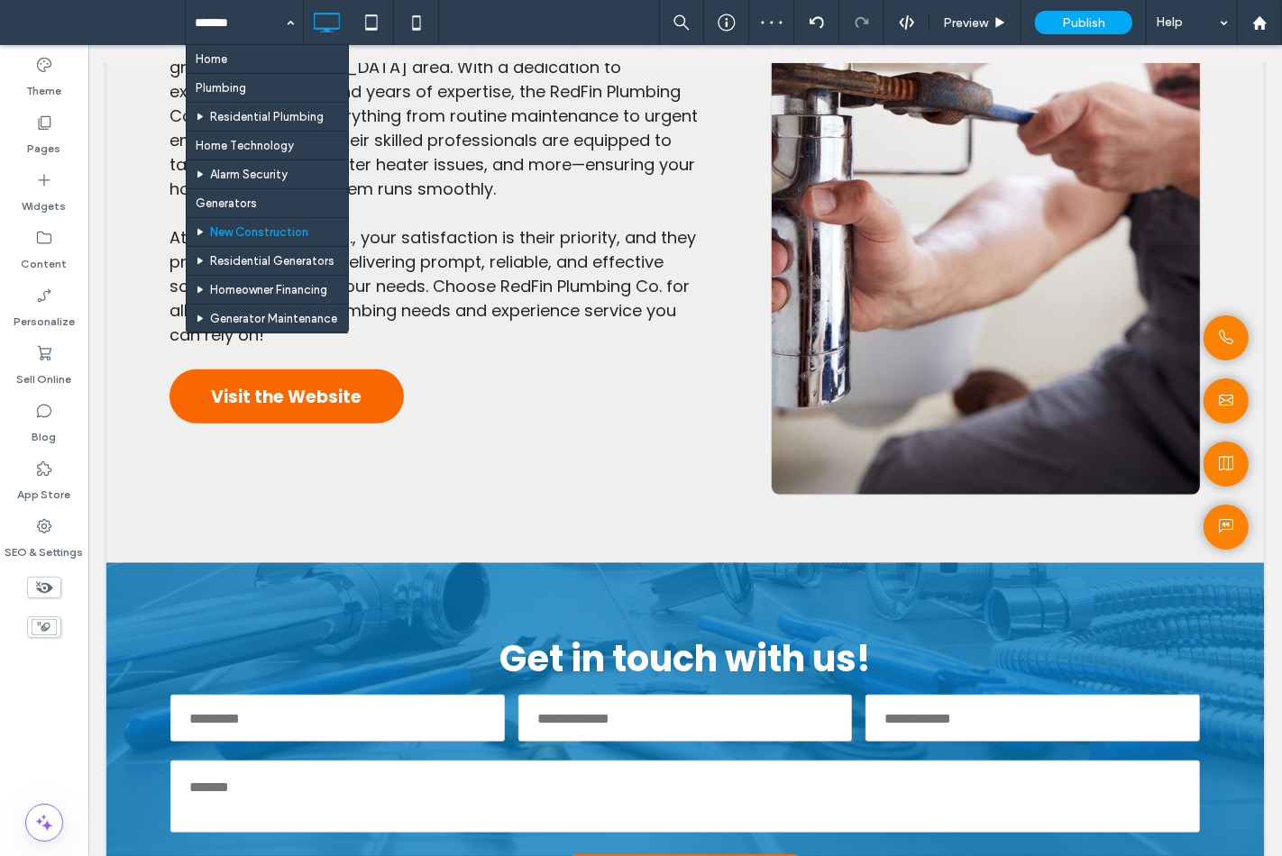
scroll to position [200, 0]
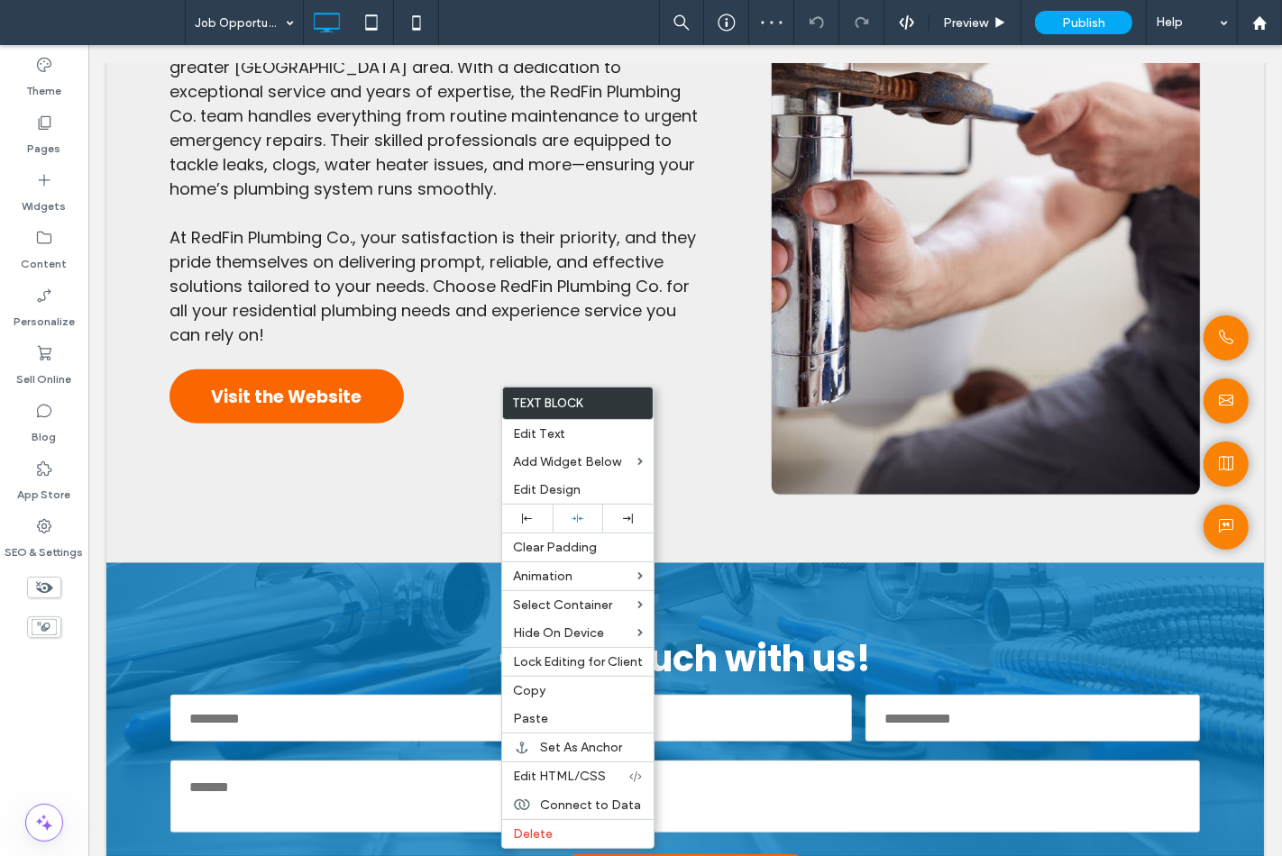
click at [49, 676] on div "Theme Pages Widgets Content Personalize Sell Online Blog App Store SEO & Settin…" at bounding box center [44, 450] width 88 height 811
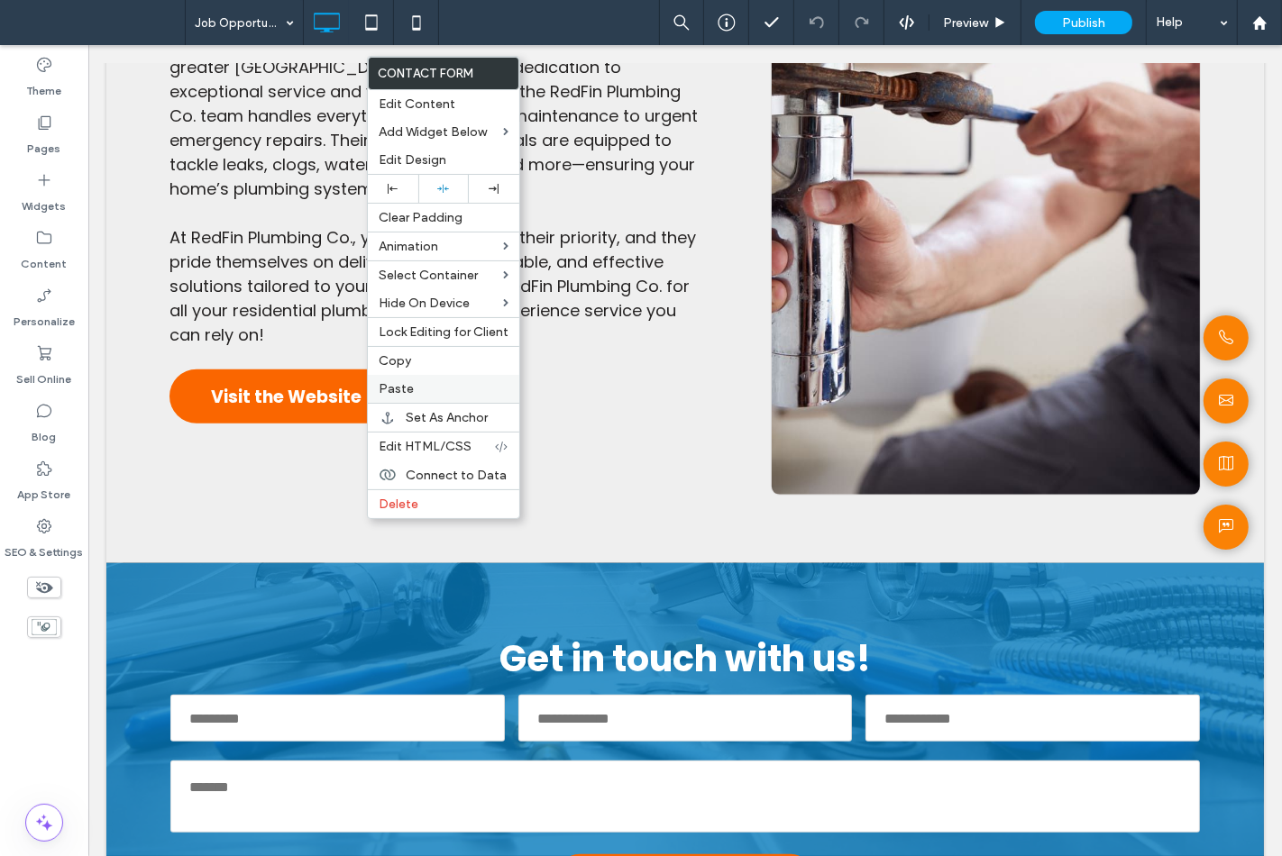
click at [411, 395] on div "Paste" at bounding box center [443, 389] width 151 height 28
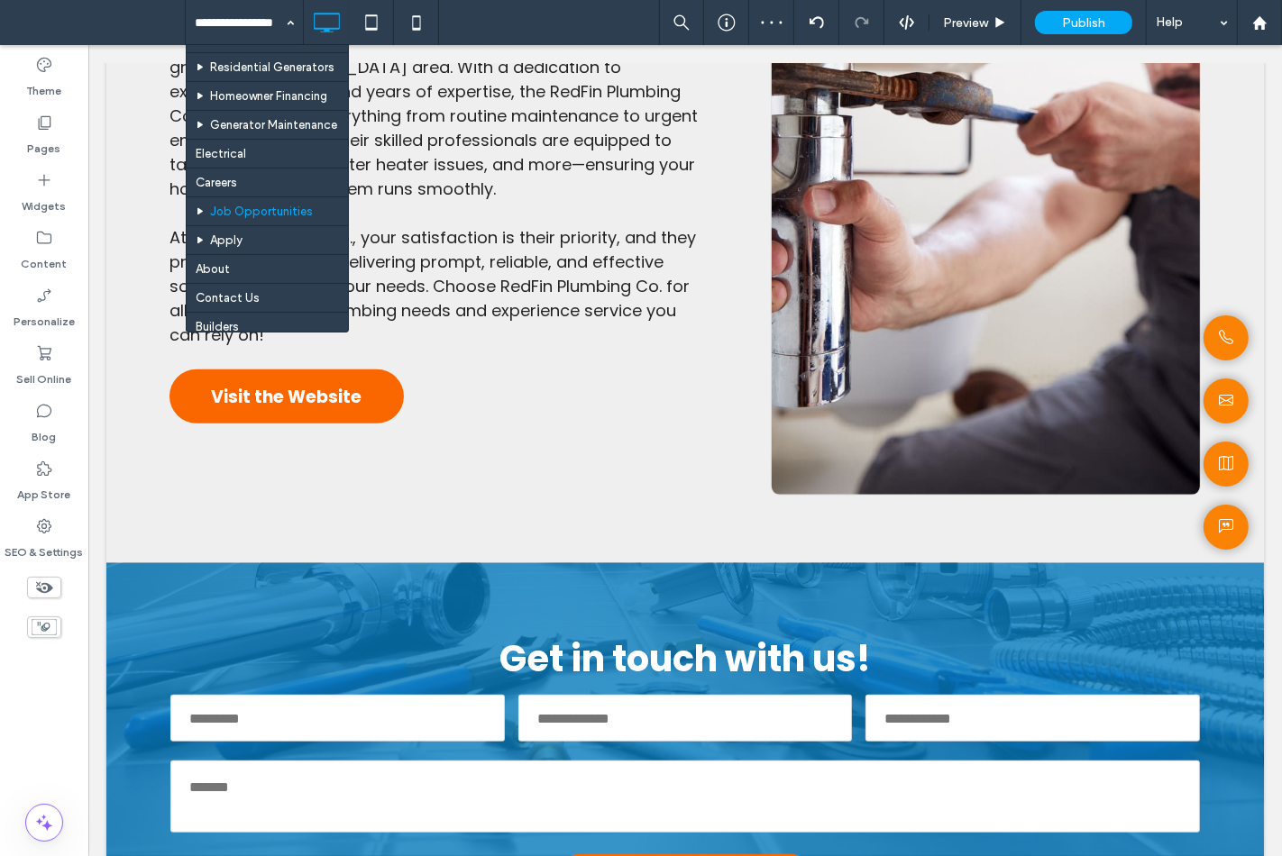
scroll to position [300, 0]
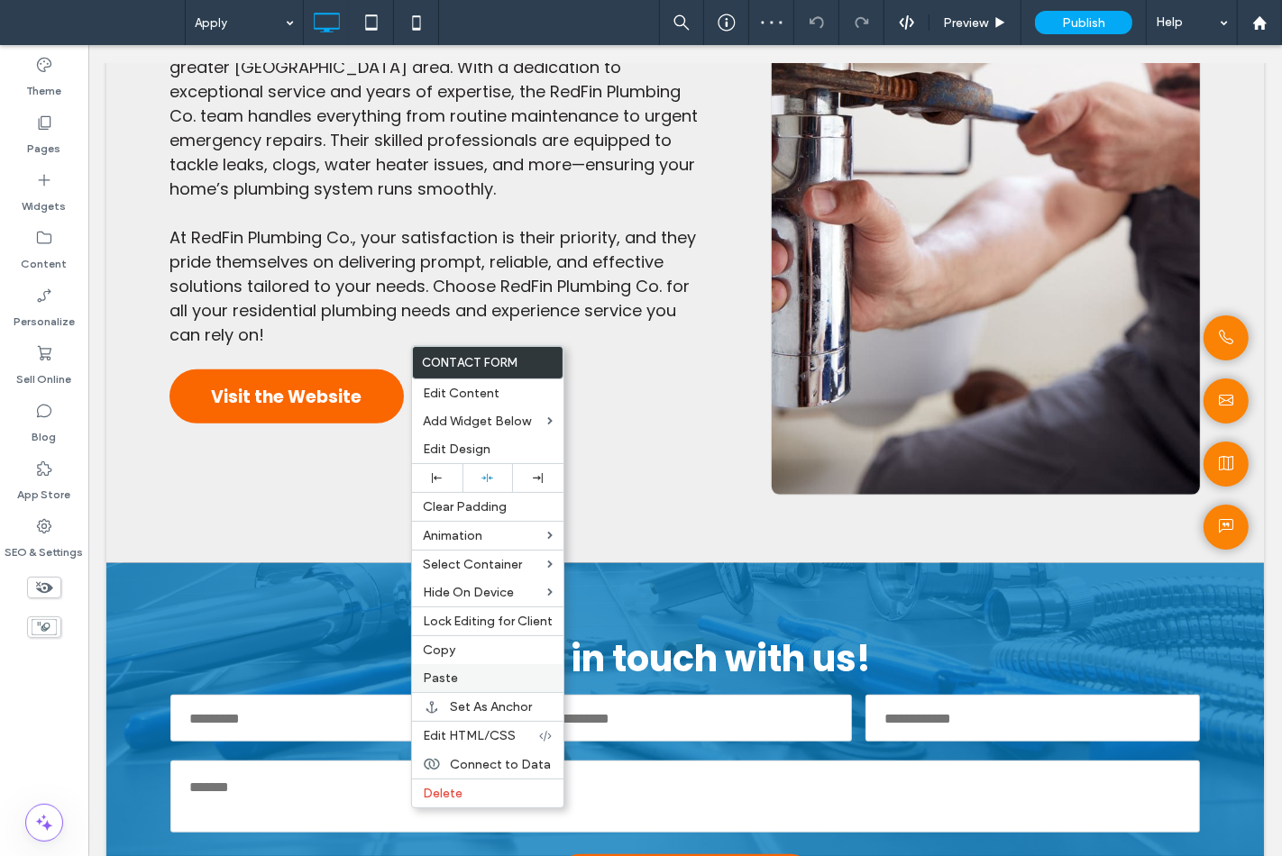
click at [479, 667] on div "Paste" at bounding box center [487, 678] width 151 height 28
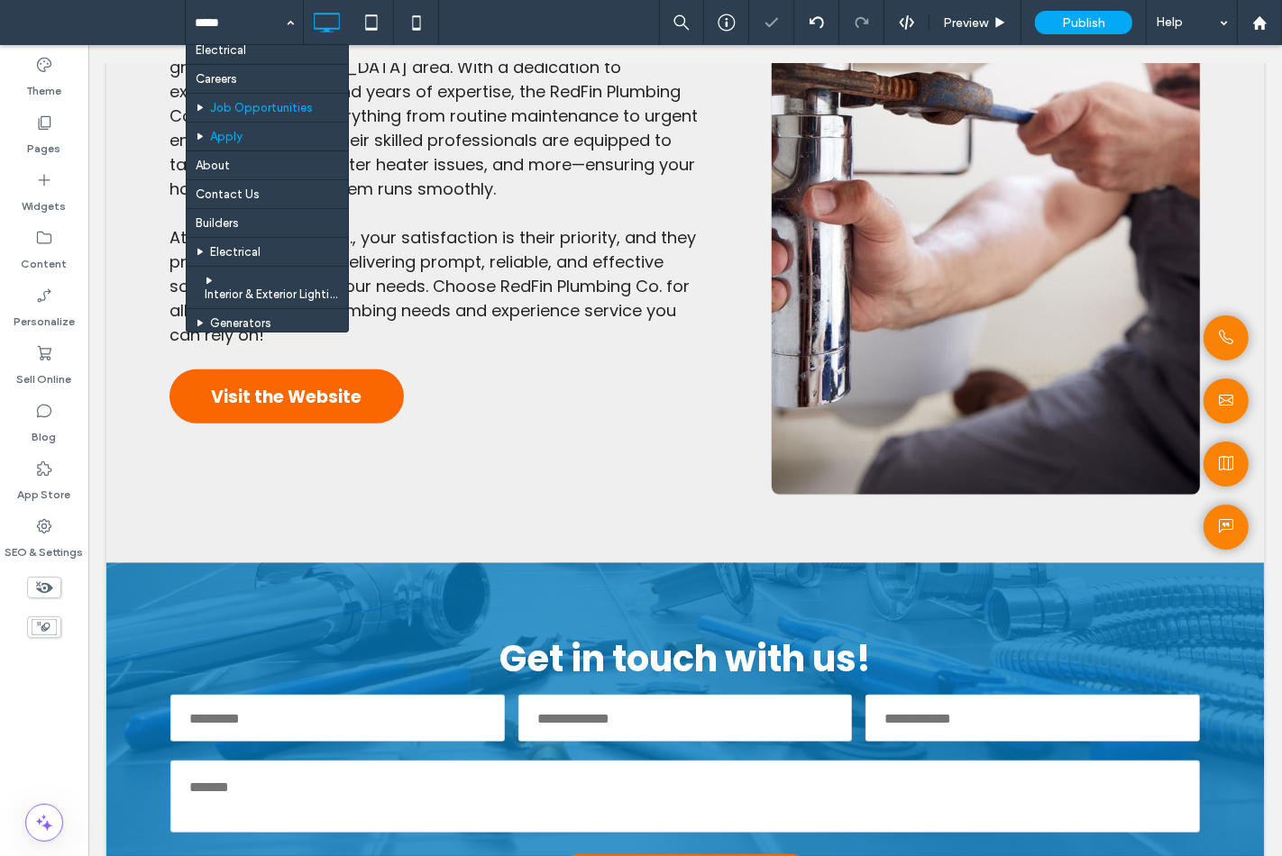
scroll to position [300, 0]
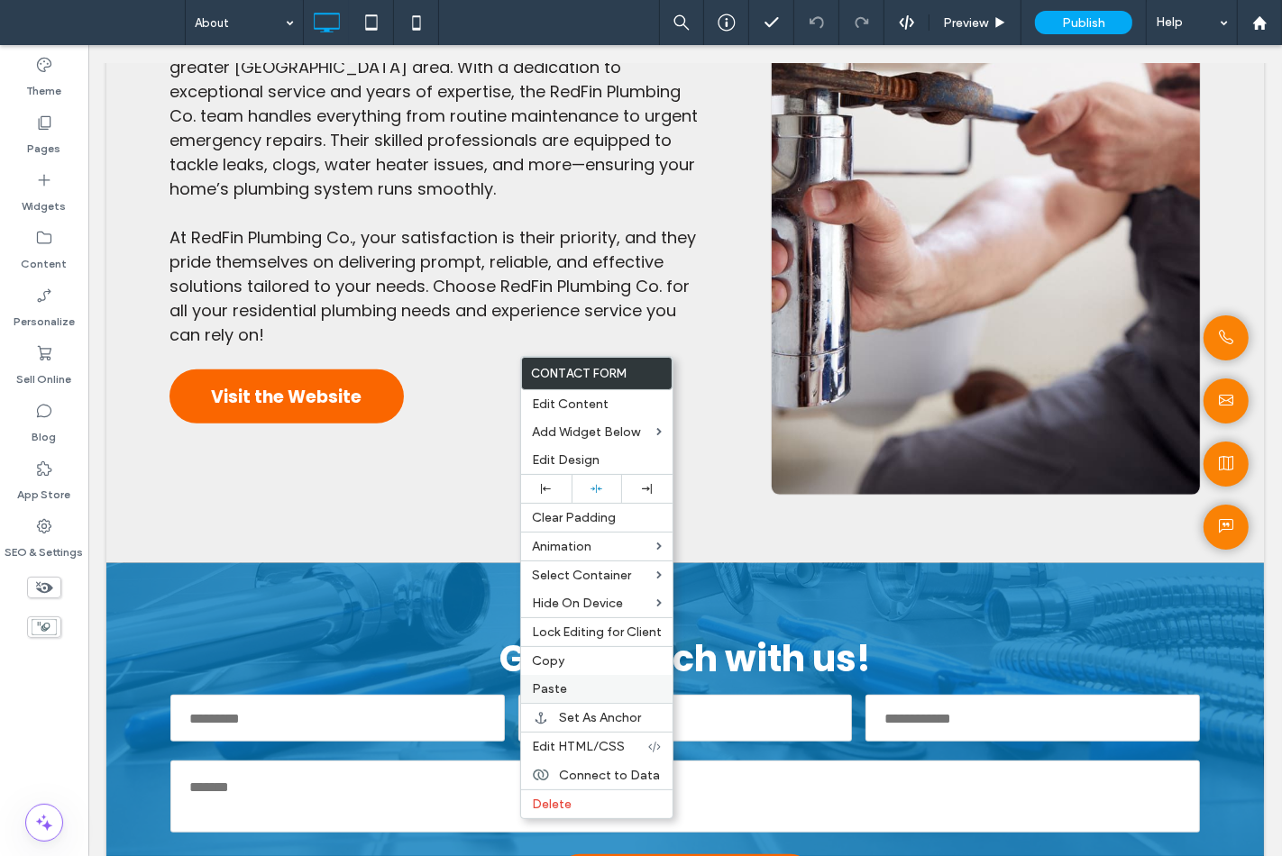
click at [553, 686] on span "Paste" at bounding box center [549, 688] width 35 height 15
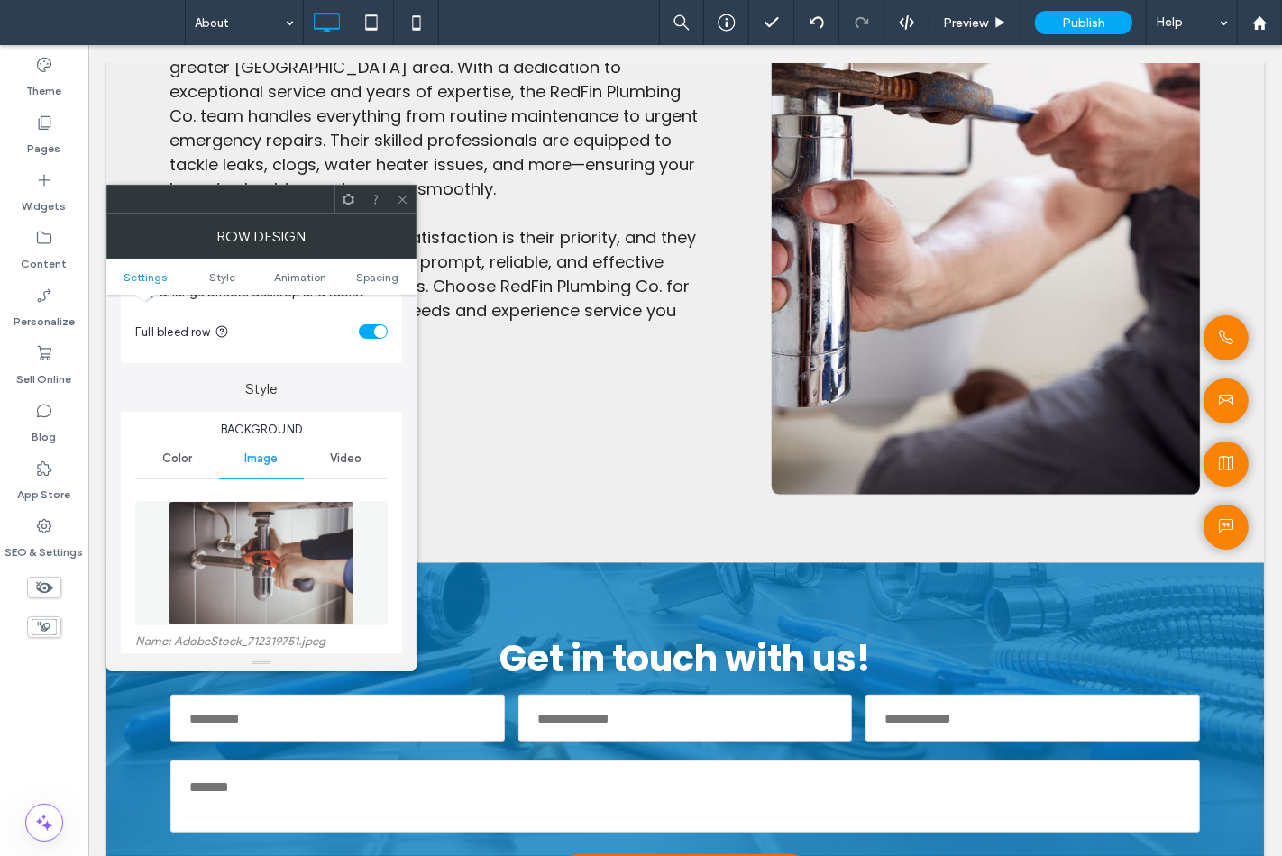
scroll to position [200, 0]
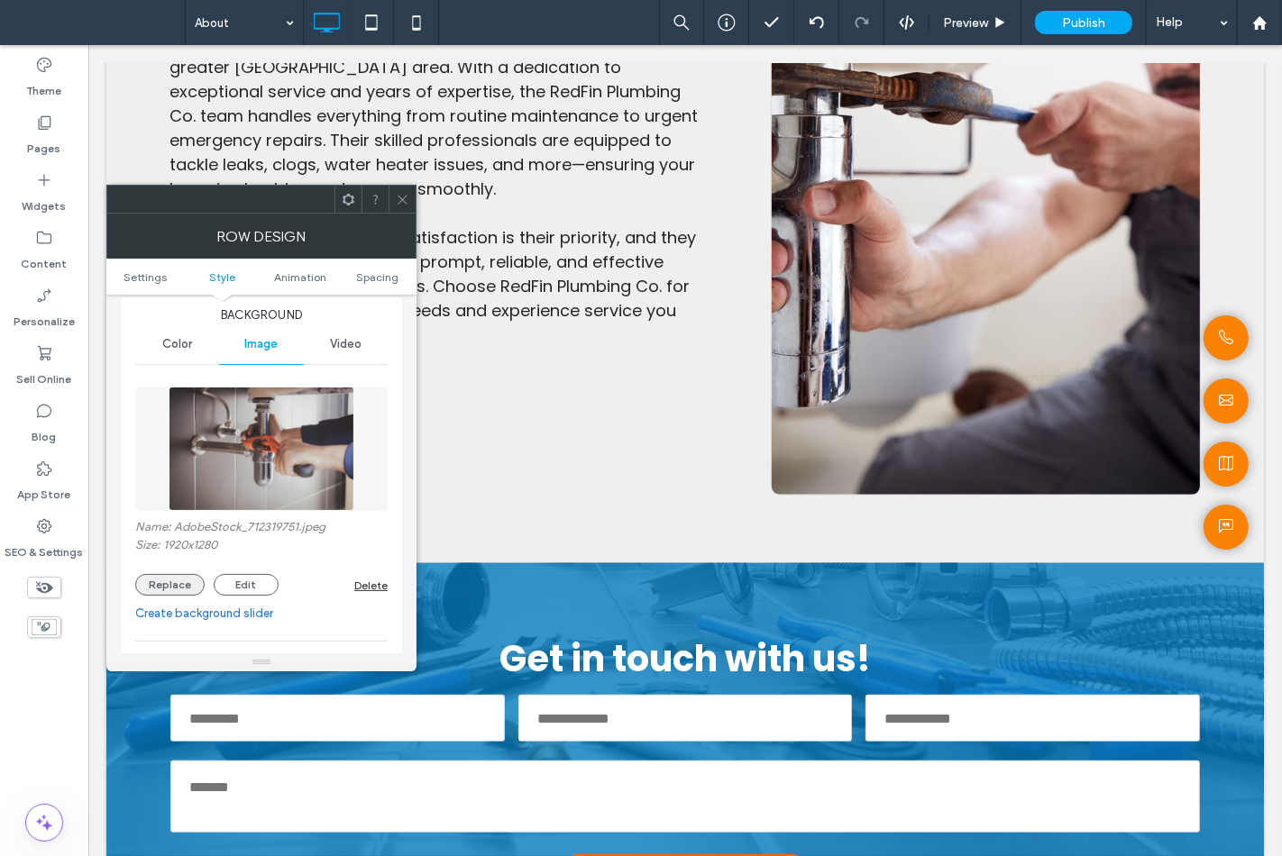
click at [162, 589] on button "Replace" at bounding box center [169, 585] width 69 height 22
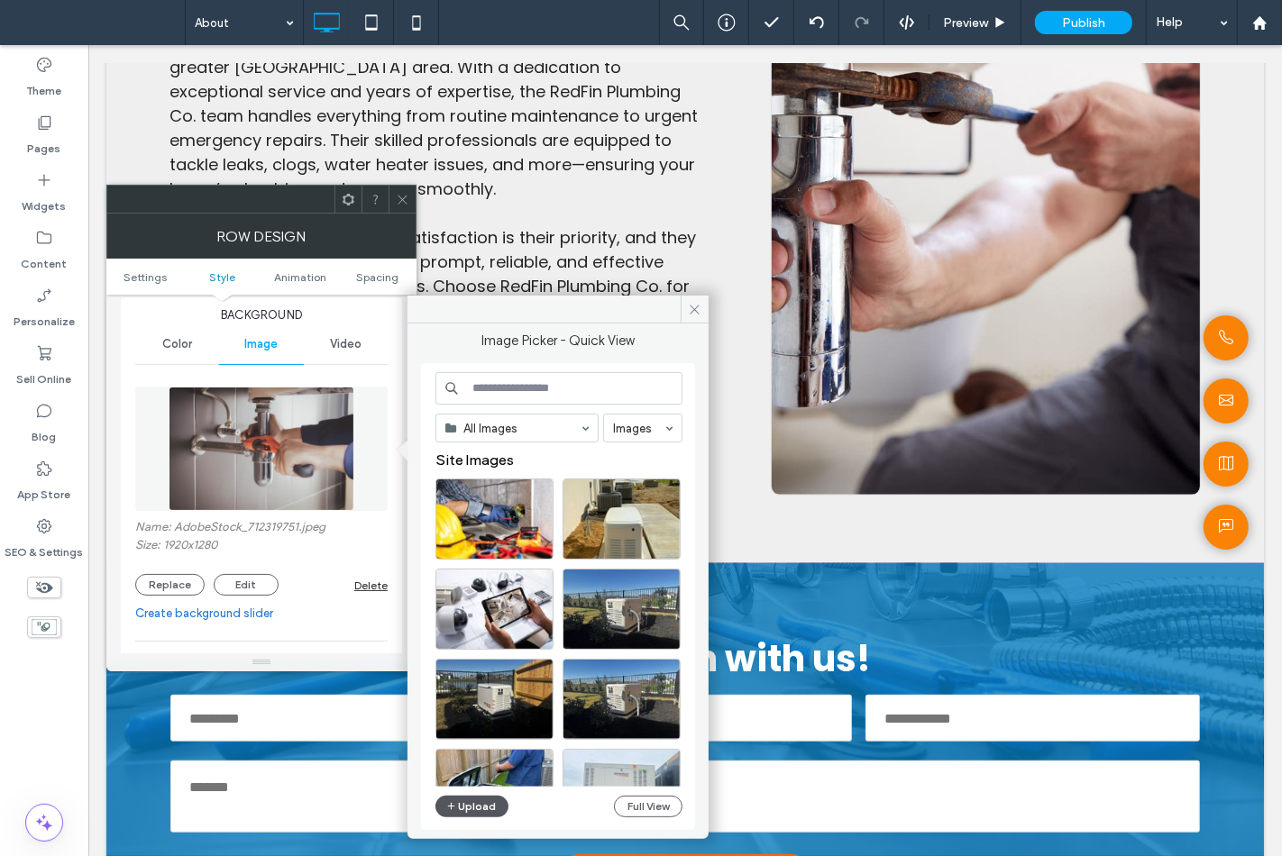
click at [491, 797] on button "Upload" at bounding box center [472, 807] width 74 height 22
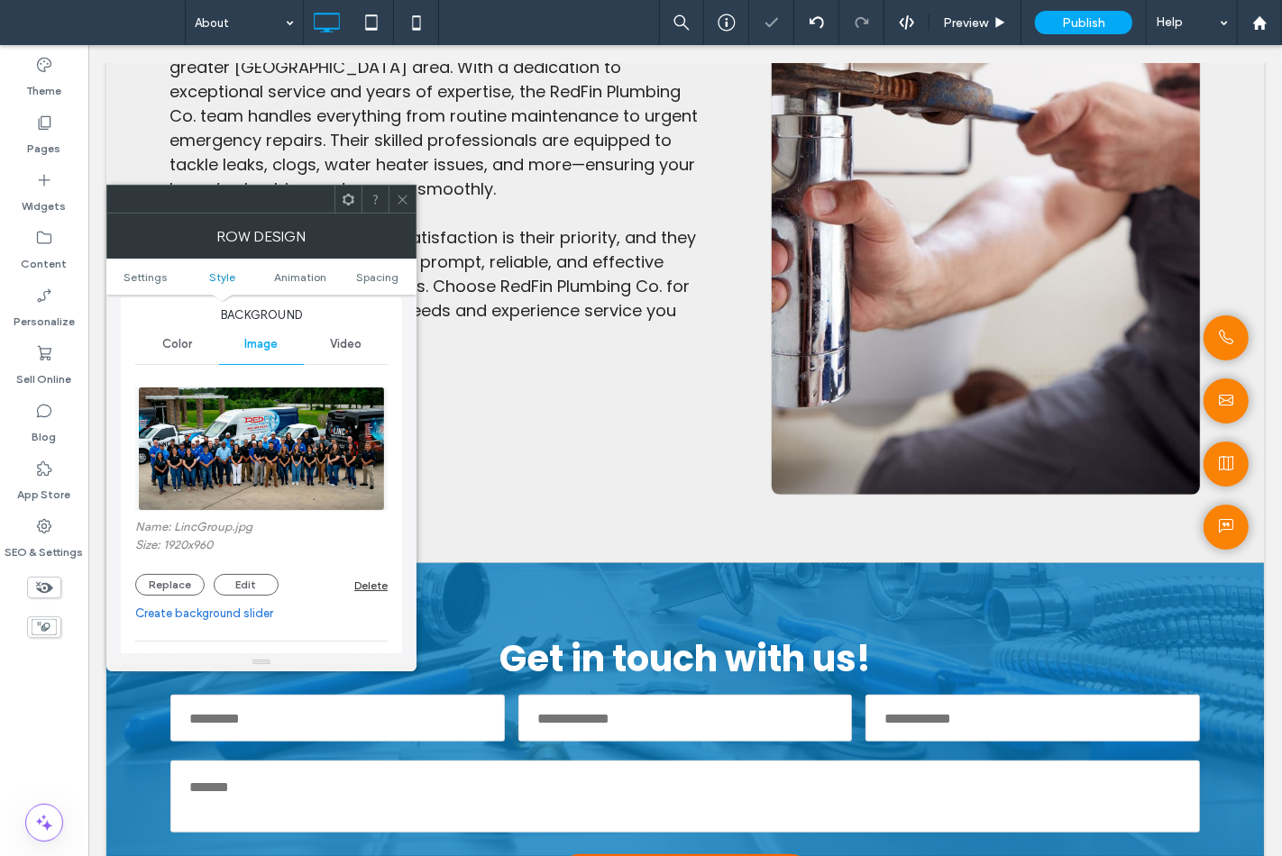
click at [400, 202] on icon at bounding box center [403, 200] width 14 height 14
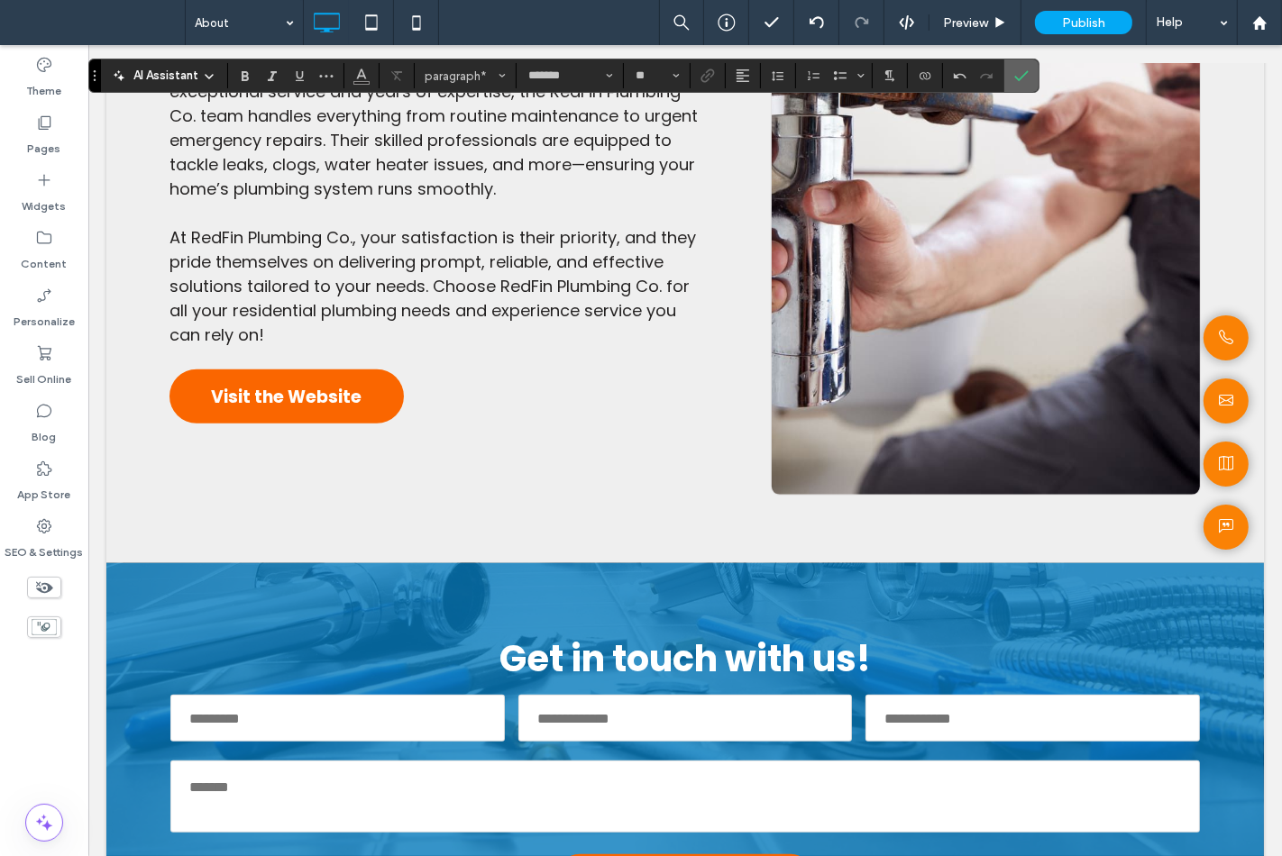
click at [1010, 74] on label "Confirm" at bounding box center [1021, 75] width 27 height 32
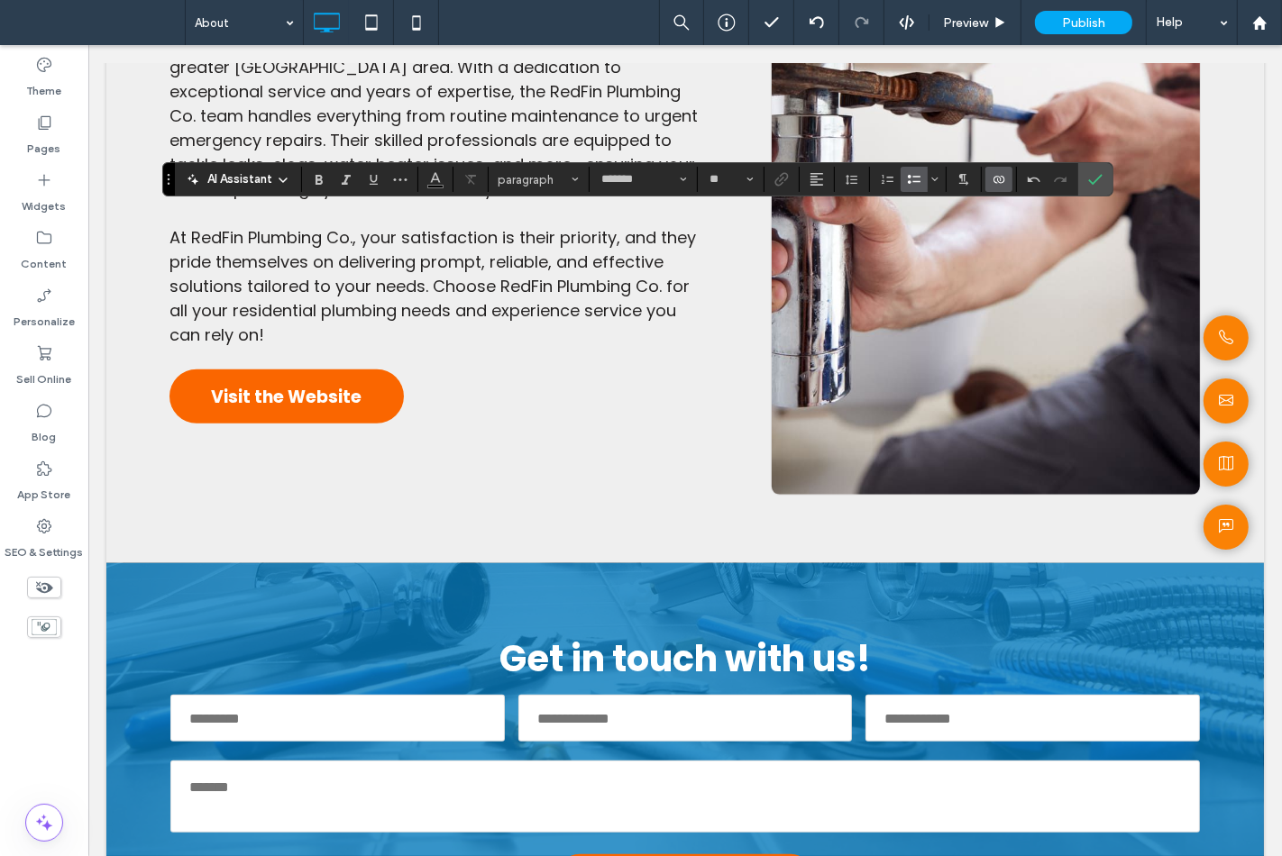
type input "**"
click at [1100, 167] on span "Confirm" at bounding box center [1095, 179] width 14 height 31
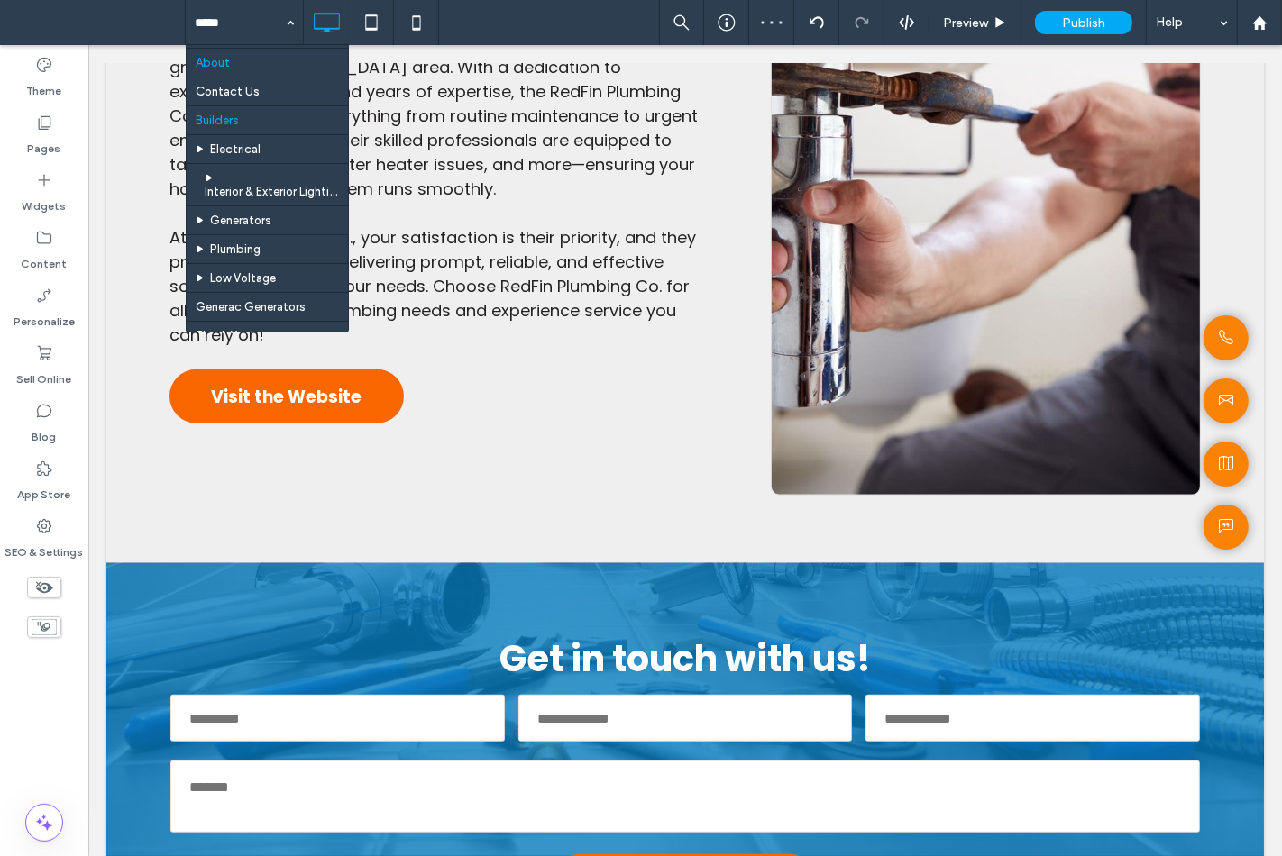
scroll to position [472, 0]
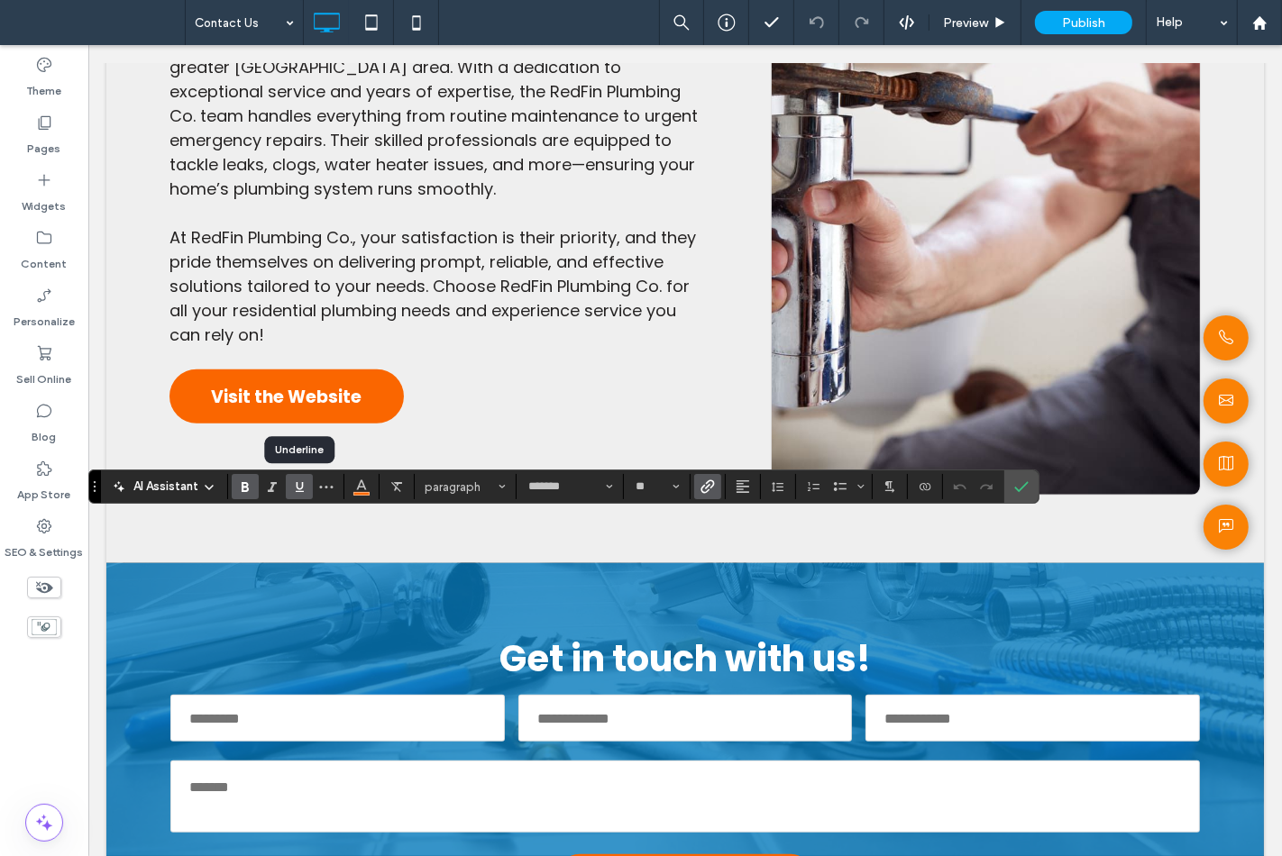
click at [300, 482] on icon "Underline" at bounding box center [299, 486] width 14 height 14
click at [1014, 482] on icon "Confirm" at bounding box center [1021, 486] width 14 height 14
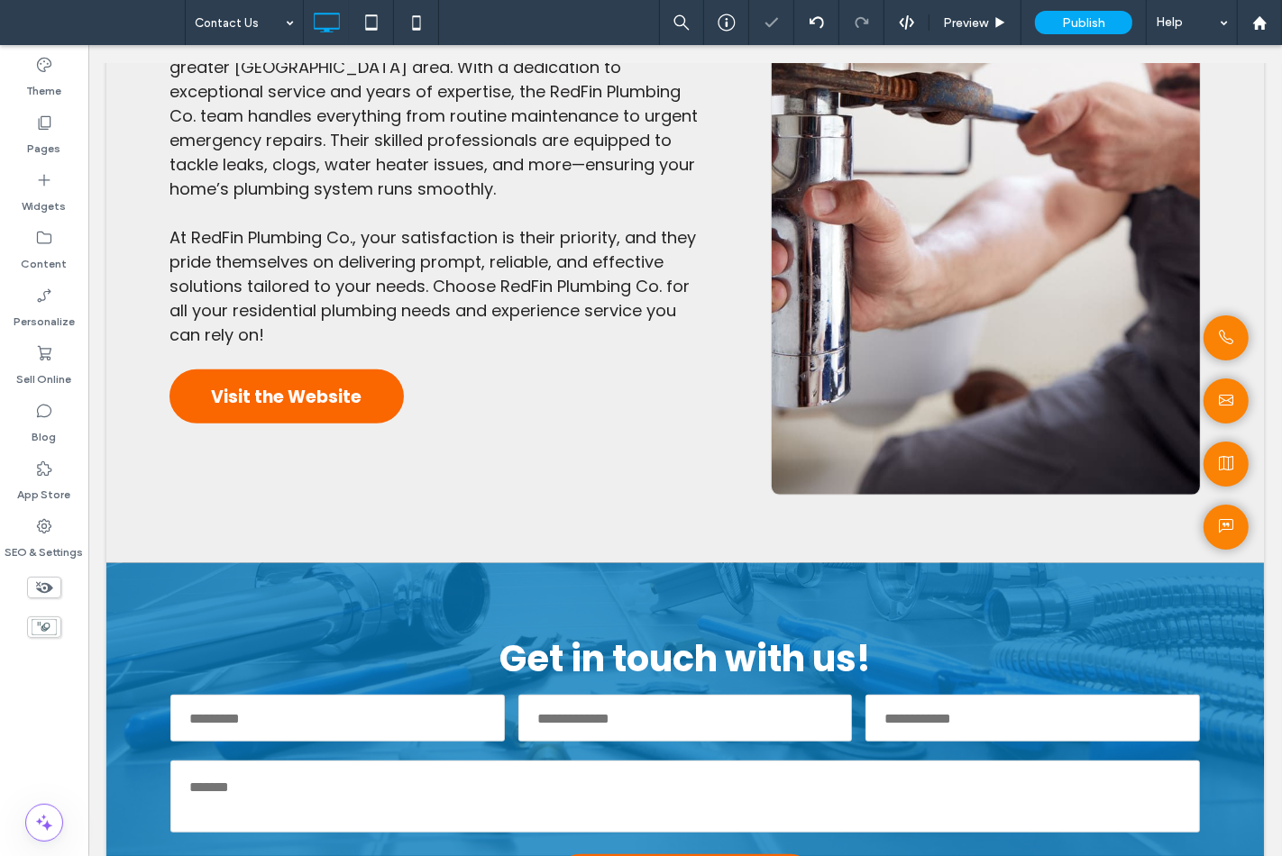
type input "*******"
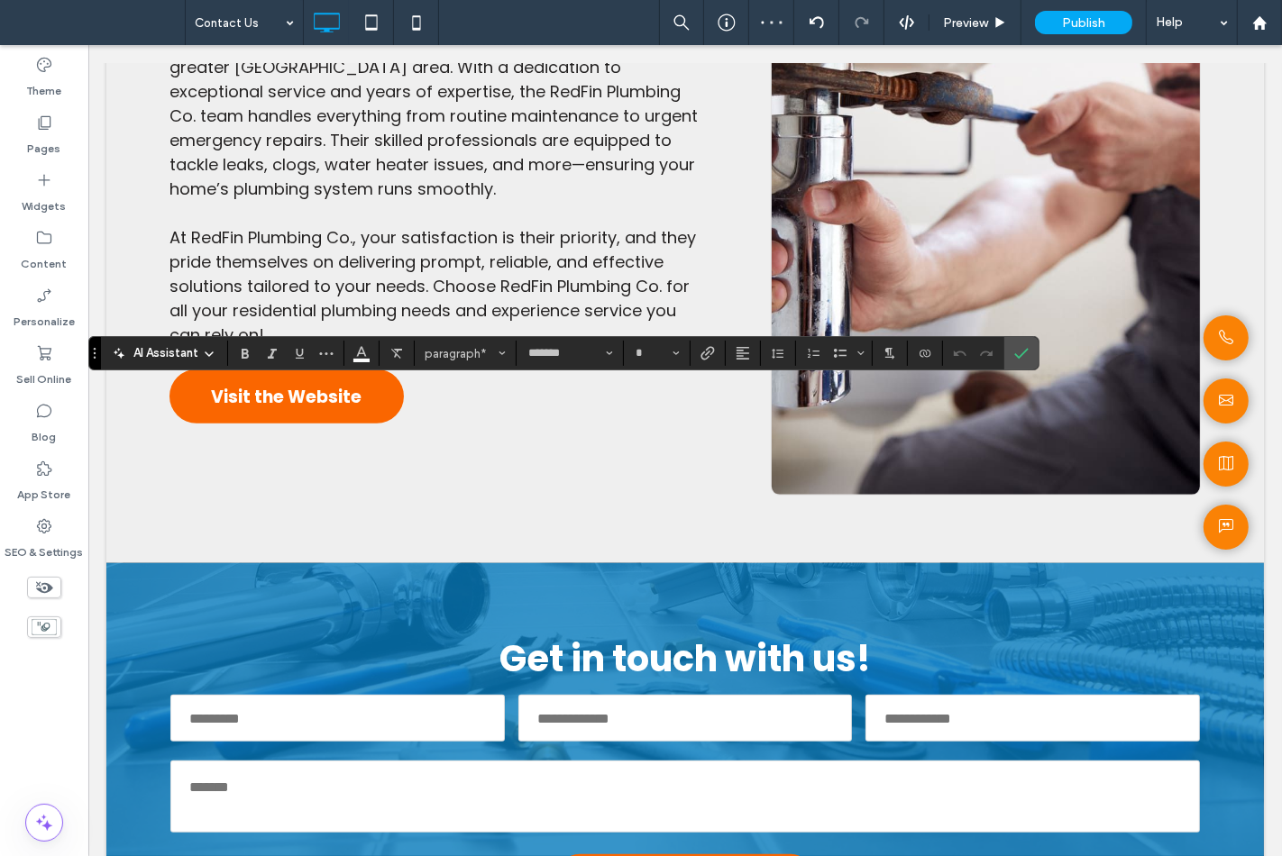
type input "**"
click at [1017, 352] on icon "Confirm" at bounding box center [1021, 353] width 14 height 14
type input "**"
click at [1018, 347] on icon "Confirm" at bounding box center [1021, 353] width 14 height 14
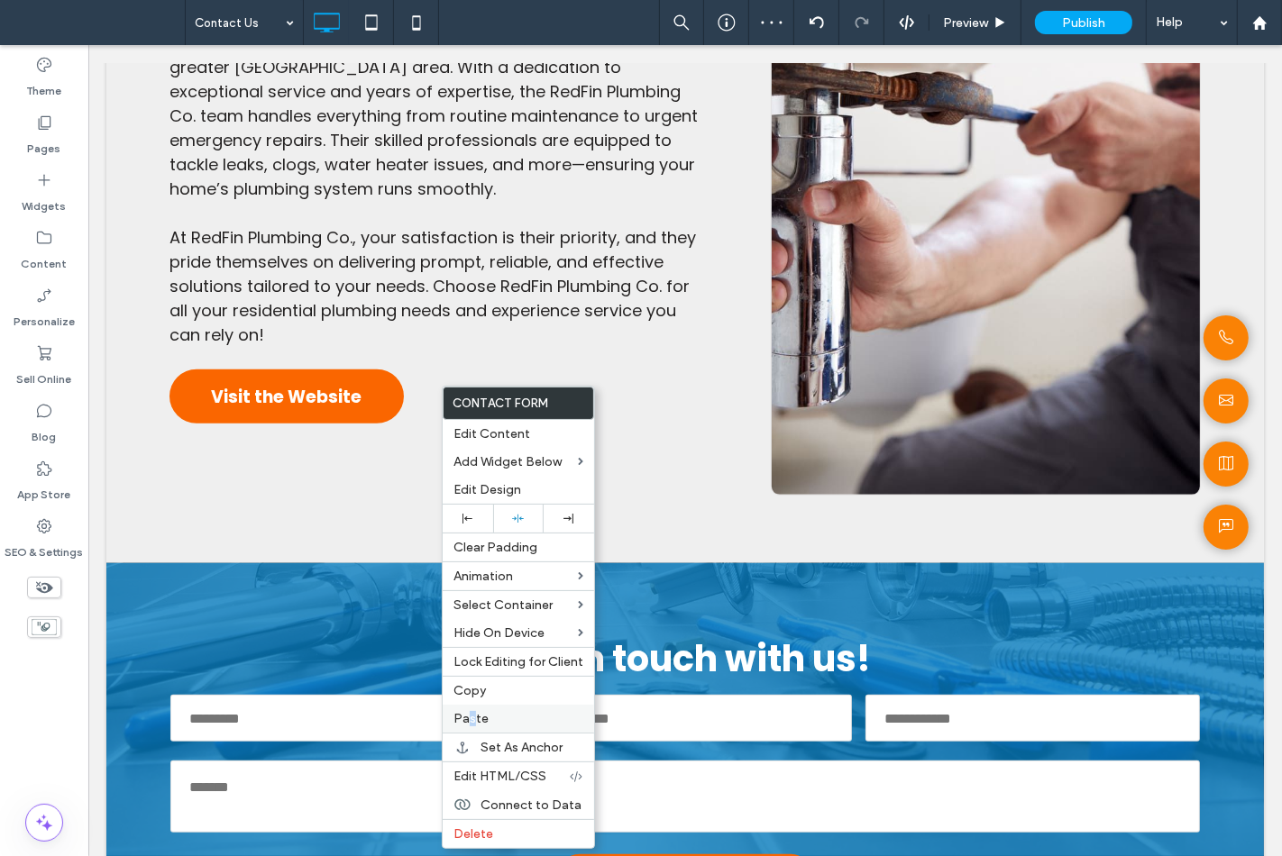
click at [466, 716] on span "Paste" at bounding box center [470, 718] width 35 height 15
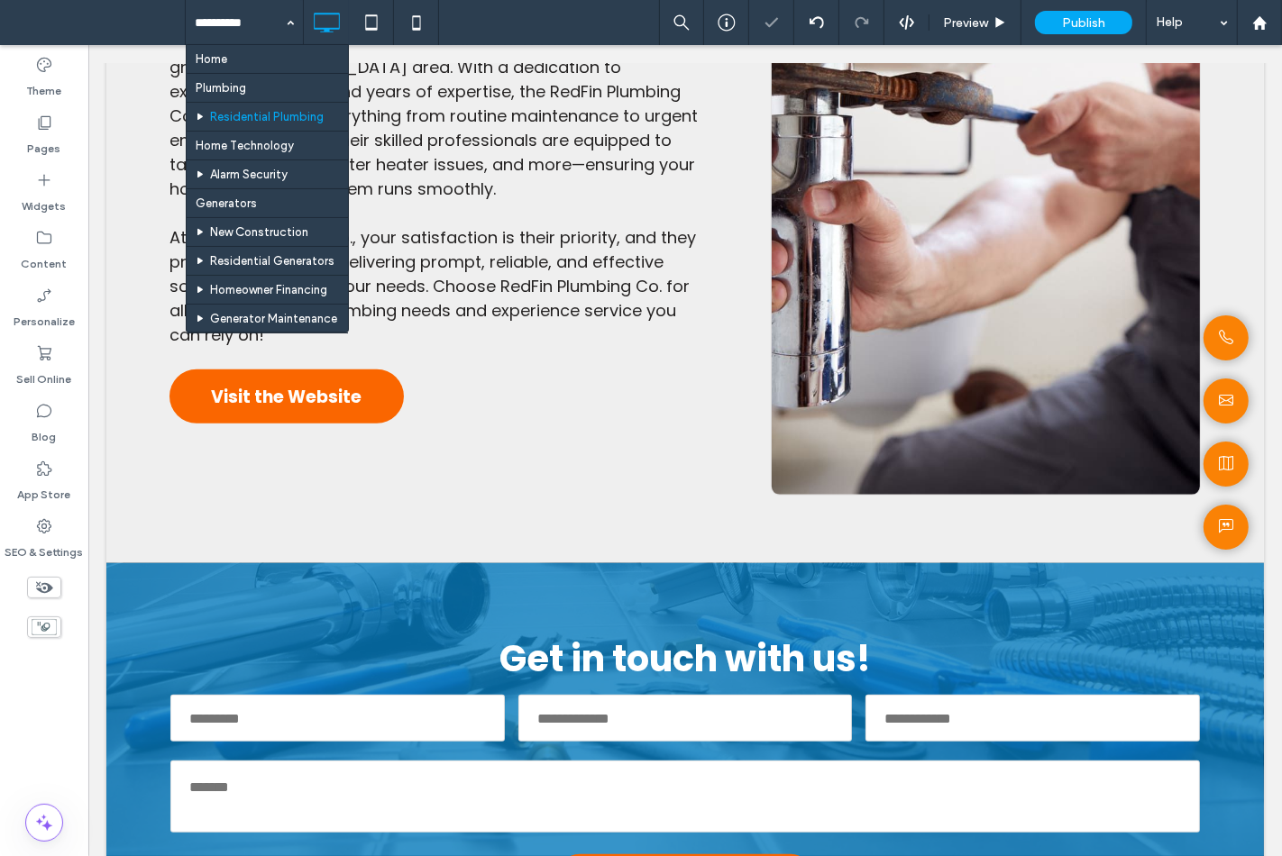
drag, startPoint x: 230, startPoint y: 19, endPoint x: 244, endPoint y: 120, distance: 102.0
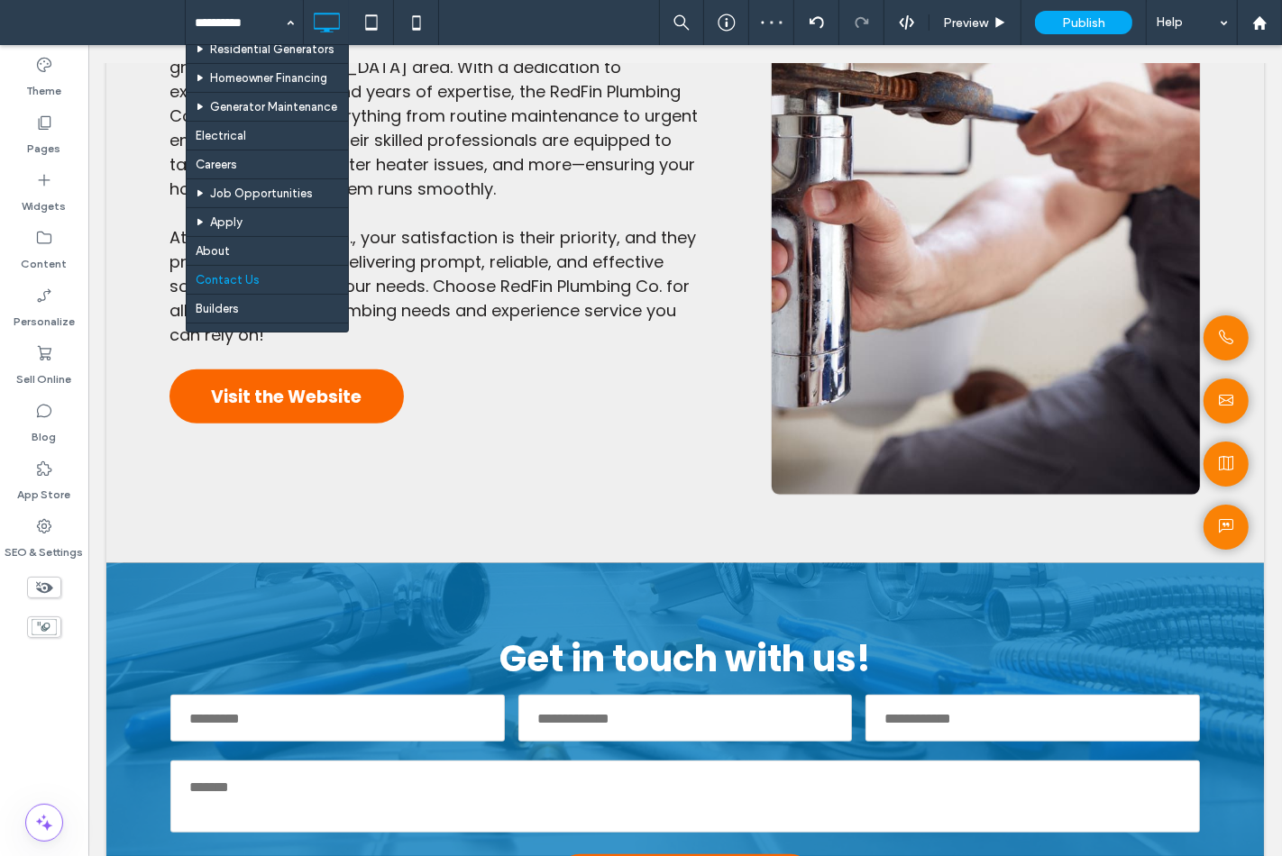
scroll to position [400, 0]
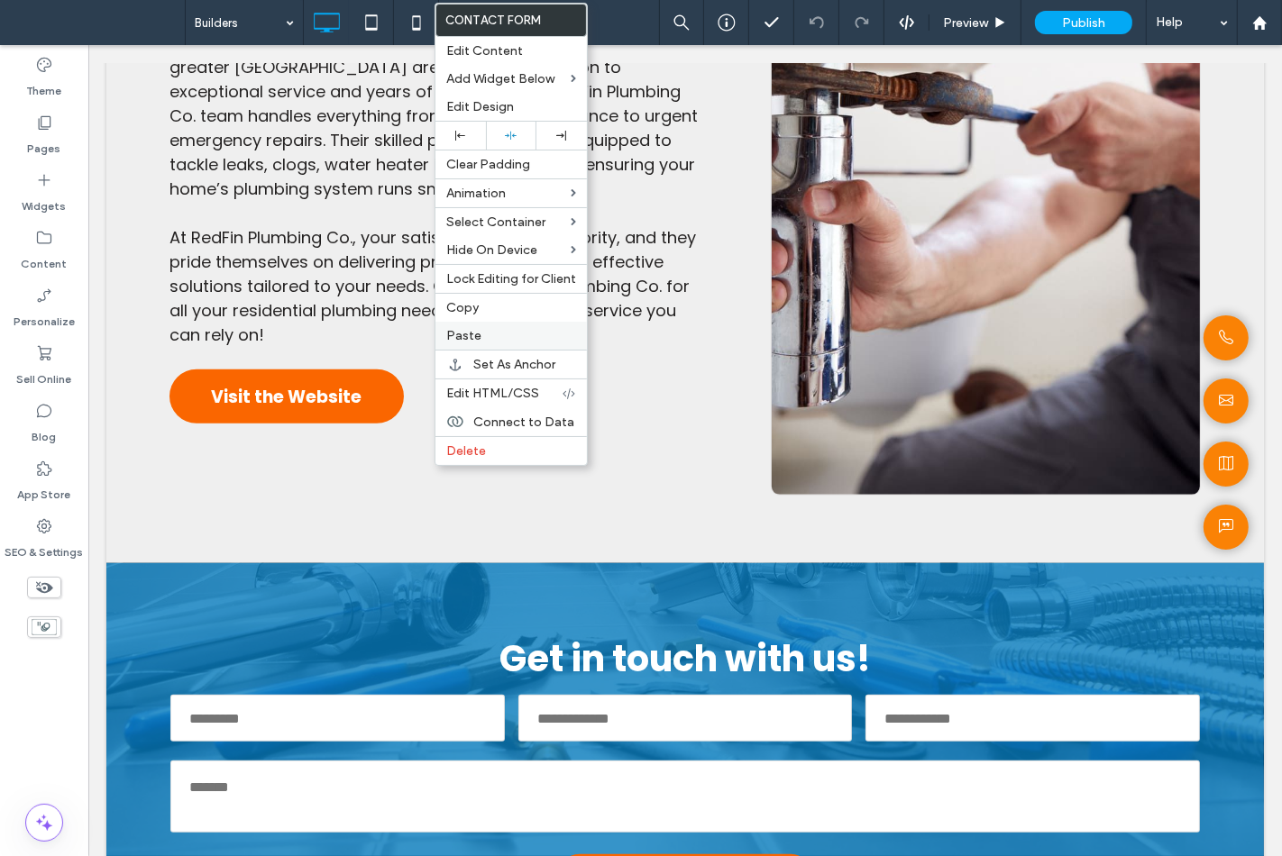
click at [503, 341] on label "Paste" at bounding box center [511, 335] width 130 height 15
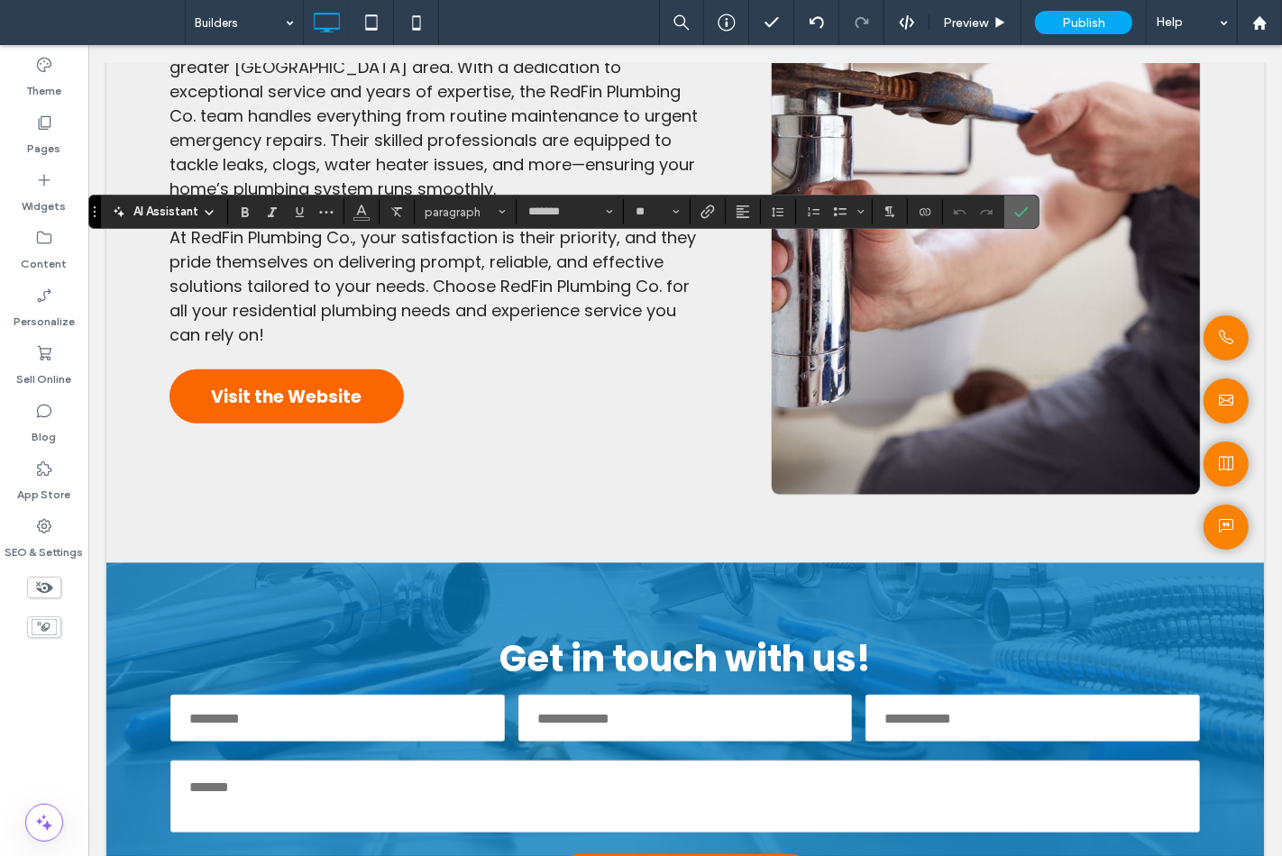
click at [1020, 210] on icon "Confirm" at bounding box center [1021, 212] width 14 height 14
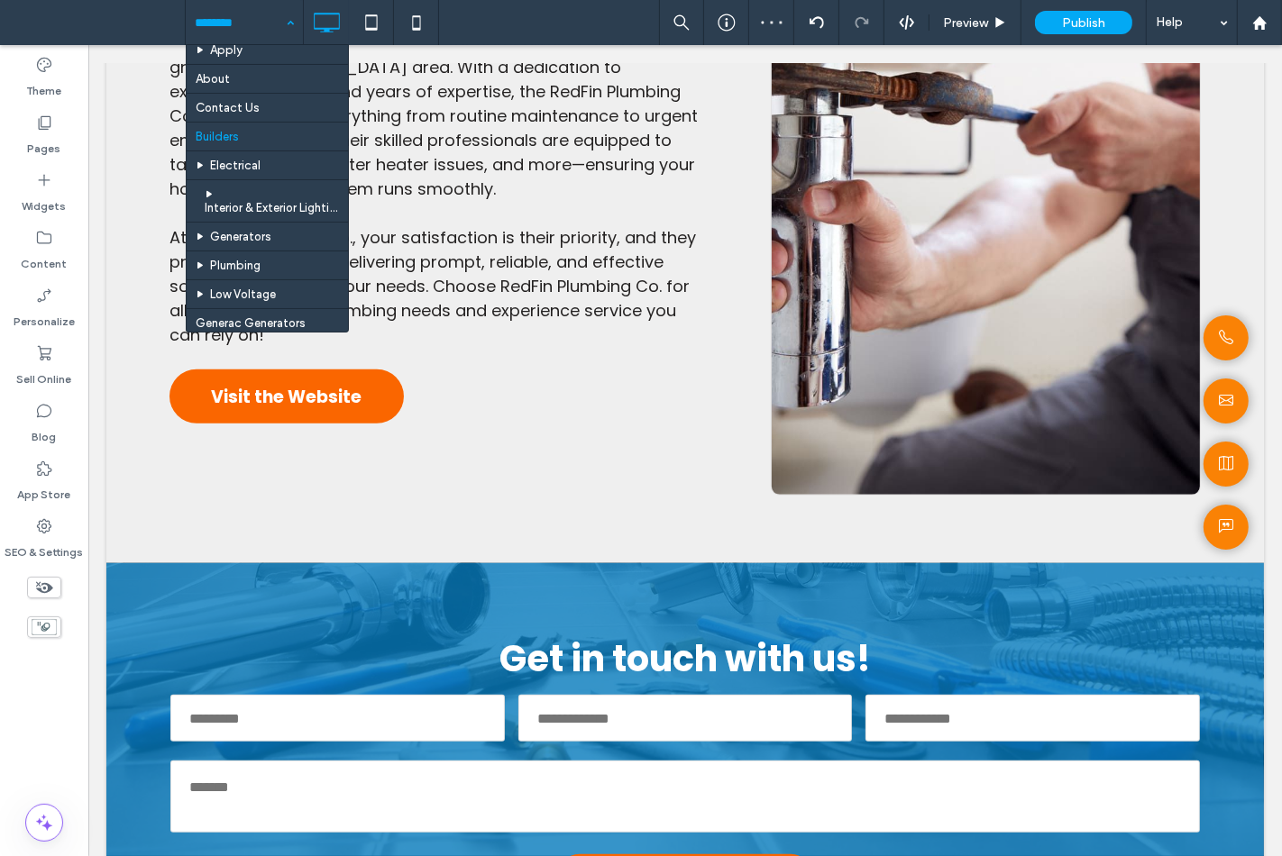
scroll to position [400, 0]
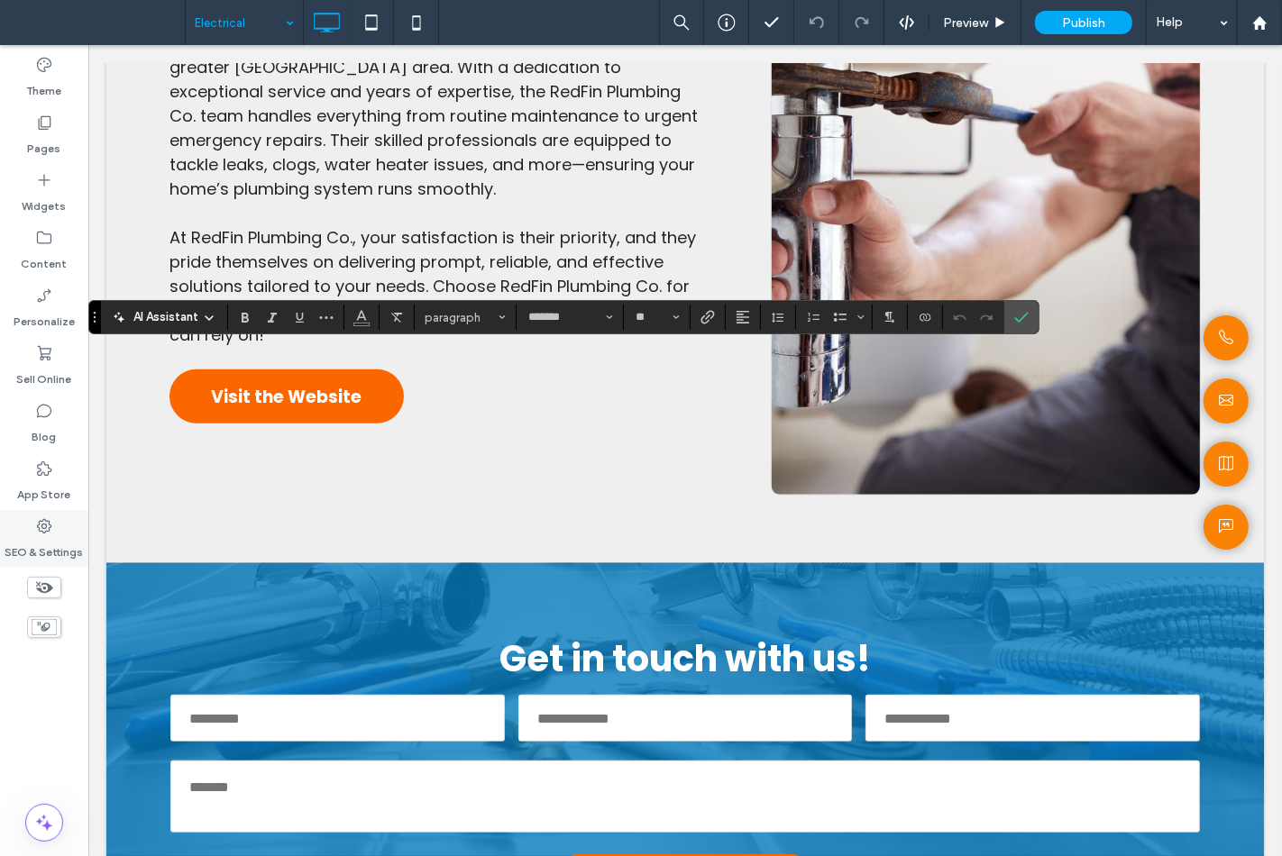
type input "**"
click at [1020, 322] on icon "Confirm" at bounding box center [1021, 317] width 14 height 14
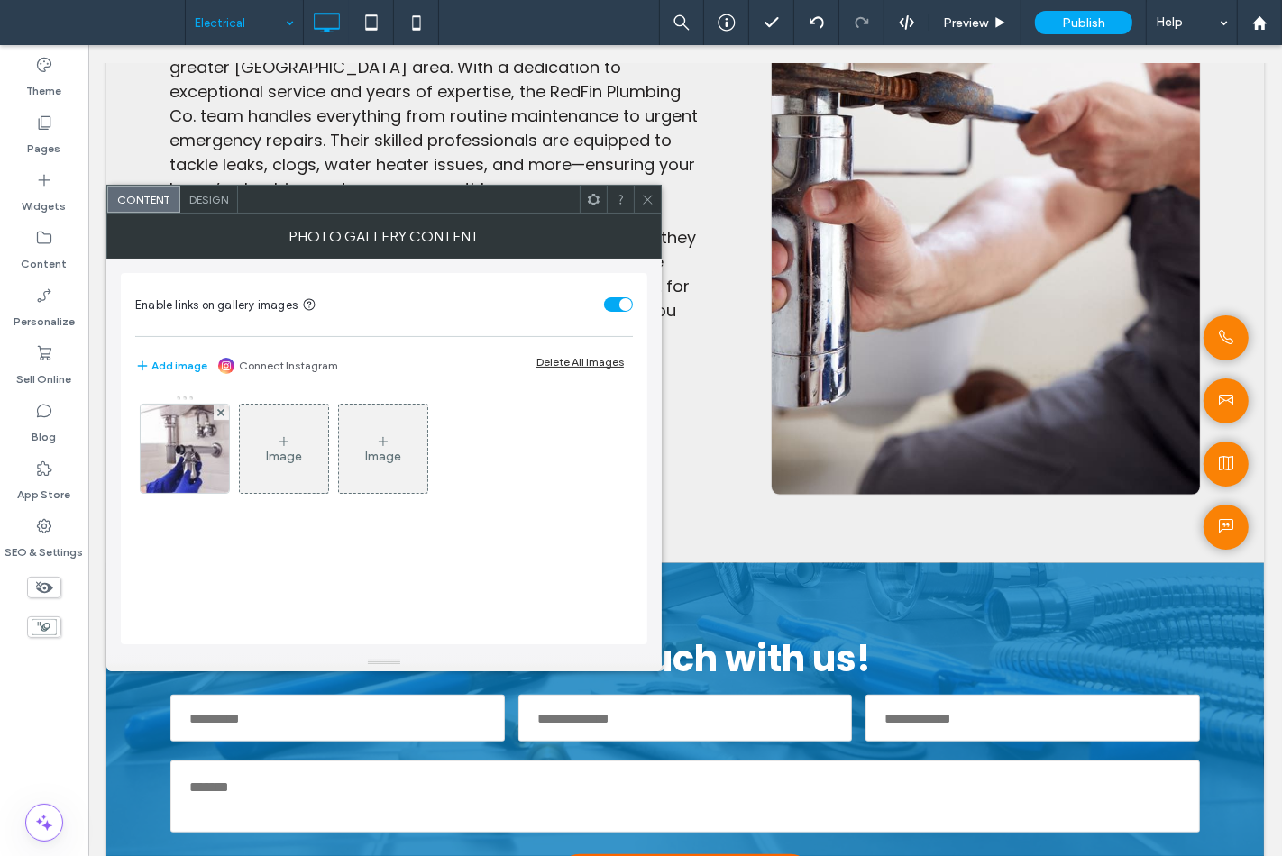
click at [175, 458] on img at bounding box center [185, 449] width 132 height 88
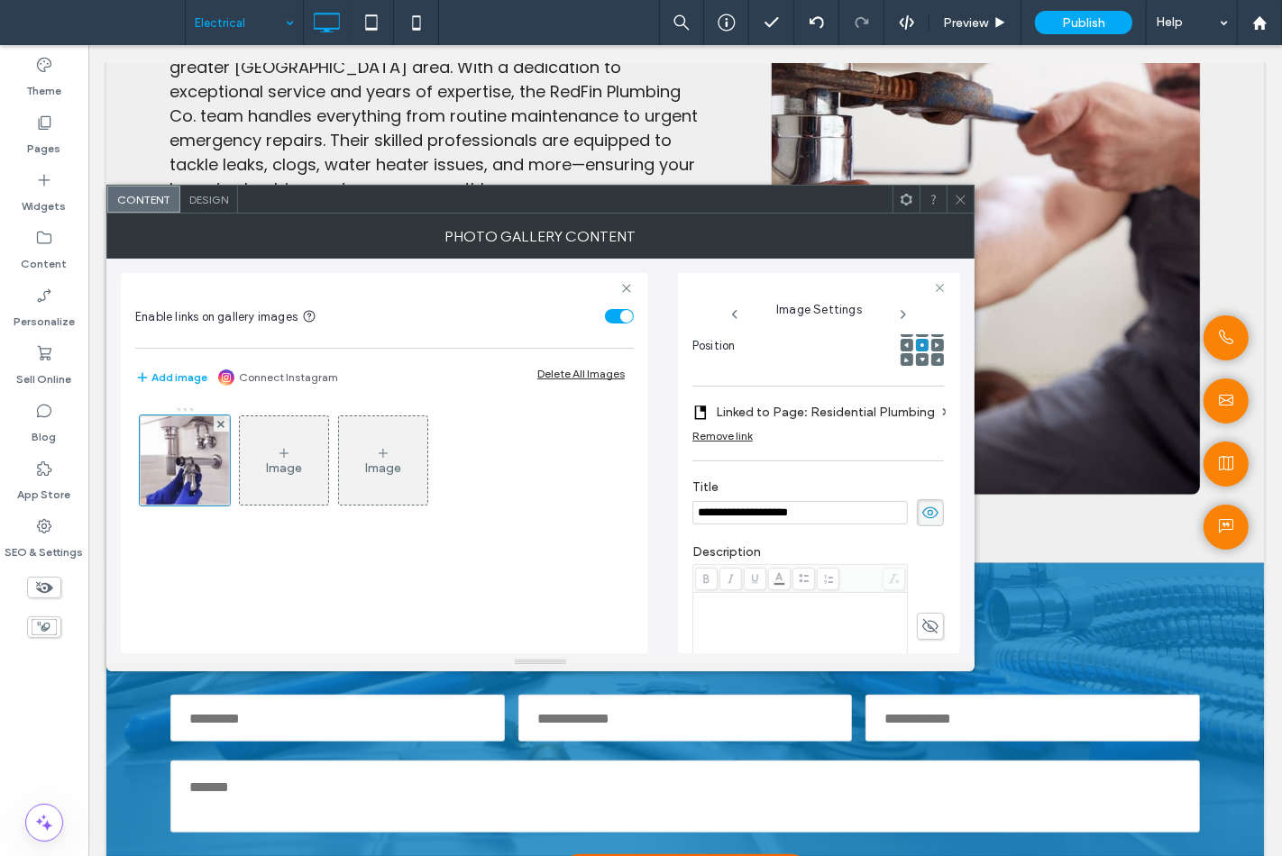
click at [704, 509] on input "**********" at bounding box center [799, 512] width 215 height 23
type input "**********"
click at [722, 416] on label "Linked to Page: Residential Plumbing" at bounding box center [825, 412] width 219 height 33
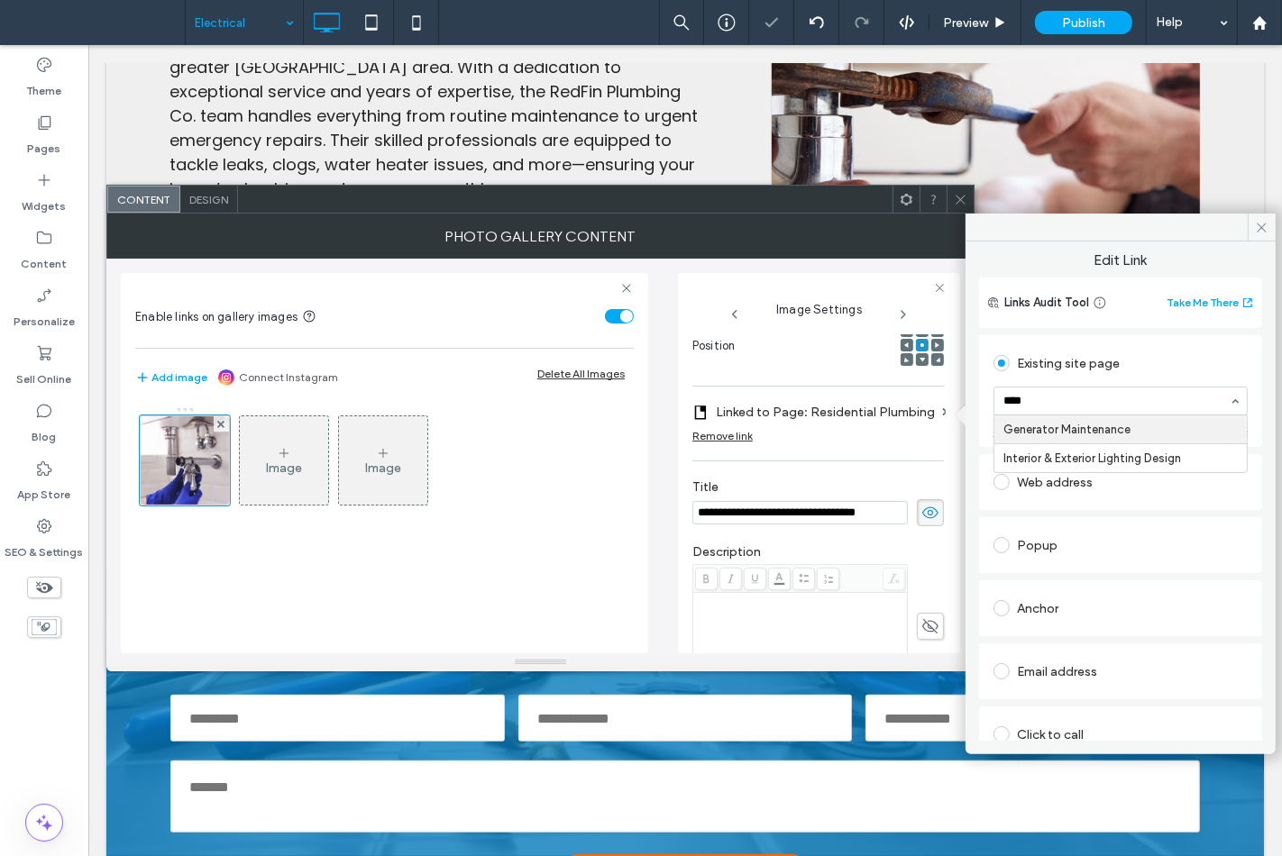
type input "*****"
click at [1258, 230] on icon at bounding box center [1262, 228] width 14 height 14
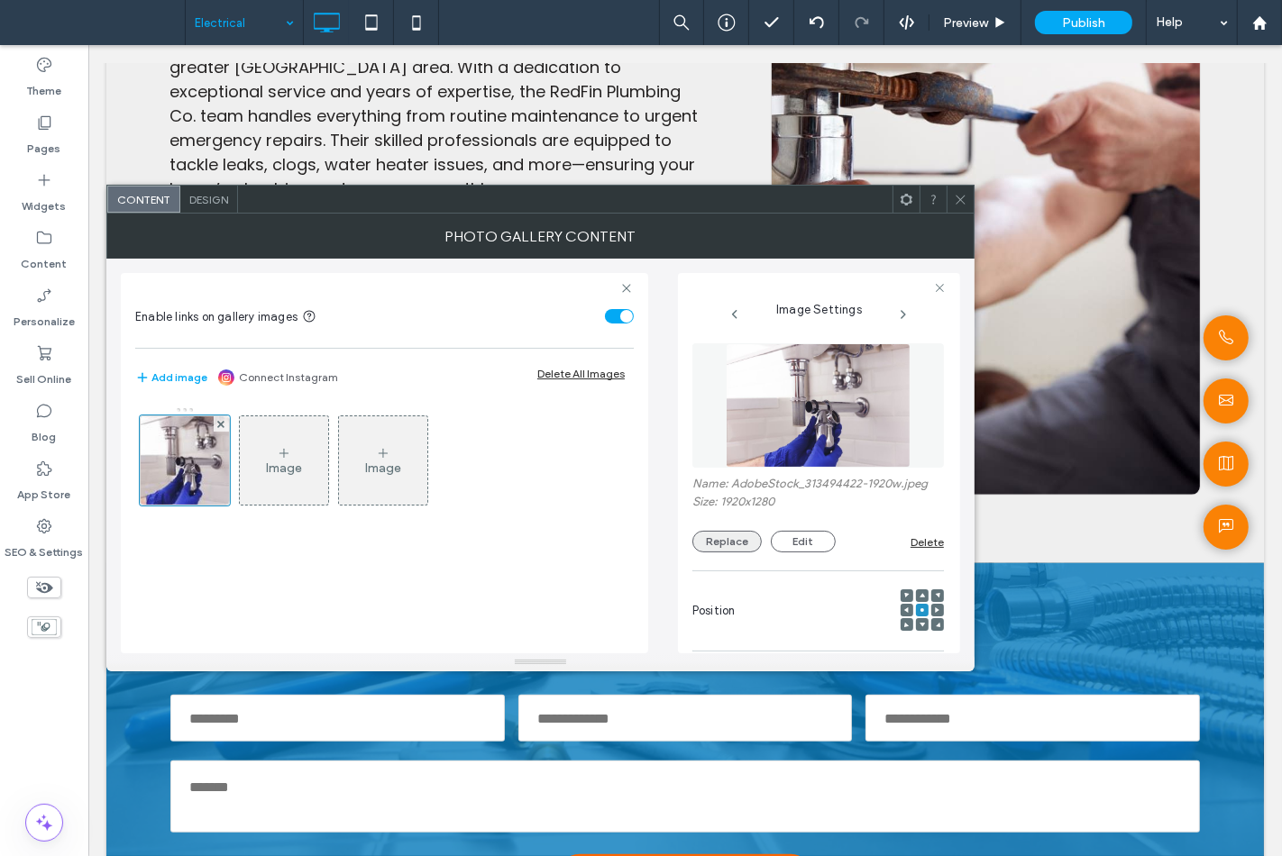
click at [723, 551] on button "Replace" at bounding box center [726, 542] width 69 height 22
click at [707, 535] on button "Replace" at bounding box center [726, 542] width 69 height 22
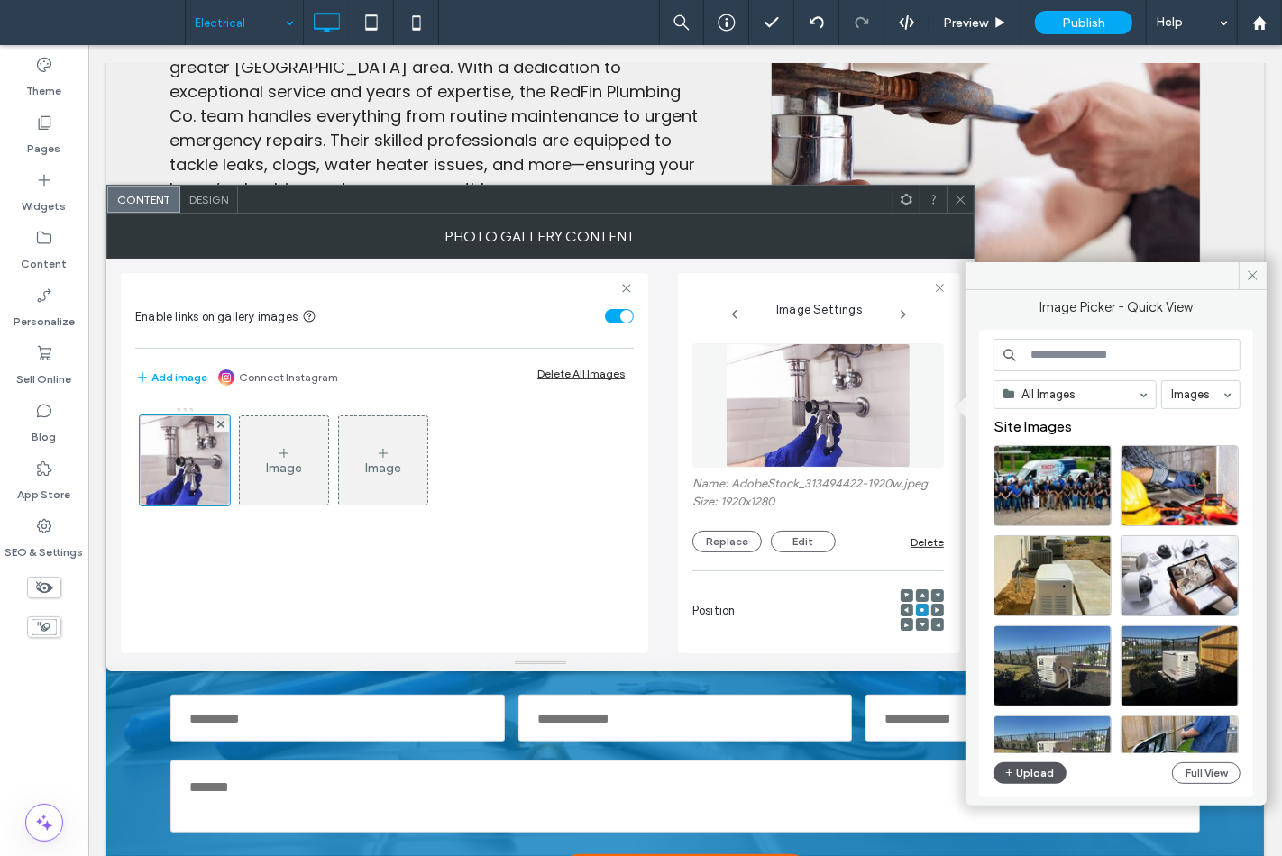
click at [1005, 763] on span "button" at bounding box center [1010, 773] width 13 height 20
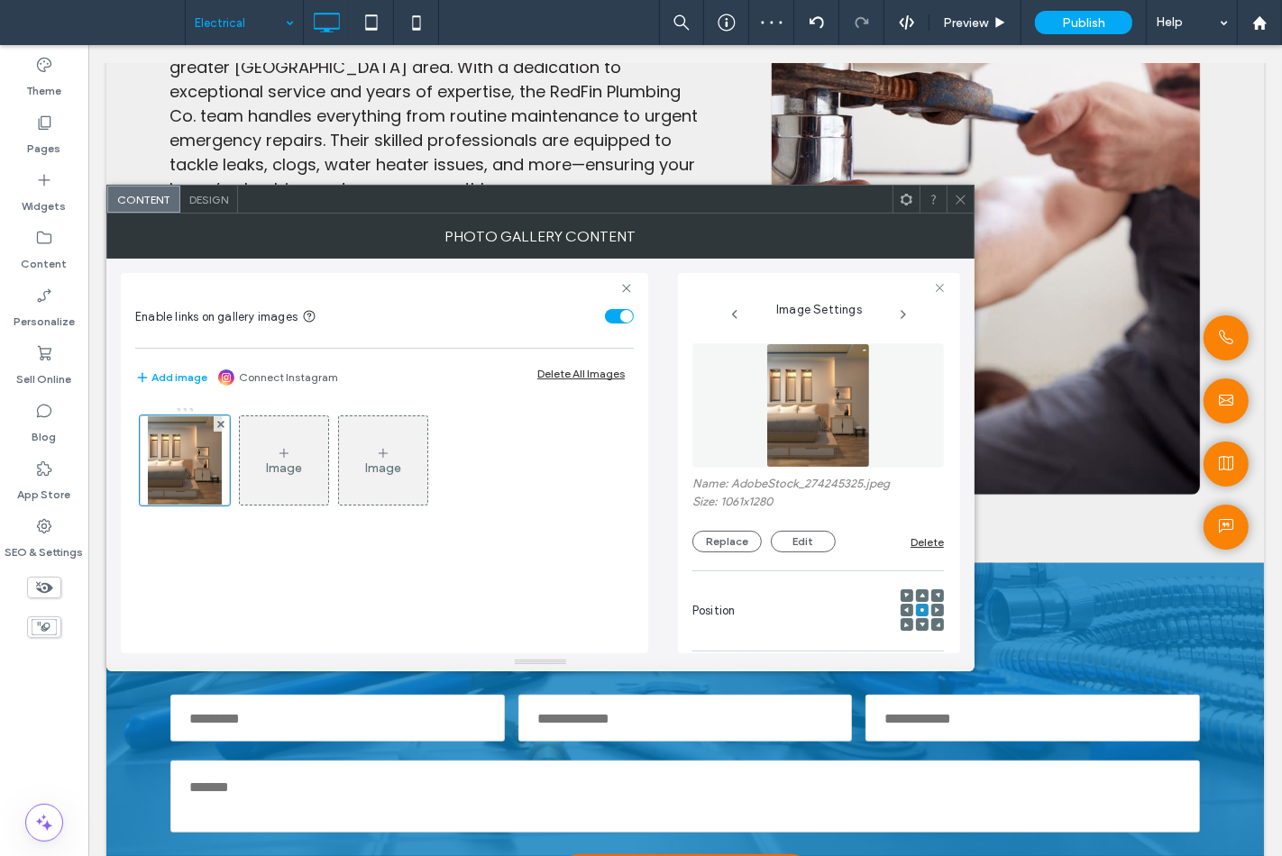
click at [962, 200] on icon at bounding box center [961, 200] width 14 height 14
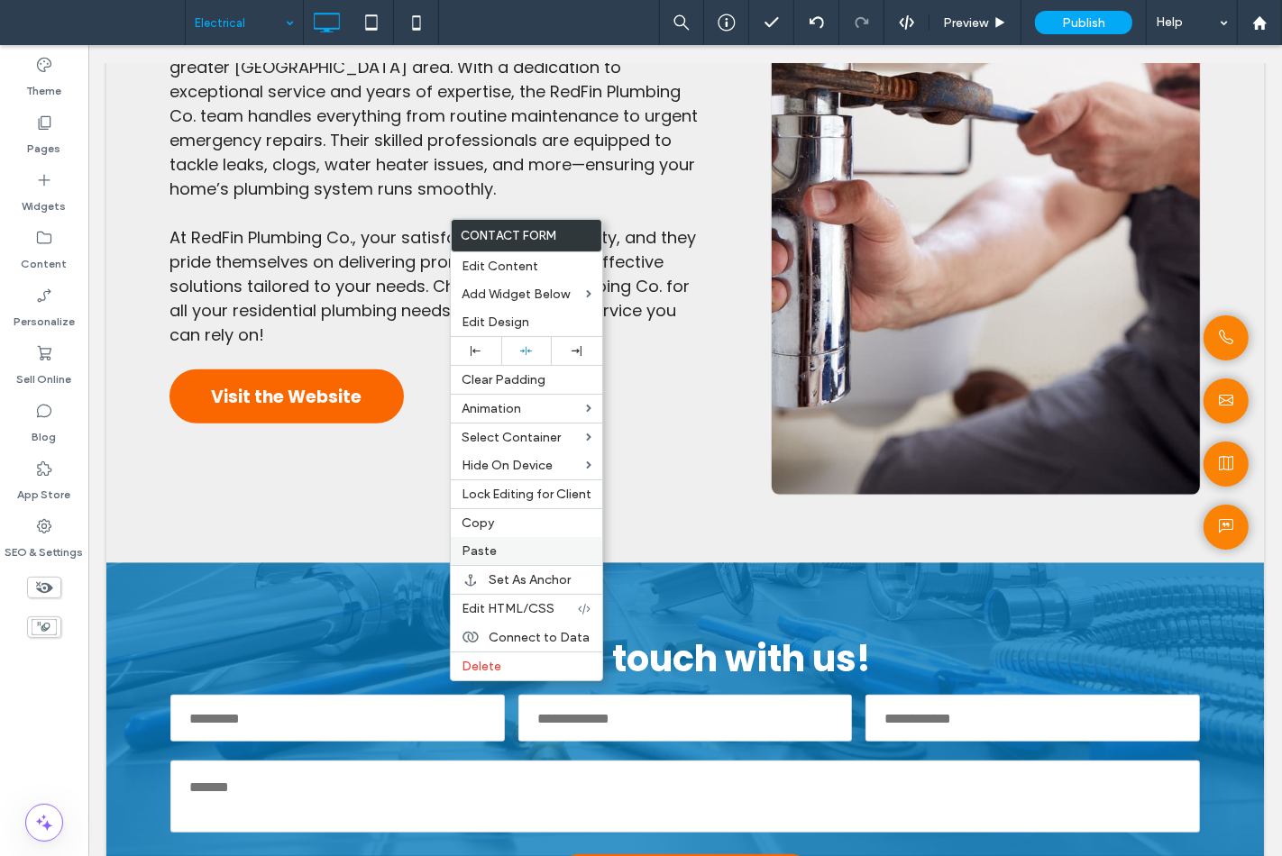
click at [498, 552] on label "Paste" at bounding box center [526, 550] width 130 height 15
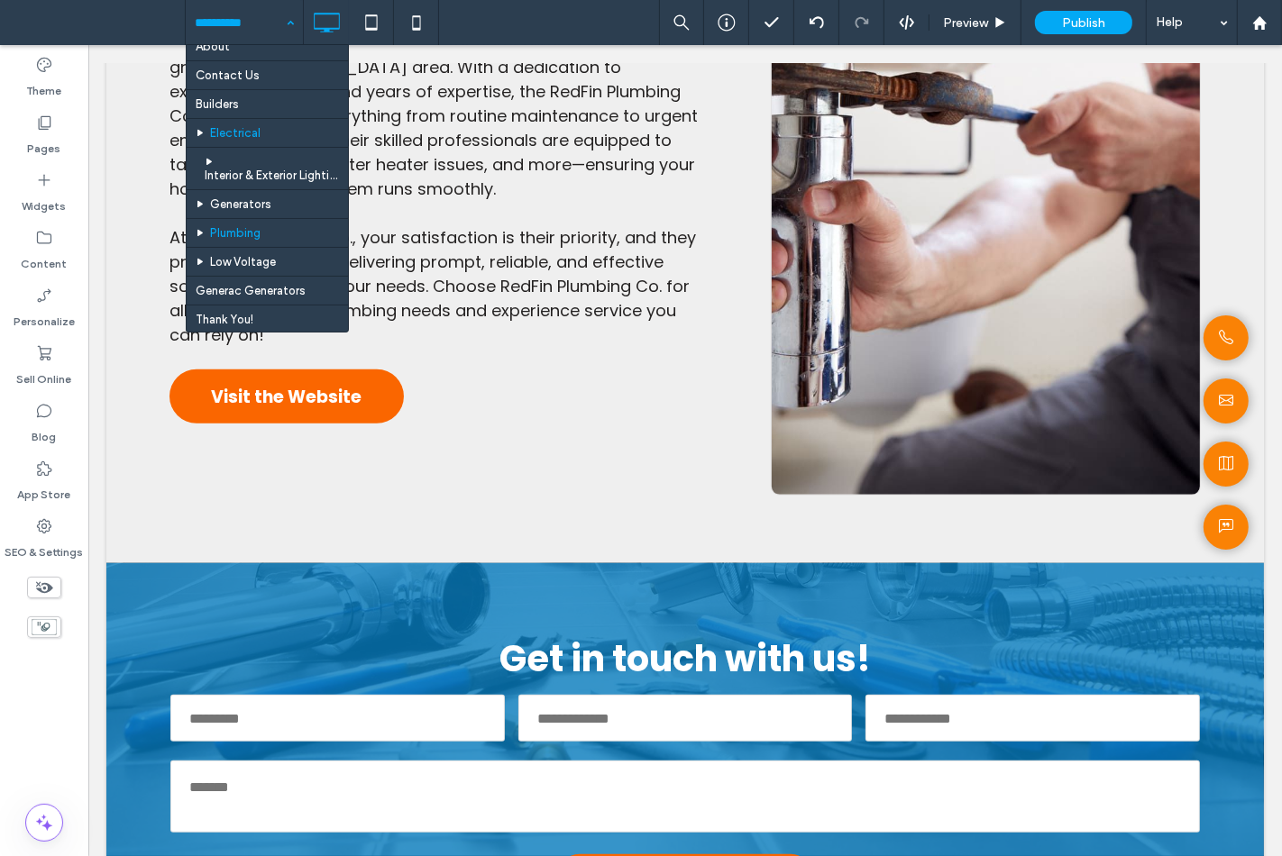
scroll to position [472, 0]
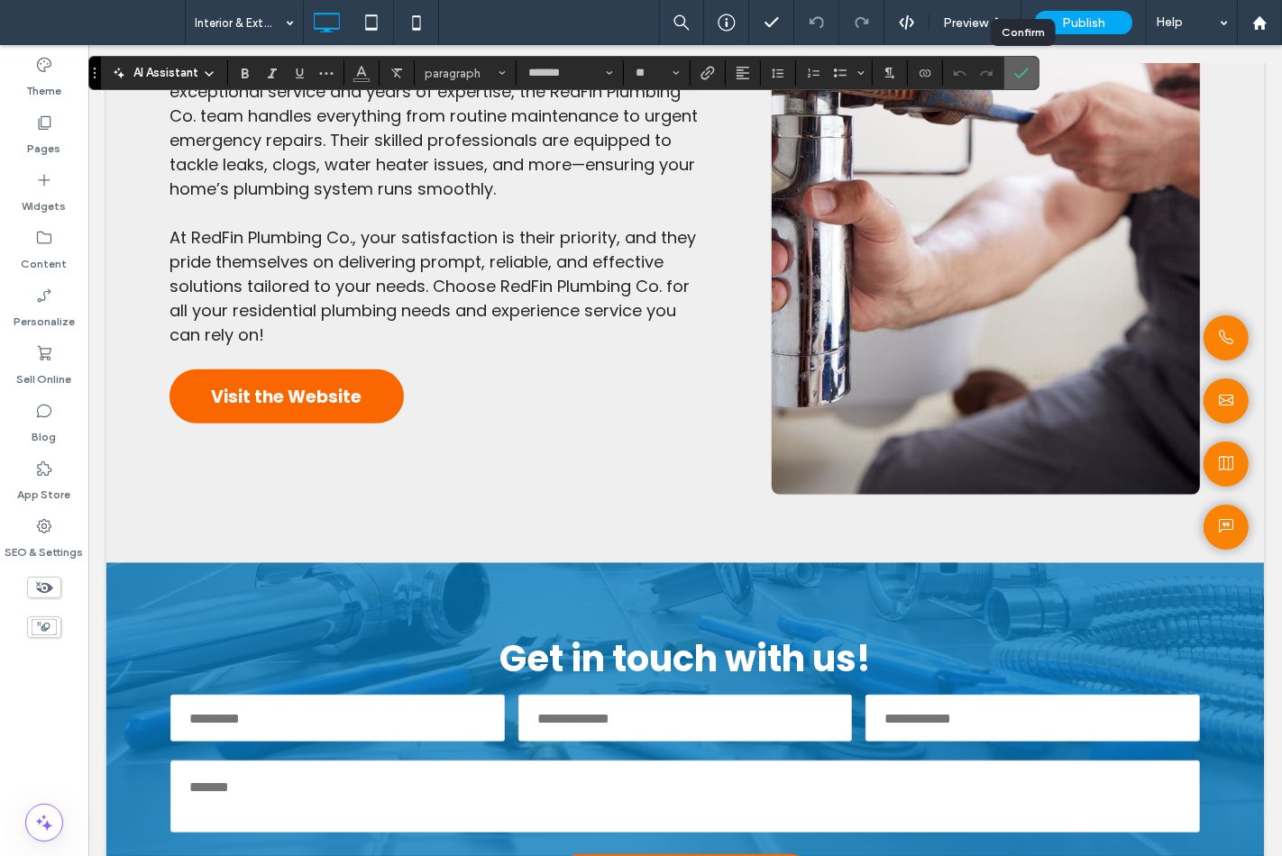
click at [1032, 74] on label "Confirm" at bounding box center [1021, 73] width 27 height 32
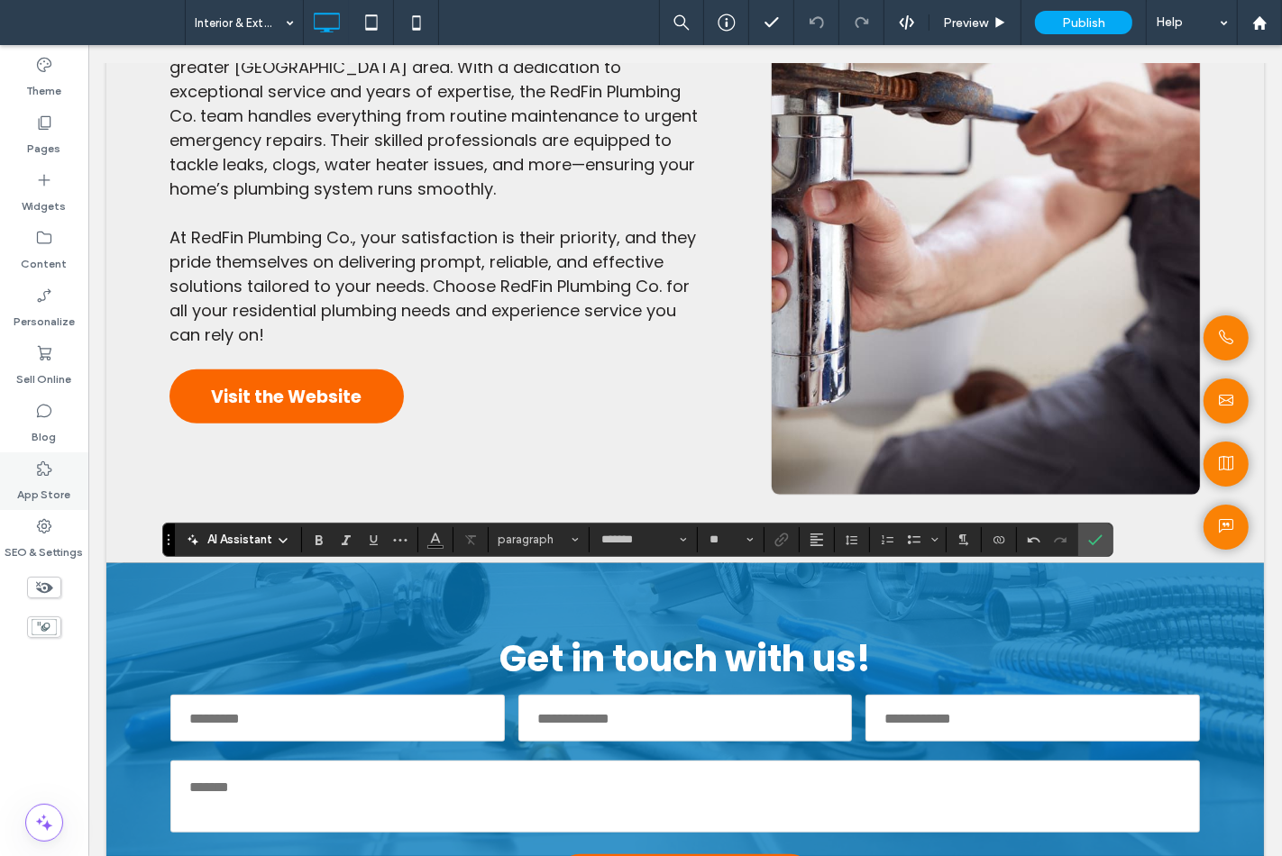
type input "**"
click at [1094, 538] on icon "Confirm" at bounding box center [1095, 540] width 14 height 14
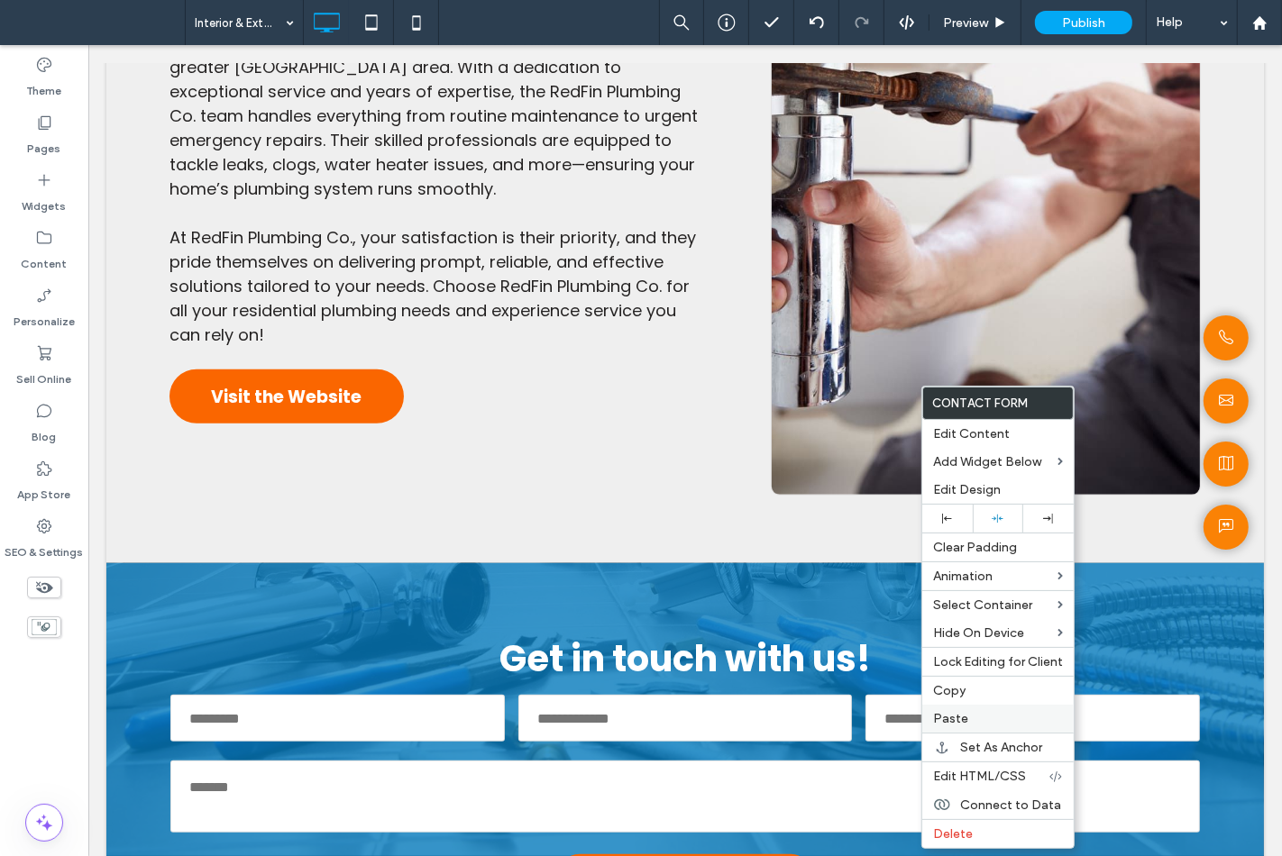
click at [959, 717] on span "Paste" at bounding box center [950, 718] width 35 height 15
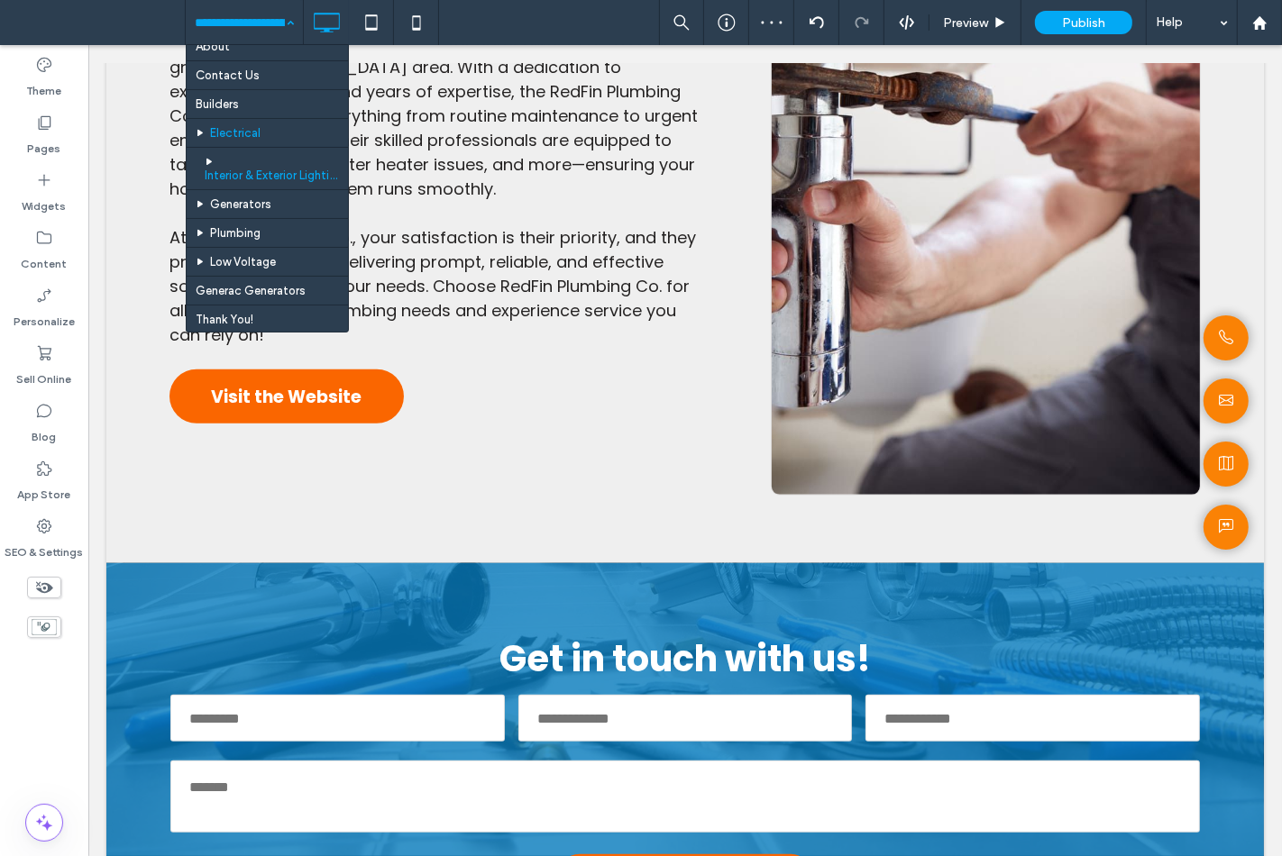
scroll to position [472, 0]
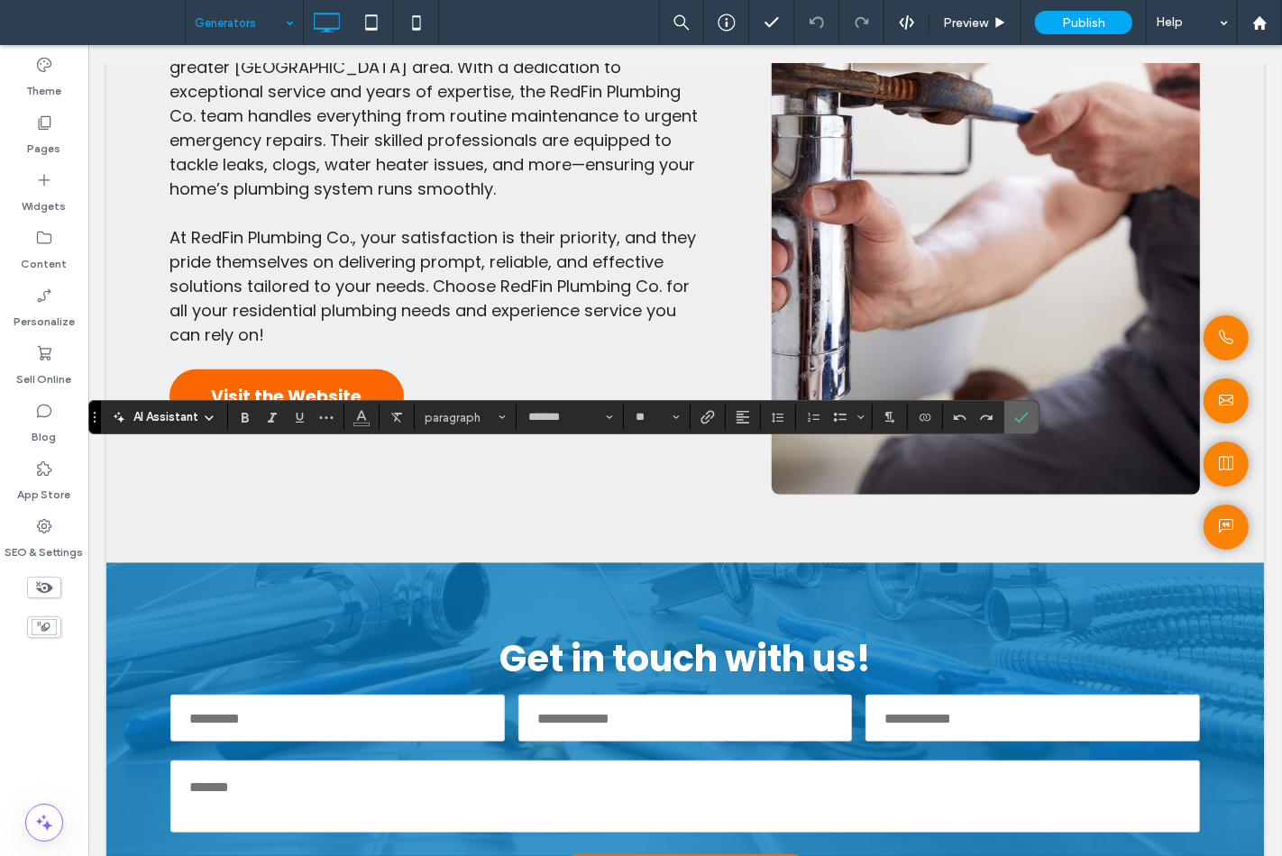
click at [1018, 404] on span "Confirm" at bounding box center [1018, 417] width 8 height 32
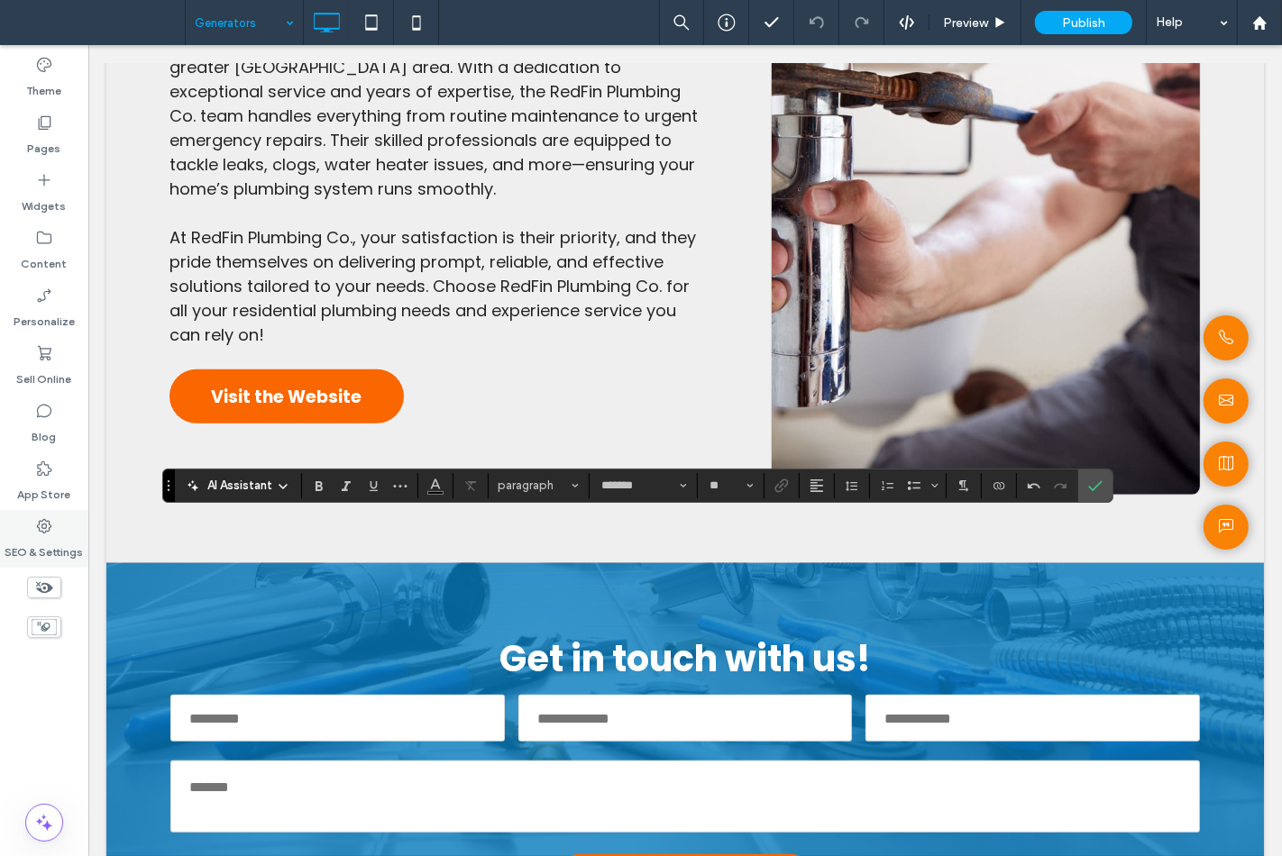
type input "**"
click at [1091, 487] on icon "Confirm" at bounding box center [1095, 486] width 14 height 14
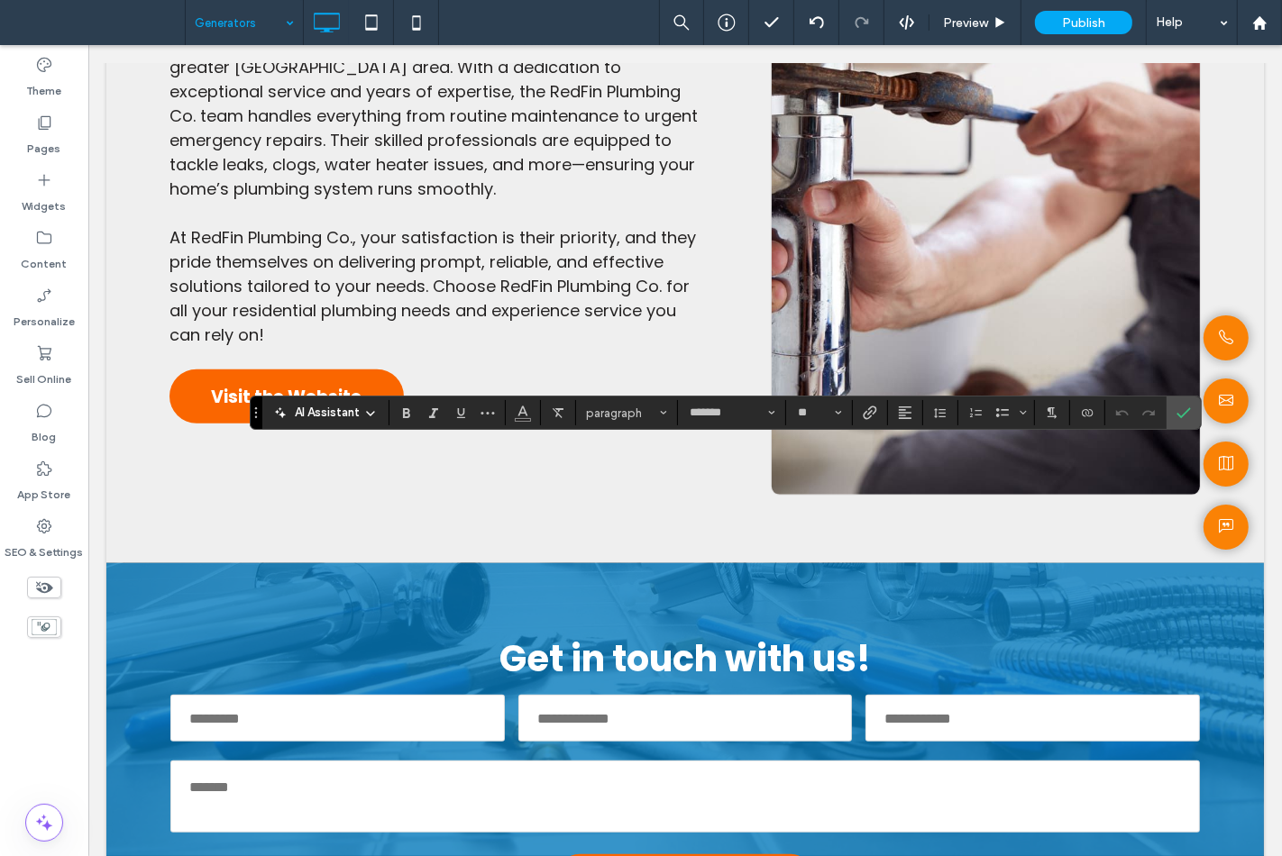
type input "**"
click at [1184, 409] on icon "Confirm" at bounding box center [1183, 413] width 14 height 14
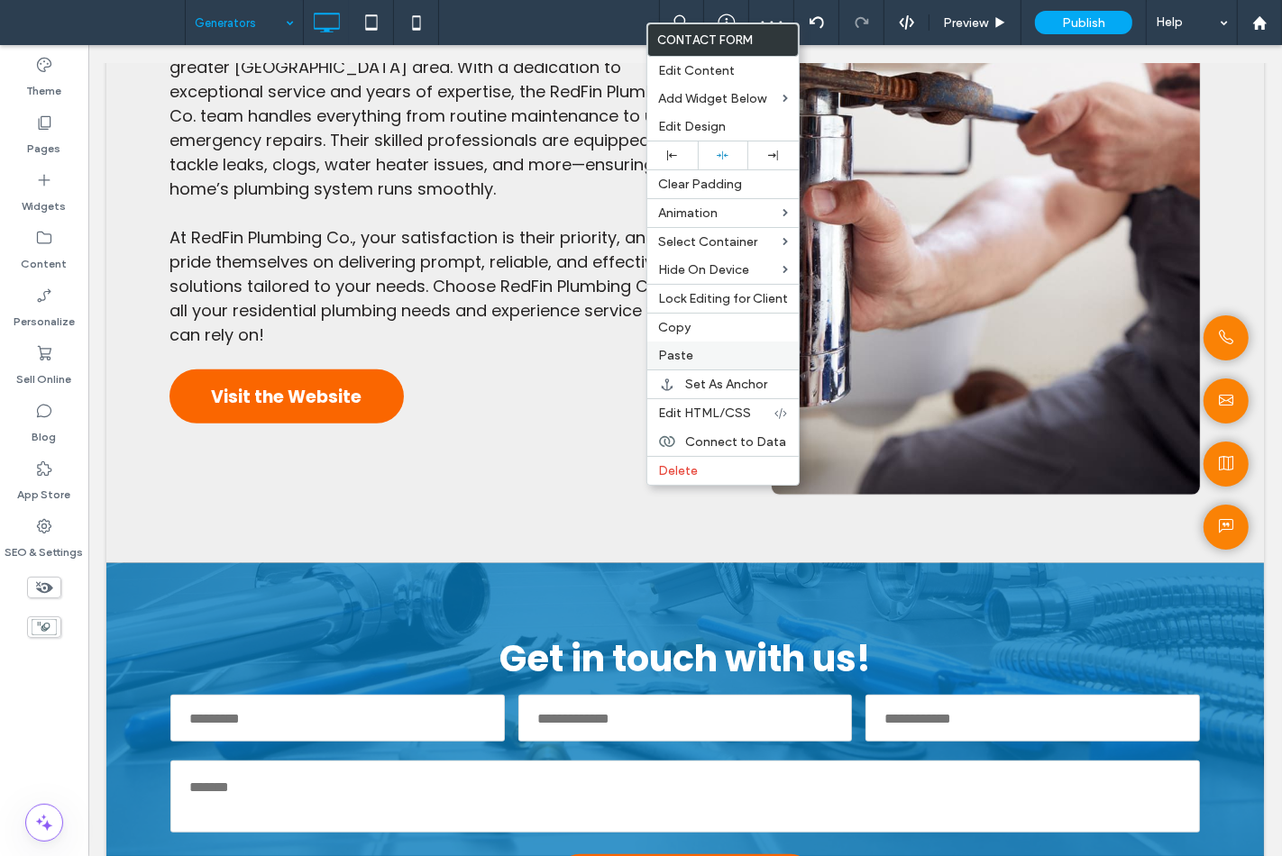
click at [685, 361] on span "Paste" at bounding box center [675, 355] width 35 height 15
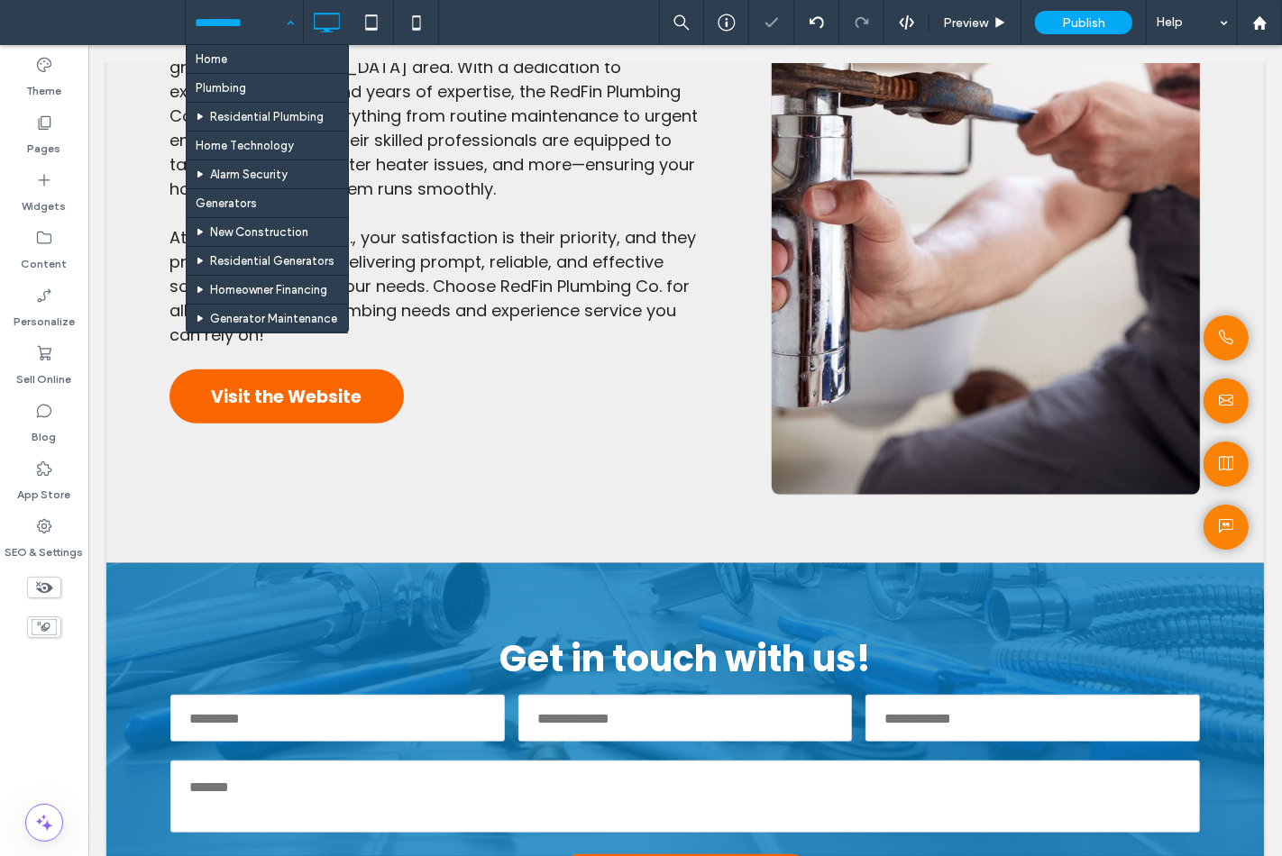
drag, startPoint x: 252, startPoint y: 13, endPoint x: 252, endPoint y: 34, distance: 21.6
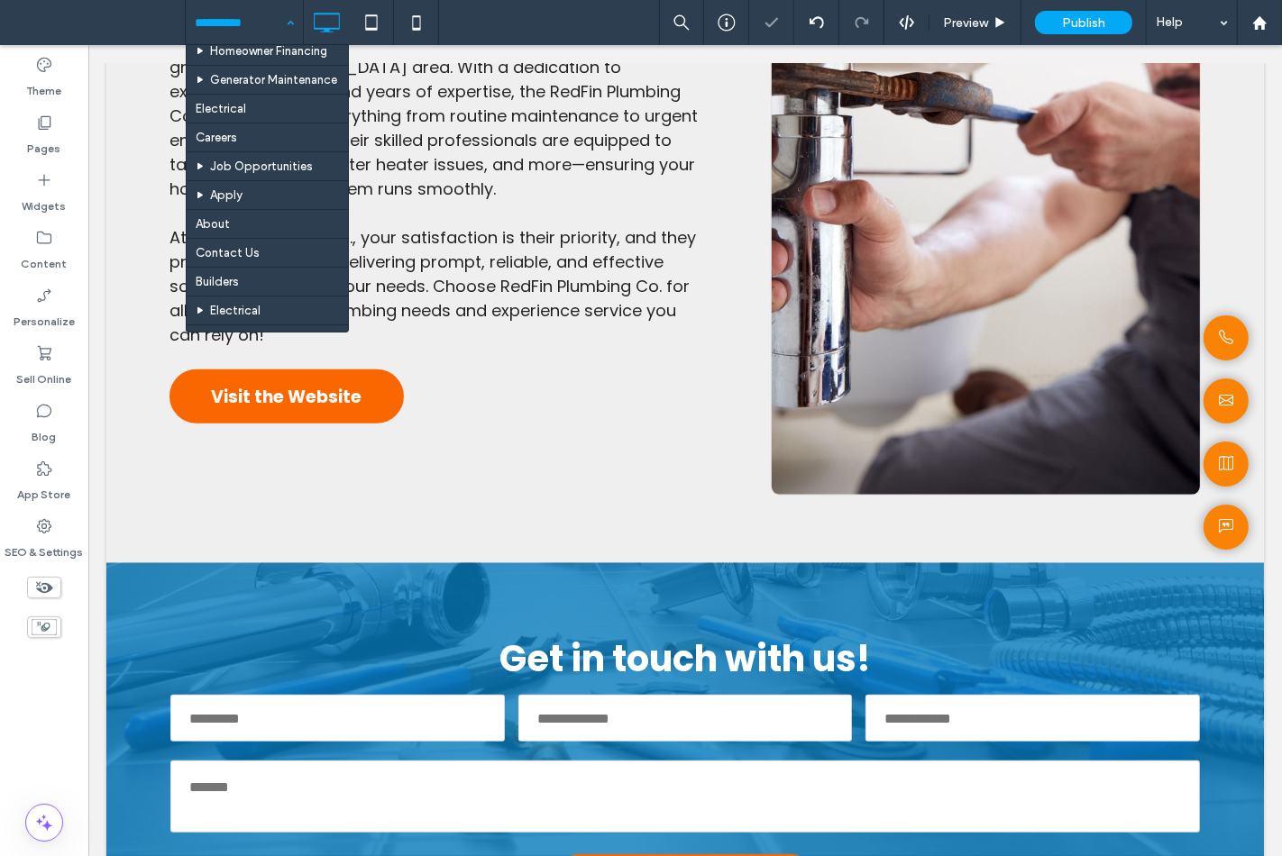
scroll to position [472, 0]
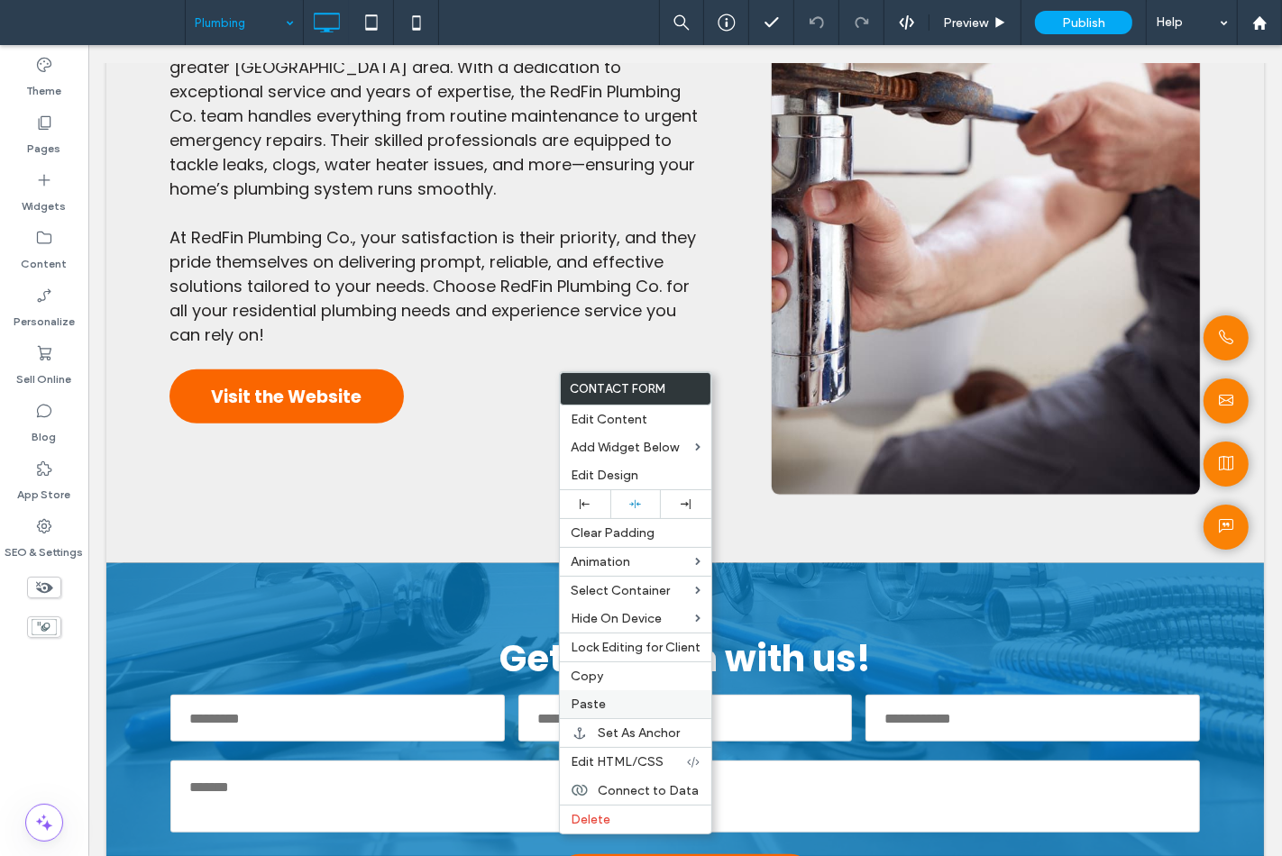
click at [613, 692] on div "Paste" at bounding box center [635, 704] width 151 height 28
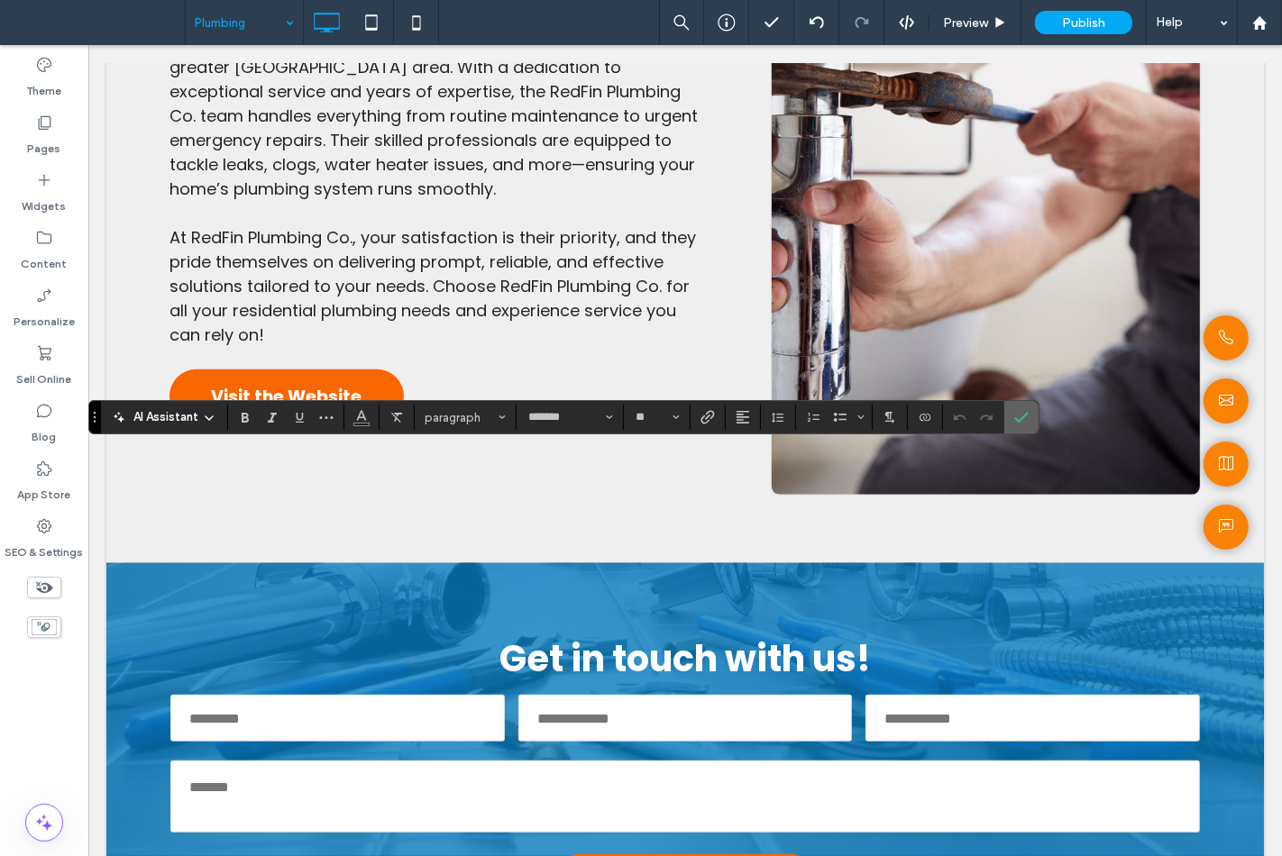
click at [1022, 418] on use "Confirm" at bounding box center [1022, 417] width 14 height 11
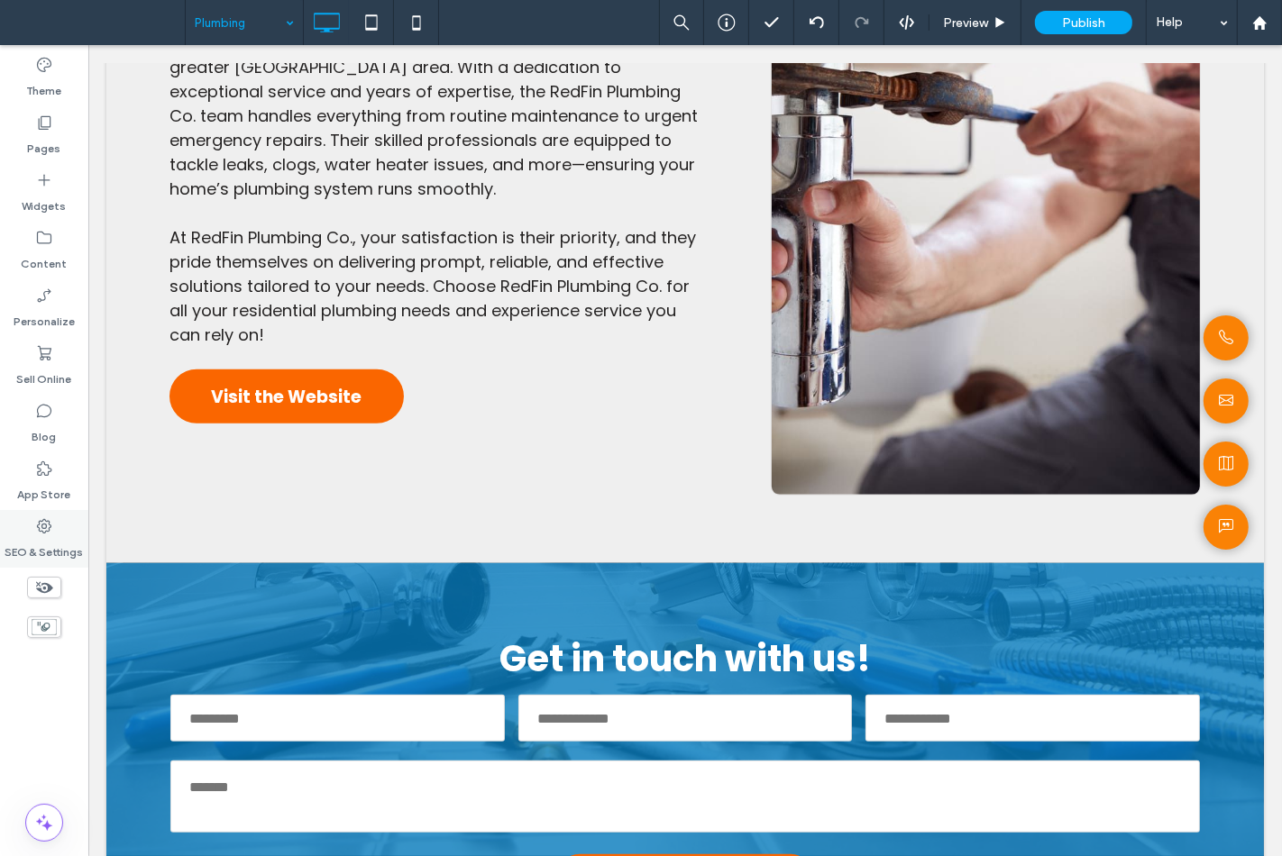
type input "*******"
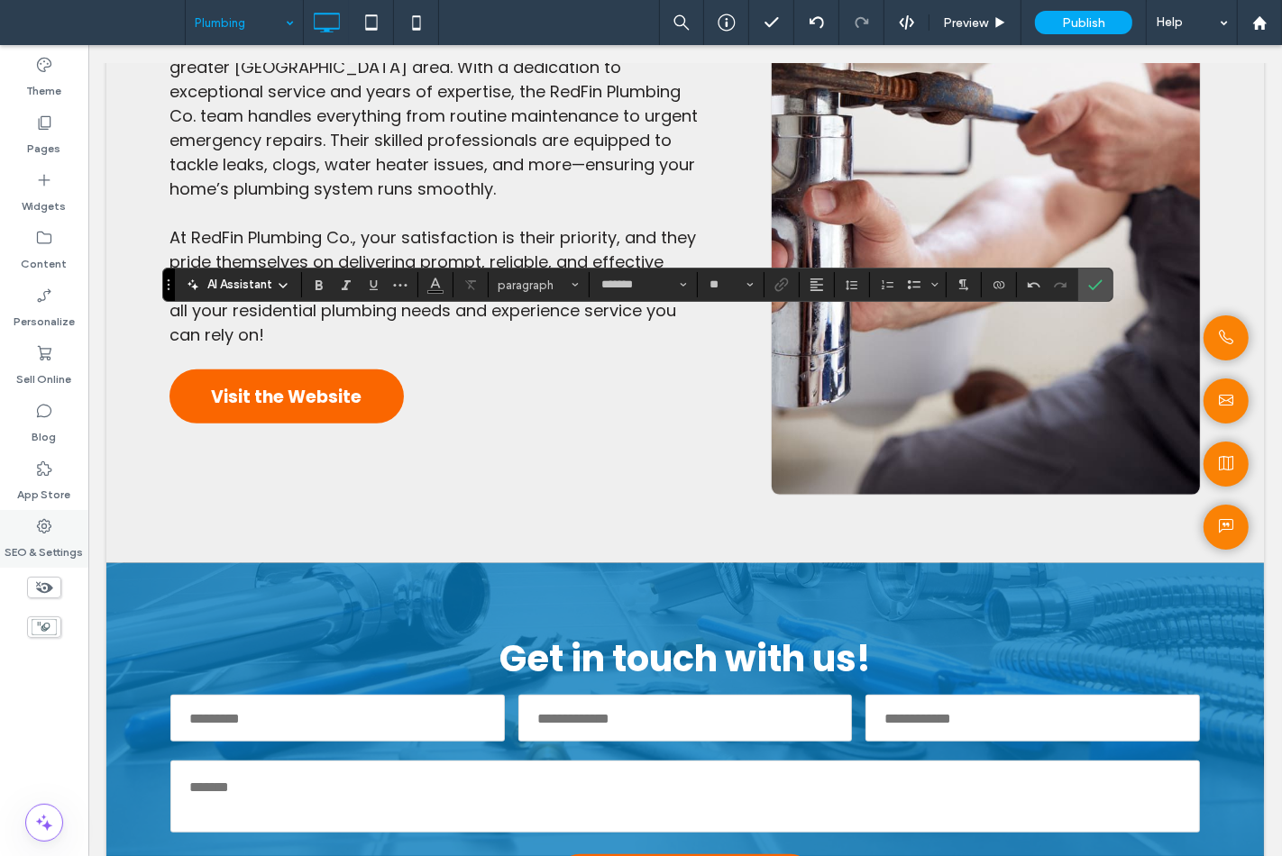
type input "**"
click at [1091, 299] on span "Confirm" at bounding box center [1092, 285] width 8 height 32
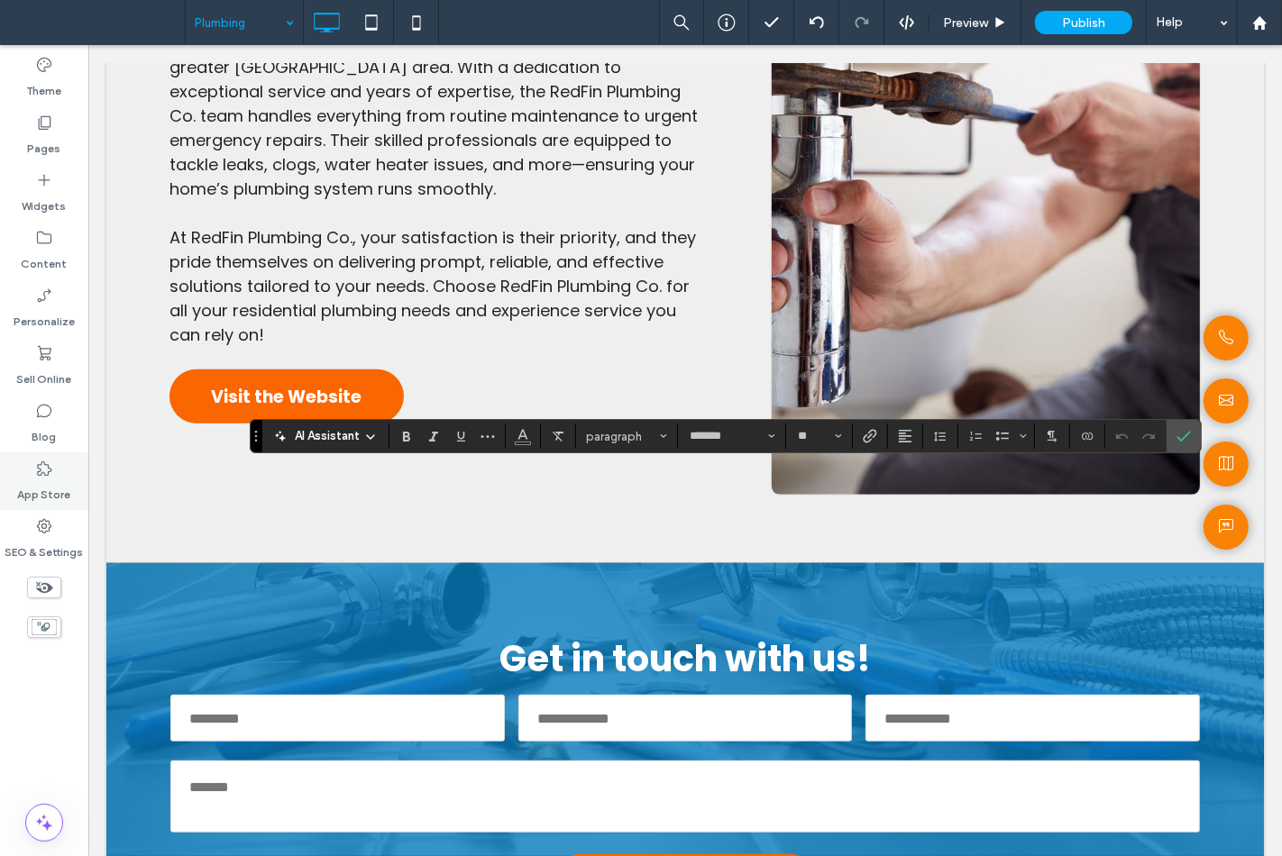
type input "**"
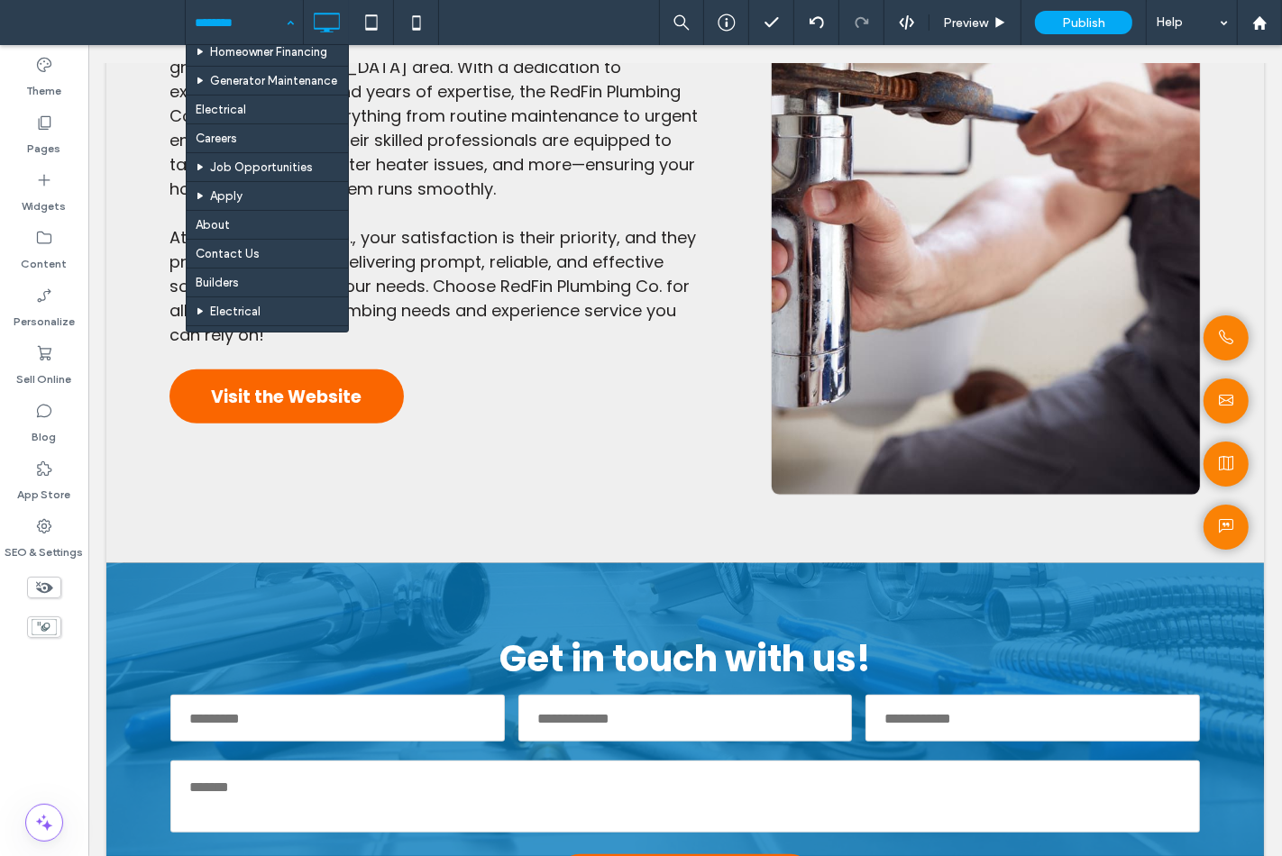
scroll to position [472, 0]
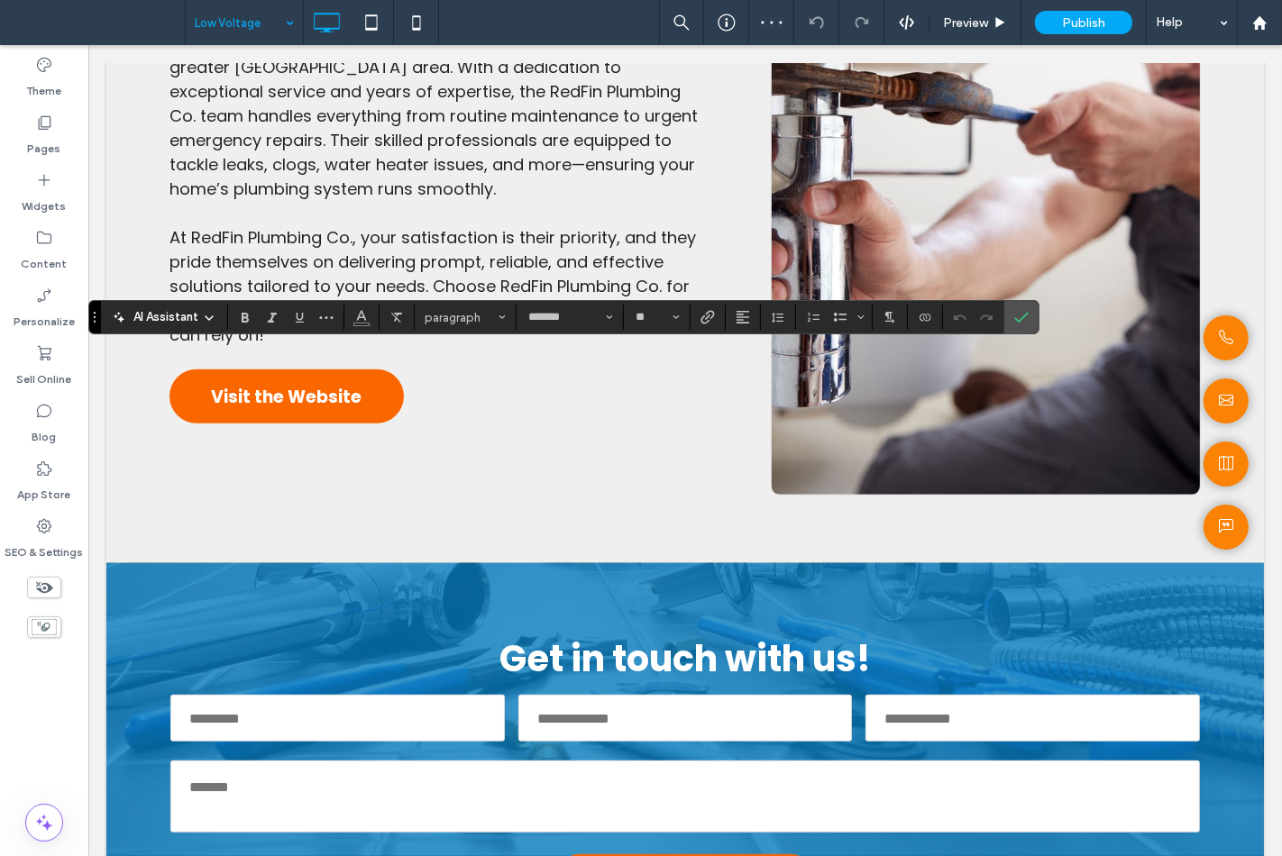
type input "*******"
type input "**"
click at [1028, 323] on icon "Confirm" at bounding box center [1021, 317] width 14 height 14
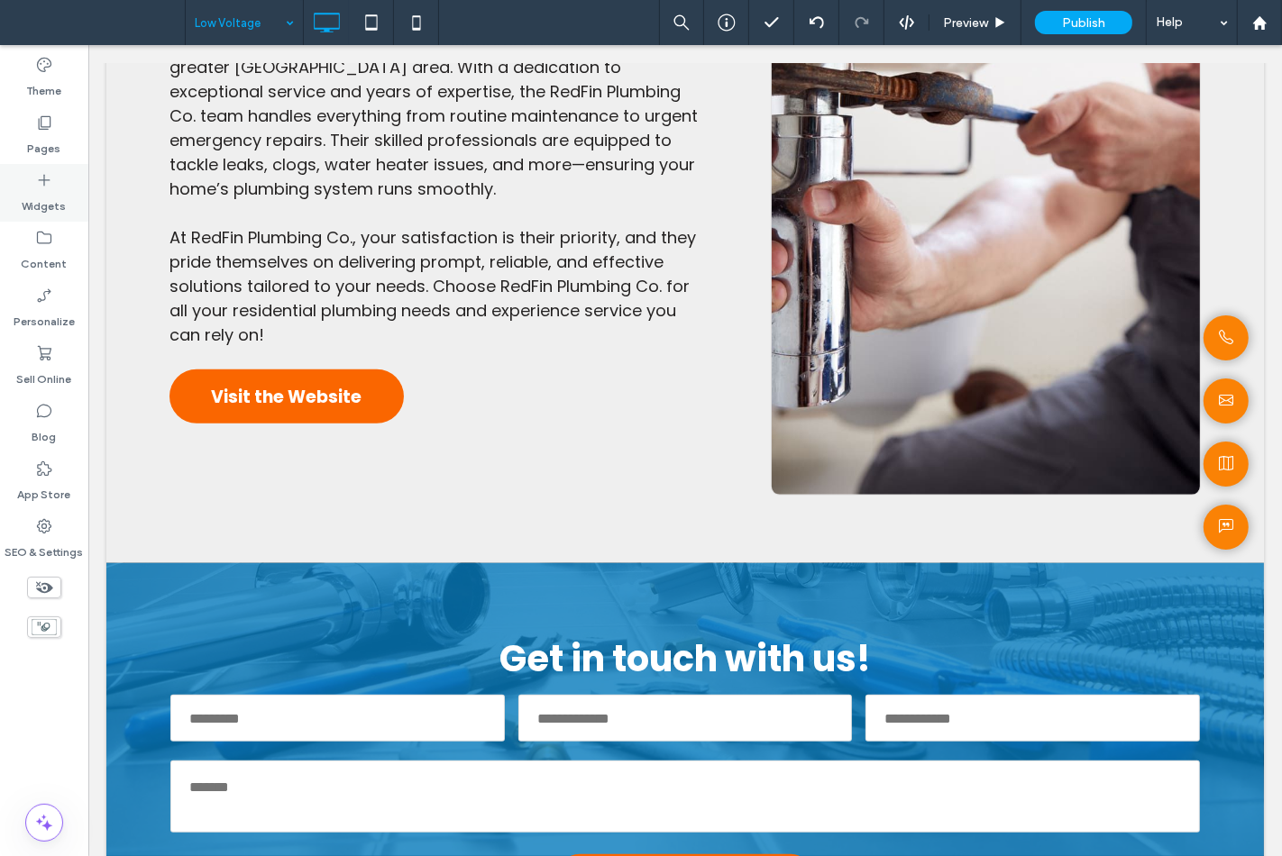
type input "*******"
type input "**"
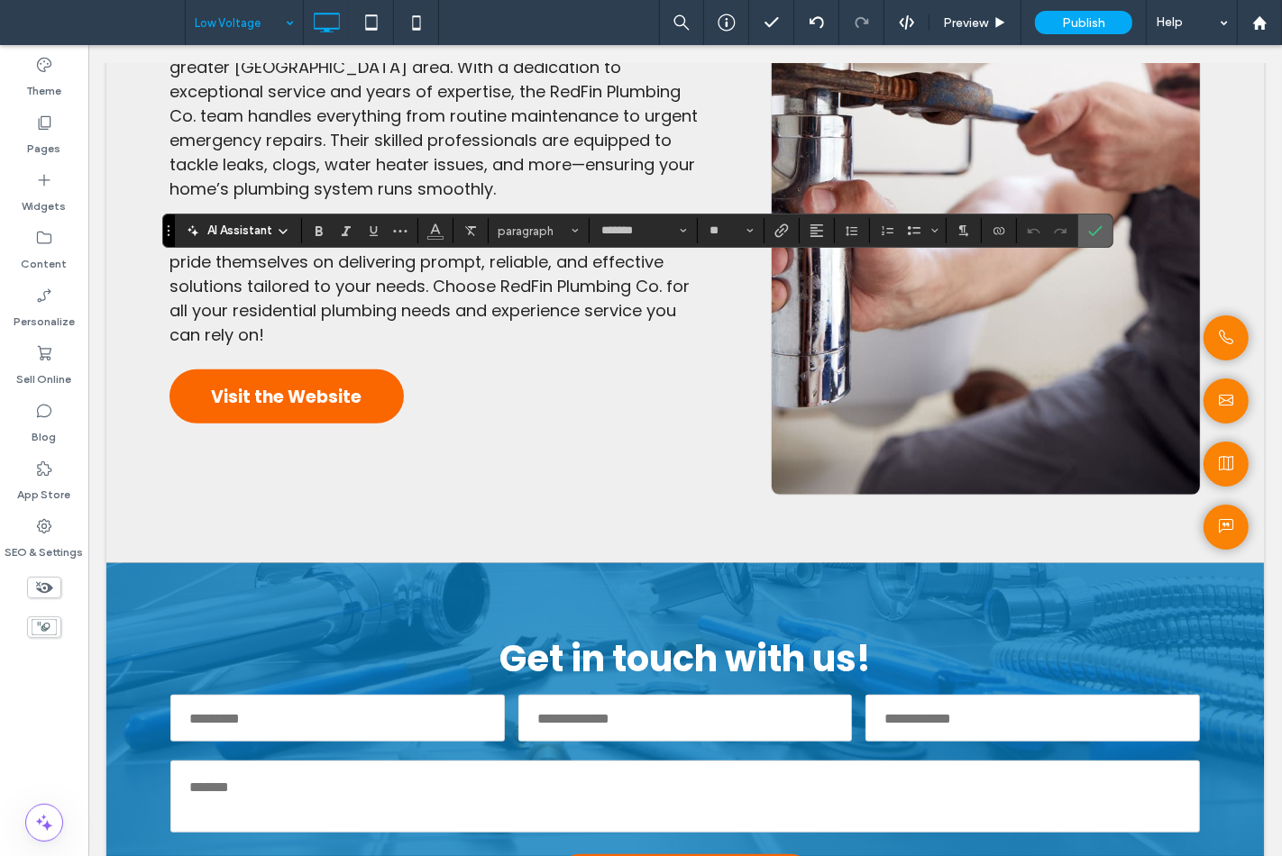
click at [1084, 242] on label "Confirm" at bounding box center [1095, 231] width 27 height 32
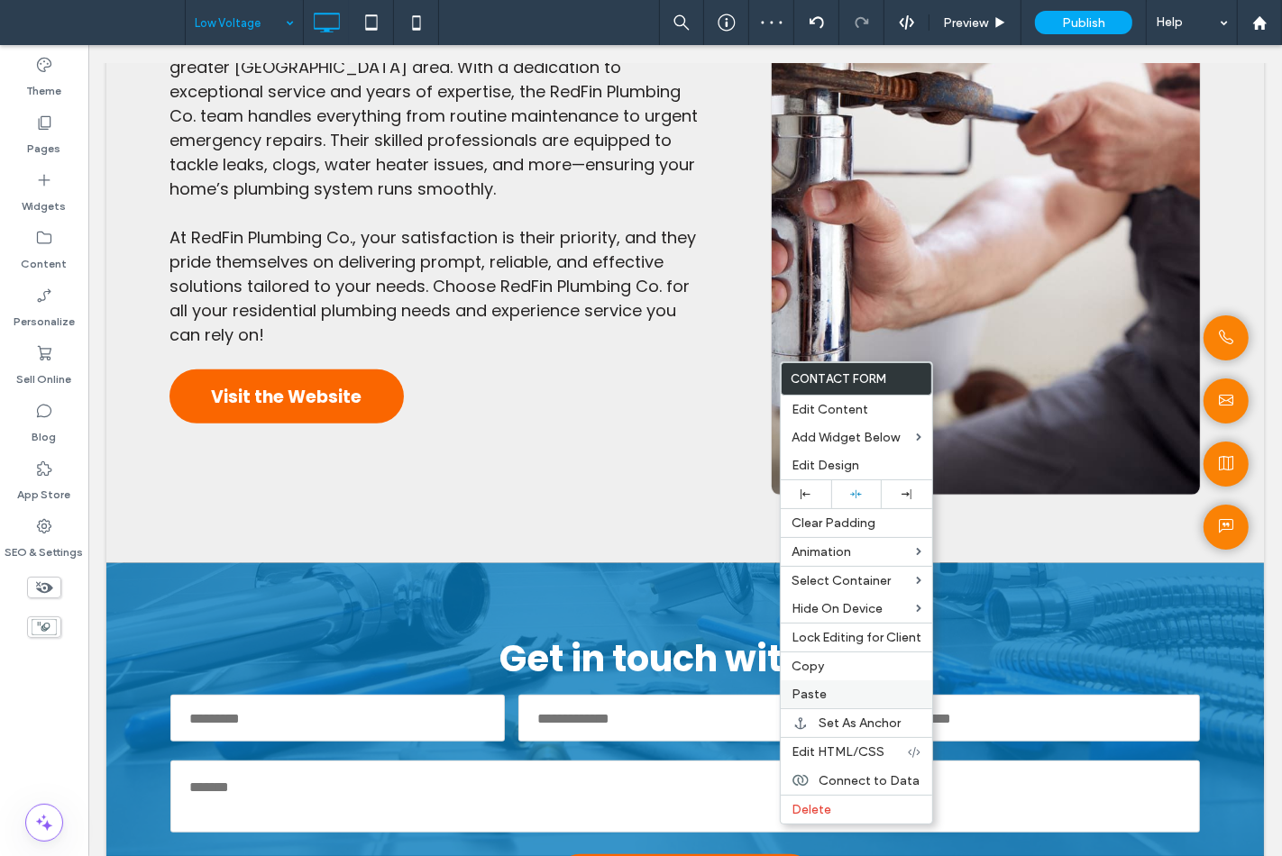
click at [824, 691] on label "Paste" at bounding box center [856, 694] width 130 height 15
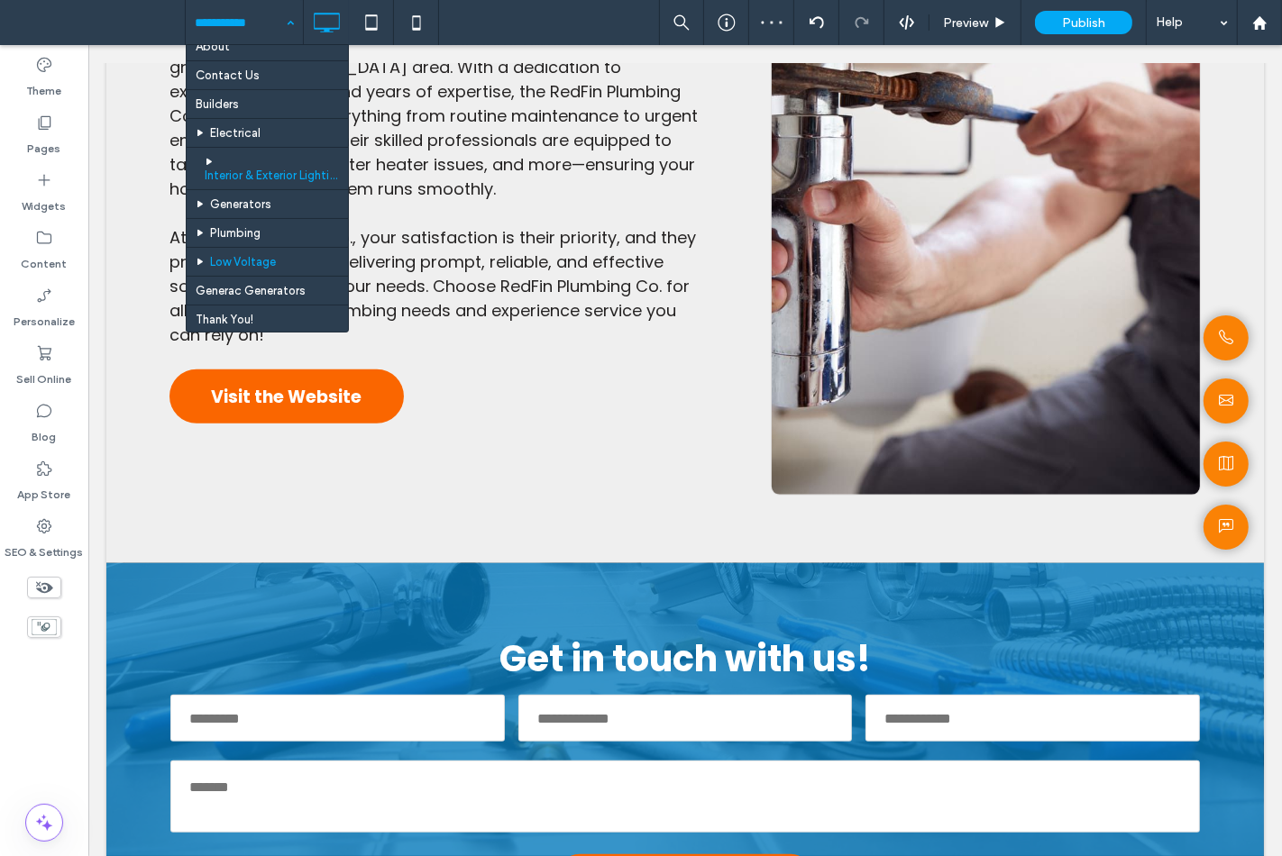
scroll to position [472, 0]
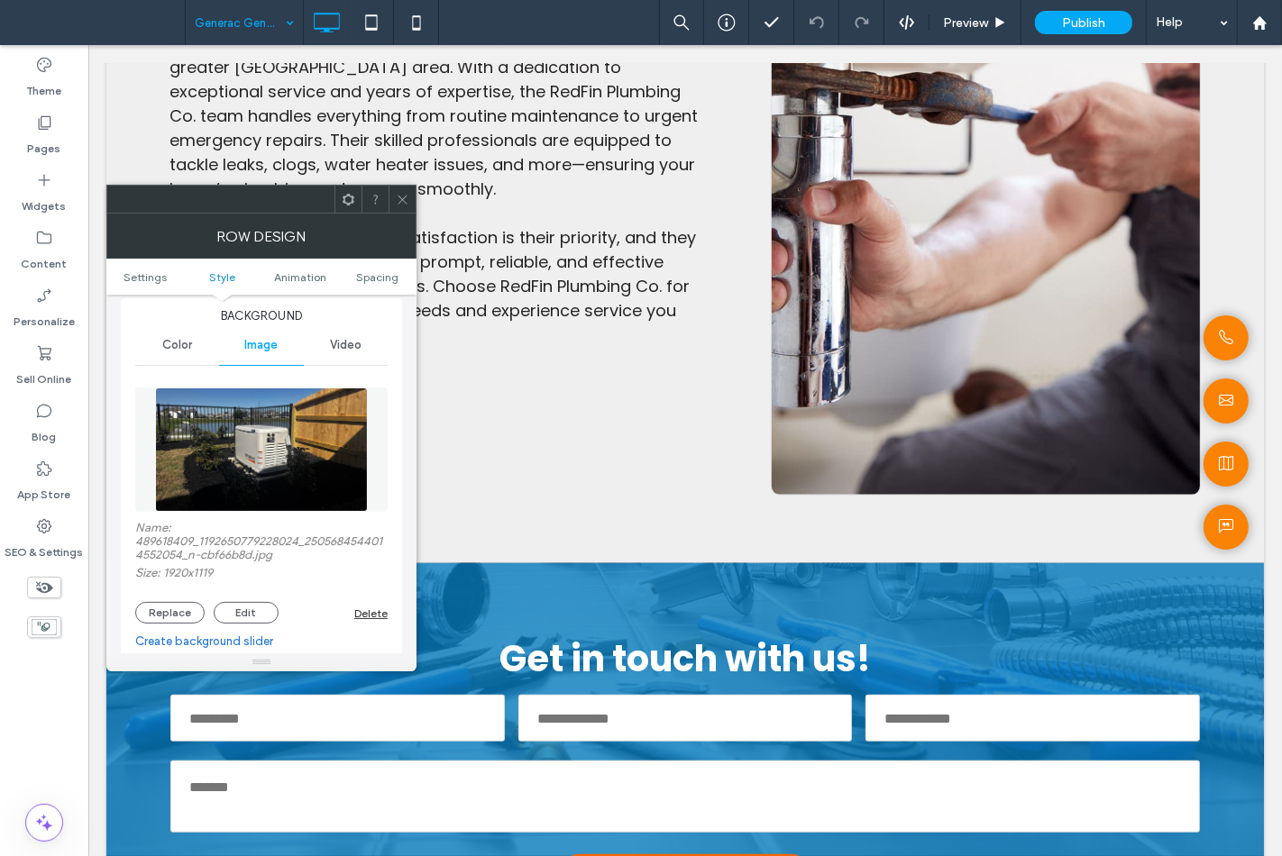
scroll to position [200, 0]
click at [403, 193] on icon at bounding box center [403, 200] width 14 height 14
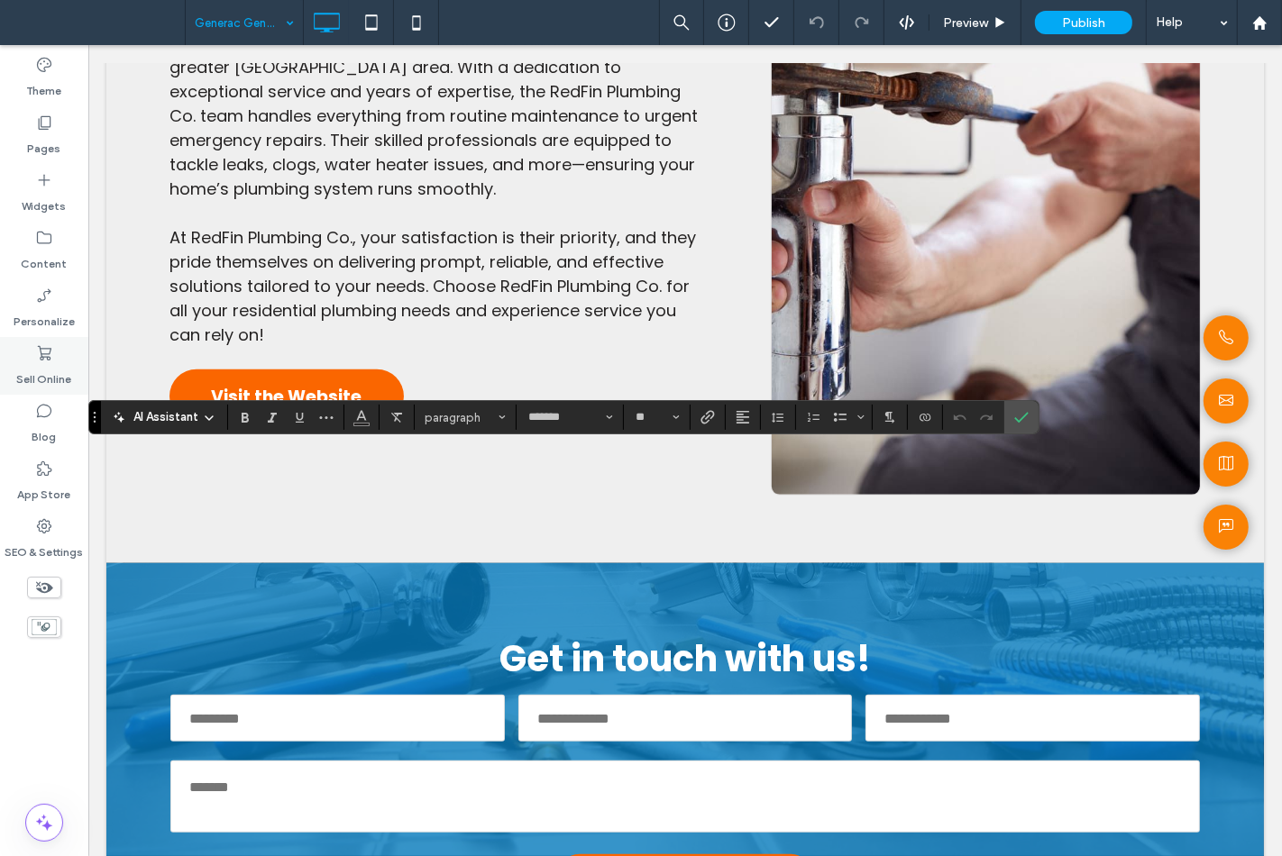
type input "**"
click at [1020, 413] on icon "Confirm" at bounding box center [1021, 417] width 14 height 14
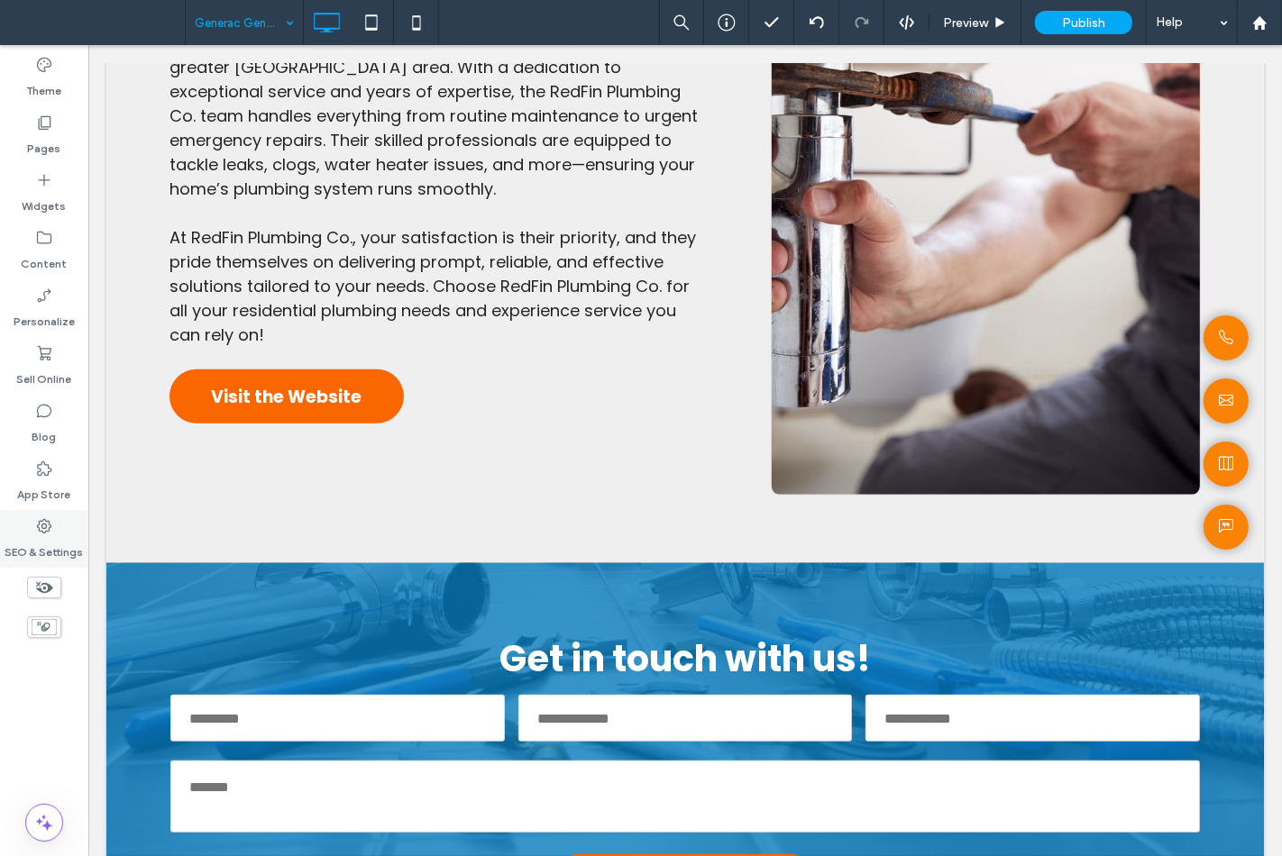
type input "*******"
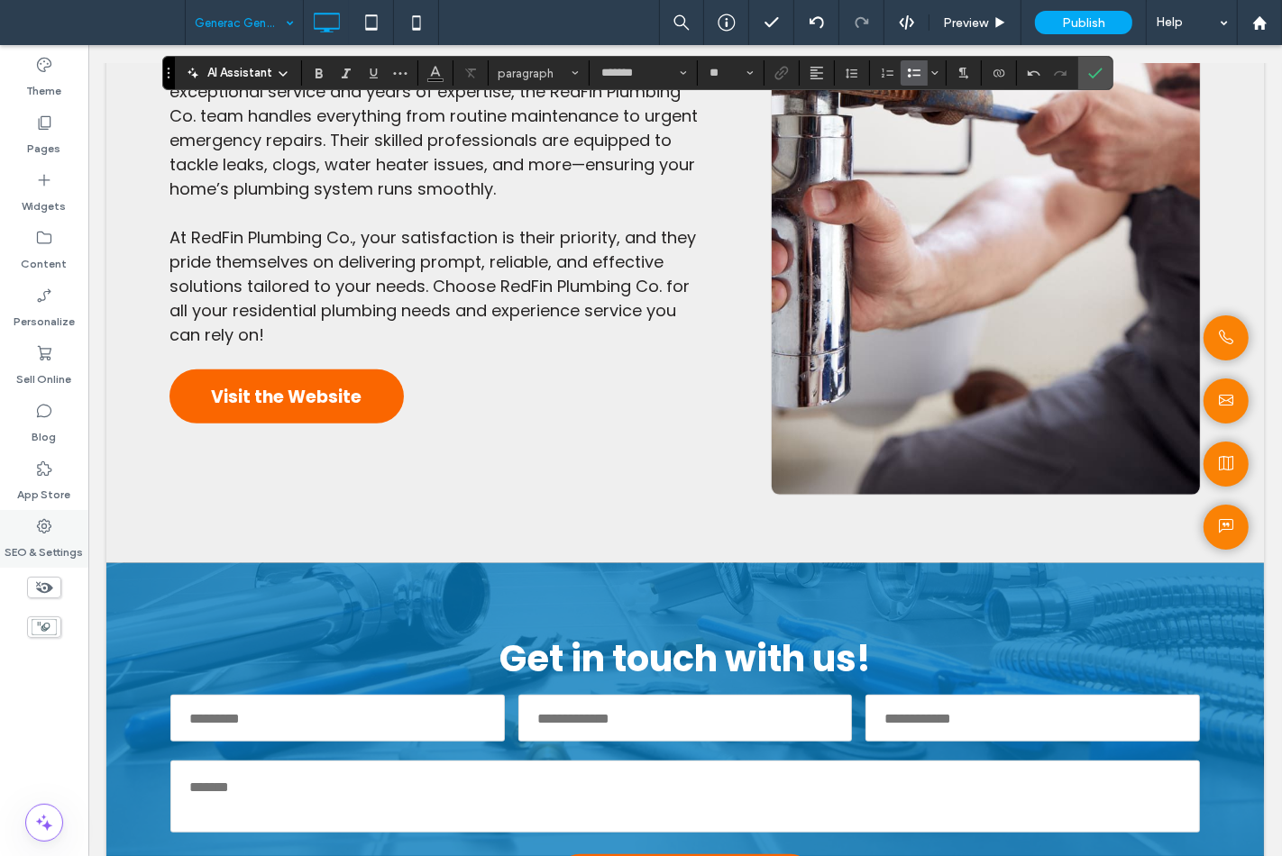
type input "**"
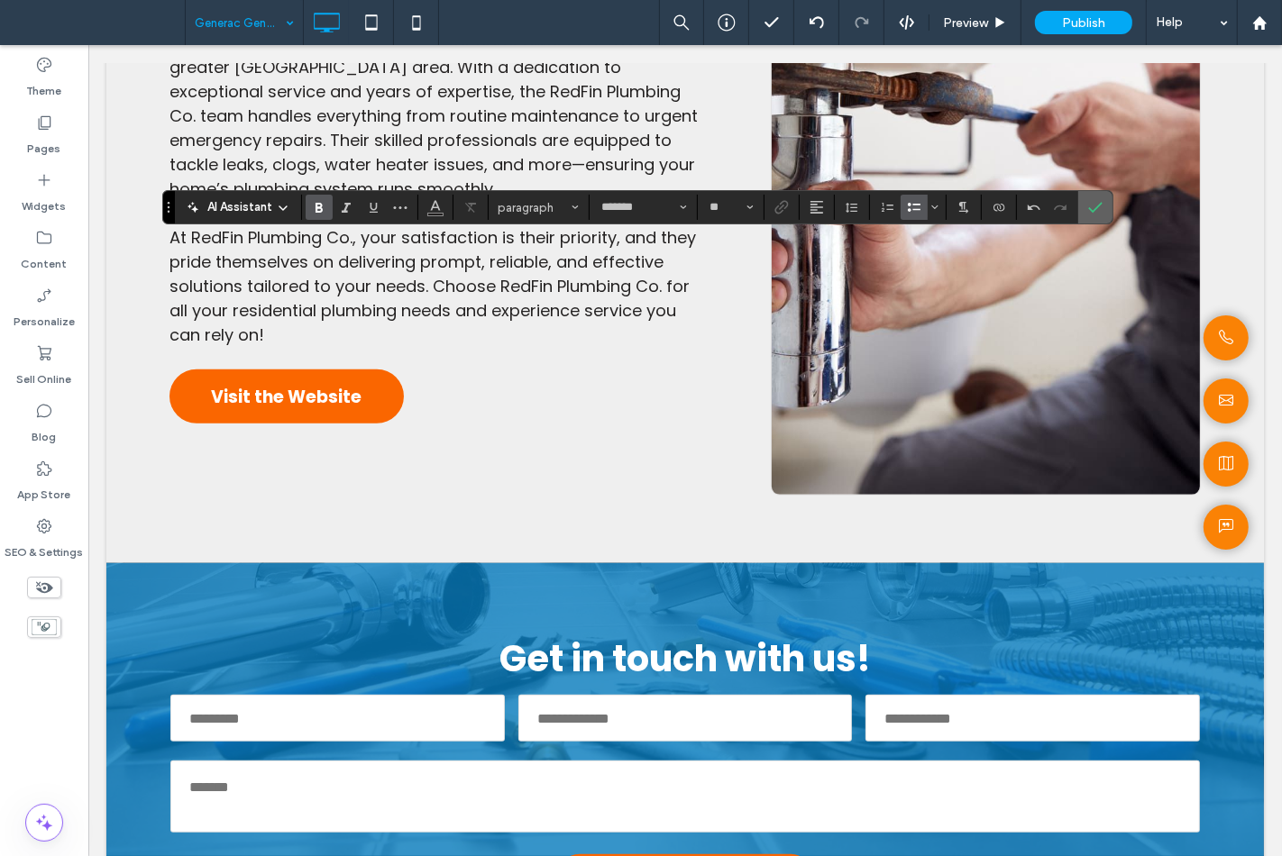
click at [1094, 198] on span "Confirm" at bounding box center [1092, 207] width 8 height 32
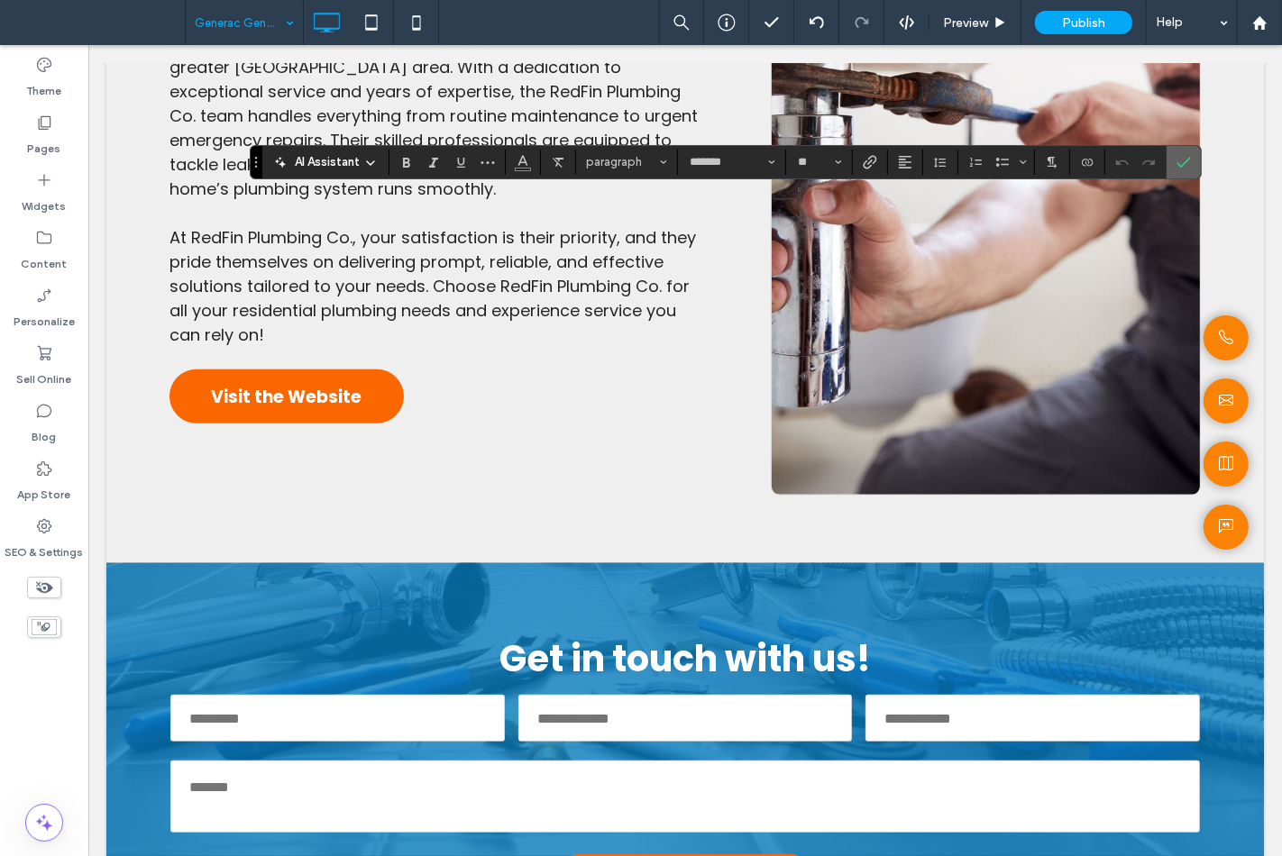
click at [1185, 160] on icon "Confirm" at bounding box center [1183, 162] width 14 height 14
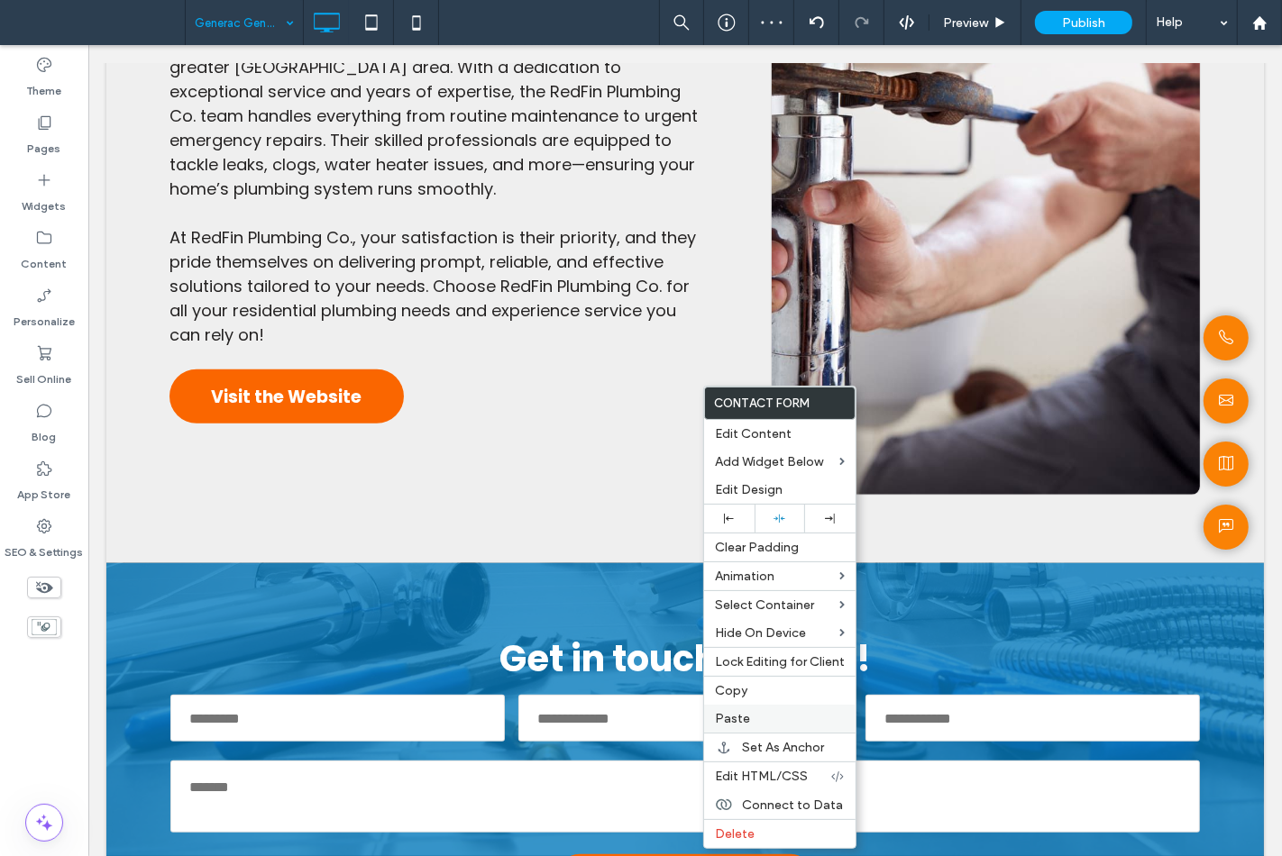
click at [721, 707] on div "Paste" at bounding box center [779, 719] width 151 height 28
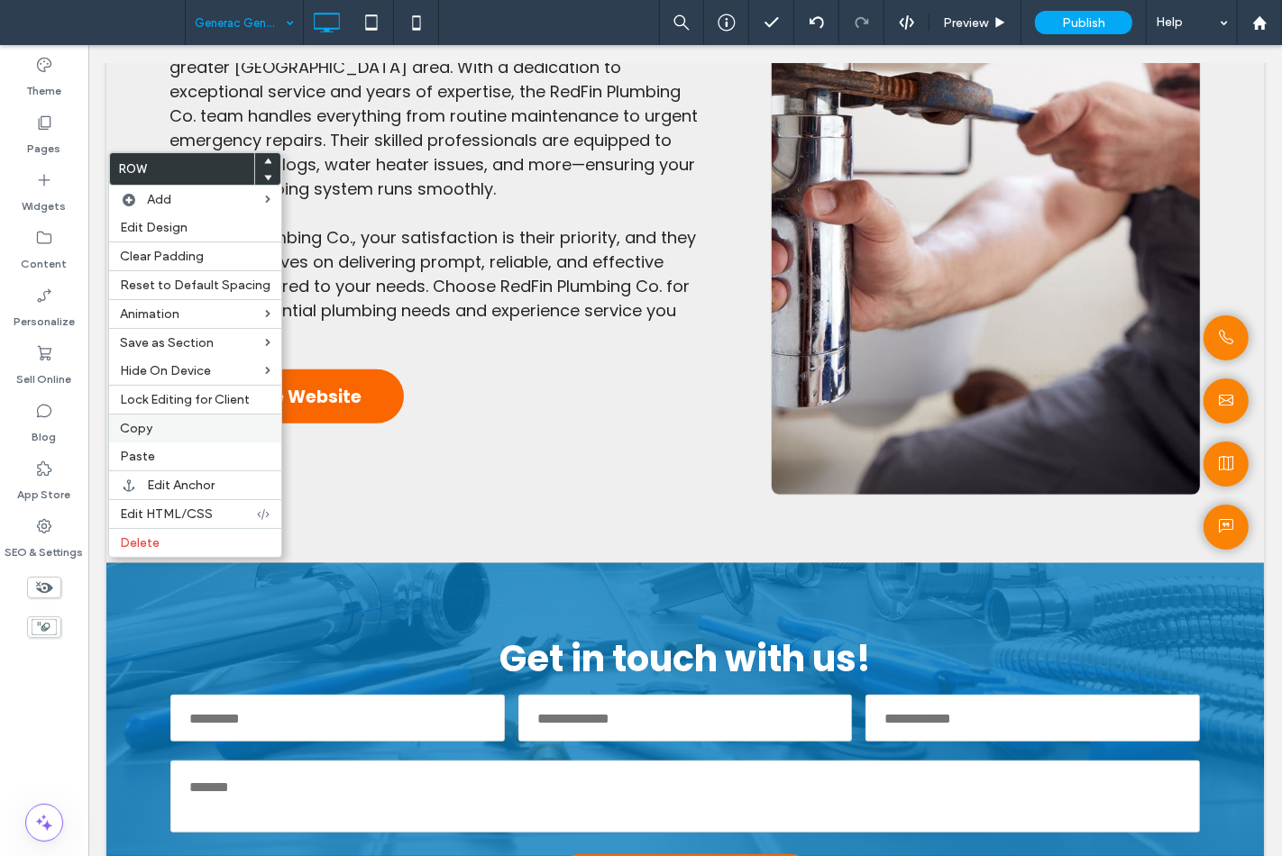
click at [160, 425] on label "Copy" at bounding box center [195, 428] width 151 height 15
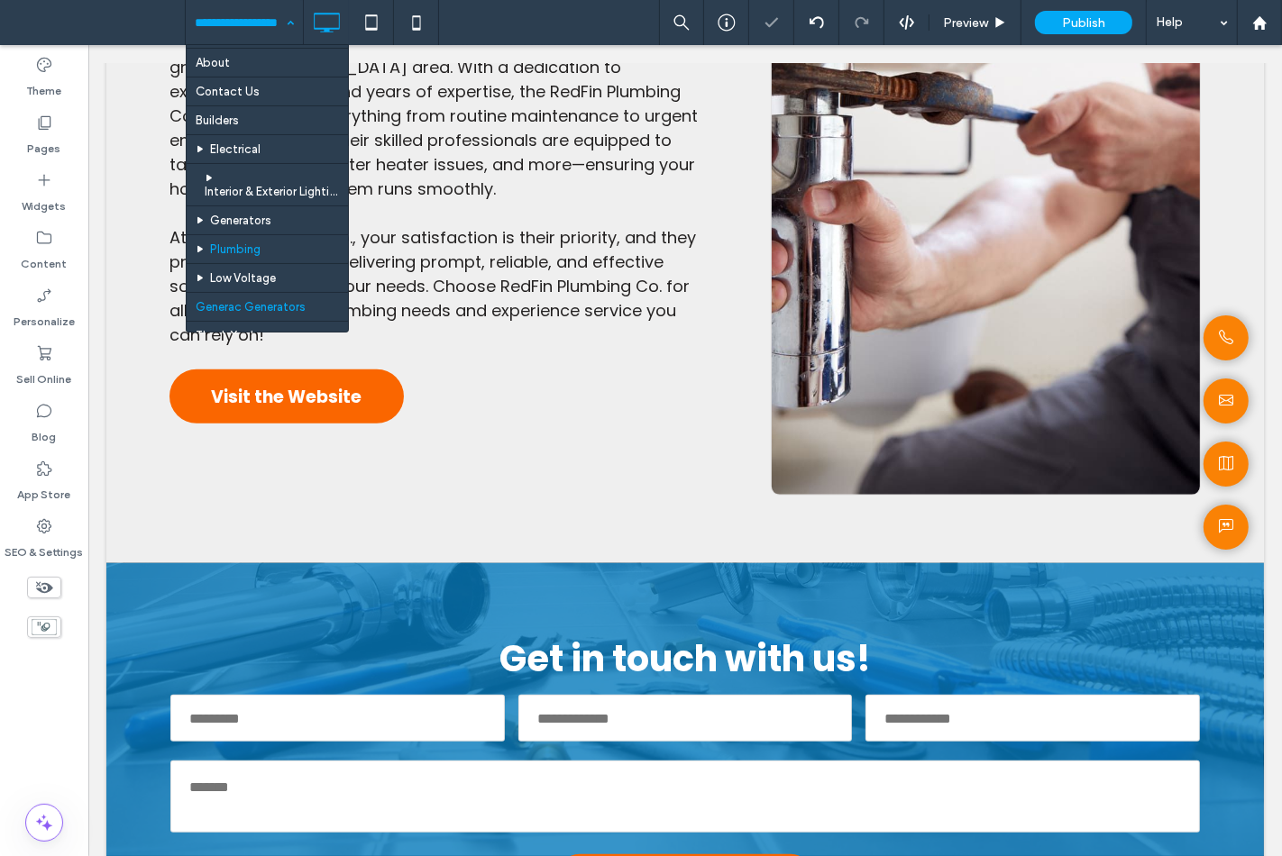
scroll to position [472, 0]
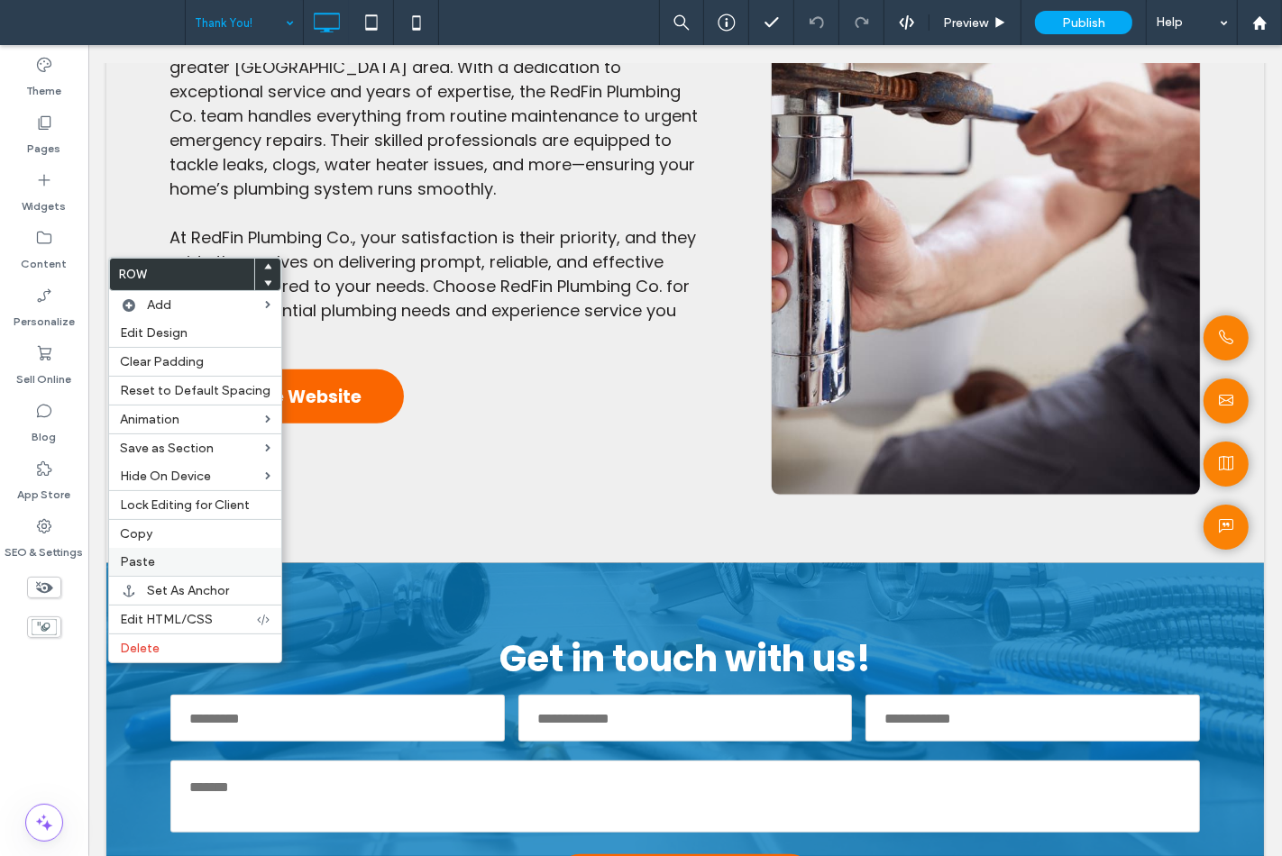
click at [155, 554] on label "Paste" at bounding box center [195, 561] width 151 height 15
click at [264, 284] on icon at bounding box center [267, 282] width 7 height 7
click at [41, 705] on div "Theme Pages Widgets Content Personalize Sell Online Blog App Store SEO & Settin…" at bounding box center [44, 450] width 88 height 811
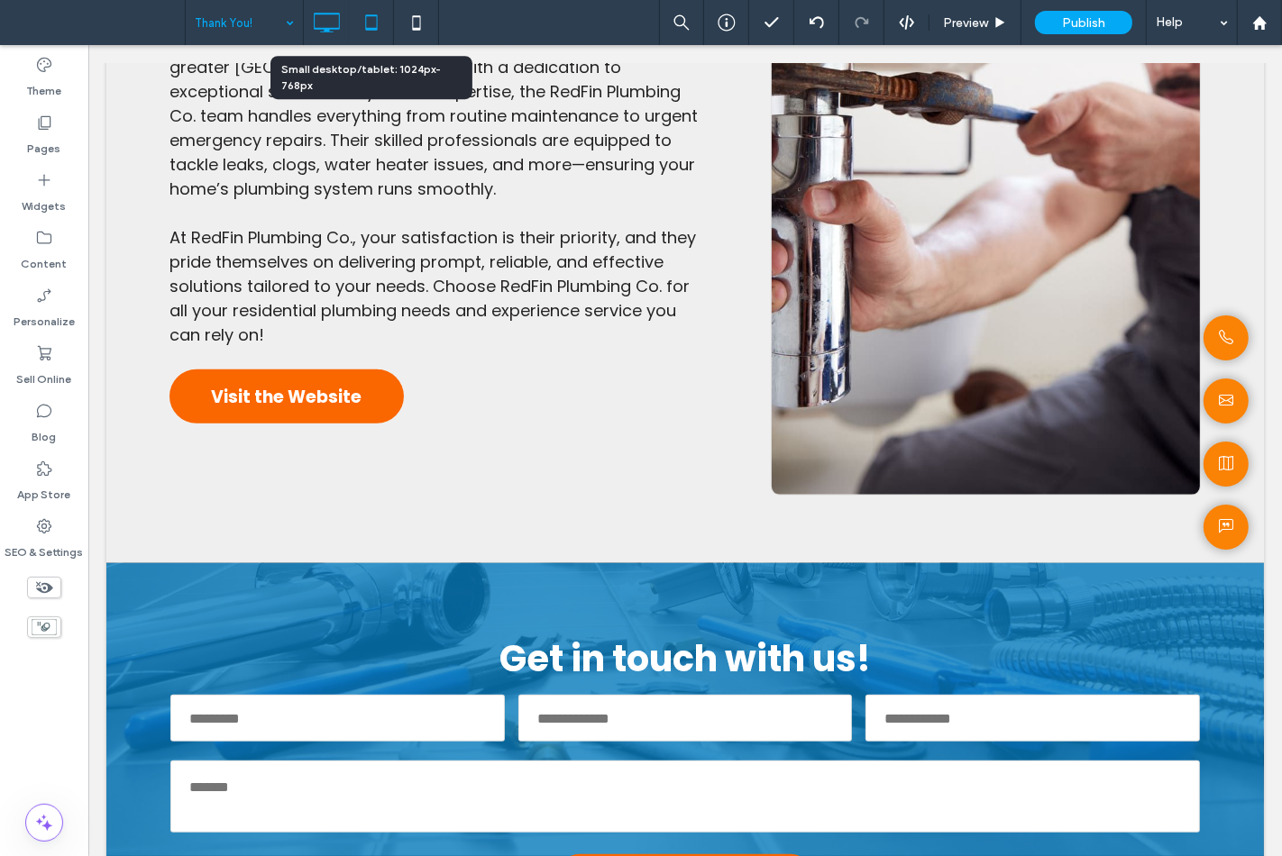
click at [376, 19] on use at bounding box center [371, 21] width 12 height 15
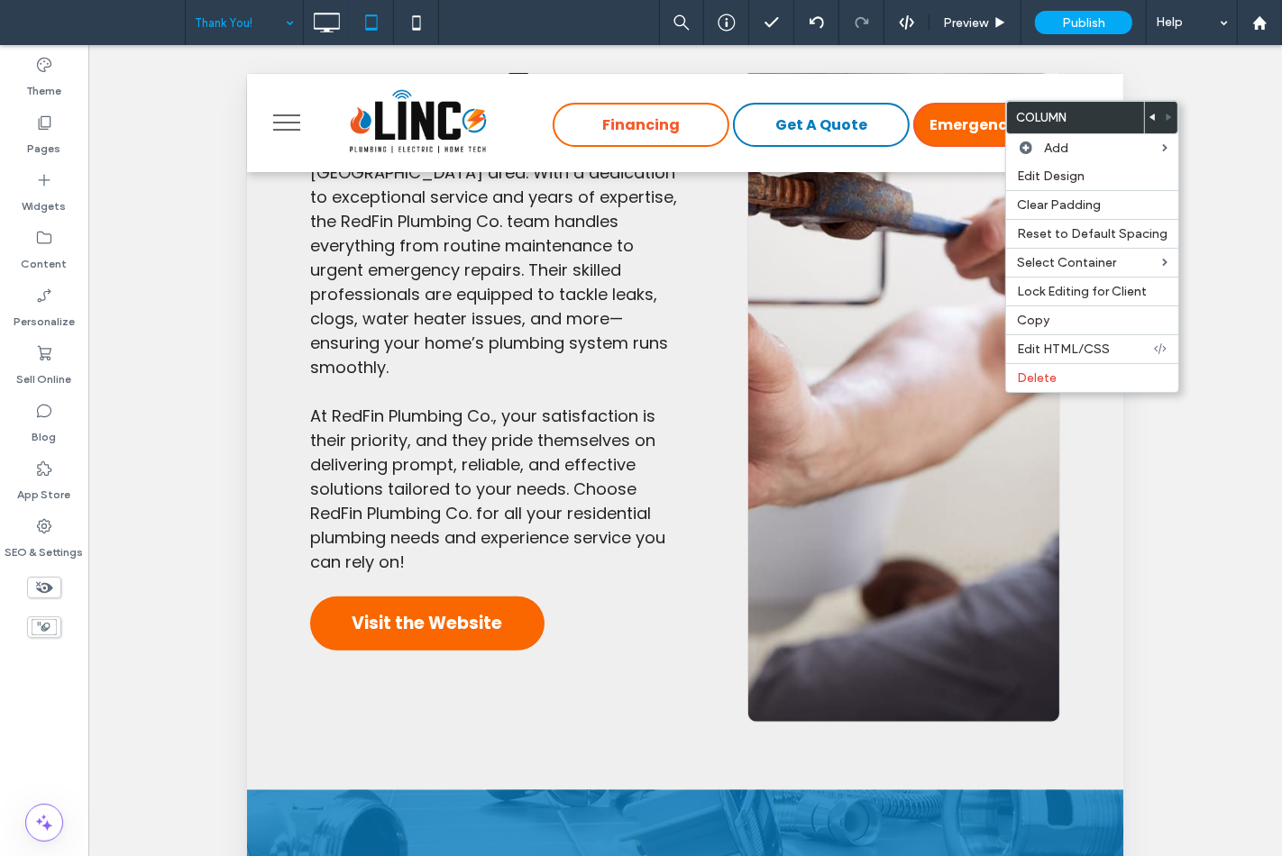
click at [189, 352] on div "Unhide? Yes Unhide? Yes Unhide? Yes Unhide? Yes Unhide? Yes Unhide? Yes Unhide?…" at bounding box center [684, 473] width 1193 height 856
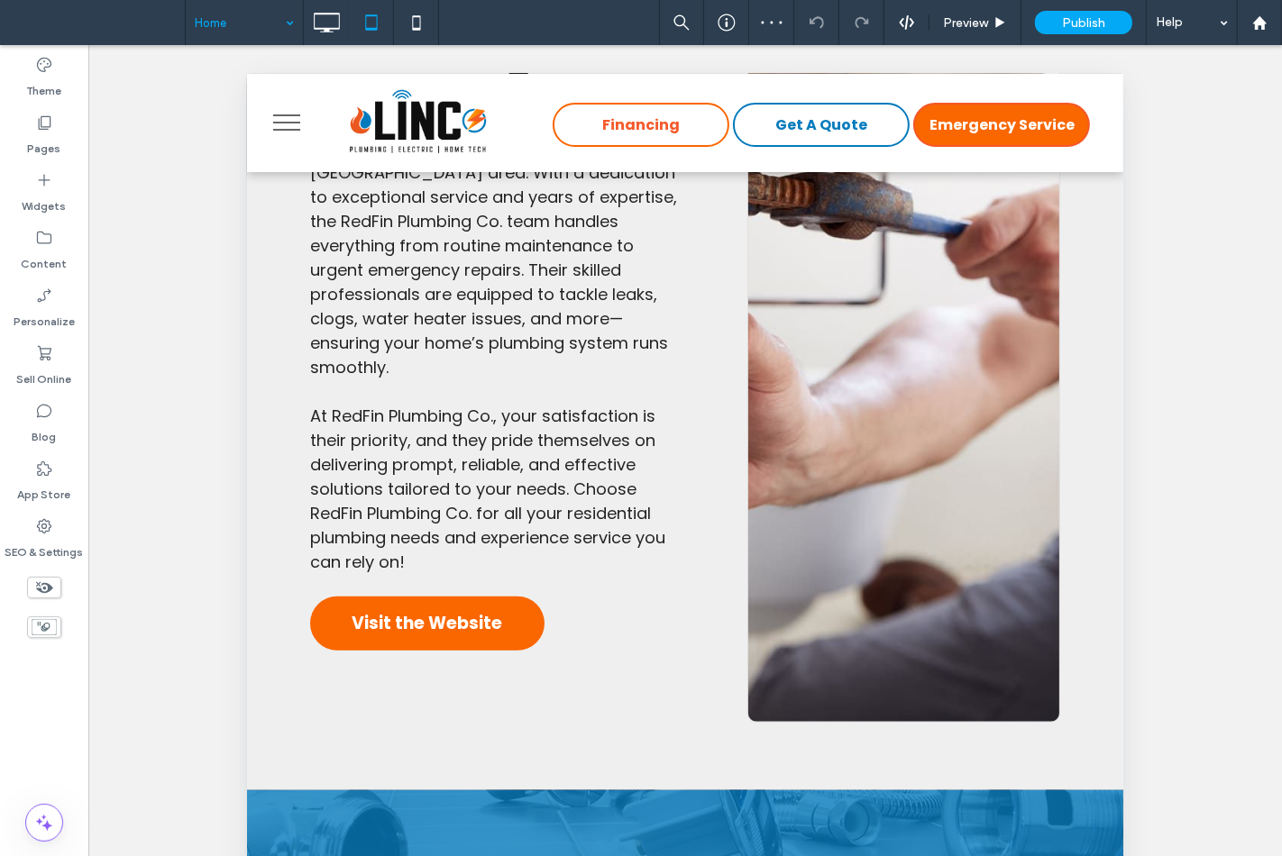
click at [234, 50] on div "Unhide? Yes Unhide? Yes Unhide? Yes Unhide? Yes Unhide? Yes Unhide? Yes Unhide?…" at bounding box center [684, 473] width 1193 height 856
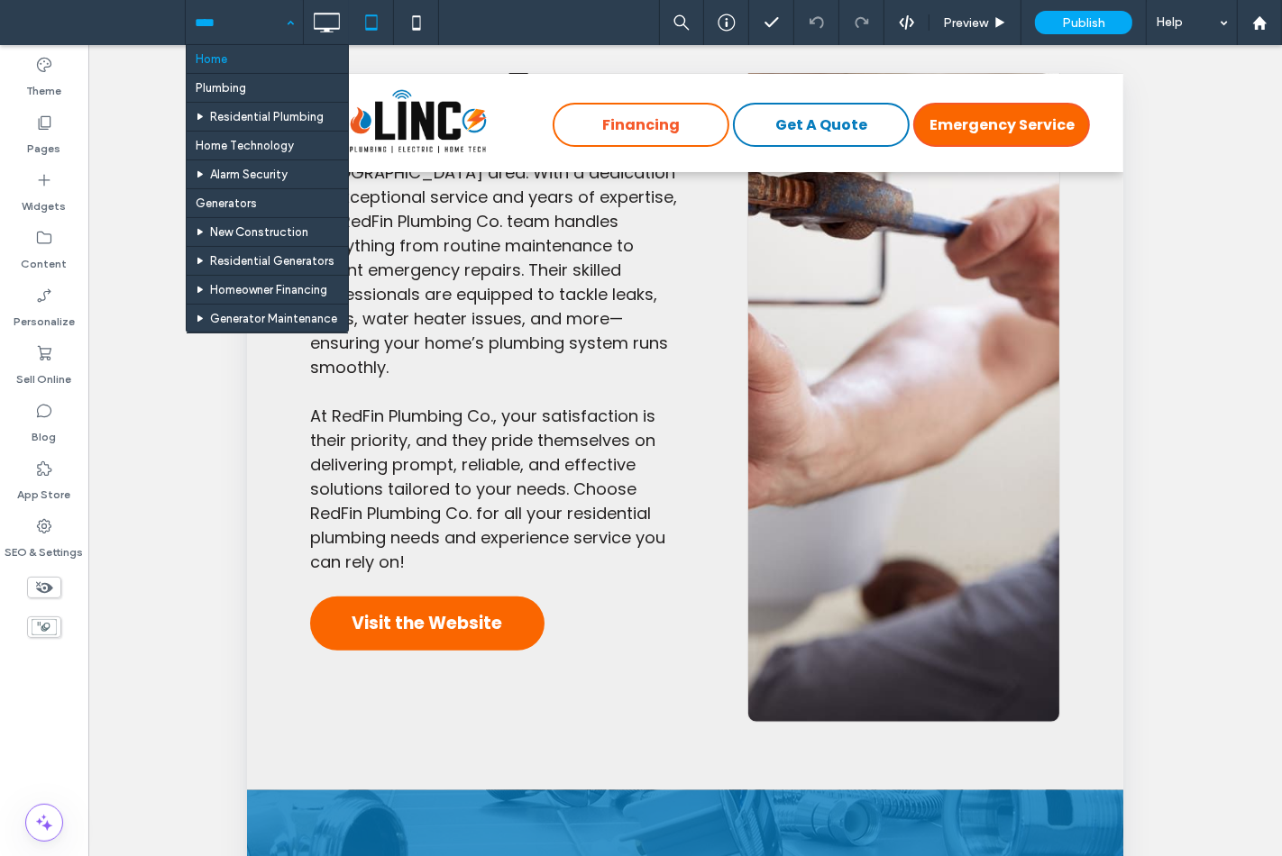
click at [235, 102] on hr at bounding box center [267, 102] width 161 height 1
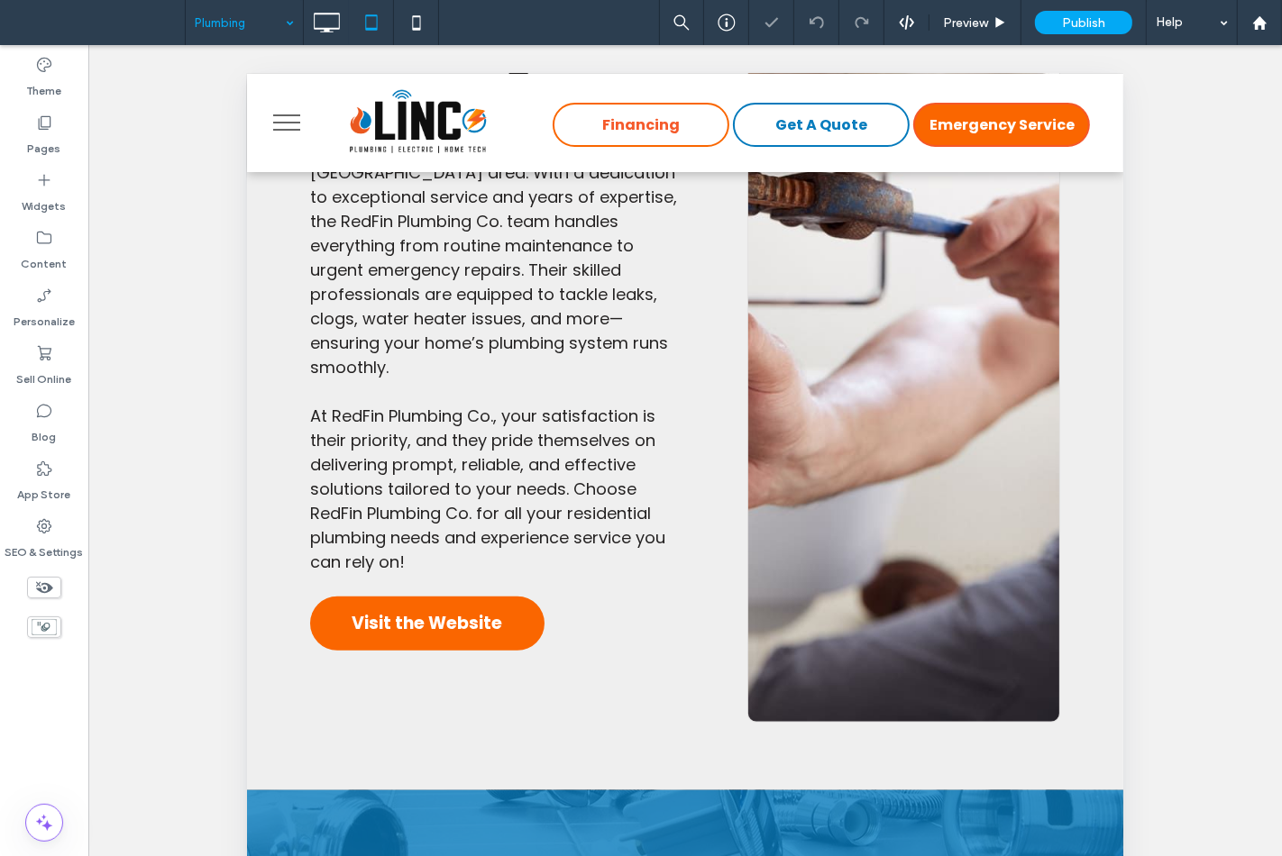
scroll to position [400, 0]
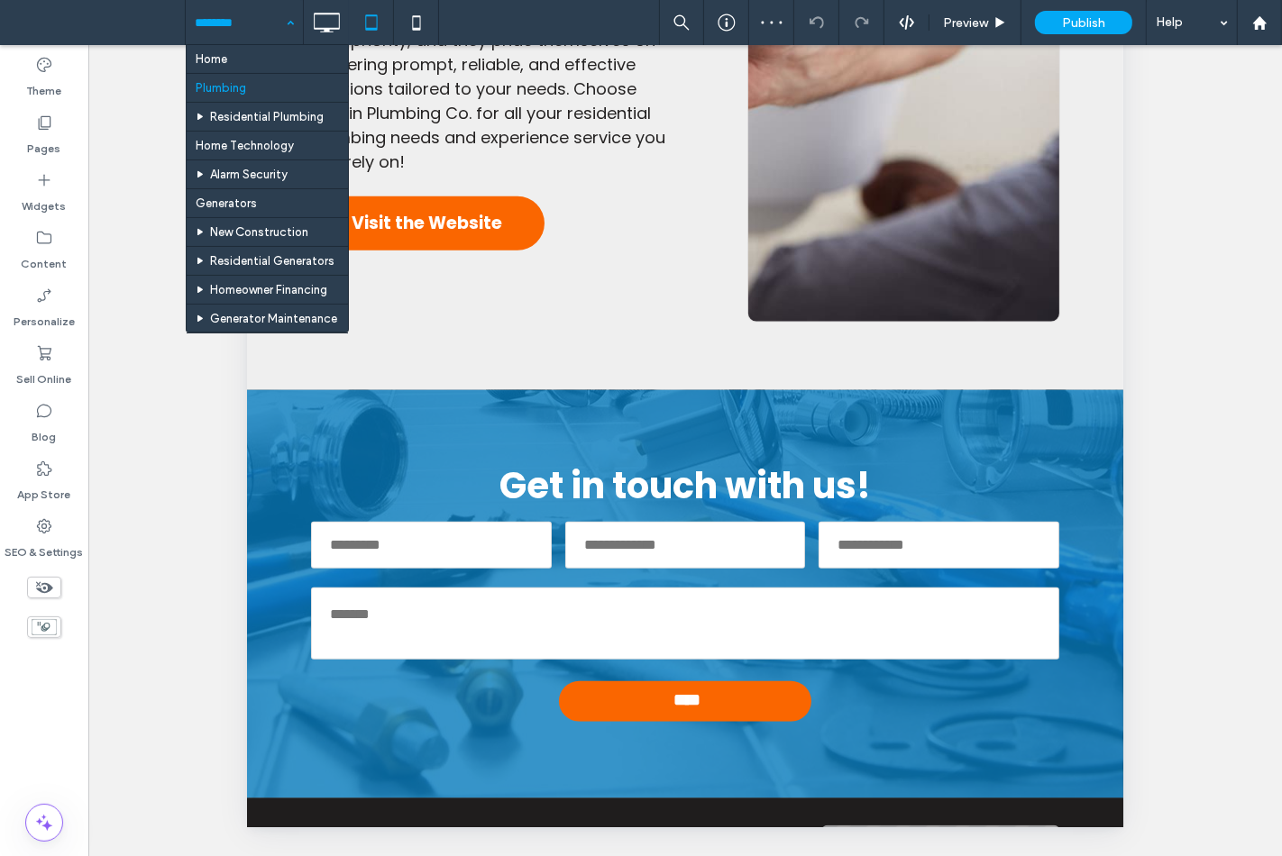
click at [260, 32] on input at bounding box center [240, 22] width 90 height 45
click at [284, 27] on div "Home Plumbing Residential Plumbing Home Technology Alarm Security Generators Ne…" at bounding box center [244, 22] width 117 height 45
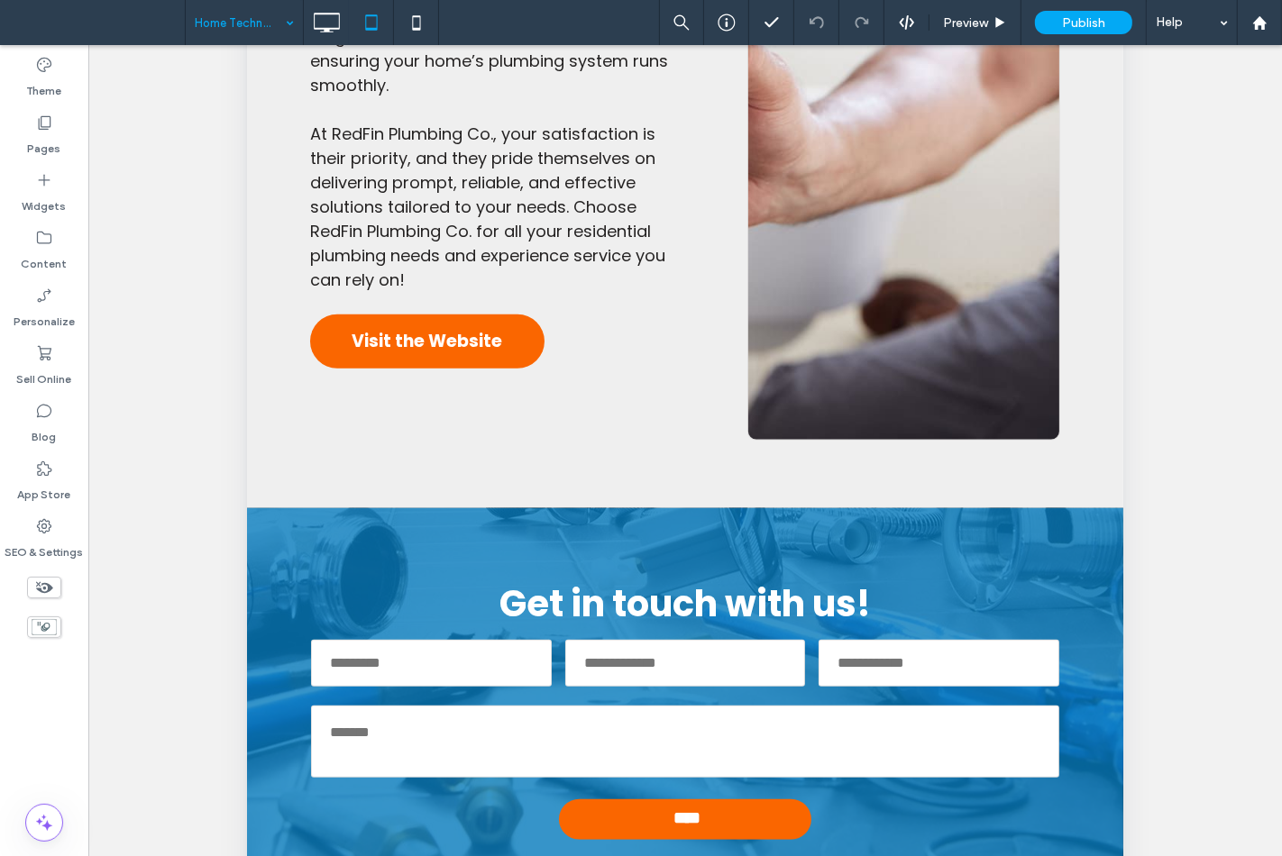
scroll to position [100, 0]
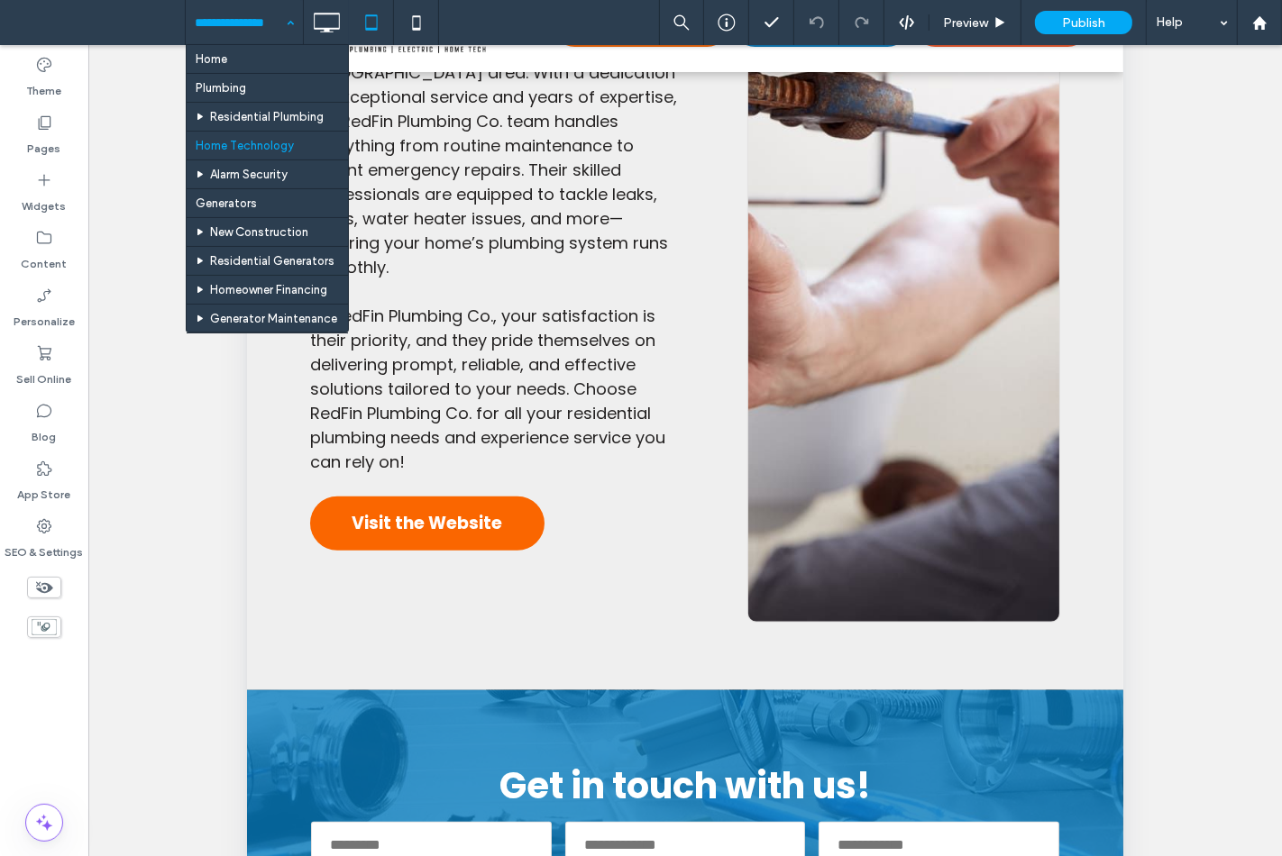
drag, startPoint x: 257, startPoint y: 32, endPoint x: 226, endPoint y: 110, distance: 84.2
click at [256, 32] on input at bounding box center [240, 22] width 90 height 45
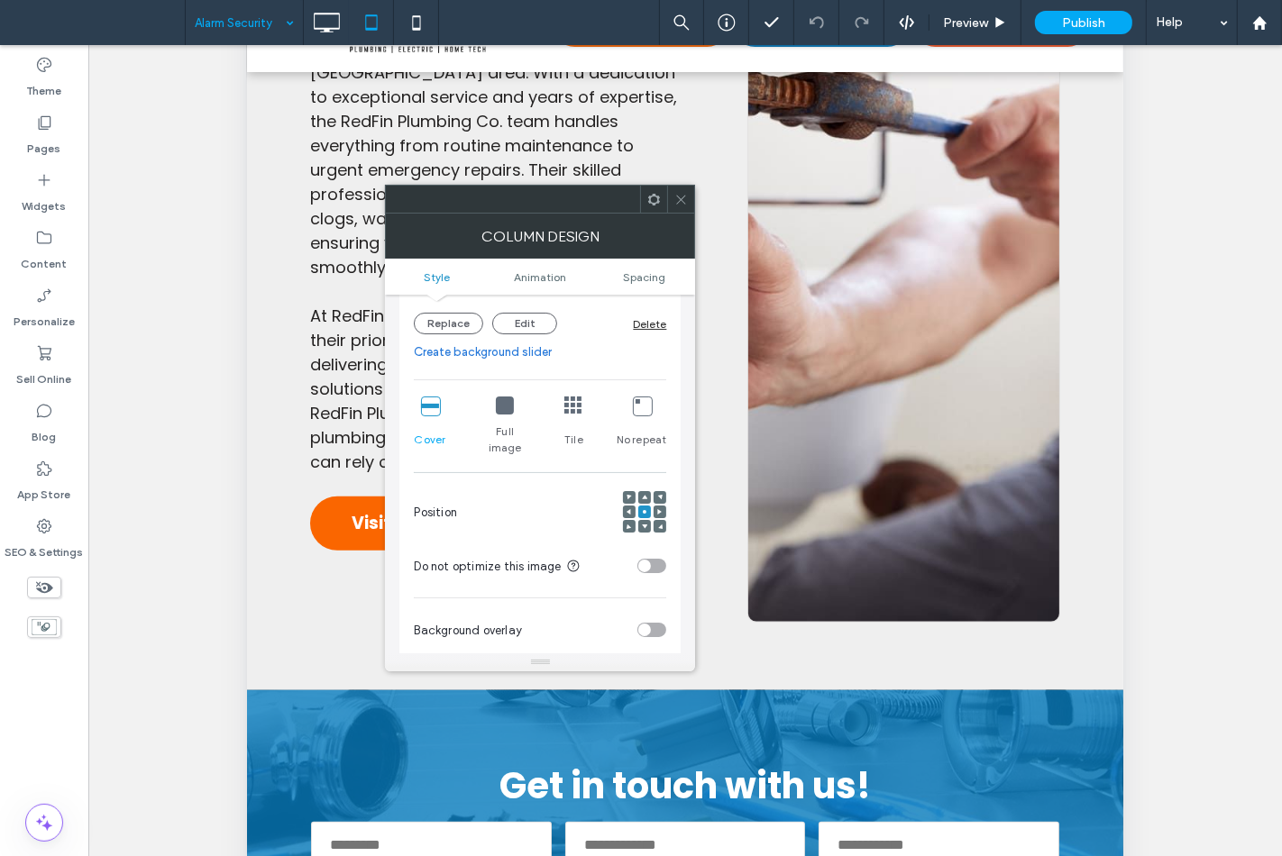
scroll to position [500, 0]
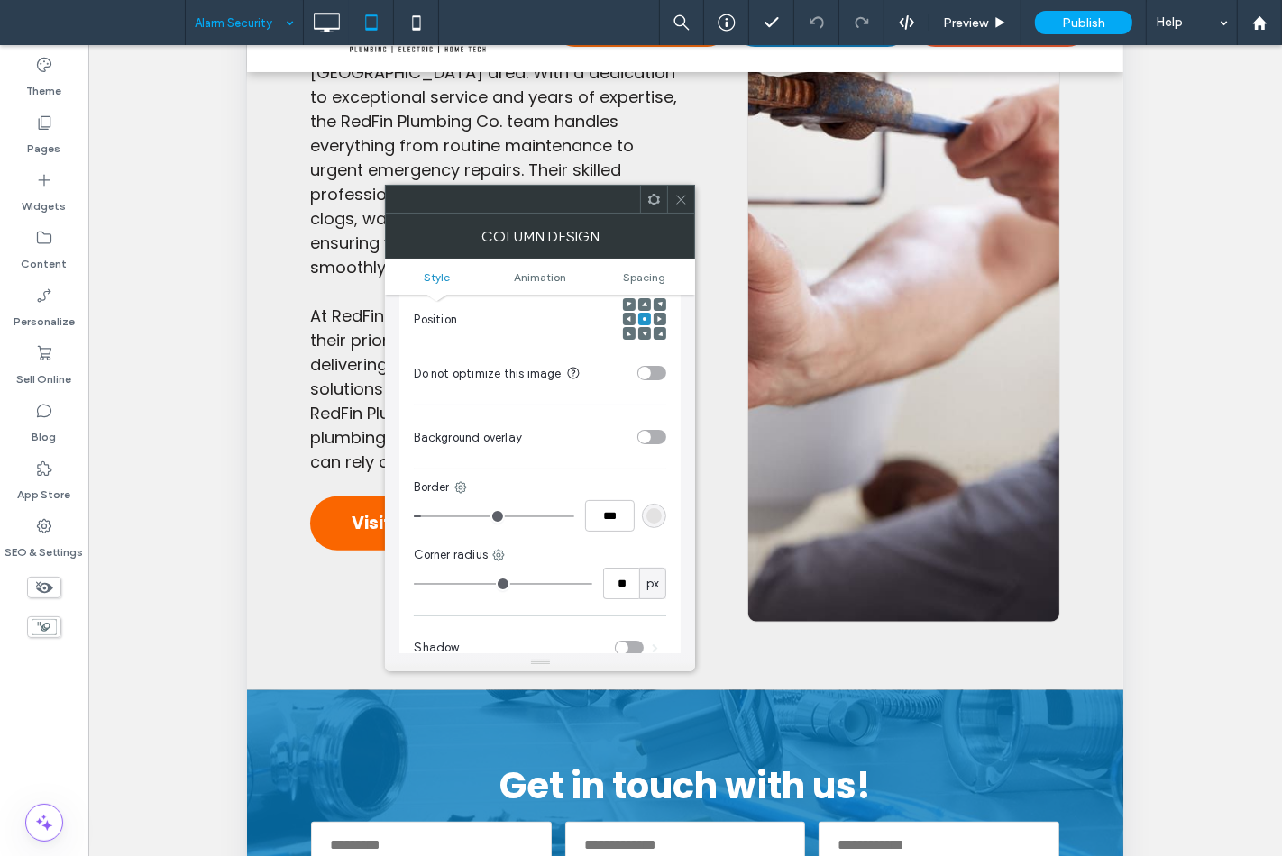
click at [626, 316] on icon at bounding box center [628, 318] width 5 height 5
click at [644, 317] on use at bounding box center [645, 319] width 4 height 4
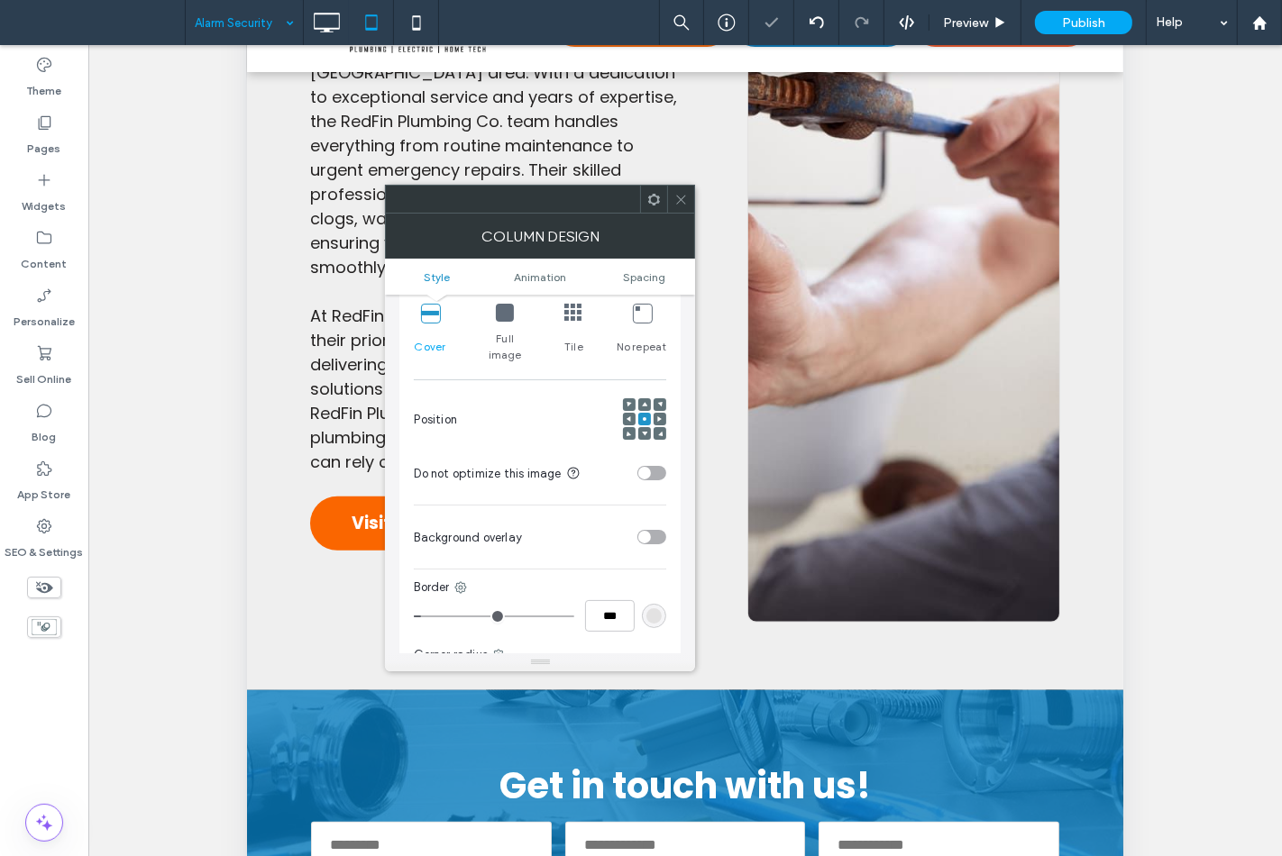
click at [681, 191] on span at bounding box center [681, 199] width 14 height 27
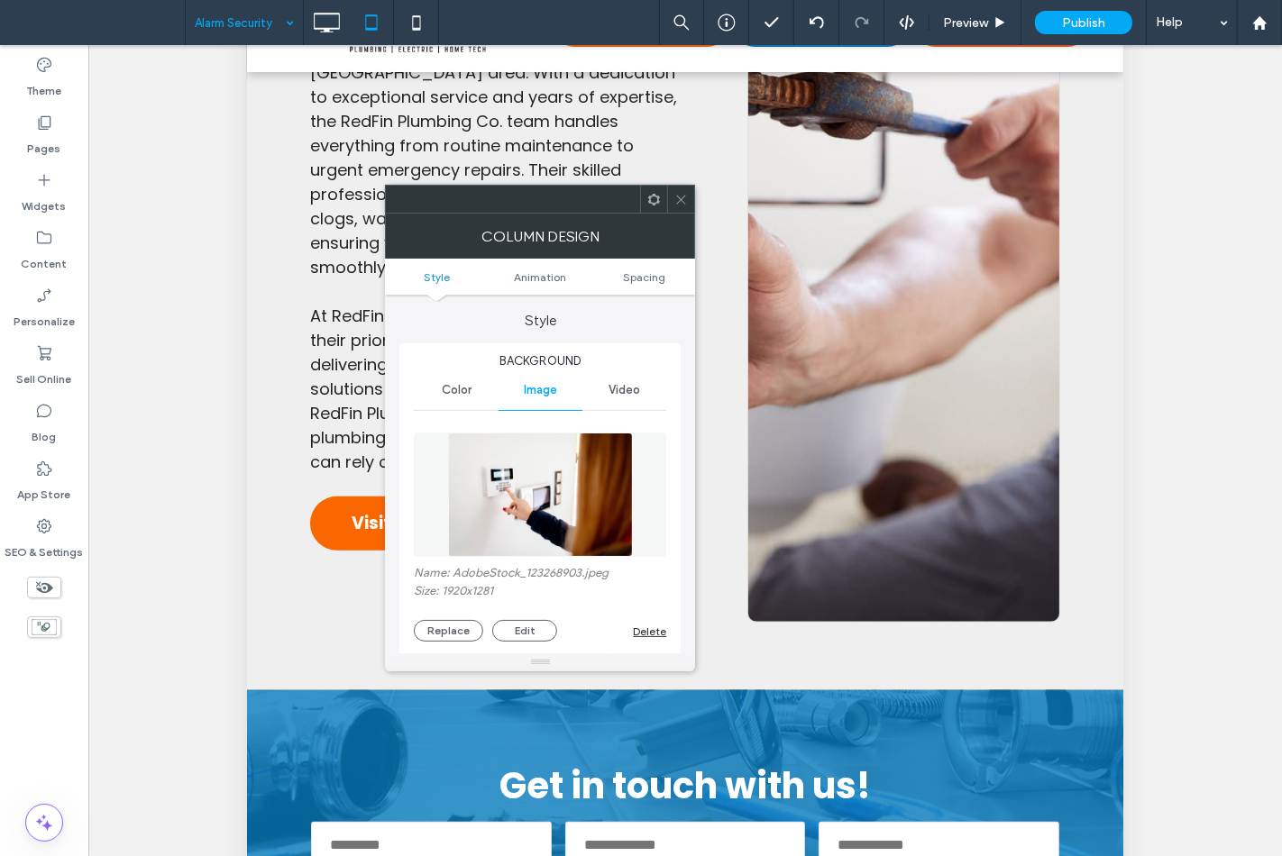
type input "**"
click at [678, 191] on span at bounding box center [681, 199] width 14 height 27
click at [473, 635] on button "Replace" at bounding box center [448, 631] width 69 height 22
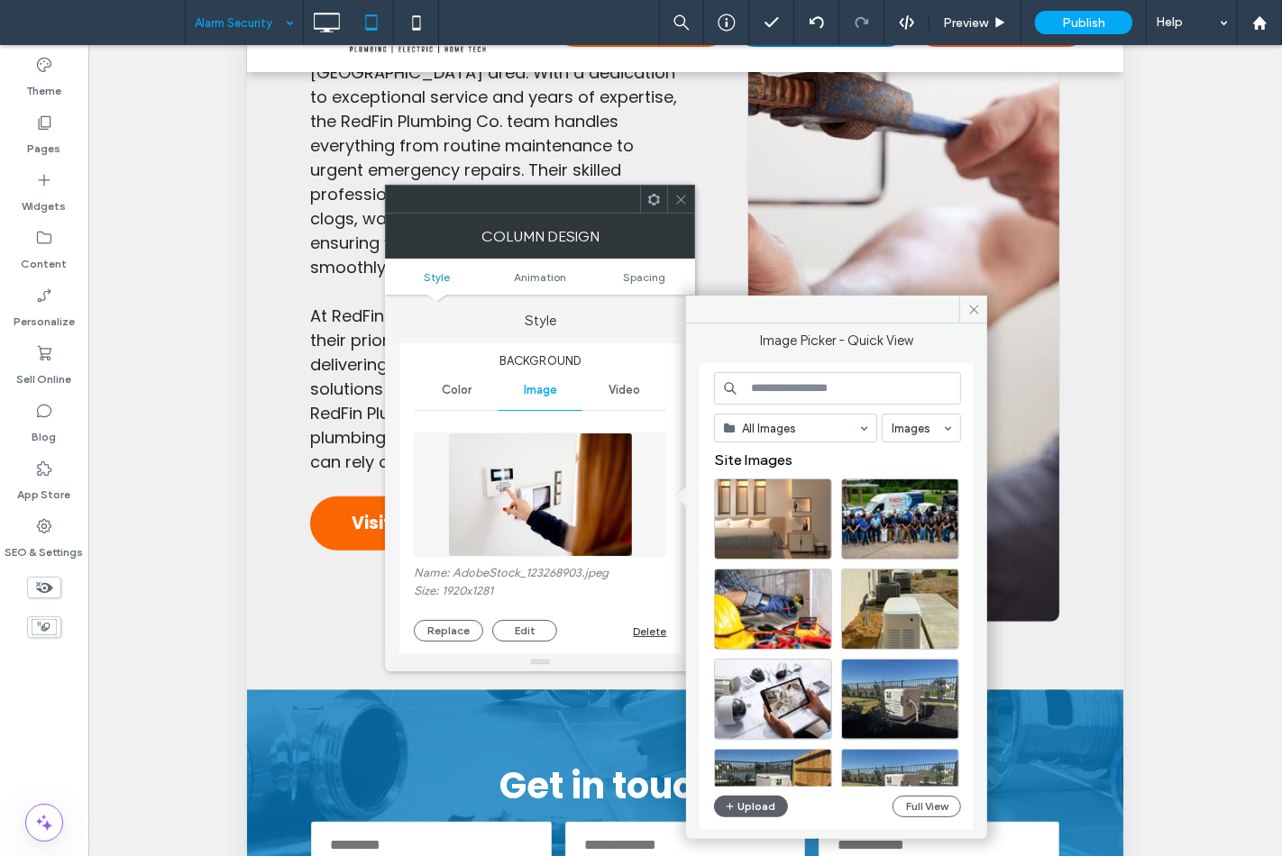
click at [797, 393] on input at bounding box center [837, 388] width 247 height 32
type input "****"
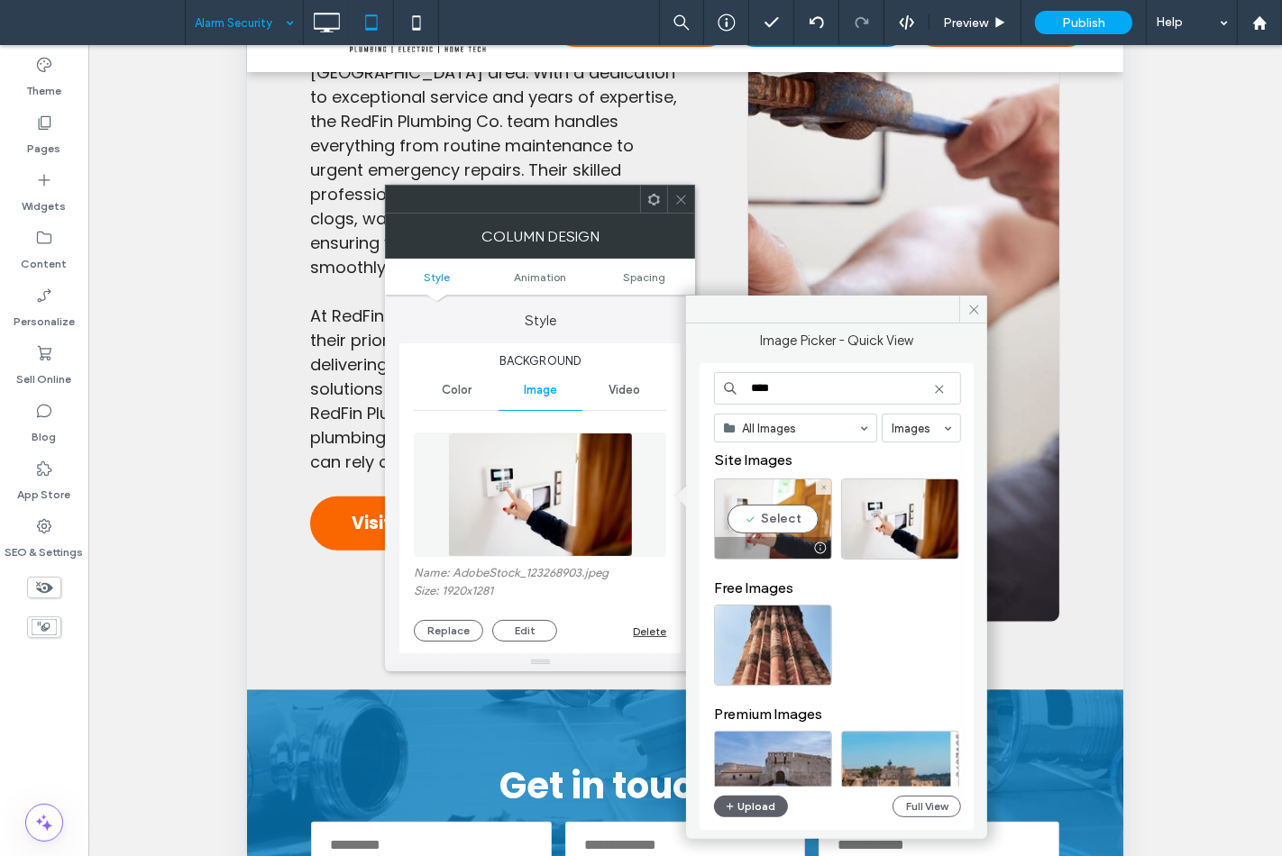
click at [773, 518] on div "Select" at bounding box center [773, 519] width 118 height 81
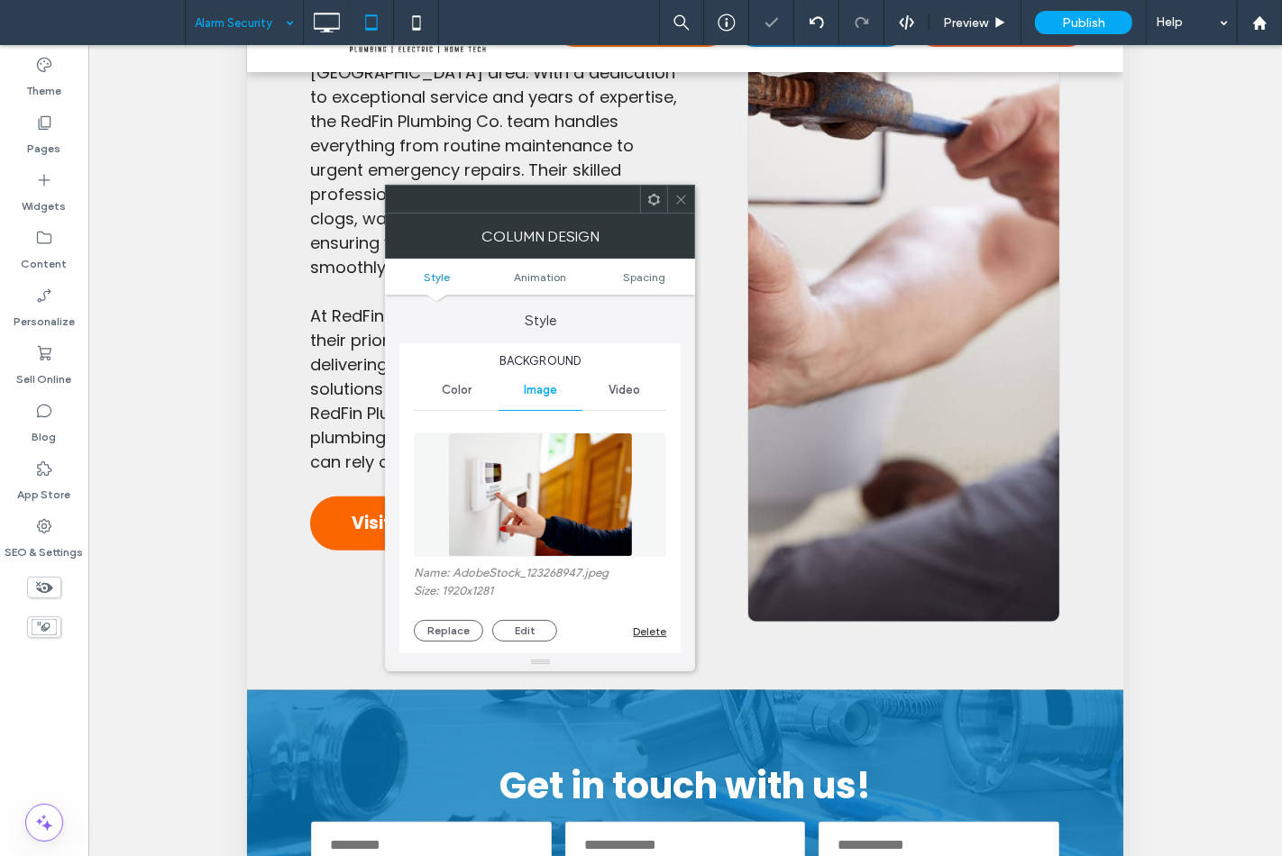
type input "*"
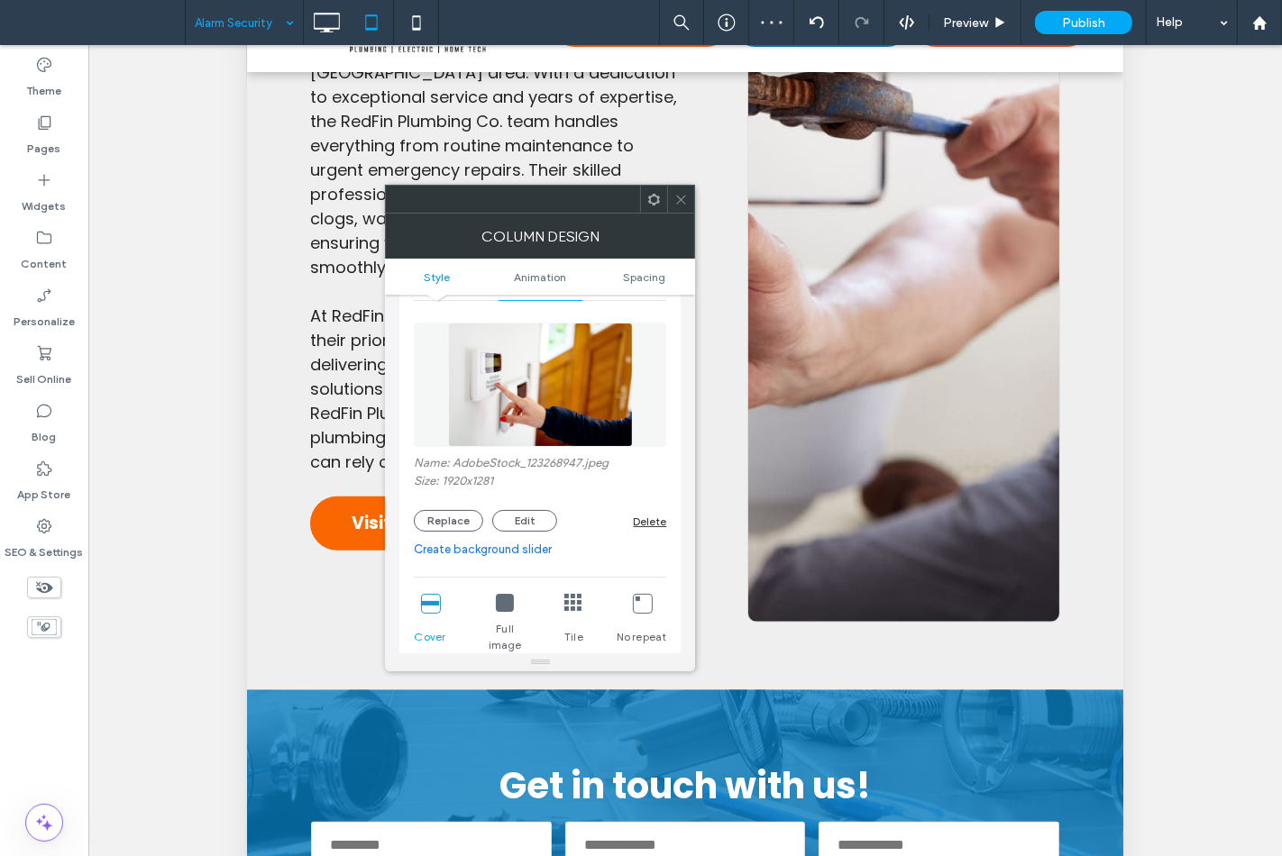
scroll to position [300, 0]
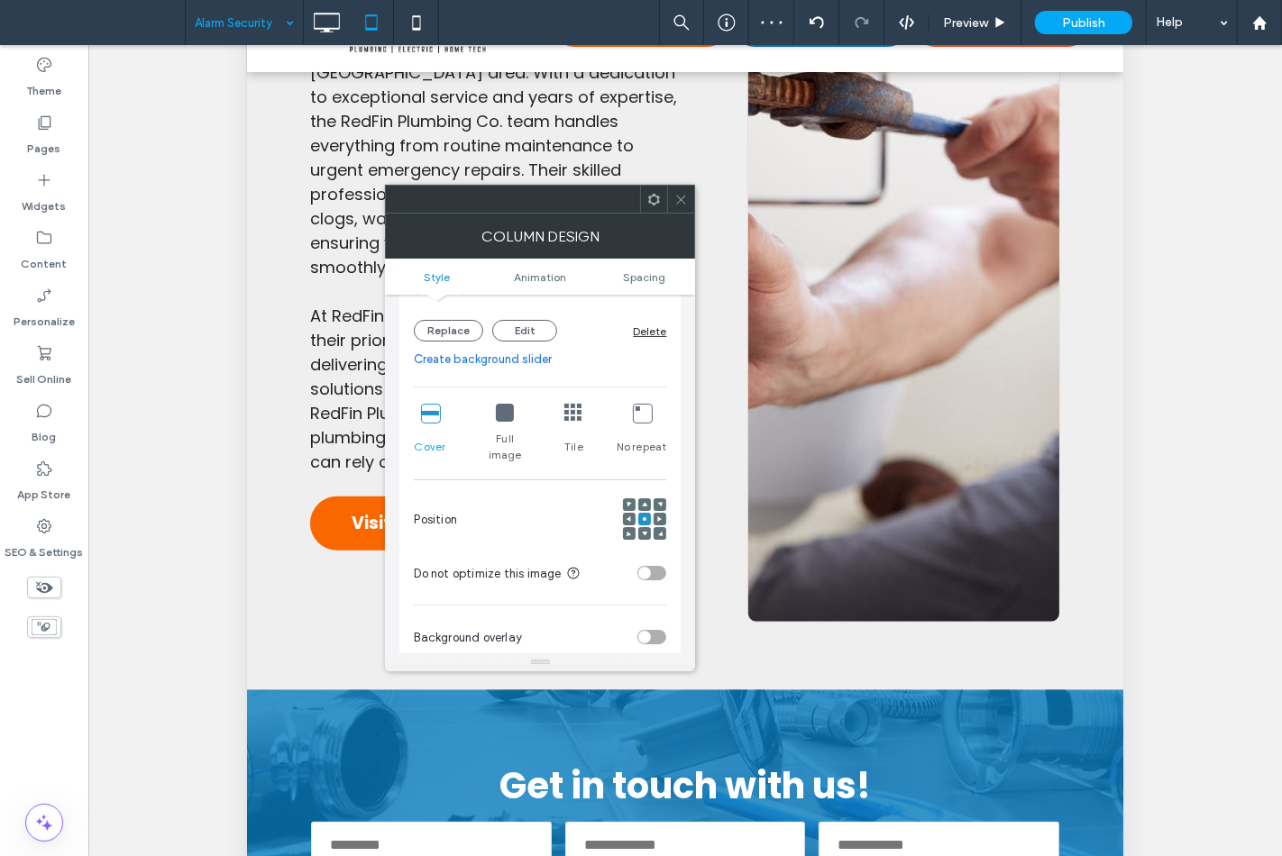
click at [628, 516] on icon at bounding box center [628, 518] width 5 height 5
click at [647, 513] on div at bounding box center [644, 519] width 13 height 13
click at [644, 516] on icon at bounding box center [644, 518] width 5 height 5
click at [624, 513] on div at bounding box center [629, 519] width 13 height 13
click at [682, 200] on icon at bounding box center [681, 200] width 14 height 14
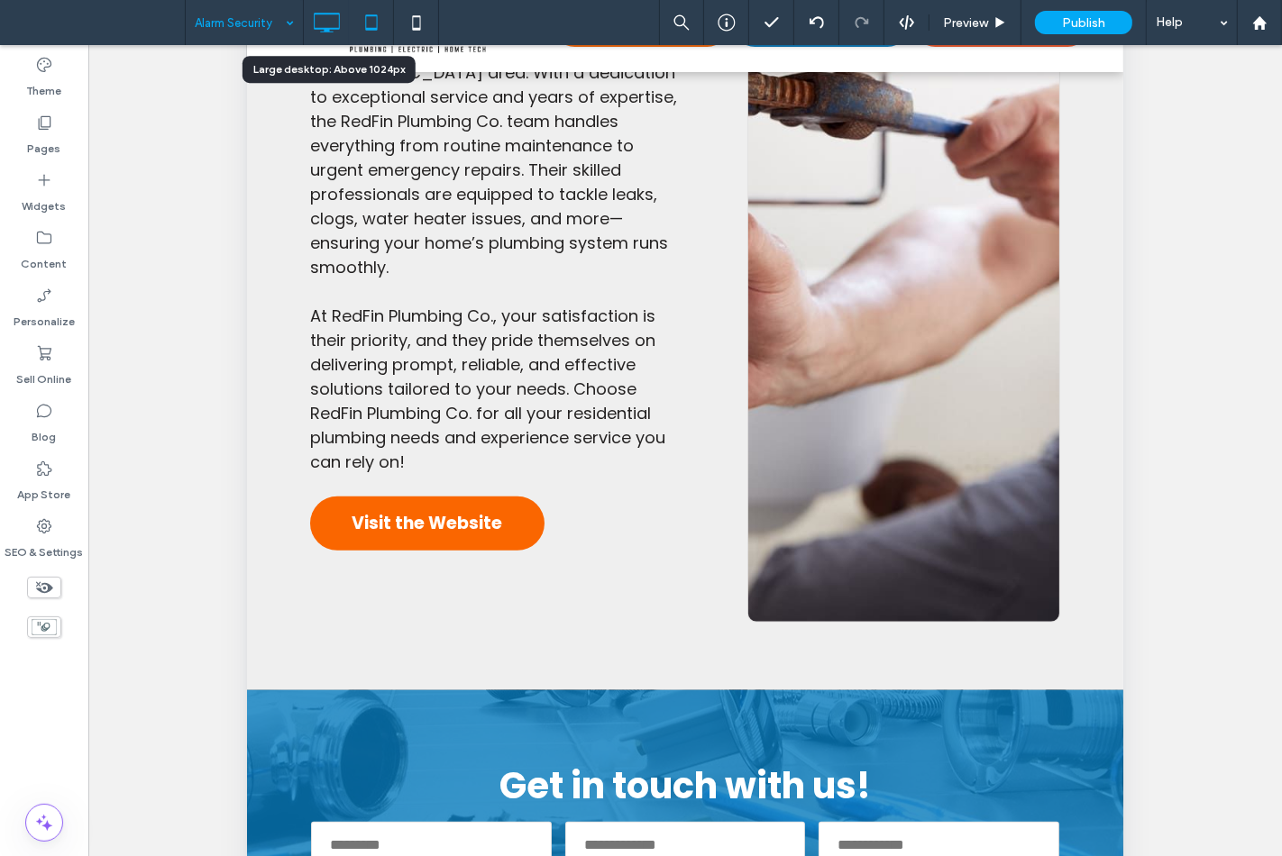
click at [317, 24] on icon at bounding box center [326, 23] width 36 height 36
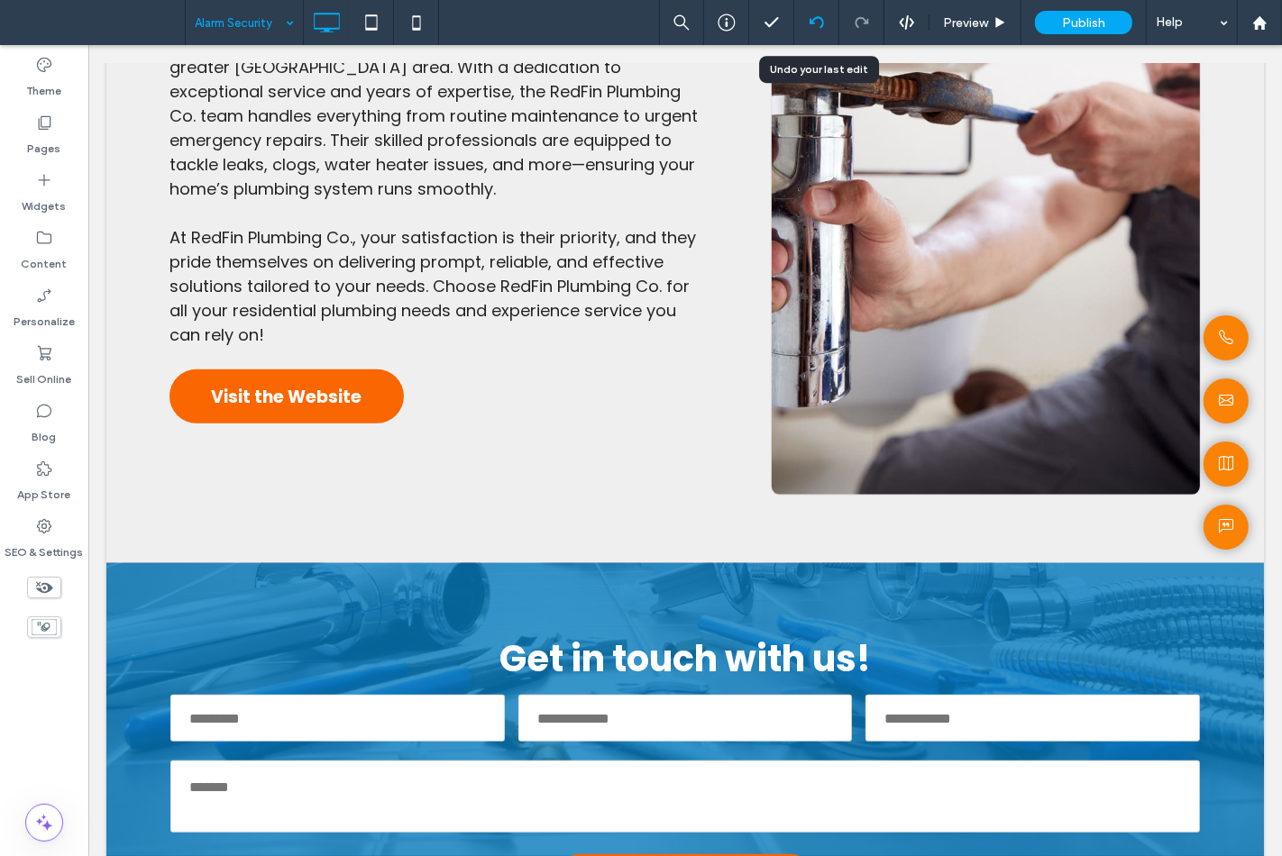
click at [804, 23] on div at bounding box center [816, 22] width 44 height 14
click at [869, 23] on div at bounding box center [861, 22] width 44 height 14
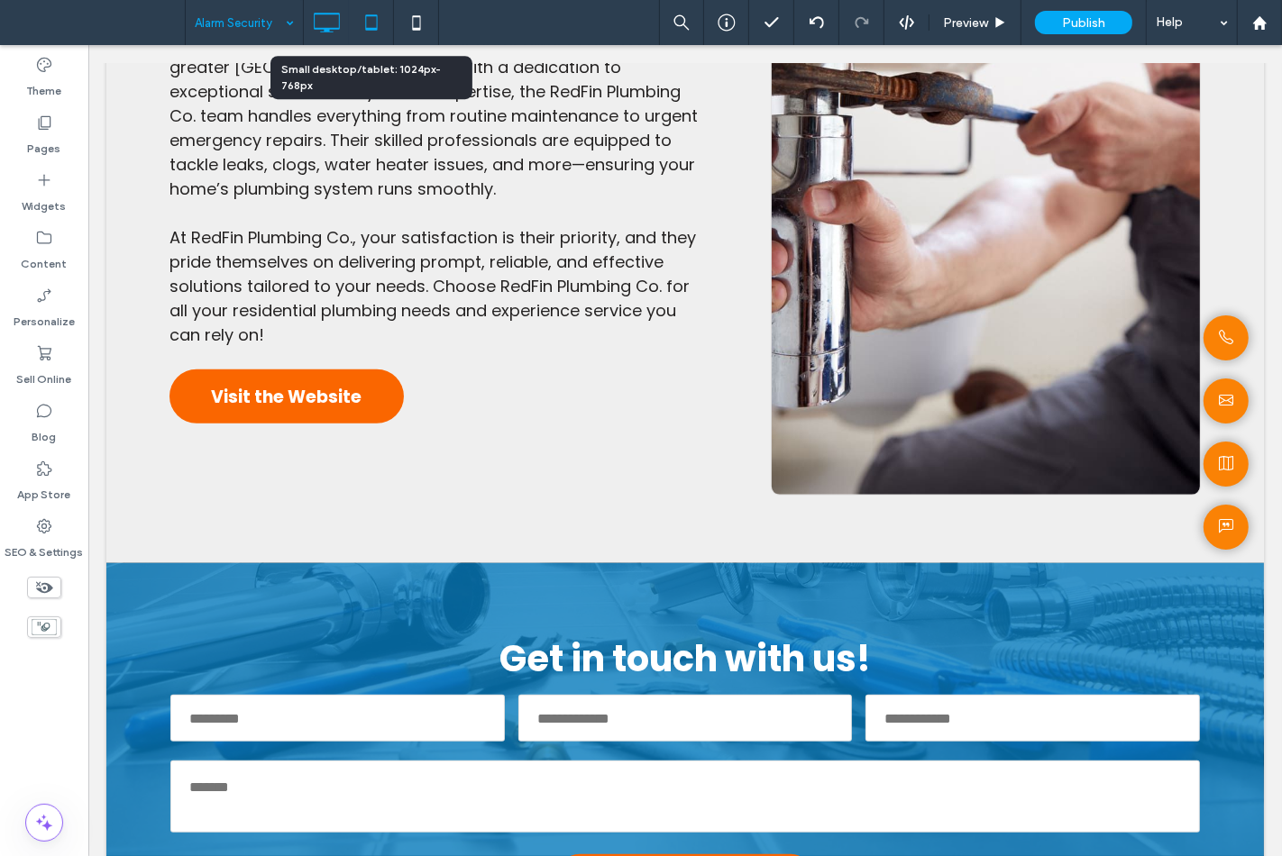
click at [363, 32] on icon at bounding box center [371, 23] width 36 height 36
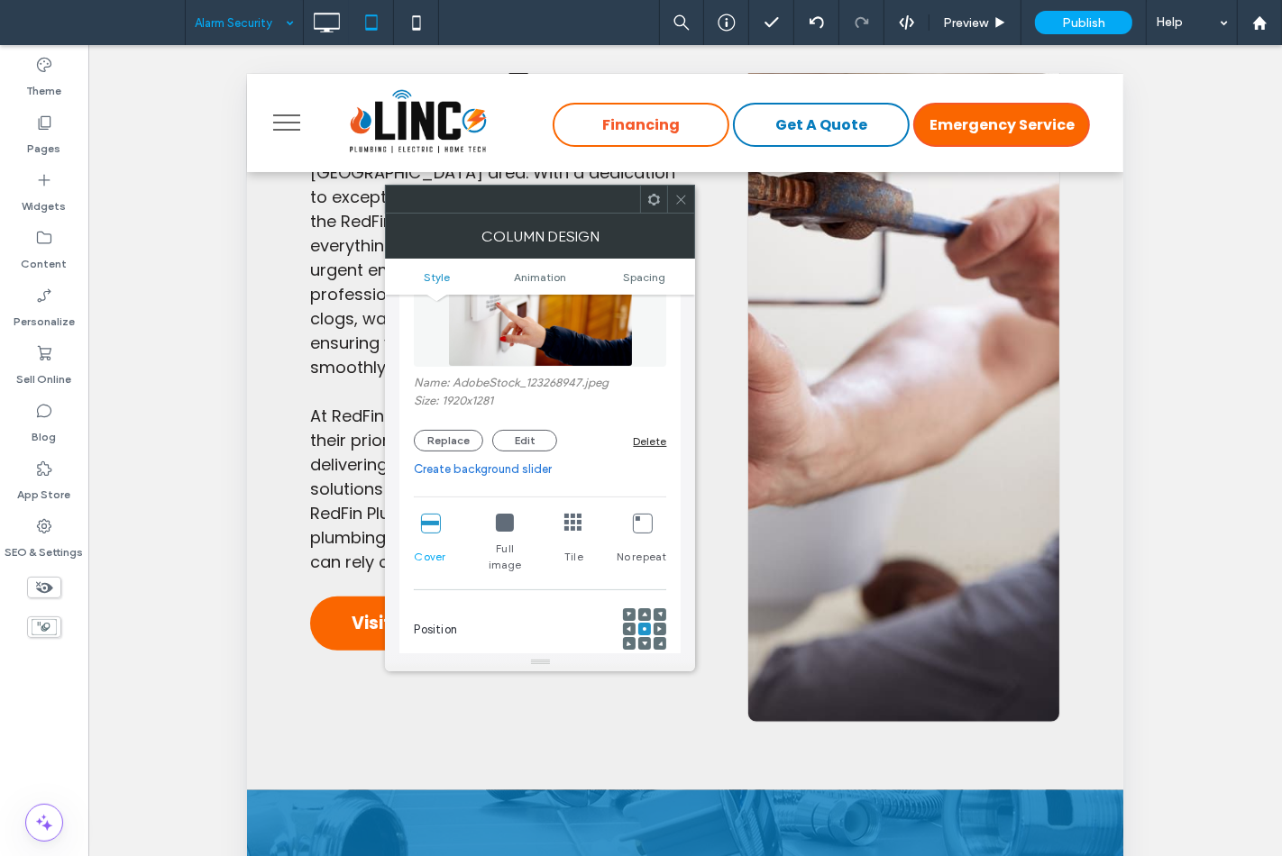
scroll to position [300, 0]
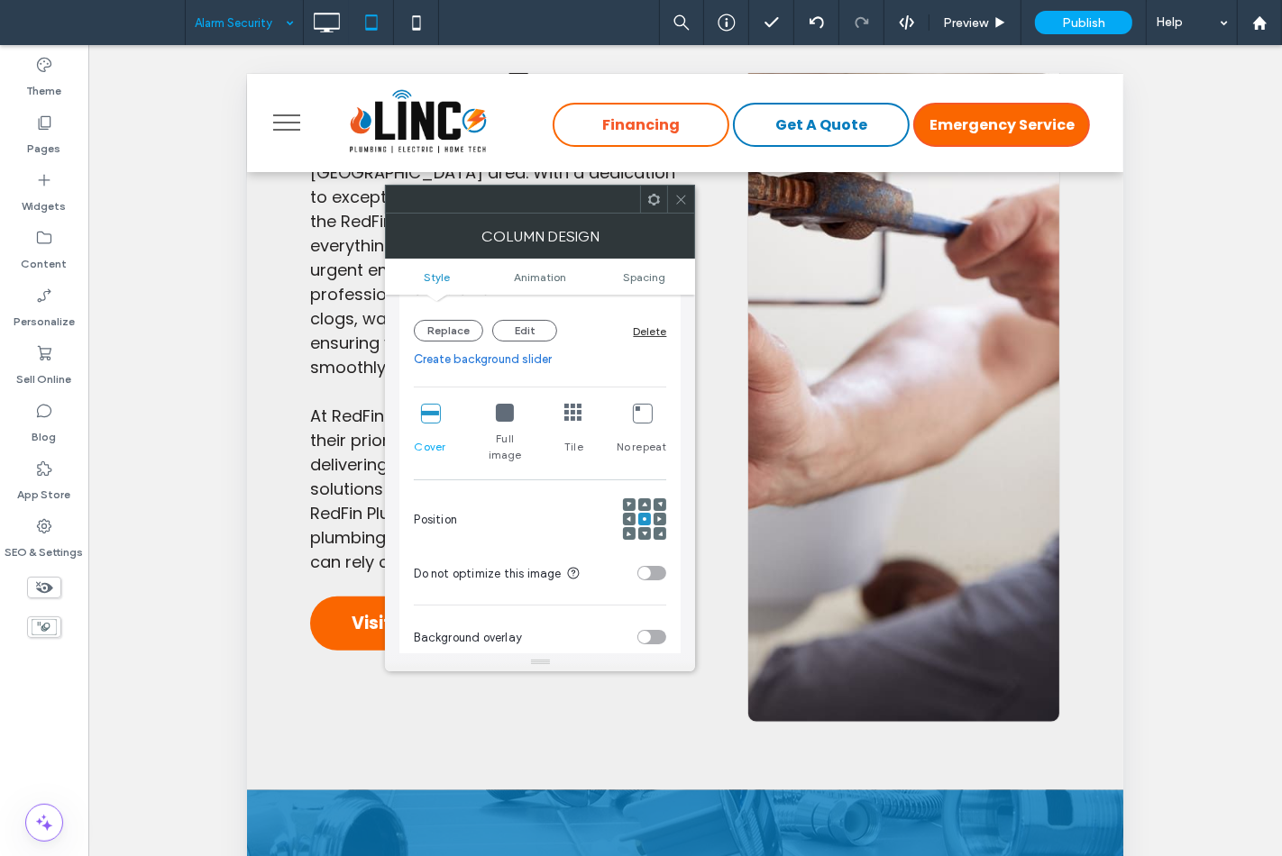
click at [626, 516] on icon at bounding box center [628, 518] width 5 height 5
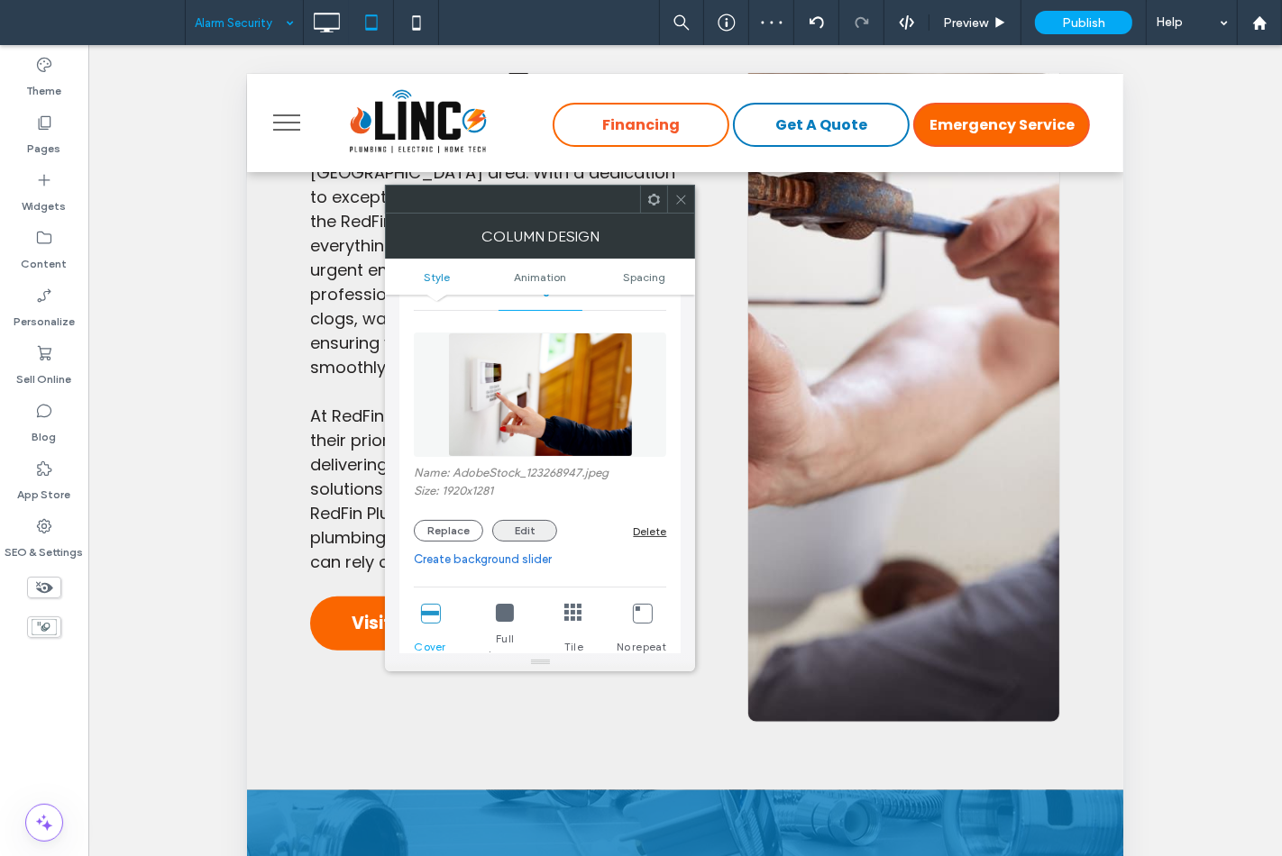
click at [511, 521] on button "Edit" at bounding box center [524, 531] width 65 height 22
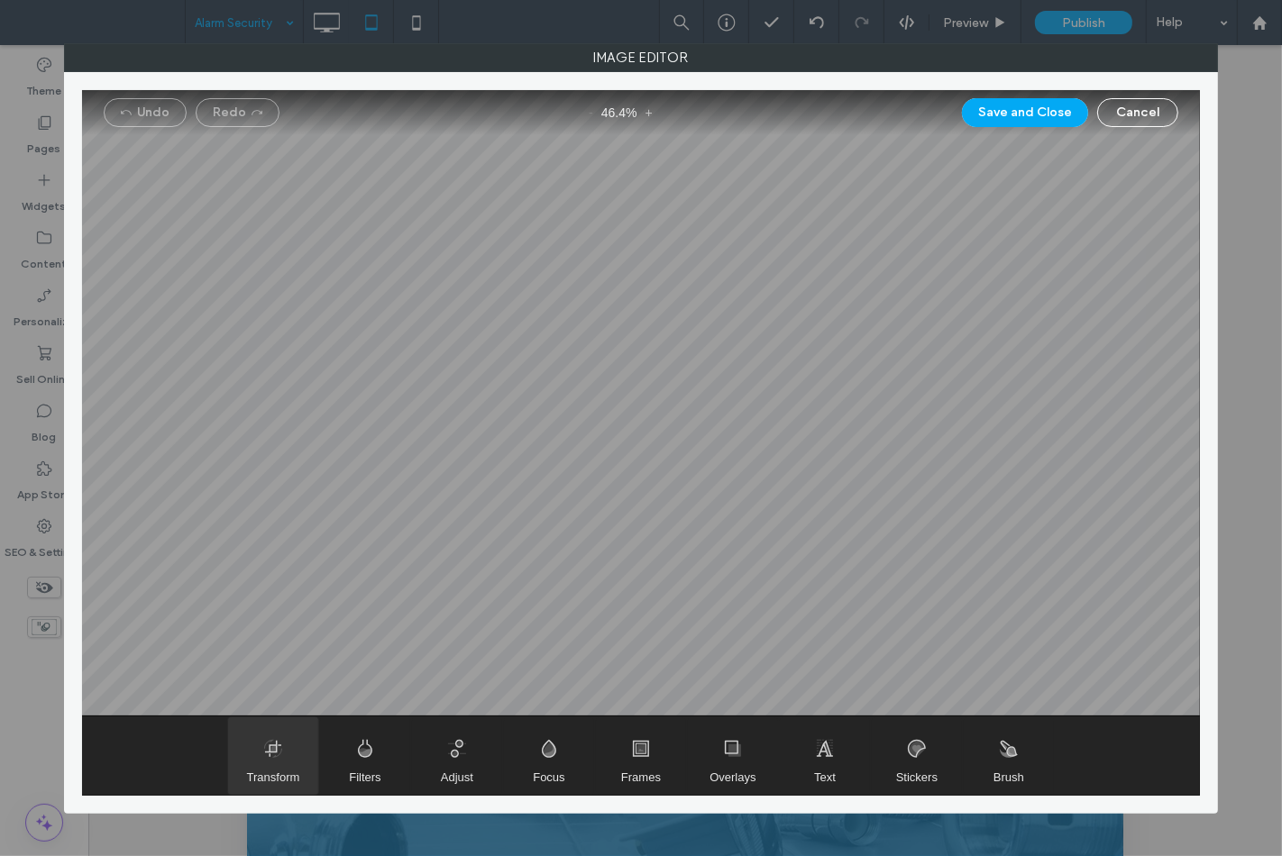
click at [289, 753] on span "Transform" at bounding box center [273, 756] width 90 height 78
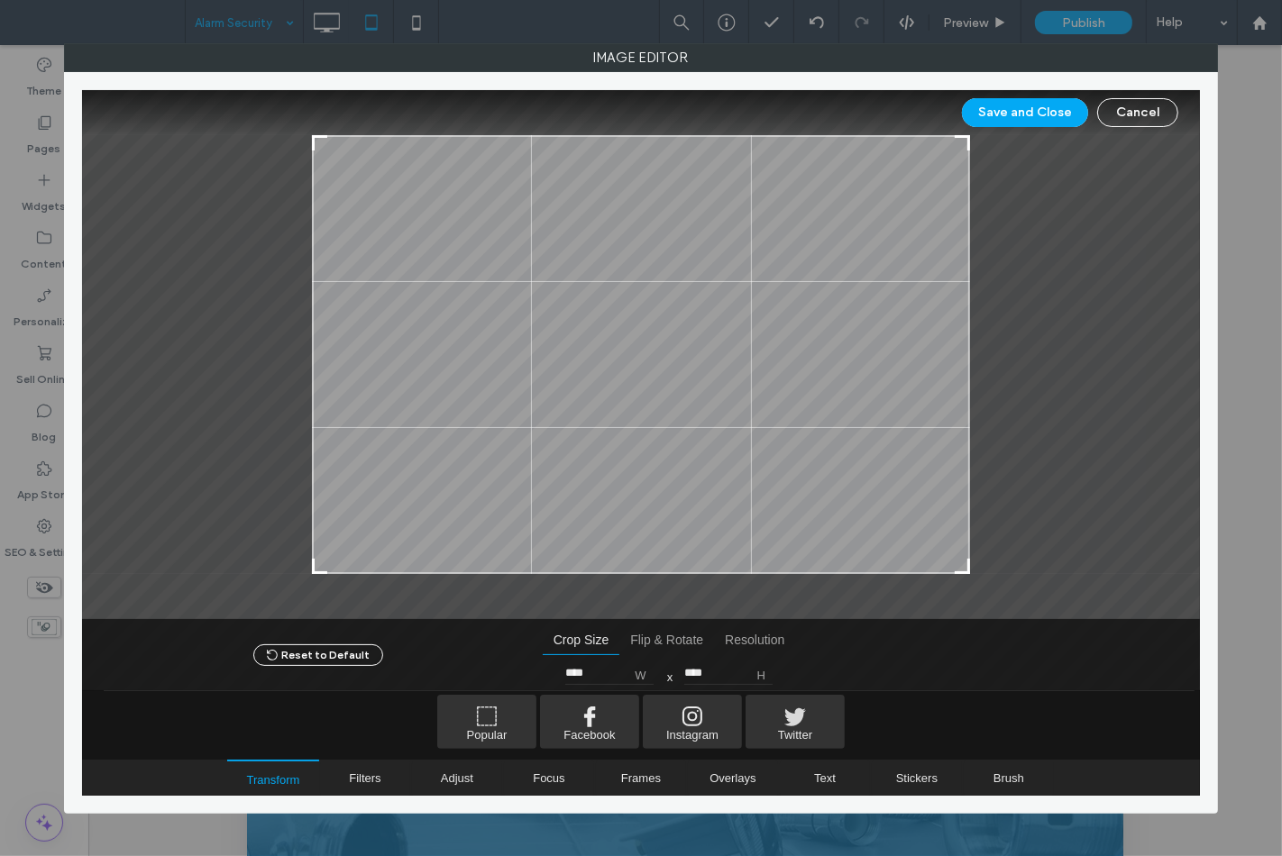
click at [310, 563] on div at bounding box center [197, 354] width 230 height 439
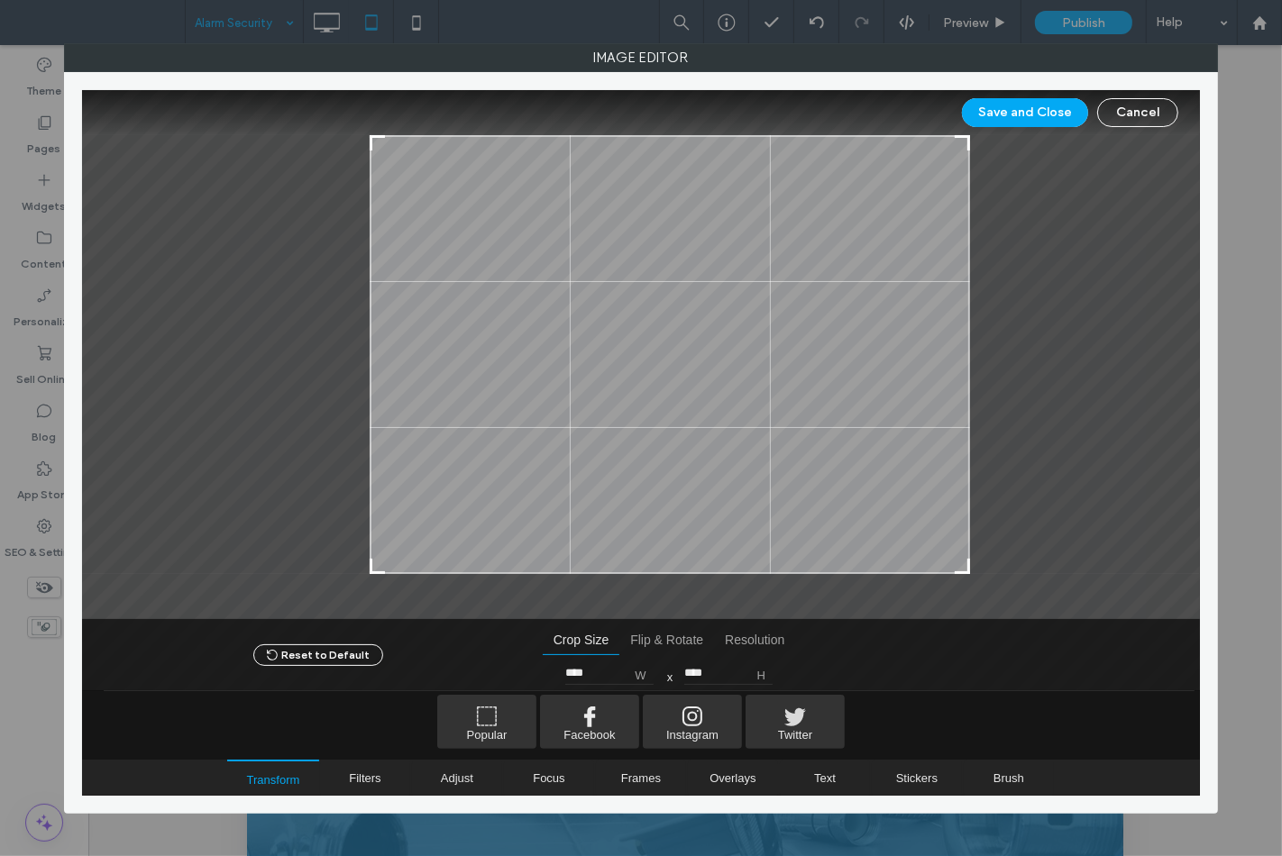
type input "****"
drag, startPoint x: 316, startPoint y: 571, endPoint x: 376, endPoint y: 577, distance: 59.8
click at [376, 577] on div at bounding box center [641, 354] width 1118 height 529
click at [988, 114] on button "Save and Close" at bounding box center [1025, 112] width 126 height 29
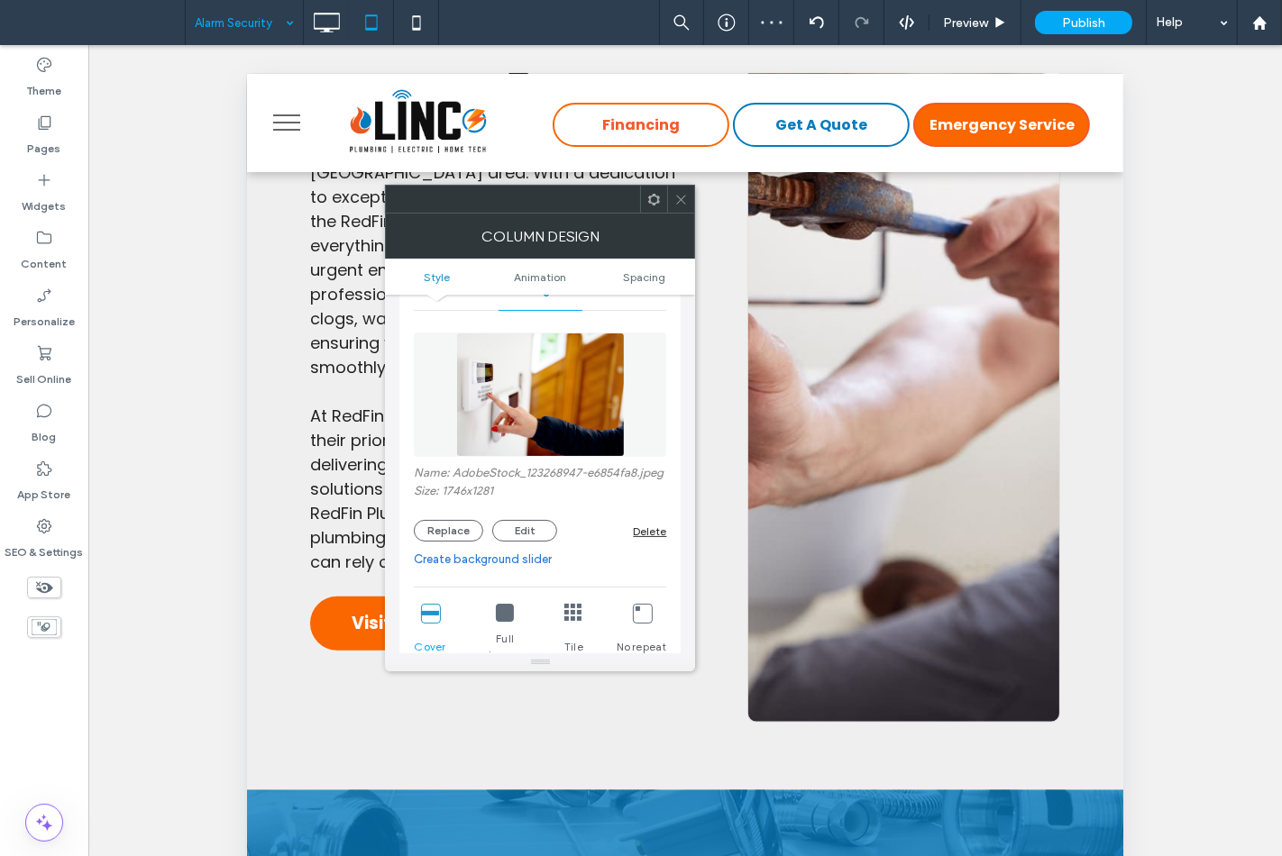
click at [677, 204] on icon at bounding box center [681, 200] width 14 height 14
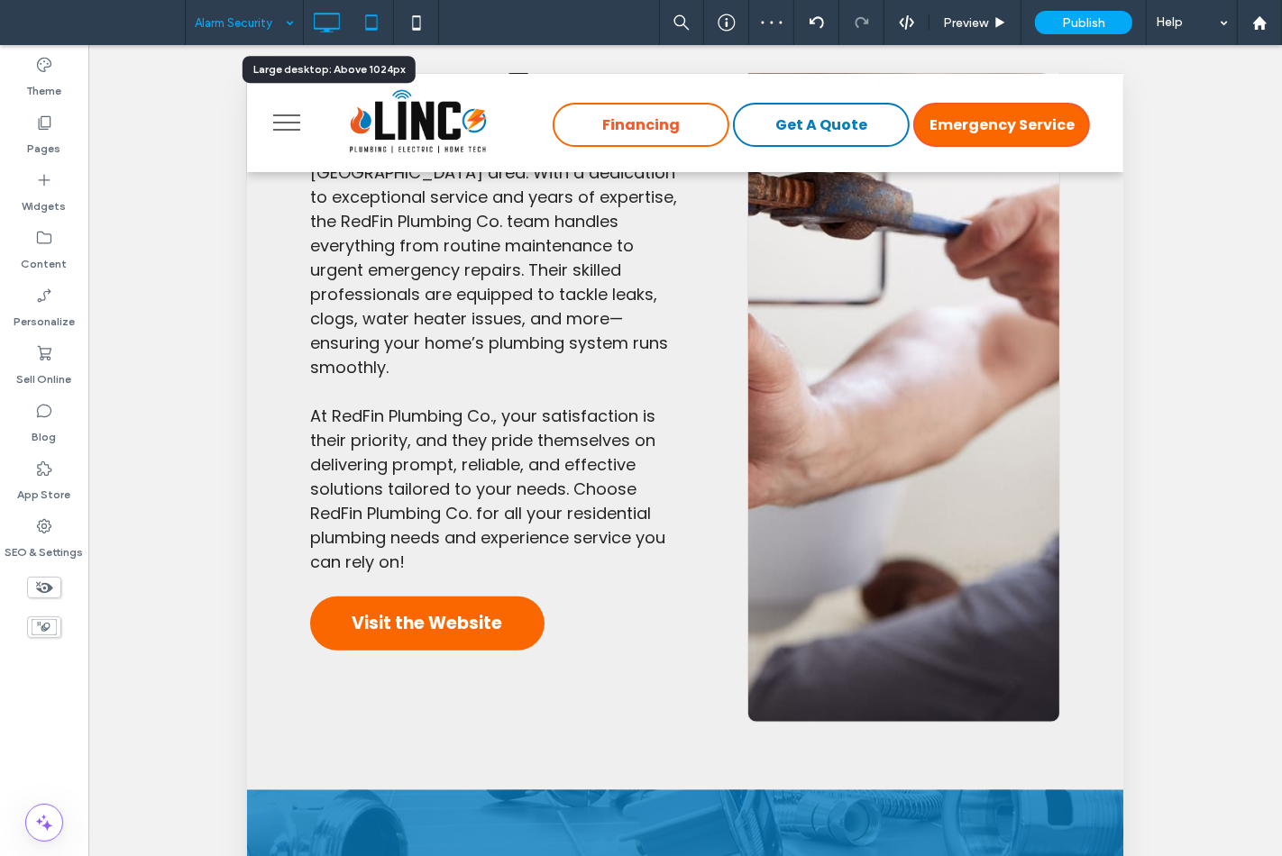
click at [345, 23] on div at bounding box center [326, 23] width 45 height 36
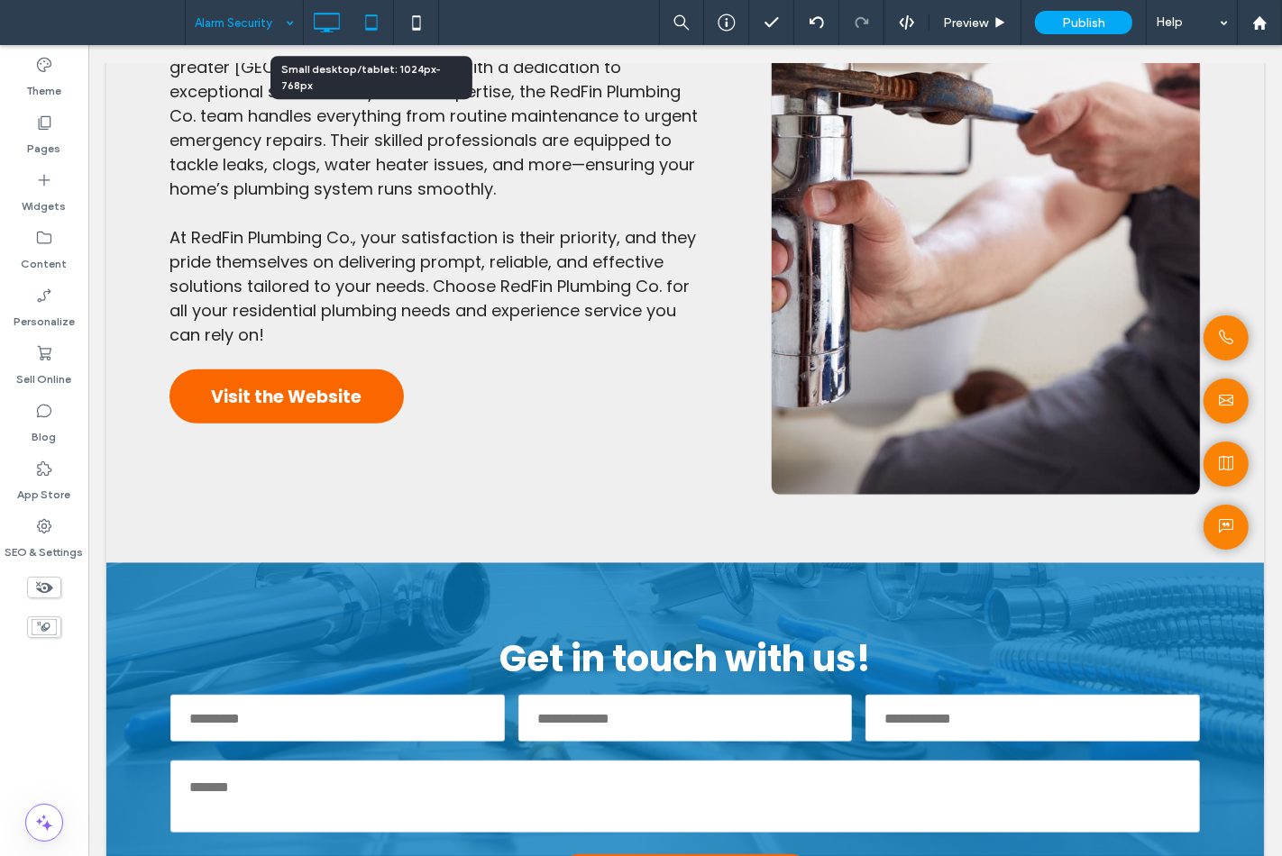
click at [371, 23] on icon at bounding box center [371, 23] width 36 height 36
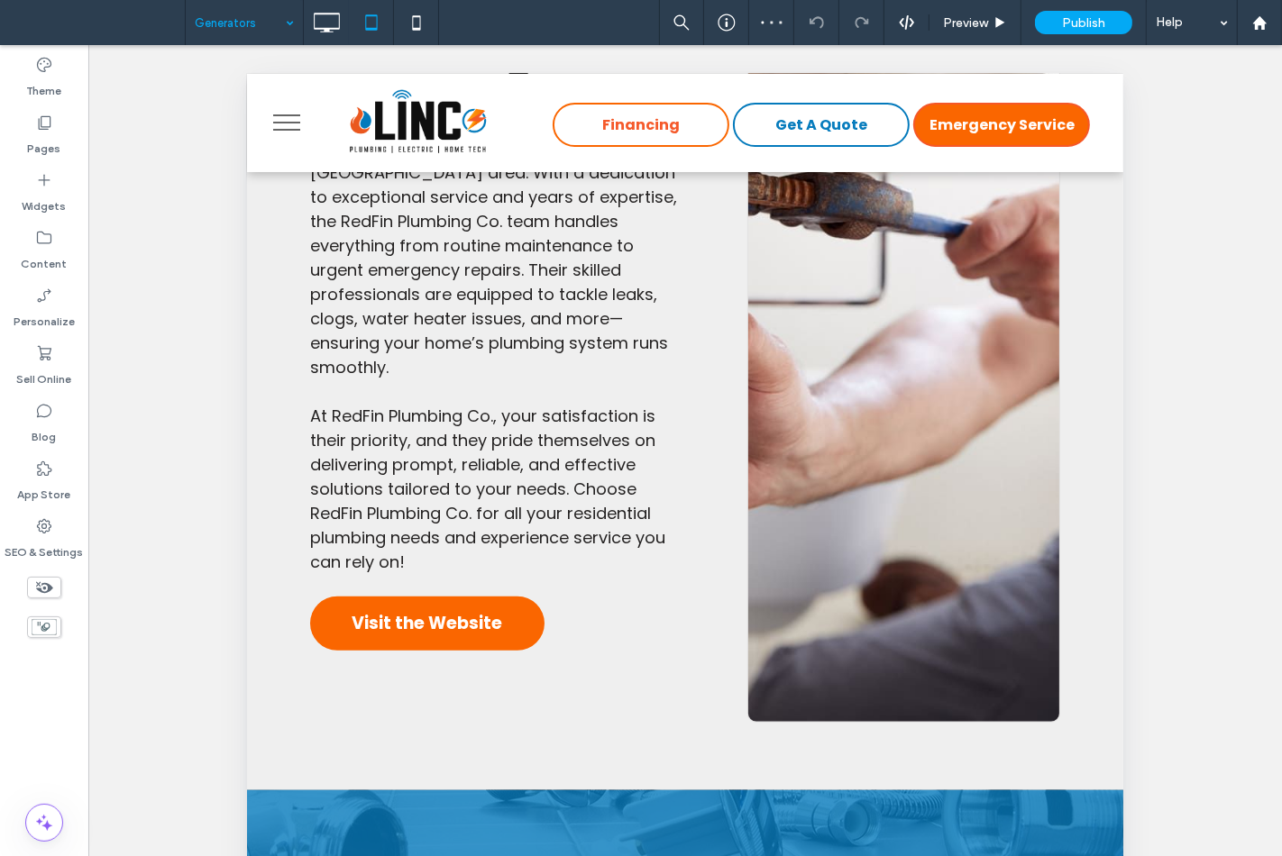
drag, startPoint x: 252, startPoint y: 29, endPoint x: 244, endPoint y: 40, distance: 13.5
click at [250, 31] on input at bounding box center [240, 22] width 90 height 45
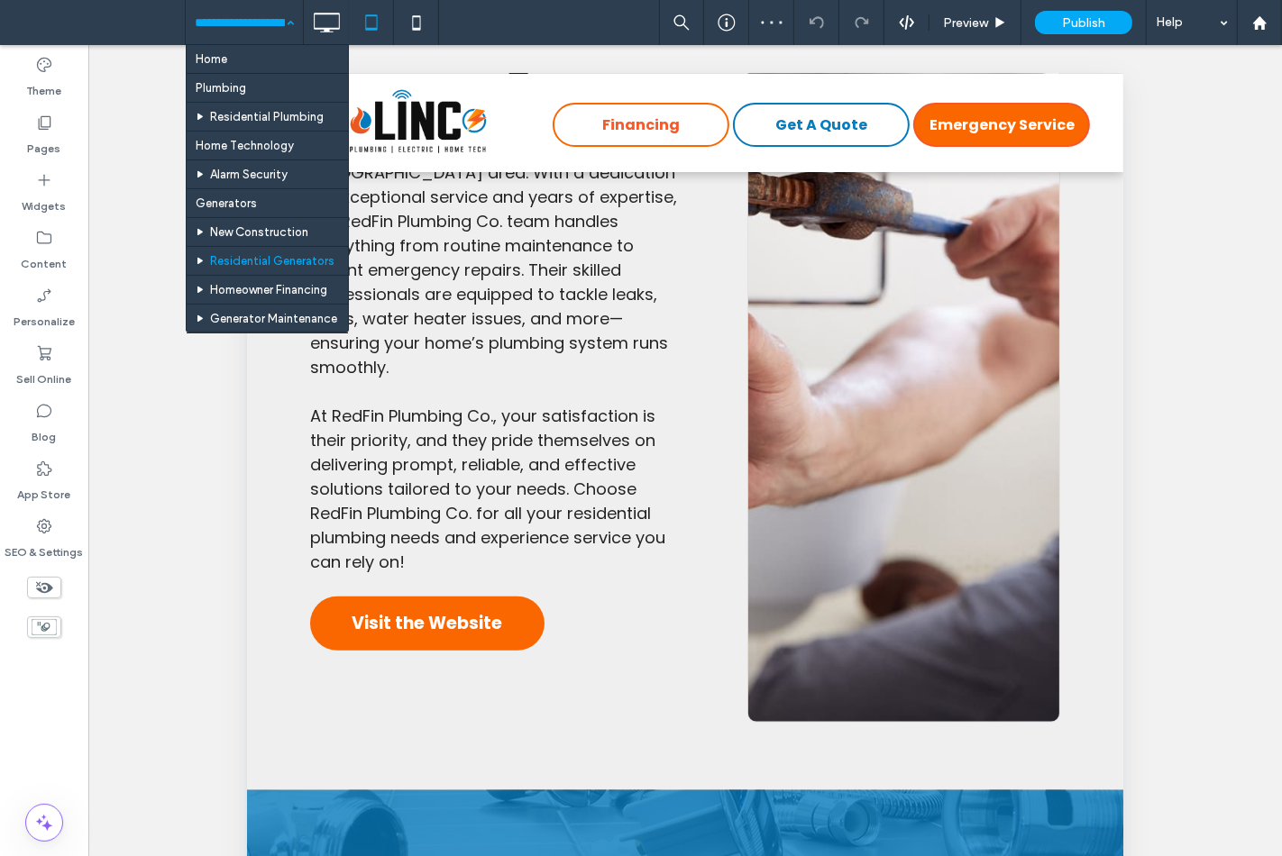
click at [231, 21] on input at bounding box center [240, 22] width 90 height 45
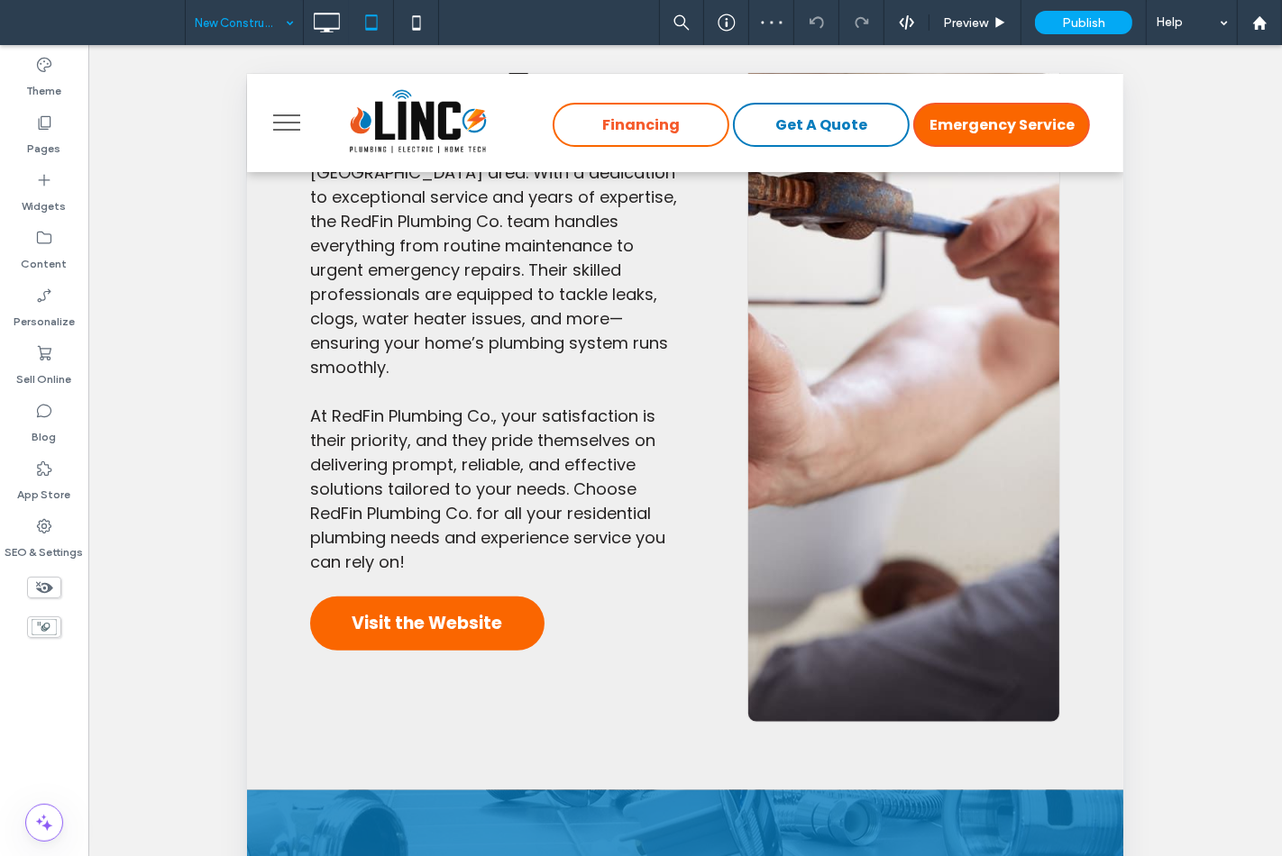
drag, startPoint x: 260, startPoint y: 25, endPoint x: 251, endPoint y: 40, distance: 17.0
click at [259, 24] on input at bounding box center [240, 22] width 90 height 45
click at [277, 32] on input at bounding box center [240, 22] width 90 height 45
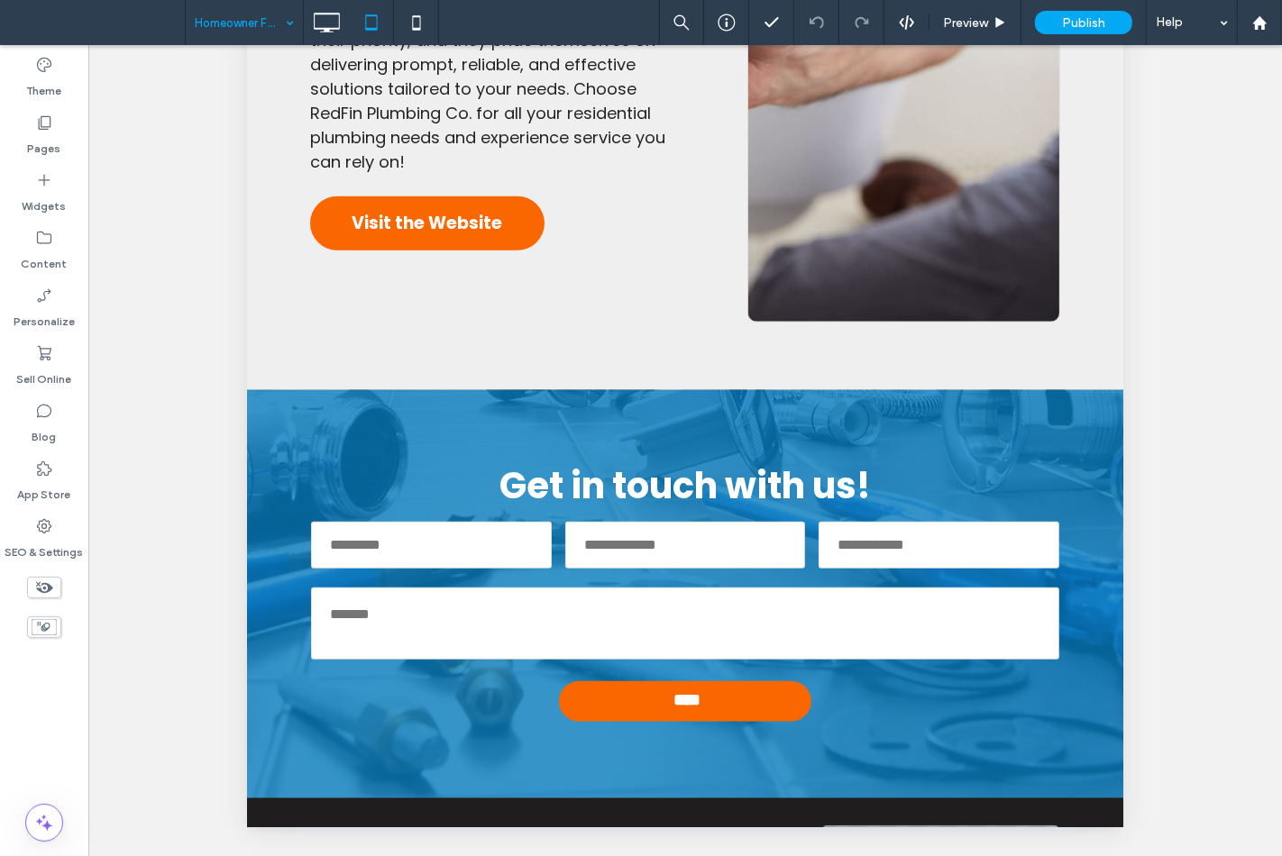
click at [247, 20] on input at bounding box center [240, 22] width 90 height 45
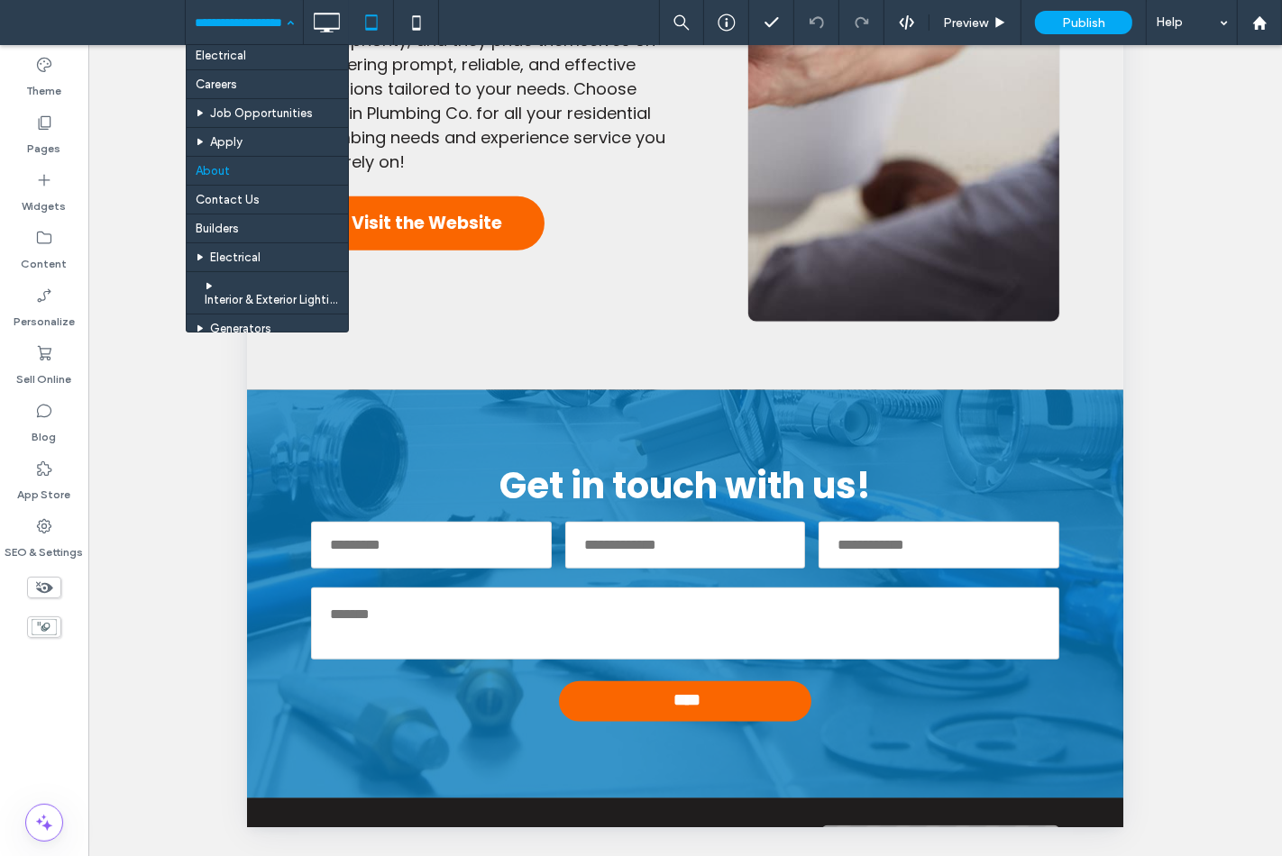
scroll to position [300, 0]
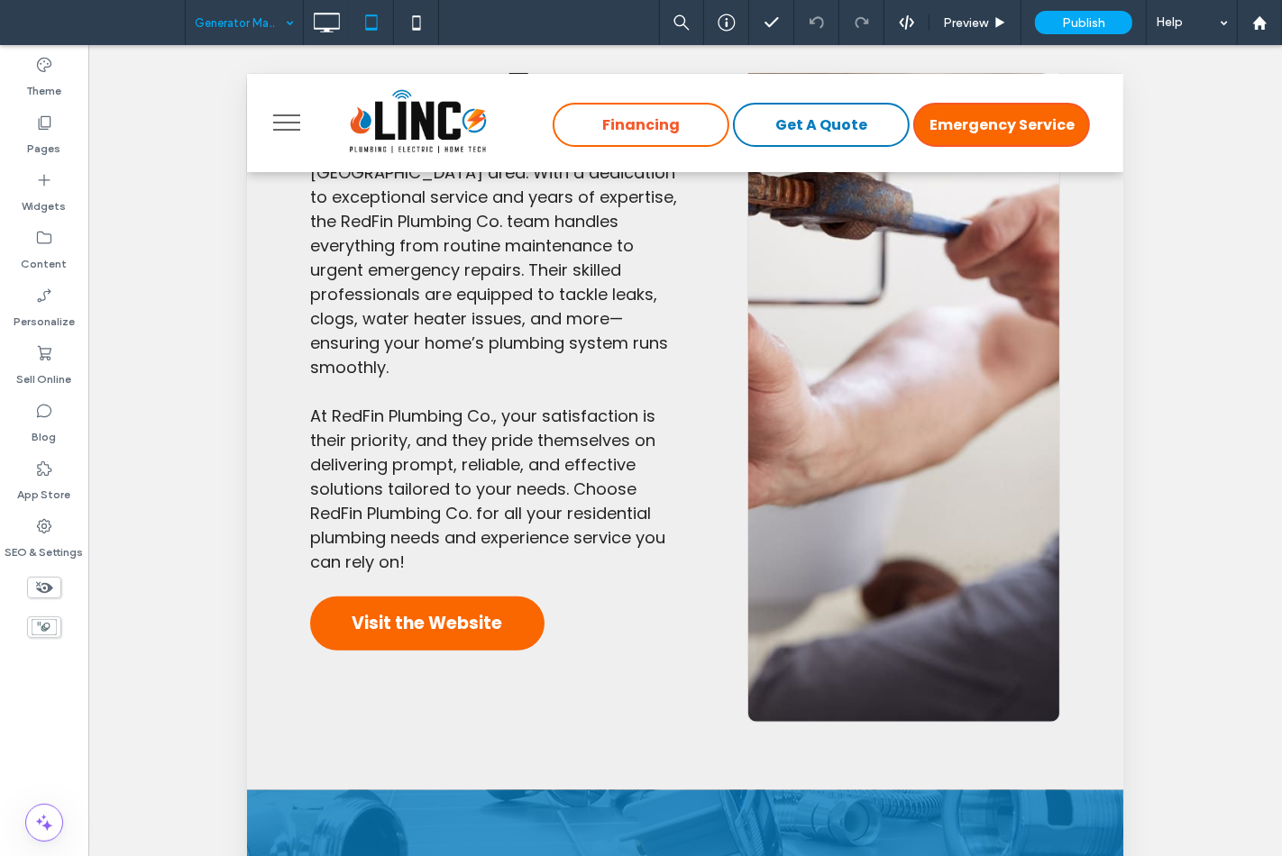
click at [50, 586] on use at bounding box center [44, 588] width 17 height 12
click at [50, 586] on use at bounding box center [44, 587] width 18 height 11
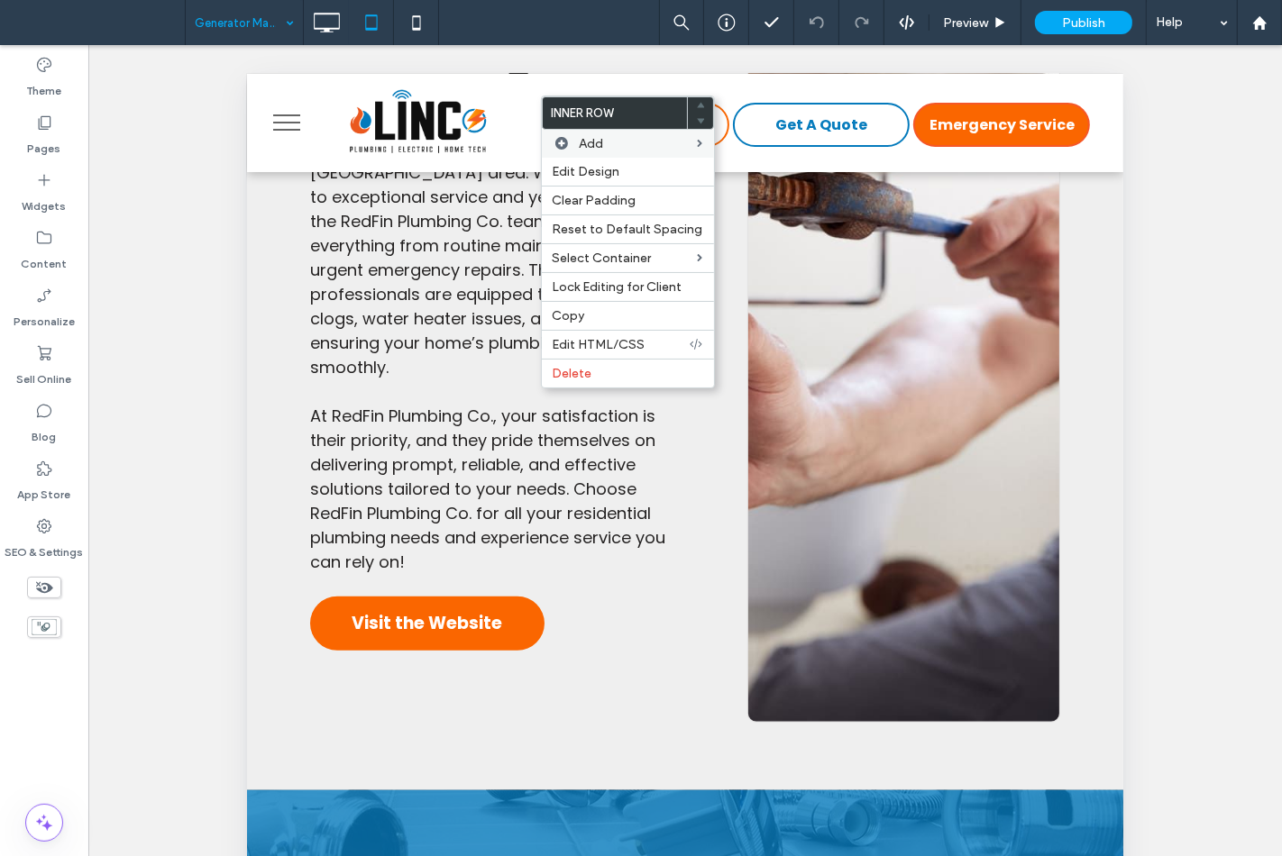
drag, startPoint x: 626, startPoint y: 309, endPoint x: 570, endPoint y: 145, distance: 173.3
click at [626, 309] on label "Copy" at bounding box center [627, 315] width 151 height 15
click at [637, 336] on label "Paste" at bounding box center [627, 343] width 151 height 15
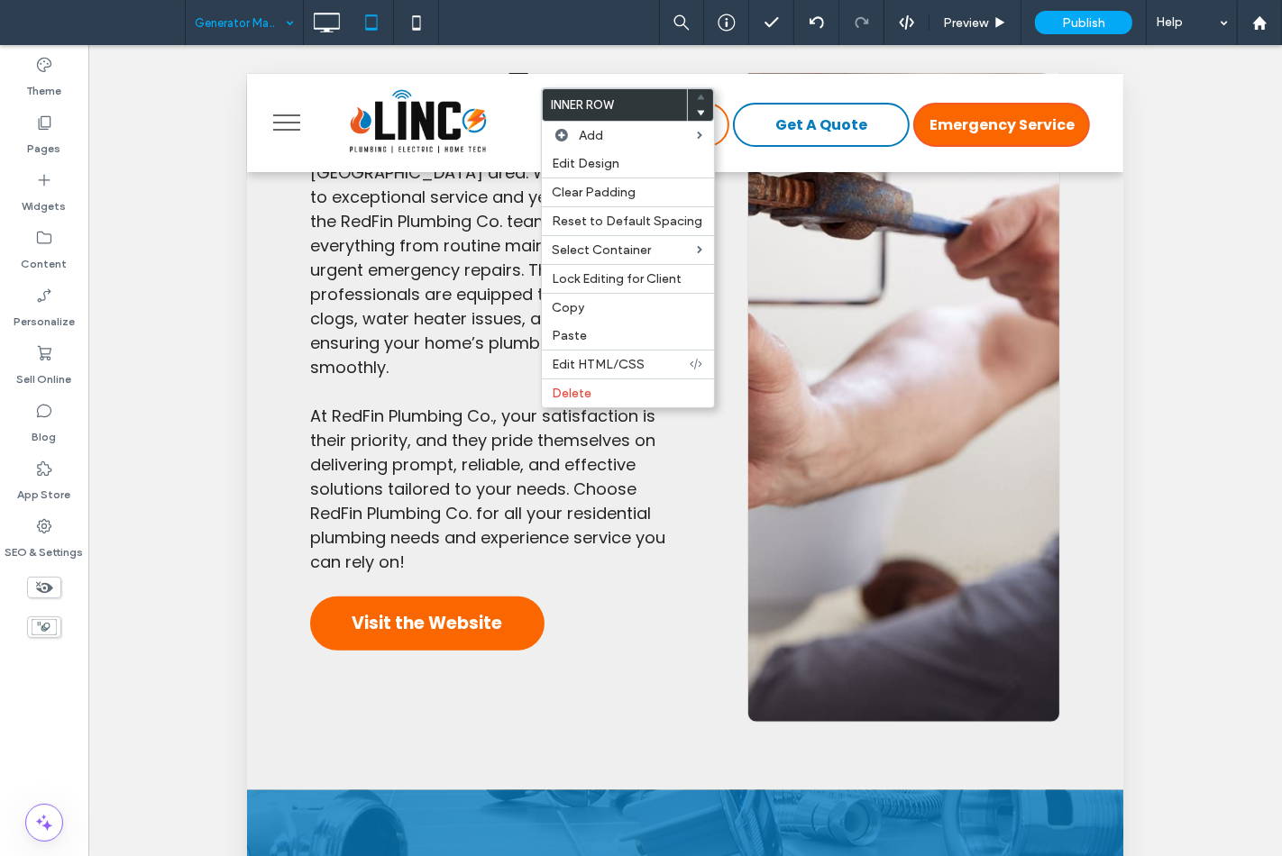
click at [155, 380] on div "Unhide? Yes Unhide? Yes Unhide? Yes Unhide? Yes Unhide? Yes Unhide? Yes Unhide?…" at bounding box center [684, 473] width 1193 height 856
click at [822, 30] on div at bounding box center [816, 22] width 45 height 45
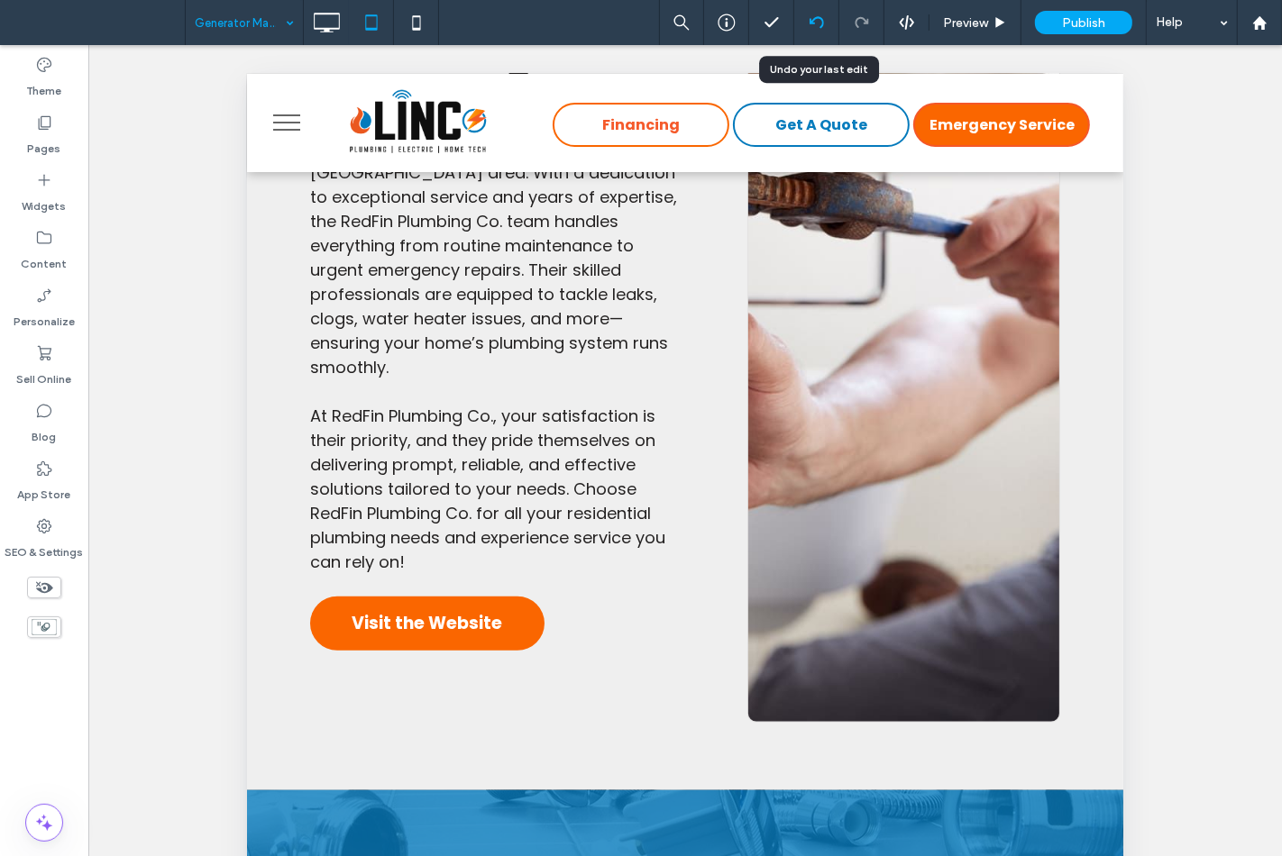
click at [821, 30] on div at bounding box center [816, 22] width 45 height 45
click at [814, 21] on icon at bounding box center [816, 22] width 14 height 14
click at [817, 15] on icon at bounding box center [816, 22] width 14 height 14
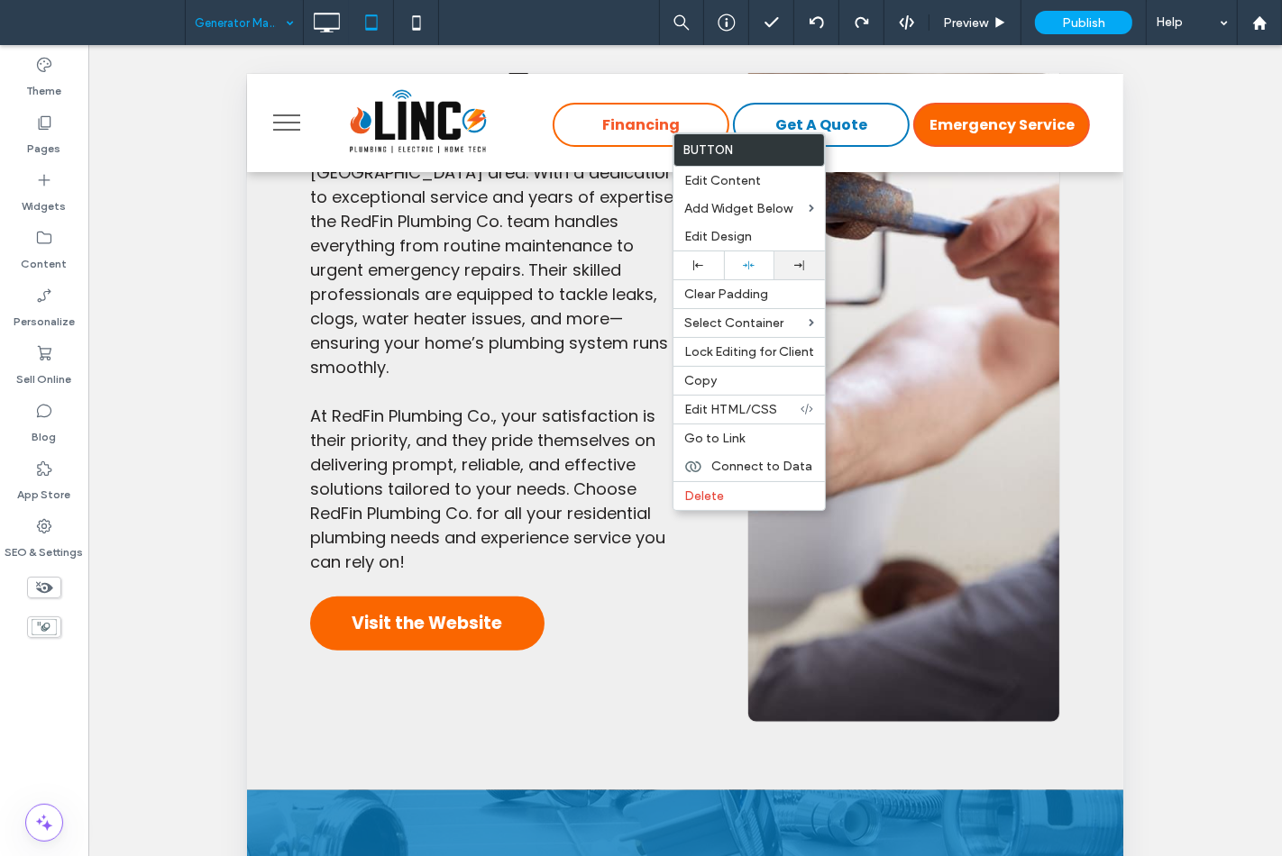
click at [790, 266] on div at bounding box center [799, 265] width 32 height 10
click at [757, 267] on div at bounding box center [749, 266] width 32 height 12
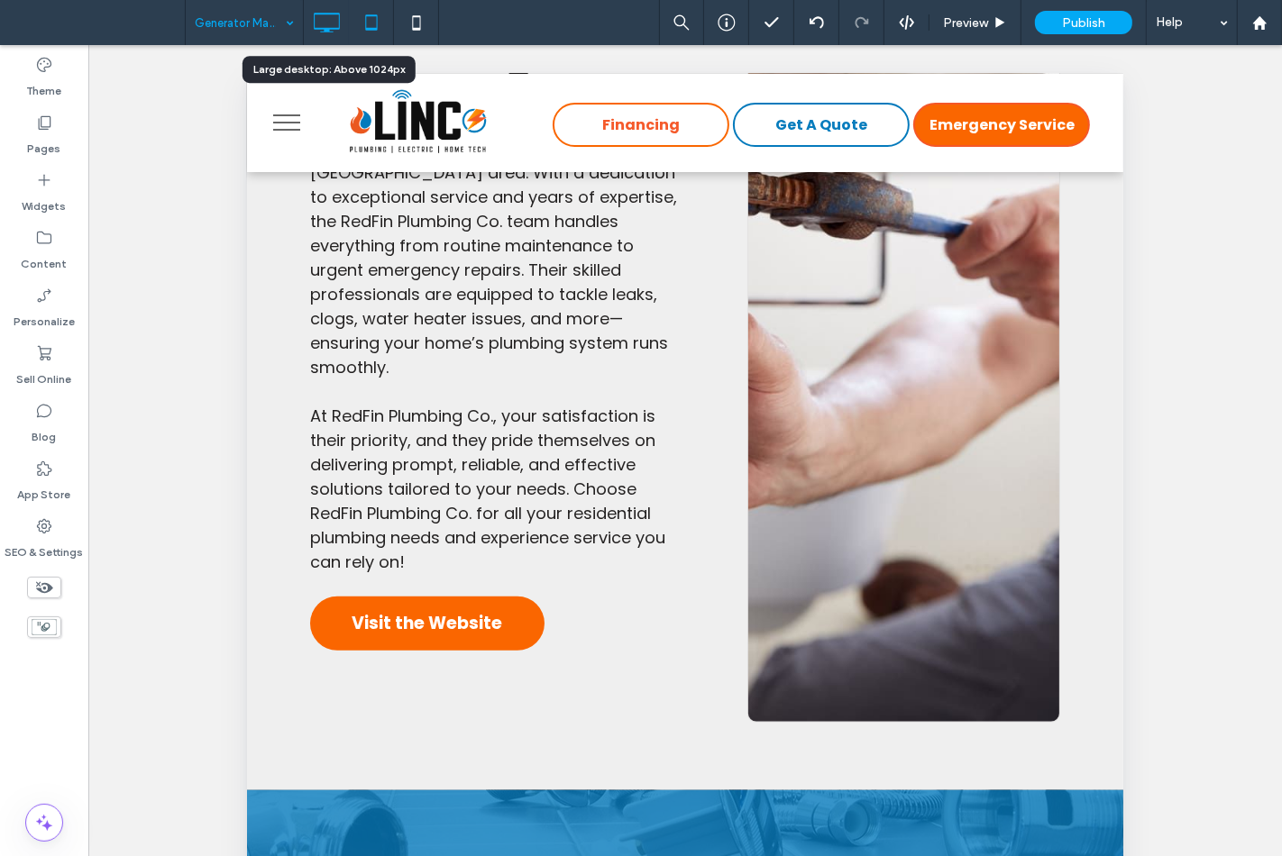
click at [313, 14] on icon at bounding box center [326, 23] width 36 height 36
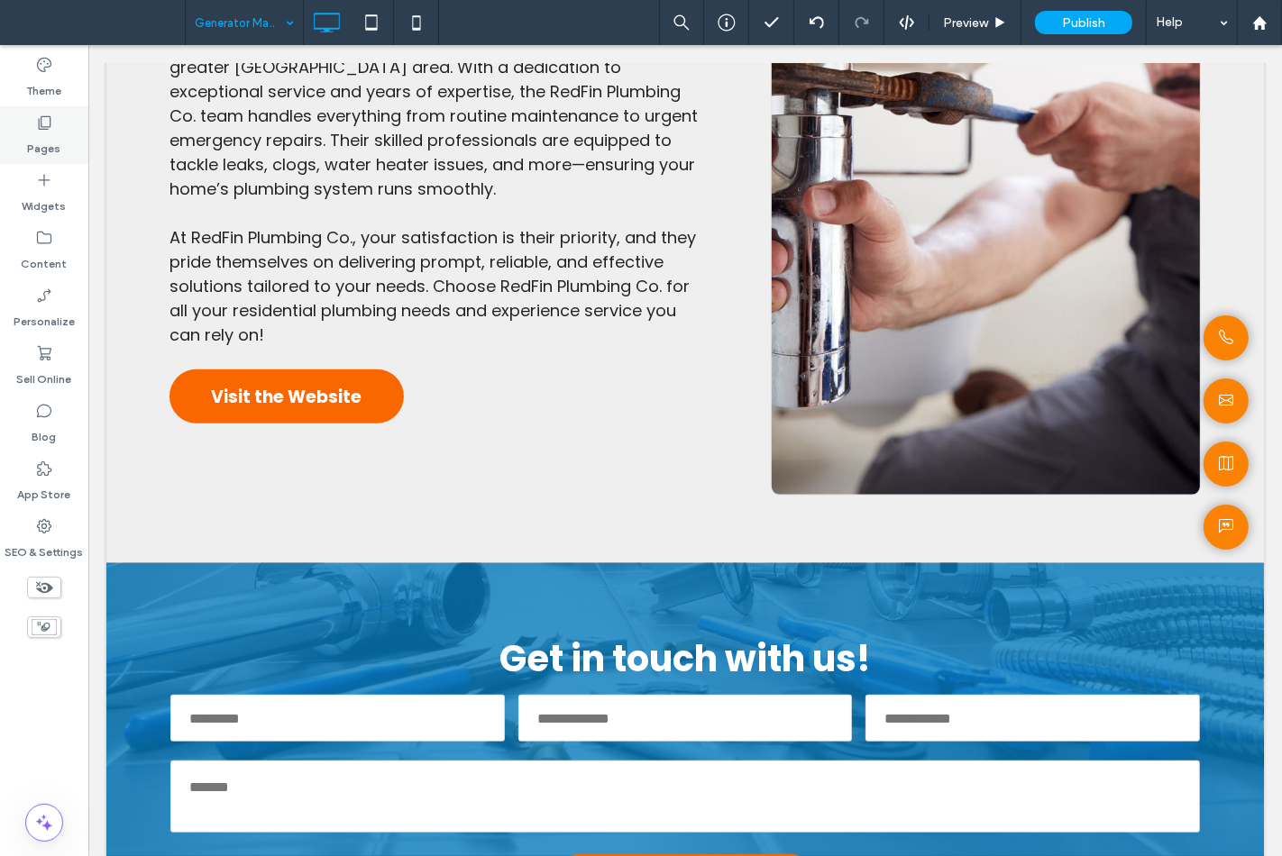
click at [59, 127] on div "Pages" at bounding box center [44, 135] width 88 height 58
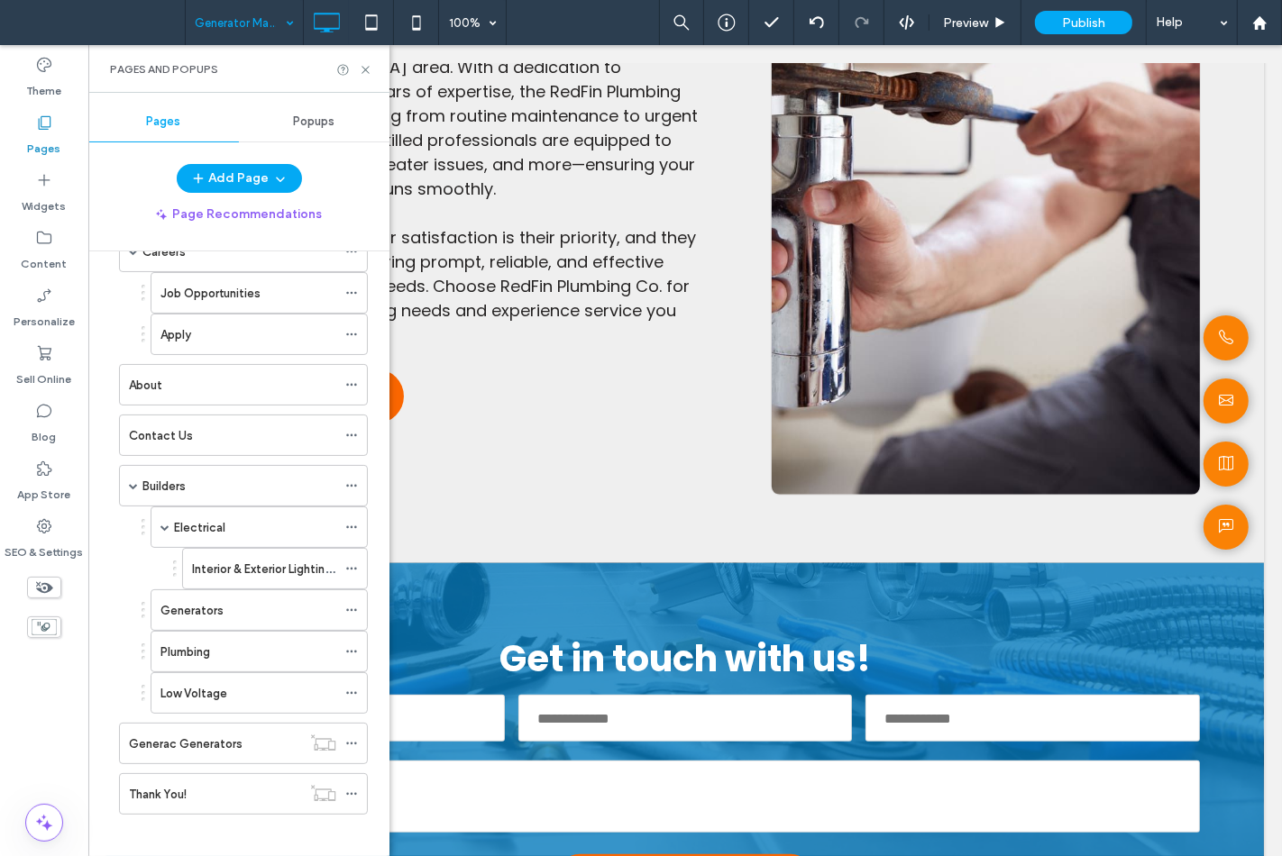
scroll to position [570, 0]
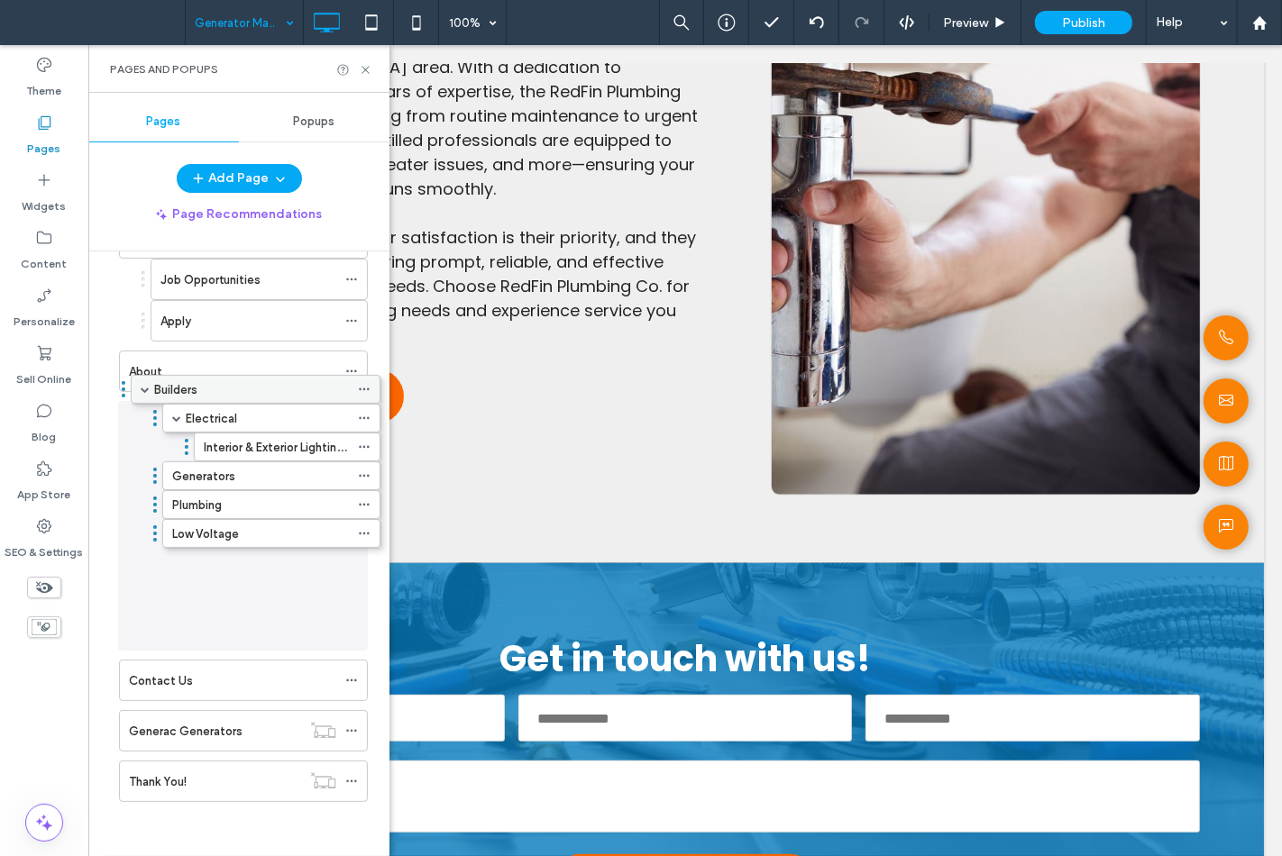
drag, startPoint x: 160, startPoint y: 472, endPoint x: 171, endPoint y: 397, distance: 76.6
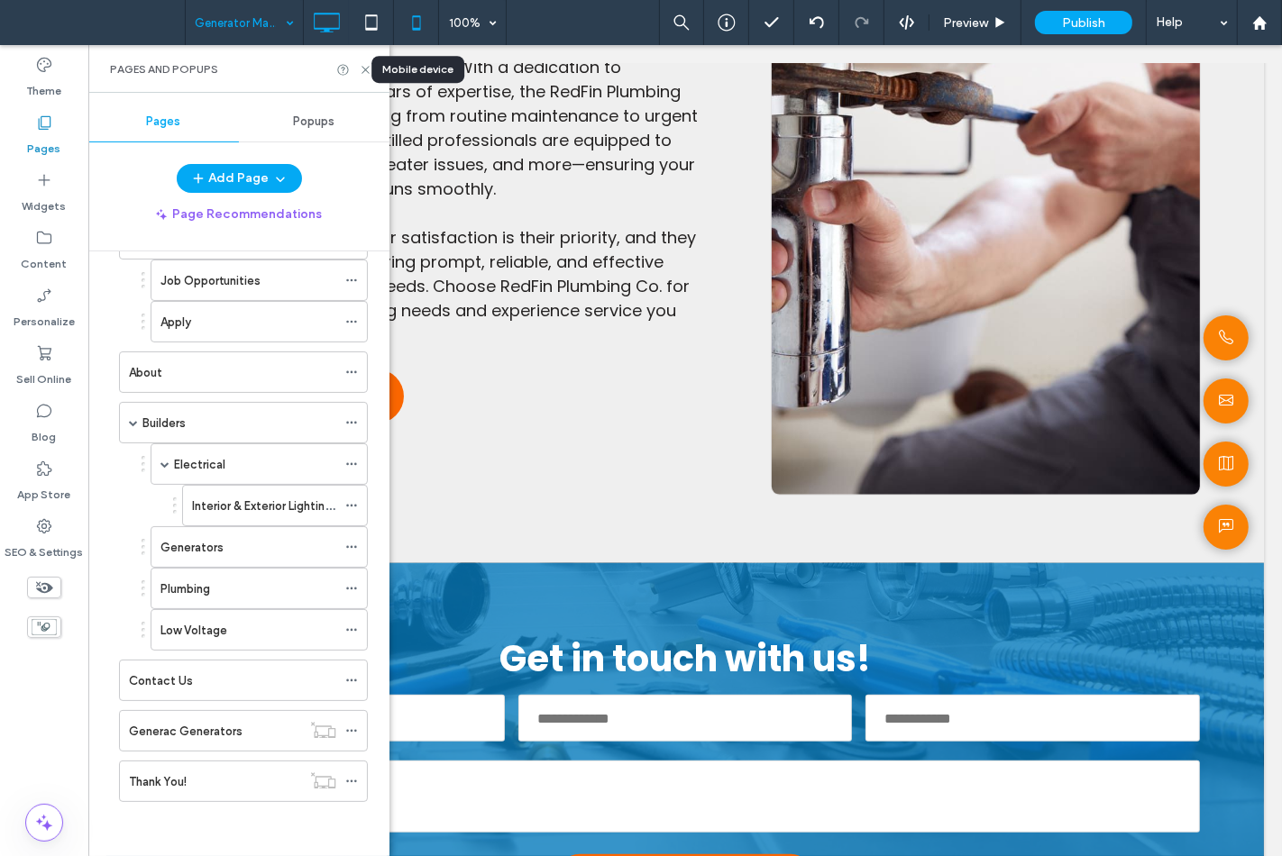
click at [415, 28] on use at bounding box center [416, 22] width 8 height 14
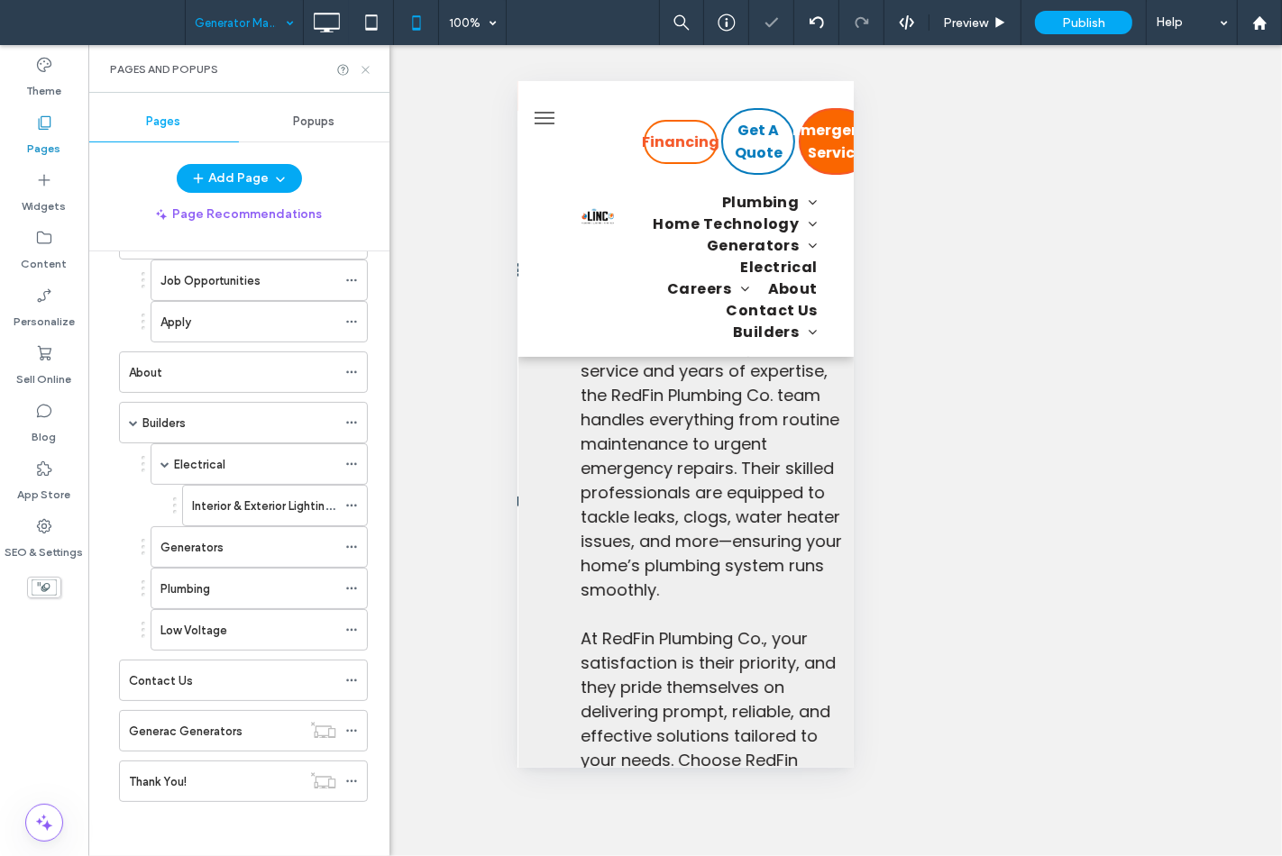
click at [370, 72] on icon at bounding box center [366, 70] width 14 height 14
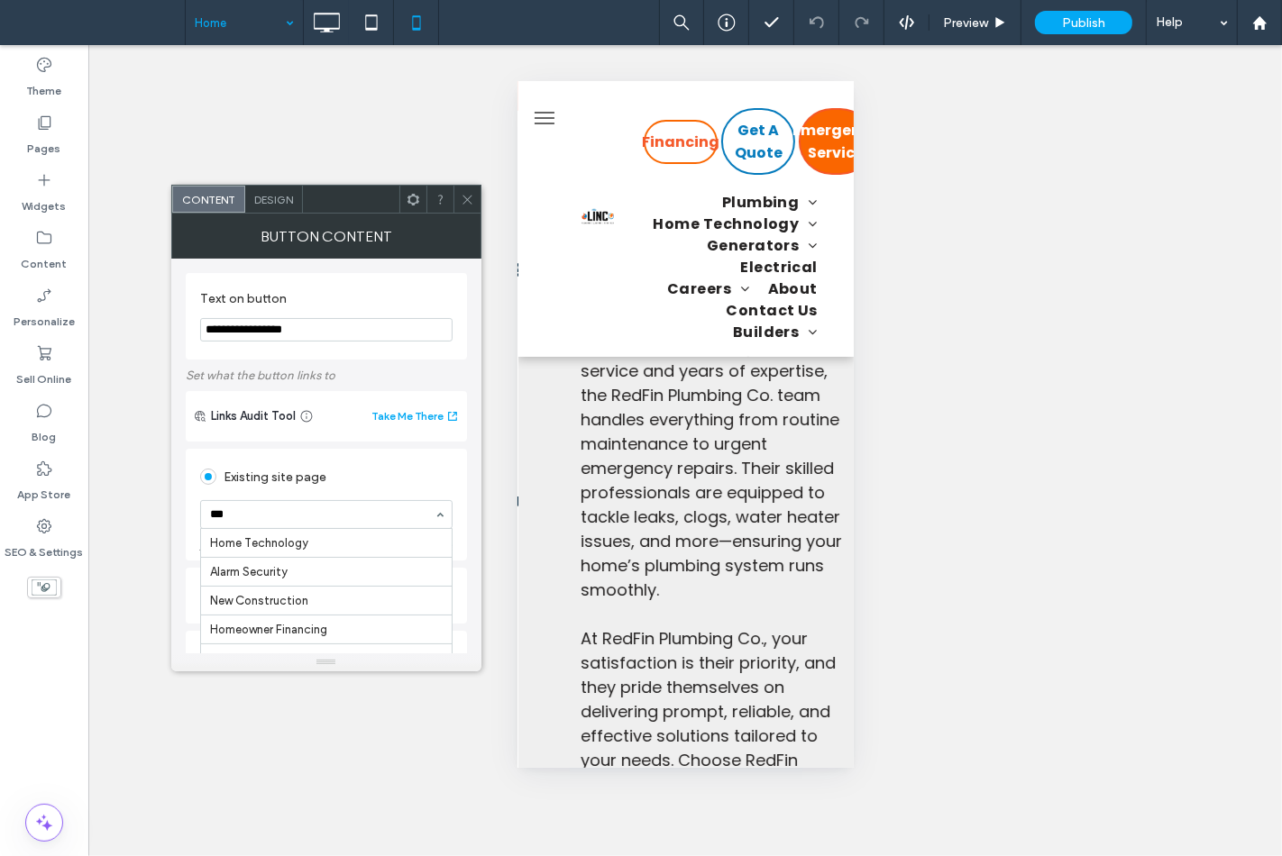
type input "****"
click at [458, 198] on div at bounding box center [466, 199] width 27 height 27
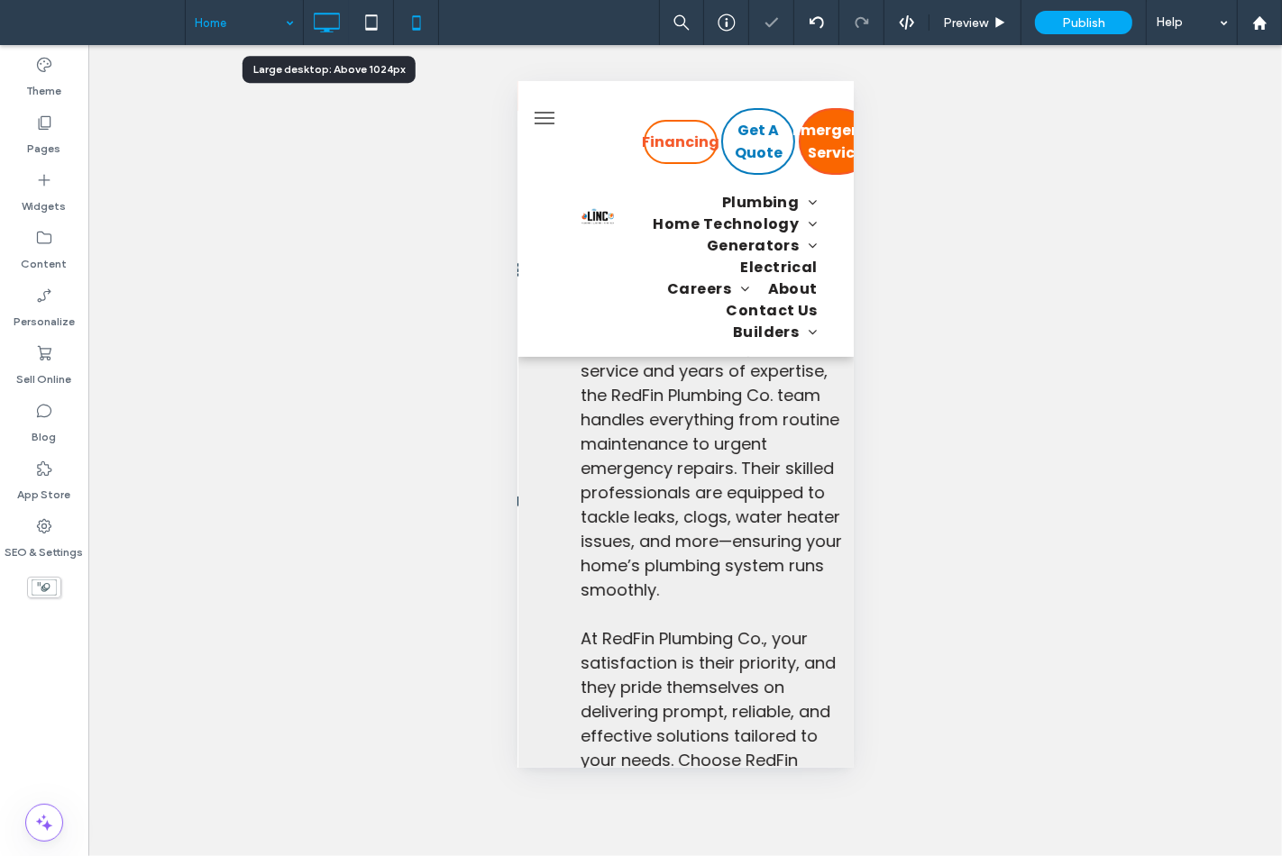
click at [332, 15] on icon at bounding box center [326, 23] width 36 height 36
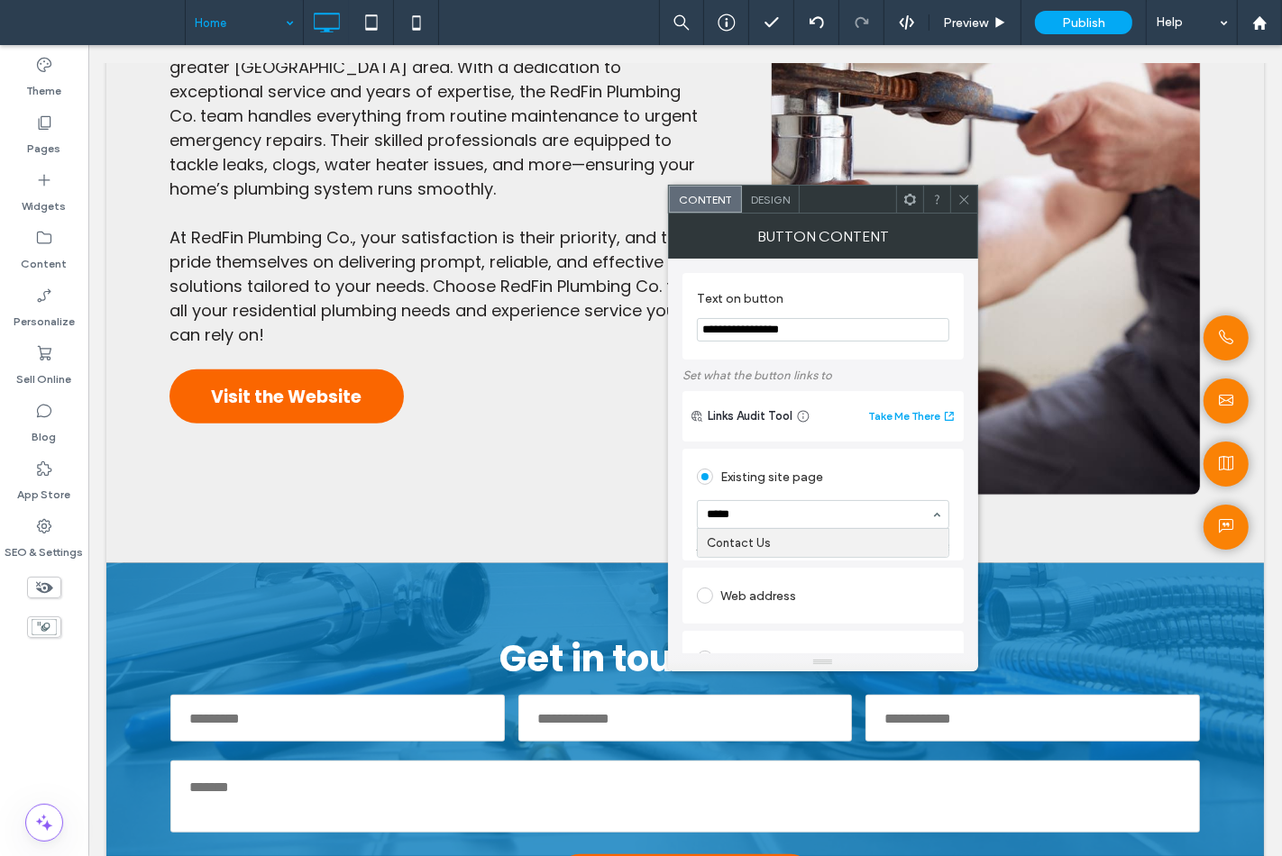
type input "*****"
click at [857, 575] on div "Web address" at bounding box center [822, 596] width 281 height 56
click at [709, 514] on input "*****" at bounding box center [819, 514] width 224 height 13
type input "****"
click at [959, 203] on icon at bounding box center [964, 200] width 14 height 14
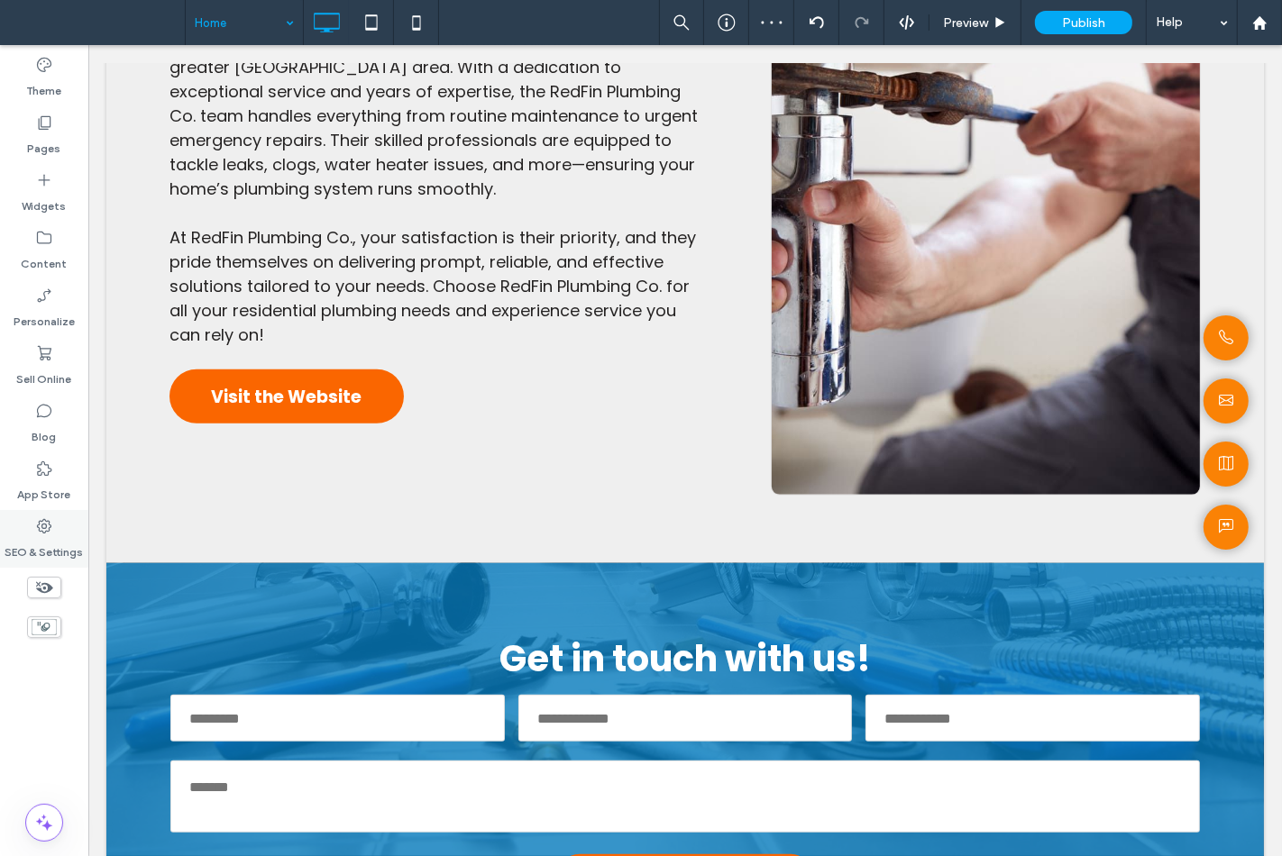
drag, startPoint x: 56, startPoint y: 538, endPoint x: 68, endPoint y: 524, distance: 19.2
click at [57, 538] on label "SEO & Settings" at bounding box center [44, 547] width 78 height 25
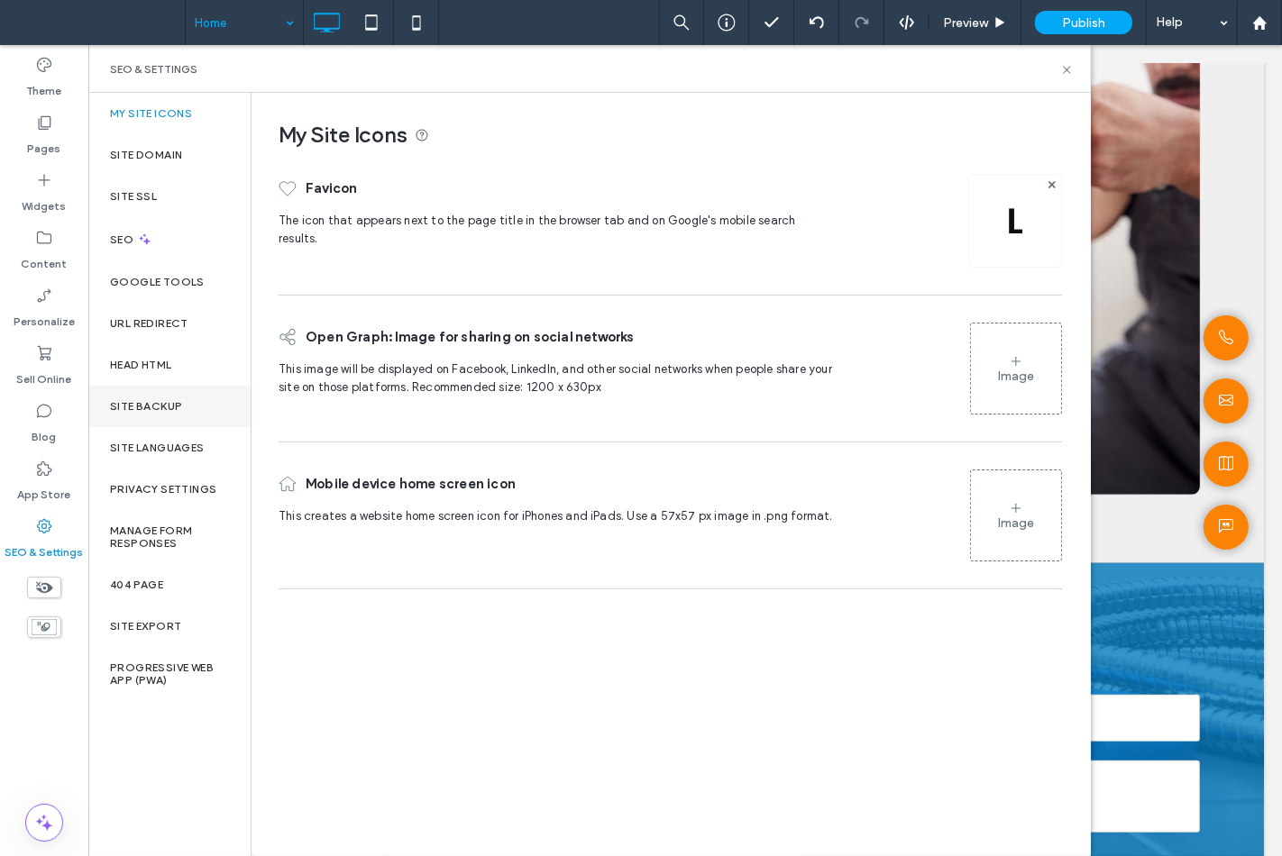
click at [126, 406] on label "Site Backup" at bounding box center [146, 406] width 72 height 13
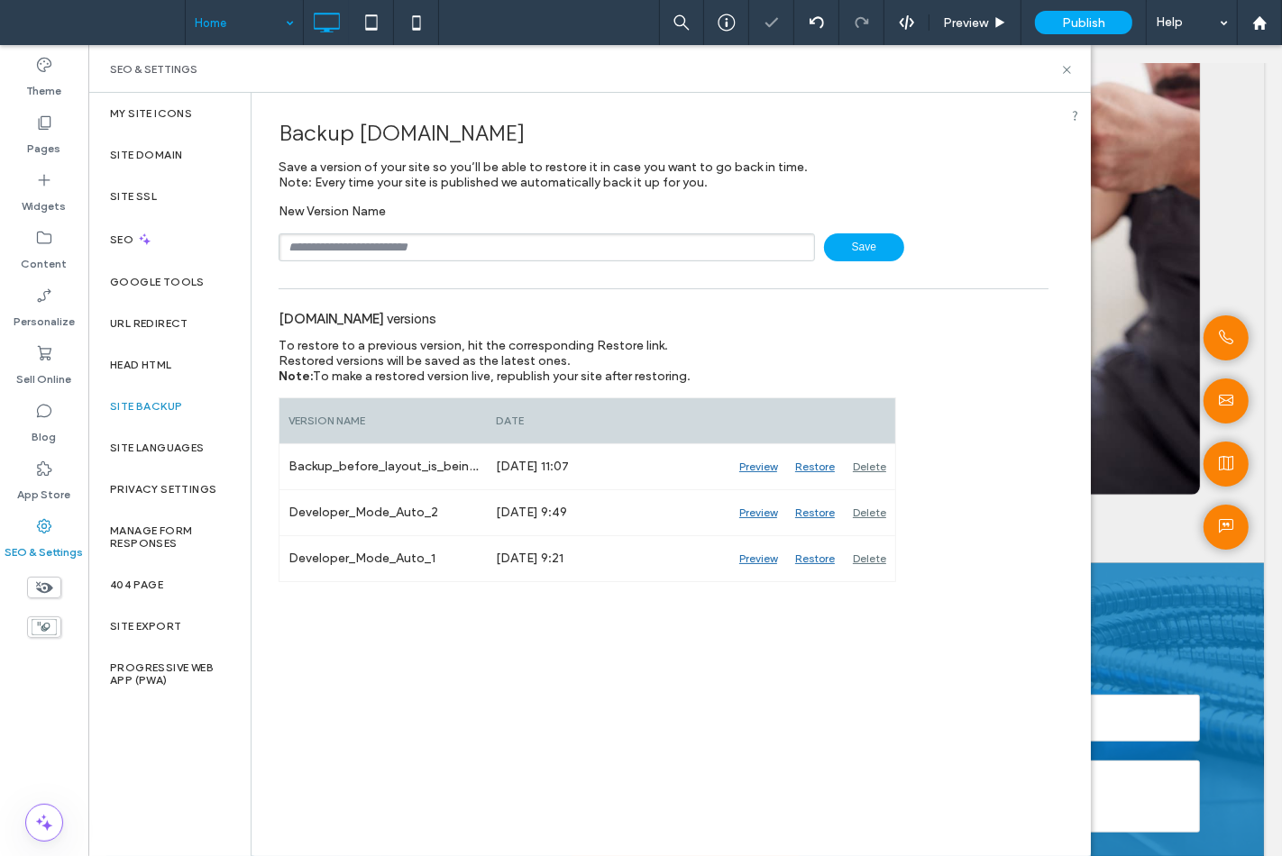
click at [385, 247] on input "text" at bounding box center [547, 247] width 536 height 28
type input "*****"
click at [839, 255] on span "Save" at bounding box center [864, 247] width 80 height 28
click at [1066, 68] on use at bounding box center [1066, 69] width 7 height 7
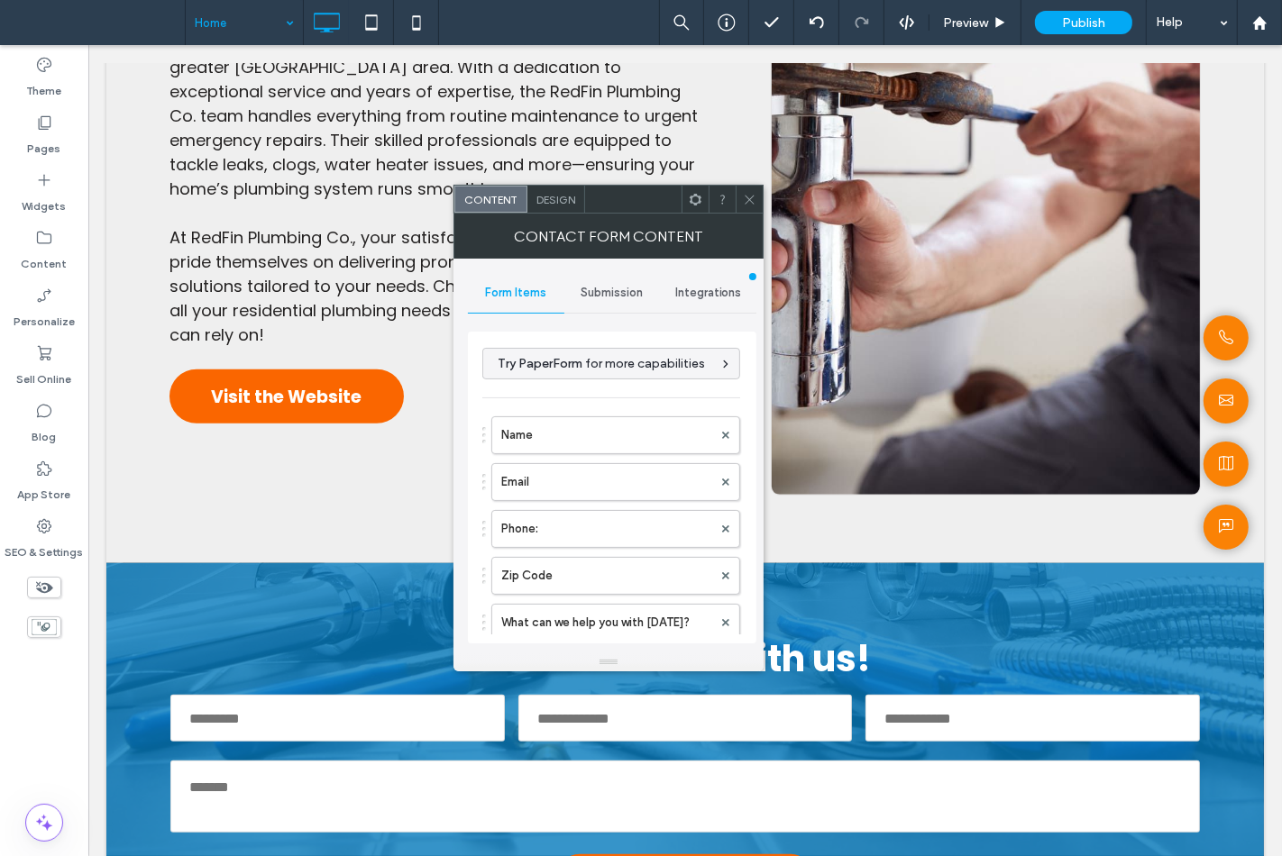
click at [642, 287] on span "Submission" at bounding box center [611, 293] width 62 height 14
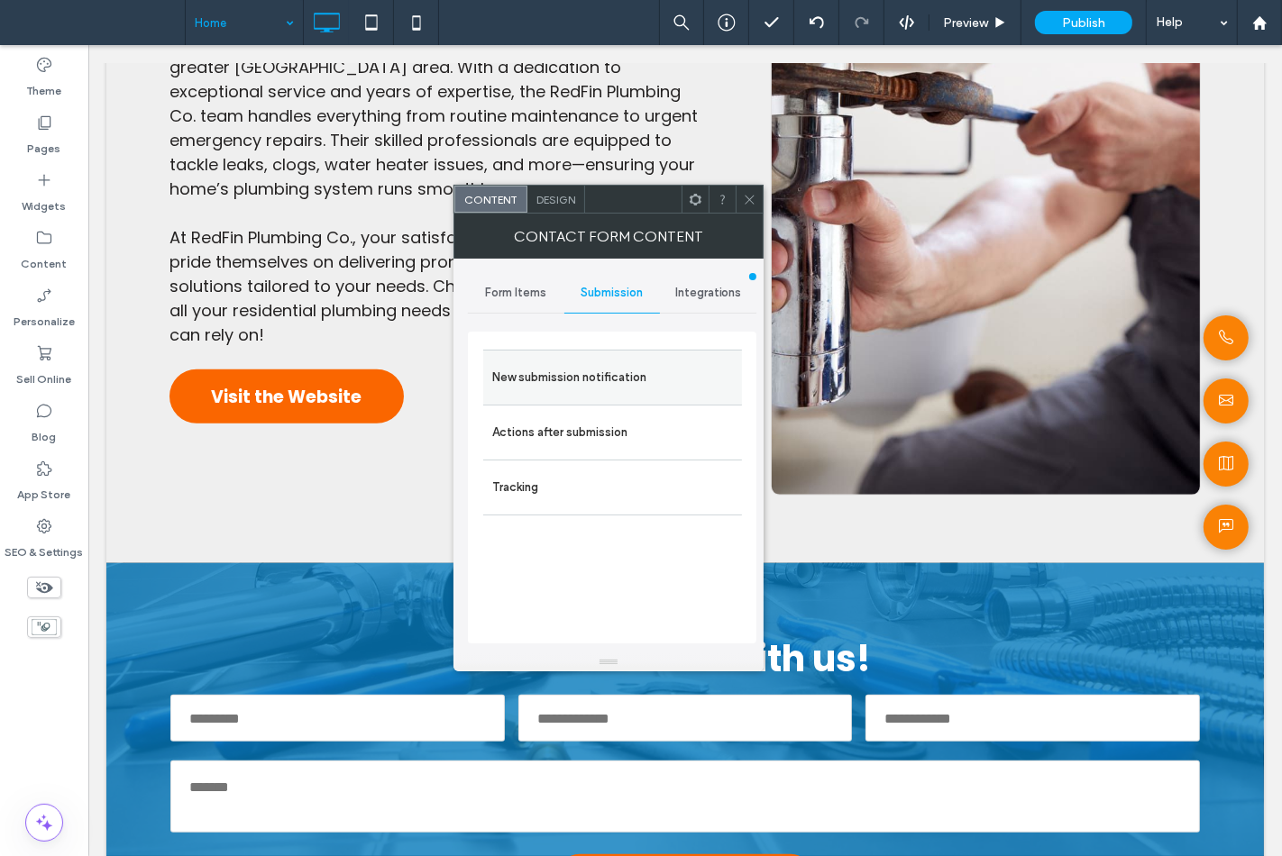
click at [629, 374] on label "New submission notification" at bounding box center [612, 378] width 241 height 36
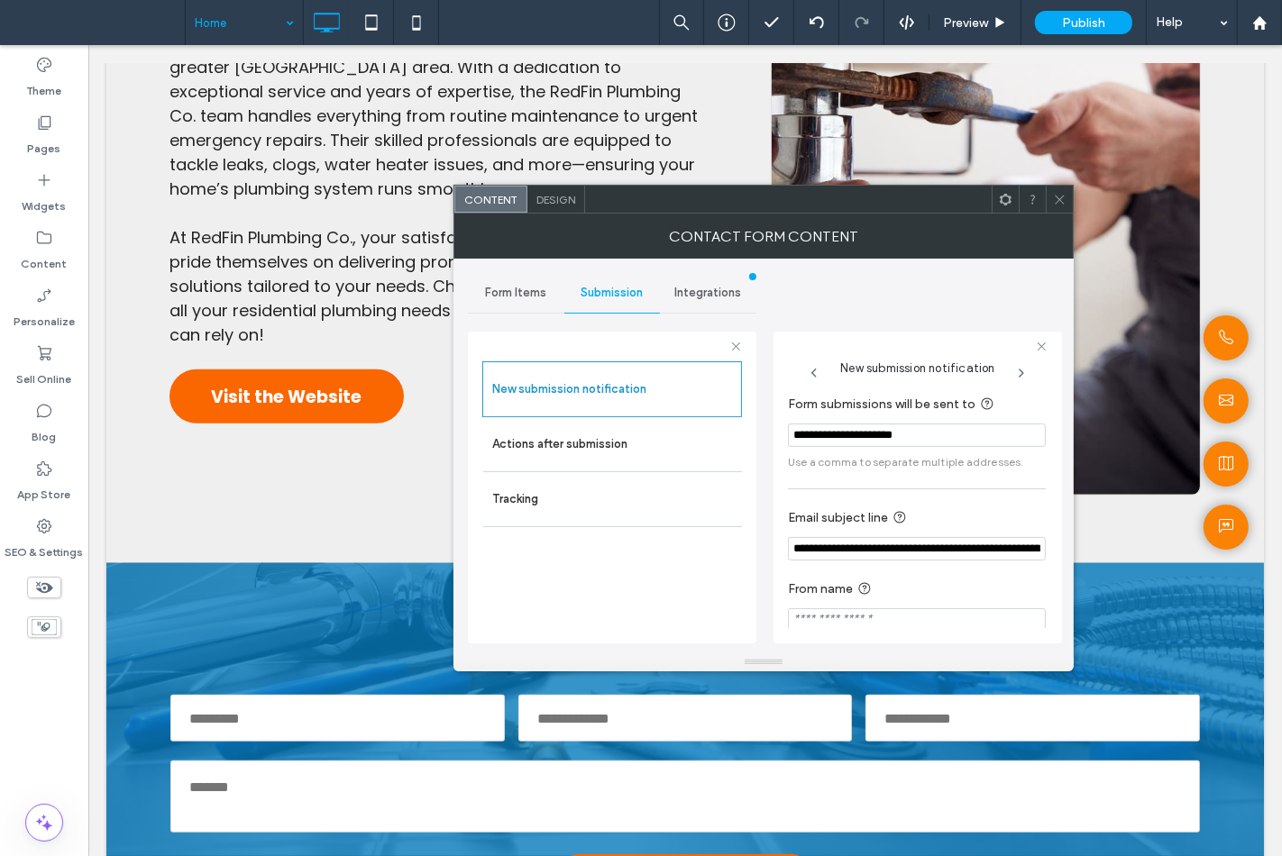
click at [1056, 194] on icon at bounding box center [1060, 200] width 14 height 14
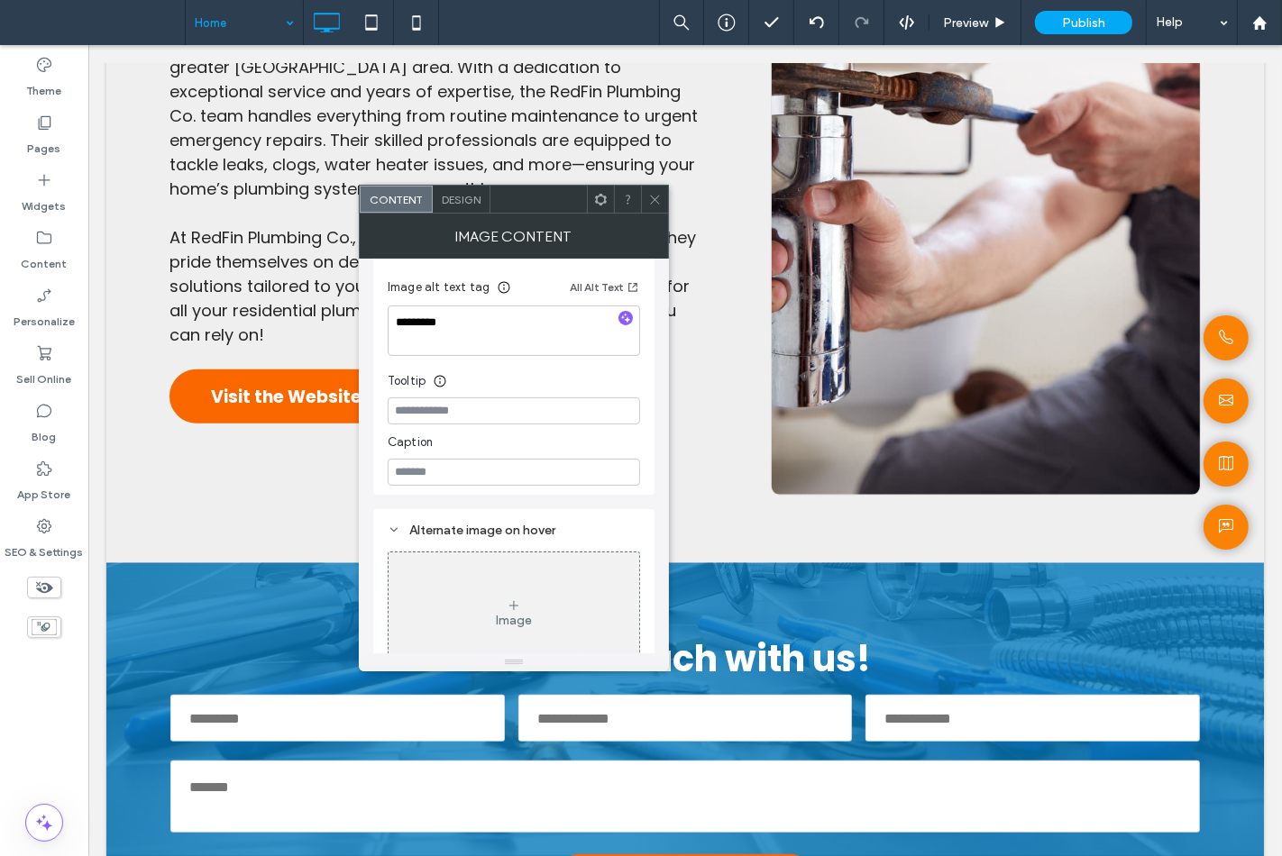
scroll to position [500, 0]
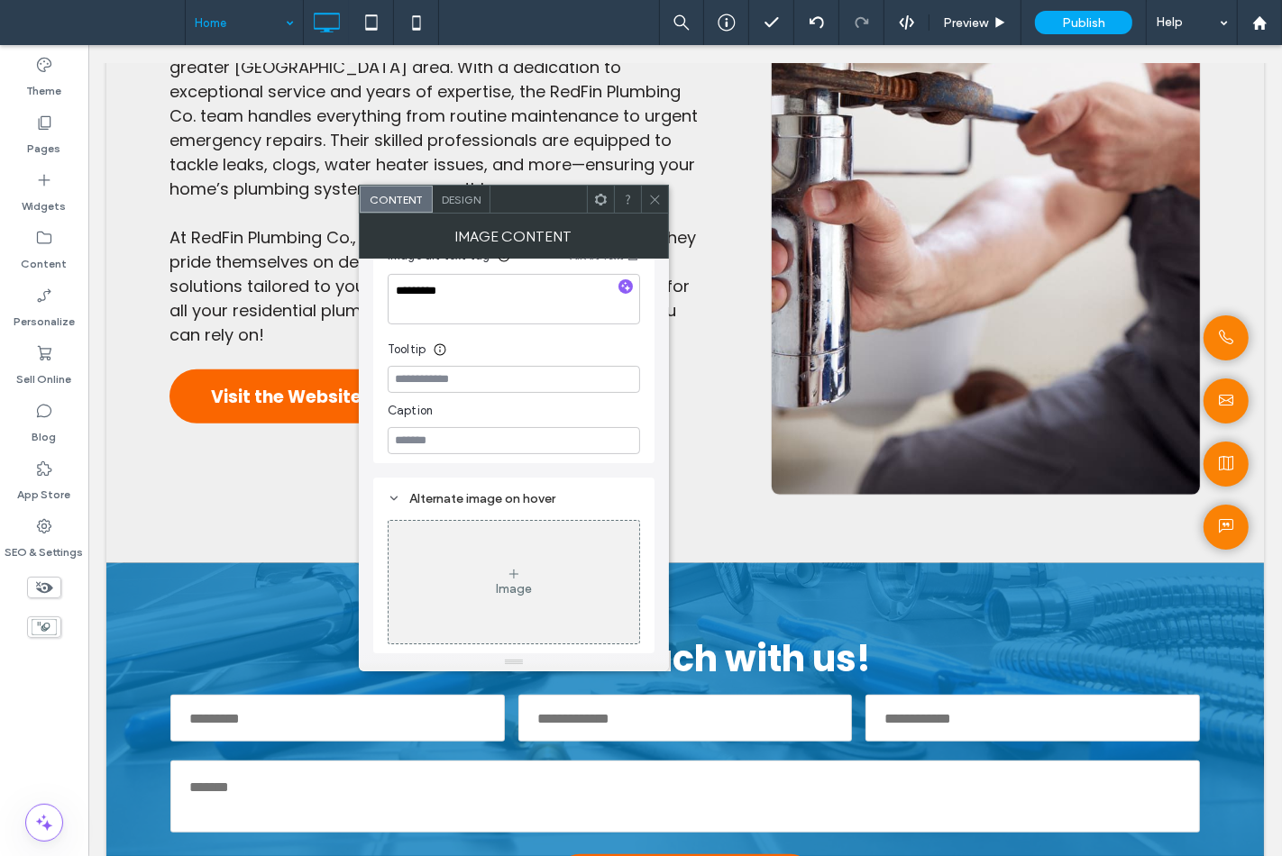
click at [653, 196] on icon at bounding box center [655, 200] width 14 height 14
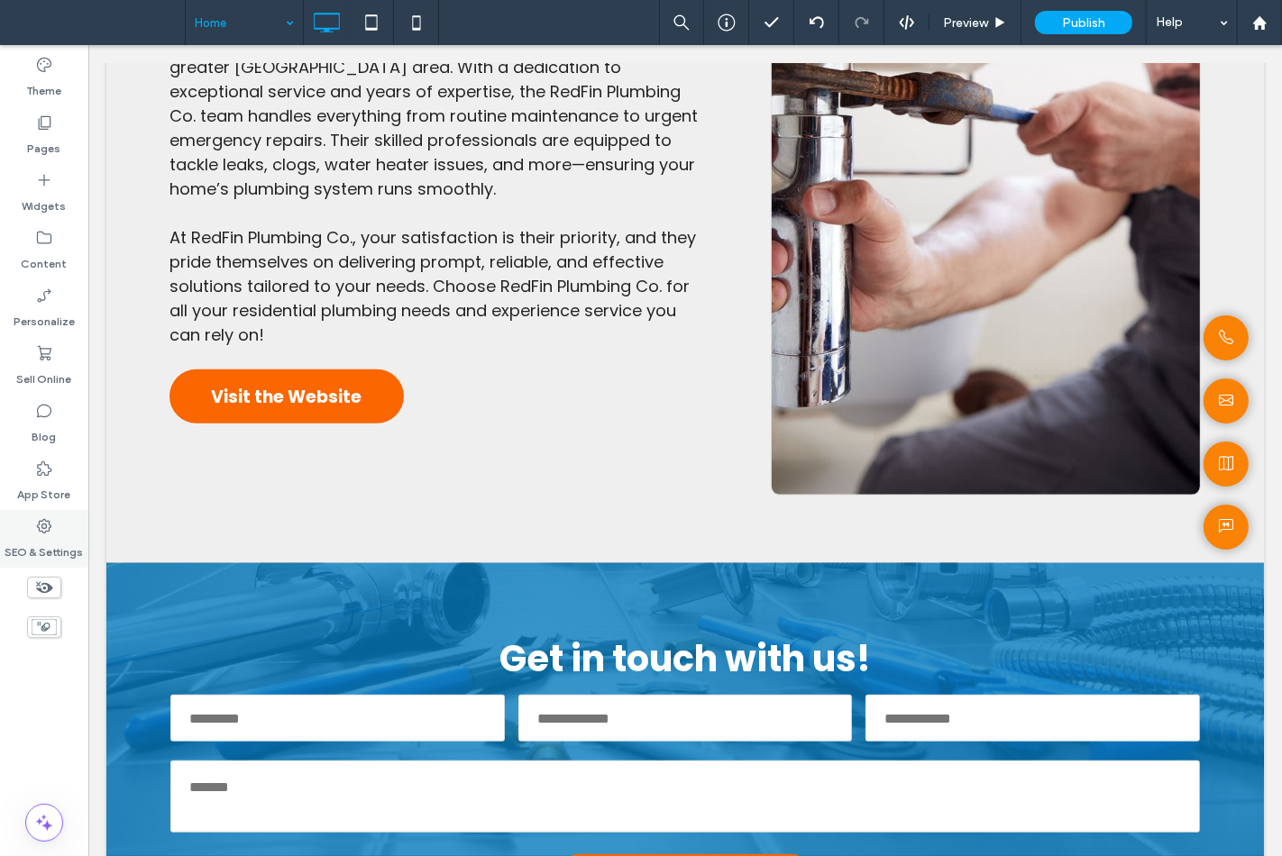
click at [63, 534] on div "SEO & Settings" at bounding box center [44, 539] width 88 height 58
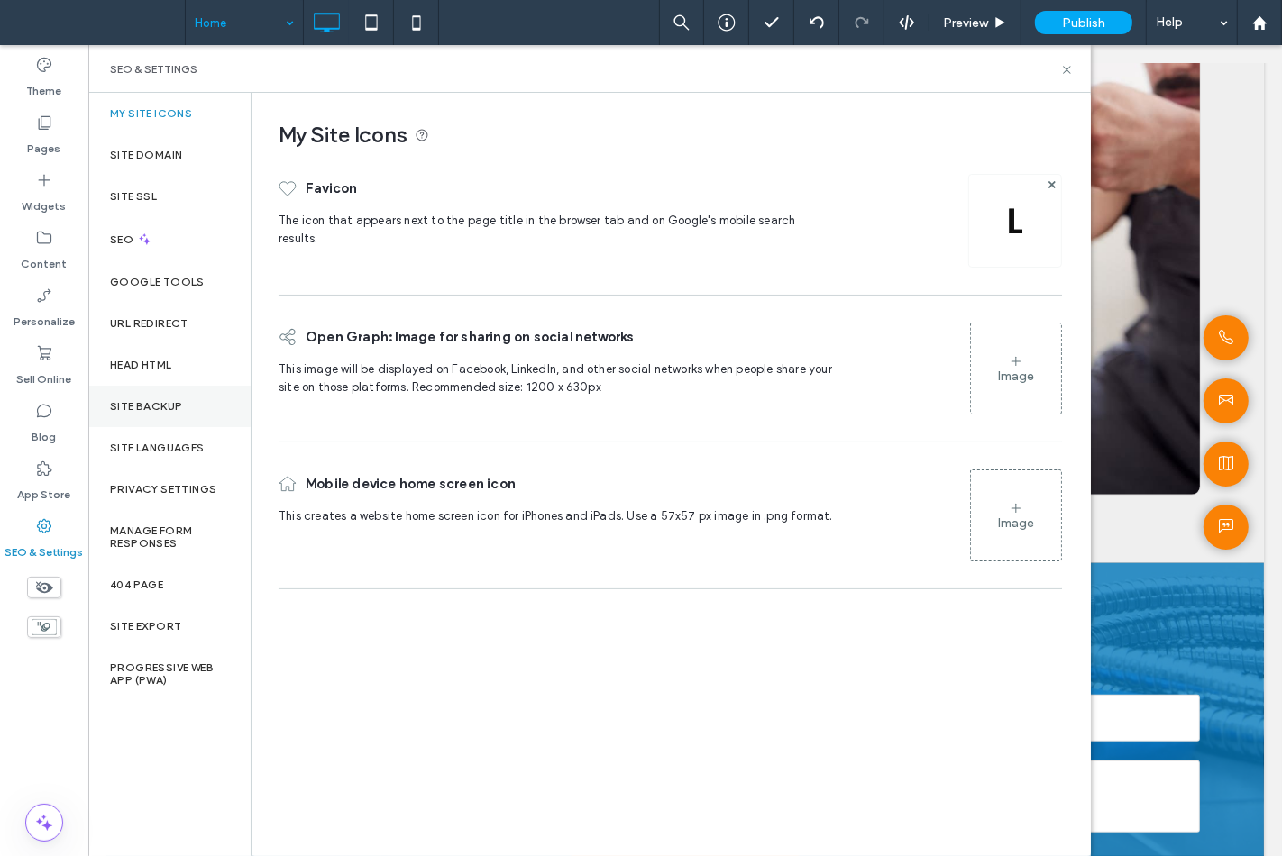
click at [111, 409] on label "Site Backup" at bounding box center [146, 406] width 72 height 13
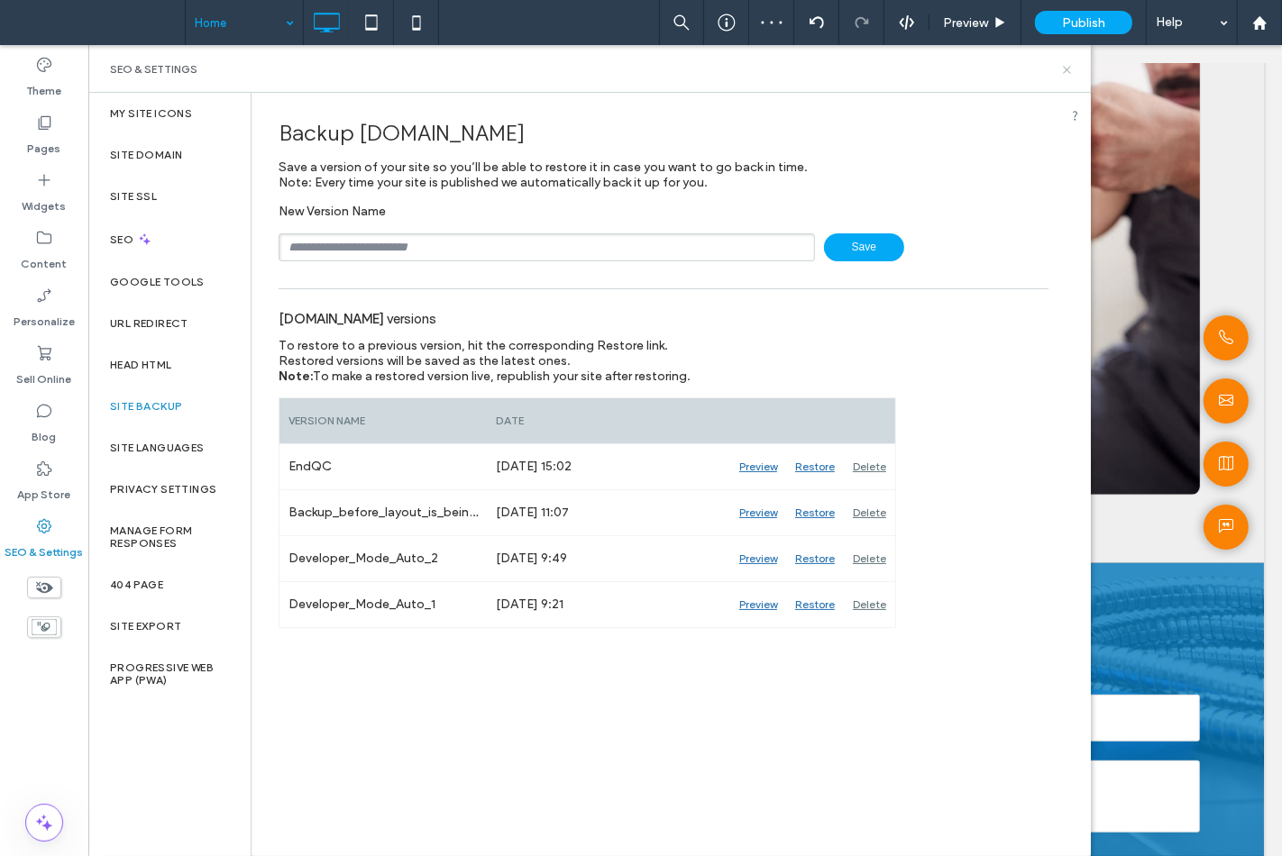
click at [1060, 67] on icon at bounding box center [1067, 70] width 14 height 14
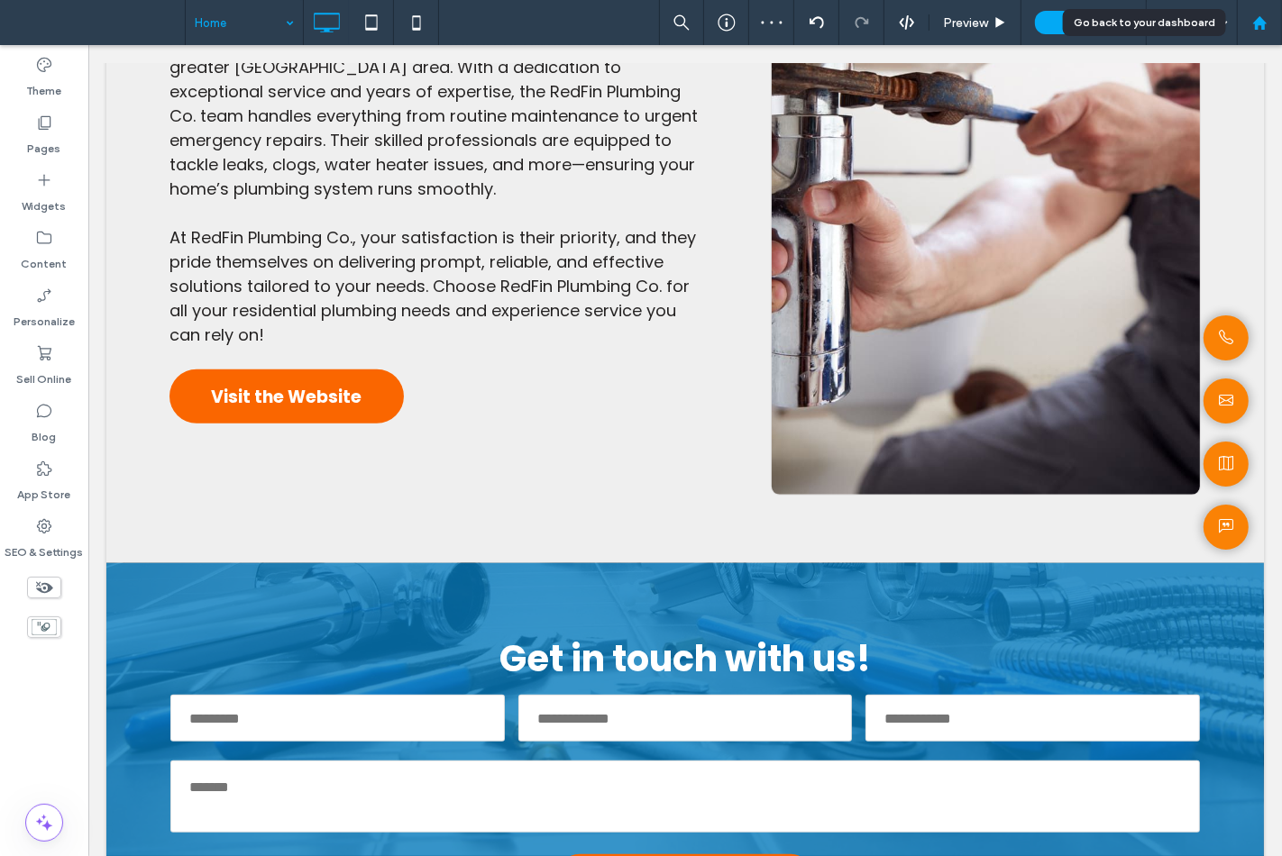
click at [1246, 23] on div at bounding box center [1258, 22] width 43 height 15
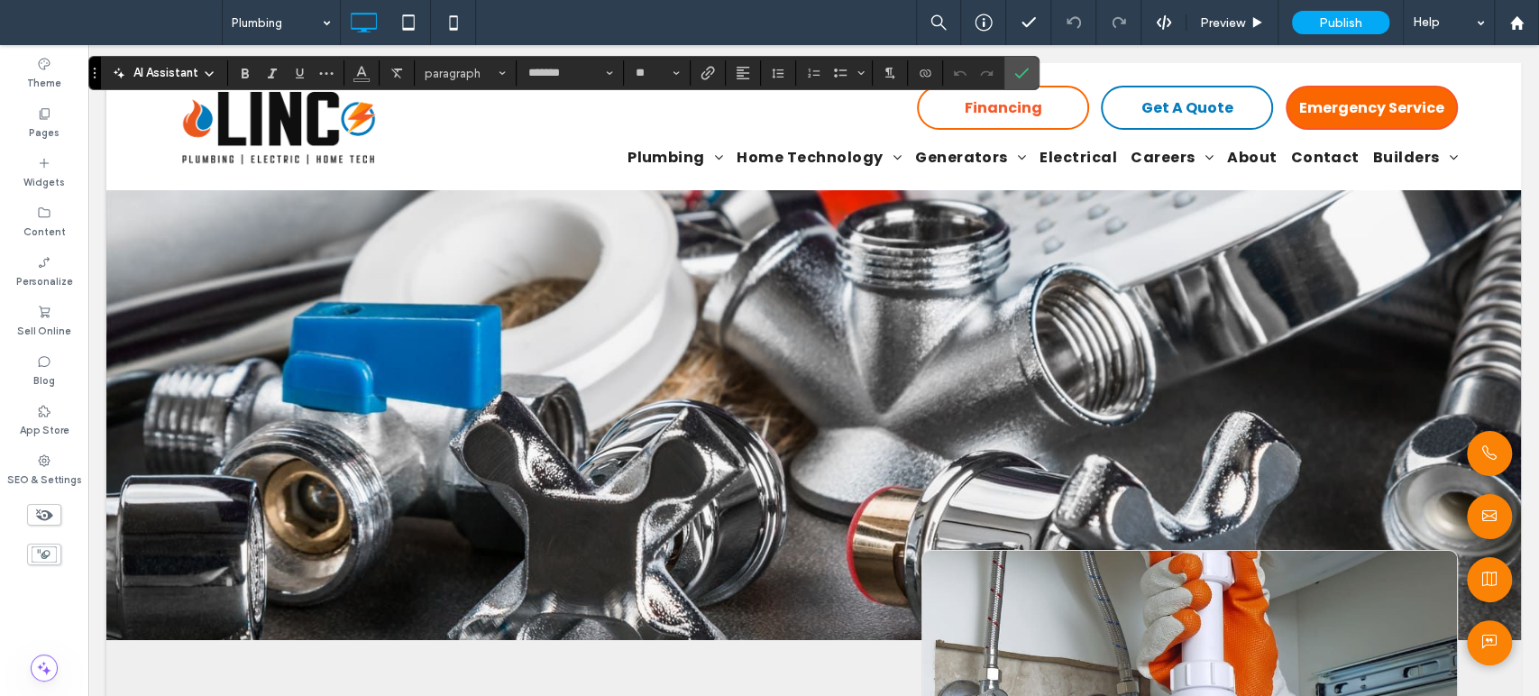
drag, startPoint x: 88, startPoint y: 45, endPoint x: 484, endPoint y: 359, distance: 504.9
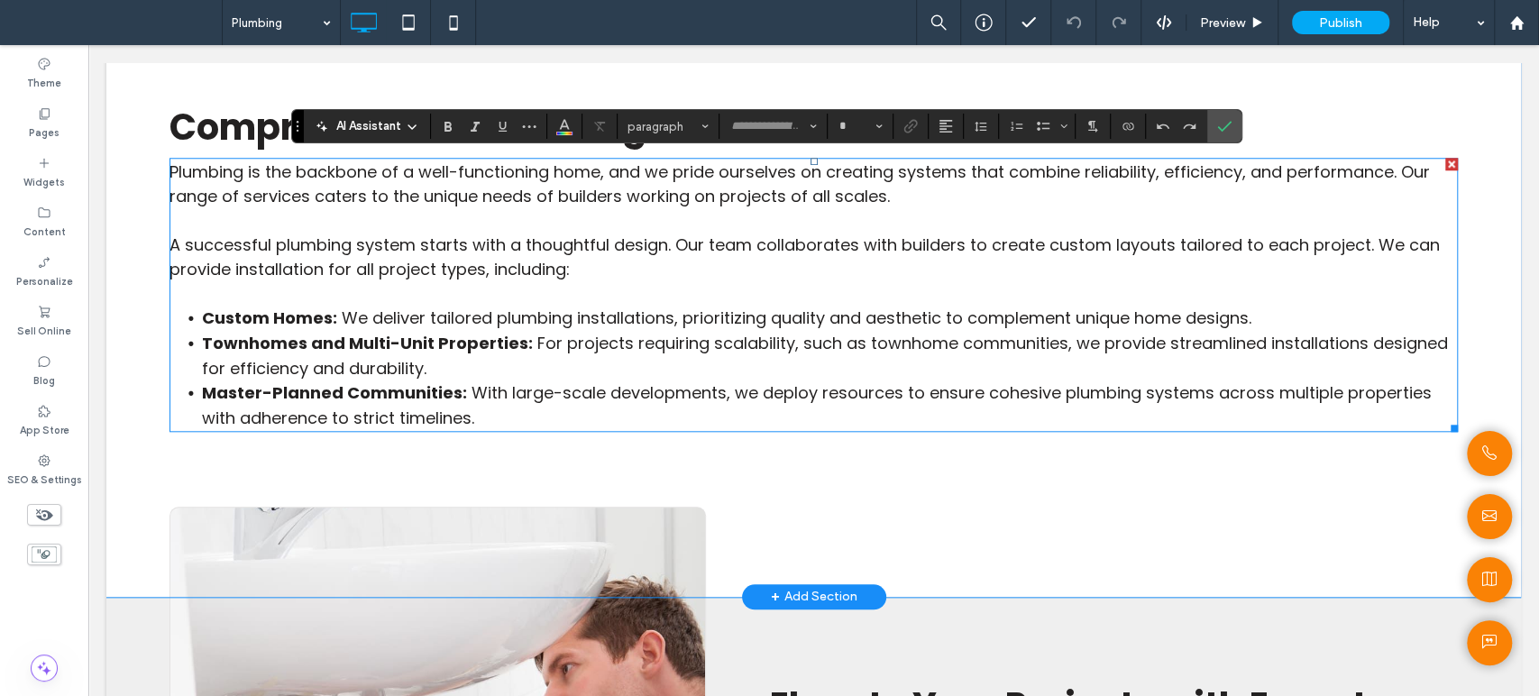
type input "*******"
type input "**"
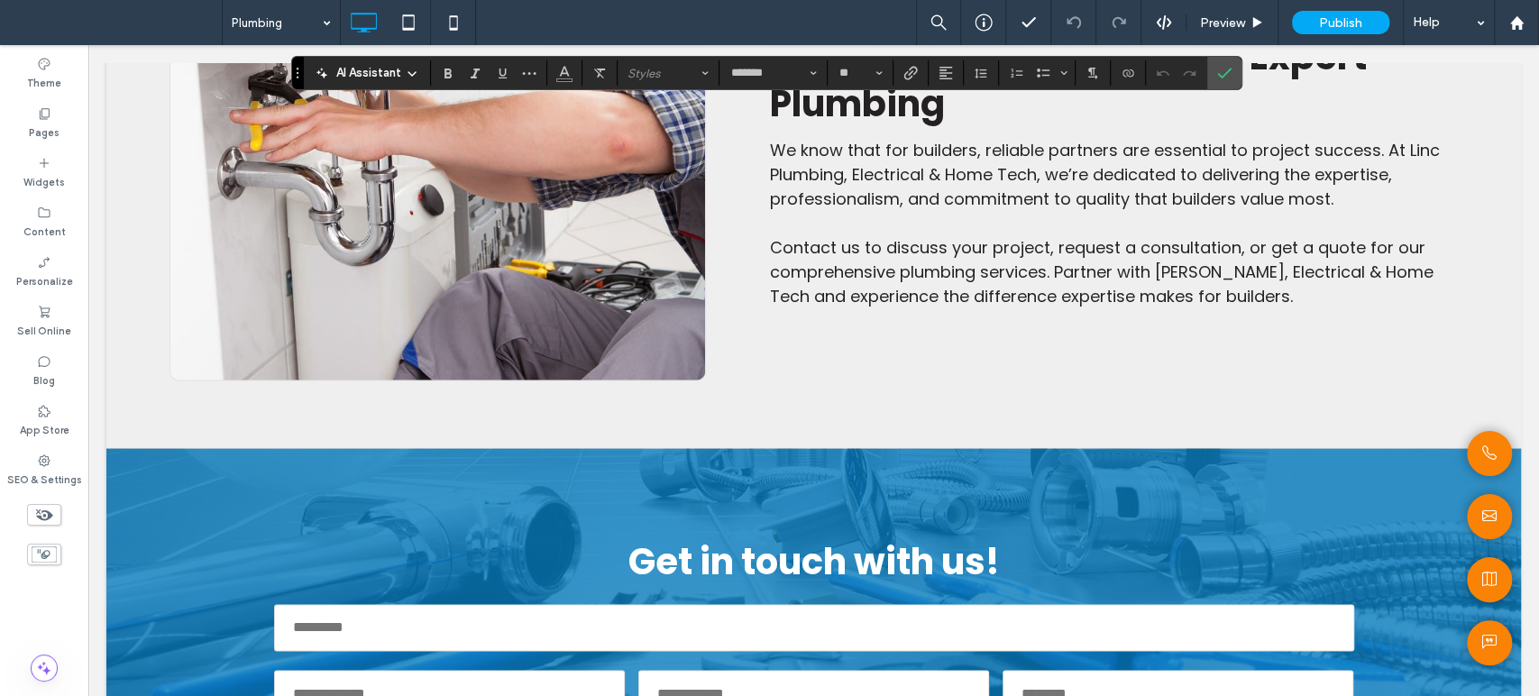
scroll to position [1803, 0]
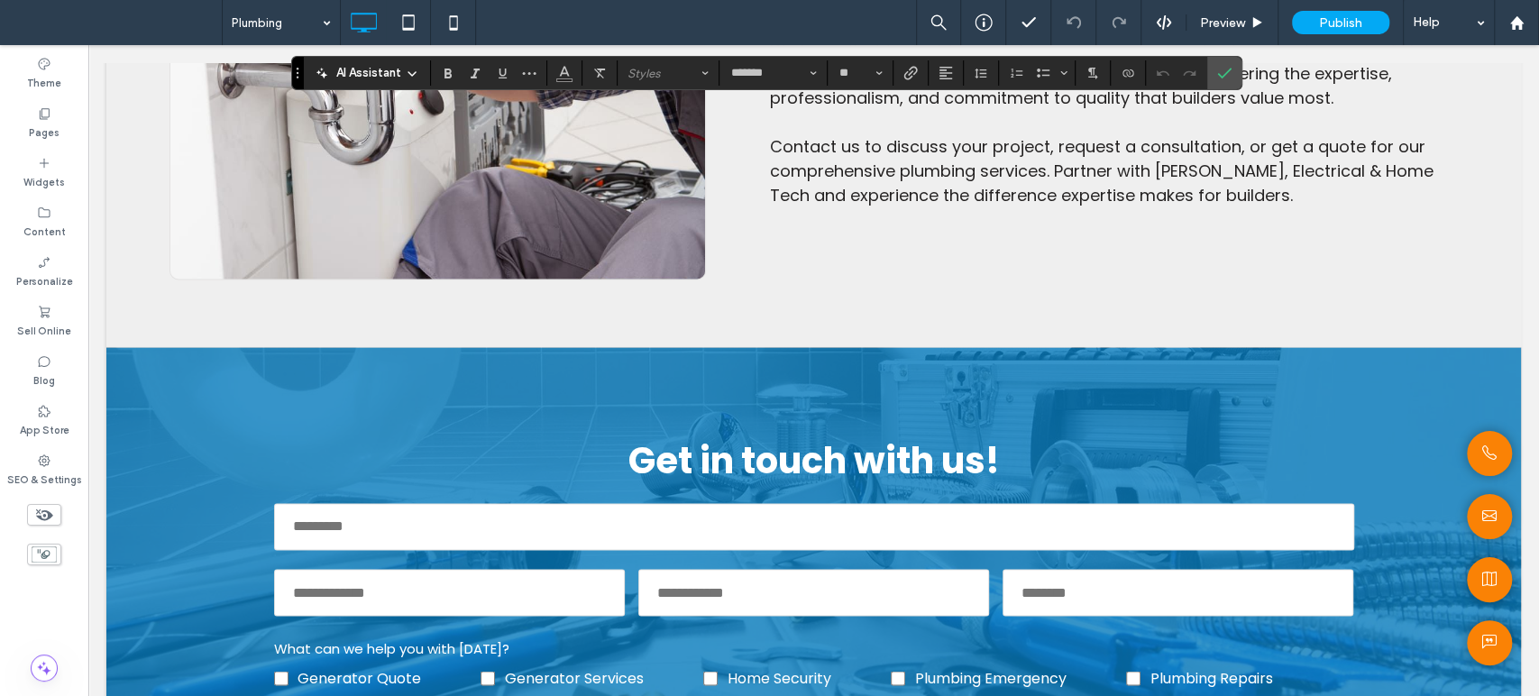
click at [935, 207] on p "Contact us to discuss your project, request a consultation, or get a quote for …" at bounding box center [1113, 170] width 689 height 73
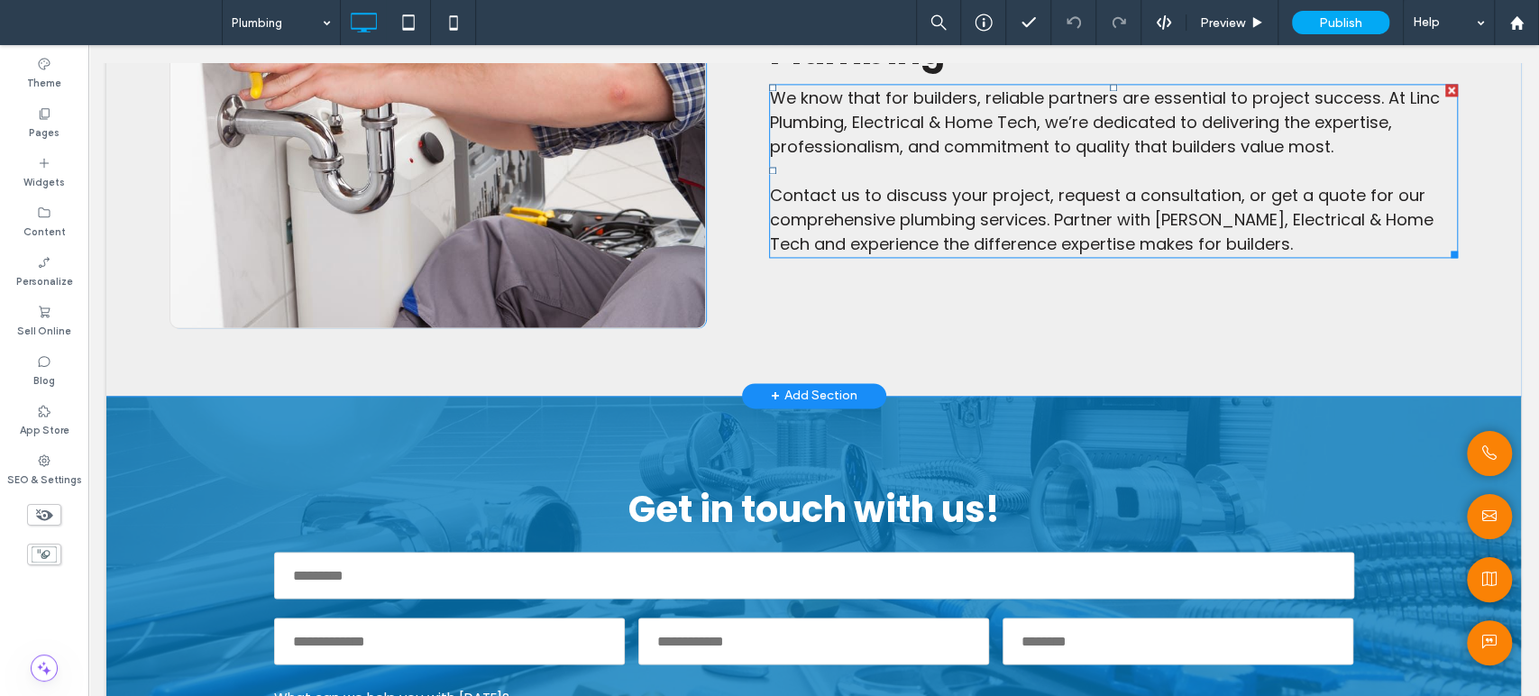
click at [935, 228] on p "Contact us to discuss your project, request a consultation, or get a quote for …" at bounding box center [1113, 219] width 689 height 73
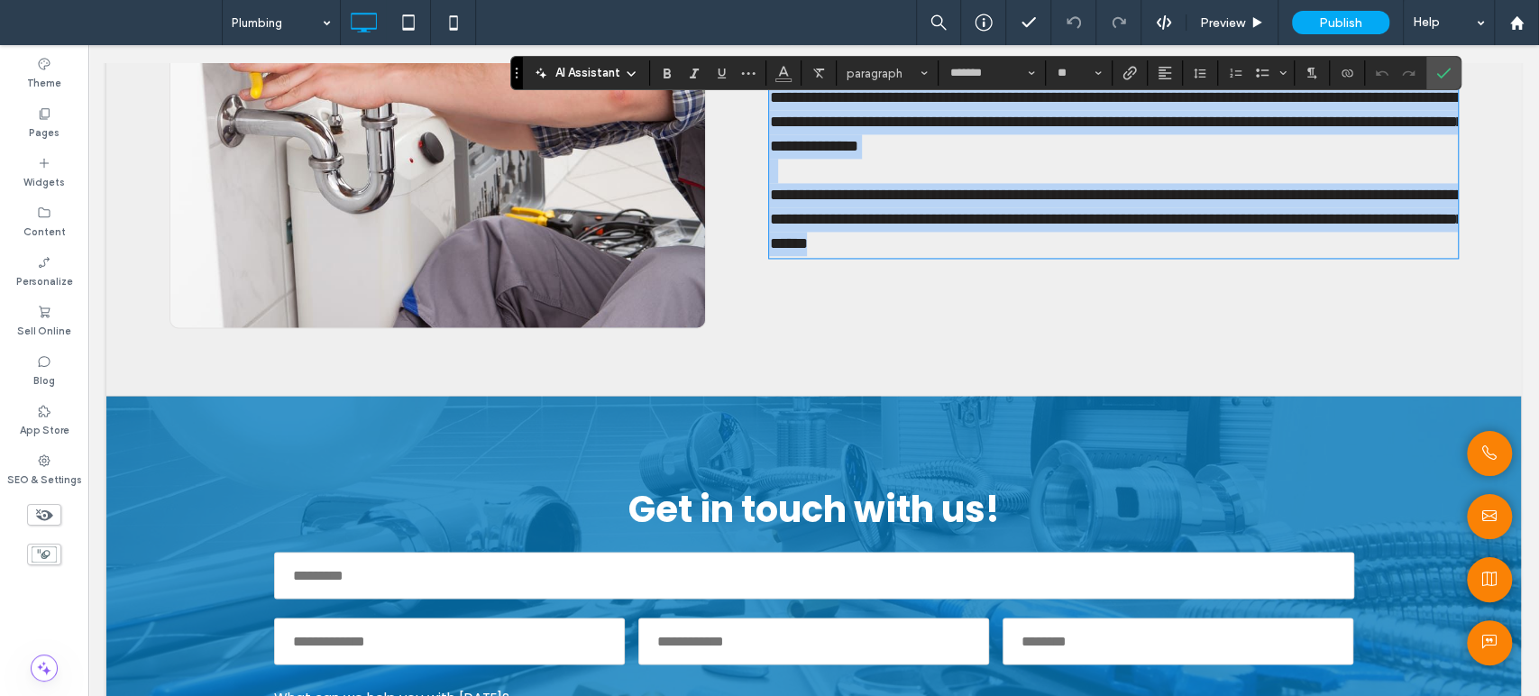
copy div "**********"
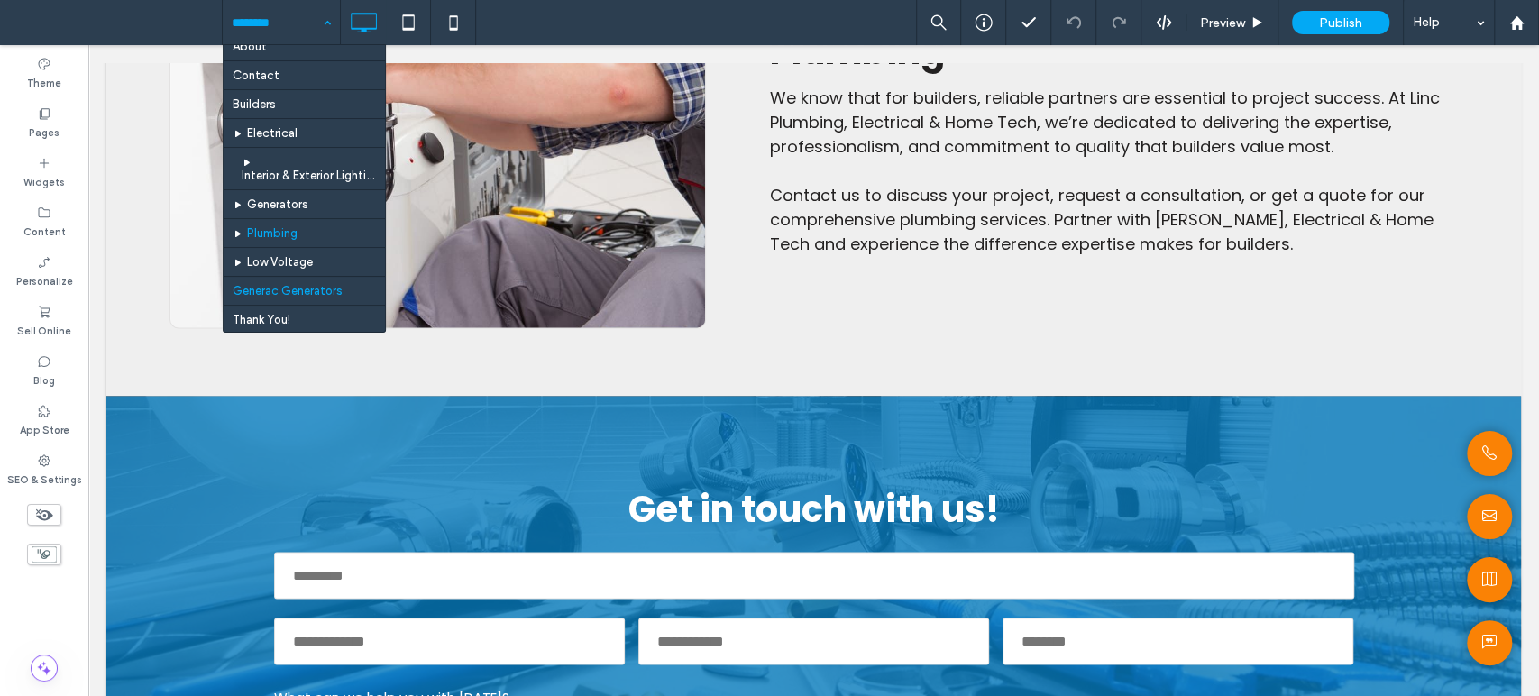
scroll to position [479, 0]
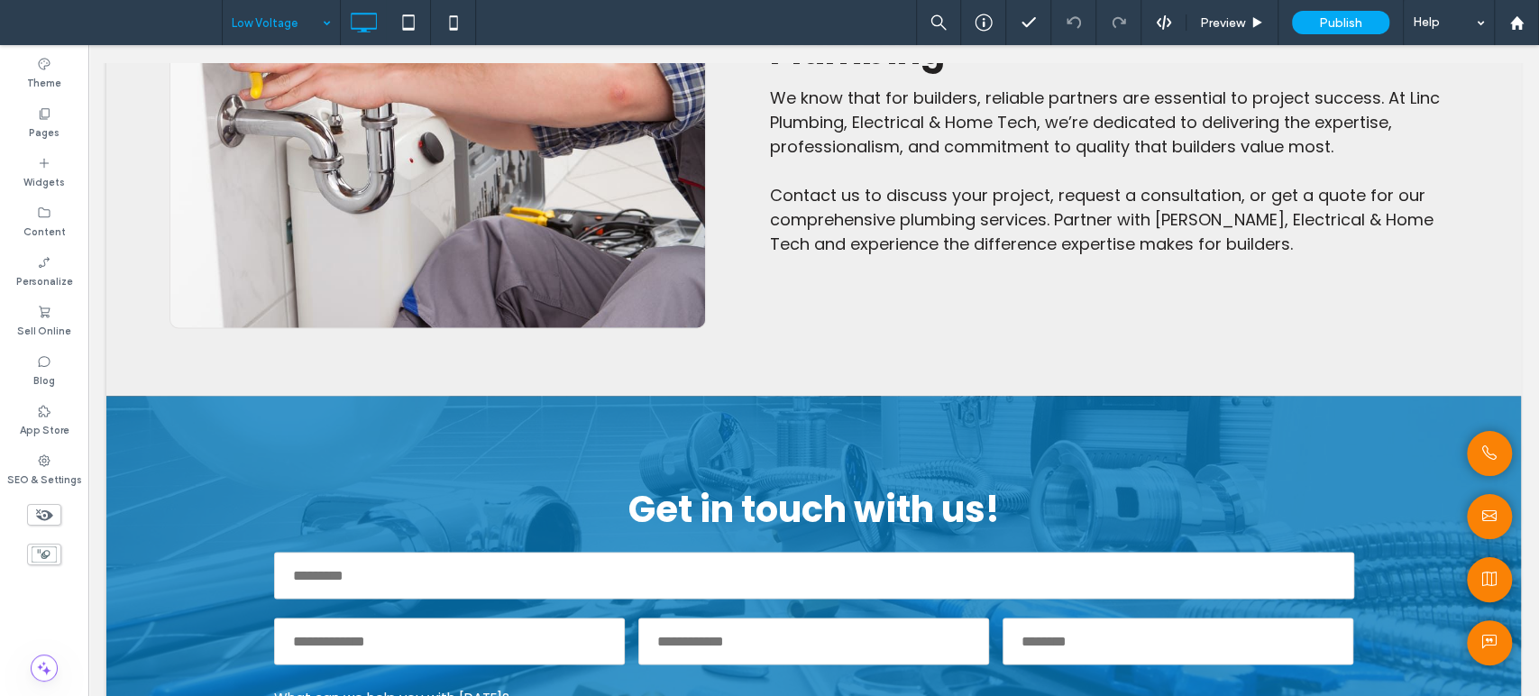
type input "*******"
type input "**"
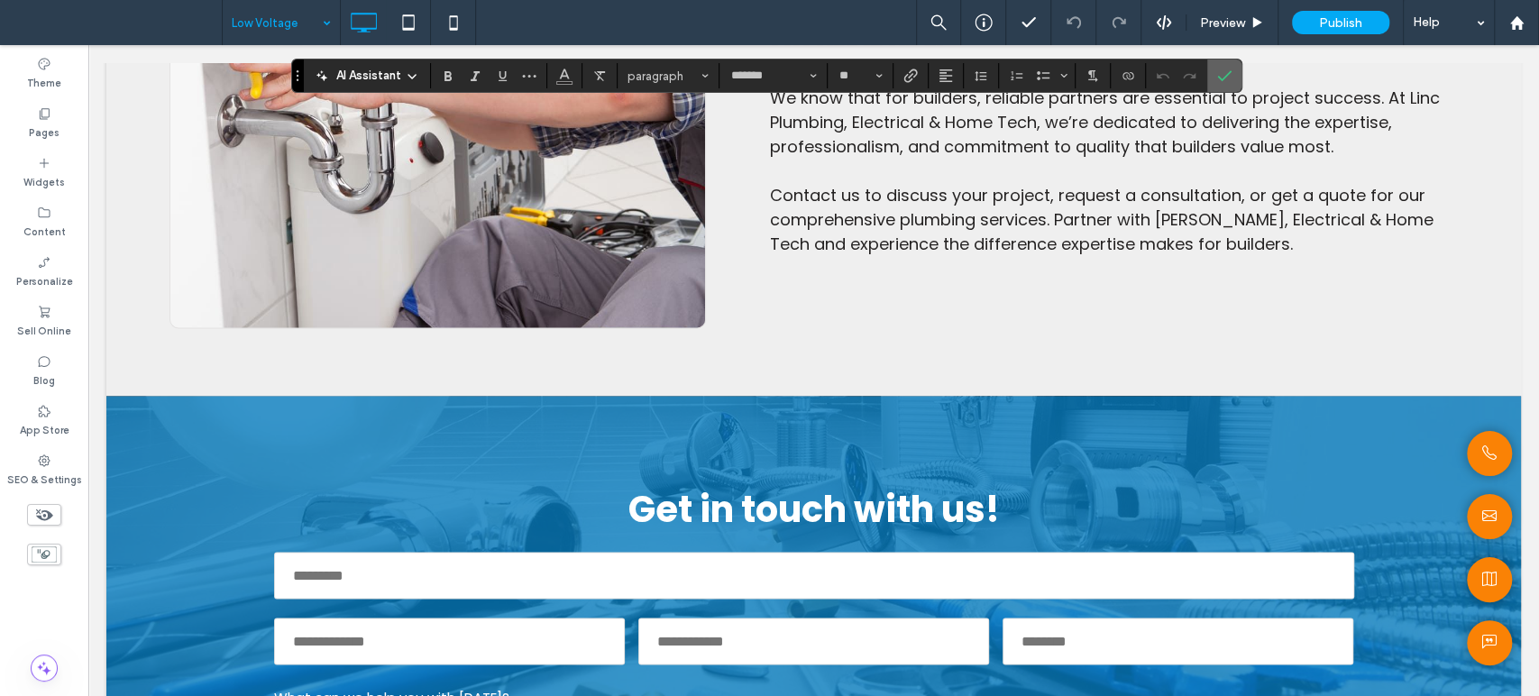
click at [1222, 77] on icon "Confirm" at bounding box center [1224, 75] width 14 height 14
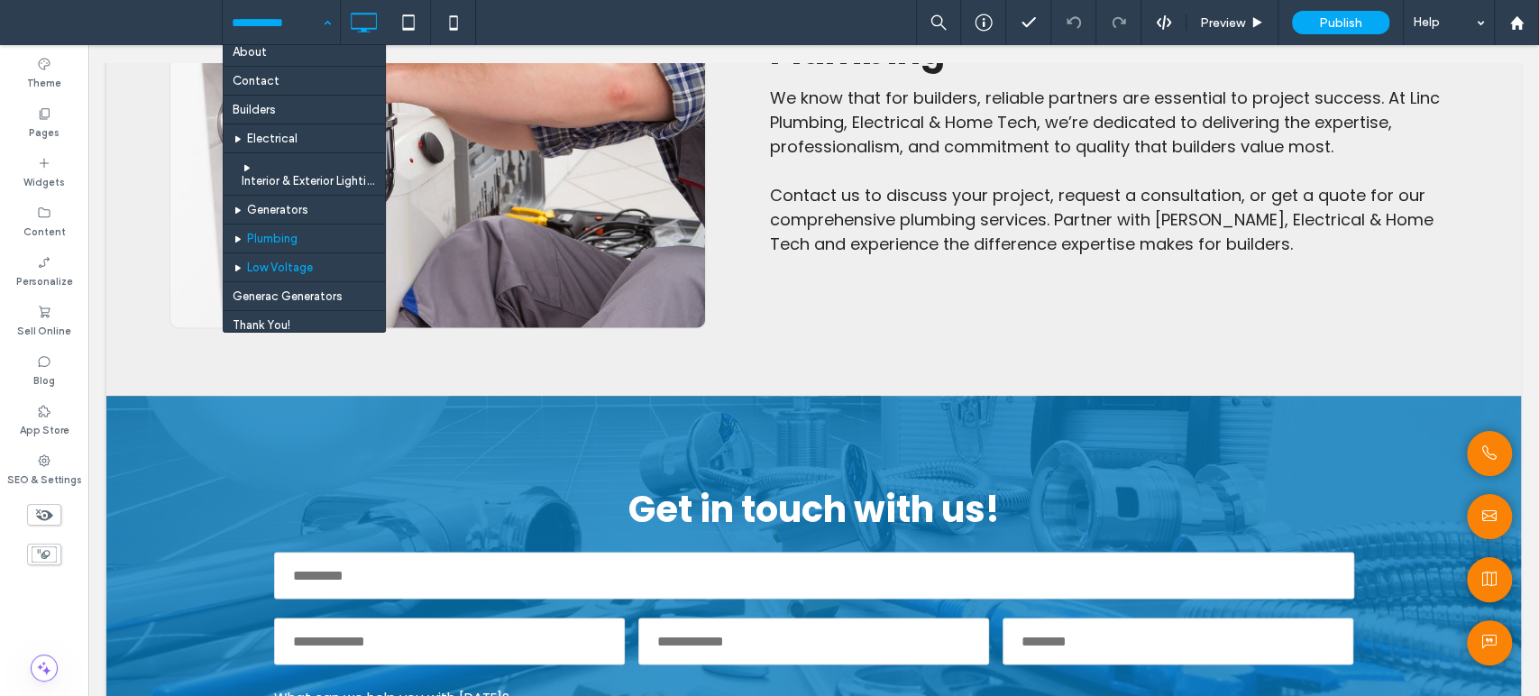
scroll to position [479, 0]
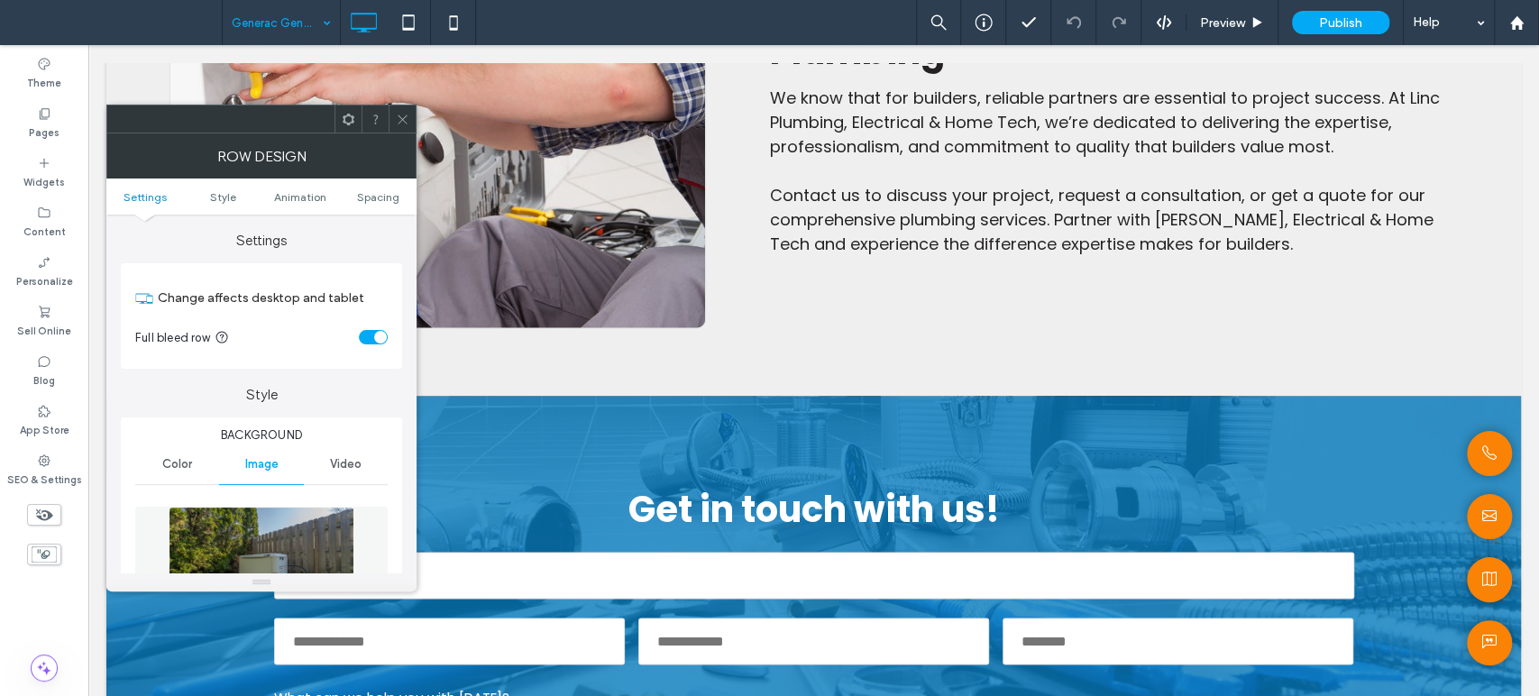
scroll to position [200, 0]
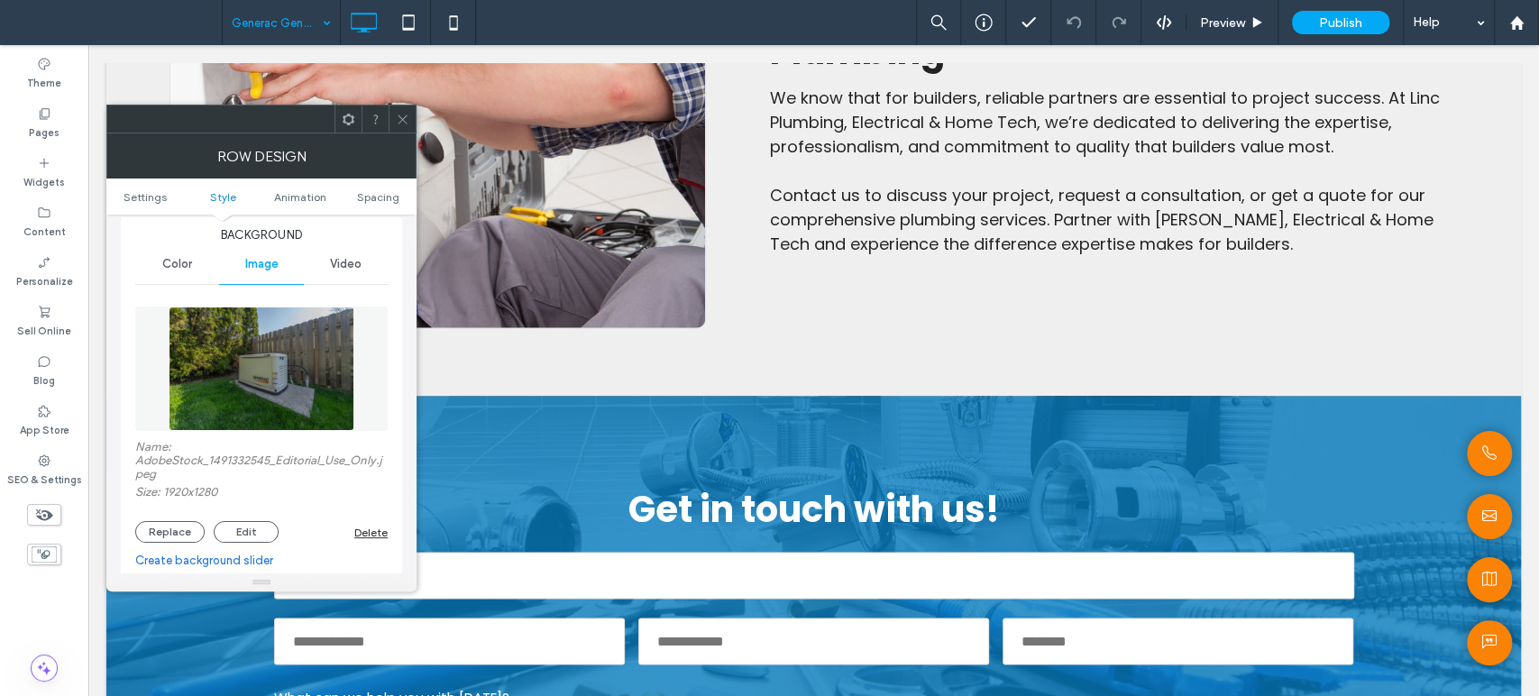
click at [397, 125] on icon at bounding box center [403, 120] width 14 height 14
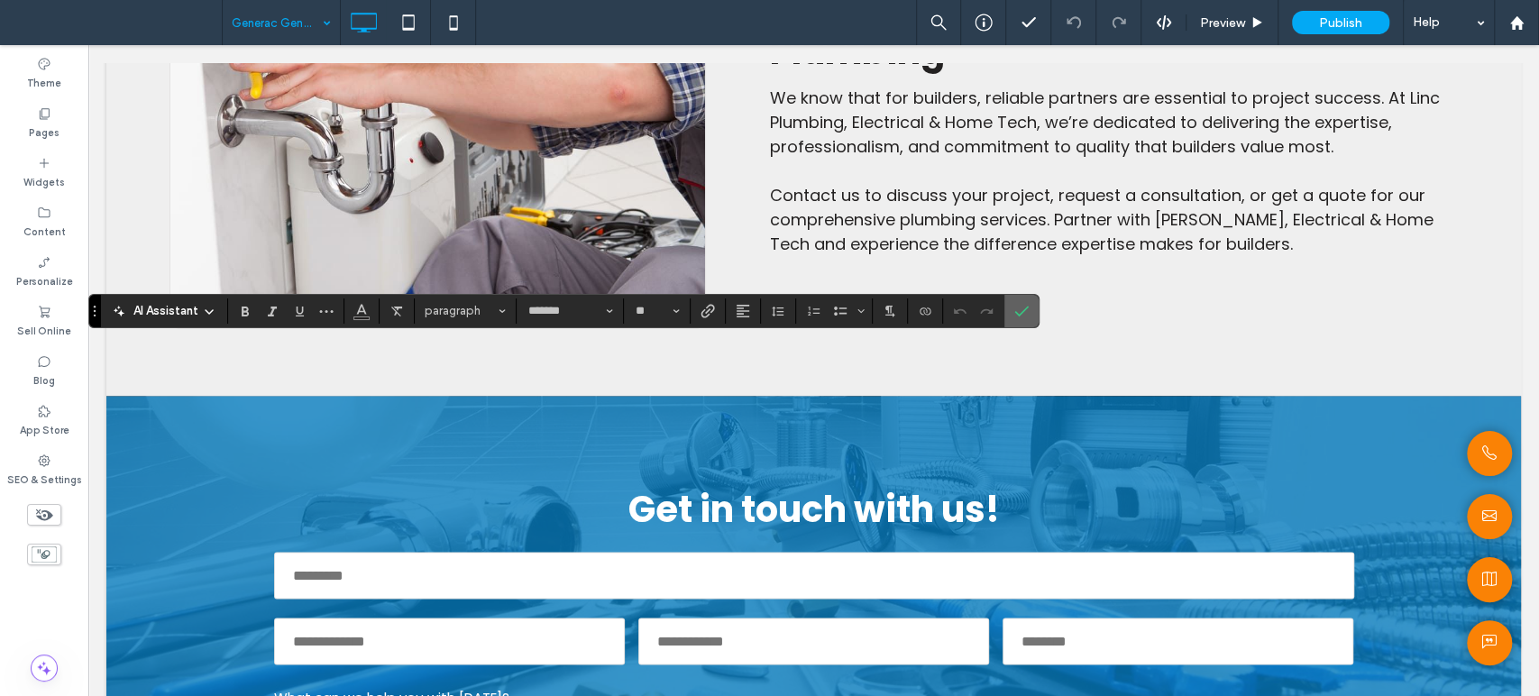
click at [1017, 310] on icon "Confirm" at bounding box center [1021, 311] width 14 height 14
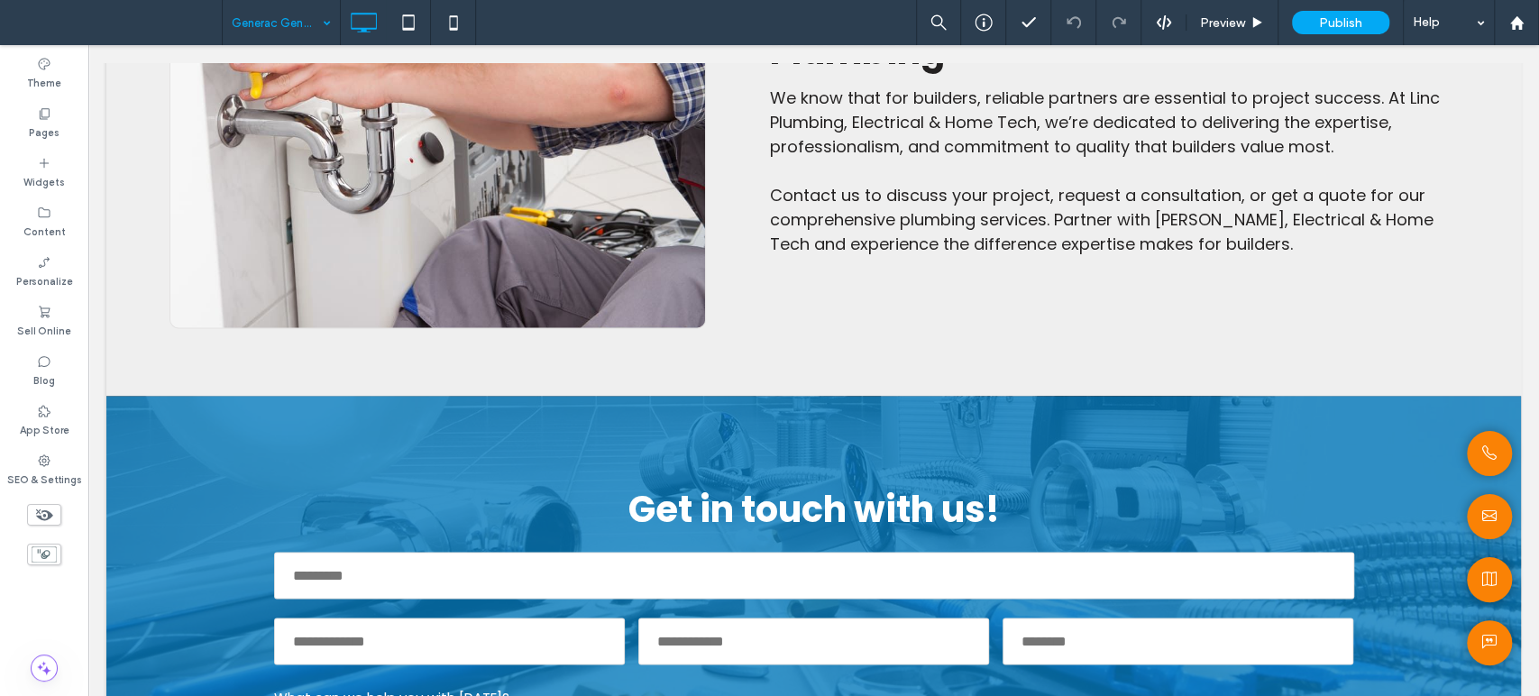
type input "*******"
type input "**"
type input "*******"
type input "**"
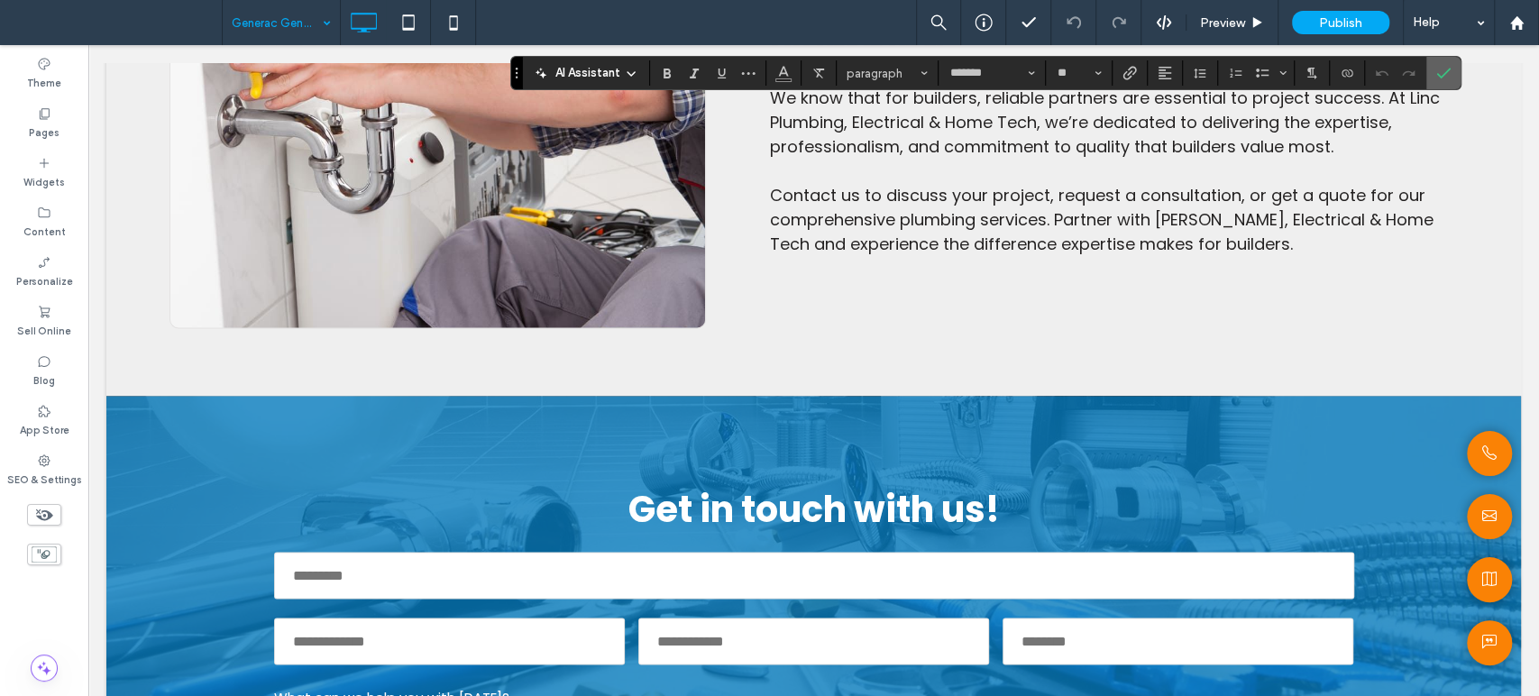
click at [1436, 66] on icon "Confirm" at bounding box center [1443, 73] width 14 height 14
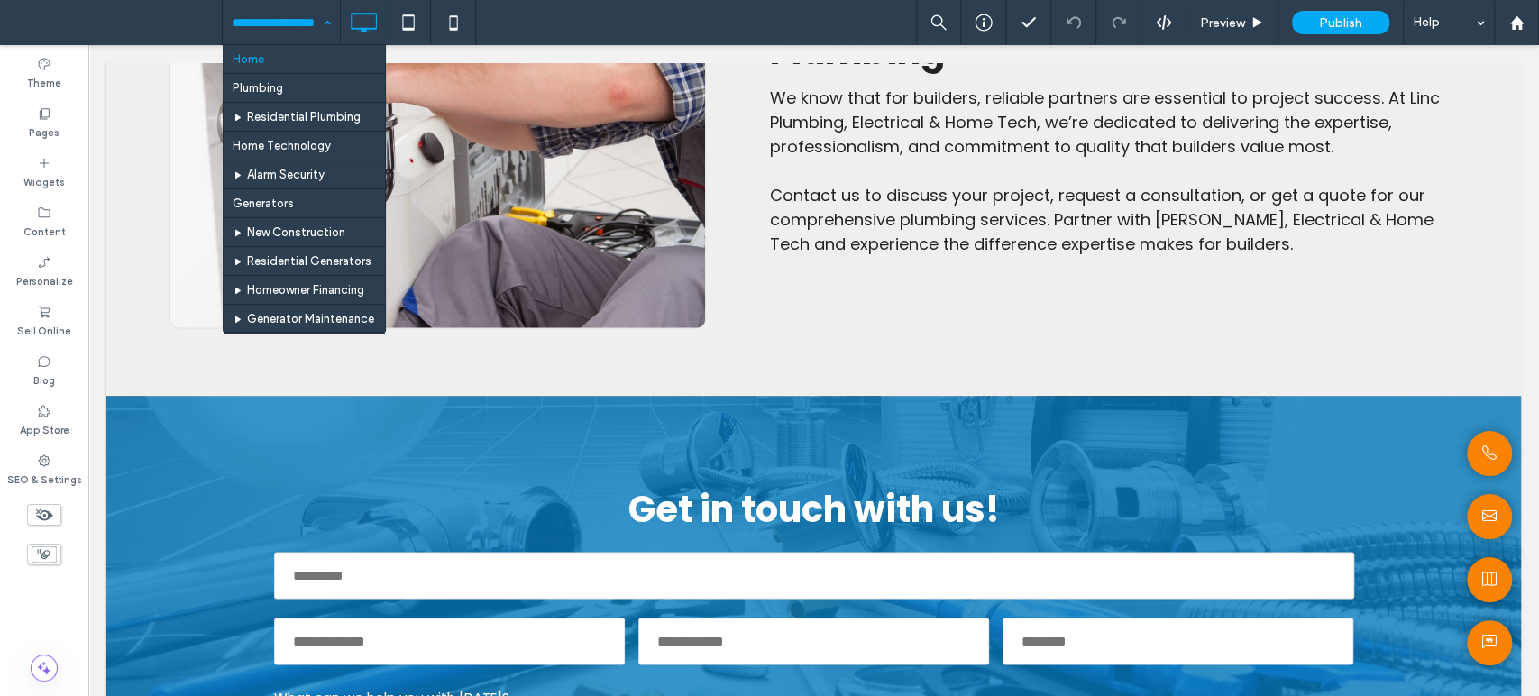
drag, startPoint x: 267, startPoint y: 27, endPoint x: 274, endPoint y: 62, distance: 35.9
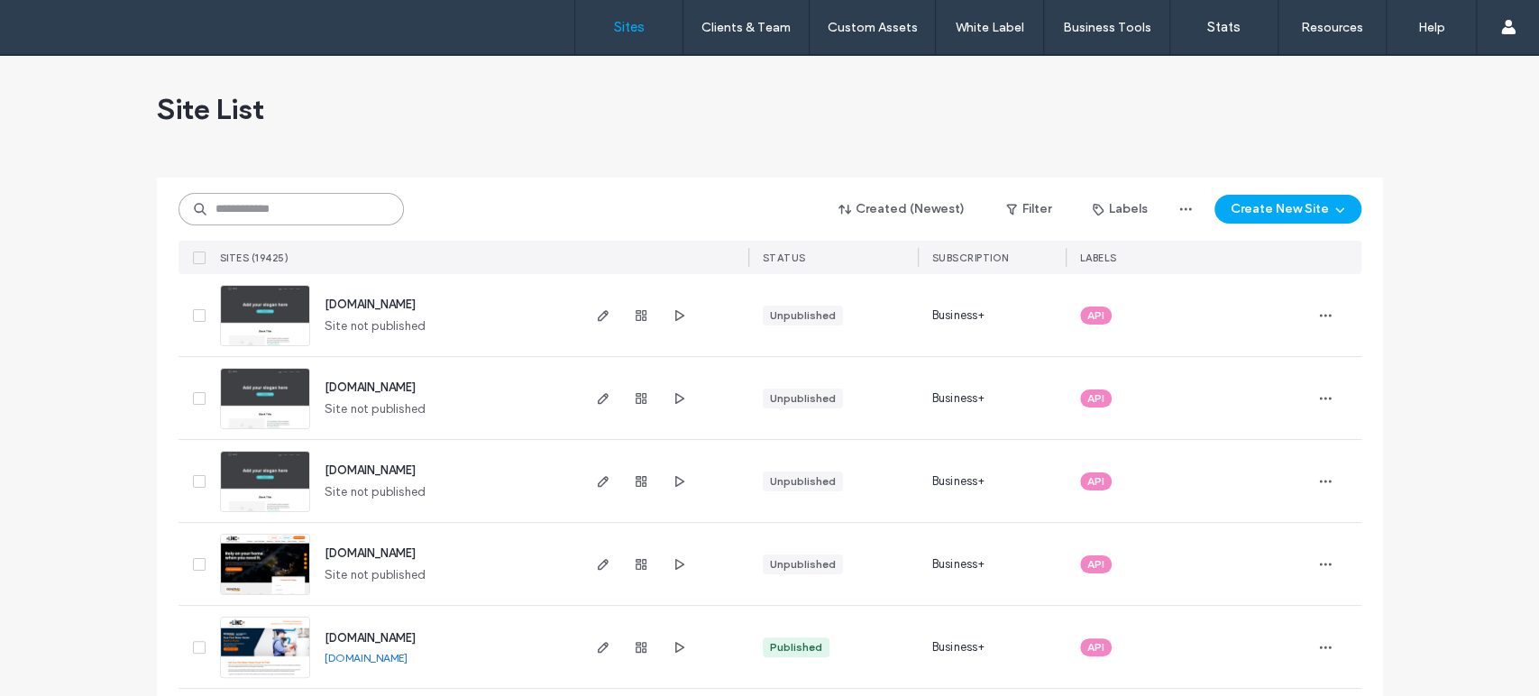
click at [266, 206] on input at bounding box center [290, 209] width 225 height 32
paste input "********"
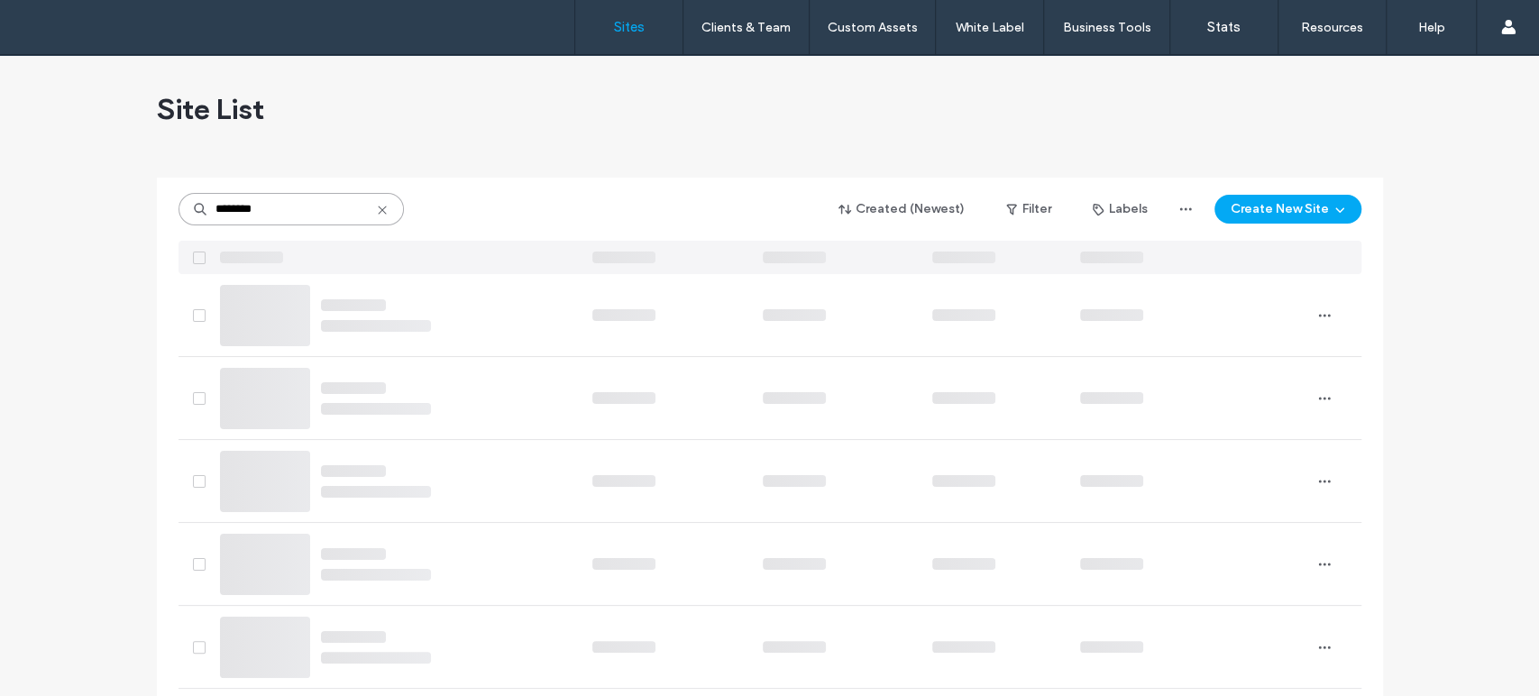
type input "********"
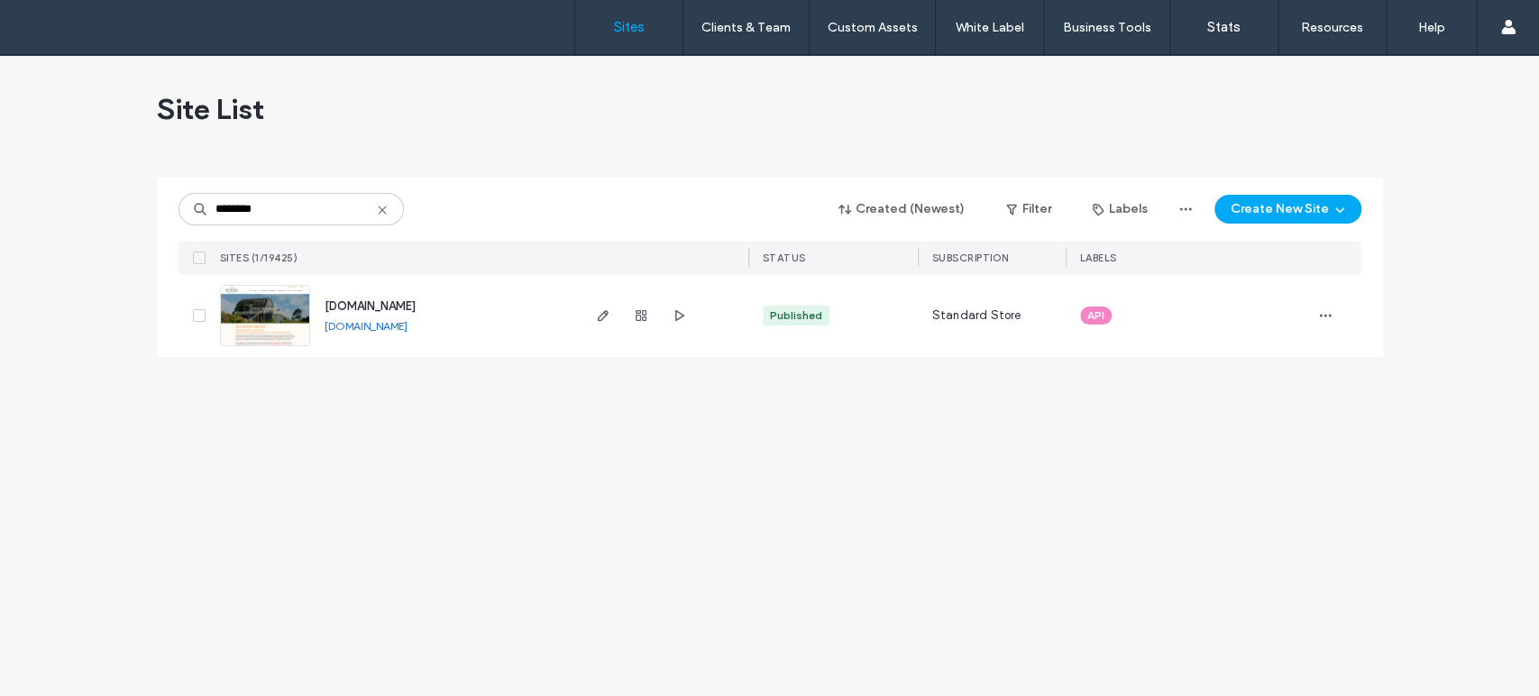
click at [313, 330] on div "[DOMAIN_NAME] [DOMAIN_NAME]" at bounding box center [444, 315] width 268 height 83
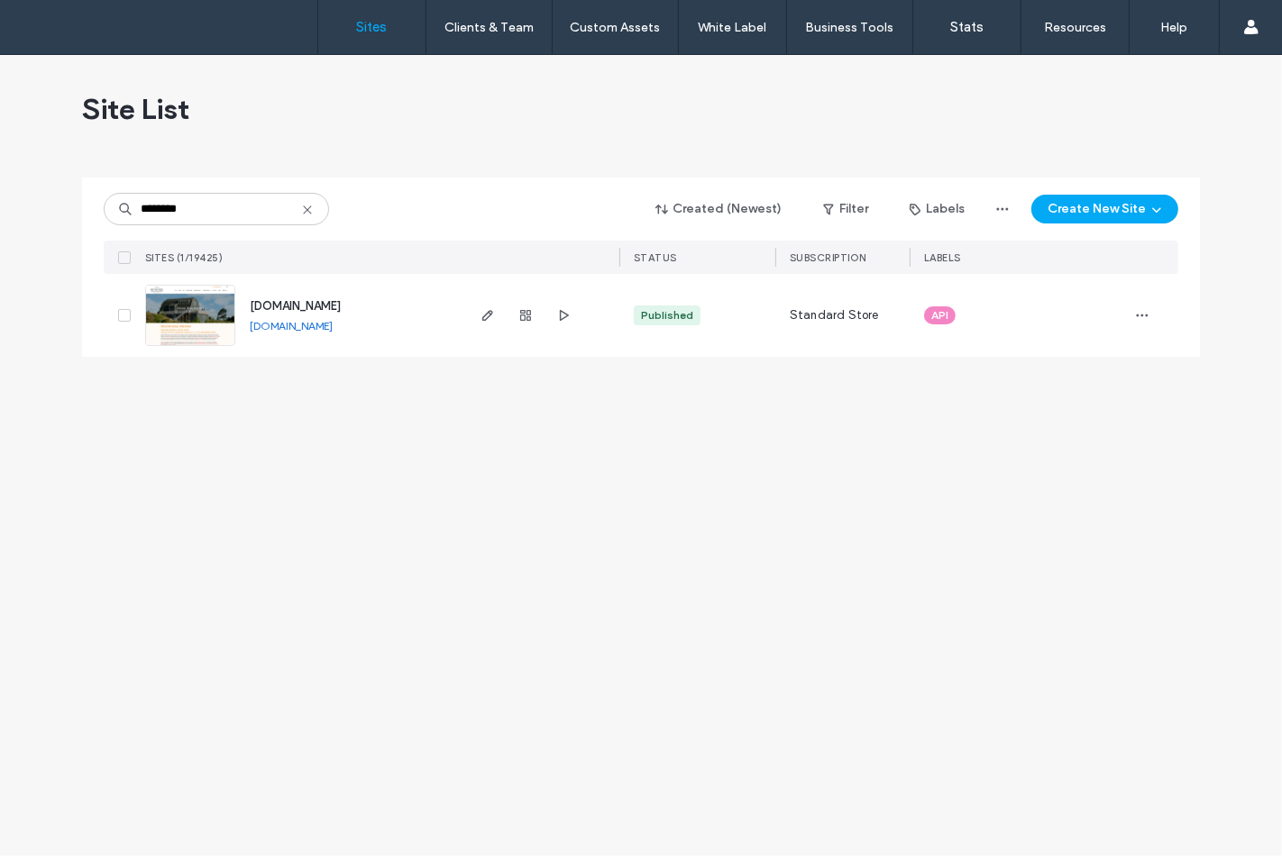
click at [200, 296] on img at bounding box center [190, 347] width 88 height 123
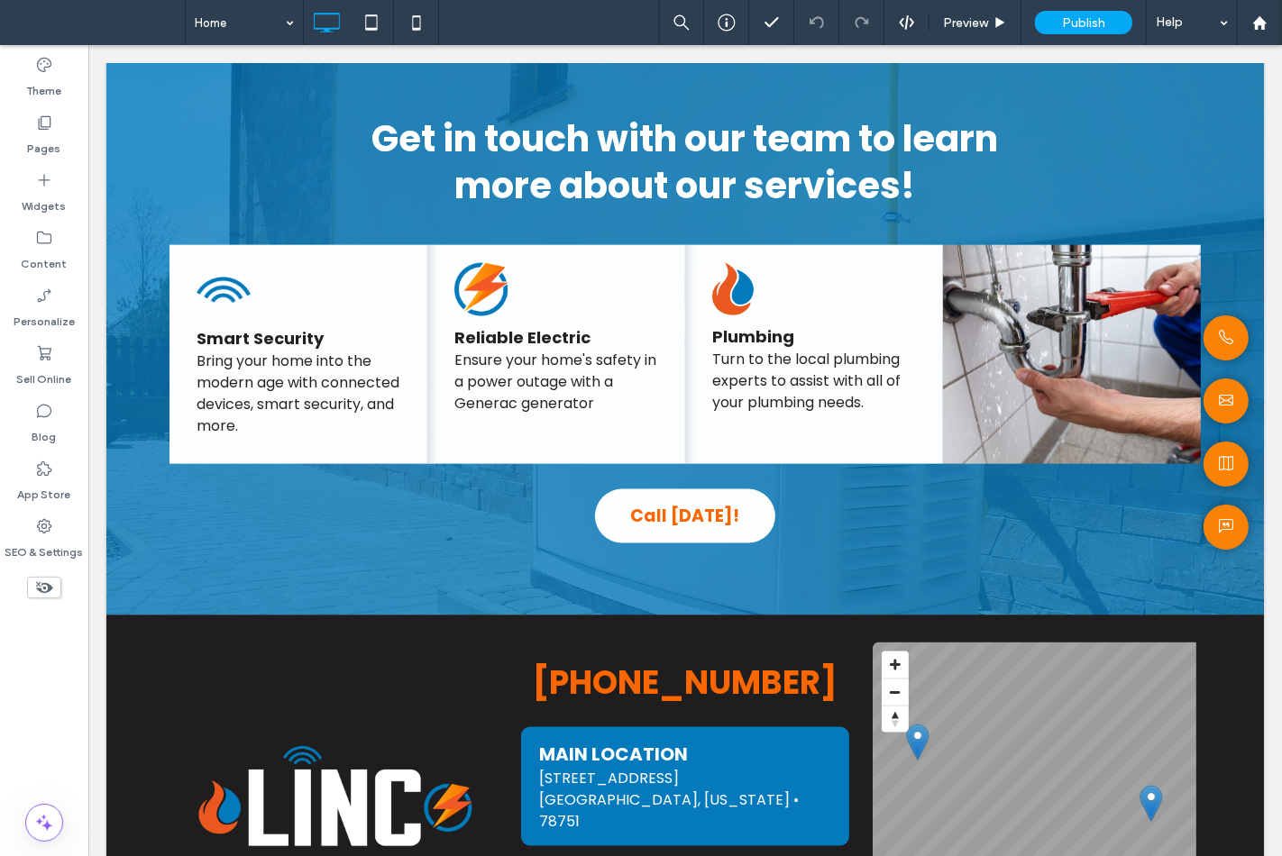
scroll to position [1977, 0]
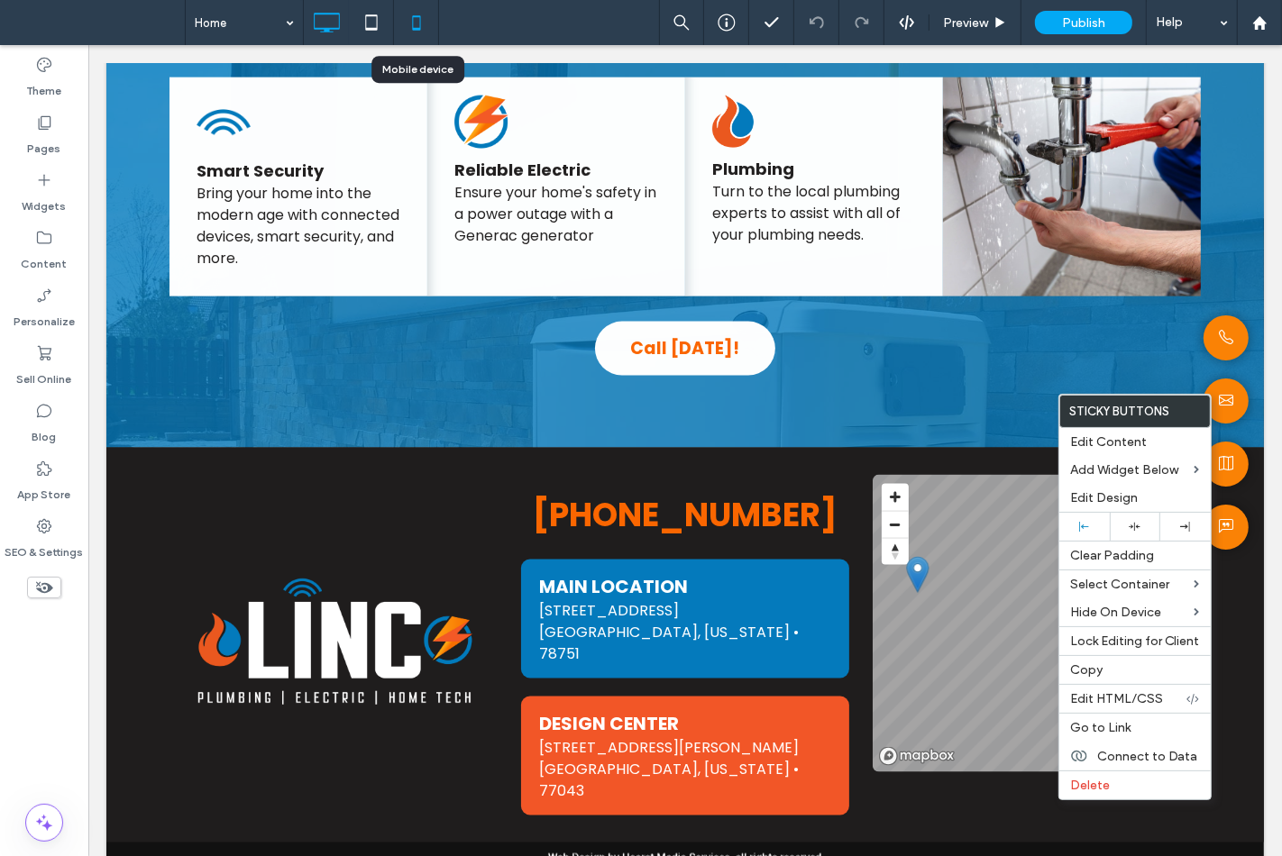
click at [421, 24] on icon at bounding box center [416, 23] width 36 height 36
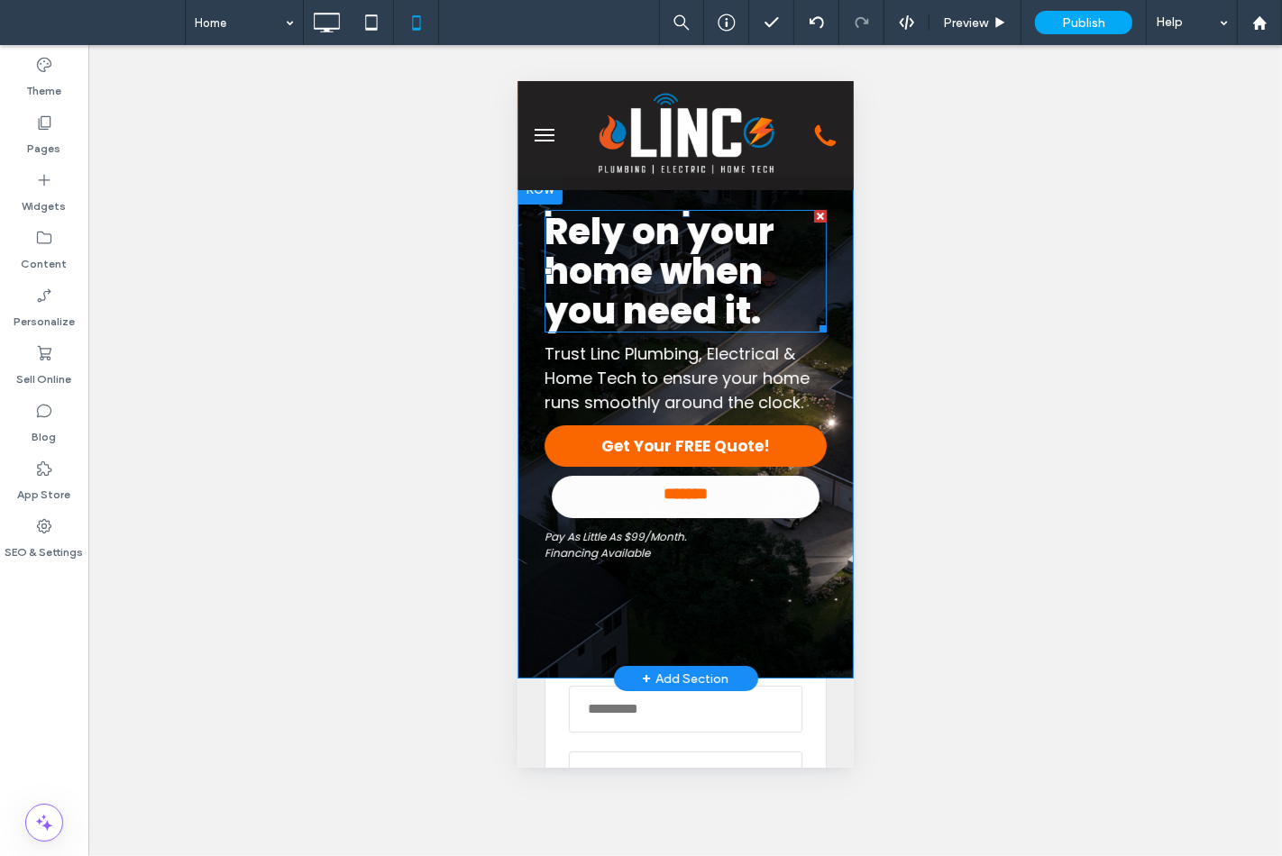
scroll to position [0, 0]
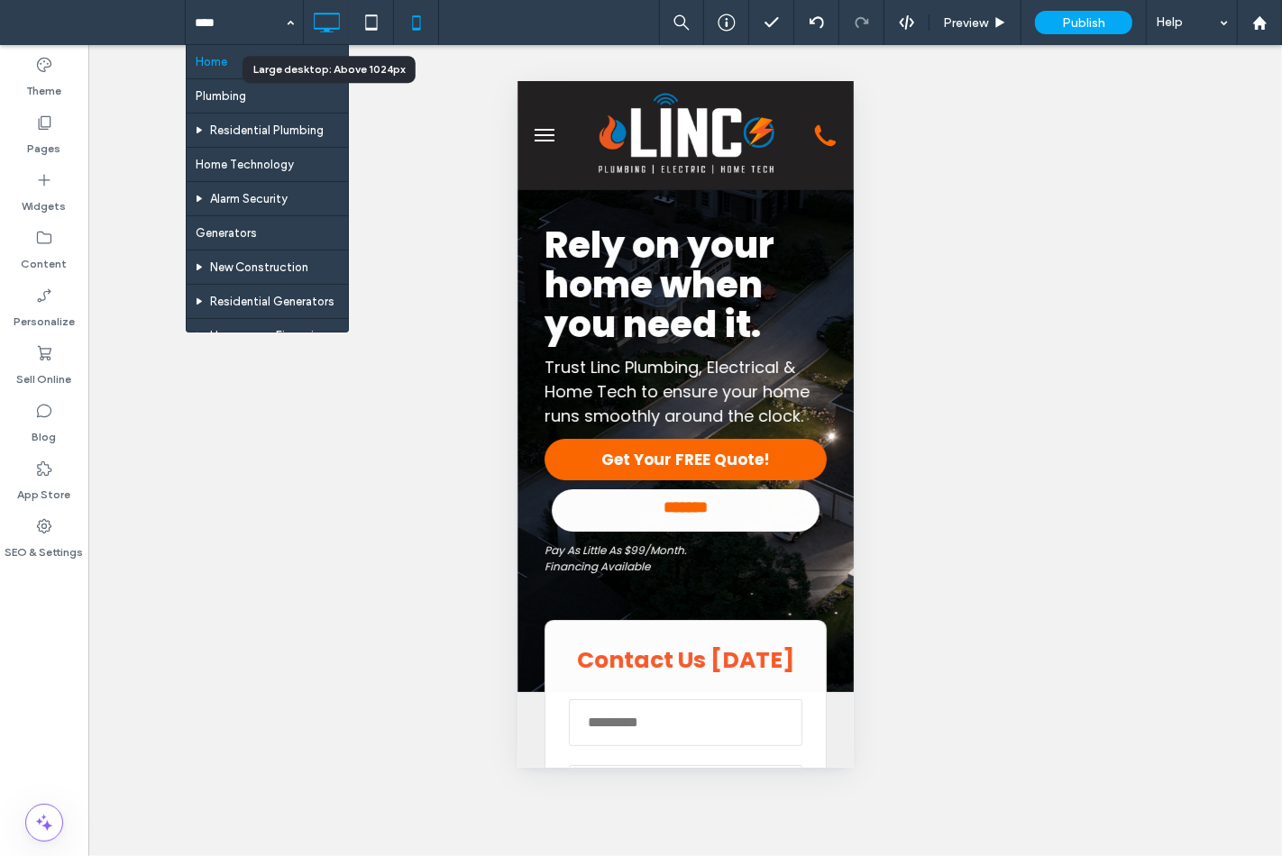
click at [319, 22] on icon at bounding box center [326, 23] width 36 height 36
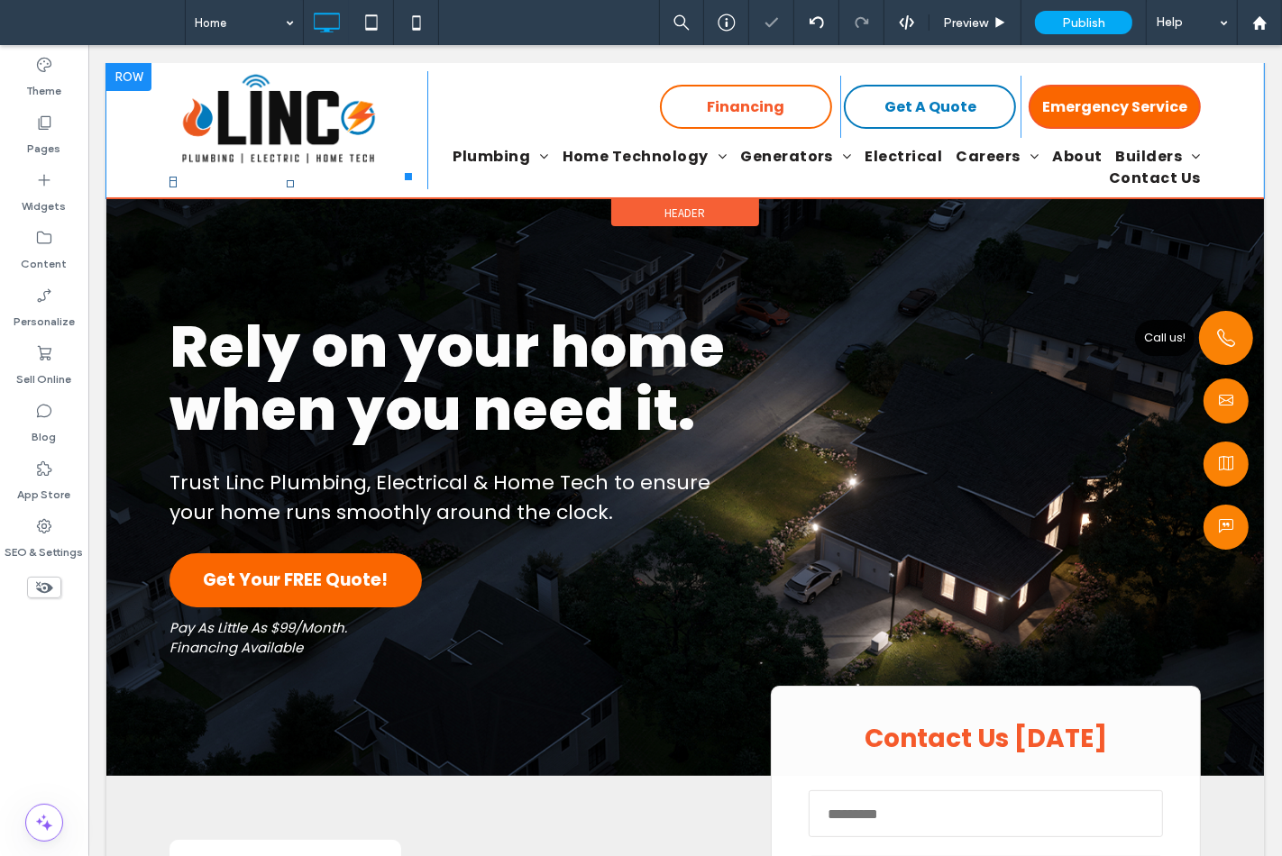
click at [1198, 339] on span "Call us!" at bounding box center [1225, 338] width 54 height 54
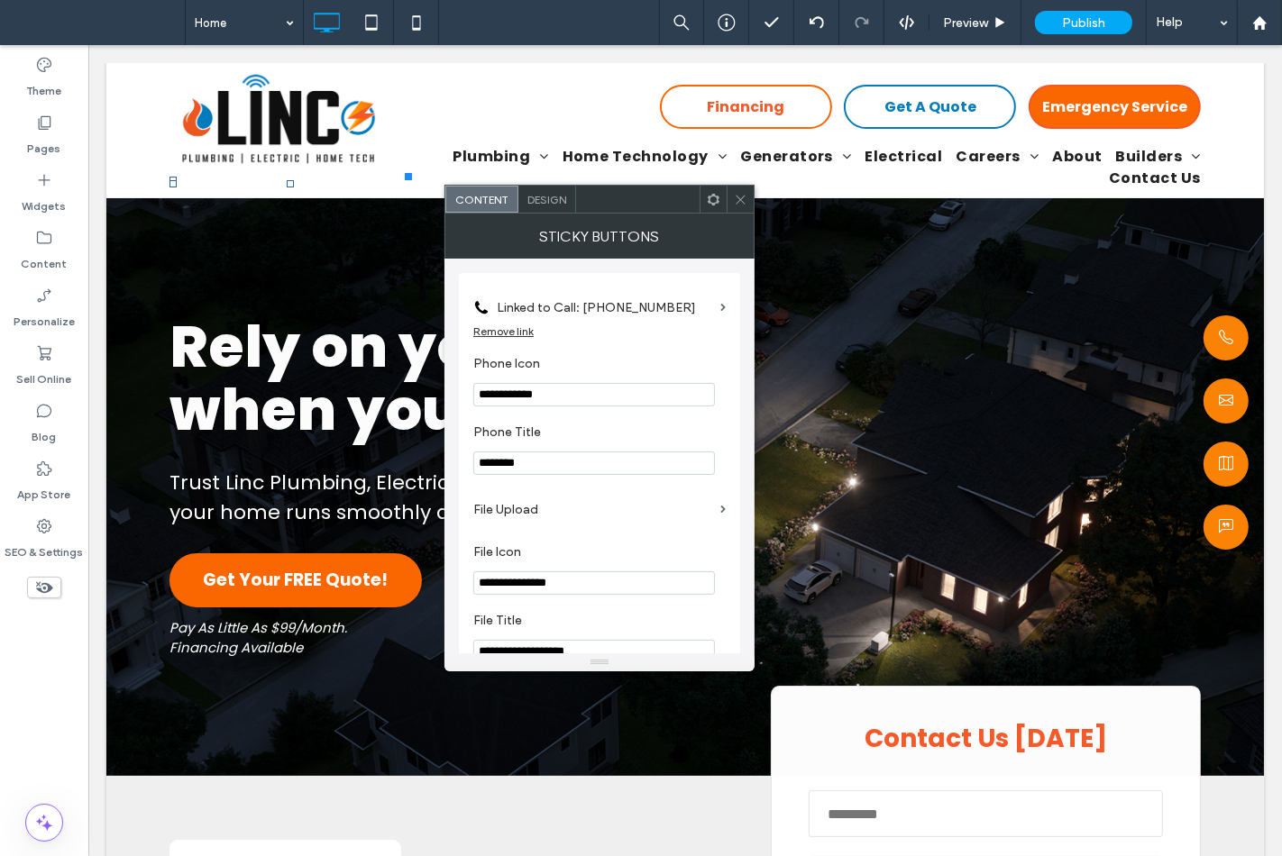
click at [550, 191] on div "Design" at bounding box center [547, 199] width 58 height 27
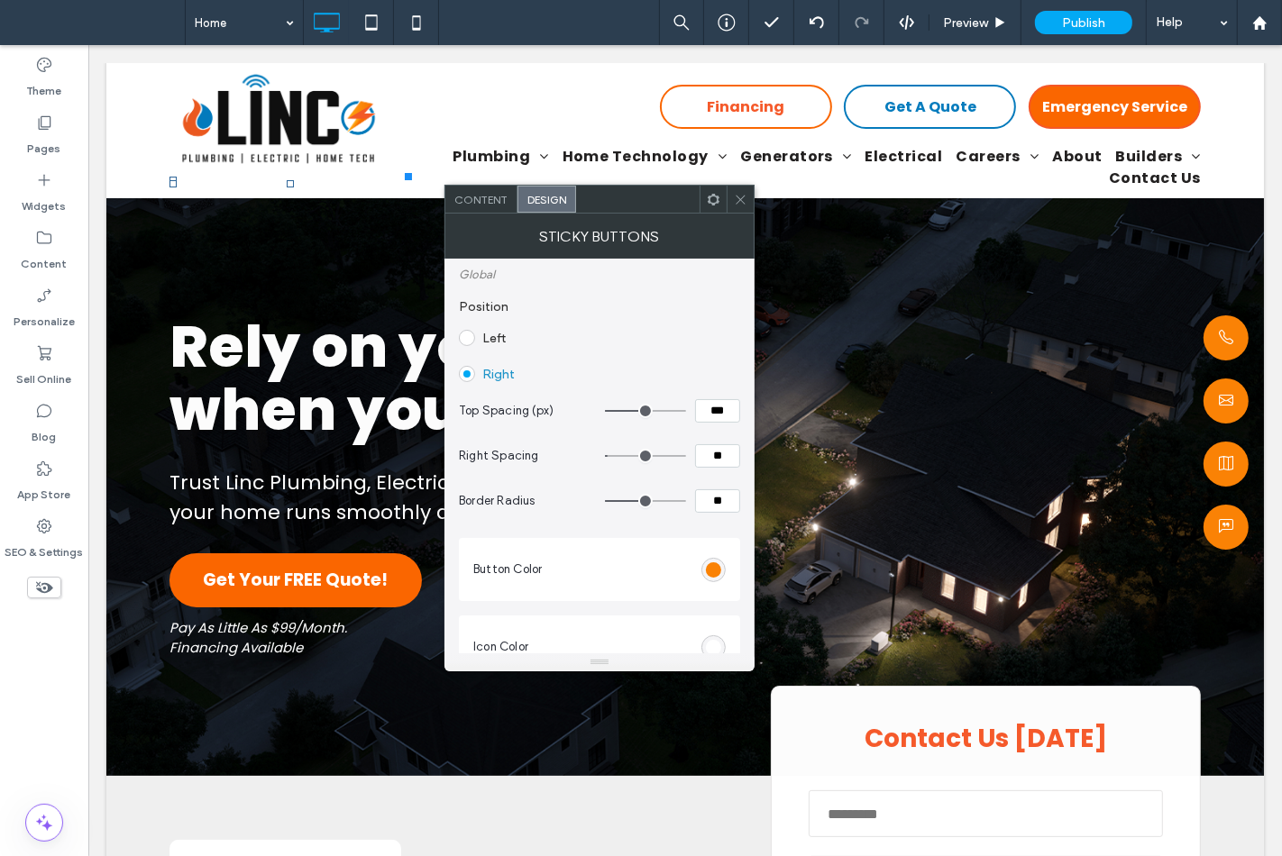
click at [734, 204] on icon at bounding box center [741, 200] width 14 height 14
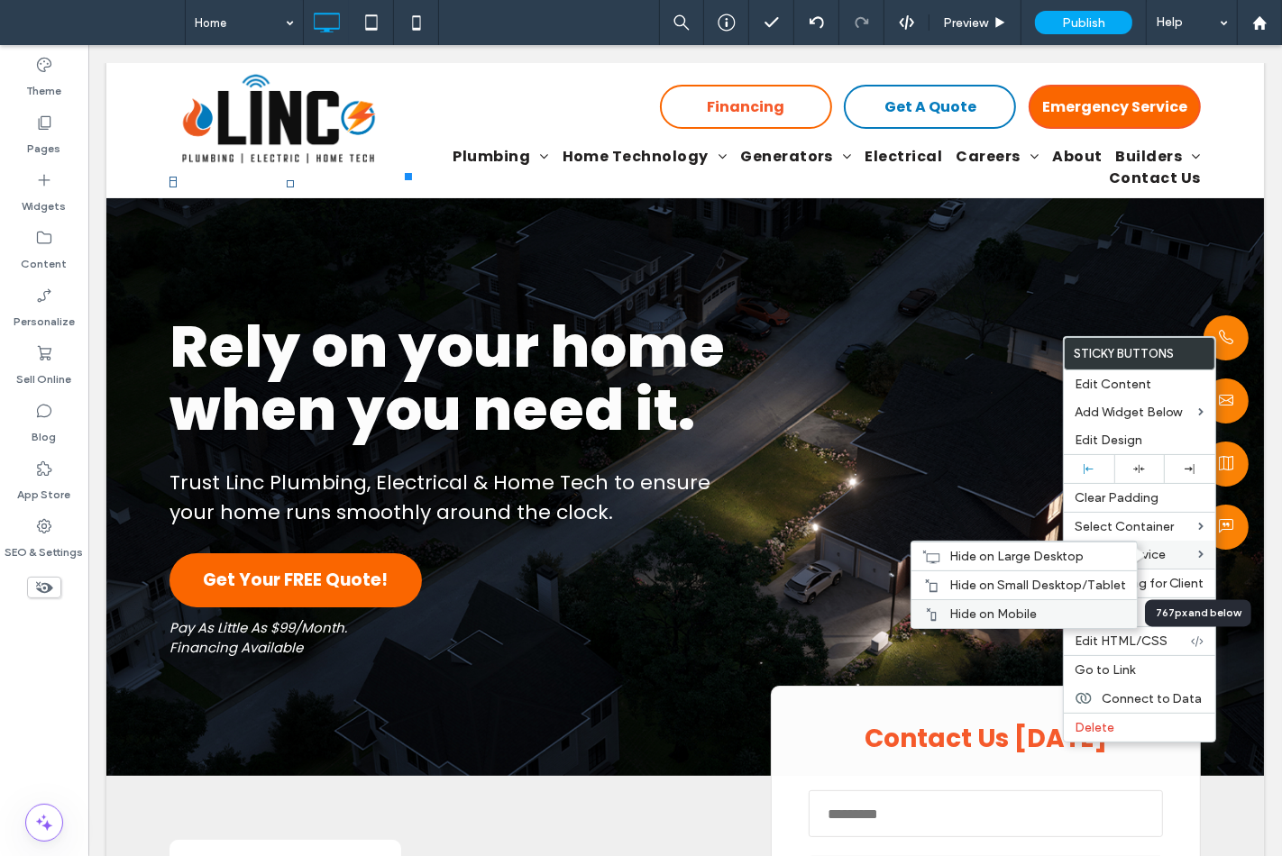
click at [1101, 599] on div "Hide on Mobile" at bounding box center [1023, 613] width 225 height 29
click at [1128, 550] on div "Hide on Large Desktop" at bounding box center [1023, 556] width 225 height 29
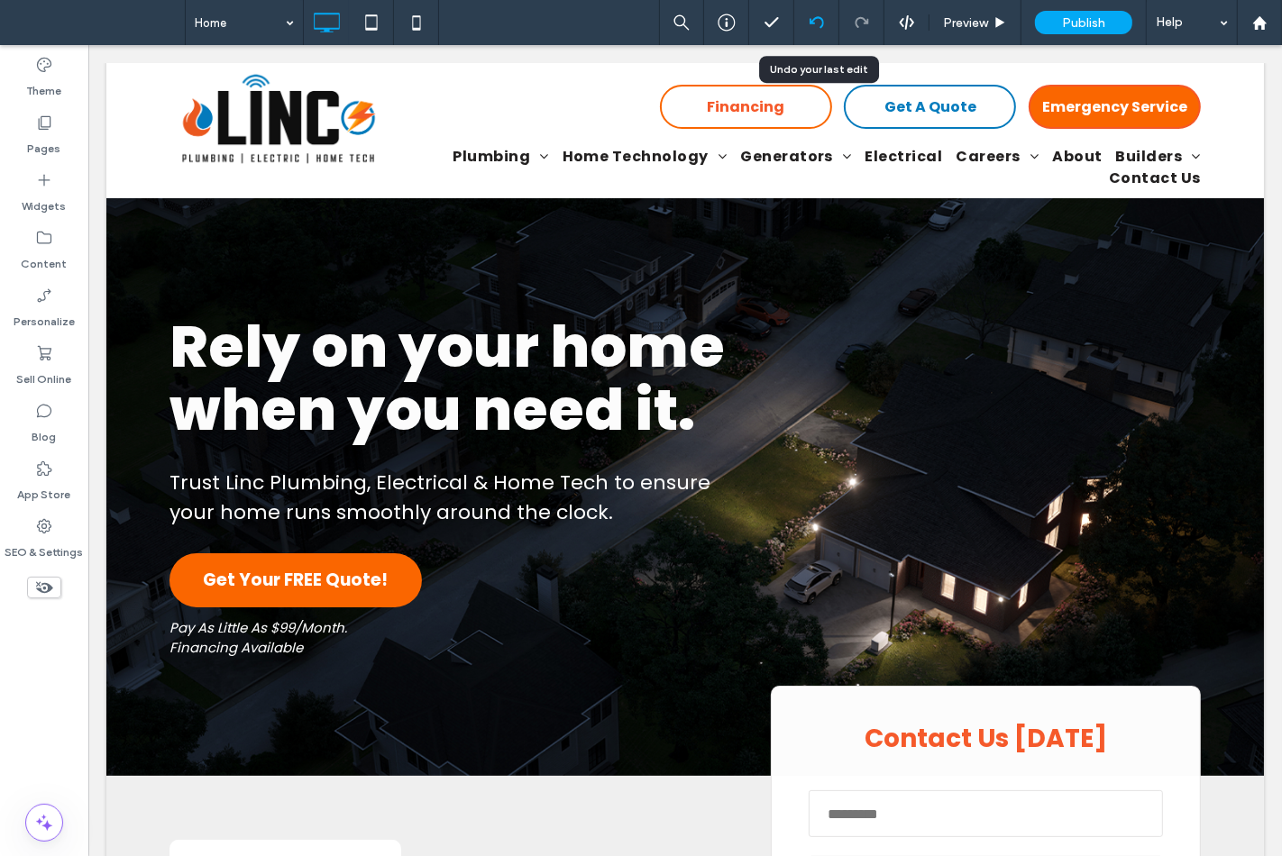
click at [826, 22] on div at bounding box center [816, 22] width 44 height 14
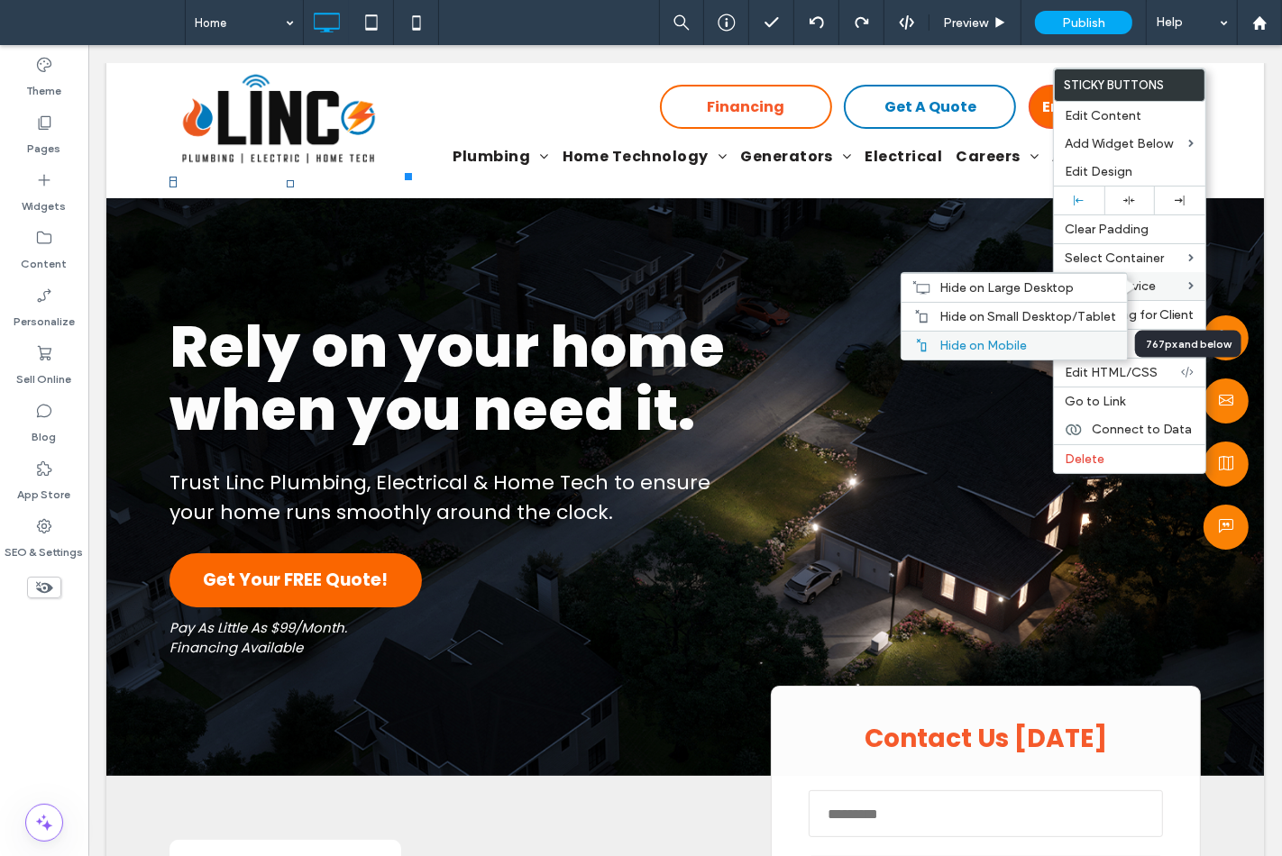
click at [1089, 339] on label "Hide on Mobile" at bounding box center [1027, 345] width 177 height 15
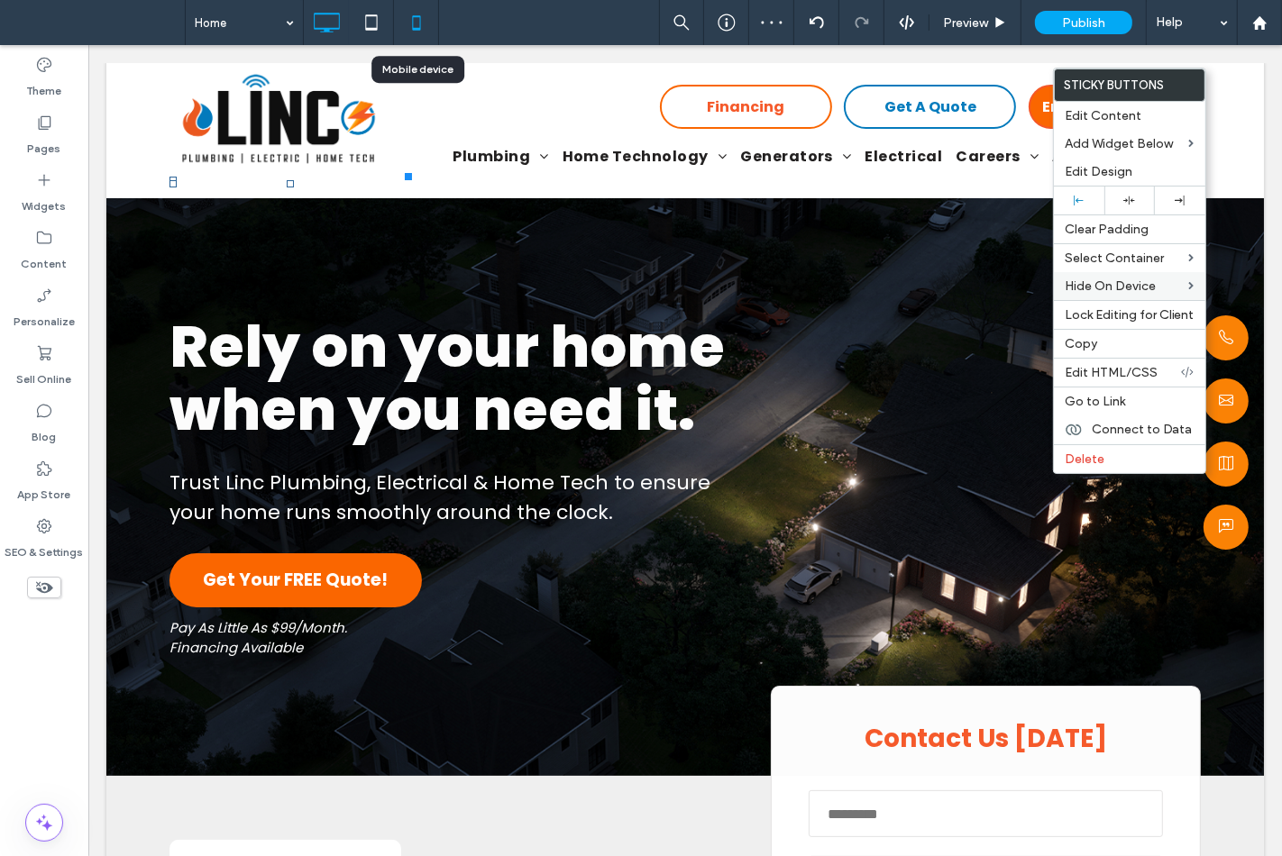
click at [425, 29] on icon at bounding box center [416, 23] width 36 height 36
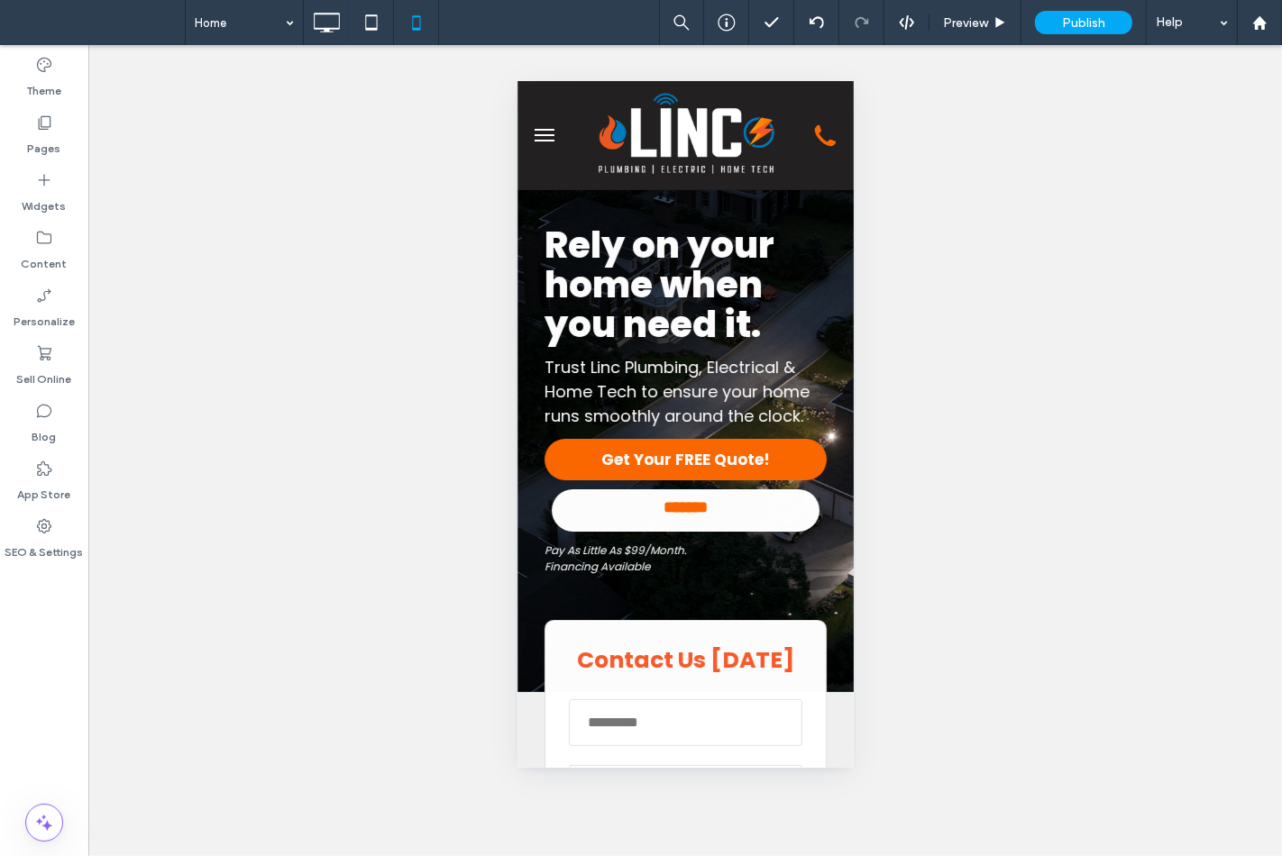
click at [529, 143] on button "menu" at bounding box center [543, 134] width 36 height 36
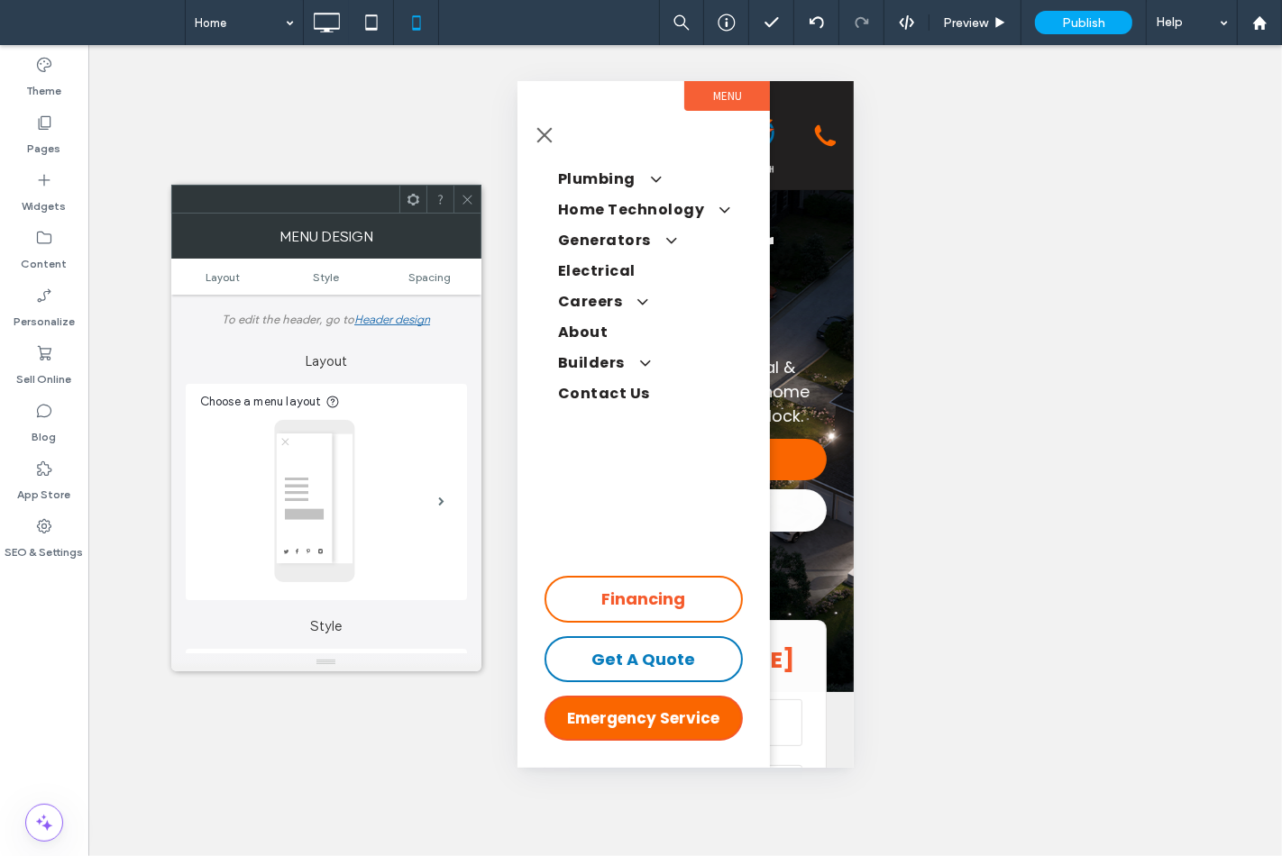
click at [461, 196] on icon at bounding box center [468, 200] width 14 height 14
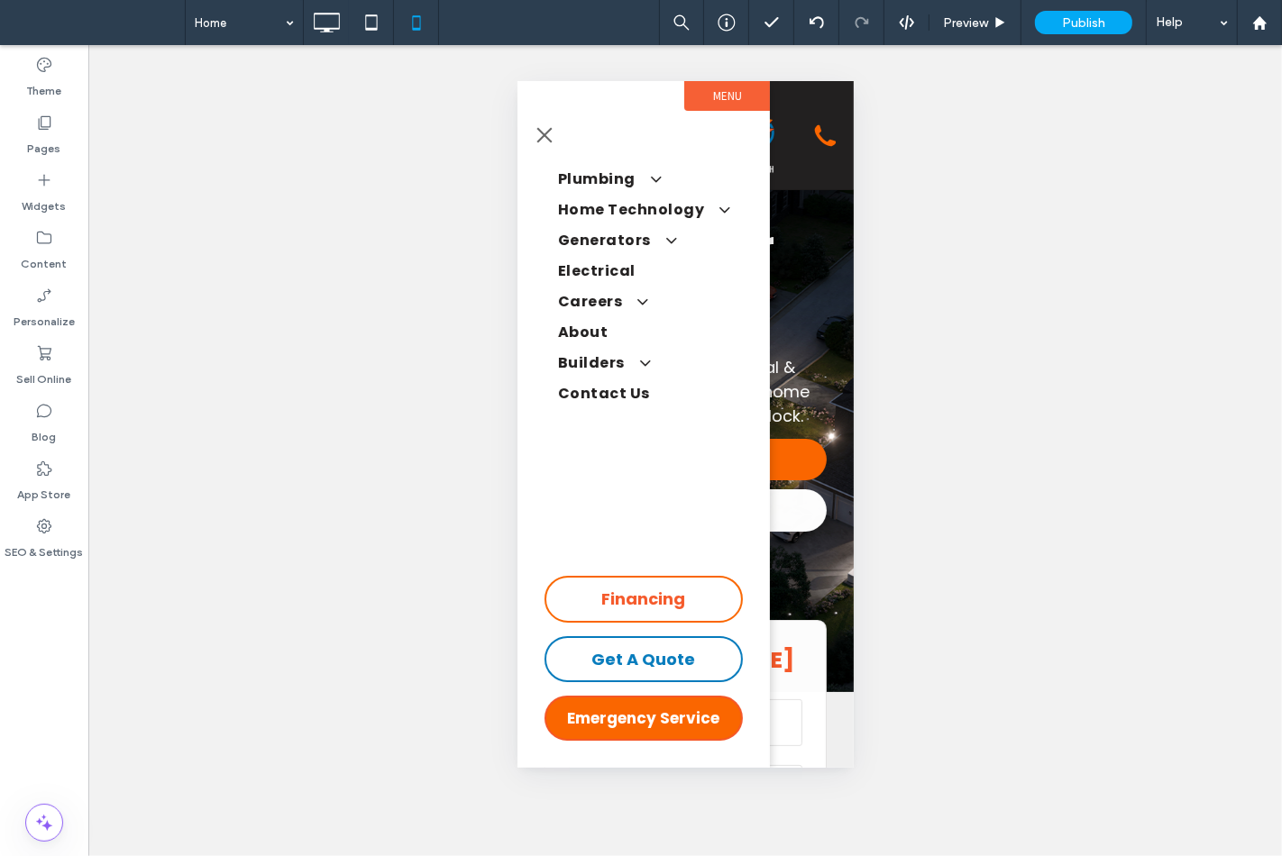
click at [539, 131] on span "menu" at bounding box center [543, 134] width 15 height 15
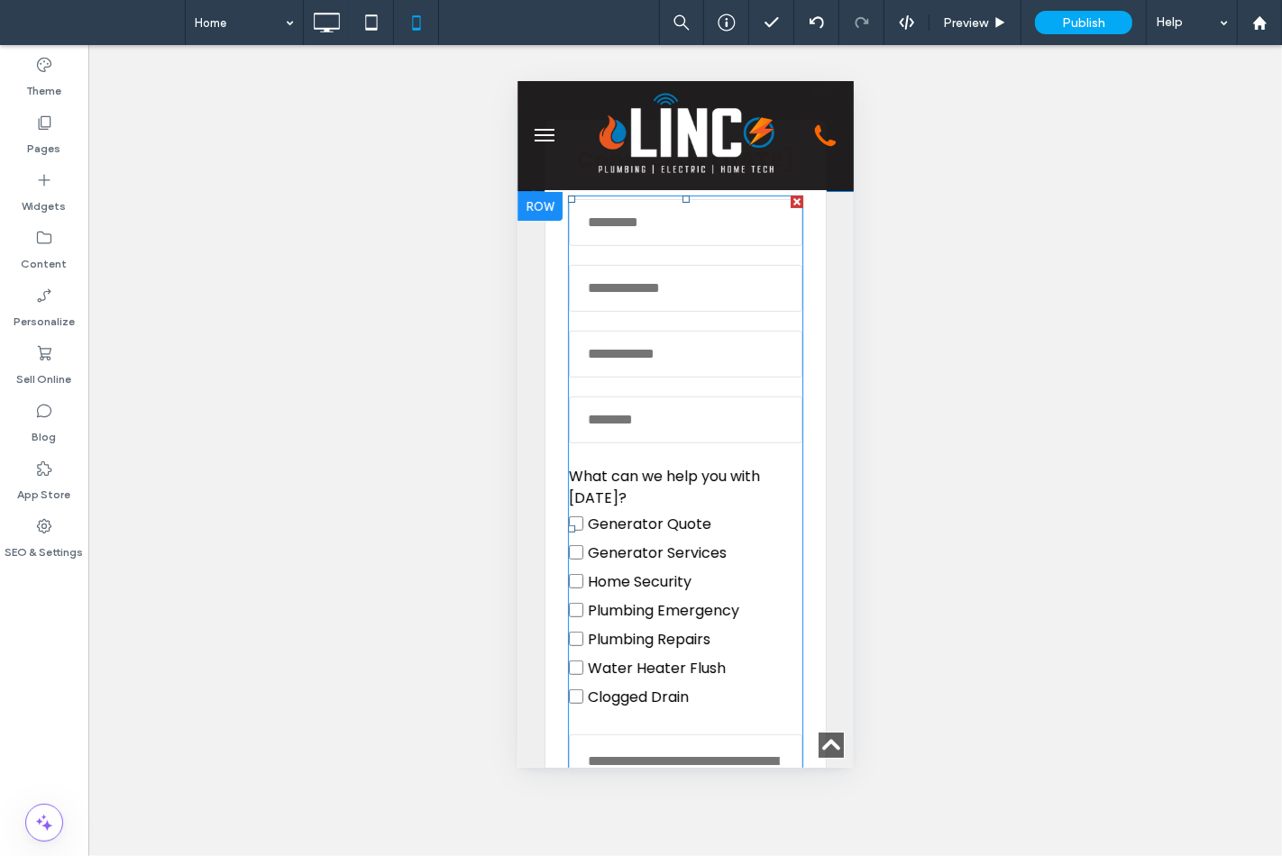
scroll to position [300, 0]
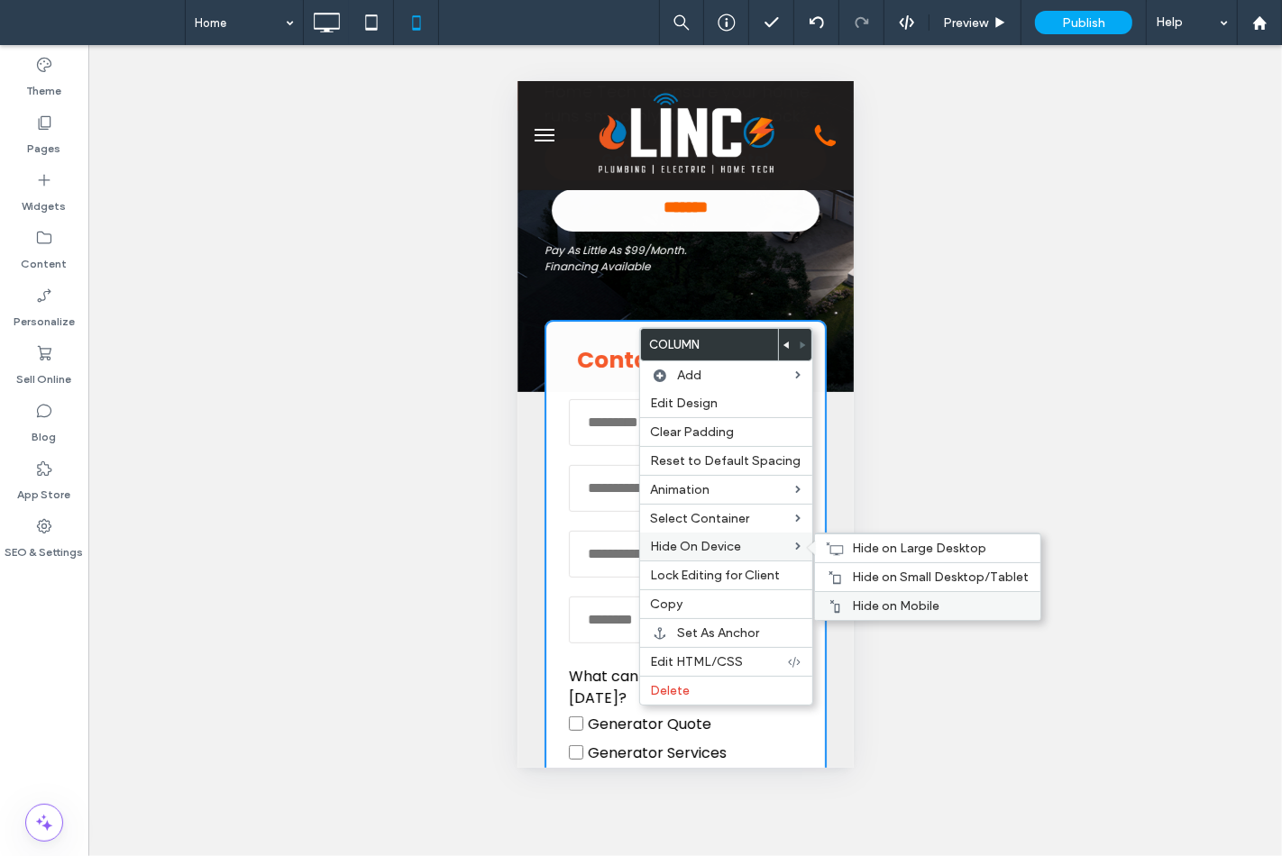
click at [857, 592] on div "Hide on Mobile" at bounding box center [927, 605] width 225 height 29
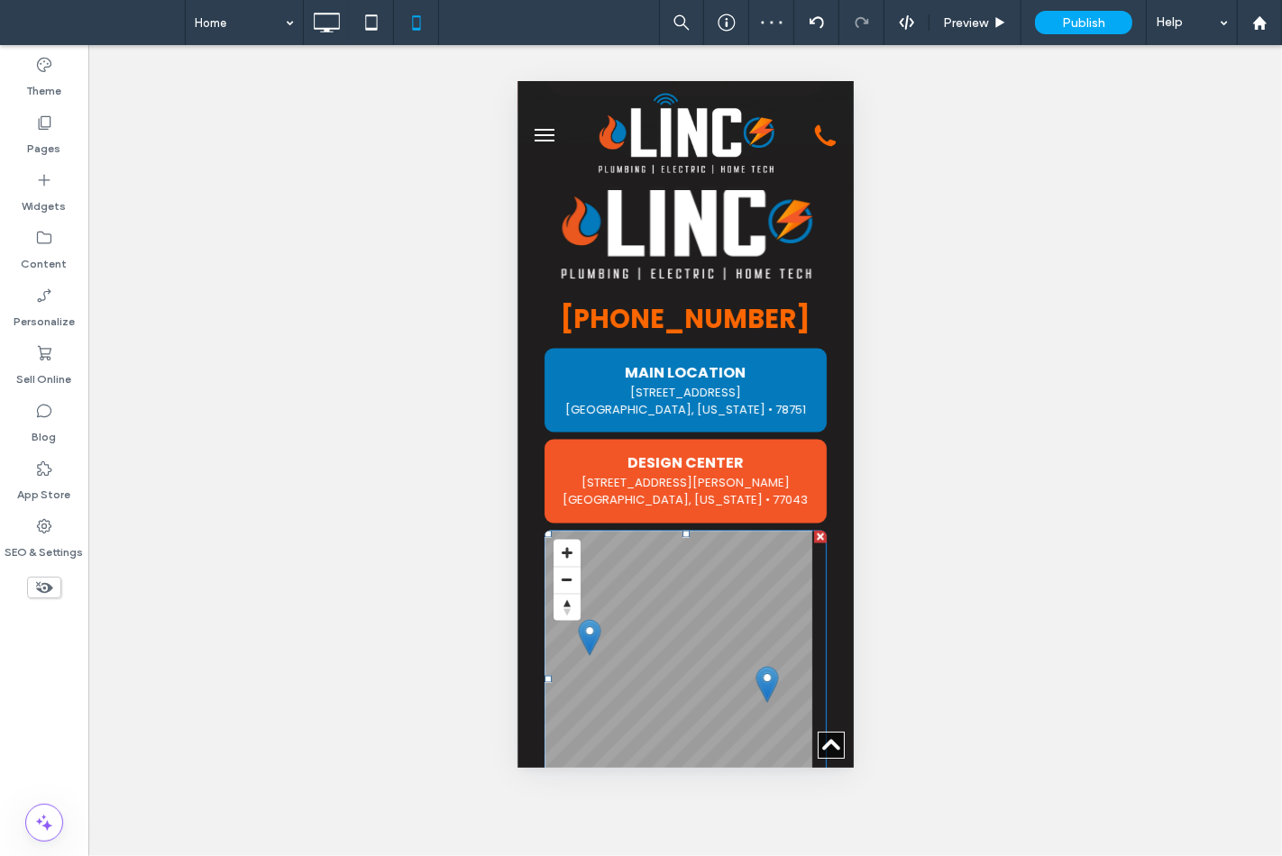
scroll to position [2179, 0]
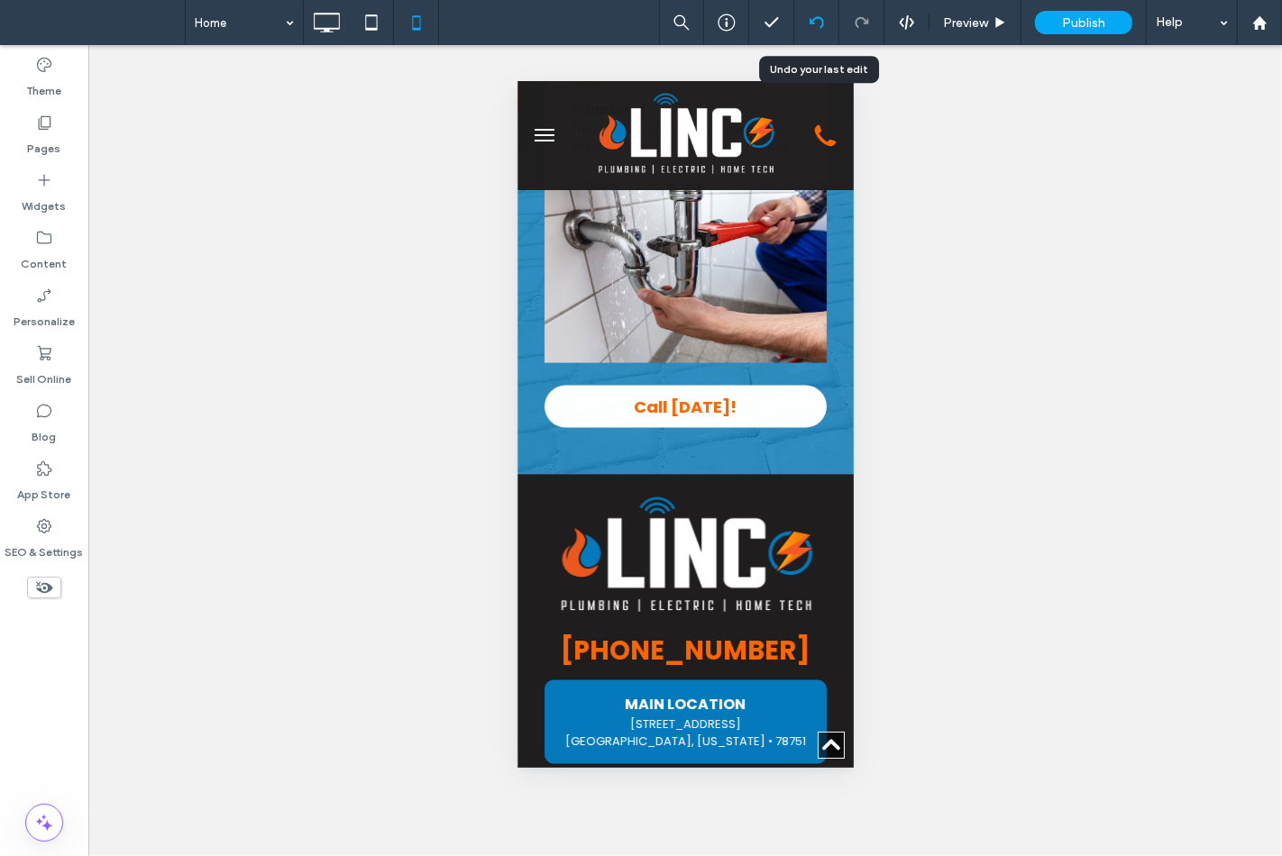
click at [807, 22] on div at bounding box center [816, 22] width 44 height 14
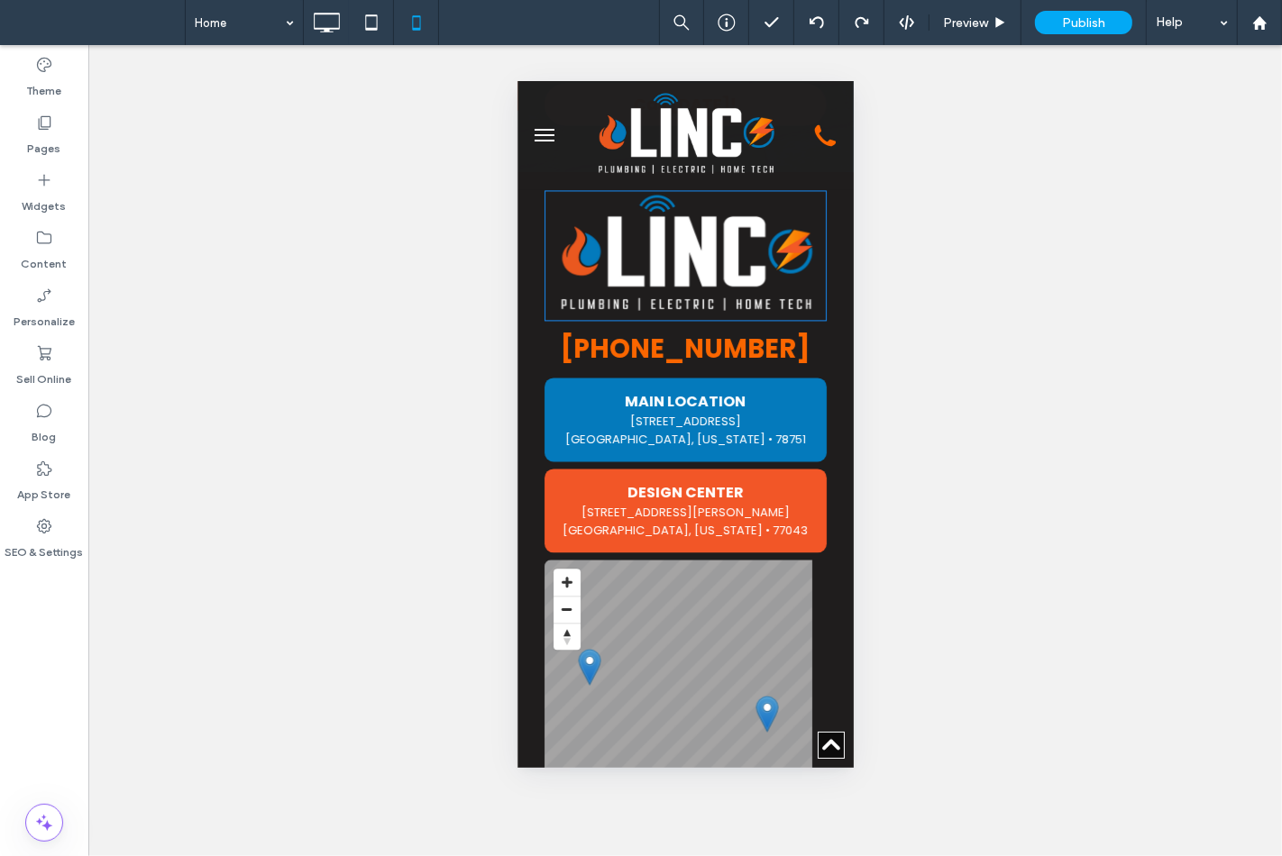
scroll to position [3304, 0]
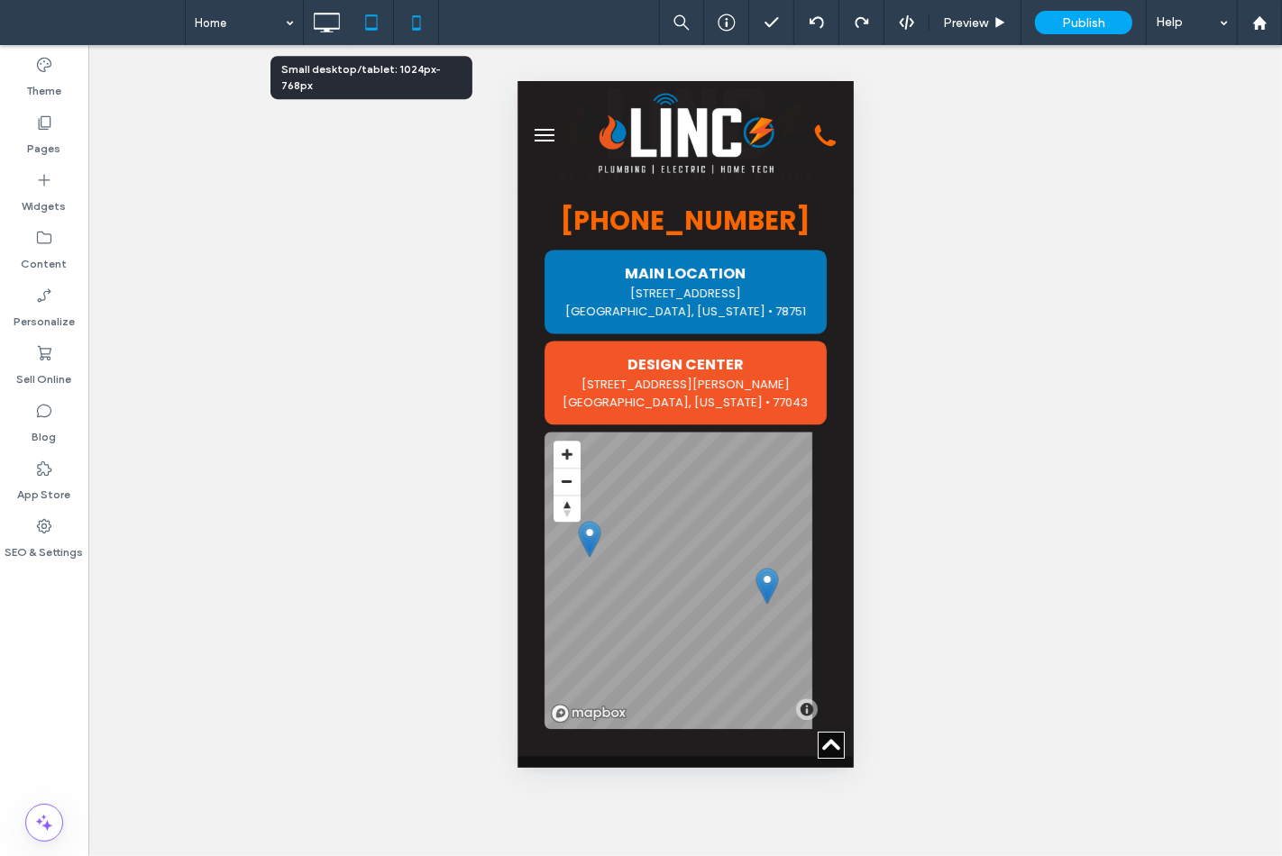
click at [374, 14] on use at bounding box center [371, 21] width 12 height 15
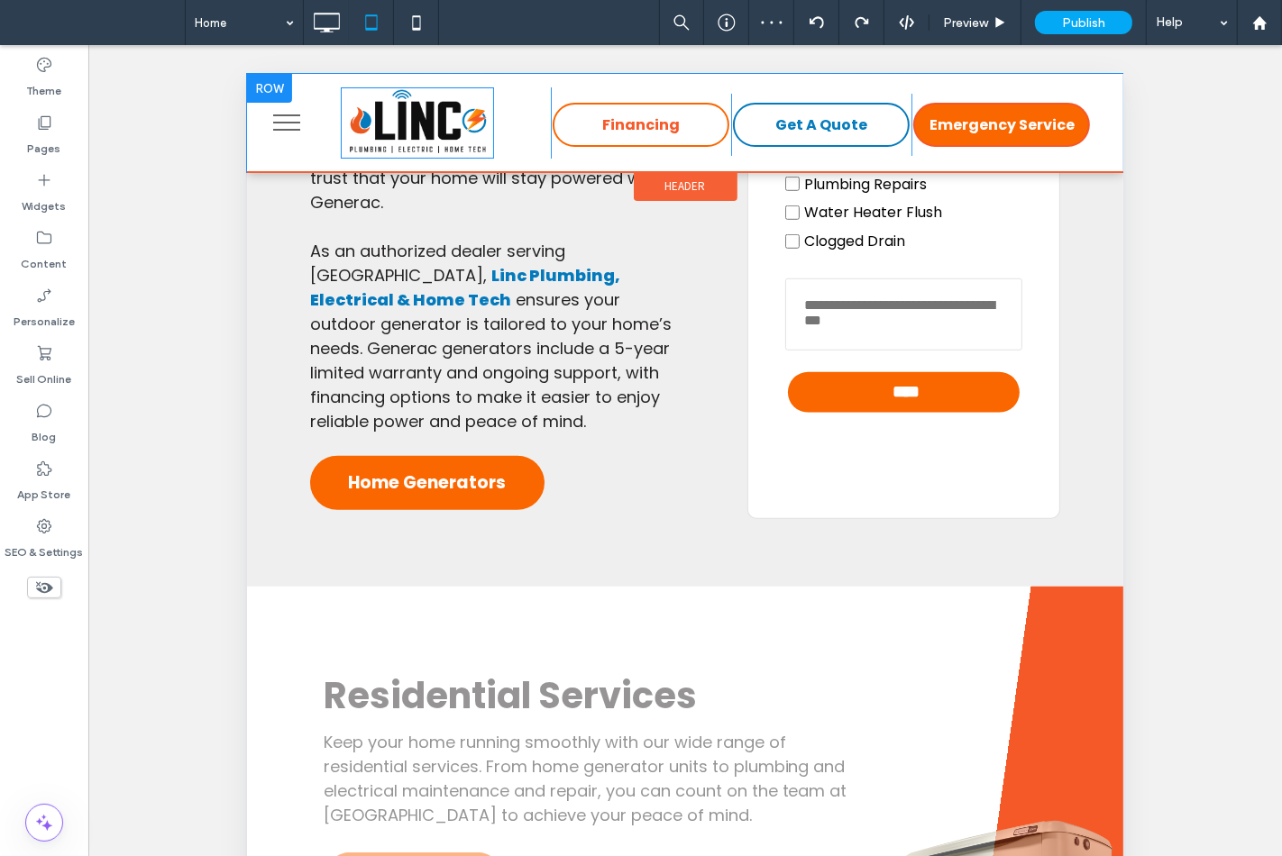
scroll to position [1001, 0]
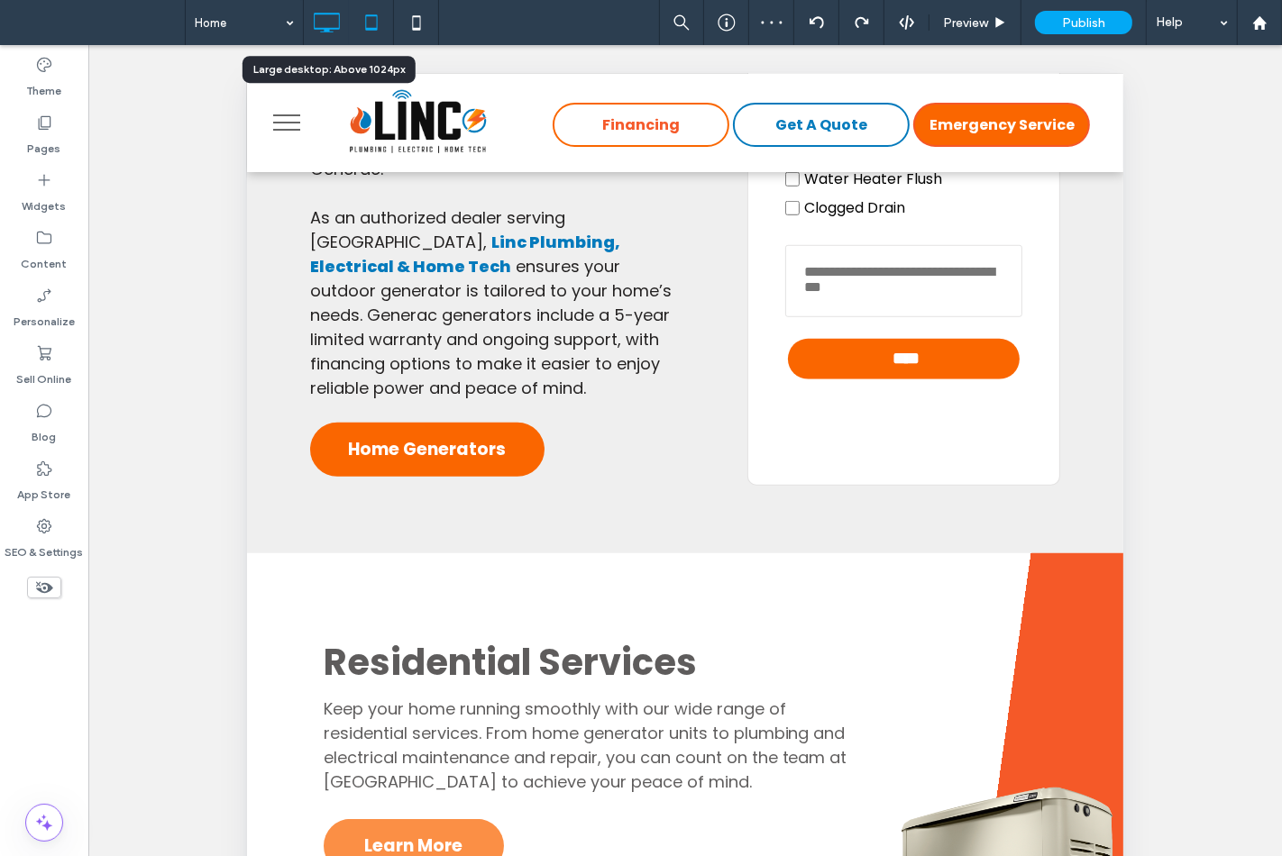
click at [329, 19] on icon at bounding box center [326, 23] width 36 height 36
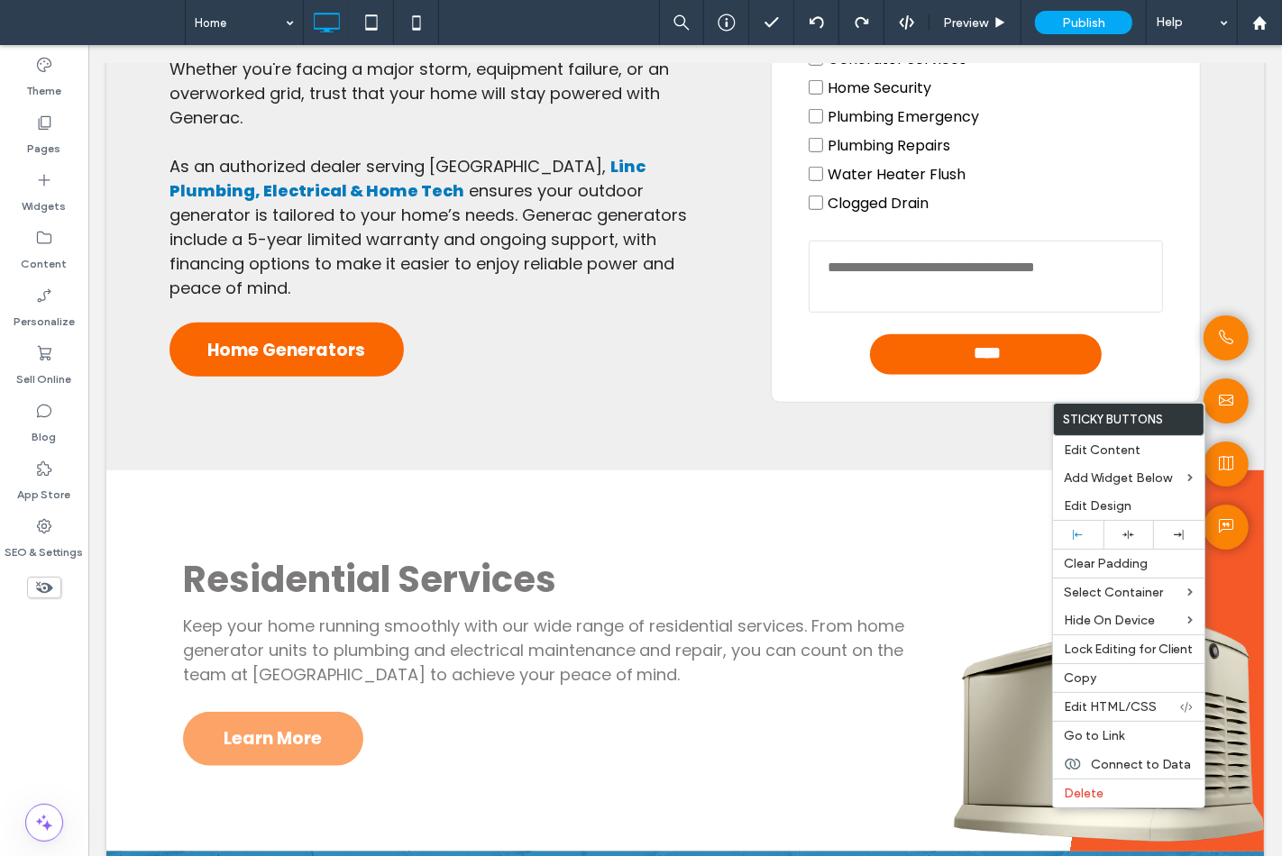
click at [973, 473] on div "Residential Services Keep your home running smoothly with our wide range of res…" at bounding box center [683, 660] width 1157 height 381
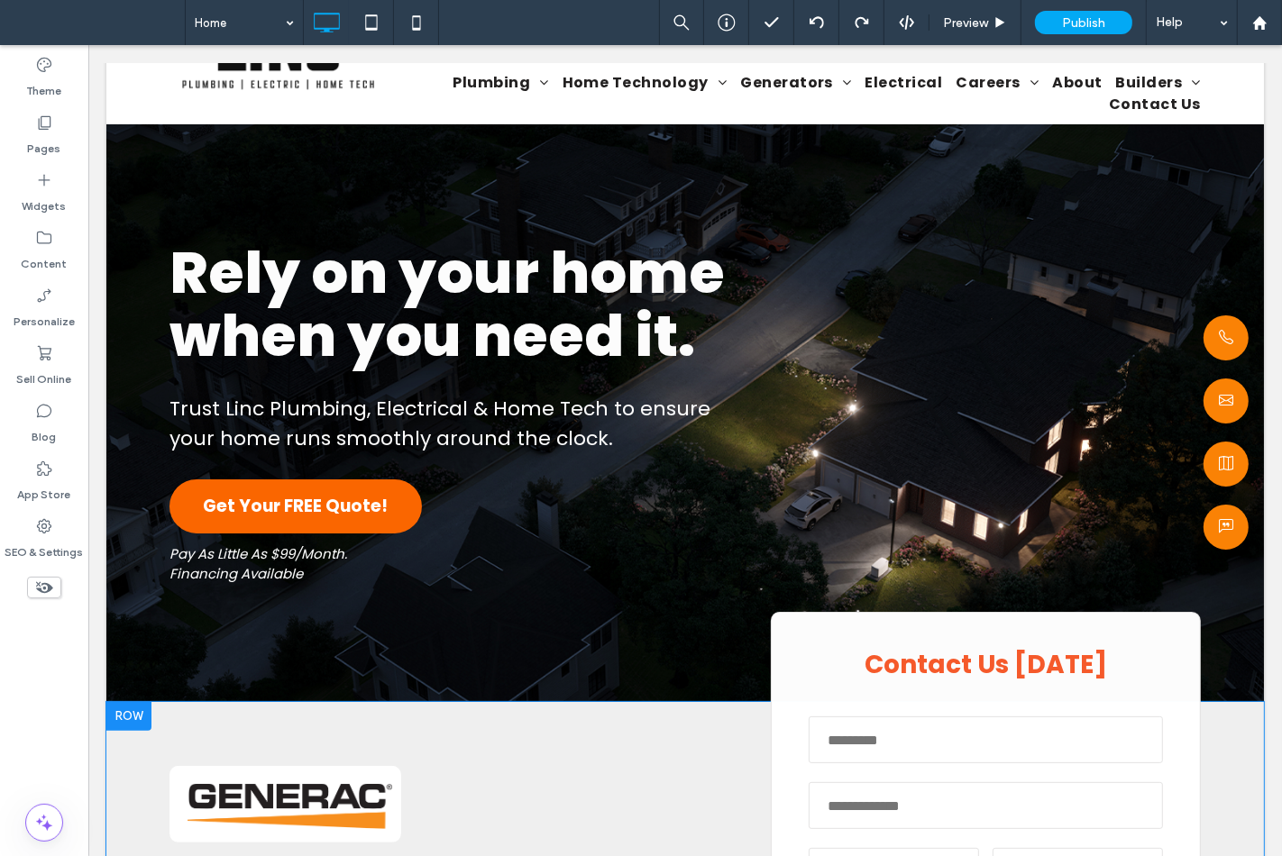
scroll to position [0, 0]
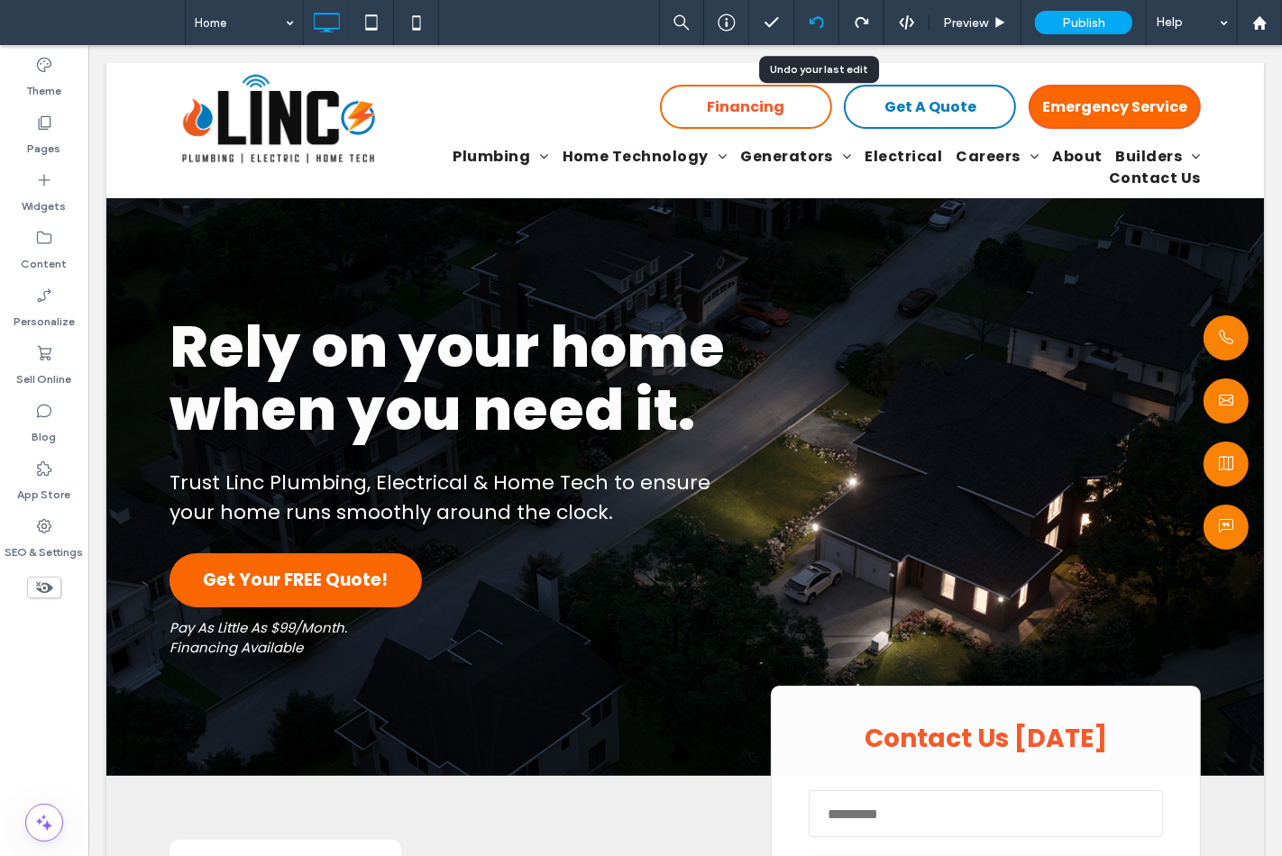
click at [811, 29] on icon at bounding box center [816, 22] width 14 height 14
click at [816, 32] on div at bounding box center [816, 22] width 45 height 45
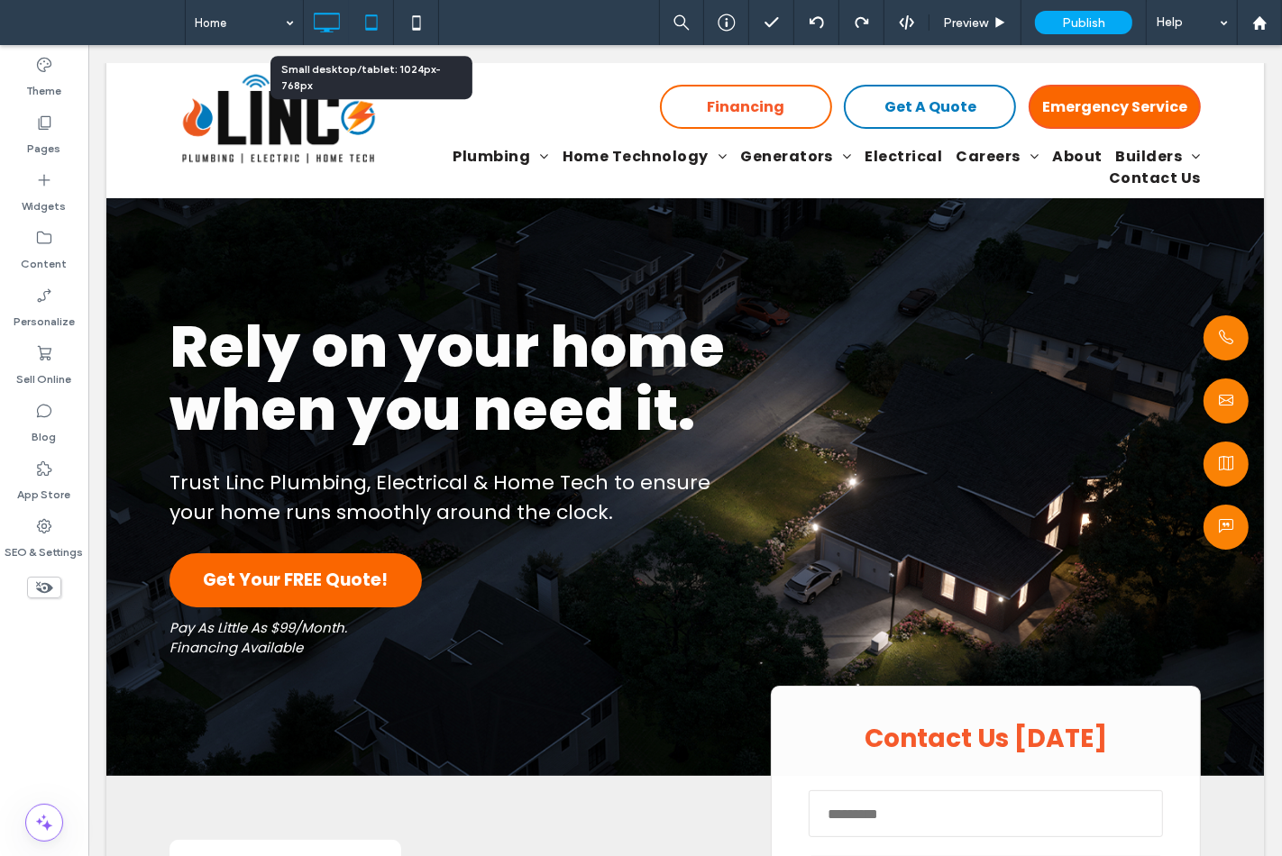
click at [370, 28] on use at bounding box center [371, 21] width 12 height 15
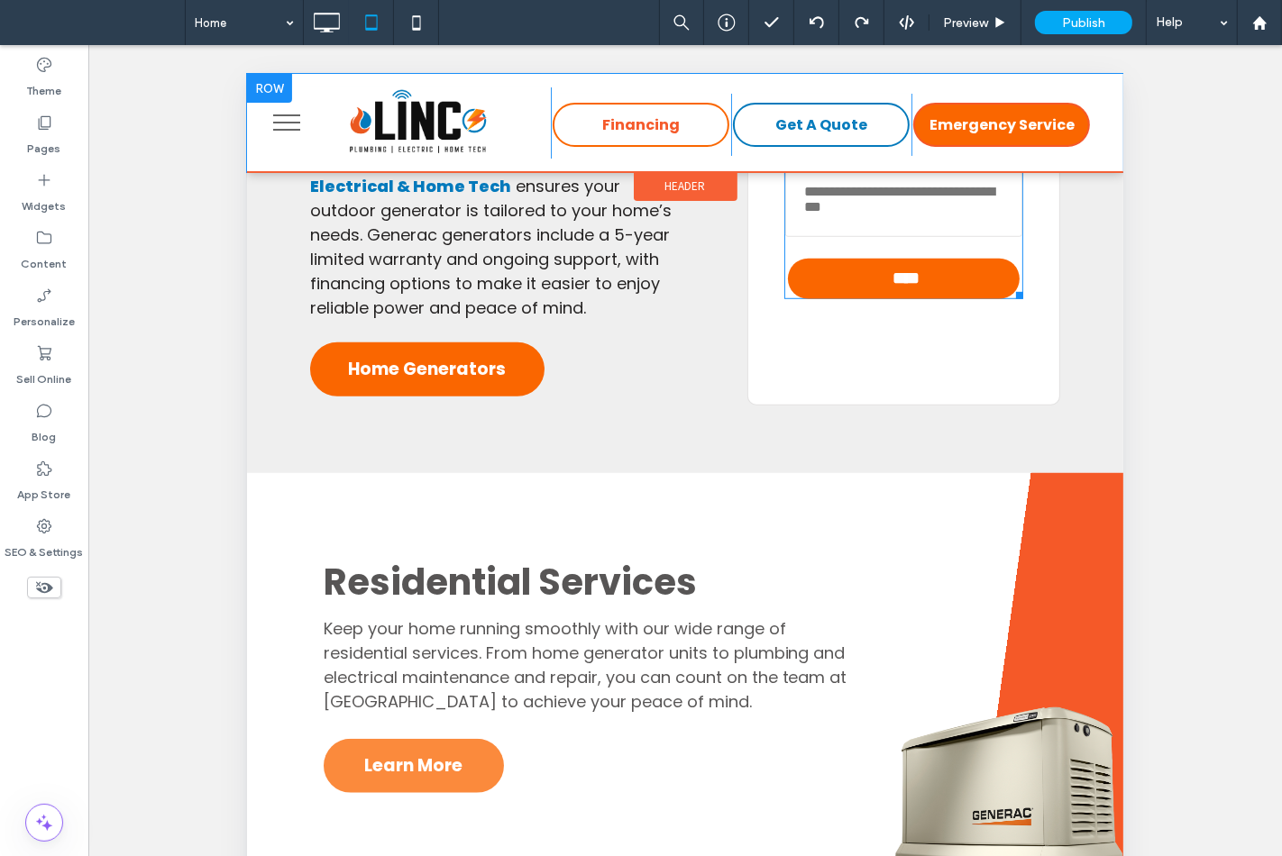
scroll to position [1201, 0]
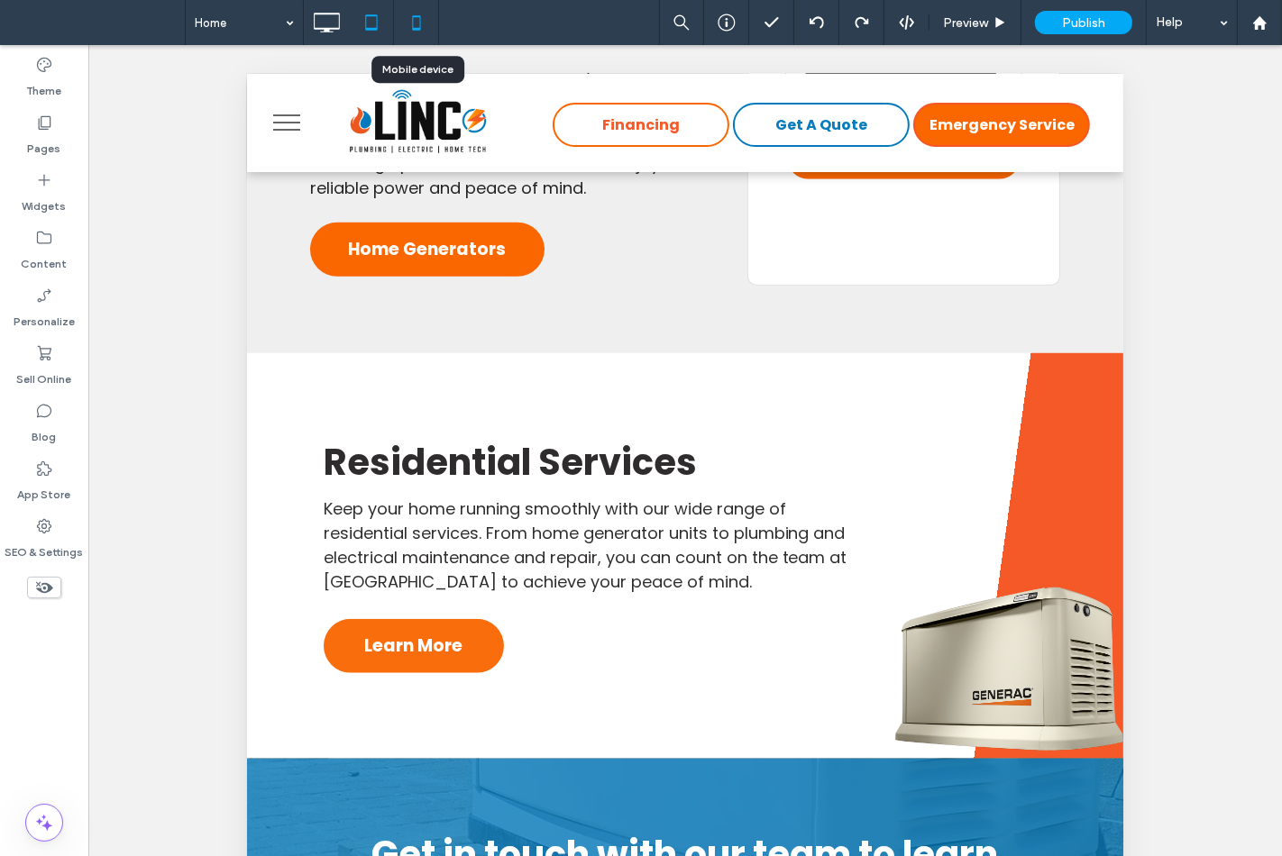
click at [410, 16] on icon at bounding box center [416, 23] width 36 height 36
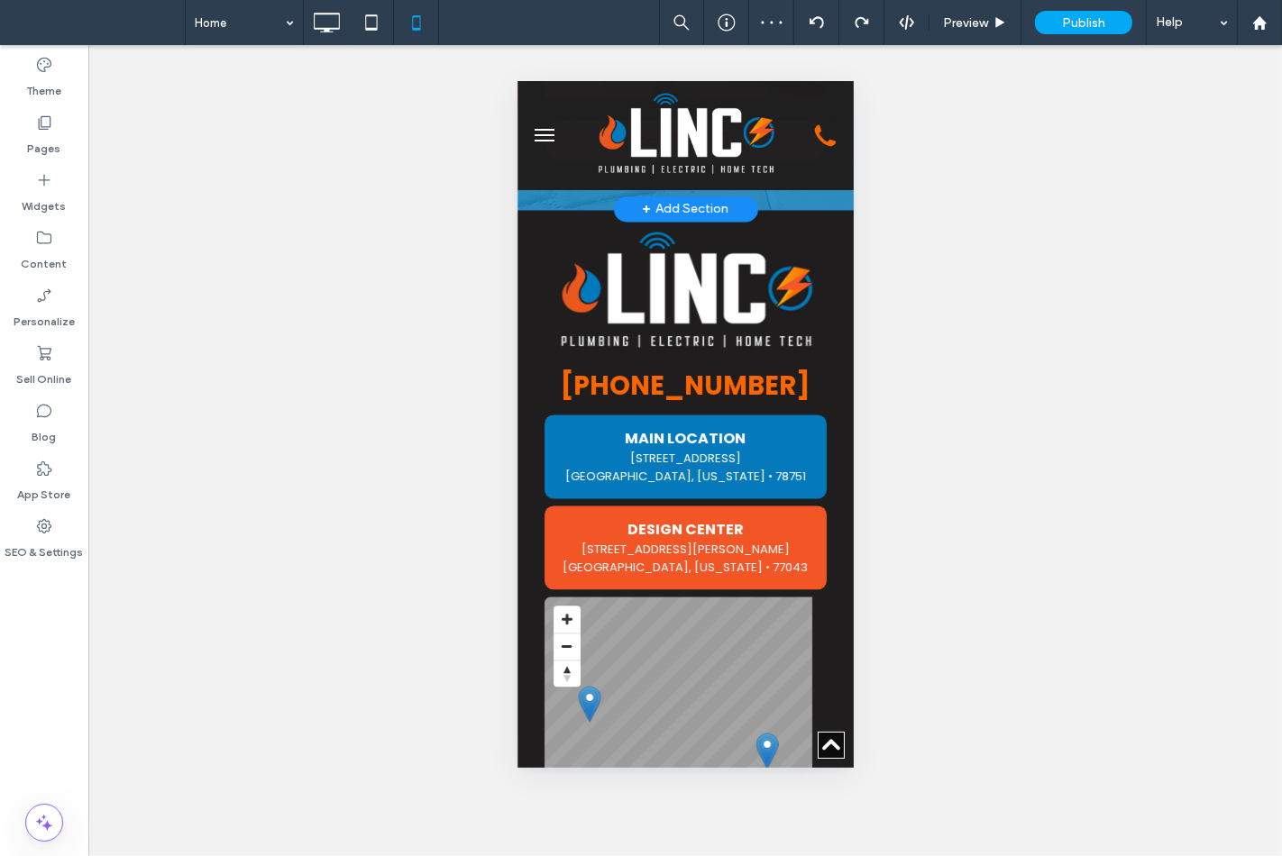
scroll to position [2680, 0]
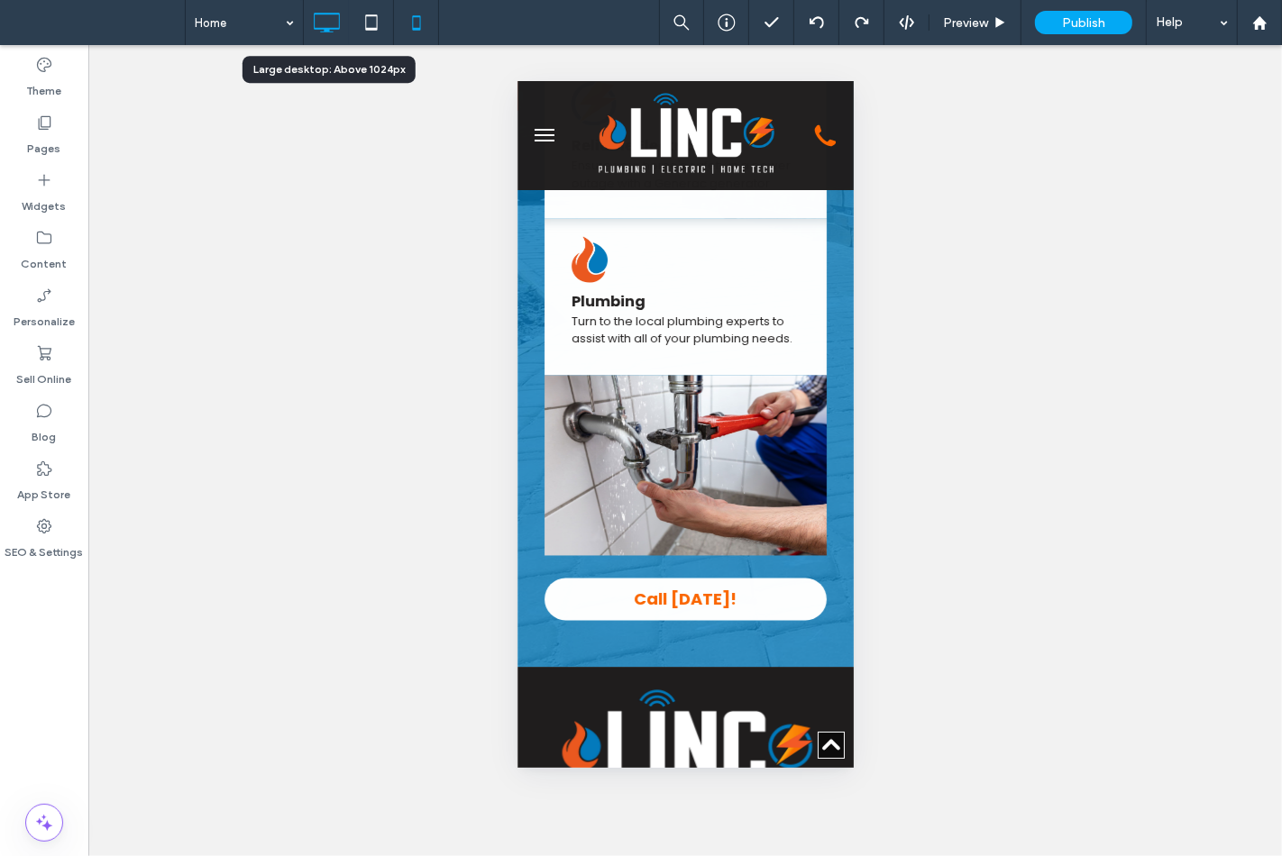
click at [335, 27] on icon at bounding box center [326, 23] width 36 height 36
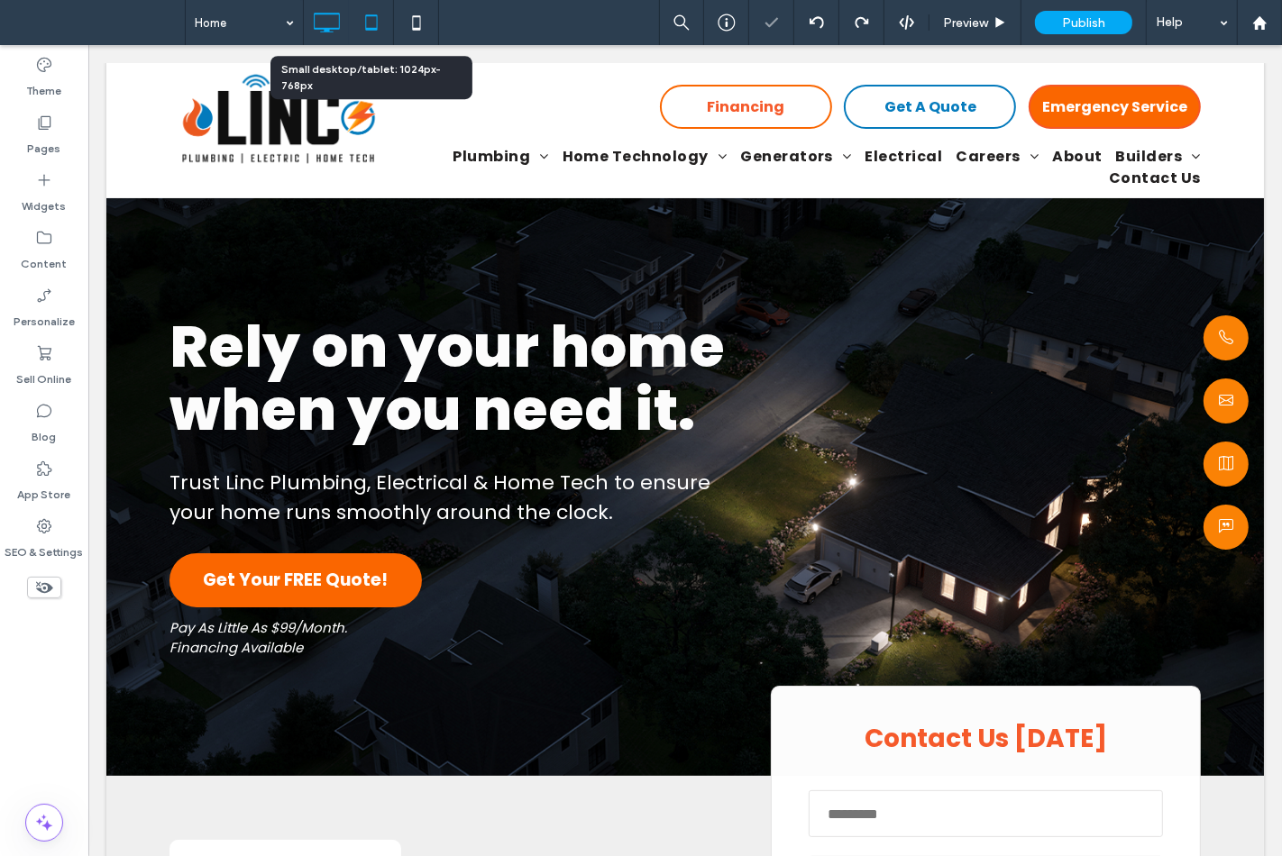
scroll to position [0, 0]
click at [375, 15] on use at bounding box center [371, 21] width 12 height 15
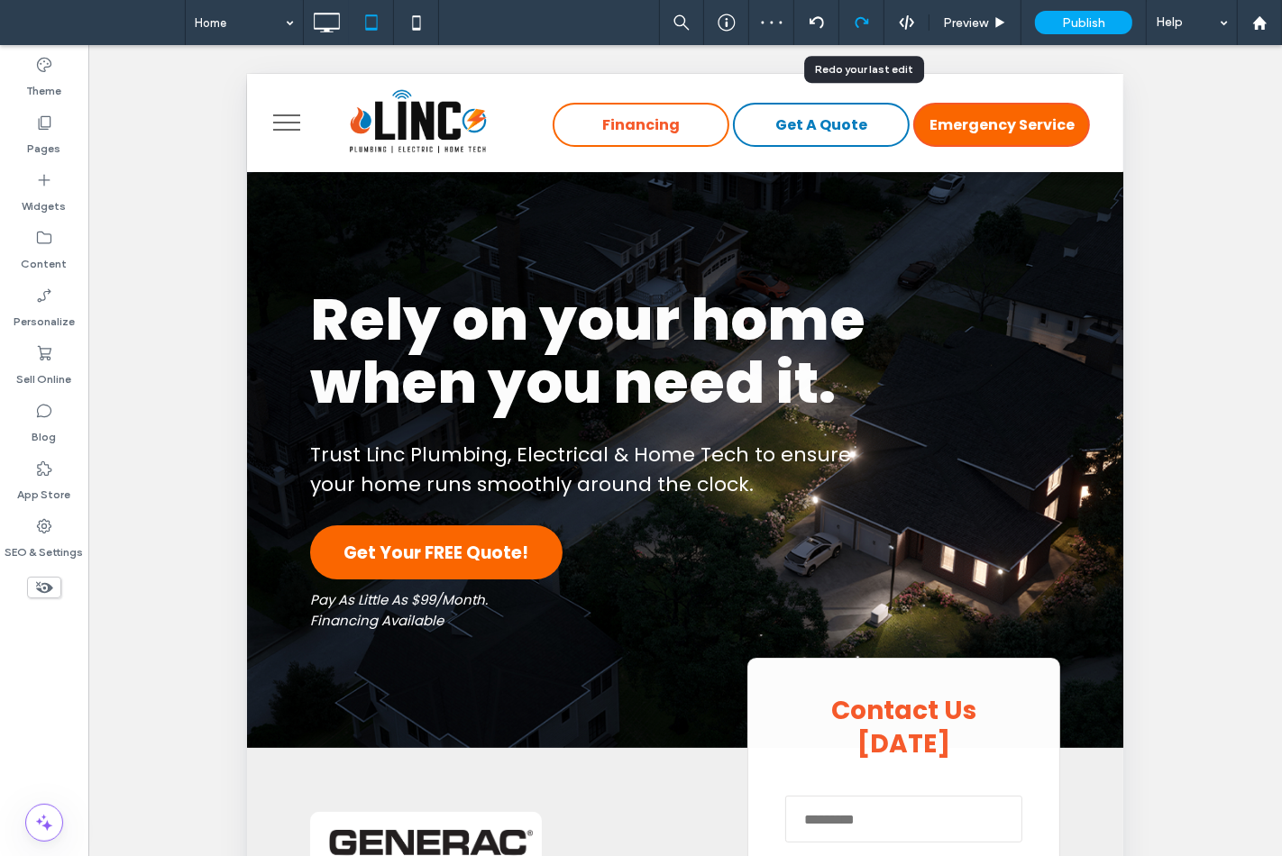
click at [861, 14] on div at bounding box center [861, 22] width 45 height 45
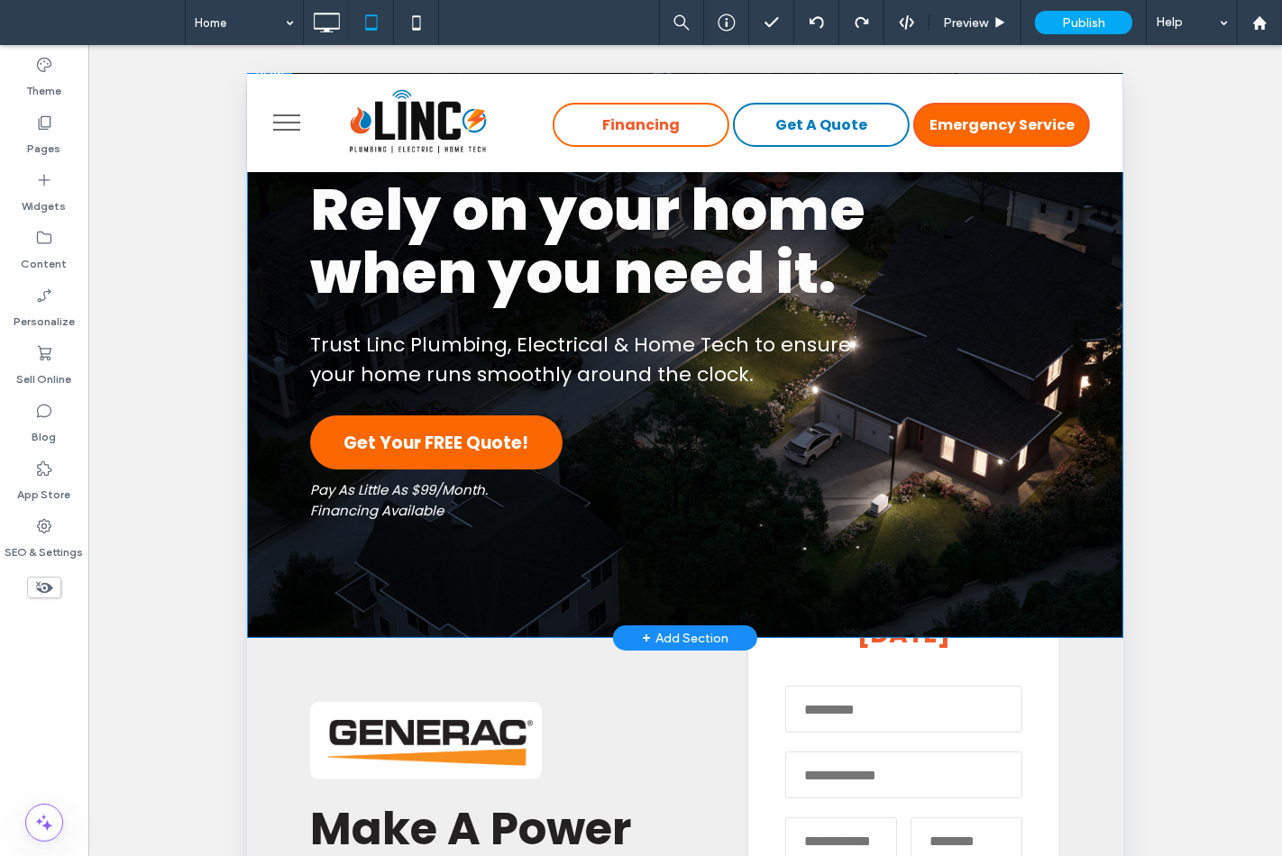
scroll to position [300, 0]
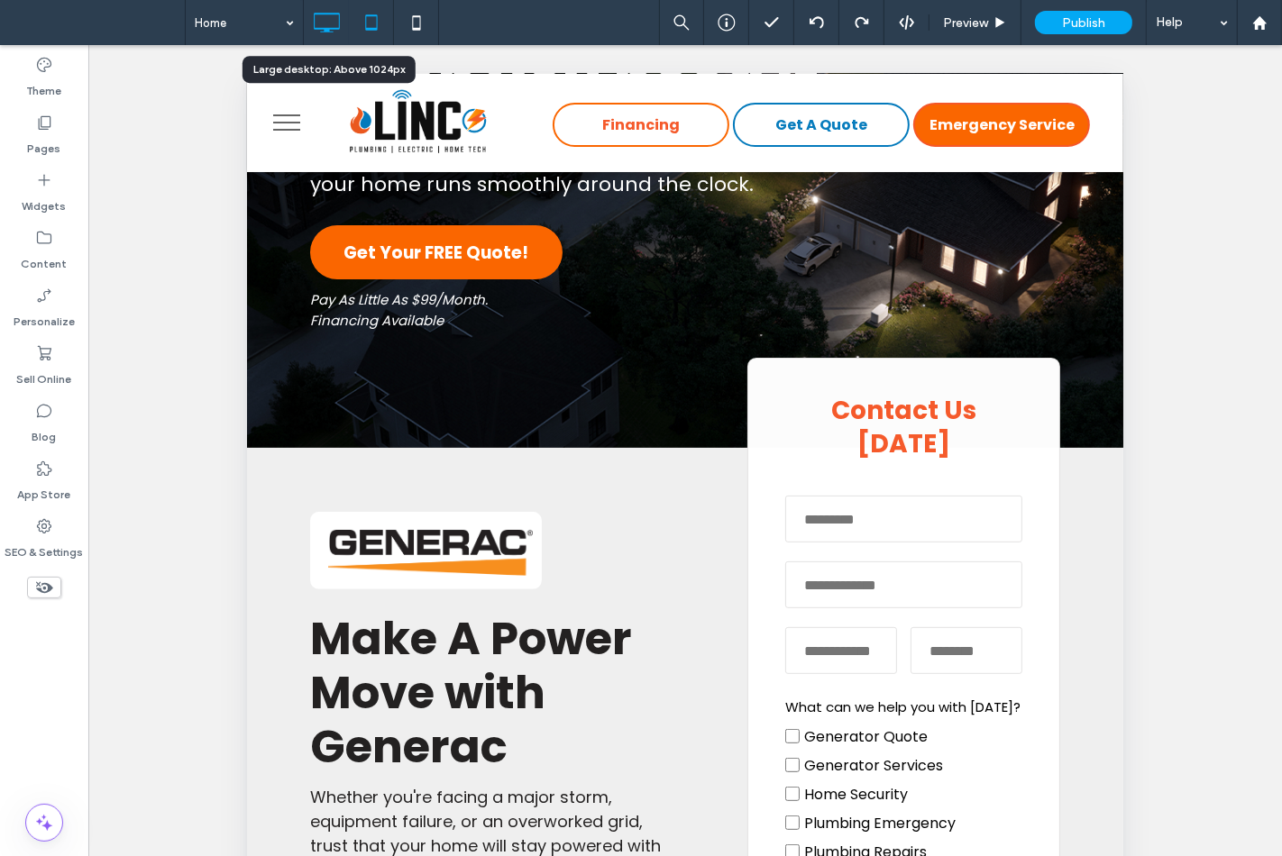
click at [318, 16] on icon at bounding box center [326, 23] width 36 height 36
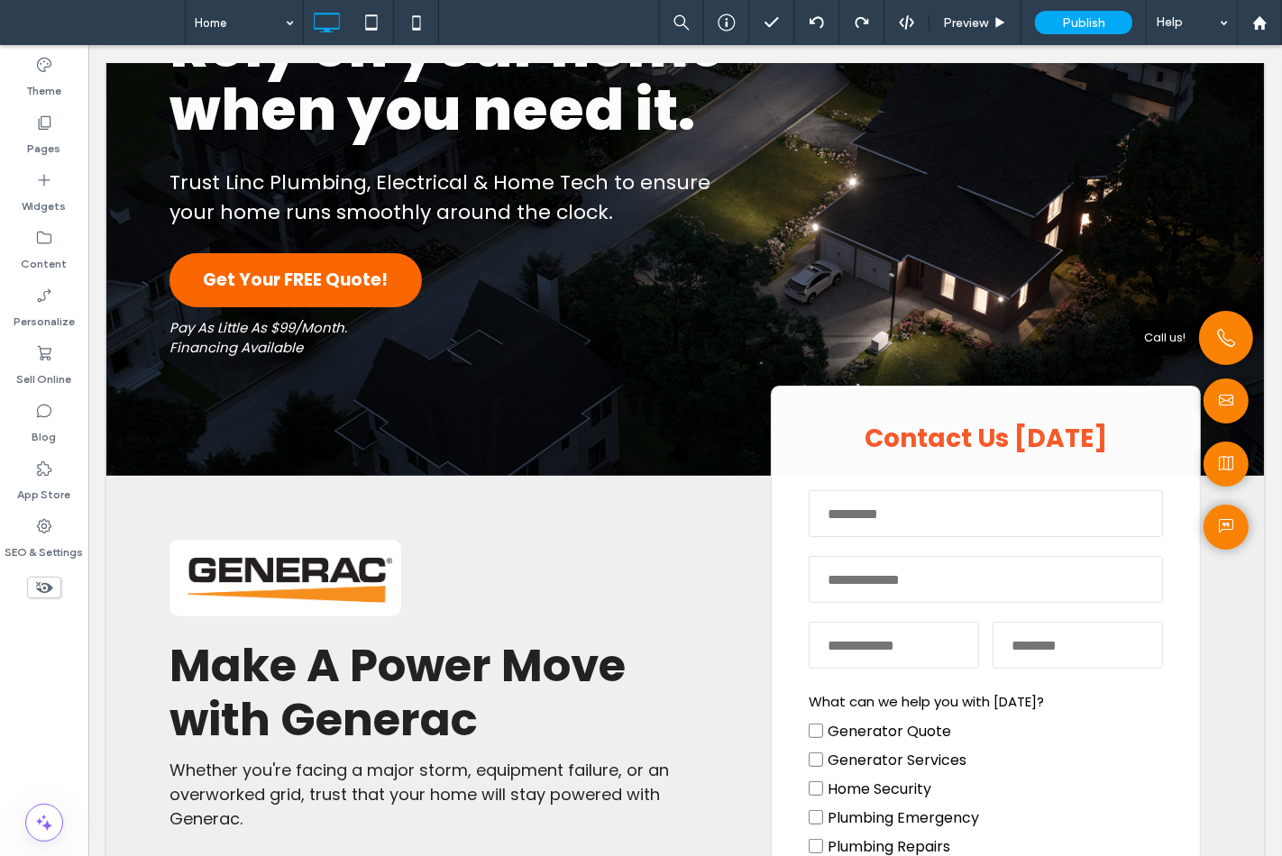
click at [1216, 335] on icon at bounding box center [1225, 337] width 18 height 27
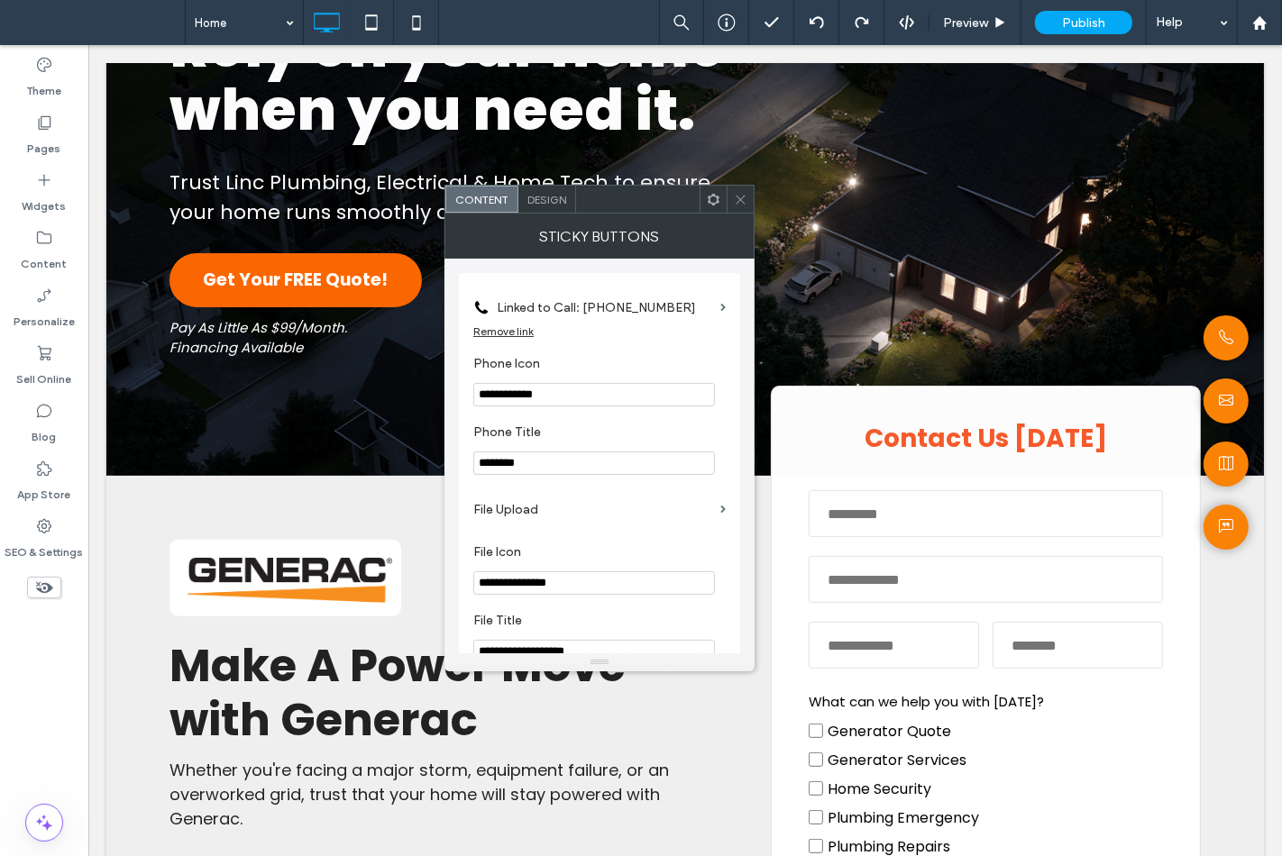
click at [744, 193] on icon at bounding box center [741, 200] width 14 height 14
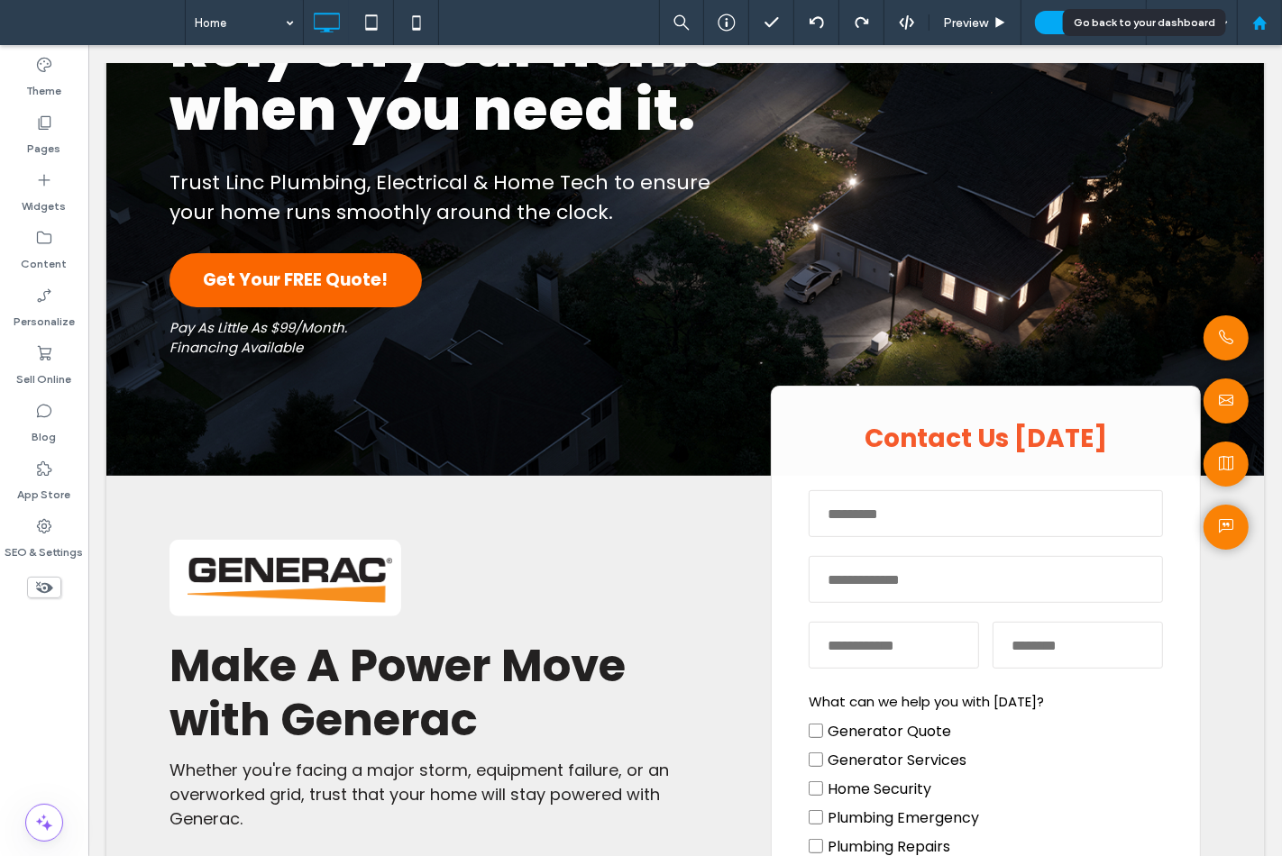
click at [1253, 23] on use at bounding box center [1259, 22] width 14 height 14
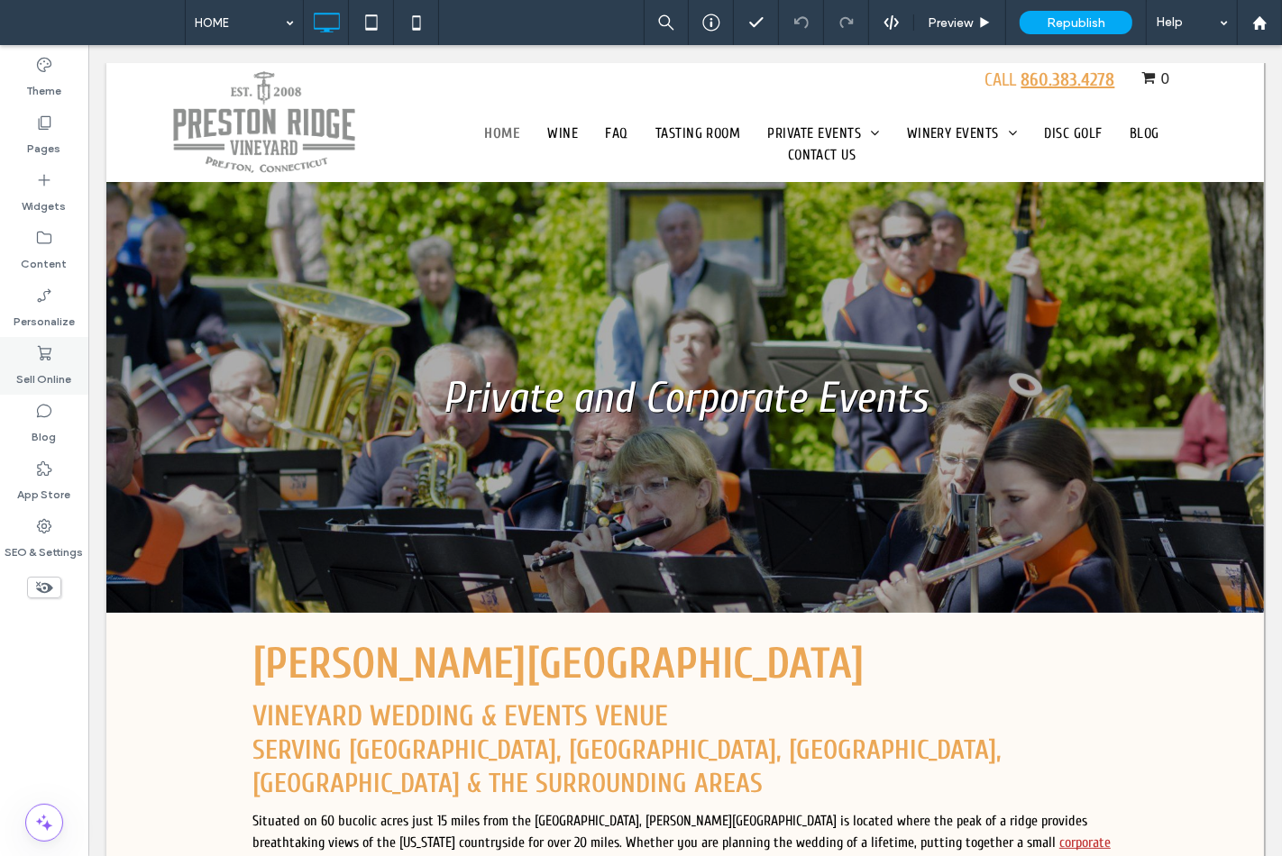
click at [27, 368] on label "Sell Online" at bounding box center [44, 374] width 55 height 25
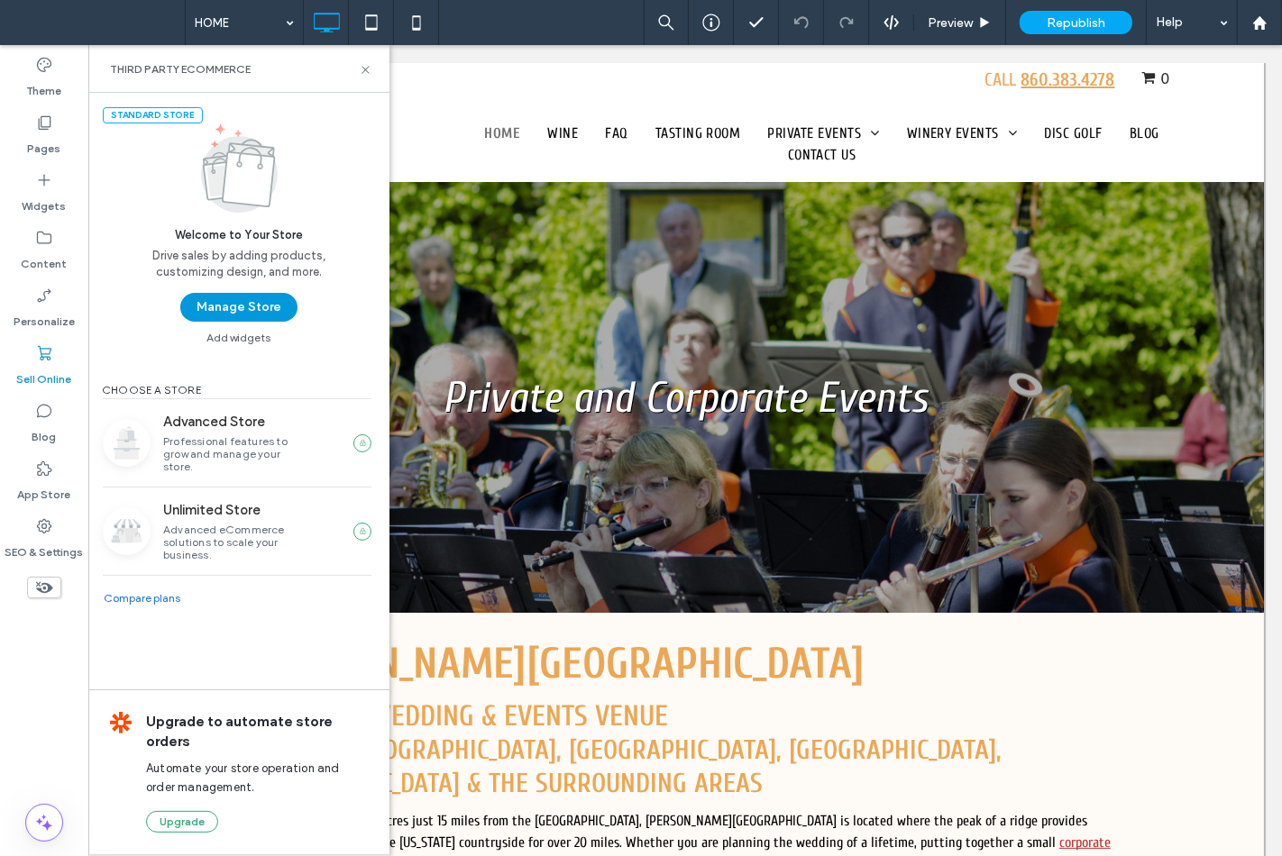
click at [215, 309] on button "Manage Store" at bounding box center [238, 307] width 117 height 29
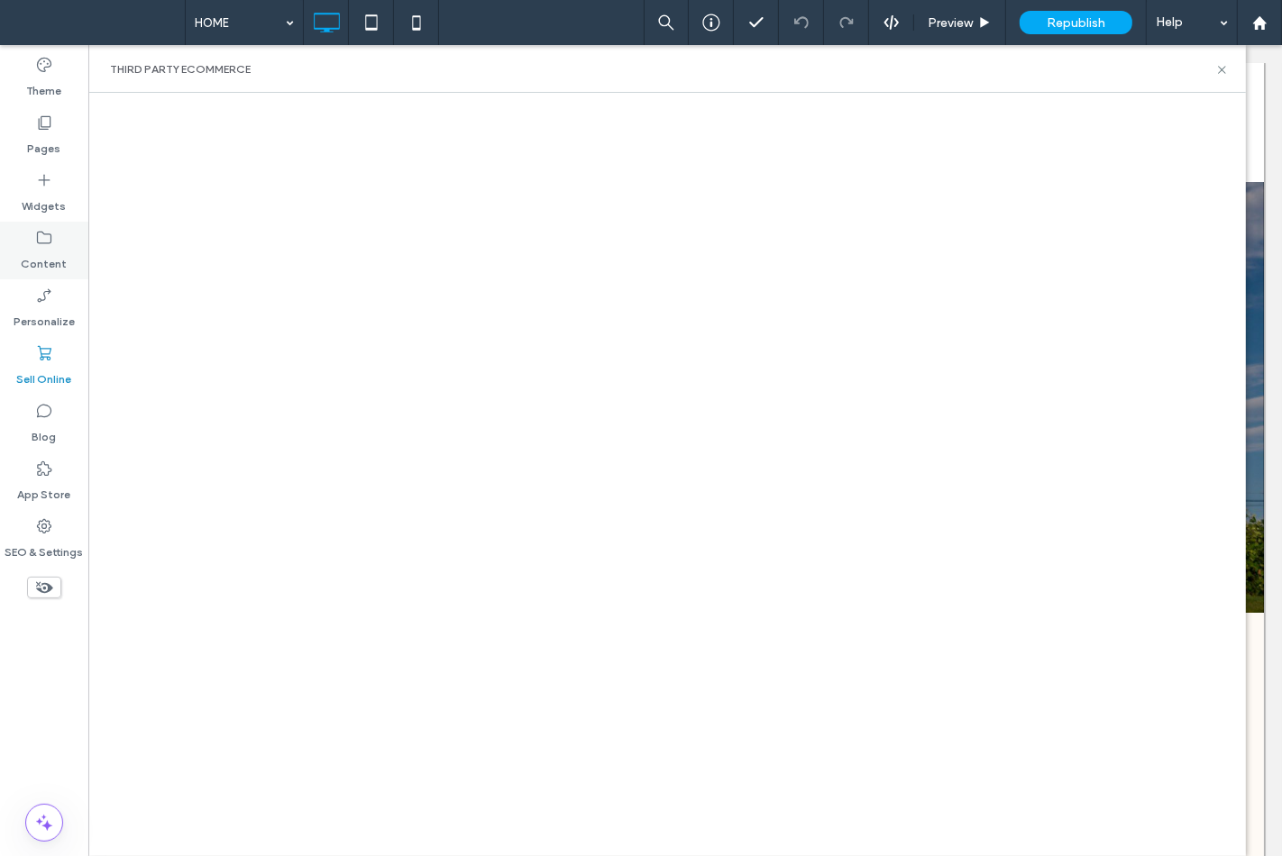
click at [48, 255] on label "Content" at bounding box center [45, 259] width 46 height 25
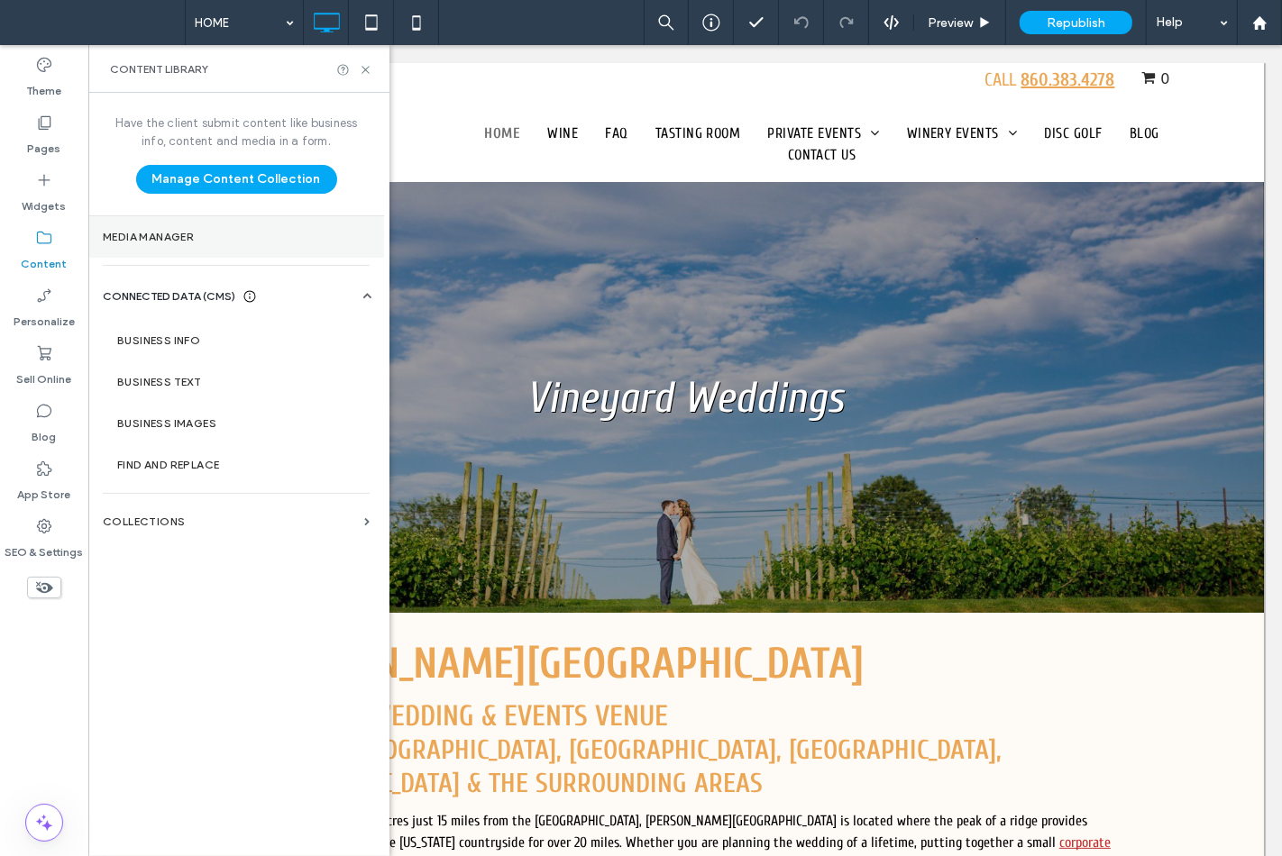
click at [238, 253] on section "Media Manager" at bounding box center [236, 236] width 296 height 41
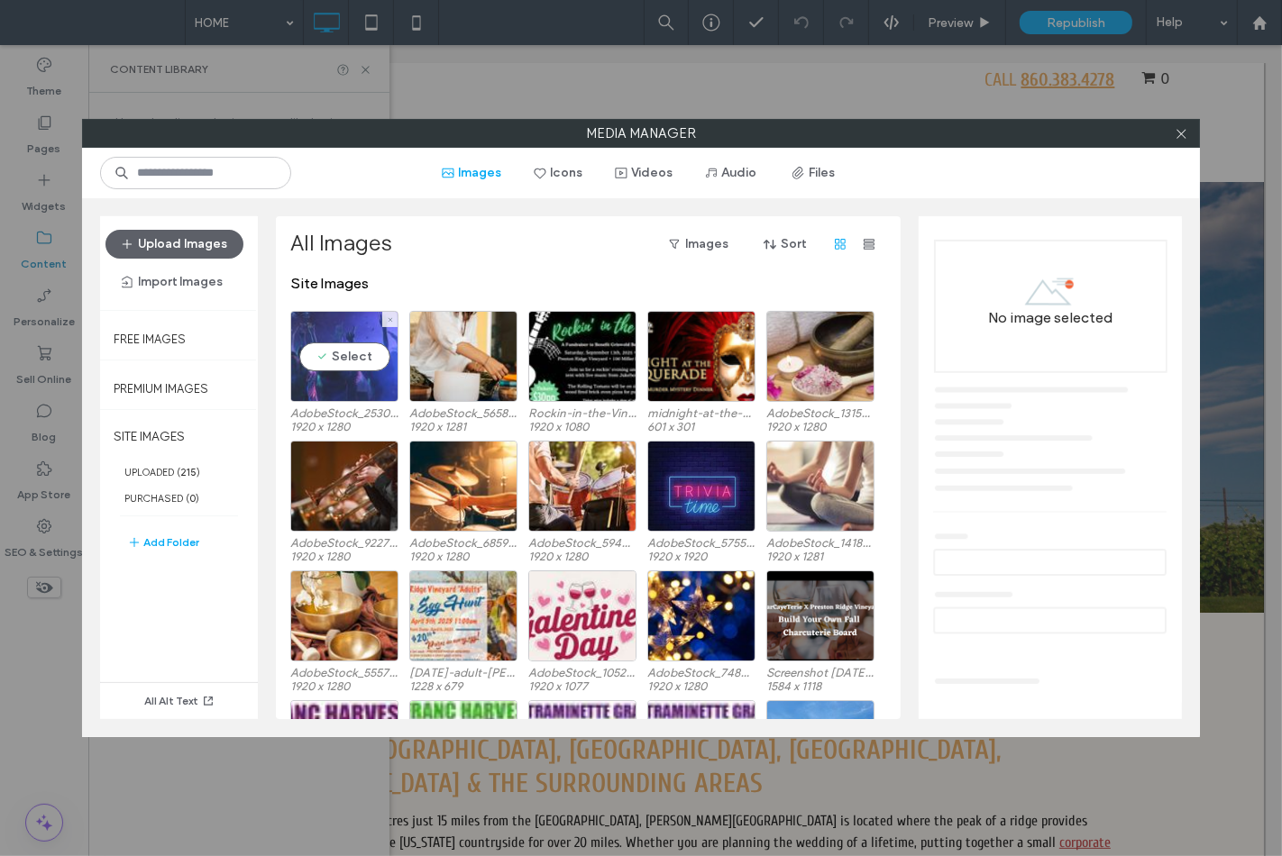
click at [363, 358] on div "Select" at bounding box center [344, 356] width 108 height 91
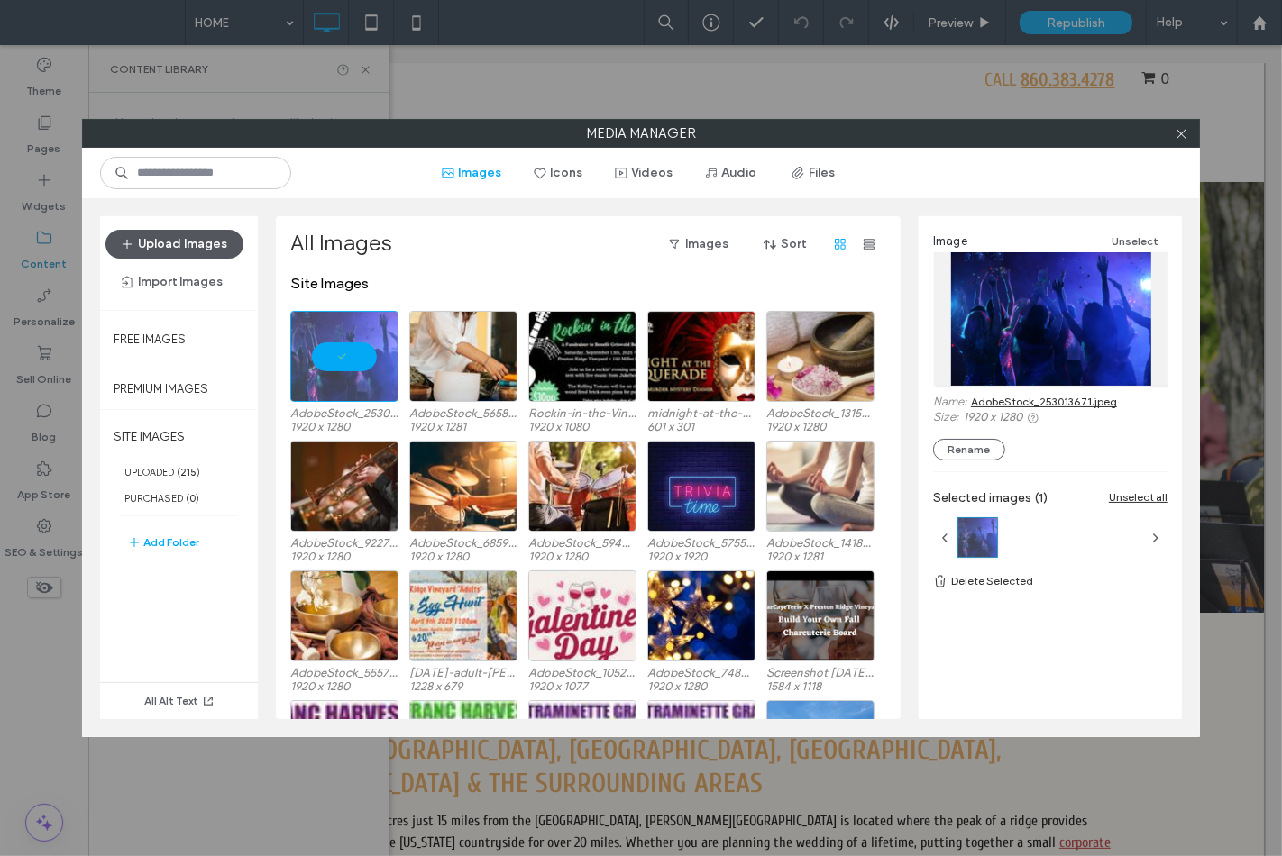
click at [209, 242] on button "Upload Images" at bounding box center [174, 244] width 138 height 29
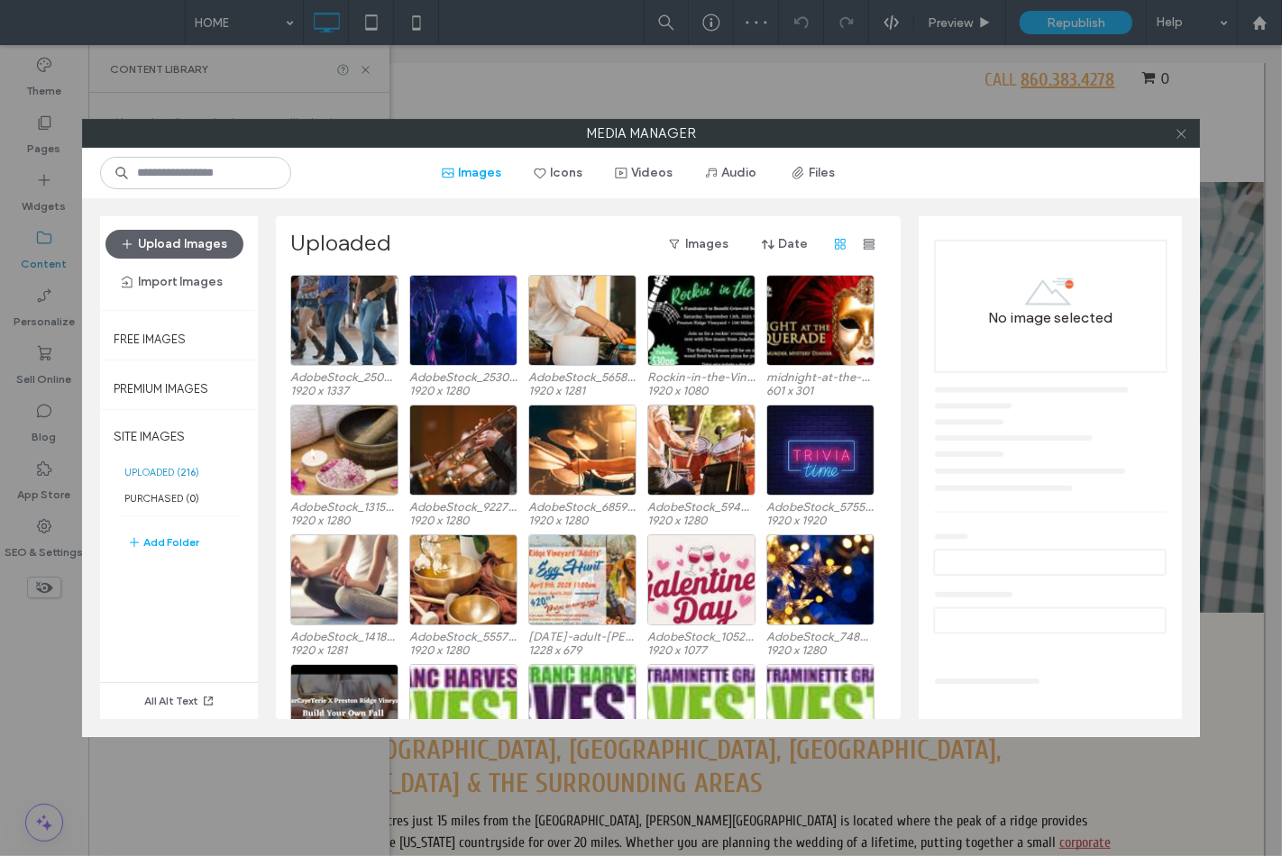
click at [1185, 131] on icon at bounding box center [1181, 134] width 14 height 14
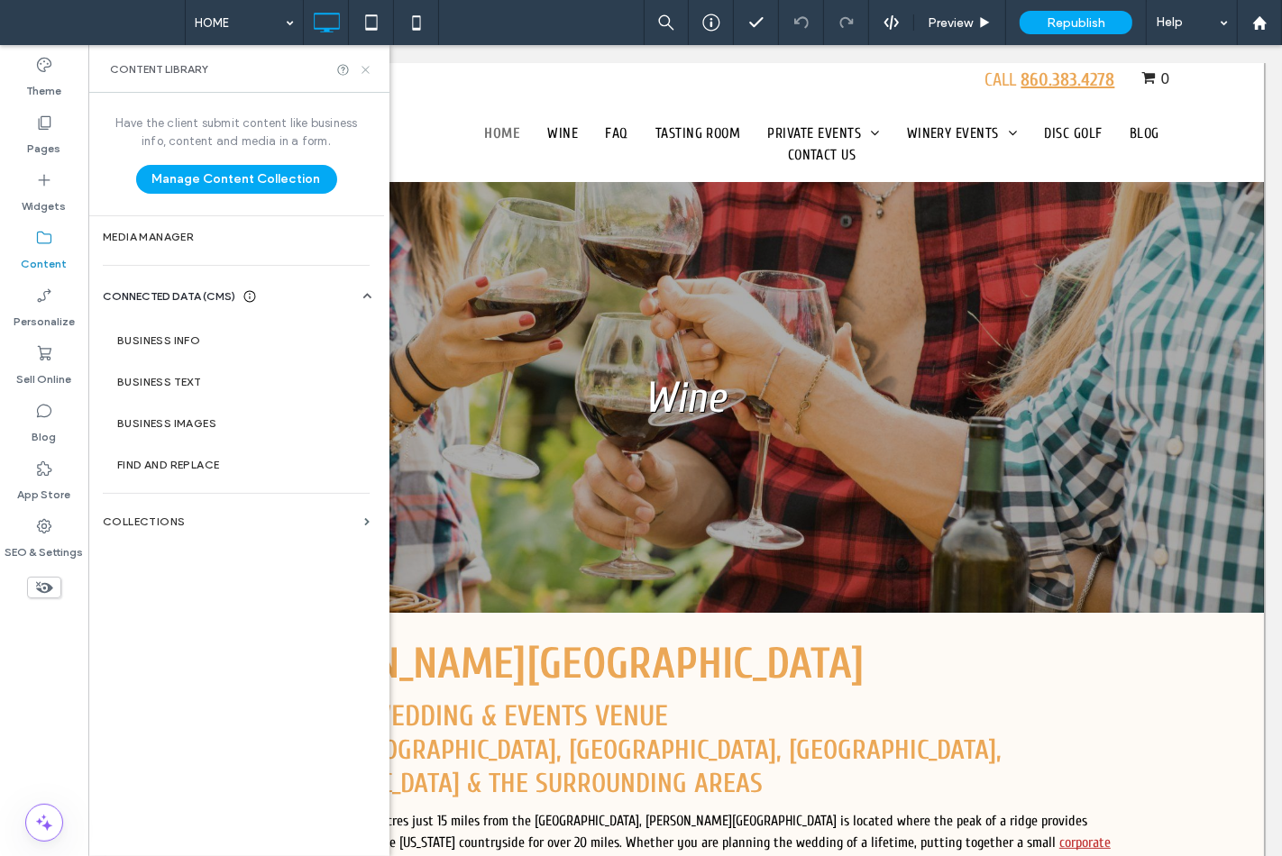
drag, startPoint x: 361, startPoint y: 66, endPoint x: 48, endPoint y: 217, distance: 348.3
click at [361, 67] on icon at bounding box center [366, 70] width 14 height 14
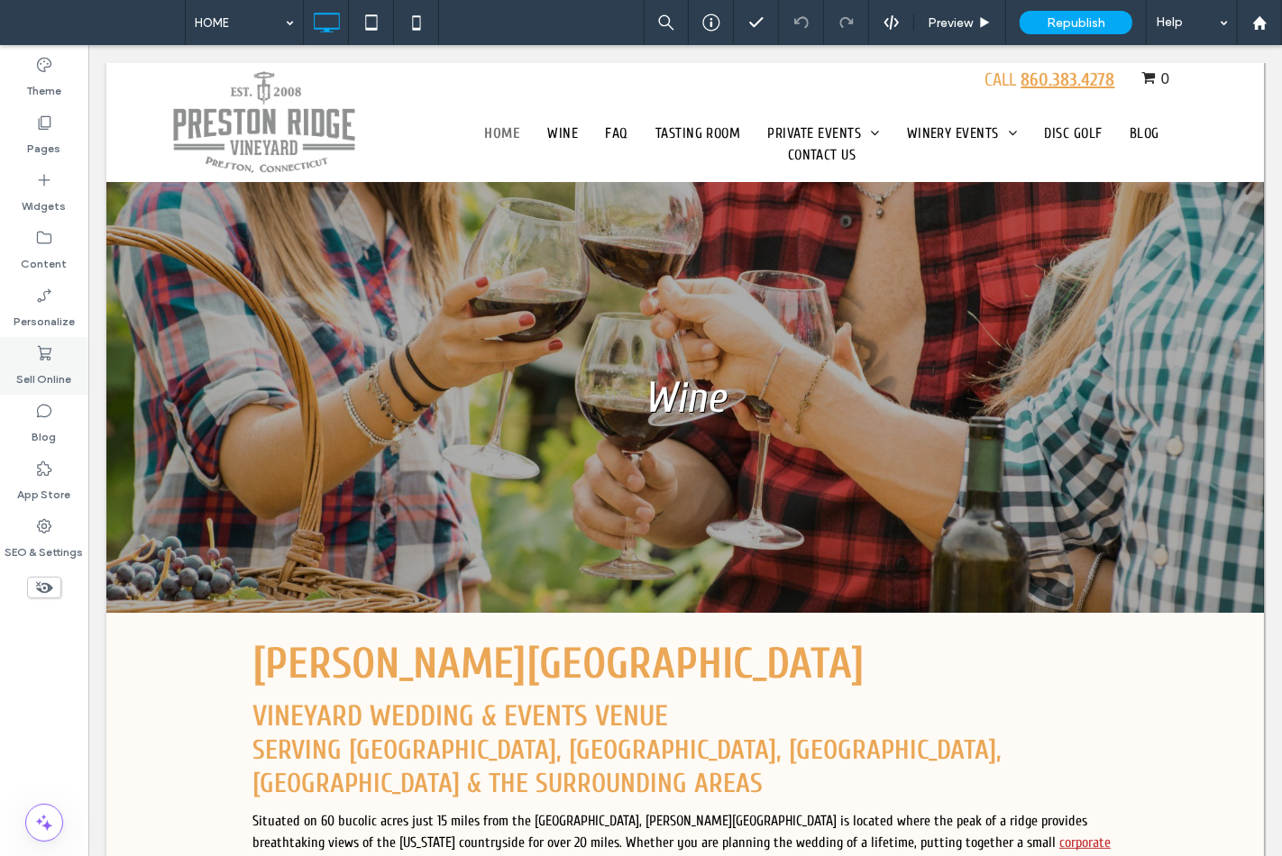
click at [20, 372] on label "Sell Online" at bounding box center [44, 374] width 55 height 25
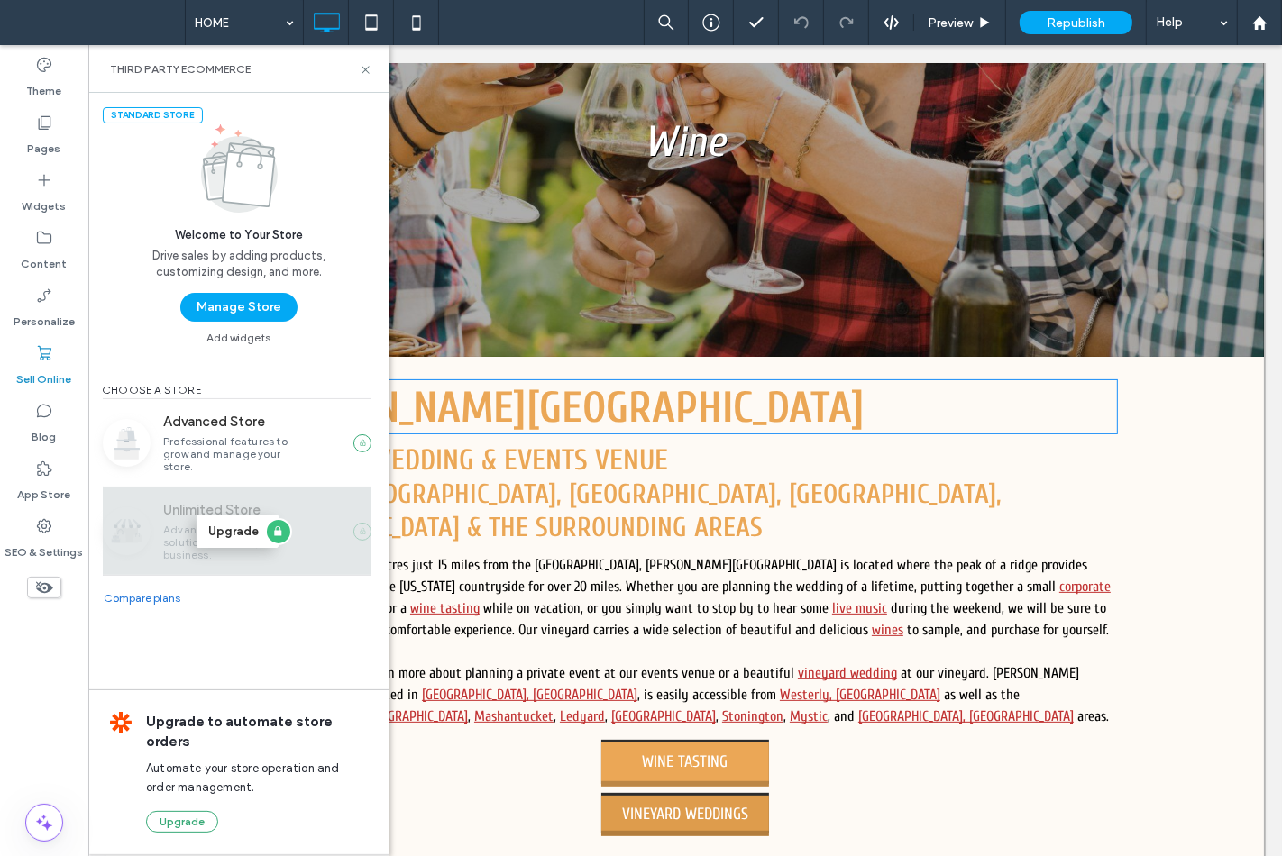
scroll to position [400, 0]
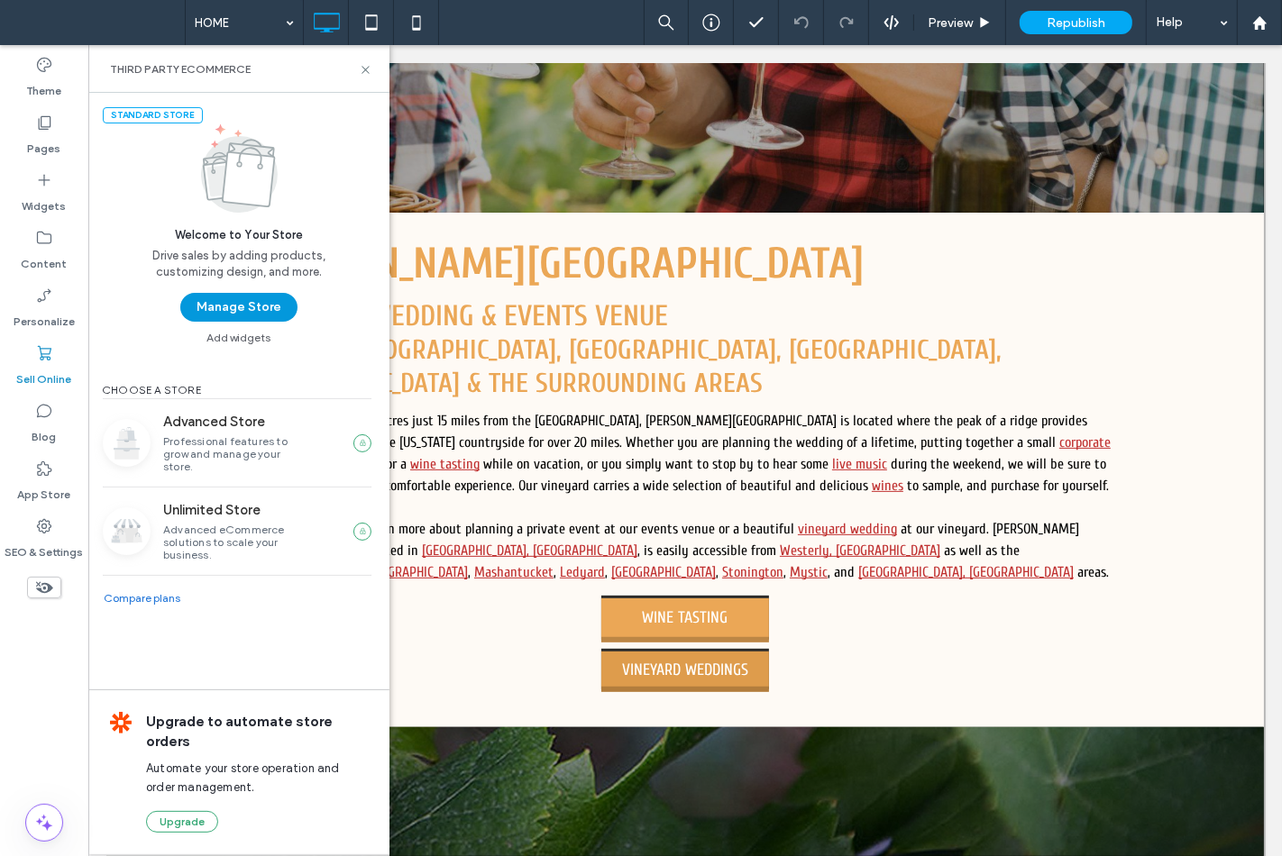
click at [214, 305] on button "Manage Store" at bounding box center [238, 307] width 117 height 29
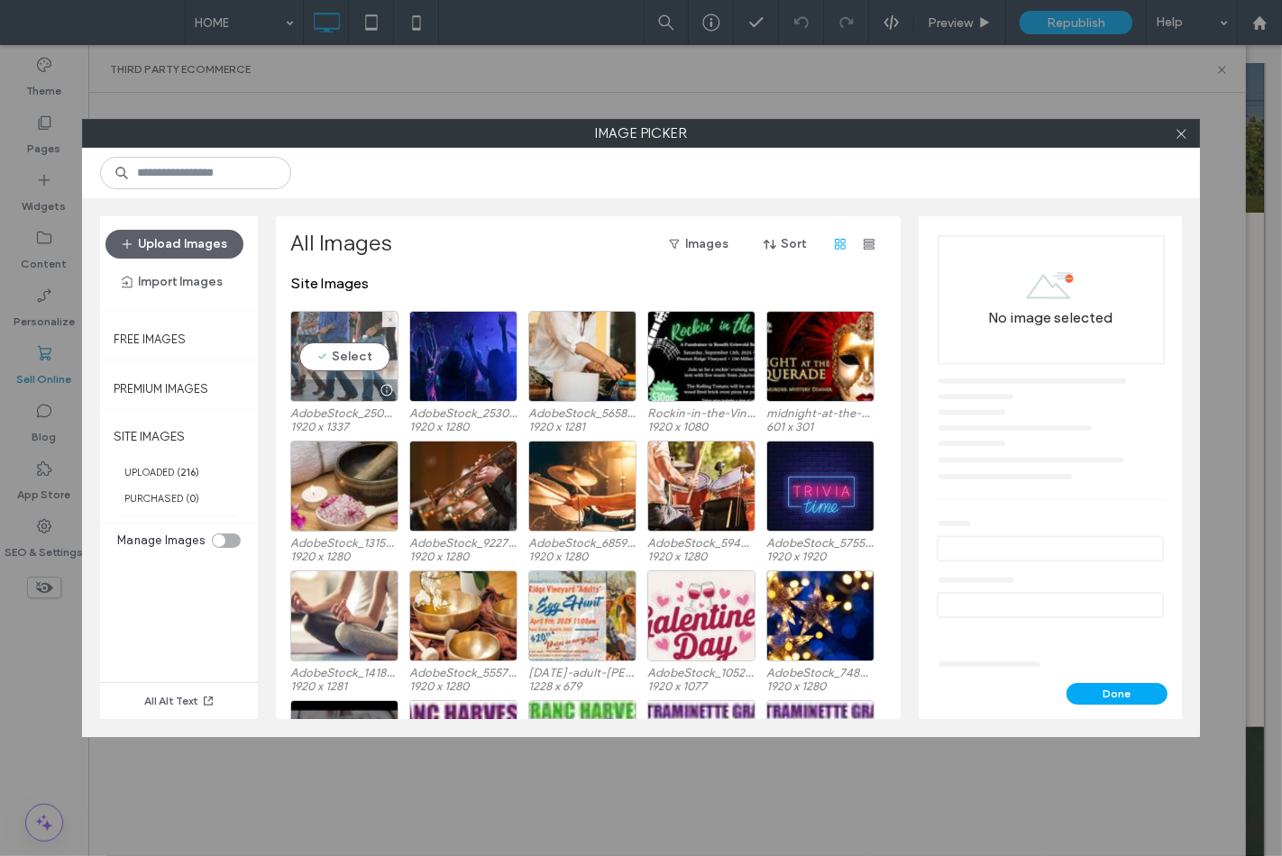
click at [379, 352] on div "Select" at bounding box center [344, 356] width 108 height 91
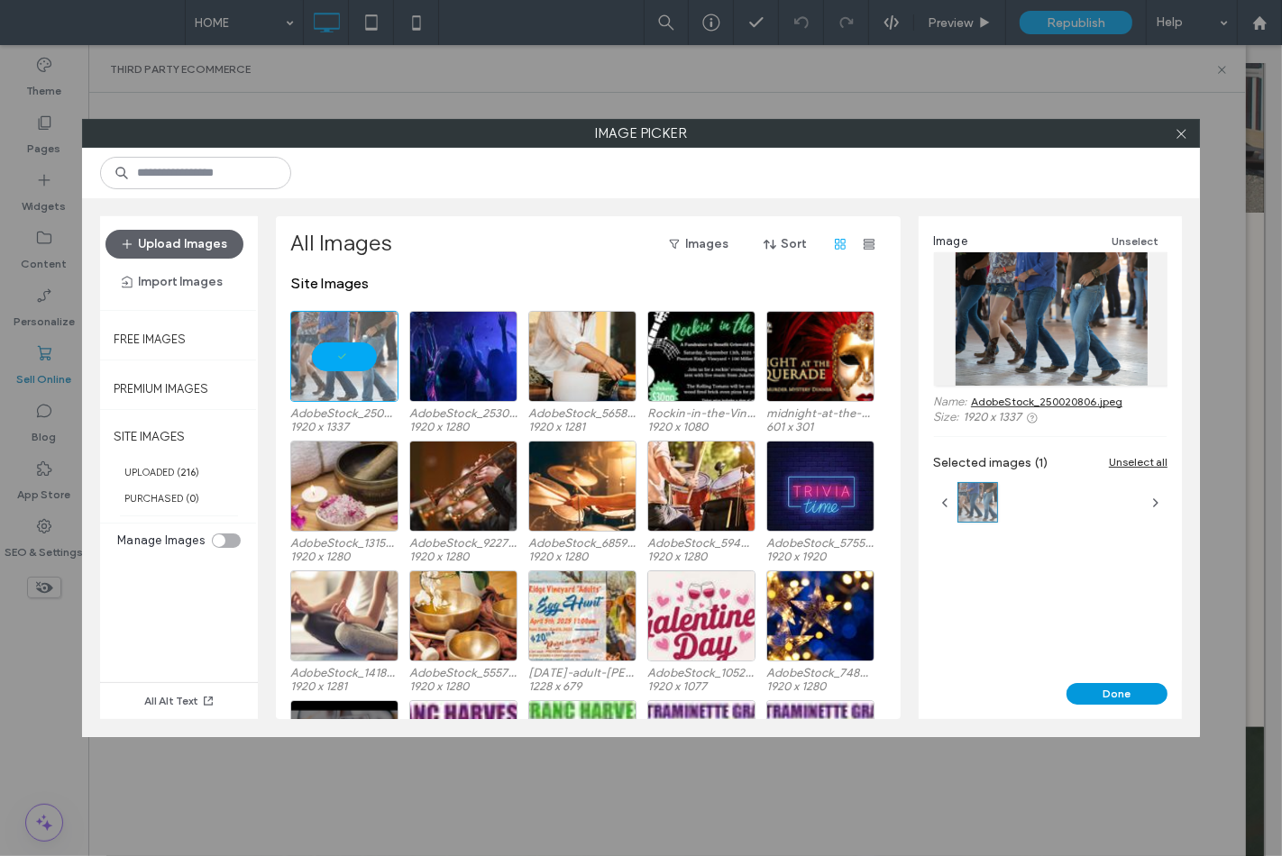
click at [1143, 689] on button "Done" at bounding box center [1116, 694] width 101 height 22
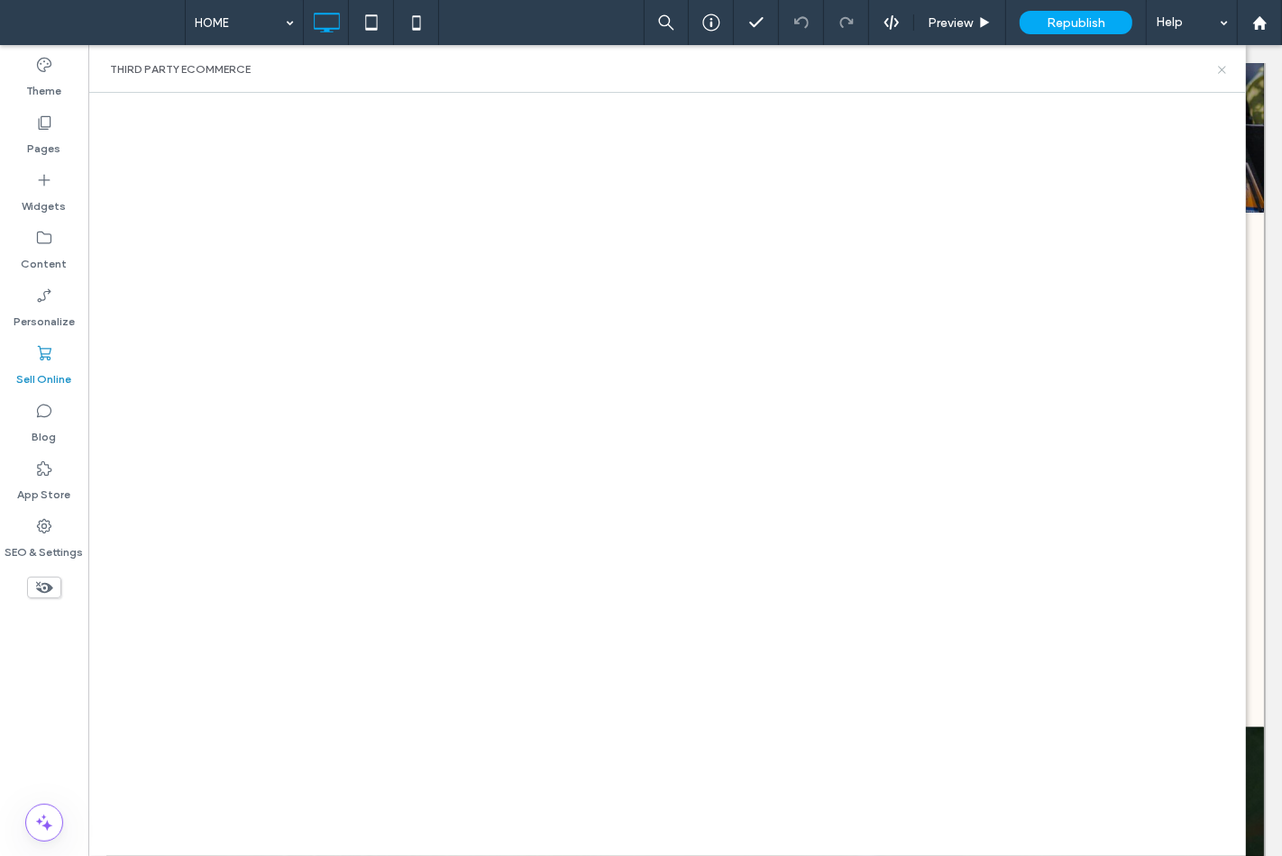
click at [1219, 70] on use at bounding box center [1221, 69] width 7 height 7
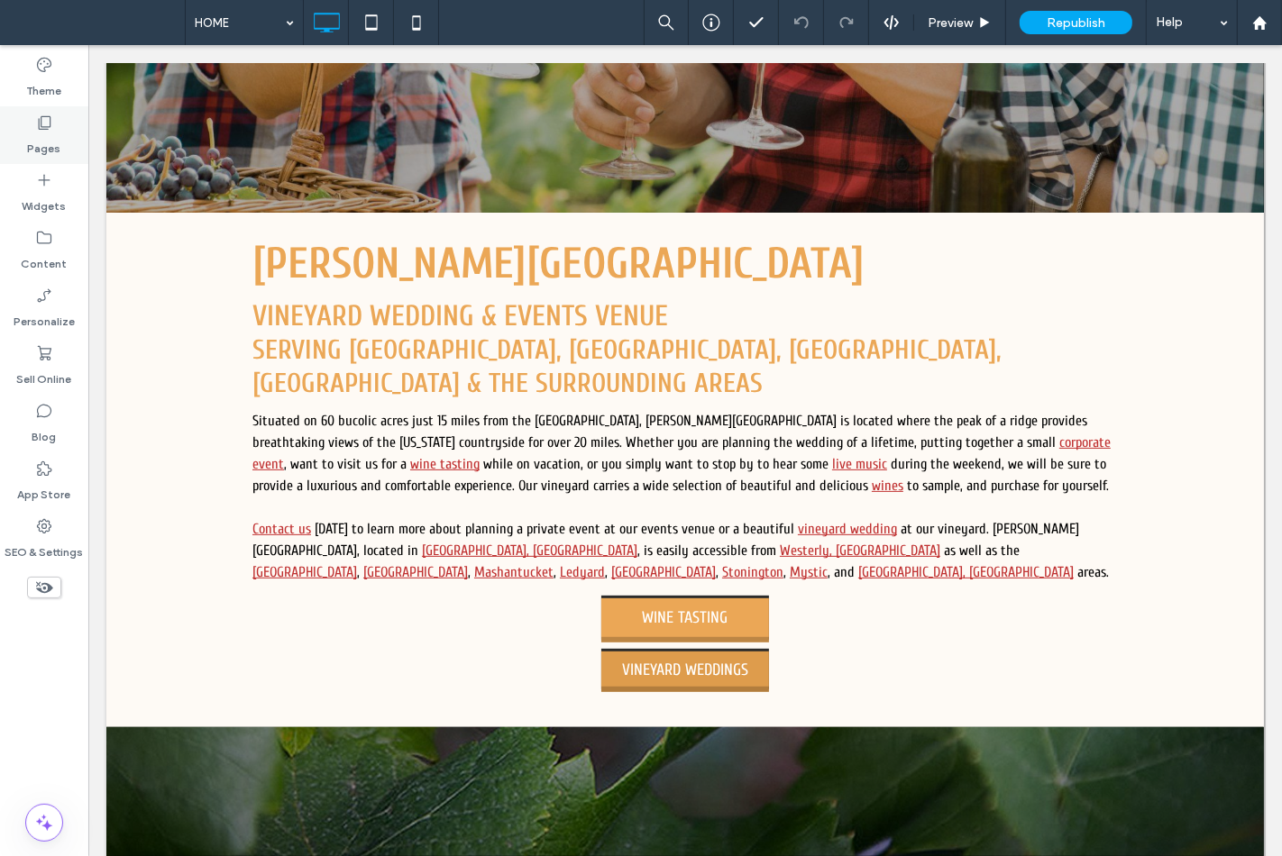
click at [32, 139] on label "Pages" at bounding box center [44, 144] width 33 height 25
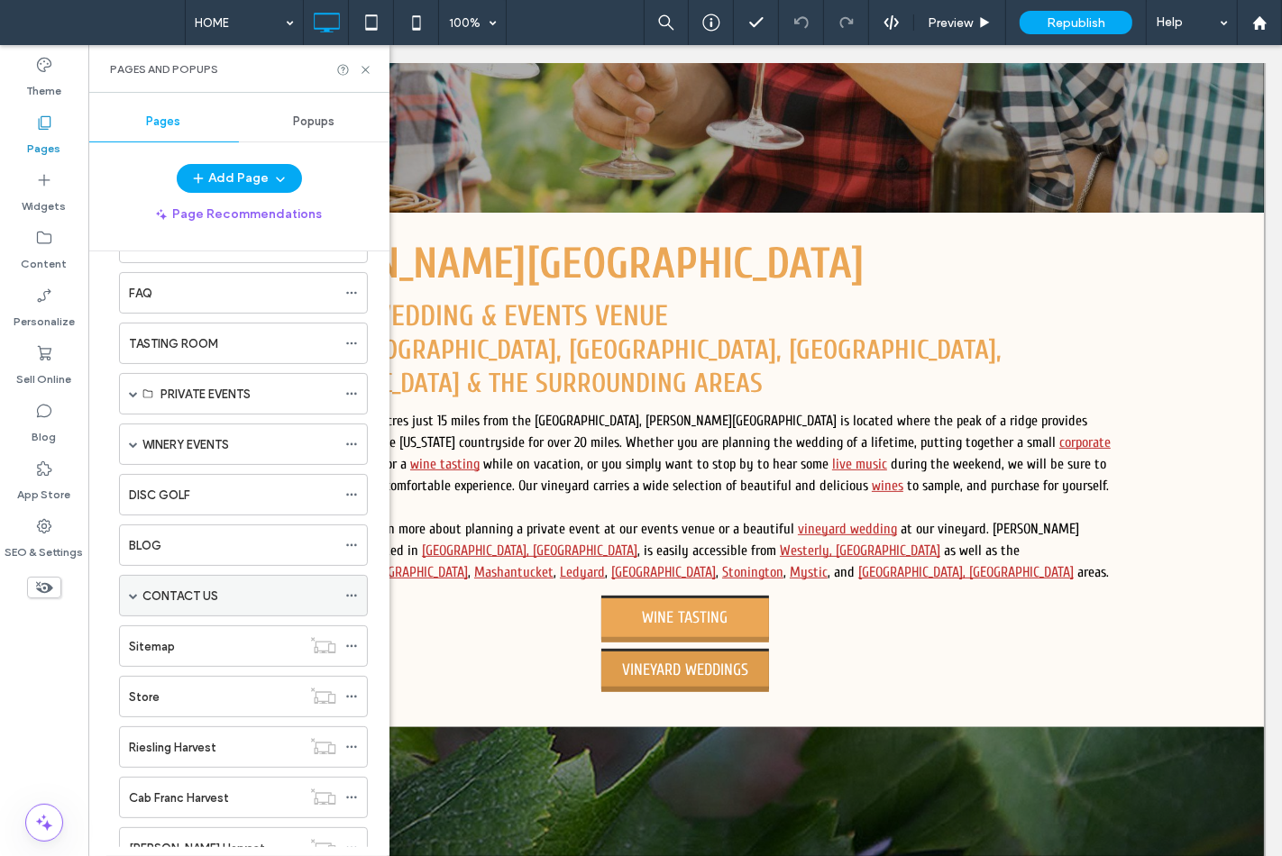
scroll to position [180, 0]
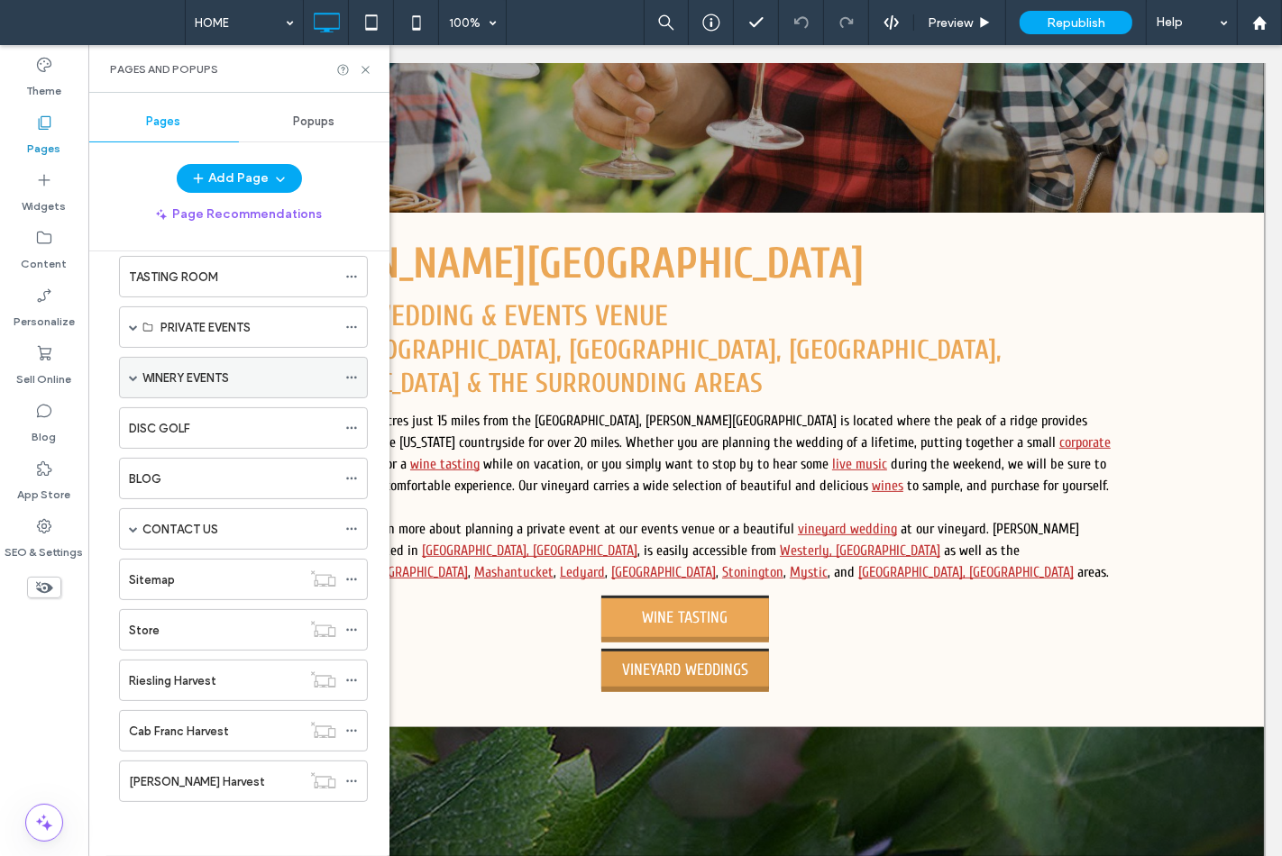
click at [131, 373] on span at bounding box center [133, 377] width 9 height 9
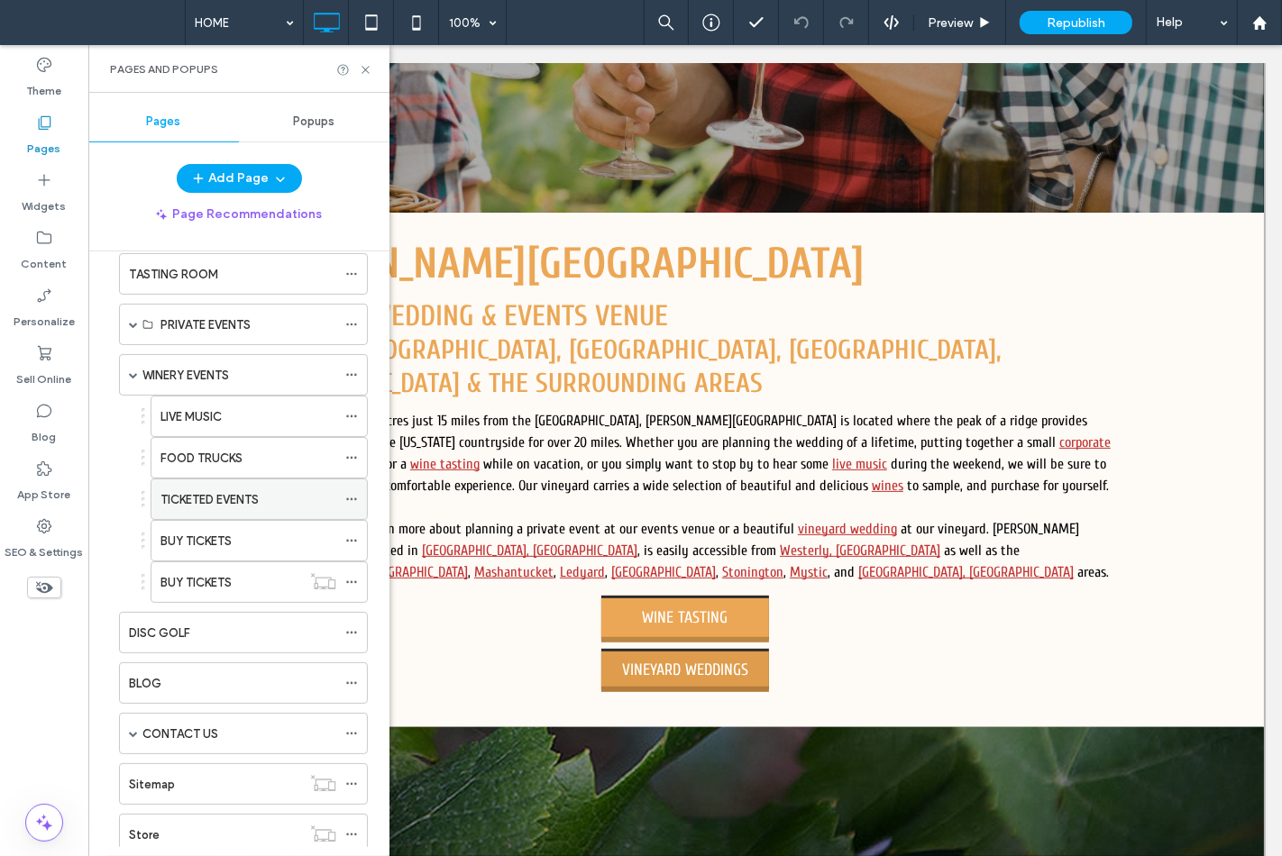
click at [211, 510] on div "TICKETED EVENTS" at bounding box center [248, 499] width 176 height 40
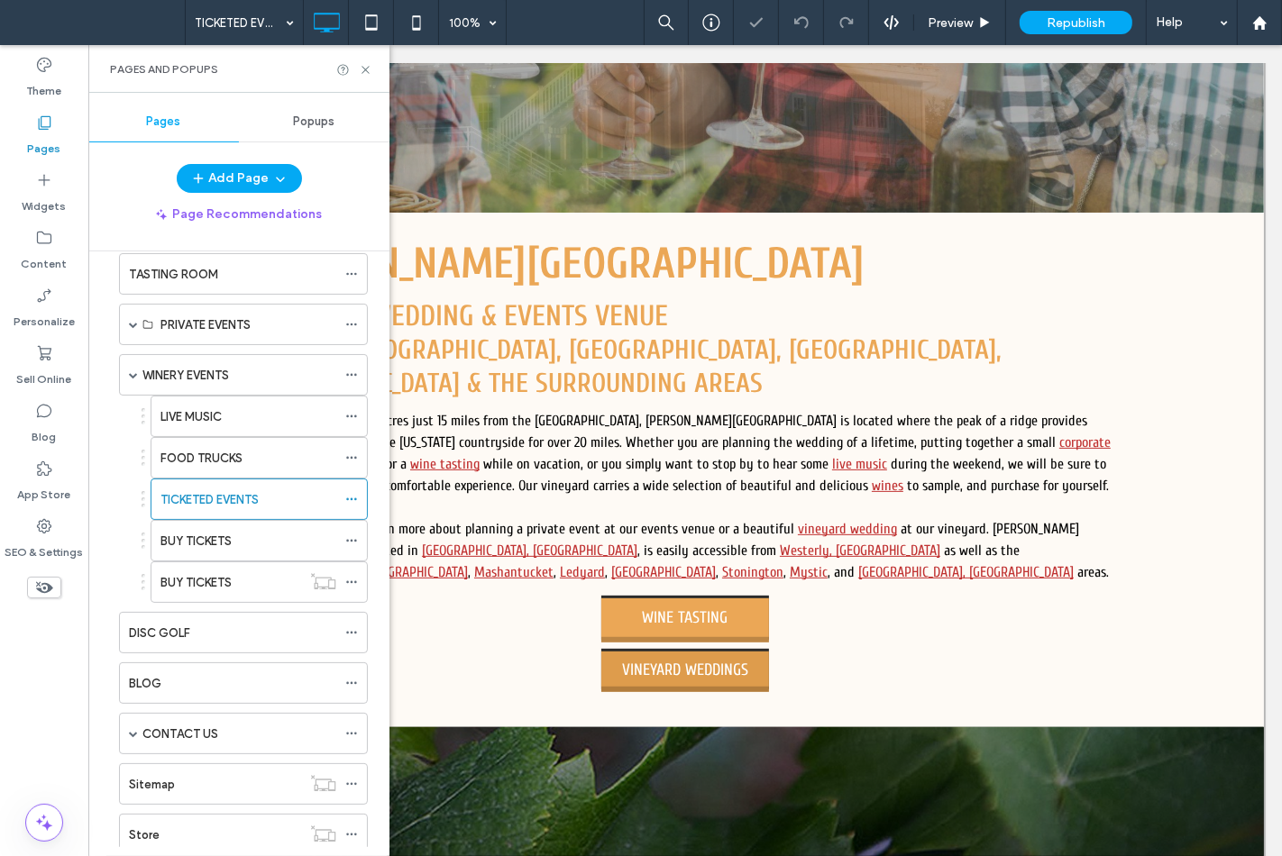
click at [368, 78] on div "Pages and Popups" at bounding box center [238, 69] width 301 height 48
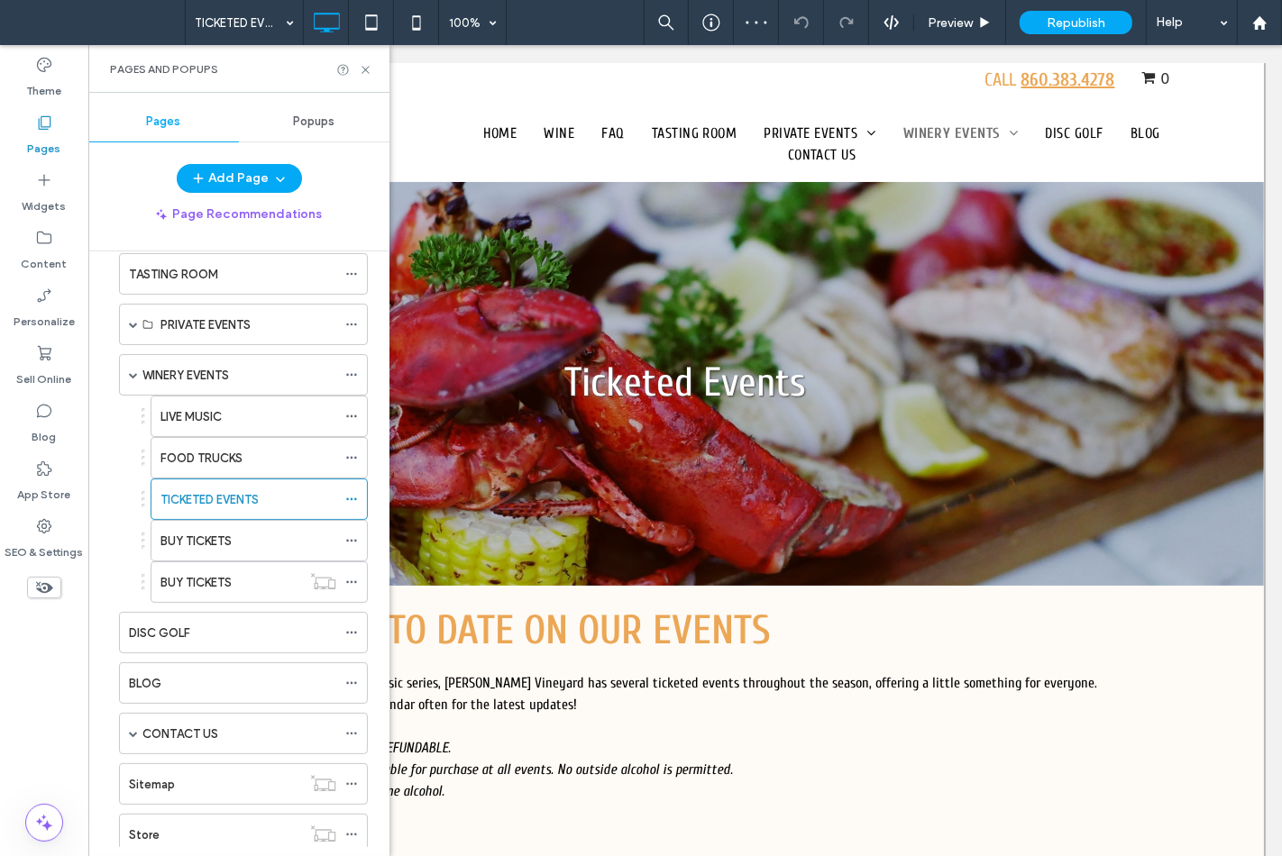
click at [368, 77] on div "Pages and Popups" at bounding box center [238, 69] width 301 height 48
click at [366, 75] on icon at bounding box center [366, 70] width 14 height 14
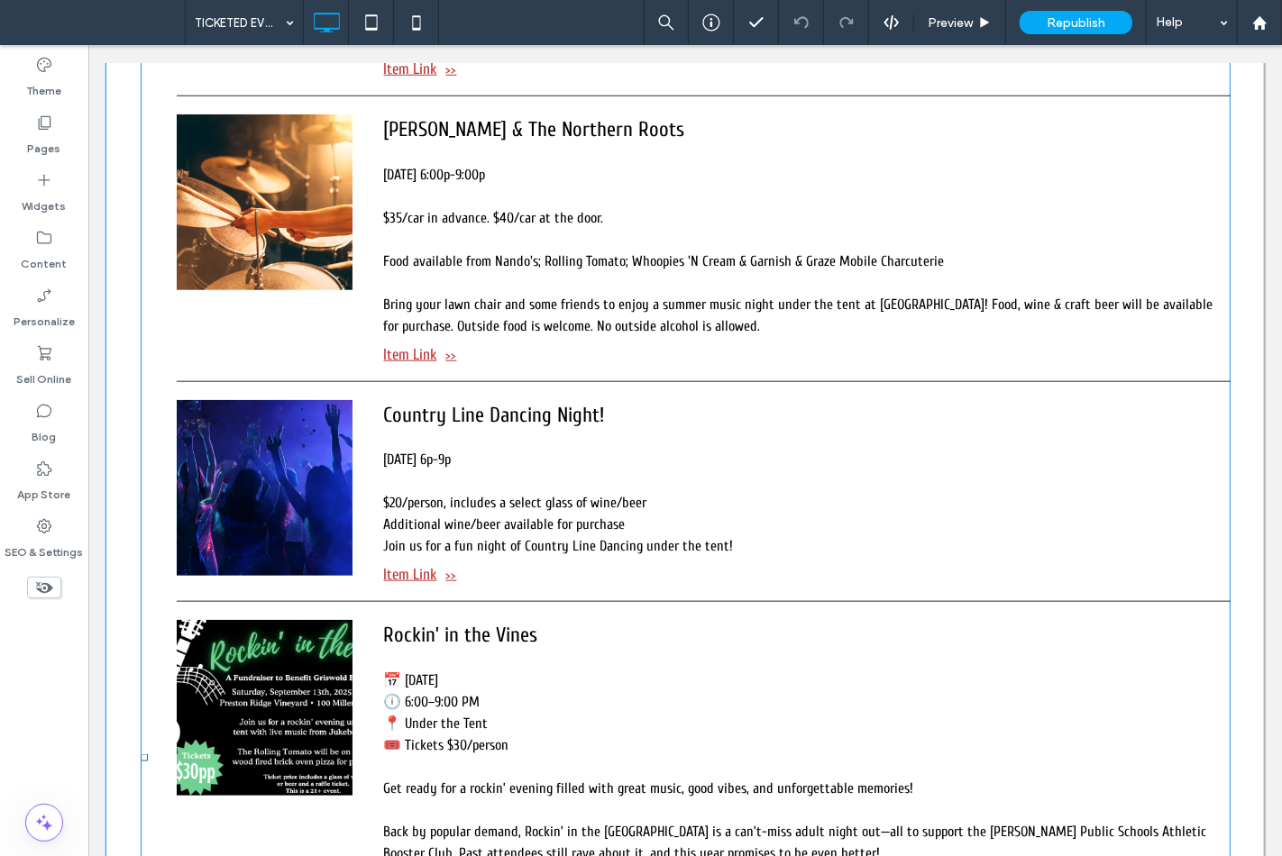
scroll to position [1502, 0]
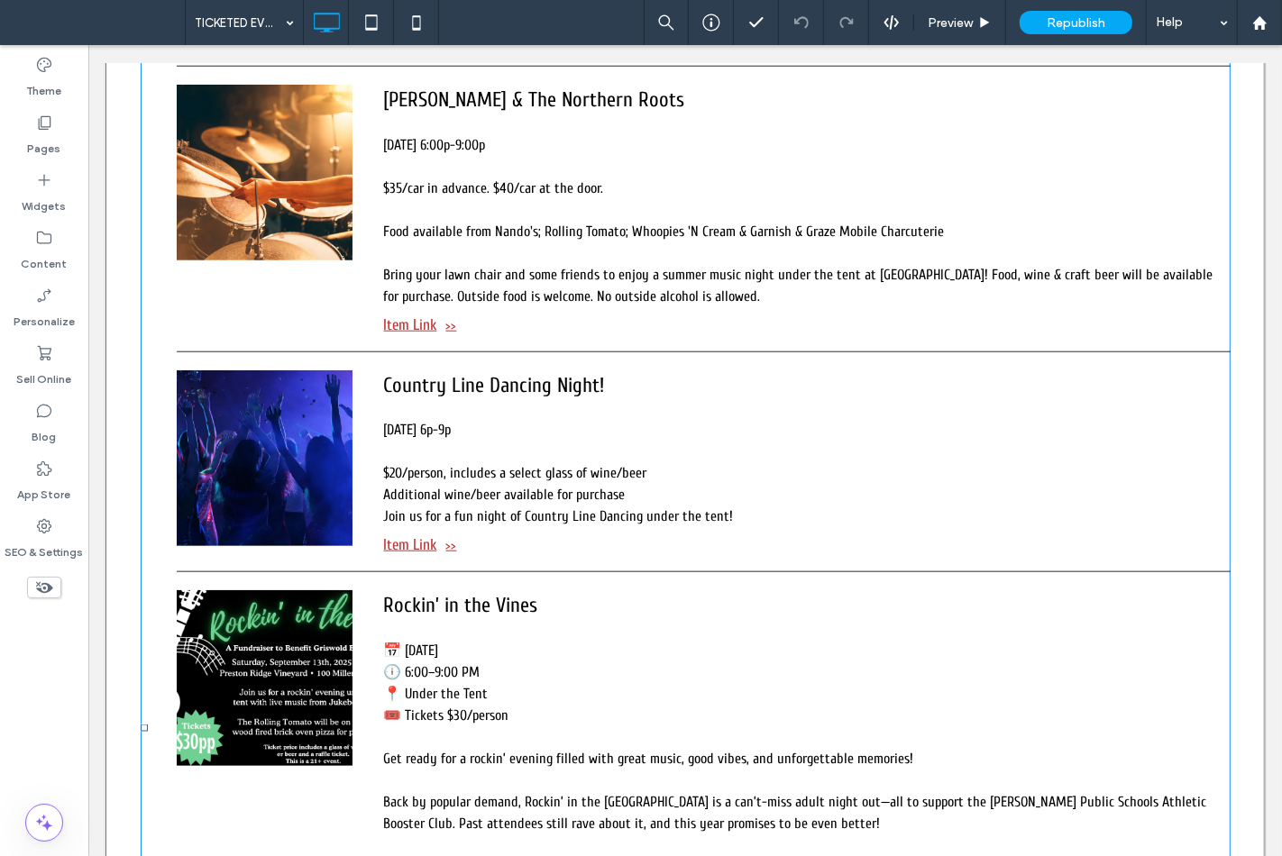
click at [244, 427] on div at bounding box center [264, 458] width 176 height 176
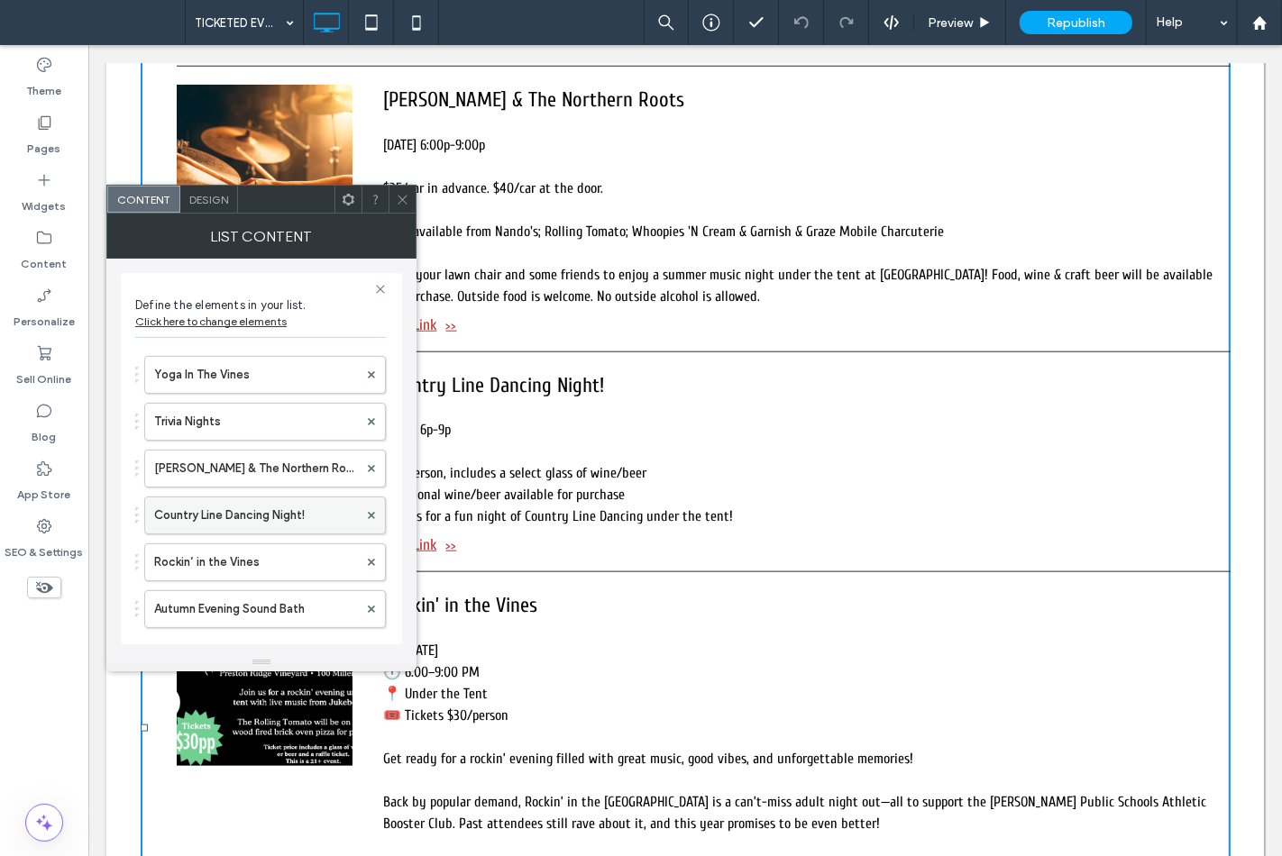
click at [230, 506] on label "Country Line Dancing Night!" at bounding box center [256, 516] width 204 height 36
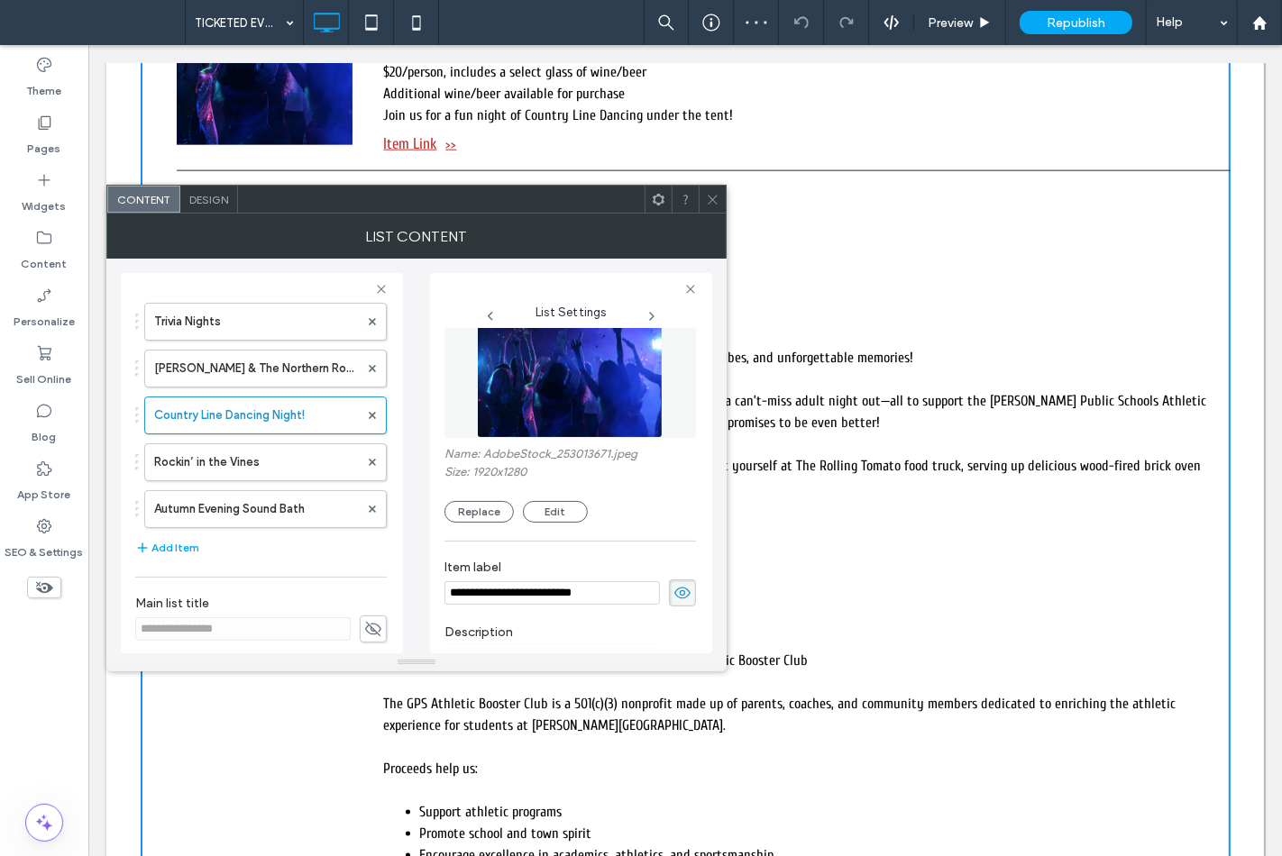
scroll to position [0, 0]
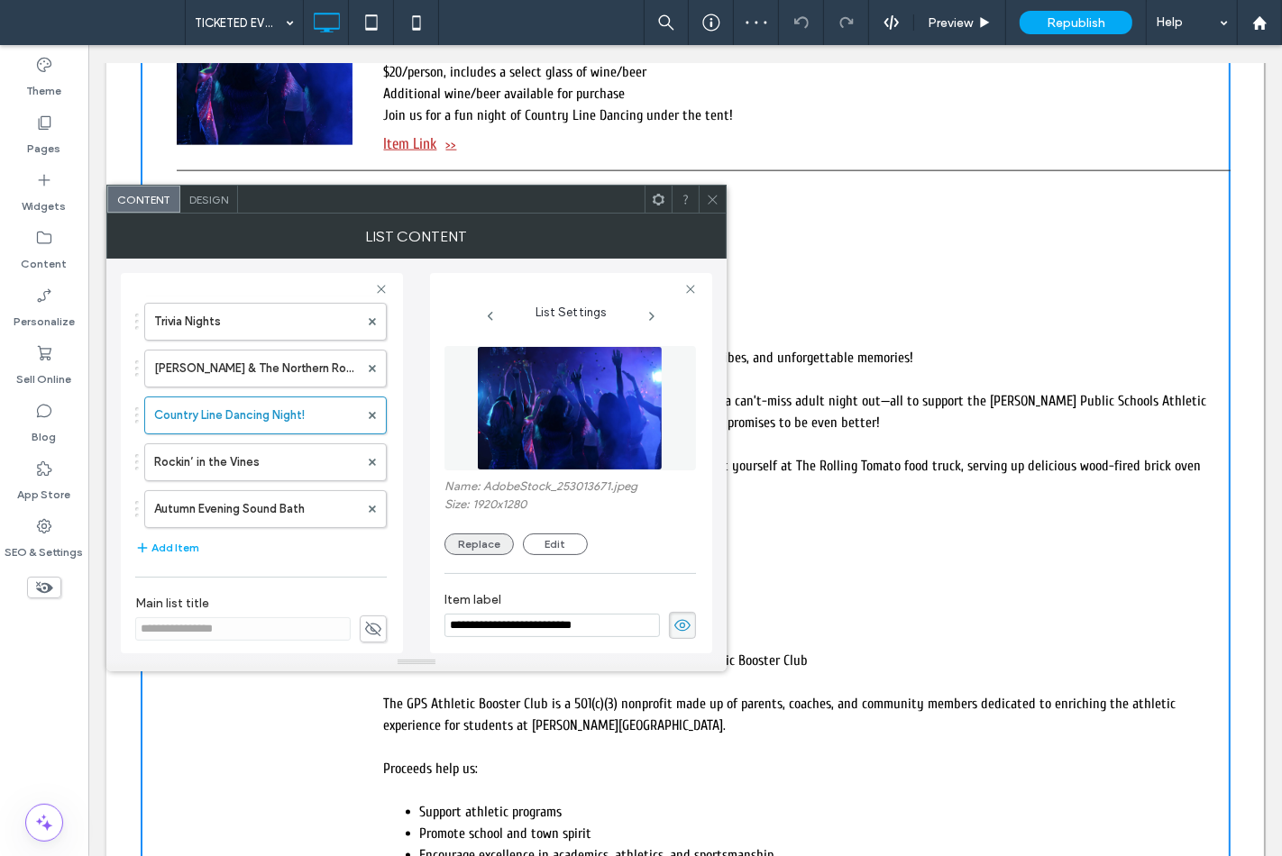
click at [480, 543] on button "Replace" at bounding box center [478, 545] width 69 height 22
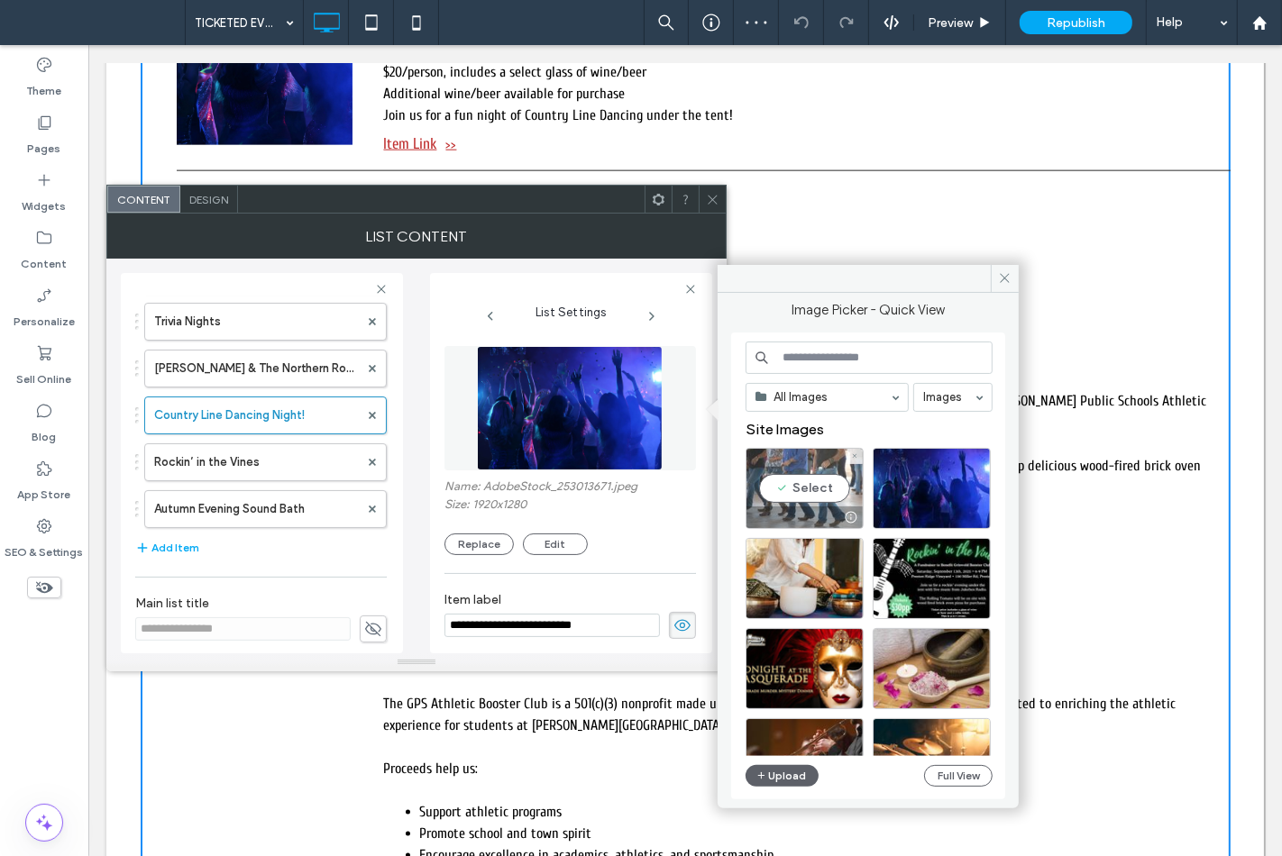
click at [778, 474] on div "Select" at bounding box center [804, 488] width 118 height 81
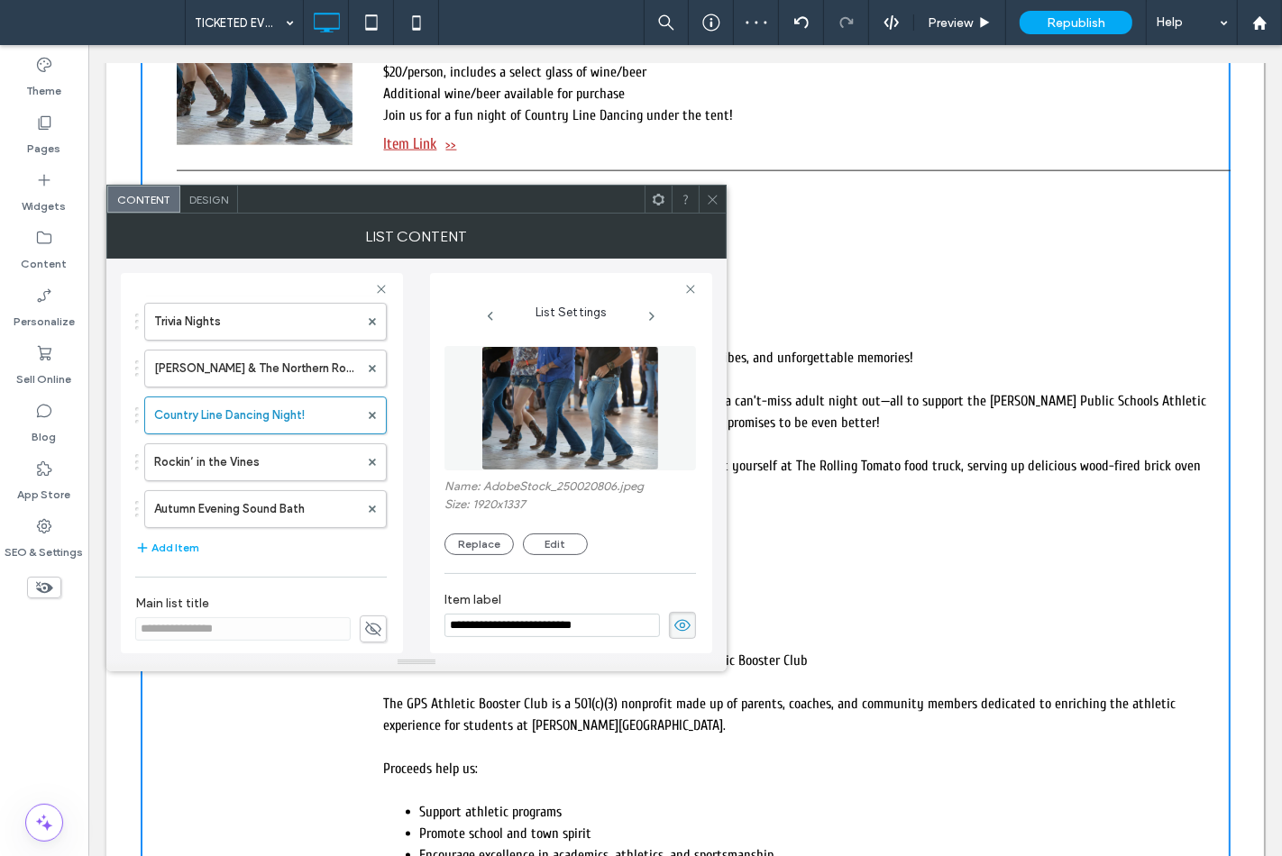
click at [704, 201] on div at bounding box center [712, 199] width 27 height 27
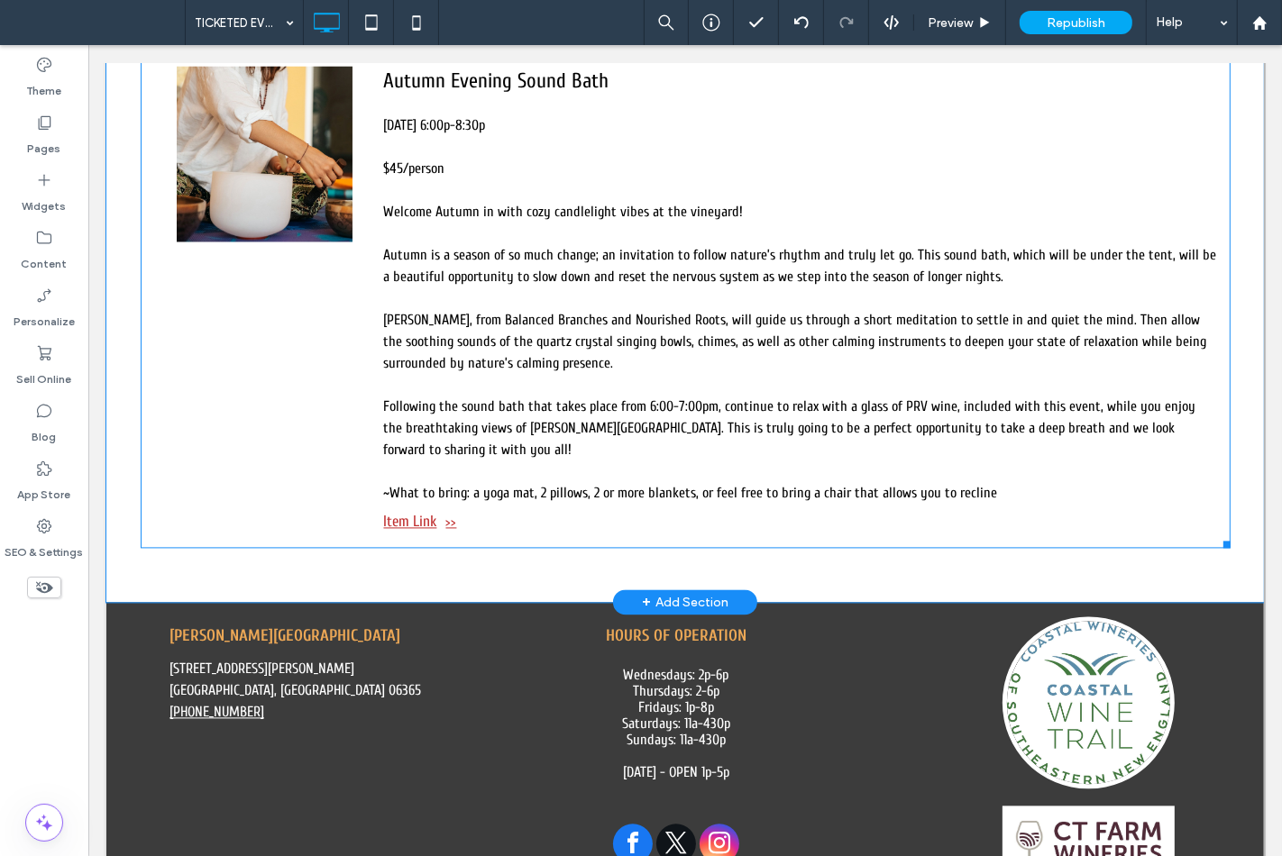
scroll to position [2904, 0]
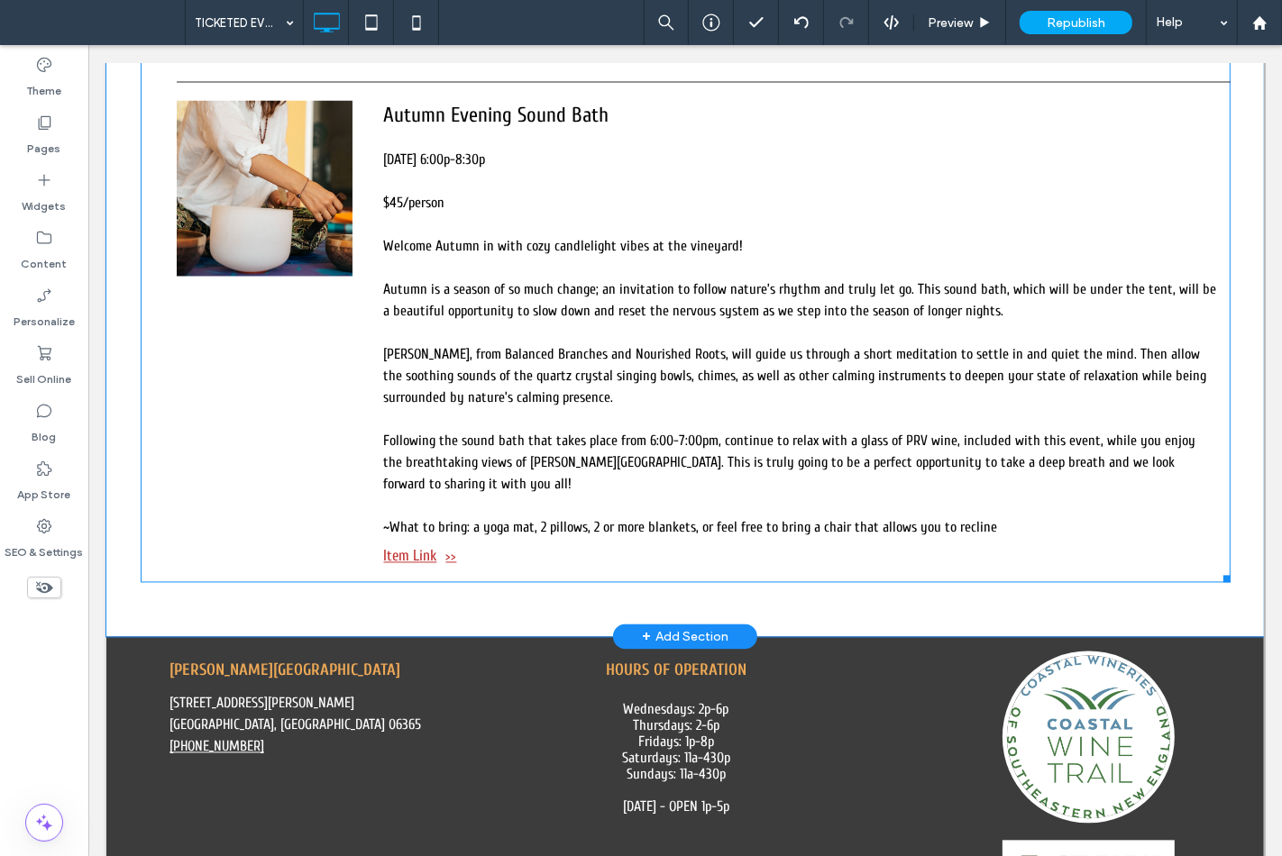
click at [402, 236] on div "Thursday, September 25, 6:00p-8:30p $45/person Welcome Autumn in with cozy cand…" at bounding box center [799, 344] width 833 height 389
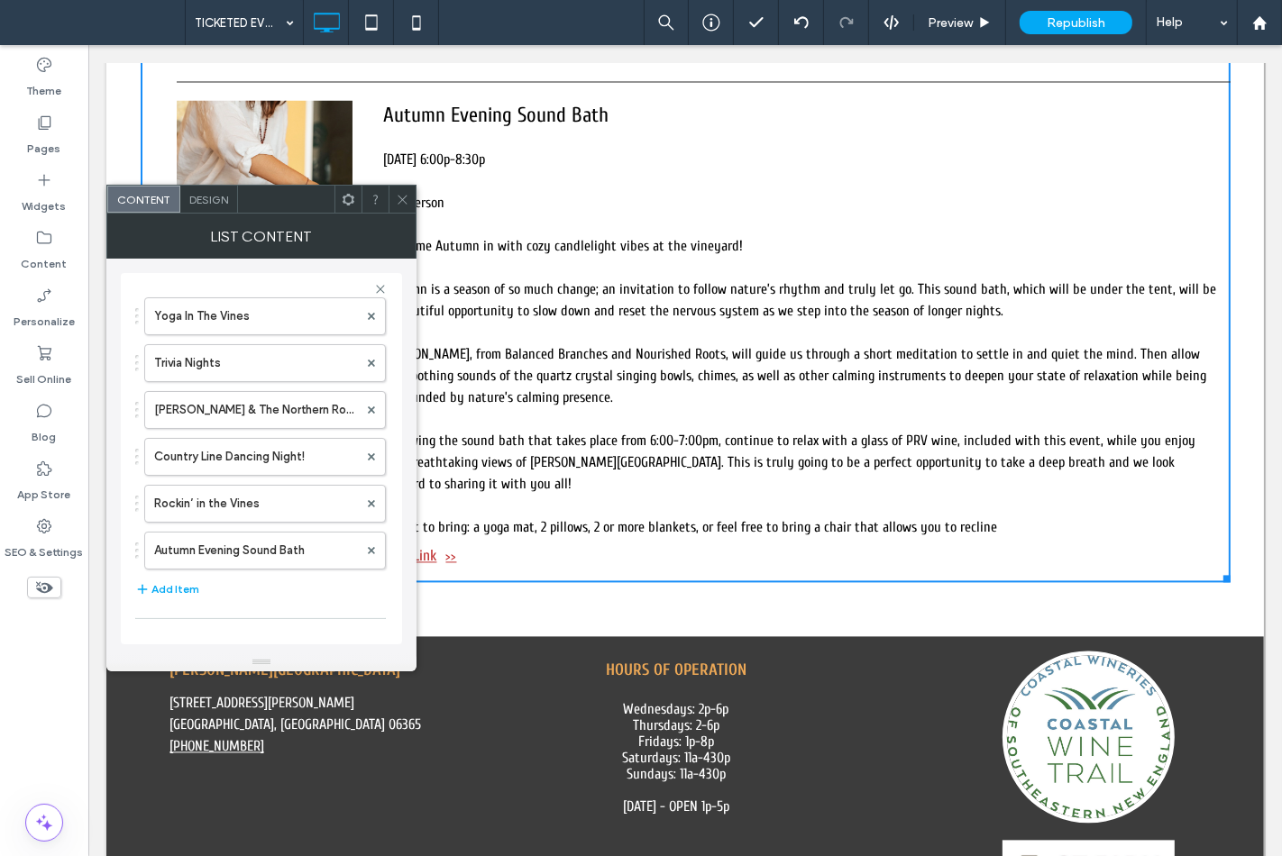
scroll to position [118, 0]
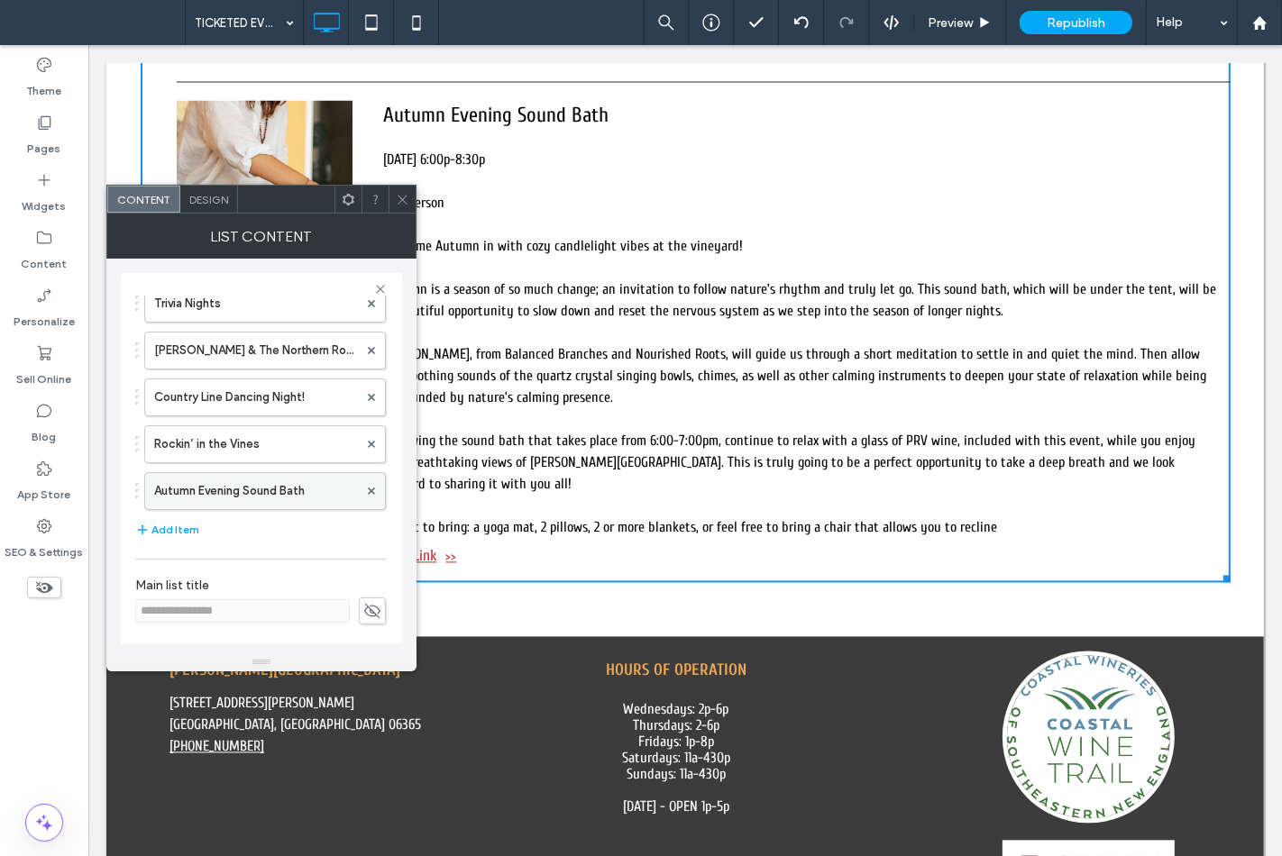
click at [251, 492] on label "Autumn Evening Sound Bath" at bounding box center [256, 491] width 204 height 36
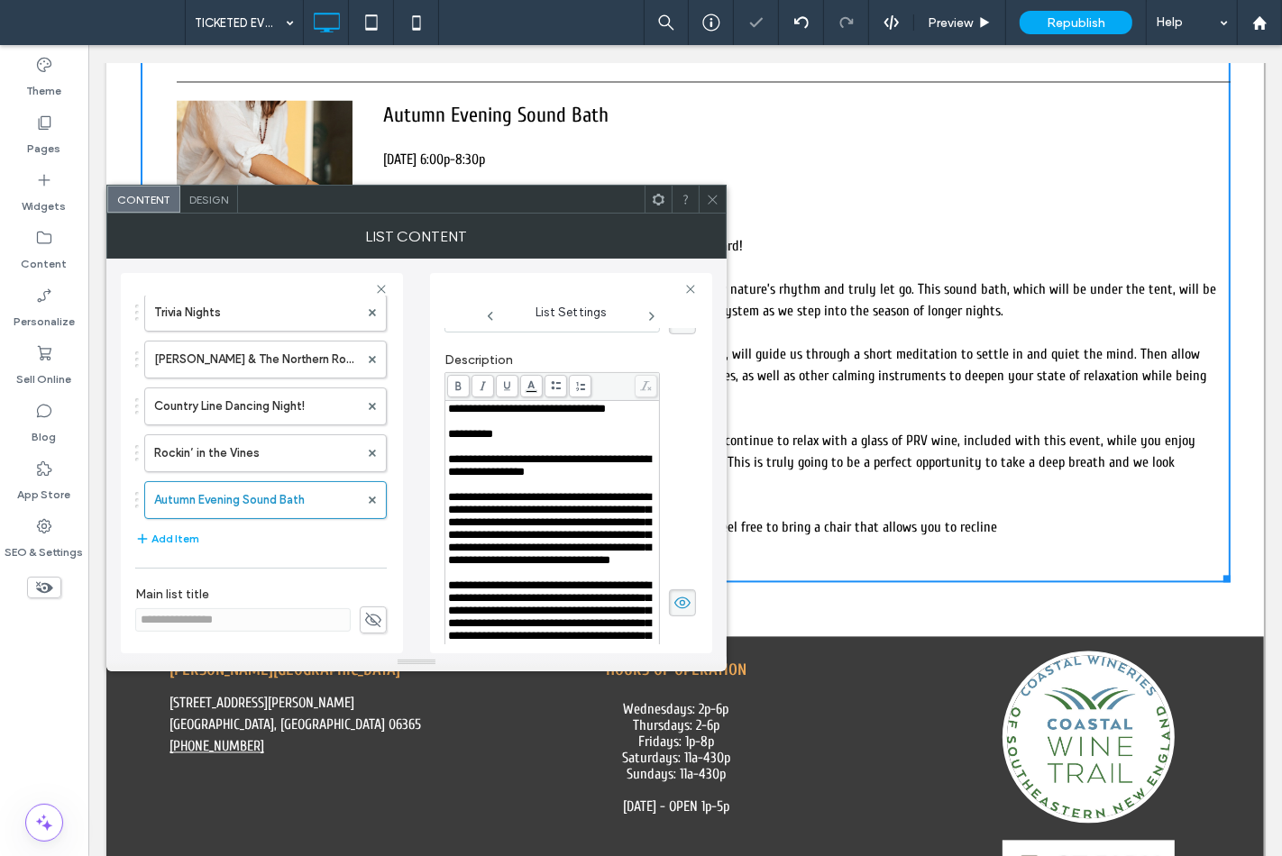
scroll to position [293, 0]
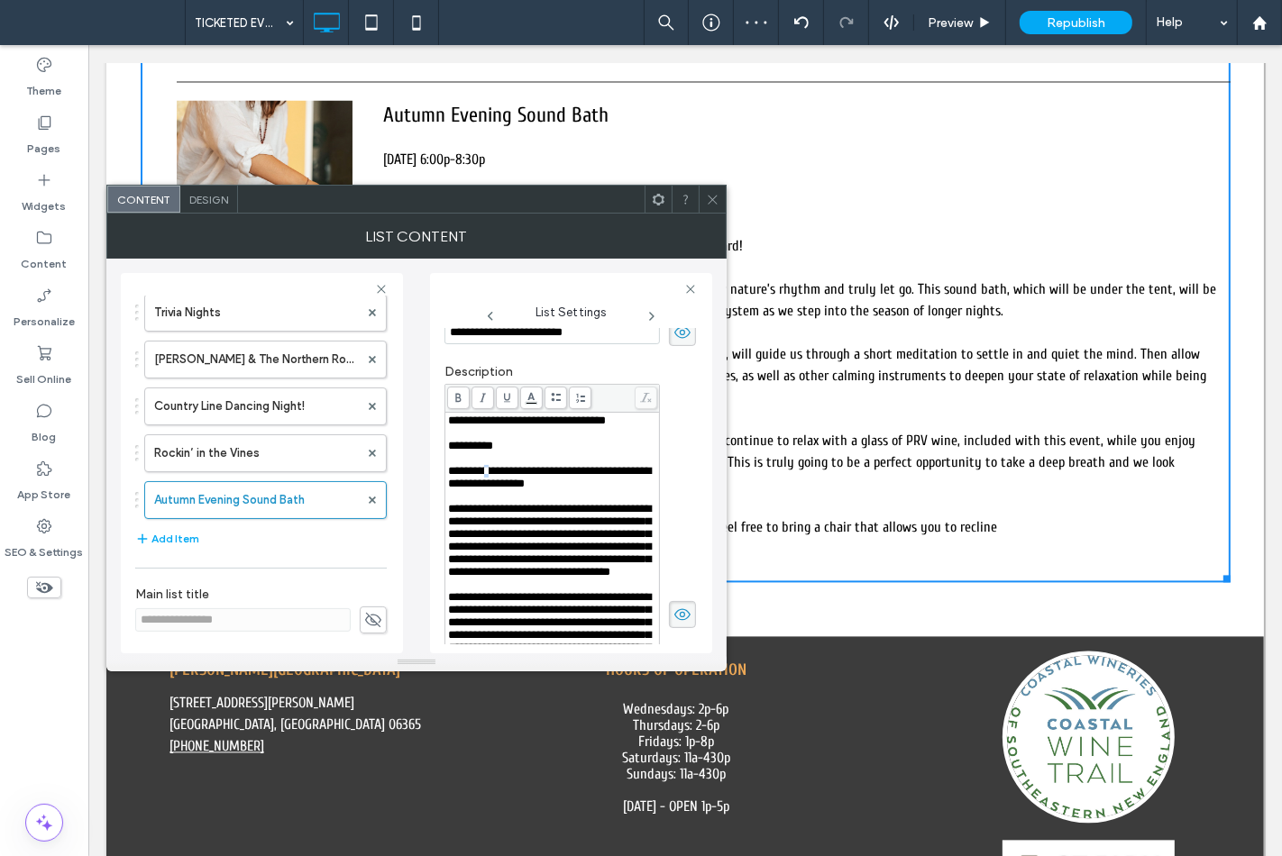
click at [491, 470] on span "**********" at bounding box center [549, 477] width 203 height 24
click at [498, 501] on div "Rich Text Editor" at bounding box center [552, 496] width 209 height 13
click at [709, 195] on icon at bounding box center [713, 200] width 14 height 14
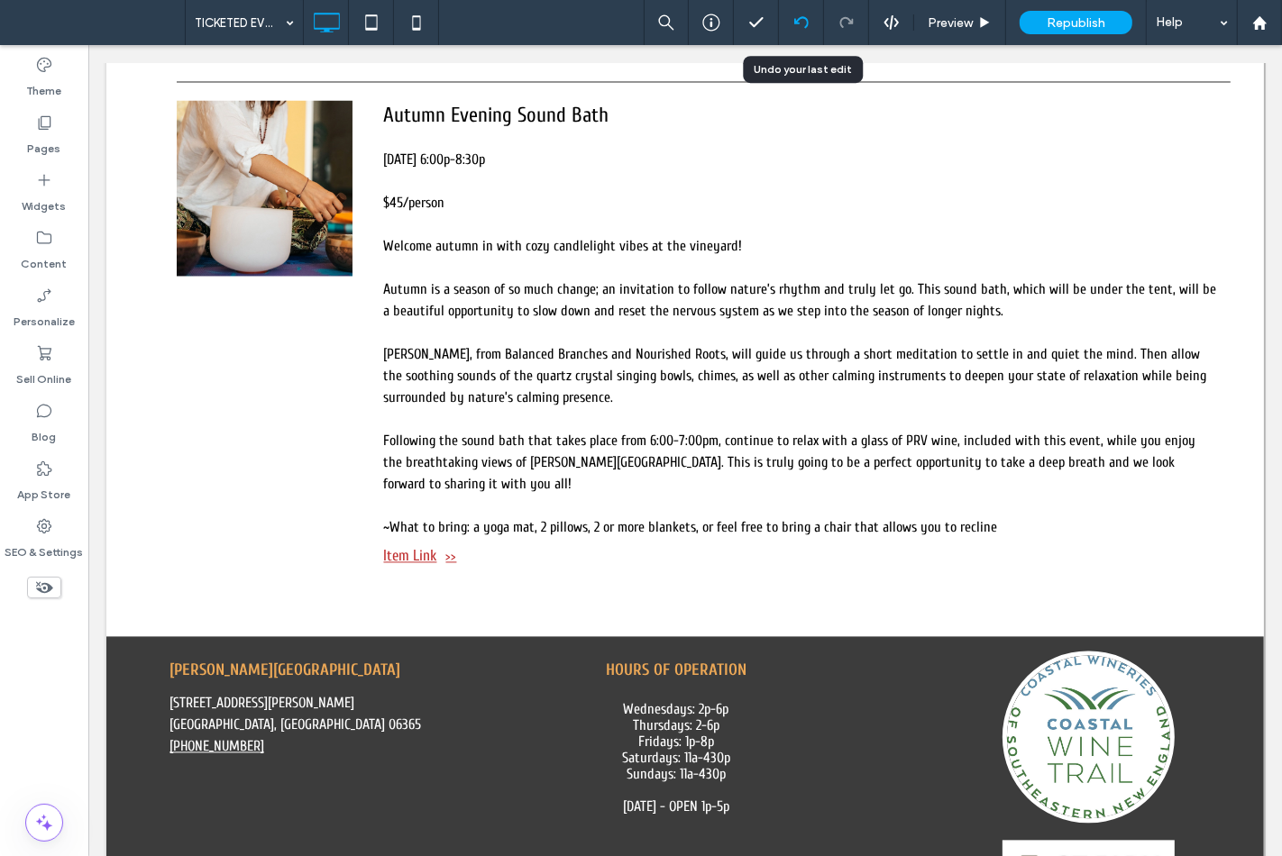
click at [799, 30] on div at bounding box center [801, 22] width 45 height 45
click at [799, 23] on icon at bounding box center [801, 22] width 14 height 14
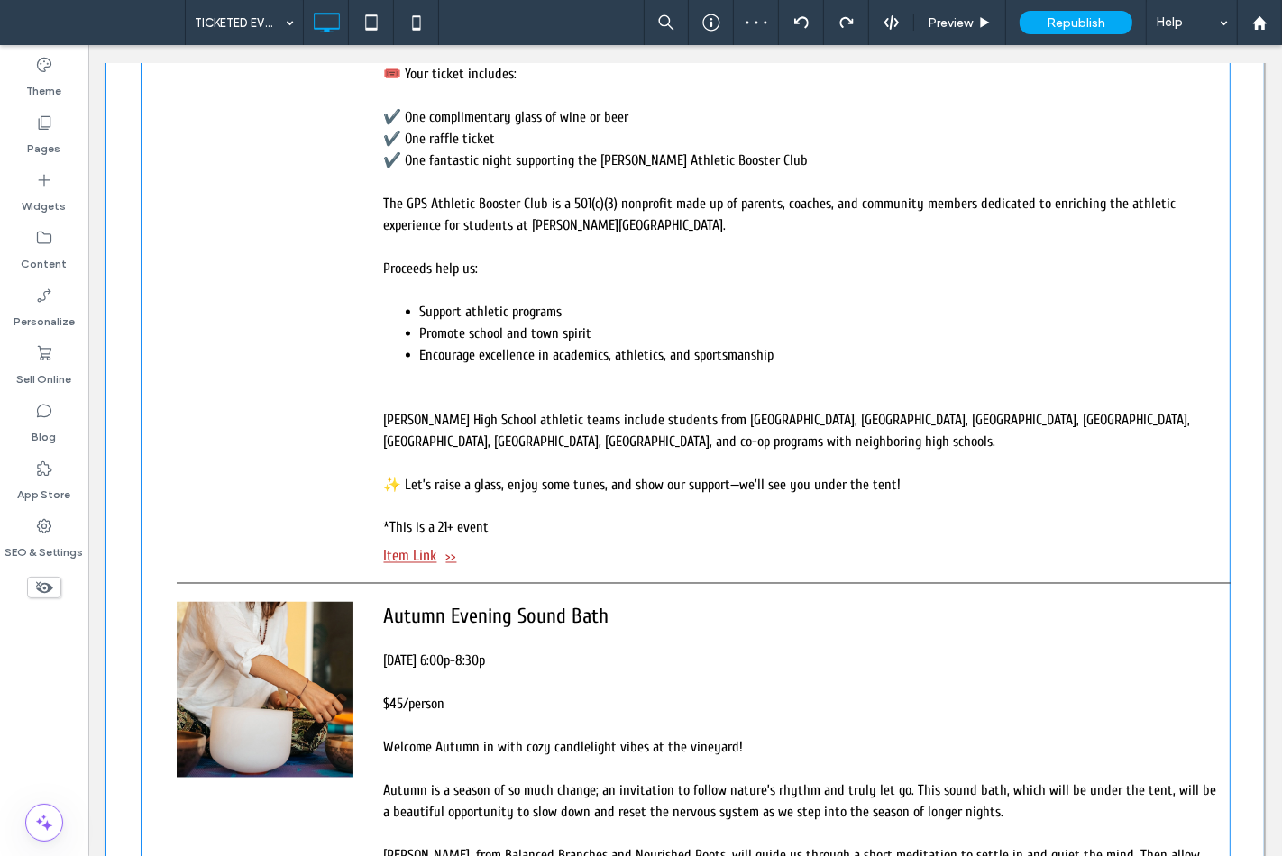
scroll to position [2704, 0]
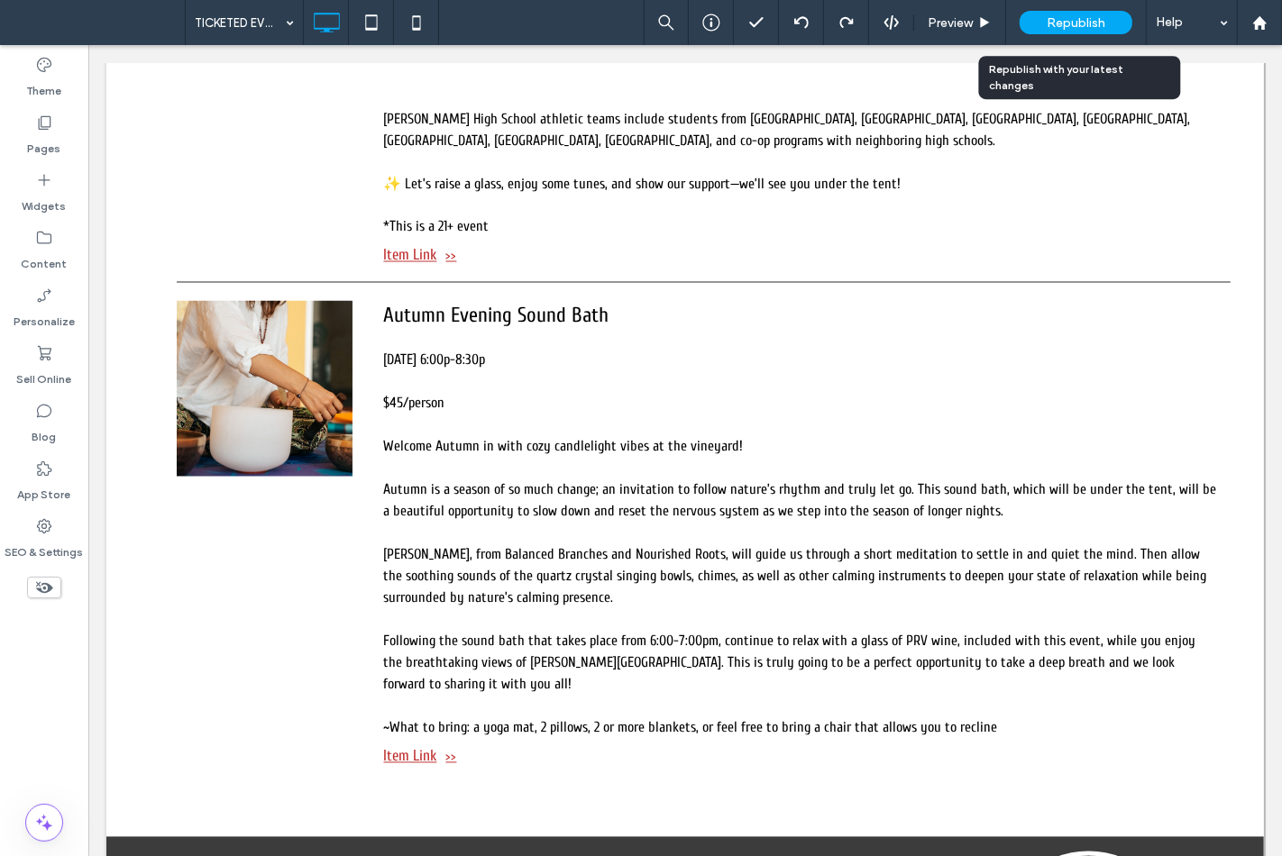
click at [1056, 15] on span "Republish" at bounding box center [1075, 22] width 59 height 15
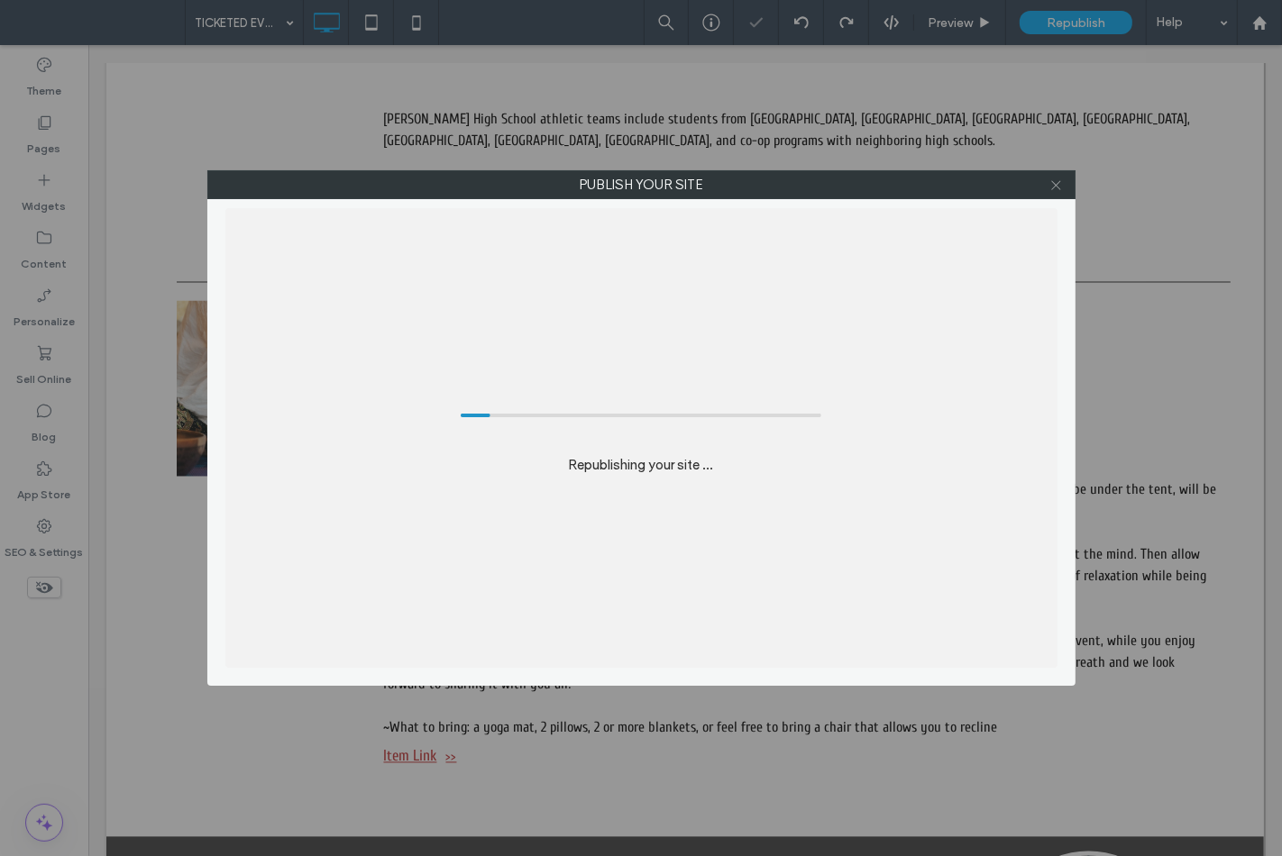
click at [1053, 185] on icon at bounding box center [1056, 185] width 14 height 14
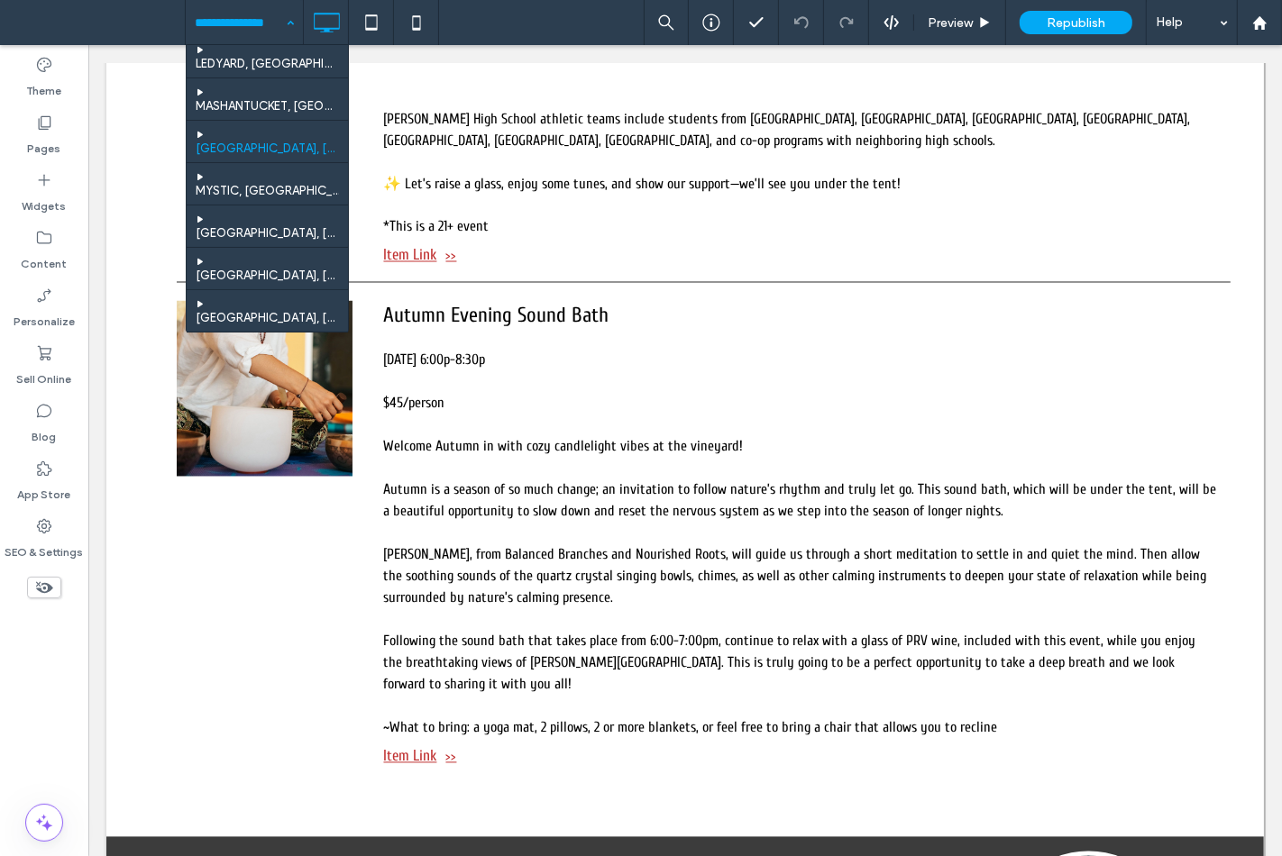
scroll to position [200, 0]
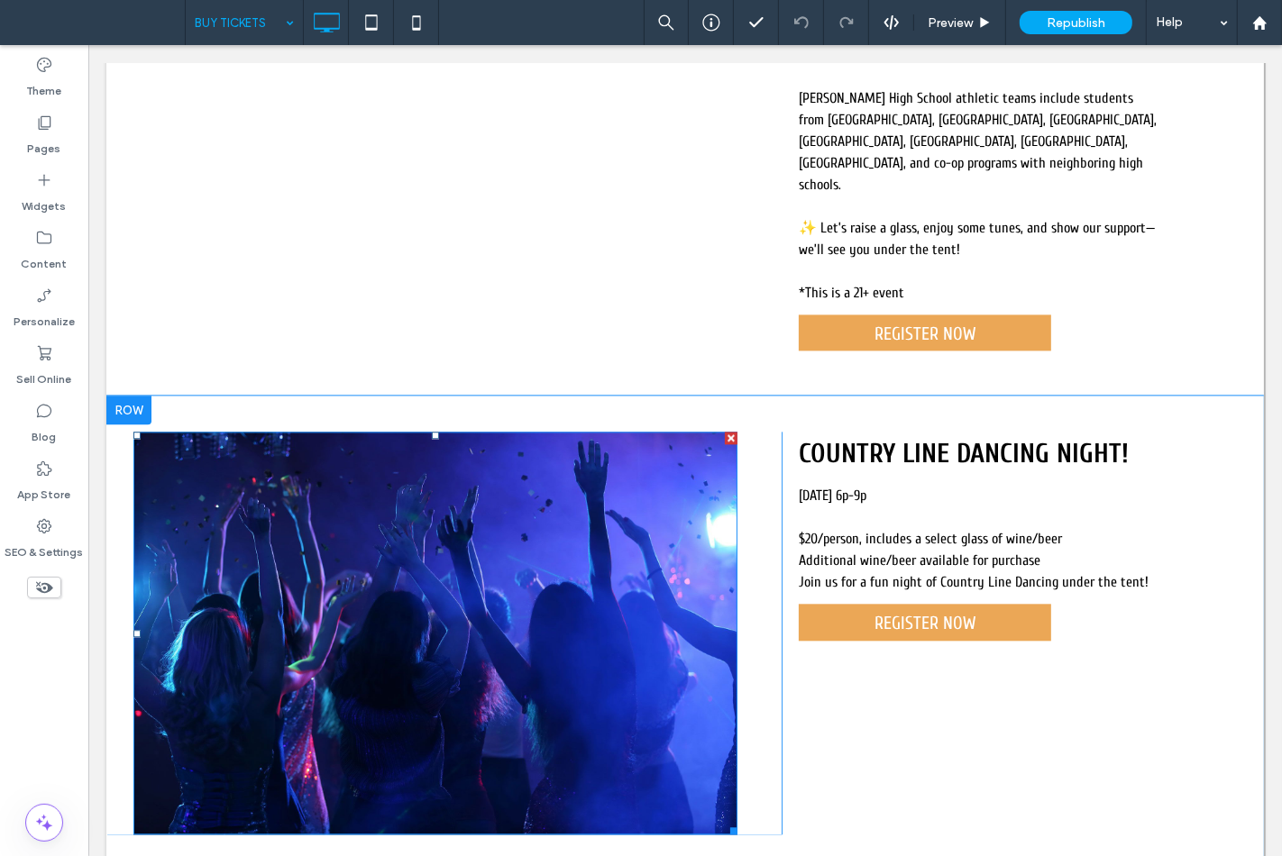
scroll to position [3304, 0]
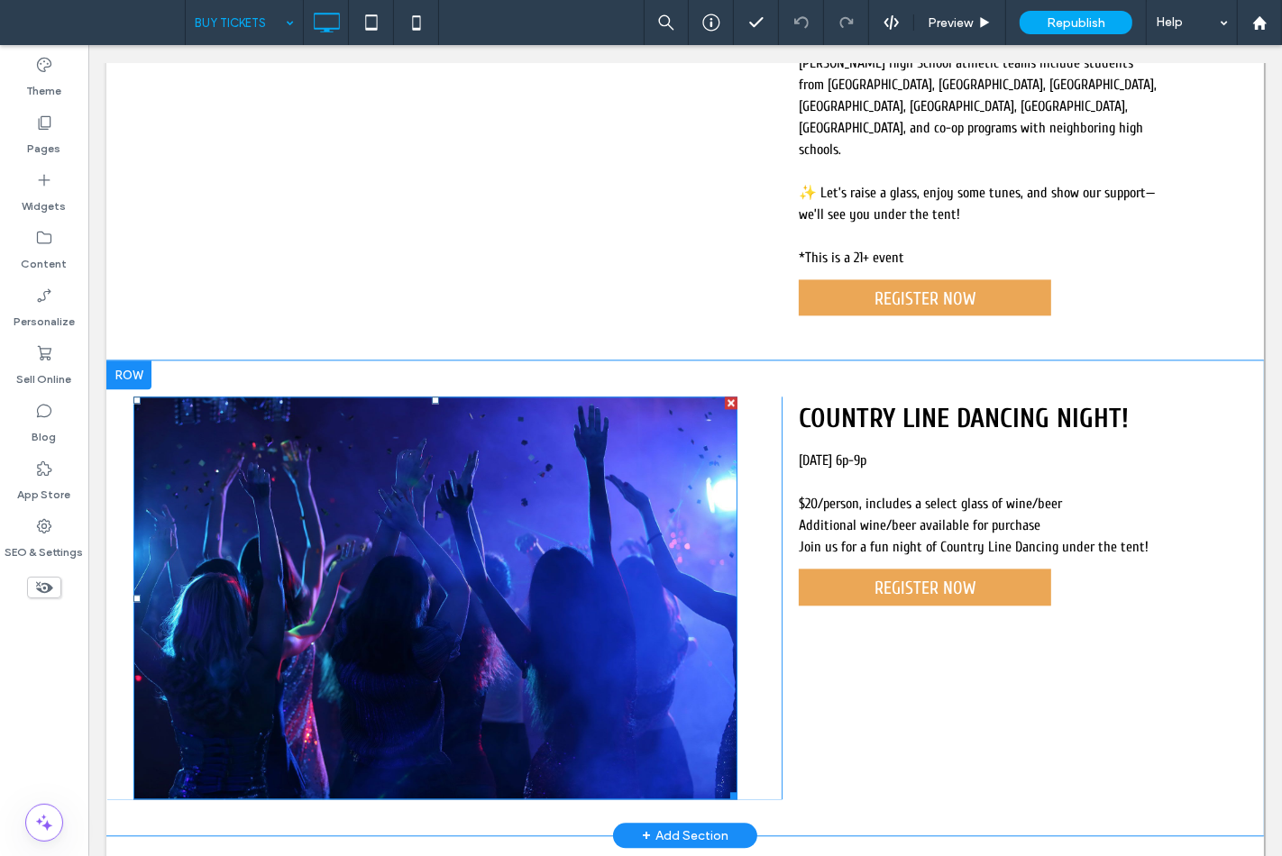
click at [439, 397] on img at bounding box center [434, 598] width 604 height 403
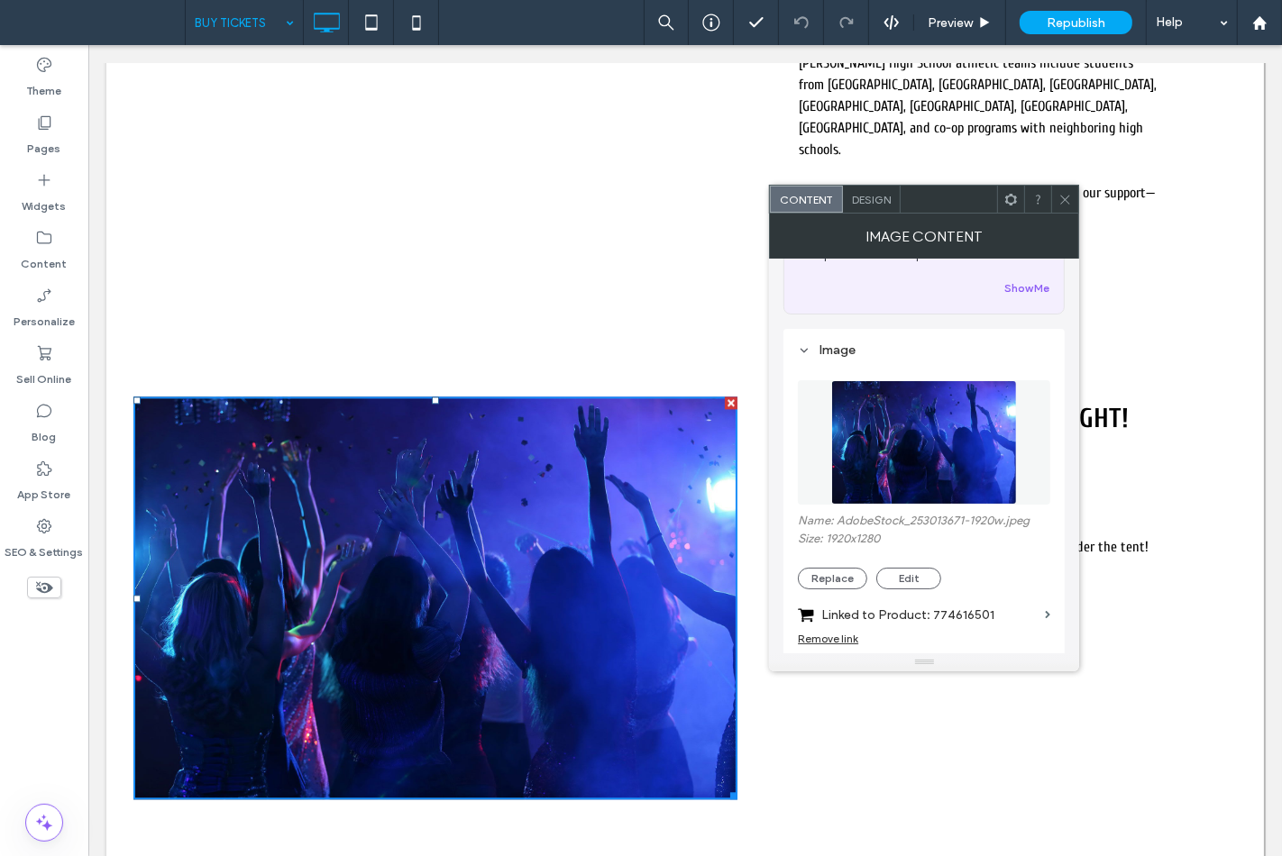
scroll to position [300, 0]
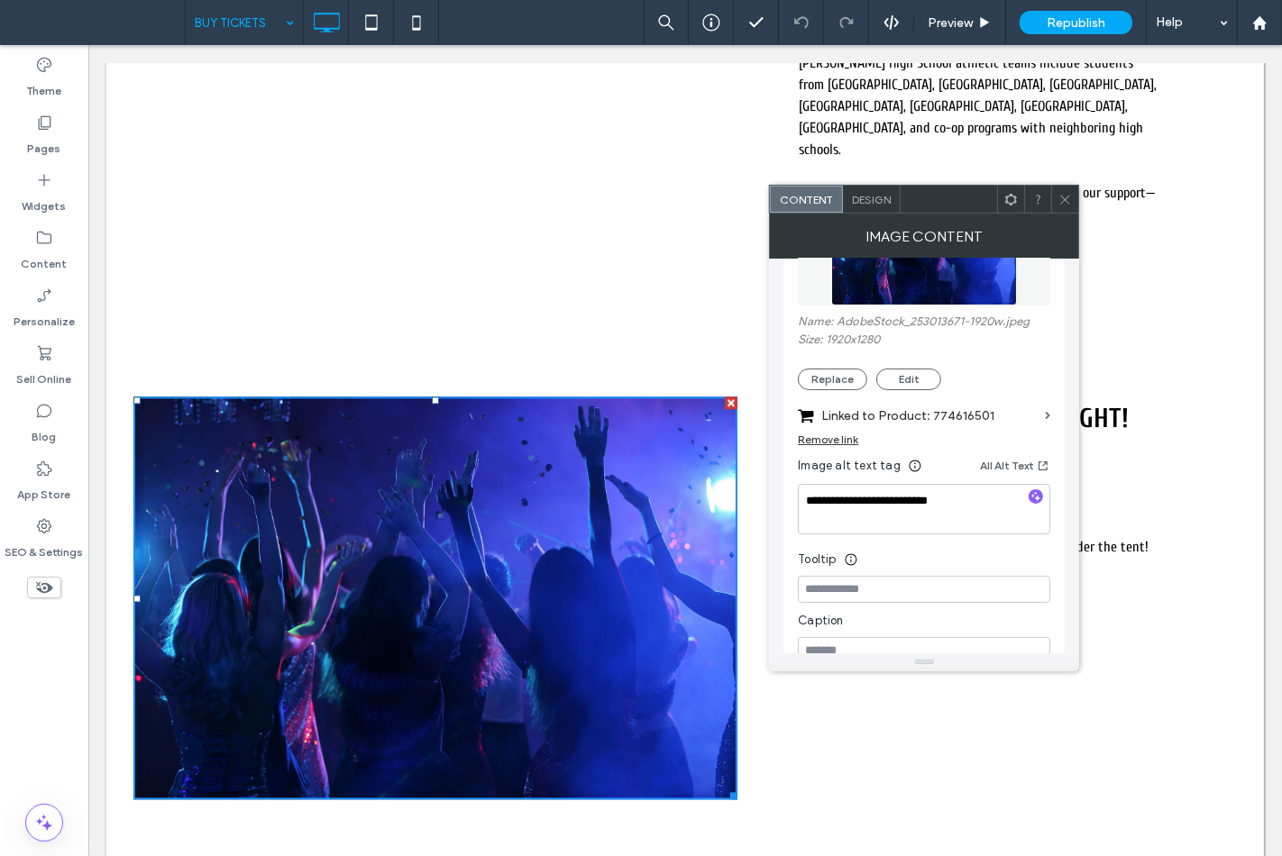
click at [820, 397] on section "Linked to Product: 774616501" at bounding box center [924, 411] width 252 height 42
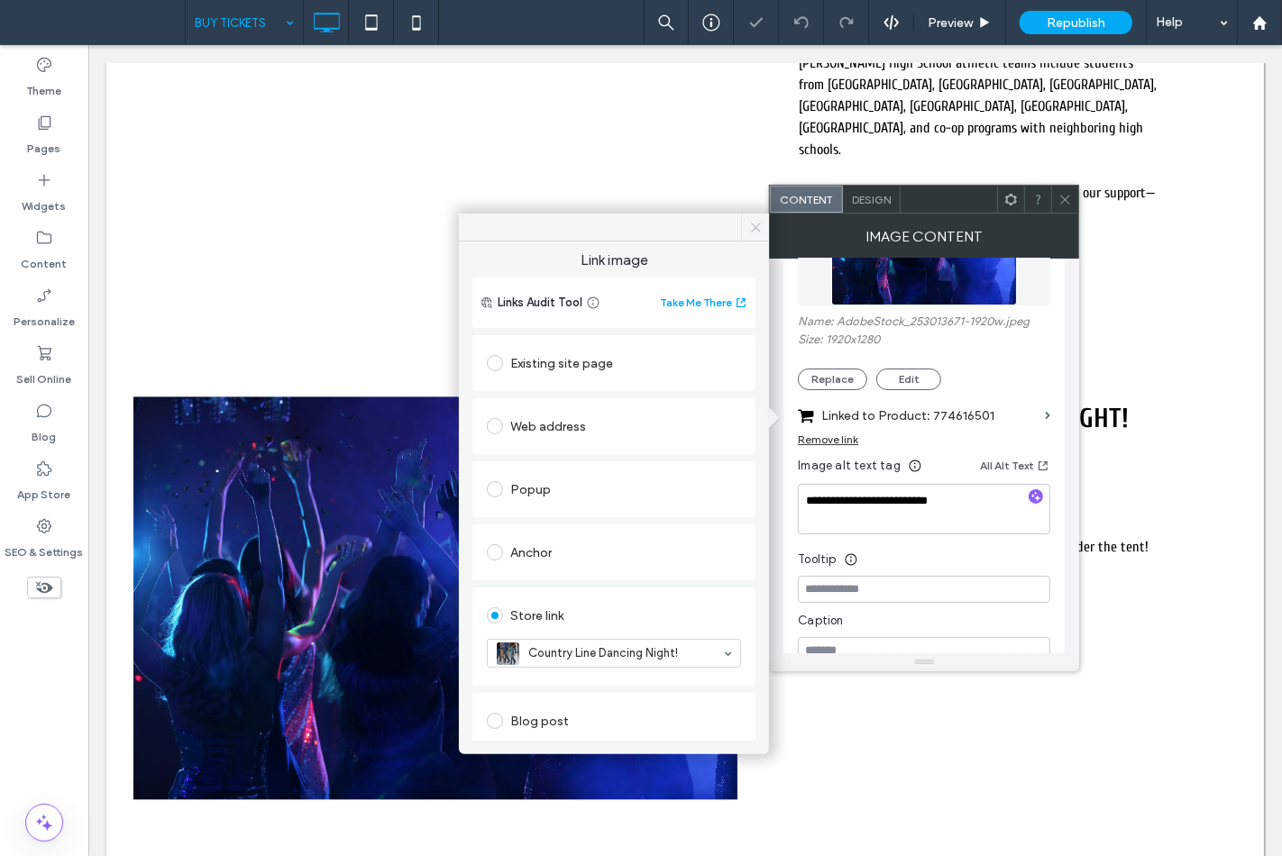
click at [763, 234] on span at bounding box center [755, 227] width 28 height 27
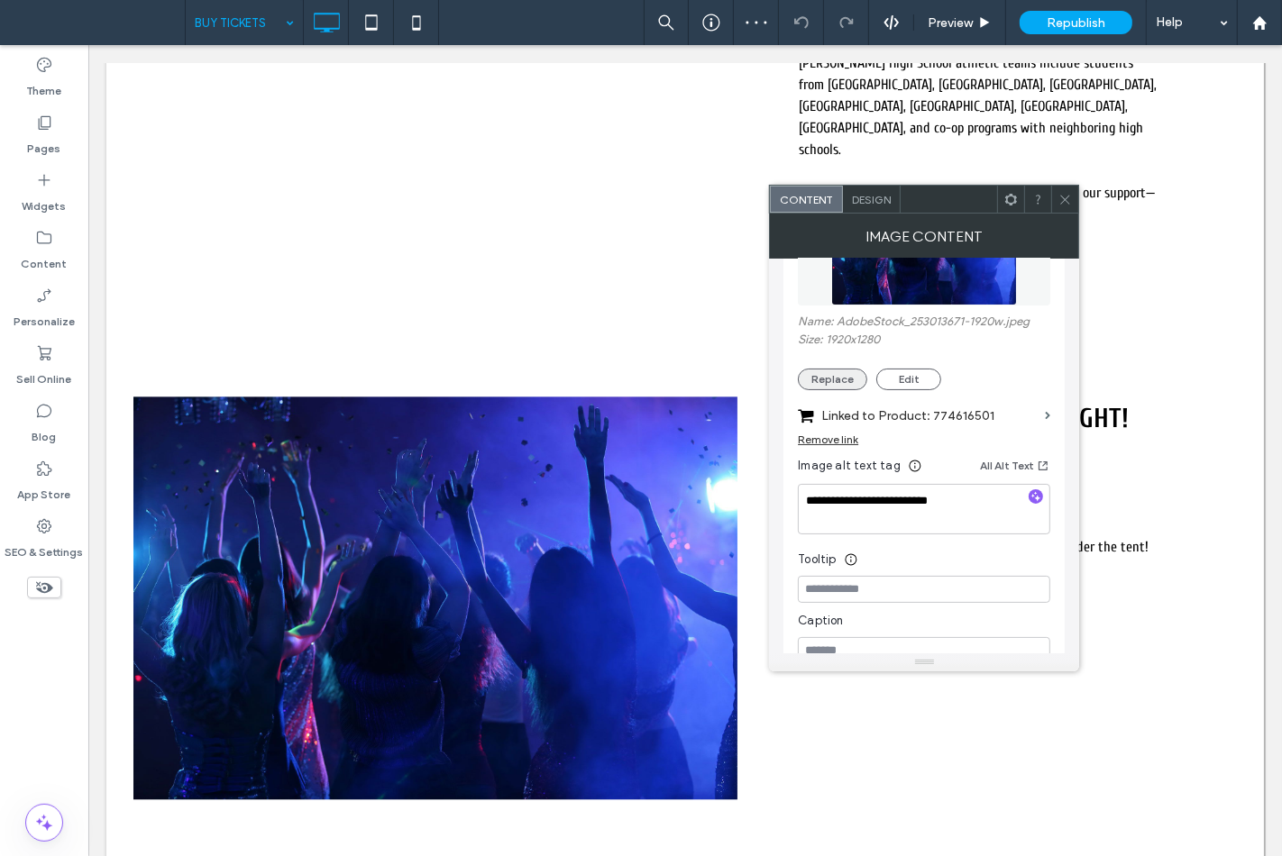
click at [826, 388] on button "Replace" at bounding box center [832, 380] width 69 height 22
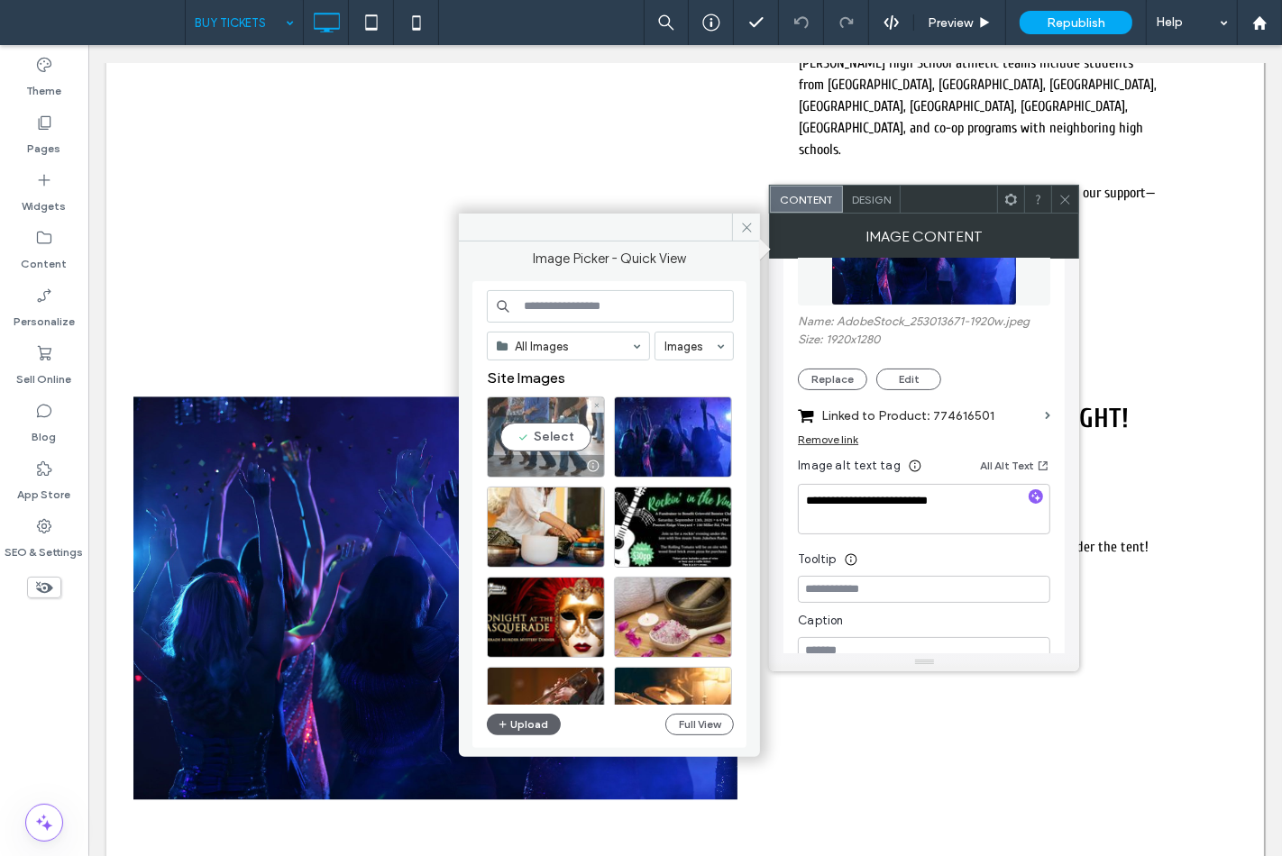
click at [552, 434] on div "Select" at bounding box center [546, 437] width 118 height 81
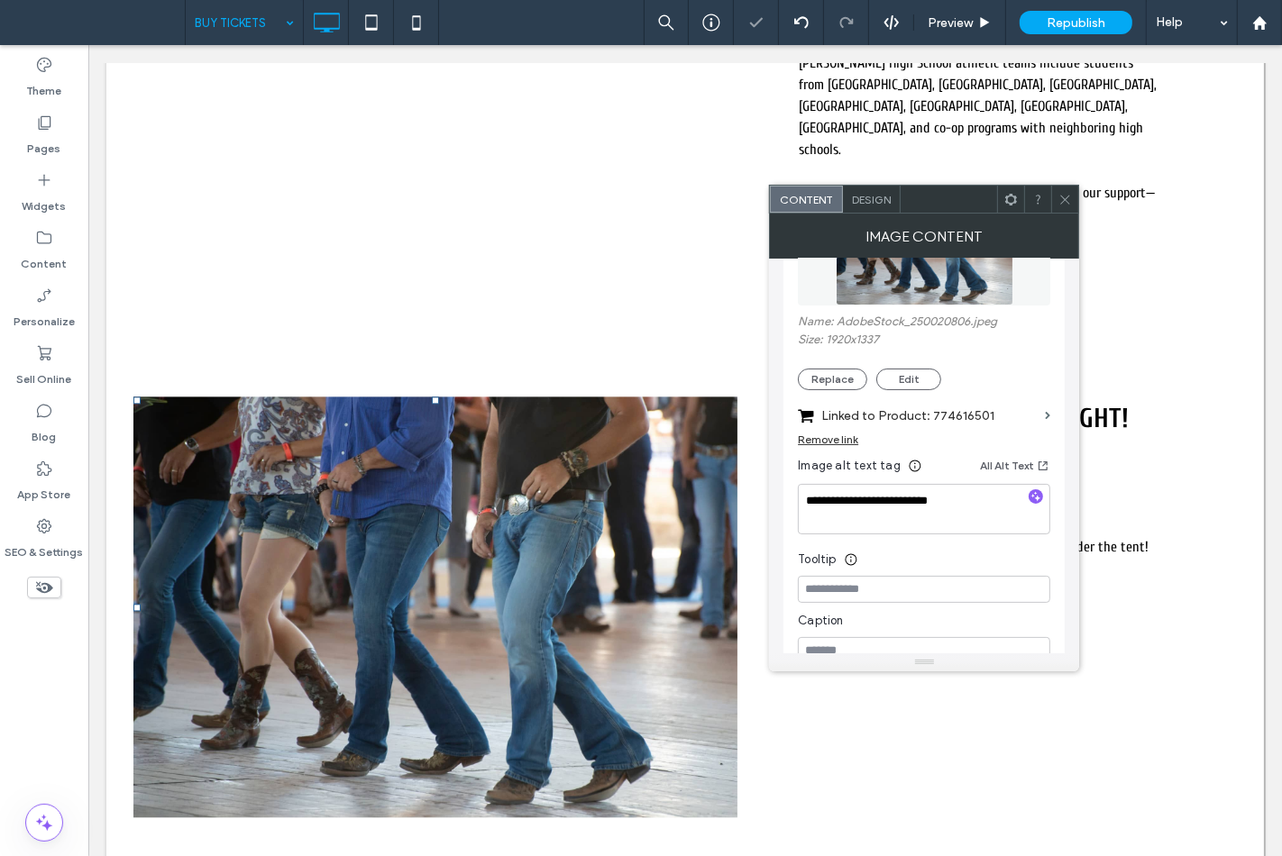
drag, startPoint x: 1062, startPoint y: 199, endPoint x: 967, endPoint y: 126, distance: 119.5
click at [1062, 199] on icon at bounding box center [1065, 200] width 14 height 14
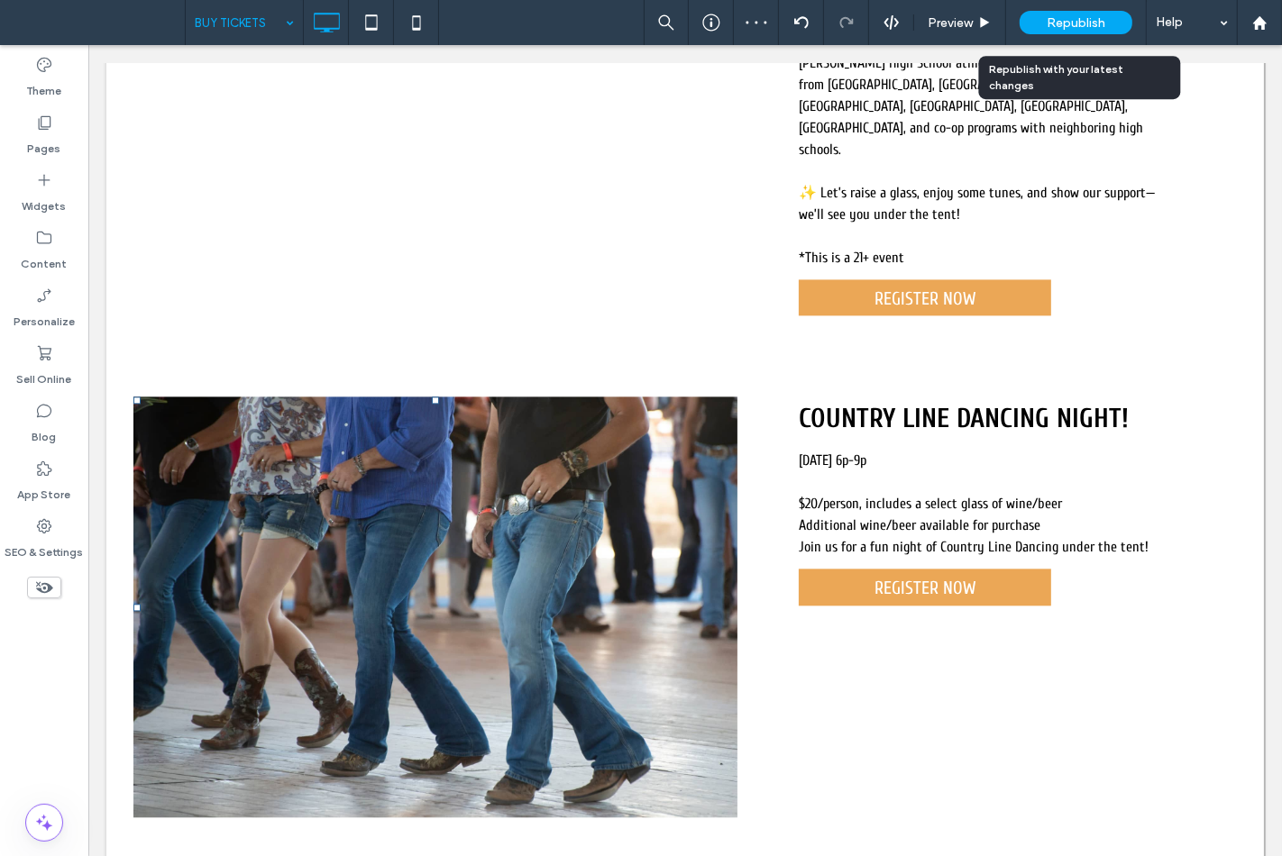
click at [1046, 24] on div "Republish" at bounding box center [1075, 22] width 113 height 23
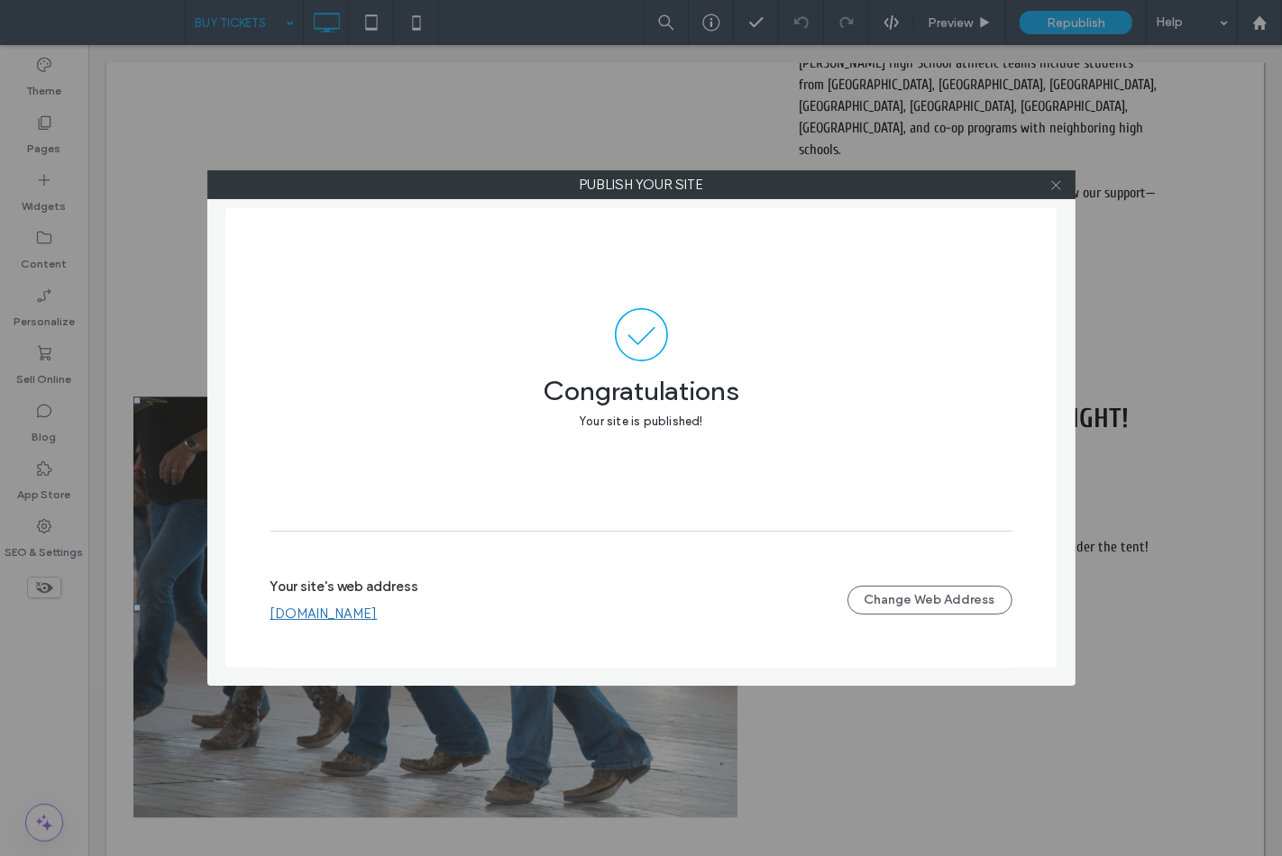
click at [1055, 186] on use at bounding box center [1055, 184] width 9 height 9
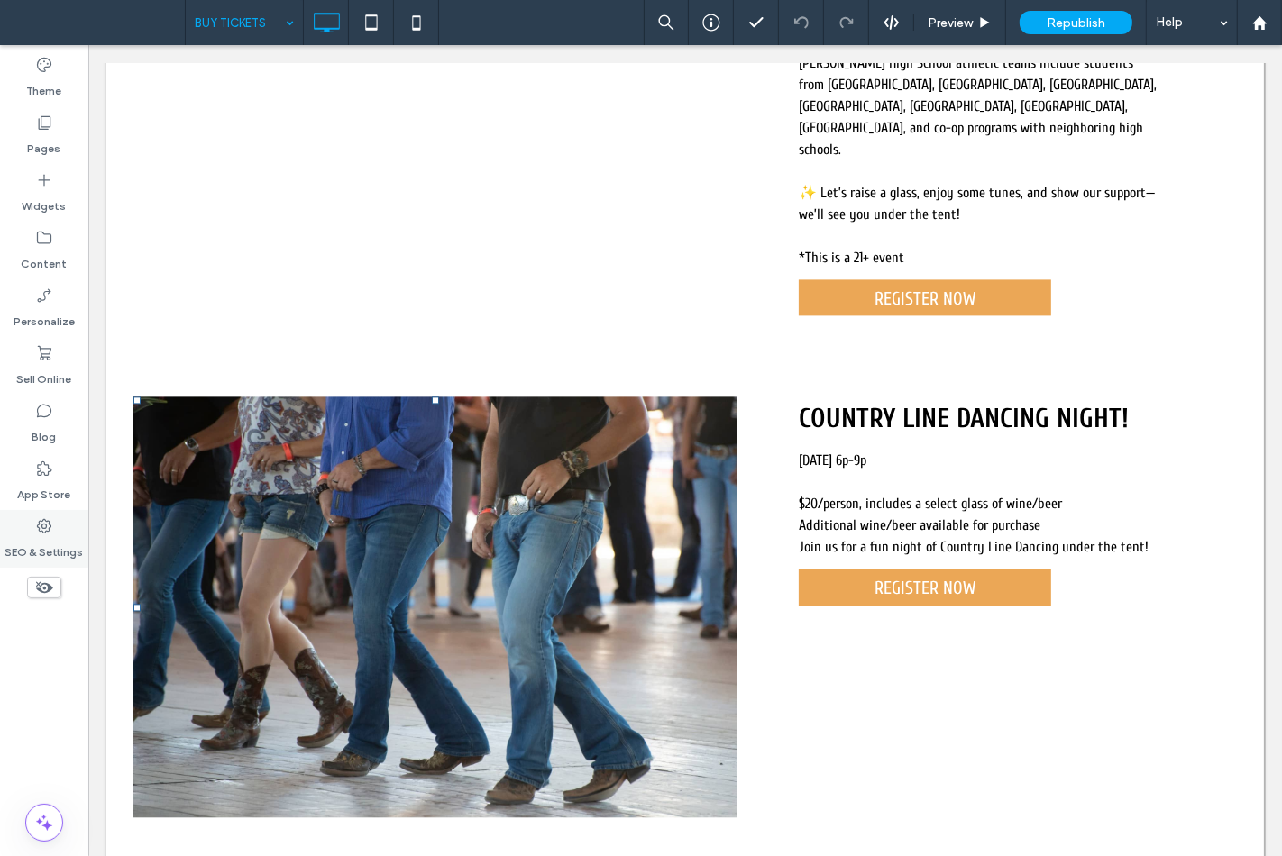
click at [30, 517] on div "SEO & Settings" at bounding box center [44, 539] width 88 height 58
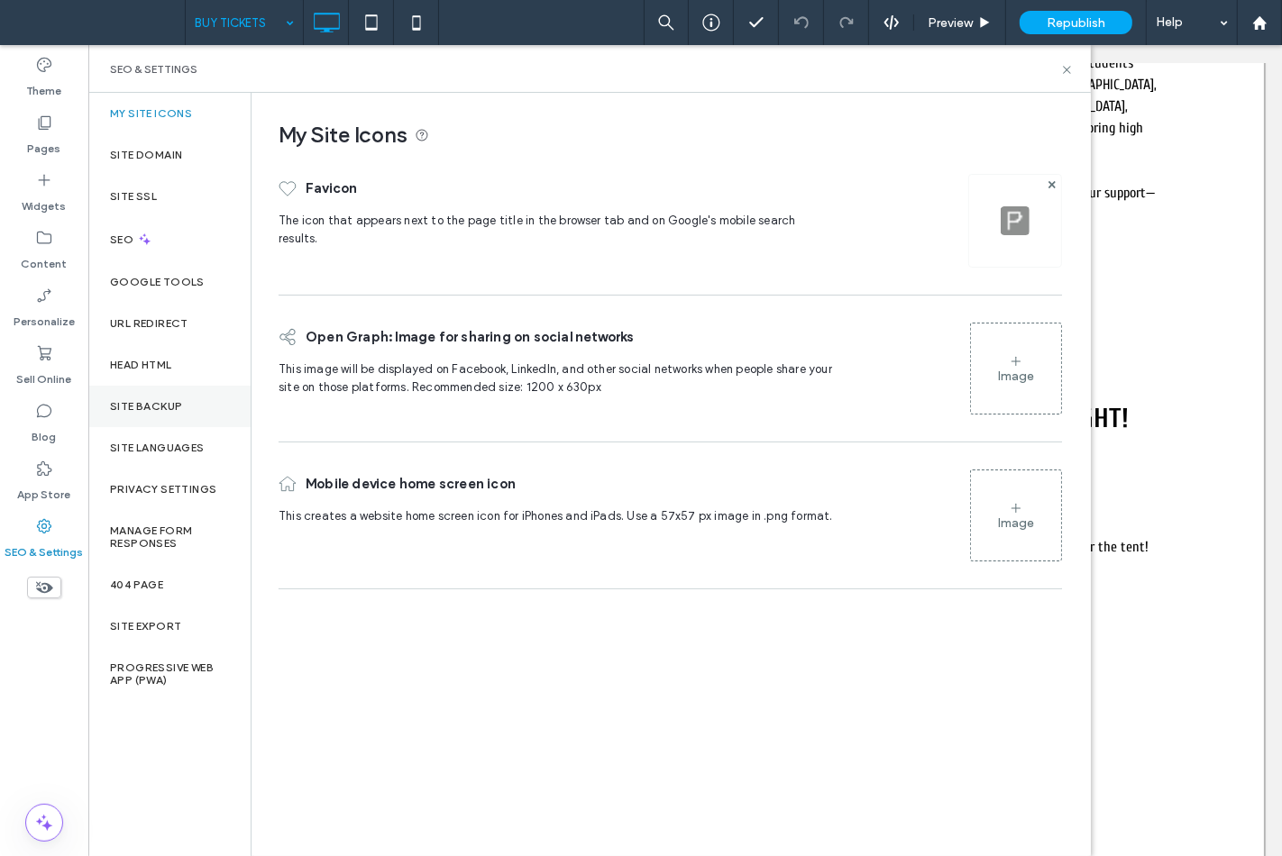
click at [159, 419] on div "Site Backup" at bounding box center [169, 406] width 162 height 41
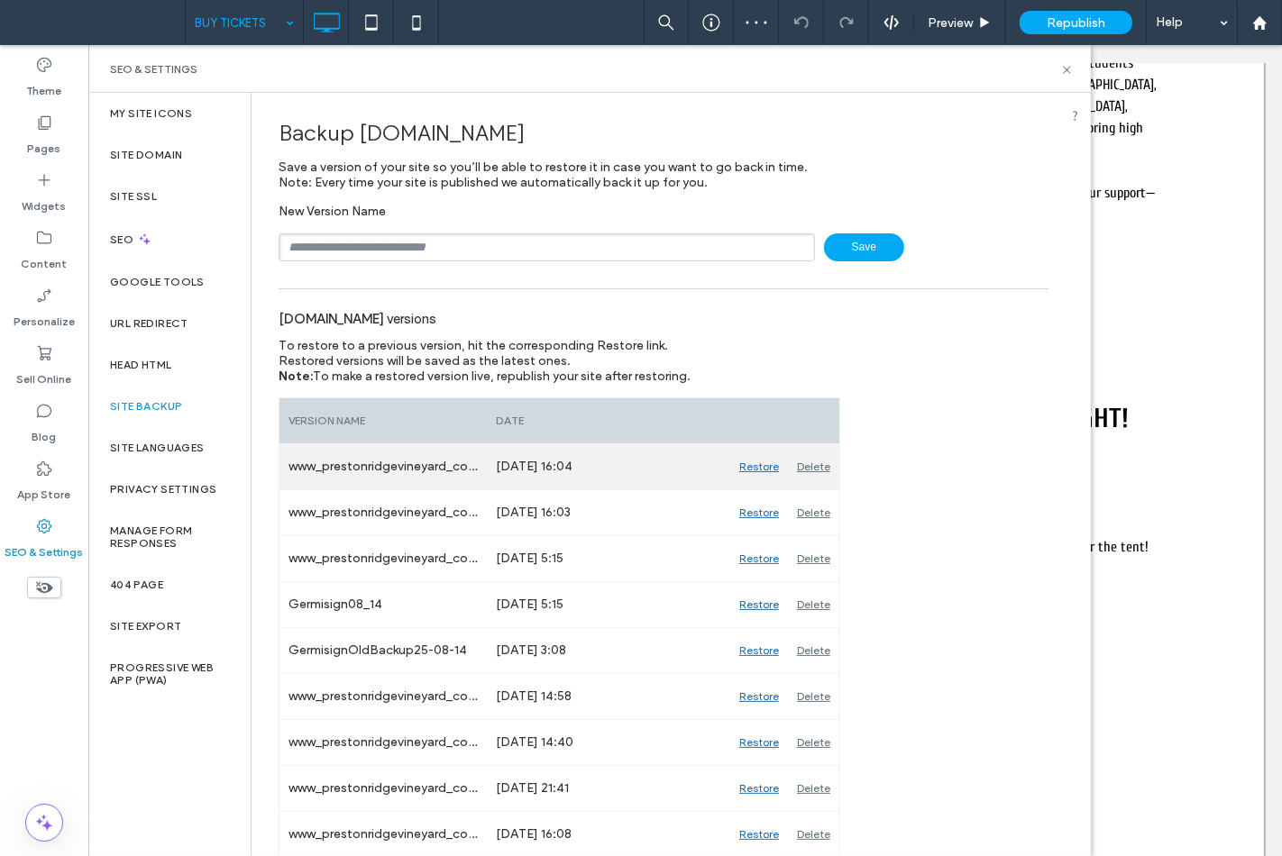
click at [803, 462] on div "Delete" at bounding box center [813, 466] width 51 height 45
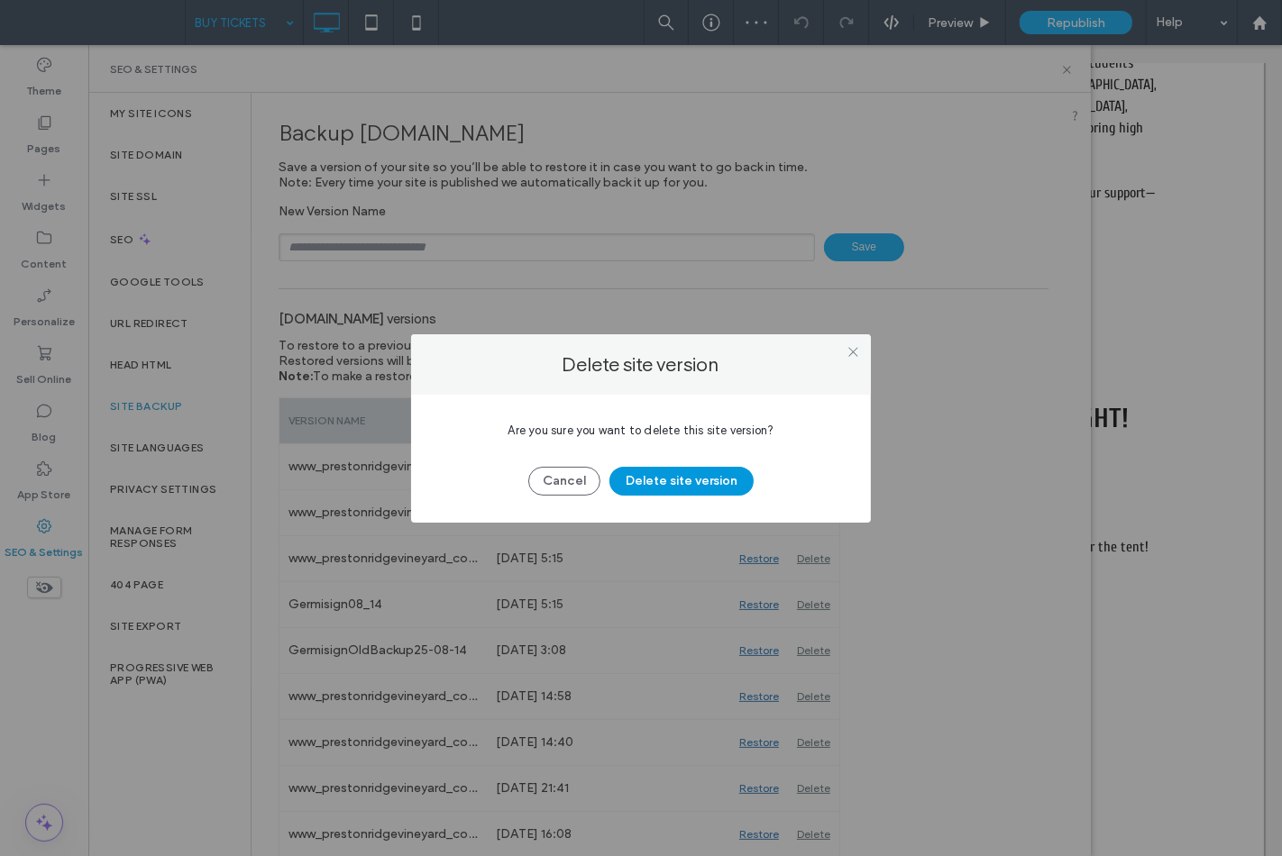
click at [741, 475] on button "Delete site version" at bounding box center [681, 481] width 144 height 29
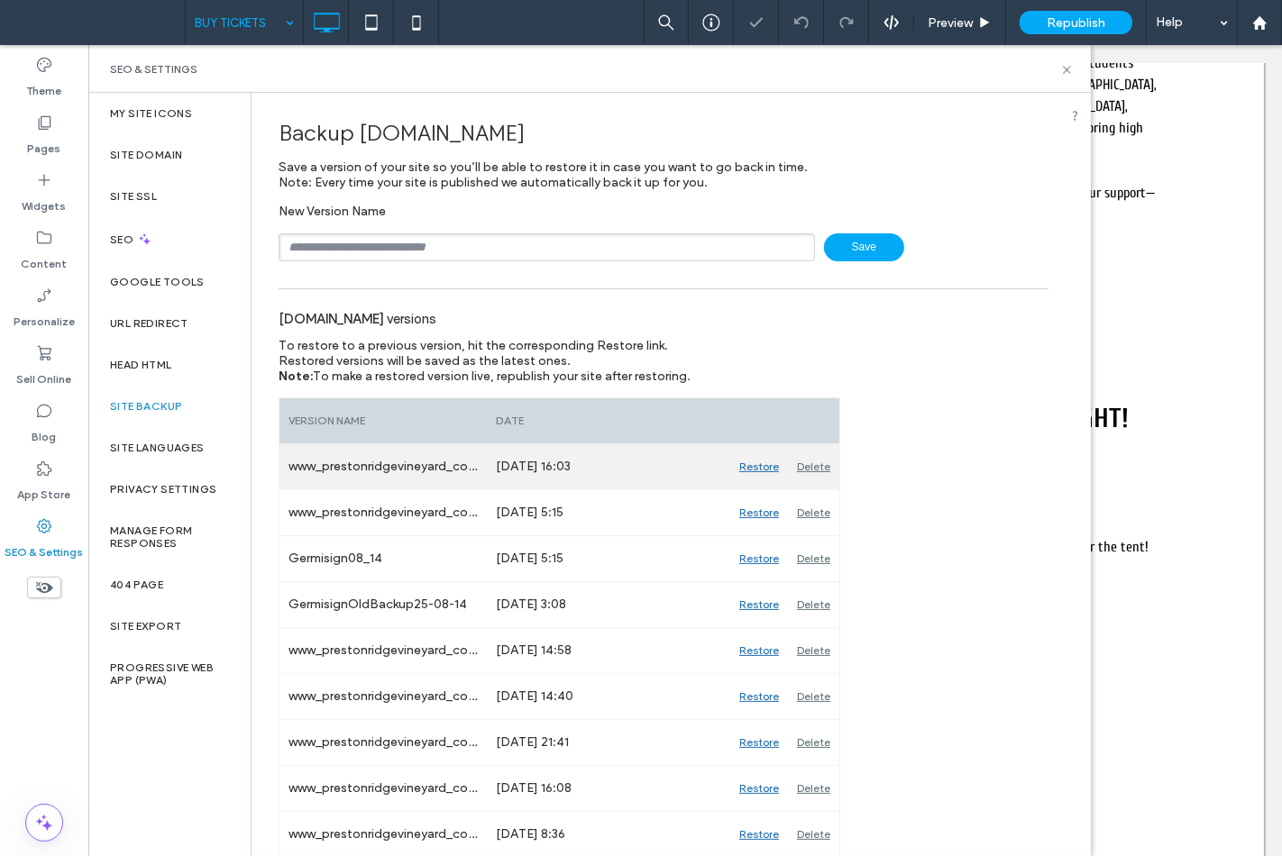
click at [797, 462] on div "Delete" at bounding box center [813, 466] width 51 height 45
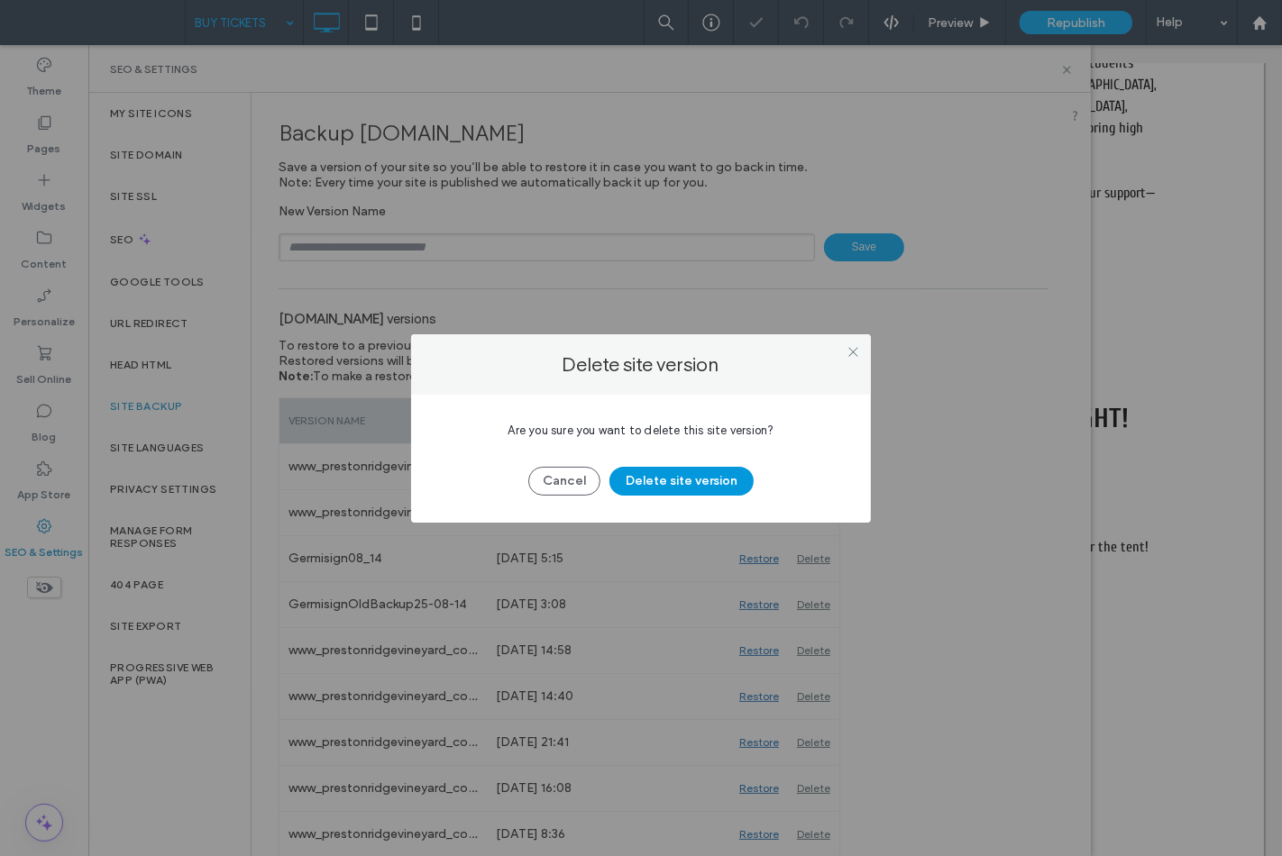
click at [690, 484] on button "Delete site version" at bounding box center [681, 481] width 144 height 29
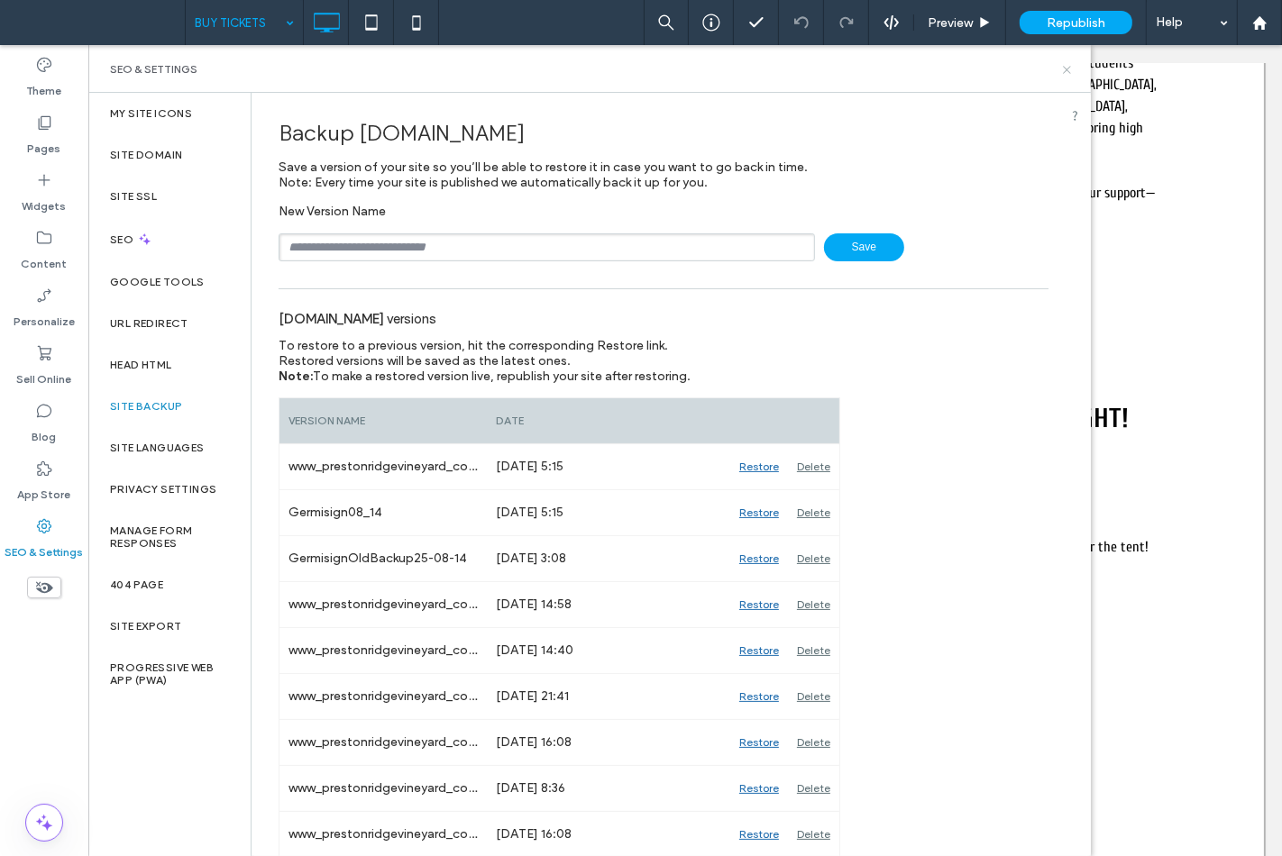
click at [1062, 73] on icon at bounding box center [1067, 70] width 14 height 14
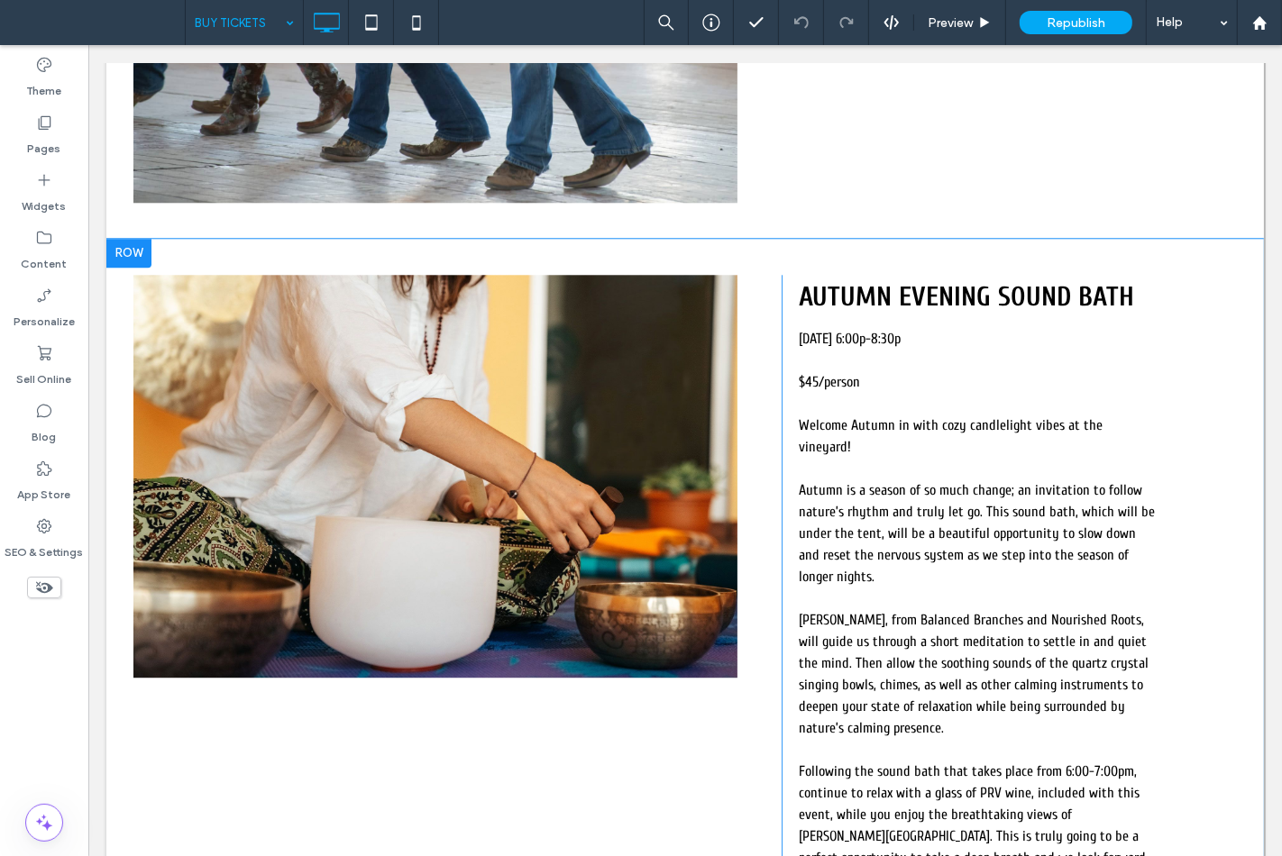
scroll to position [4105, 0]
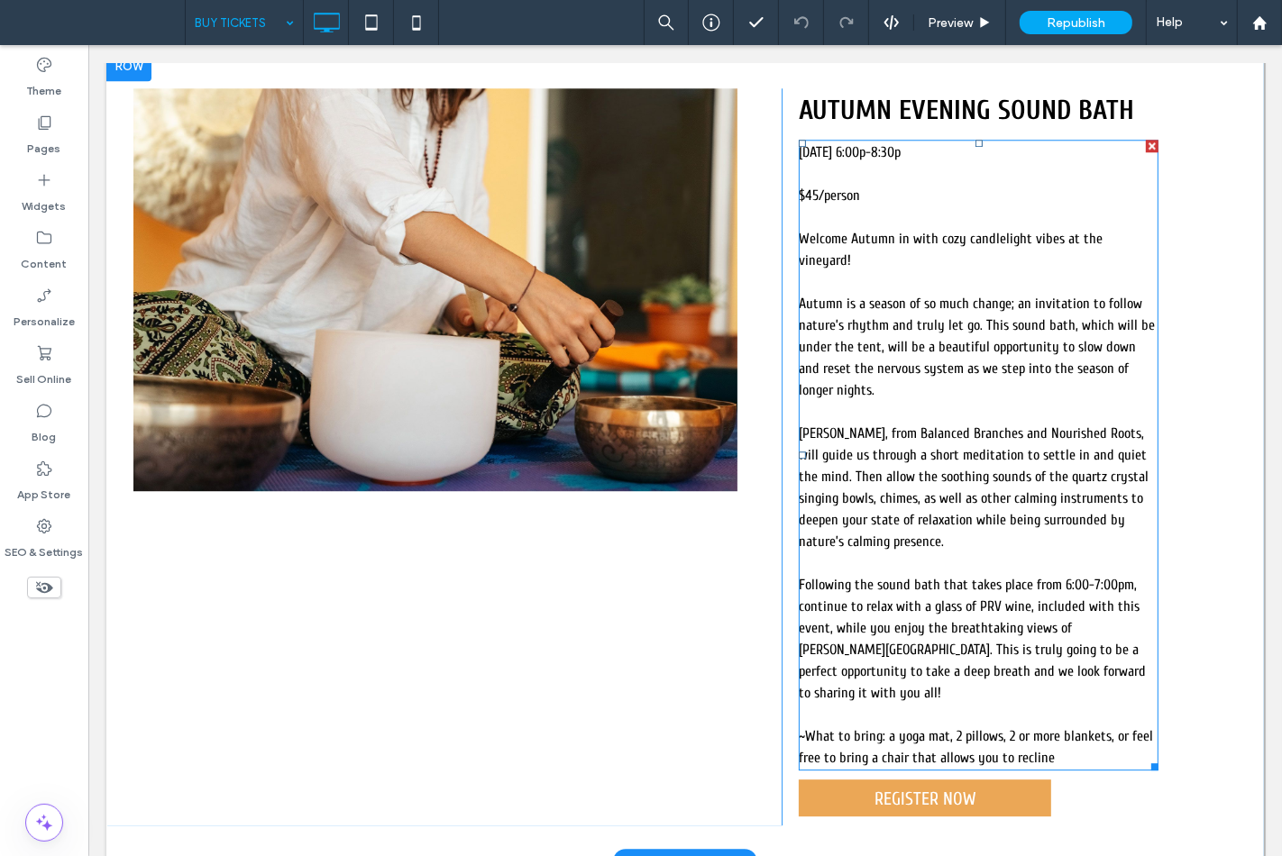
click at [885, 577] on span "Following the sound bath that takes place from 6:00-7:00pm, continue to relax w…" at bounding box center [971, 639] width 347 height 124
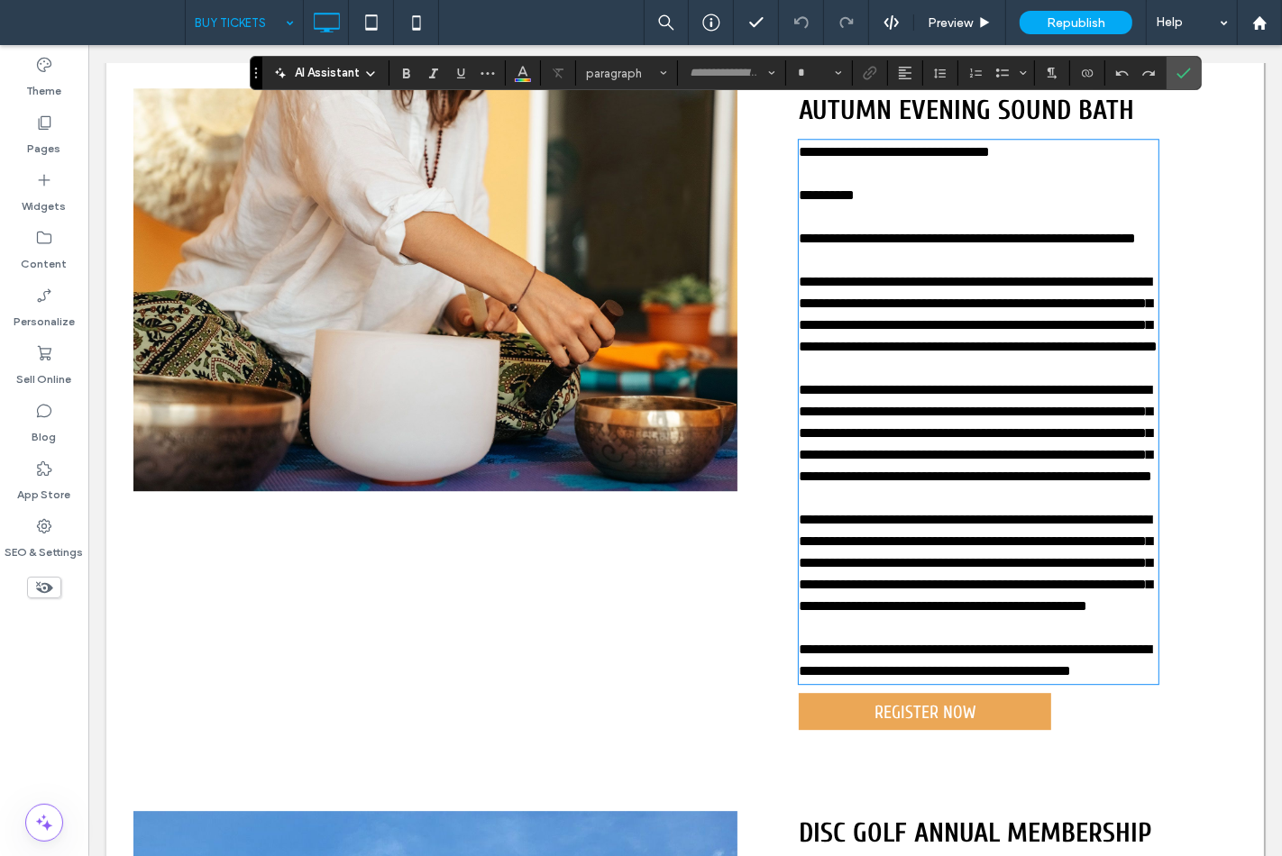
type input "******"
type input "**"
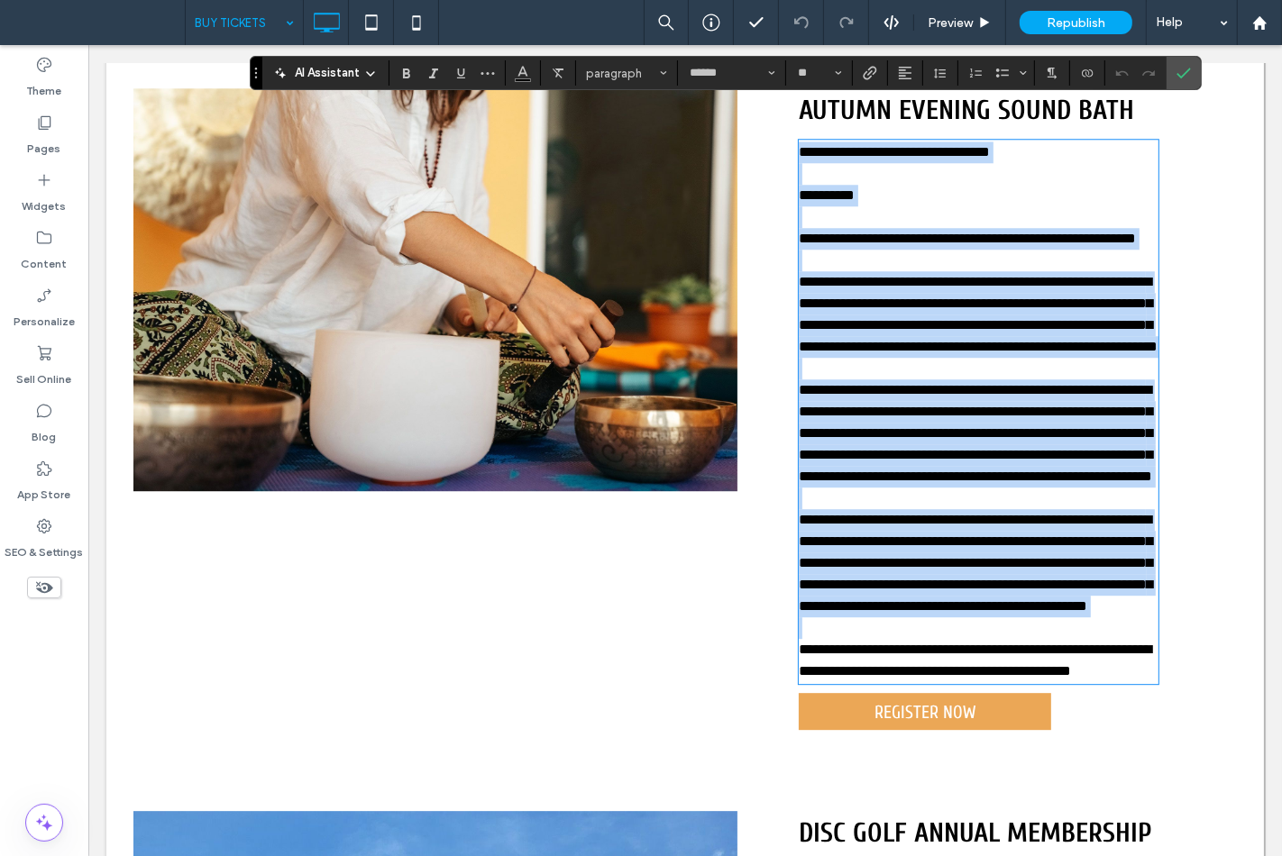
click at [884, 554] on span "**********" at bounding box center [974, 563] width 353 height 100
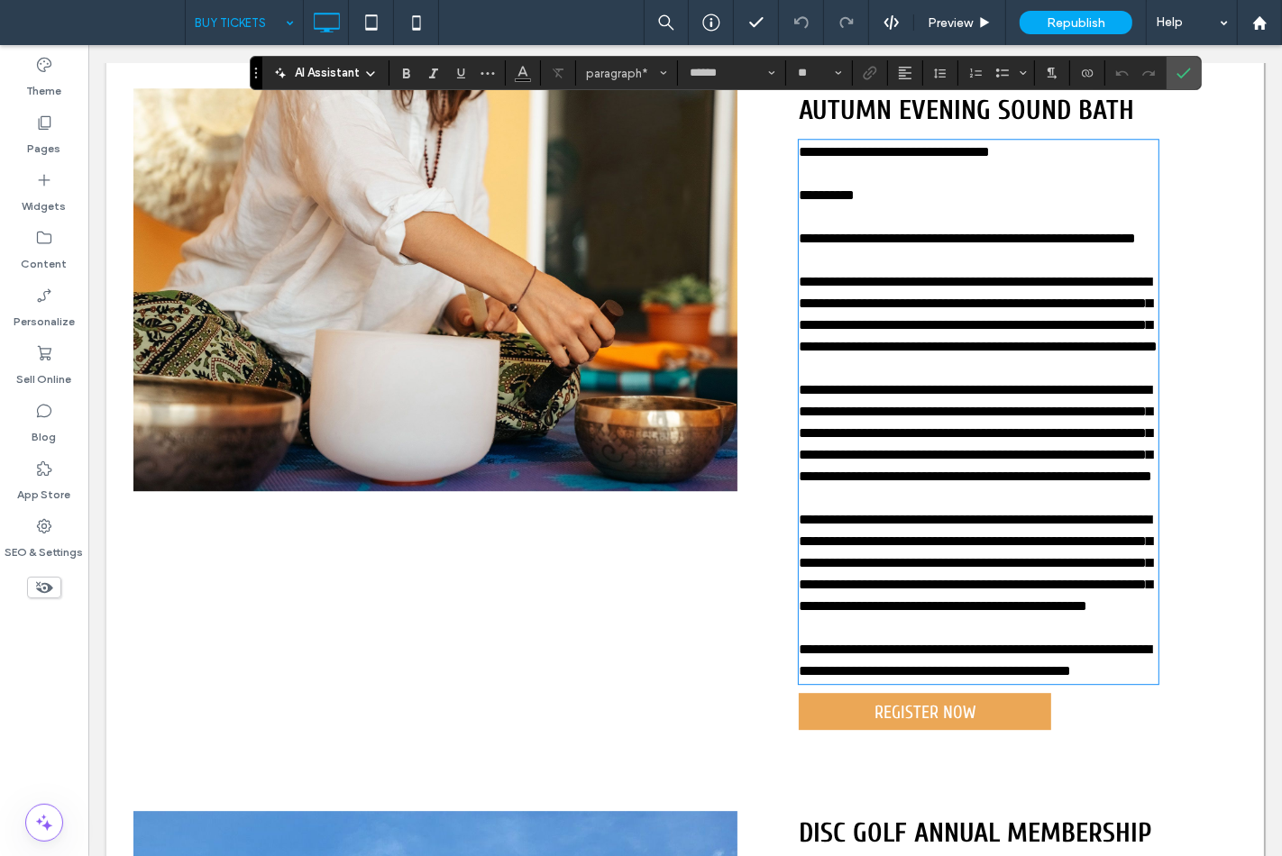
click at [938, 505] on p at bounding box center [978, 499] width 360 height 22
click at [1072, 425] on span "**********" at bounding box center [974, 433] width 353 height 100
click at [1045, 470] on p "**********" at bounding box center [978, 433] width 360 height 108
drag, startPoint x: 1025, startPoint y: 509, endPoint x: 1009, endPoint y: 546, distance: 40.0
click at [1025, 510] on p "**********" at bounding box center [978, 563] width 360 height 108
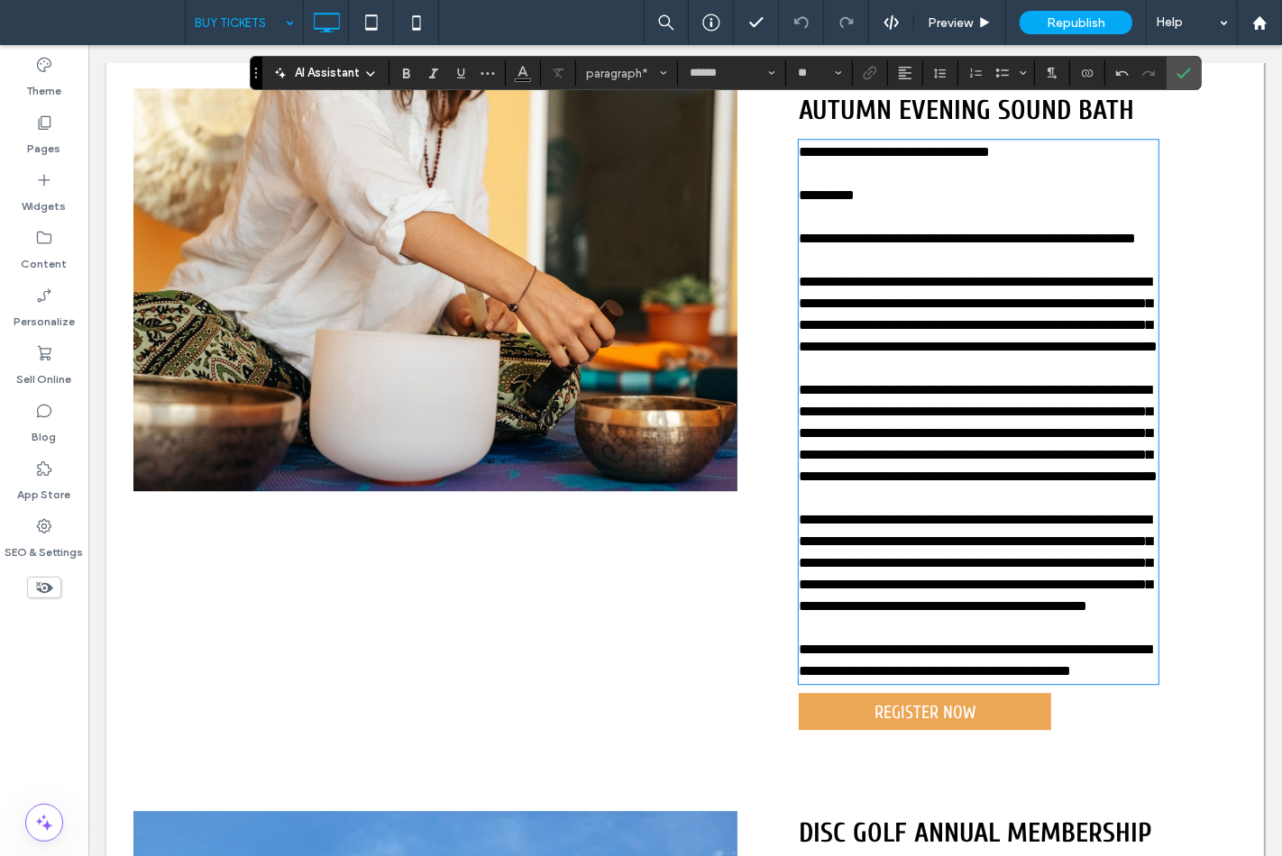
click at [1009, 546] on span "**********" at bounding box center [974, 563] width 353 height 100
click at [982, 617] on p at bounding box center [978, 628] width 360 height 22
click at [1009, 609] on span "**********" at bounding box center [974, 563] width 353 height 100
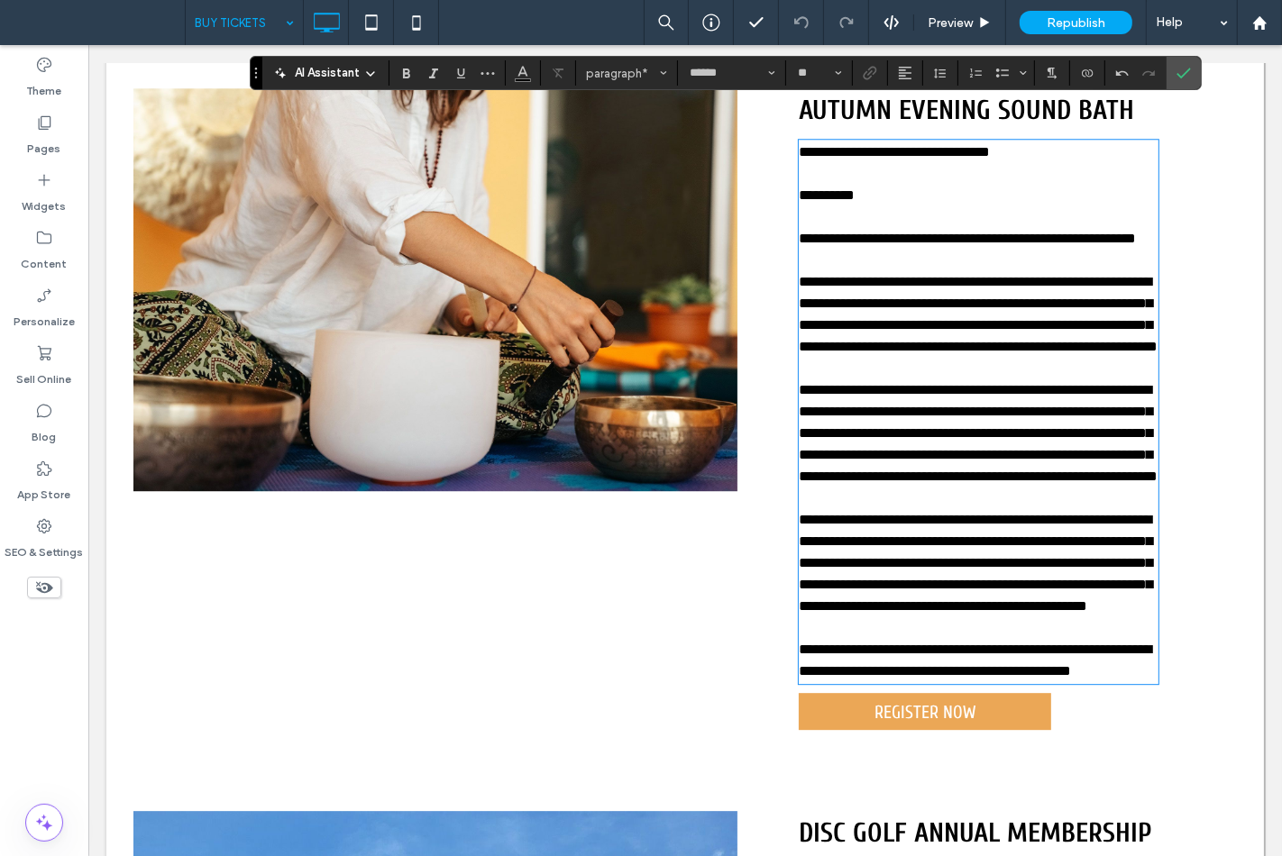
click at [1009, 609] on span "**********" at bounding box center [974, 563] width 353 height 100
click at [960, 650] on span "**********" at bounding box center [974, 660] width 352 height 35
click at [948, 653] on span "**********" at bounding box center [974, 660] width 352 height 35
click at [1049, 674] on p "**********" at bounding box center [978, 660] width 360 height 43
click at [1181, 78] on icon "Confirm" at bounding box center [1183, 73] width 14 height 14
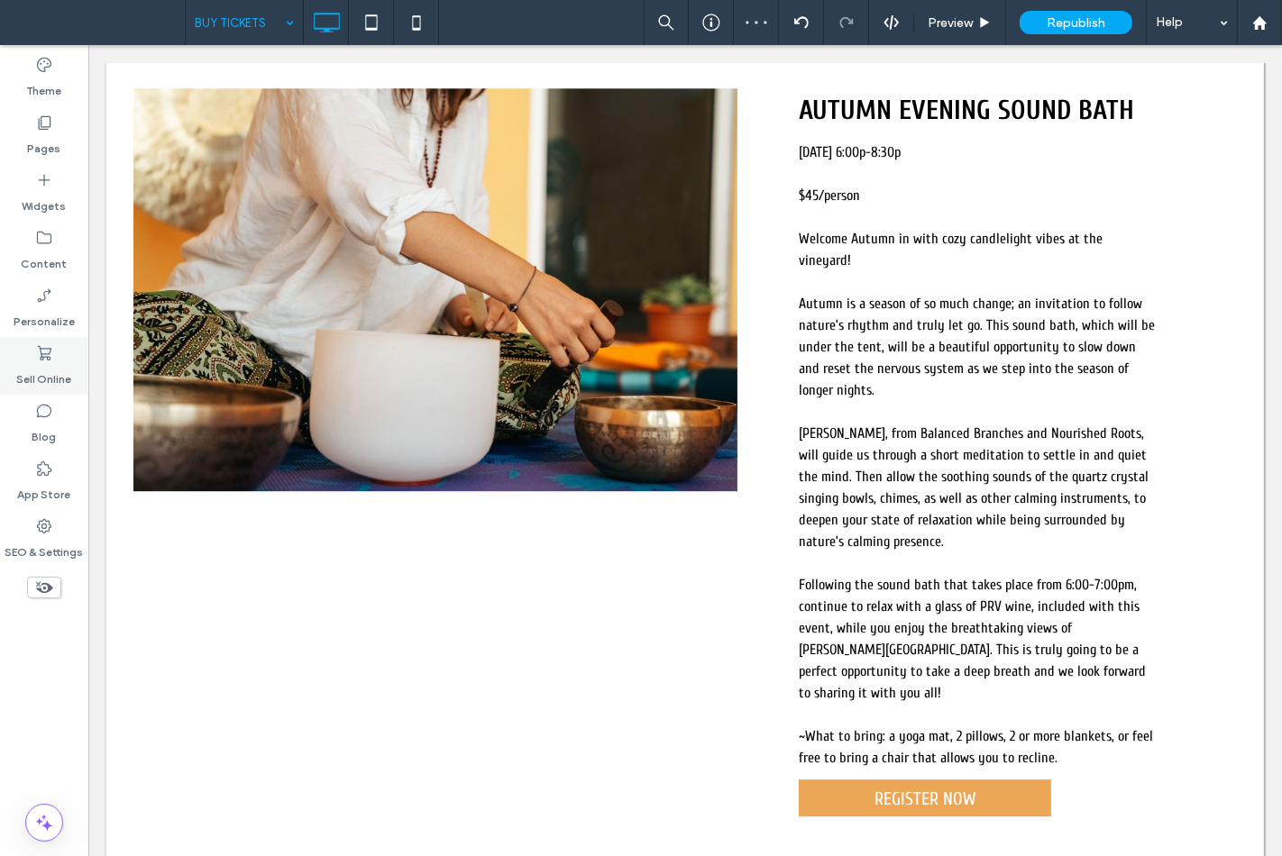
click at [38, 347] on icon at bounding box center [44, 353] width 18 height 18
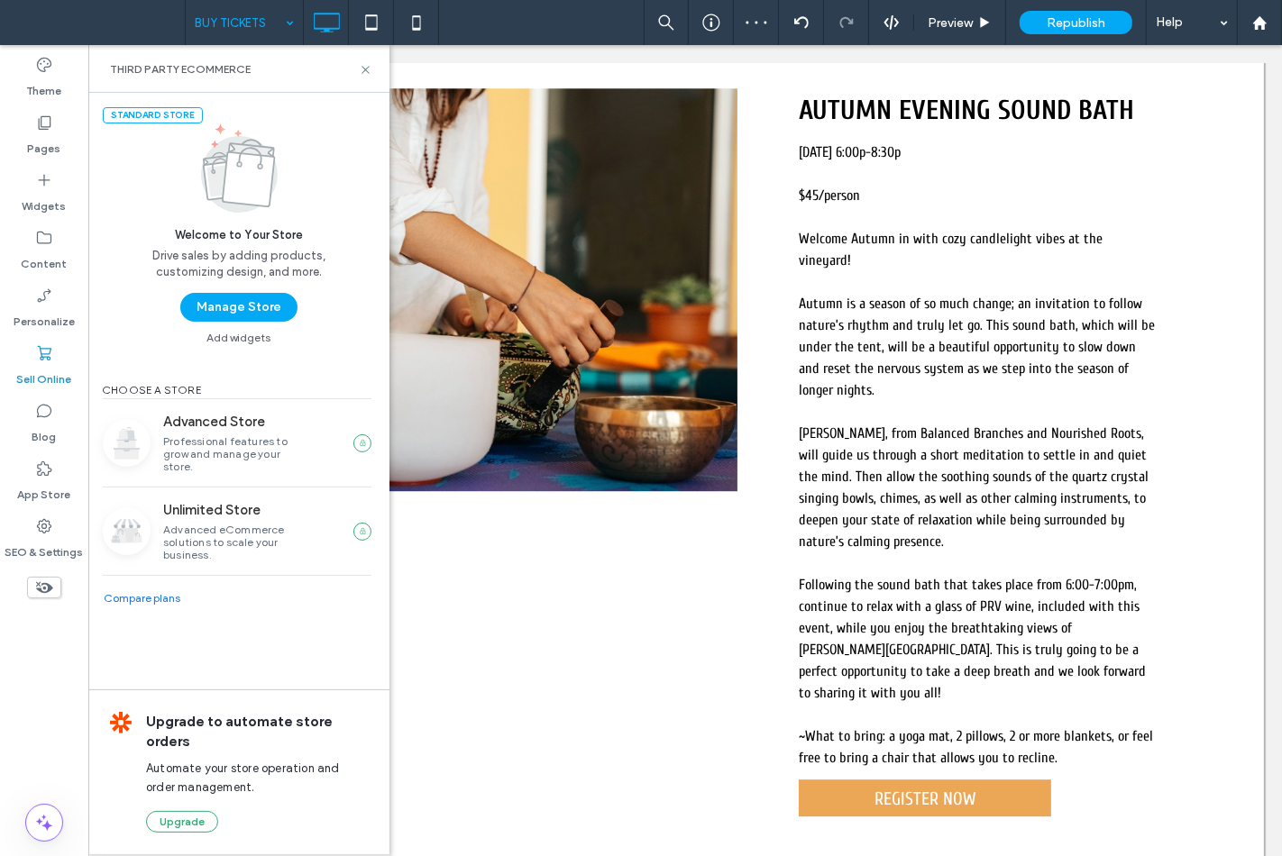
click at [224, 290] on div "Standard Store Welcome to Your Store Drive sales by adding products, customizin…" at bounding box center [238, 218] width 301 height 251
click at [226, 303] on button "Manage Store" at bounding box center [238, 307] width 117 height 29
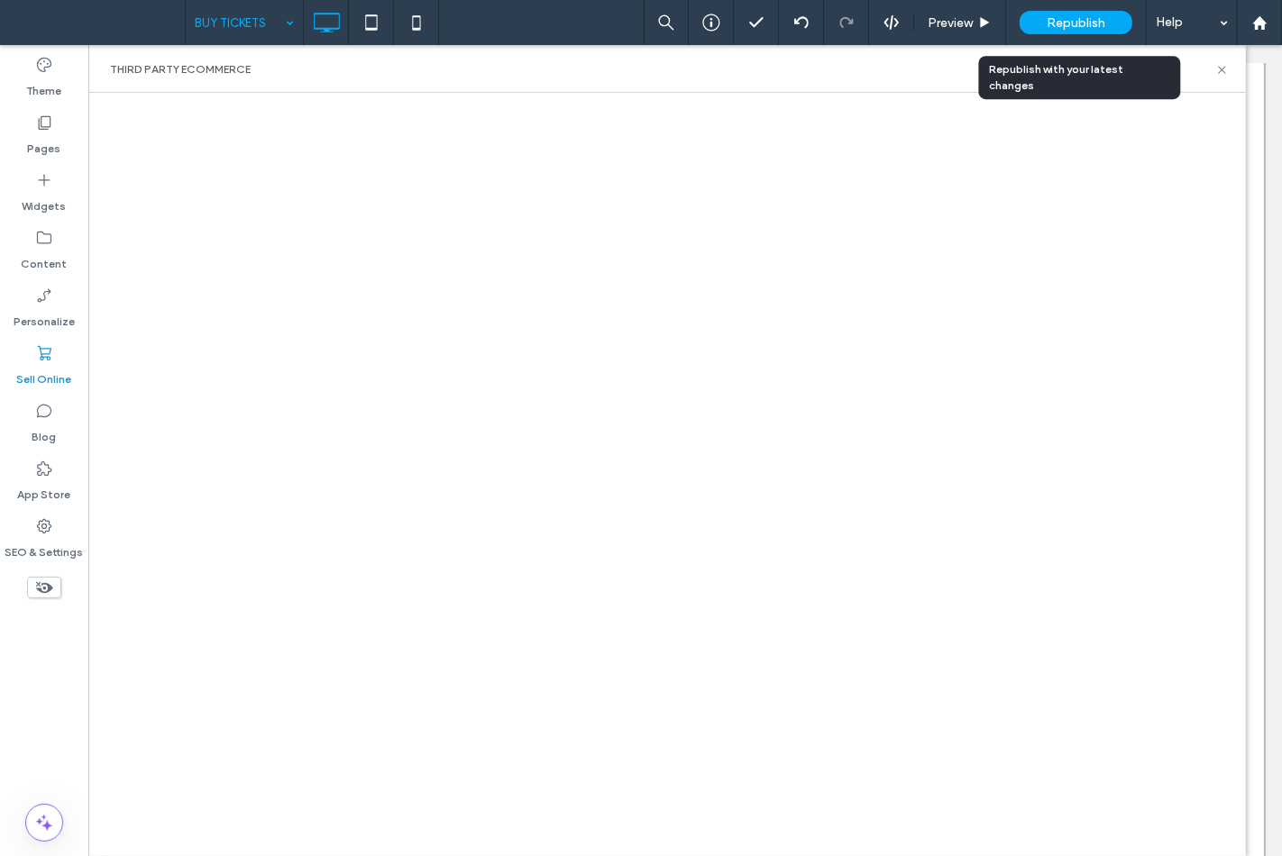
click at [1082, 27] on span "Republish" at bounding box center [1075, 22] width 59 height 15
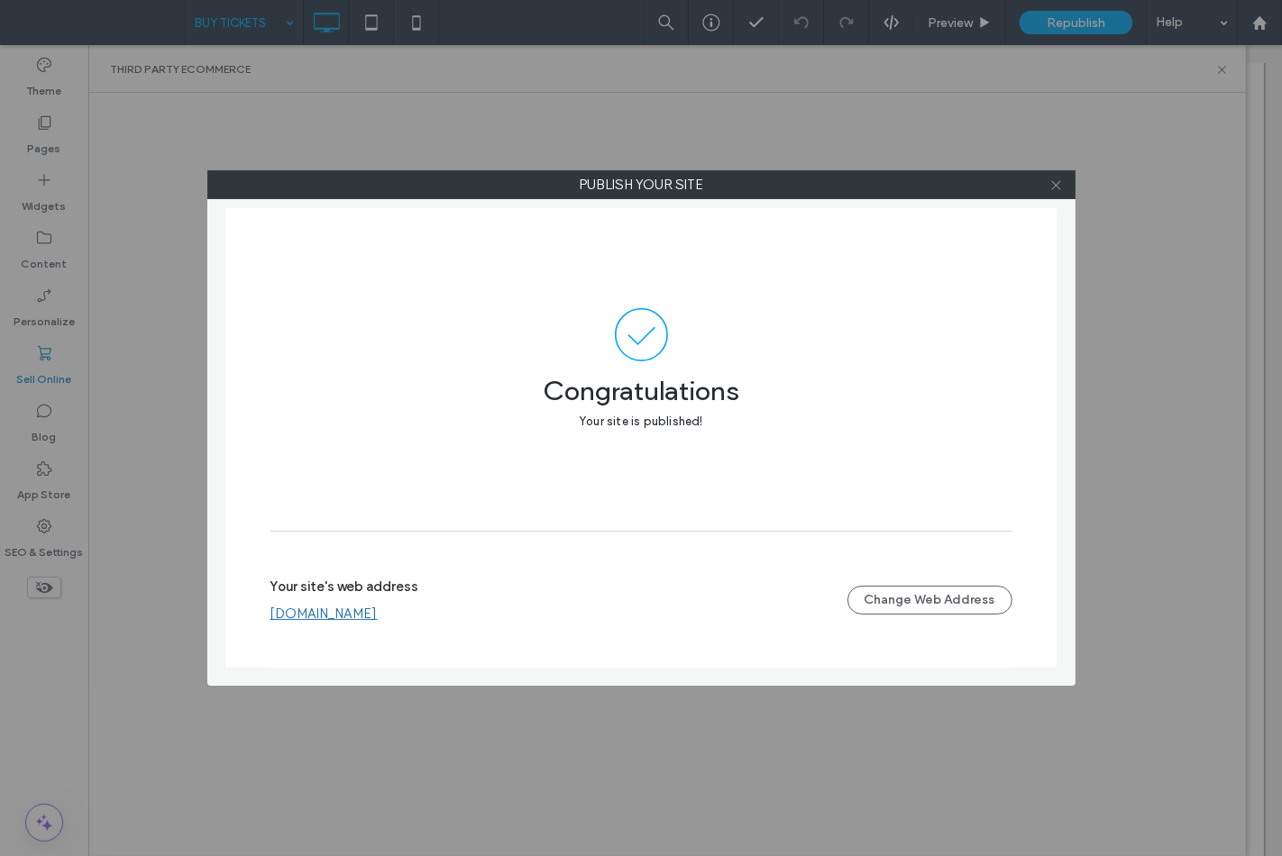
click at [1060, 184] on icon at bounding box center [1056, 185] width 14 height 14
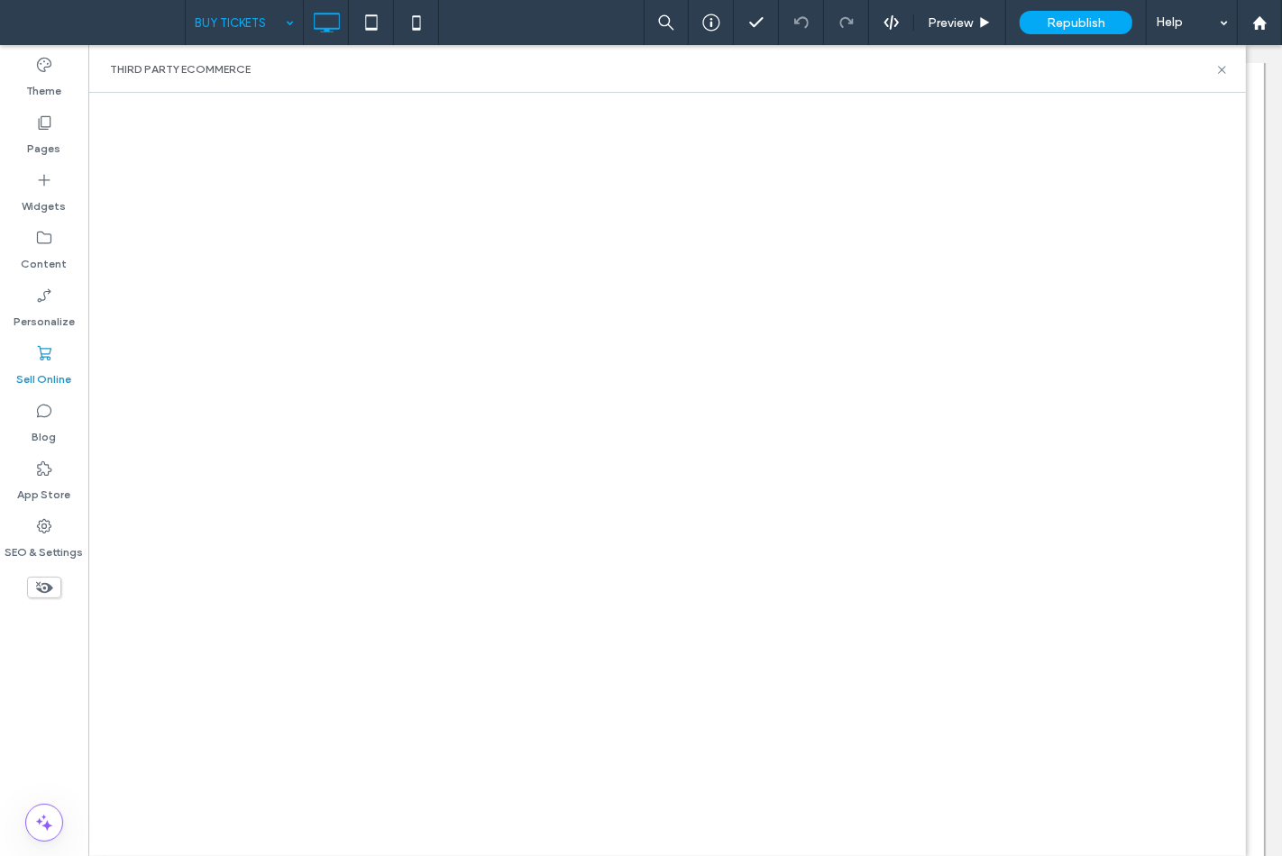
drag, startPoint x: 1222, startPoint y: 59, endPoint x: 1237, endPoint y: 50, distance: 17.0
click at [1236, 50] on div "Third Party eCommerce" at bounding box center [666, 69] width 1157 height 48
click at [1226, 63] on icon at bounding box center [1222, 70] width 14 height 14
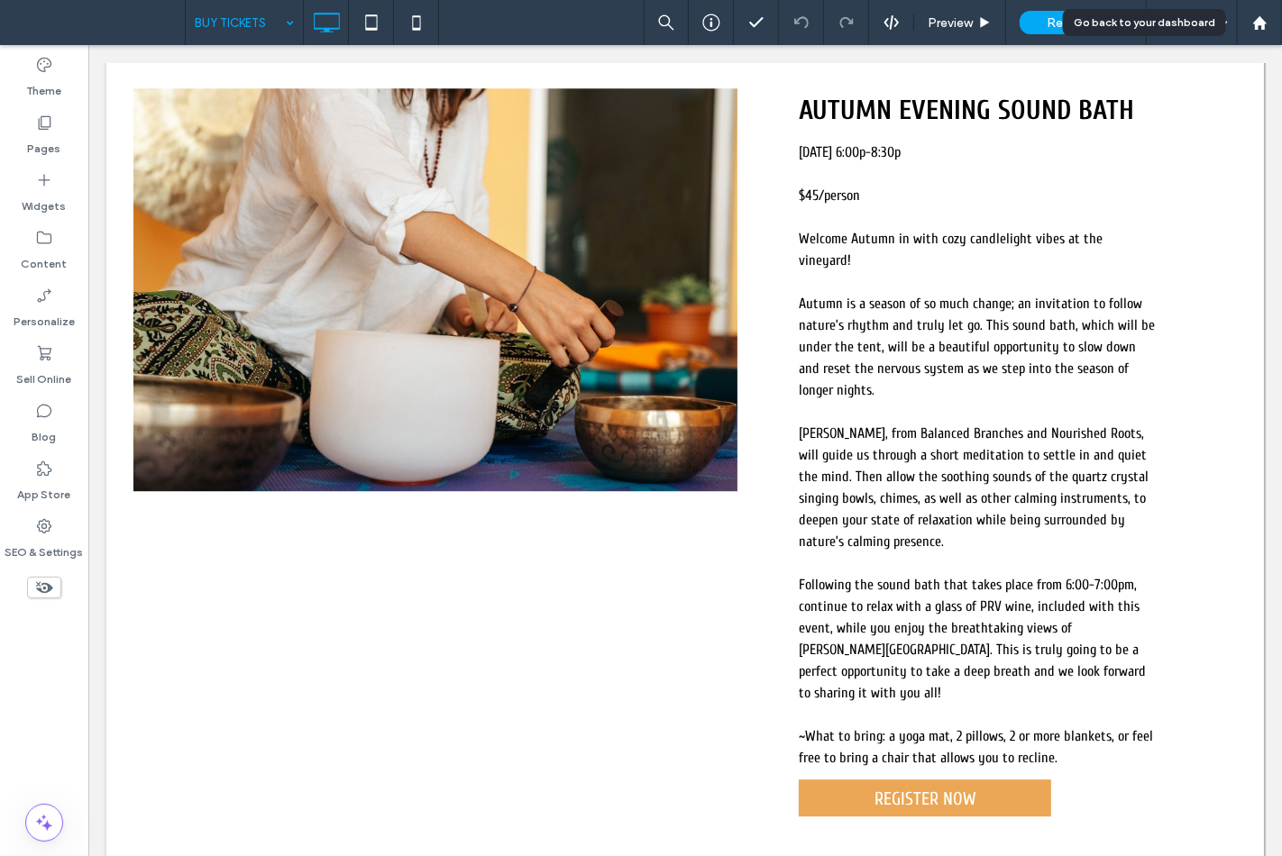
drag, startPoint x: 1259, startPoint y: 23, endPoint x: 1070, endPoint y: 37, distance: 189.8
click at [1263, 20] on use at bounding box center [1259, 22] width 14 height 14
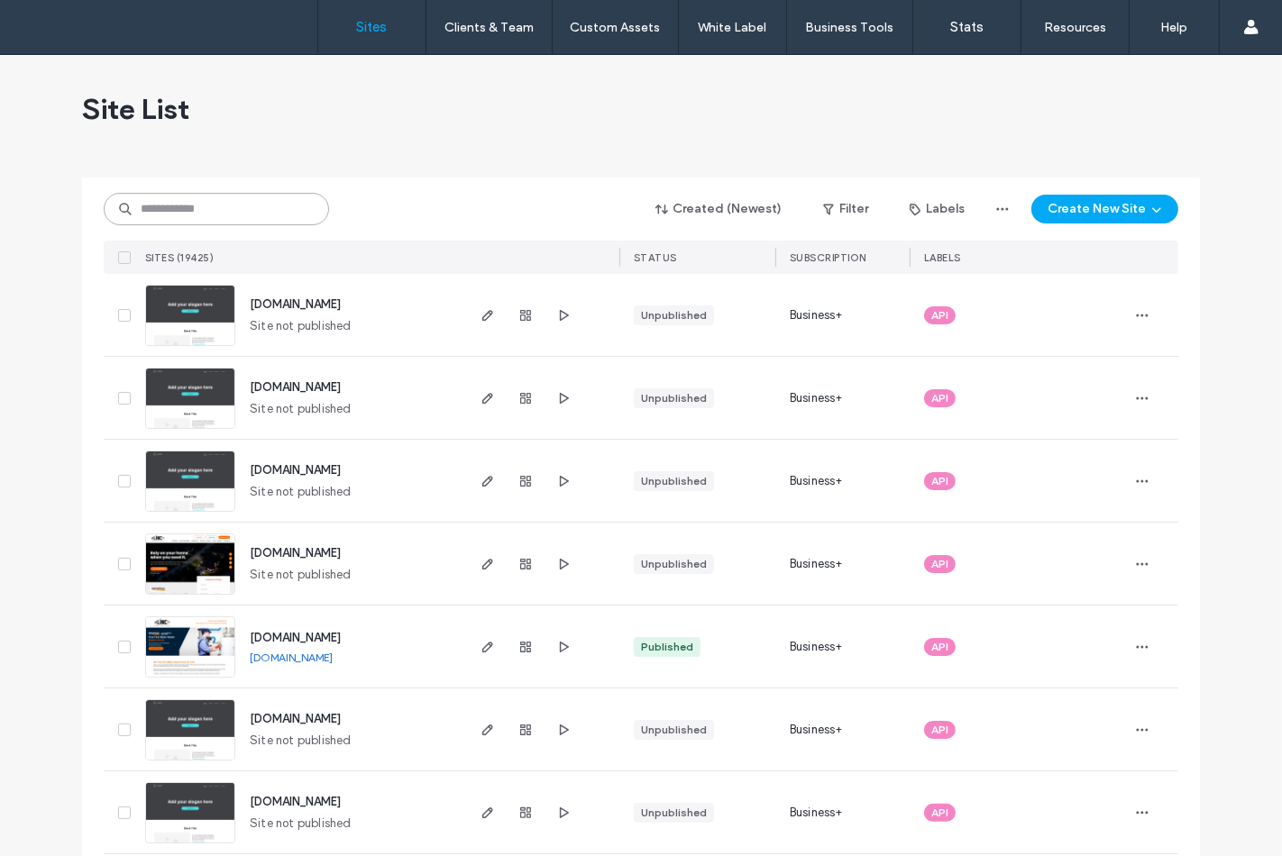
click at [234, 223] on input at bounding box center [216, 209] width 225 height 32
paste input "********"
type input "********"
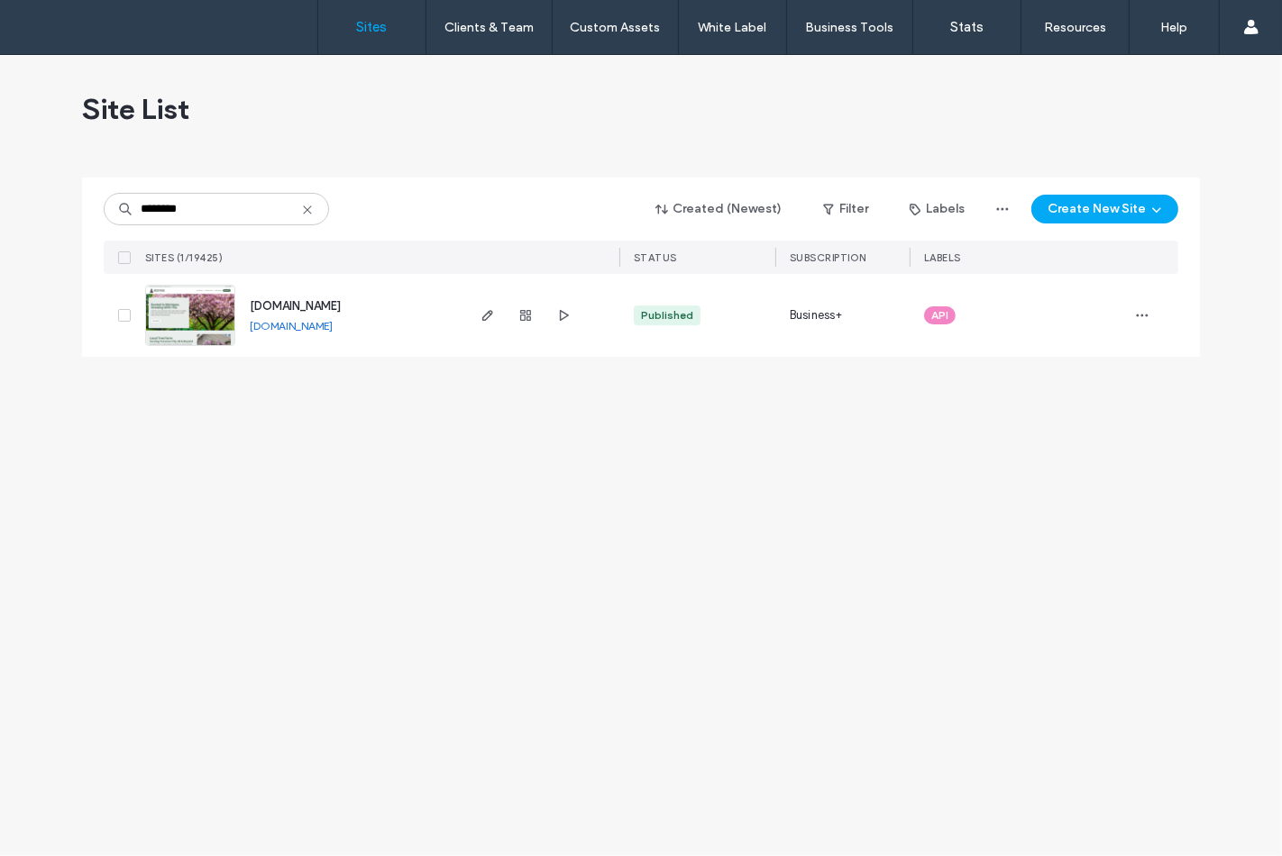
click at [191, 303] on img at bounding box center [190, 347] width 88 height 123
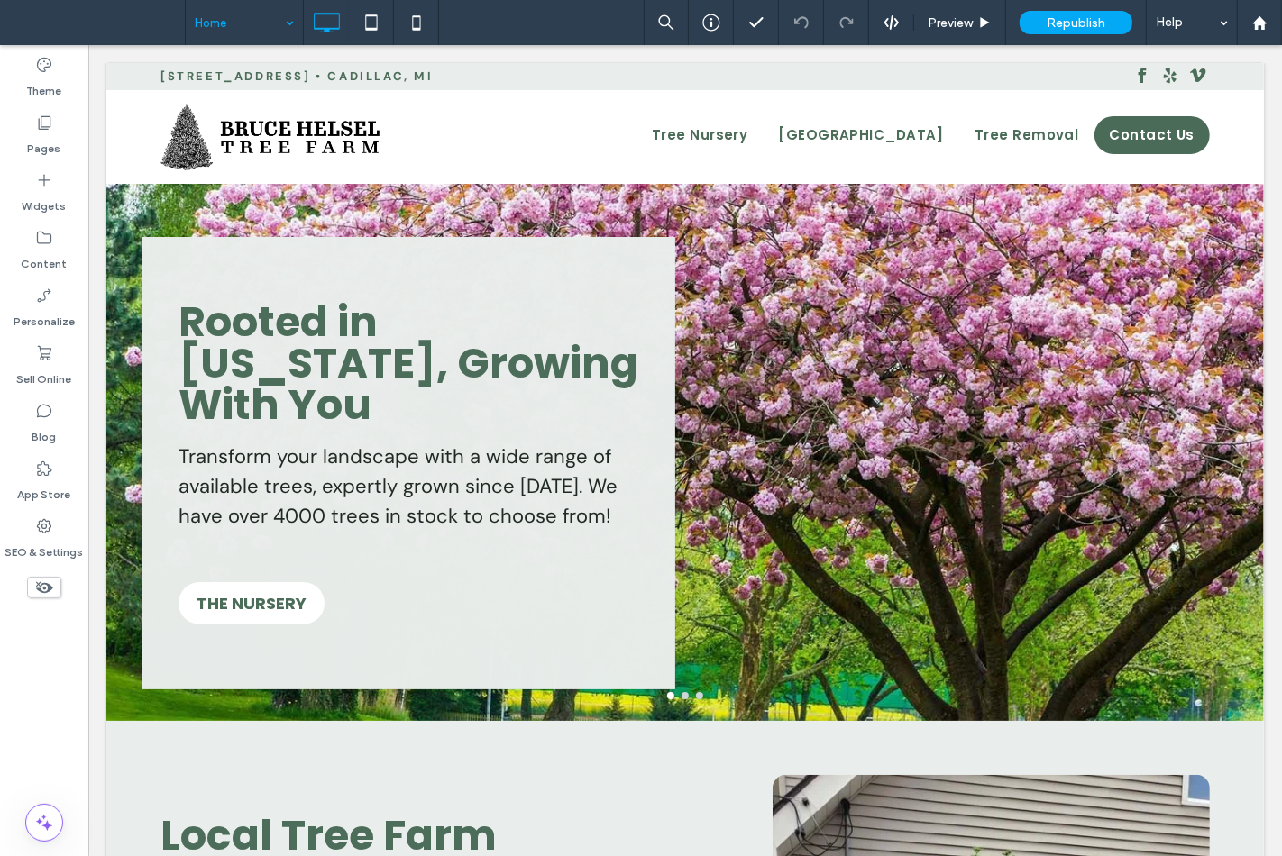
drag, startPoint x: 225, startPoint y: 30, endPoint x: 223, endPoint y: 40, distance: 10.3
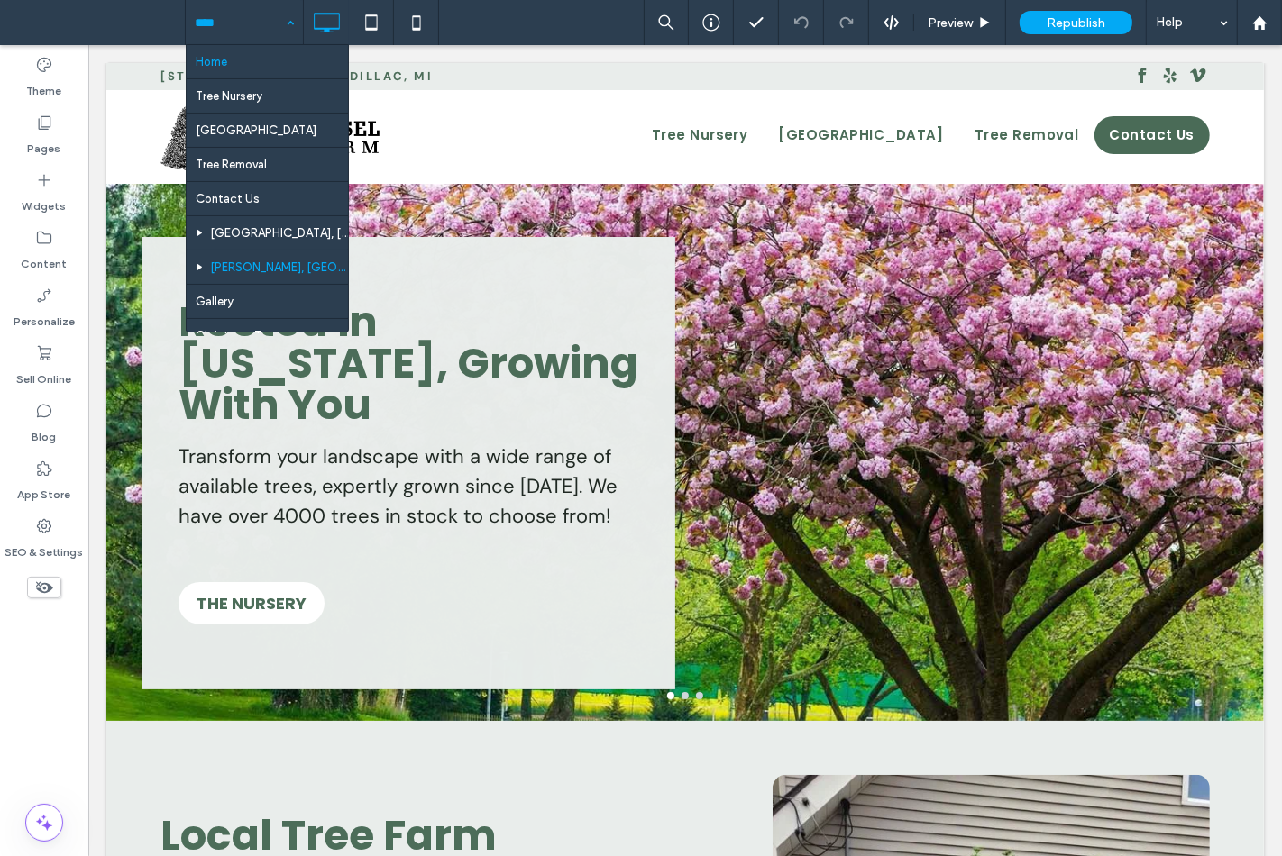
scroll to position [94, 0]
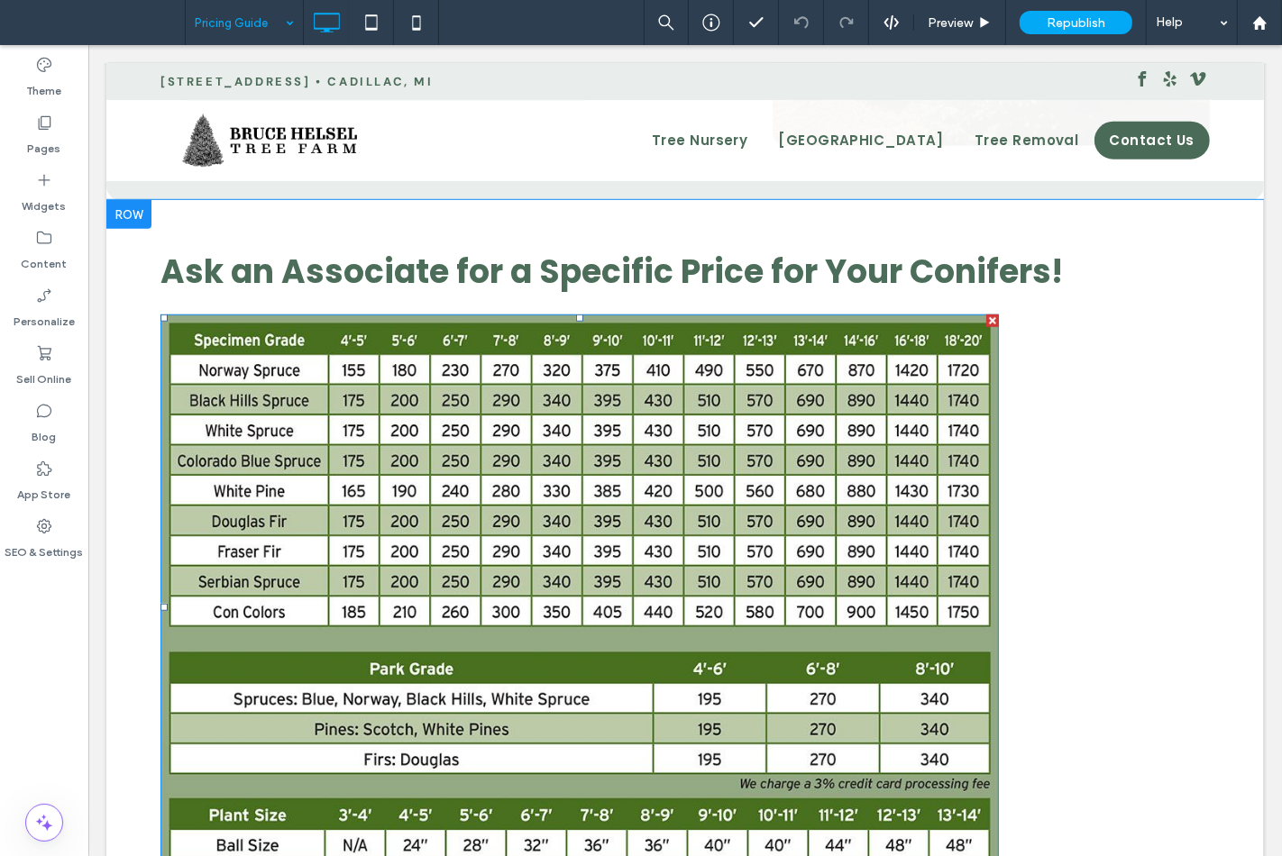
scroll to position [1201, 0]
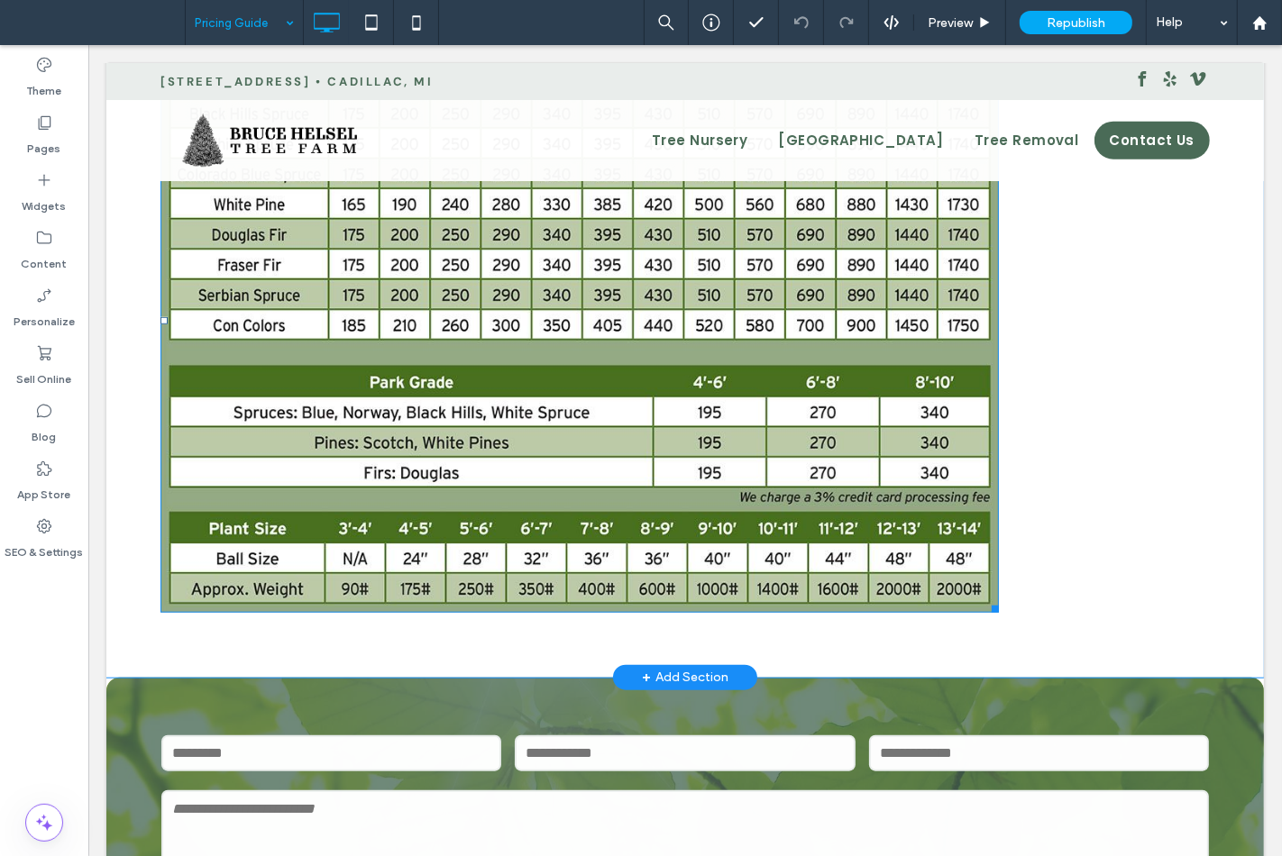
click at [502, 478] on img at bounding box center [579, 320] width 838 height 585
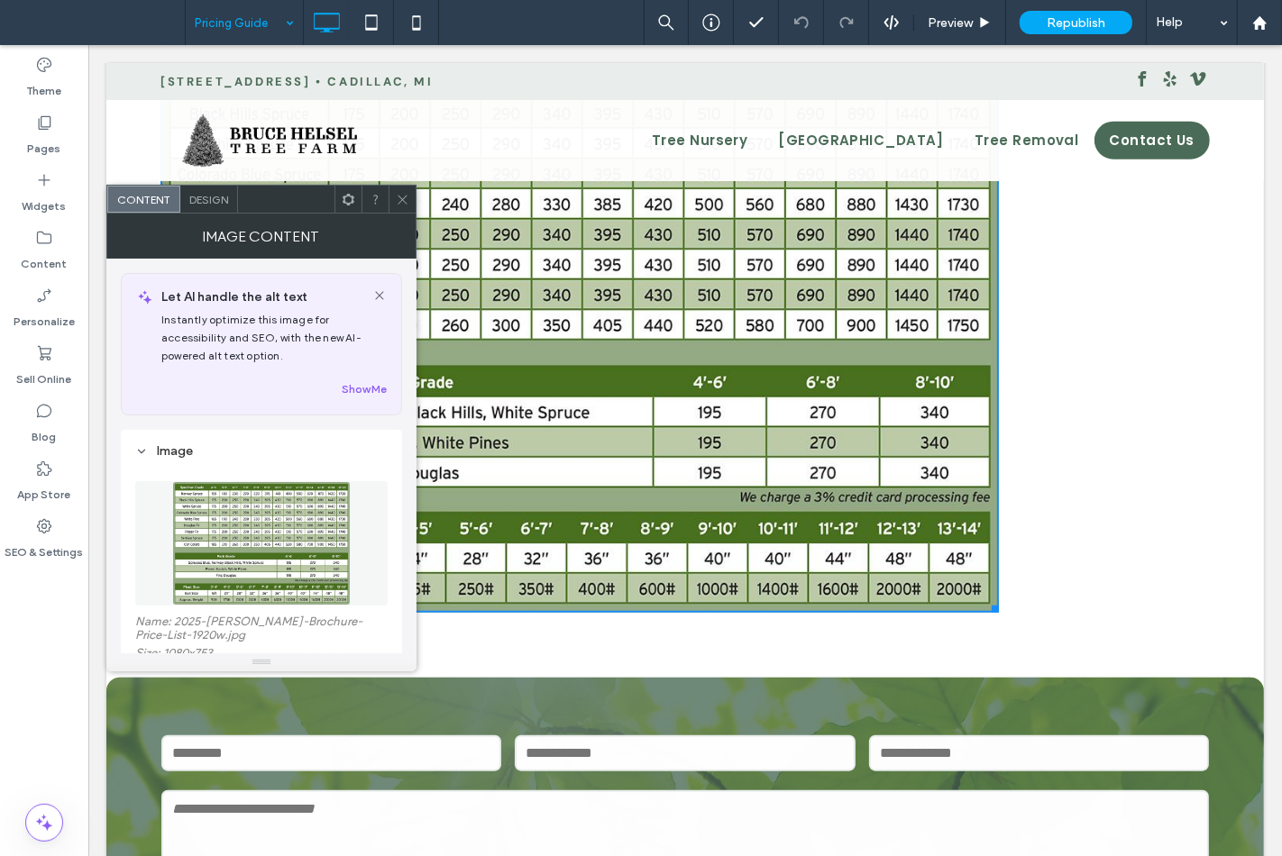
drag, startPoint x: 401, startPoint y: 208, endPoint x: 230, endPoint y: 237, distance: 173.7
click at [401, 208] on span at bounding box center [403, 199] width 14 height 27
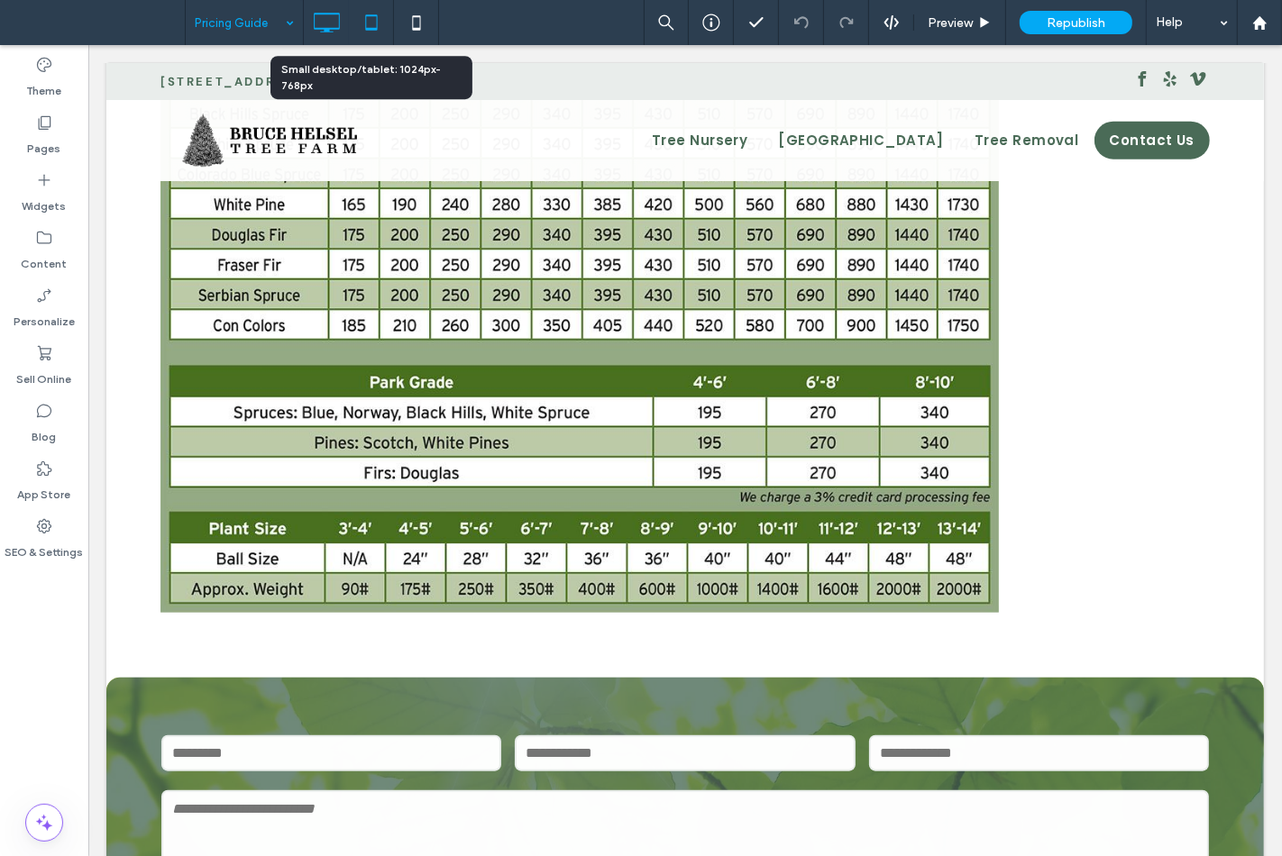
click at [363, 22] on icon at bounding box center [371, 23] width 36 height 36
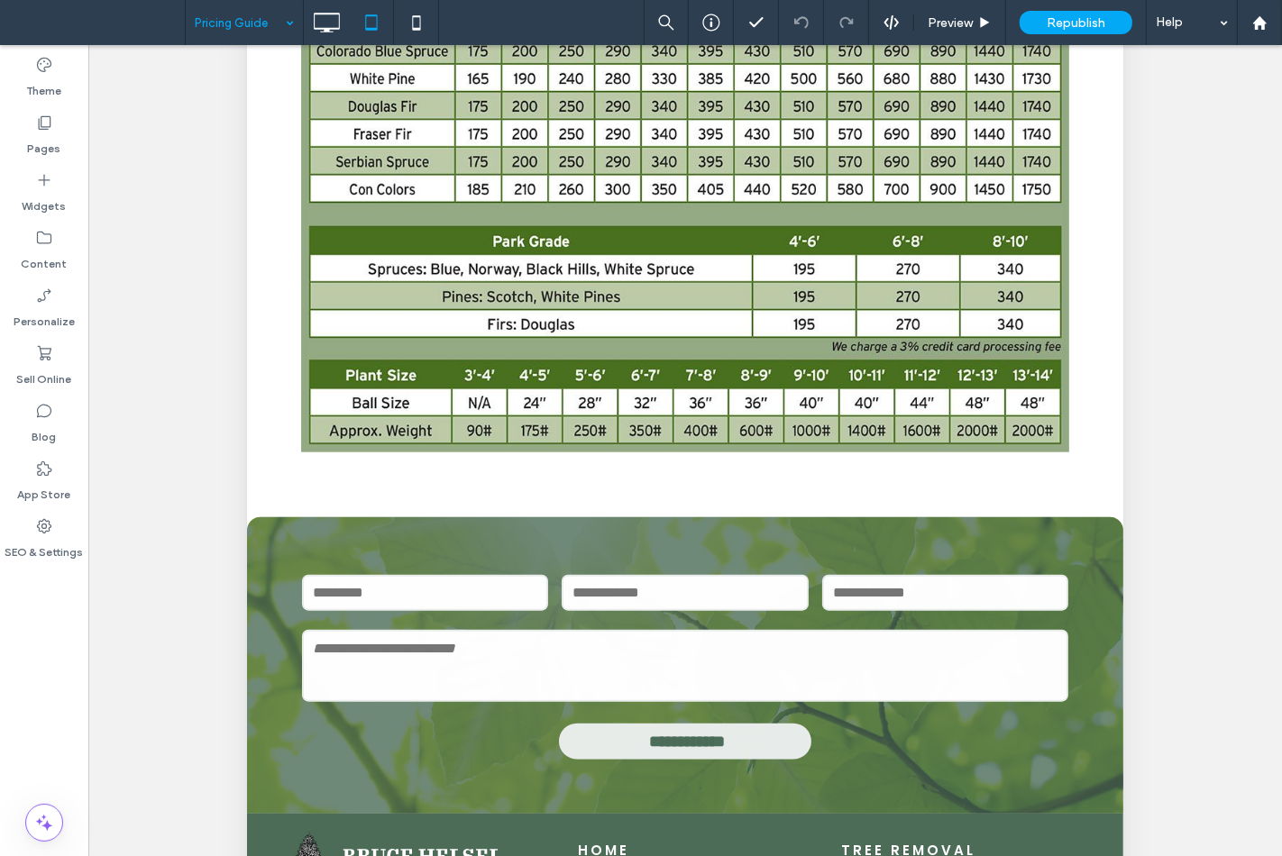
scroll to position [200, 0]
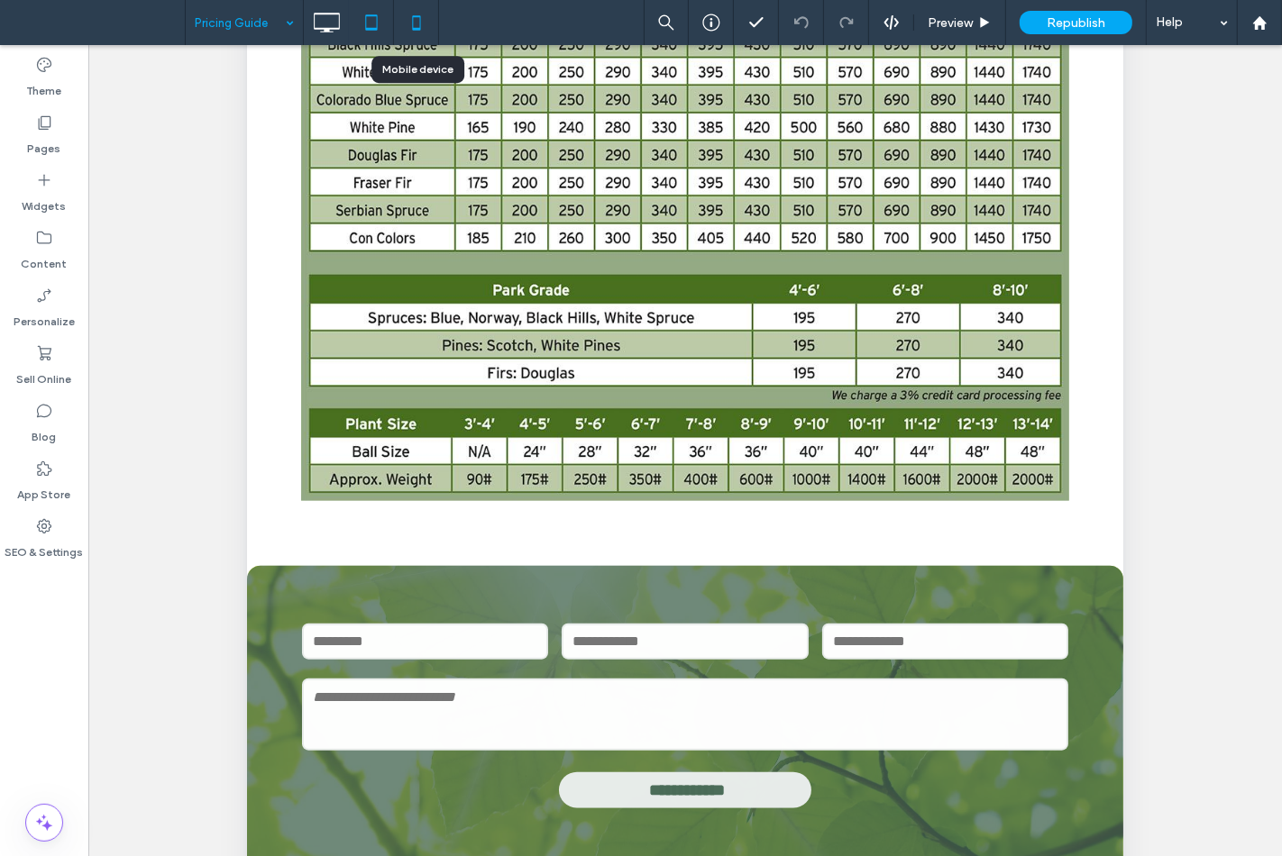
click at [436, 13] on div at bounding box center [416, 23] width 44 height 36
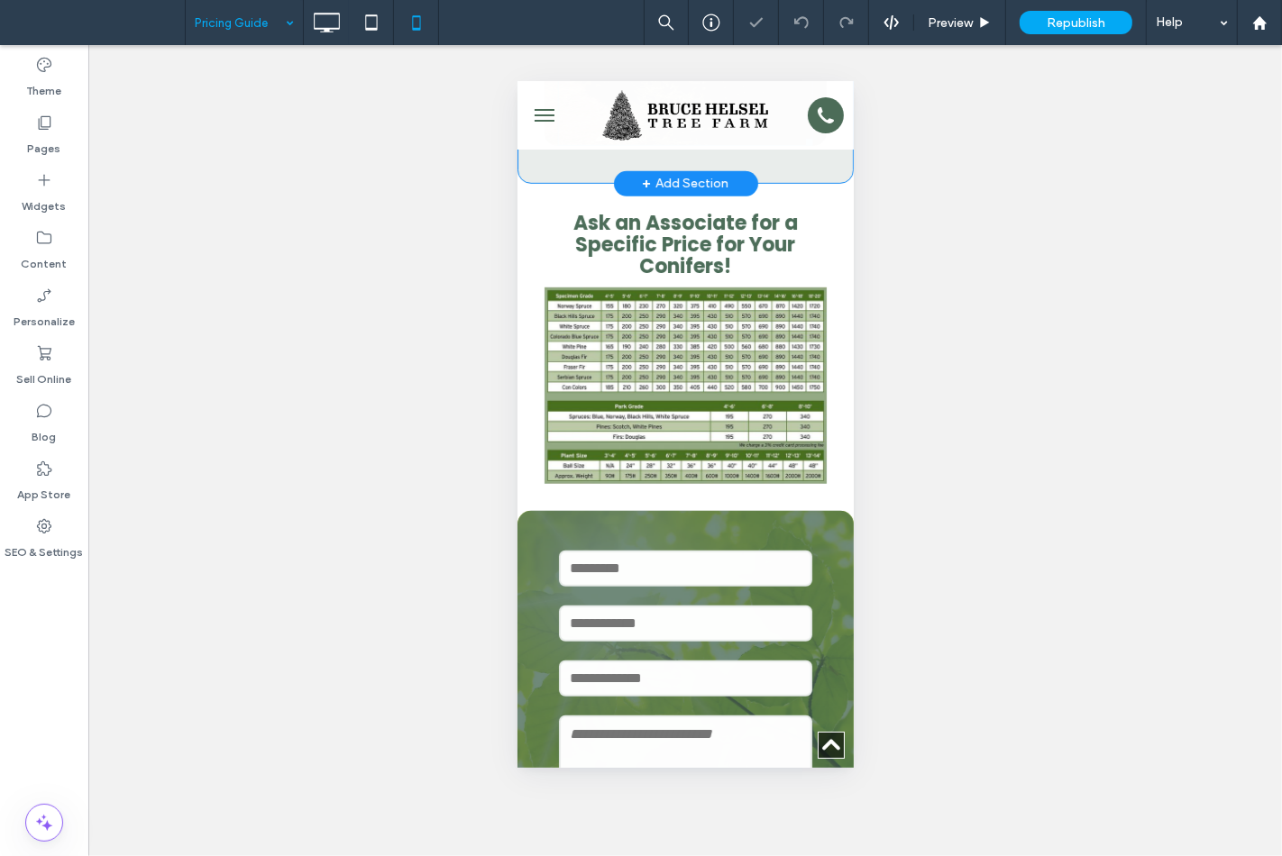
scroll to position [901, 0]
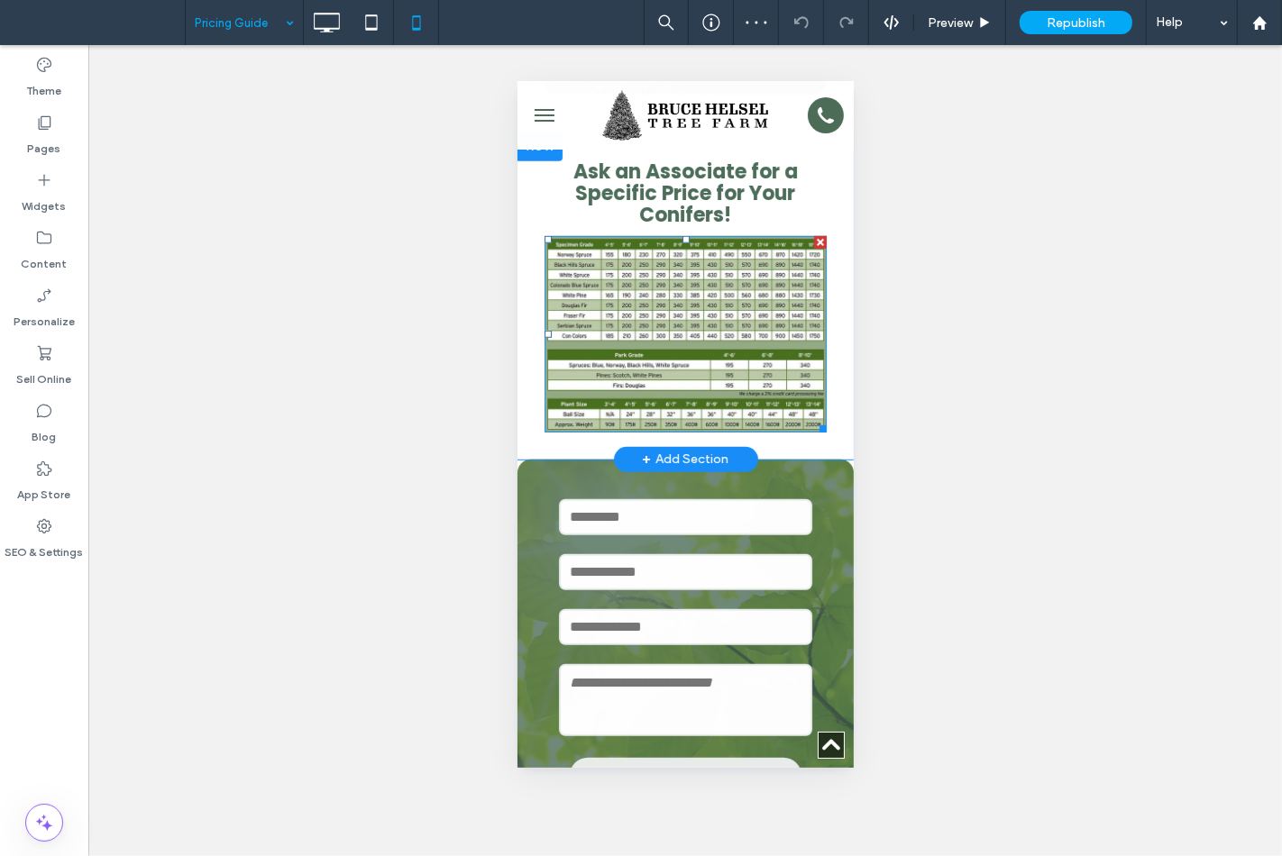
click at [584, 385] on img at bounding box center [684, 333] width 282 height 196
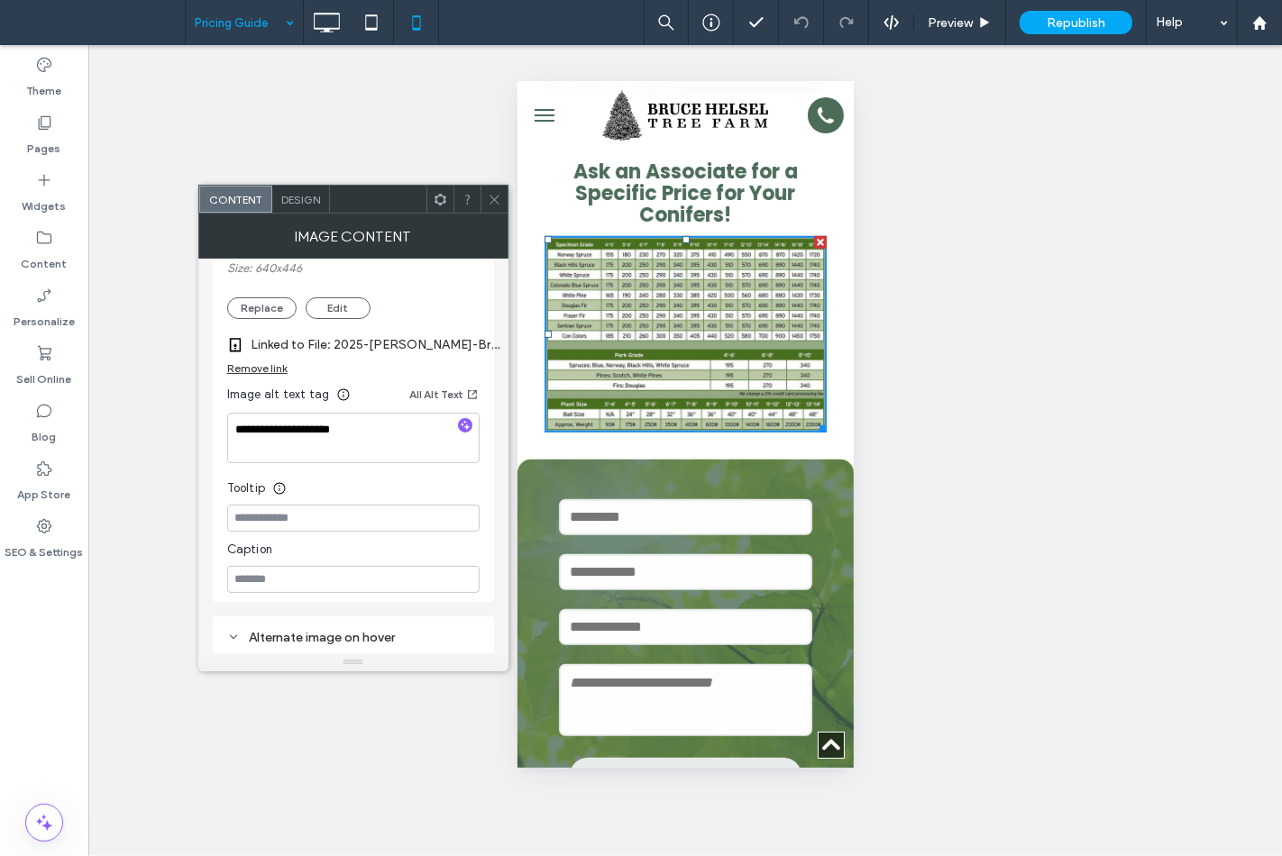
scroll to position [400, 0]
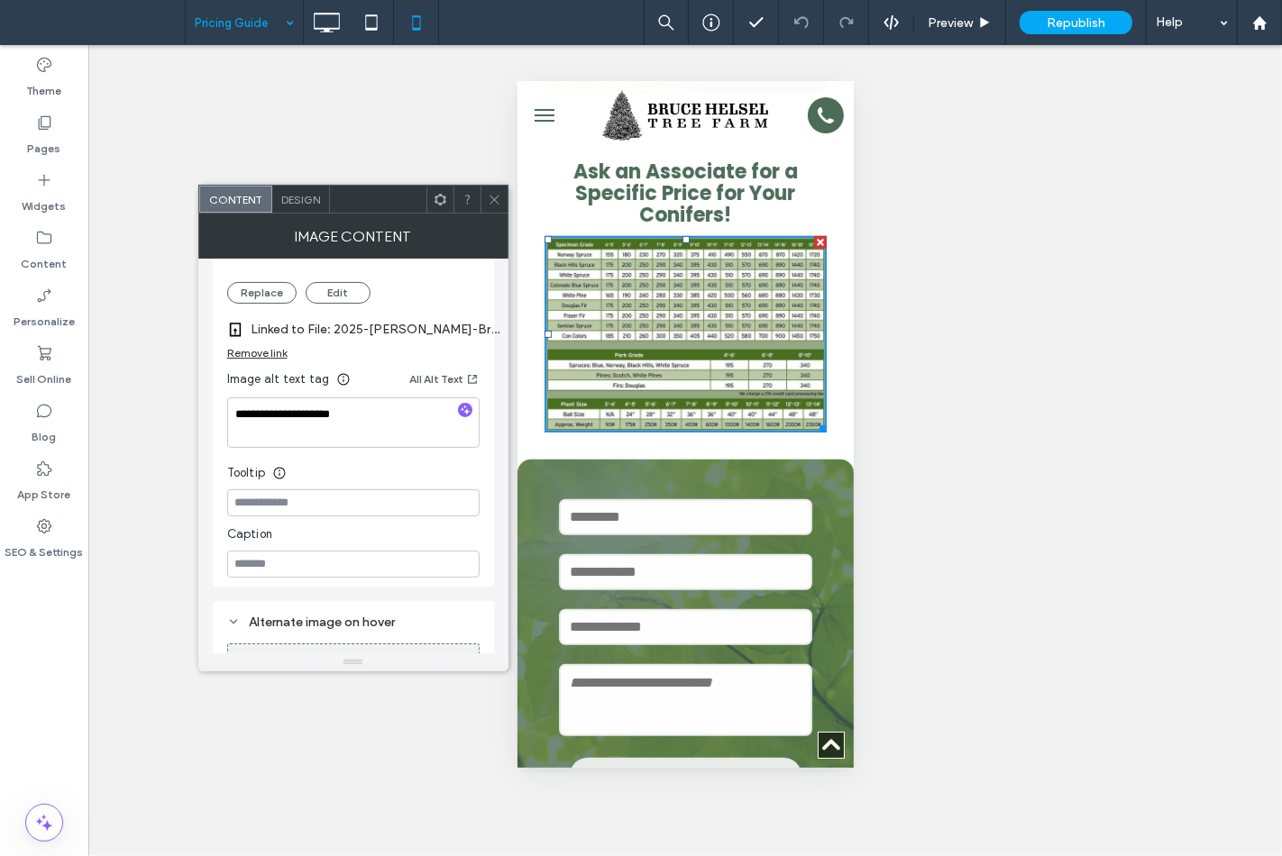
click at [492, 204] on icon at bounding box center [495, 200] width 14 height 14
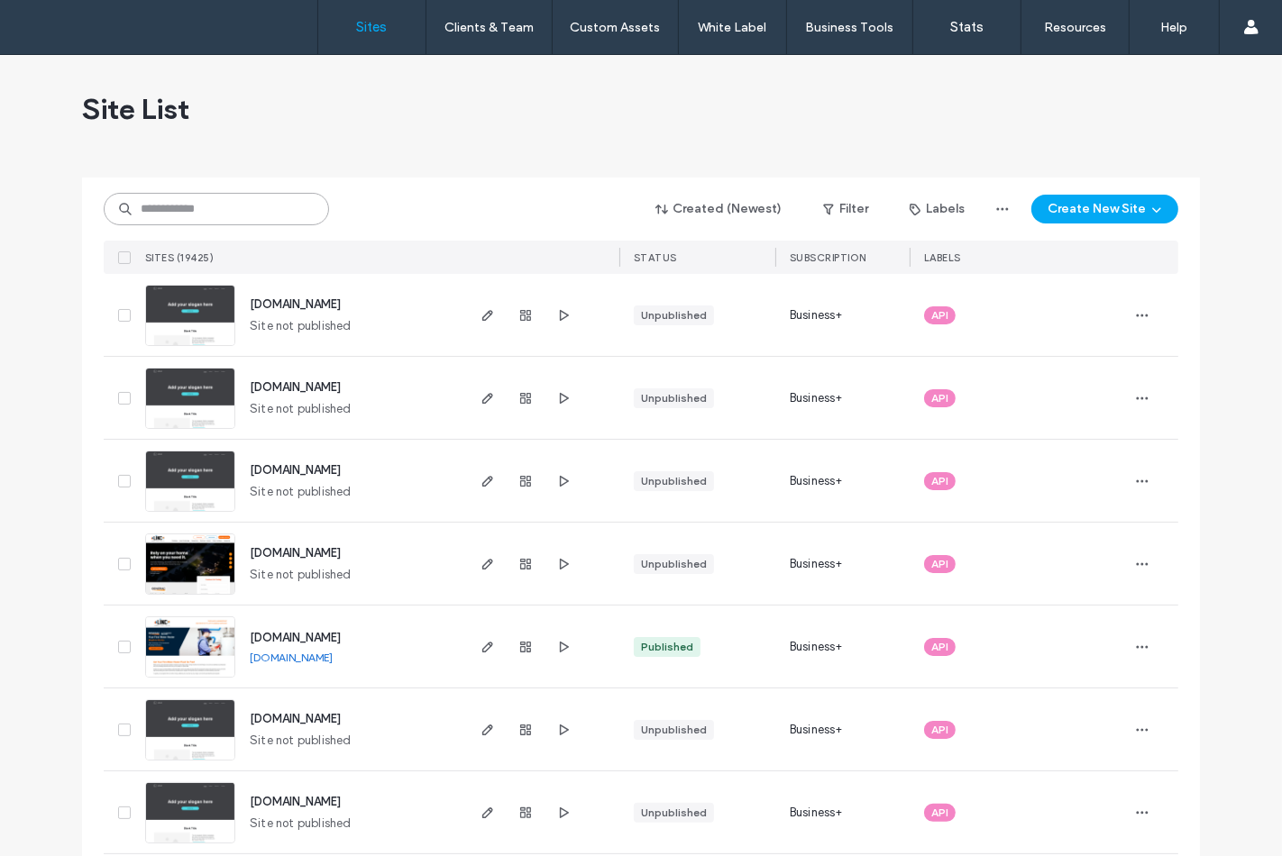
click at [142, 209] on input at bounding box center [216, 209] width 225 height 32
type input "********"
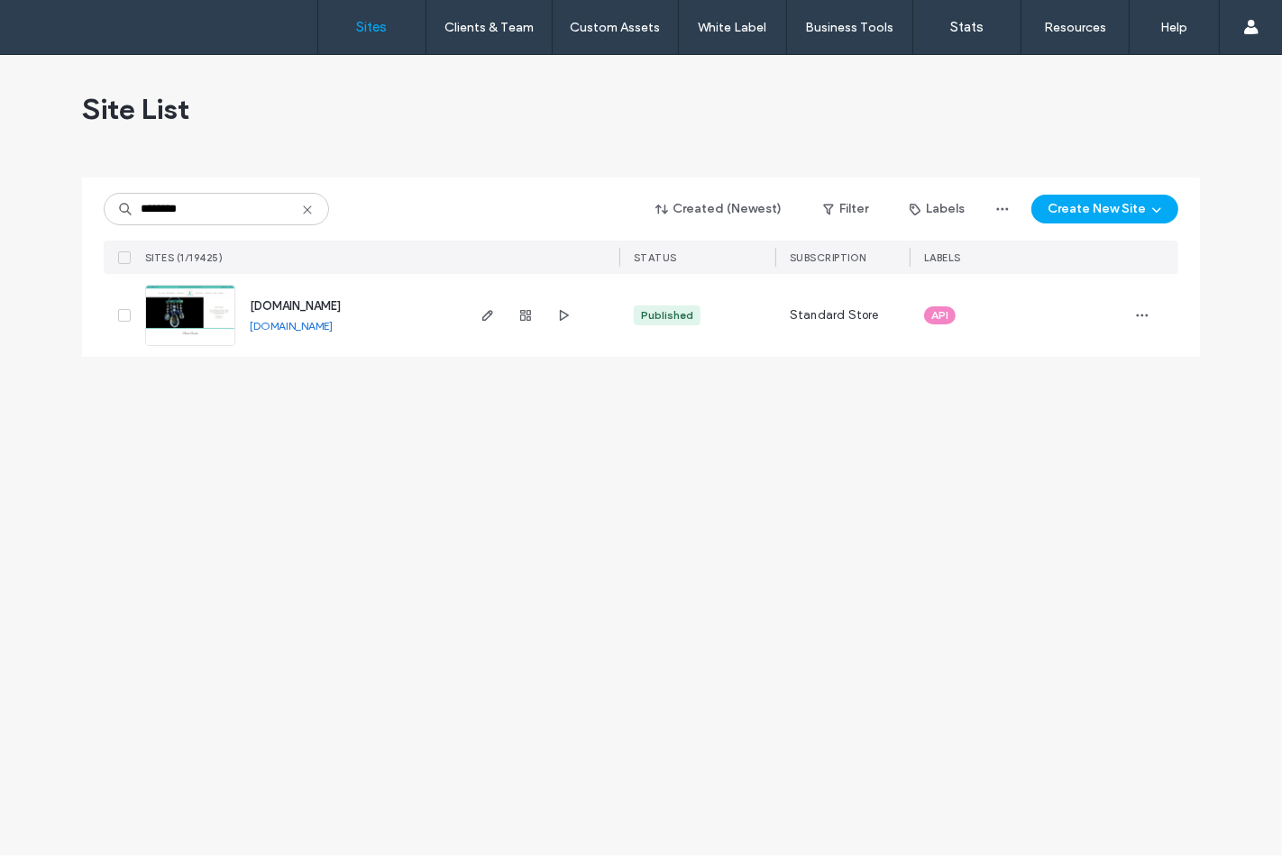
click at [156, 332] on img at bounding box center [190, 347] width 88 height 123
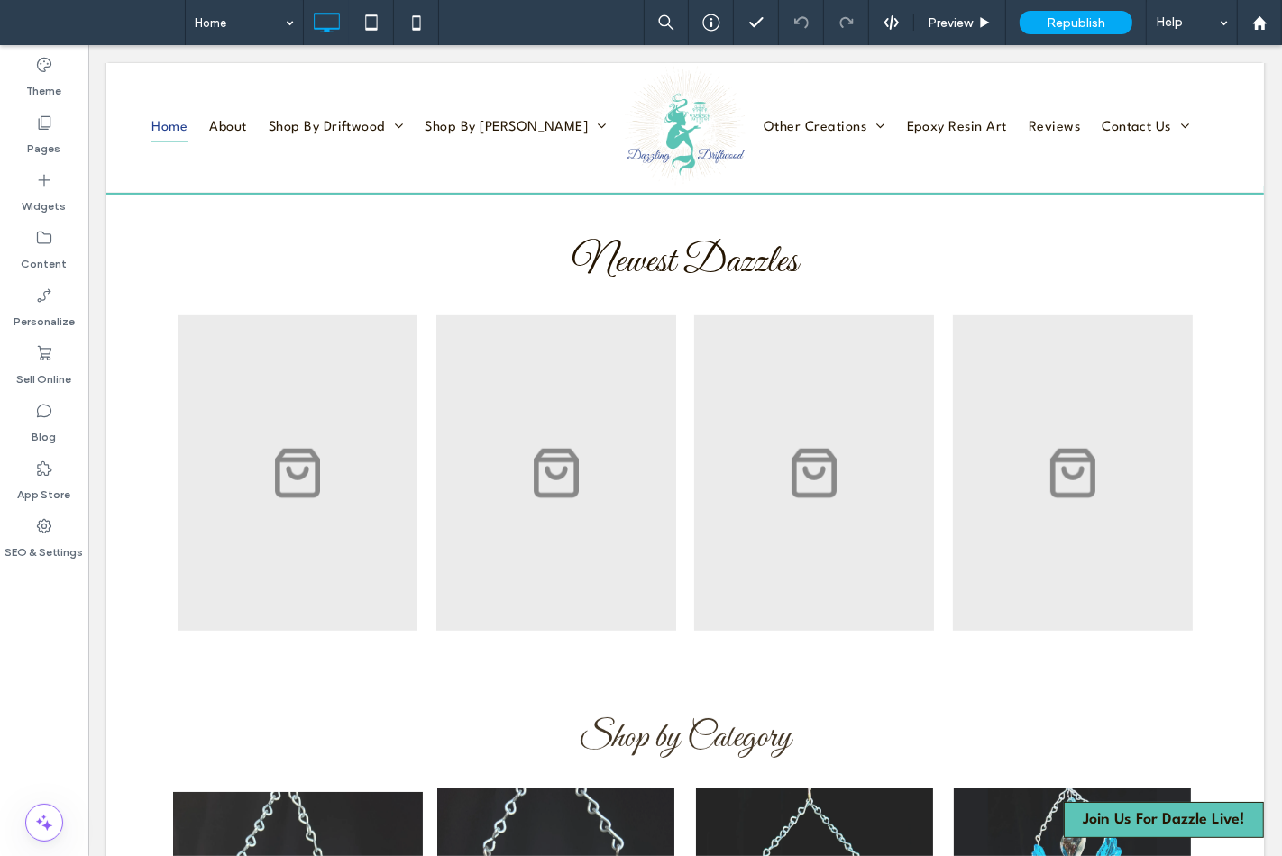
click at [42, 647] on div "Theme Pages Widgets Content Personalize Sell Online Blog App Store SEO & Settin…" at bounding box center [44, 450] width 88 height 811
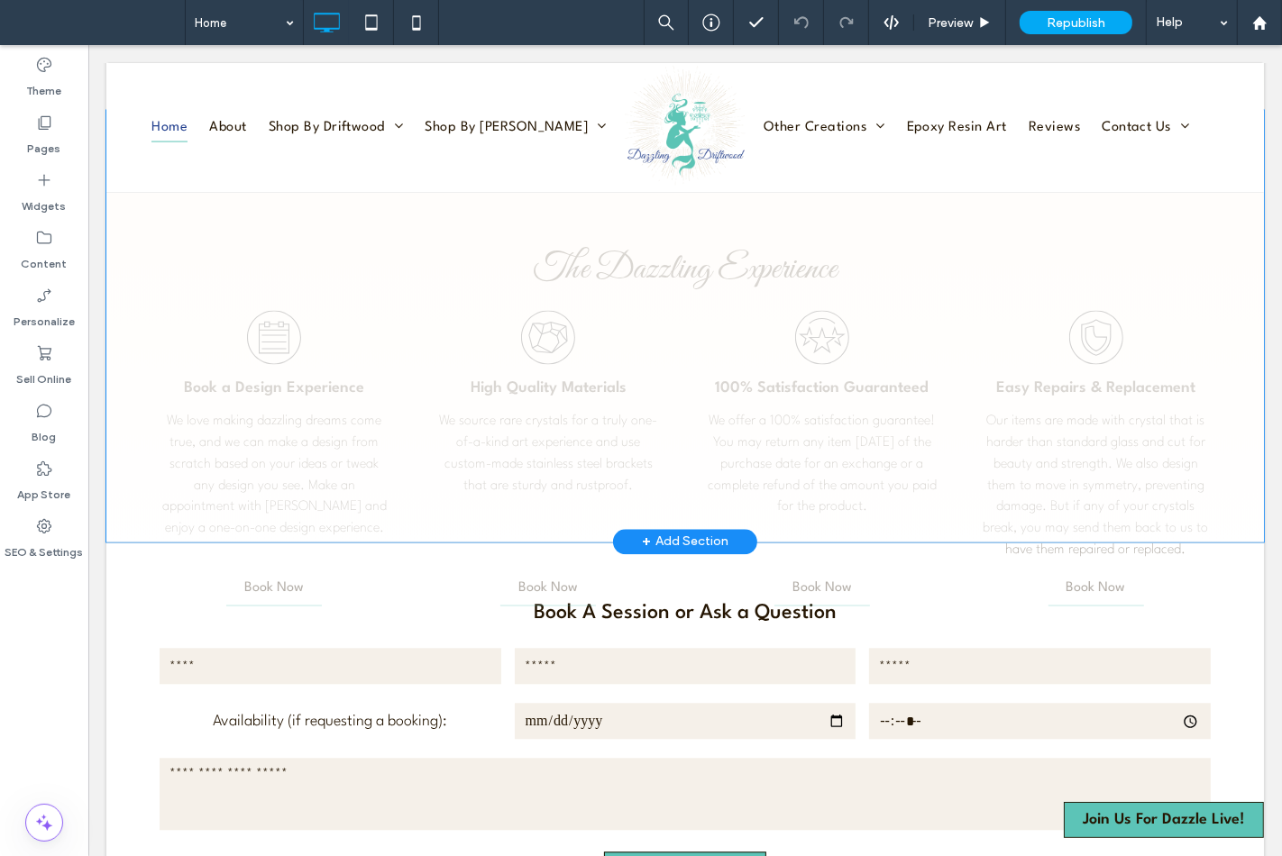
scroll to position [3805, 0]
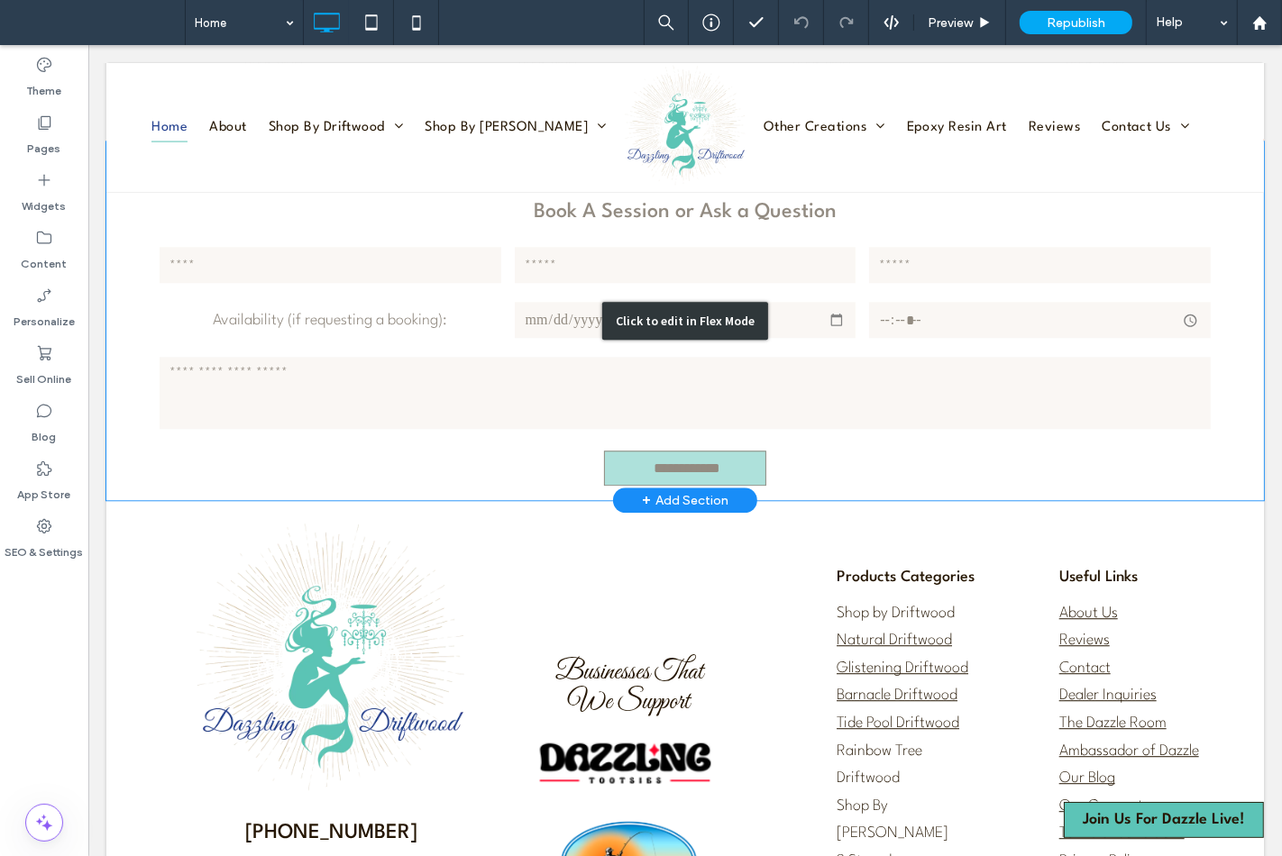
click at [586, 434] on div "Click to edit in Flex Mode" at bounding box center [683, 321] width 1157 height 359
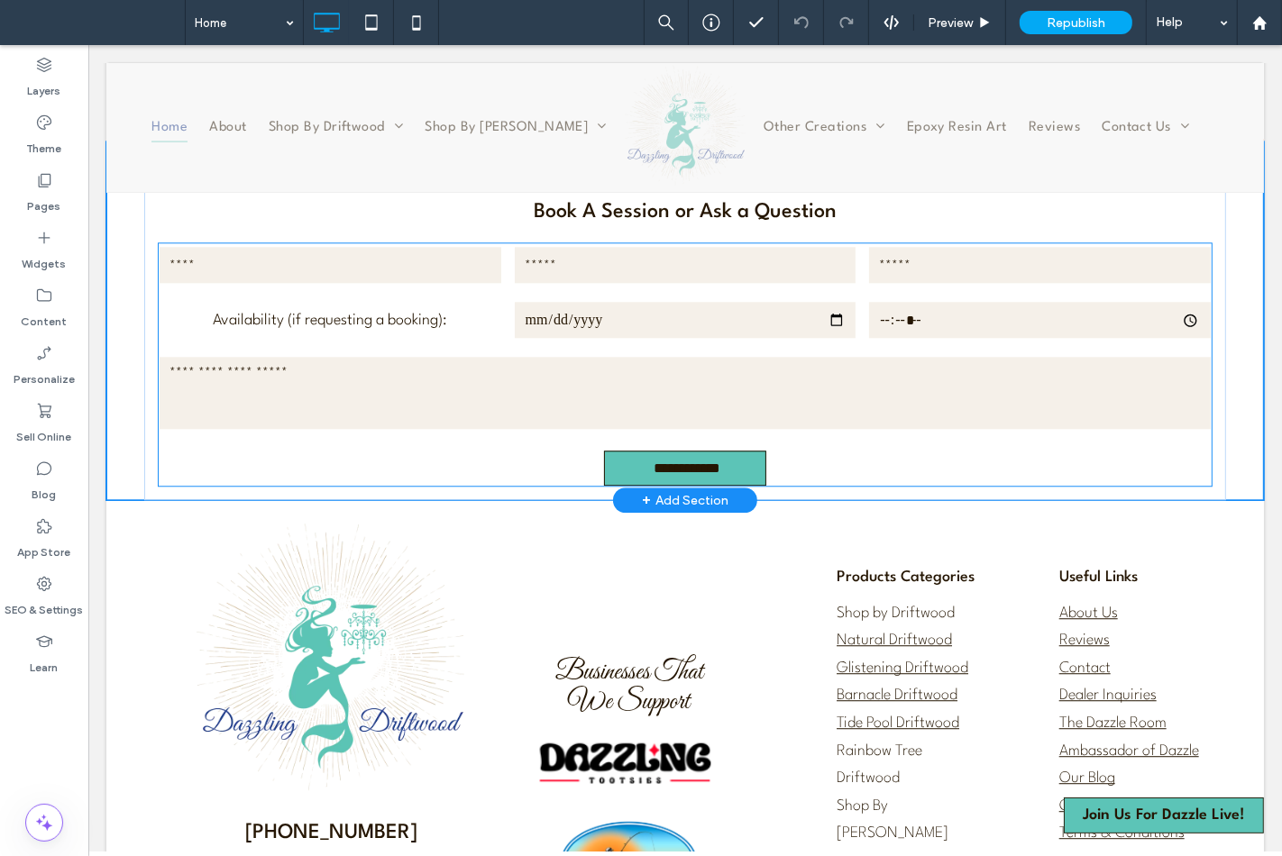
click at [586, 429] on textarea at bounding box center [684, 393] width 1051 height 72
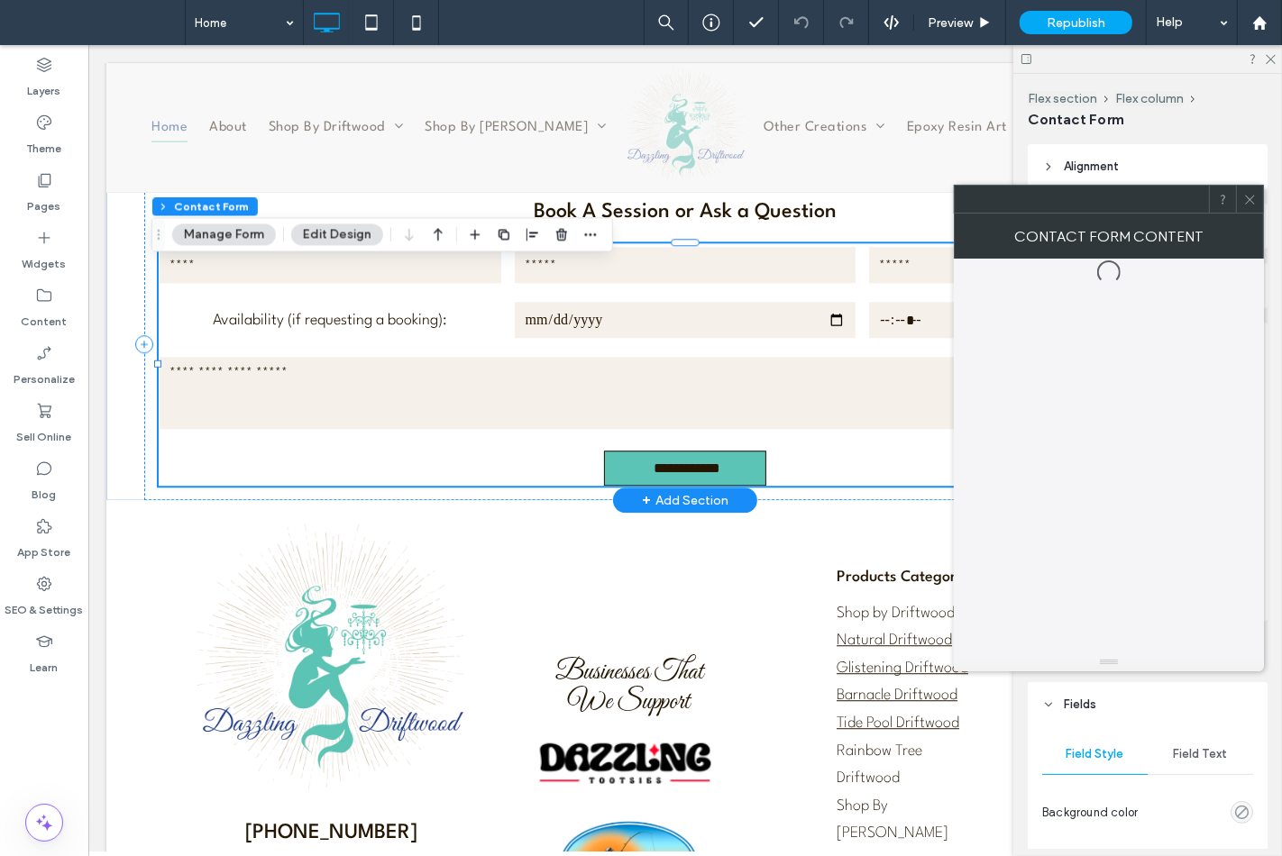
click at [586, 434] on div "**********" at bounding box center [684, 364] width 1053 height 242
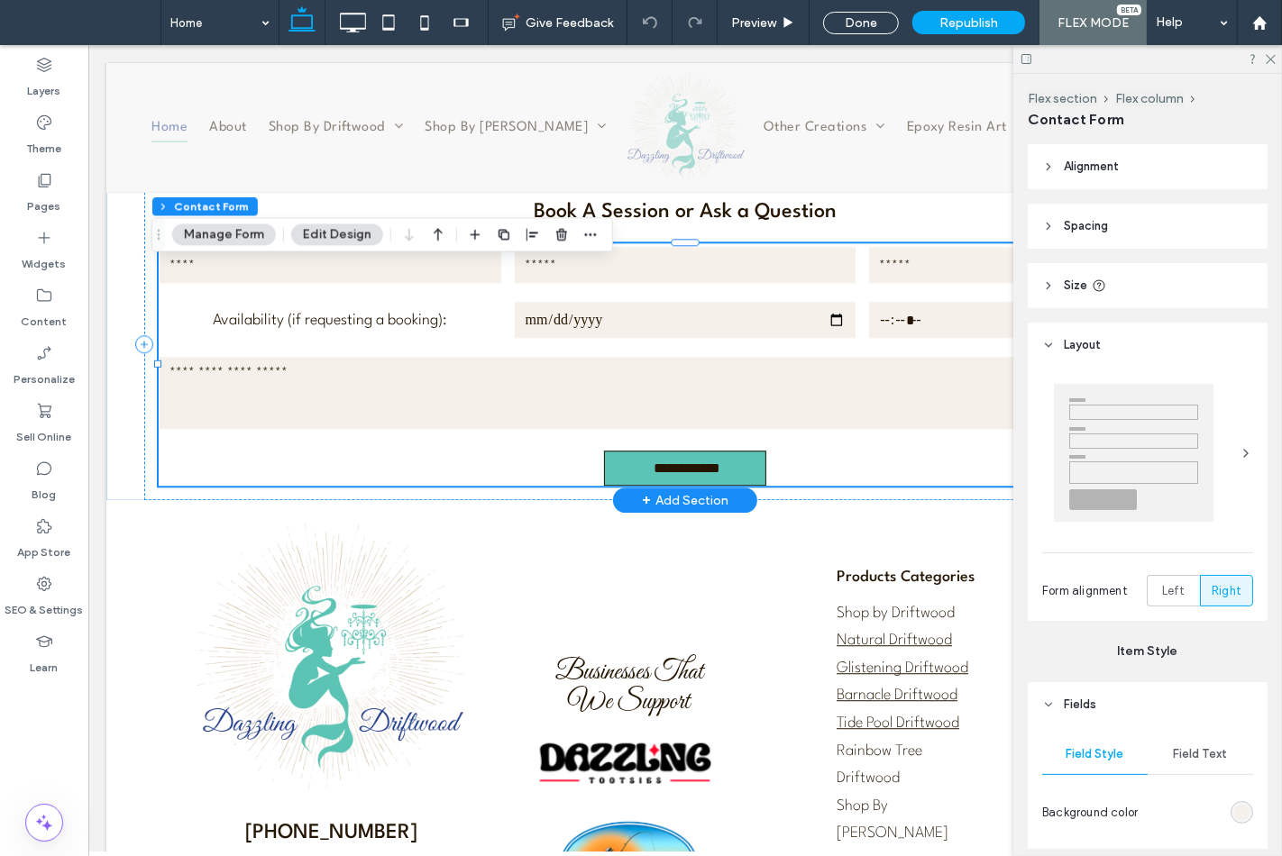
type input "*"
type input "***"
type input "**"
type input "*"
type input "***"
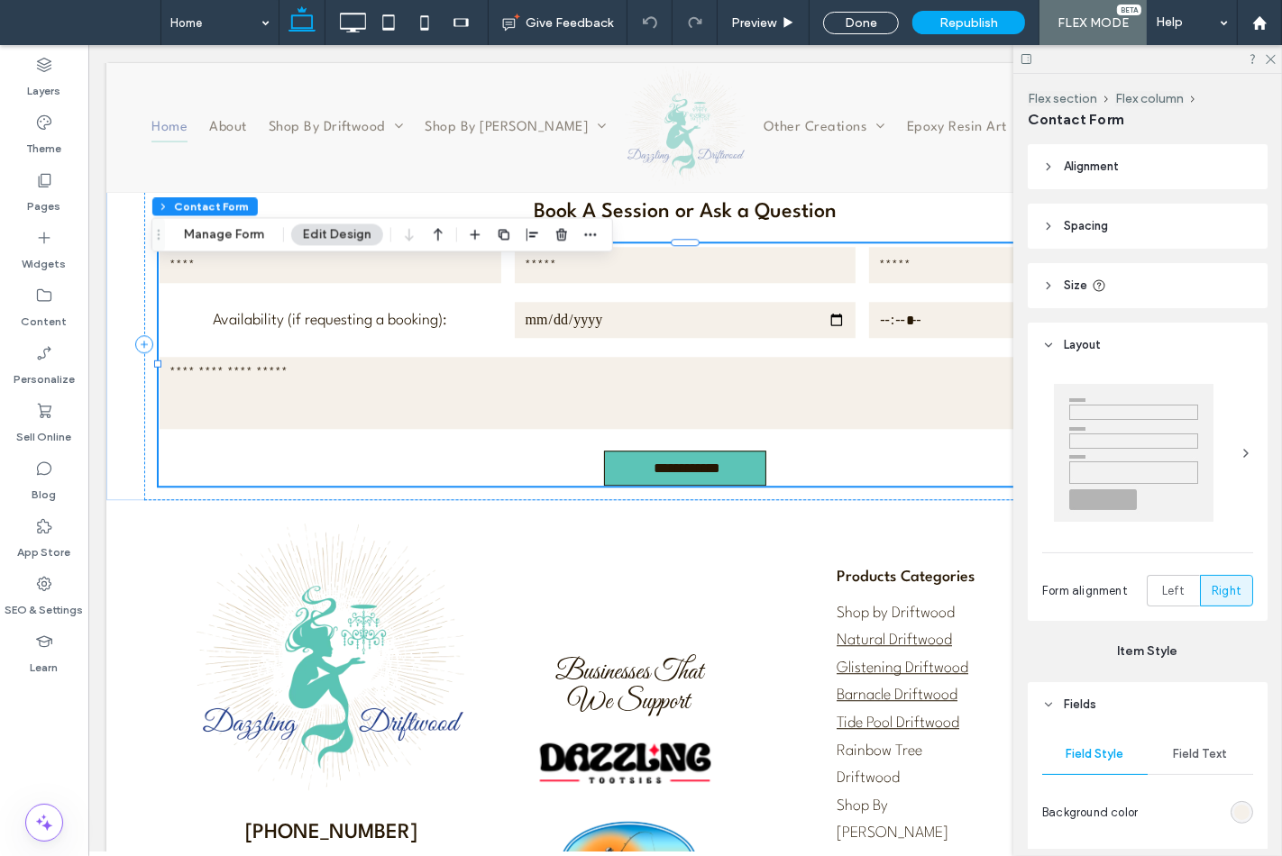
click at [239, 247] on div "Flex section Flex column Contact Form Manage Form Edit Design" at bounding box center [381, 234] width 461 height 34
click at [237, 237] on button "Manage Form" at bounding box center [224, 235] width 104 height 22
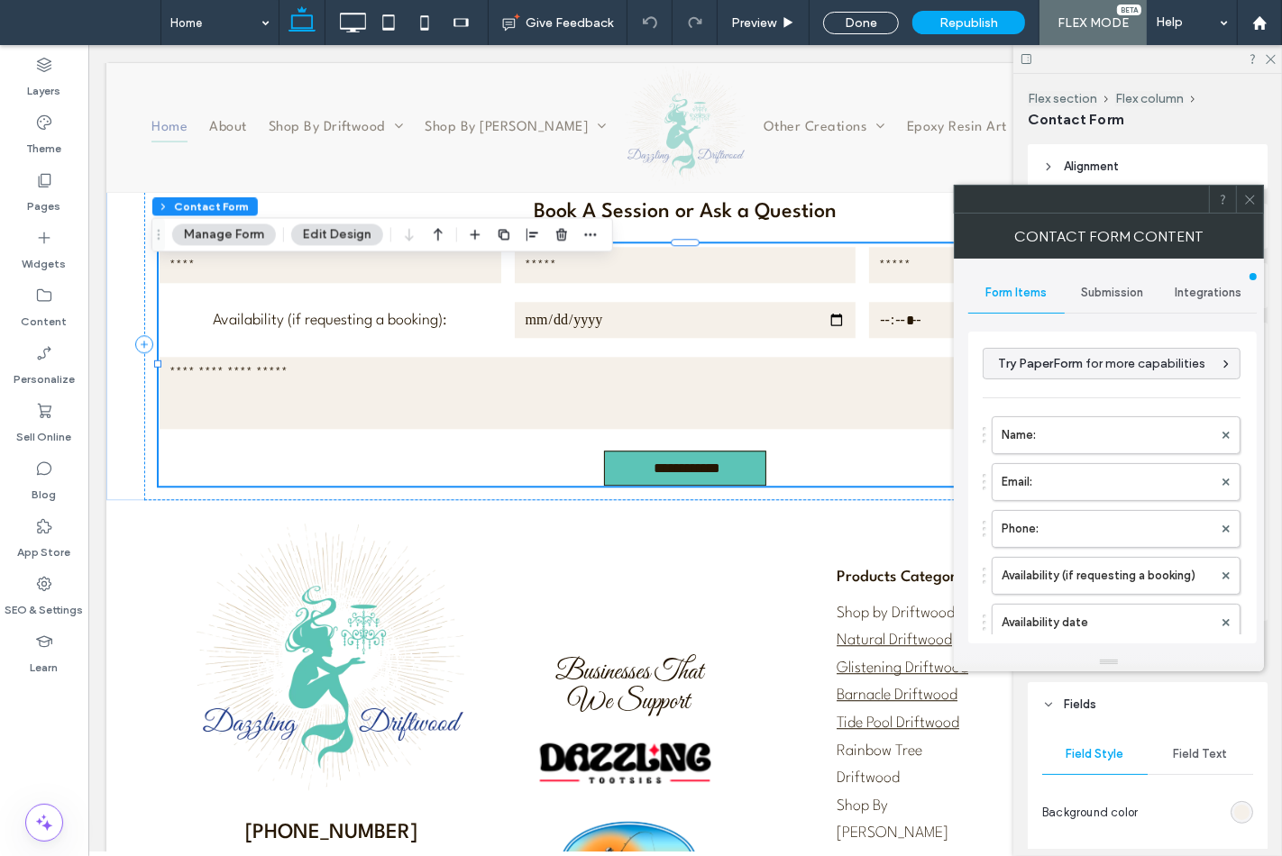
click at [1107, 296] on span "Submission" at bounding box center [1113, 293] width 62 height 14
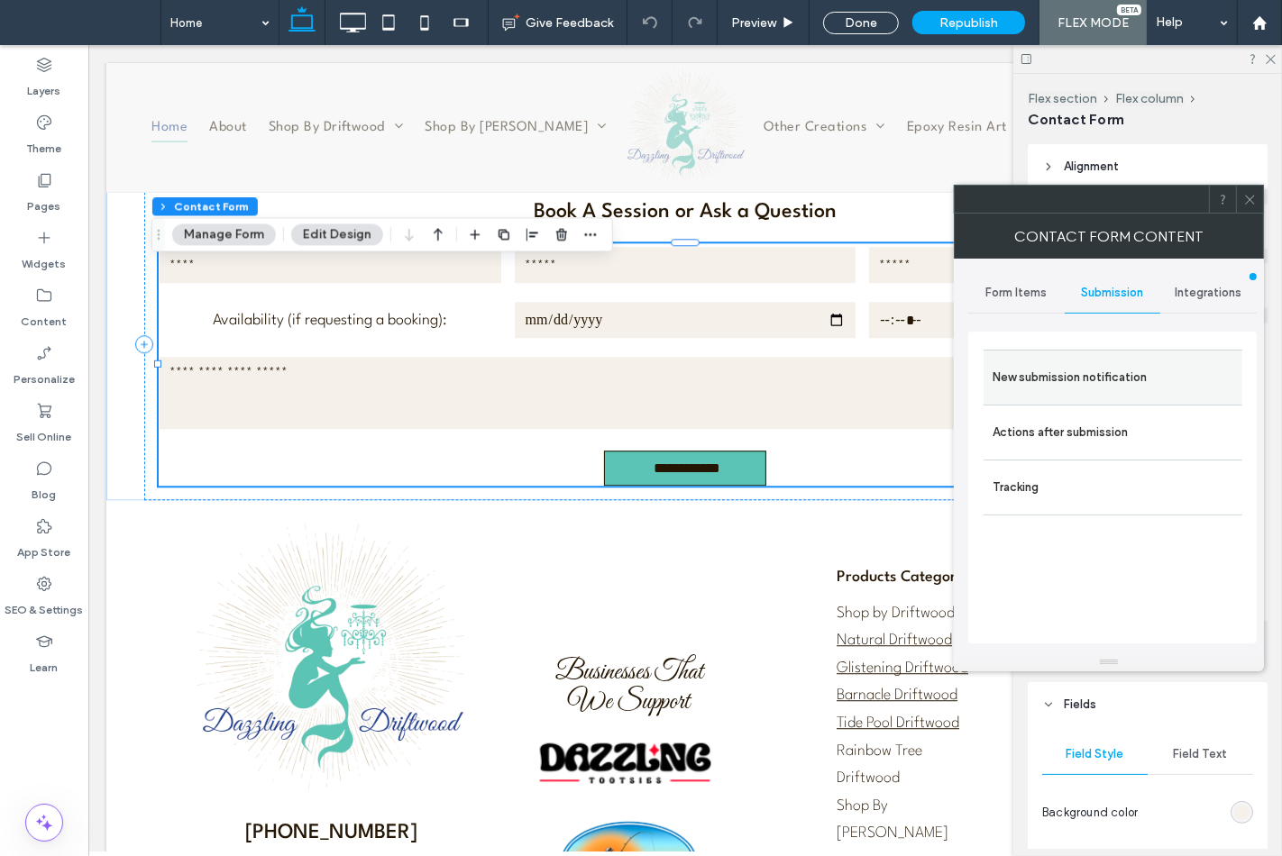
click at [1044, 379] on label "New submission notification" at bounding box center [1112, 378] width 241 height 36
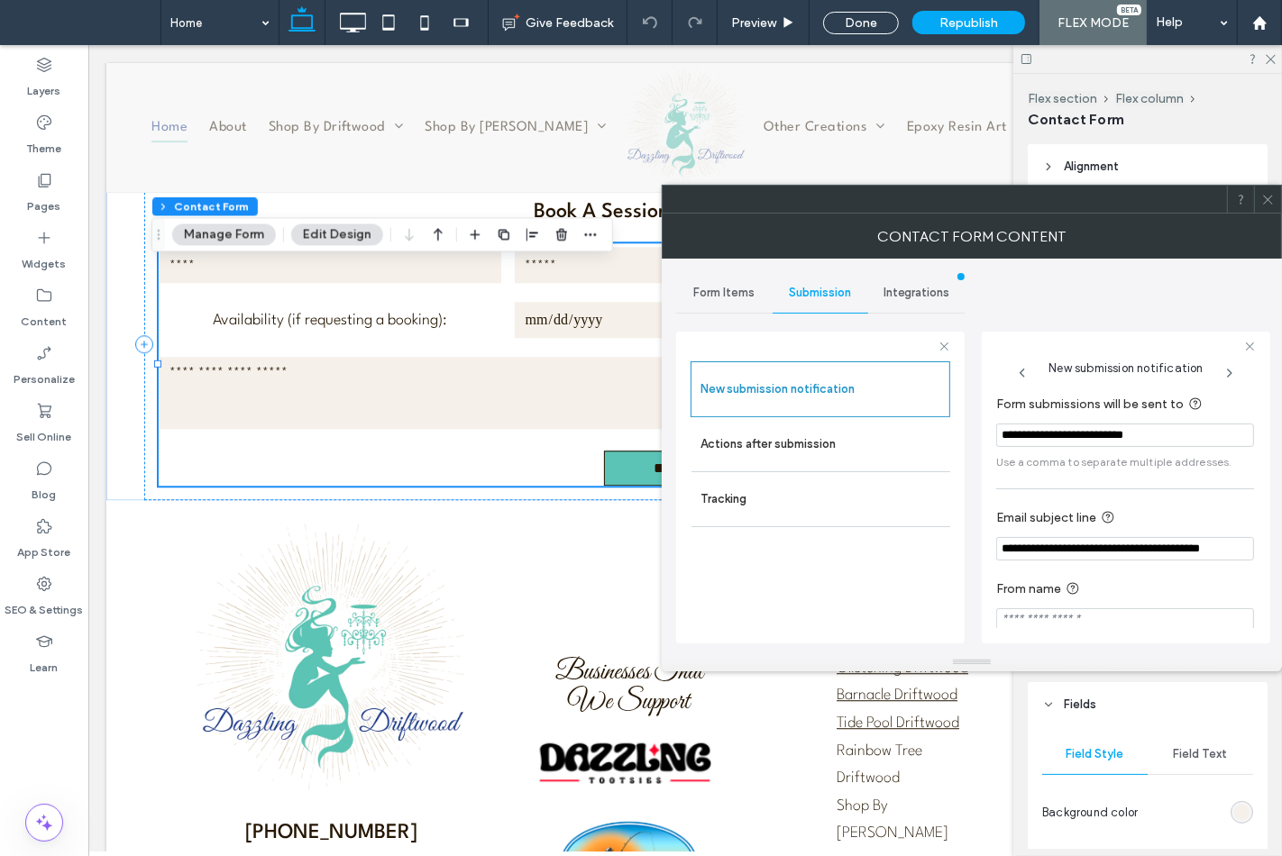
click at [1018, 437] on input "**********" at bounding box center [1125, 435] width 258 height 23
click at [1018, 436] on input "**********" at bounding box center [1125, 435] width 258 height 23
click at [1274, 211] on div at bounding box center [1267, 199] width 27 height 27
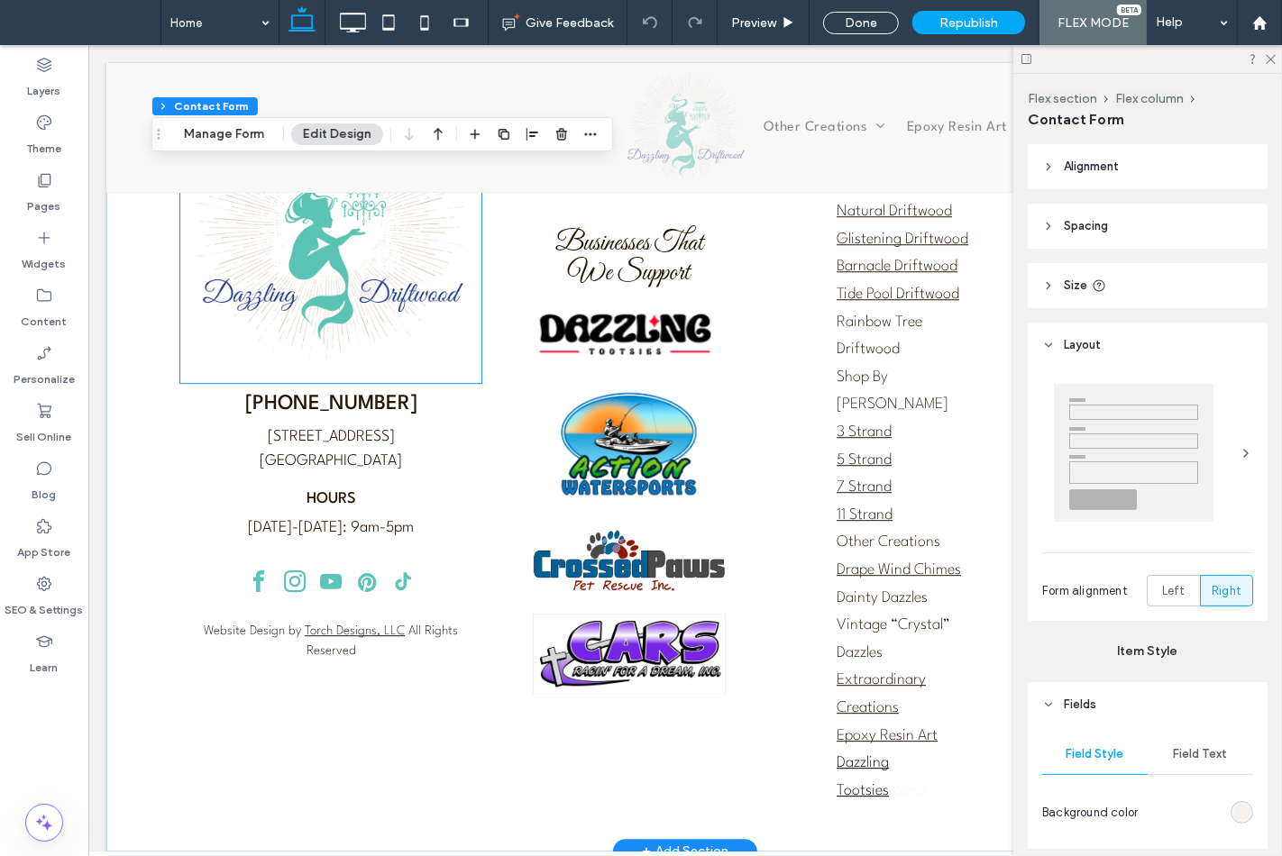
scroll to position [4251, 0]
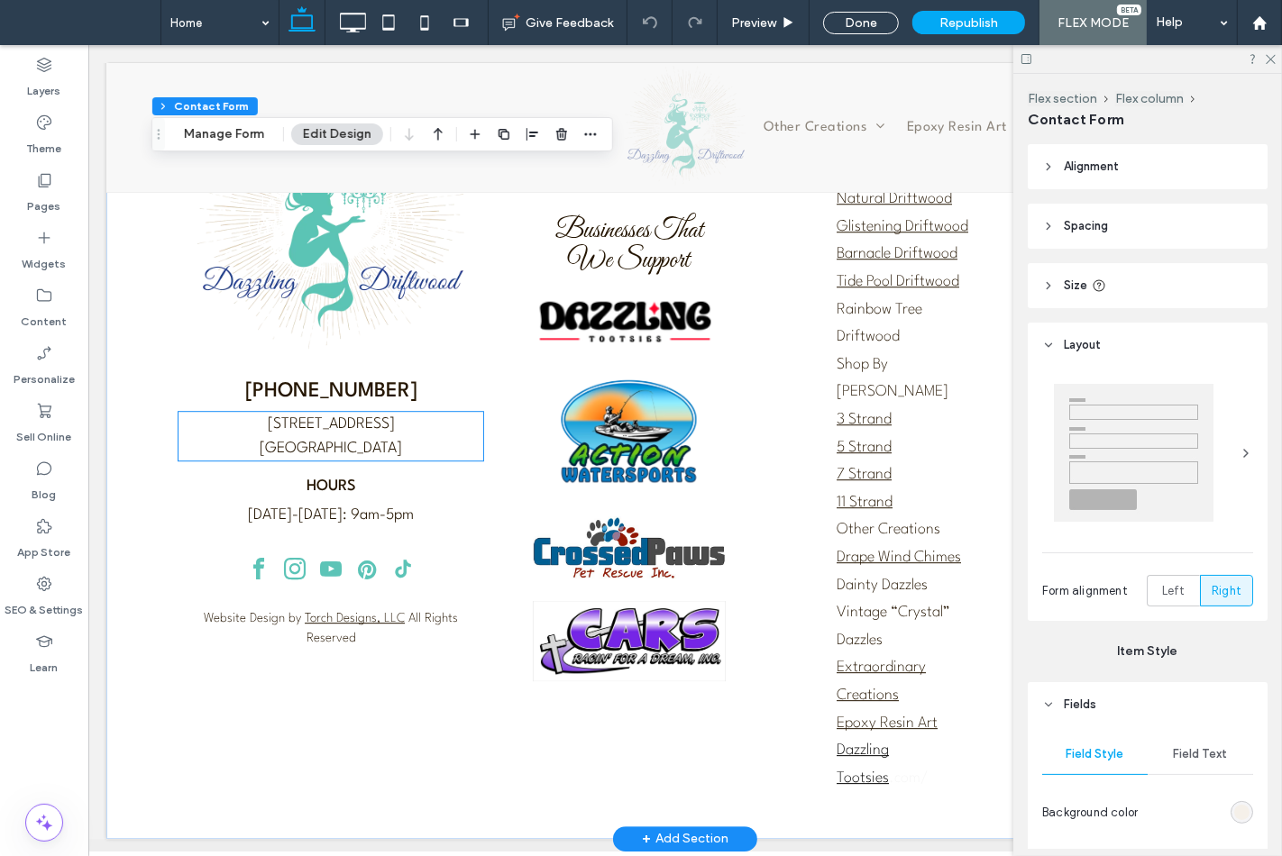
click at [274, 456] on span "Auburndale, FL 33823" at bounding box center [330, 448] width 142 height 15
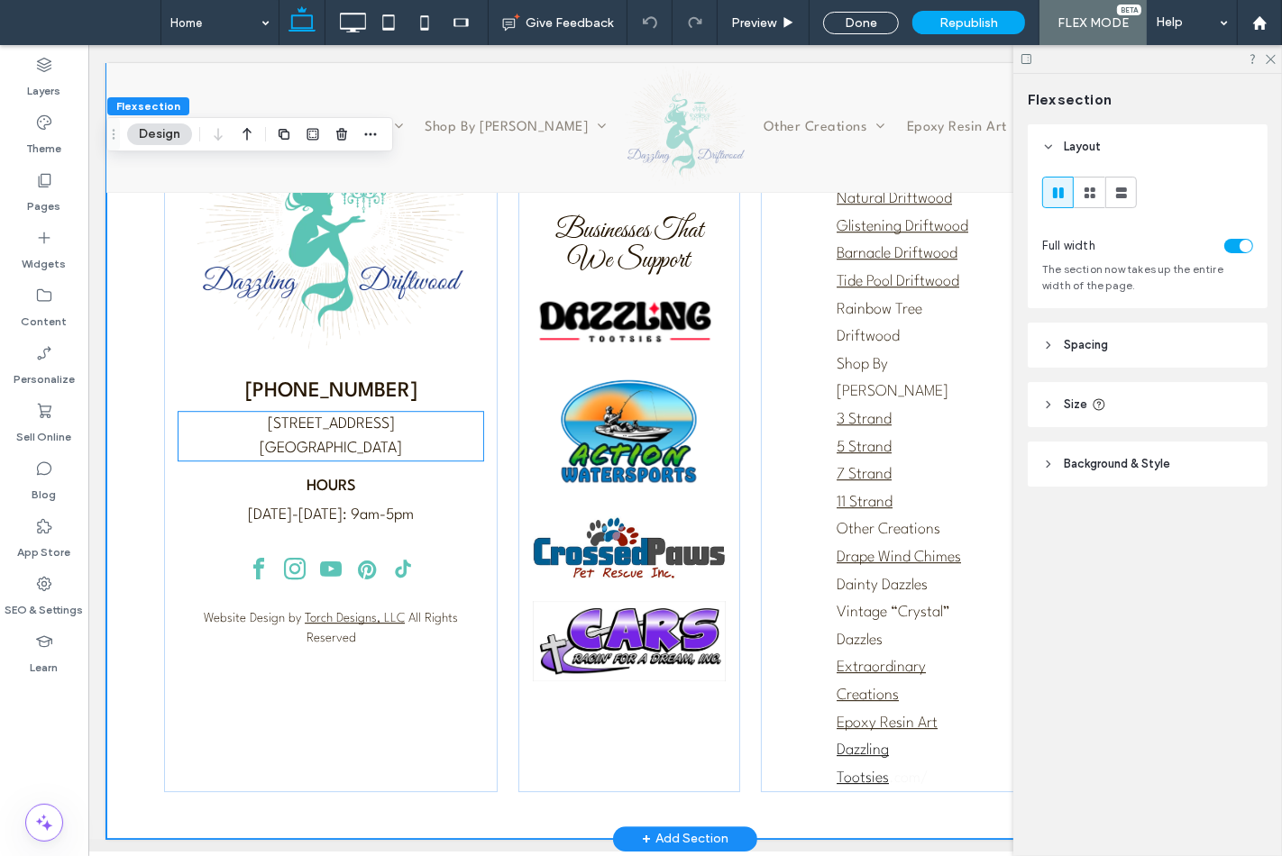
click at [277, 452] on p "Auburndale, FL 33823" at bounding box center [330, 448] width 305 height 24
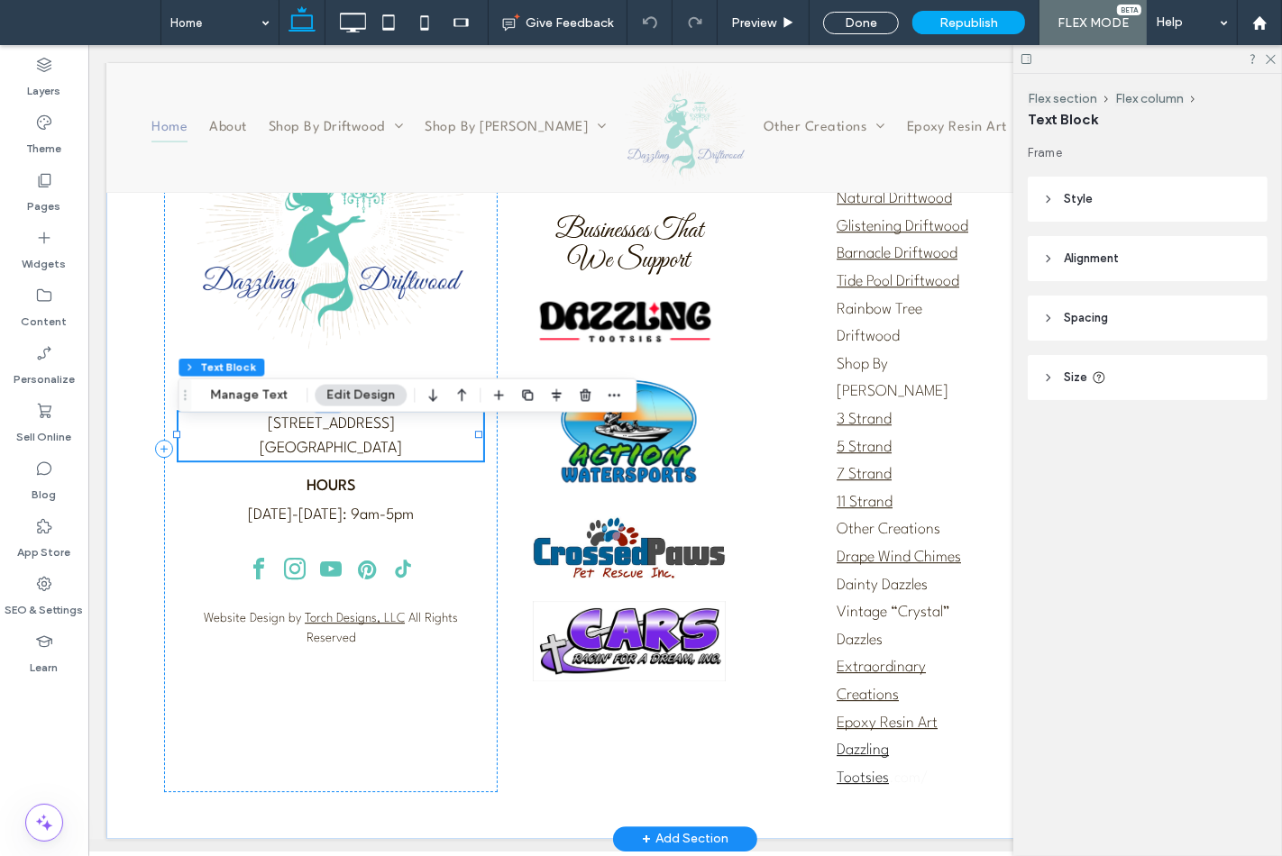
click at [277, 452] on div "402 Progress Road Auburndale, FL 33823" at bounding box center [330, 436] width 305 height 49
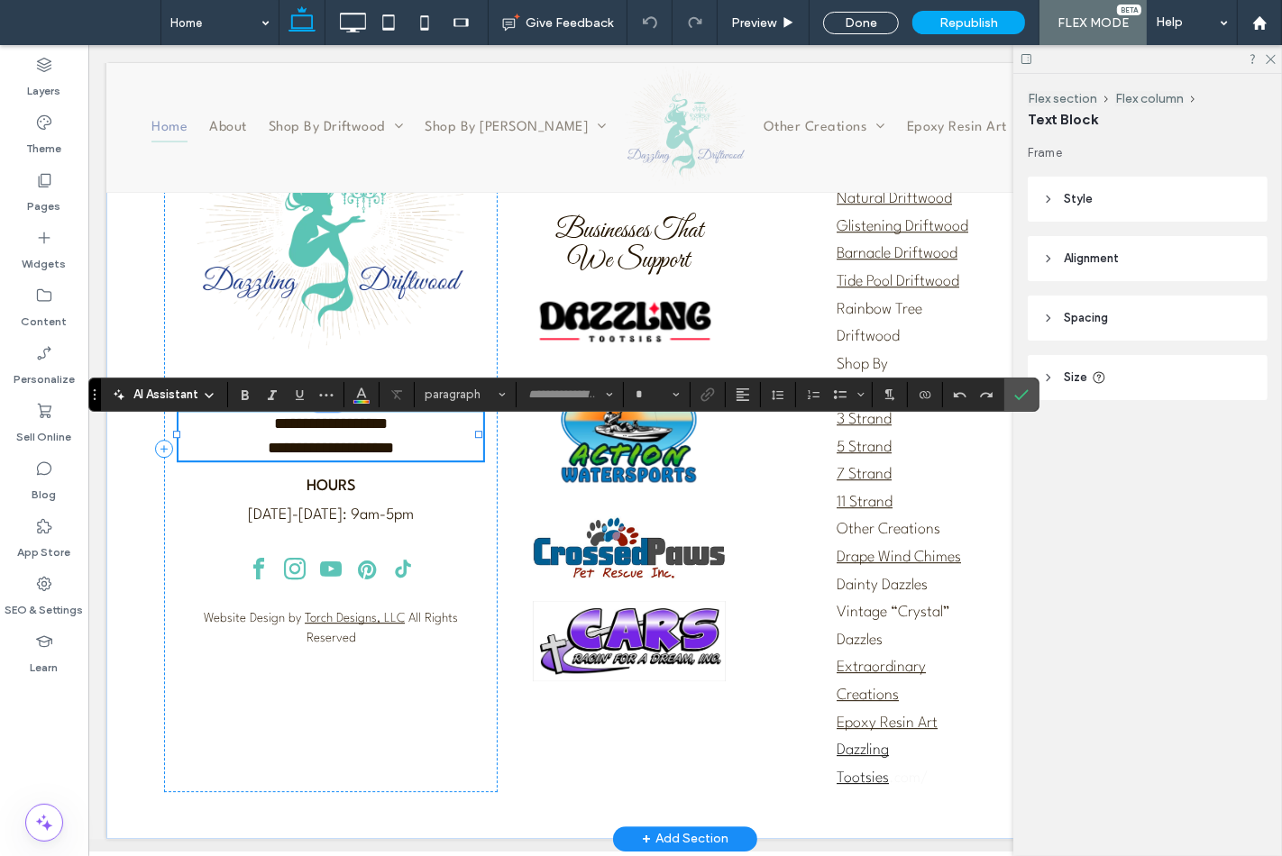
click at [277, 452] on p "**********" at bounding box center [330, 448] width 305 height 24
type input "**********"
type input "**"
click at [277, 452] on p "**********" at bounding box center [330, 448] width 305 height 24
copy div "**********"
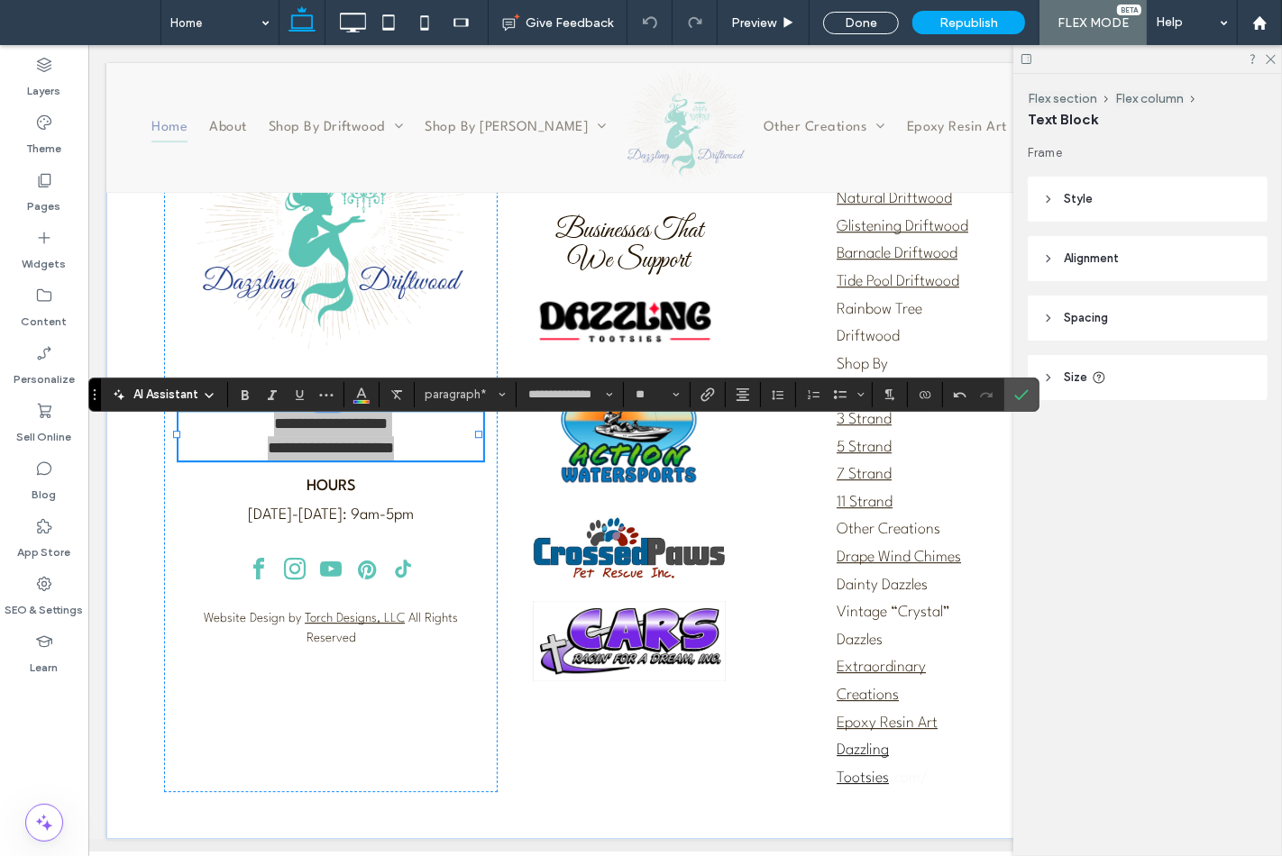
click at [1012, 401] on label "Confirm" at bounding box center [1021, 395] width 27 height 32
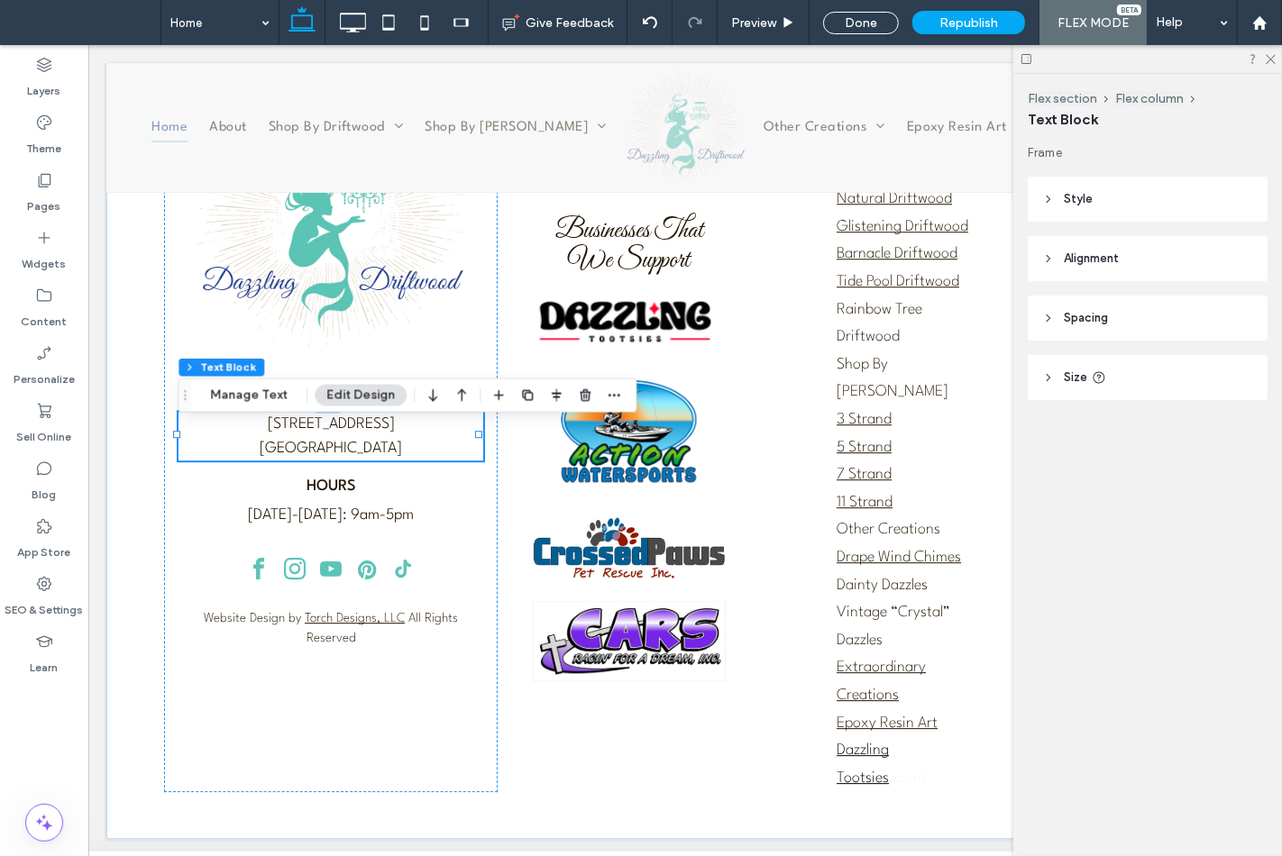
click at [34, 697] on div at bounding box center [44, 691] width 88 height 17
click at [1089, 489] on div "Flex section Flex column Text Block Frame Style Color Image Background color Bo…" at bounding box center [1147, 465] width 269 height 782
click at [562, 428] on img at bounding box center [628, 433] width 192 height 126
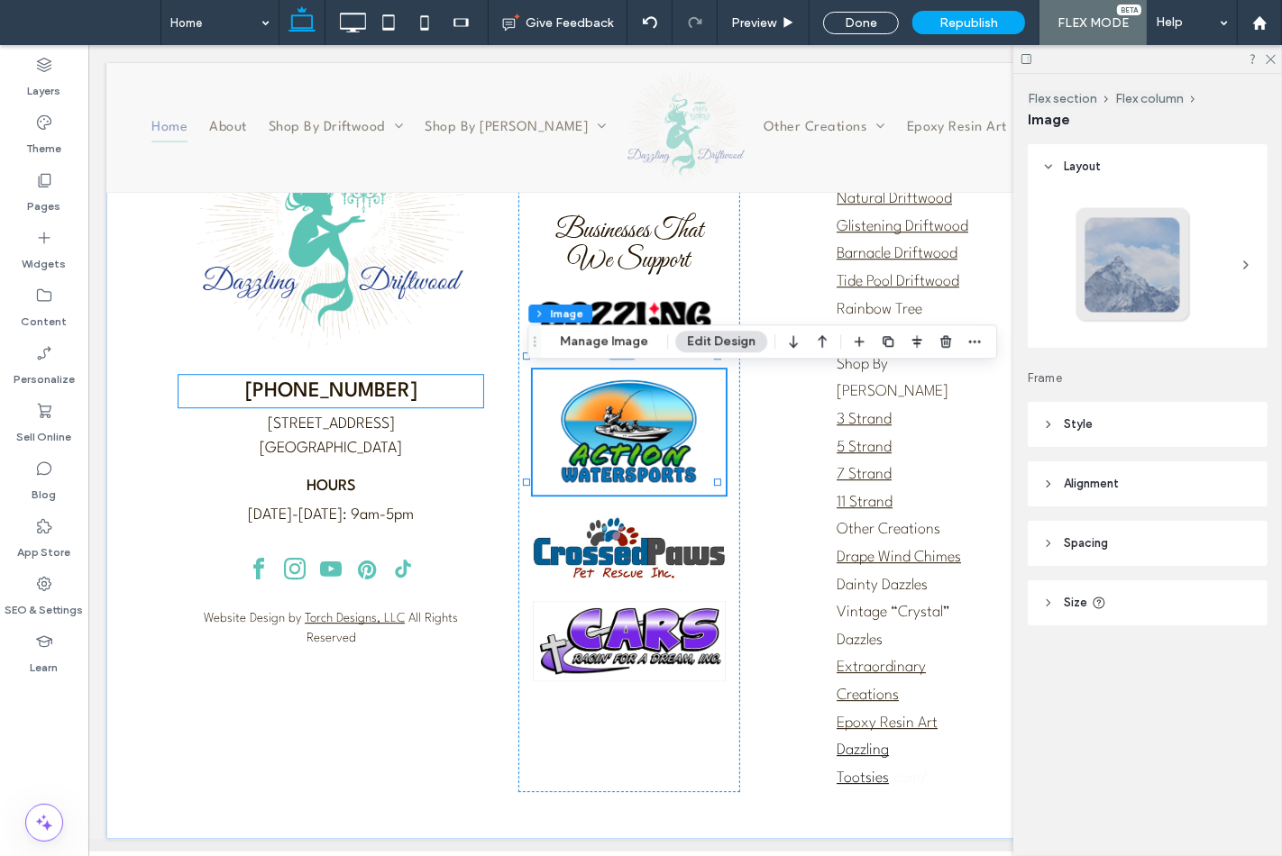
click at [360, 407] on p "(863) 944-2776" at bounding box center [330, 391] width 305 height 32
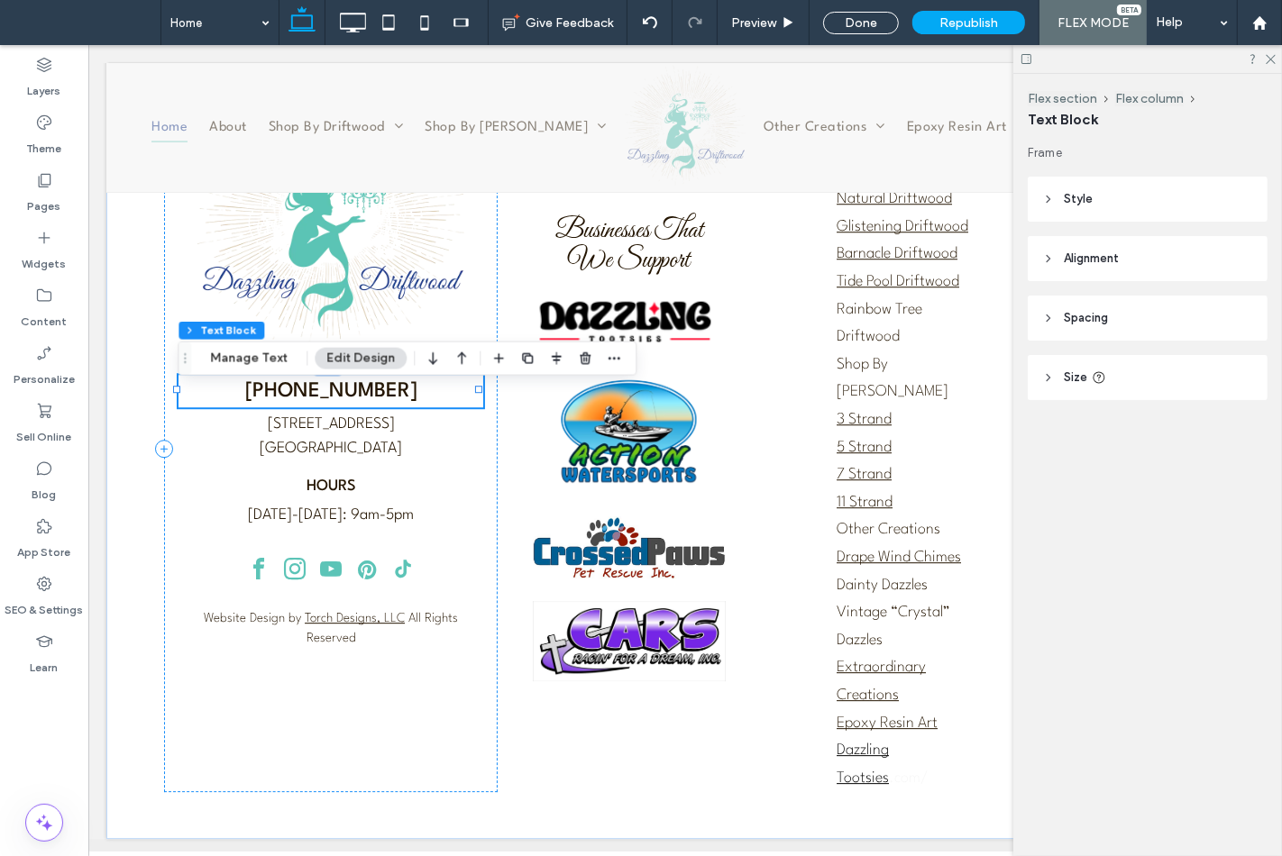
click at [364, 401] on link "(863) 944-2776" at bounding box center [330, 391] width 172 height 20
click at [364, 401] on link "**********" at bounding box center [329, 391] width 115 height 22
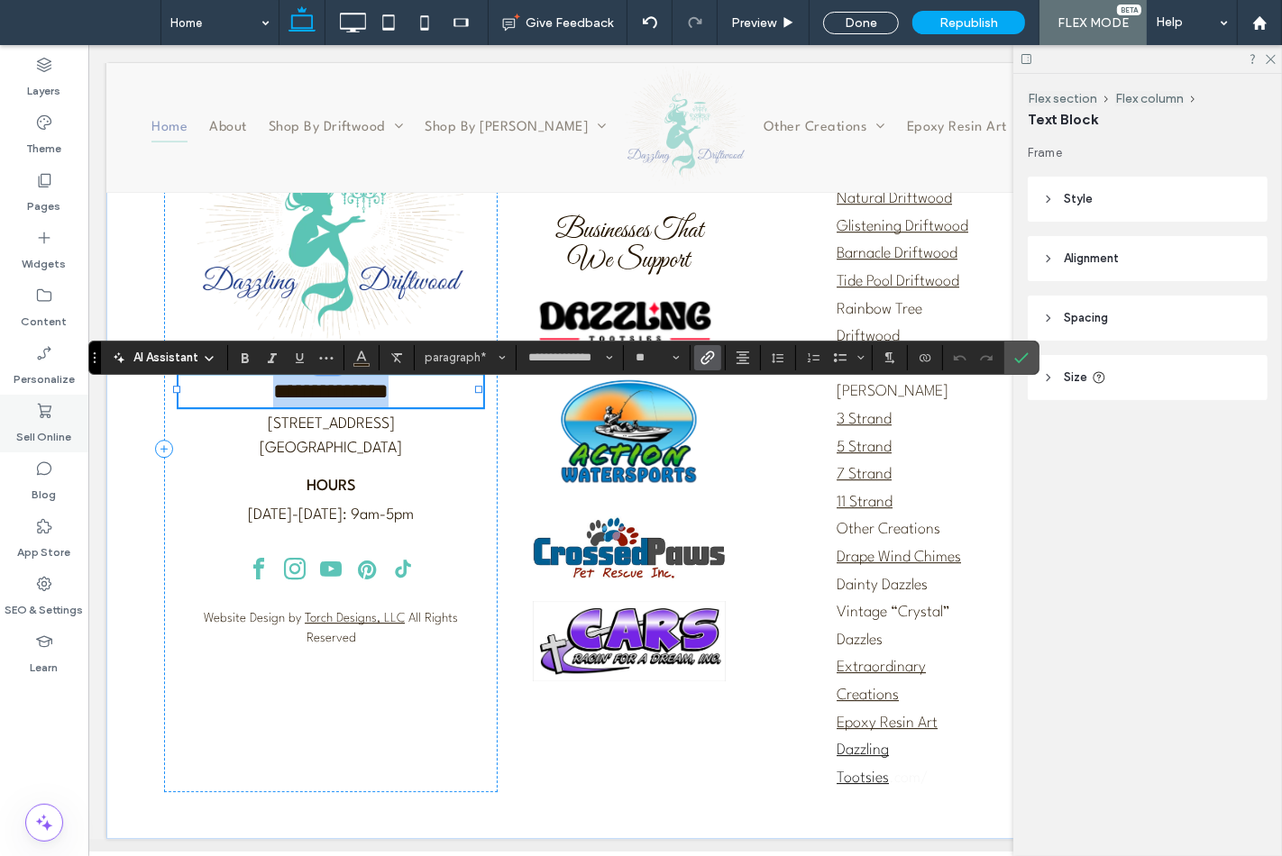
copy link "**********"
click at [1026, 353] on icon "Confirm" at bounding box center [1021, 358] width 14 height 14
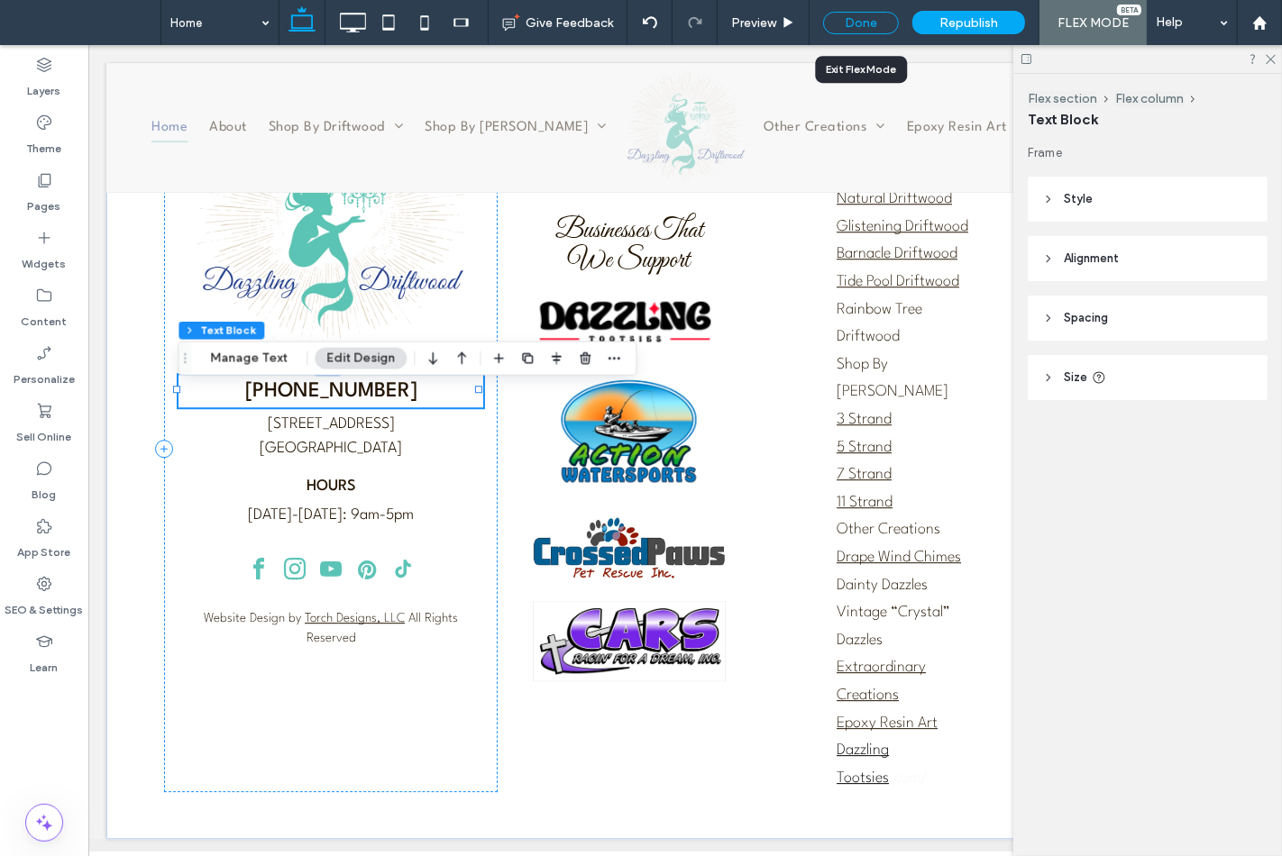
click at [845, 27] on div "Done" at bounding box center [861, 23] width 76 height 23
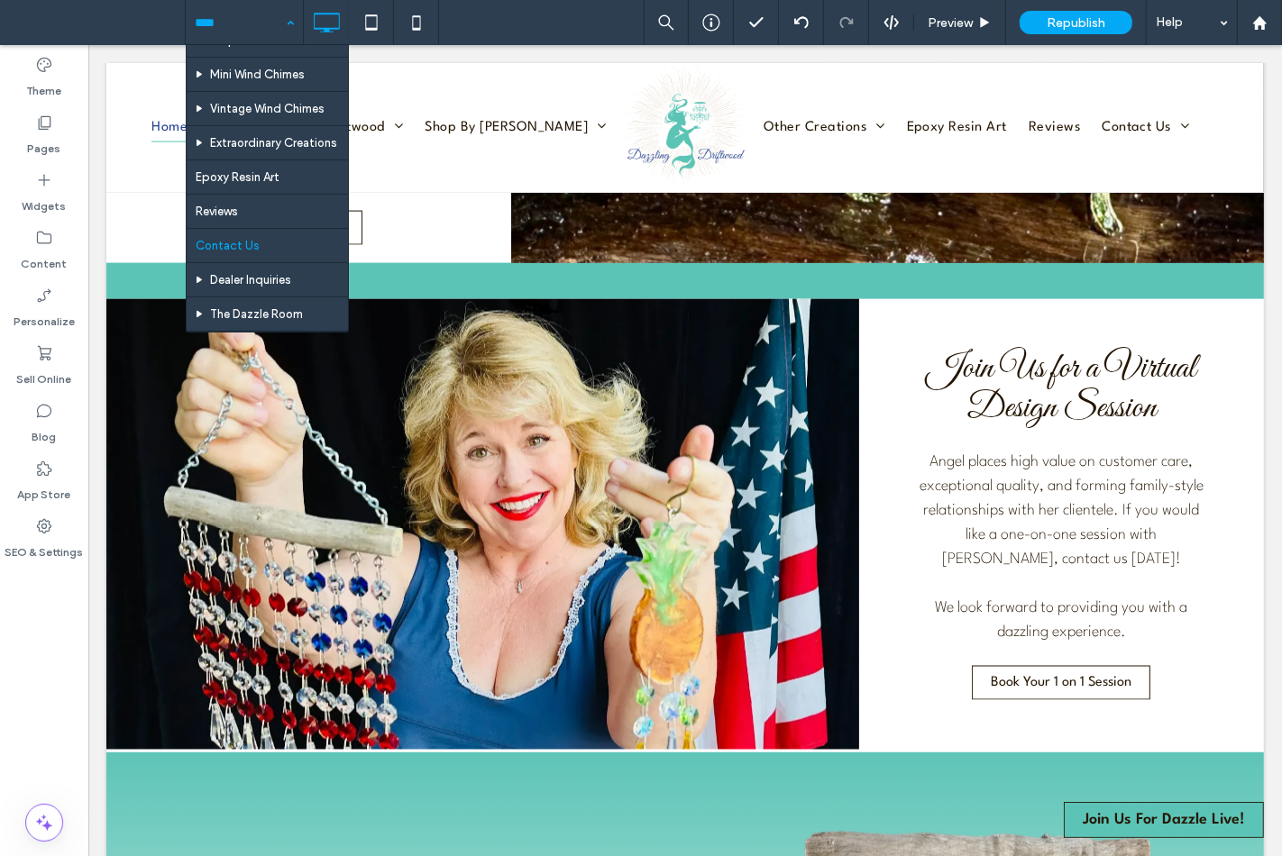
scroll to position [400, 0]
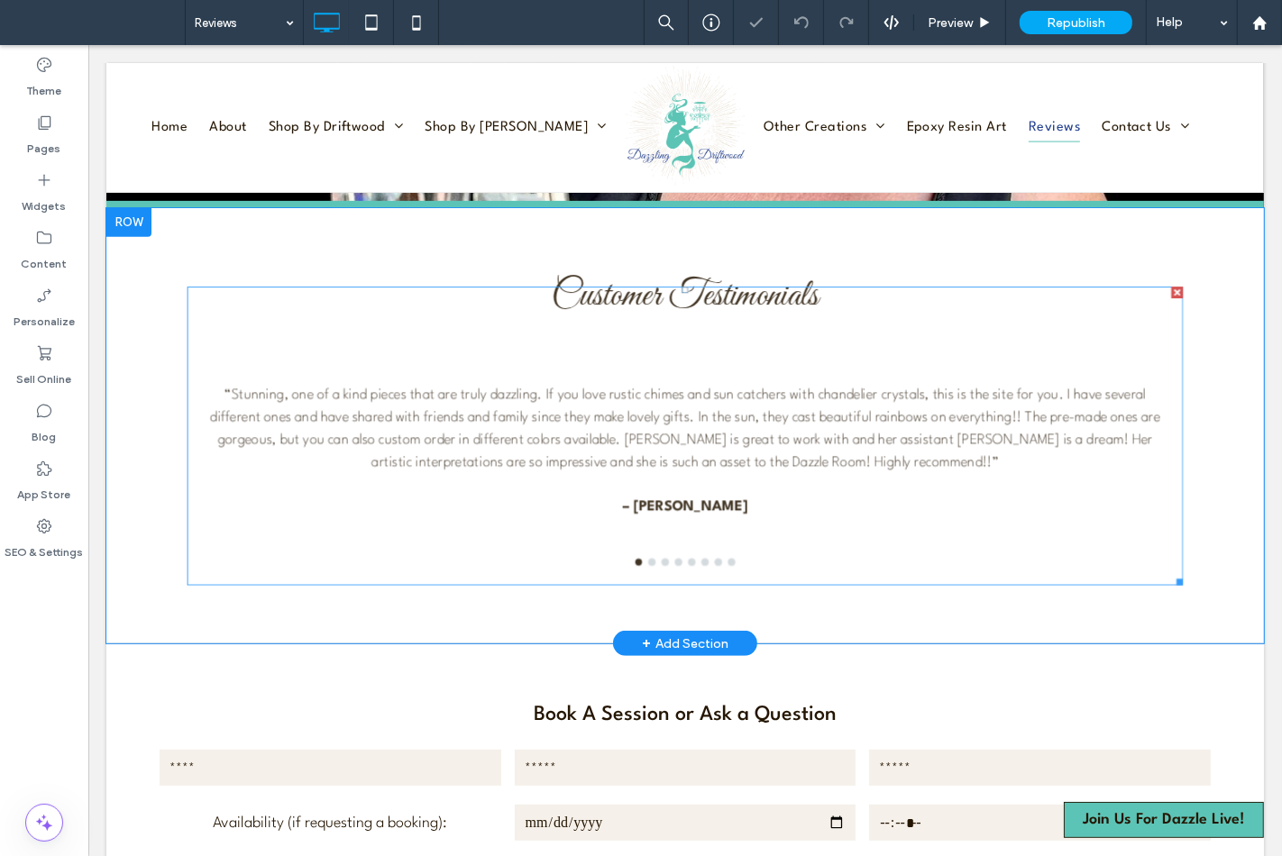
scroll to position [700, 0]
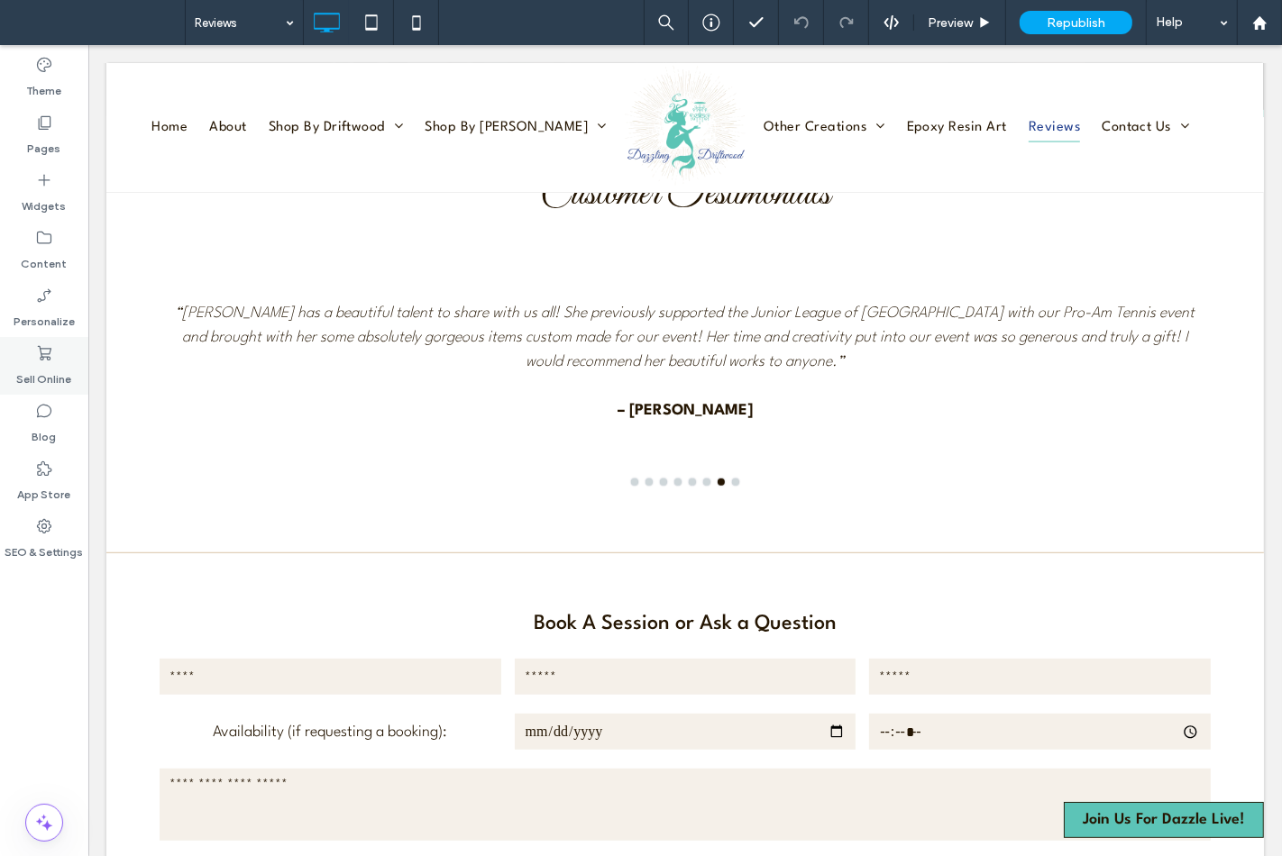
click at [37, 379] on label "Sell Online" at bounding box center [44, 374] width 55 height 25
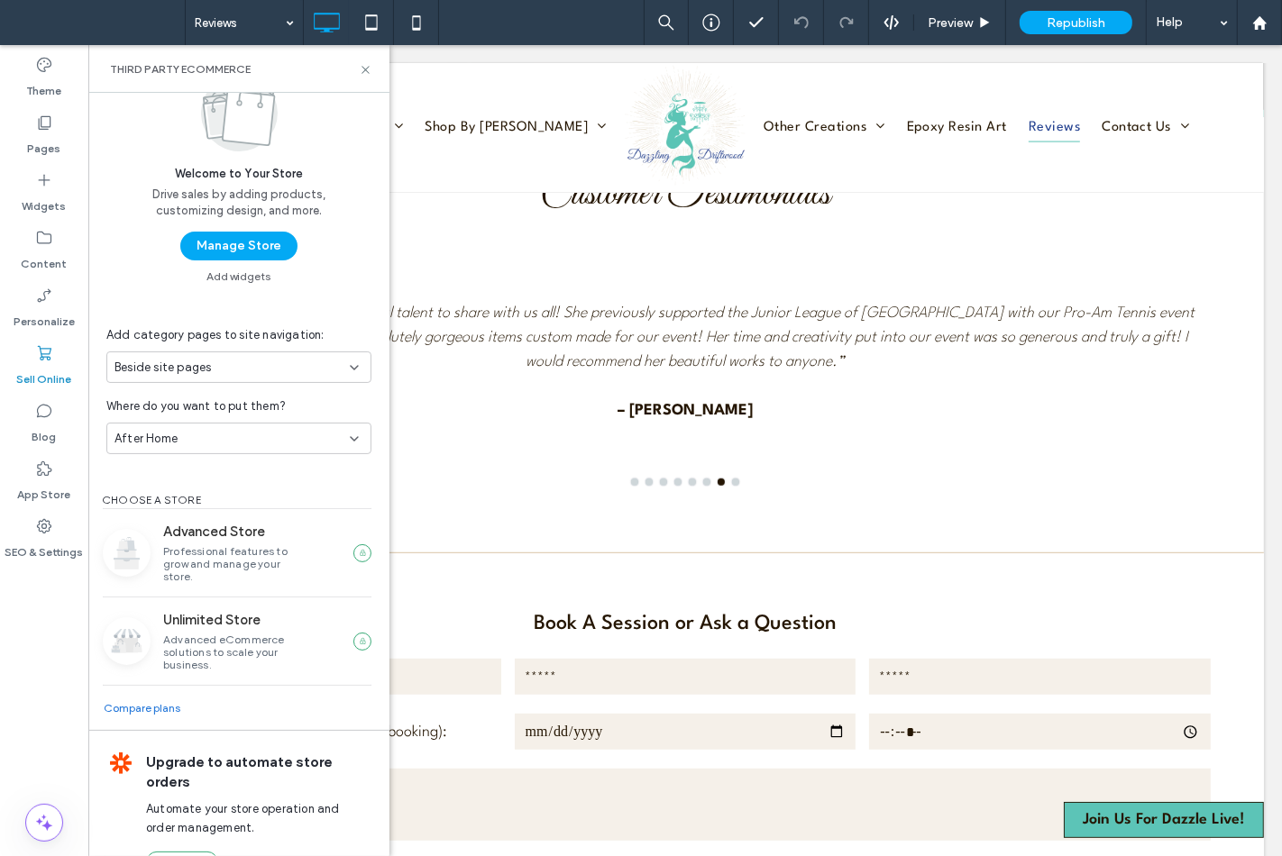
scroll to position [92, 0]
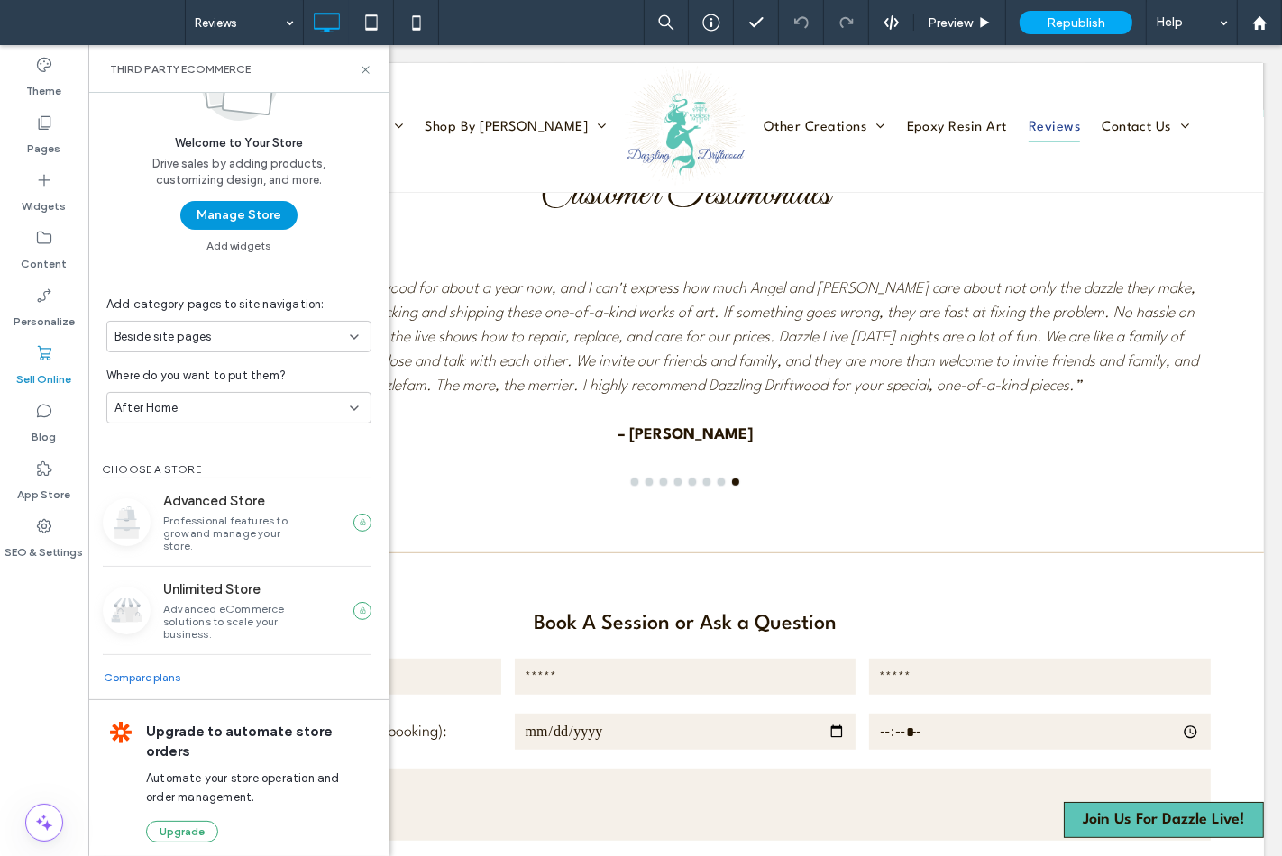
click at [229, 215] on button "Manage Store" at bounding box center [238, 215] width 117 height 29
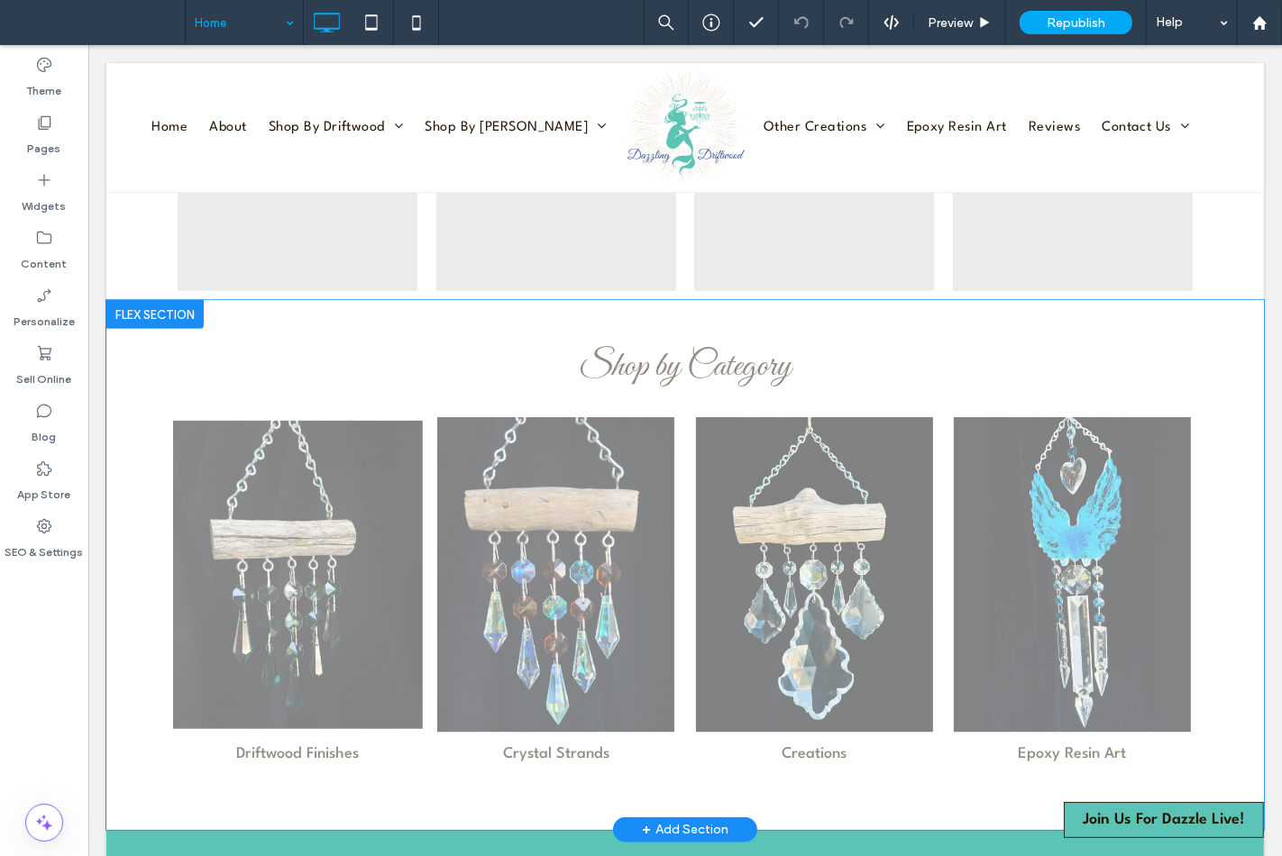
scroll to position [901, 0]
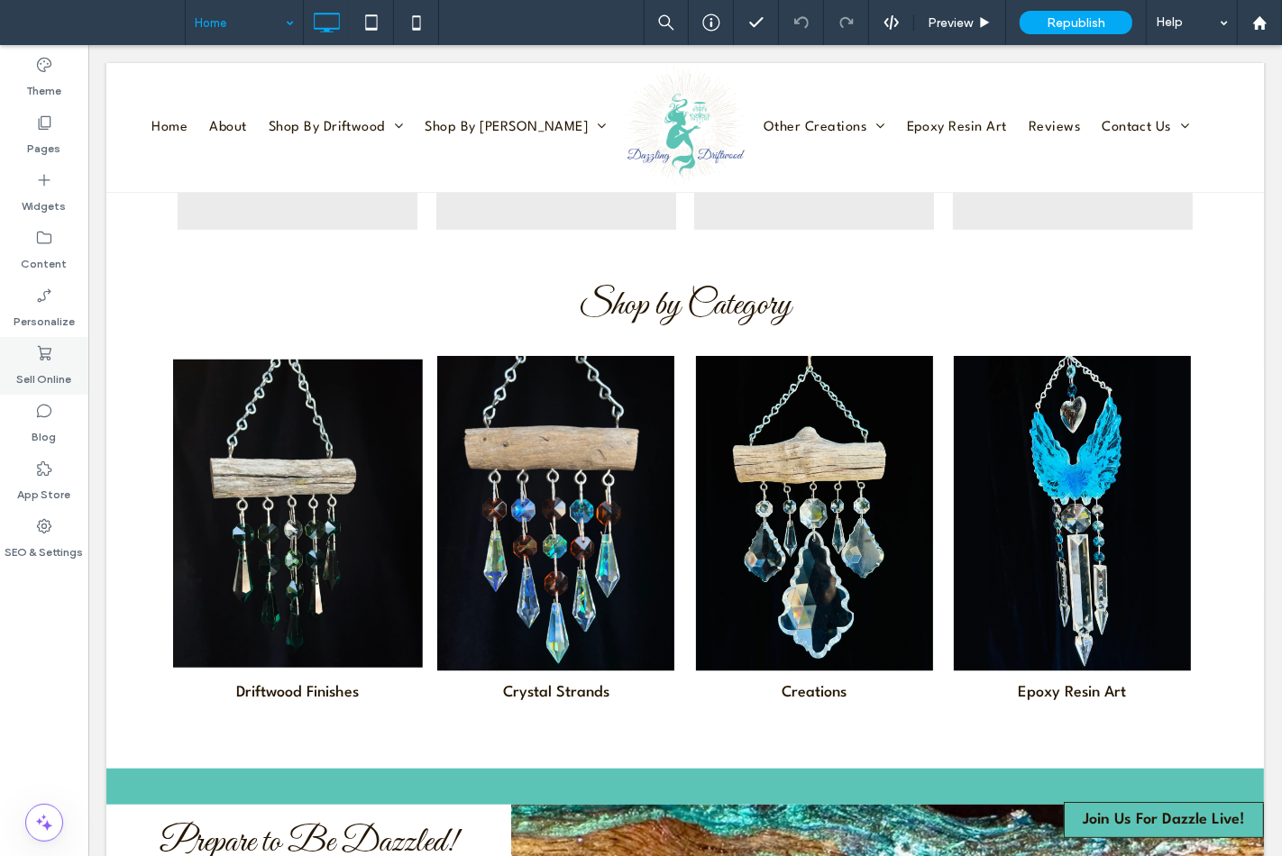
click at [49, 375] on label "Sell Online" at bounding box center [44, 374] width 55 height 25
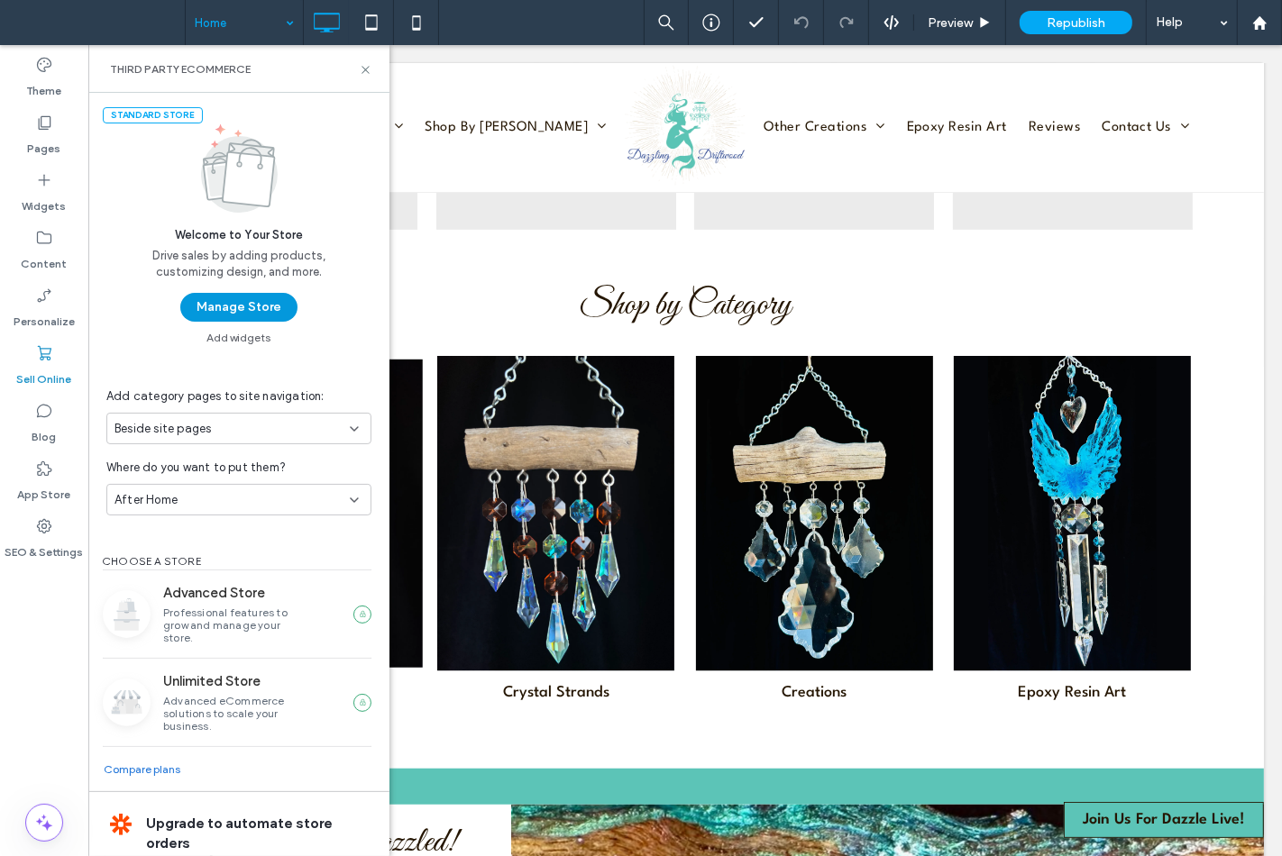
click at [218, 297] on button "Manage Store" at bounding box center [238, 307] width 117 height 29
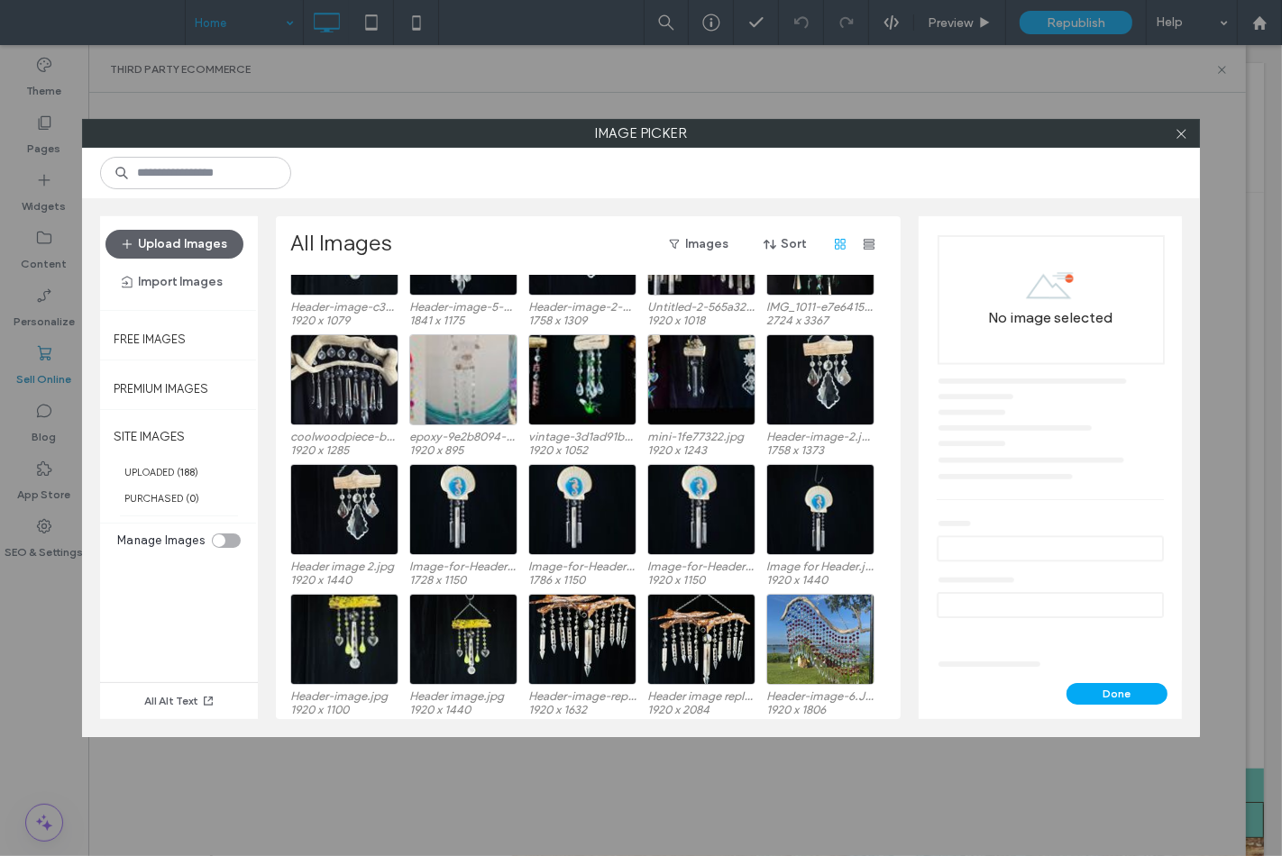
scroll to position [311, 0]
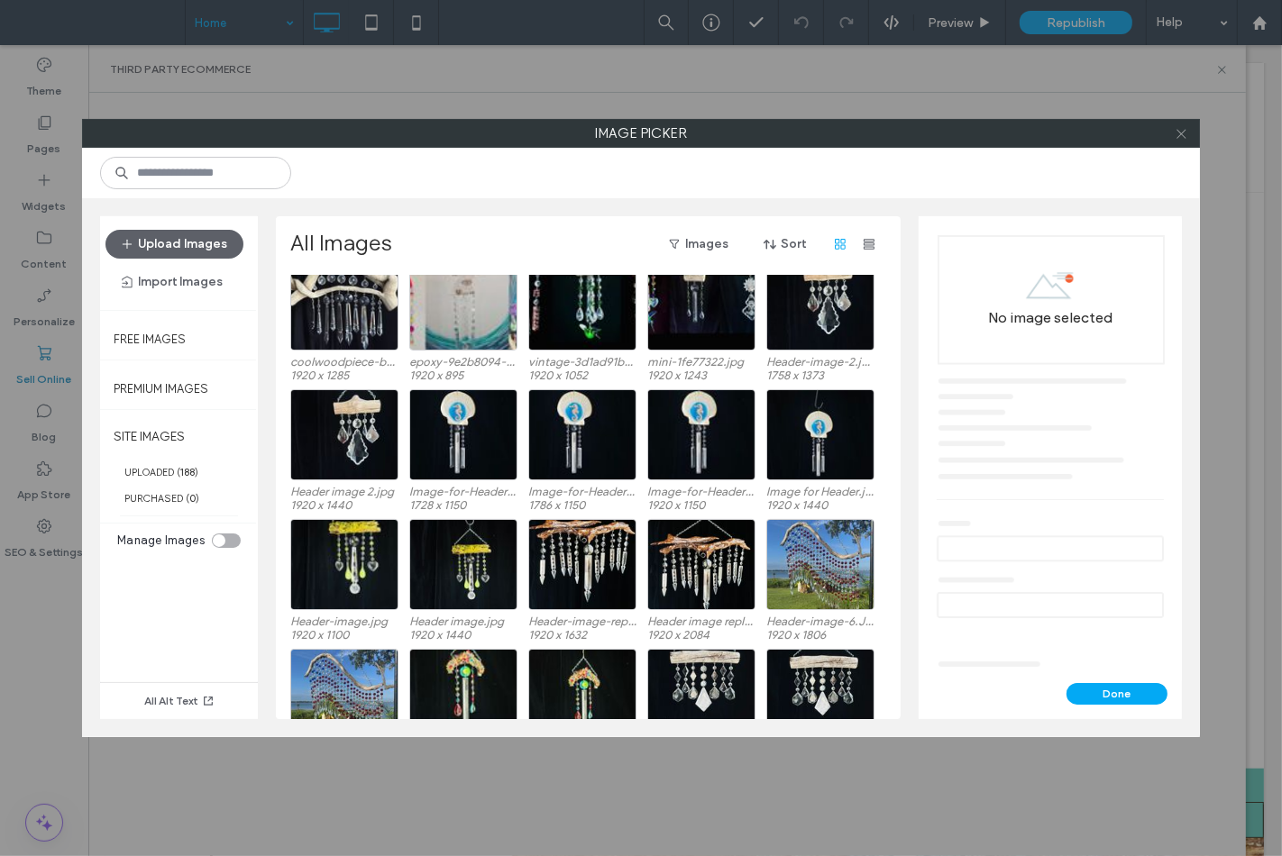
click at [1184, 132] on icon at bounding box center [1181, 134] width 14 height 14
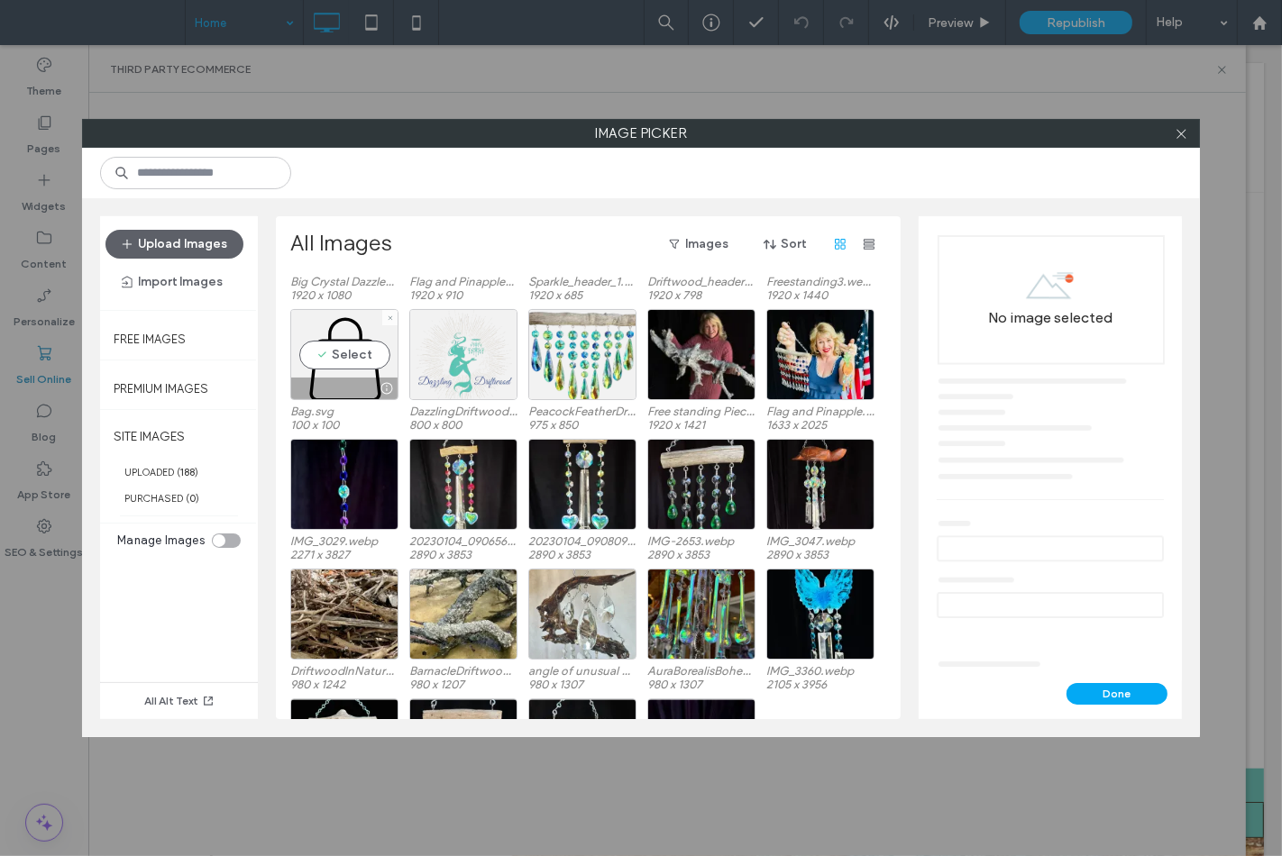
scroll to position [4286, 0]
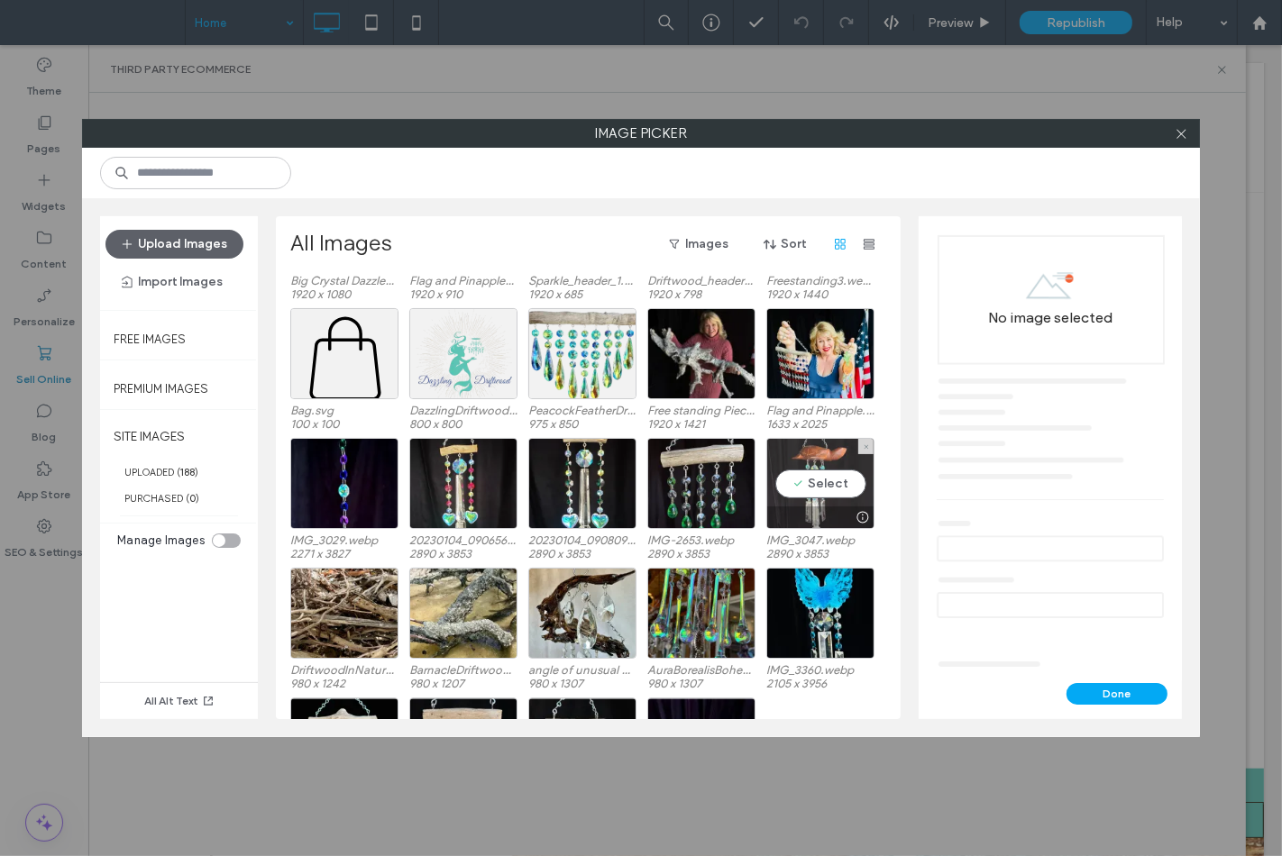
click at [791, 490] on div "Select" at bounding box center [820, 483] width 108 height 91
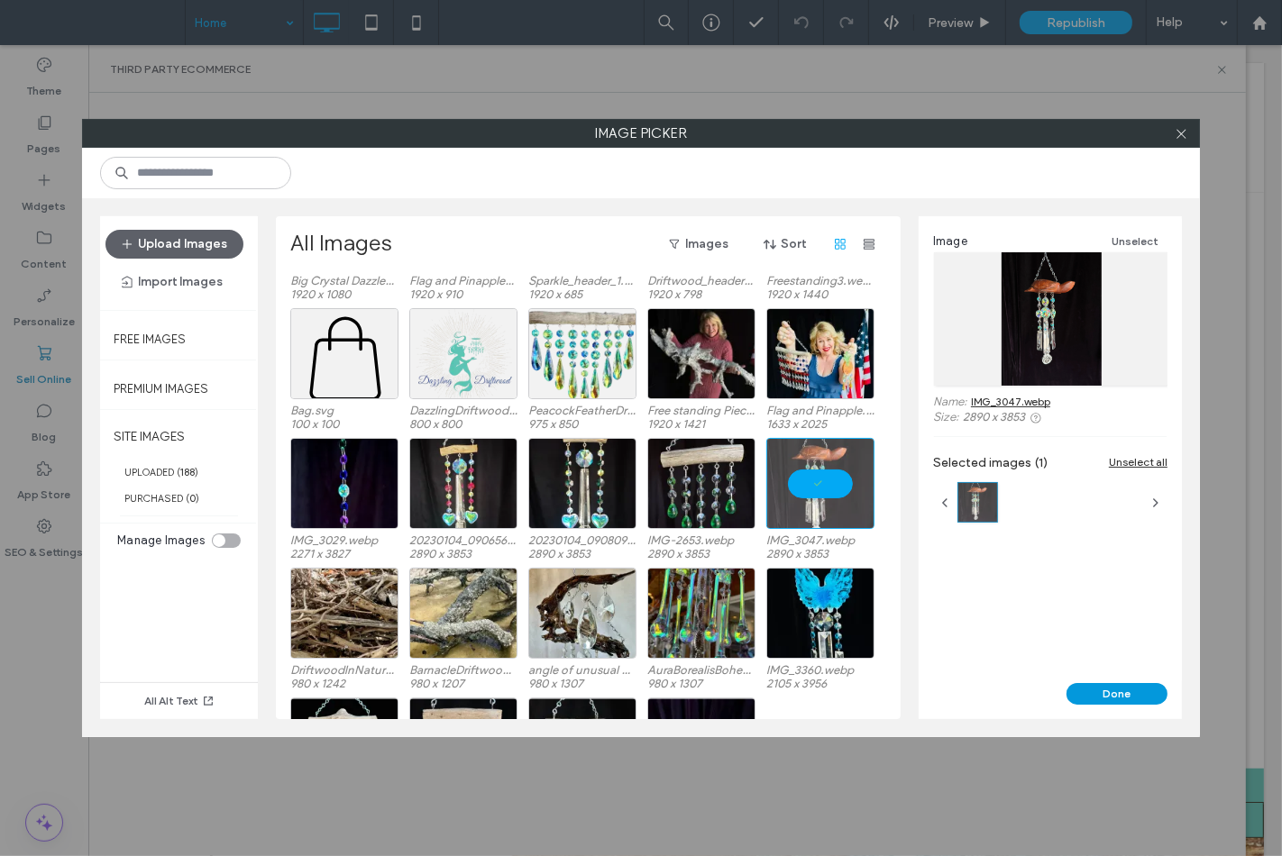
click at [1132, 696] on button "Done" at bounding box center [1116, 694] width 101 height 22
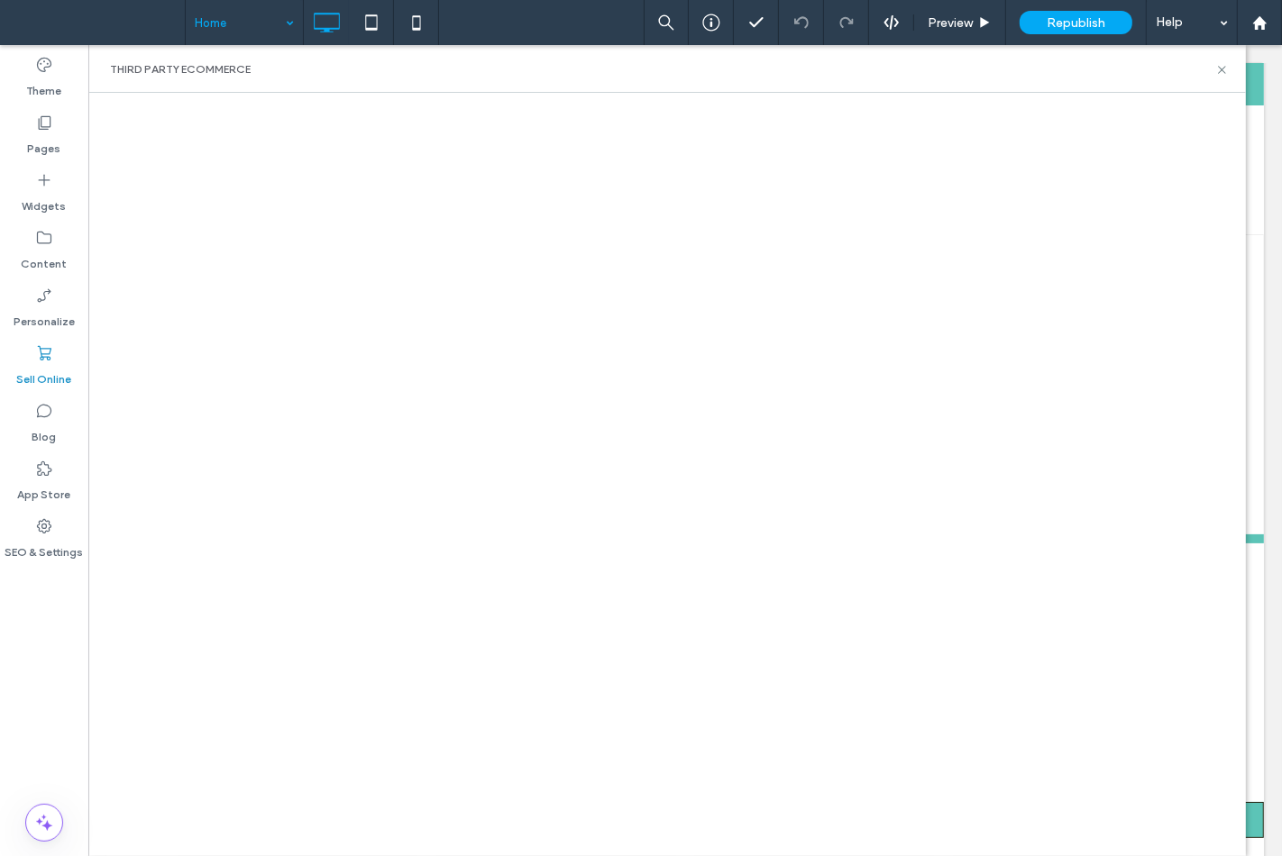
scroll to position [200, 0]
click at [1221, 78] on div "Third Party eCommerce" at bounding box center [666, 69] width 1157 height 48
click at [1220, 73] on icon at bounding box center [1222, 70] width 14 height 14
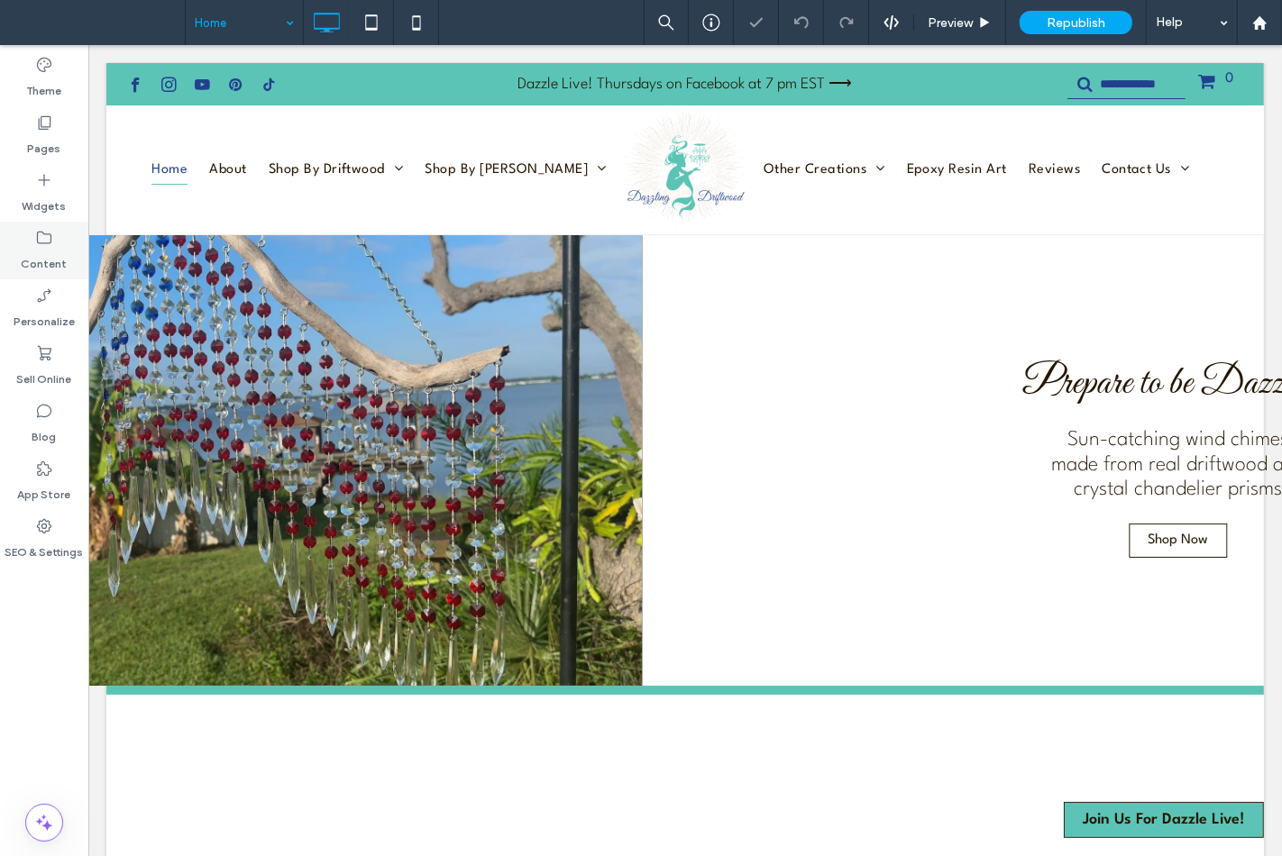
scroll to position [0, 0]
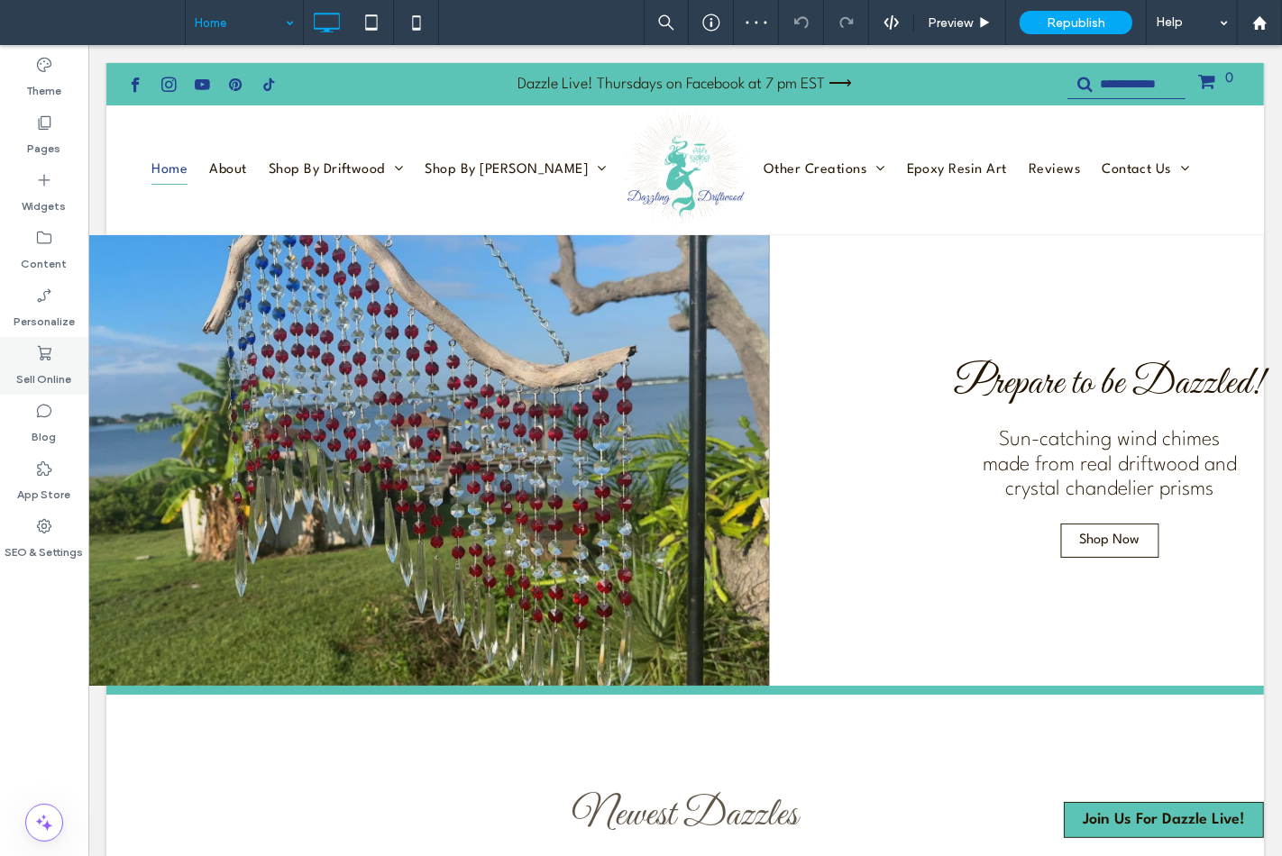
click at [28, 352] on div "Sell Online" at bounding box center [44, 366] width 88 height 58
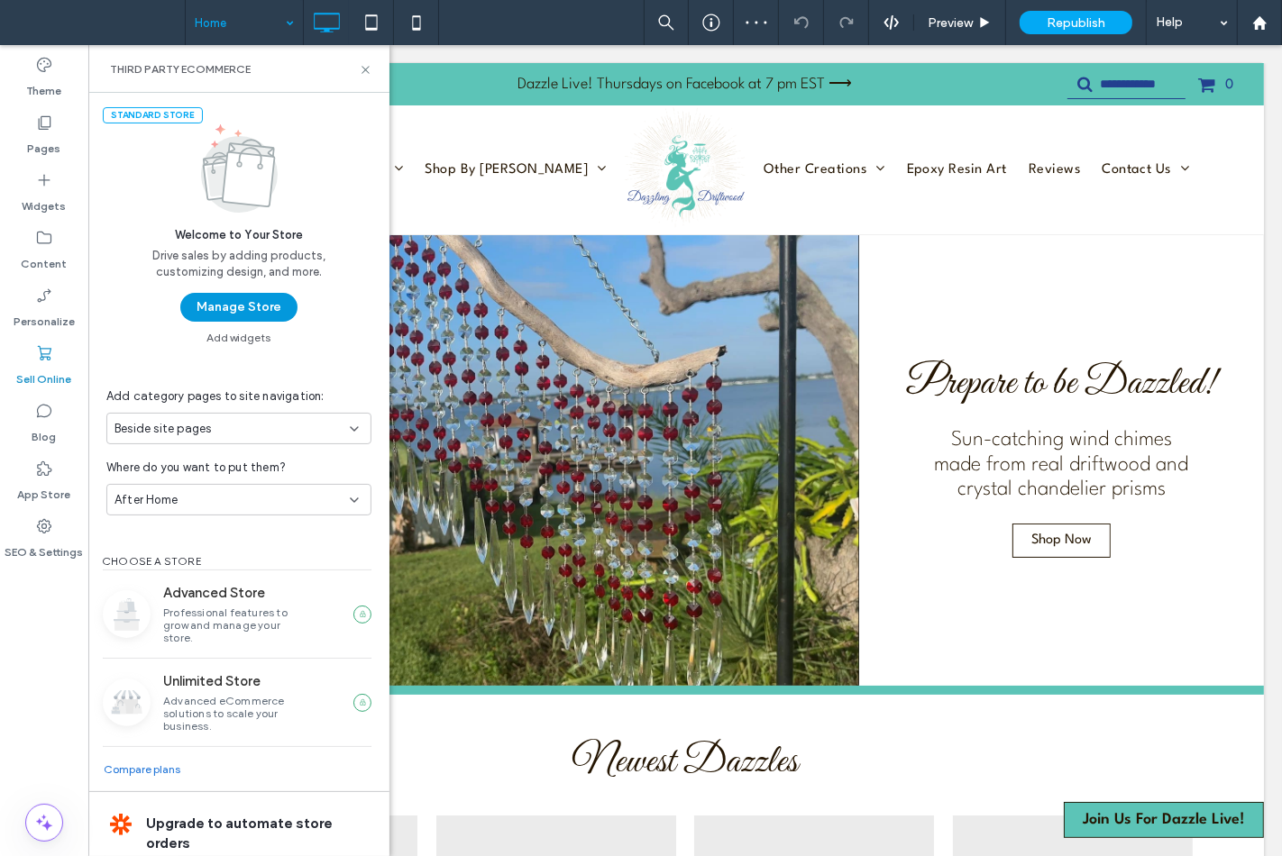
click at [186, 305] on button "Manage Store" at bounding box center [238, 307] width 117 height 29
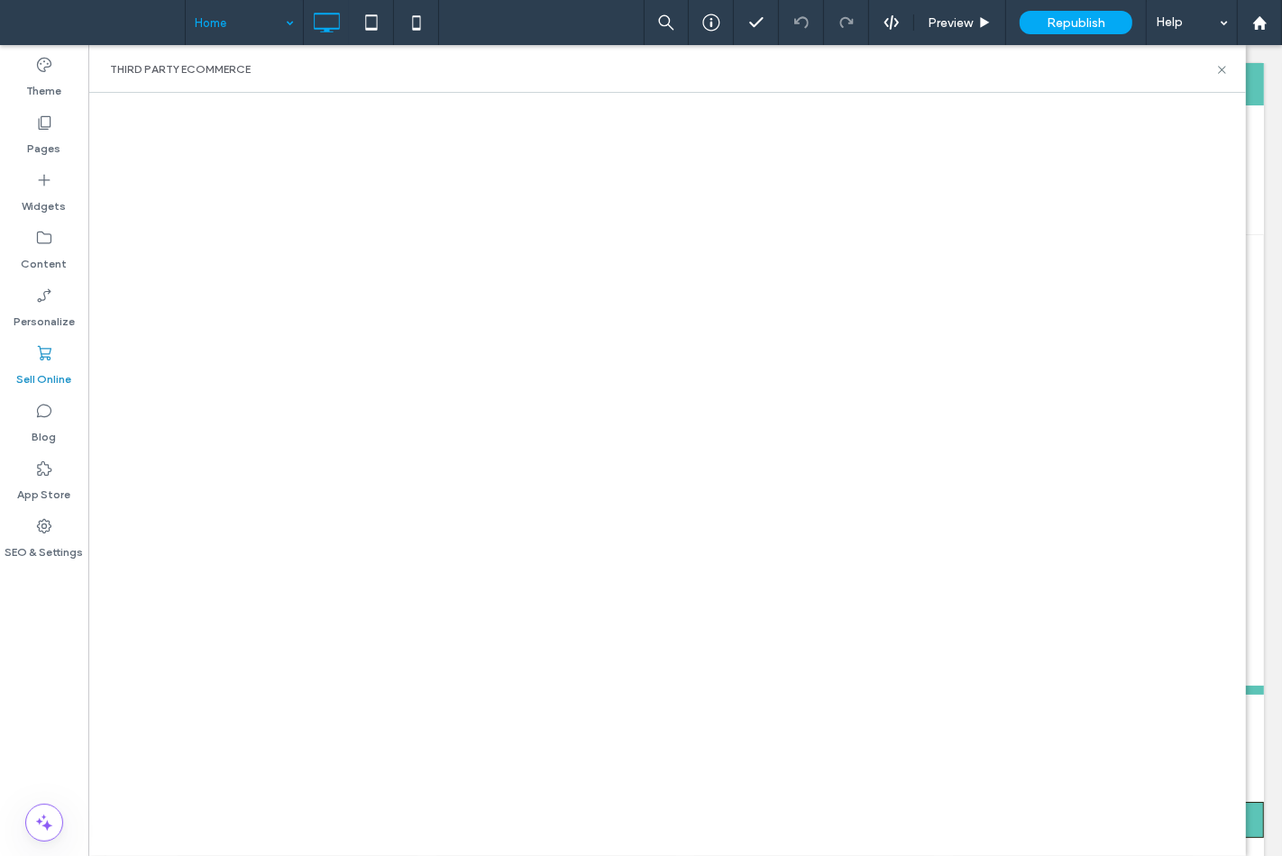
click at [1228, 70] on div "Third Party eCommerce" at bounding box center [666, 69] width 1157 height 48
click at [1221, 70] on icon at bounding box center [1222, 70] width 14 height 14
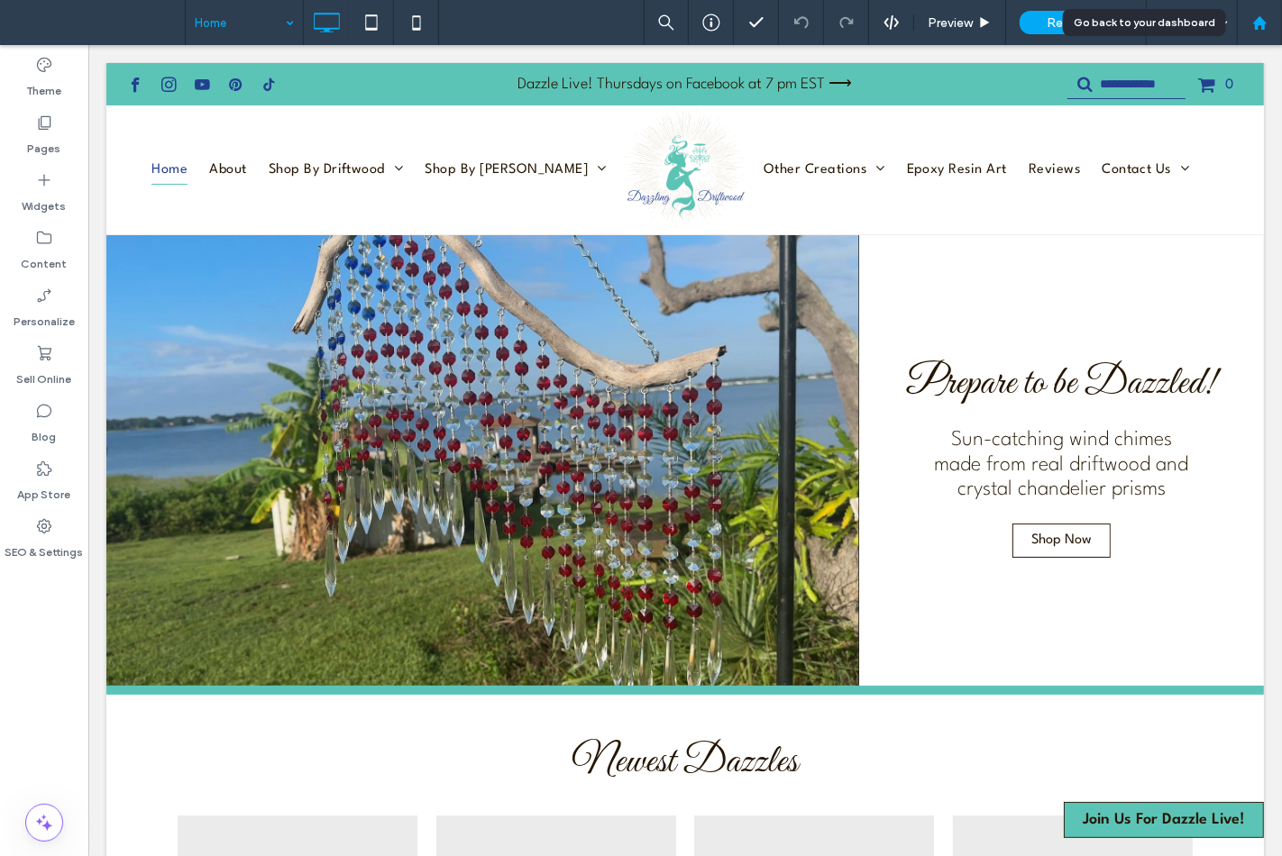
click at [1247, 15] on div at bounding box center [1258, 22] width 43 height 15
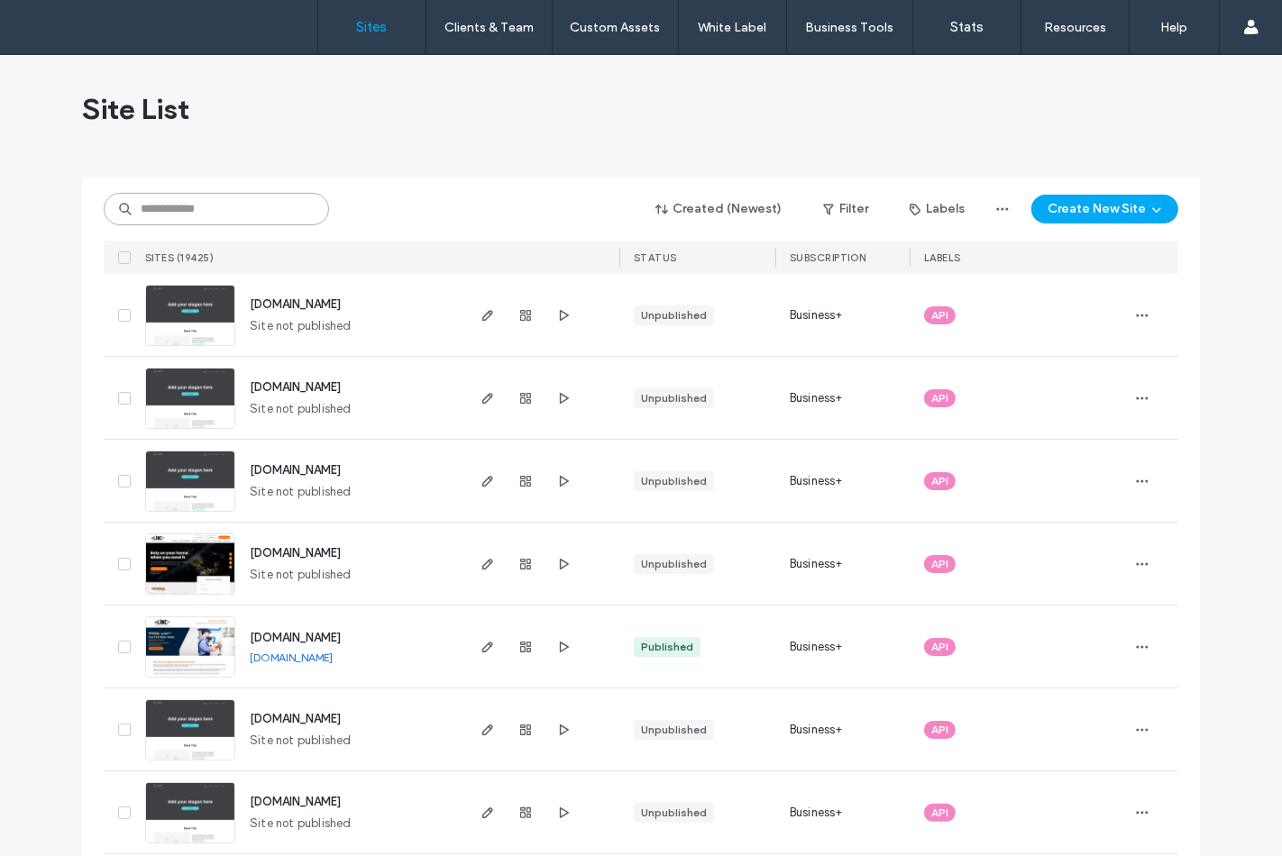
click at [257, 205] on input at bounding box center [216, 209] width 225 height 32
type input "*****"
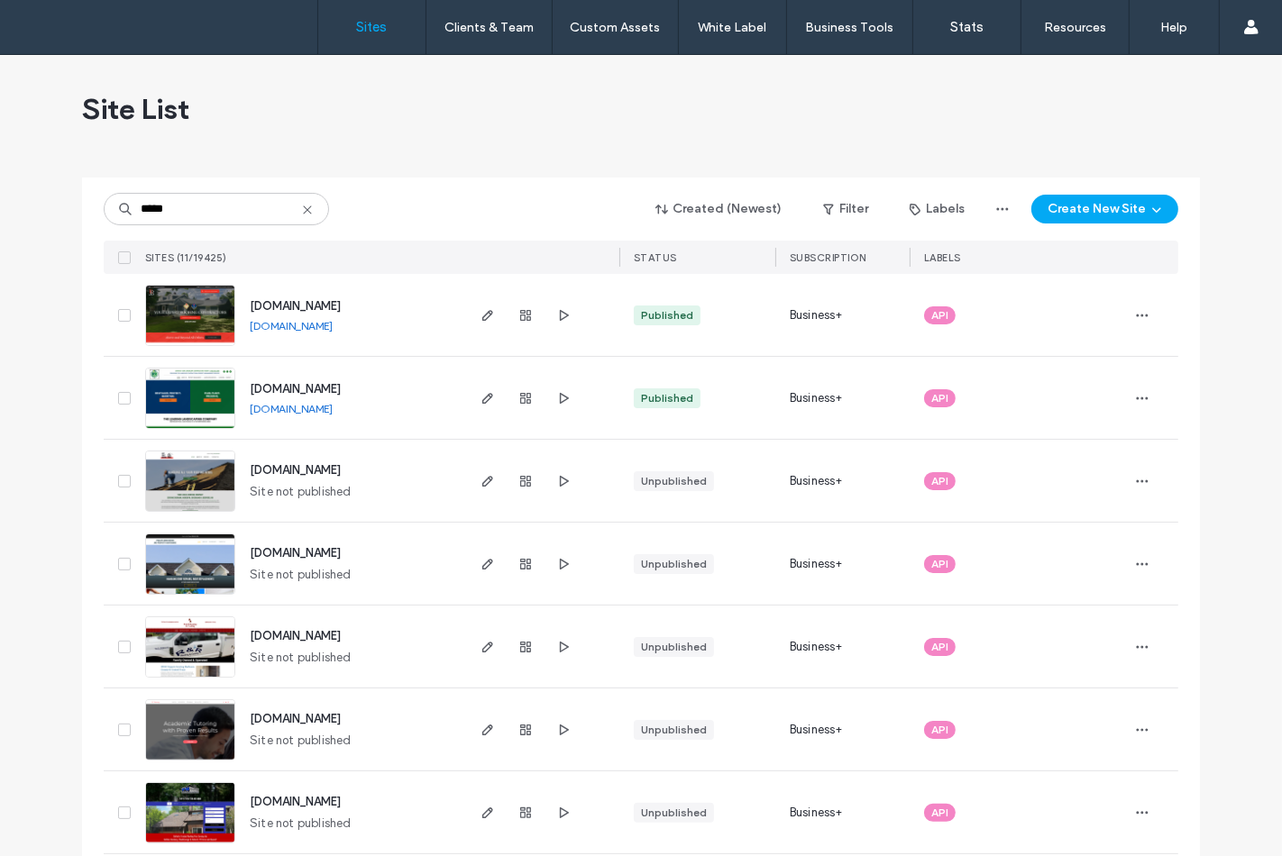
click at [182, 327] on img at bounding box center [190, 347] width 88 height 123
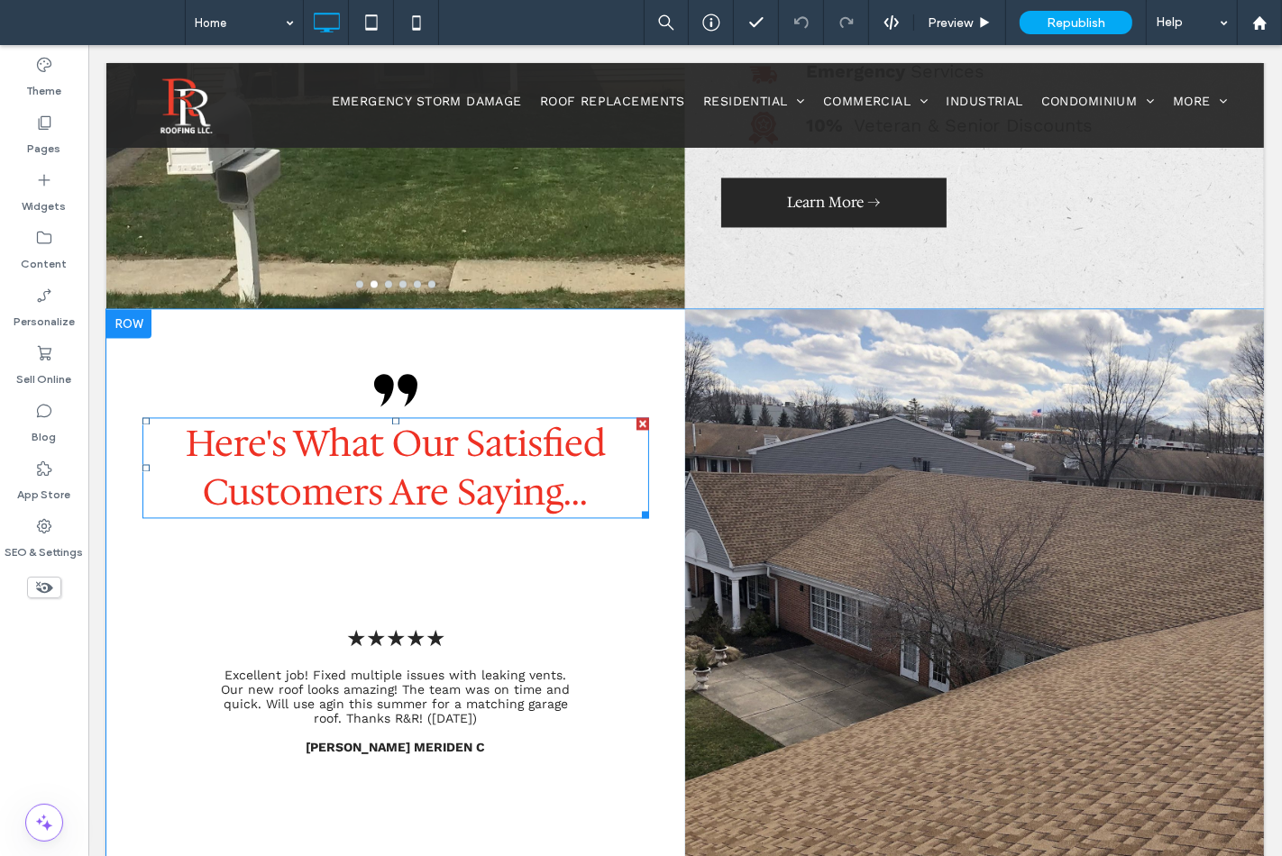
scroll to position [2904, 0]
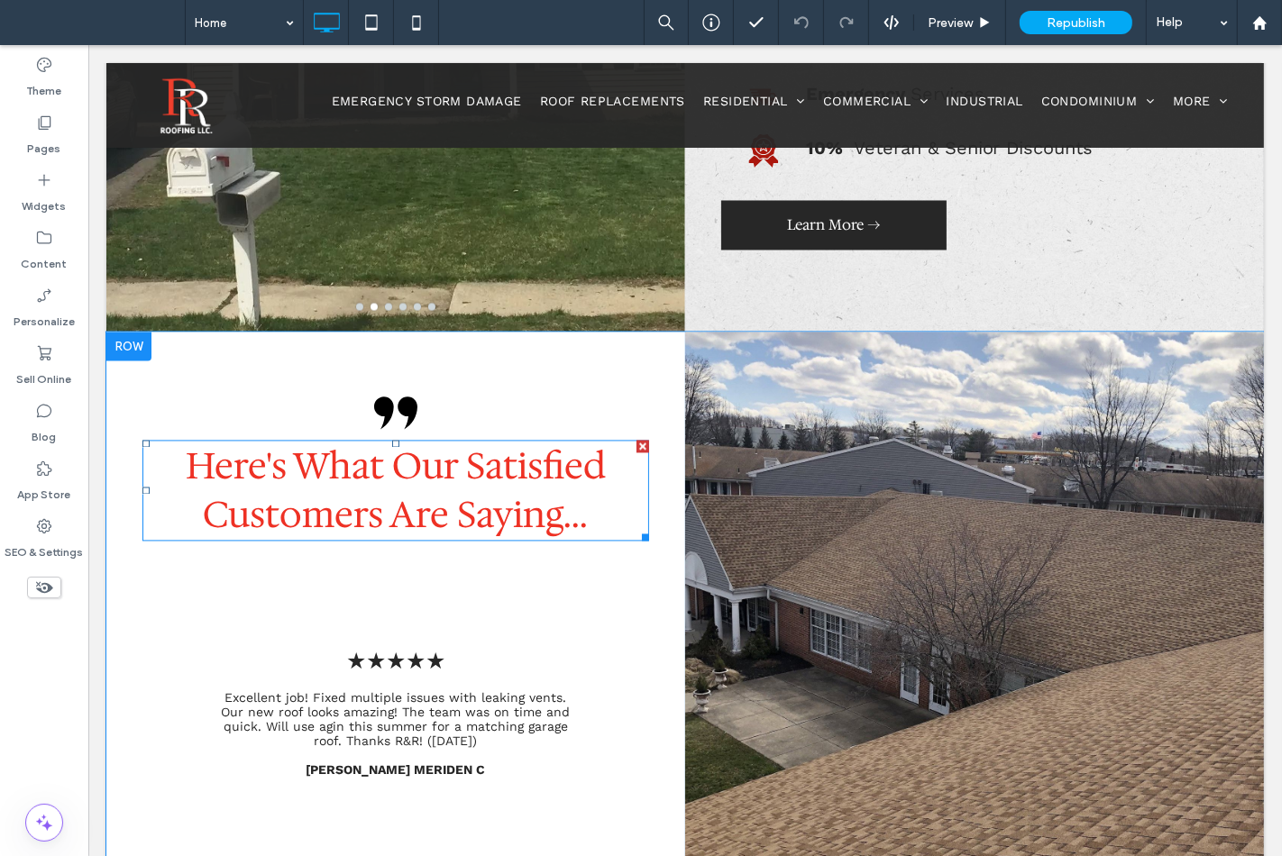
click at [301, 470] on span "Here's What Our Satisfied Customers Are Saying..." at bounding box center [395, 491] width 420 height 97
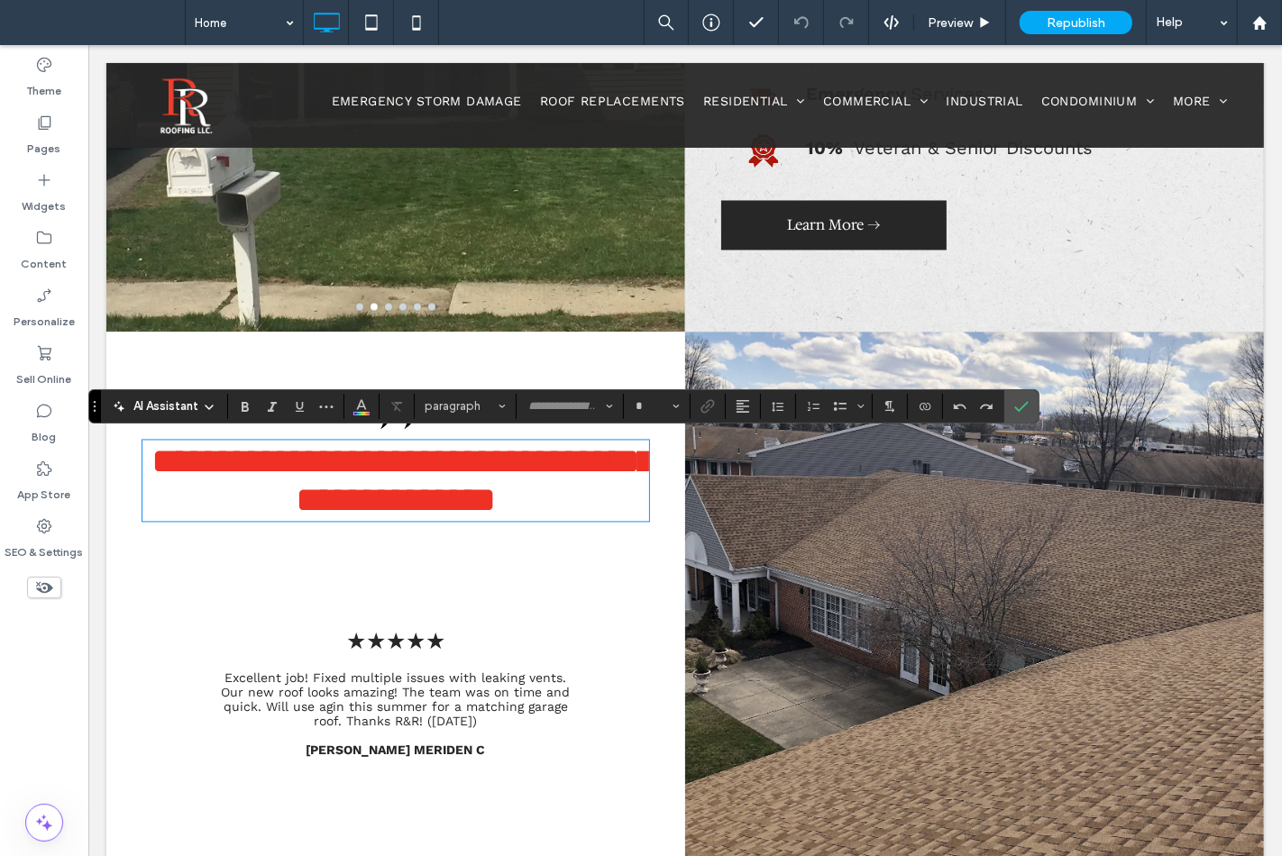
type input "**********"
type input "**"
click at [267, 457] on span "**********" at bounding box center [402, 481] width 503 height 74
drag, startPoint x: 268, startPoint y: 461, endPoint x: 259, endPoint y: 457, distance: 9.7
click at [259, 457] on span "**********" at bounding box center [402, 481] width 503 height 74
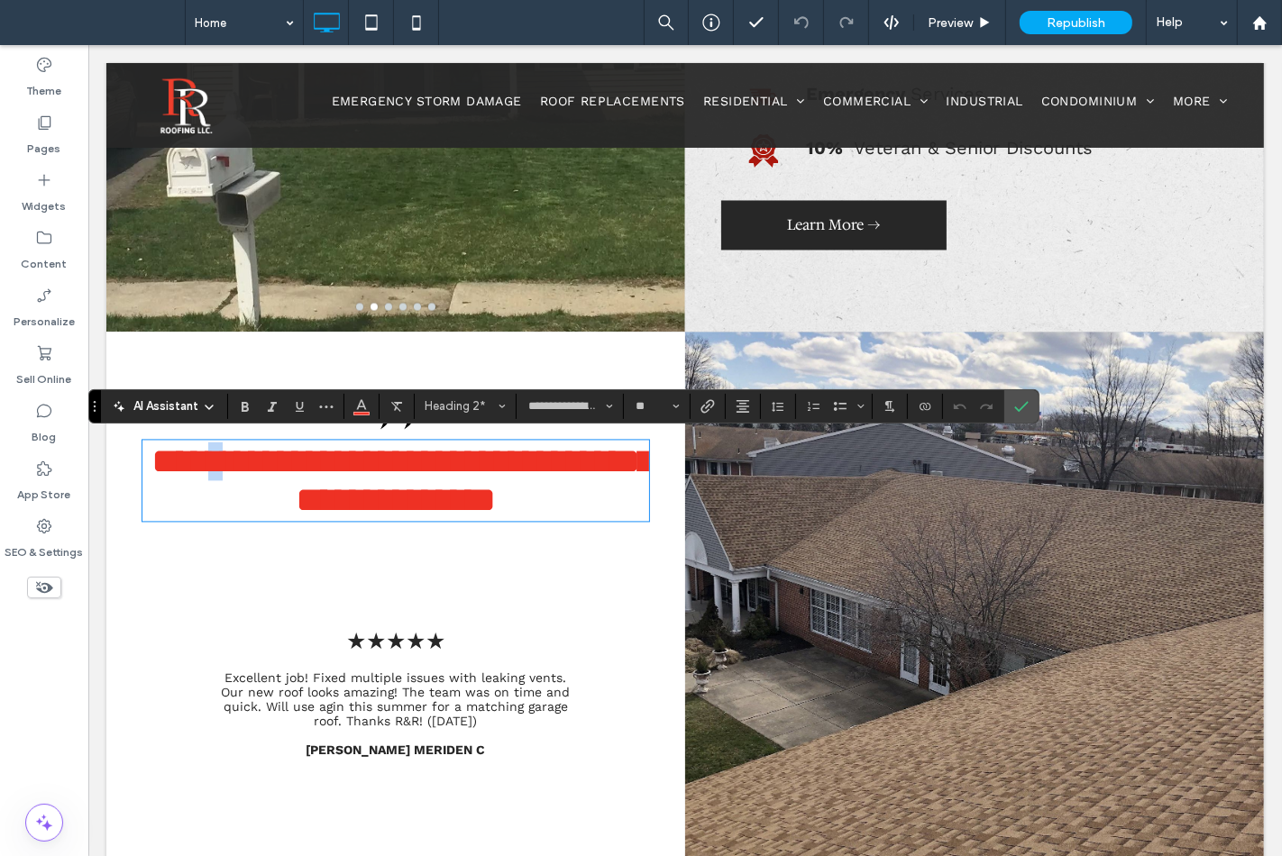
paste div
type input "*********"
type input "**"
type input "**********"
type input "**"
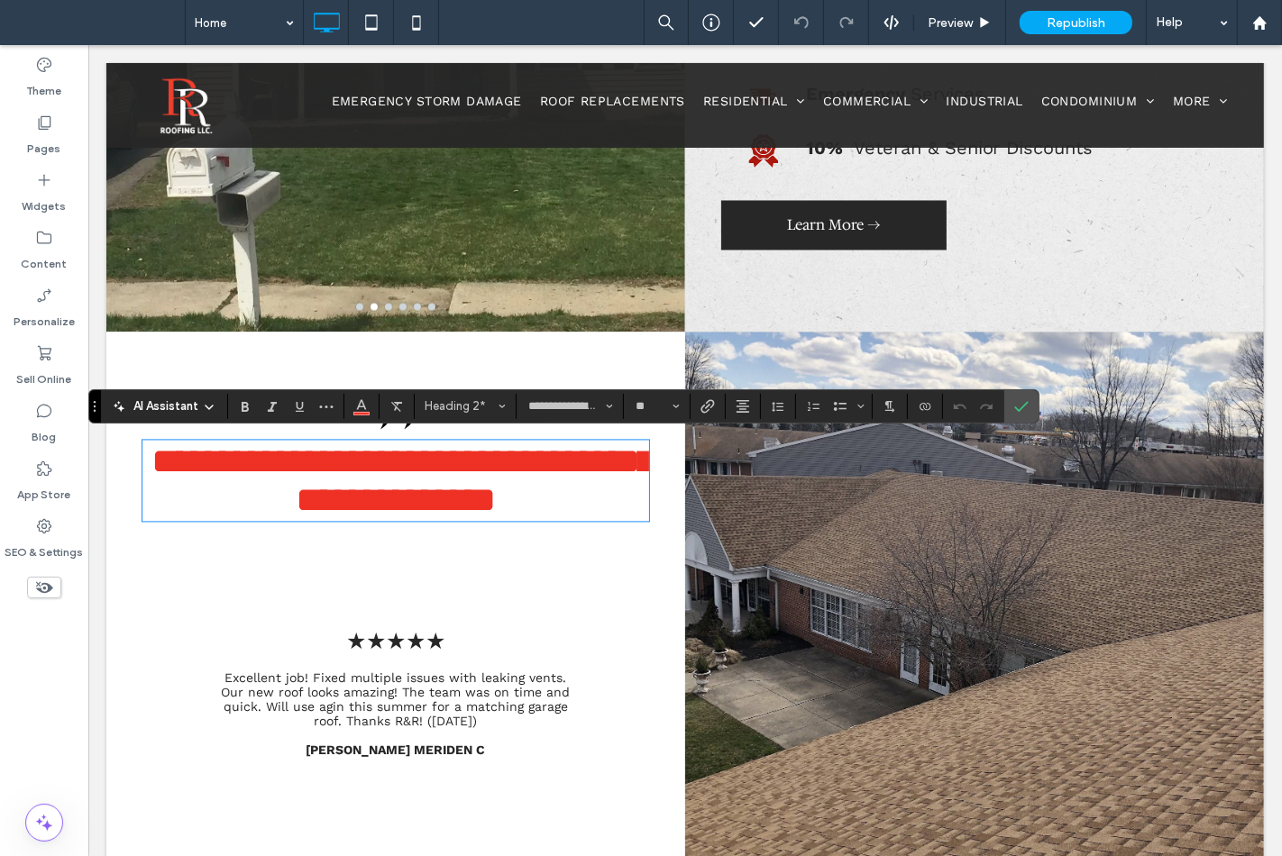
scroll to position [0, 0]
click at [259, 499] on span "**********" at bounding box center [402, 481] width 503 height 74
click at [1034, 407] on label "Confirm" at bounding box center [1021, 406] width 27 height 32
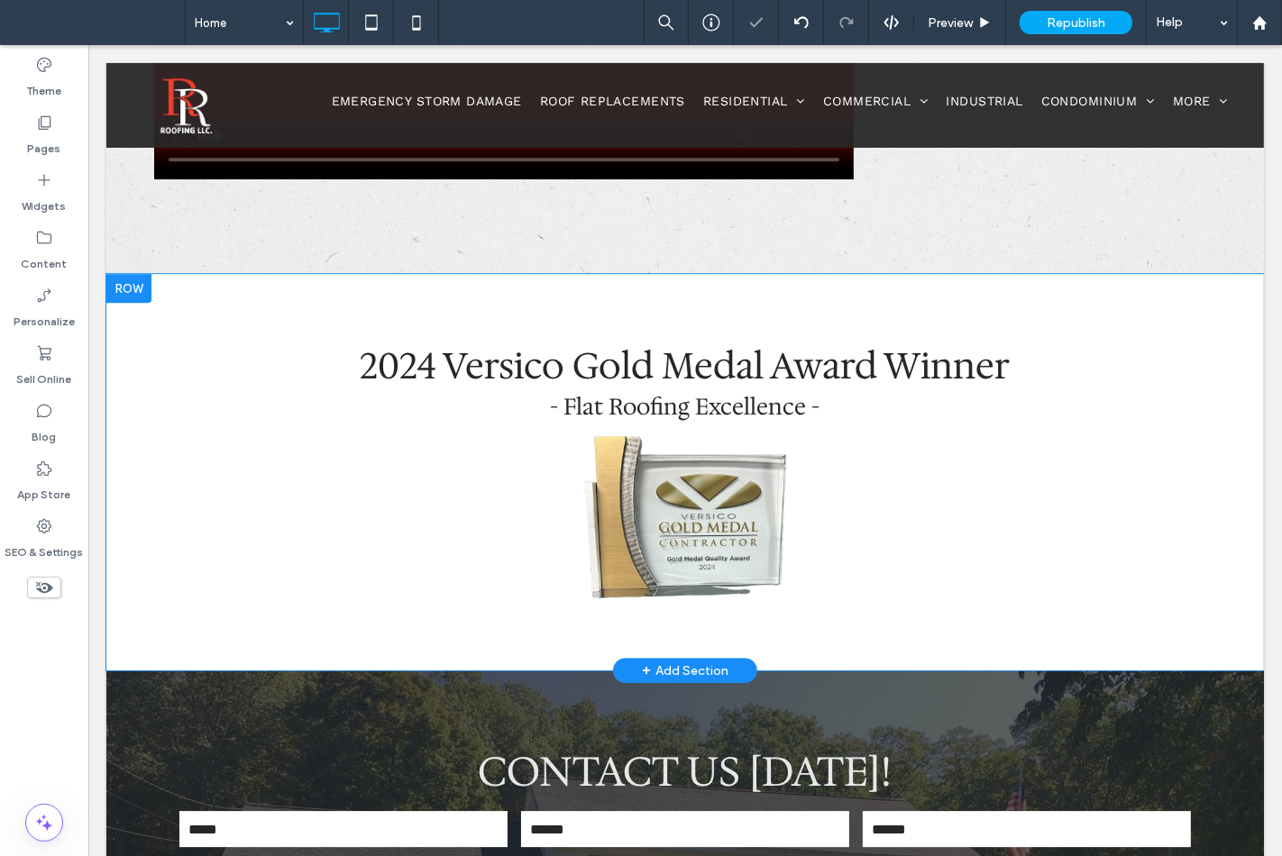
scroll to position [4306, 0]
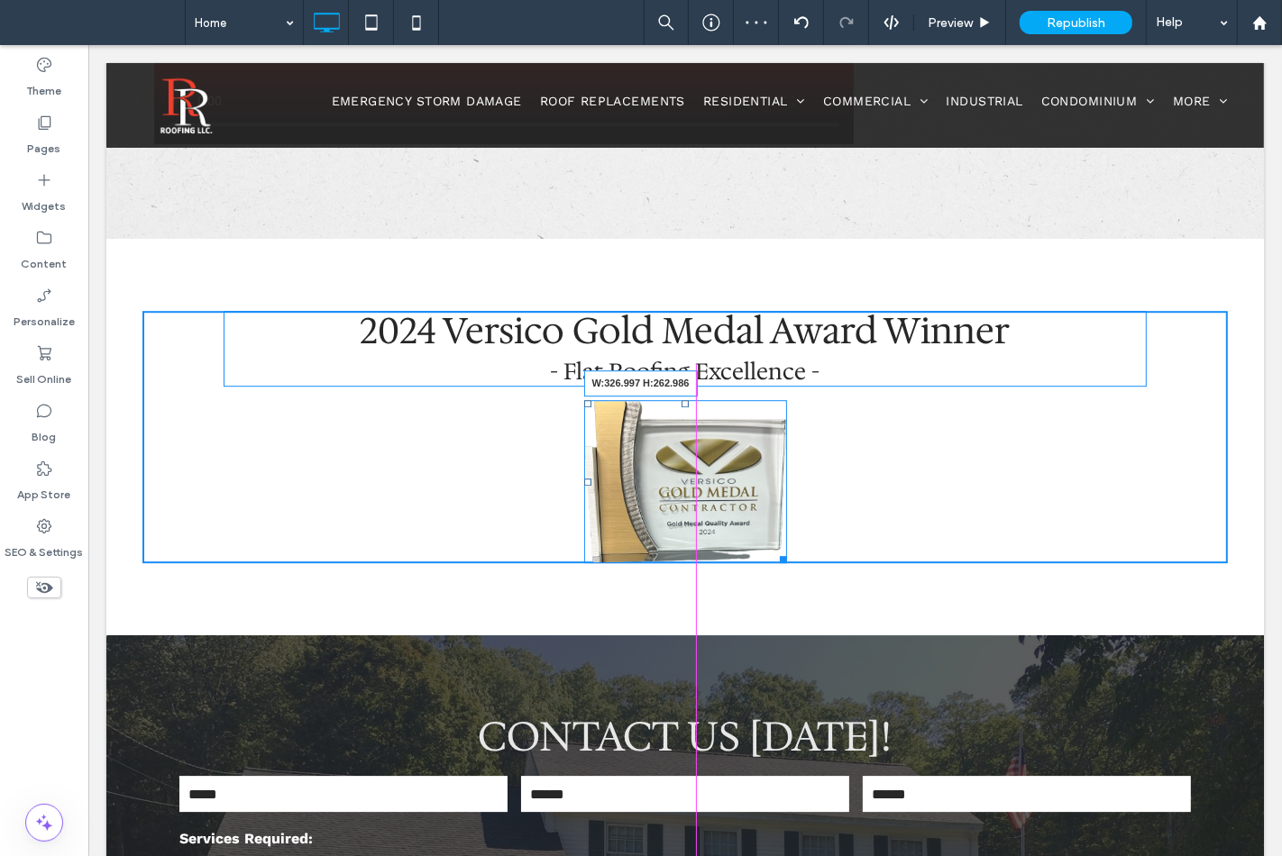
drag, startPoint x: 776, startPoint y: 546, endPoint x: 822, endPoint y: 596, distance: 67.6
click at [786, 563] on div "W:326.997 H:262.986" at bounding box center [684, 481] width 203 height 163
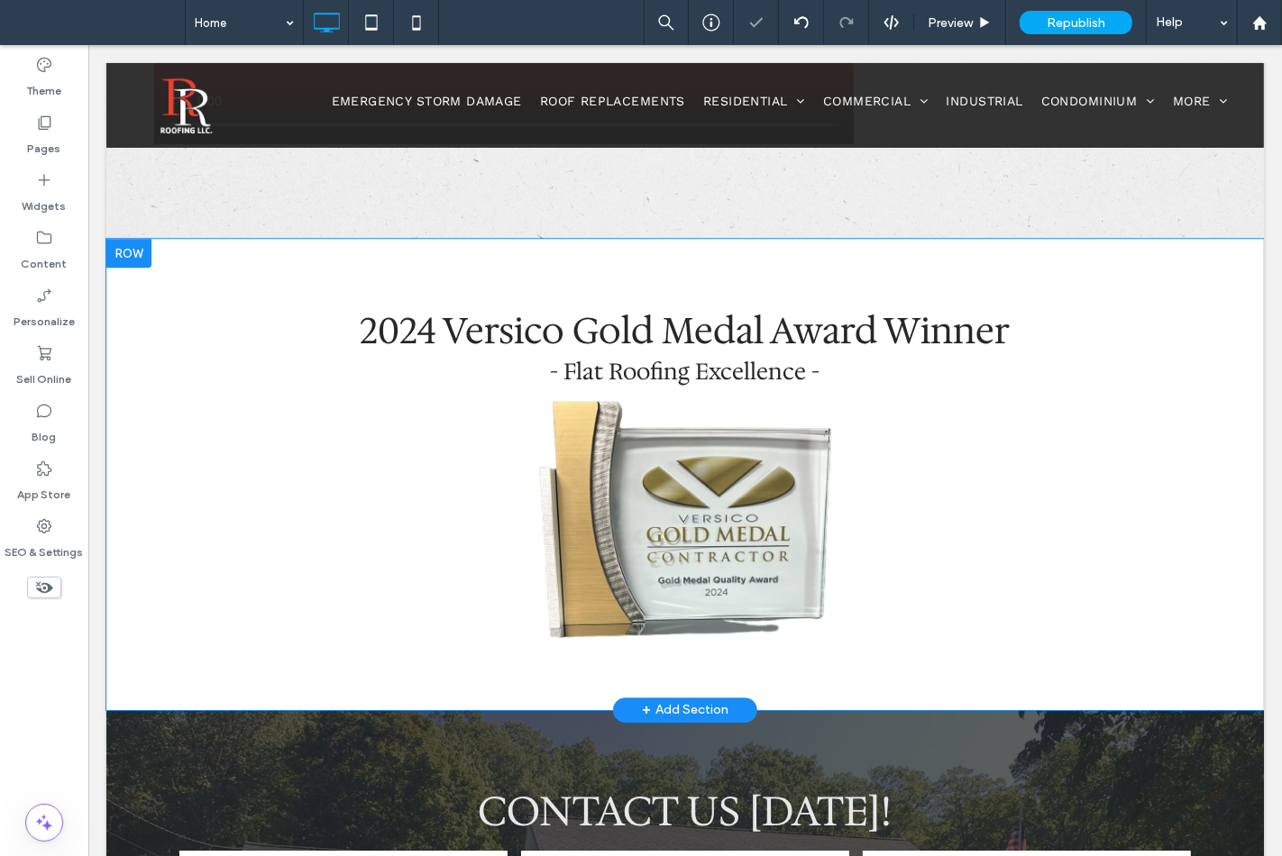
click at [675, 393] on div "2024 Versico Gold Medal Award Winner - Flat Roofing Excellence - Click To Paste" at bounding box center [684, 474] width 1085 height 327
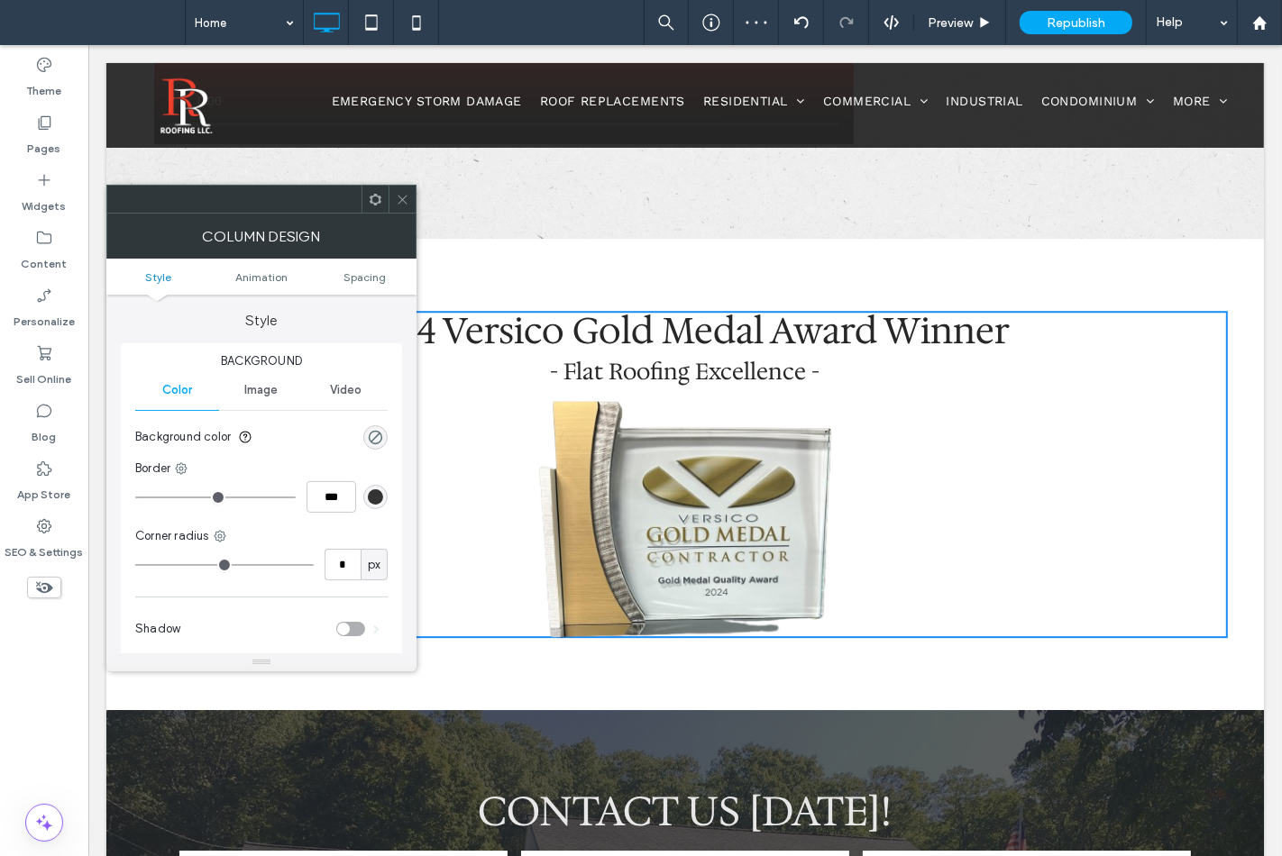
click at [412, 200] on div at bounding box center [401, 199] width 27 height 27
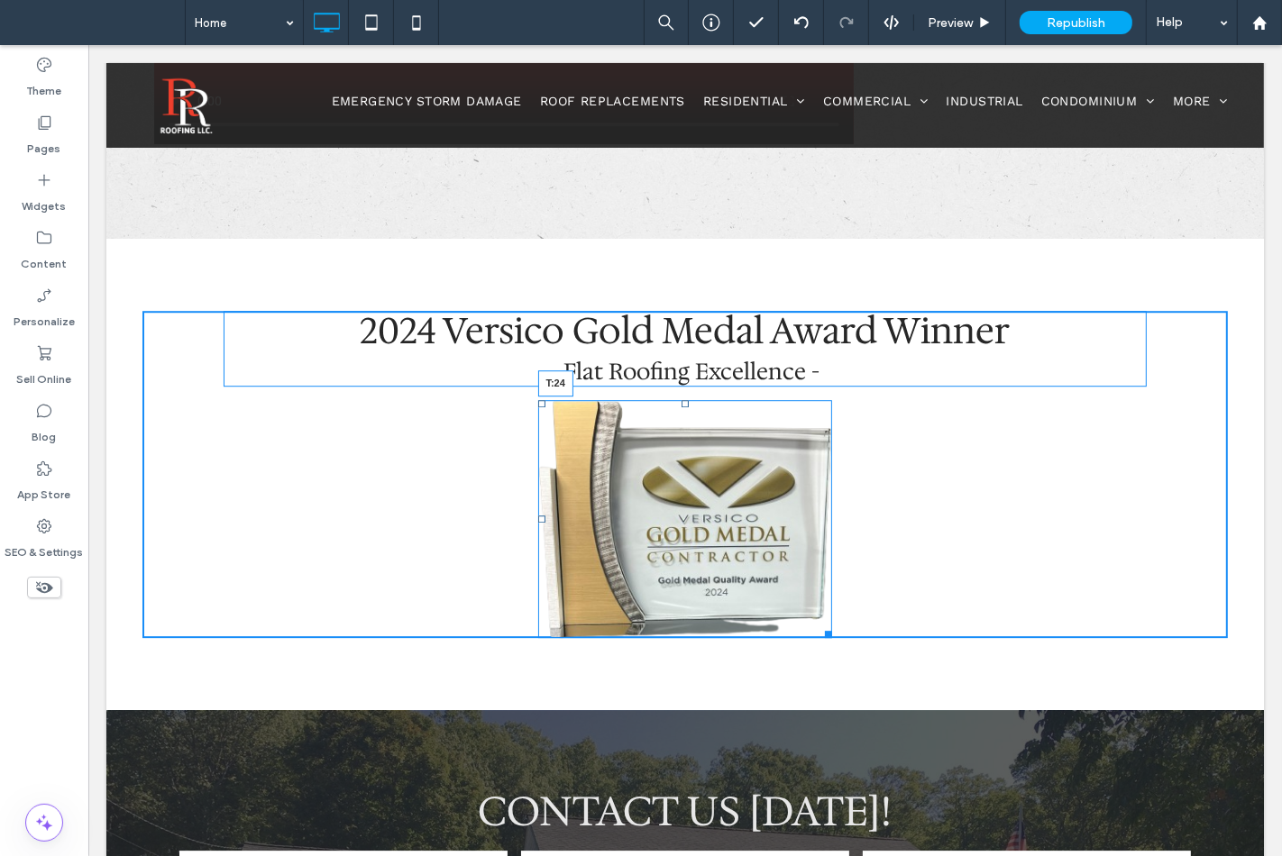
drag, startPoint x: 677, startPoint y: 402, endPoint x: 755, endPoint y: 454, distance: 94.2
click at [667, 410] on div "T:24" at bounding box center [684, 519] width 295 height 238
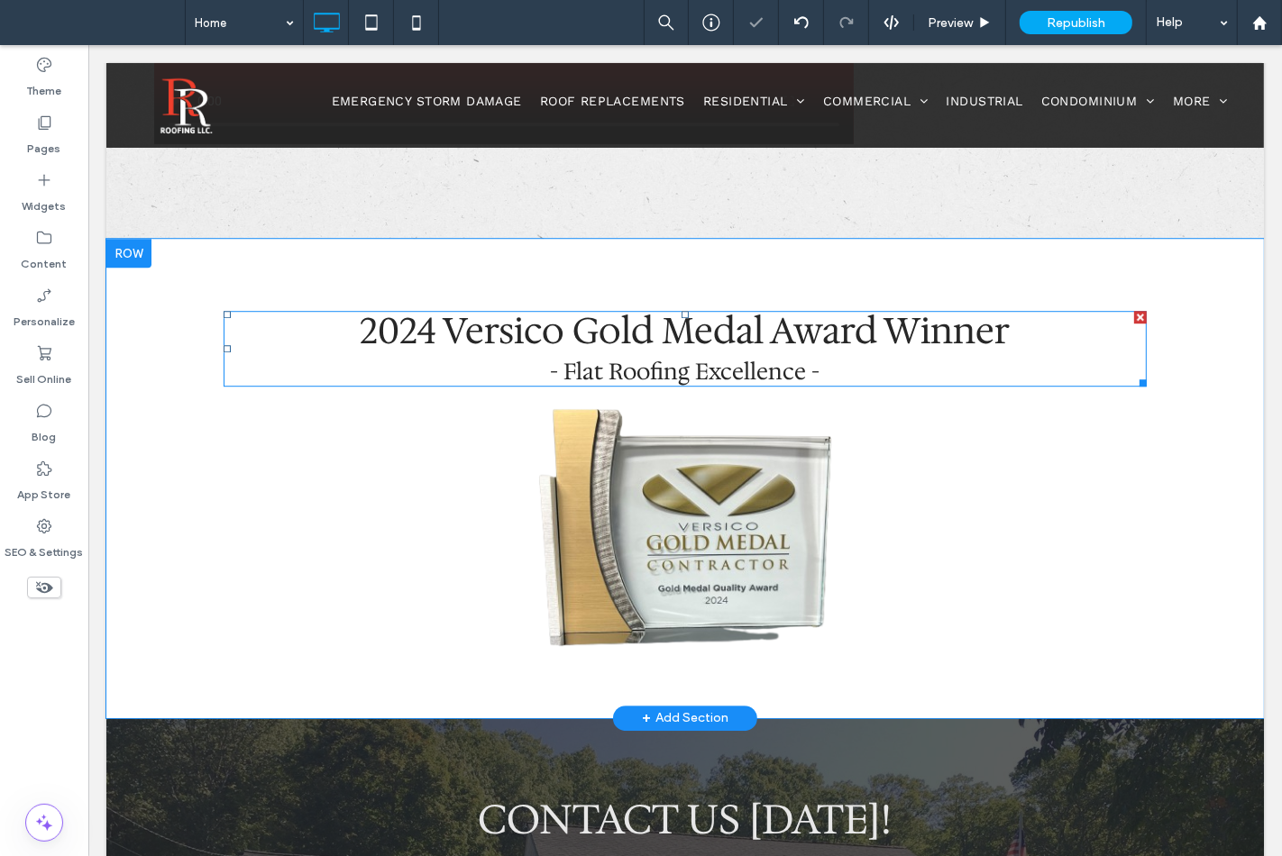
click at [446, 357] on h2 "2024 Versico Gold Medal Award Winner - Flat Roofing Excellence -" at bounding box center [684, 349] width 923 height 72
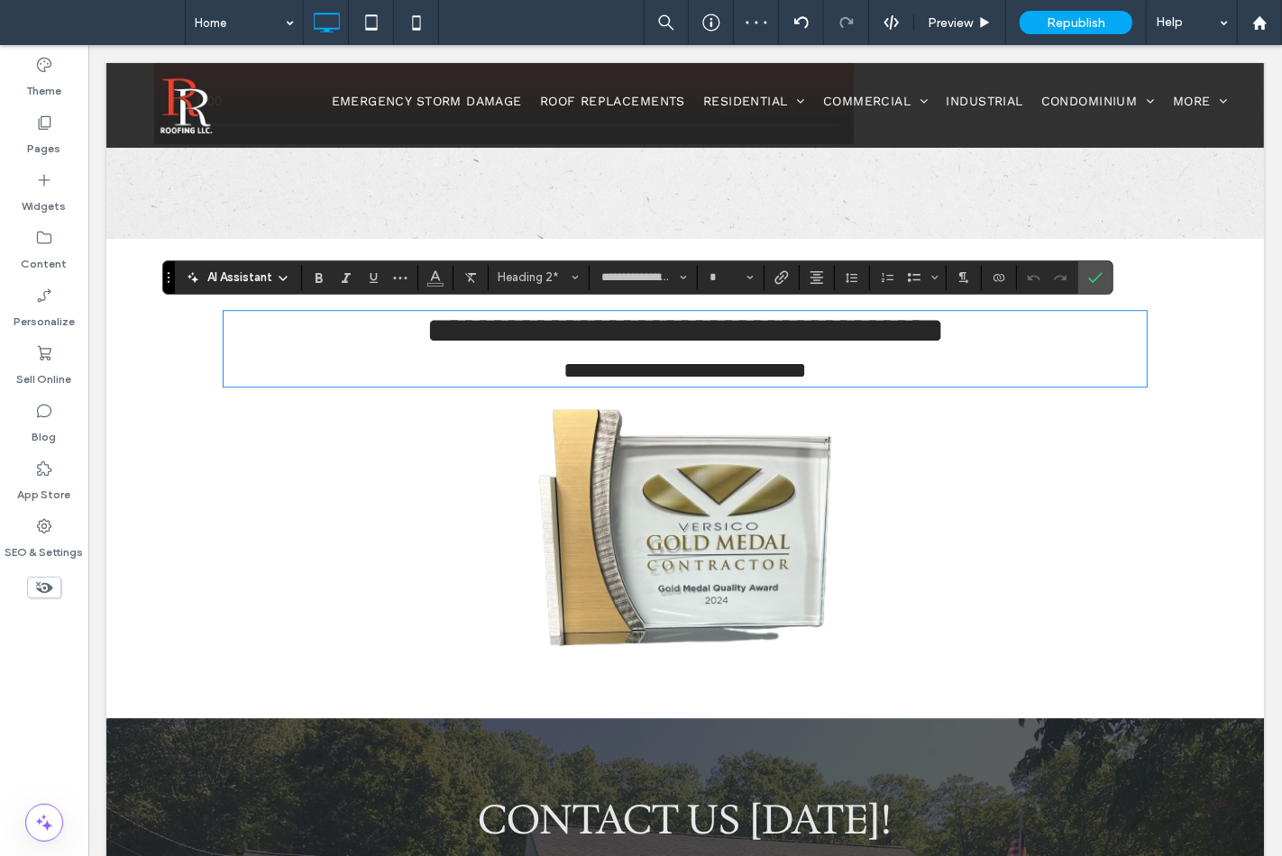
click at [447, 356] on h2 "**********" at bounding box center [684, 349] width 923 height 72
type input "**"
click at [411, 375] on h2 "**********" at bounding box center [684, 349] width 923 height 72
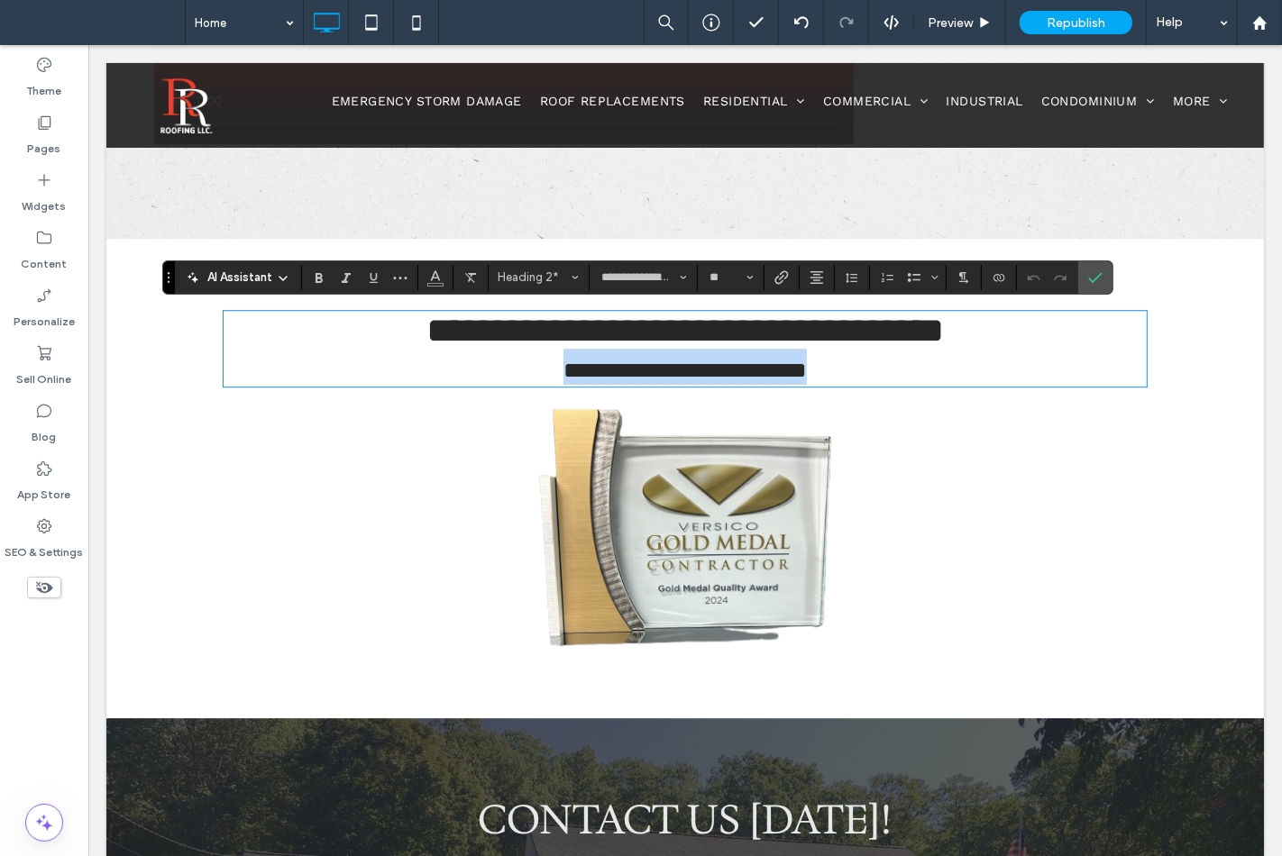
click at [411, 375] on h2 "**********" at bounding box center [684, 349] width 923 height 72
click at [715, 282] on input "**" at bounding box center [725, 277] width 35 height 14
type input "**"
drag, startPoint x: 1087, startPoint y: 281, endPoint x: 1003, endPoint y: 236, distance: 95.2
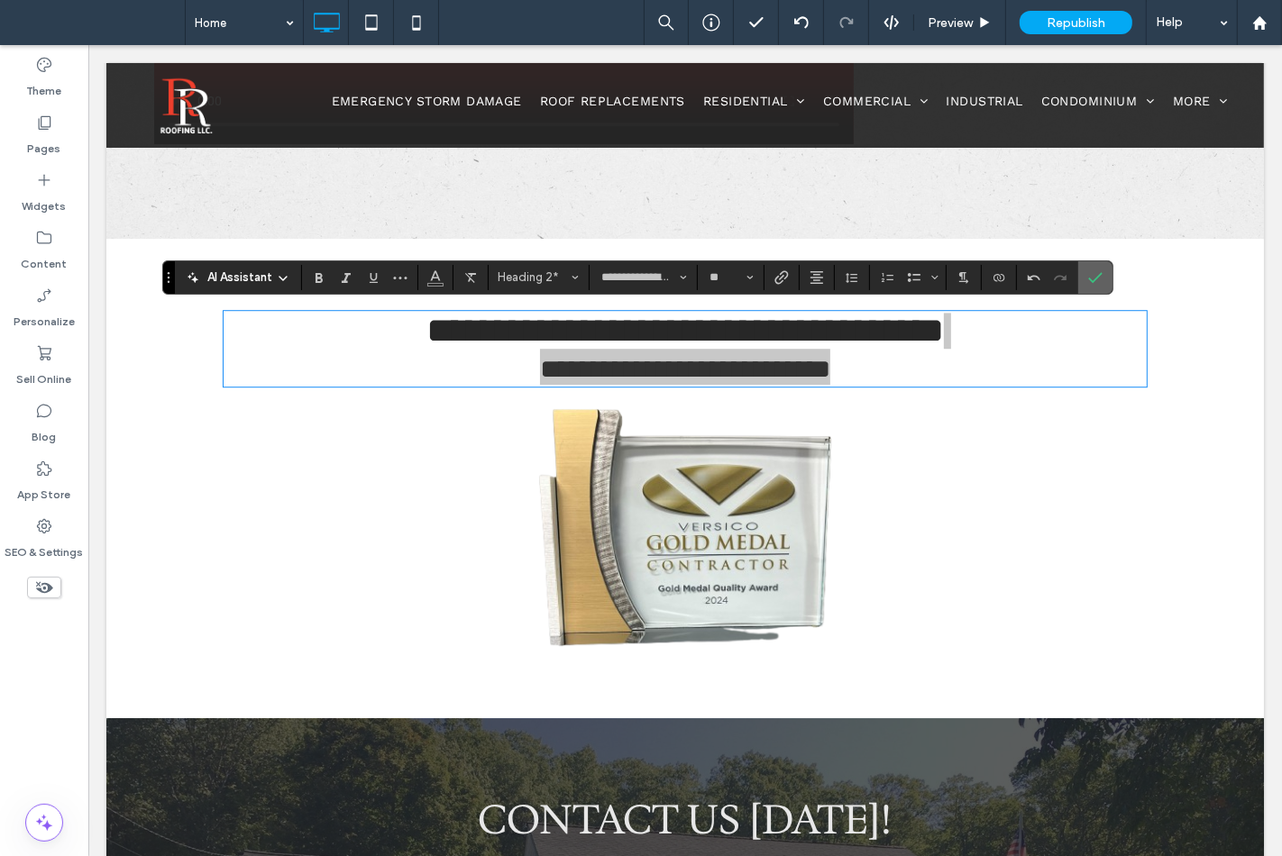
click at [1087, 280] on label "Confirm" at bounding box center [1095, 277] width 27 height 32
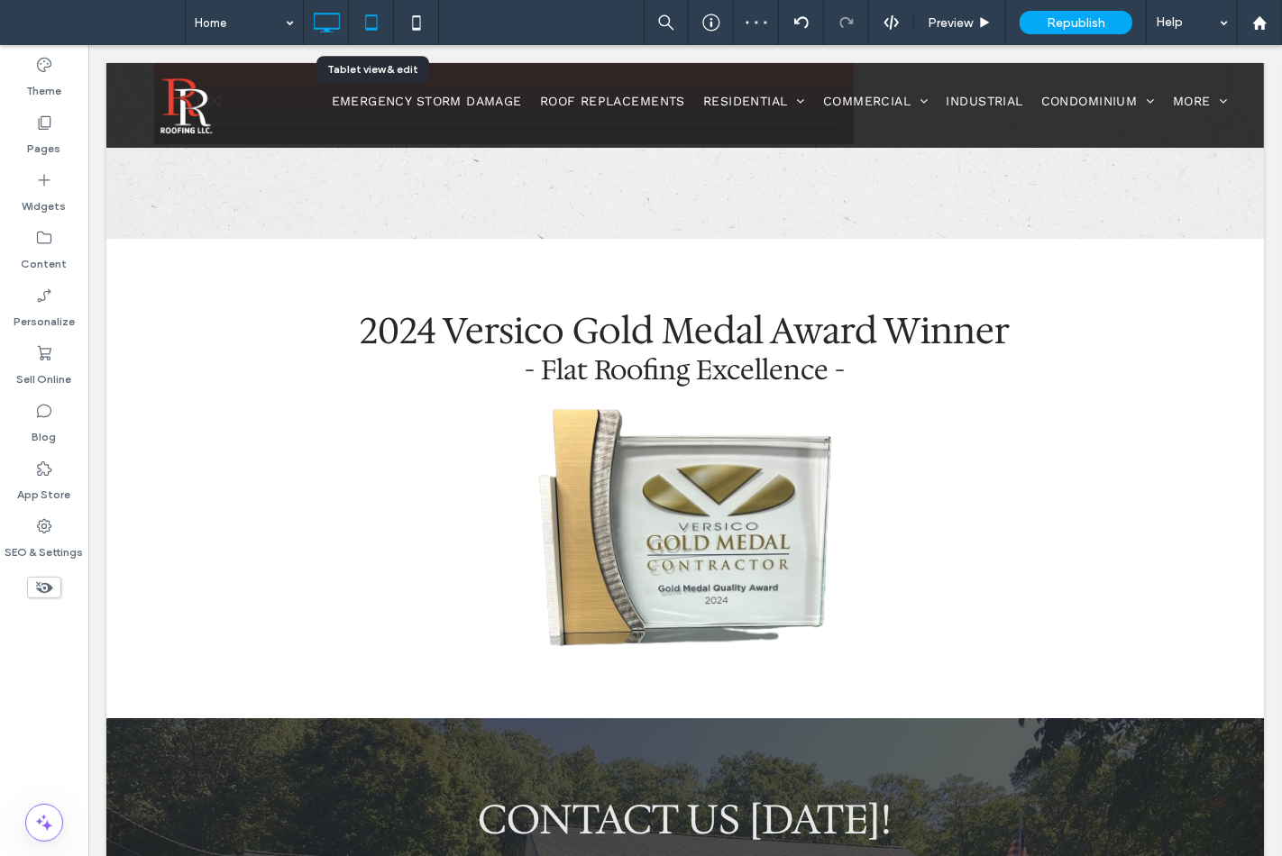
click at [371, 18] on icon at bounding box center [371, 23] width 36 height 36
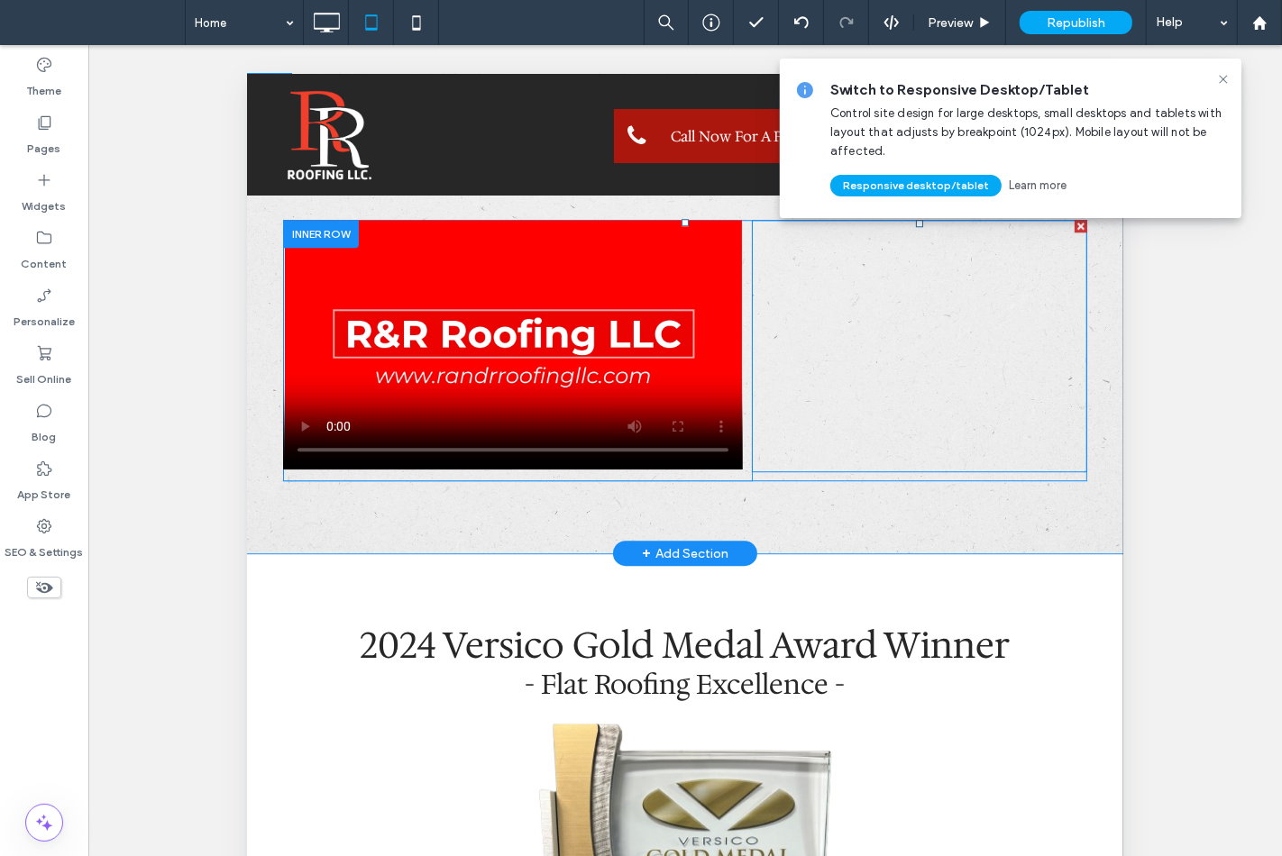
scroll to position [4306, 0]
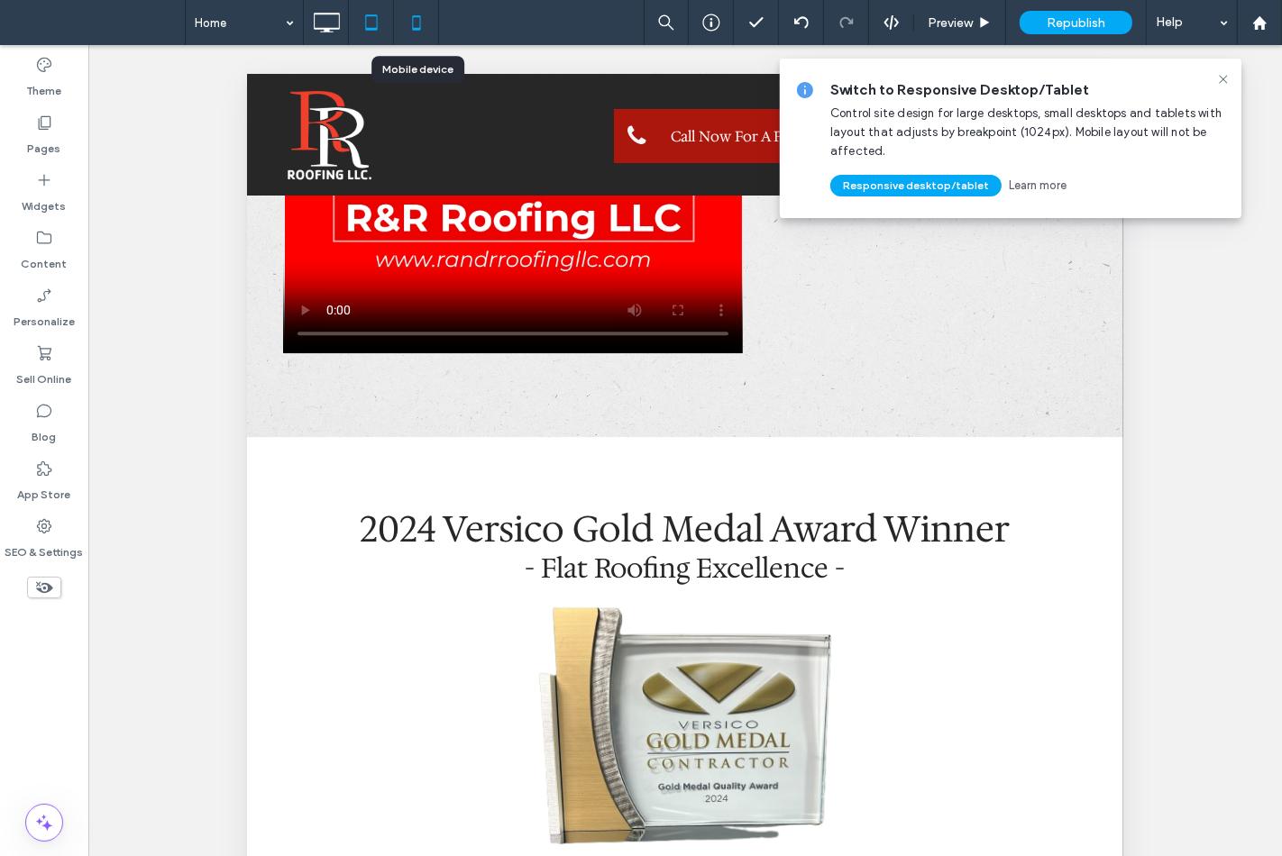
click at [420, 29] on icon at bounding box center [416, 23] width 36 height 36
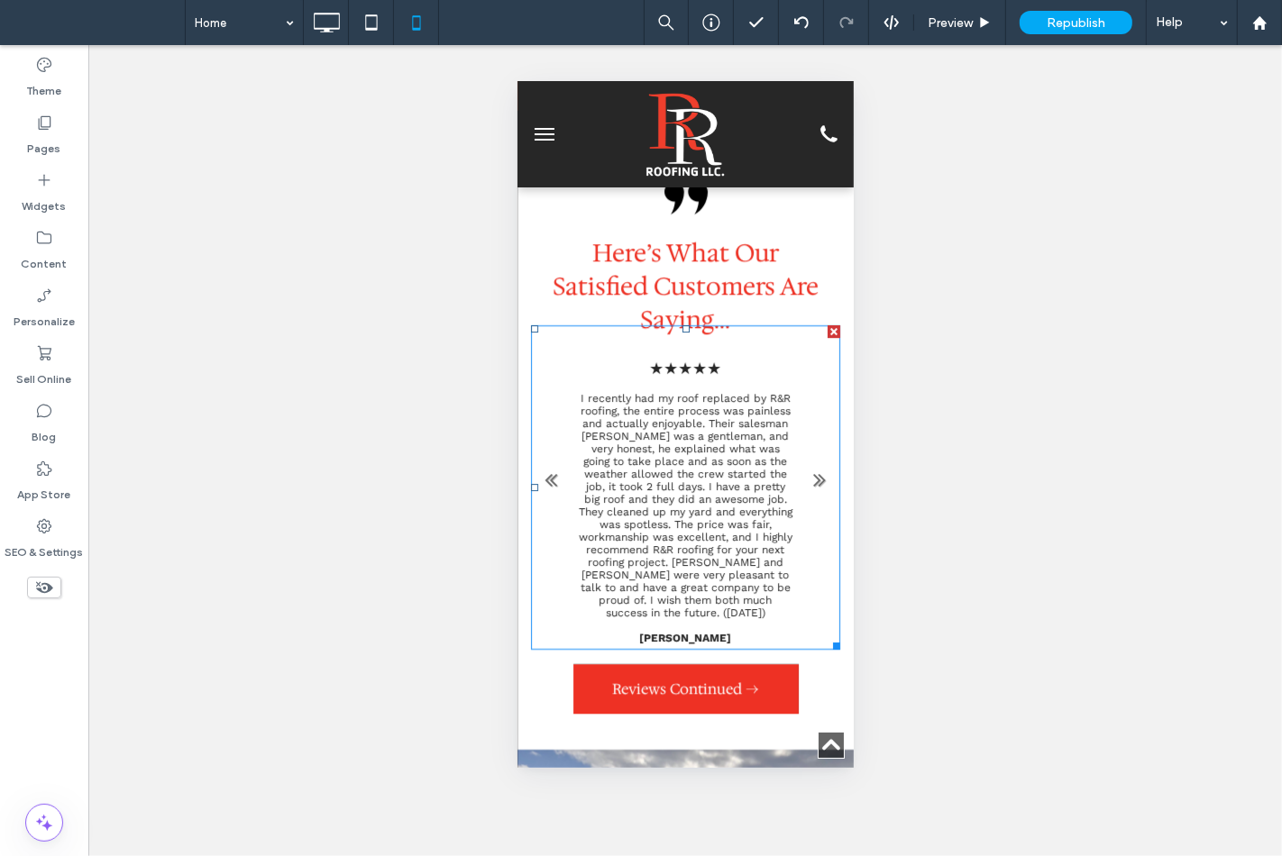
scroll to position [5107, 0]
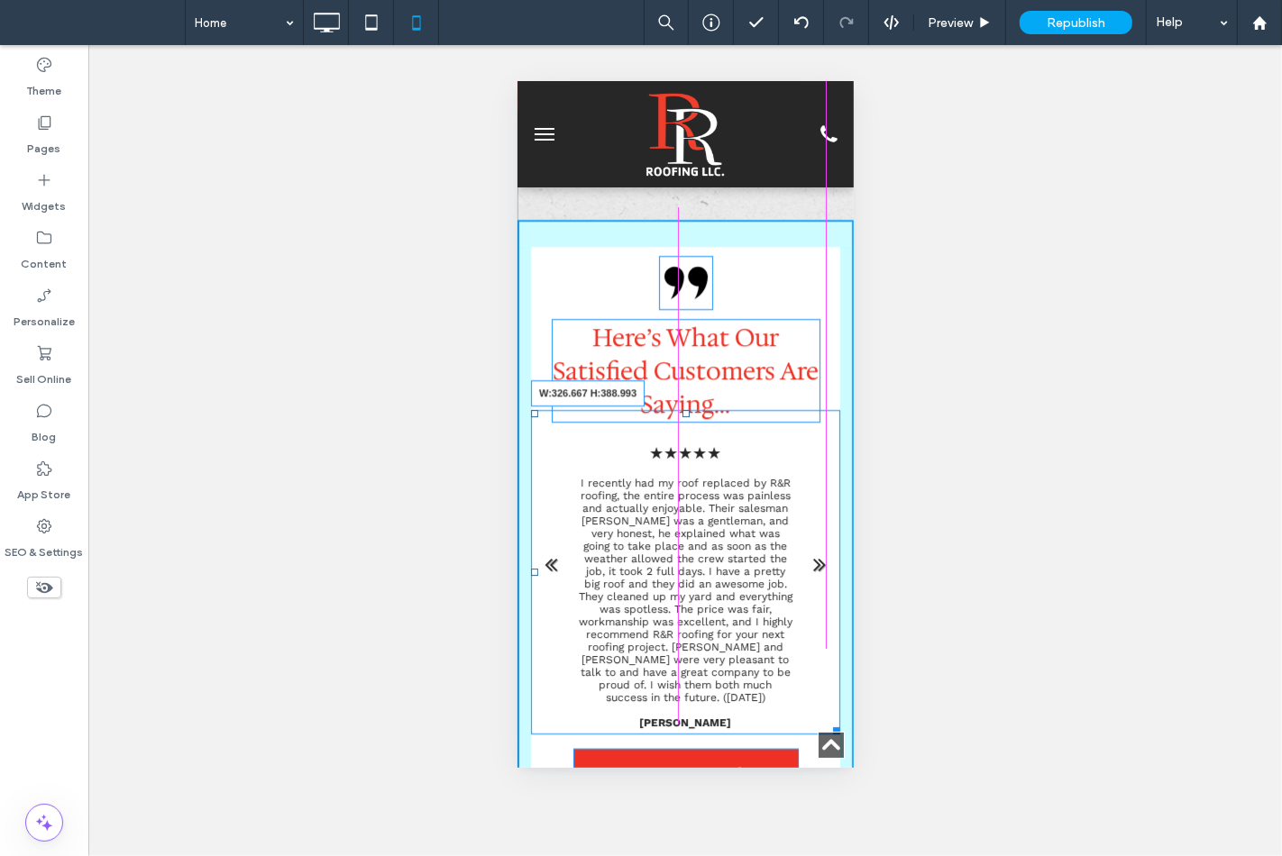
drag, startPoint x: 814, startPoint y: 357, endPoint x: 1330, endPoint y: 464, distance: 527.5
click at [826, 720] on div at bounding box center [833, 727] width 14 height 14
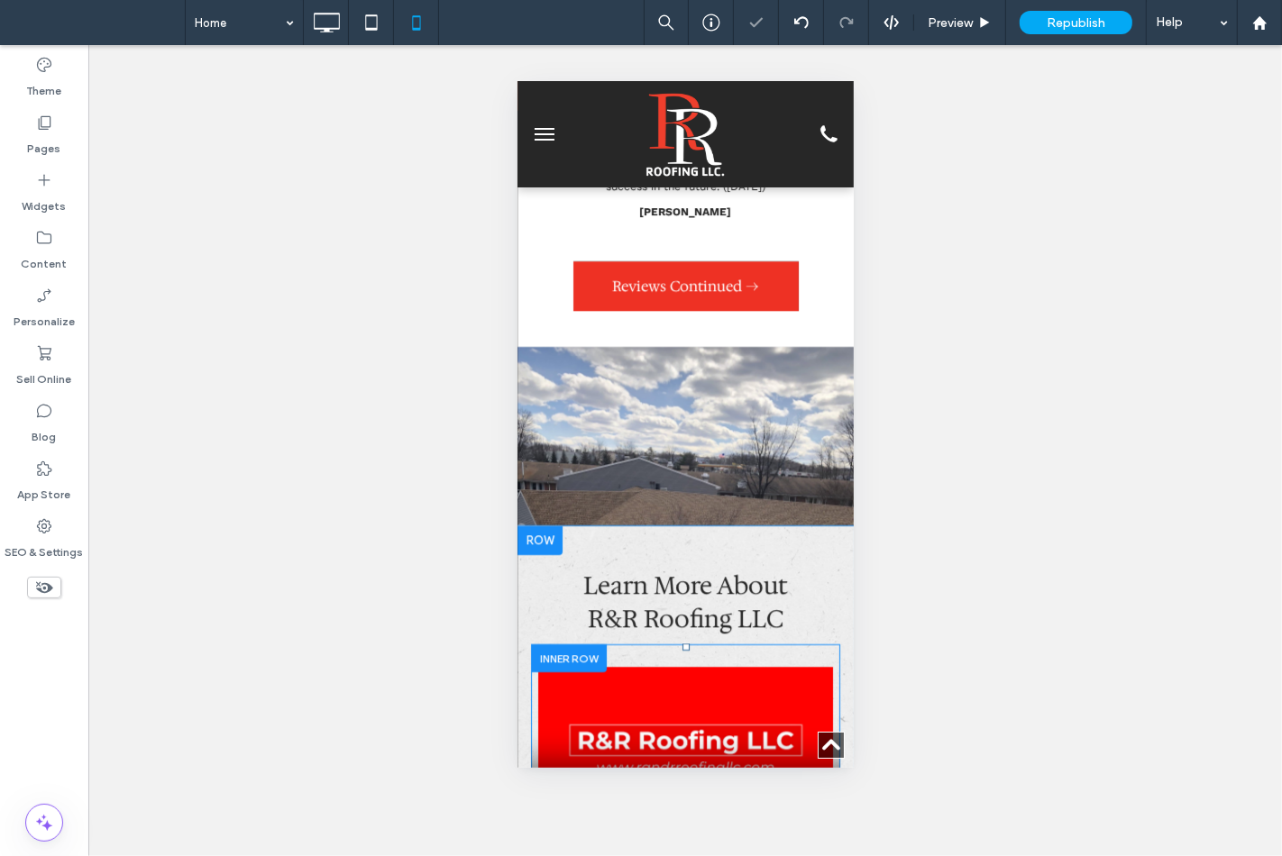
scroll to position [5708, 0]
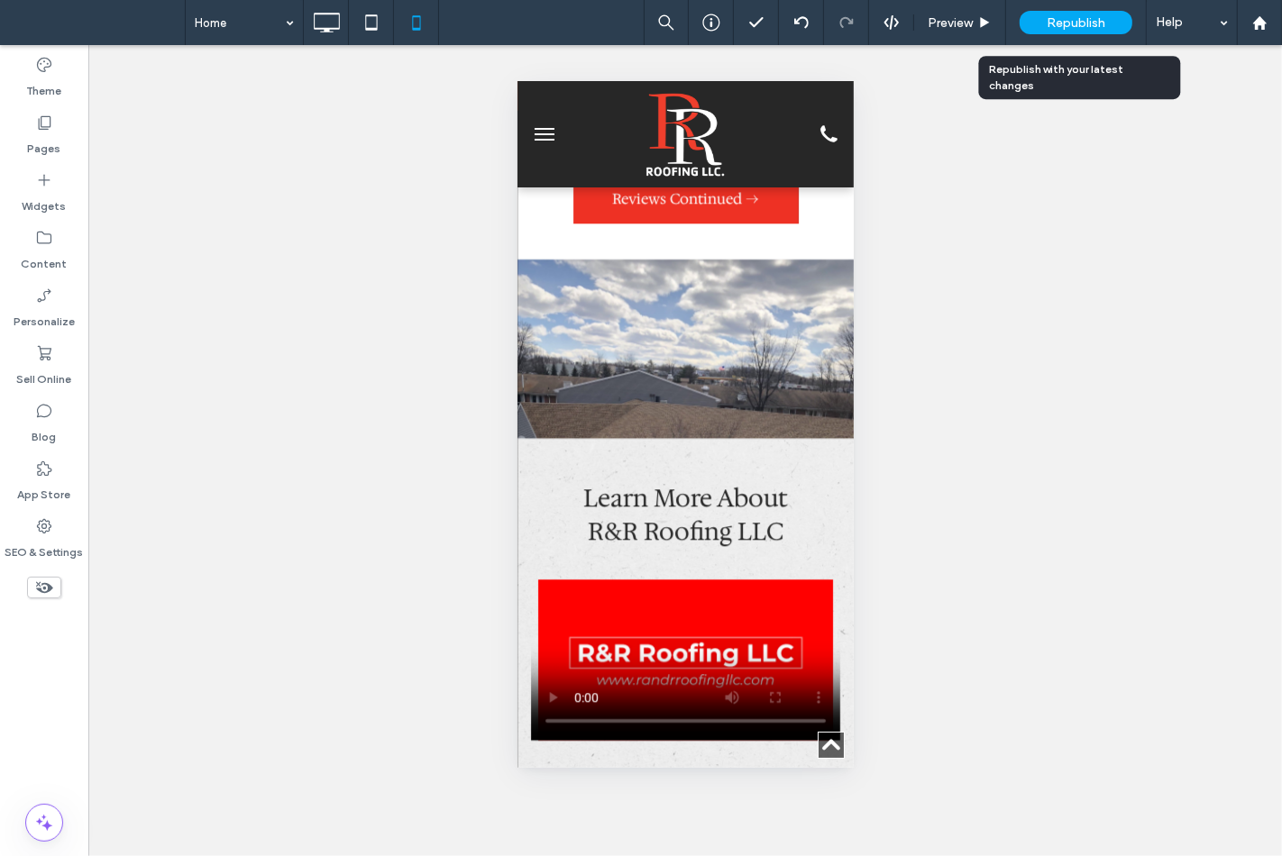
click at [1083, 20] on span "Republish" at bounding box center [1075, 22] width 59 height 15
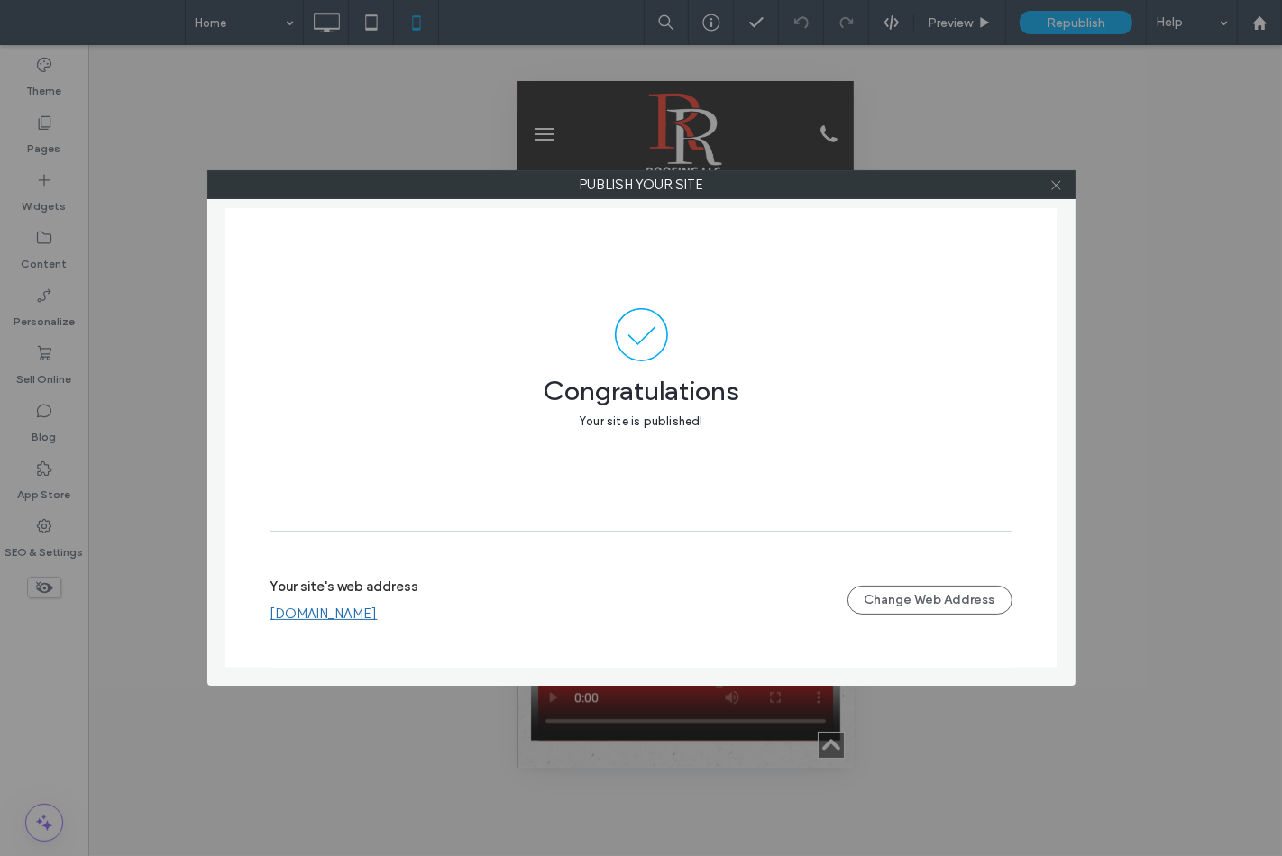
click at [1053, 194] on span at bounding box center [1056, 184] width 14 height 27
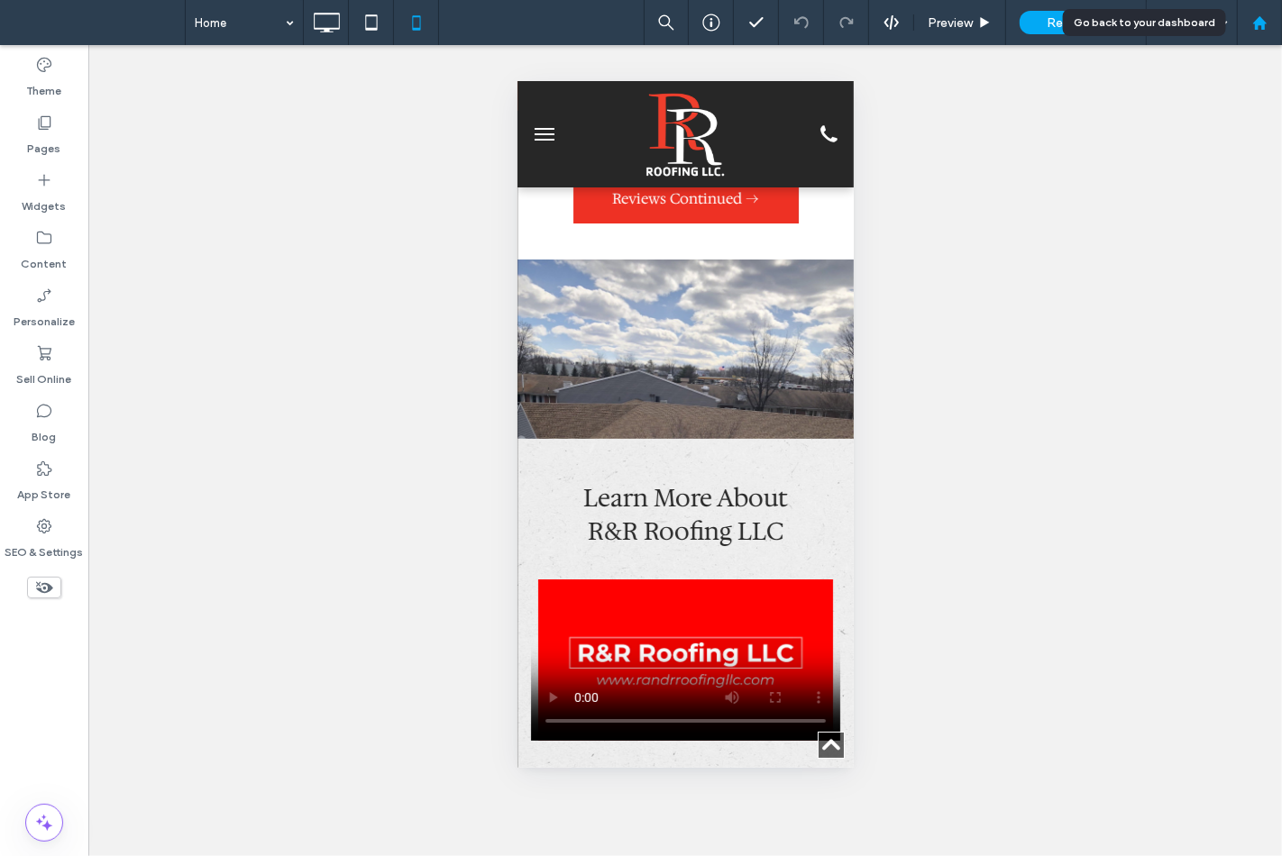
click at [1264, 27] on use at bounding box center [1259, 22] width 14 height 14
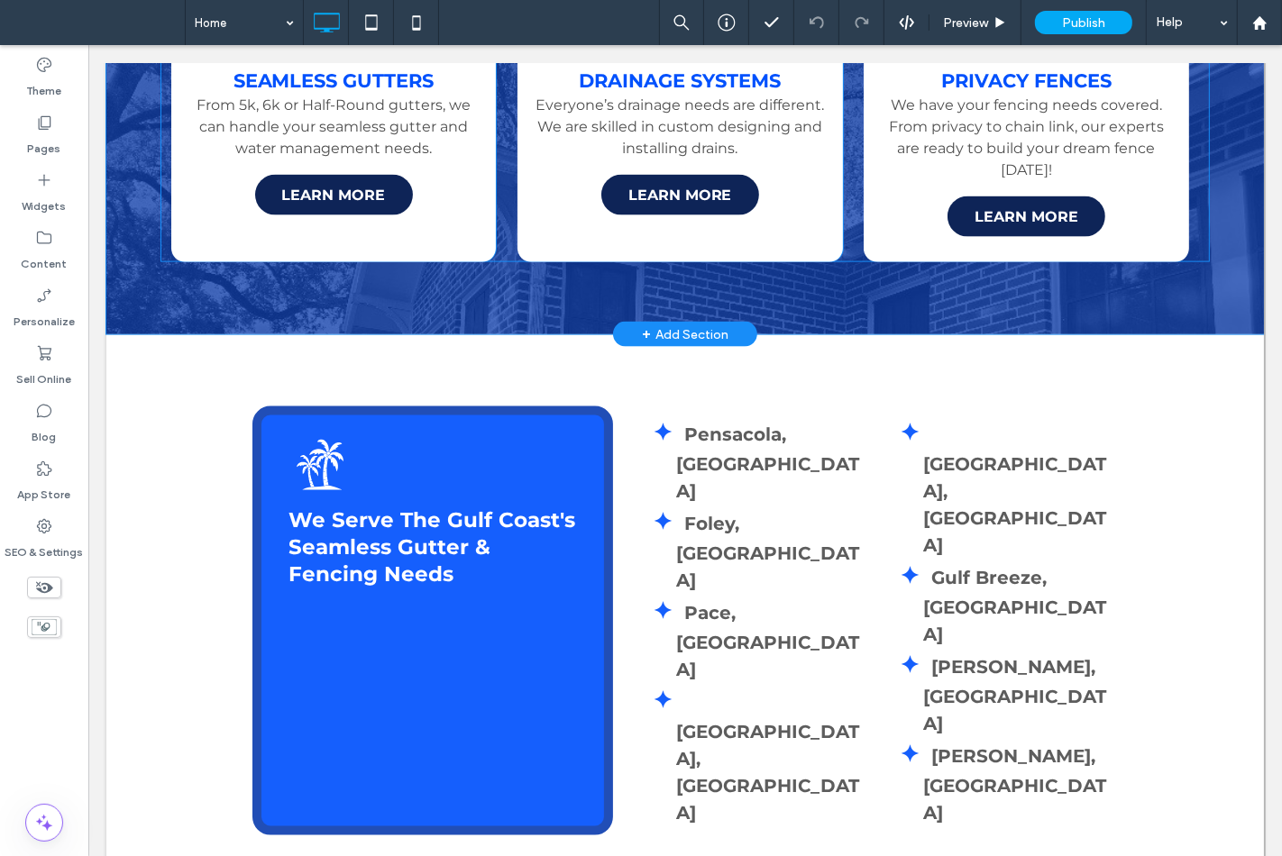
scroll to position [2103, 0]
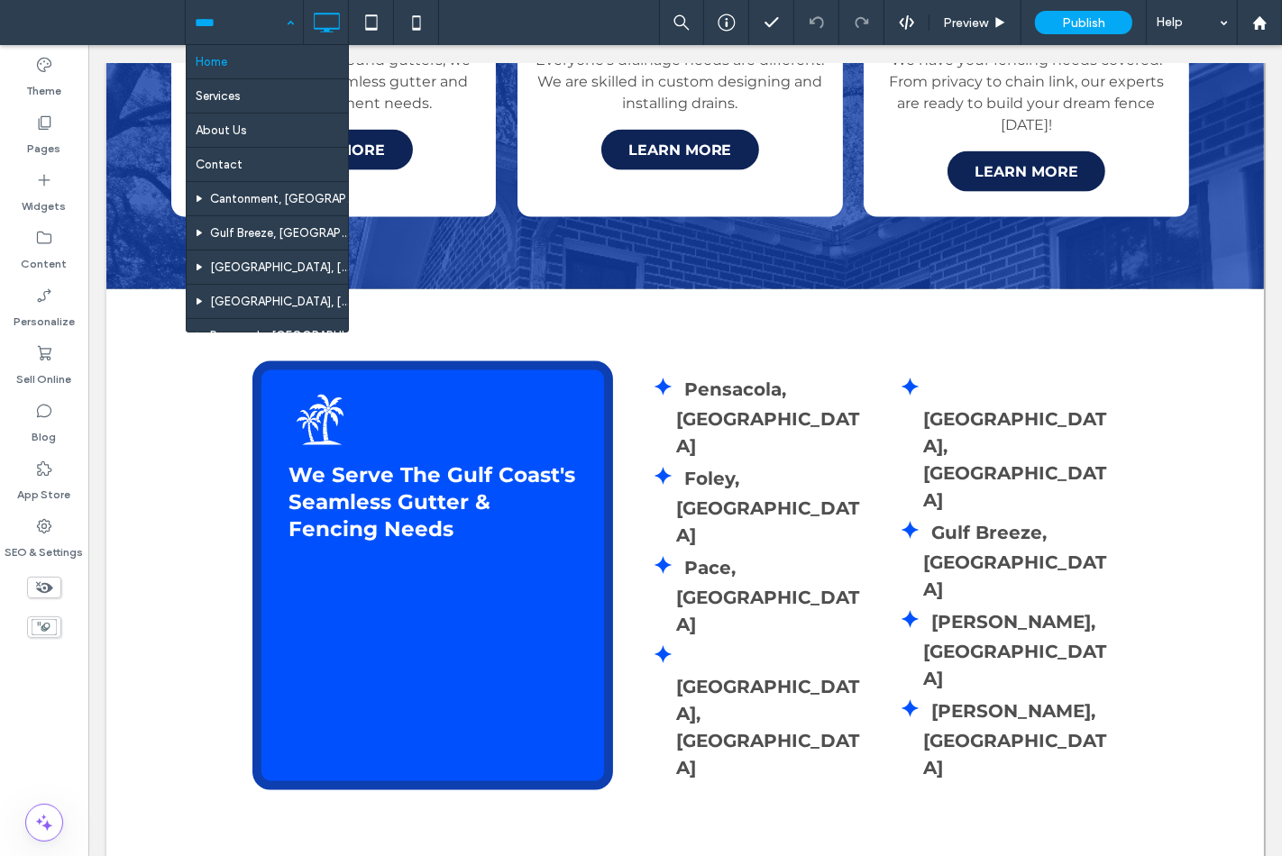
drag, startPoint x: 268, startPoint y: 18, endPoint x: 272, endPoint y: 31, distance: 13.4
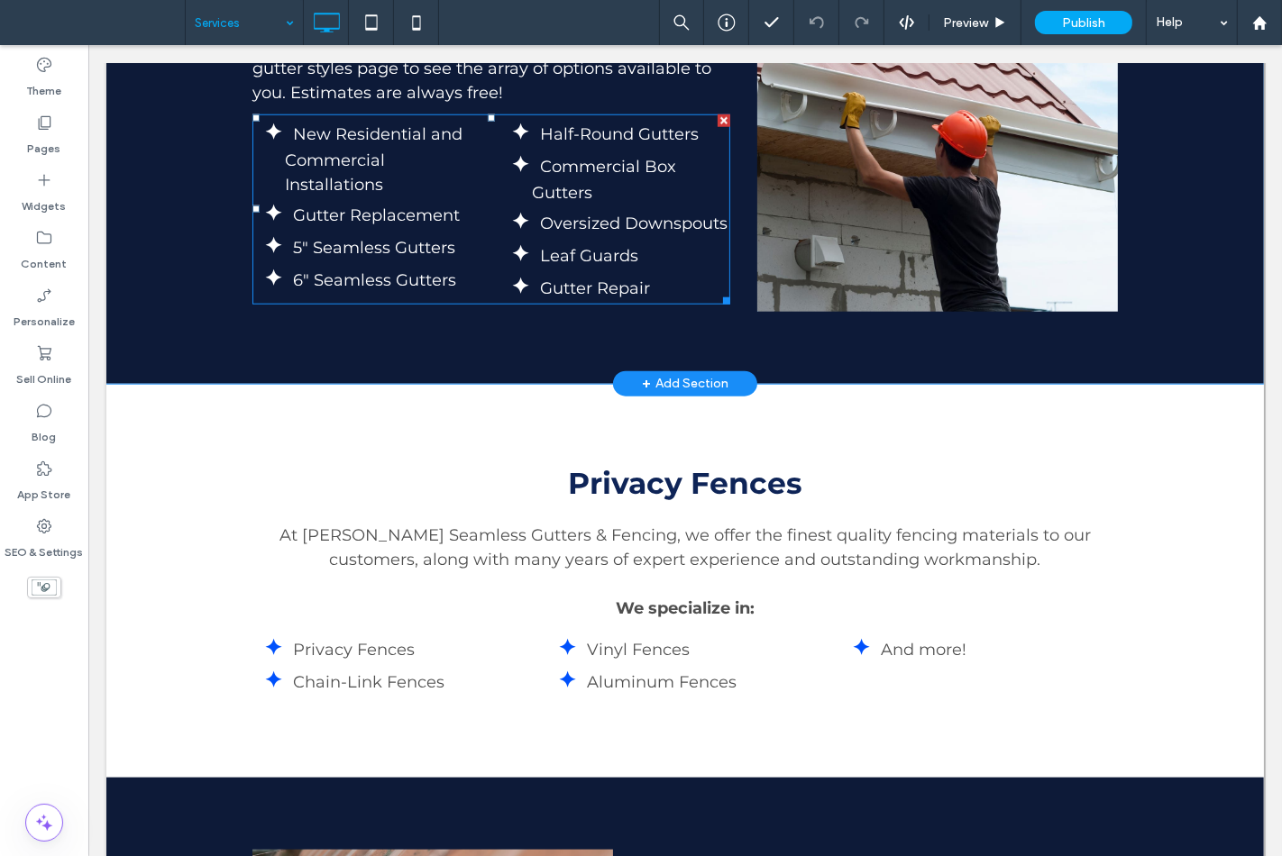
scroll to position [1803, 0]
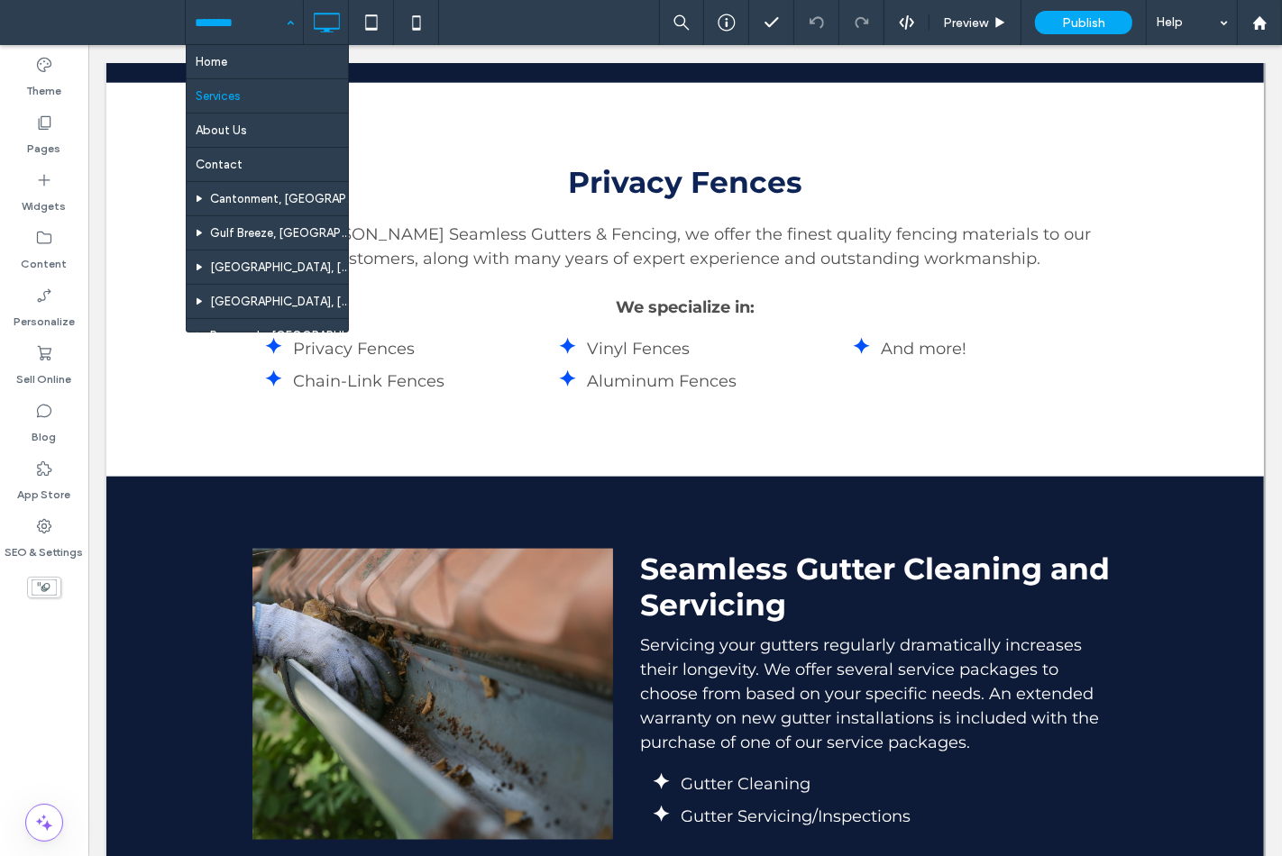
click at [269, 34] on input at bounding box center [240, 22] width 90 height 45
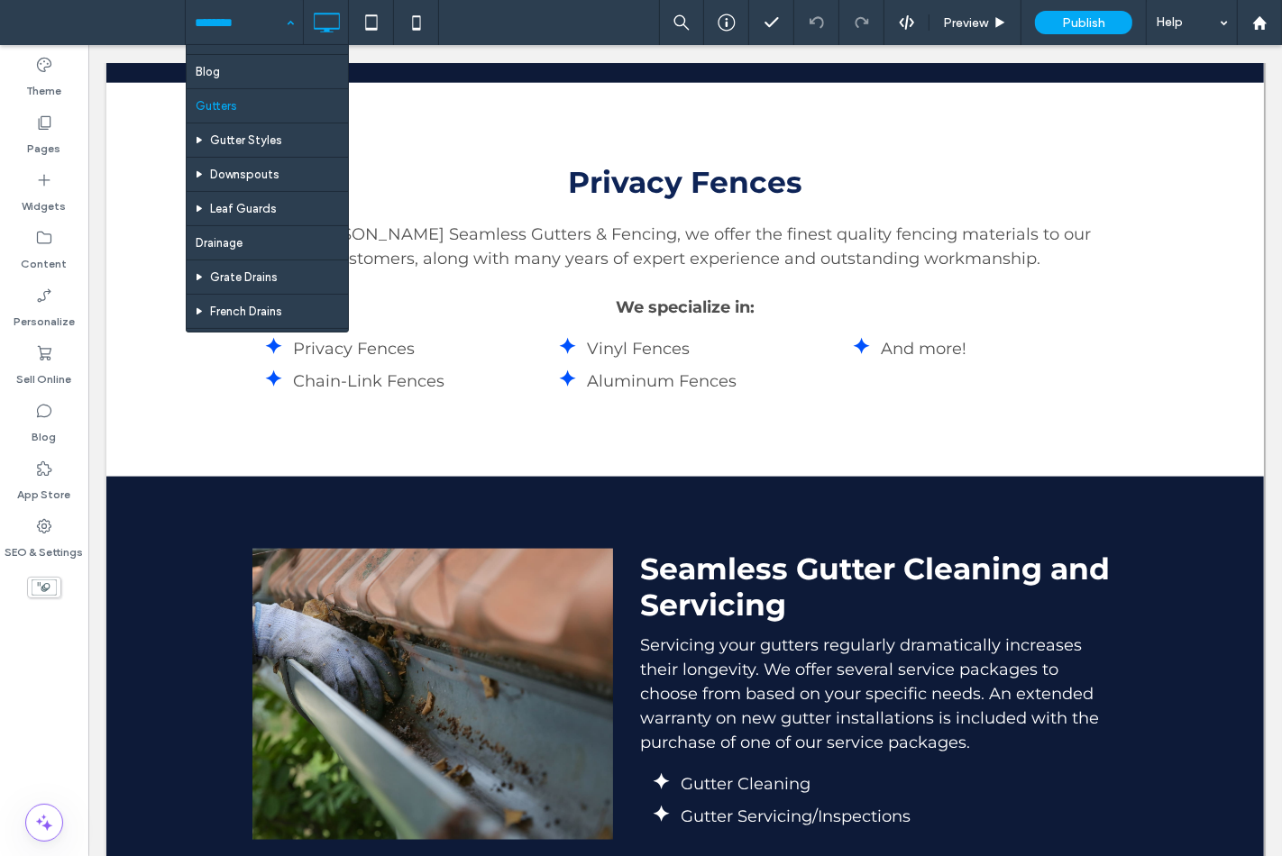
scroll to position [400, 0]
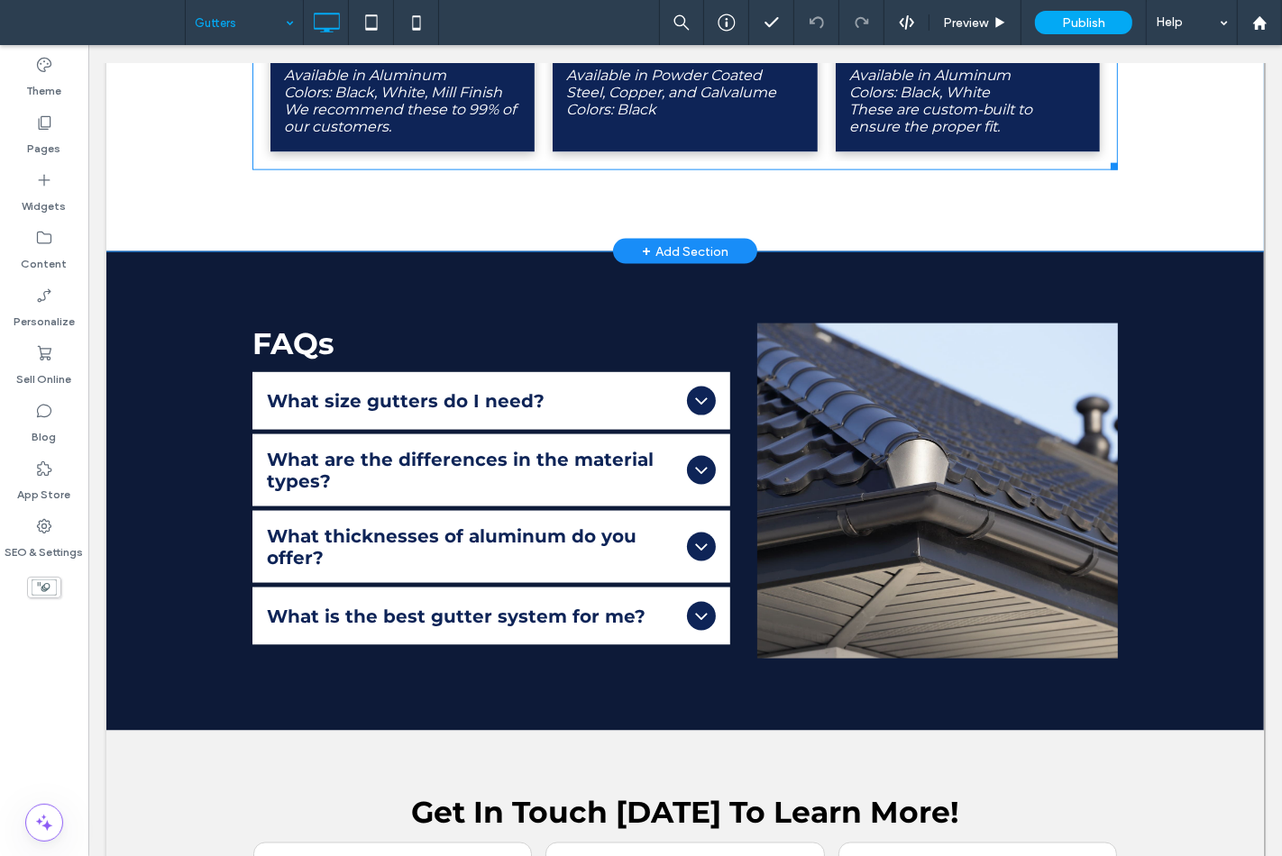
scroll to position [2403, 0]
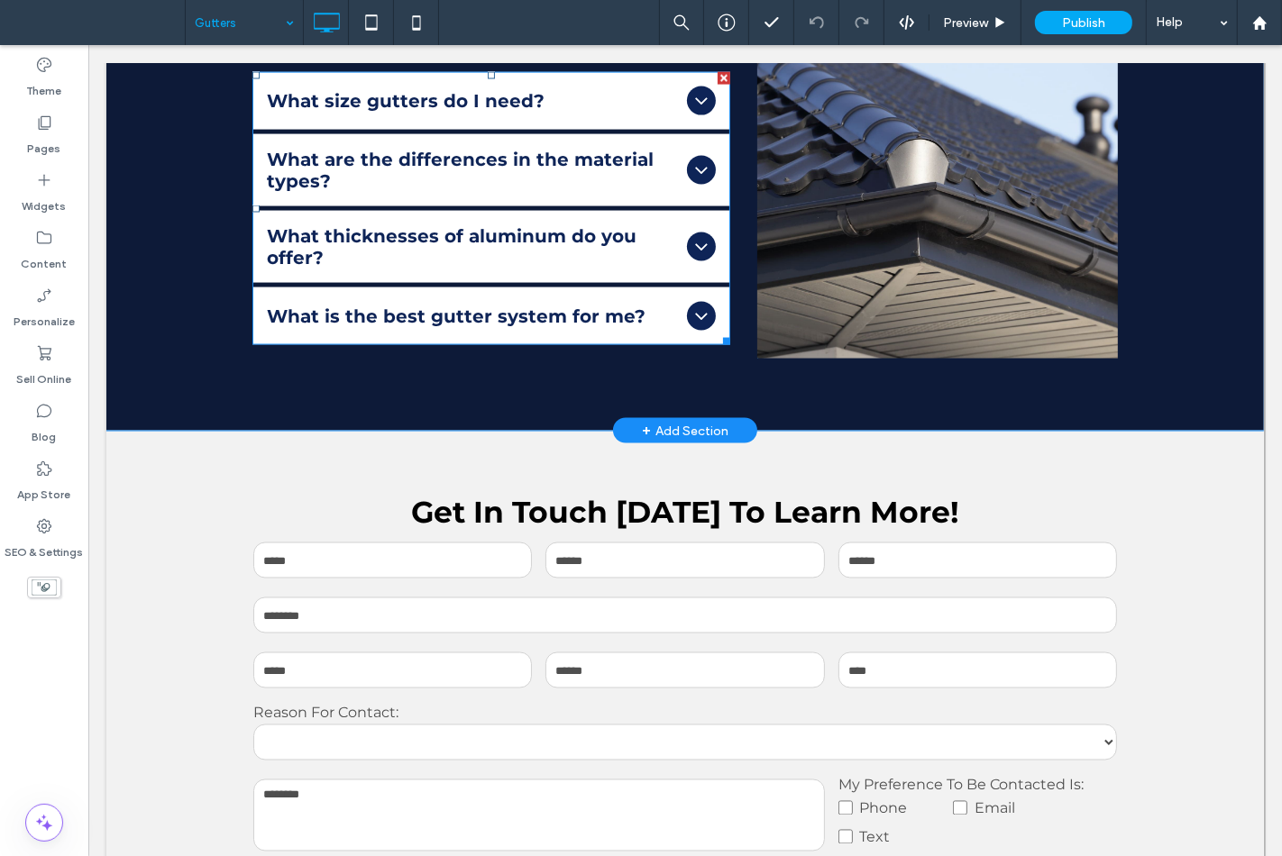
click at [452, 111] on span "What size gutters do I need?" at bounding box center [472, 101] width 413 height 22
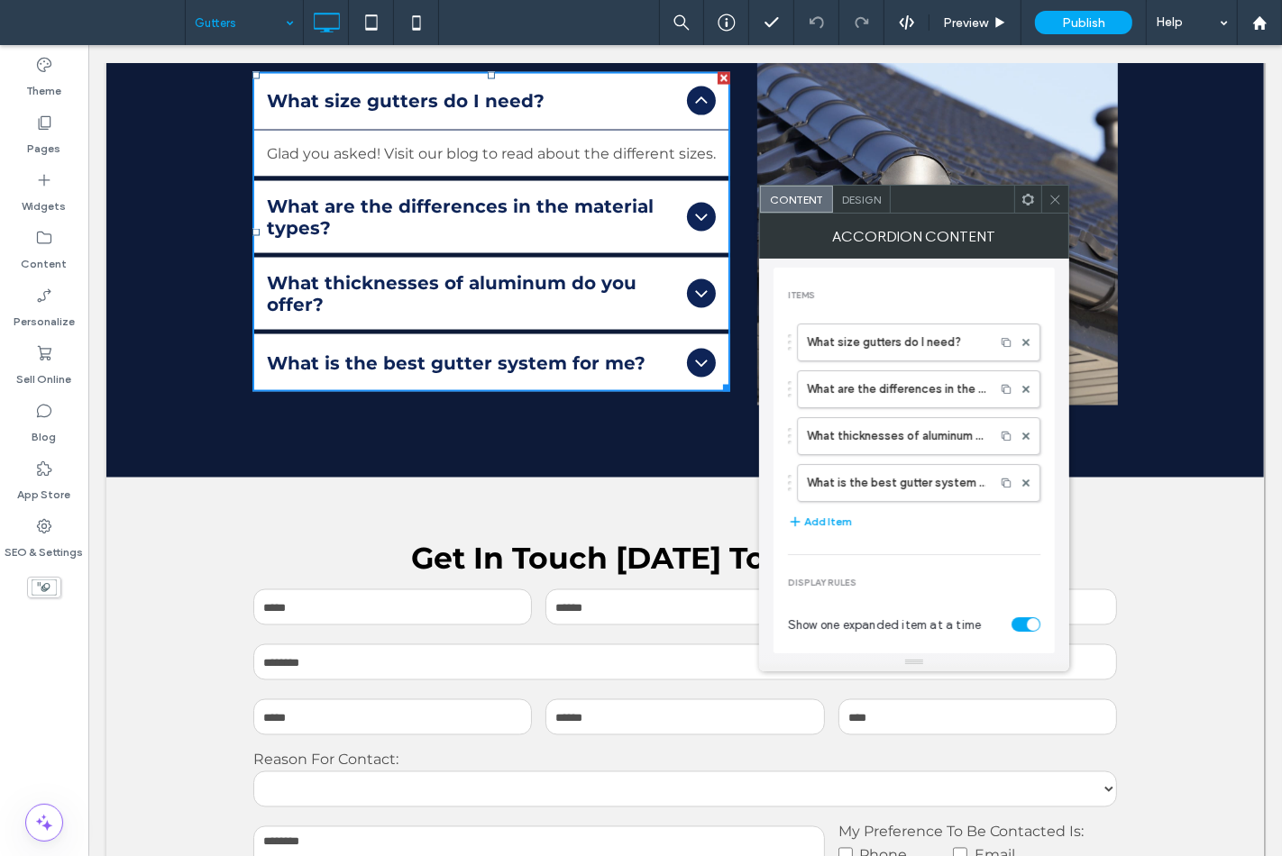
click at [475, 242] on div "What are the differences in the material types?" at bounding box center [490, 217] width 478 height 72
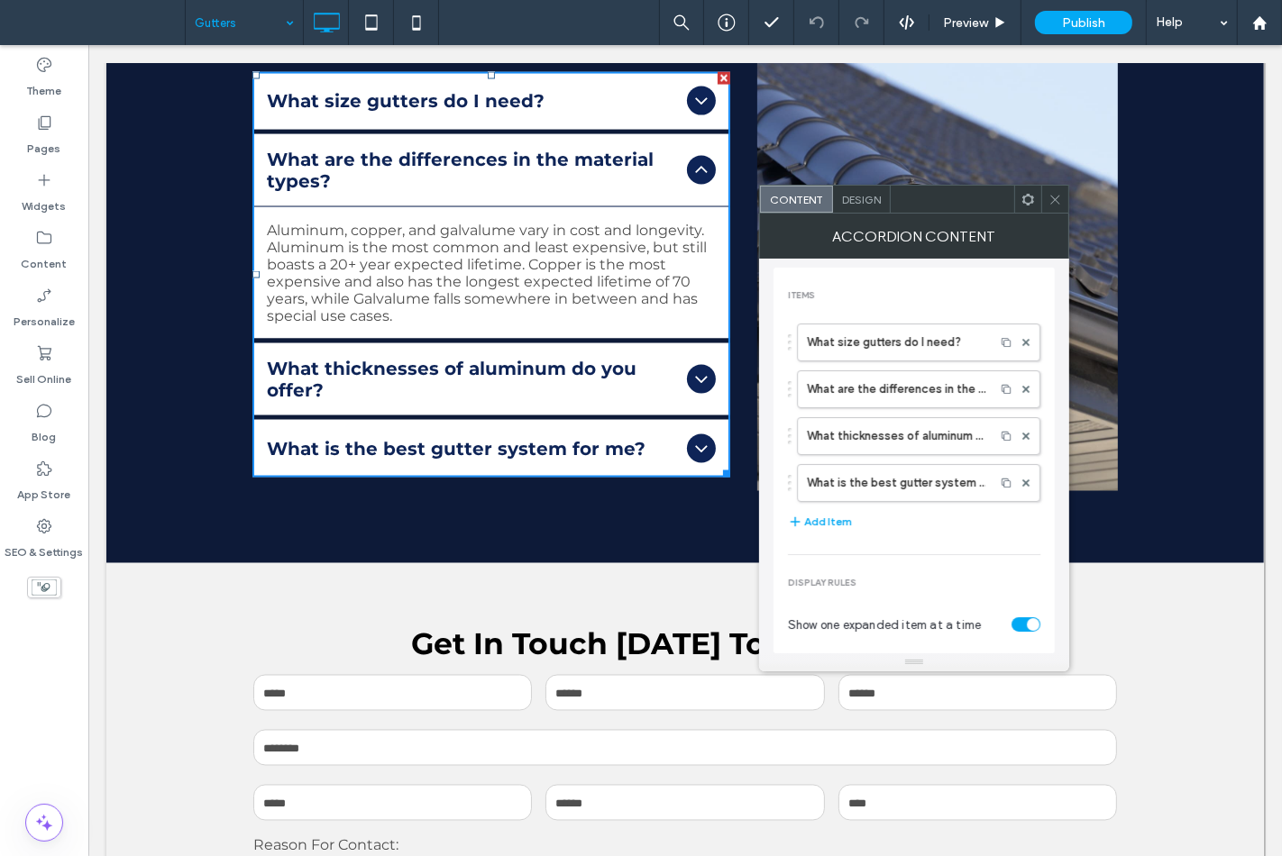
click at [455, 435] on div "What is the best gutter system for me?" at bounding box center [490, 449] width 478 height 58
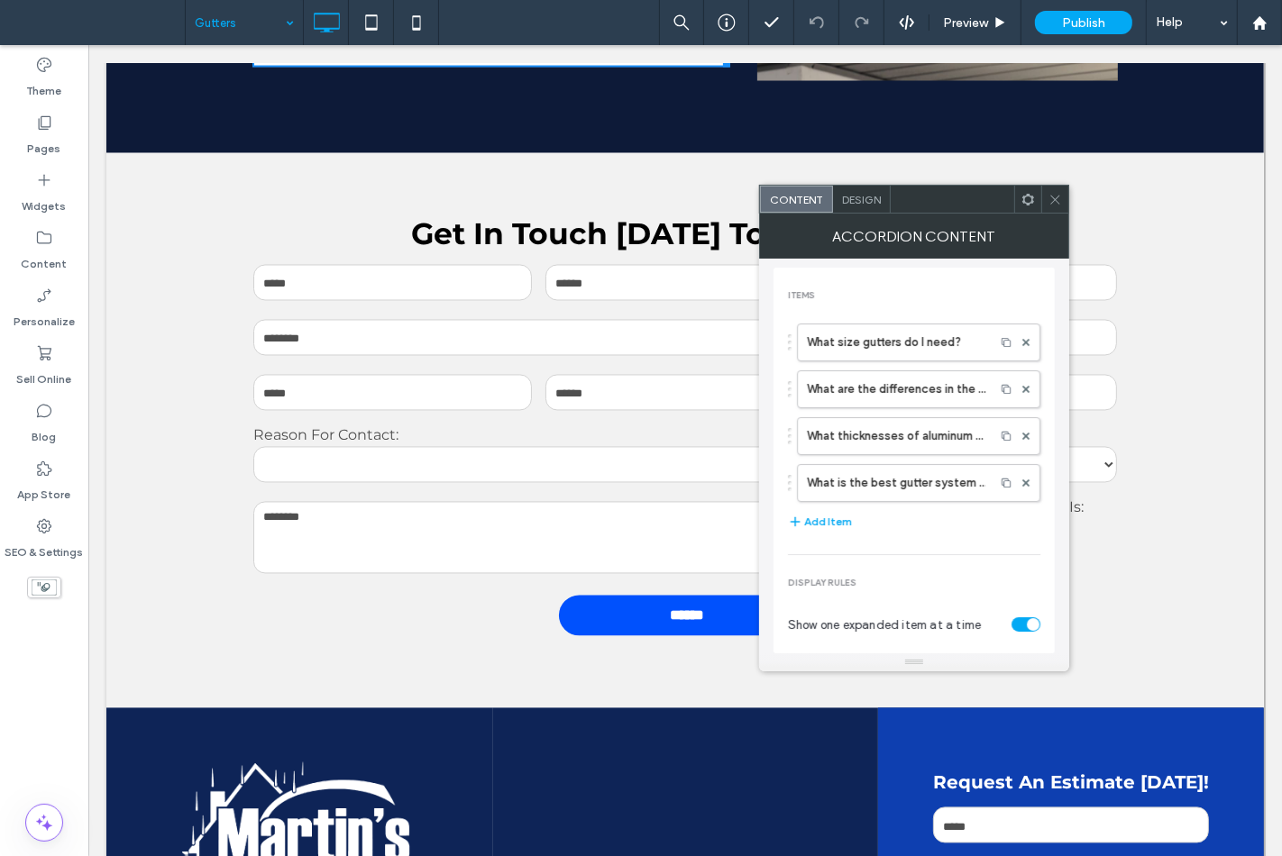
scroll to position [2804, 0]
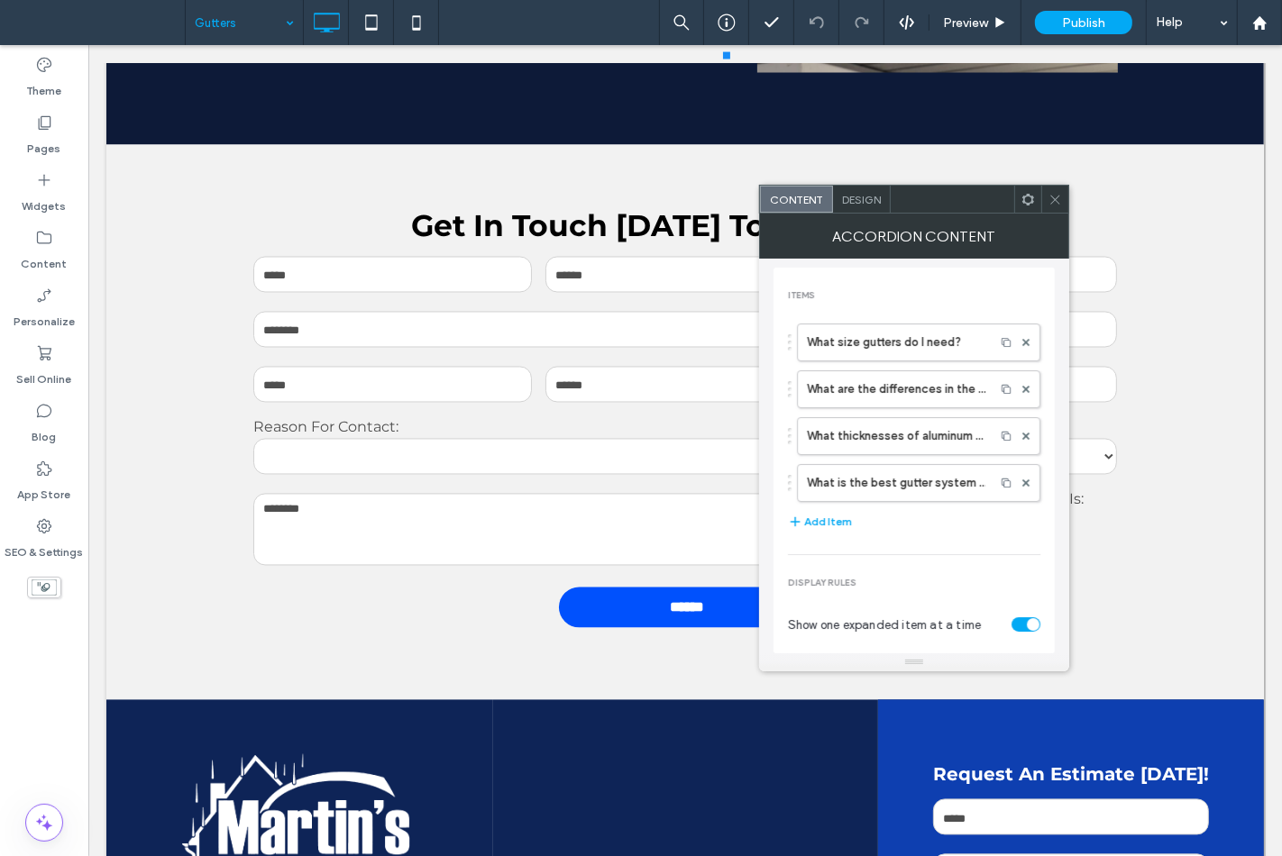
click at [1051, 201] on icon at bounding box center [1055, 200] width 14 height 14
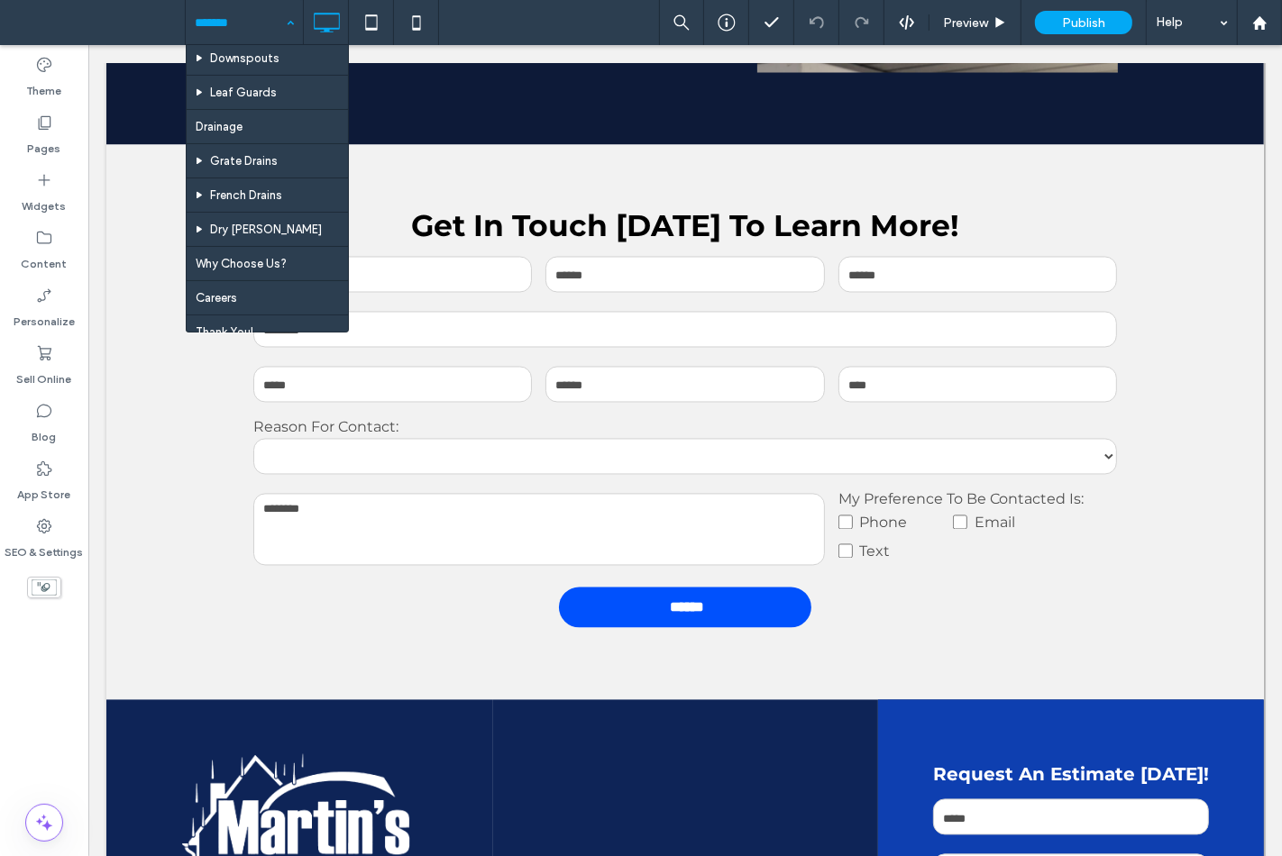
scroll to position [546, 0]
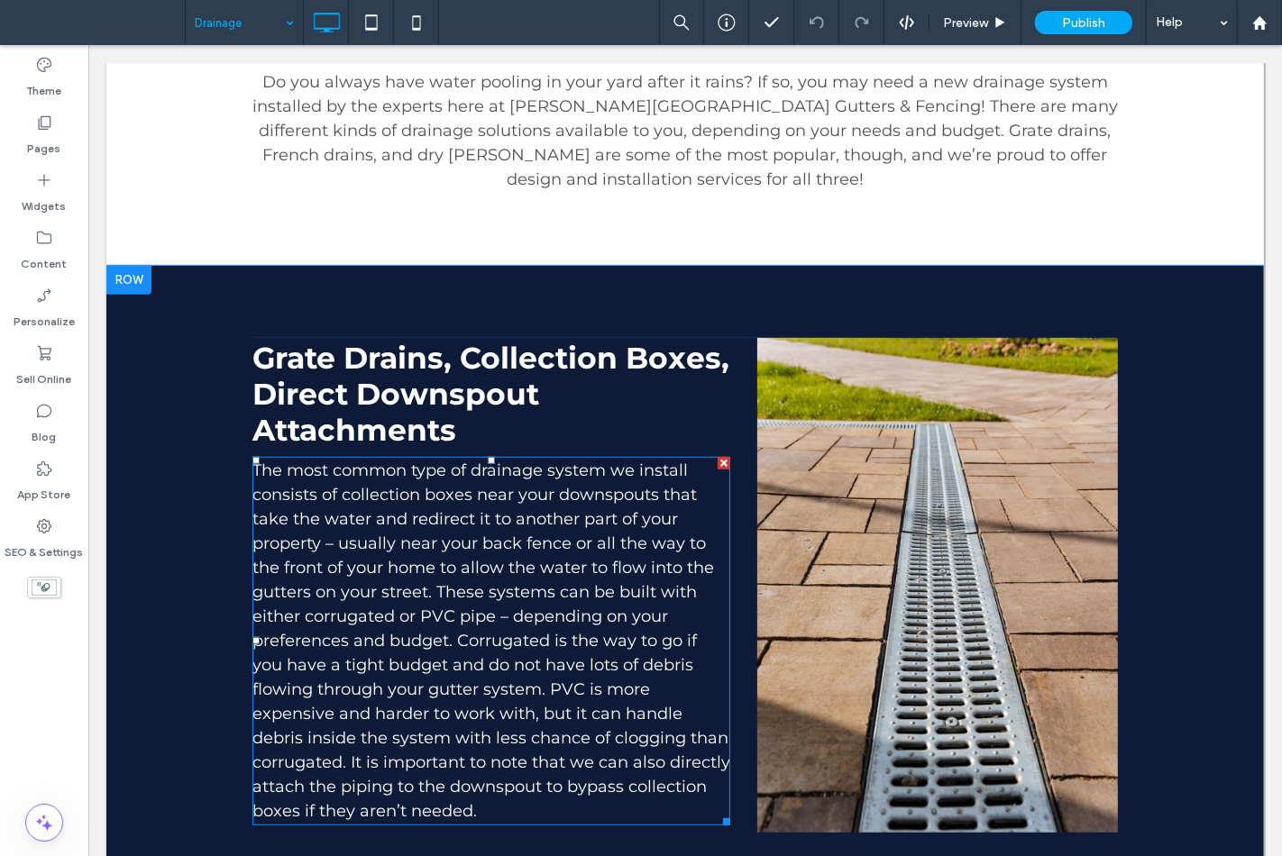
scroll to position [700, 0]
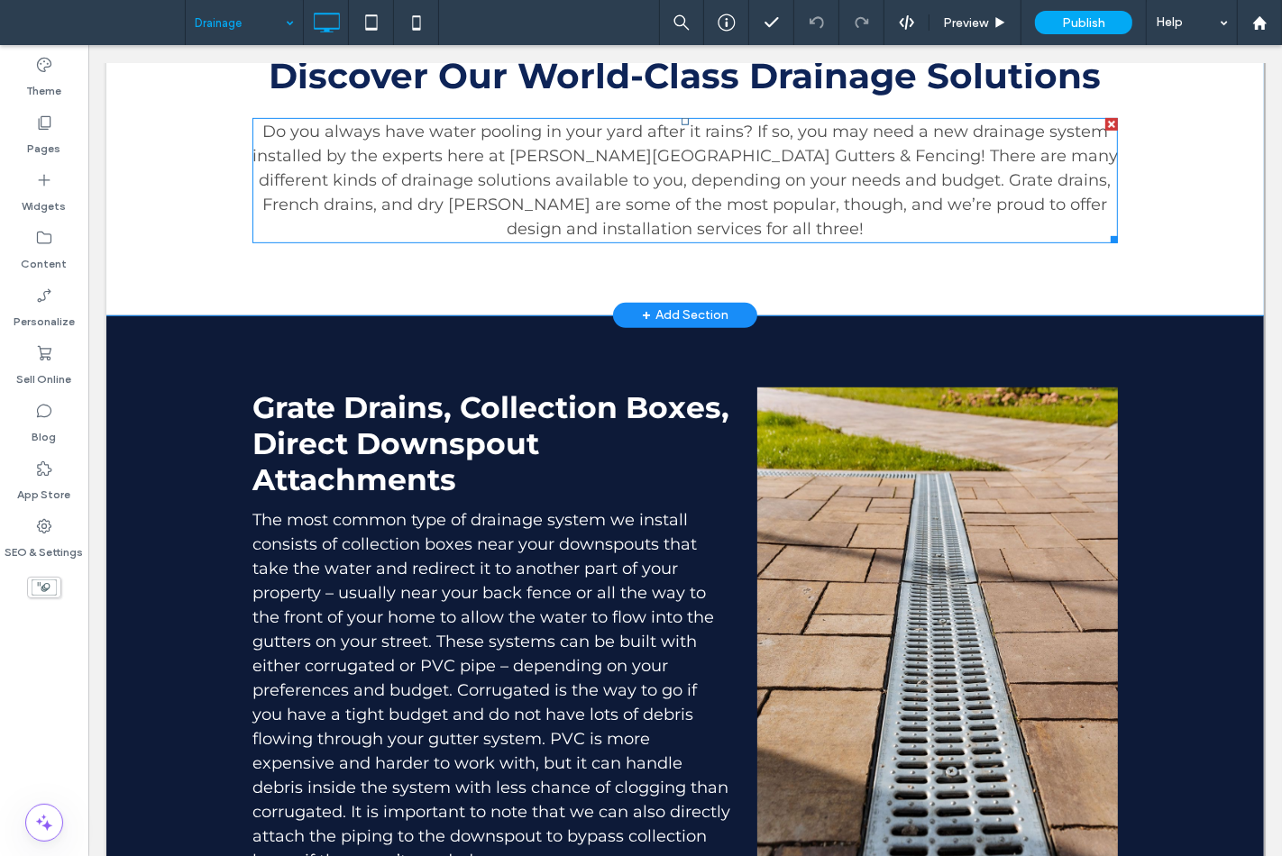
click at [689, 171] on span "Do you always have water pooling in your yard after it rains? If so, you may ne…" at bounding box center [683, 180] width 865 height 117
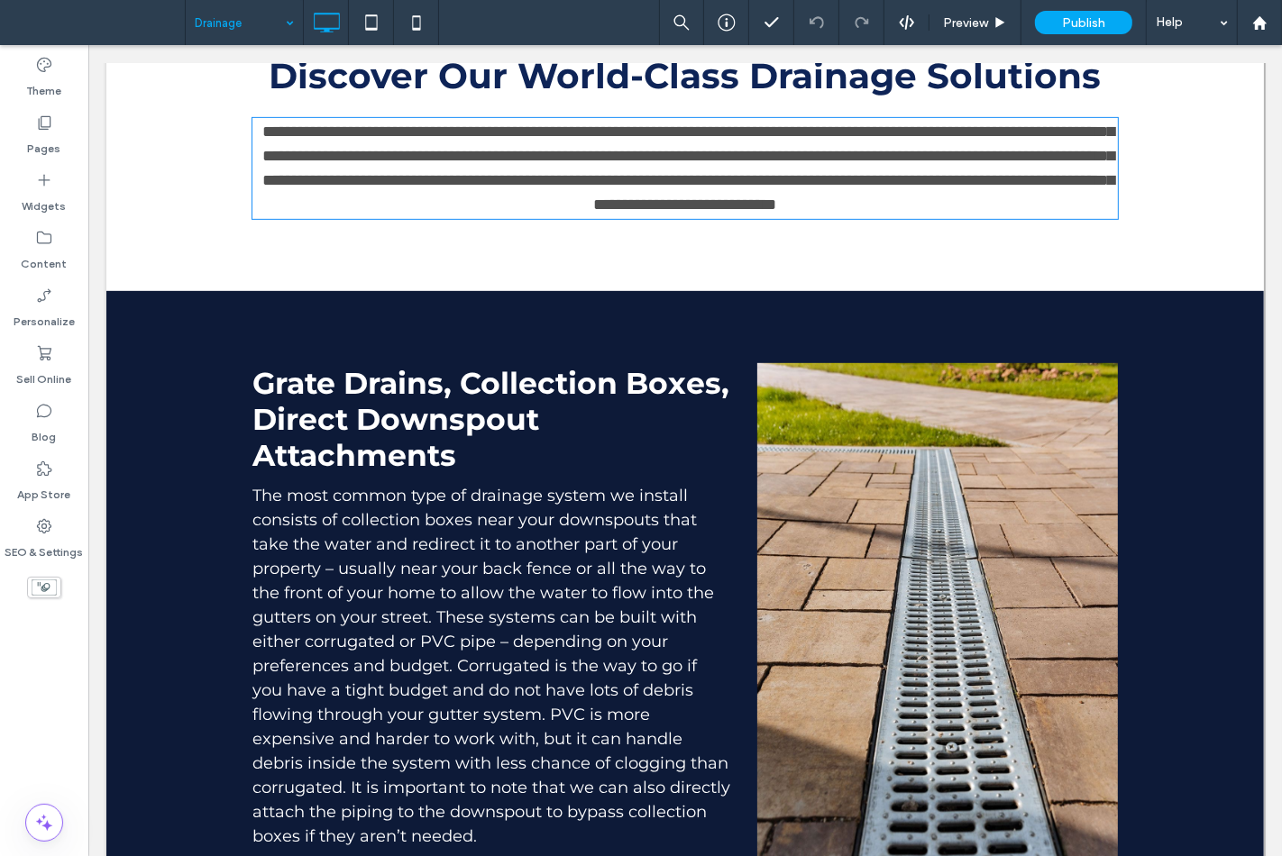
type input "**********"
type input "**"
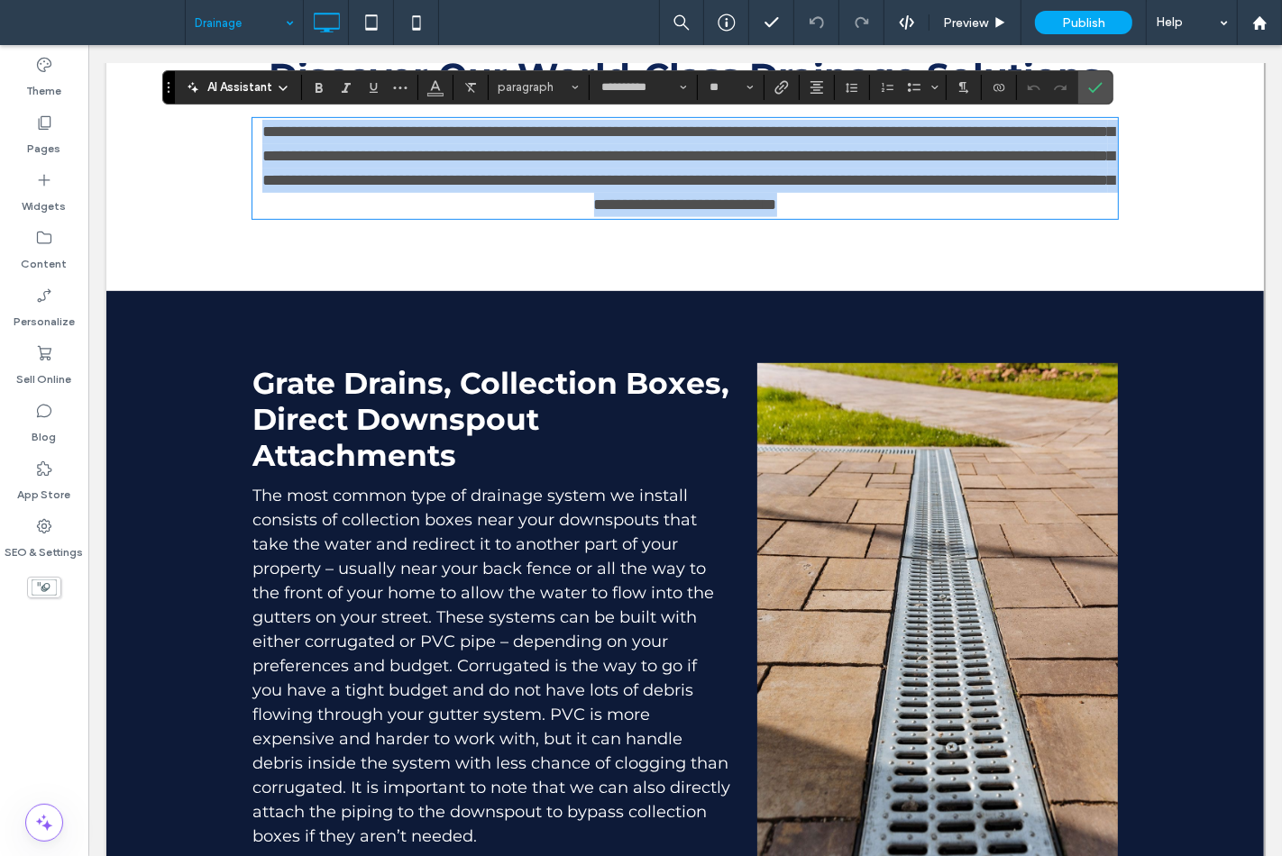
click at [689, 173] on span "**********" at bounding box center [687, 167] width 852 height 89
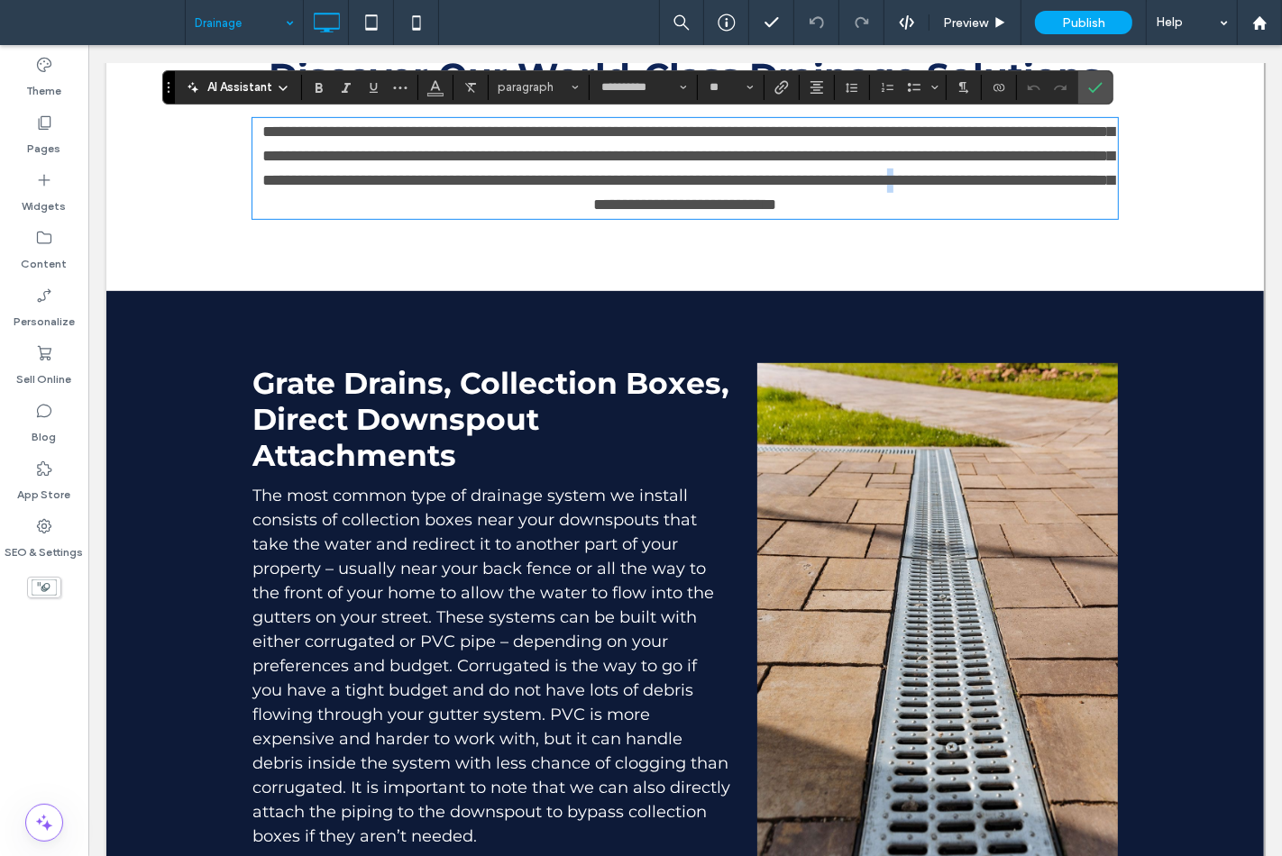
click at [709, 215] on p "**********" at bounding box center [683, 168] width 865 height 97
click at [702, 215] on p "**********" at bounding box center [683, 168] width 865 height 97
click at [689, 213] on span "**********" at bounding box center [687, 167] width 852 height 89
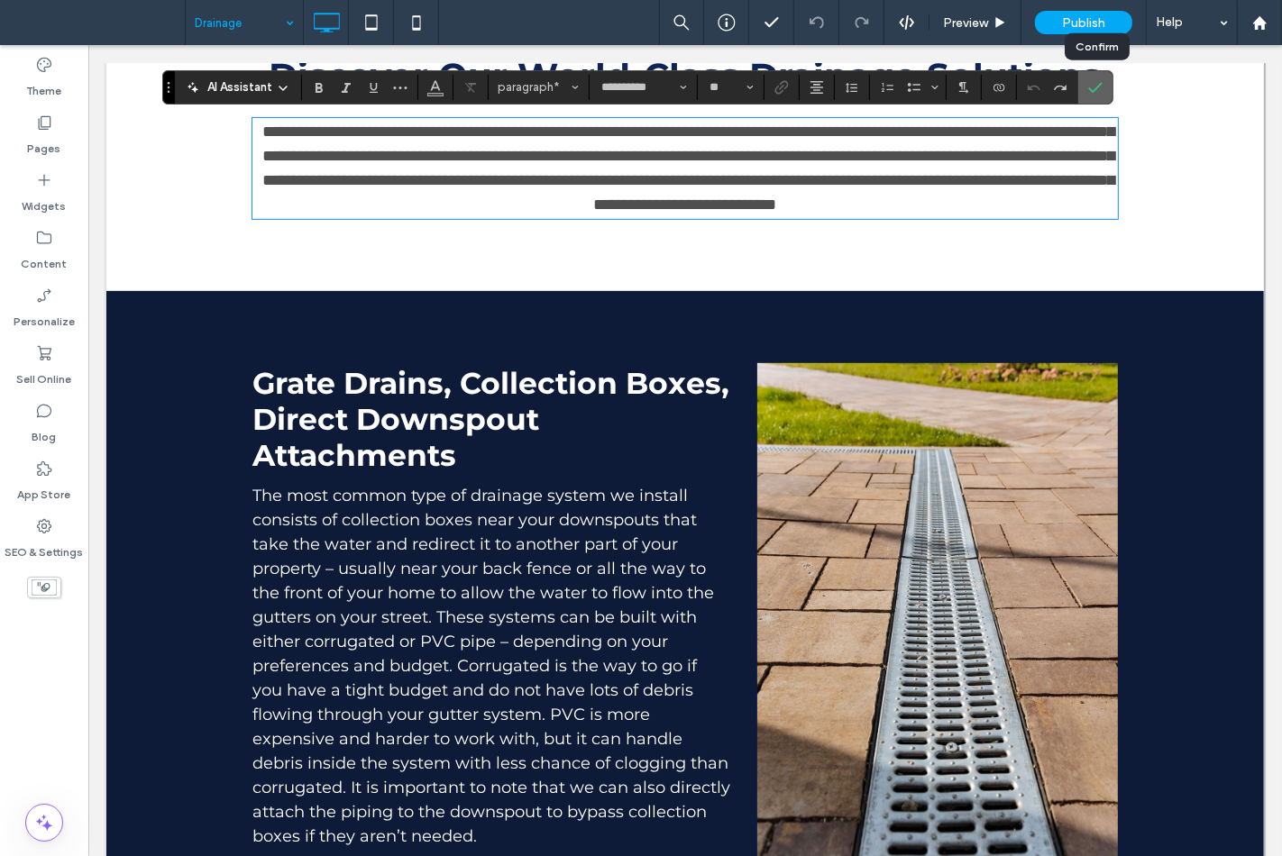
click at [1091, 86] on icon "Confirm" at bounding box center [1095, 87] width 14 height 14
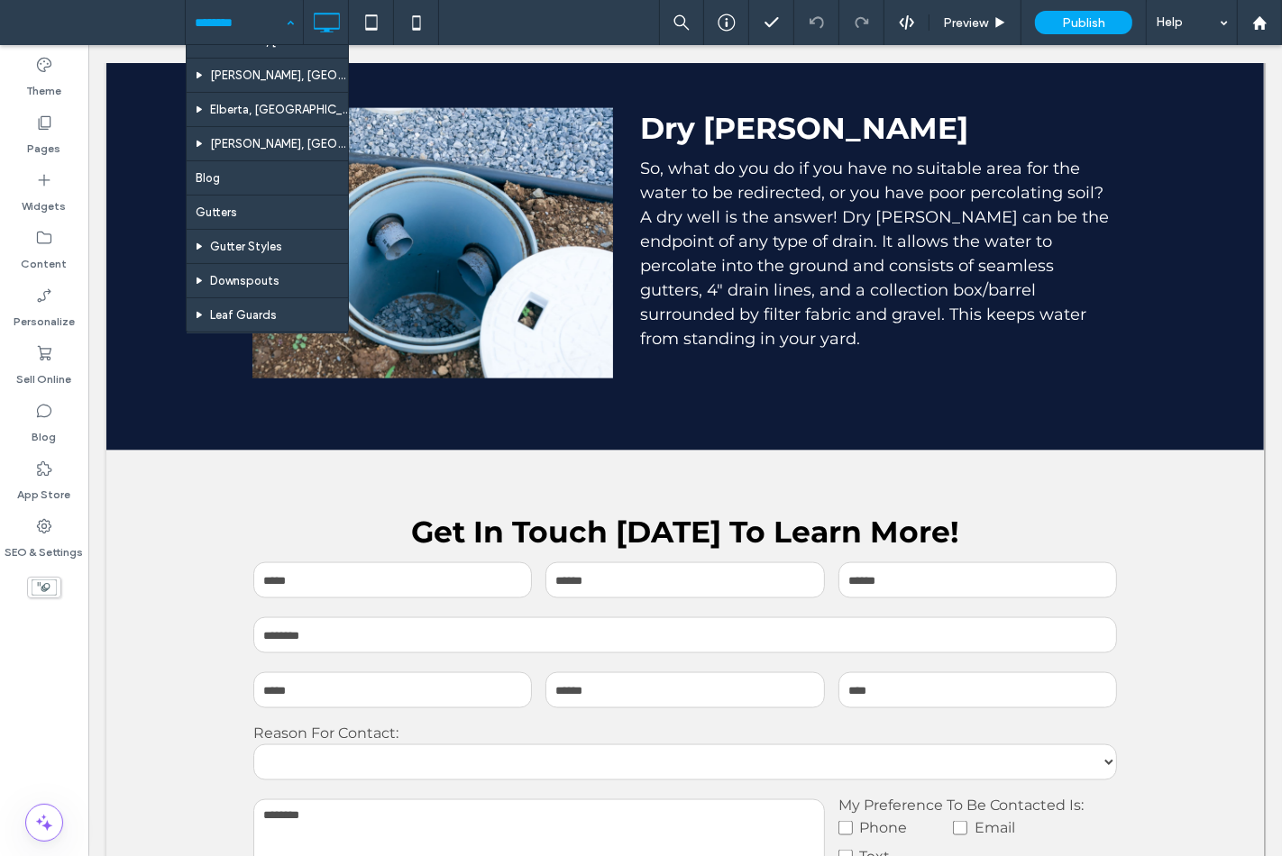
scroll to position [500, 0]
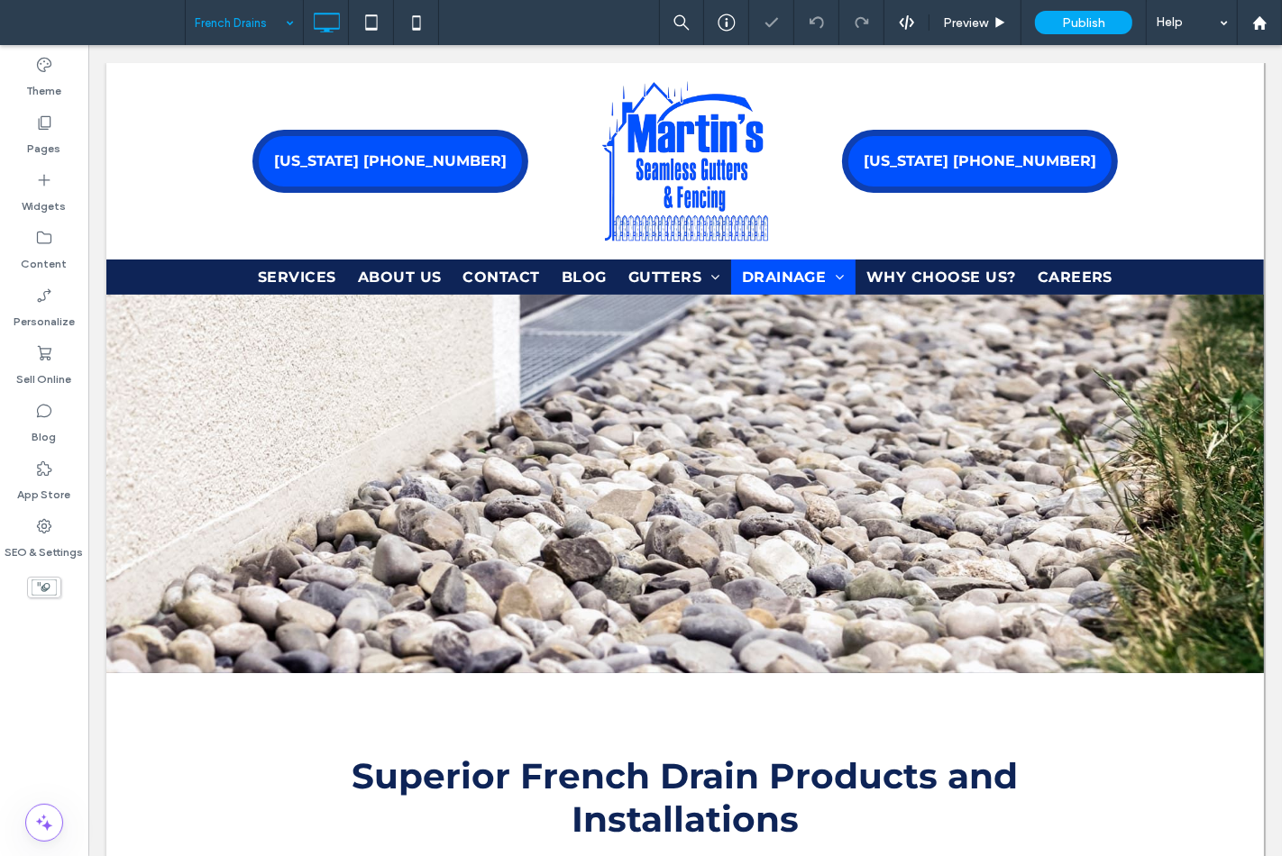
scroll to position [500, 0]
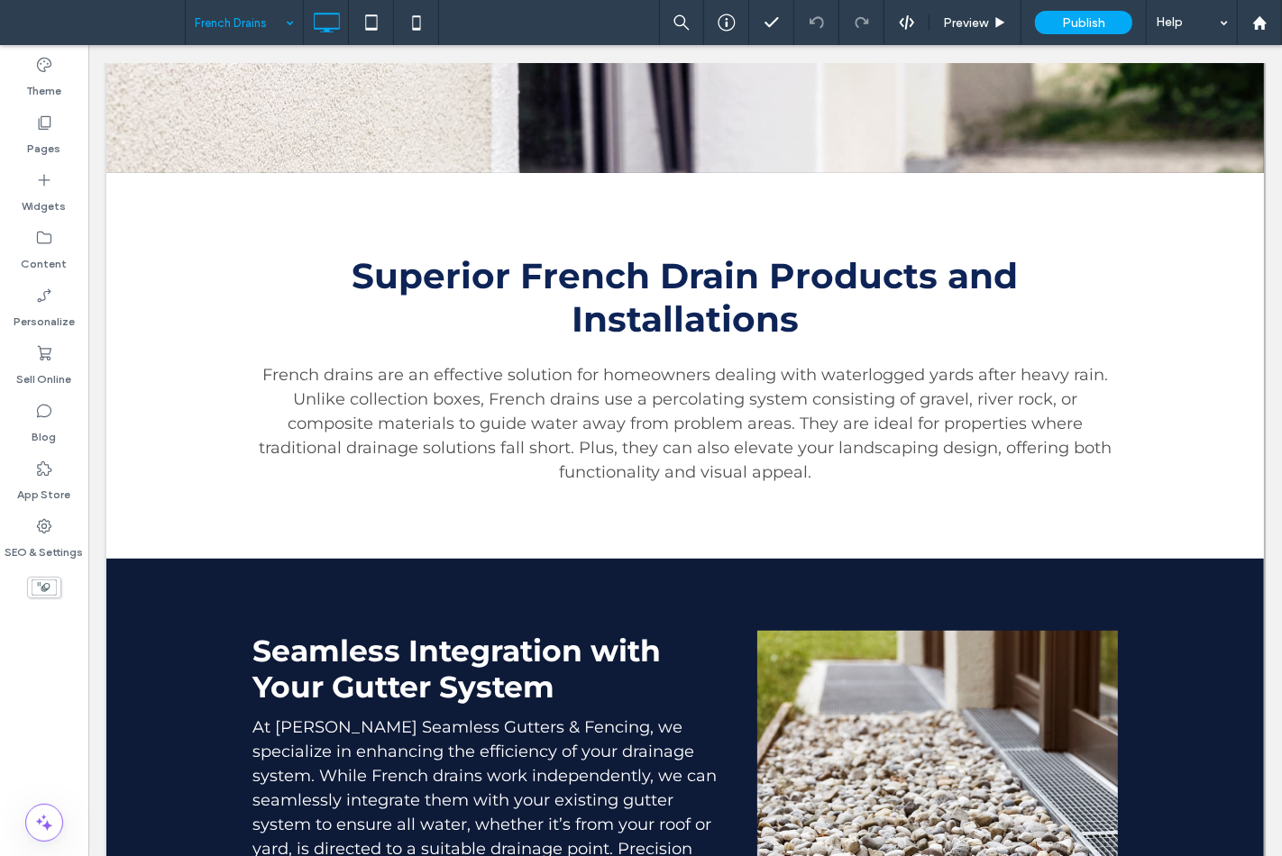
click at [253, 13] on input at bounding box center [240, 22] width 90 height 45
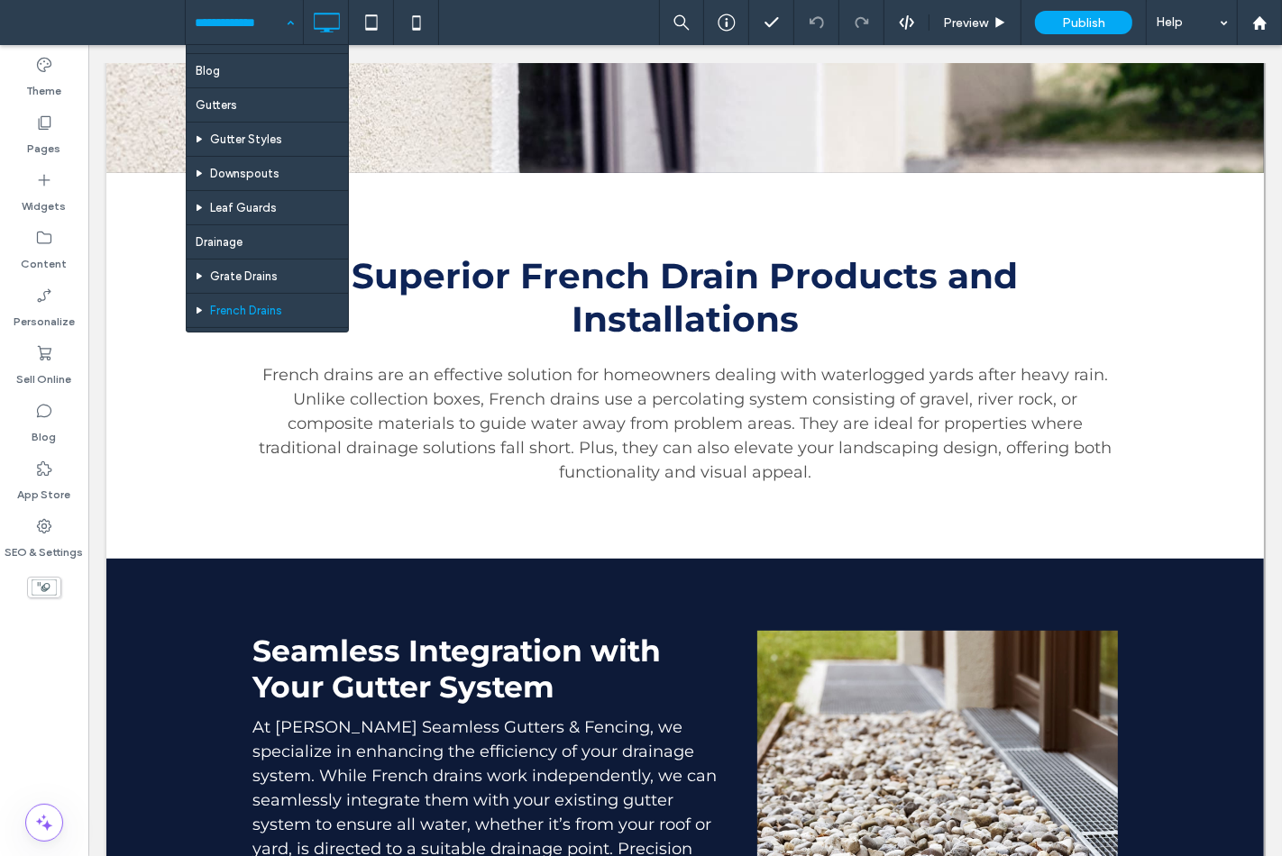
scroll to position [146, 0]
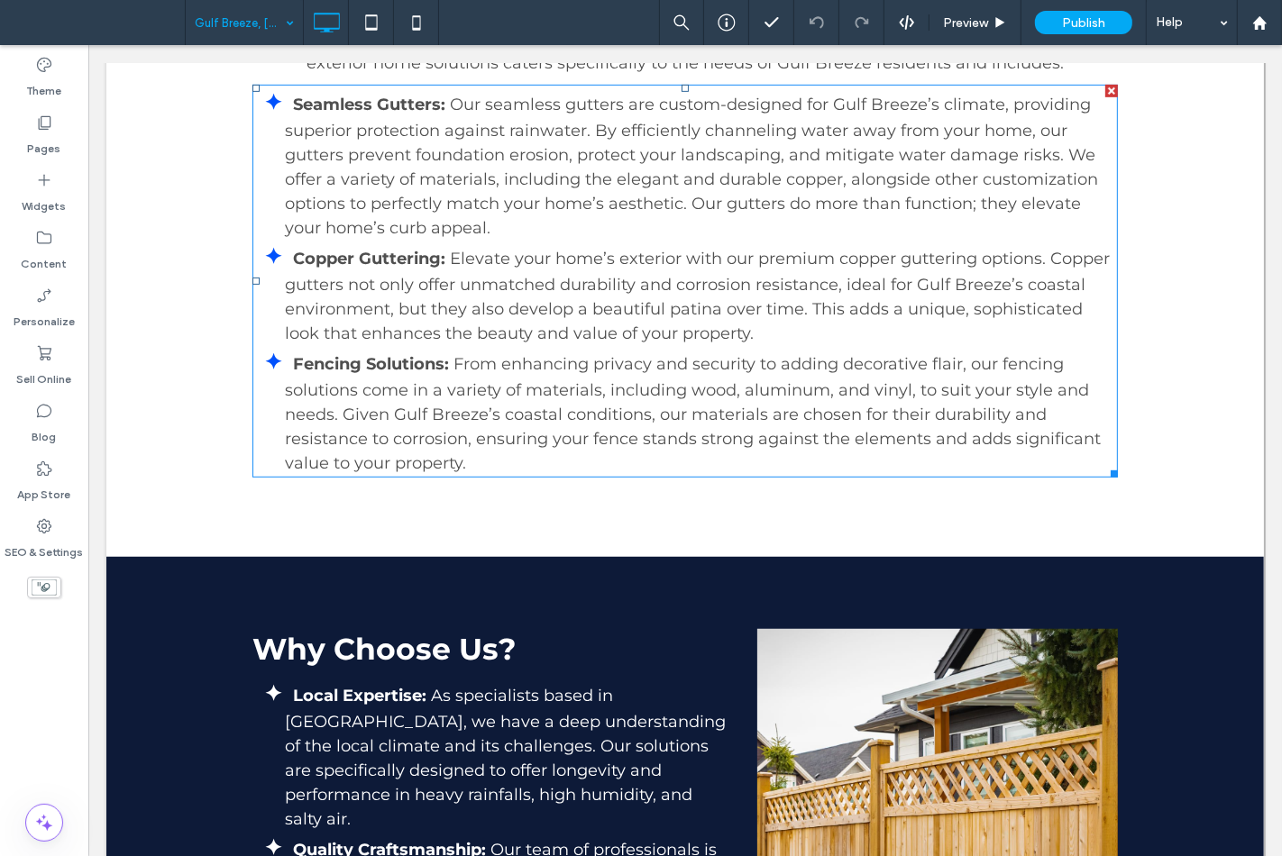
scroll to position [901, 0]
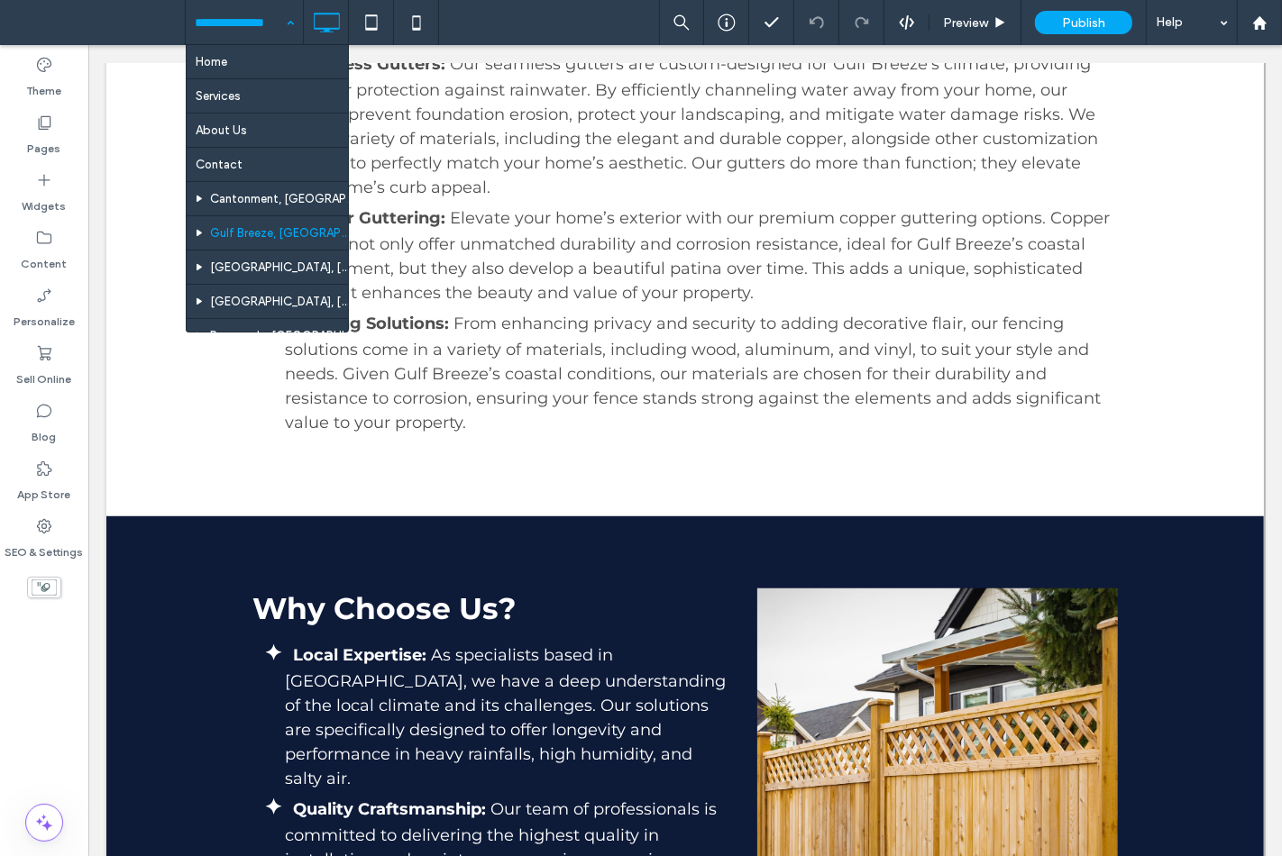
click at [238, 28] on input at bounding box center [240, 22] width 90 height 45
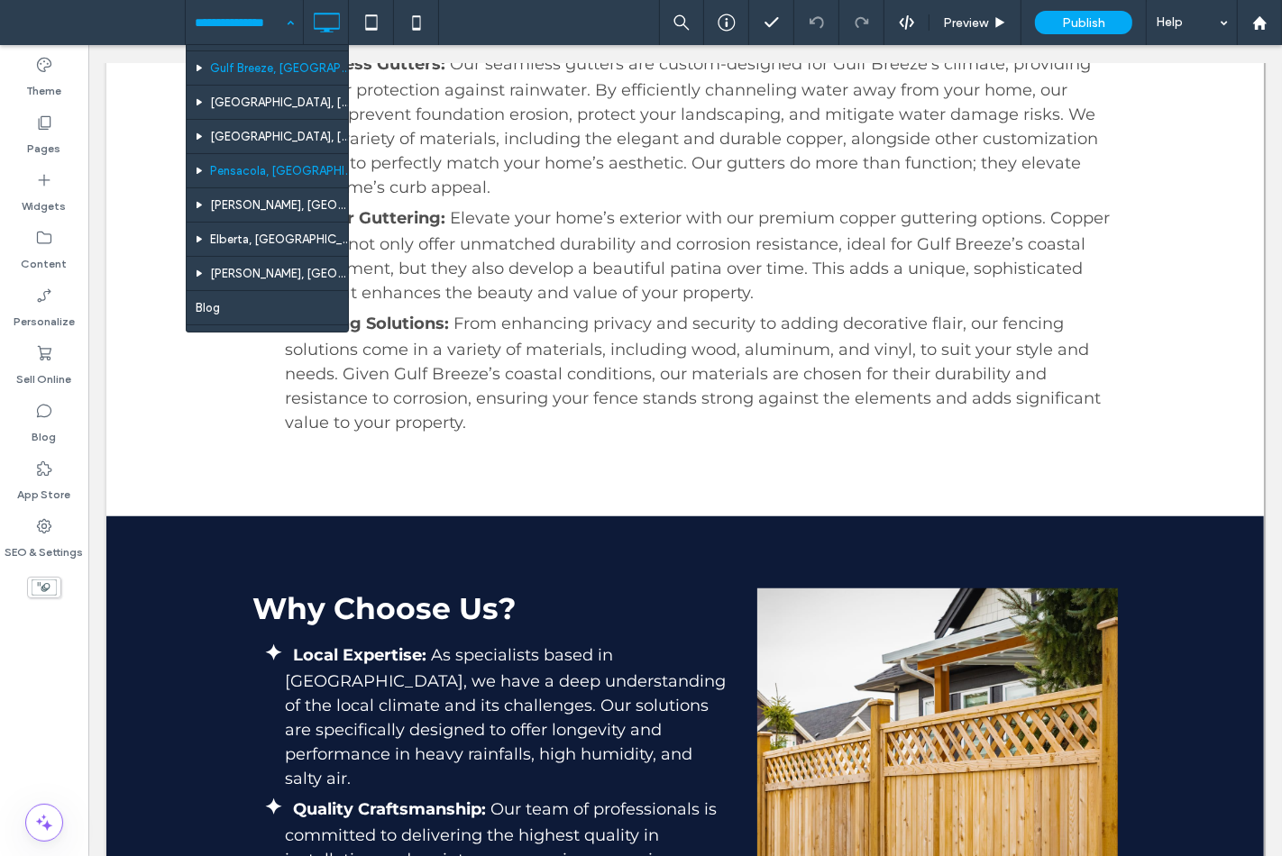
scroll to position [200, 0]
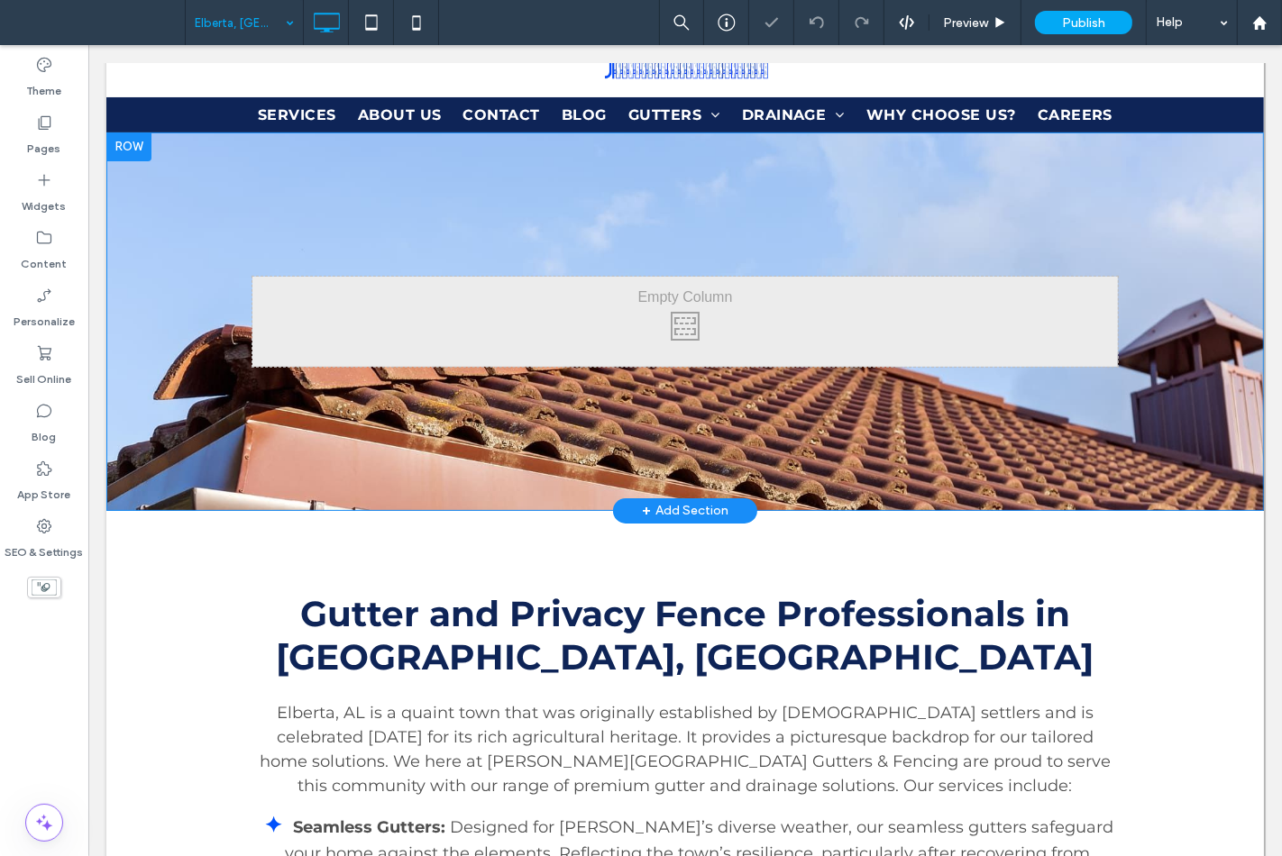
scroll to position [600, 0]
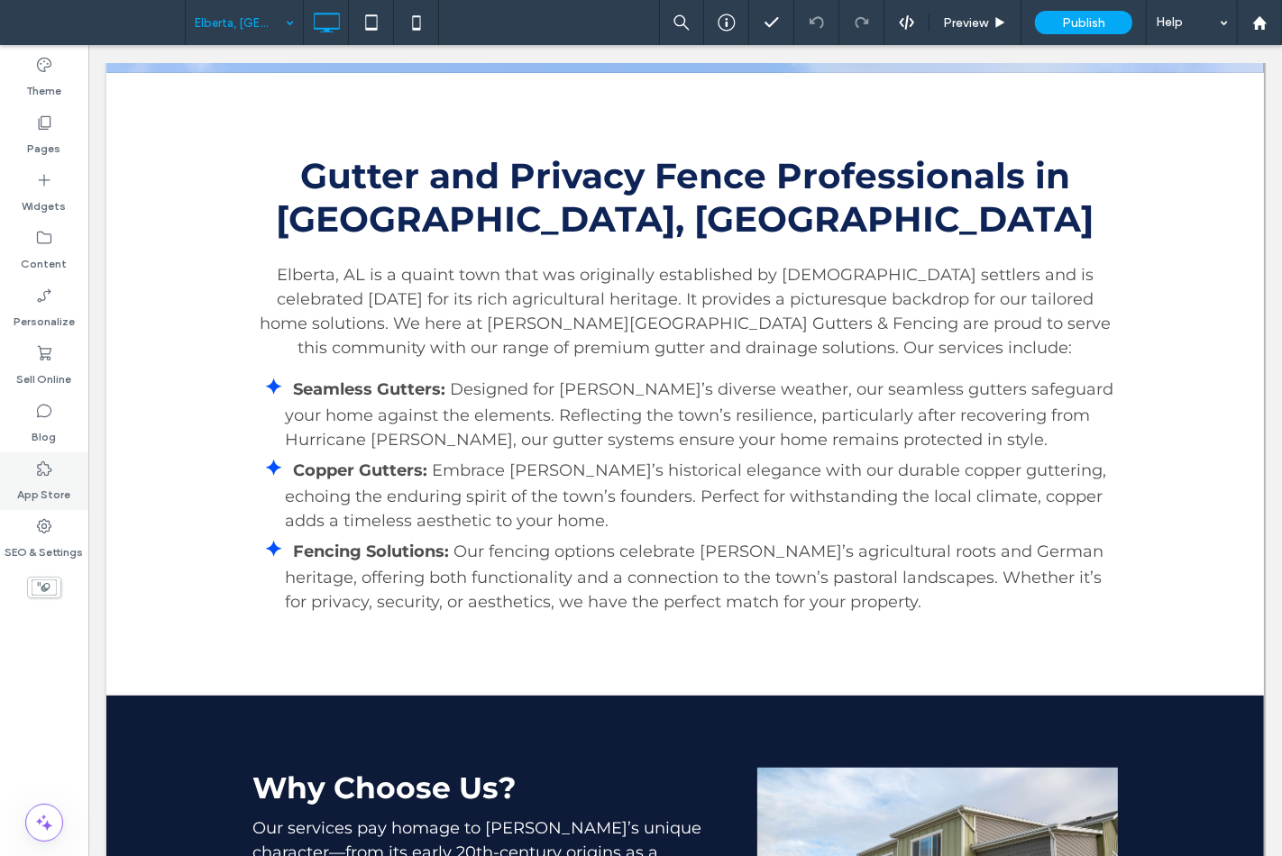
drag, startPoint x: 41, startPoint y: 536, endPoint x: 81, endPoint y: 484, distance: 65.6
click at [42, 536] on label "SEO & Settings" at bounding box center [44, 547] width 78 height 25
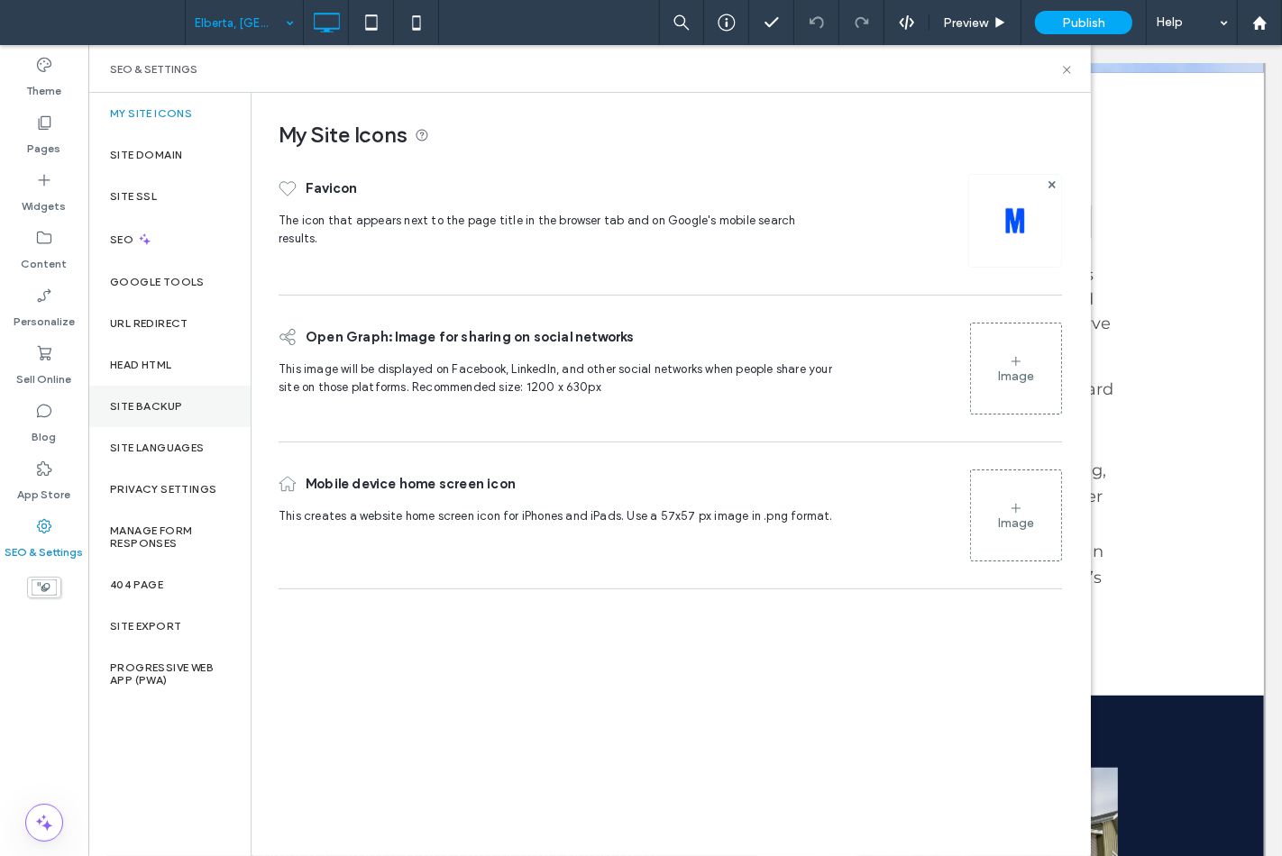
click at [139, 410] on label "Site Backup" at bounding box center [146, 406] width 72 height 13
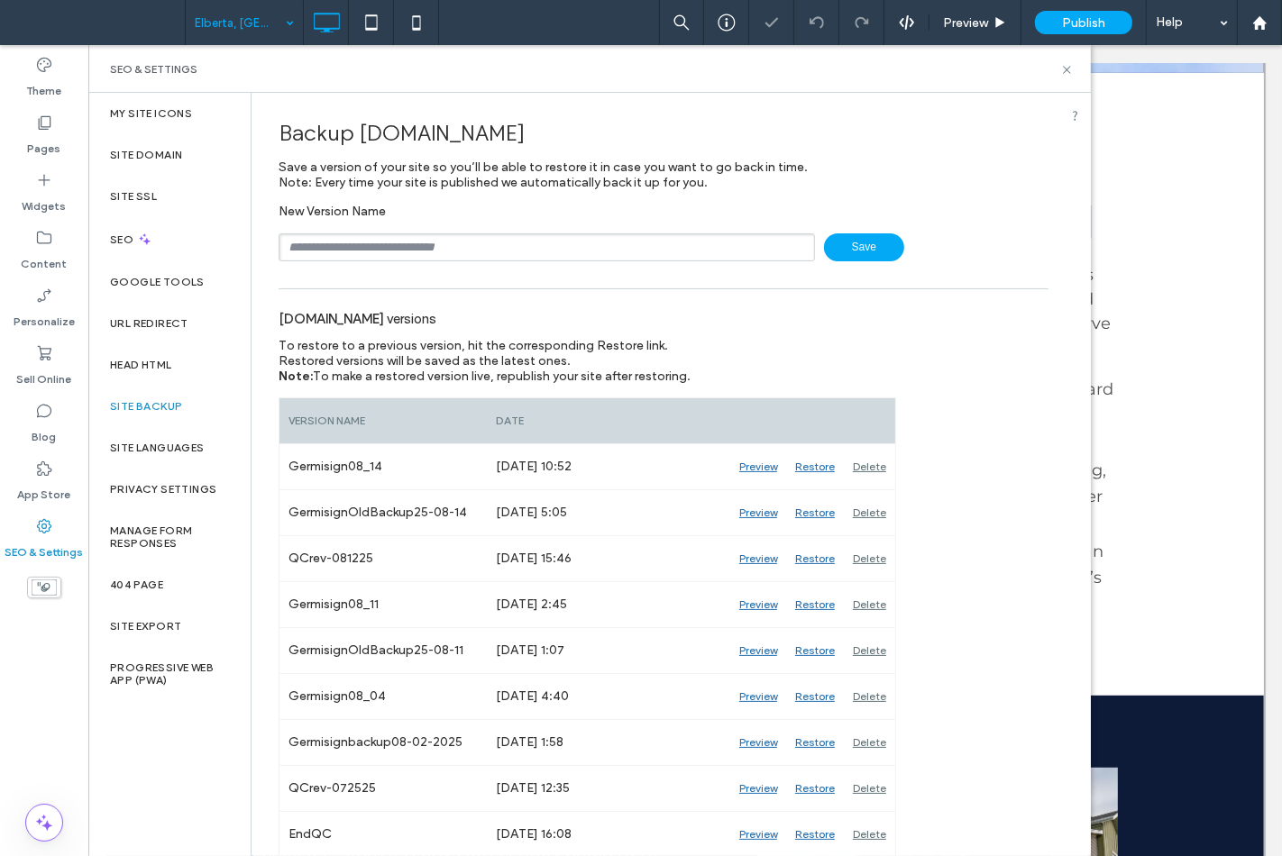
click at [397, 254] on input "text" at bounding box center [547, 247] width 536 height 28
drag, startPoint x: 340, startPoint y: 247, endPoint x: 361, endPoint y: 248, distance: 20.7
click at [361, 248] on input "**********" at bounding box center [547, 247] width 536 height 28
type input "**********"
click at [1067, 72] on icon at bounding box center [1067, 70] width 14 height 14
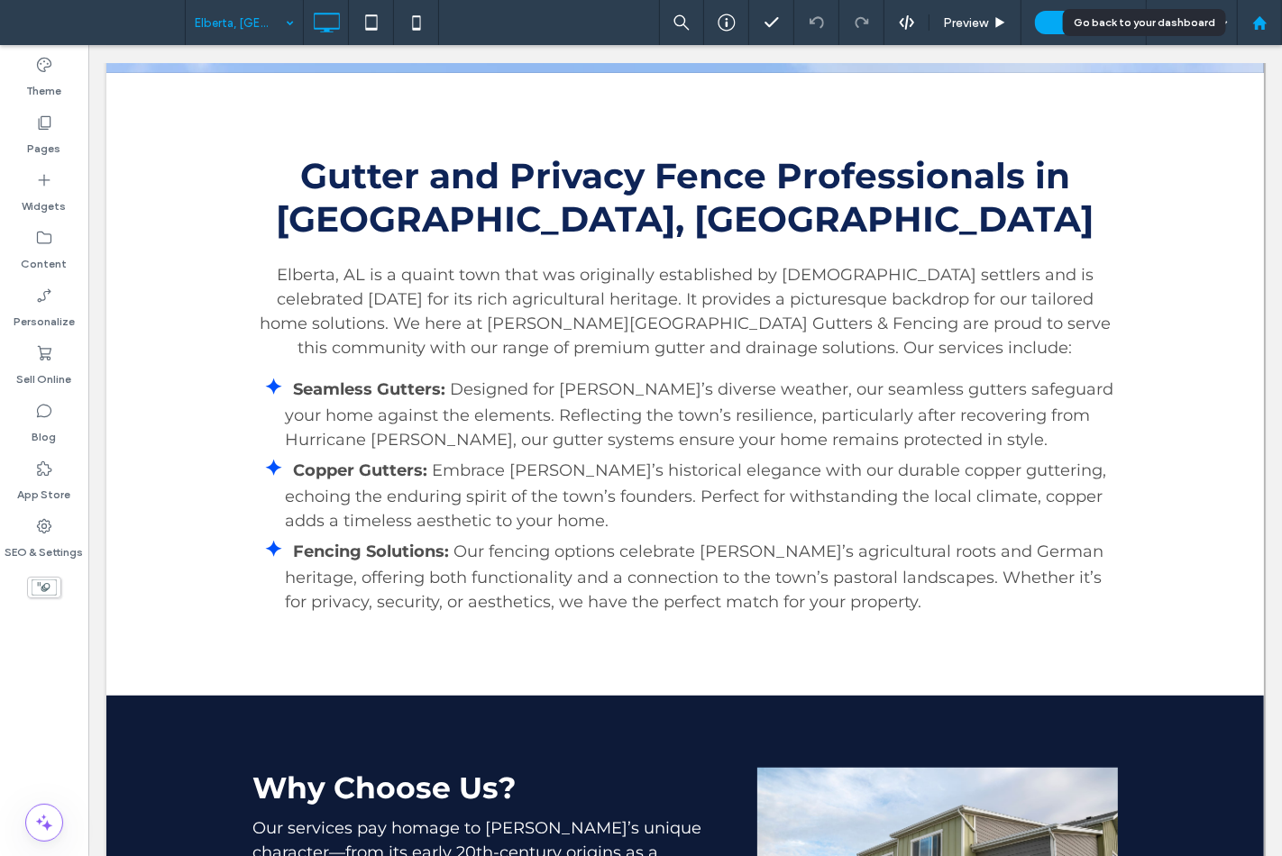
click at [1260, 30] on icon at bounding box center [1259, 22] width 15 height 15
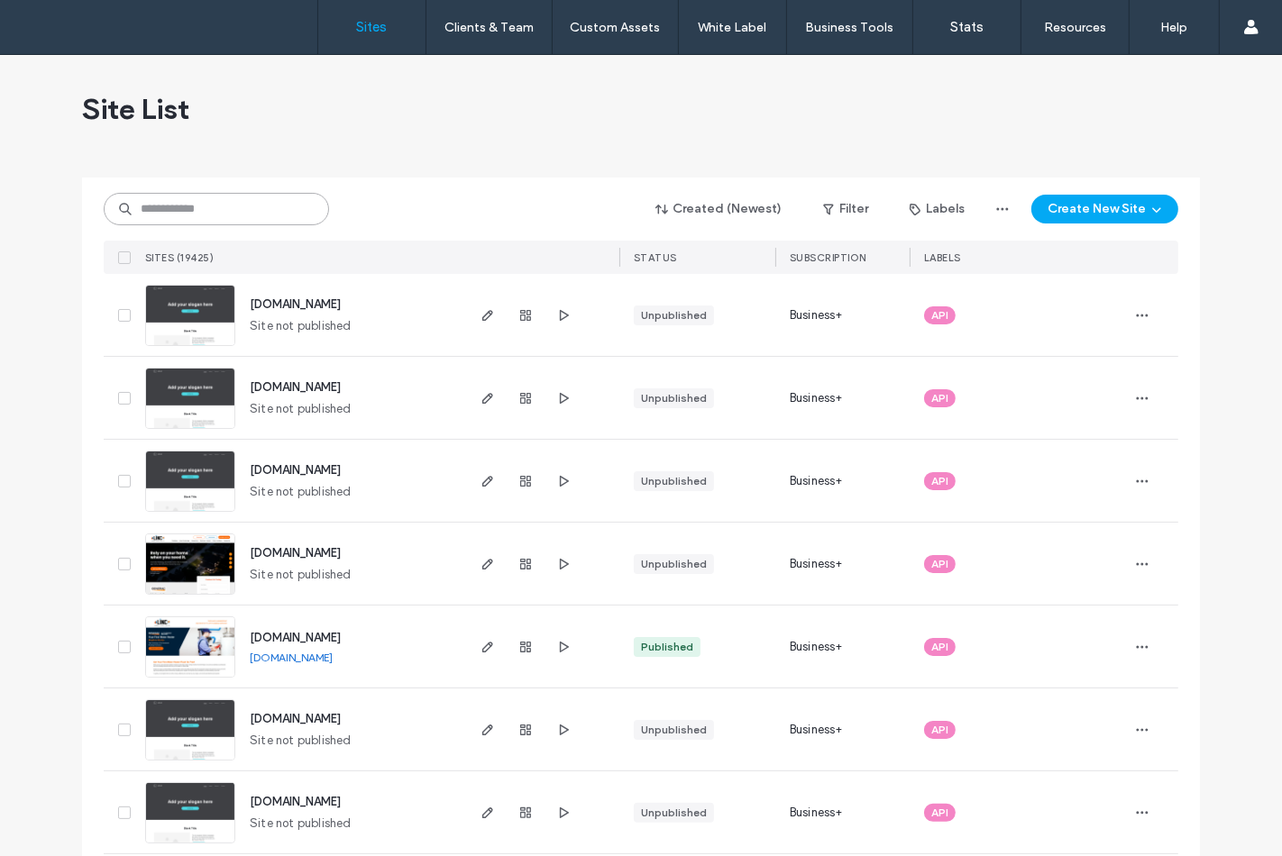
click at [192, 214] on input at bounding box center [216, 209] width 225 height 32
paste input "********"
type input "********"
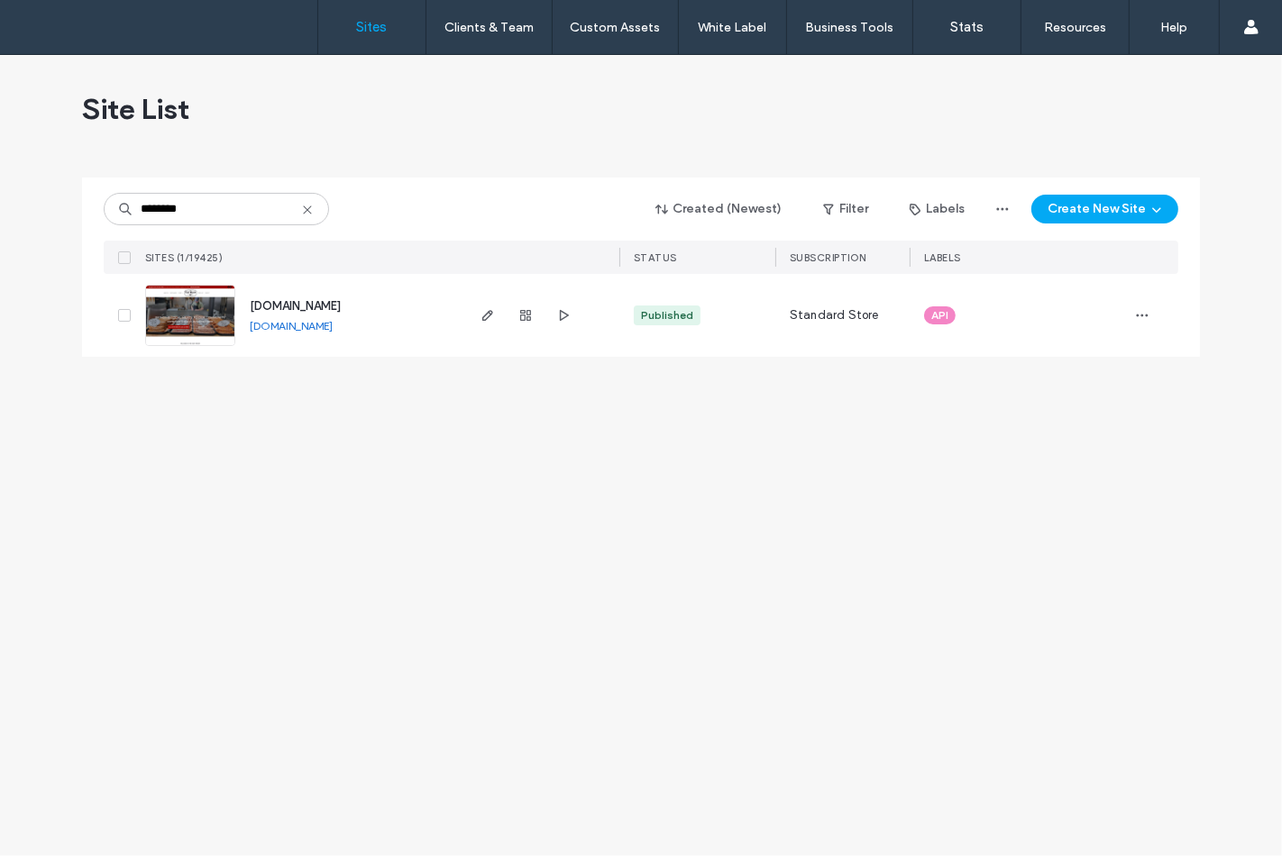
click at [177, 309] on img at bounding box center [190, 347] width 88 height 123
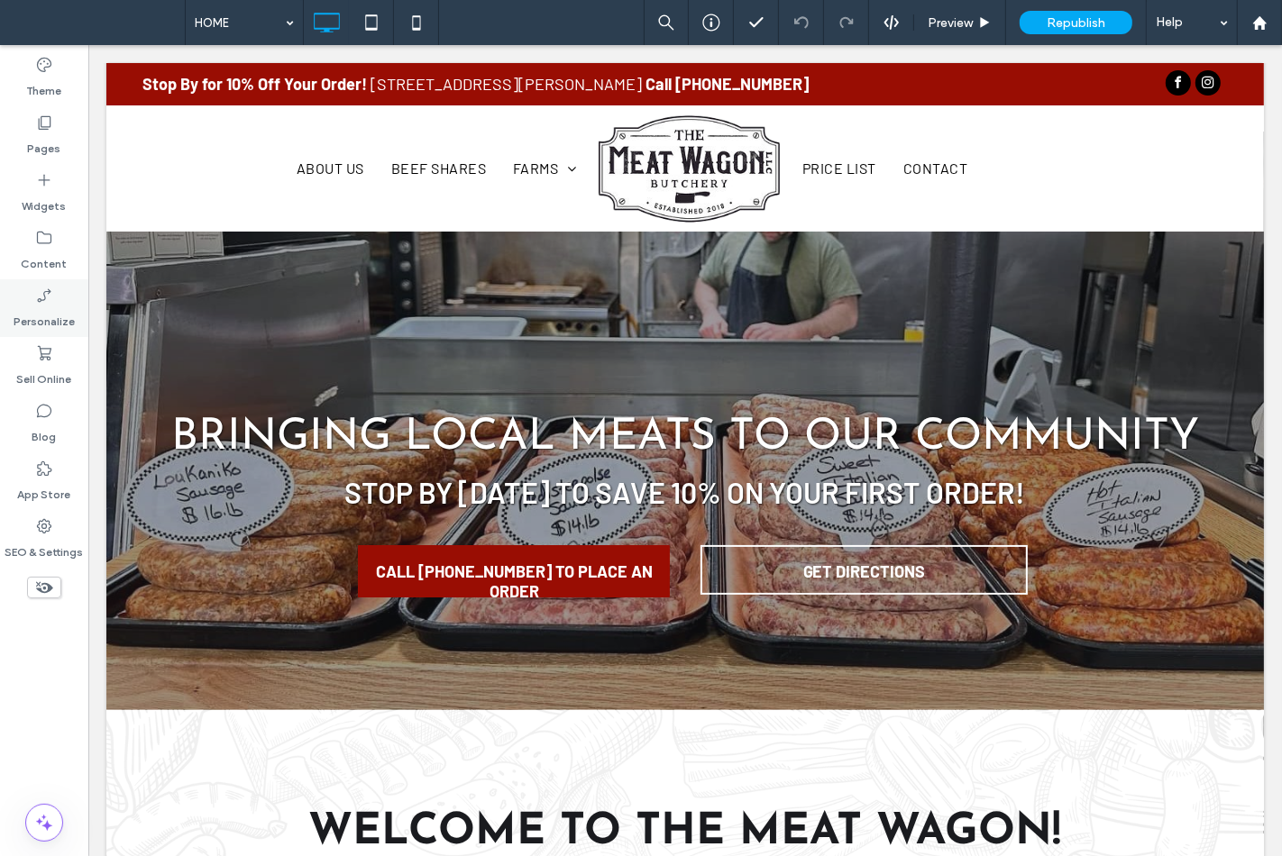
click at [60, 305] on label "Personalize" at bounding box center [44, 317] width 61 height 25
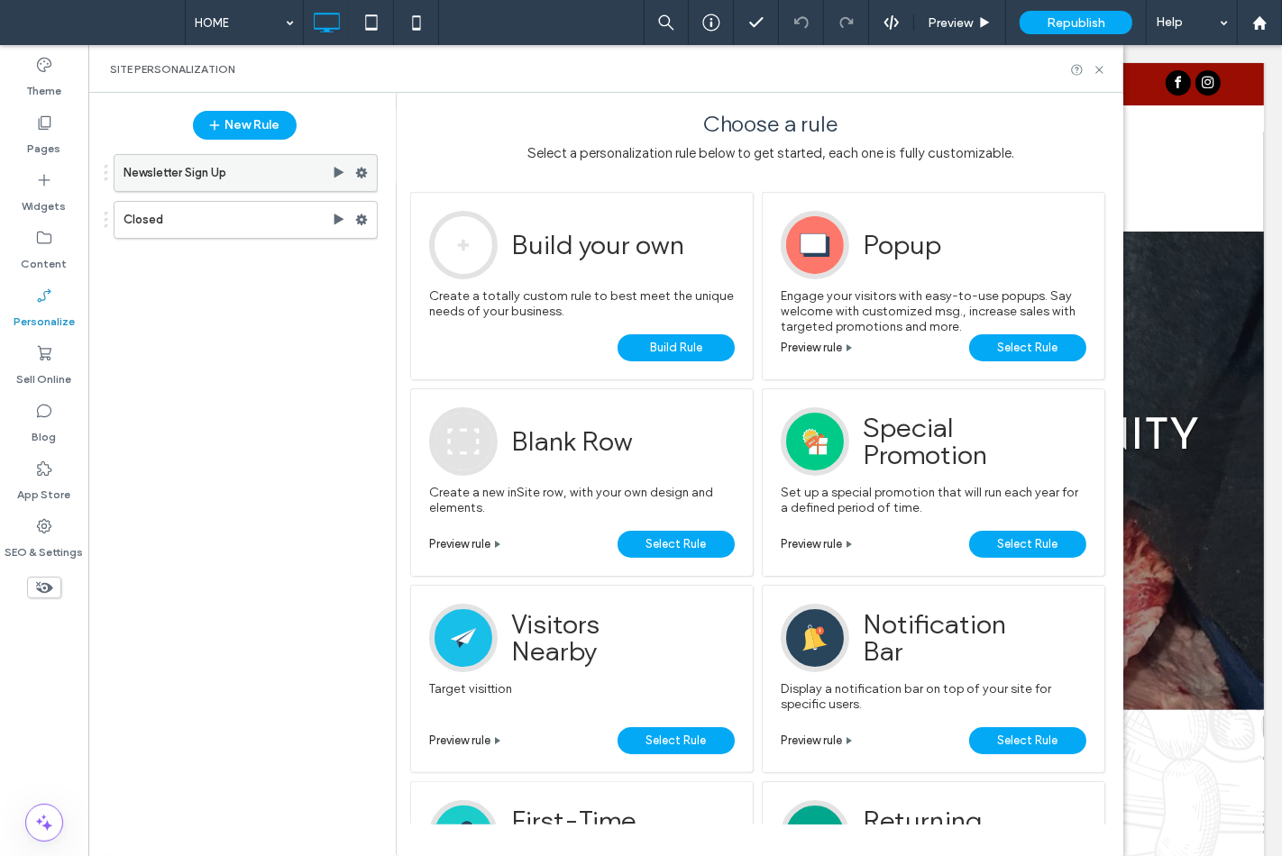
click at [363, 169] on icon at bounding box center [361, 173] width 13 height 13
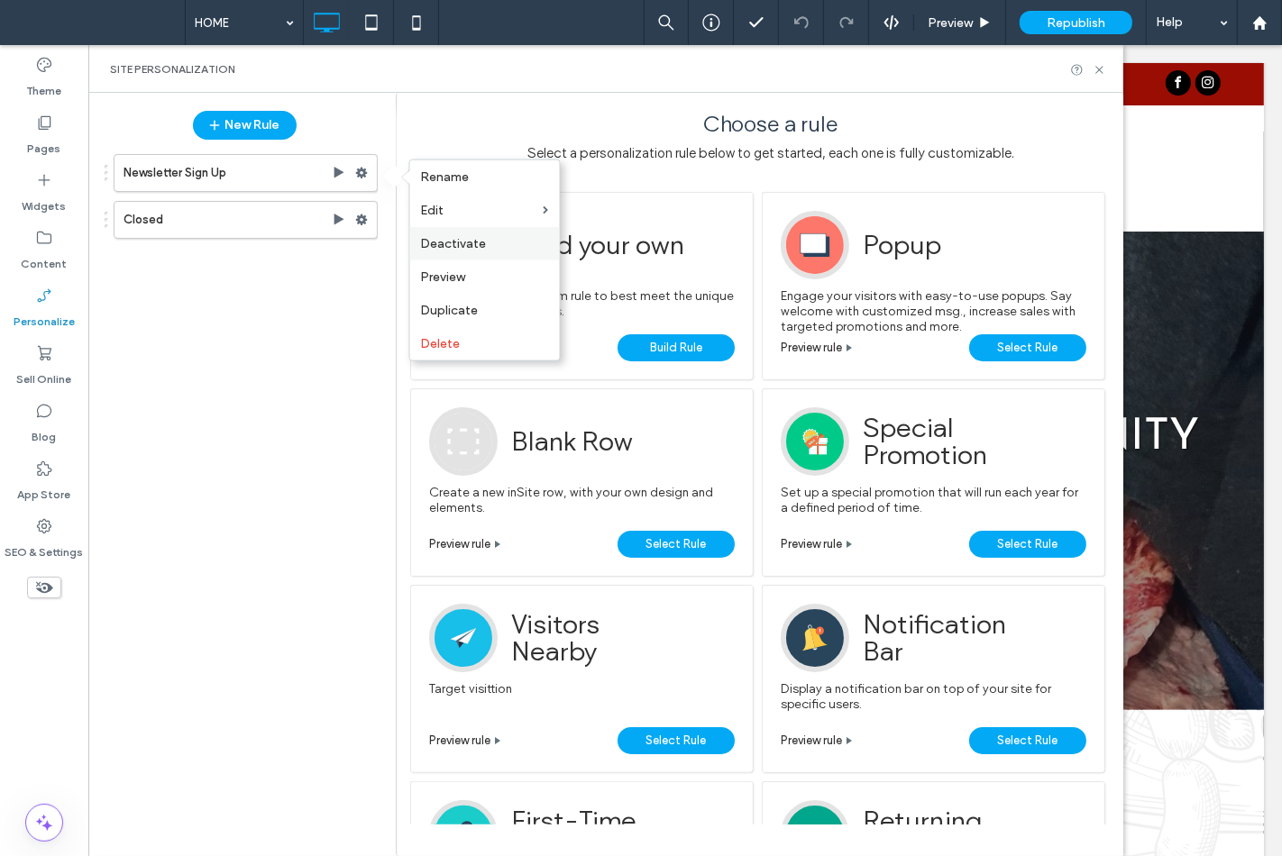
click at [438, 238] on span "Deactivate" at bounding box center [454, 243] width 66 height 15
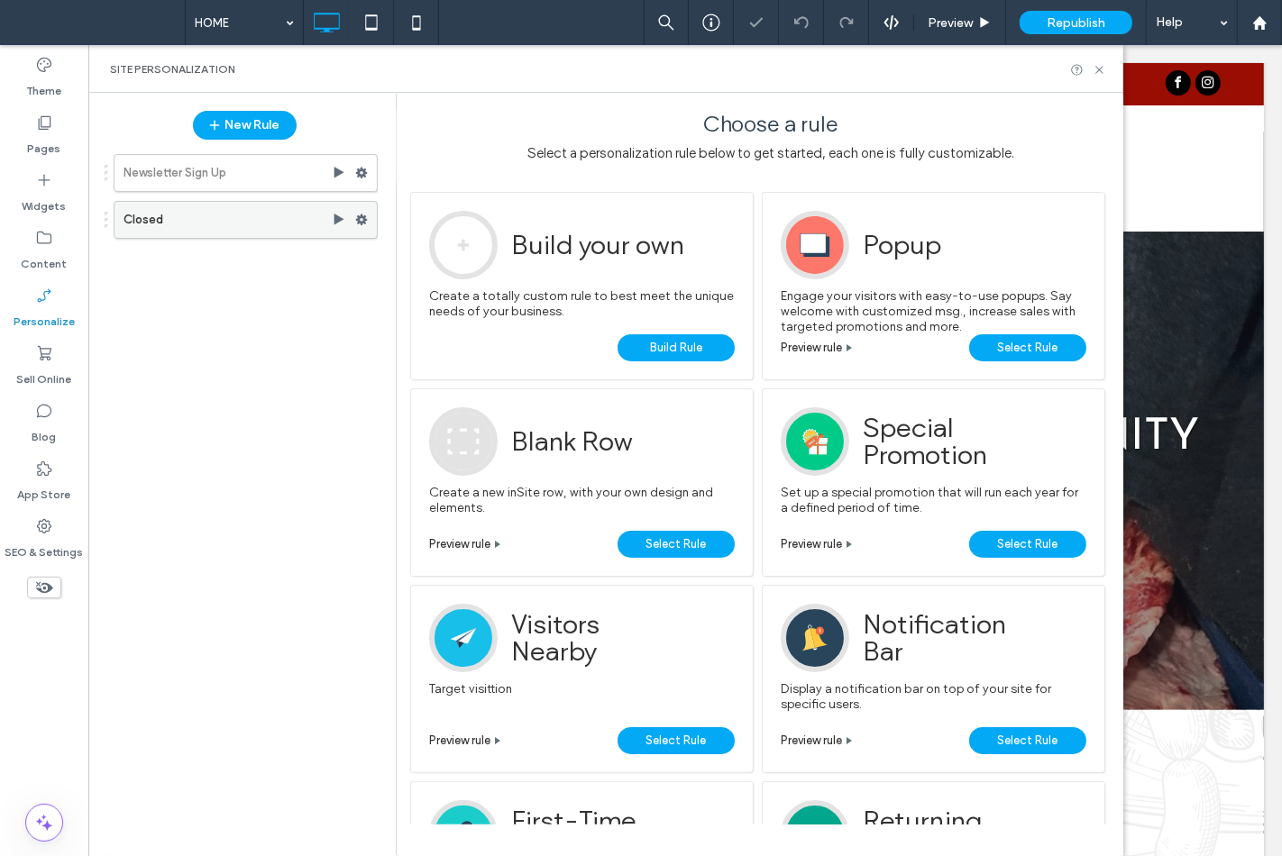
click at [365, 216] on use at bounding box center [362, 220] width 12 height 11
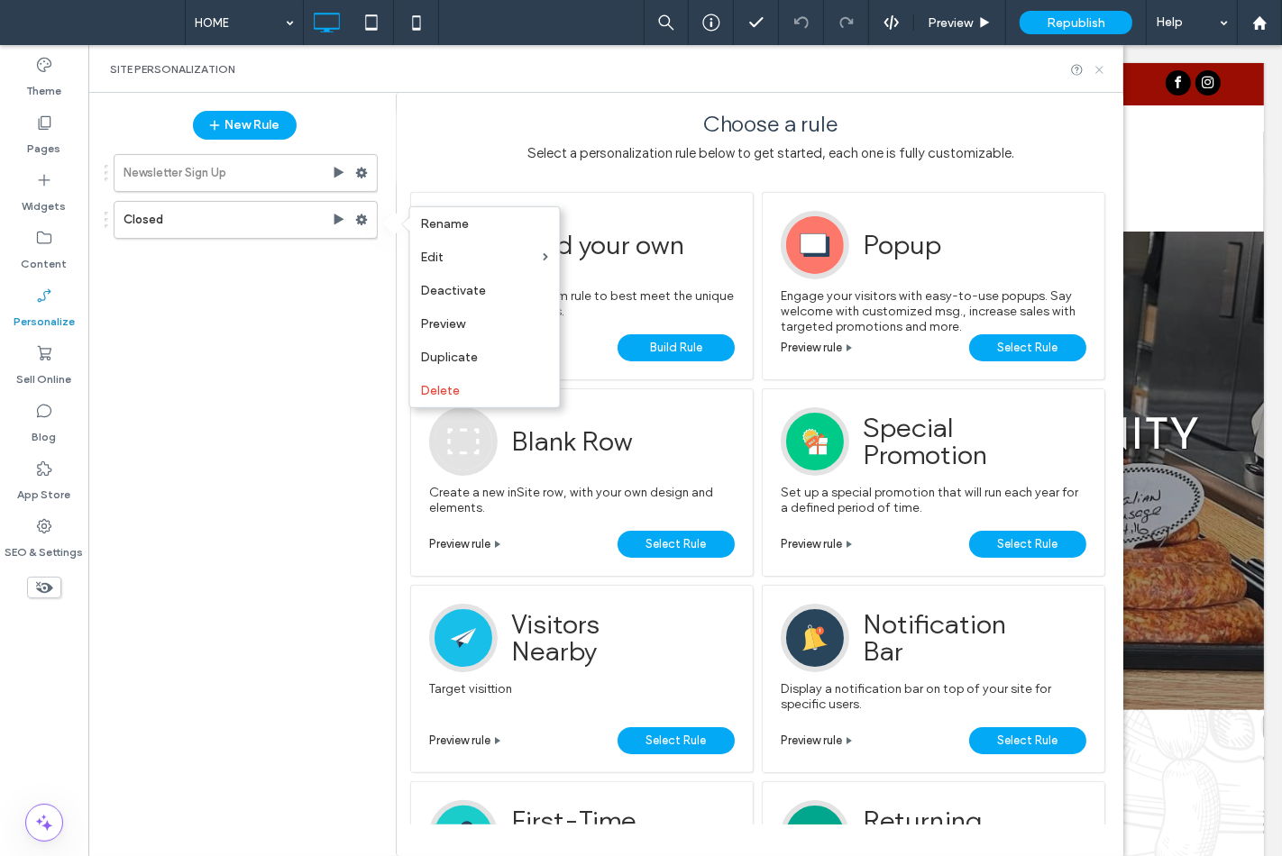
click at [1094, 63] on icon at bounding box center [1099, 70] width 14 height 14
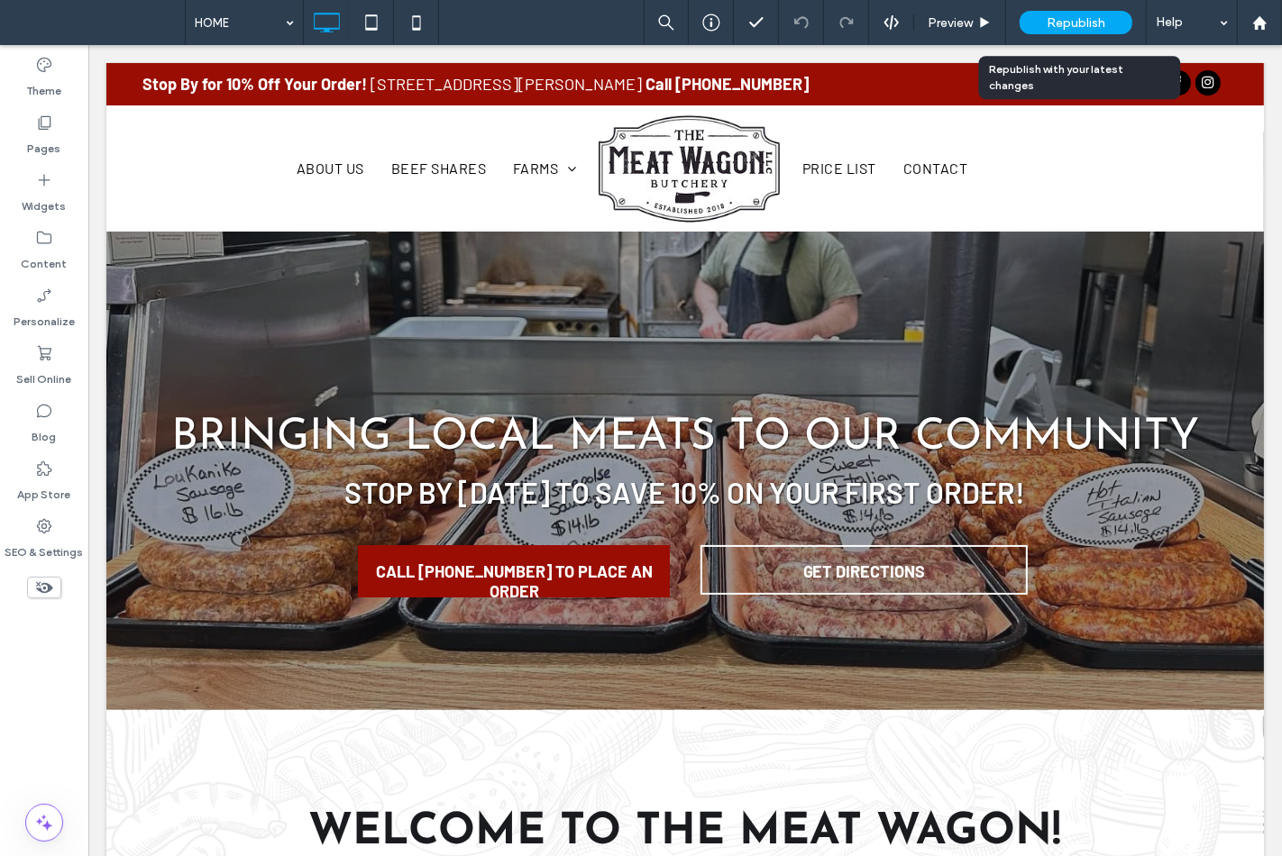
click at [1076, 21] on span "Republish" at bounding box center [1075, 22] width 59 height 15
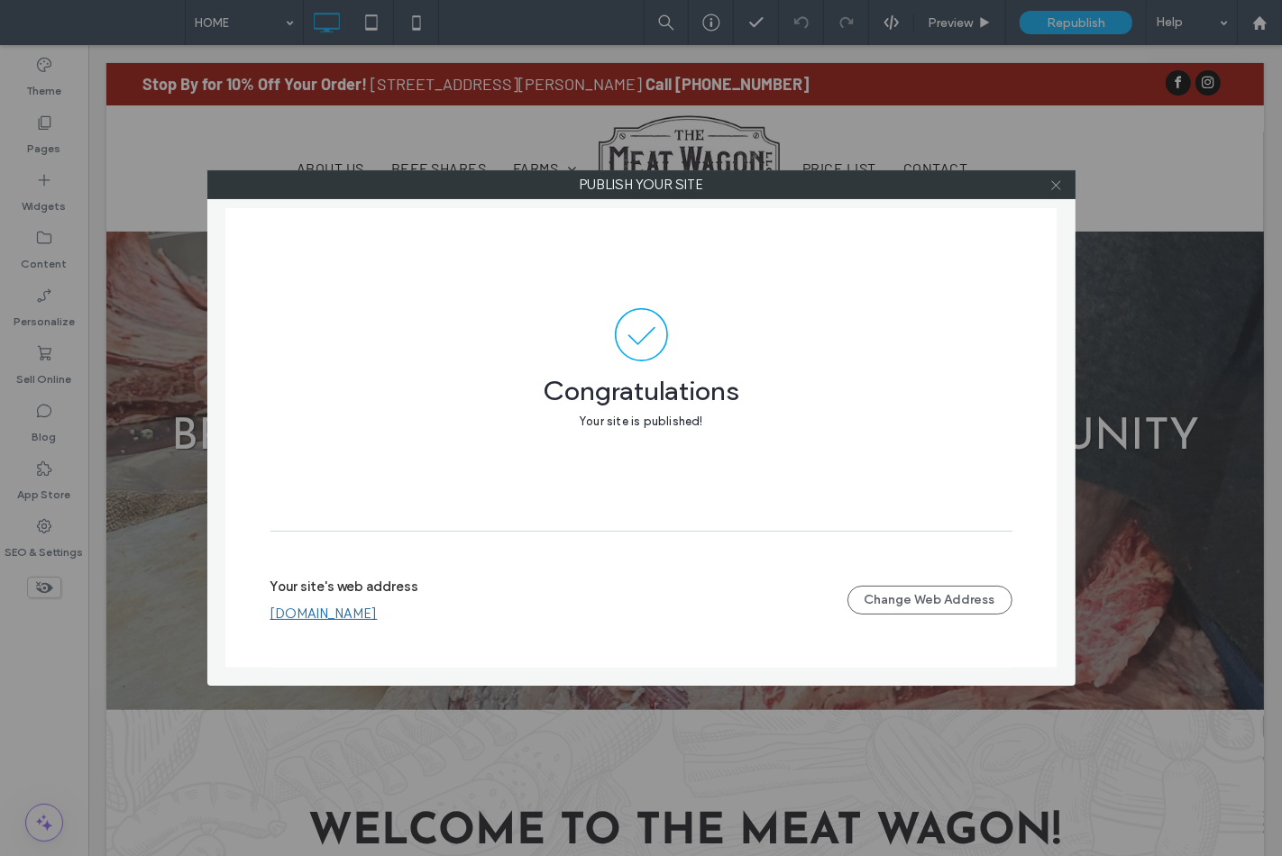
click at [1055, 182] on icon at bounding box center [1056, 185] width 14 height 14
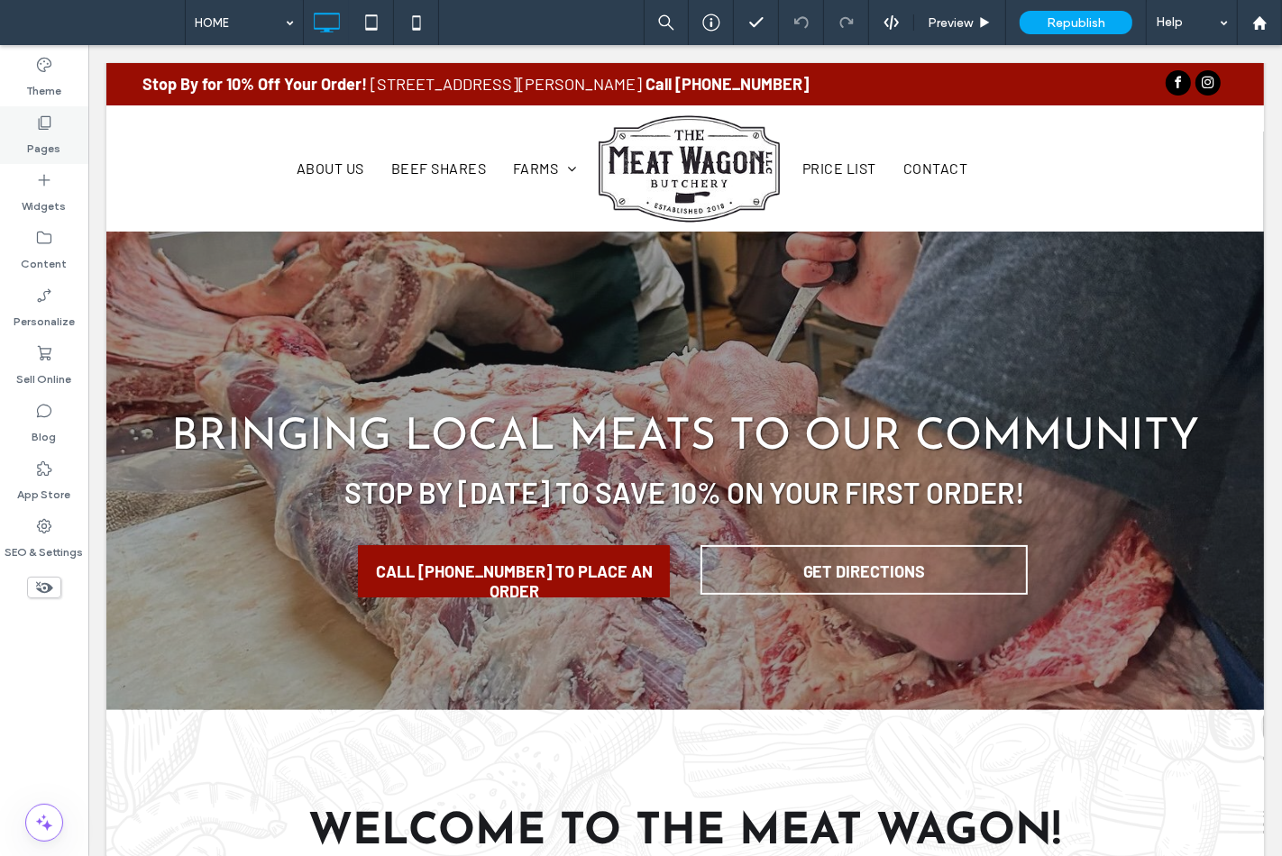
click at [64, 140] on div "Pages" at bounding box center [44, 135] width 88 height 58
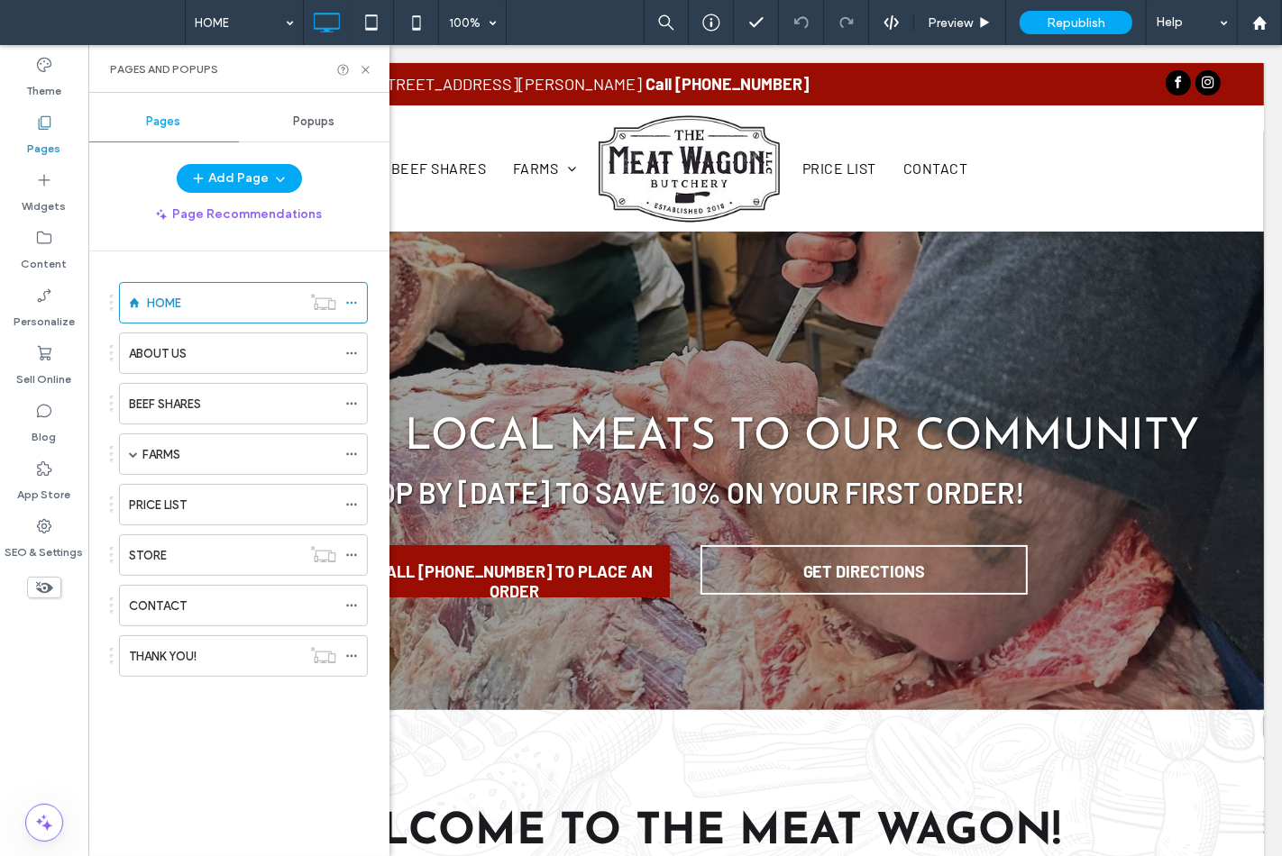
click at [315, 120] on span "Popups" at bounding box center [314, 121] width 41 height 14
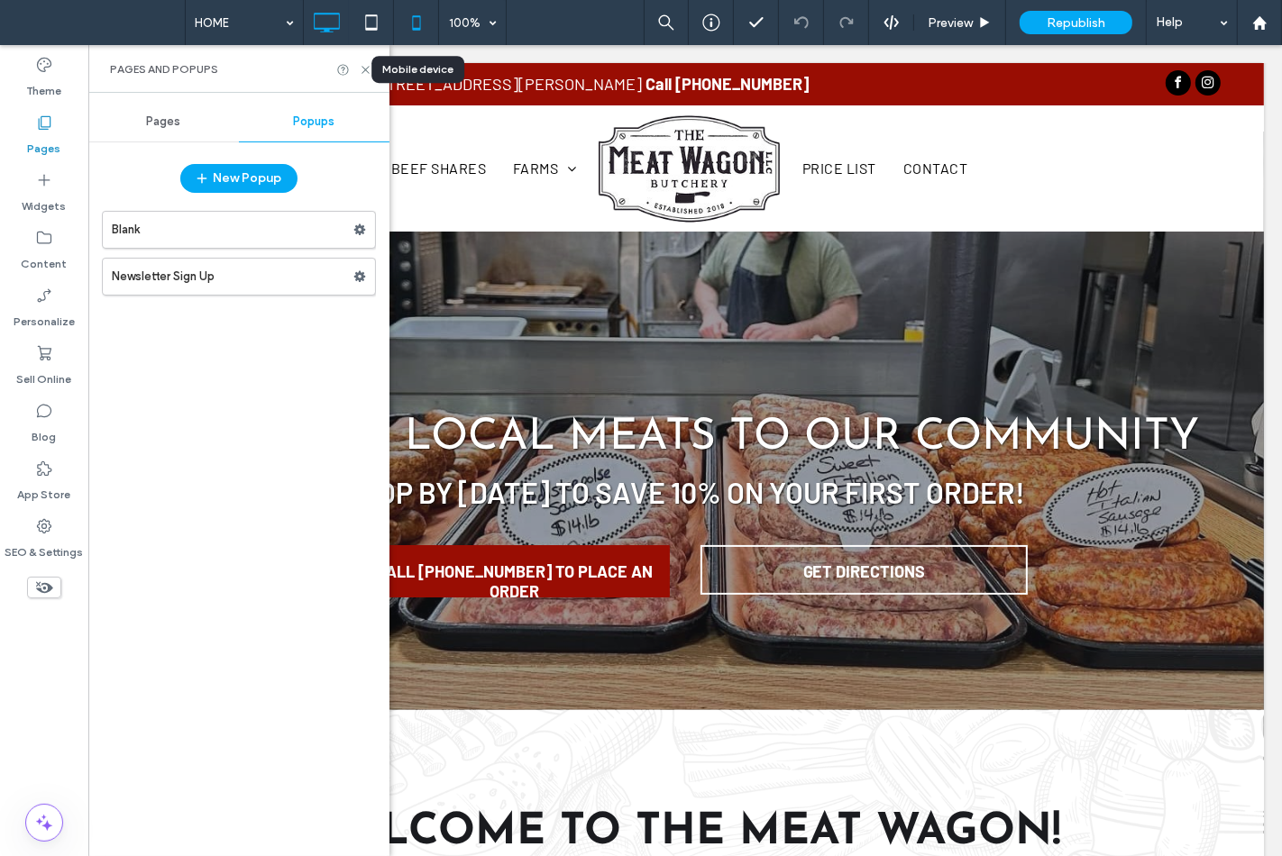
click at [408, 20] on icon at bounding box center [416, 23] width 36 height 36
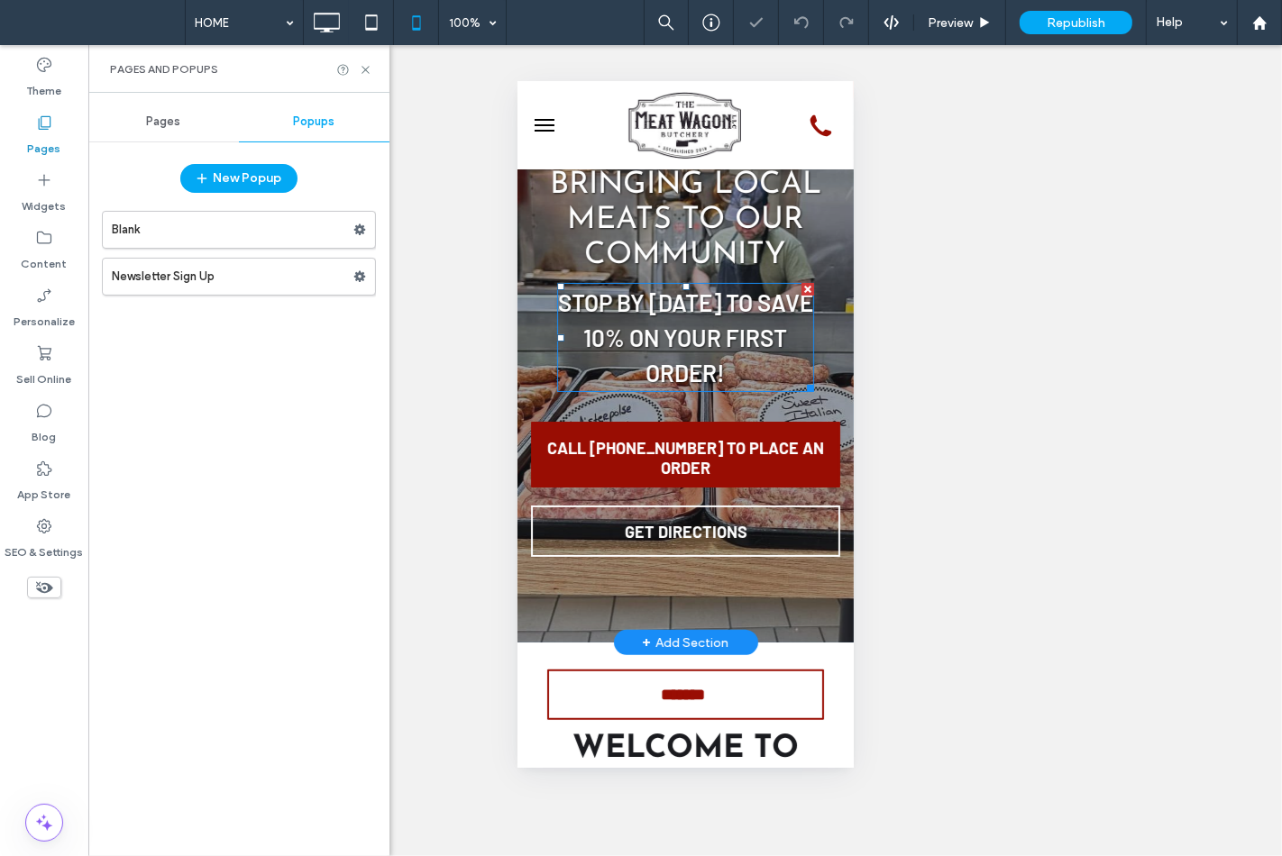
scroll to position [300, 0]
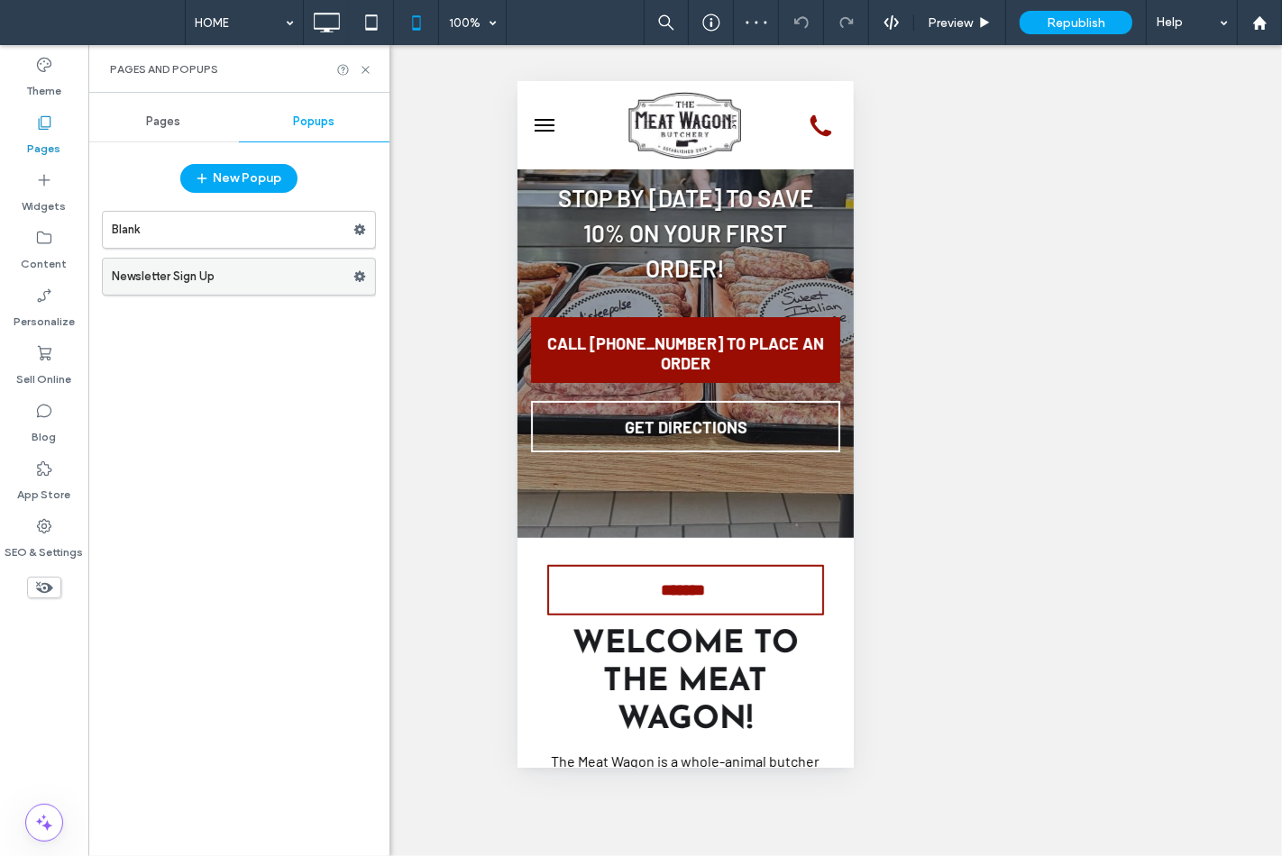
click at [257, 269] on label "Newsletter Sign Up" at bounding box center [233, 277] width 242 height 36
click at [244, 233] on label "Blank" at bounding box center [233, 230] width 242 height 36
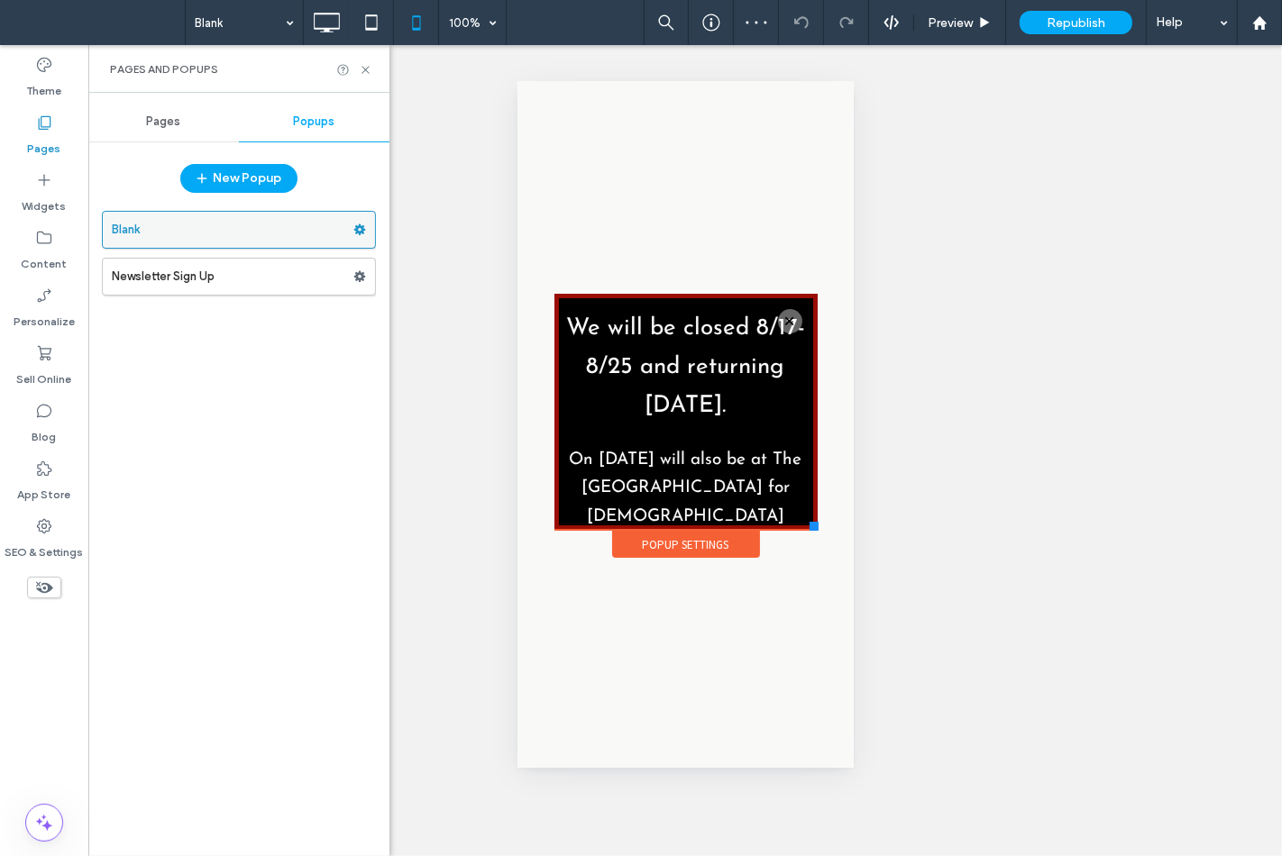
click at [244, 235] on label "Blank" at bounding box center [233, 230] width 242 height 36
click at [357, 230] on use at bounding box center [360, 229] width 12 height 11
click at [440, 231] on span "Rename" at bounding box center [442, 233] width 49 height 15
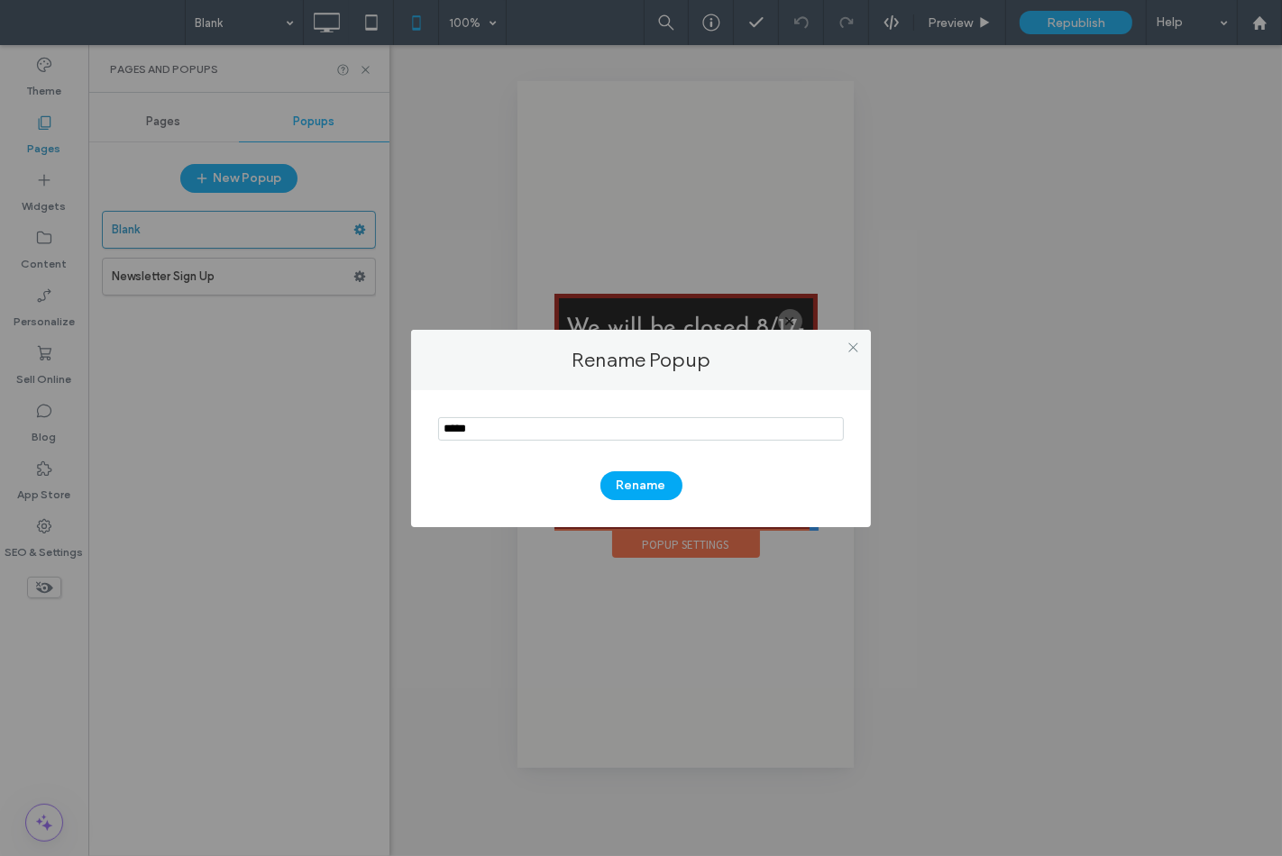
click at [481, 429] on input "notEmpty" at bounding box center [641, 428] width 406 height 23
click at [481, 428] on input "notEmpty" at bounding box center [641, 428] width 406 height 23
click at [479, 428] on input "notEmpty" at bounding box center [641, 428] width 406 height 23
type input "**********"
click at [632, 471] on button "Rename" at bounding box center [641, 485] width 82 height 29
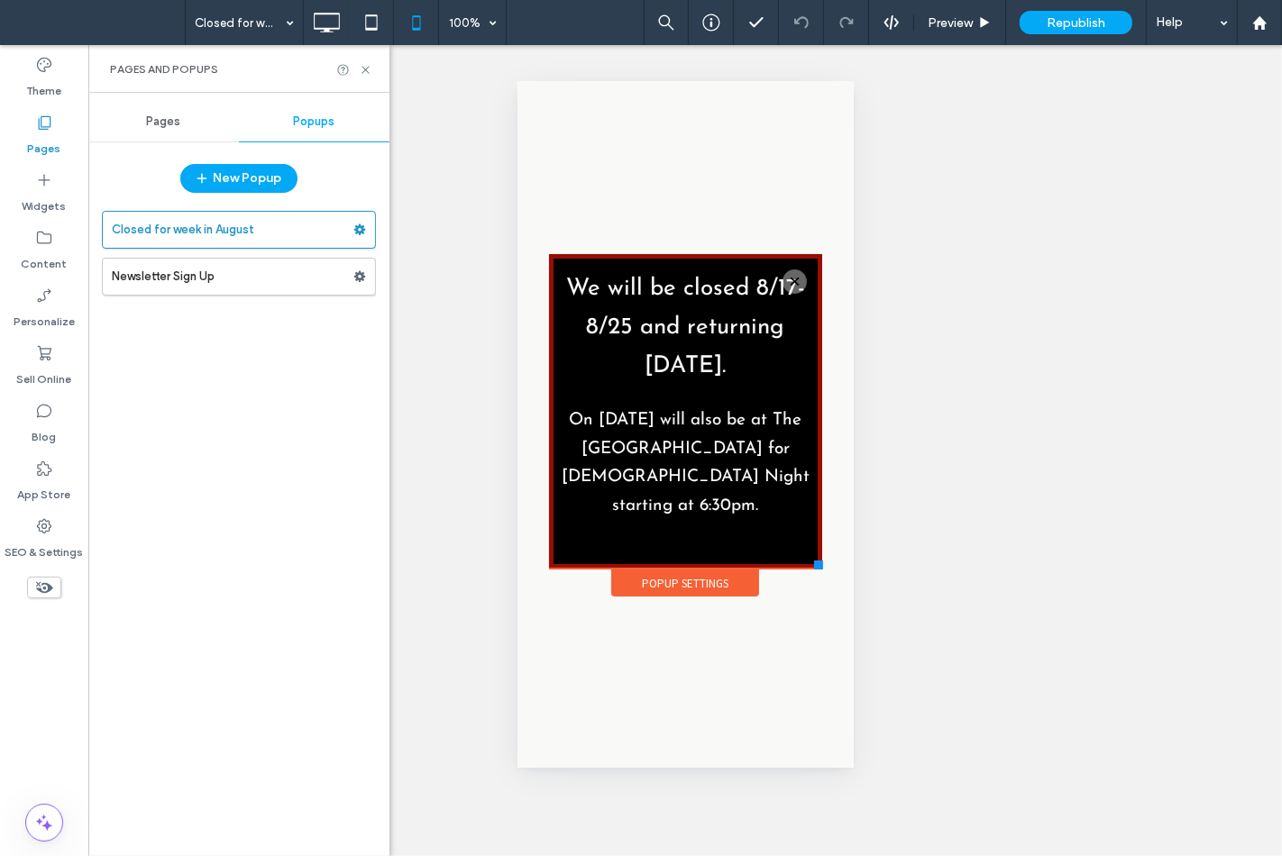
drag, startPoint x: 808, startPoint y: 524, endPoint x: 821, endPoint y: 568, distance: 45.9
click at [821, 568] on div at bounding box center [817, 564] width 9 height 9
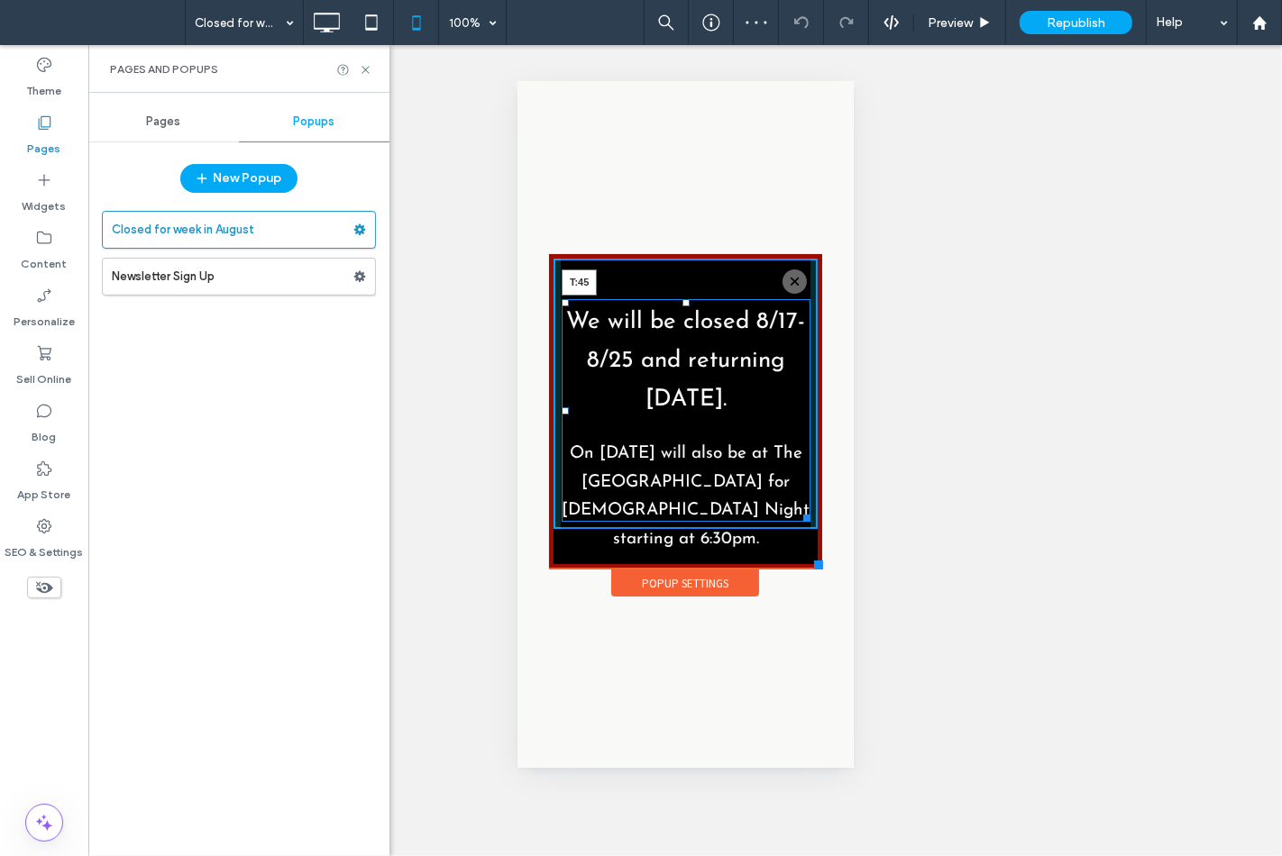
drag, startPoint x: 686, startPoint y: 265, endPoint x: 1069, endPoint y: 416, distance: 411.9
click at [691, 298] on div "We will be closed 8/17-8/25 and returning Tuesday 8/26. On 8/26 we will also be…" at bounding box center [685, 409] width 249 height 223
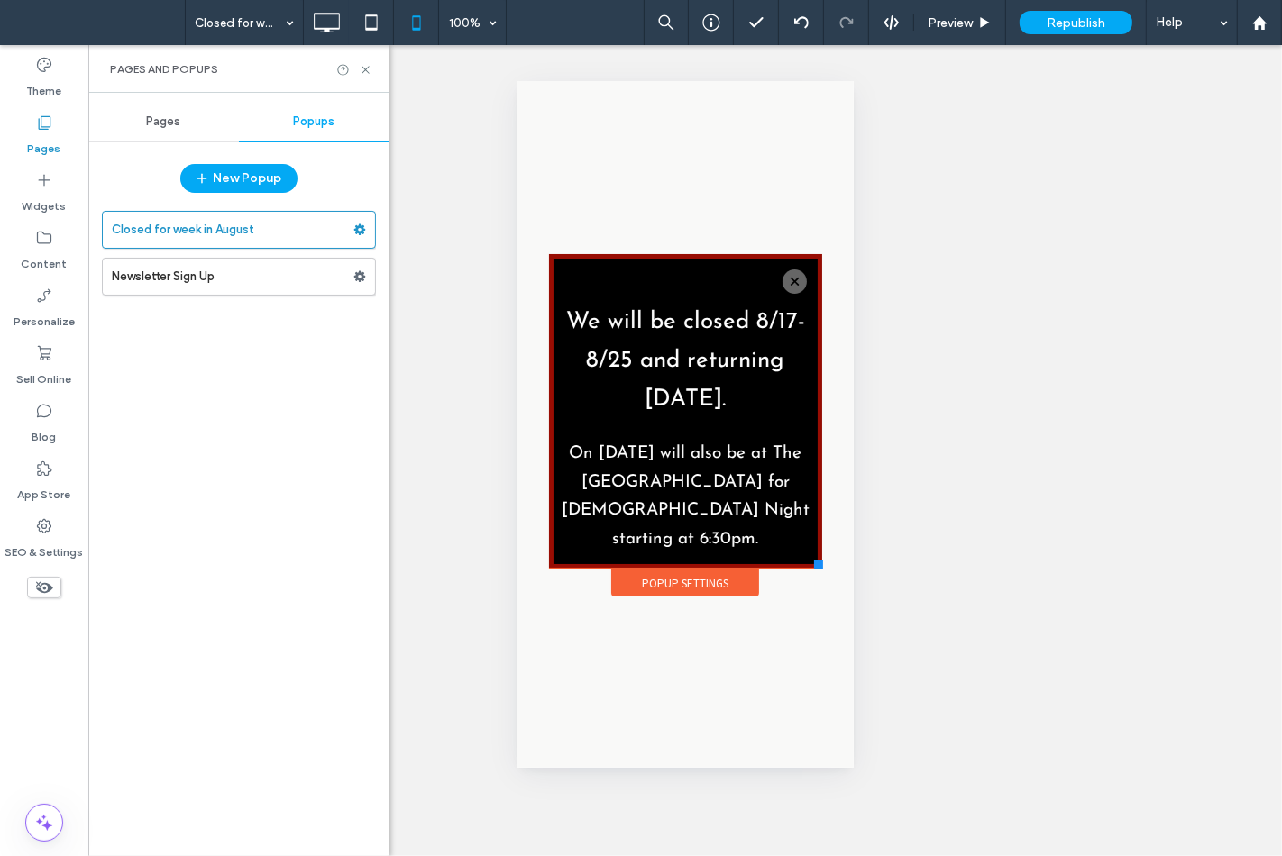
click at [363, 77] on div "Pages and Popups" at bounding box center [238, 69] width 301 height 48
click at [370, 75] on icon at bounding box center [366, 70] width 14 height 14
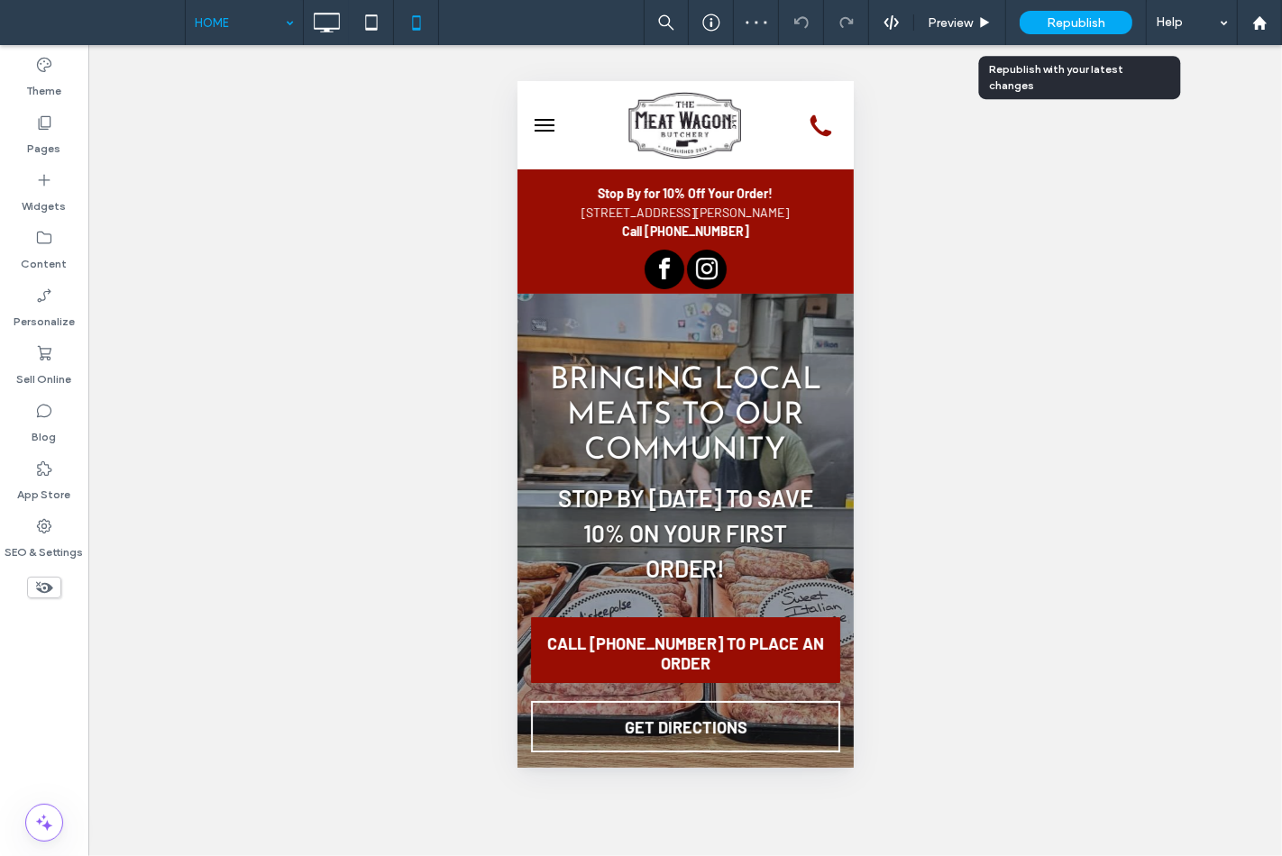
click at [1067, 9] on div "Republish" at bounding box center [1075, 22] width 113 height 45
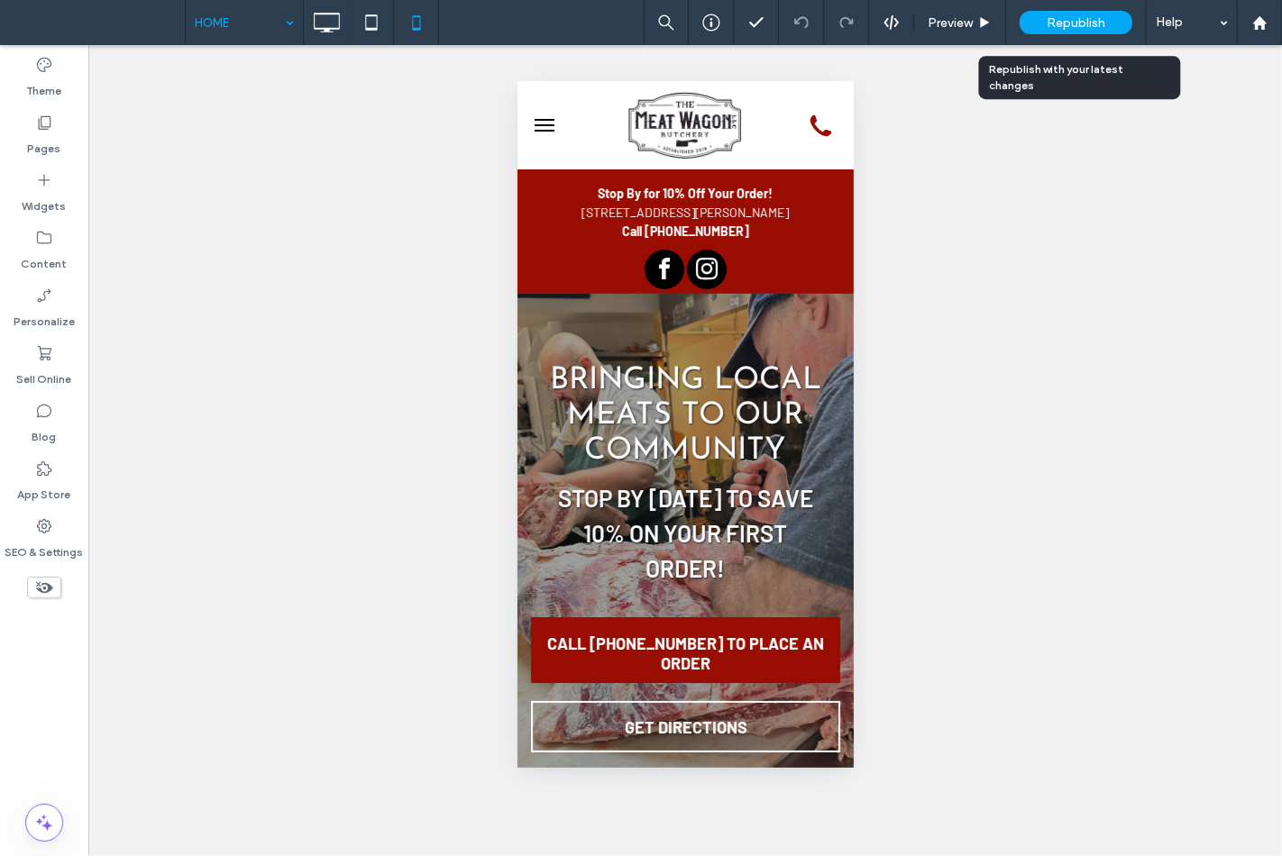
click at [1060, 16] on span "Republish" at bounding box center [1075, 22] width 59 height 15
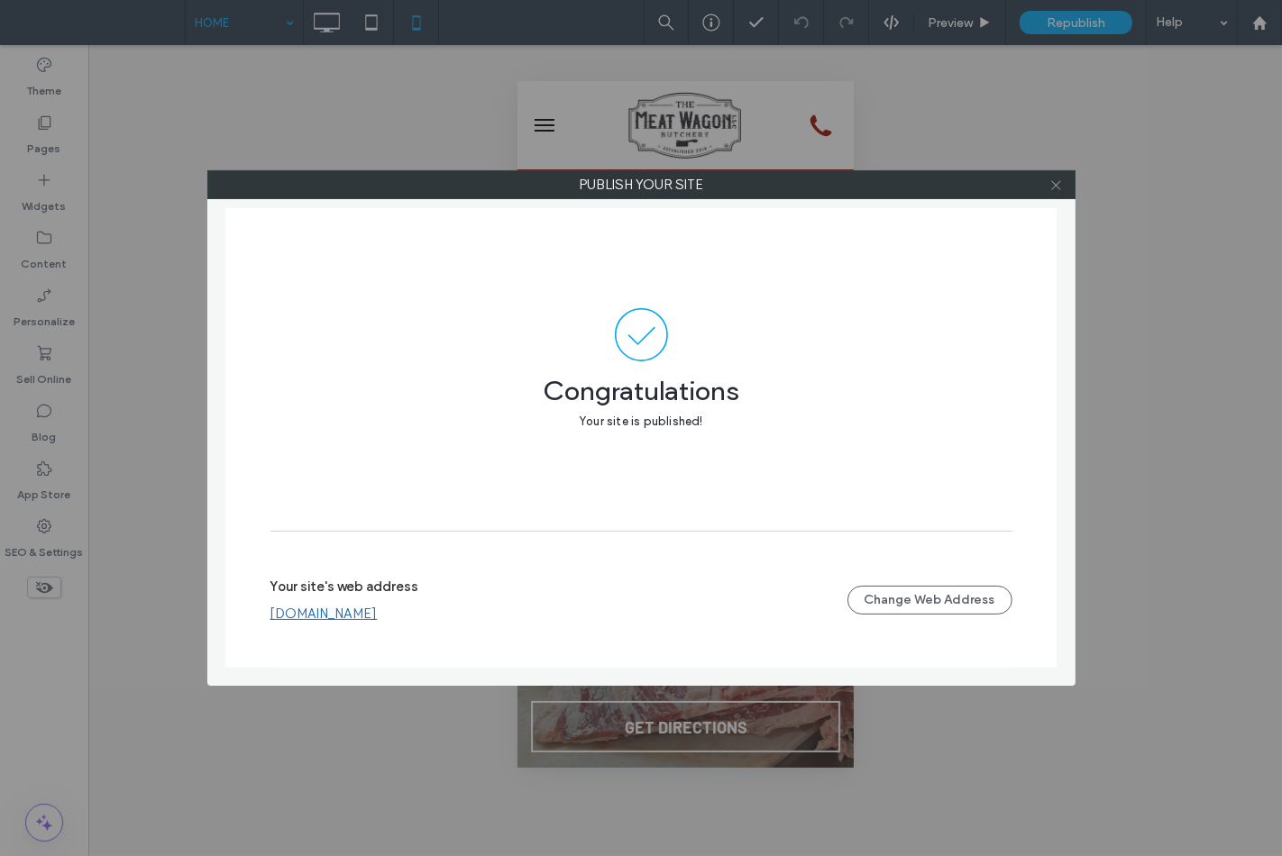
click at [1055, 186] on icon at bounding box center [1056, 185] width 14 height 14
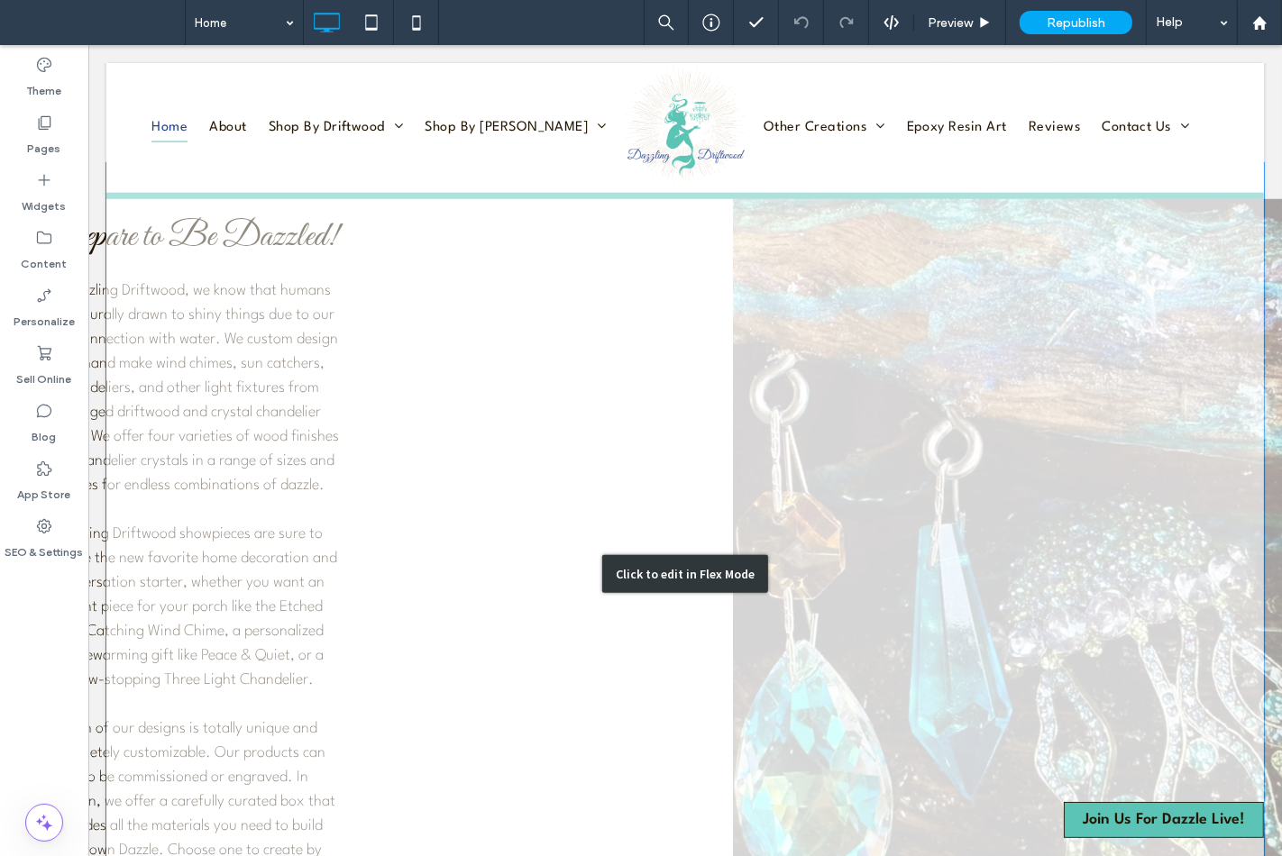
scroll to position [1702, 0]
